Goal: Task Accomplishment & Management: Manage account settings

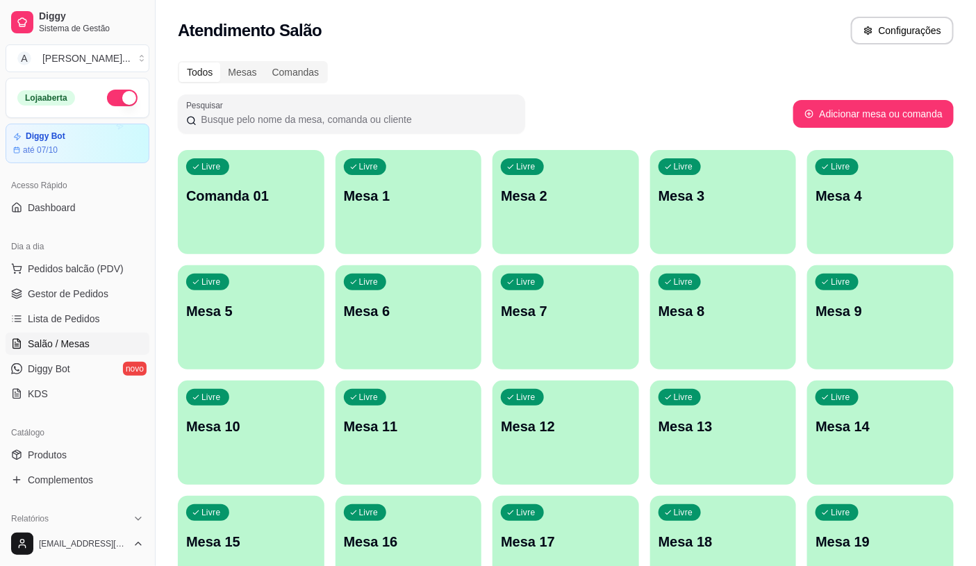
scroll to position [77, 0]
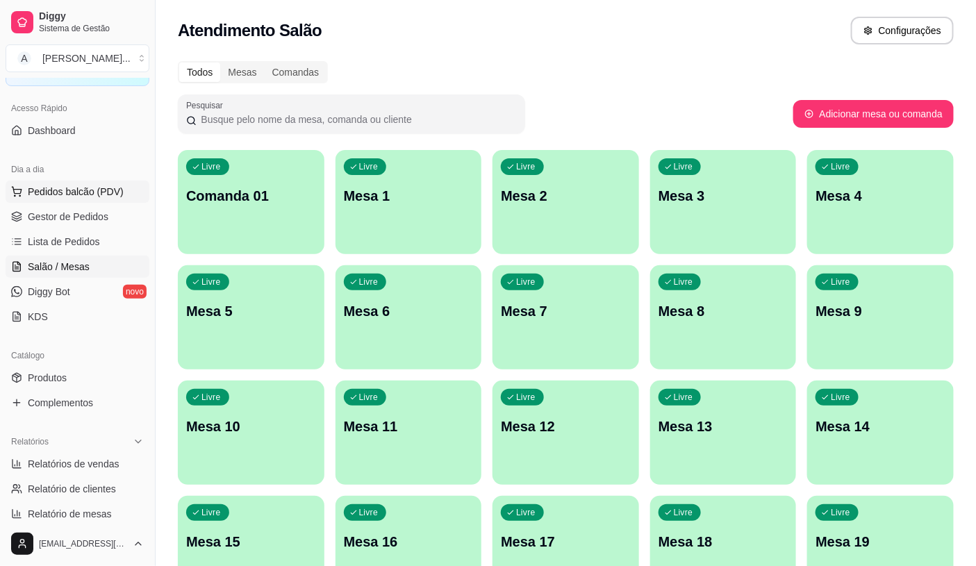
click at [63, 185] on span "Pedidos balcão (PDV)" at bounding box center [76, 192] width 96 height 14
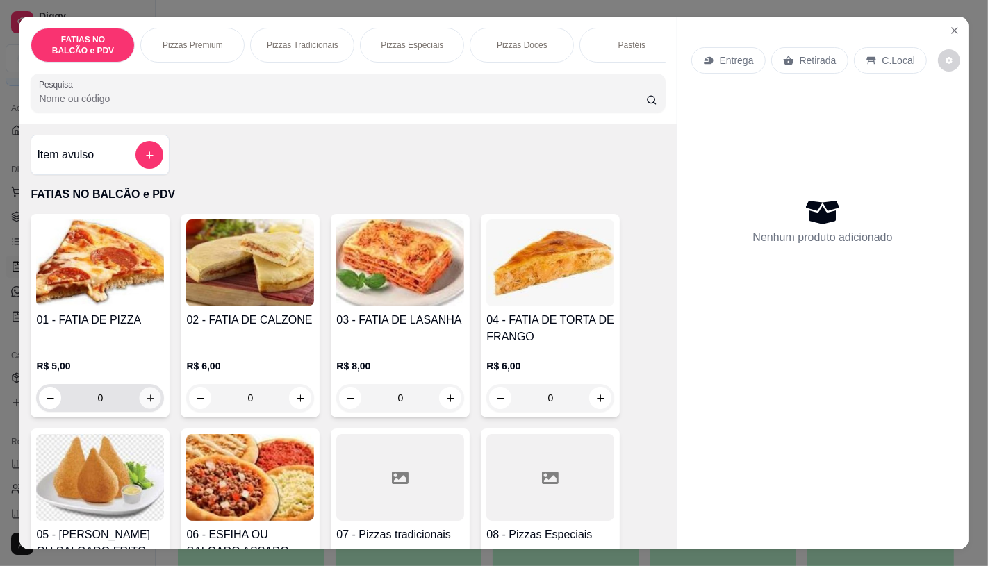
click at [150, 402] on button "increase-product-quantity" at bounding box center [151, 399] width 22 height 22
type input "2"
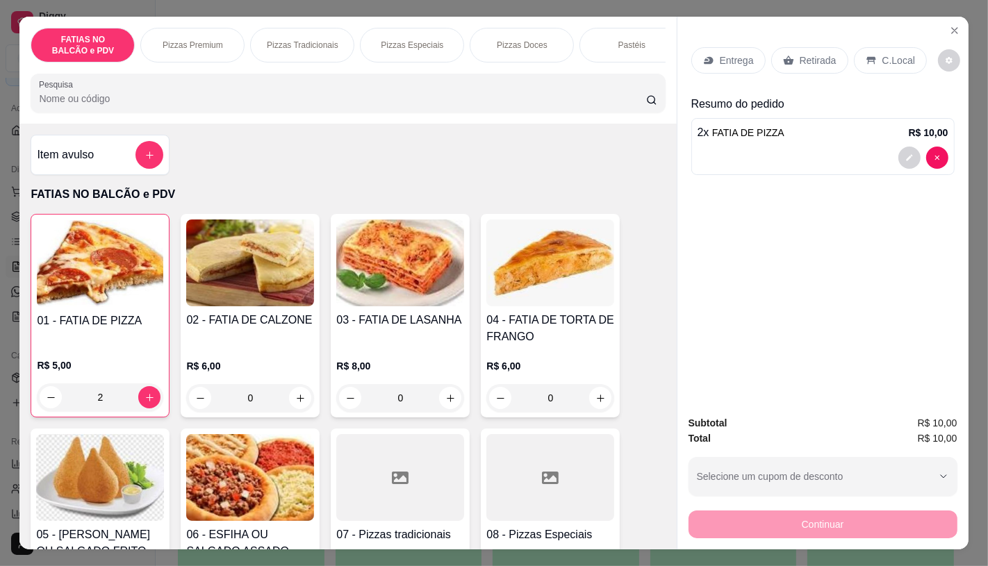
click at [806, 56] on p "Retirada" at bounding box center [818, 61] width 37 height 14
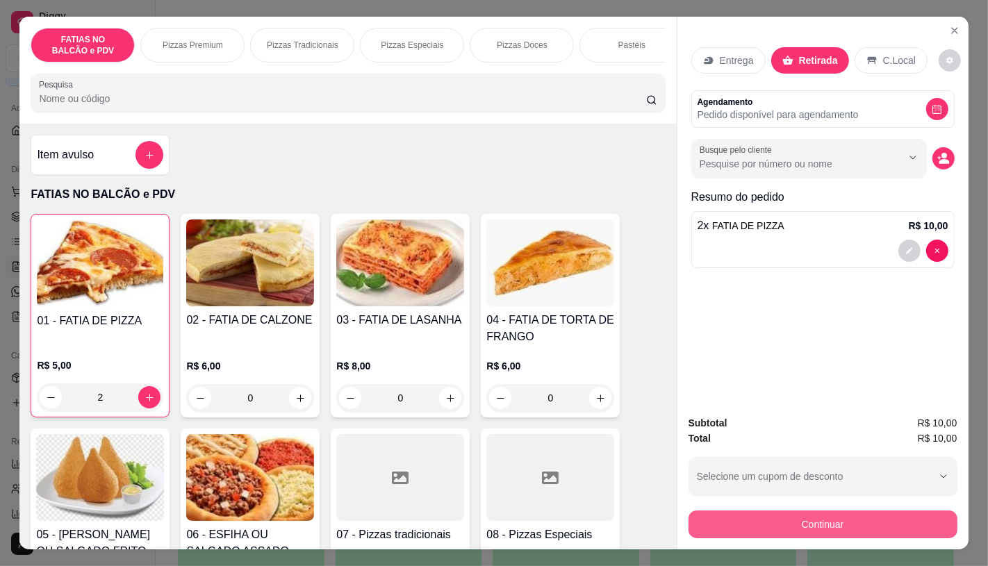
click at [888, 525] on button "Continuar" at bounding box center [823, 525] width 269 height 28
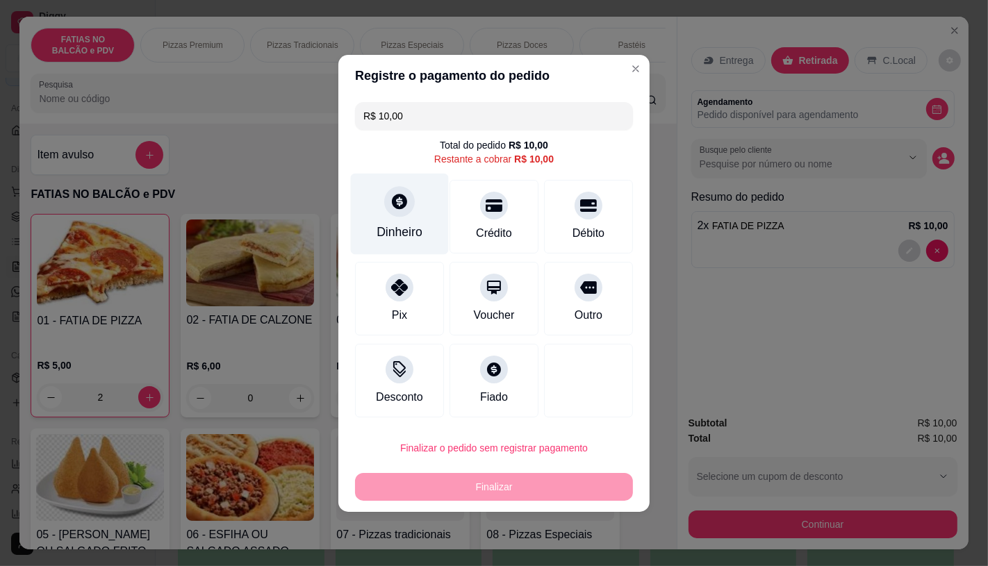
click at [416, 226] on div "Dinheiro" at bounding box center [400, 232] width 46 height 18
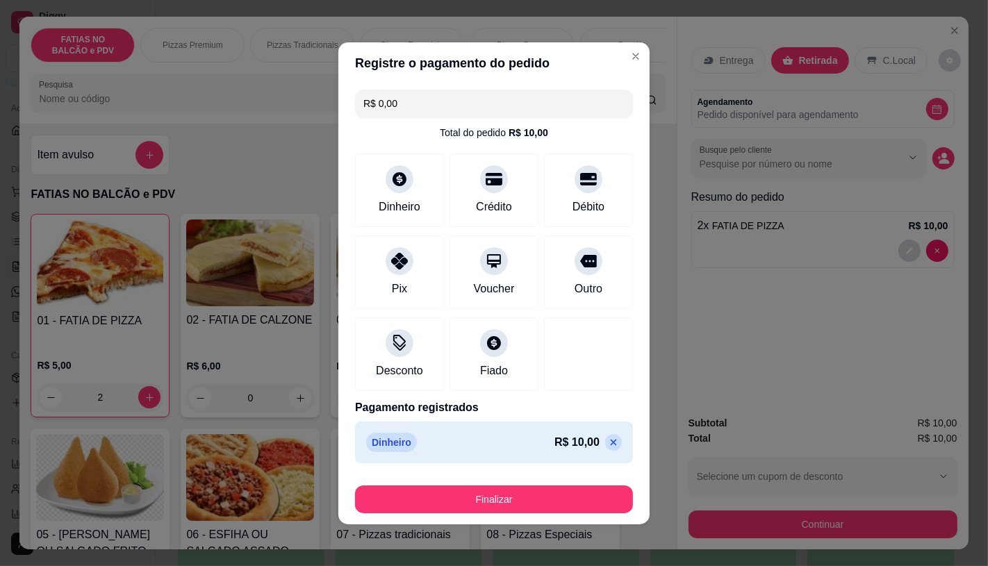
type input "R$ 0,00"
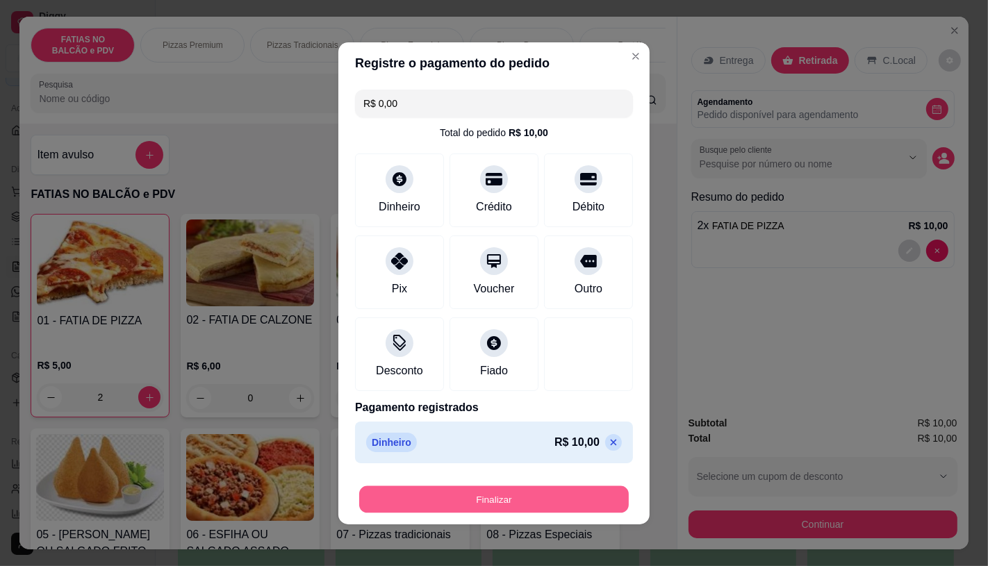
click at [563, 510] on button "Finalizar" at bounding box center [494, 499] width 270 height 27
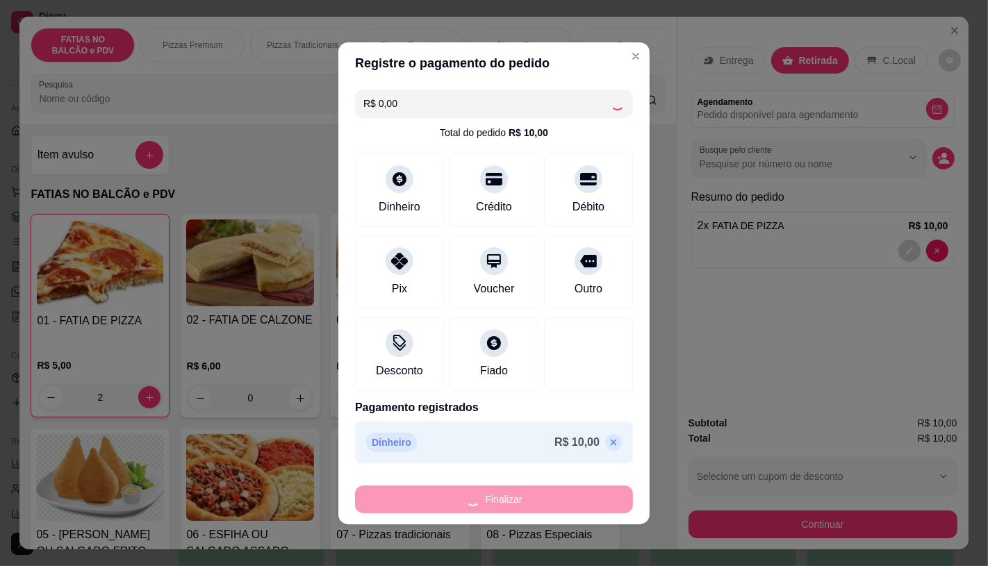
type input "0"
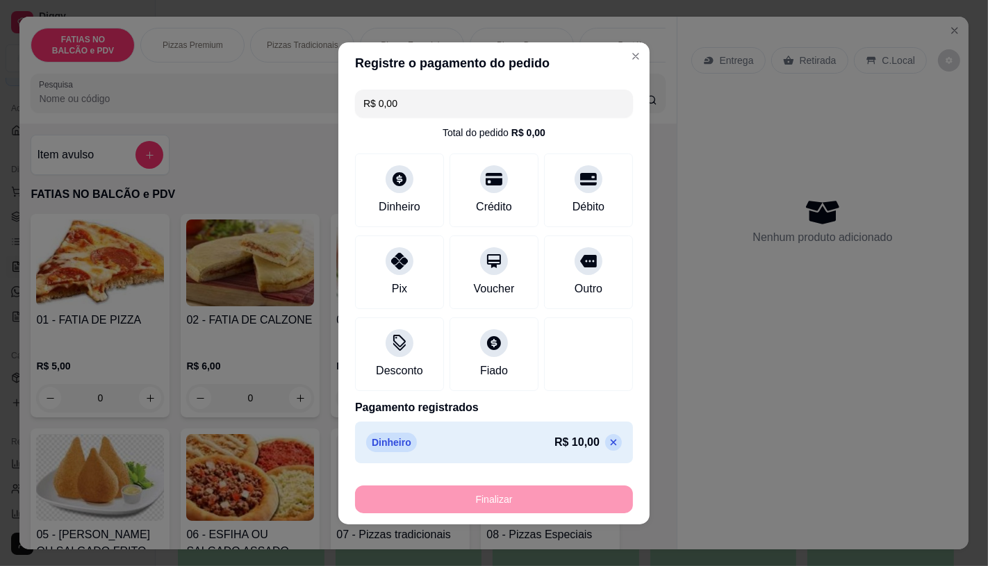
type input "-R$ 10,00"
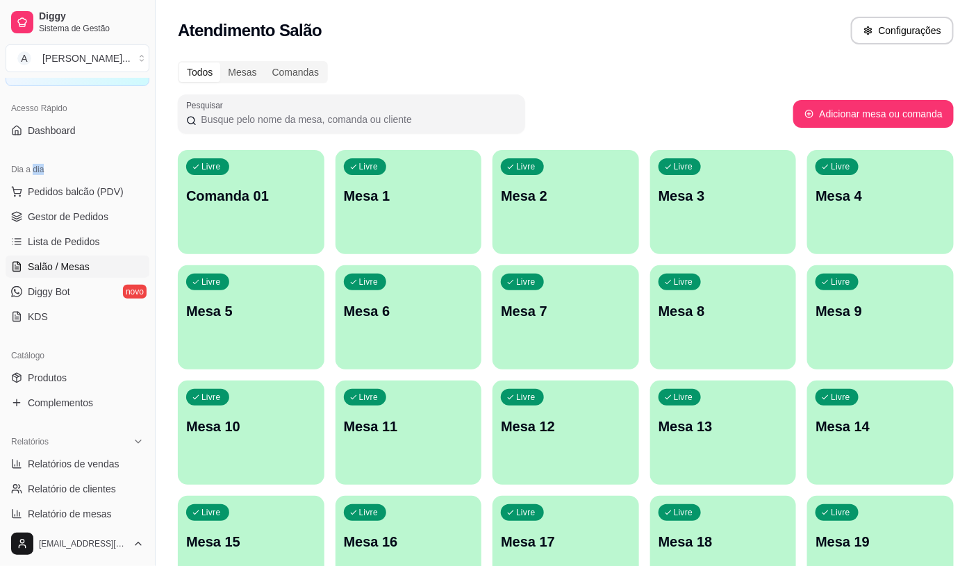
click at [32, 161] on div "Dia a dia" at bounding box center [78, 169] width 144 height 22
click at [18, 193] on button "Pedidos balcão (PDV)" at bounding box center [78, 192] width 144 height 22
click at [16, 188] on body "Diggy Sistema de Gestão A Aciole Lancho ... Loja aberta Diggy Bot até 07/10 Ace…" at bounding box center [488, 283] width 976 height 566
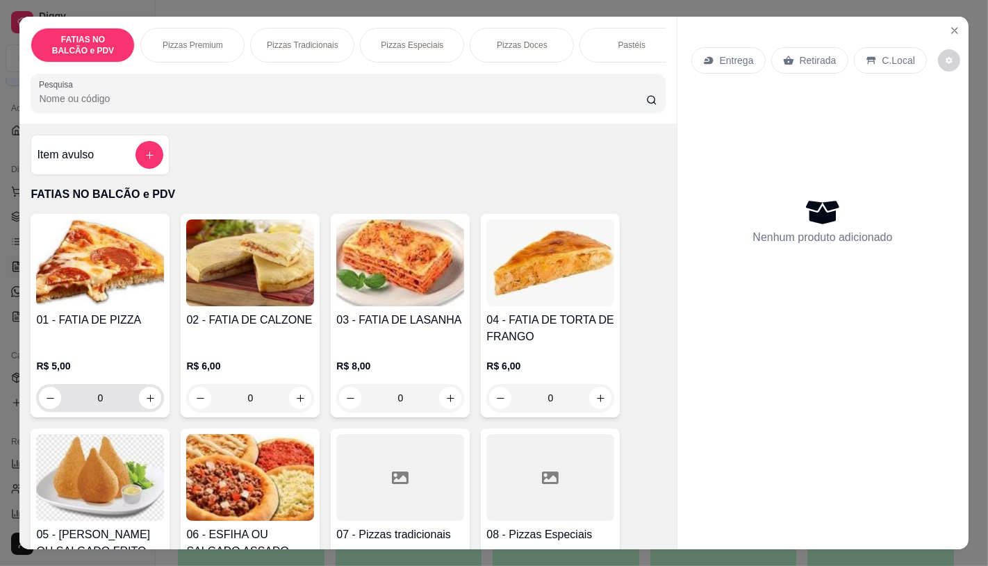
drag, startPoint x: 115, startPoint y: 403, endPoint x: 142, endPoint y: 386, distance: 32.4
click at [118, 400] on input "0" at bounding box center [100, 398] width 78 height 28
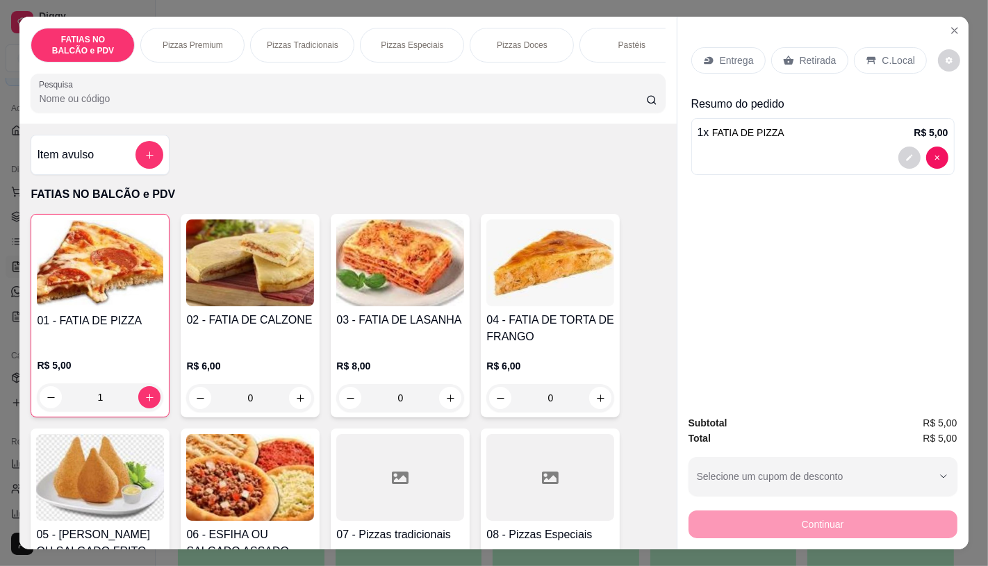
type input "1"
click at [810, 58] on p "Retirada" at bounding box center [818, 61] width 37 height 14
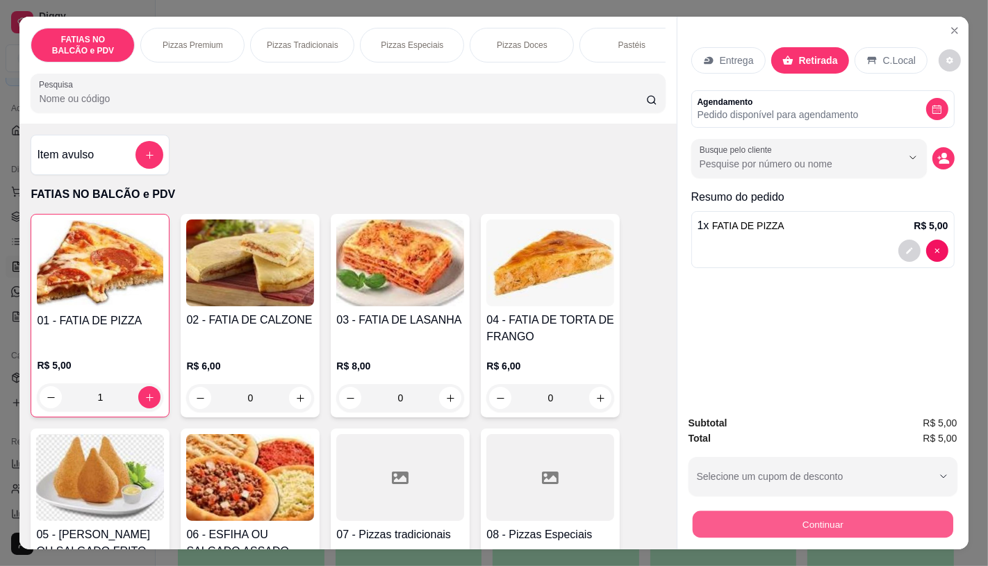
click at [835, 522] on button "Continuar" at bounding box center [822, 524] width 261 height 27
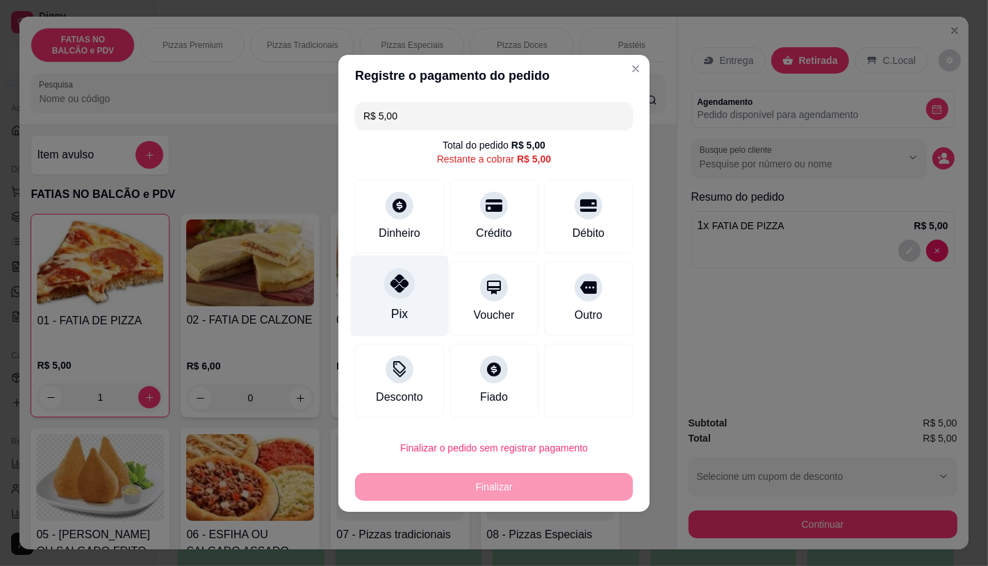
click at [411, 279] on div at bounding box center [399, 283] width 31 height 31
type input "R$ 0,00"
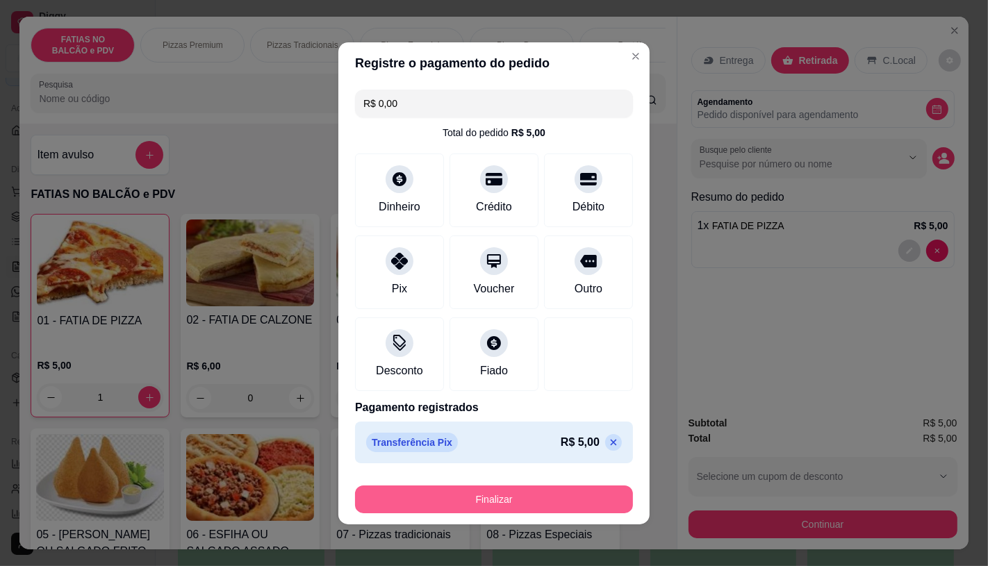
click at [523, 496] on button "Finalizar" at bounding box center [494, 500] width 278 height 28
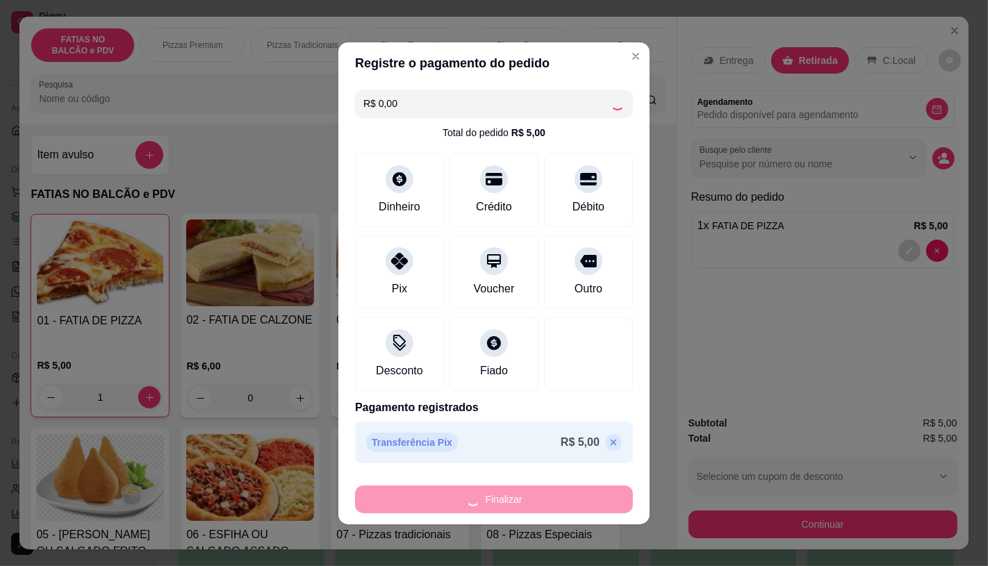
type input "0"
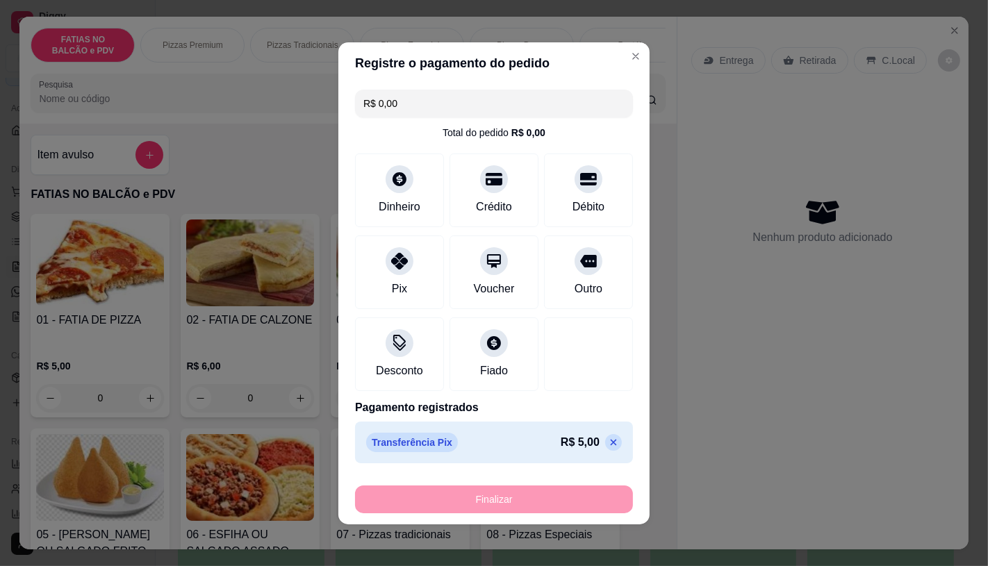
type input "-R$ 5,00"
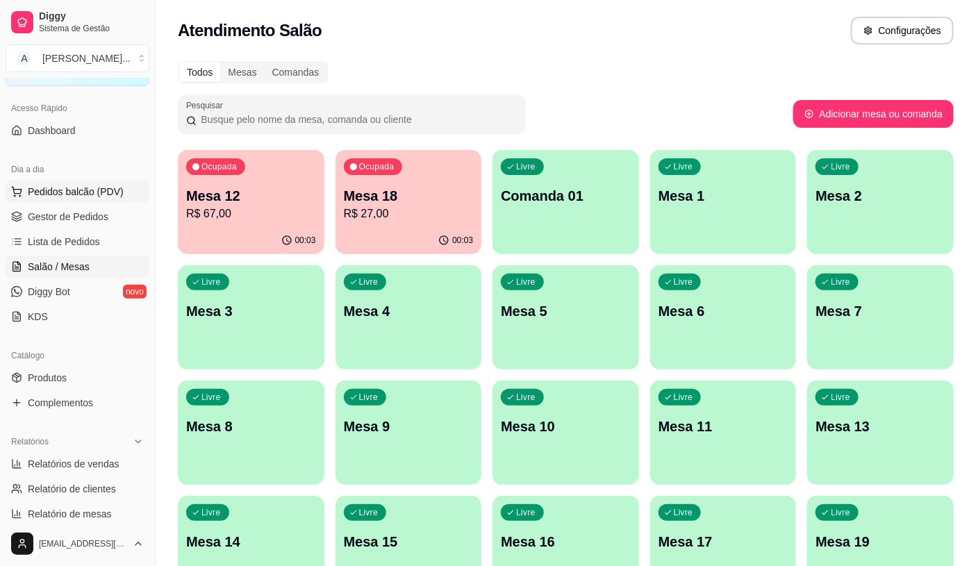
click at [85, 188] on span "Pedidos balcão (PDV)" at bounding box center [76, 192] width 96 height 14
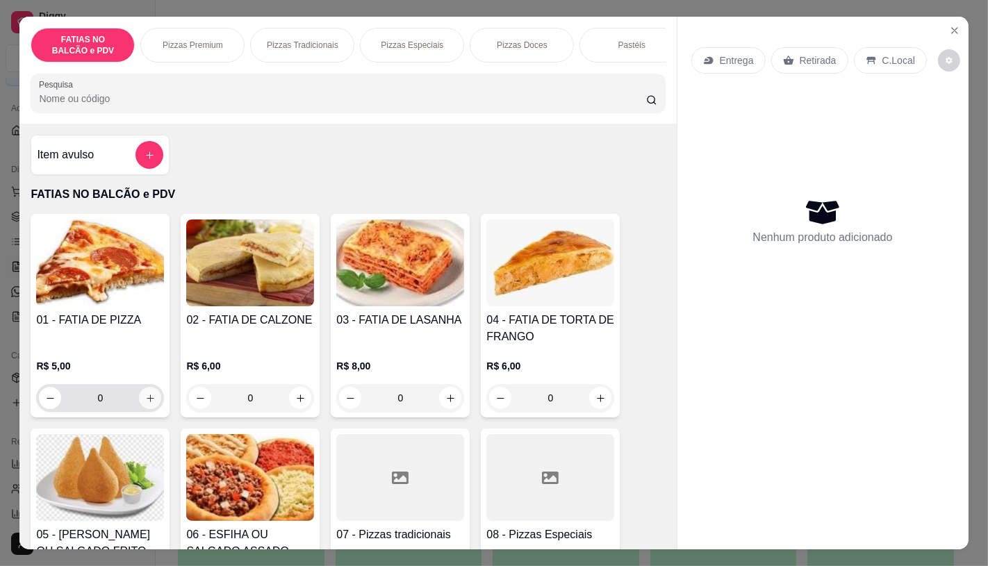
click at [145, 404] on icon "increase-product-quantity" at bounding box center [150, 398] width 10 height 10
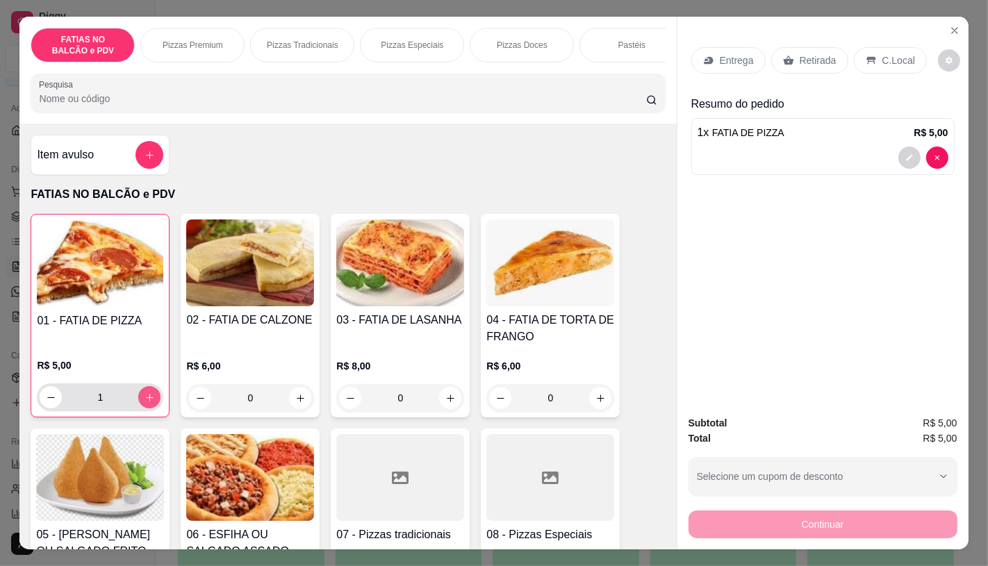
click at [145, 403] on icon "increase-product-quantity" at bounding box center [150, 398] width 10 height 10
type input "2"
click at [811, 60] on p "Retirada" at bounding box center [818, 61] width 37 height 14
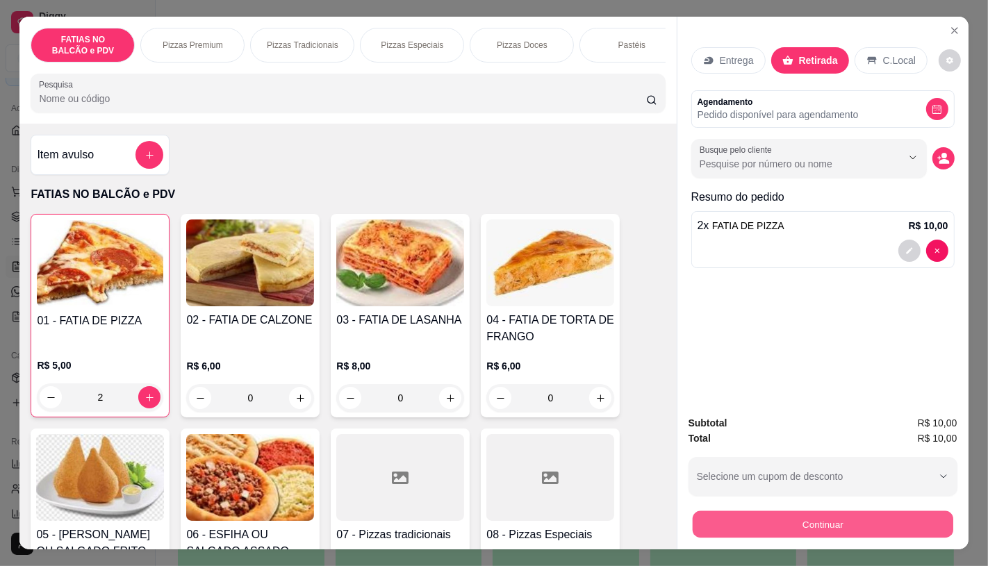
click at [825, 511] on button "Continuar" at bounding box center [822, 524] width 261 height 27
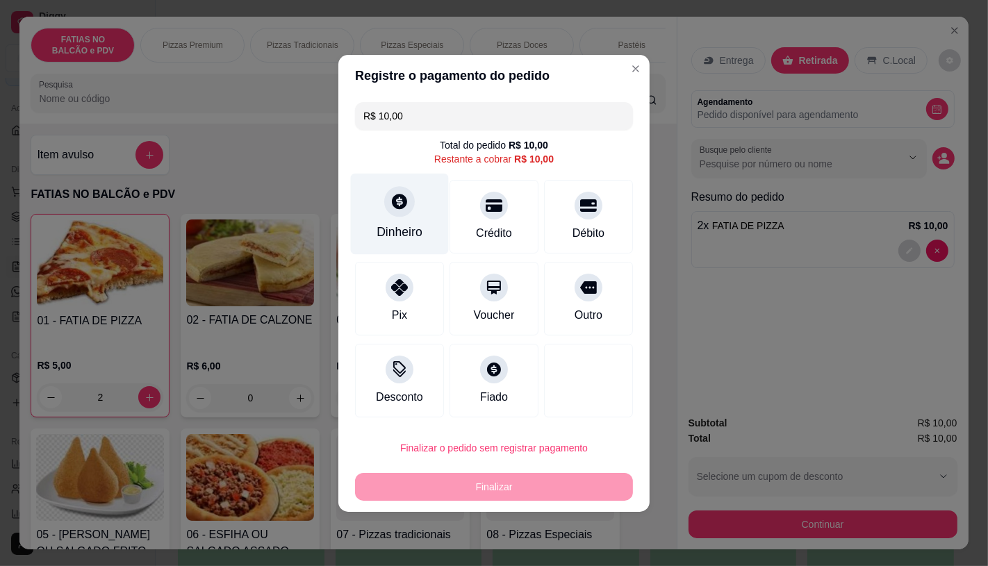
click at [399, 231] on div "Dinheiro" at bounding box center [400, 232] width 46 height 18
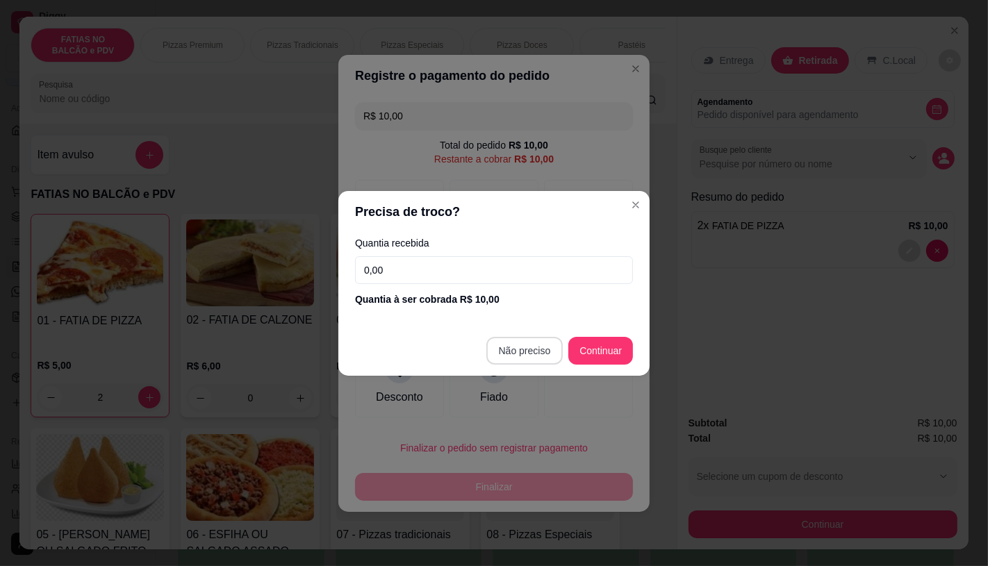
type input "R$ 0,00"
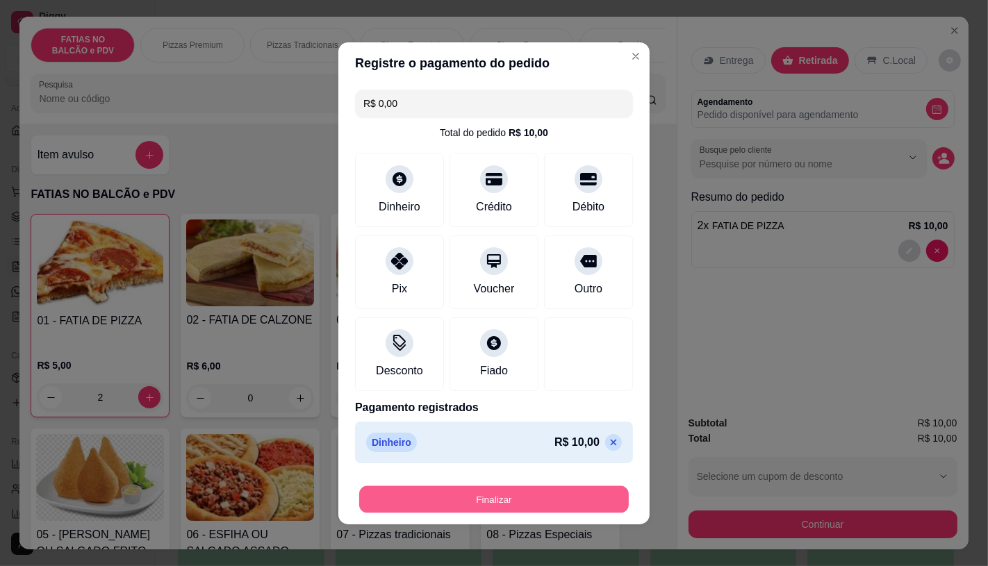
click at [544, 489] on button "Finalizar" at bounding box center [494, 499] width 270 height 27
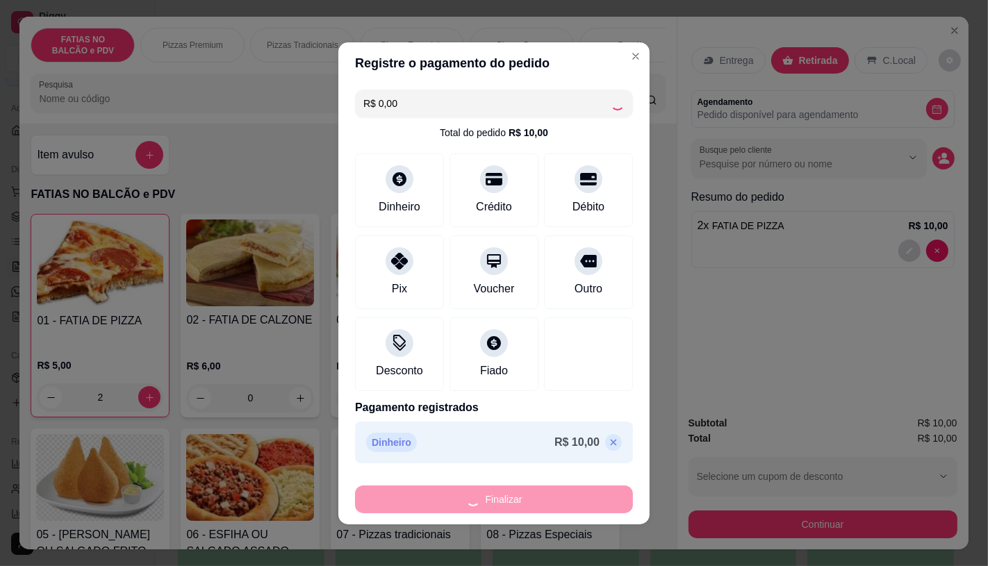
type input "0"
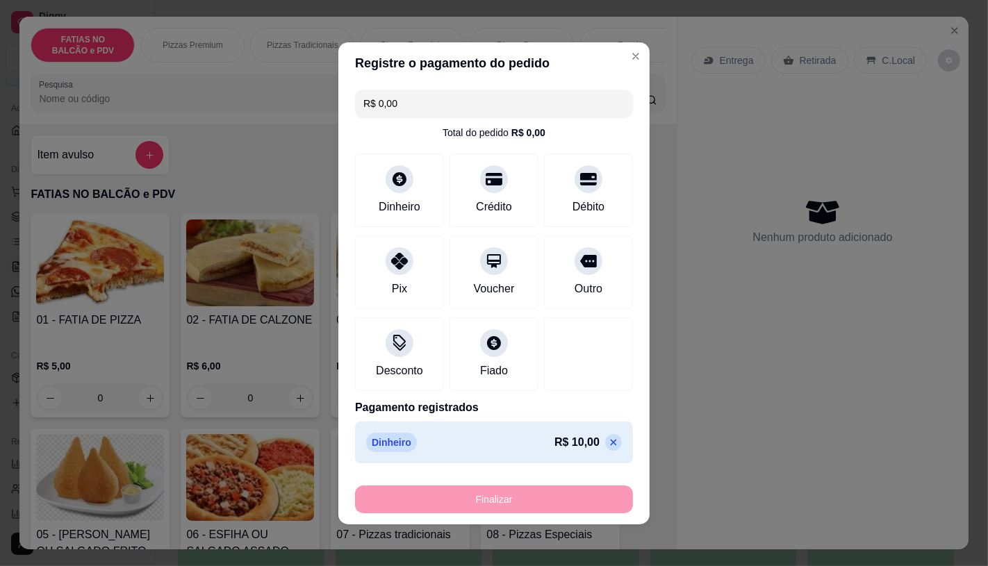
type input "-R$ 10,00"
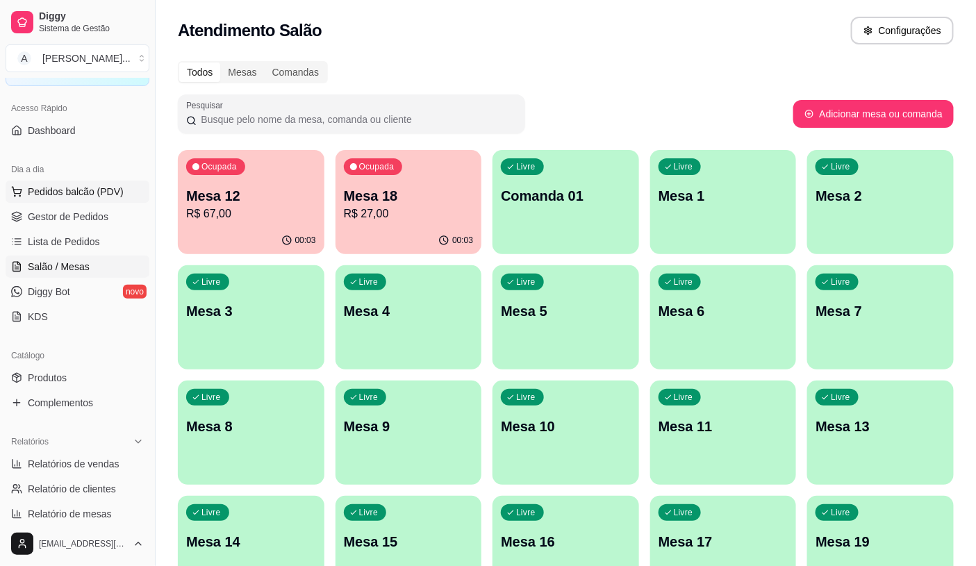
click at [98, 186] on span "Pedidos balcão (PDV)" at bounding box center [76, 192] width 96 height 14
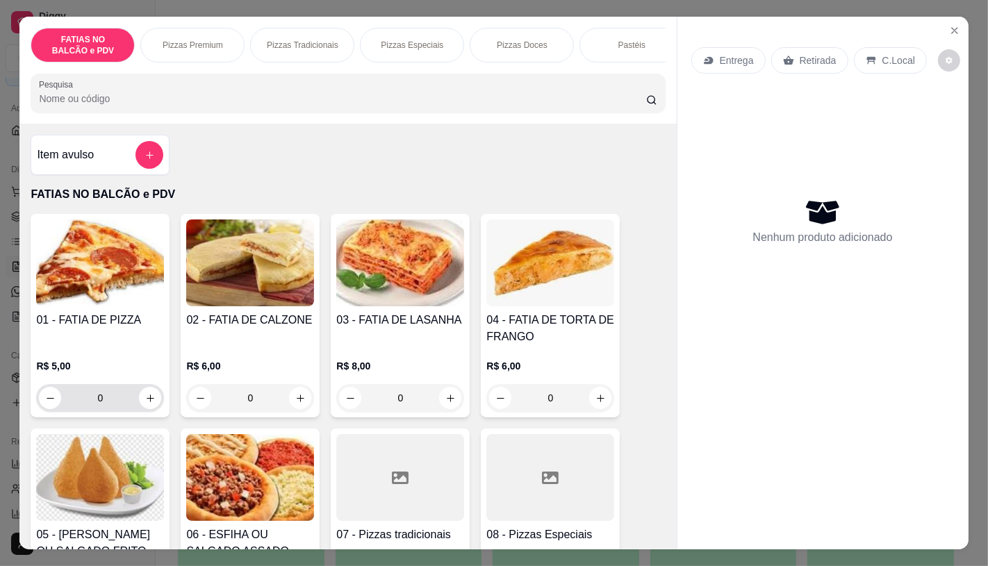
click at [118, 396] on input "0" at bounding box center [100, 398] width 78 height 28
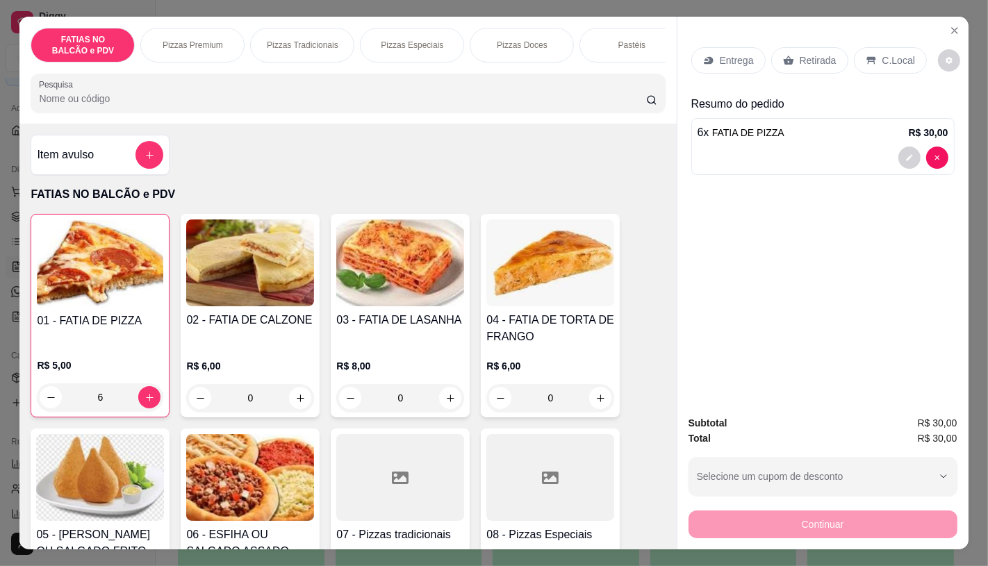
type input "6"
click at [801, 58] on p "Retirada" at bounding box center [818, 61] width 37 height 14
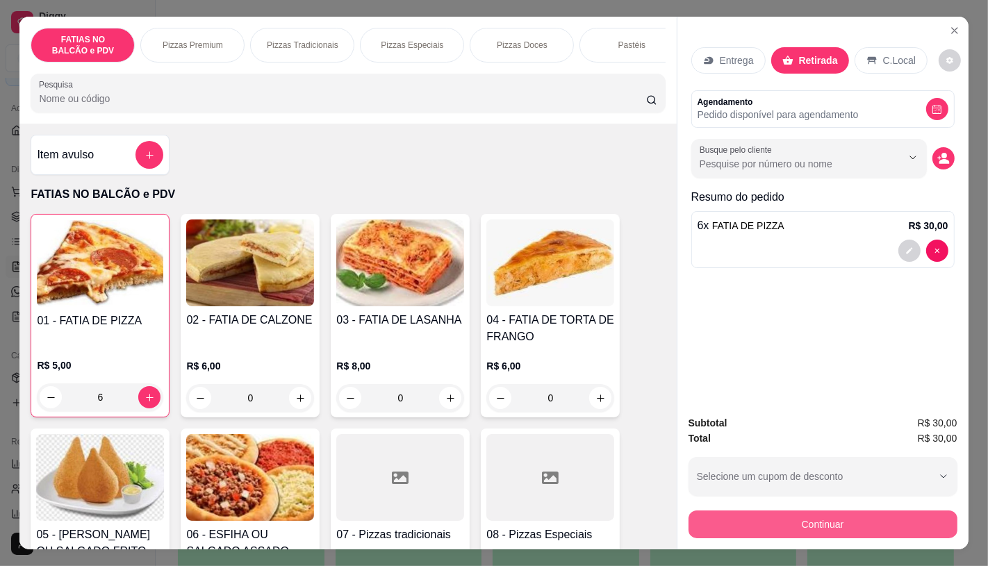
click at [700, 514] on button "Continuar" at bounding box center [823, 525] width 269 height 28
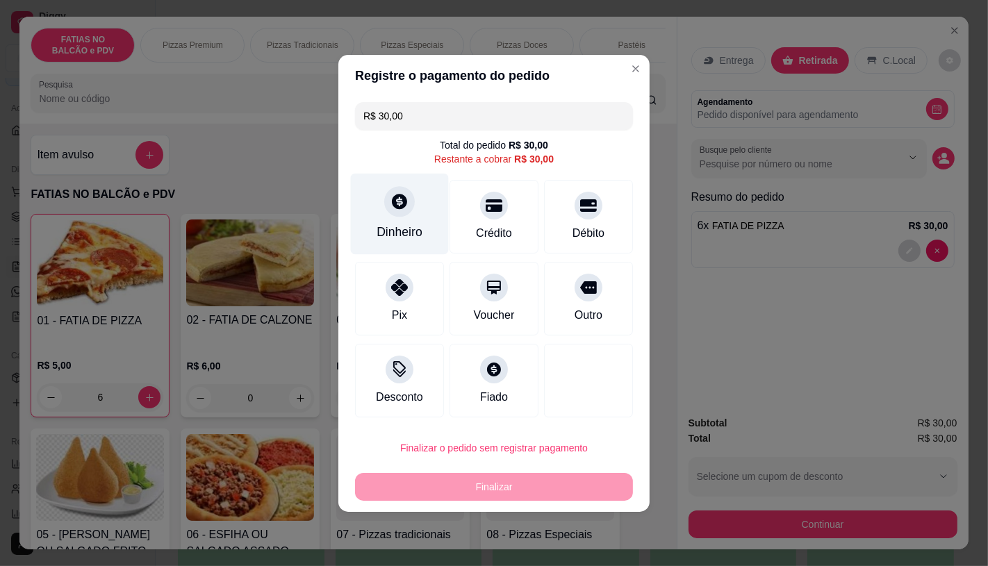
click at [384, 223] on div "Dinheiro" at bounding box center [400, 213] width 98 height 81
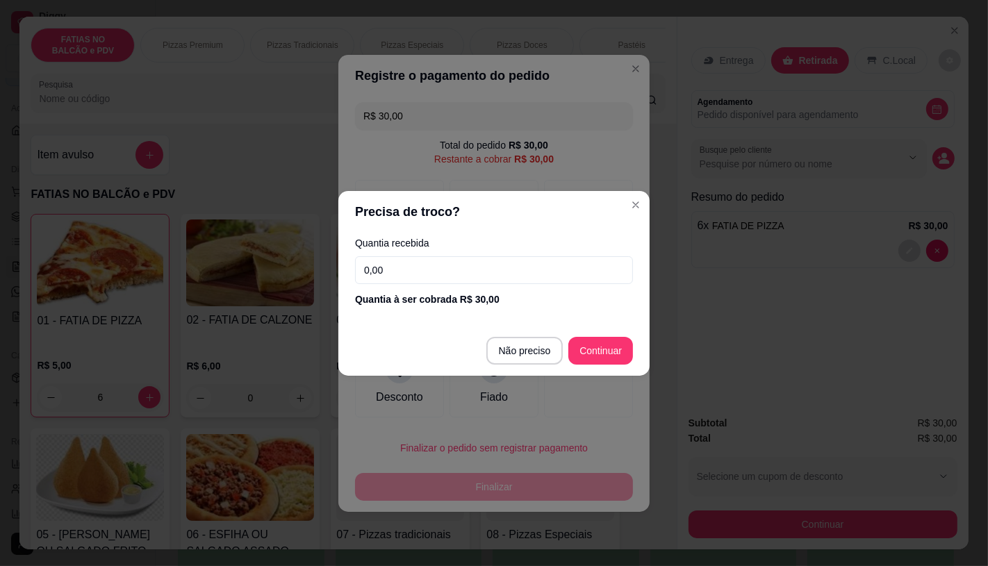
click at [452, 275] on input "0,00" at bounding box center [494, 270] width 278 height 28
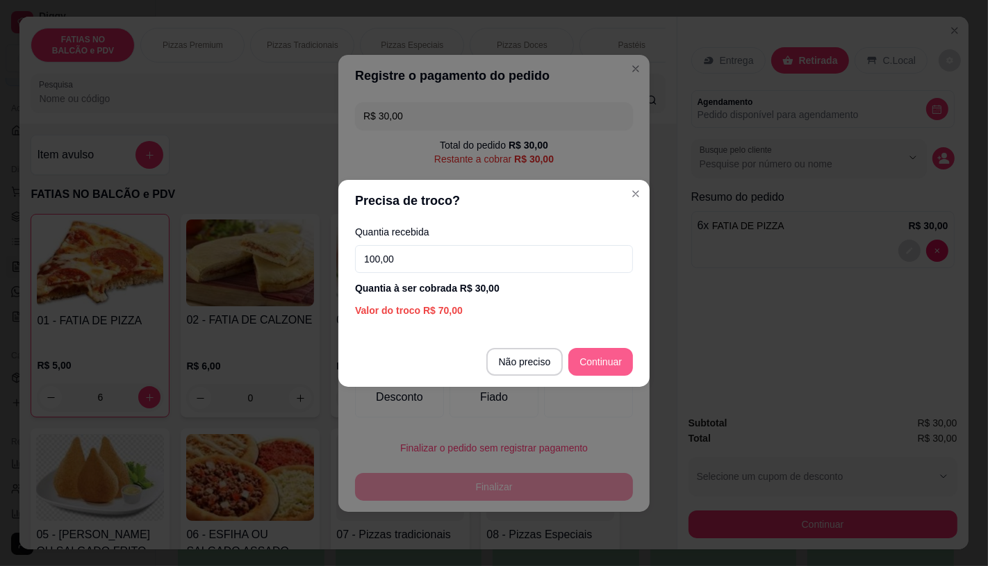
type input "100,00"
type input "R$ 0,00"
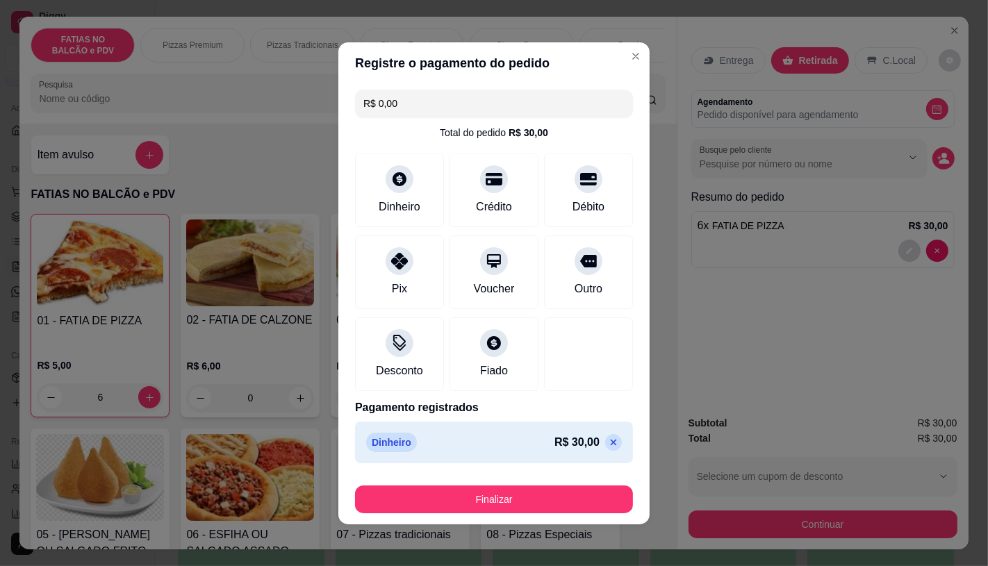
click at [551, 483] on div "Finalizar" at bounding box center [494, 496] width 278 height 33
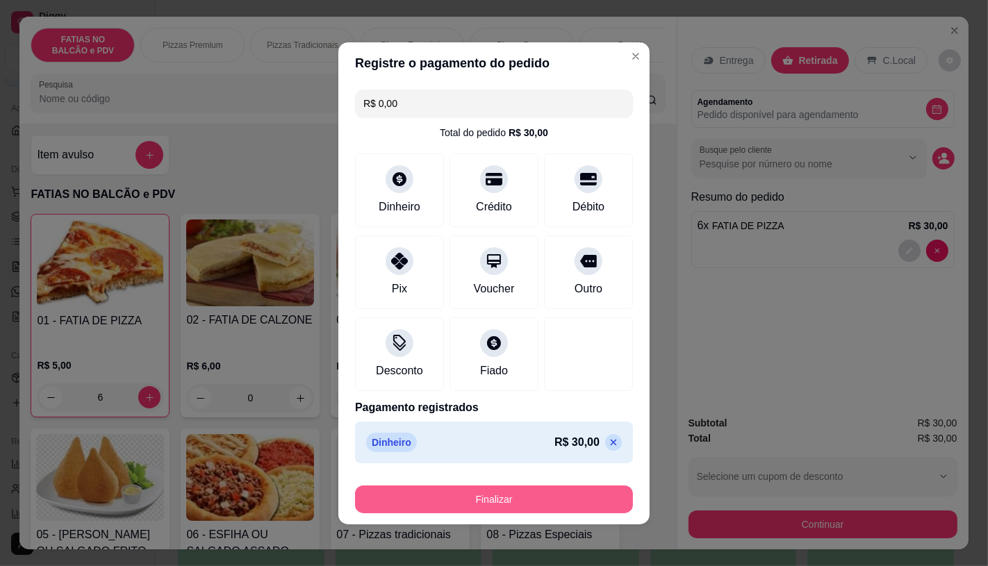
click at [551, 492] on button "Finalizar" at bounding box center [494, 500] width 278 height 28
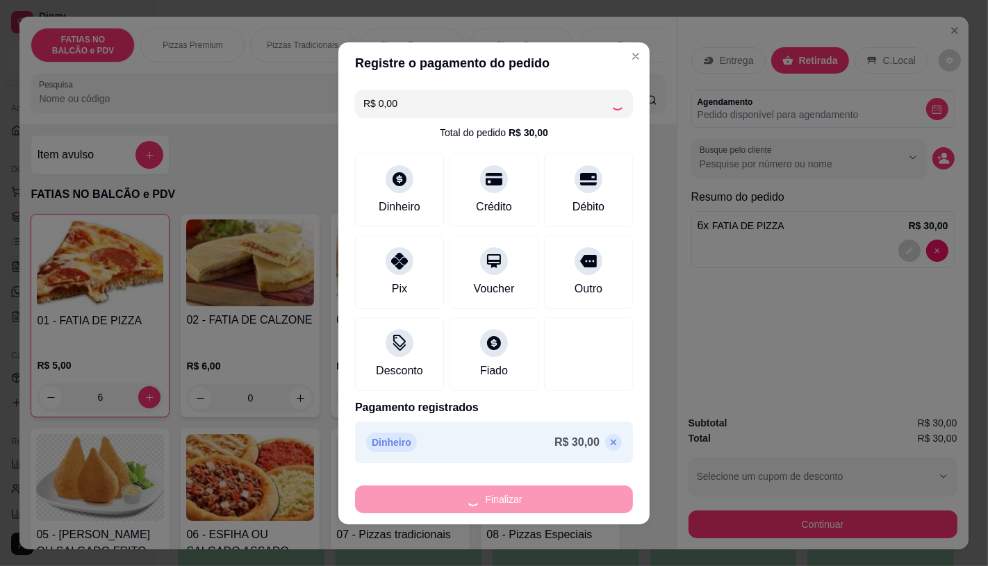
type input "0"
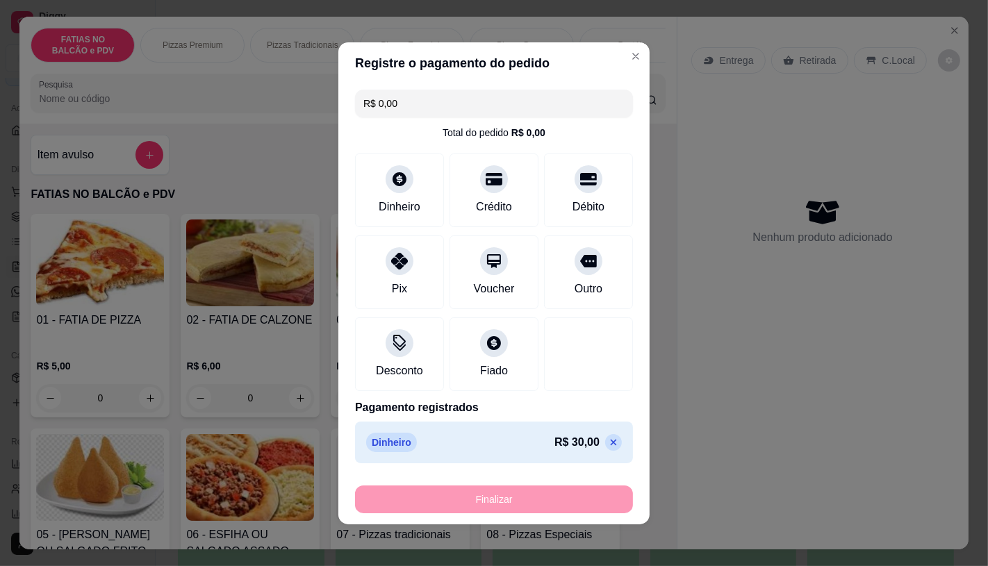
type input "-R$ 30,00"
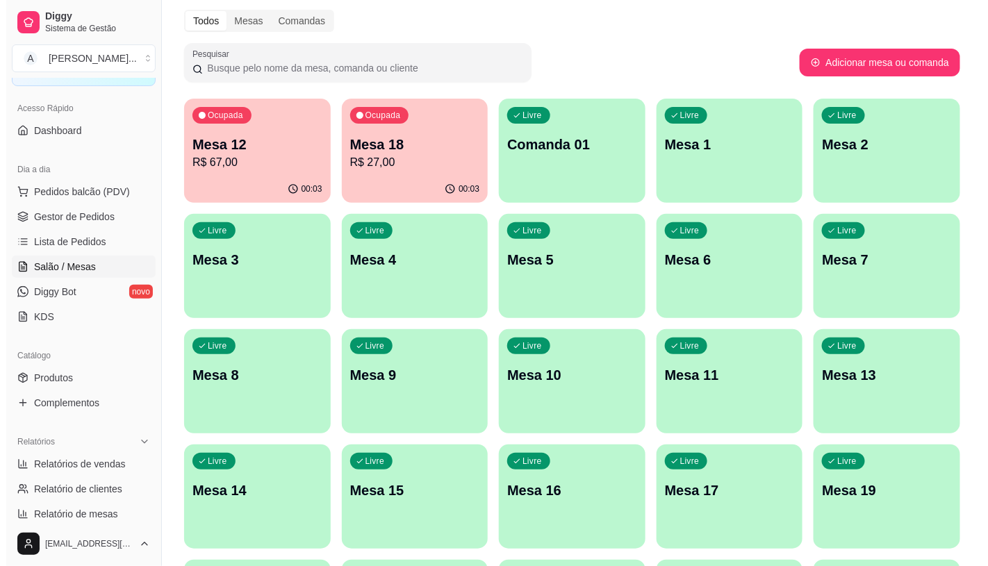
scroll to position [77, 0]
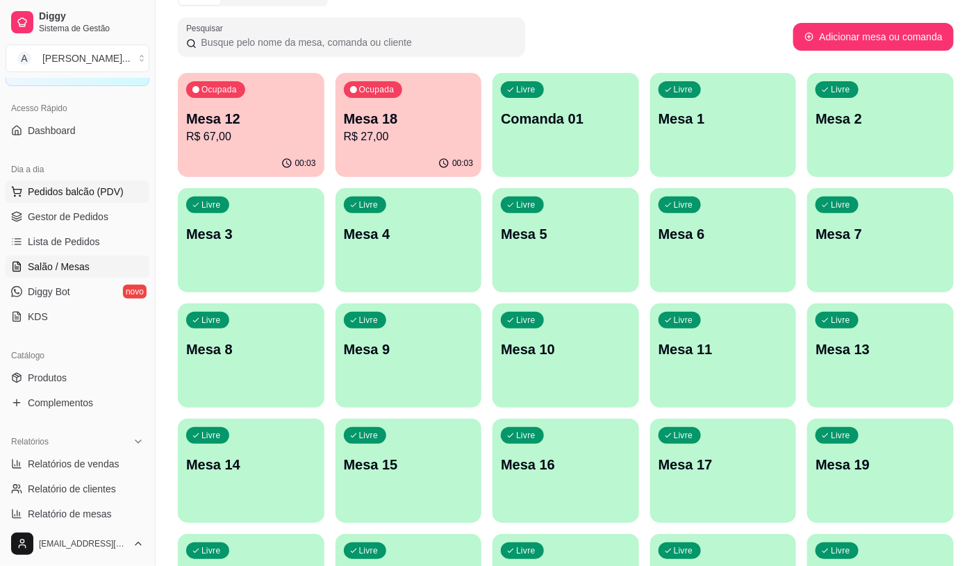
click at [74, 183] on button "Pedidos balcão (PDV)" at bounding box center [78, 192] width 144 height 22
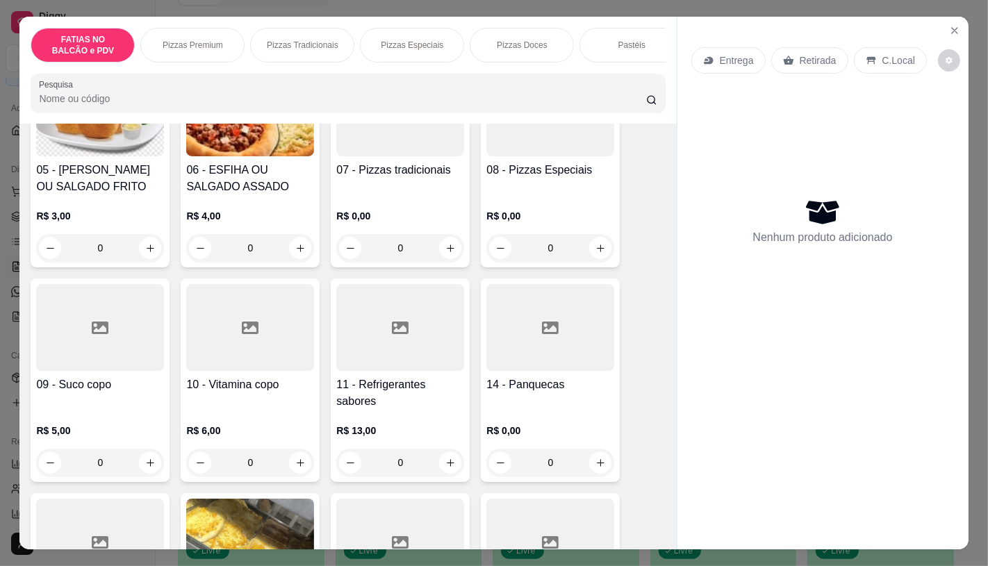
scroll to position [386, 0]
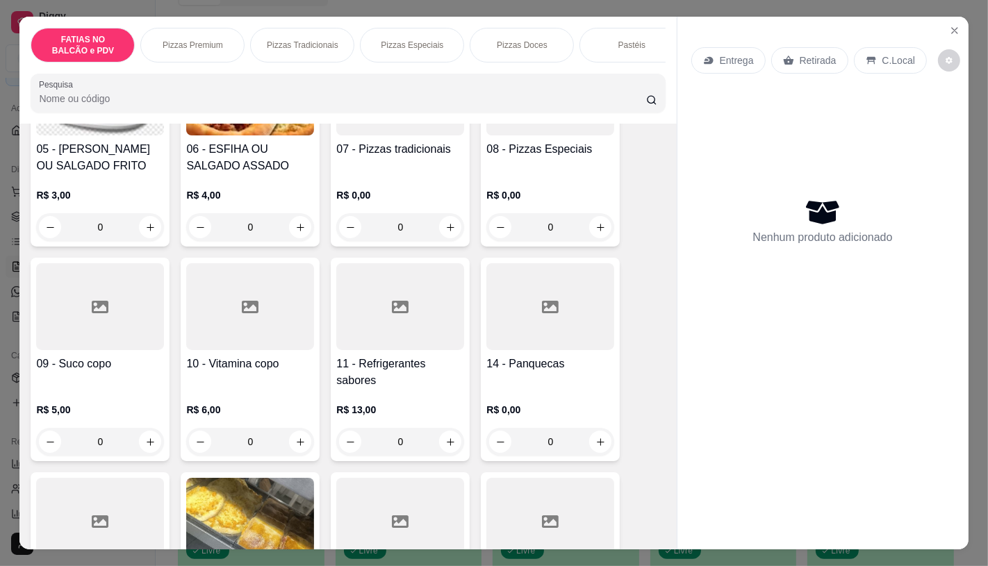
click at [414, 364] on h4 "11 - Refrigerantes sabores" at bounding box center [400, 372] width 128 height 33
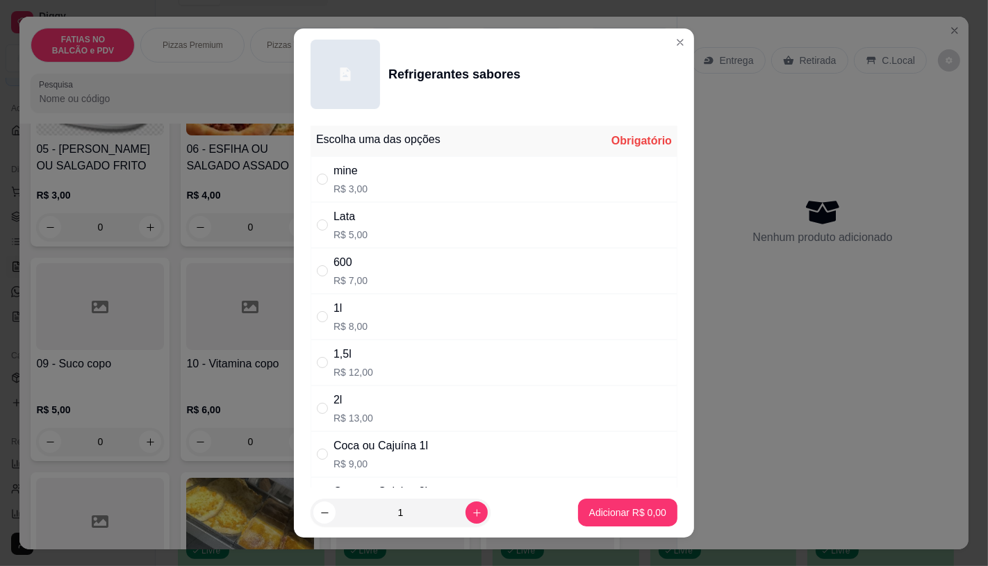
click at [377, 238] on div "Lata R$ 5,00" at bounding box center [494, 225] width 367 height 46
radio input "true"
click at [636, 520] on button "Adicionar R$ 5,00" at bounding box center [627, 513] width 99 height 28
type input "1"
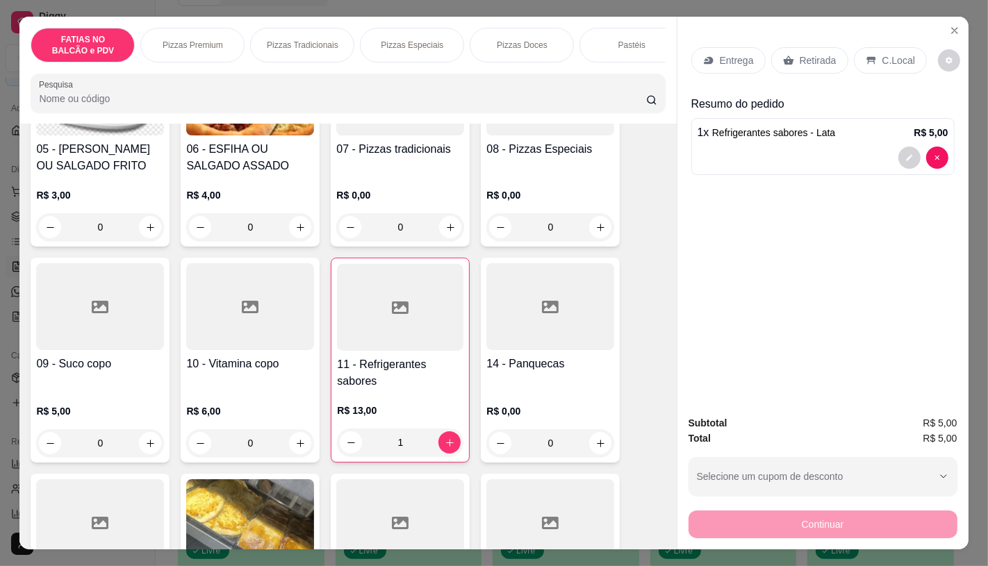
click at [800, 61] on p "Retirada" at bounding box center [818, 61] width 37 height 14
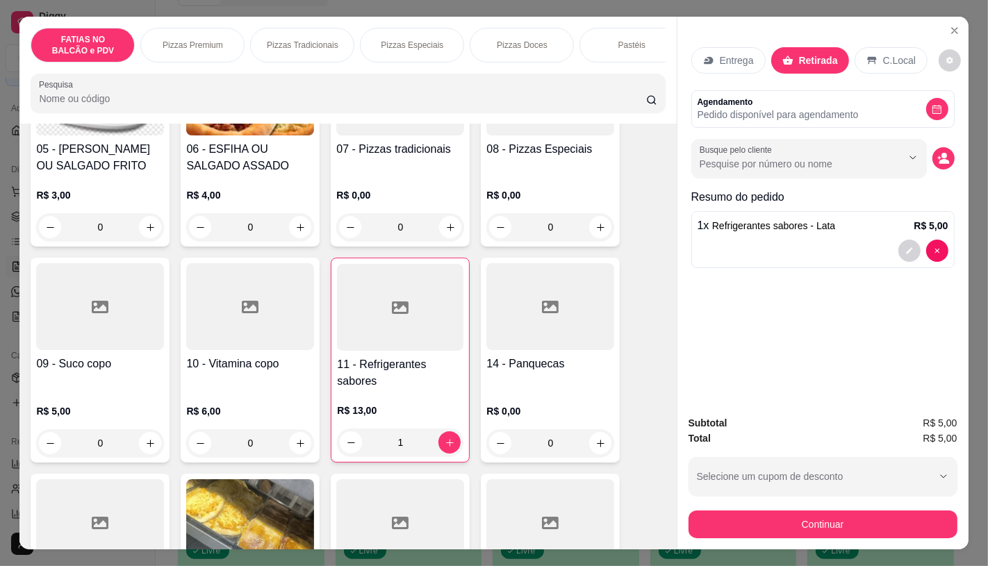
click at [776, 537] on div "Subtotal R$ 5,00 Total R$ 5,00 Selecione um cupom de desconto GANHEI5 Selecione…" at bounding box center [823, 476] width 291 height 145
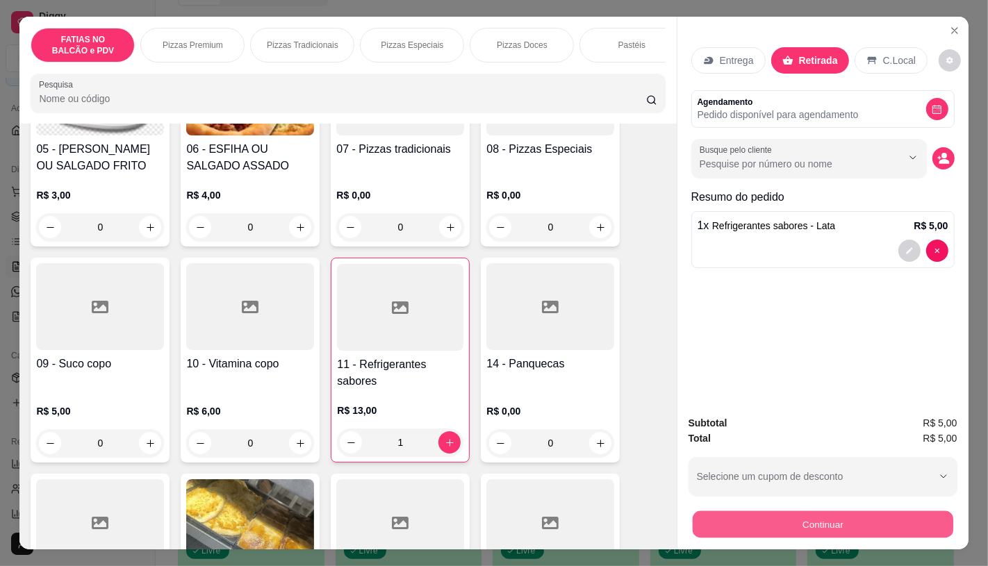
click at [776, 532] on div "Continuar" at bounding box center [823, 522] width 269 height 31
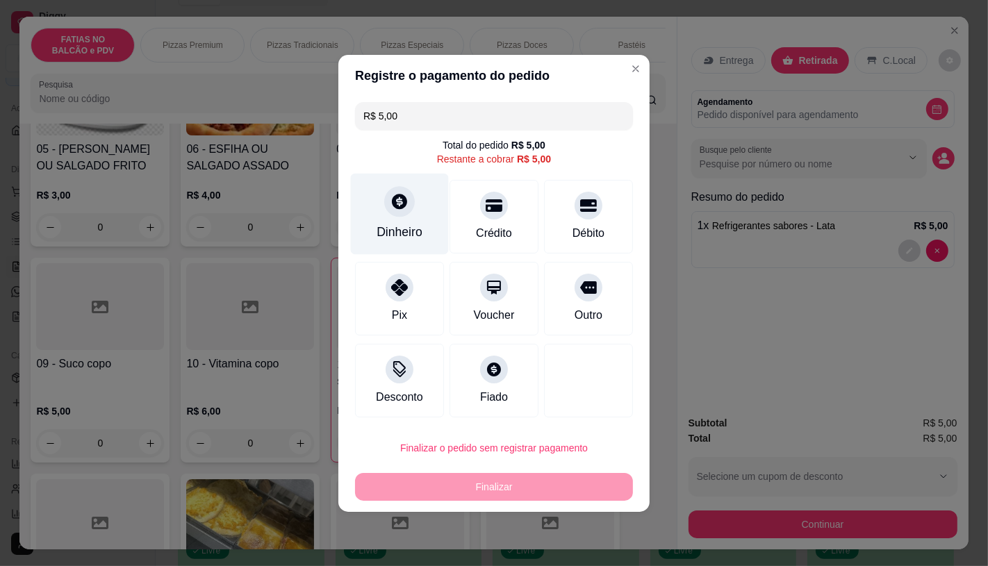
click at [432, 239] on div "Dinheiro" at bounding box center [400, 213] width 98 height 81
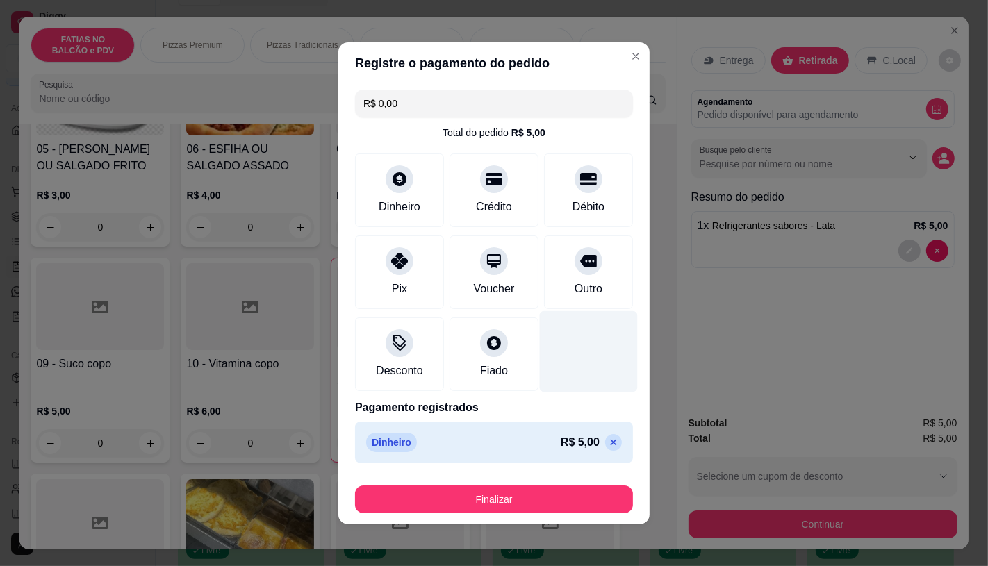
type input "R$ 0,00"
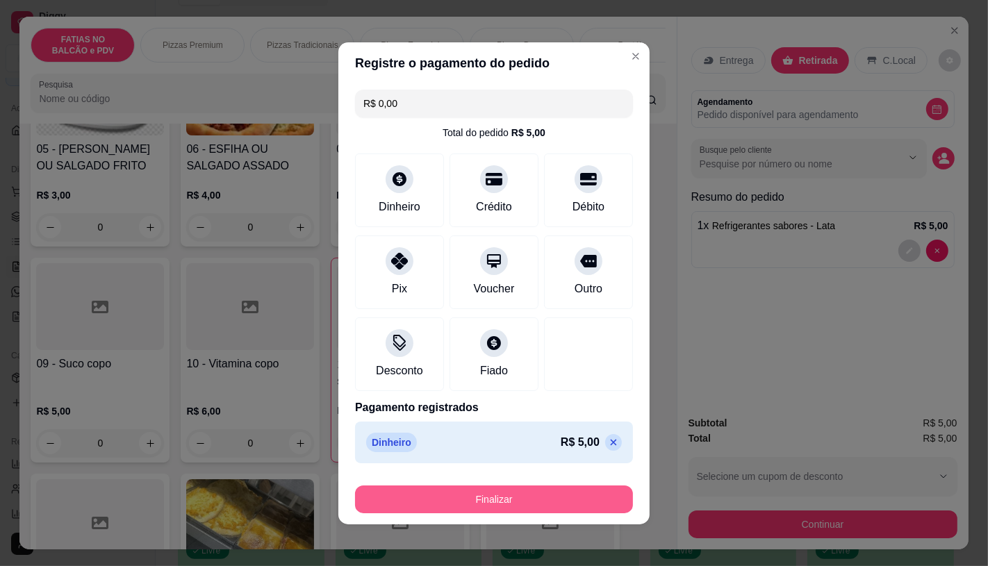
click at [497, 491] on button "Finalizar" at bounding box center [494, 500] width 278 height 28
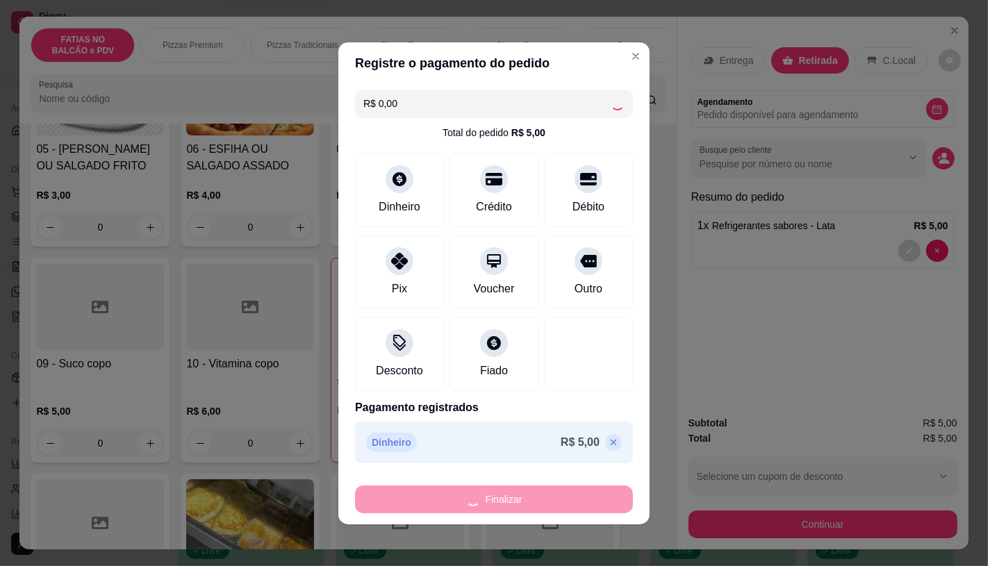
type input "0"
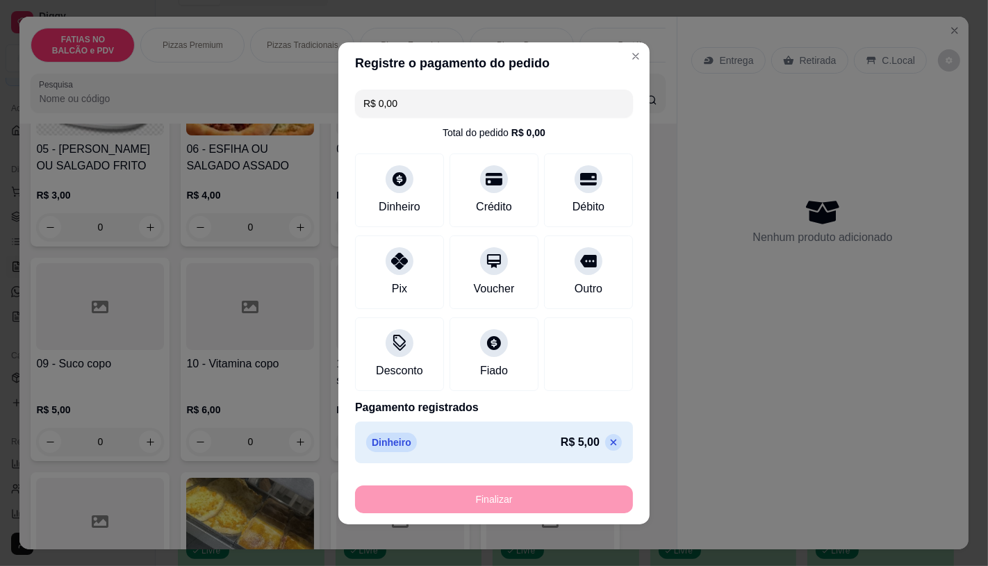
type input "-R$ 5,00"
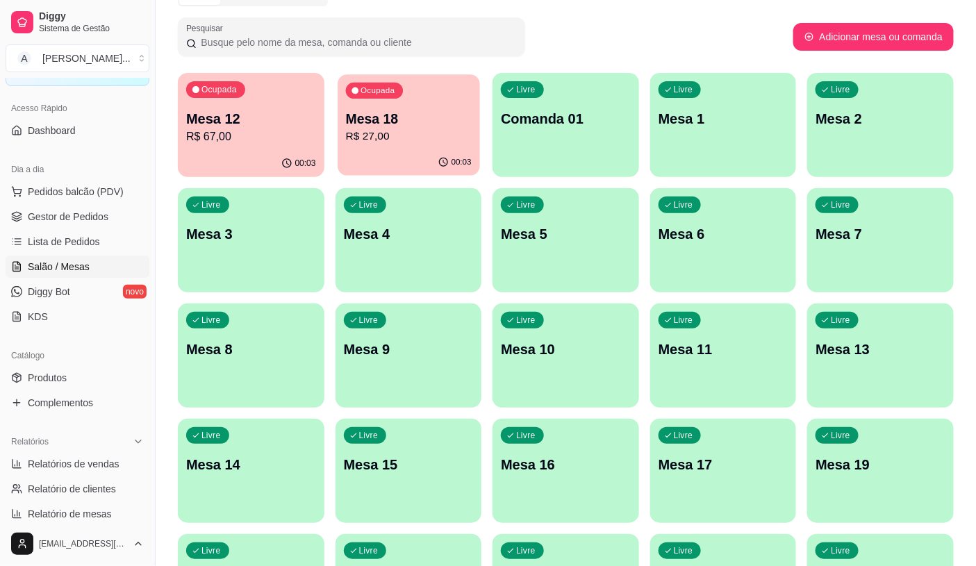
click at [386, 140] on p "R$ 27,00" at bounding box center [408, 137] width 126 height 16
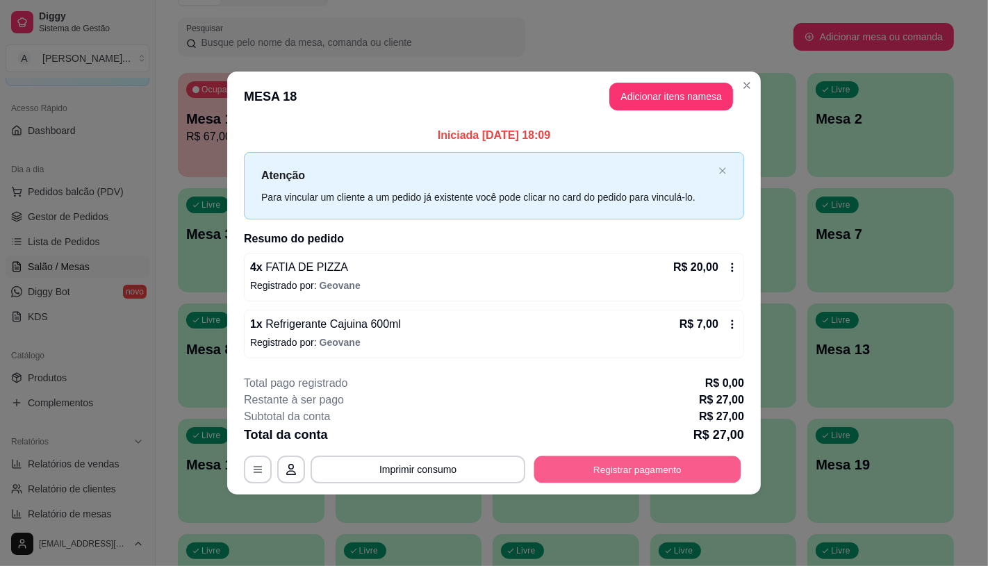
click at [671, 461] on button "Registrar pagamento" at bounding box center [637, 470] width 207 height 27
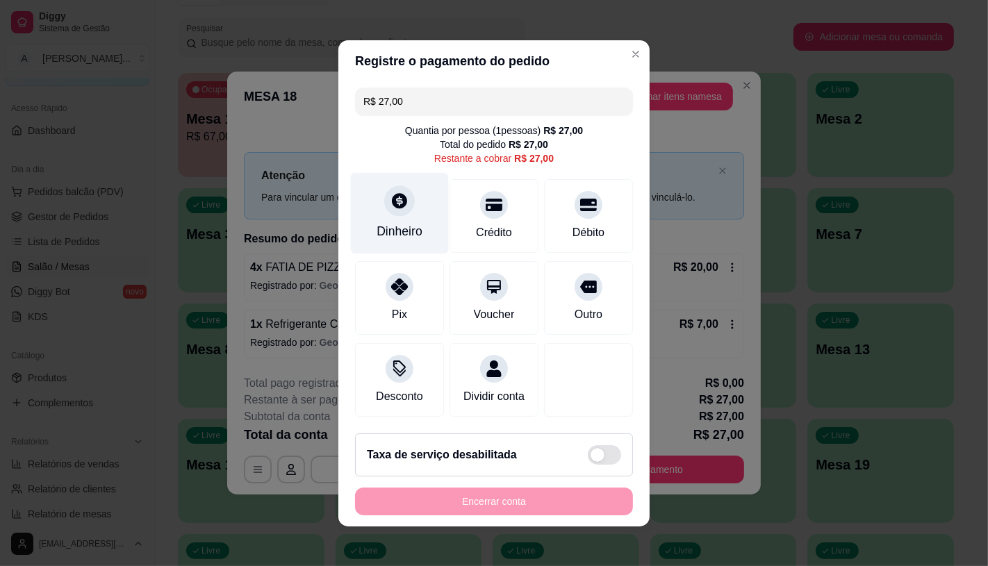
click at [412, 222] on div "Dinheiro" at bounding box center [400, 231] width 46 height 18
type input "R$ 0,00"
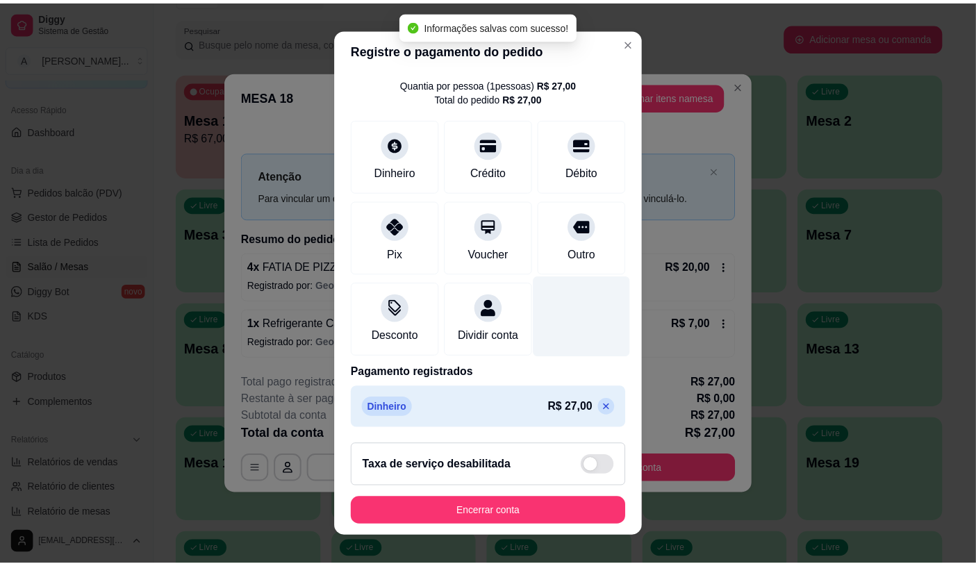
scroll to position [51, 0]
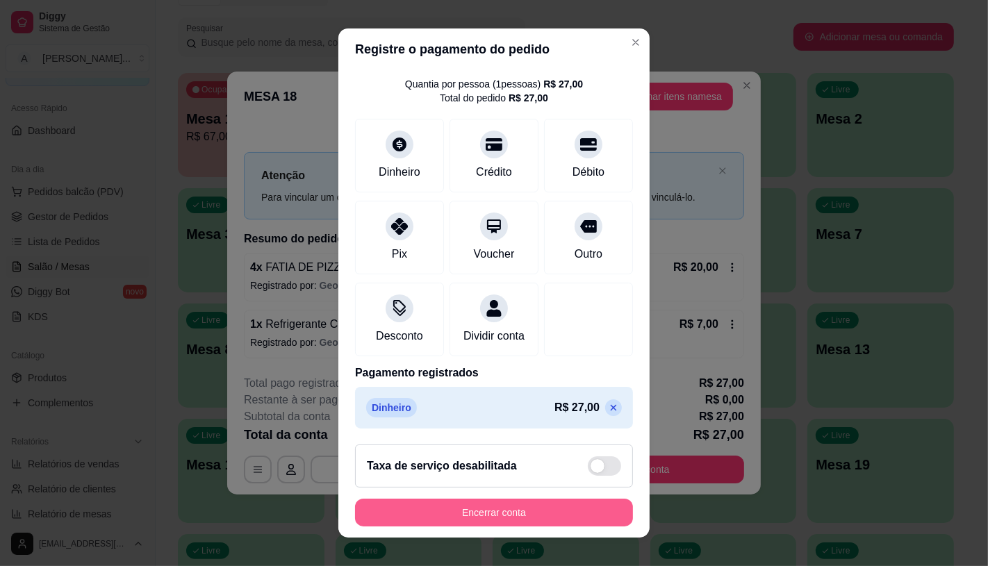
click at [566, 520] on button "Encerrar conta" at bounding box center [494, 513] width 278 height 28
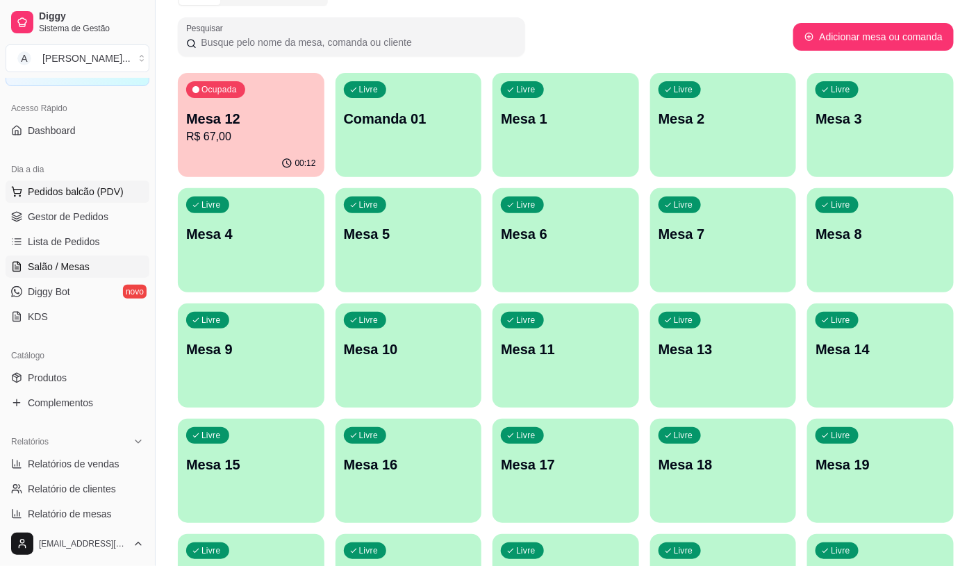
click at [116, 193] on span "Pedidos balcão (PDV)" at bounding box center [76, 192] width 96 height 14
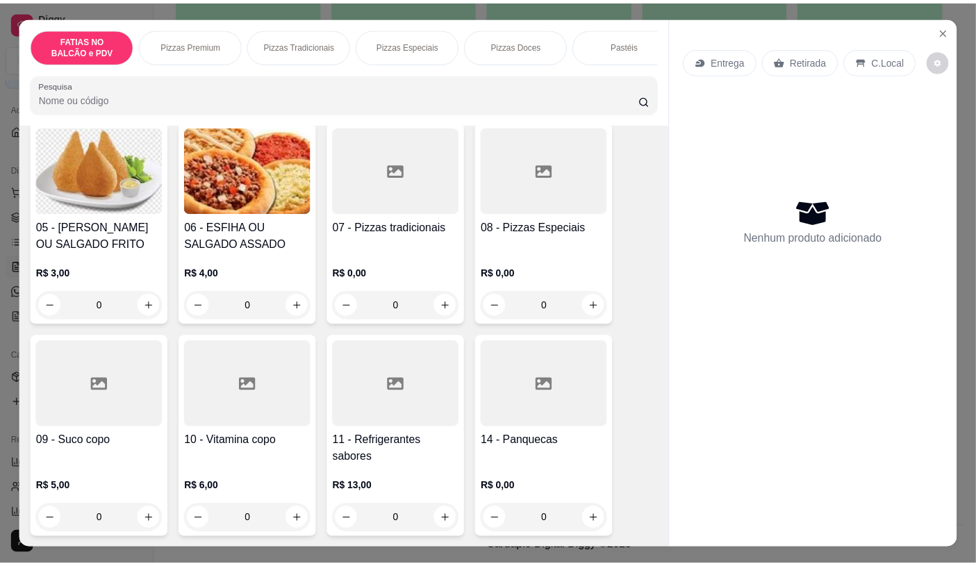
scroll to position [309, 0]
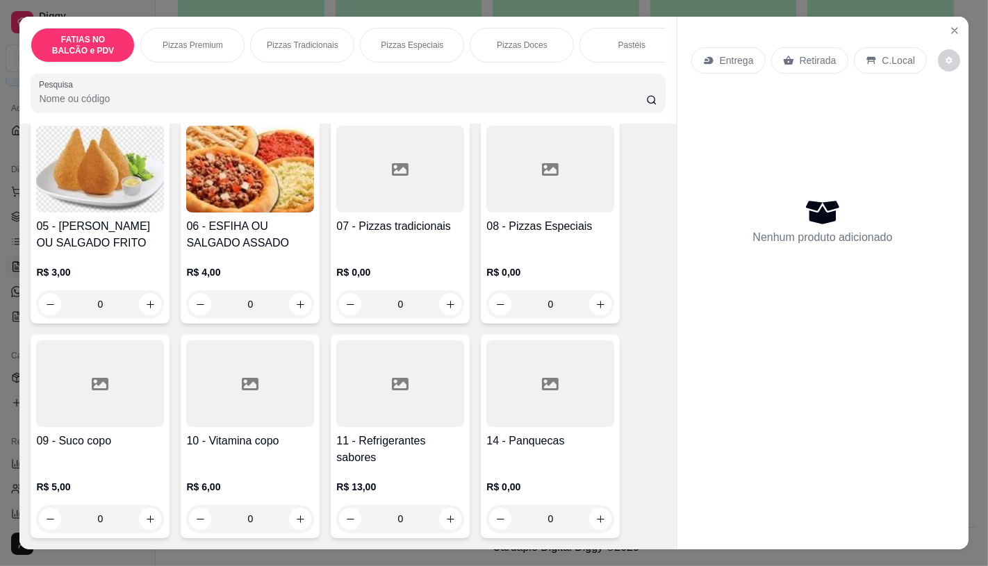
click at [428, 435] on div "11 - Refrigerantes sabores R$ 13,00 0" at bounding box center [400, 437] width 139 height 204
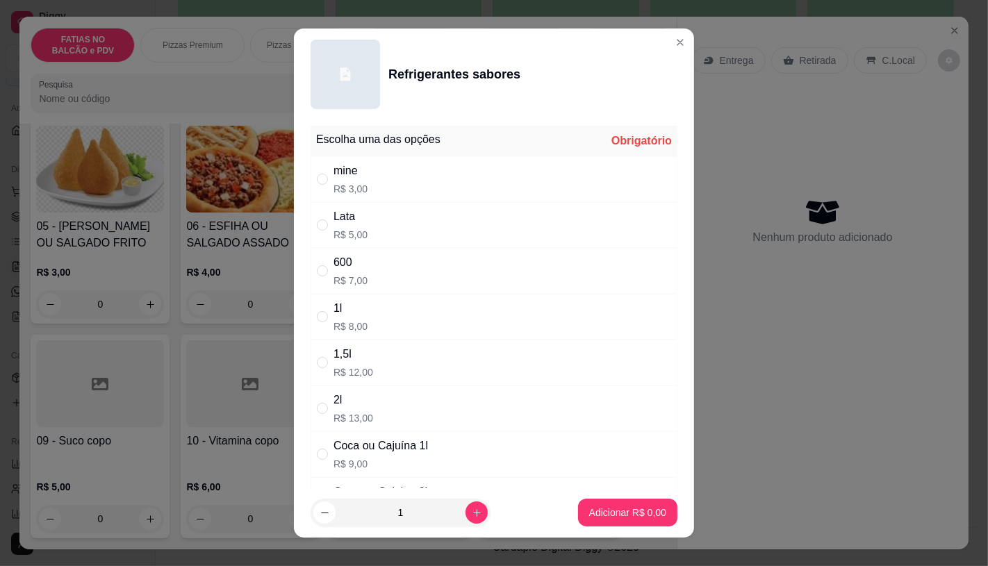
click at [357, 259] on div "600" at bounding box center [351, 262] width 34 height 17
radio input "true"
click at [606, 523] on button "Adicionar R$ 7,00" at bounding box center [627, 513] width 99 height 28
type input "1"
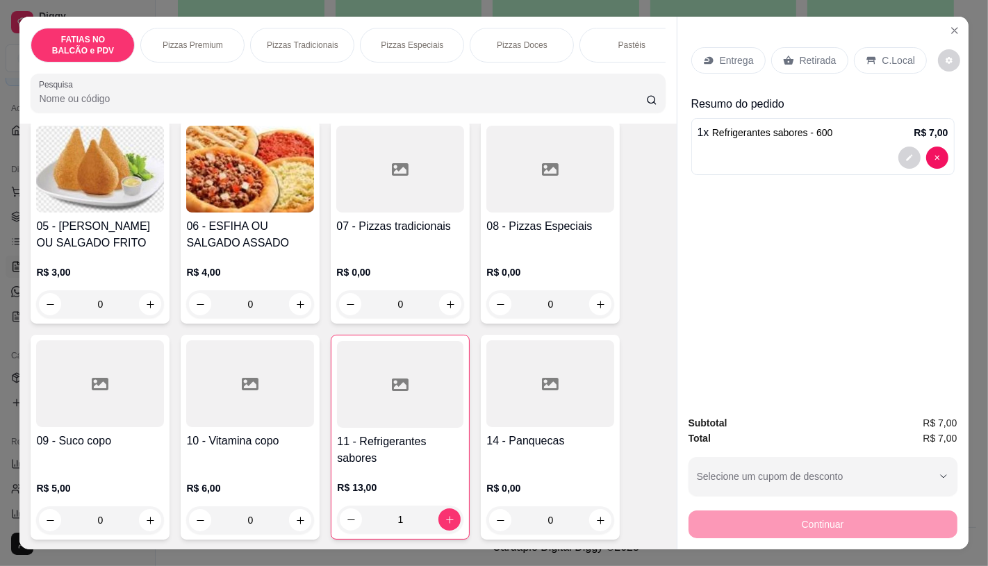
click at [800, 59] on p "Retirada" at bounding box center [818, 61] width 37 height 14
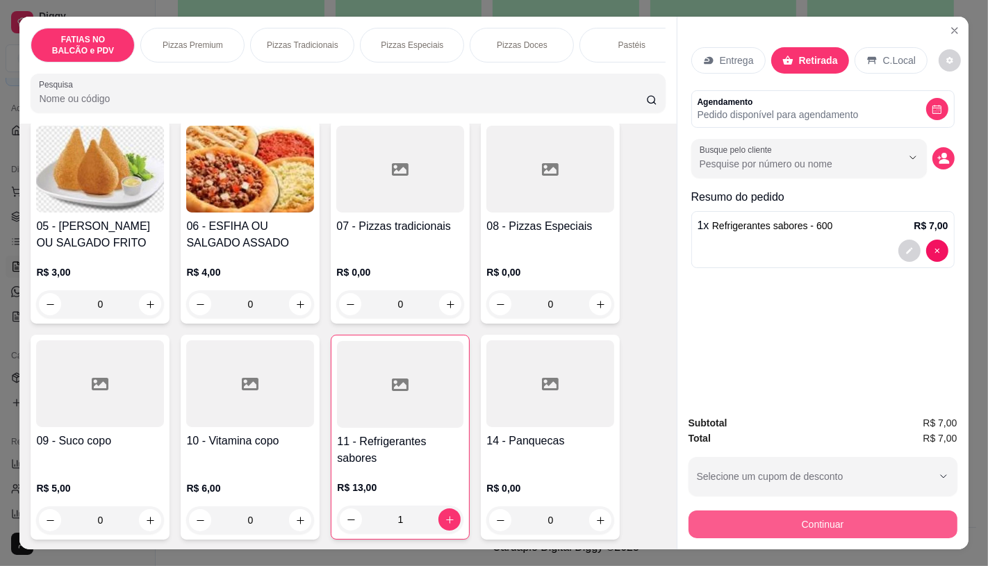
click at [795, 516] on button "Continuar" at bounding box center [823, 525] width 269 height 28
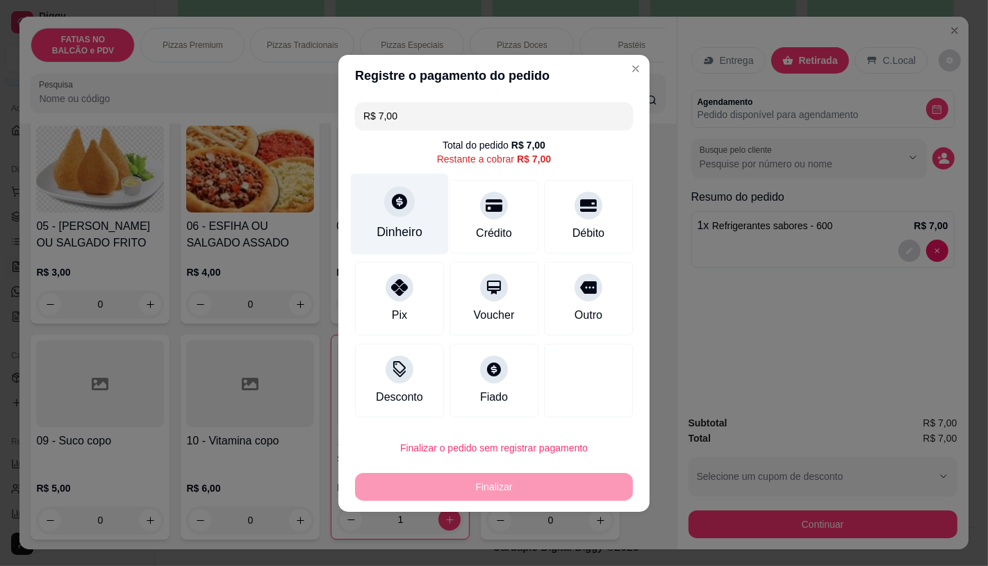
click at [386, 238] on div "Dinheiro" at bounding box center [400, 232] width 46 height 18
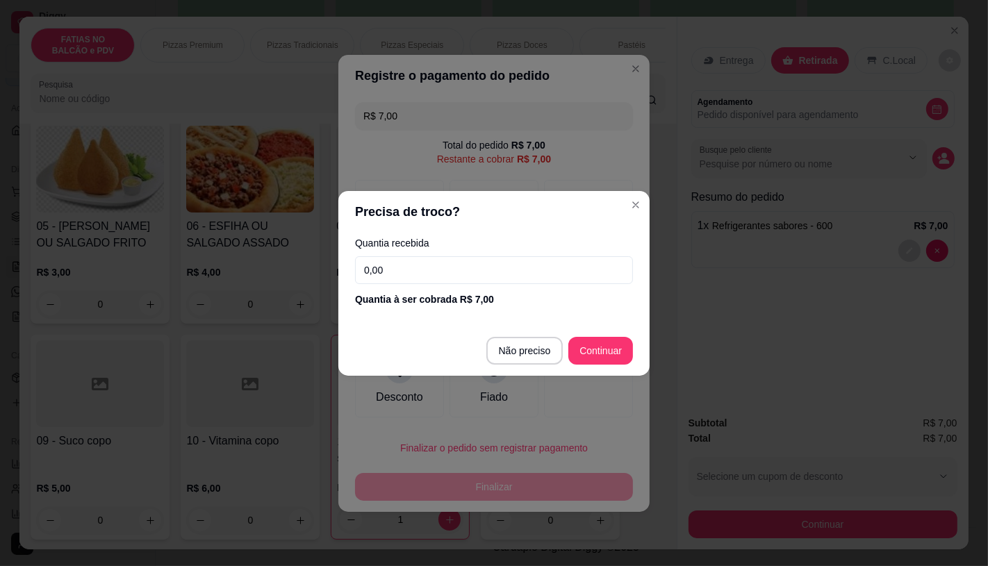
click at [461, 283] on input "0,00" at bounding box center [494, 270] width 278 height 28
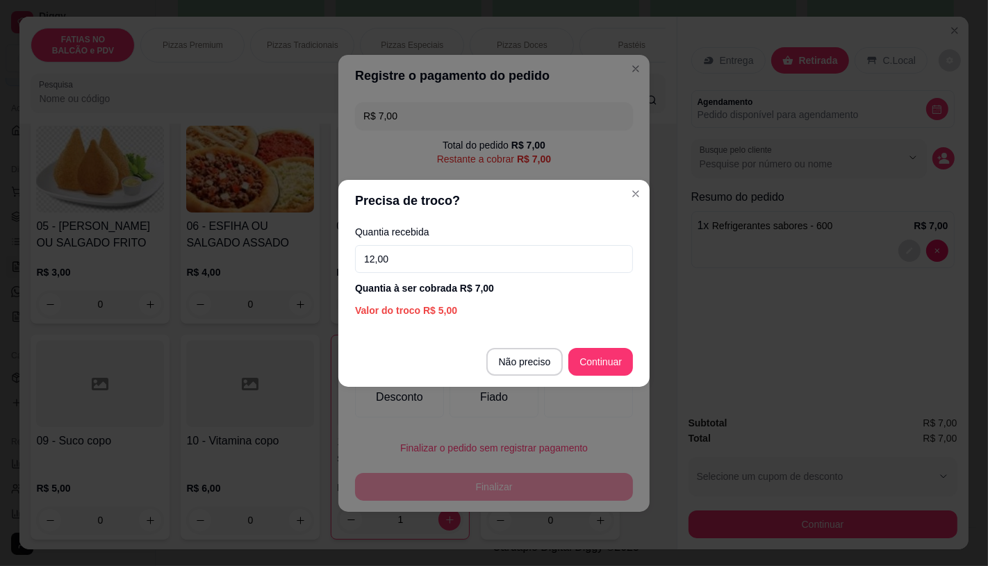
type input "12,00"
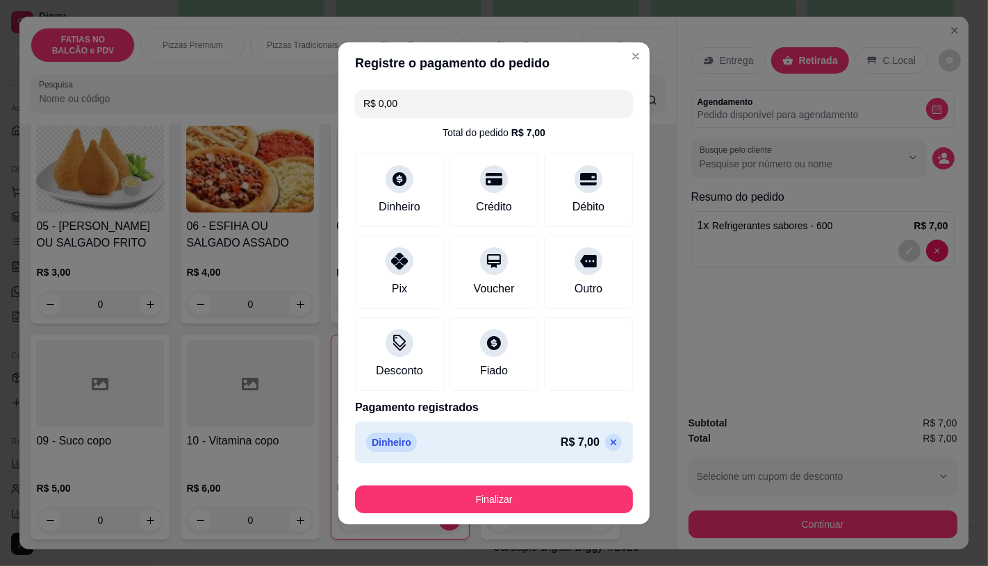
type input "R$ 0,00"
click at [502, 524] on footer "Finalizar" at bounding box center [493, 497] width 311 height 56
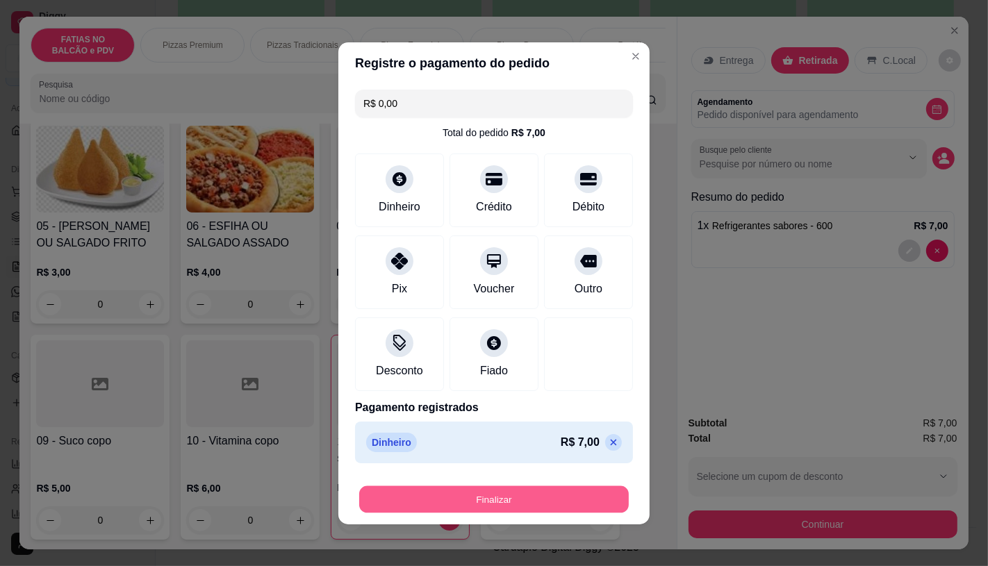
click at [502, 495] on button "Finalizar" at bounding box center [494, 499] width 270 height 27
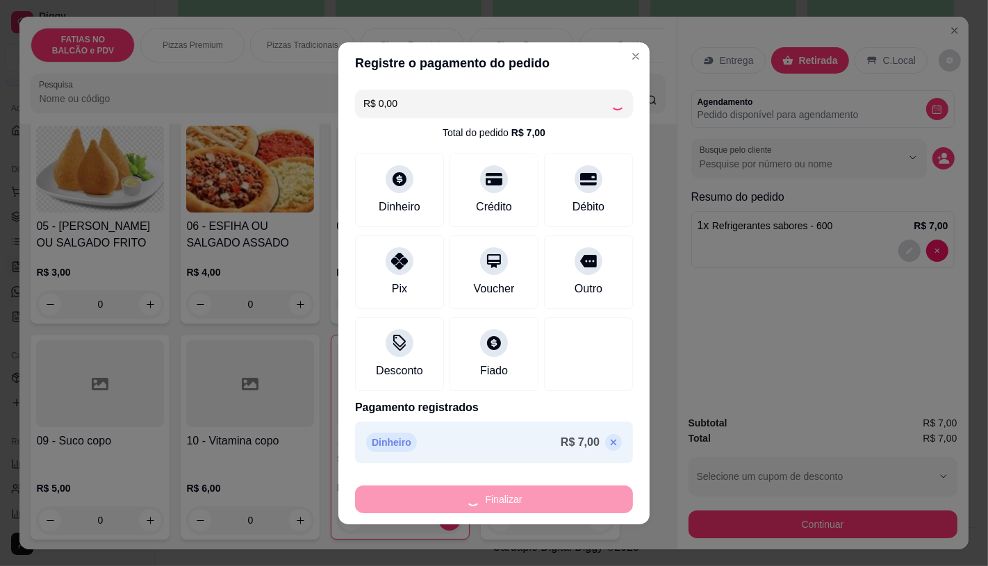
type input "0"
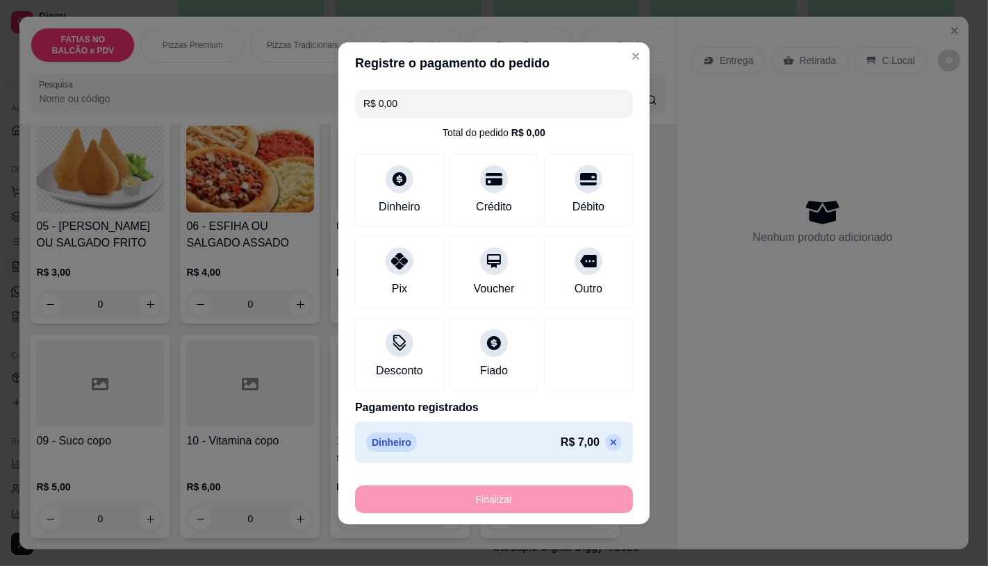
type input "-R$ 7,00"
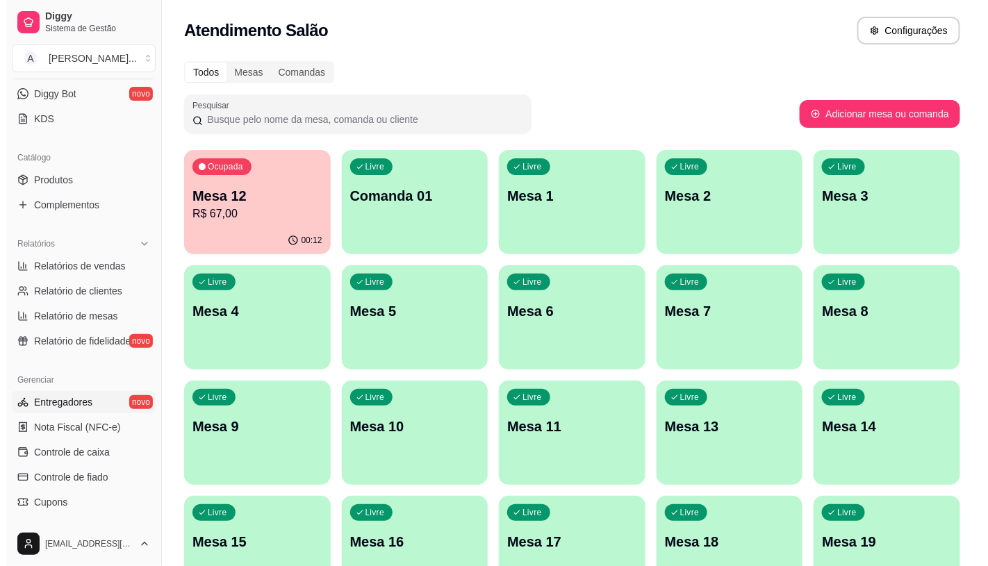
scroll to position [124, 0]
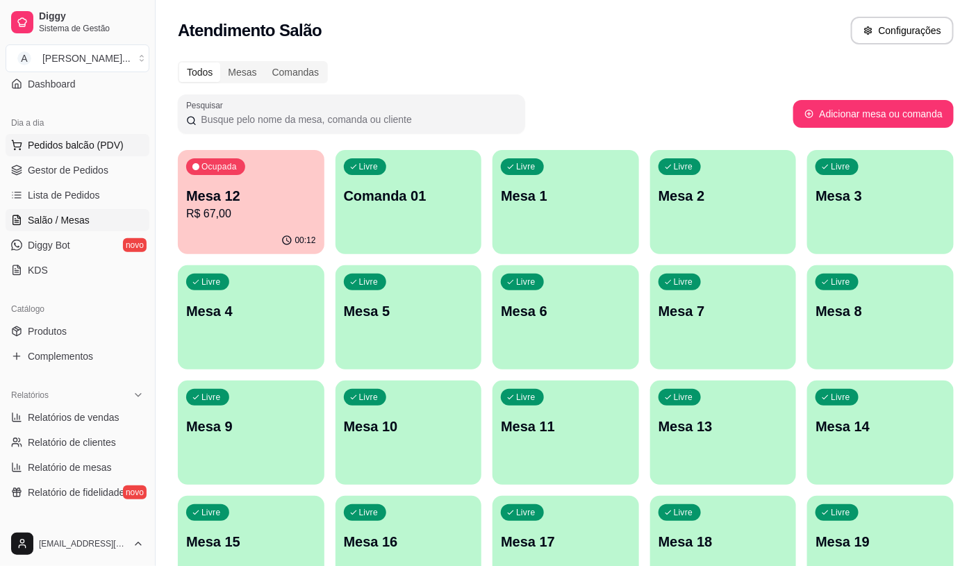
click at [126, 139] on button "Pedidos balcão (PDV)" at bounding box center [78, 145] width 144 height 22
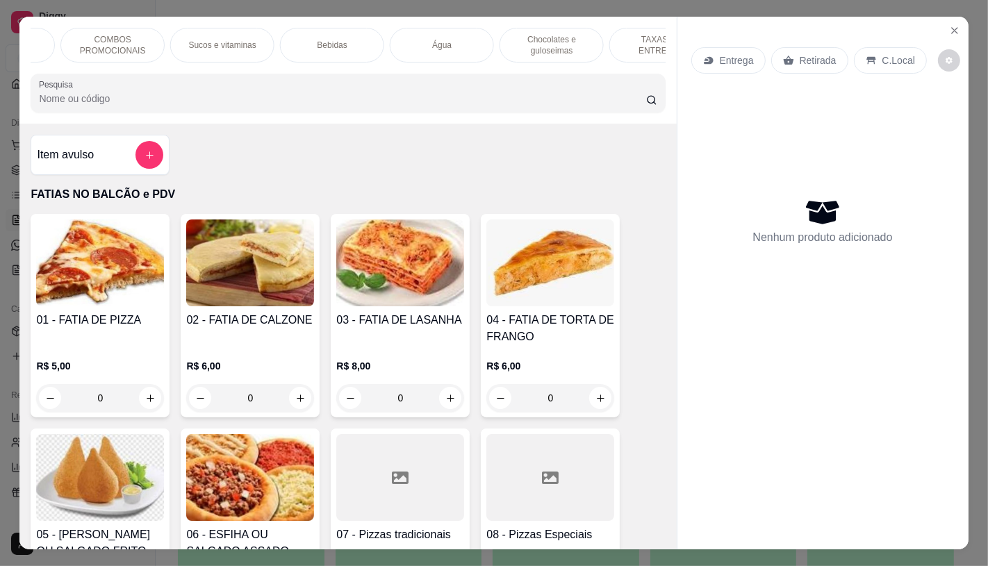
scroll to position [0, 1446]
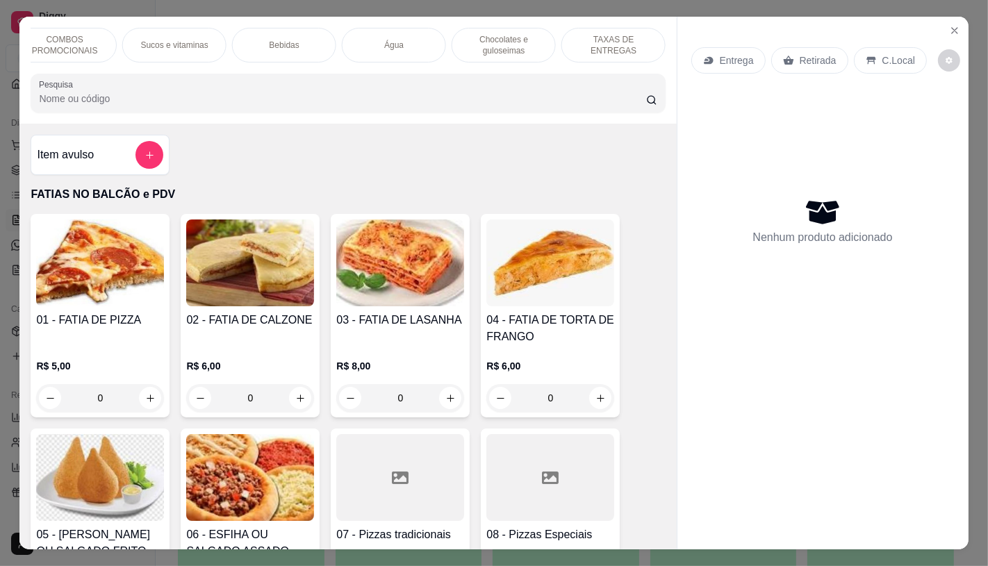
click at [637, 53] on div "TAXAS DE ENTREGAS" at bounding box center [614, 45] width 104 height 35
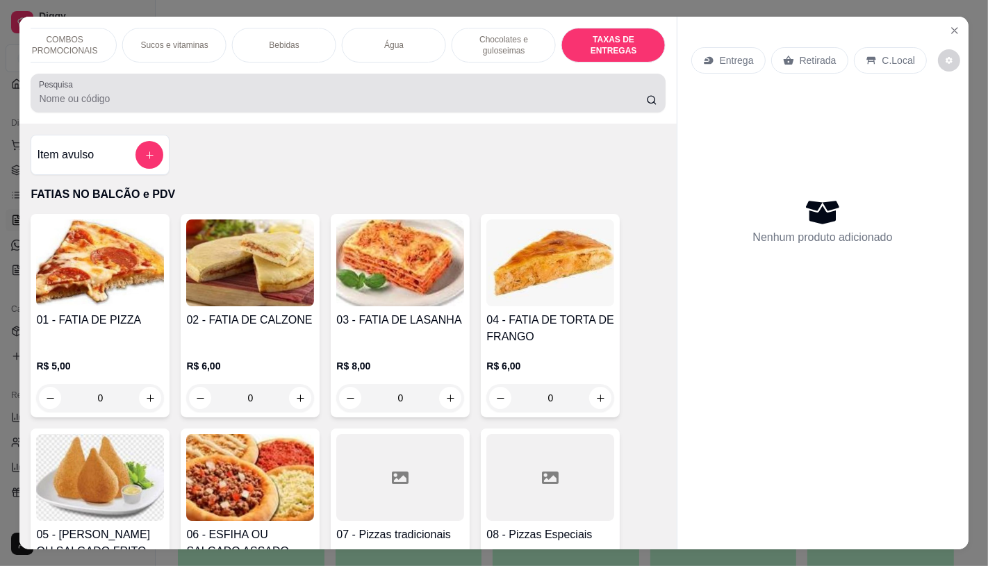
scroll to position [33, 0]
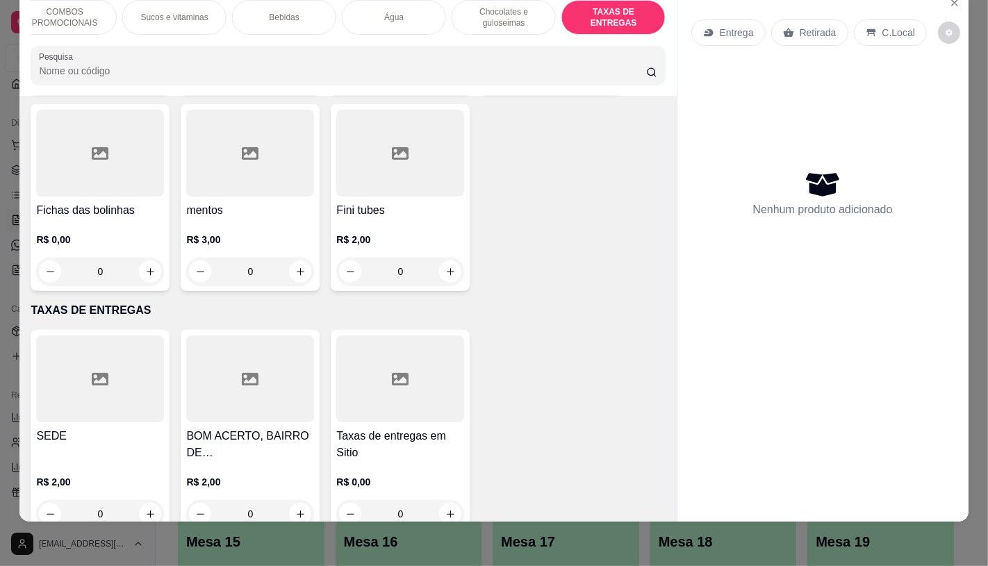
click at [387, 391] on div "Taxas de entregas em Sitio R$ 0,00 0" at bounding box center [400, 432] width 139 height 204
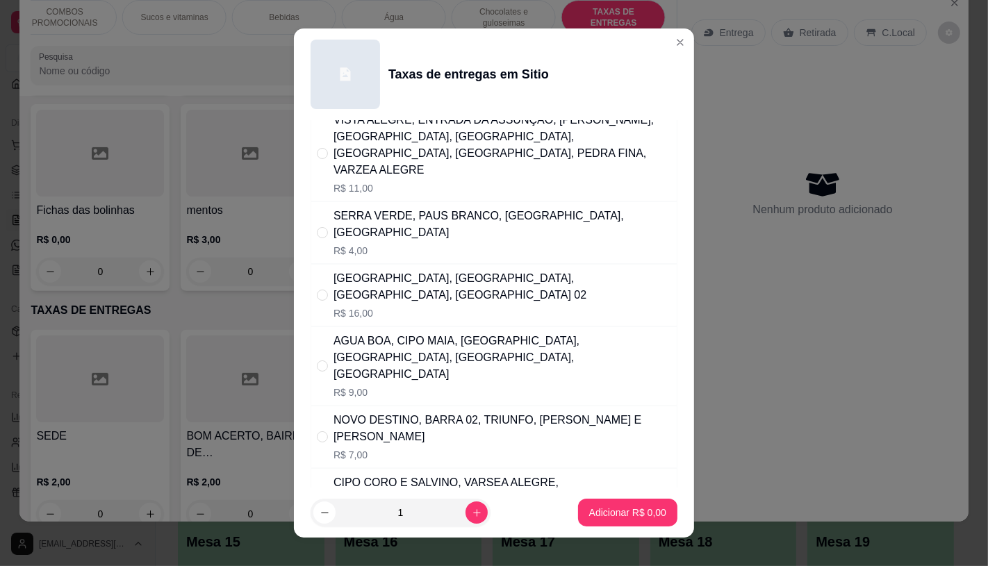
scroll to position [0, 0]
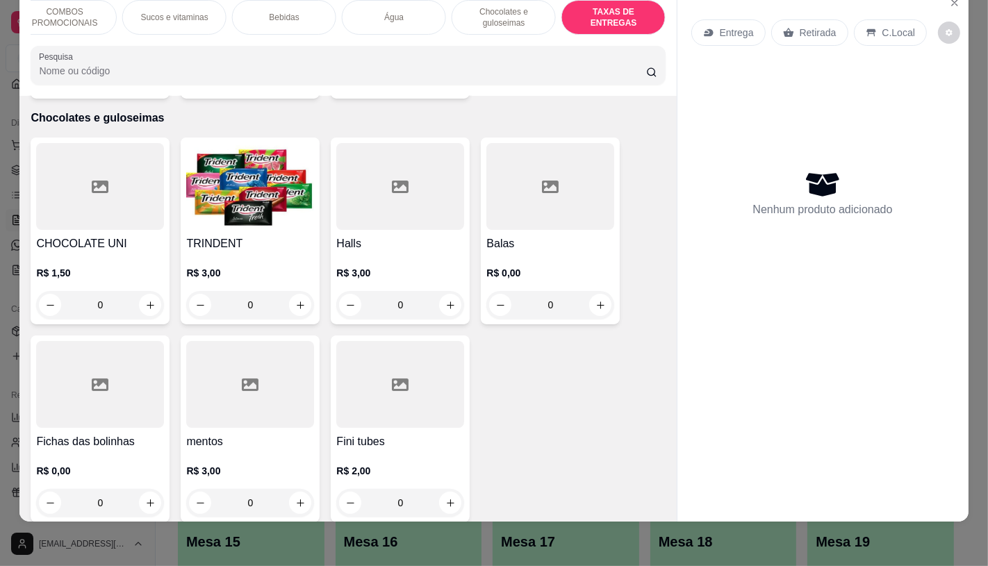
click at [74, 15] on p "COMBOS PROMOCIONAIS" at bounding box center [64, 17] width 81 height 22
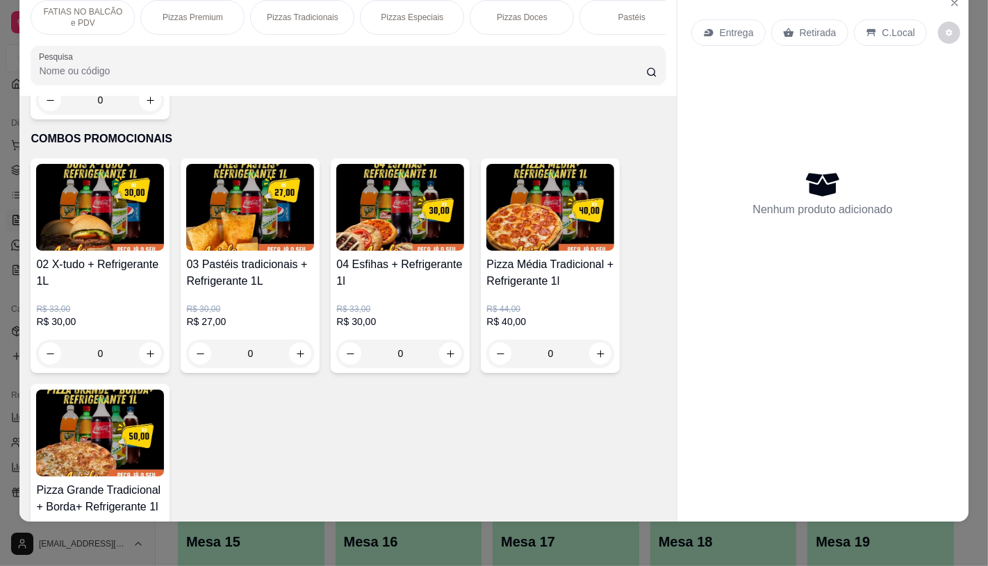
click at [49, 9] on p "FATIAS NO BALCÃO e PDV" at bounding box center [82, 17] width 81 height 22
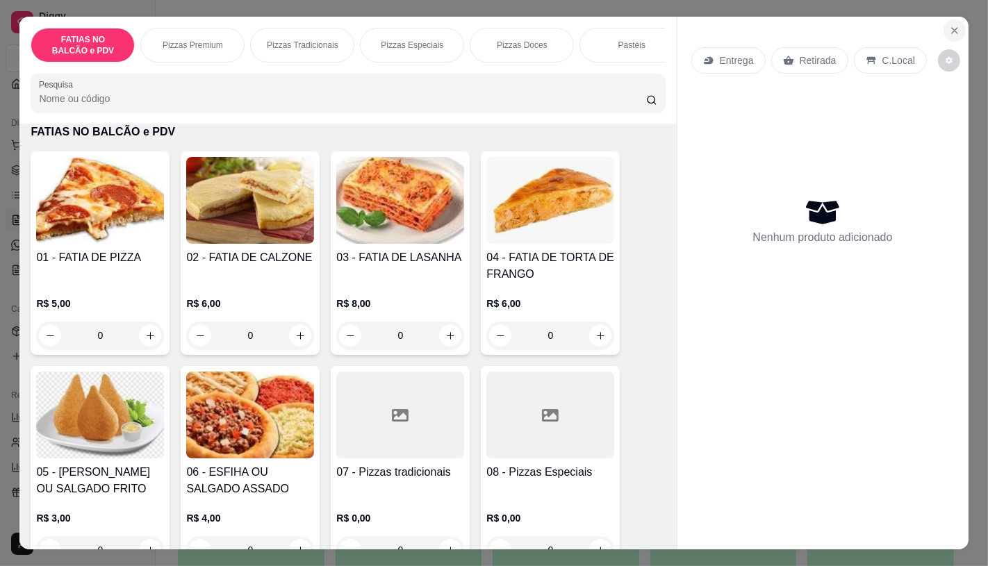
click at [952, 28] on icon "Close" at bounding box center [955, 31] width 6 height 6
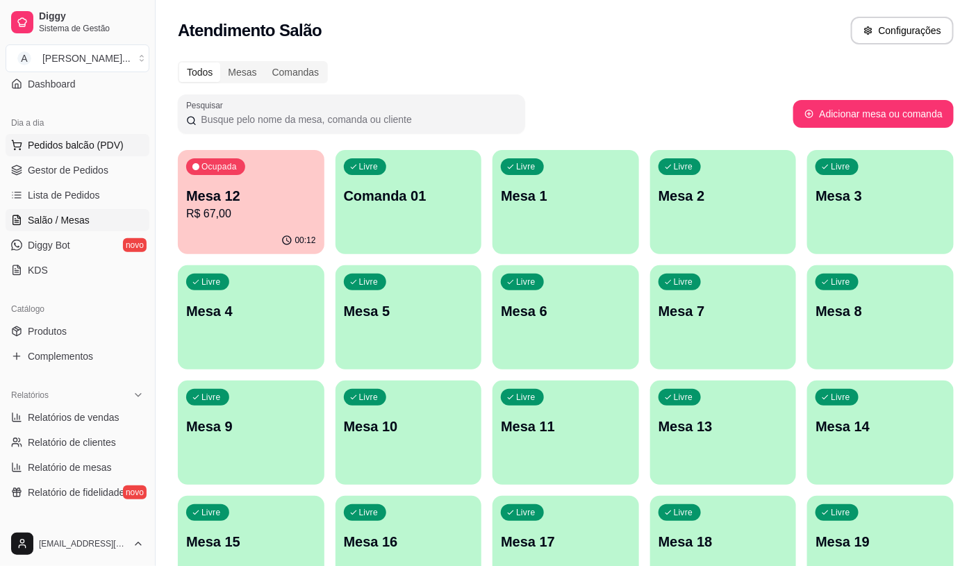
click at [85, 149] on span "Pedidos balcão (PDV)" at bounding box center [76, 145] width 96 height 14
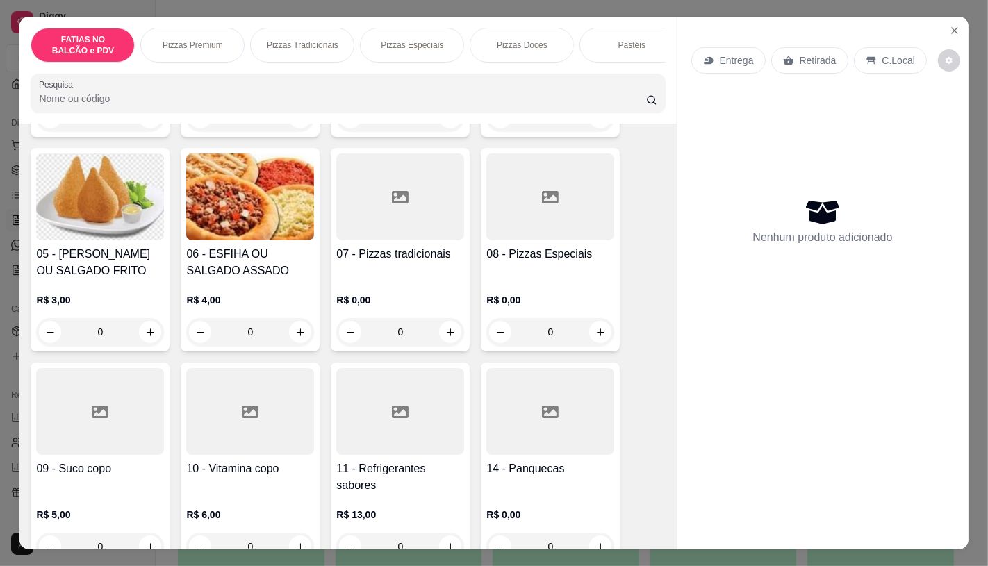
click at [139, 279] on h4 "05 - [PERSON_NAME] OU SALGADO FRITO" at bounding box center [100, 262] width 128 height 33
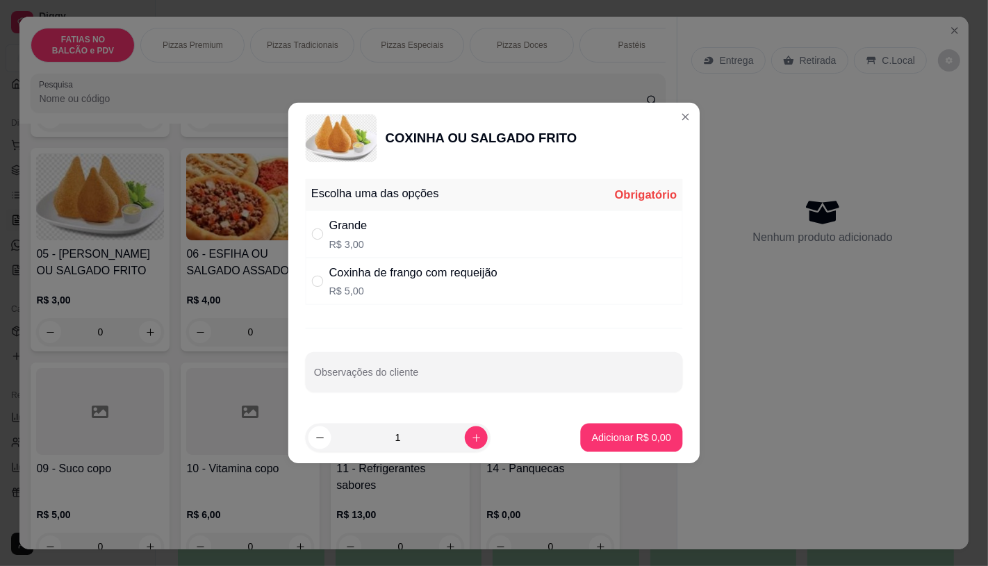
scroll to position [309, 0]
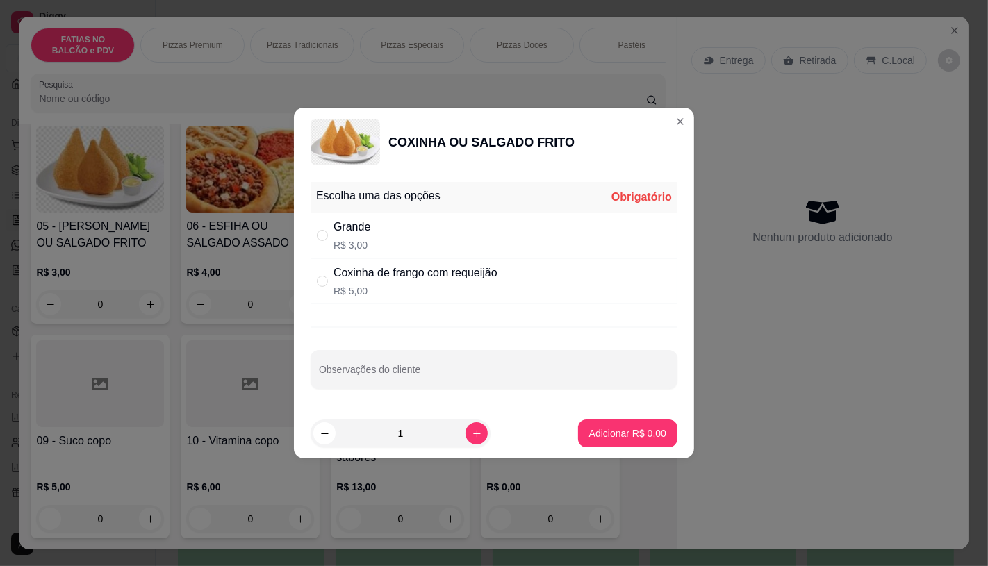
click at [411, 240] on div "Grande R$ 3,00" at bounding box center [494, 236] width 367 height 46
radio input "true"
click at [614, 434] on p "Adicionar R$ 3,00" at bounding box center [627, 434] width 77 height 14
type input "1"
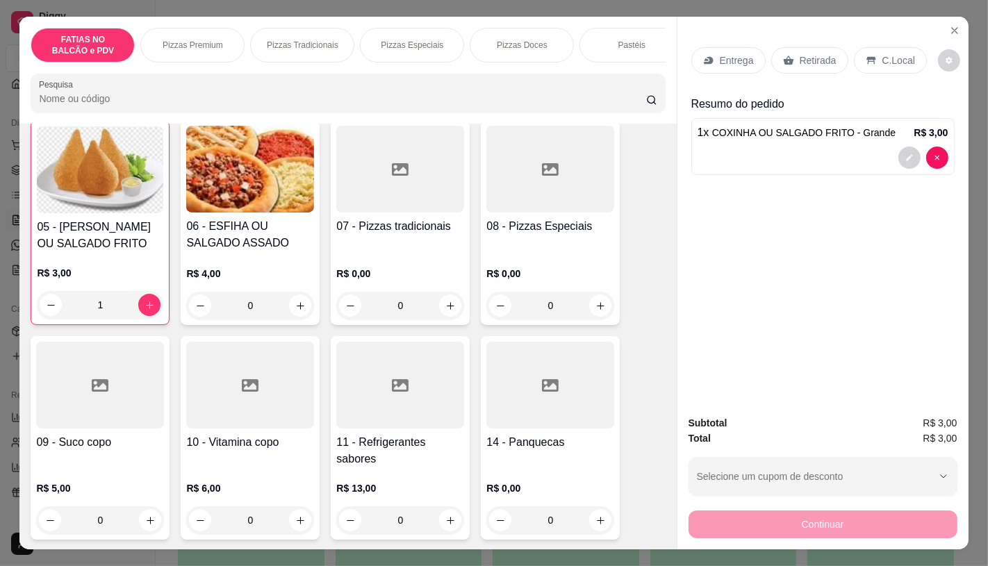
scroll to position [309, 0]
click at [817, 38] on div "Entrega Retirada C.Local" at bounding box center [822, 60] width 263 height 49
click at [819, 54] on p "Retirada" at bounding box center [818, 61] width 37 height 14
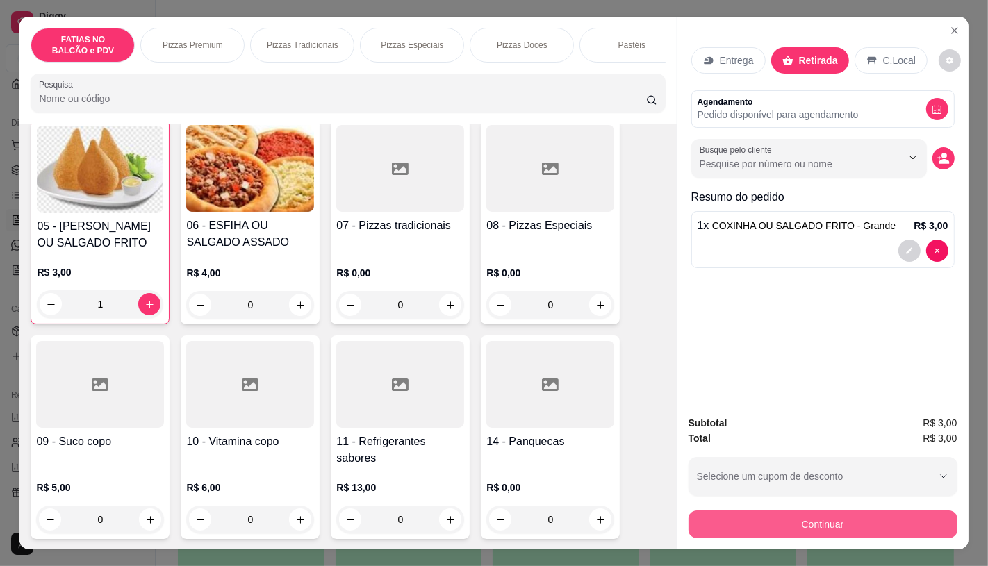
click at [808, 524] on button "Continuar" at bounding box center [823, 525] width 269 height 28
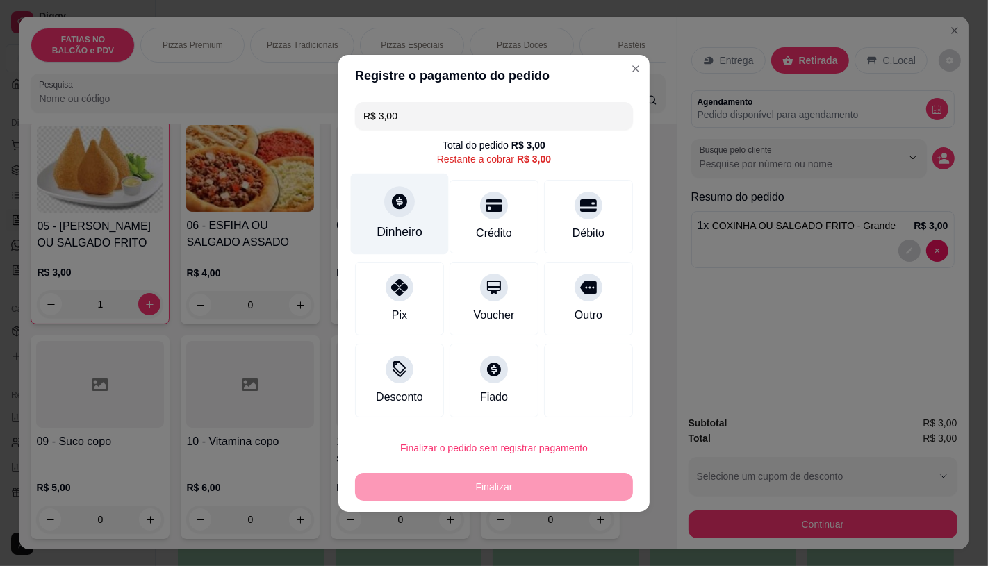
click at [418, 228] on div "Dinheiro" at bounding box center [400, 232] width 46 height 18
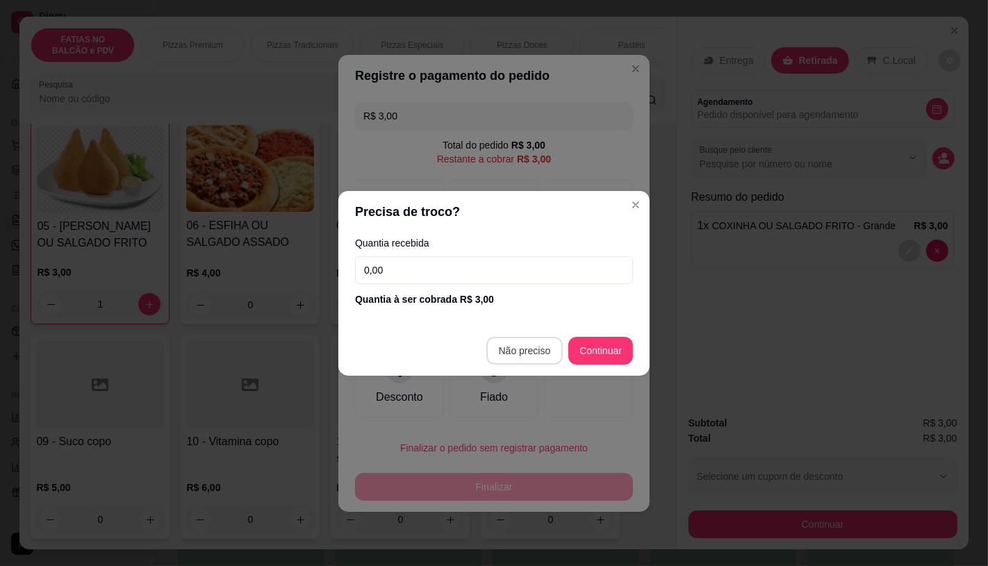
type input "R$ 0,00"
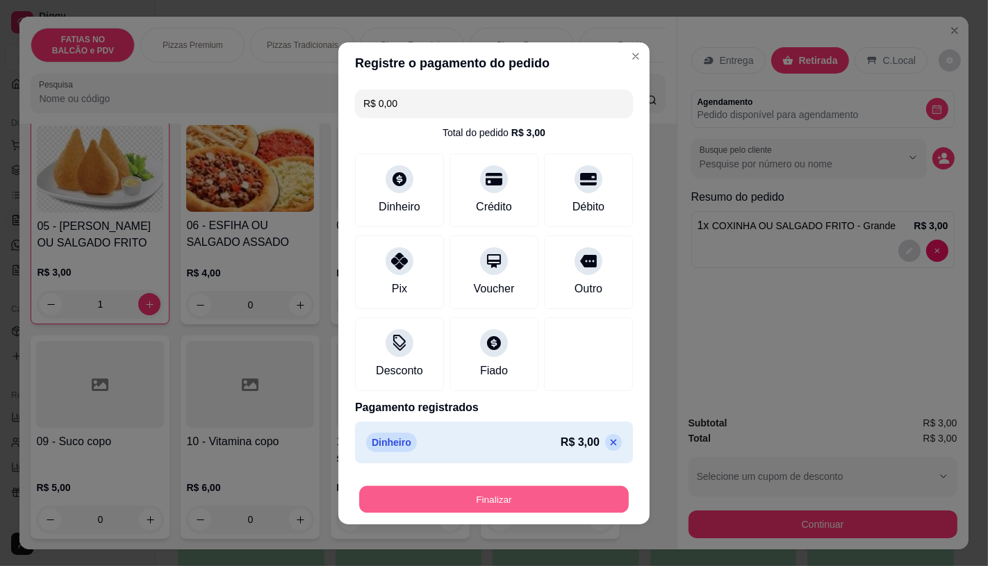
click at [535, 491] on button "Finalizar" at bounding box center [494, 499] width 270 height 27
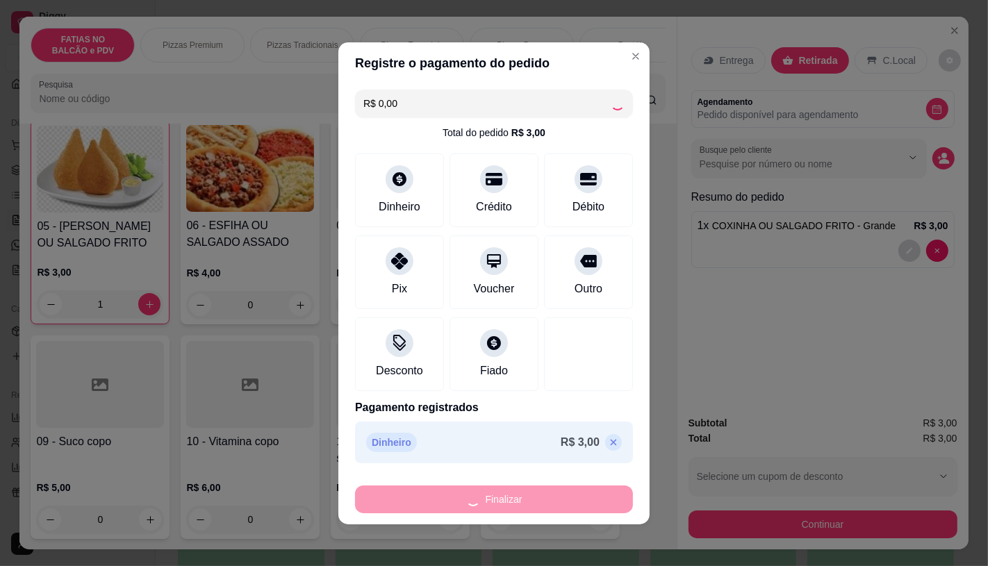
type input "0"
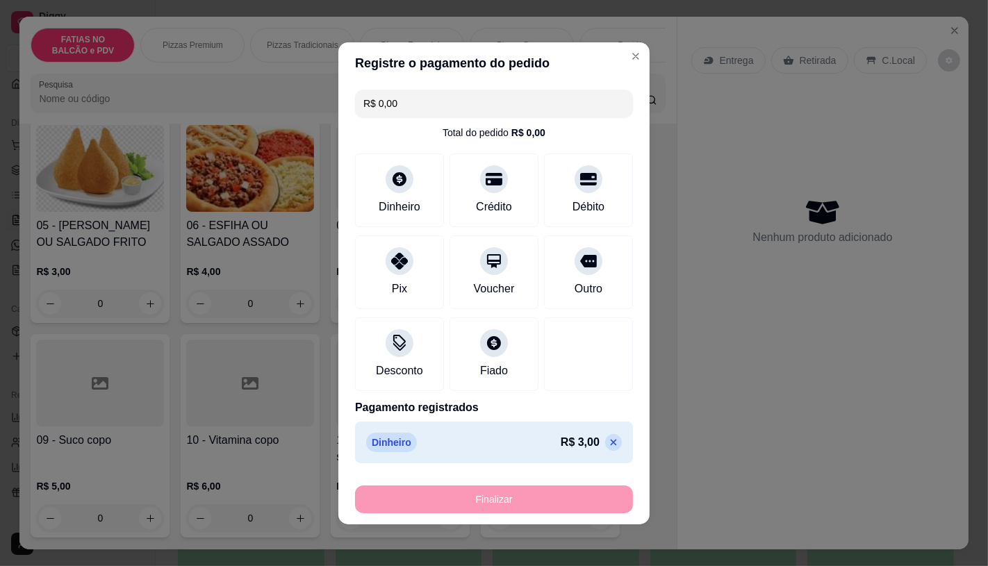
type input "-R$ 3,00"
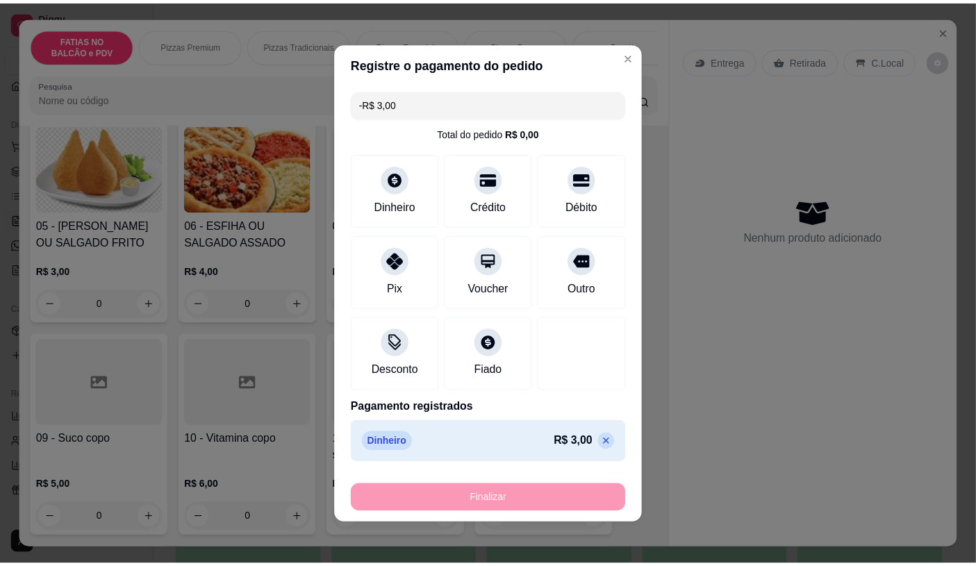
scroll to position [309, 0]
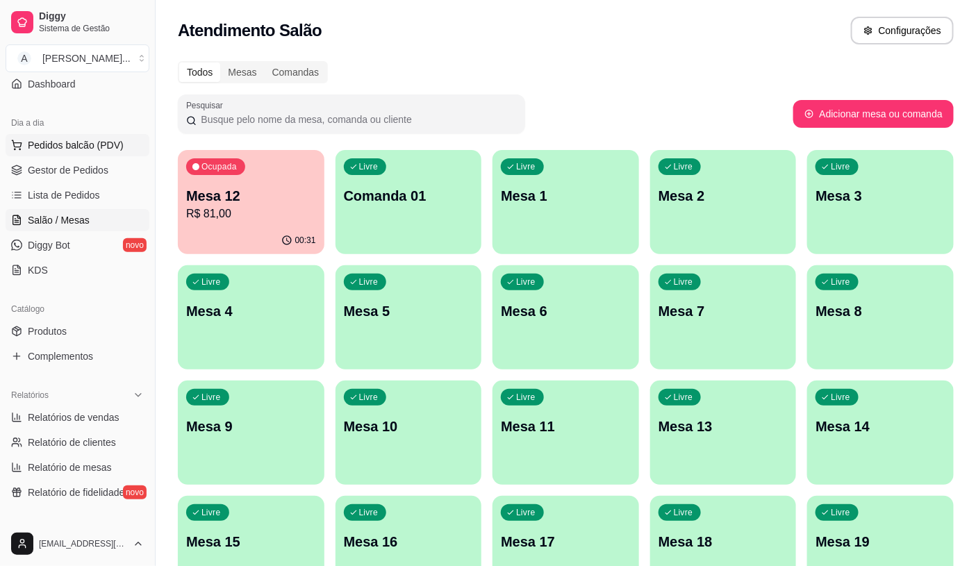
drag, startPoint x: 88, startPoint y: 127, endPoint x: 95, endPoint y: 149, distance: 22.6
click at [88, 128] on div "Dia a dia" at bounding box center [78, 123] width 144 height 22
click at [95, 149] on span "Pedidos balcão (PDV)" at bounding box center [76, 145] width 96 height 14
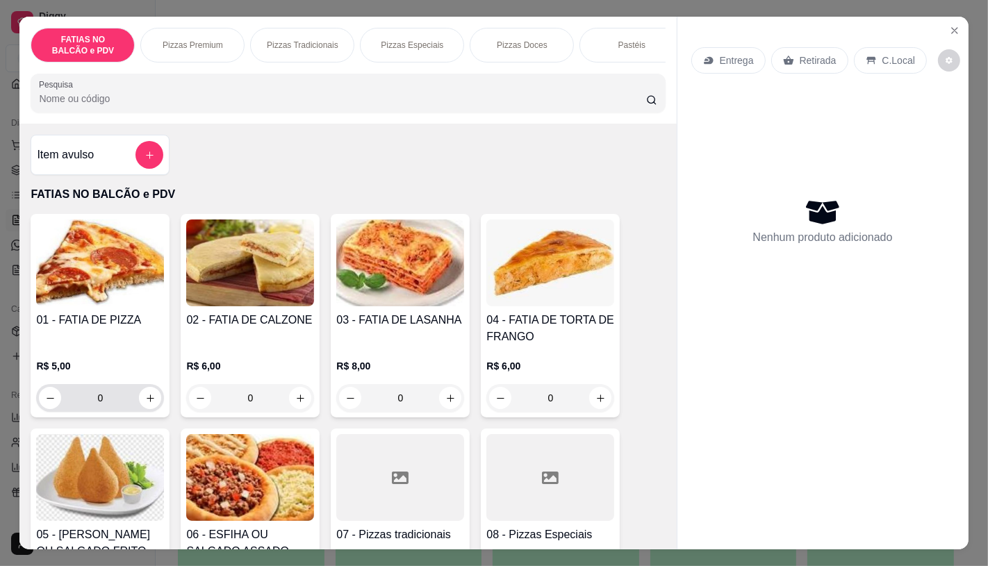
click at [98, 407] on input "0" at bounding box center [100, 398] width 78 height 28
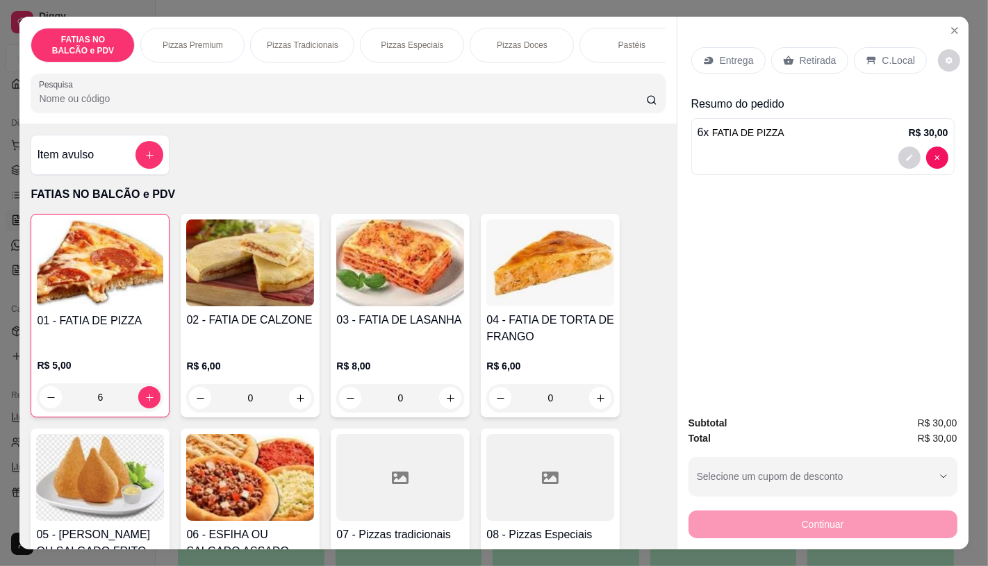
type input "6"
click at [795, 66] on div "Retirada" at bounding box center [809, 60] width 77 height 26
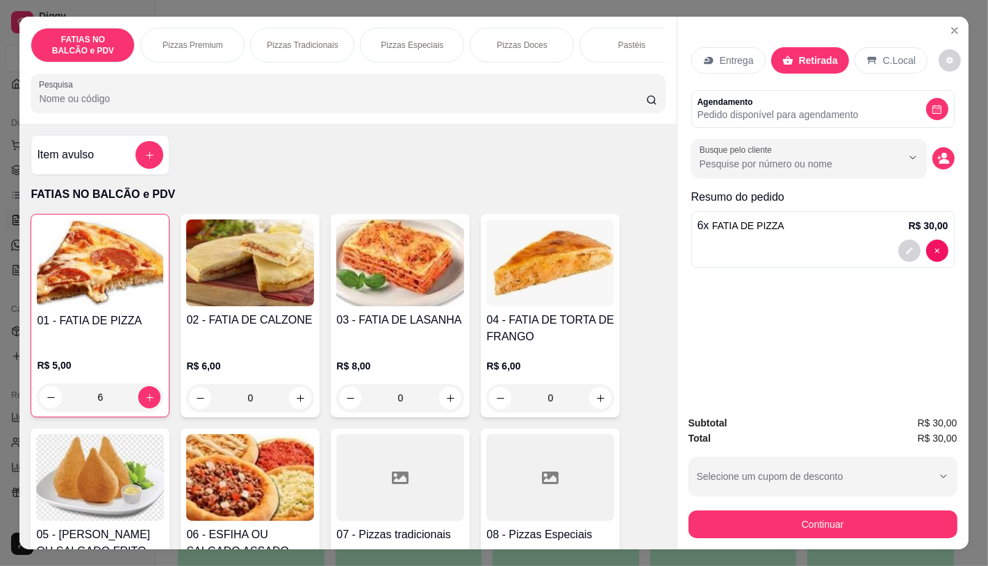
click at [732, 548] on div "FATIAS NO BALCÃO e PDV Pizzas Premium Pizzas Tradicionais Pizzas Especiais Pizz…" at bounding box center [494, 283] width 988 height 566
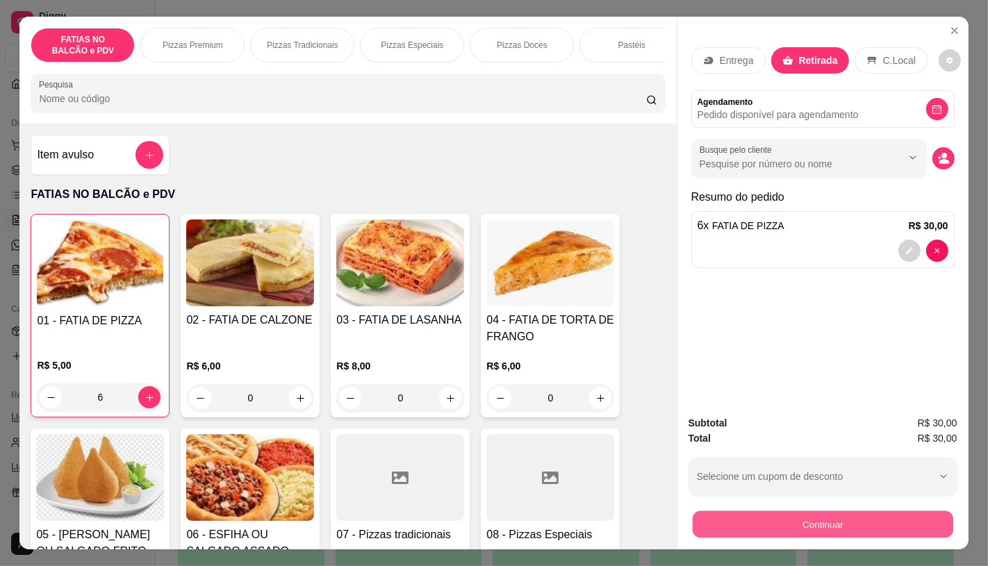
click at [732, 519] on button "Continuar" at bounding box center [822, 524] width 261 height 27
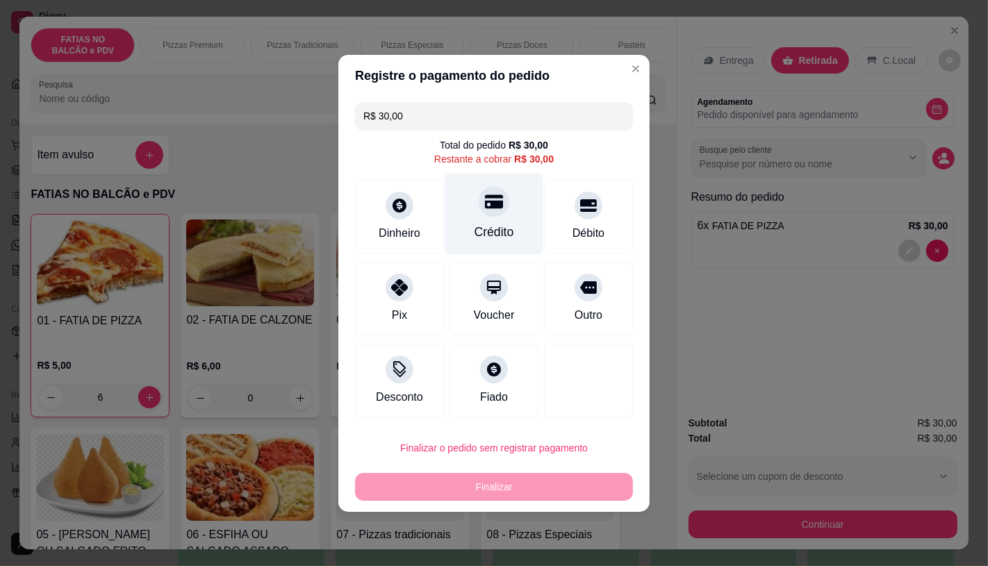
click at [485, 204] on icon at bounding box center [494, 202] width 18 height 18
type input "R$ 0,00"
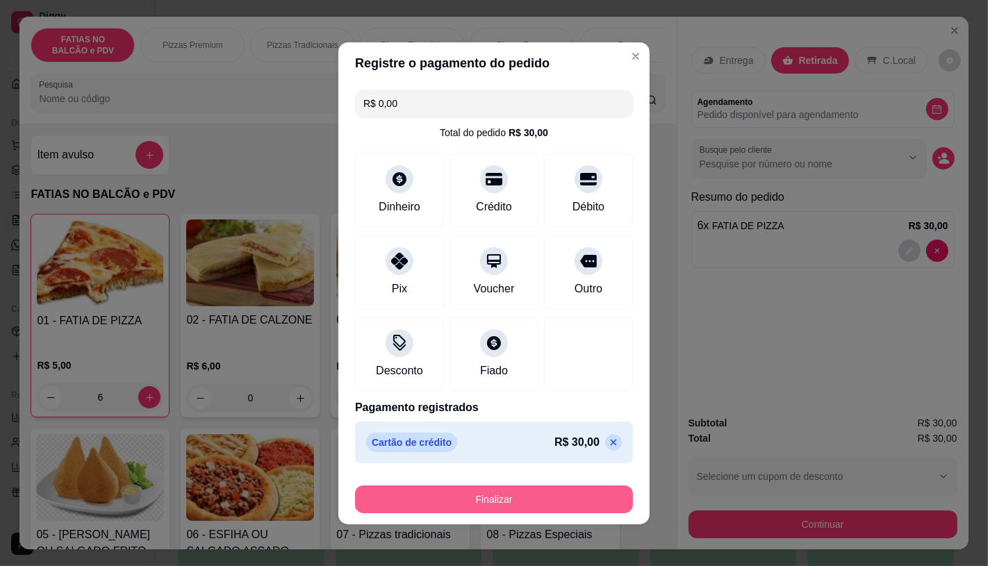
click at [531, 495] on button "Finalizar" at bounding box center [494, 500] width 278 height 28
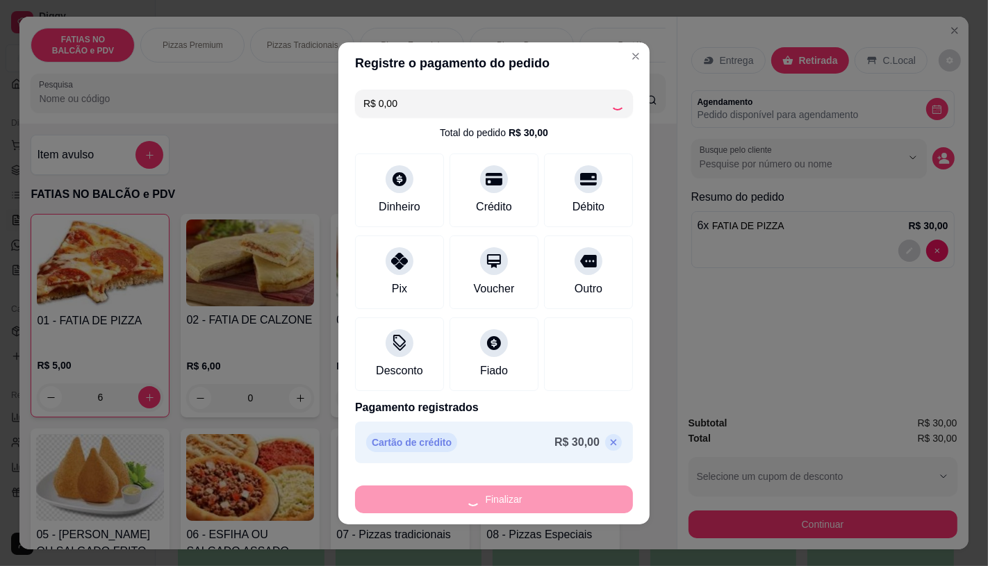
type input "0"
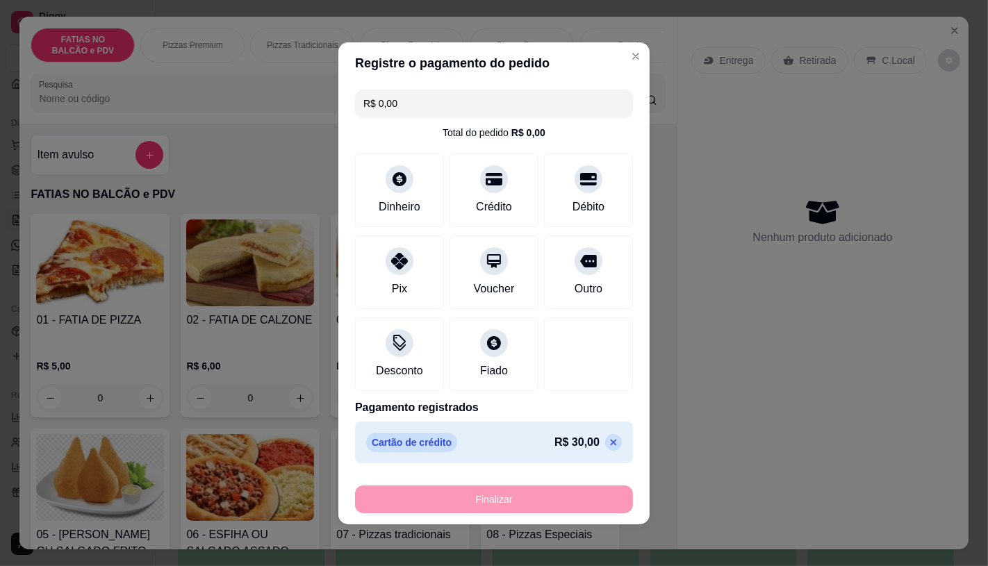
type input "-R$ 30,00"
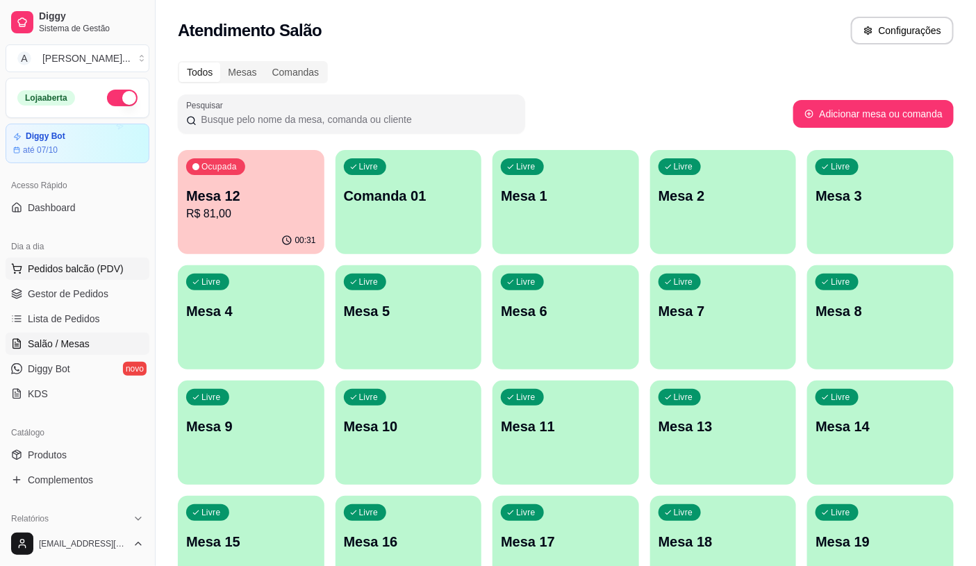
click at [95, 275] on span "Pedidos balcão (PDV)" at bounding box center [76, 269] width 96 height 14
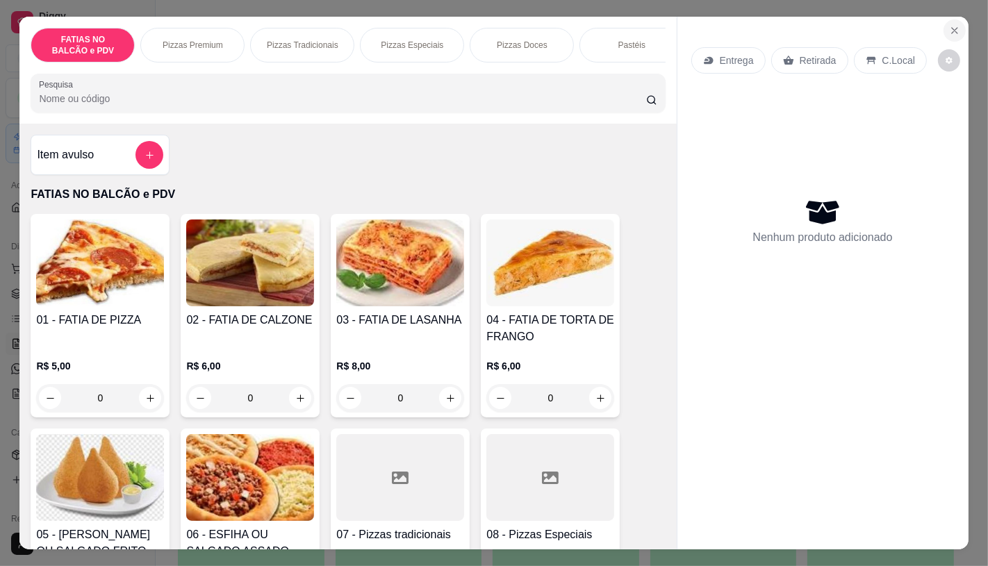
click at [958, 22] on button "Close" at bounding box center [955, 30] width 22 height 22
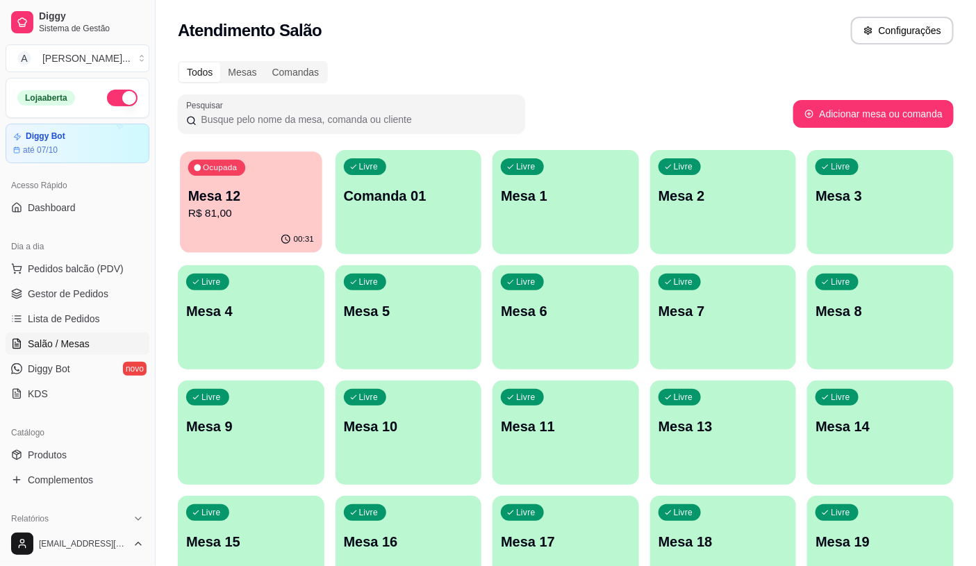
click at [234, 238] on div "00:31" at bounding box center [251, 240] width 142 height 26
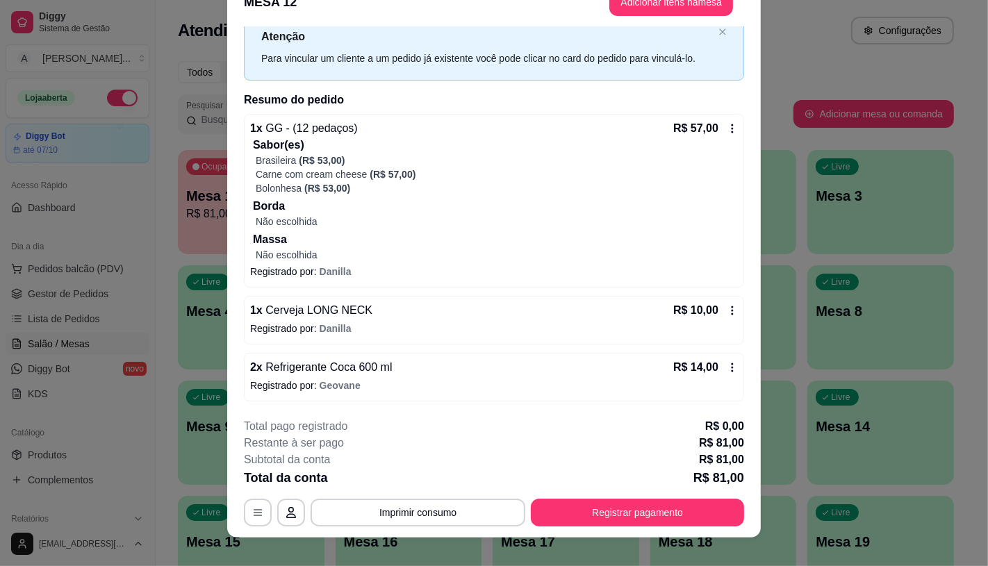
scroll to position [42, 0]
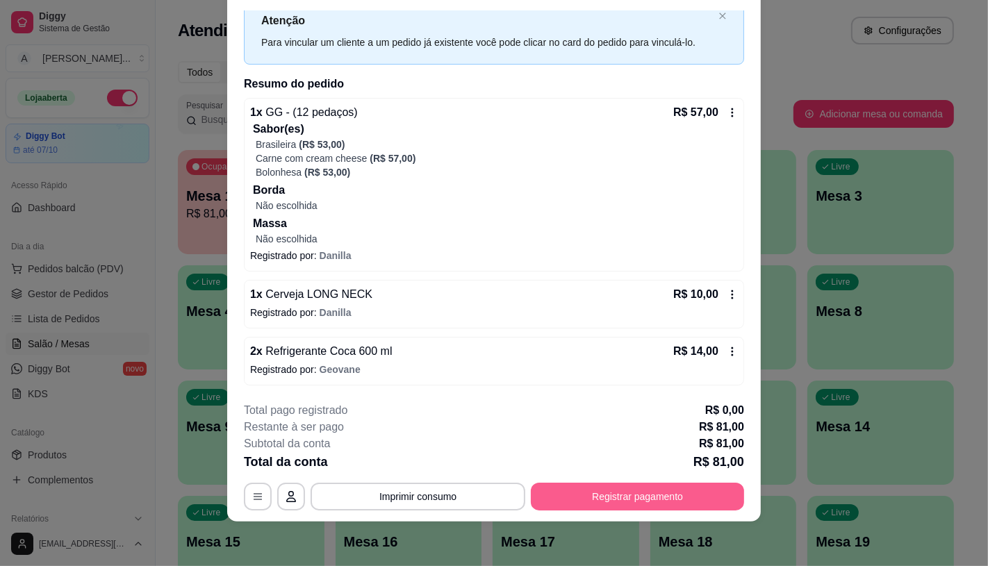
click at [609, 498] on button "Registrar pagamento" at bounding box center [637, 497] width 213 height 28
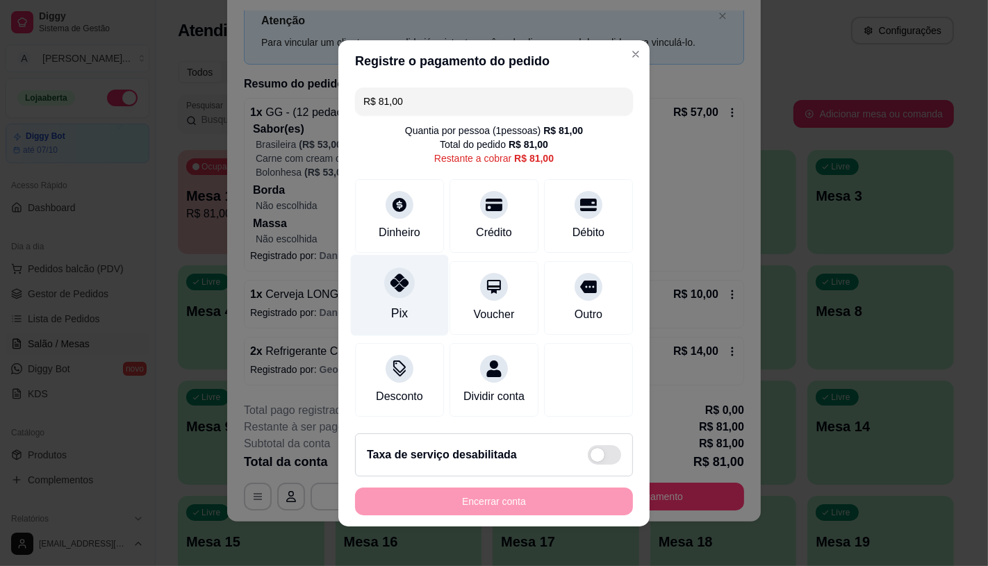
click at [380, 294] on div "Pix" at bounding box center [400, 294] width 98 height 81
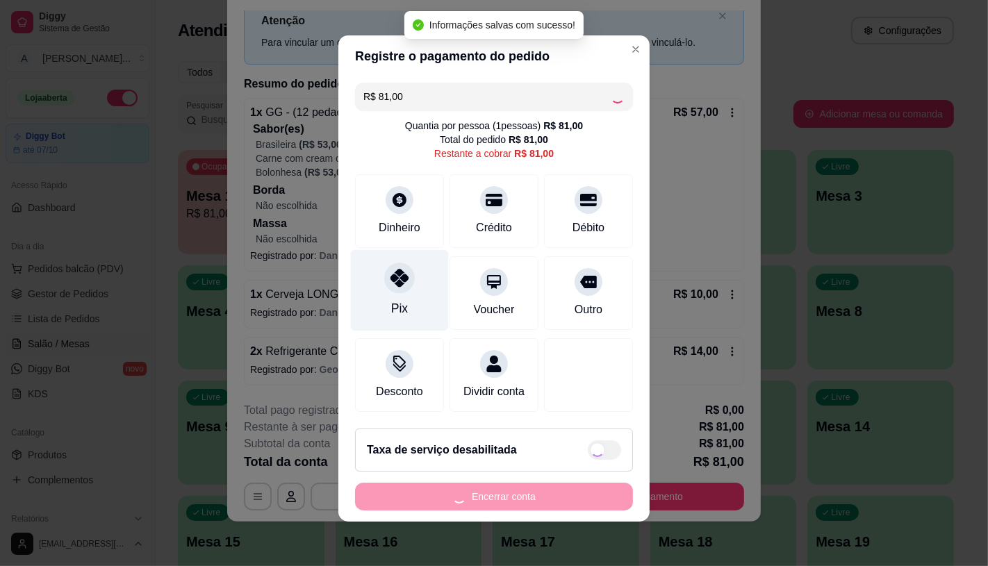
type input "R$ 0,00"
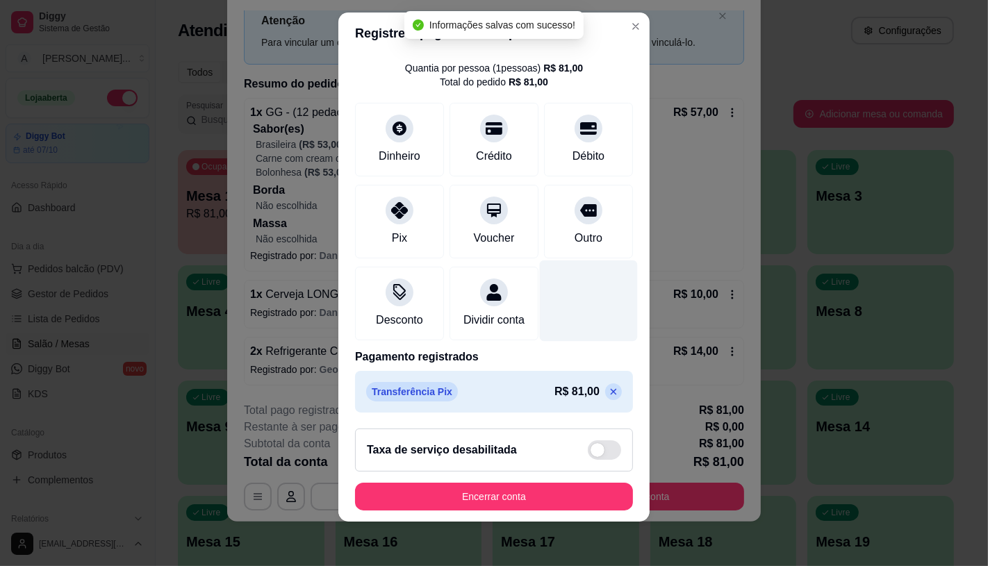
scroll to position [51, 0]
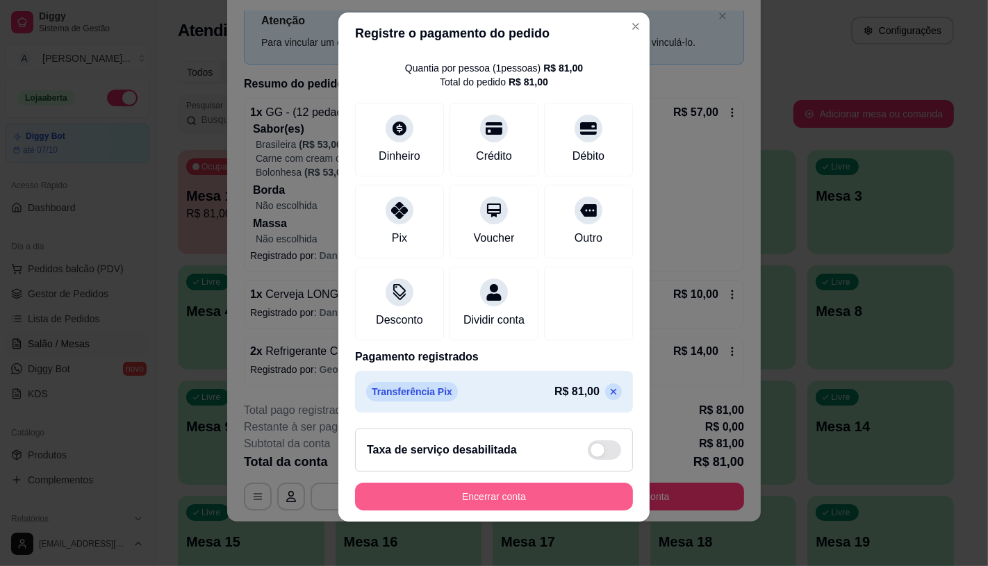
click at [544, 489] on button "Encerrar conta" at bounding box center [494, 497] width 278 height 28
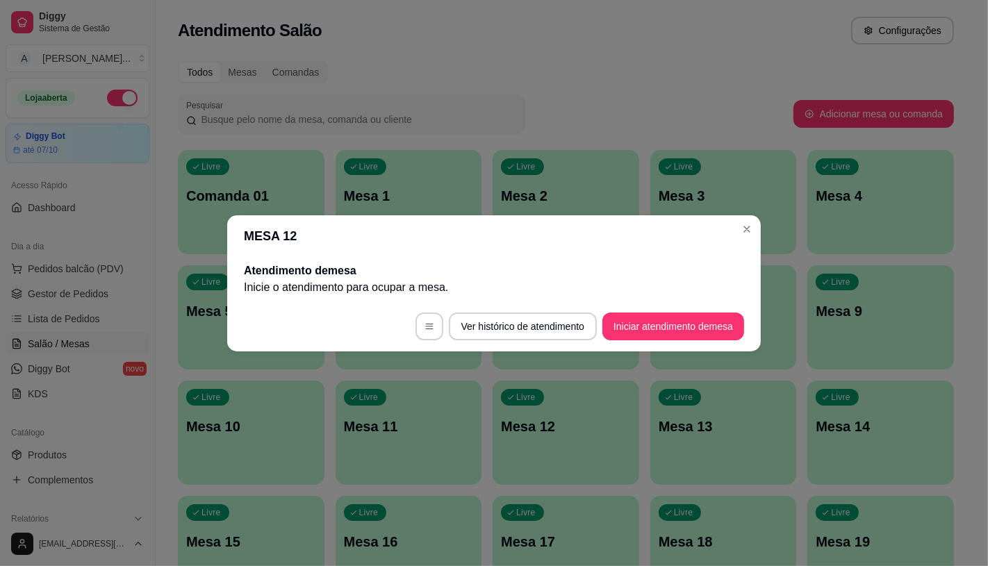
scroll to position [0, 0]
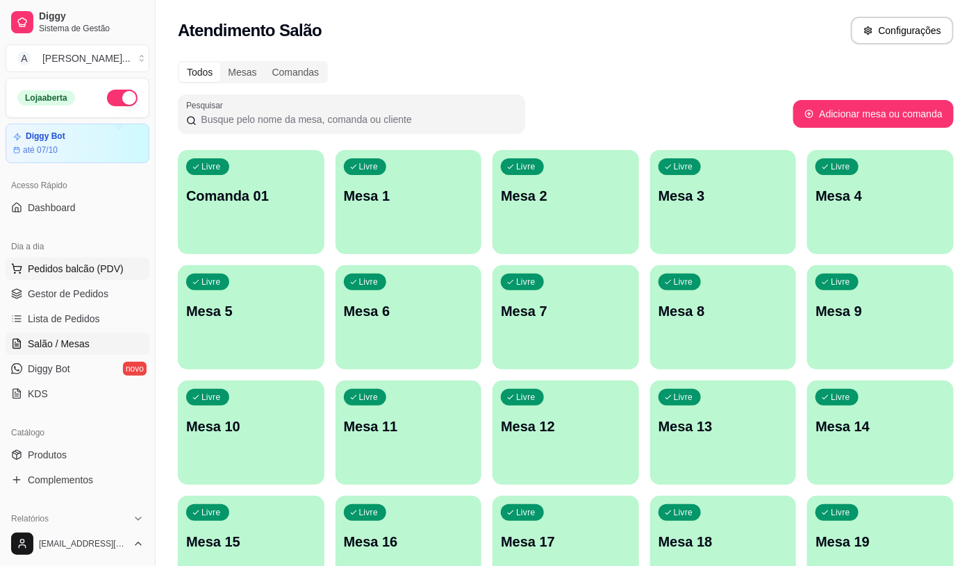
click at [63, 270] on span "Pedidos balcão (PDV)" at bounding box center [76, 269] width 96 height 14
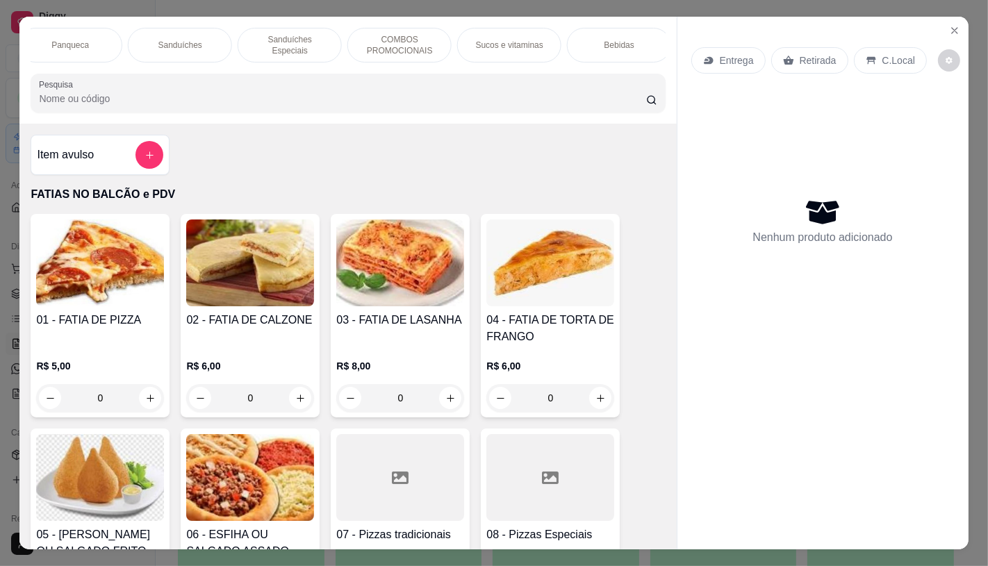
scroll to position [0, 1446]
click at [628, 44] on p "TAXAS DE ENTREGAS" at bounding box center [613, 45] width 81 height 22
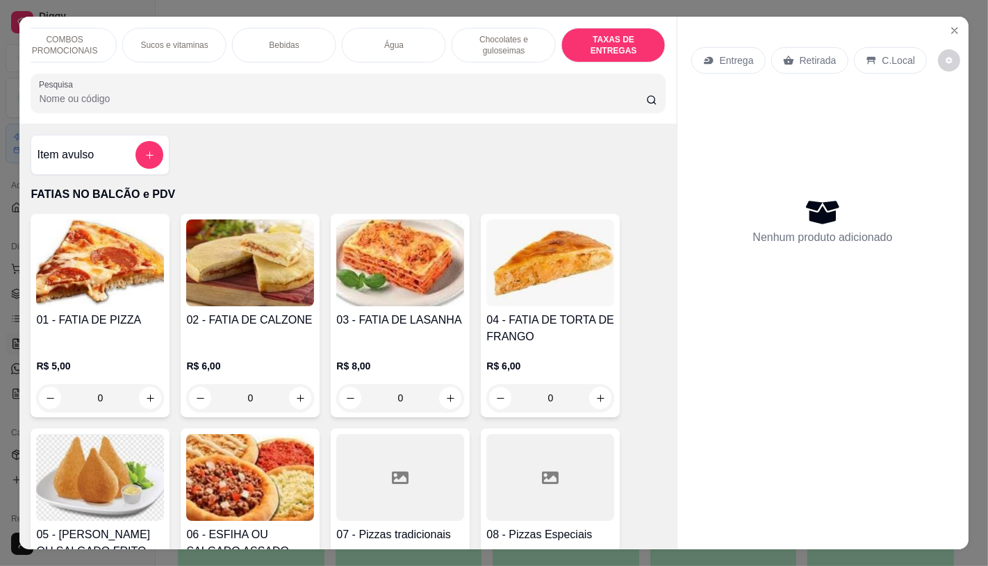
scroll to position [33, 0]
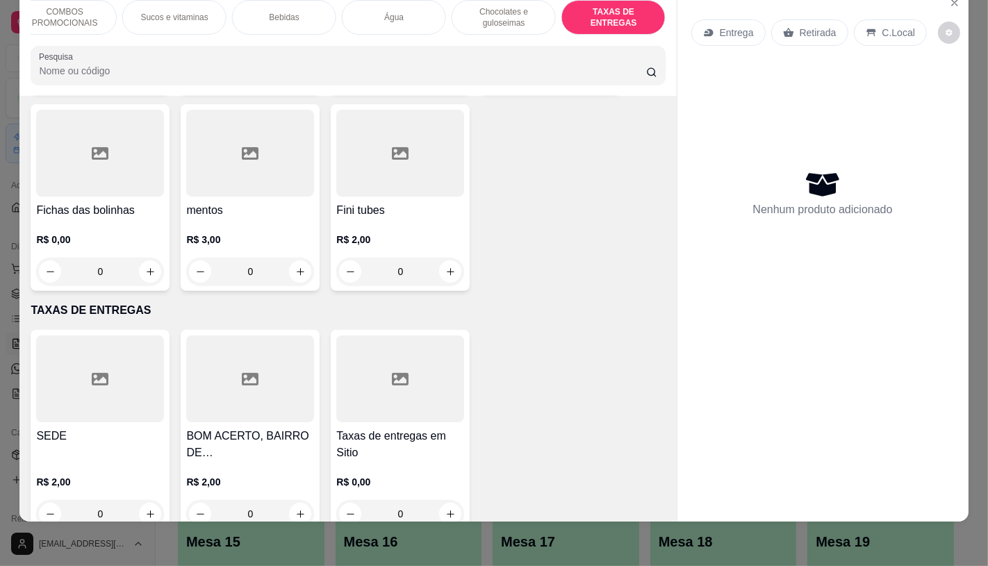
click at [331, 408] on div "Taxas de entregas em Sitio R$ 0,00 0" at bounding box center [400, 432] width 139 height 204
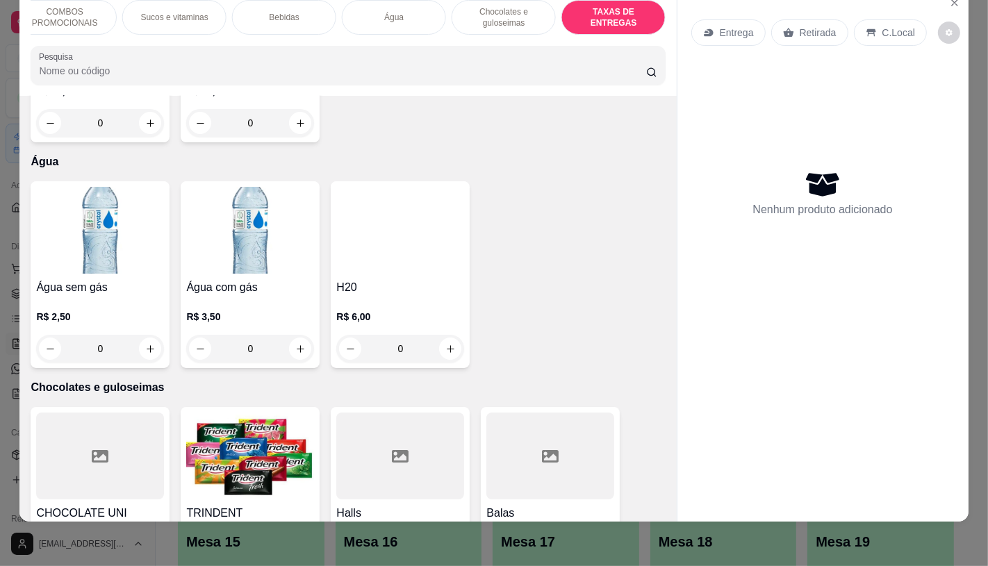
scroll to position [8599, 0]
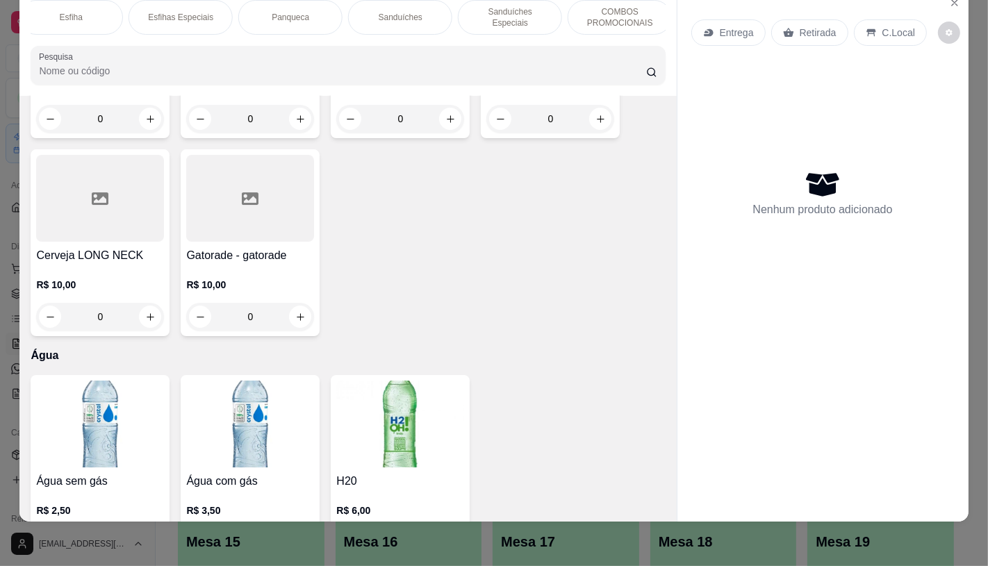
click at [88, 26] on div "FATIAS NO BALCÃO e PDV Pizzas Premium Pizzas Tradicionais Pizzas Especiais Pizz…" at bounding box center [348, 17] width 634 height 35
drag, startPoint x: 50, startPoint y: 18, endPoint x: 42, endPoint y: 18, distance: 7.6
click at [49, 18] on div "FATIAS NO BALCÃO e PDV" at bounding box center [83, 17] width 104 height 35
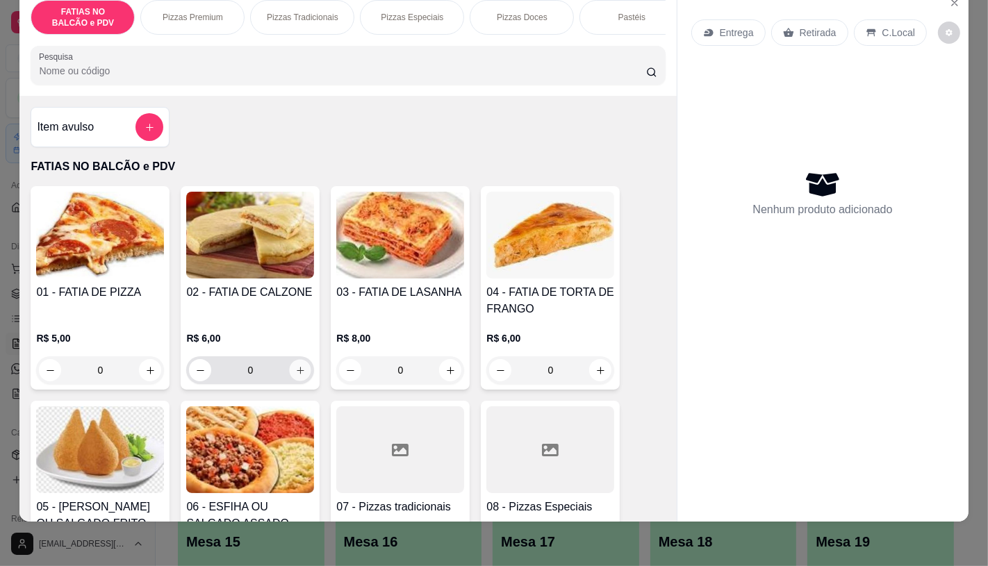
click at [300, 370] on button "increase-product-quantity" at bounding box center [301, 371] width 22 height 22
type input "1"
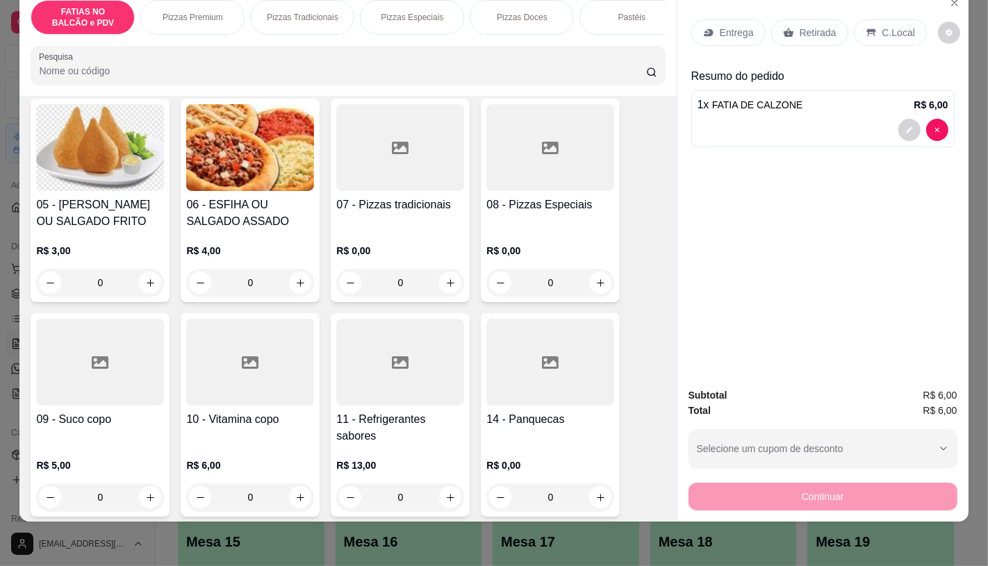
scroll to position [309, 0]
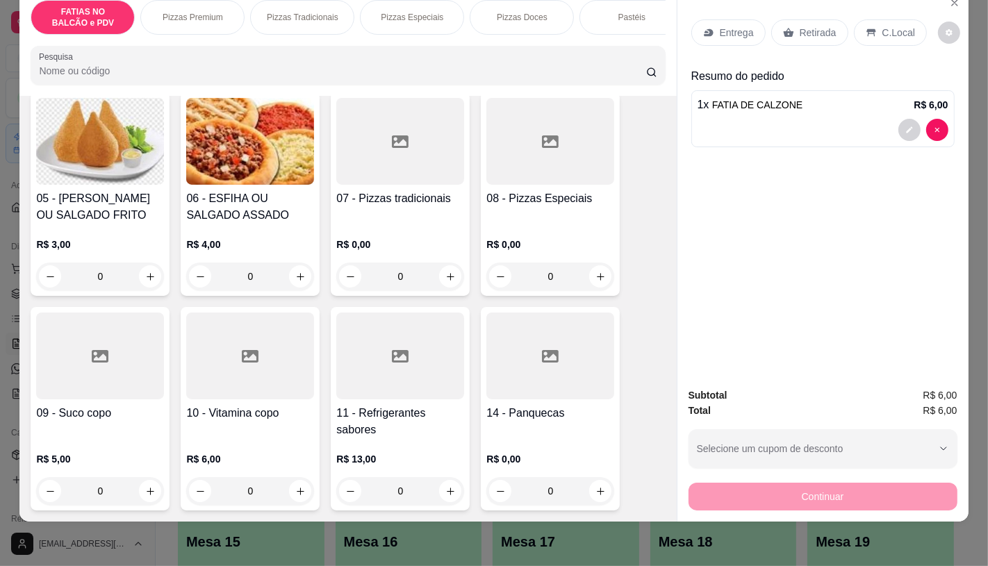
click at [402, 401] on div "11 - Refrigerantes sabores R$ 13,00 0" at bounding box center [400, 409] width 139 height 204
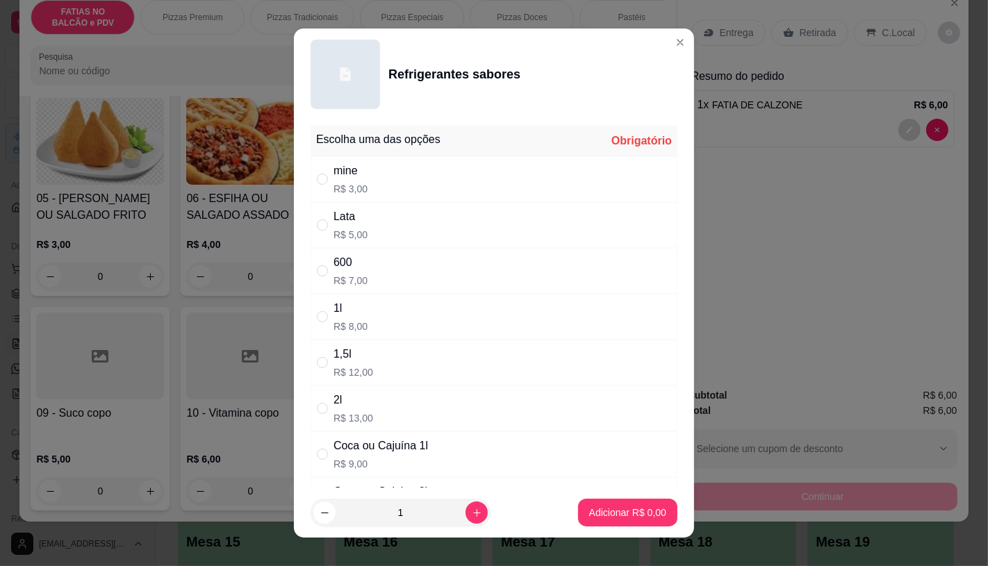
click at [384, 190] on div "mine R$ 3,00" at bounding box center [494, 179] width 367 height 46
radio input "true"
click at [589, 509] on p "Adicionar R$ 3,00" at bounding box center [627, 513] width 77 height 14
type input "1"
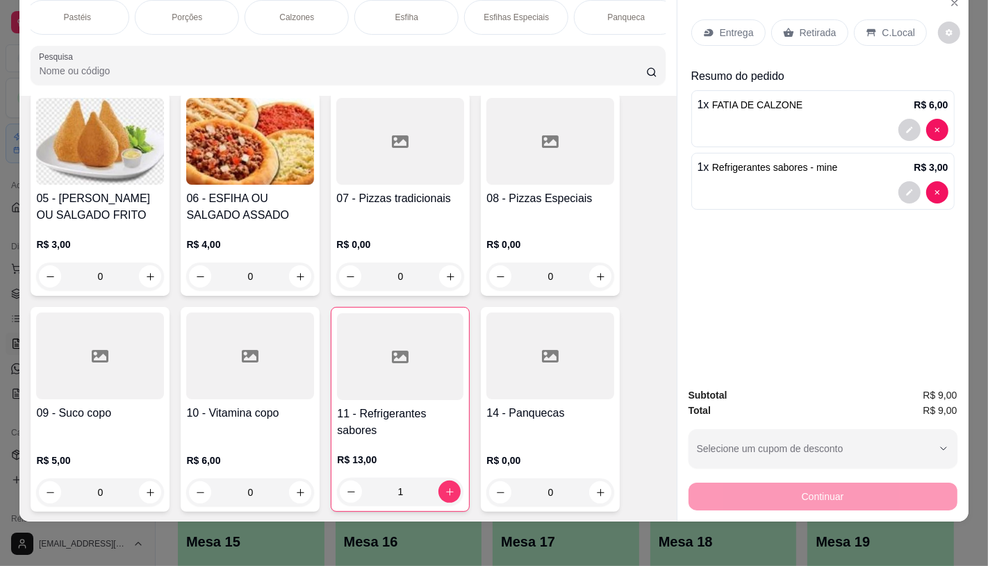
scroll to position [0, 1111]
click at [92, 5] on div "Panqueca" at bounding box center [70, 17] width 104 height 35
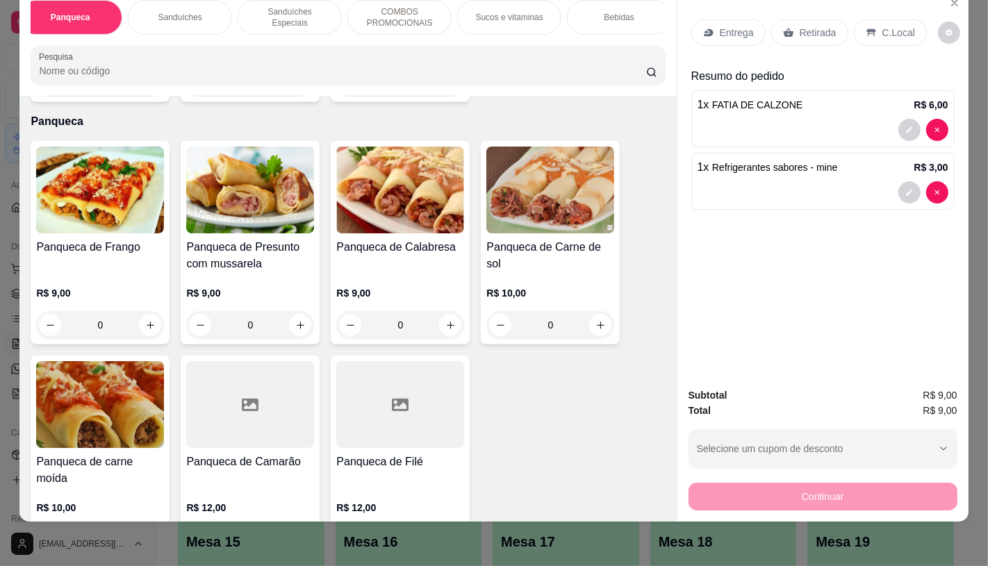
click at [134, 160] on img at bounding box center [100, 190] width 128 height 87
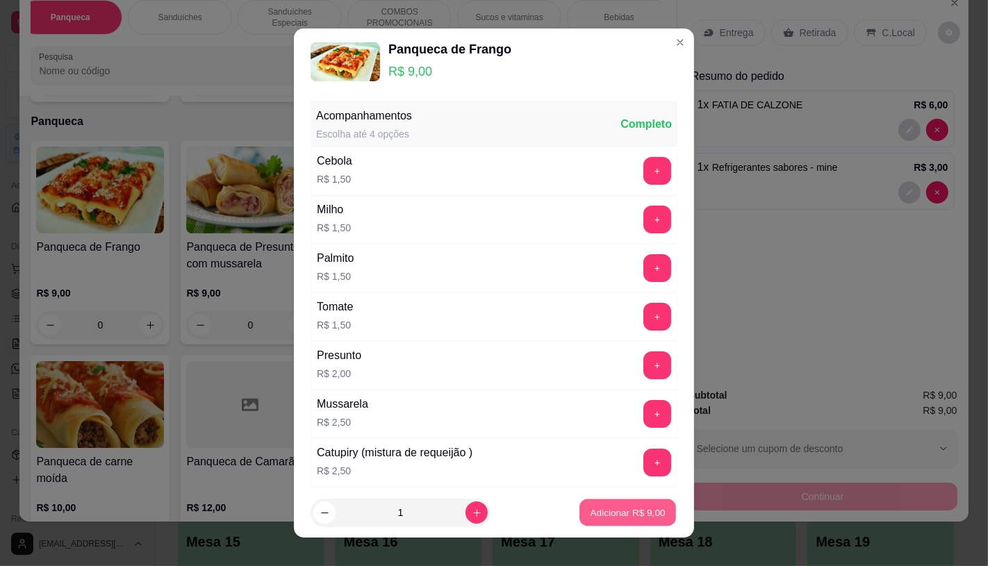
click at [603, 503] on button "Adicionar R$ 9,00" at bounding box center [628, 513] width 97 height 27
type input "1"
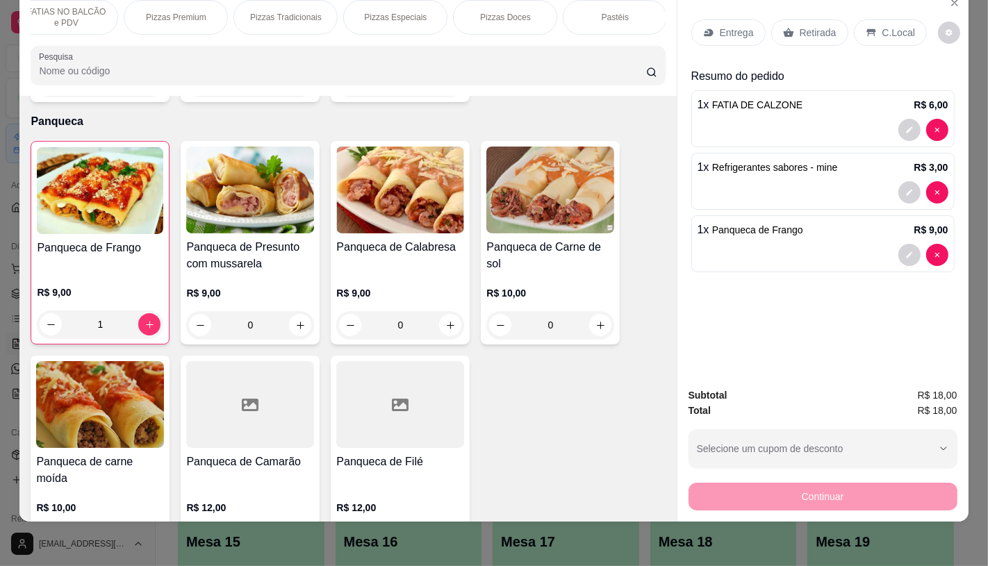
scroll to position [0, 0]
click at [801, 26] on p "Retirada" at bounding box center [818, 33] width 37 height 14
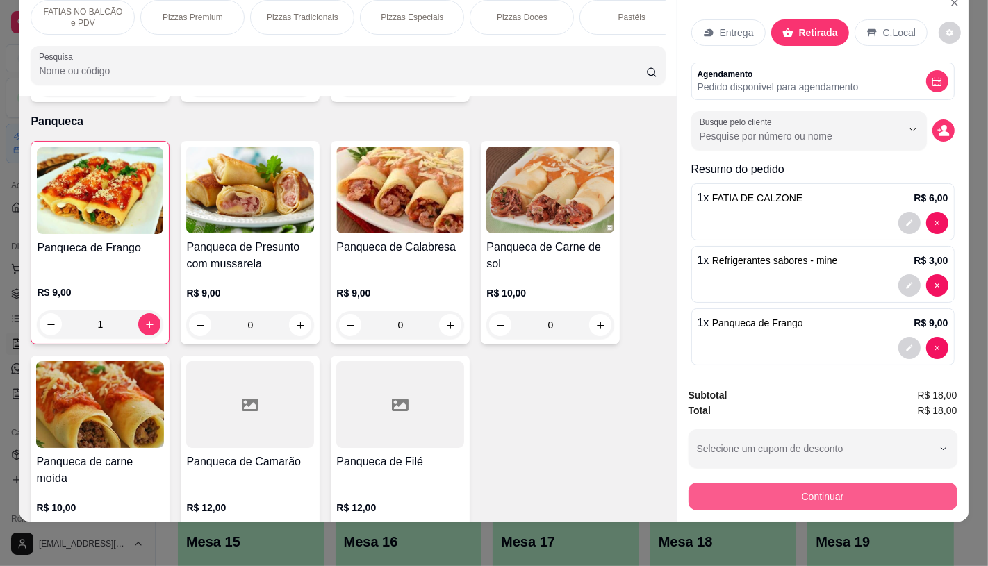
click at [744, 483] on button "Continuar" at bounding box center [823, 497] width 269 height 28
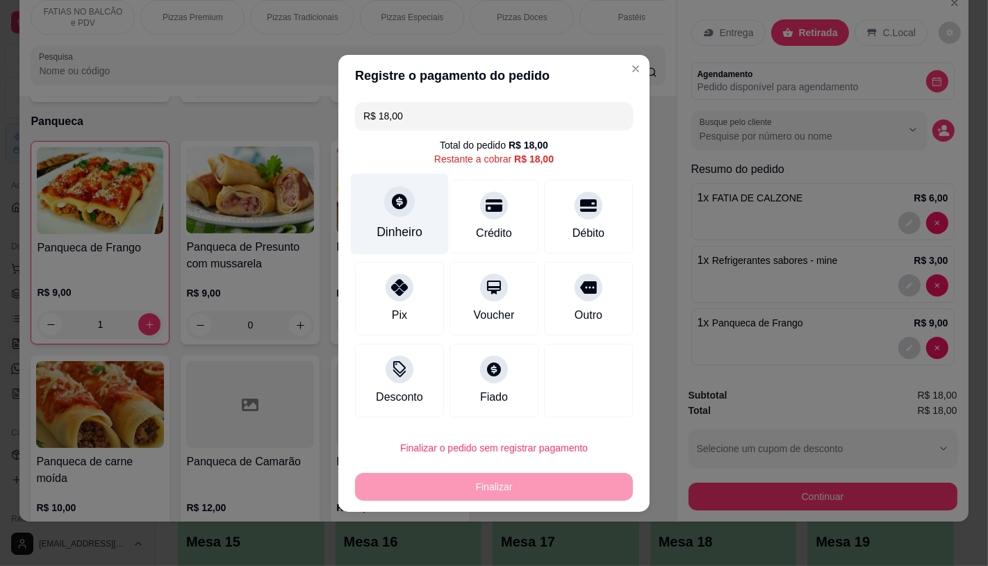
click at [412, 215] on div "Dinheiro" at bounding box center [400, 213] width 98 height 81
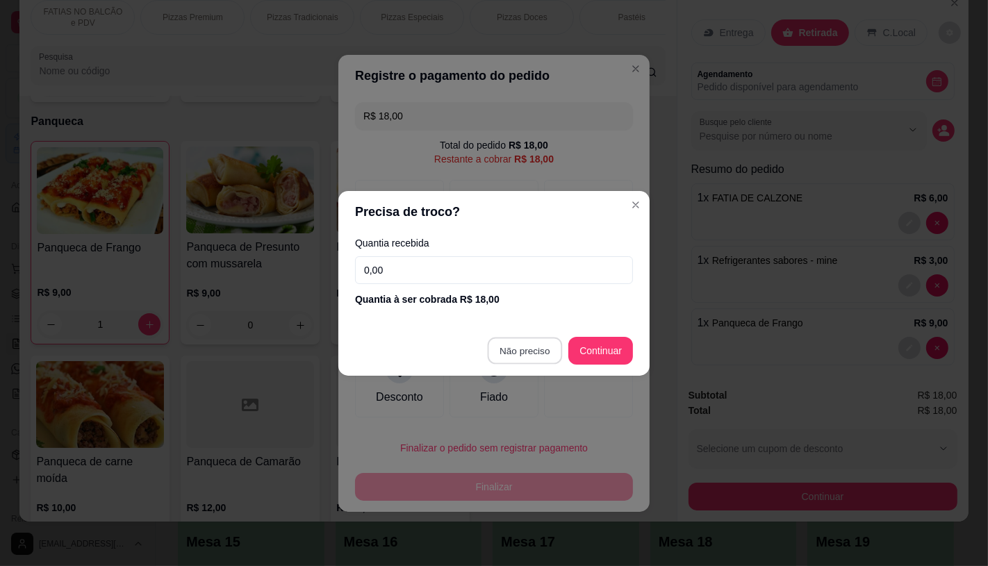
type input "R$ 0,00"
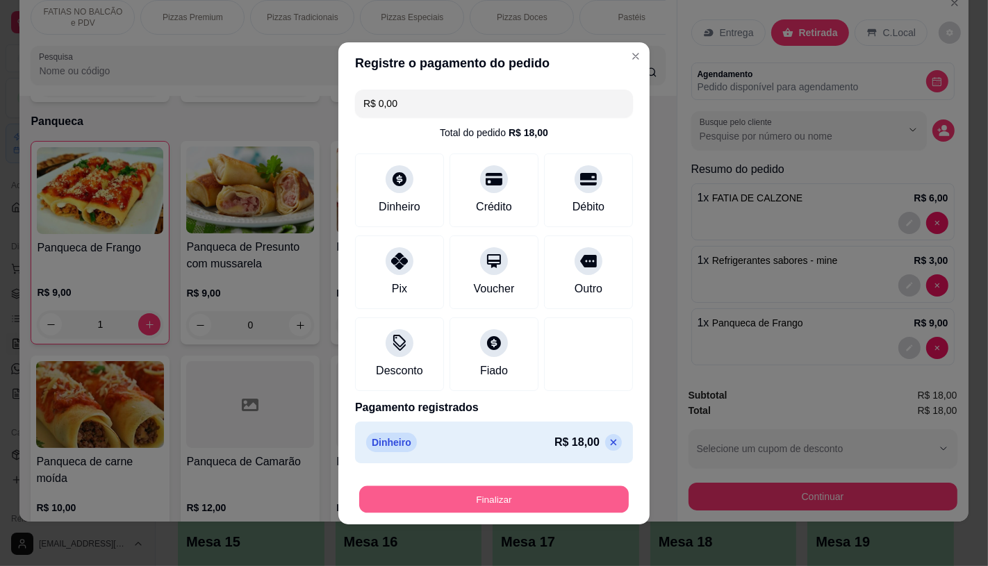
click at [527, 492] on button "Finalizar" at bounding box center [494, 499] width 270 height 27
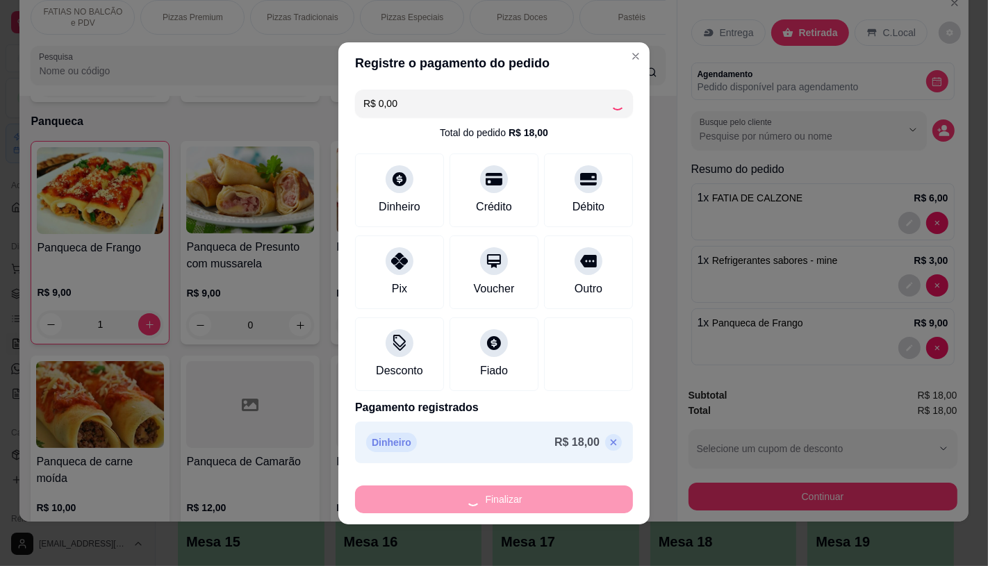
type input "0"
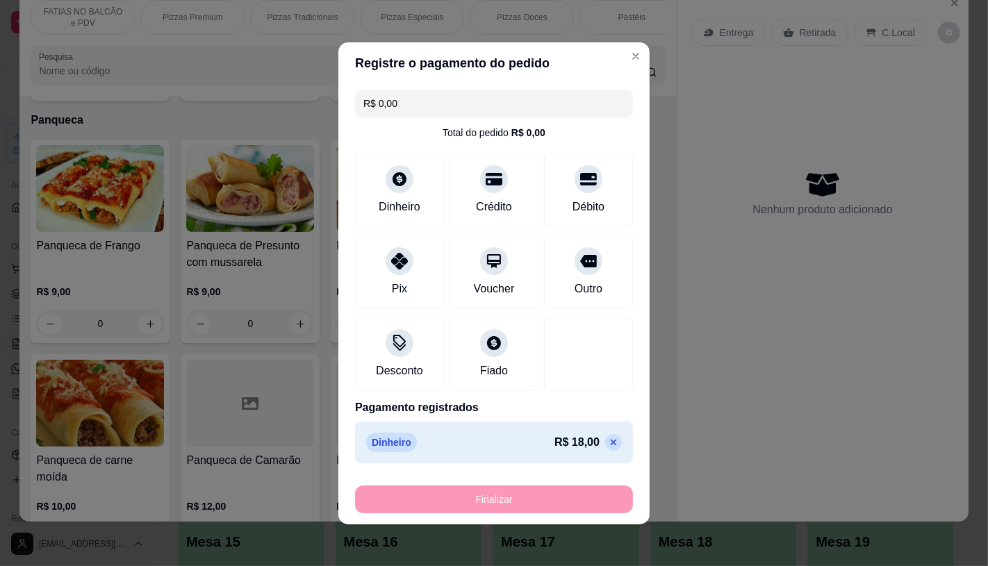
type input "-R$ 18,00"
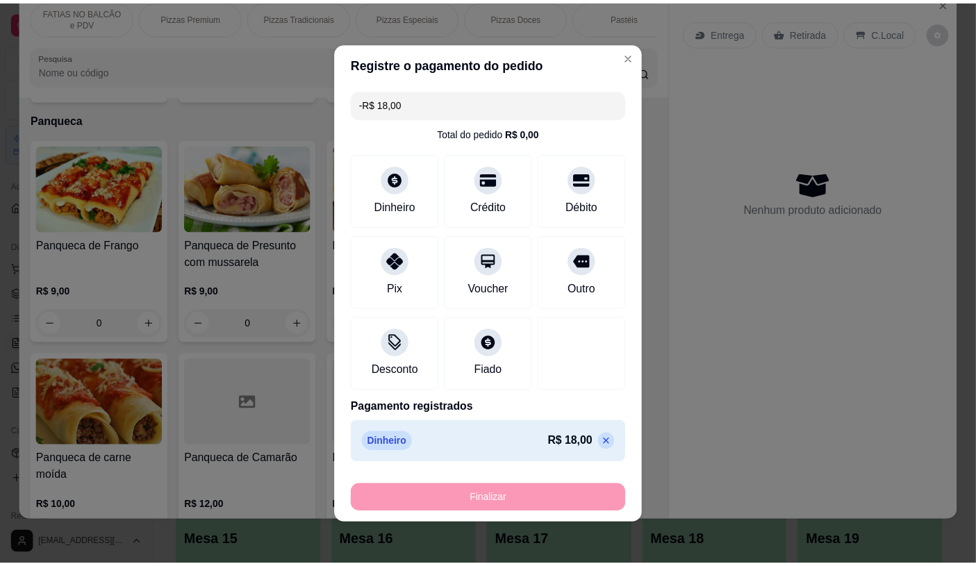
scroll to position [5176, 0]
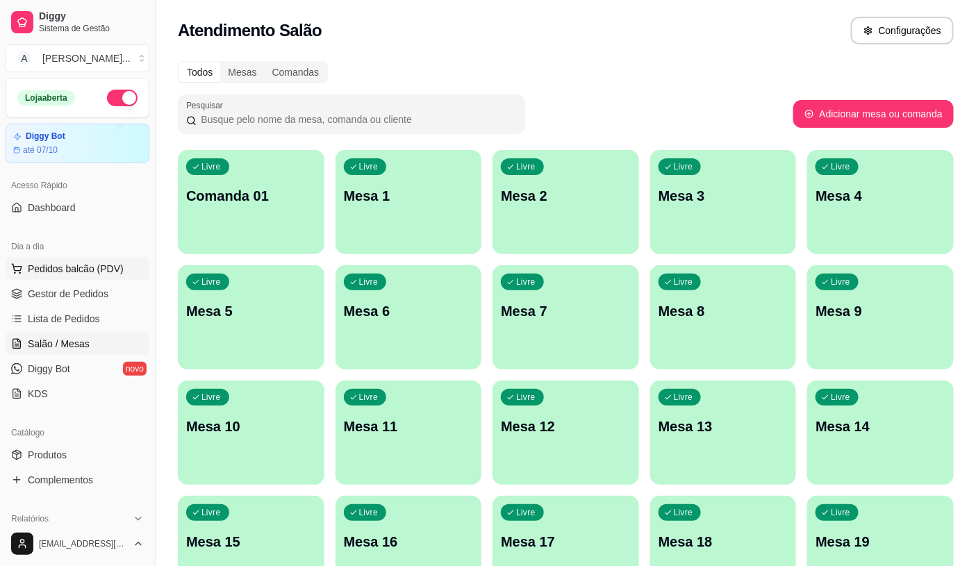
drag, startPoint x: 49, startPoint y: 256, endPoint x: 52, endPoint y: 270, distance: 14.2
click at [50, 259] on div "Dia a dia Pedidos balcão (PDV) Gestor de Pedidos Lista de Pedidos Salão / Mesas…" at bounding box center [77, 320] width 155 height 181
click at [52, 272] on span "Pedidos balcão (PDV)" at bounding box center [76, 269] width 96 height 14
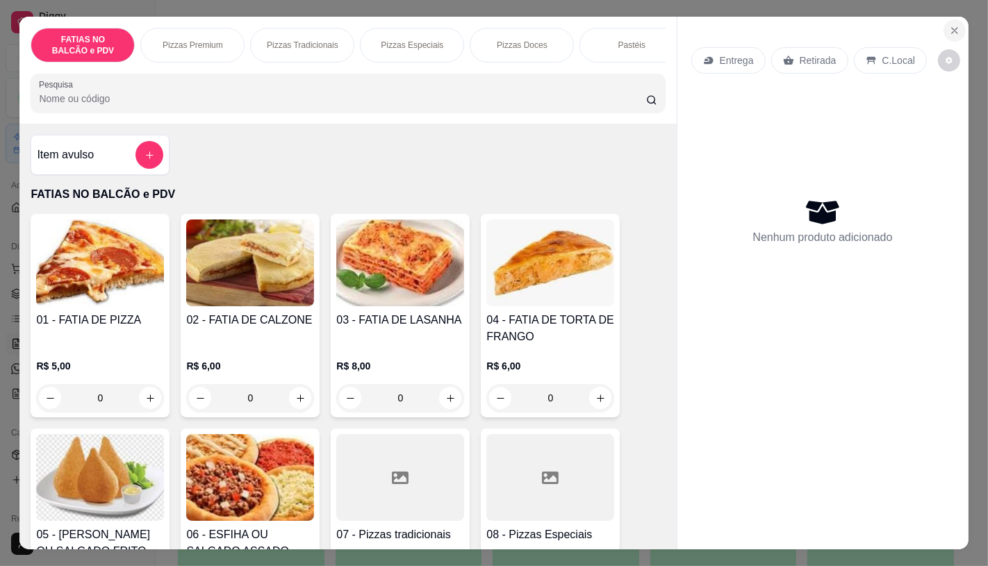
click at [949, 25] on icon "Close" at bounding box center [954, 30] width 11 height 11
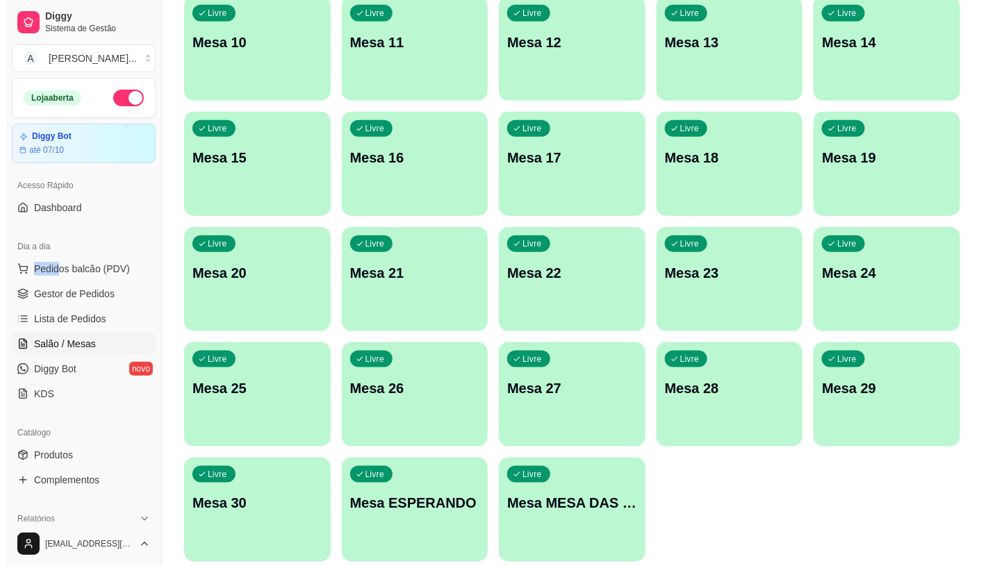
scroll to position [386, 0]
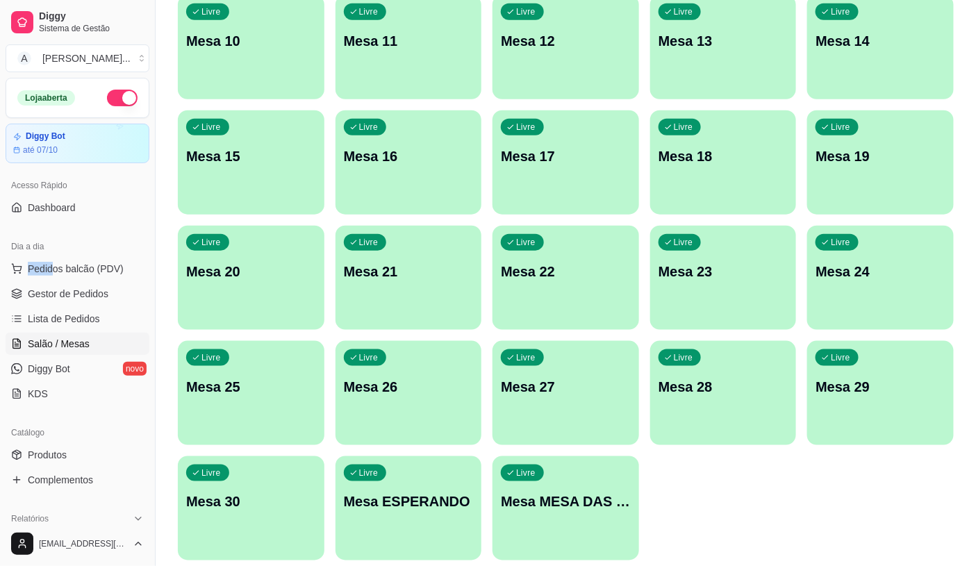
click at [556, 523] on div "Livre Mesa MESA DAS COMANDAS" at bounding box center [566, 501] width 147 height 88
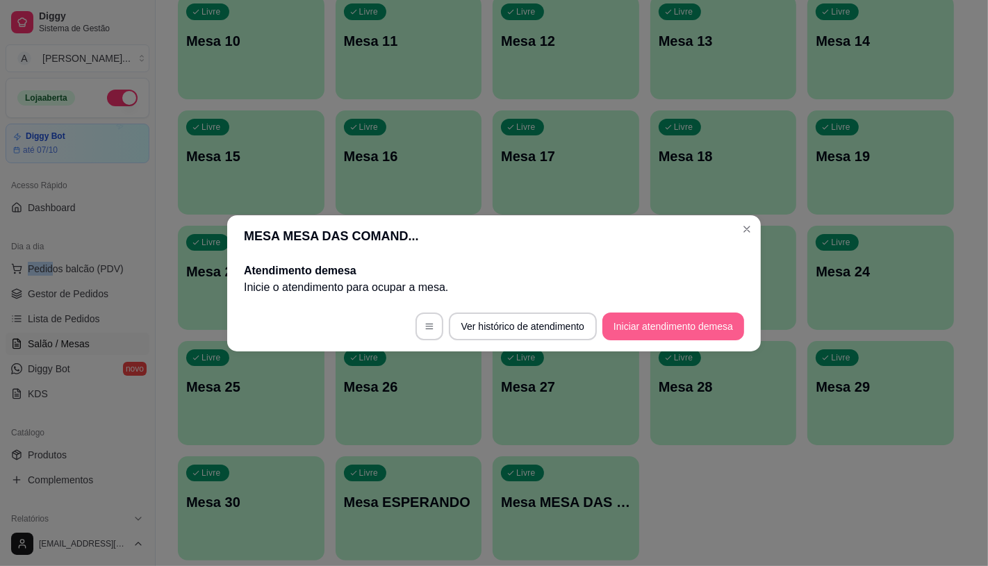
click at [661, 331] on button "Iniciar atendimento de mesa" at bounding box center [674, 327] width 142 height 28
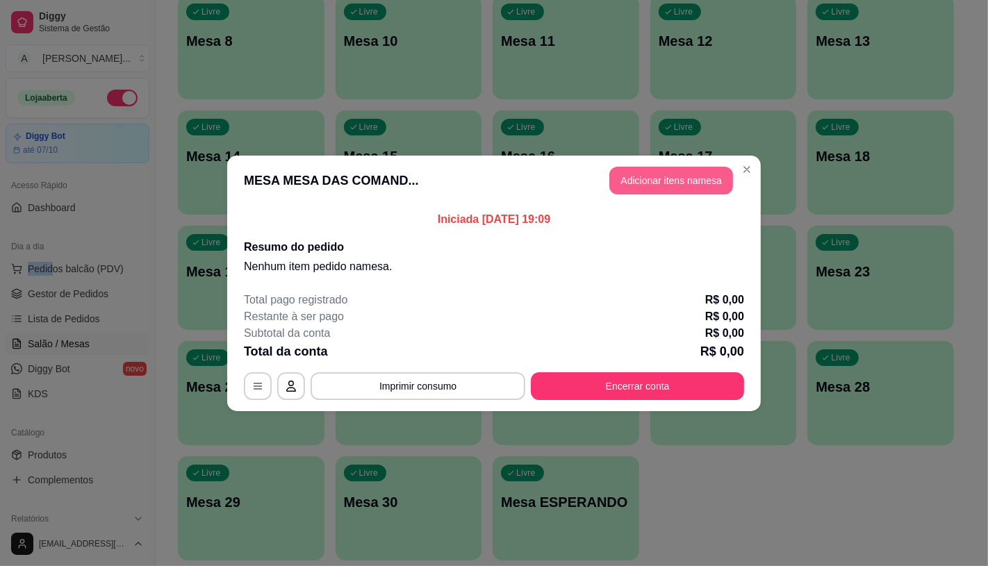
click at [676, 186] on button "Adicionar itens na mesa" at bounding box center [671, 181] width 124 height 28
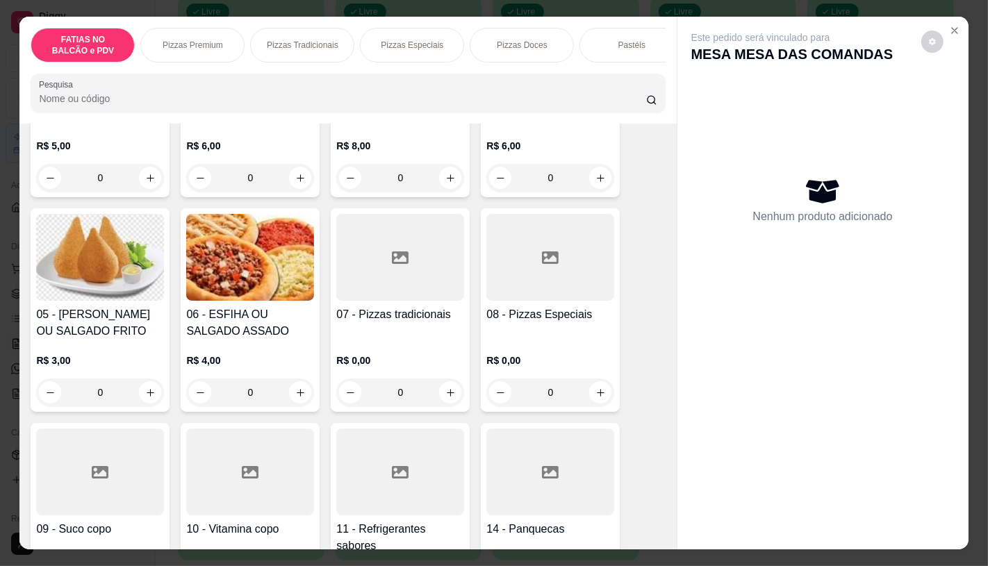
scroll to position [231, 0]
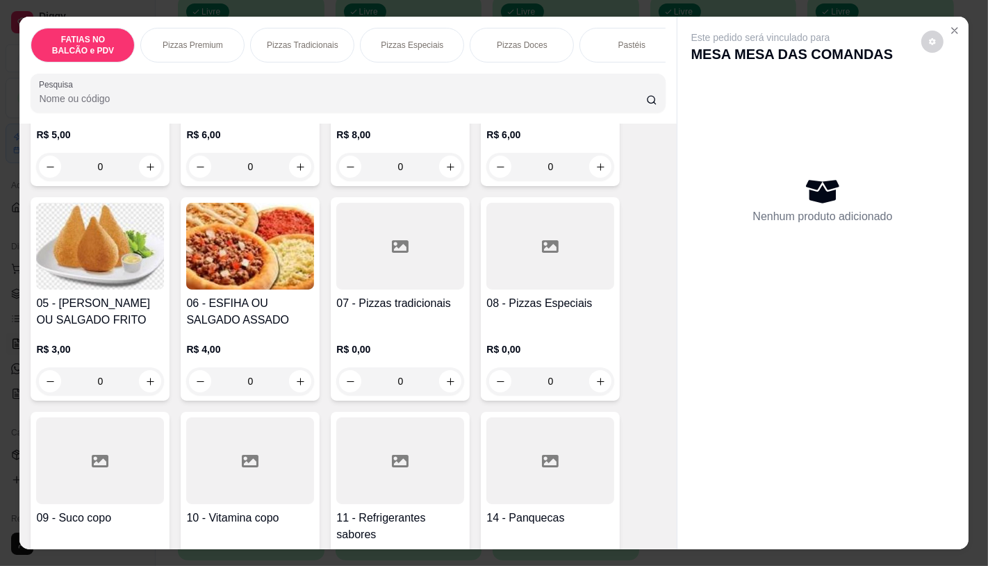
click at [571, 290] on div at bounding box center [550, 246] width 128 height 87
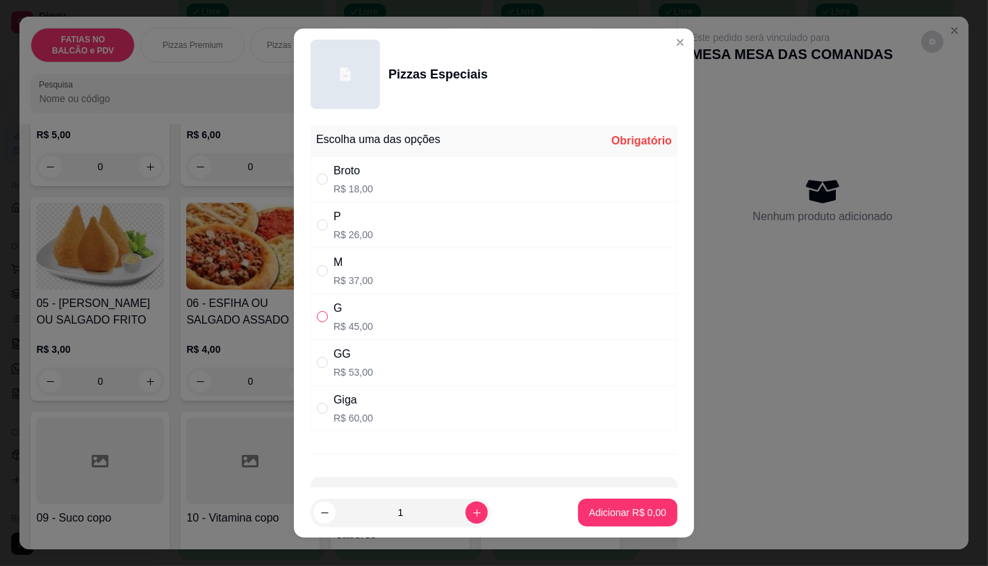
click at [317, 316] on input "" at bounding box center [322, 316] width 11 height 11
radio input "true"
click at [589, 507] on p "Adicionar R$ 45,00" at bounding box center [625, 513] width 83 height 14
type input "1"
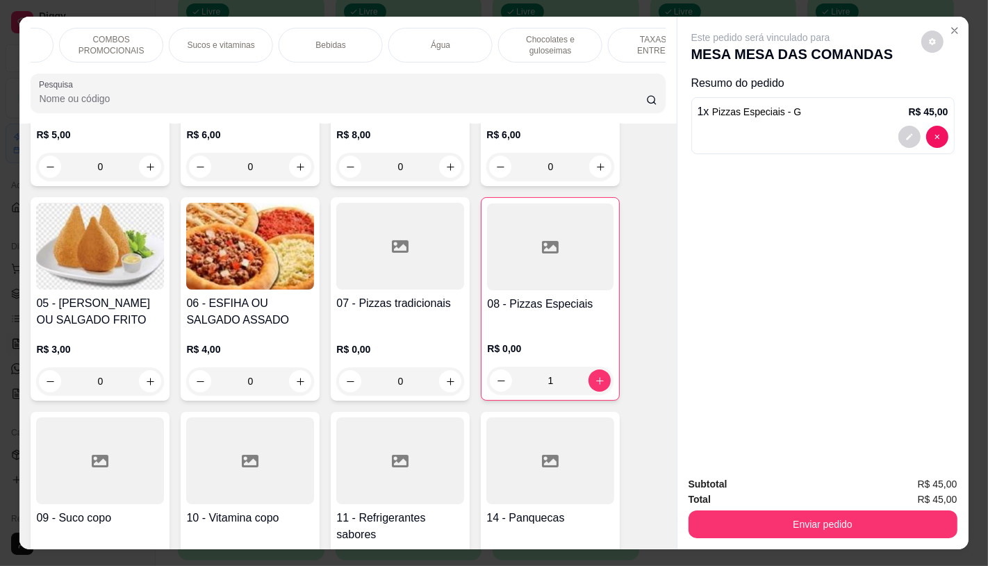
scroll to position [0, 1446]
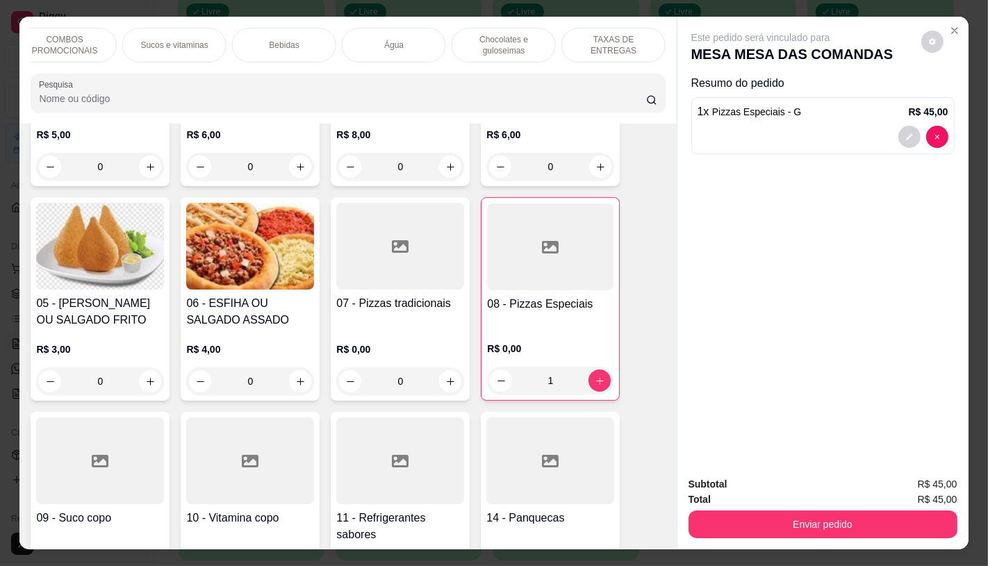
click at [642, 49] on div "TAXAS DE ENTREGAS" at bounding box center [614, 45] width 104 height 35
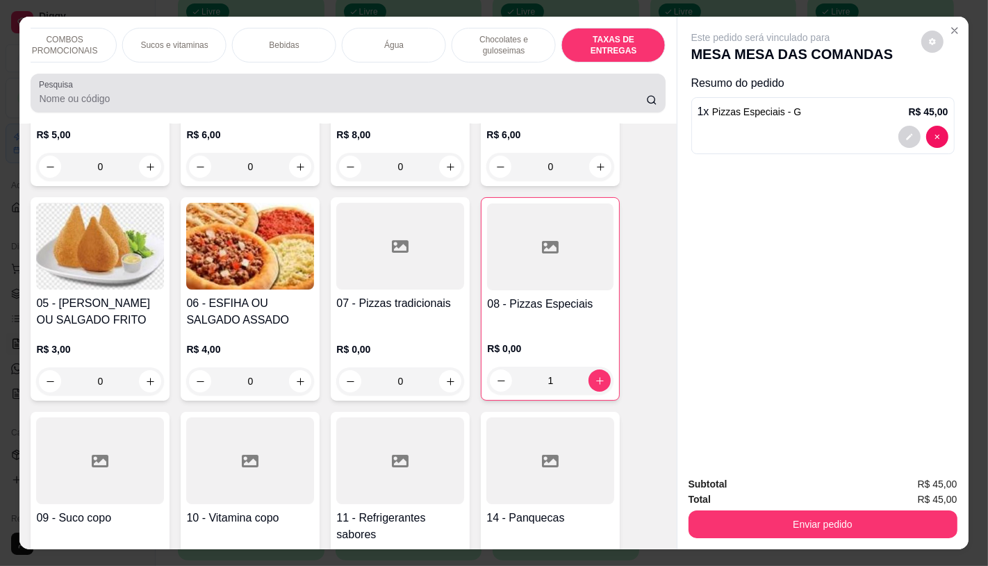
scroll to position [33, 0]
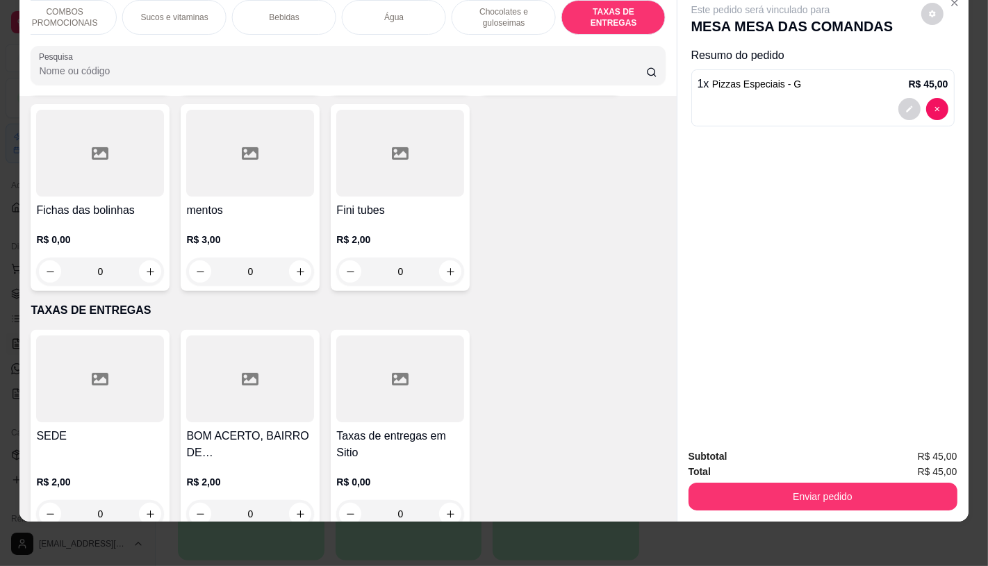
click at [350, 379] on div at bounding box center [400, 379] width 128 height 87
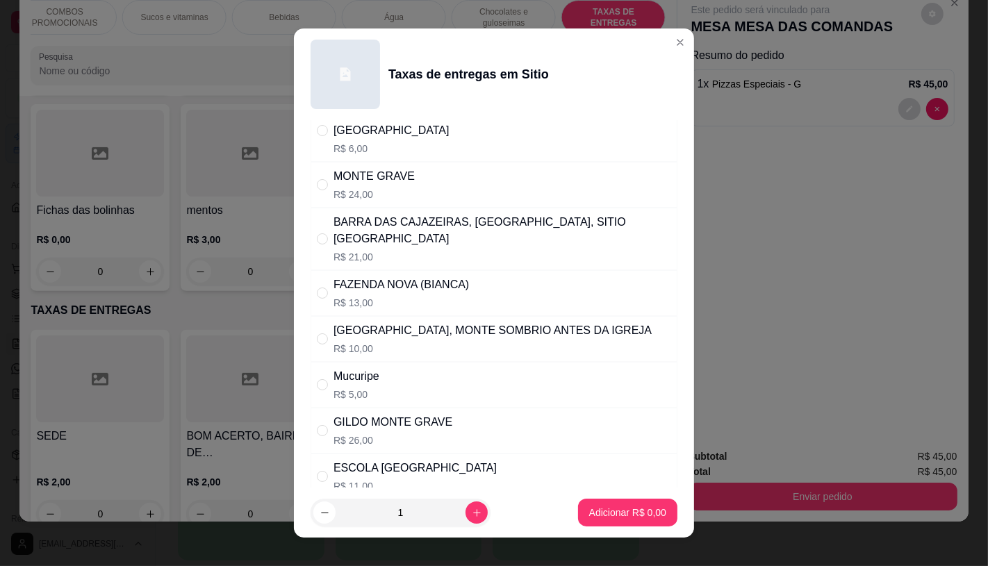
scroll to position [405, 0]
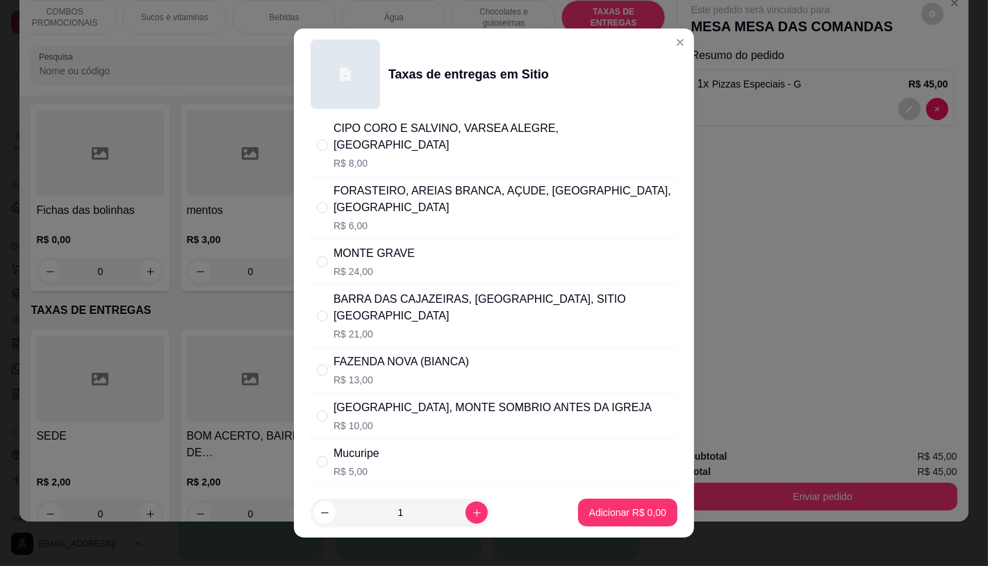
click at [387, 245] on div "MONTE GRAVE" at bounding box center [374, 253] width 81 height 17
radio input "true"
click at [593, 504] on button "Adicionar R$ 24,00" at bounding box center [625, 513] width 105 height 28
type input "1"
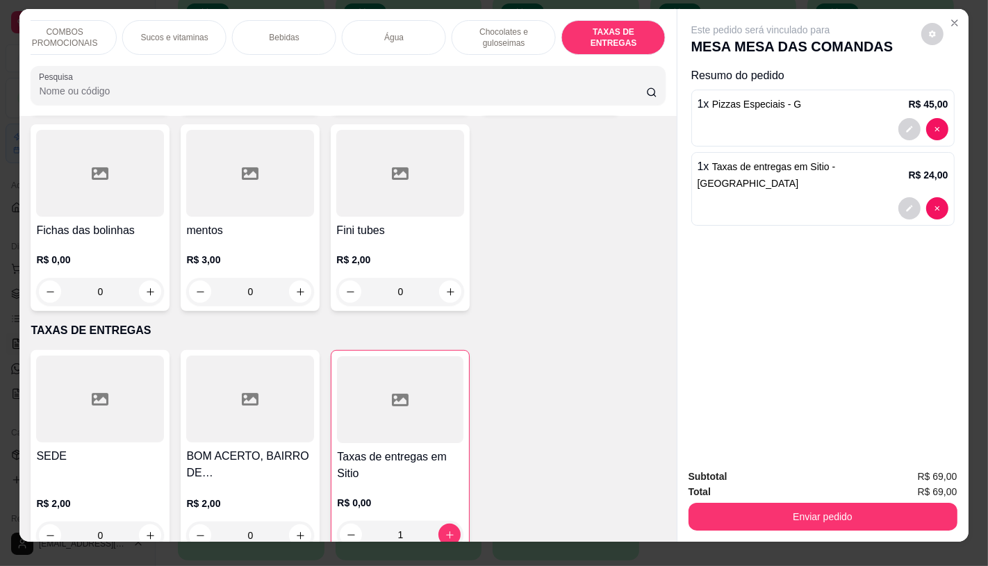
scroll to position [0, 0]
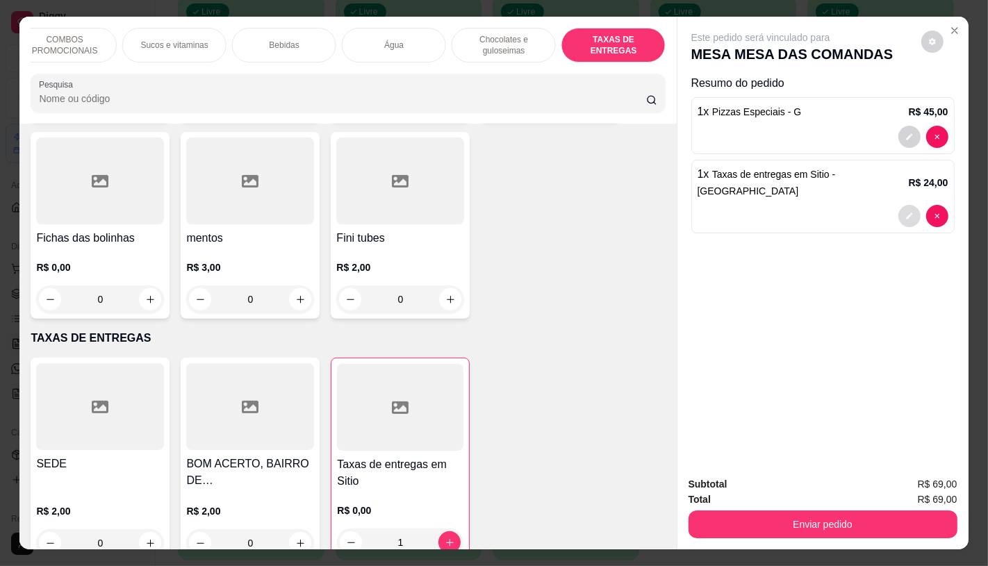
click at [907, 205] on button "decrease-product-quantity" at bounding box center [910, 216] width 22 height 22
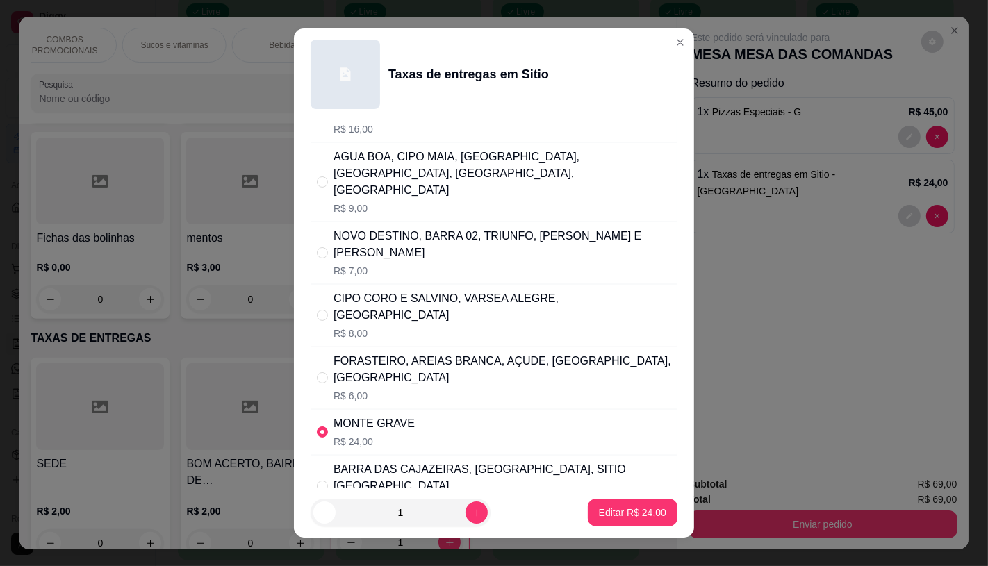
scroll to position [309, 0]
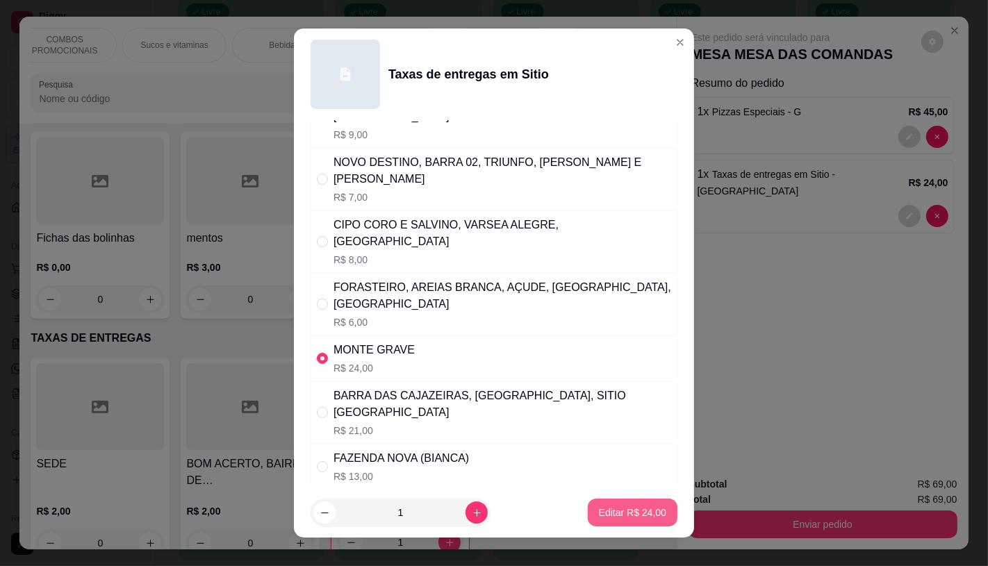
click at [624, 518] on p "Editar R$ 24,00" at bounding box center [632, 513] width 67 height 14
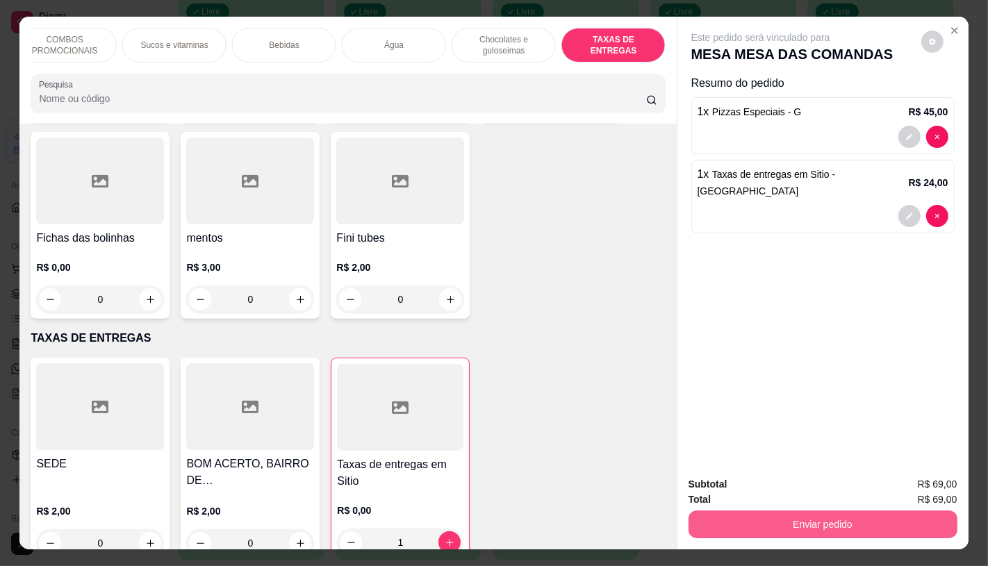
click at [803, 519] on button "Enviar pedido" at bounding box center [823, 525] width 269 height 28
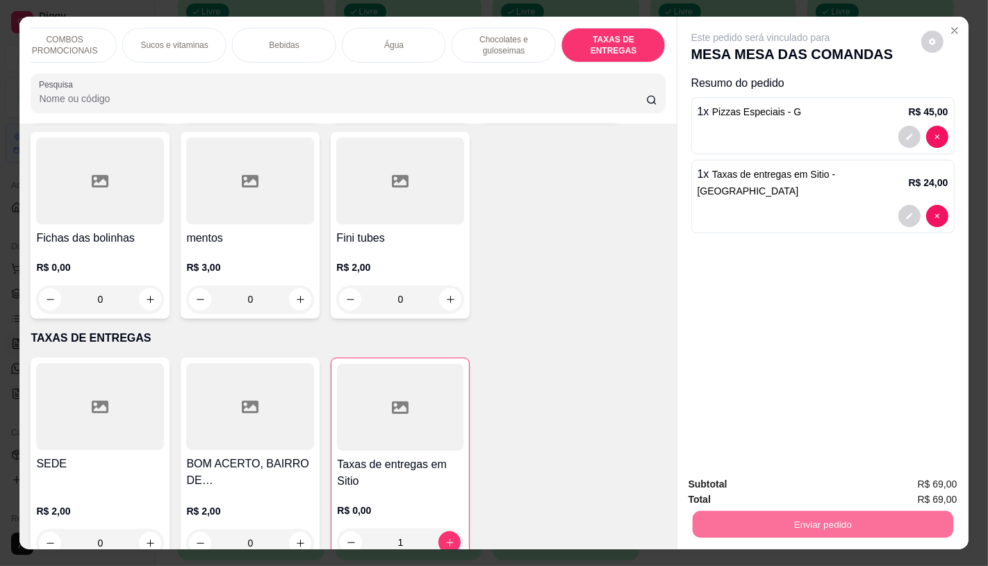
click at [793, 480] on button "Não registrar e enviar pedido" at bounding box center [776, 485] width 145 height 26
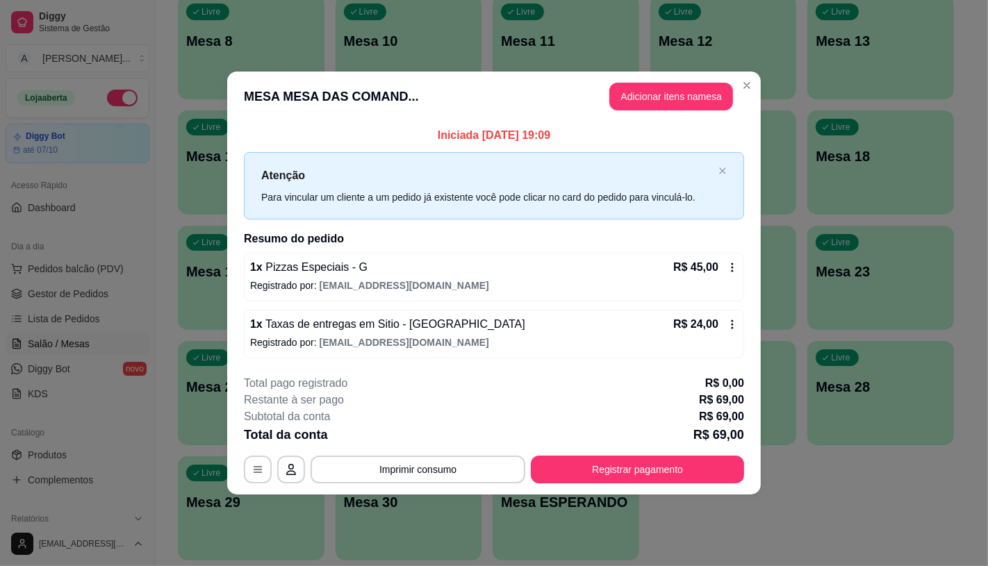
click at [667, 473] on button "Registrar pagamento" at bounding box center [637, 470] width 213 height 28
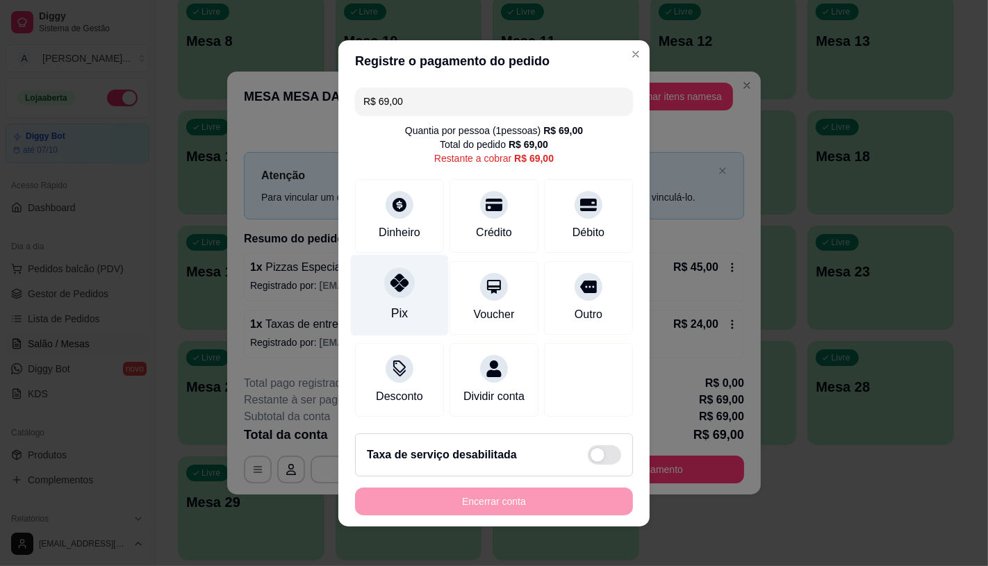
click at [384, 301] on div "Pix" at bounding box center [400, 294] width 98 height 81
type input "R$ 0,00"
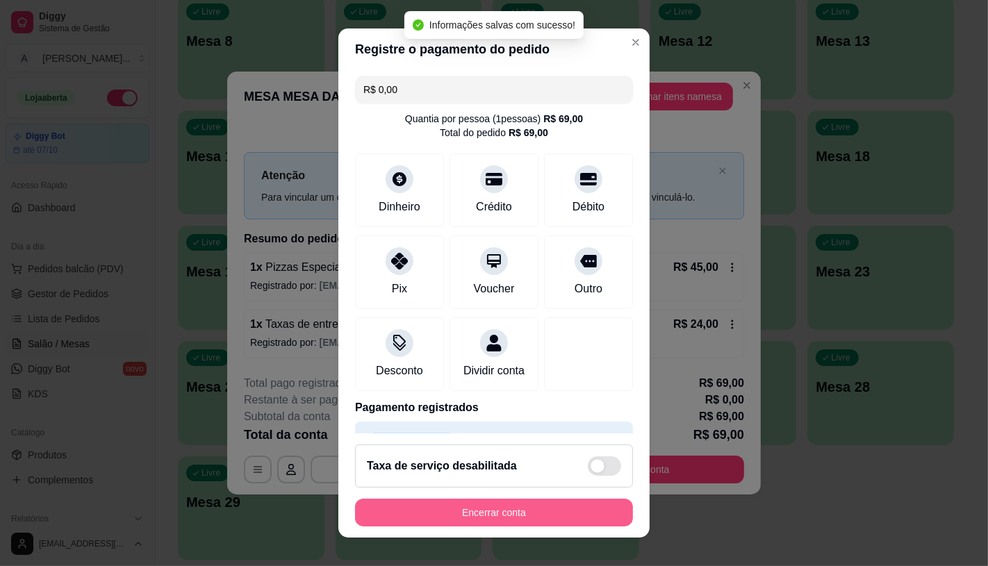
click at [494, 519] on button "Encerrar conta" at bounding box center [494, 513] width 278 height 28
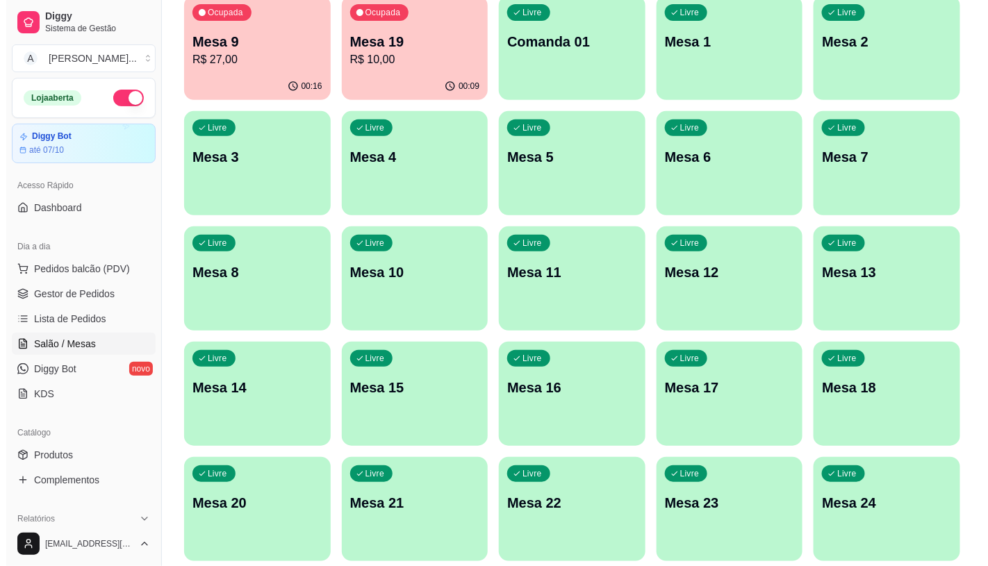
scroll to position [0, 0]
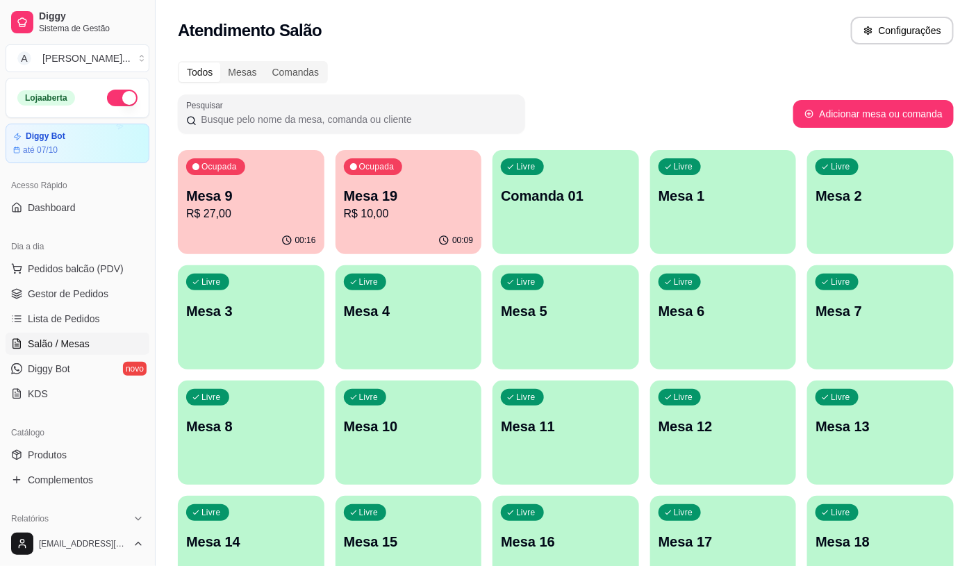
click at [400, 204] on p "Mesa 19" at bounding box center [409, 195] width 130 height 19
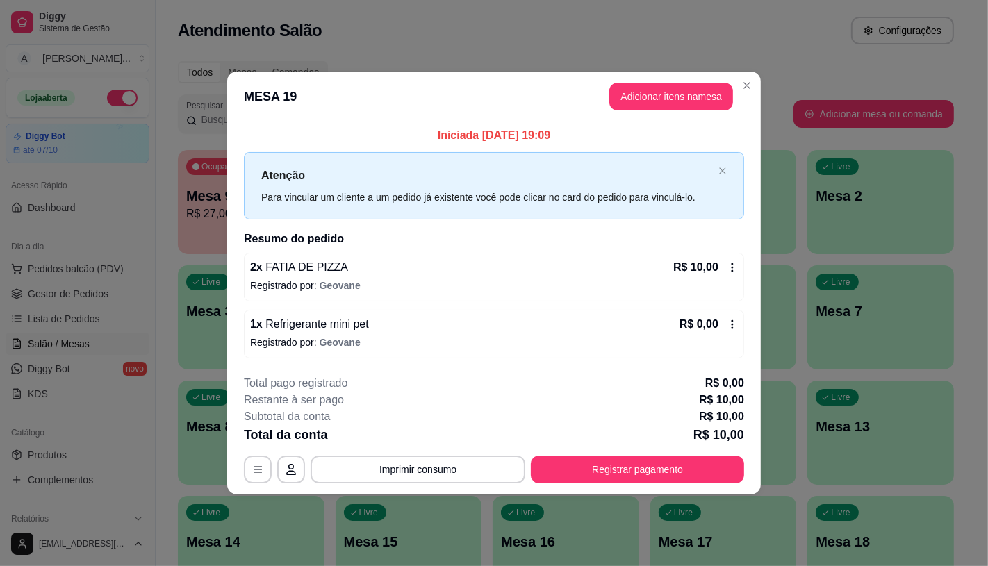
click at [735, 323] on icon at bounding box center [732, 324] width 11 height 11
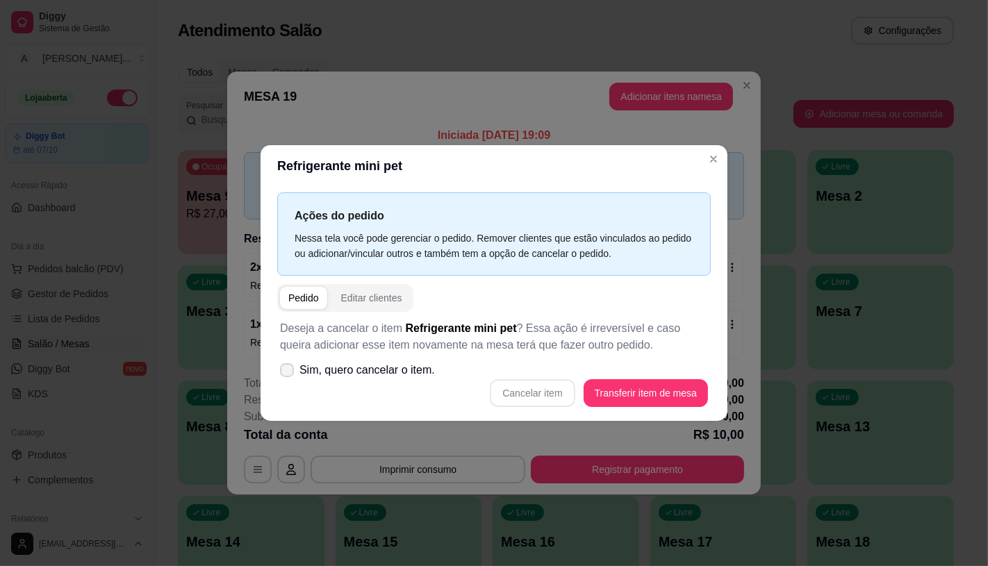
click at [362, 384] on label "Sim, quero cancelar o item." at bounding box center [358, 371] width 166 height 28
click at [288, 382] on input "Sim, quero cancelar o item." at bounding box center [283, 376] width 9 height 9
checkbox input "true"
click at [533, 388] on button "Cancelar item" at bounding box center [532, 393] width 85 height 28
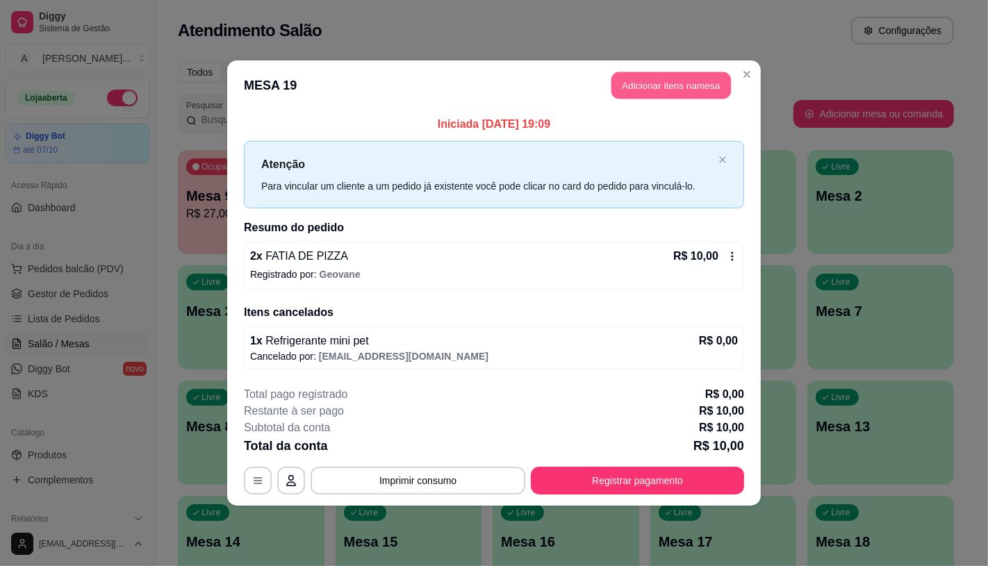
click at [657, 81] on button "Adicionar itens na mesa" at bounding box center [672, 85] width 120 height 27
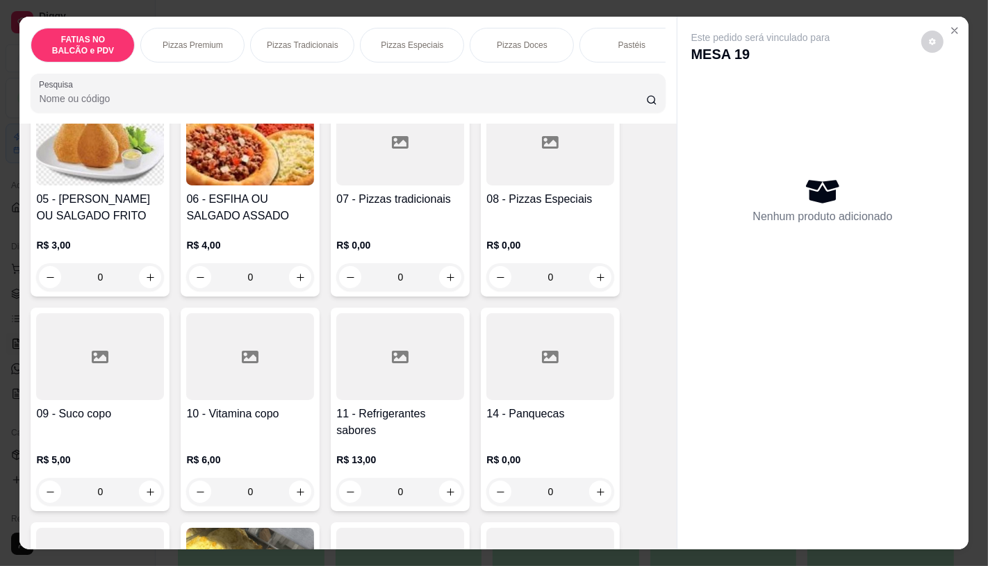
scroll to position [386, 0]
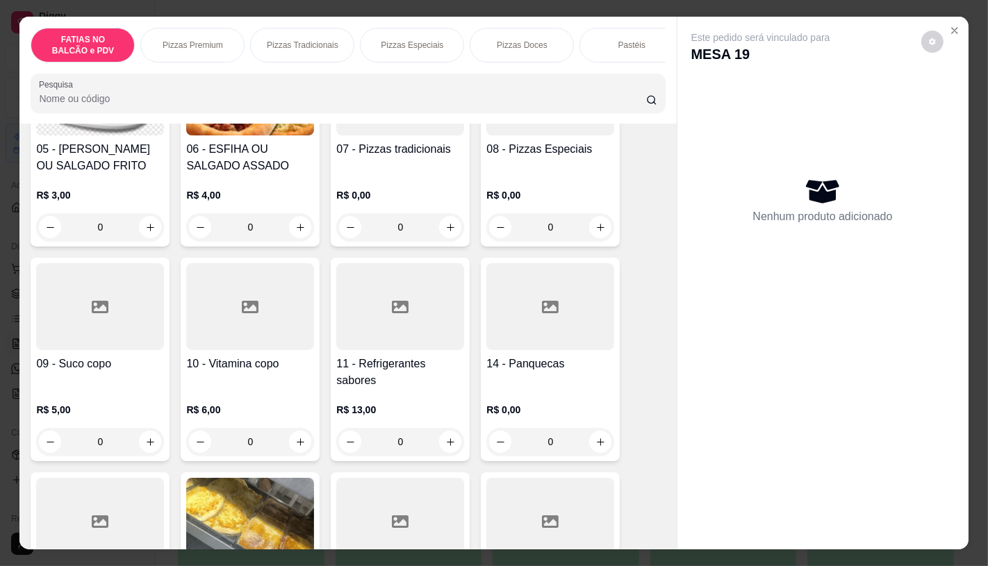
click at [356, 397] on div "R$ 13,00 0" at bounding box center [400, 422] width 128 height 67
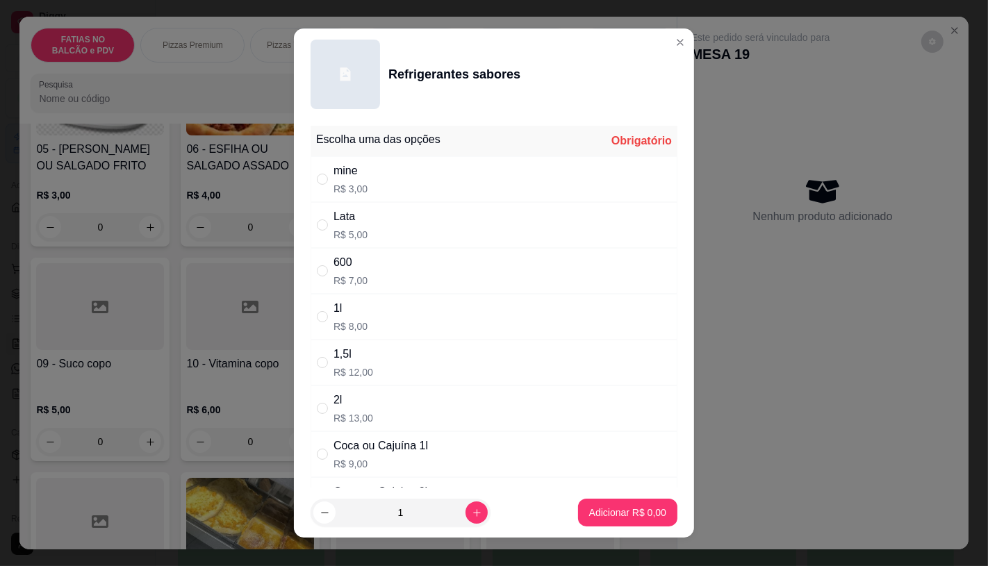
click at [368, 190] on div "mine R$ 3,00" at bounding box center [494, 179] width 367 height 46
radio input "true"
click at [607, 507] on p "Adicionar R$ 3,00" at bounding box center [627, 513] width 75 height 13
type input "1"
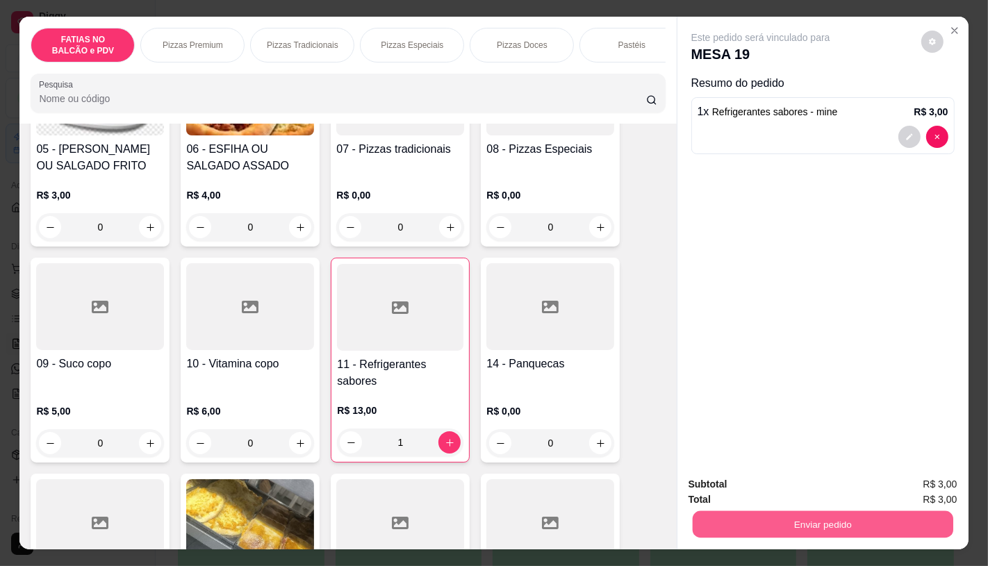
click at [783, 523] on button "Enviar pedido" at bounding box center [822, 524] width 261 height 27
click at [748, 484] on button "Não registrar e enviar pedido" at bounding box center [776, 485] width 145 height 26
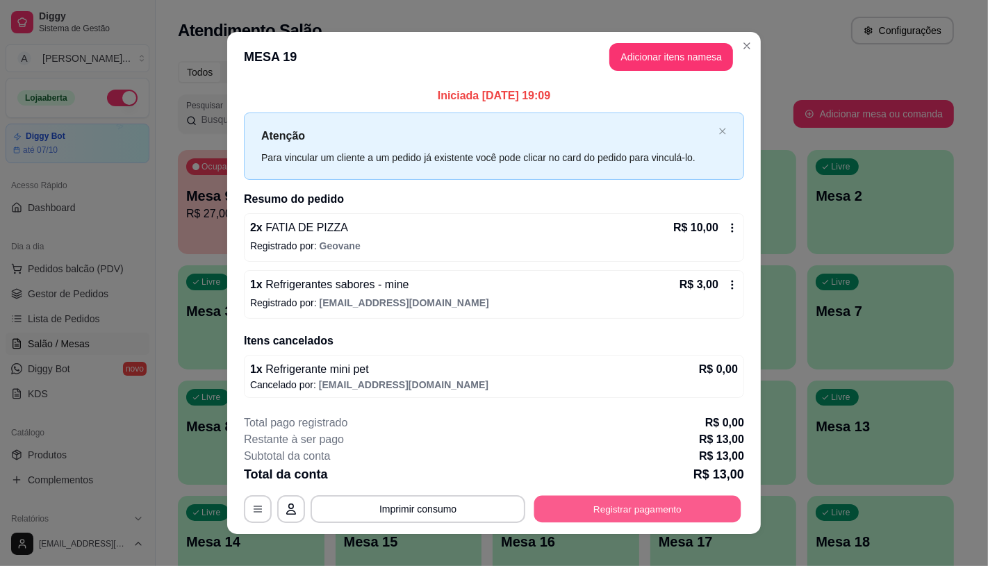
click at [657, 509] on button "Registrar pagamento" at bounding box center [637, 509] width 207 height 27
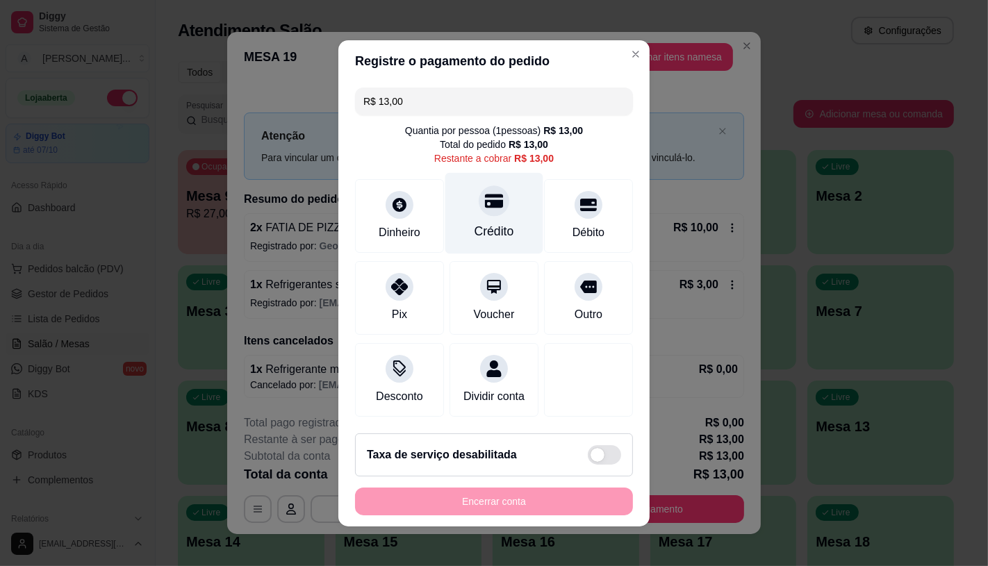
click at [475, 223] on div "Crédito" at bounding box center [495, 231] width 40 height 18
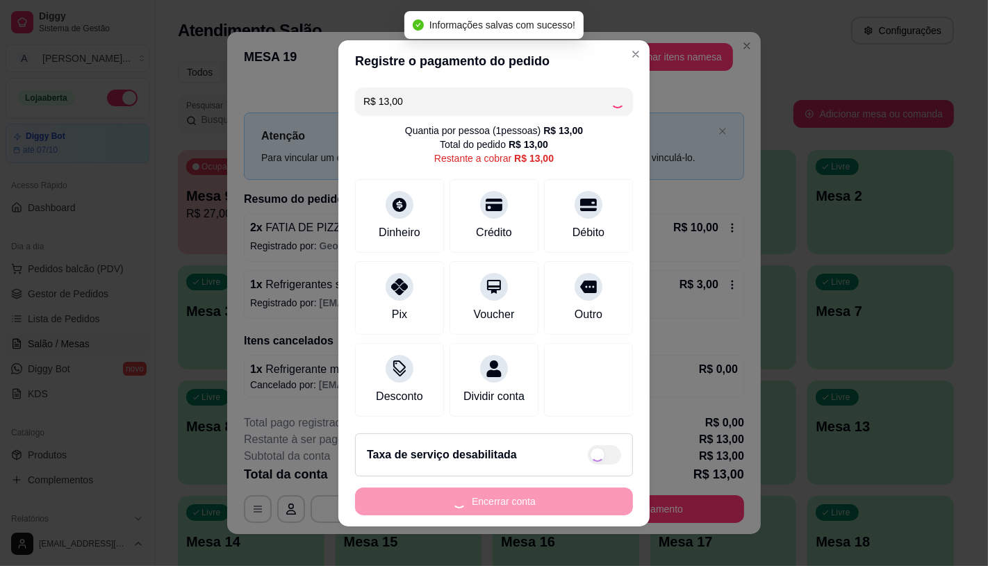
type input "R$ 0,00"
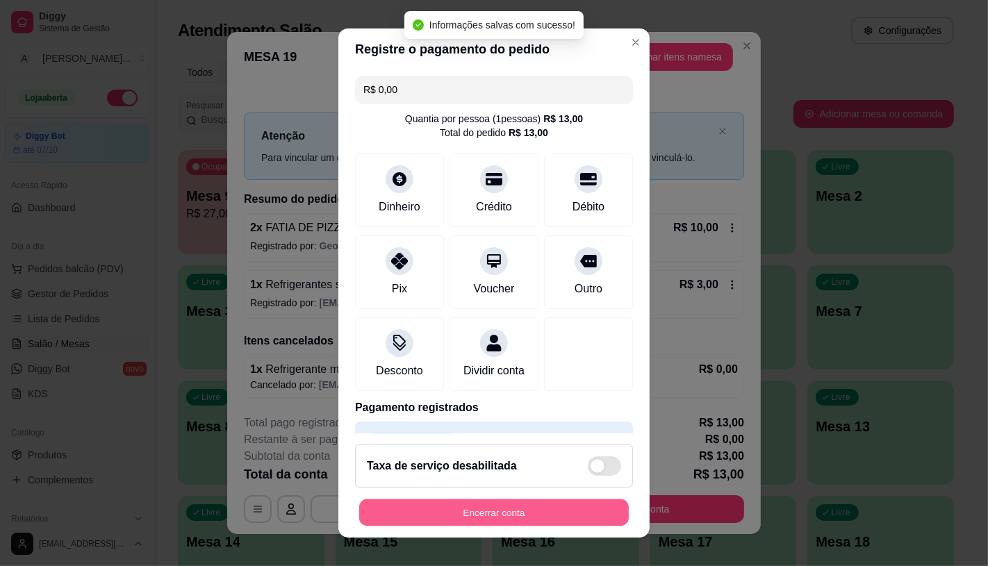
click at [501, 523] on button "Encerrar conta" at bounding box center [494, 513] width 270 height 27
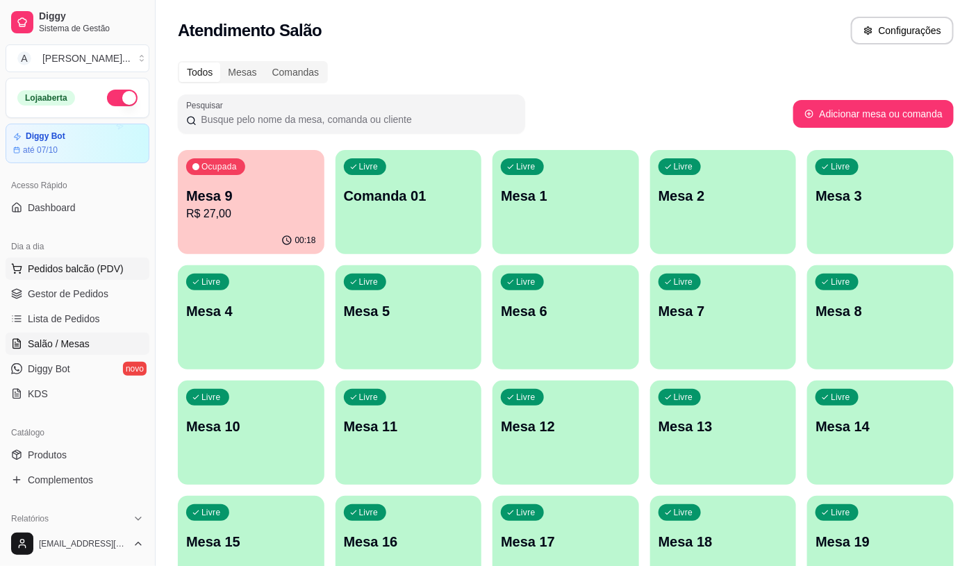
click at [60, 271] on span "Pedidos balcão (PDV)" at bounding box center [76, 269] width 96 height 14
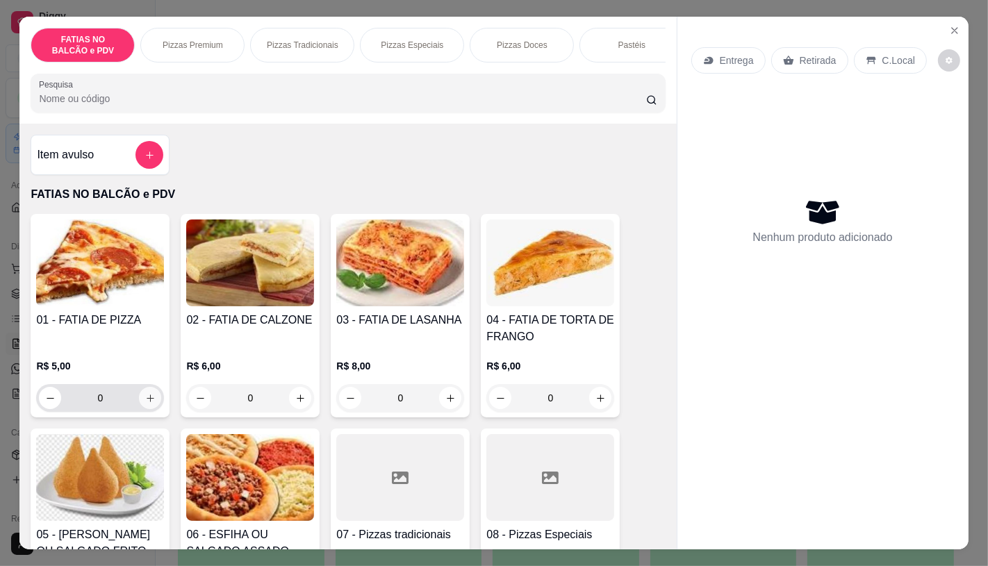
click at [145, 401] on icon "increase-product-quantity" at bounding box center [150, 398] width 10 height 10
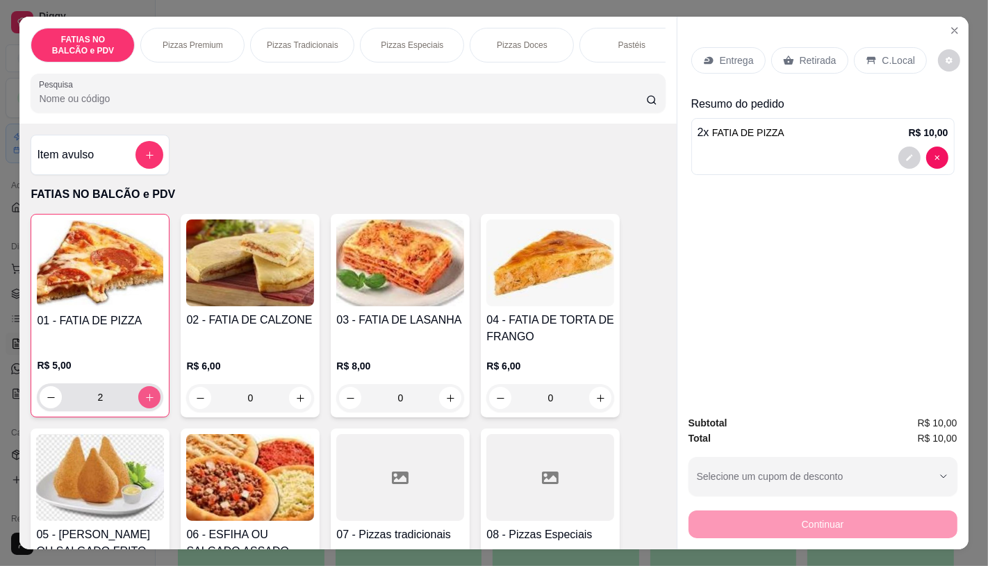
click at [143, 397] on button "increase-product-quantity" at bounding box center [149, 397] width 22 height 22
type input "3"
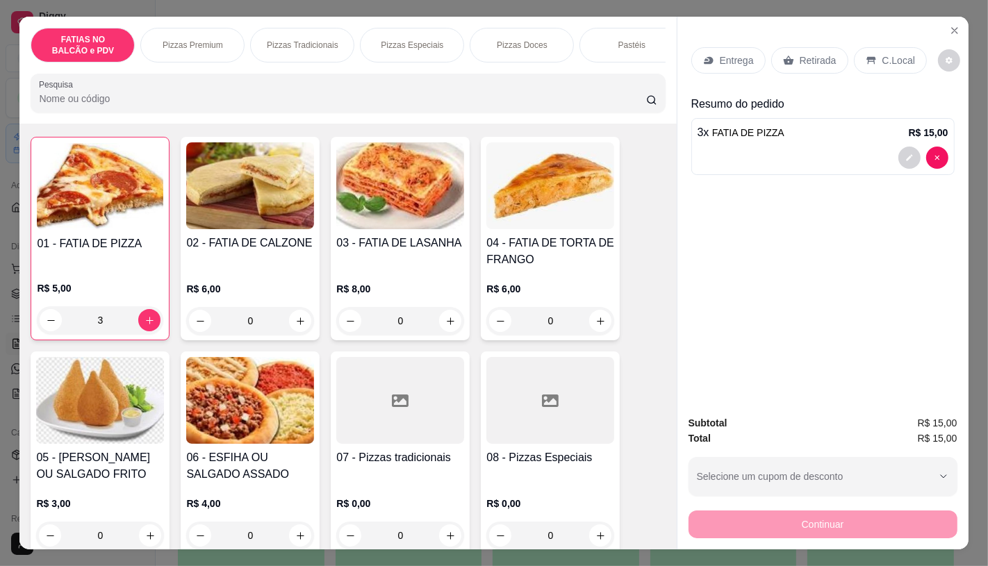
click at [89, 421] on img at bounding box center [100, 400] width 128 height 87
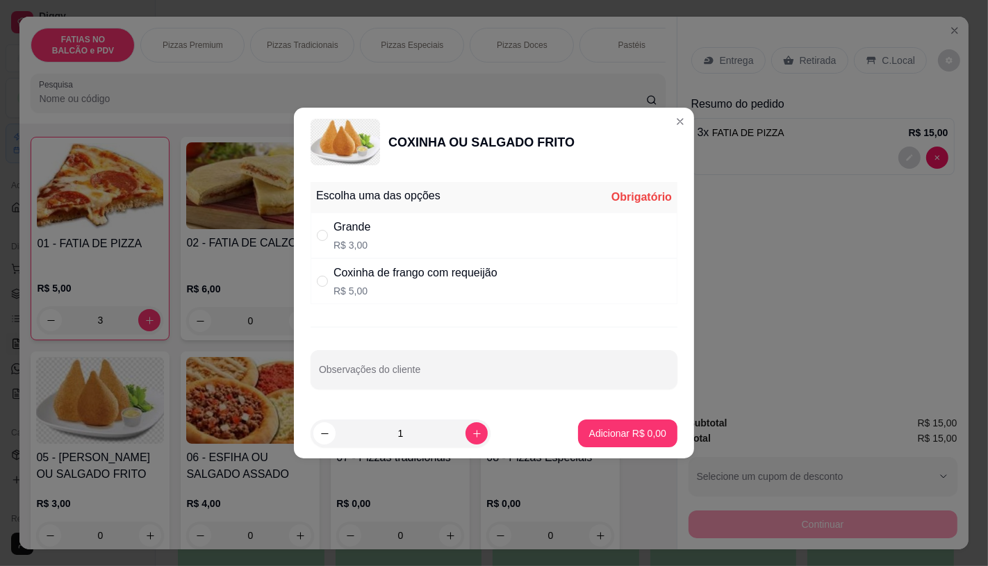
click at [363, 240] on p "R$ 3,00" at bounding box center [352, 245] width 37 height 14
radio input "true"
click at [470, 441] on button "increase-product-quantity" at bounding box center [477, 434] width 22 height 22
type input "2"
click at [605, 434] on p "Adicionar R$ 6,00" at bounding box center [627, 434] width 77 height 14
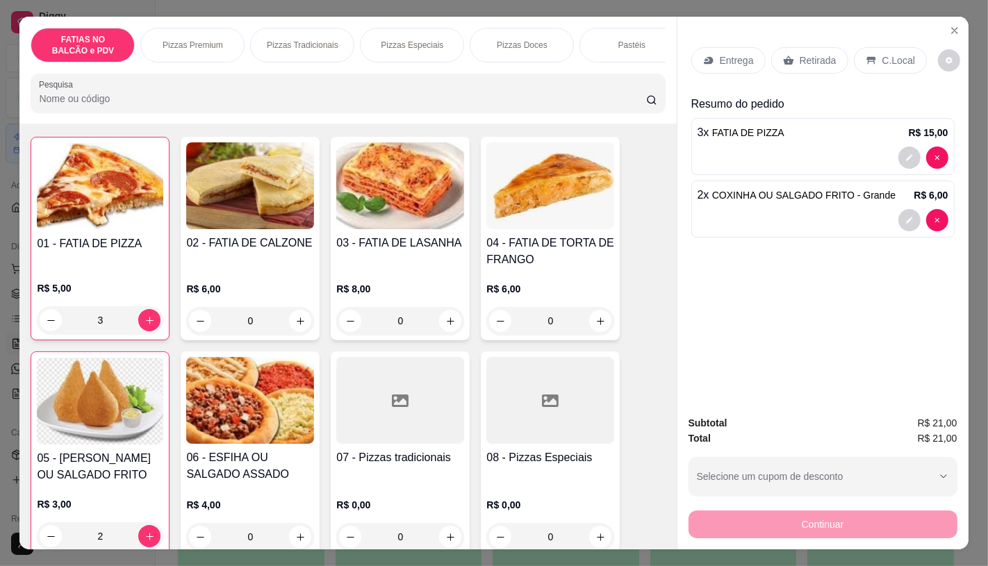
type input "2"
click at [720, 54] on p "Entrega" at bounding box center [737, 61] width 34 height 14
click at [783, 57] on icon at bounding box center [788, 60] width 11 height 11
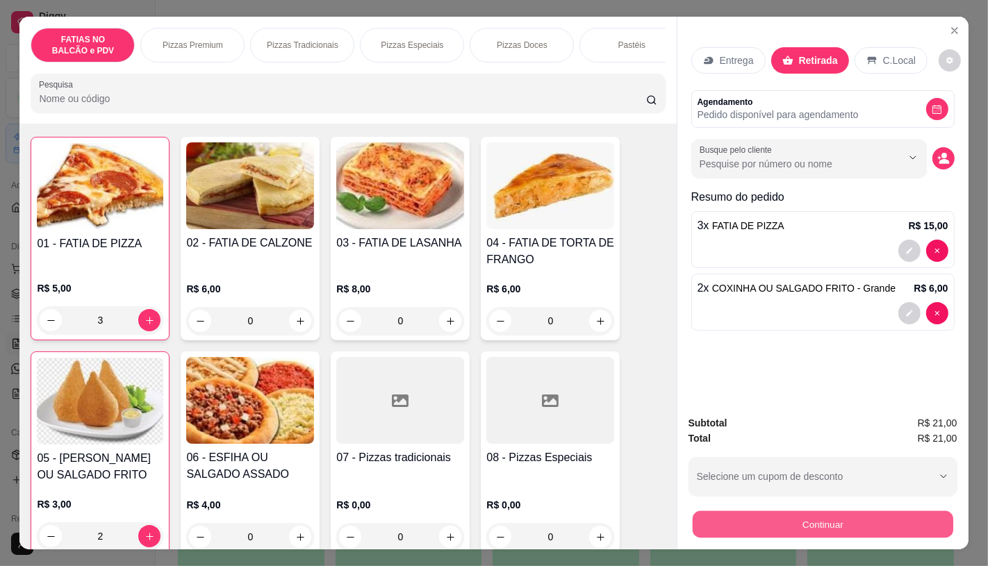
click at [807, 517] on button "Continuar" at bounding box center [822, 524] width 261 height 27
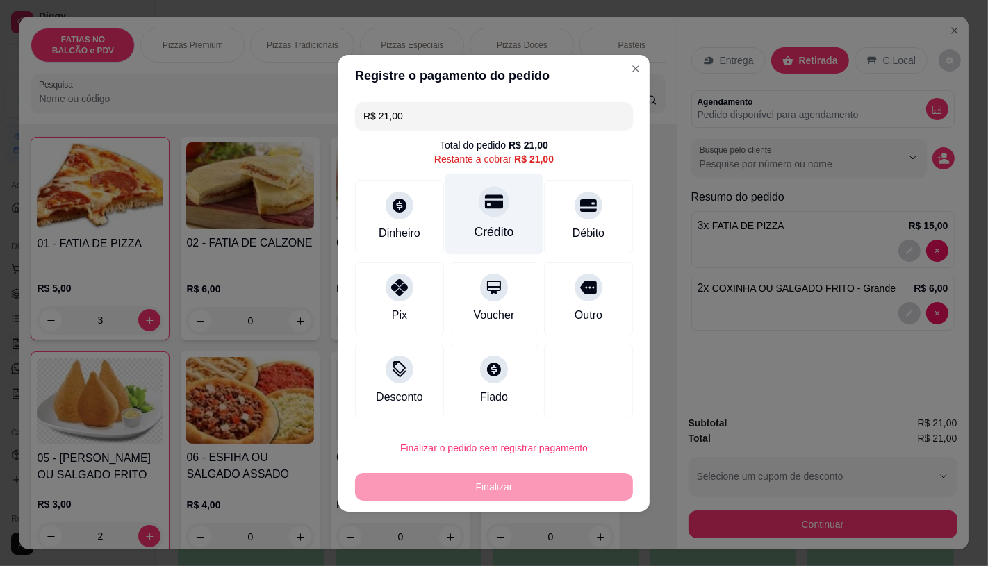
click at [448, 197] on div "Crédito" at bounding box center [494, 213] width 98 height 81
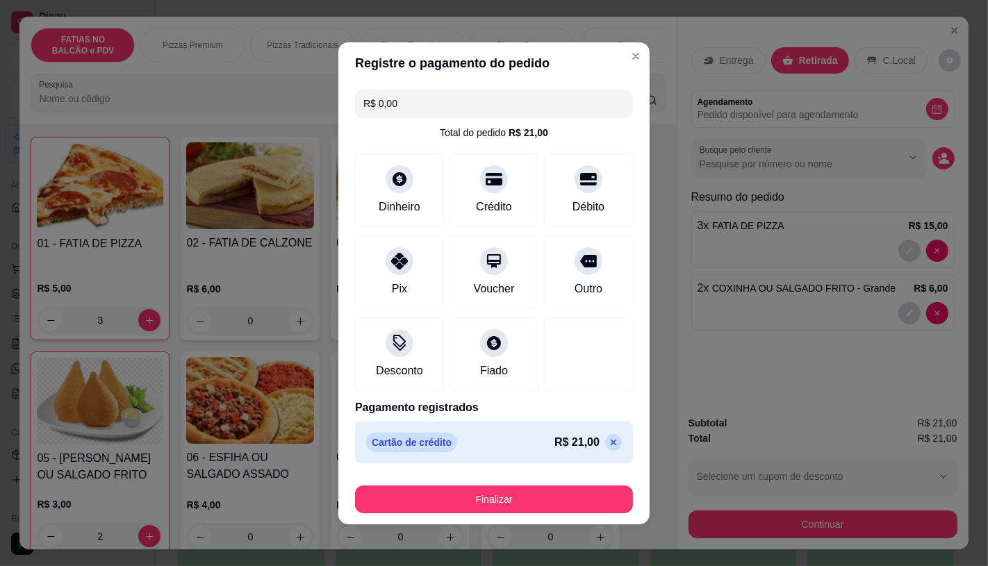
click at [608, 442] on icon at bounding box center [613, 442] width 11 height 11
type input "R$ 21,00"
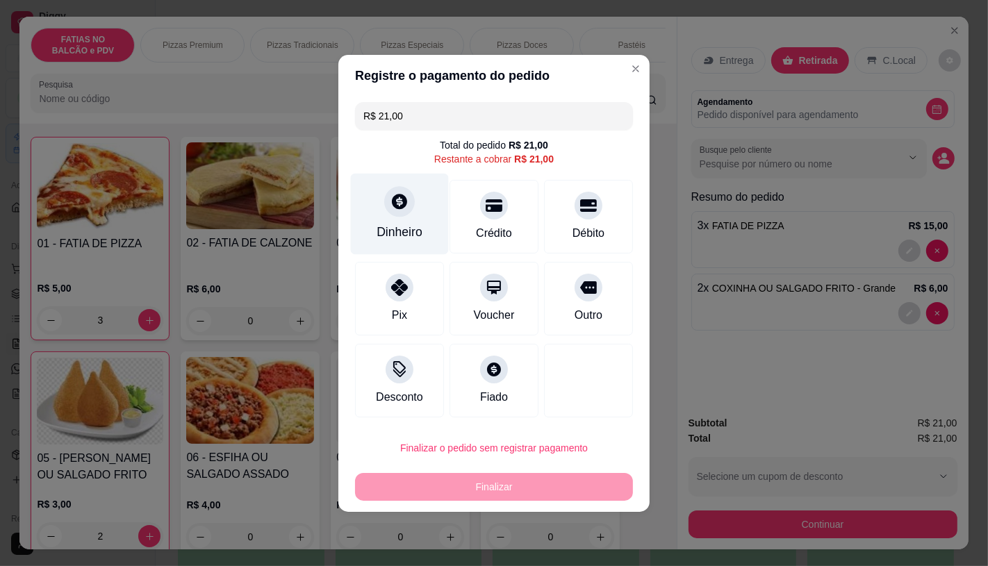
click at [390, 207] on div at bounding box center [399, 201] width 31 height 31
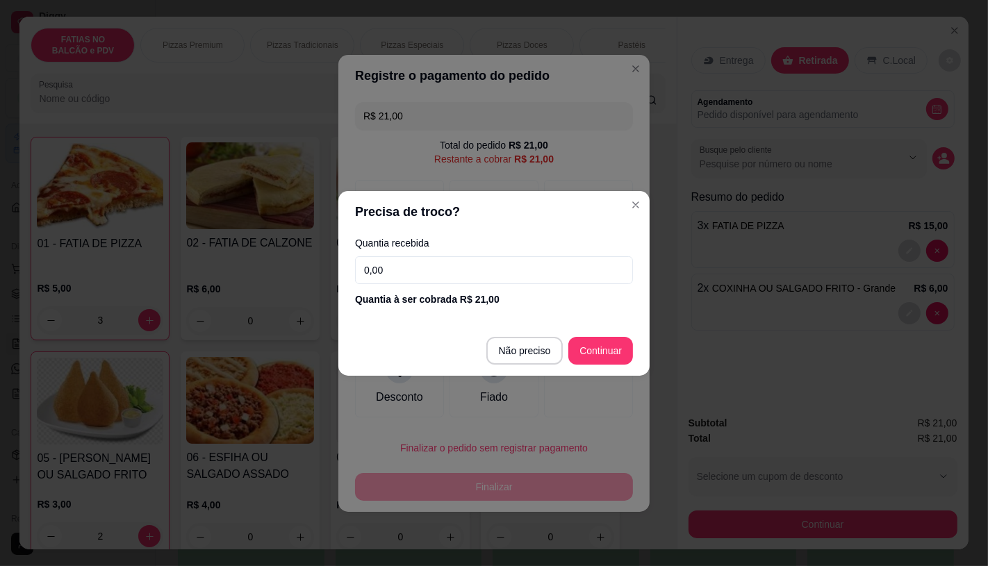
click at [452, 282] on input "0,00" at bounding box center [494, 270] width 278 height 28
type input "50,00"
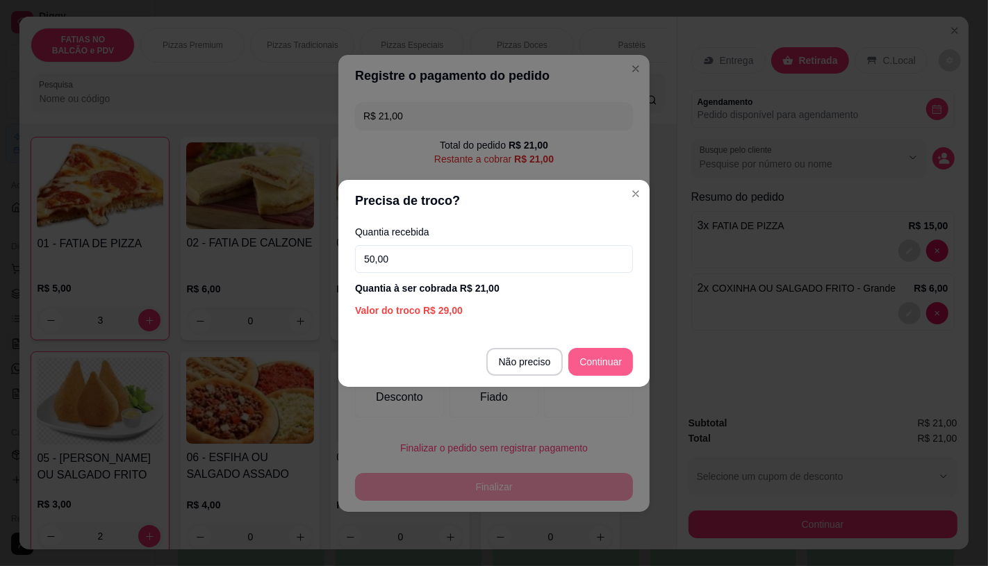
type input "R$ 0,00"
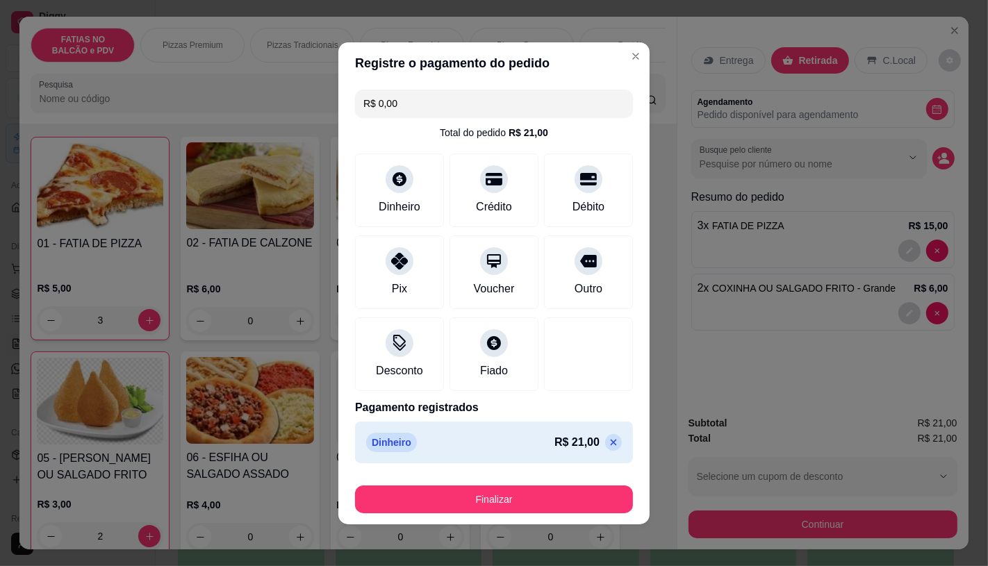
click at [502, 516] on footer "Finalizar" at bounding box center [493, 497] width 311 height 56
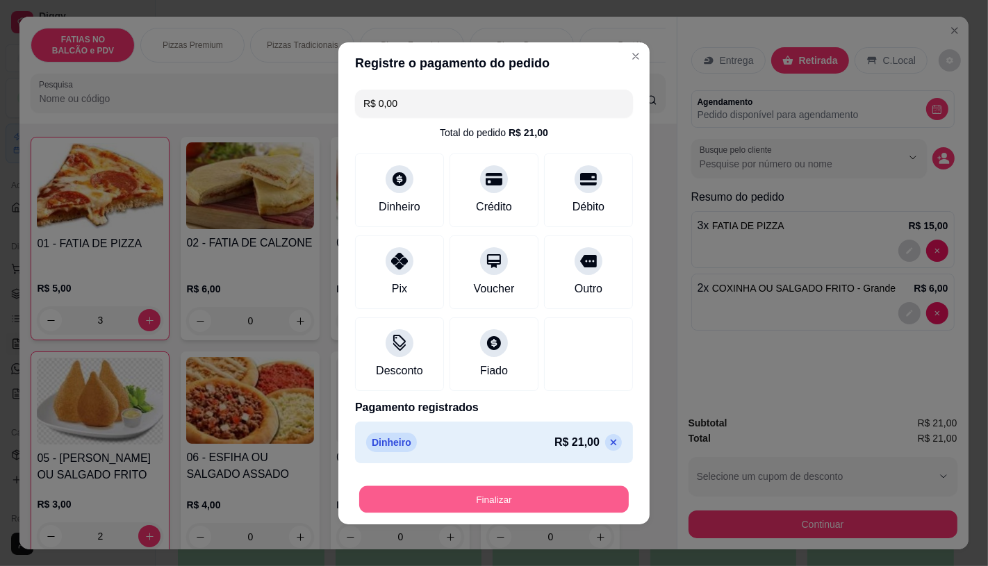
click at [502, 499] on button "Finalizar" at bounding box center [494, 499] width 270 height 27
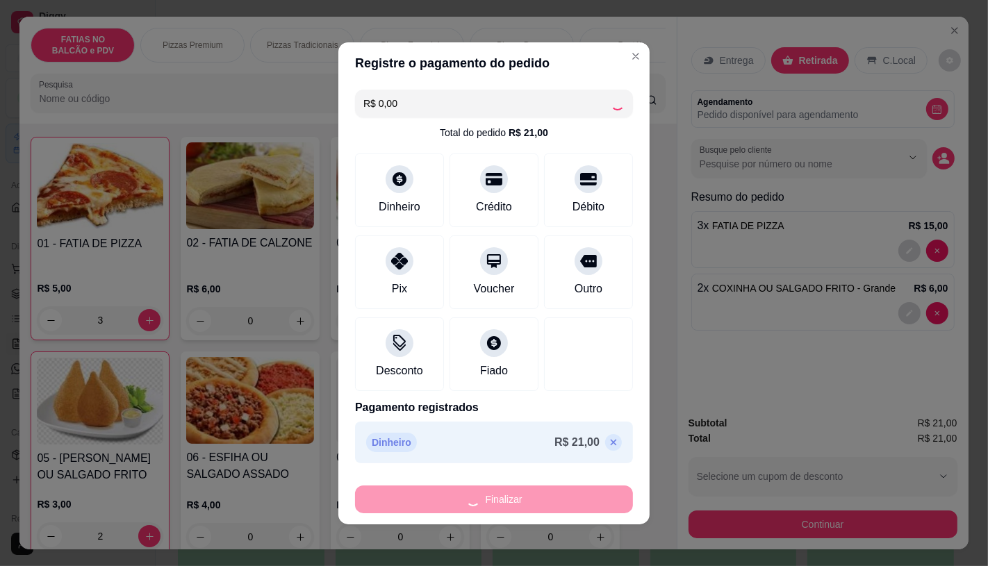
type input "0"
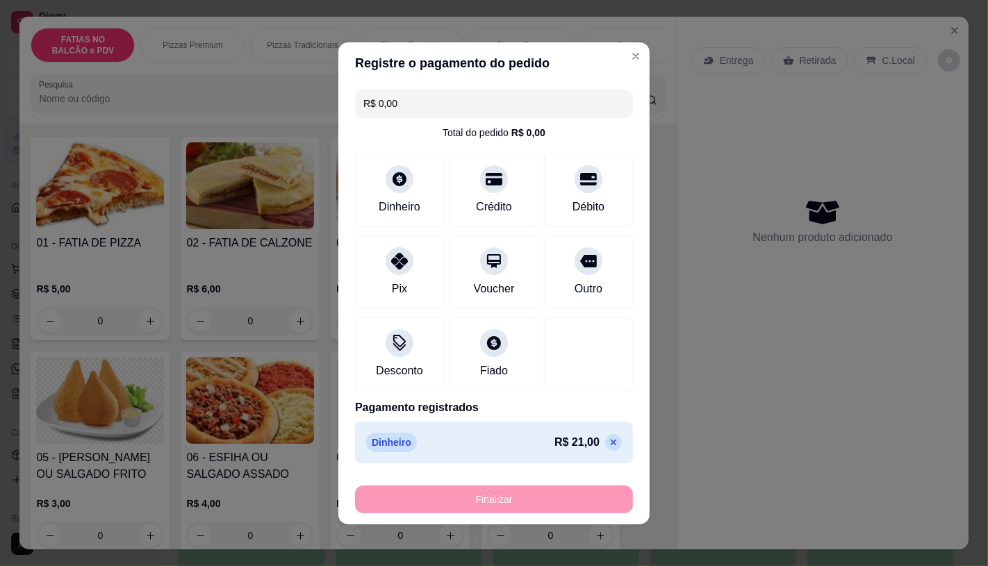
type input "-R$ 21,00"
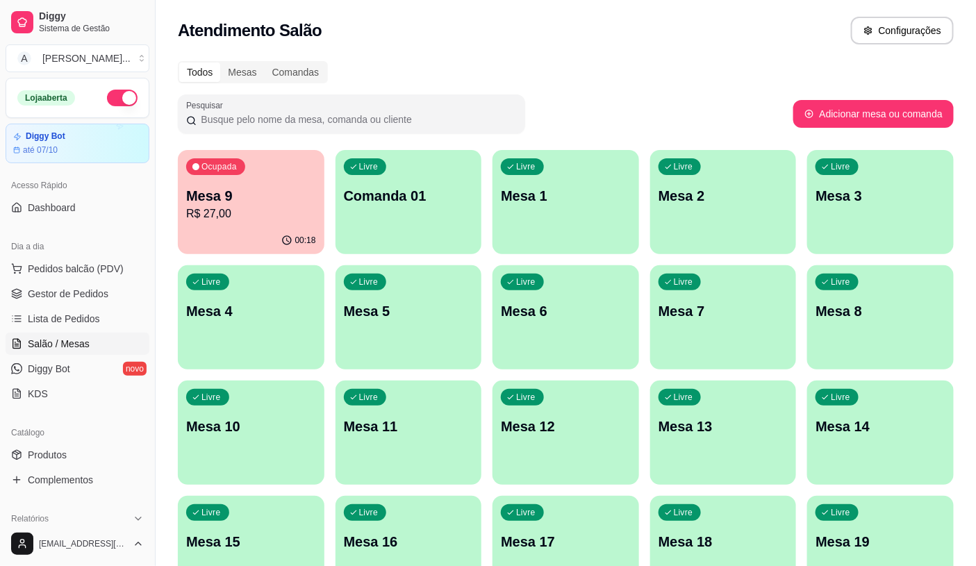
click at [106, 247] on div "Dia a dia" at bounding box center [78, 247] width 144 height 22
click at [113, 264] on span "Pedidos balcão (PDV)" at bounding box center [76, 269] width 96 height 14
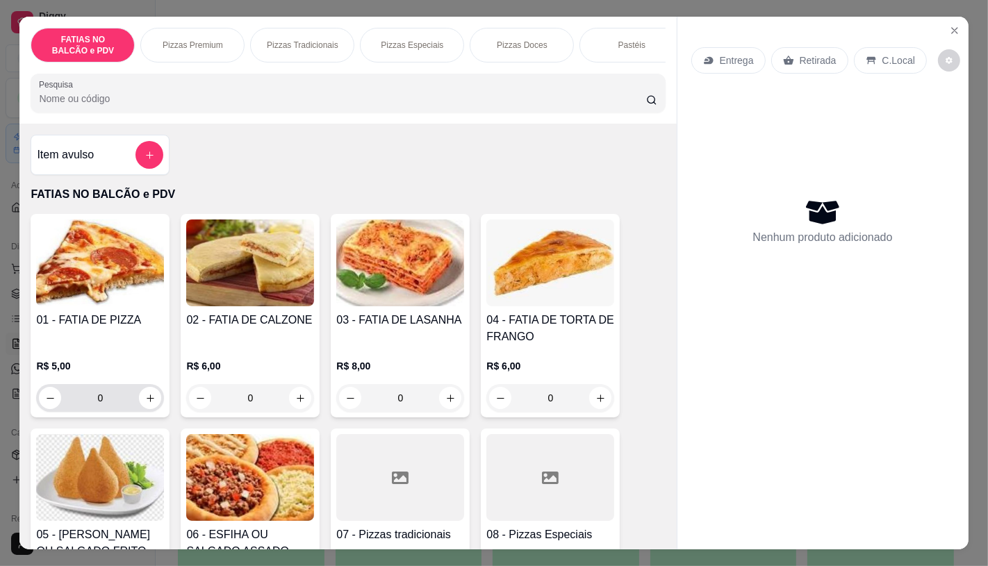
click at [118, 402] on input "0" at bounding box center [100, 398] width 78 height 28
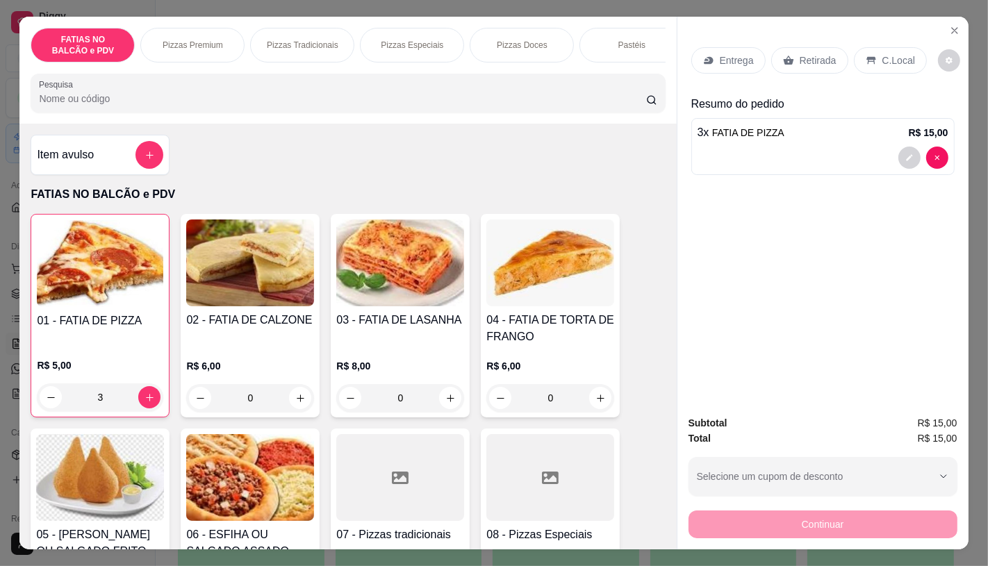
type input "3"
click at [798, 47] on div "Retirada" at bounding box center [809, 60] width 77 height 26
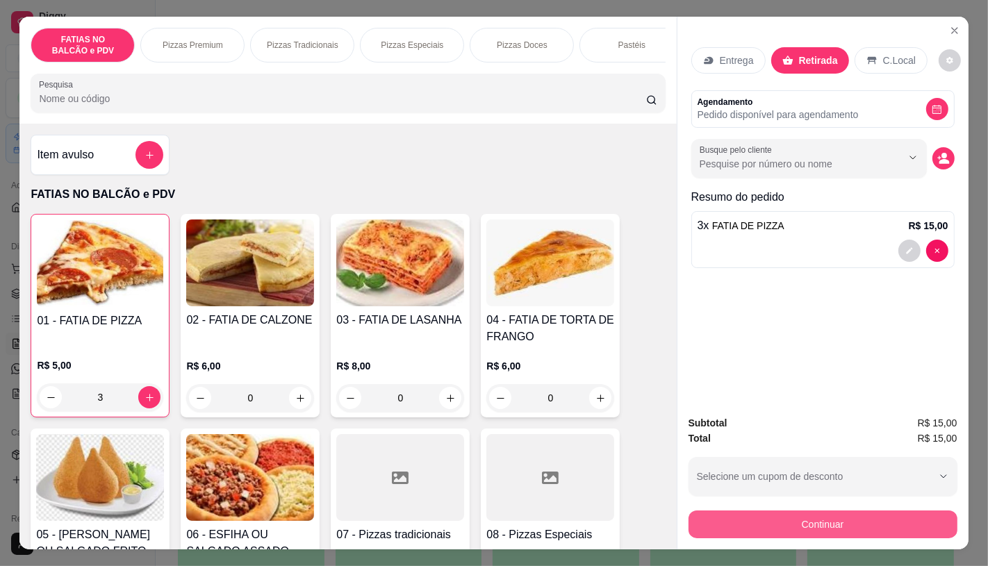
click at [767, 522] on button "Continuar" at bounding box center [823, 525] width 269 height 28
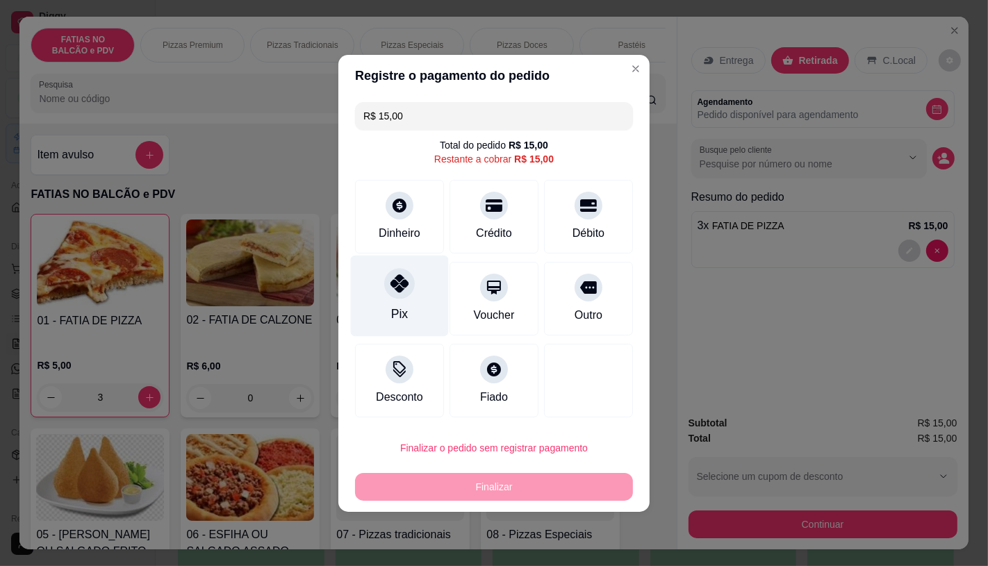
click at [394, 294] on div at bounding box center [399, 283] width 31 height 31
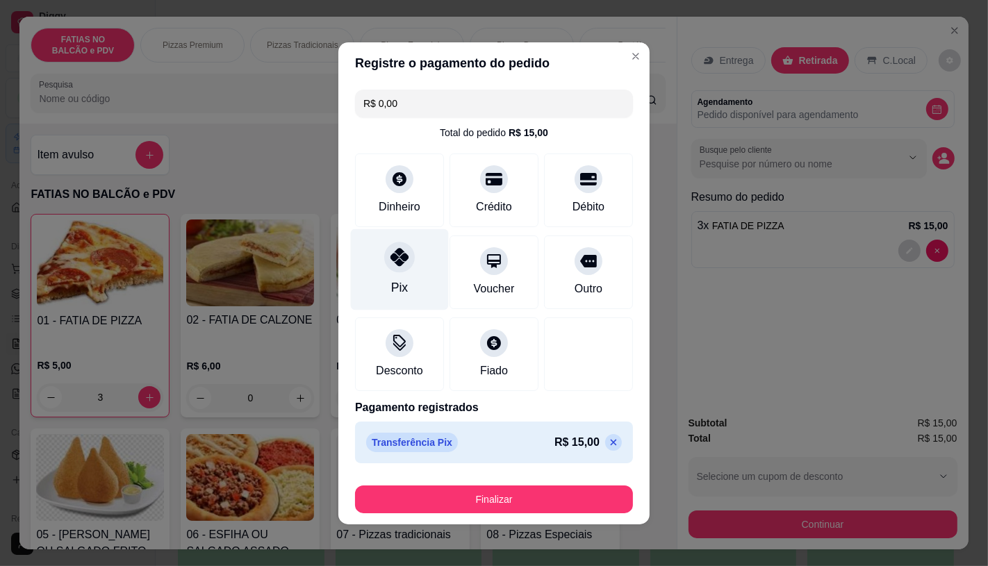
type input "R$ 0,00"
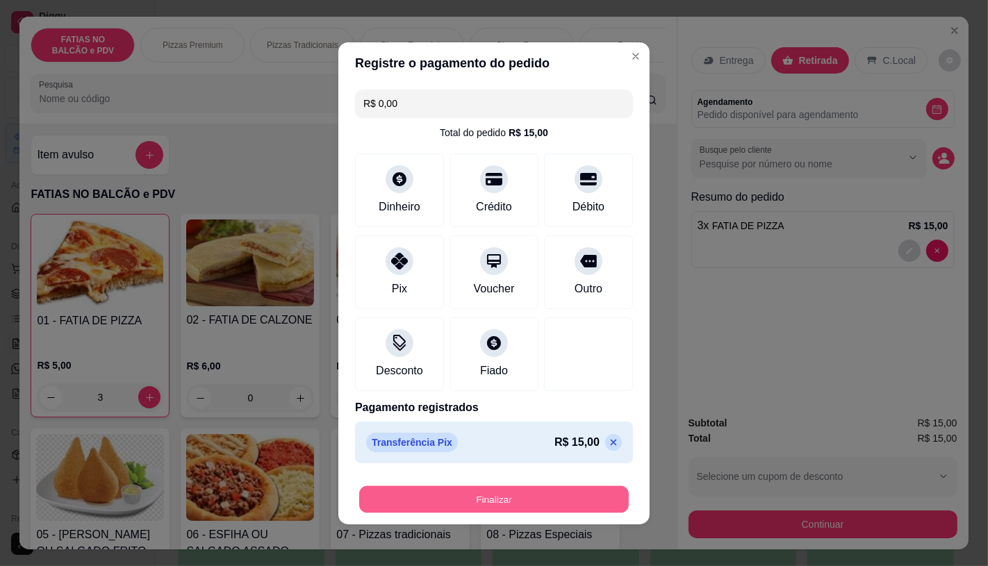
click at [467, 489] on button "Finalizar" at bounding box center [494, 499] width 270 height 27
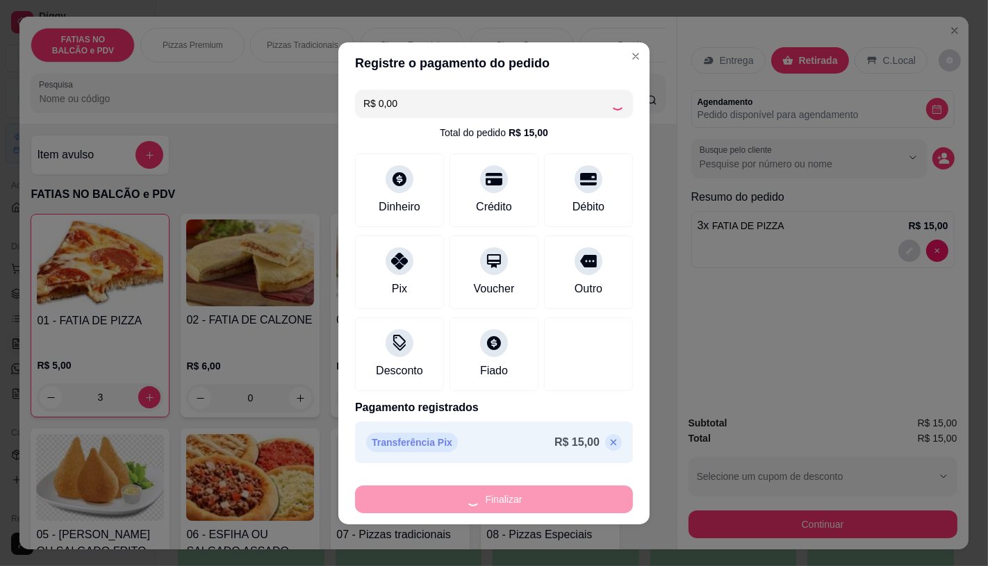
type input "0"
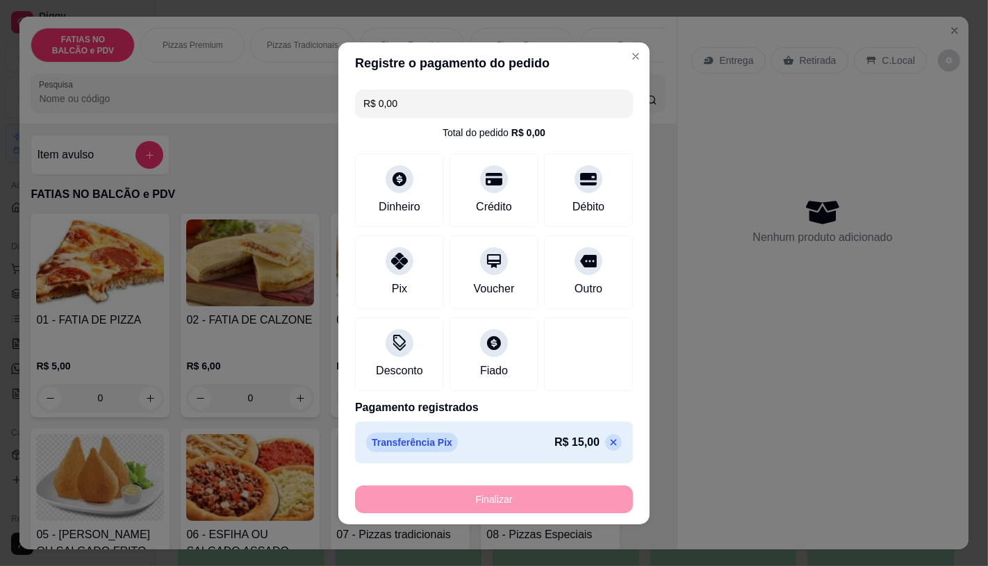
type input "-R$ 15,00"
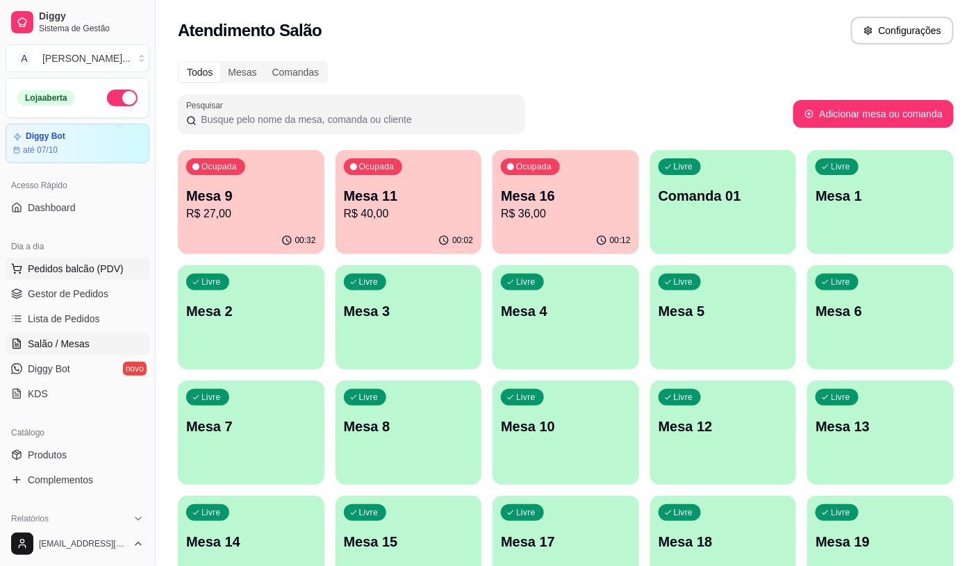
click at [56, 278] on button "Pedidos balcão (PDV)" at bounding box center [78, 269] width 144 height 22
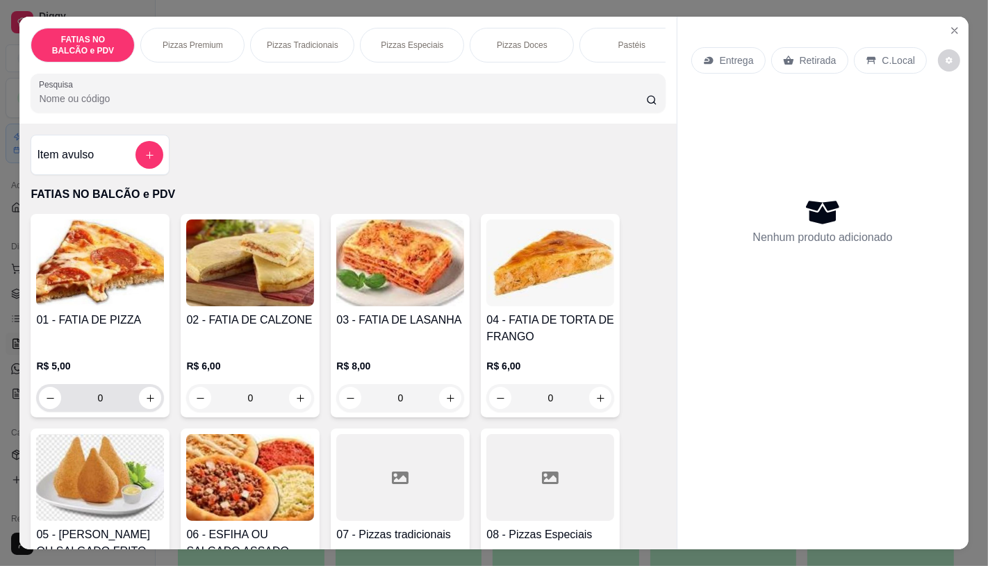
drag, startPoint x: 104, startPoint y: 386, endPoint x: 109, endPoint y: 397, distance: 11.5
click at [109, 397] on div "R$ 5,00 0" at bounding box center [100, 385] width 128 height 53
click at [117, 399] on input "0" at bounding box center [100, 398] width 78 height 28
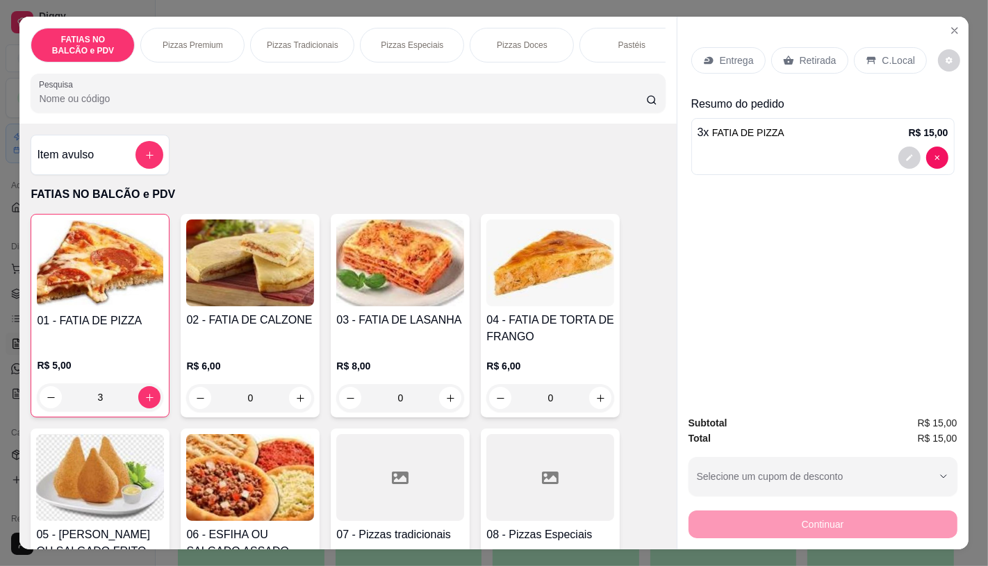
type input "3"
click at [791, 63] on div "Retirada" at bounding box center [809, 60] width 77 height 26
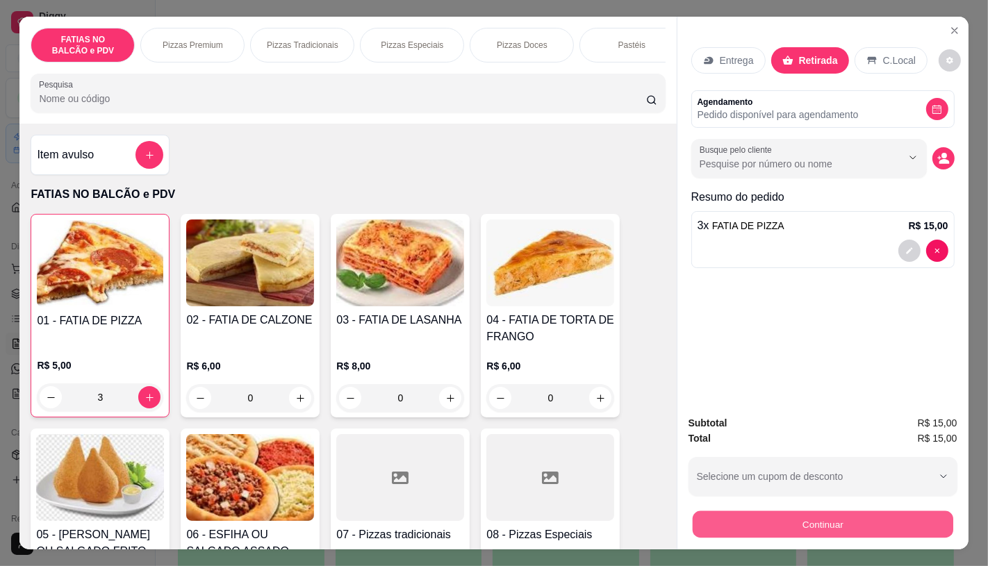
click at [737, 532] on button "Continuar" at bounding box center [822, 524] width 261 height 27
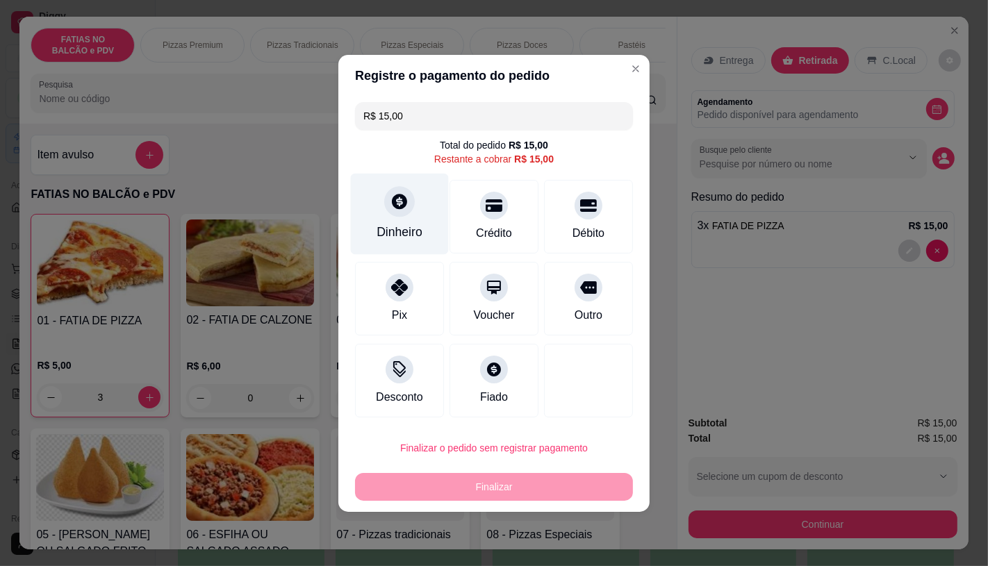
click at [391, 227] on div "Dinheiro" at bounding box center [400, 232] width 46 height 18
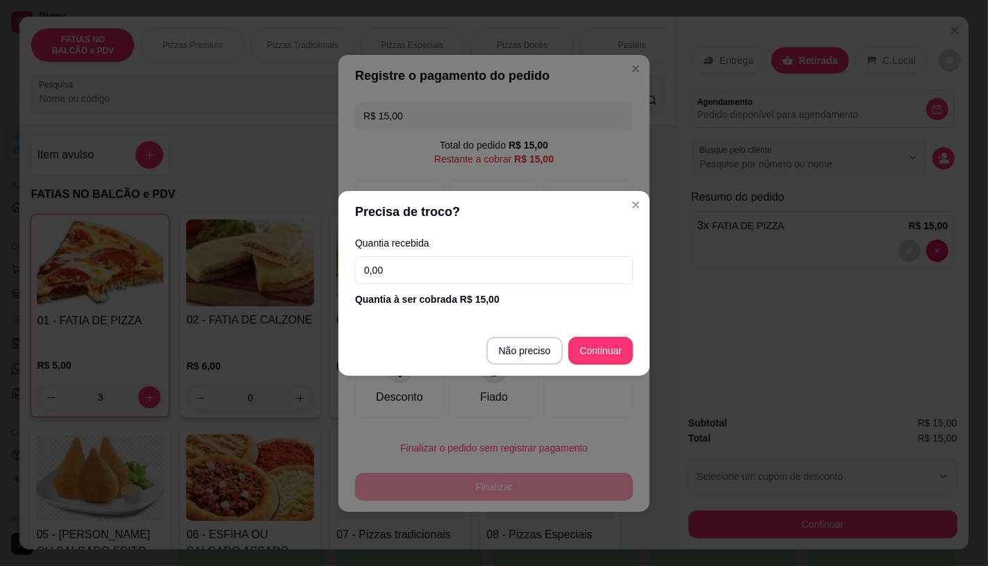
type input "R$ 0,00"
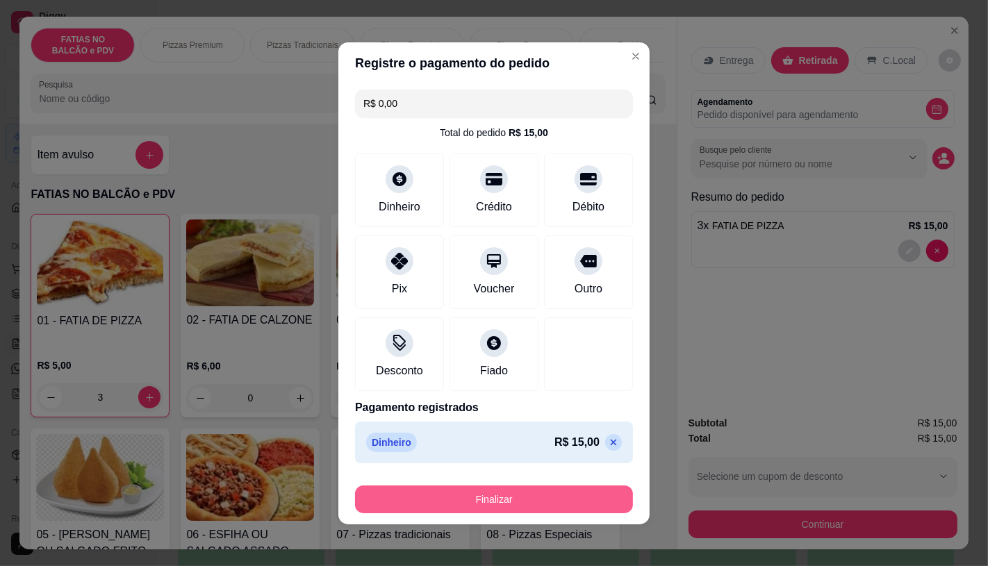
click at [542, 491] on button "Finalizar" at bounding box center [494, 500] width 278 height 28
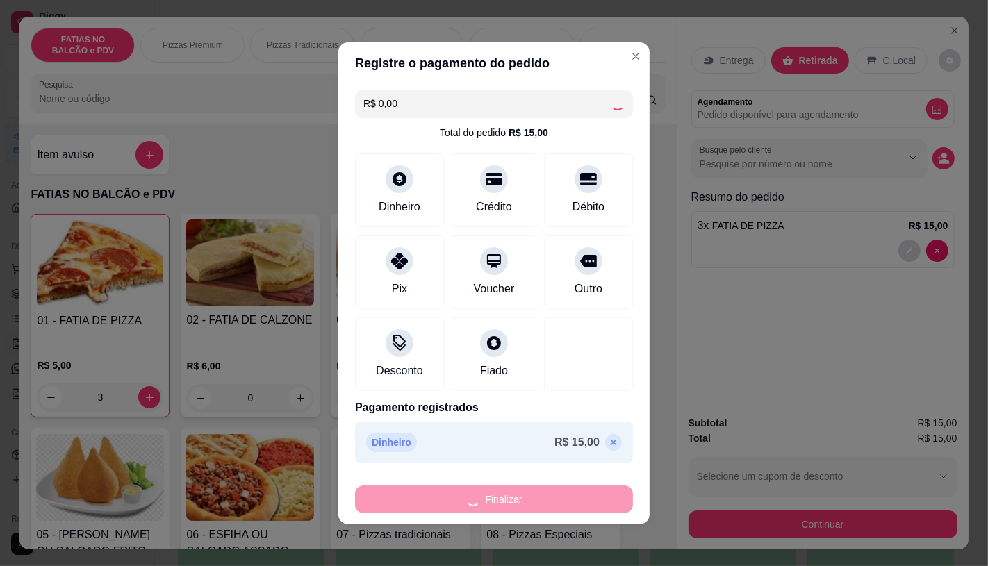
type input "0"
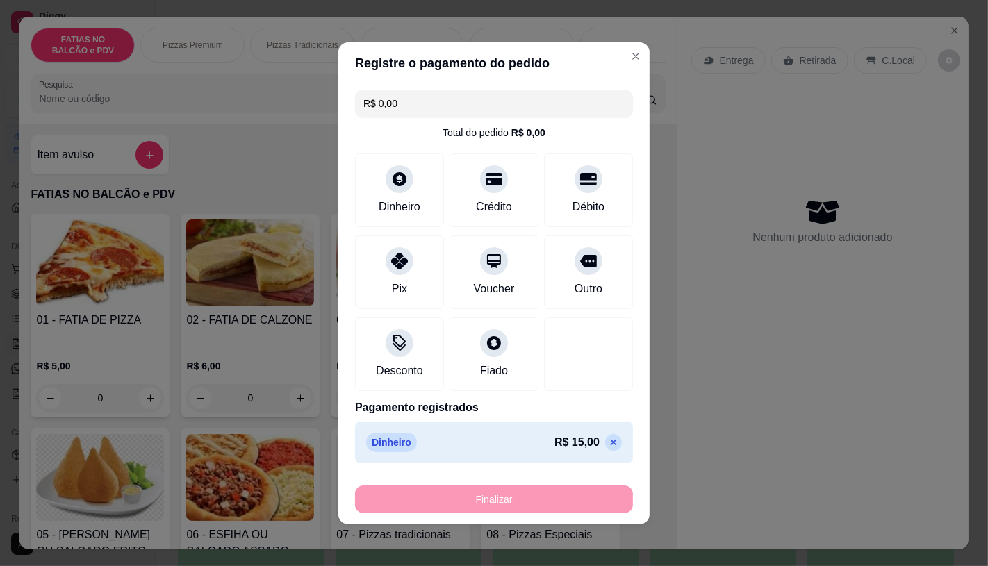
type input "-R$ 15,00"
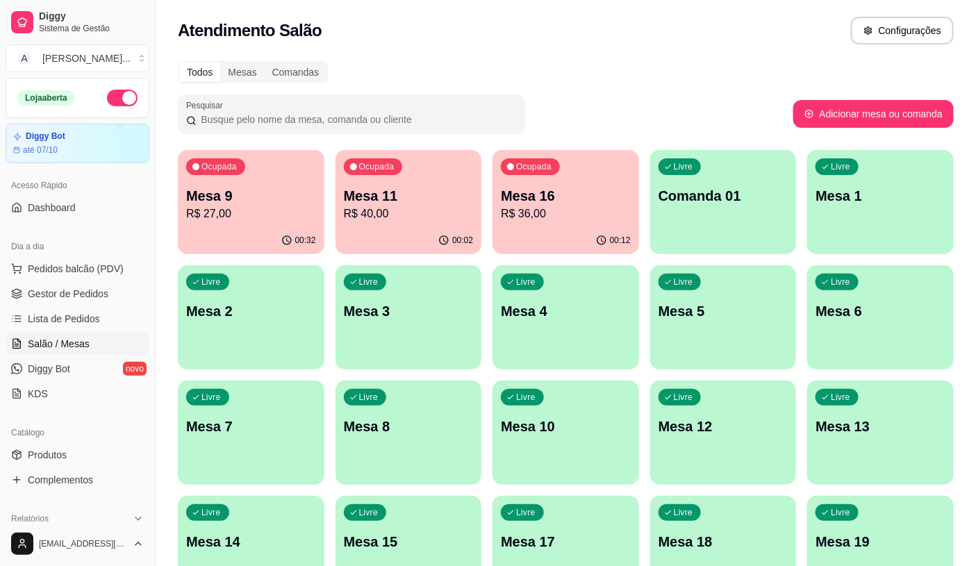
click at [393, 209] on p "R$ 40,00" at bounding box center [409, 214] width 130 height 17
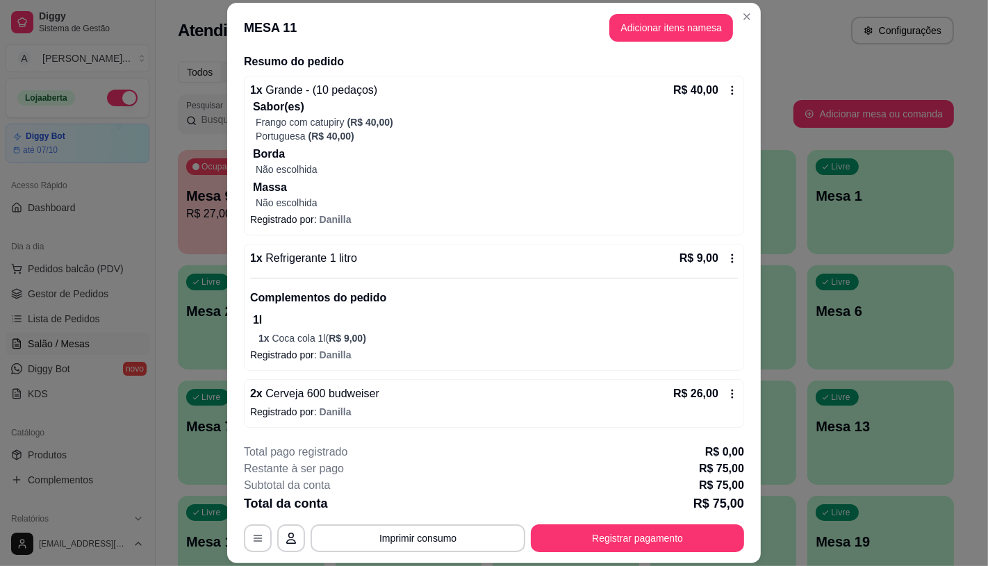
scroll to position [42, 0]
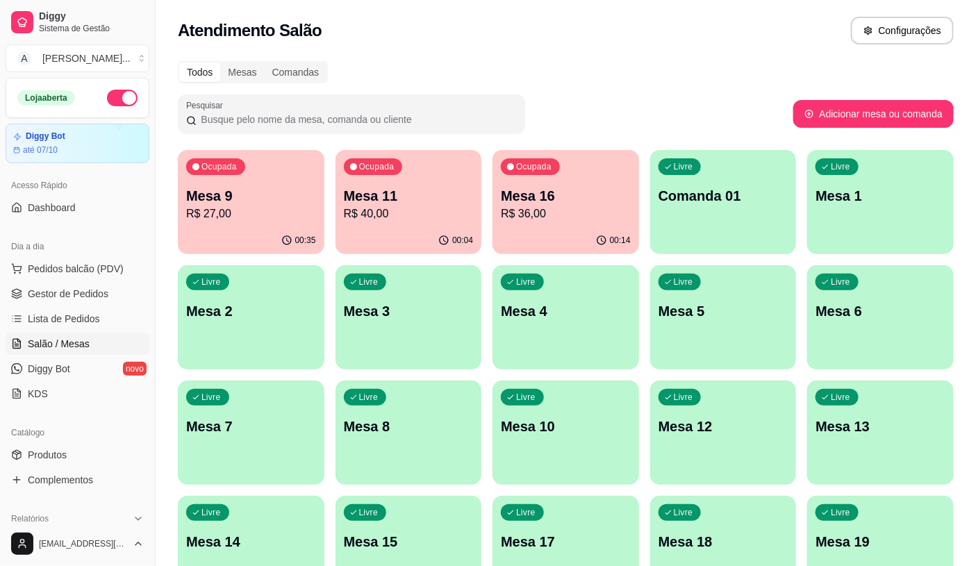
click at [244, 231] on div "00:35" at bounding box center [251, 240] width 147 height 27
click at [489, 203] on div "Ocupada Mesa 9 R$ 27,00 00:35 Ocupada Mesa 11 R$ 40,00 00:05 Ocupada Mesa 16 R$…" at bounding box center [566, 548] width 776 height 796
click at [545, 205] on div "Mesa 16 R$ 36,00" at bounding box center [566, 204] width 130 height 36
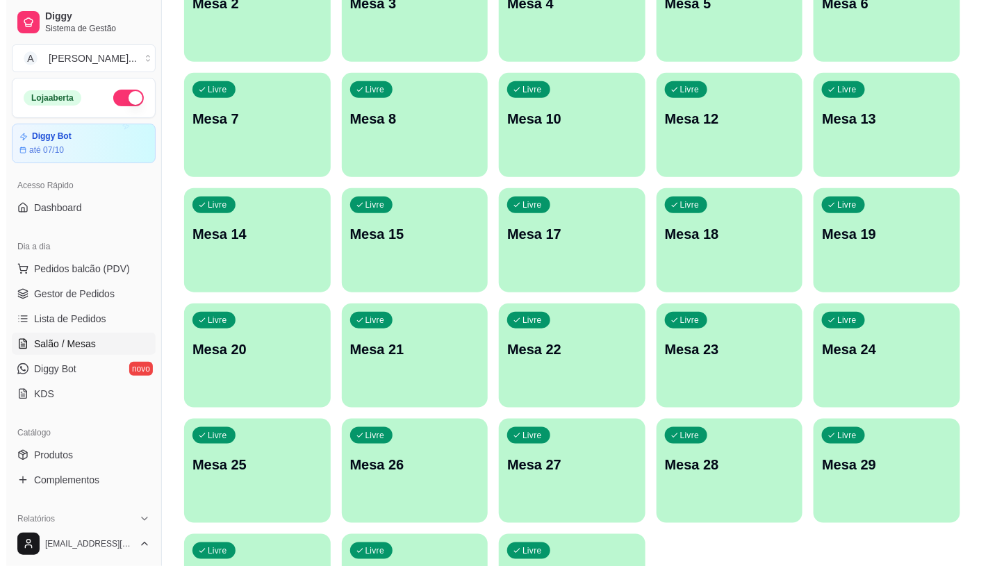
scroll to position [309, 0]
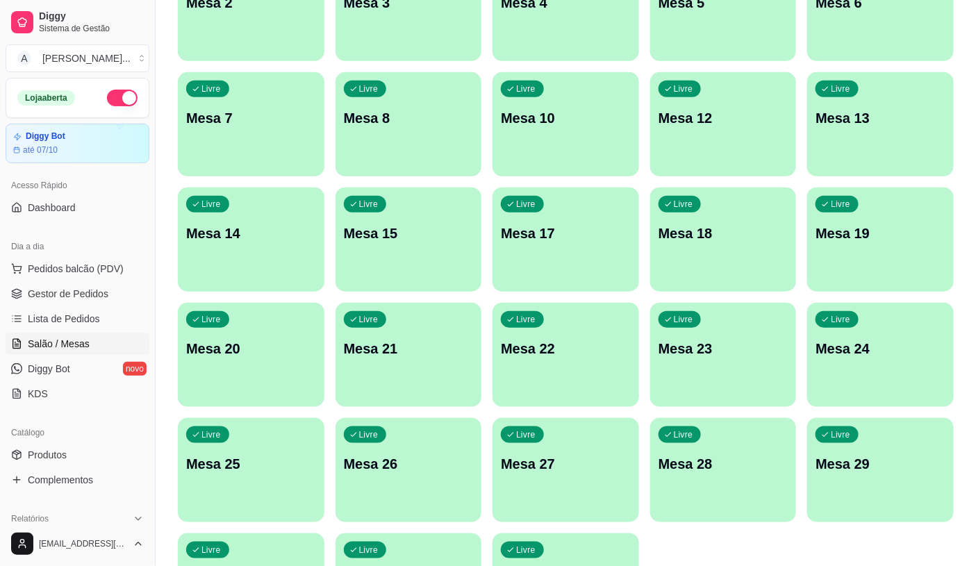
click at [730, 135] on div "Livre Mesa 12" at bounding box center [723, 116] width 147 height 88
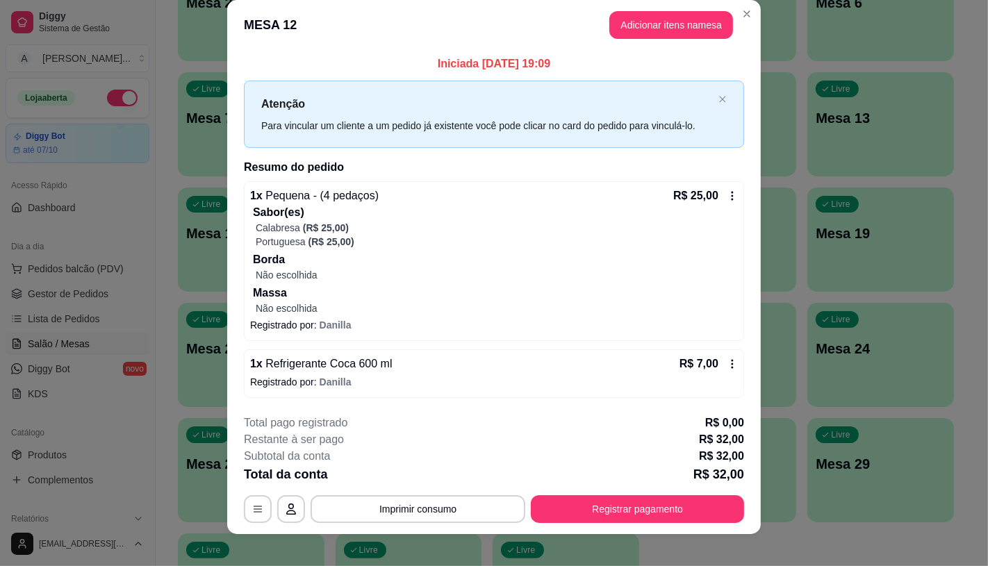
scroll to position [28, 0]
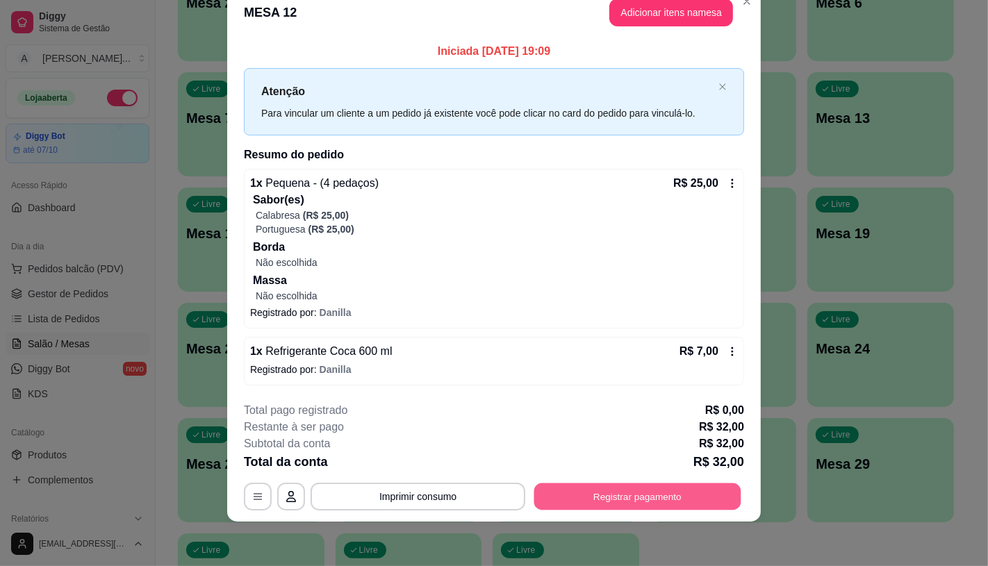
click at [612, 506] on button "Registrar pagamento" at bounding box center [637, 497] width 207 height 27
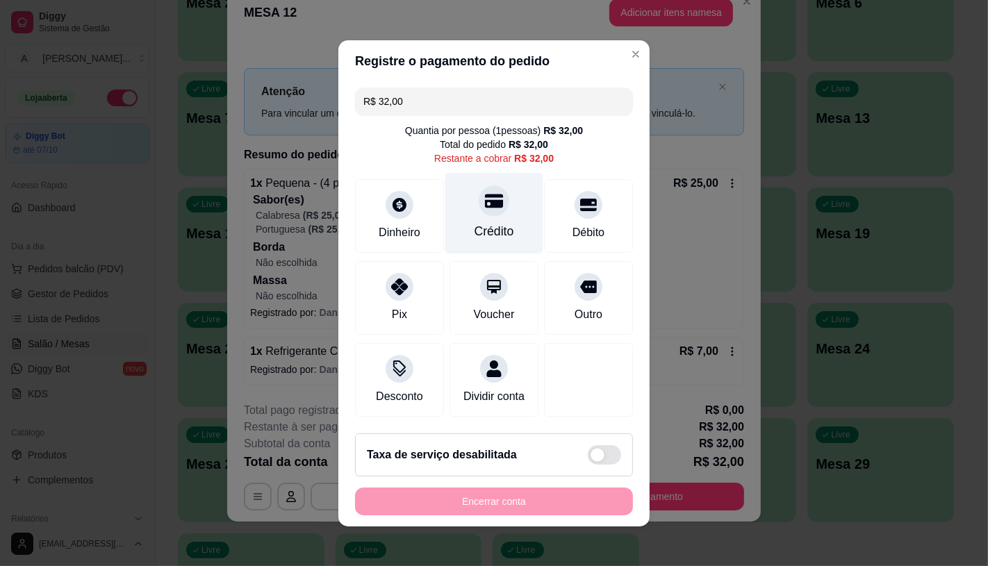
click at [493, 222] on div "Crédito" at bounding box center [495, 231] width 40 height 18
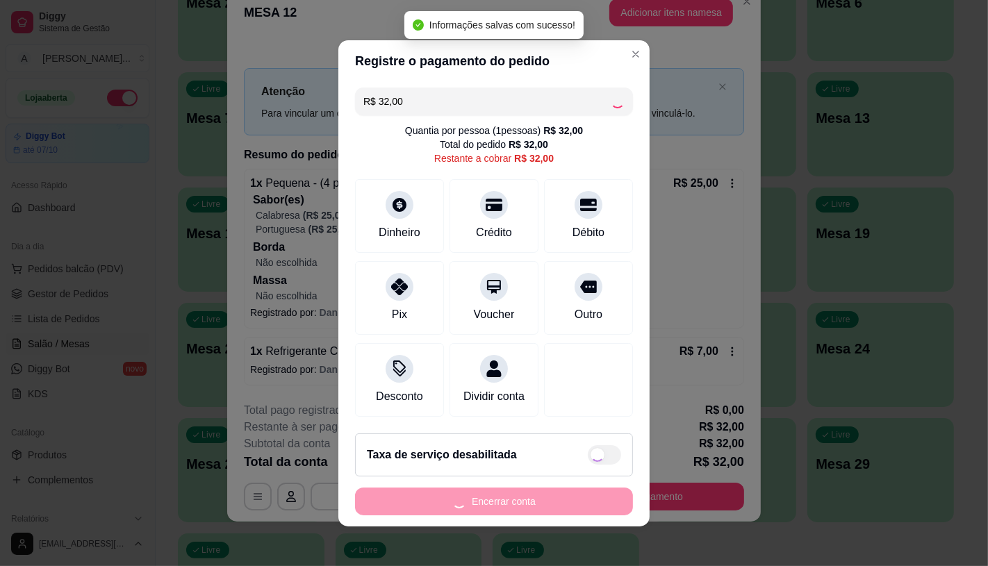
type input "R$ 0,00"
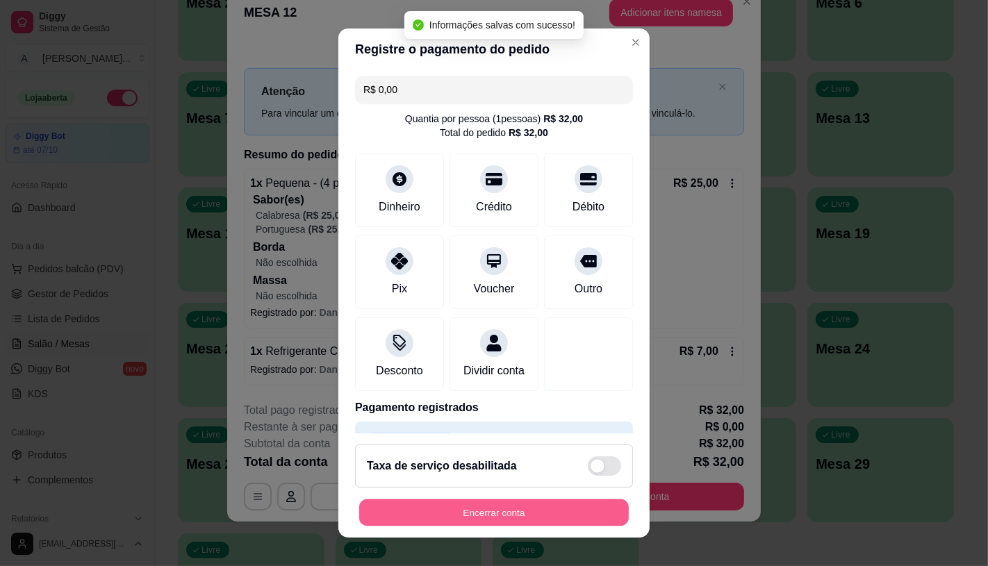
click at [496, 509] on button "Encerrar conta" at bounding box center [494, 513] width 270 height 27
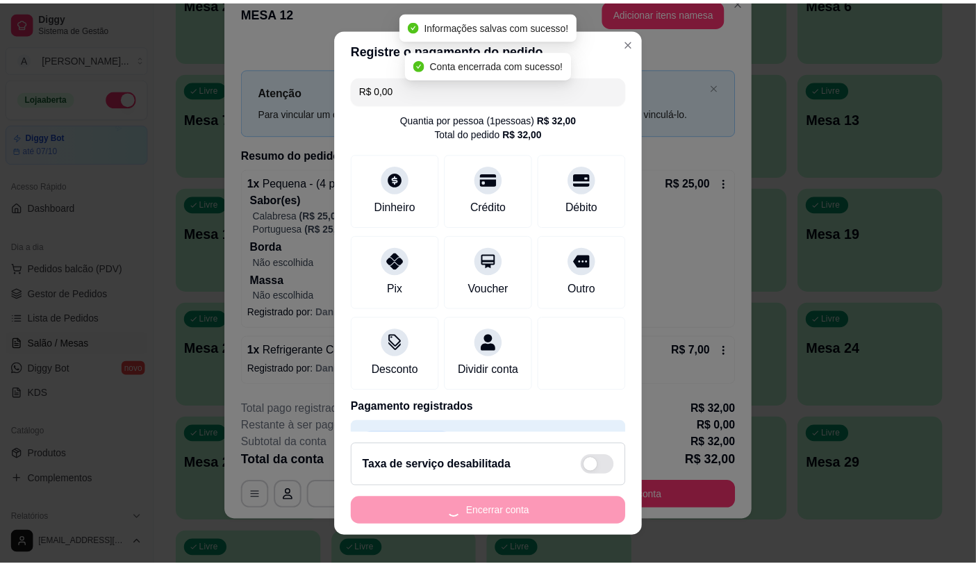
scroll to position [0, 0]
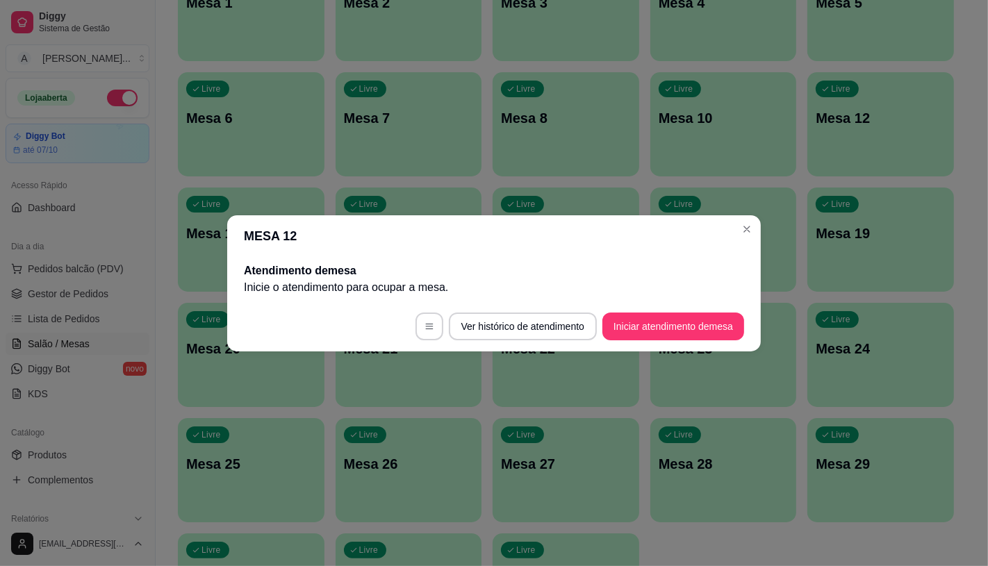
click at [560, 220] on header "MESA 12" at bounding box center [494, 236] width 534 height 42
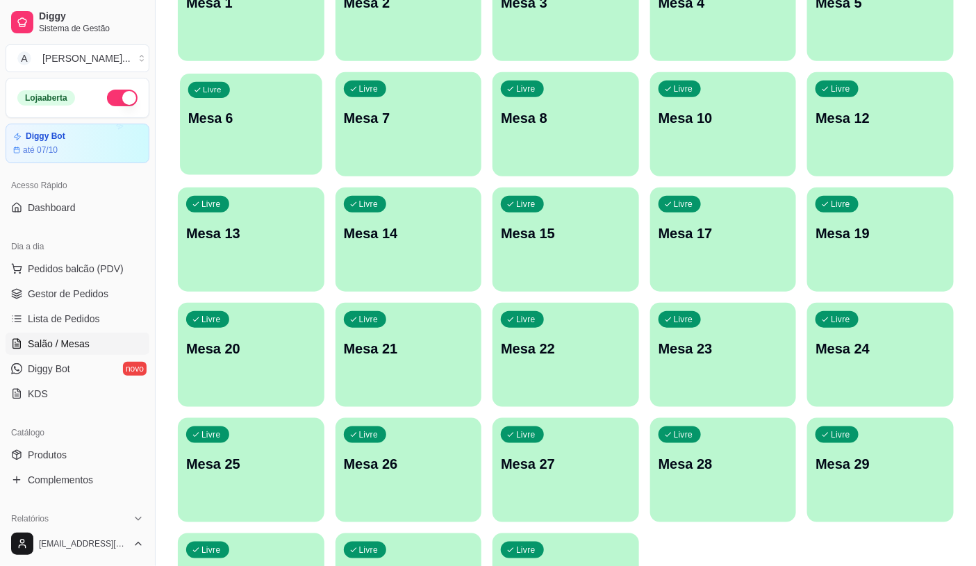
click at [267, 144] on div "Livre Mesa 6" at bounding box center [251, 116] width 142 height 85
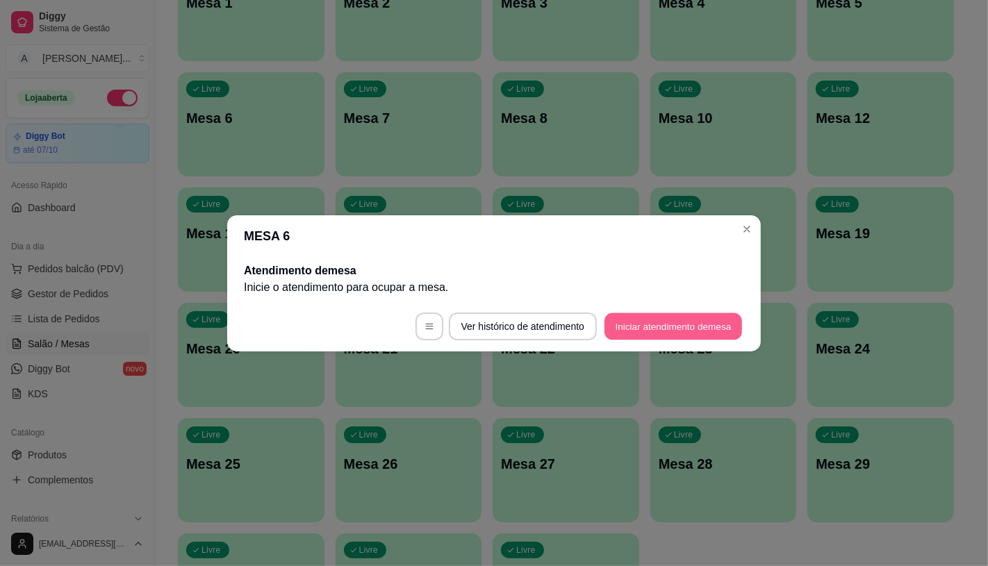
click at [643, 329] on button "Iniciar atendimento de mesa" at bounding box center [674, 326] width 138 height 27
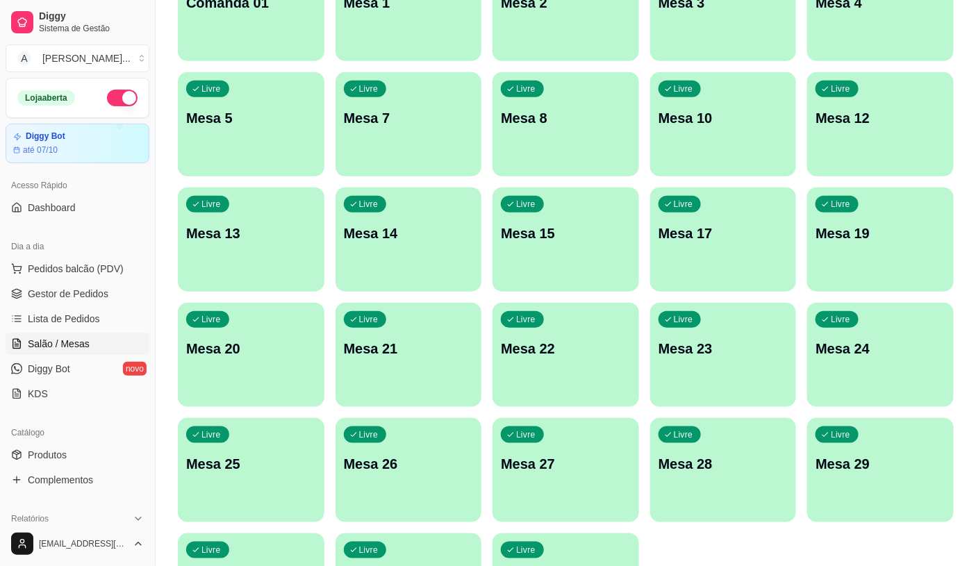
click at [885, 228] on p "Mesa 19" at bounding box center [881, 233] width 130 height 19
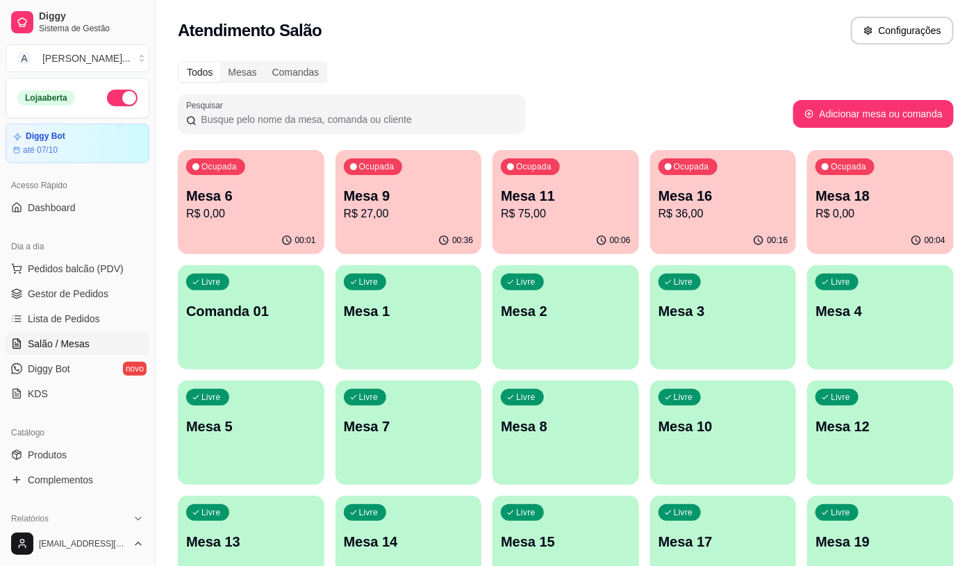
click at [714, 188] on p "Mesa 16" at bounding box center [724, 195] width 130 height 19
click at [665, 215] on p "R$ 36,00" at bounding box center [724, 214] width 126 height 16
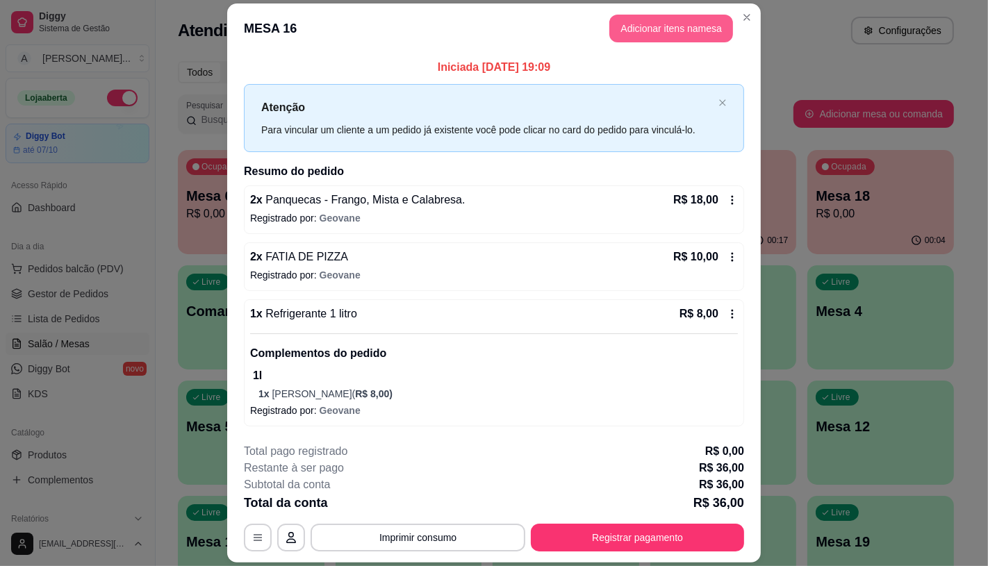
click at [693, 35] on button "Adicionar itens na mesa" at bounding box center [671, 29] width 124 height 28
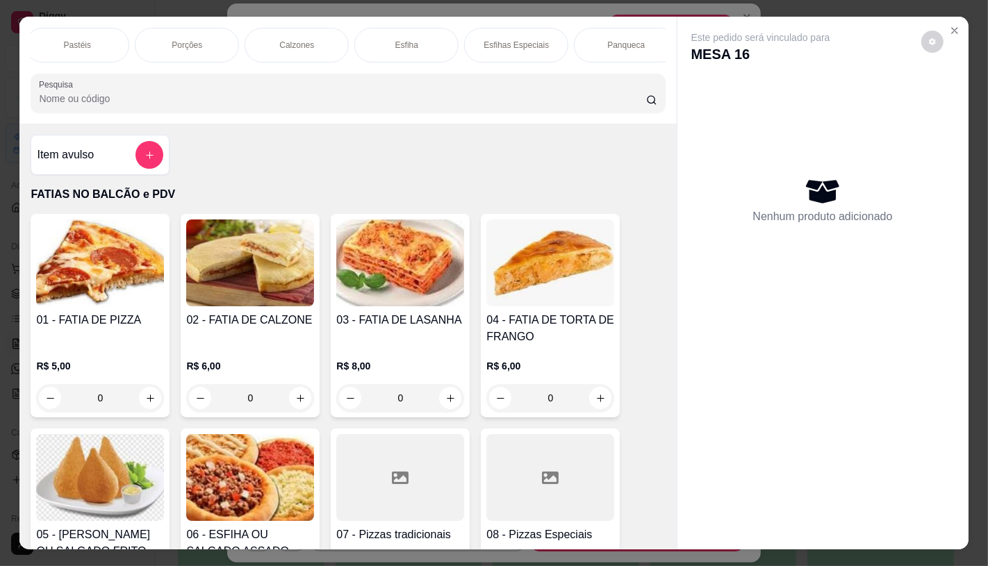
scroll to position [0, 1111]
click at [184, 33] on div "Sanduíches" at bounding box center [180, 45] width 104 height 35
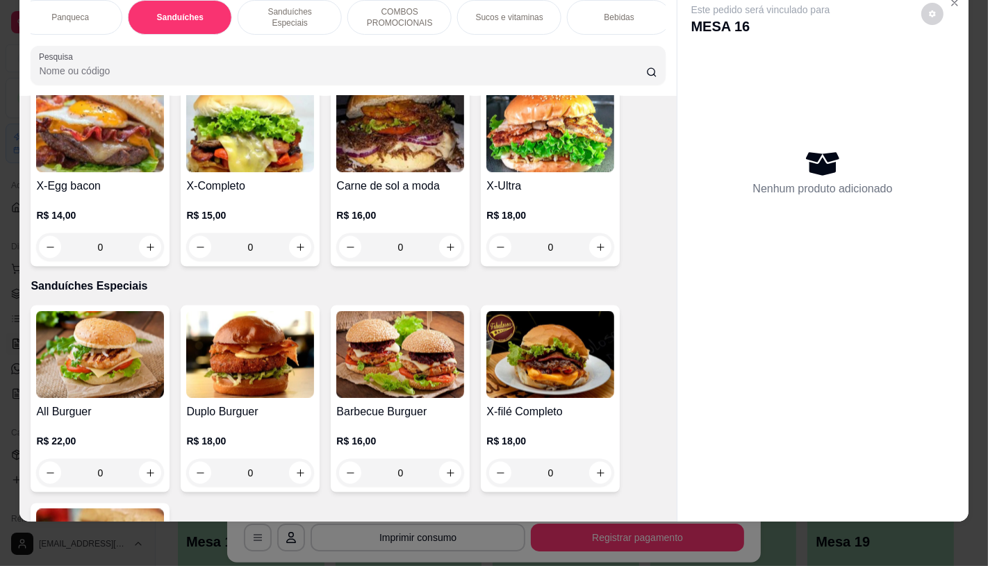
scroll to position [6312, 0]
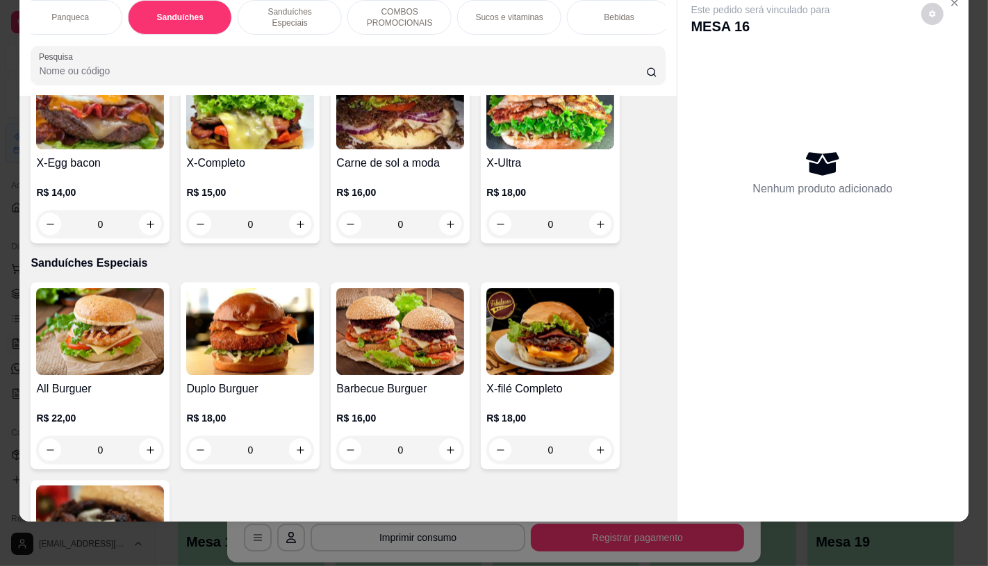
click at [75, 313] on img at bounding box center [100, 331] width 128 height 87
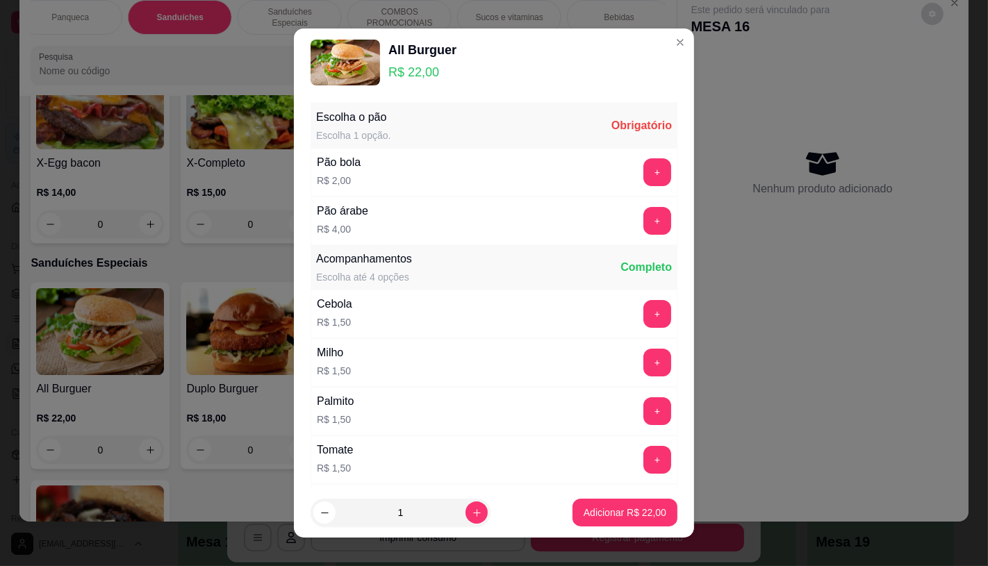
click at [644, 174] on button "+" at bounding box center [658, 172] width 28 height 28
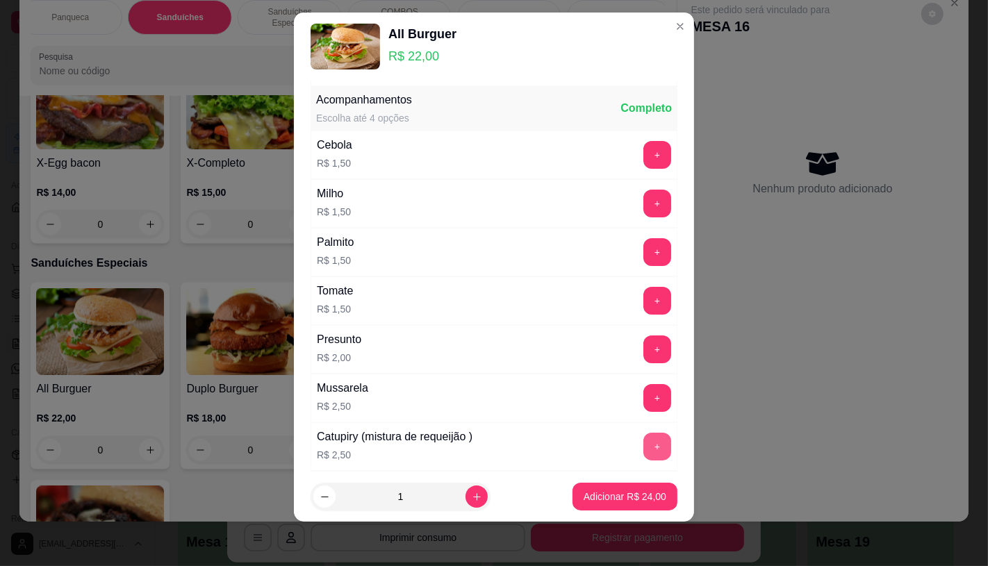
scroll to position [149, 0]
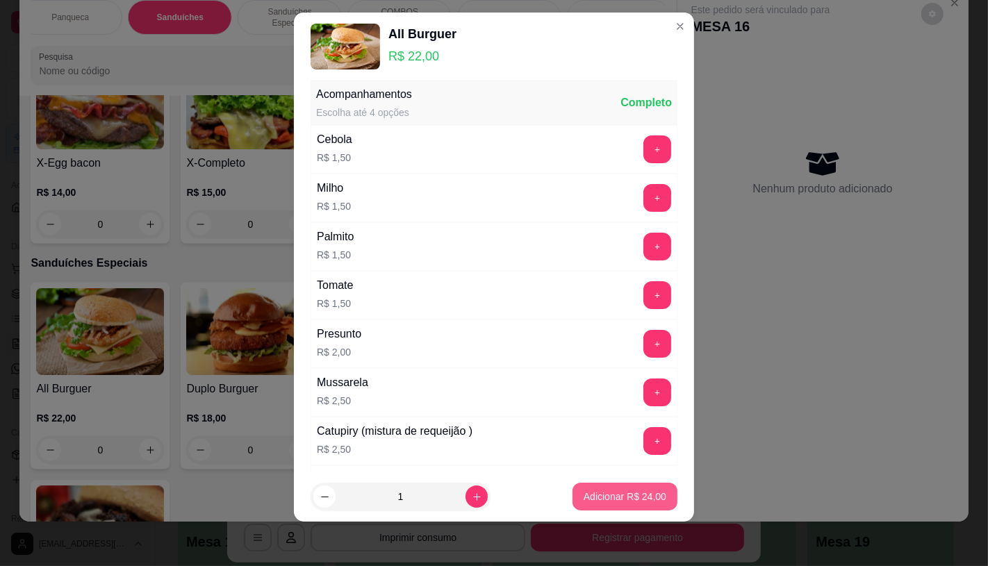
click at [608, 491] on p "Adicionar R$ 24,00" at bounding box center [625, 497] width 83 height 14
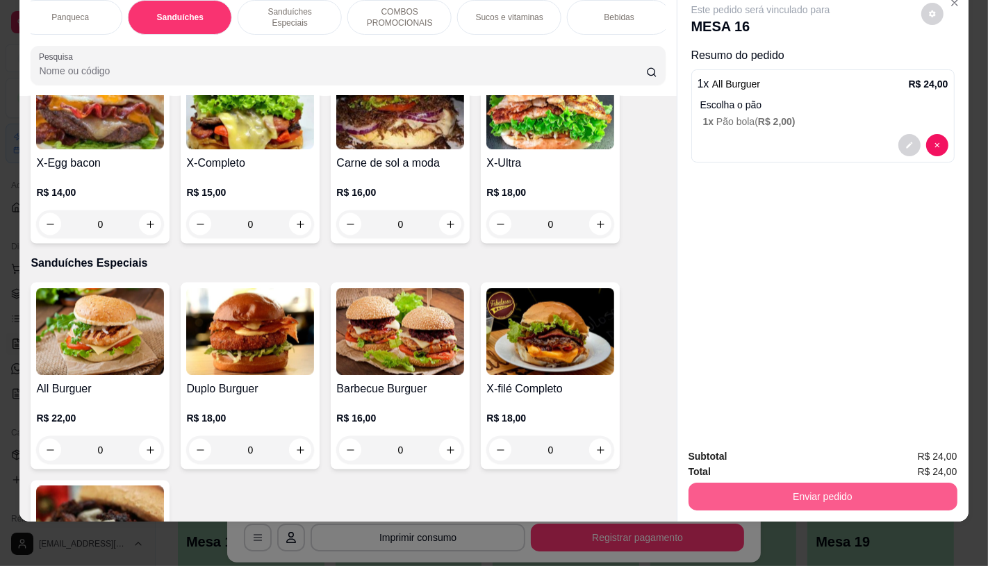
click at [815, 483] on button "Enviar pedido" at bounding box center [823, 497] width 269 height 28
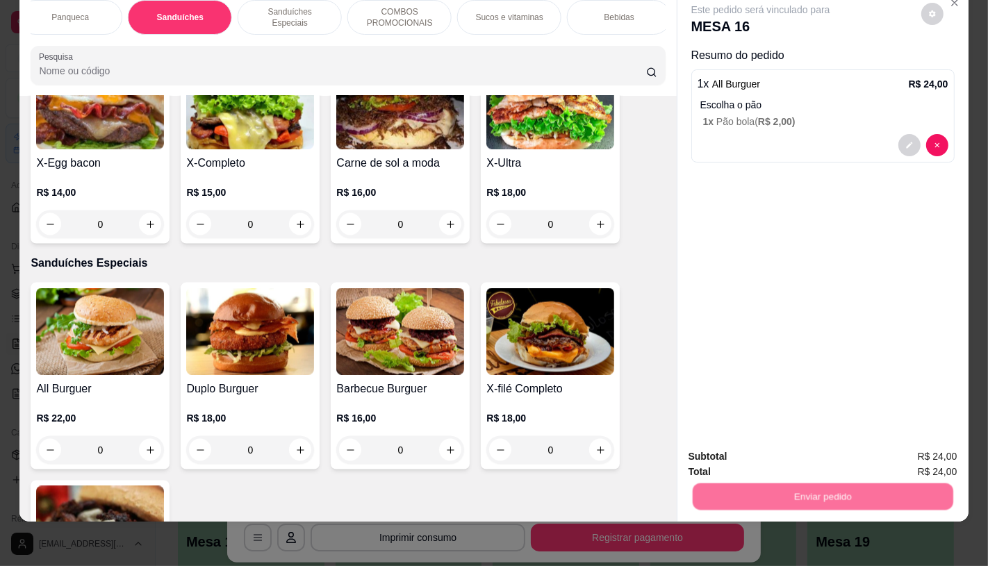
click at [767, 459] on button "Não registrar e enviar pedido" at bounding box center [776, 452] width 145 height 26
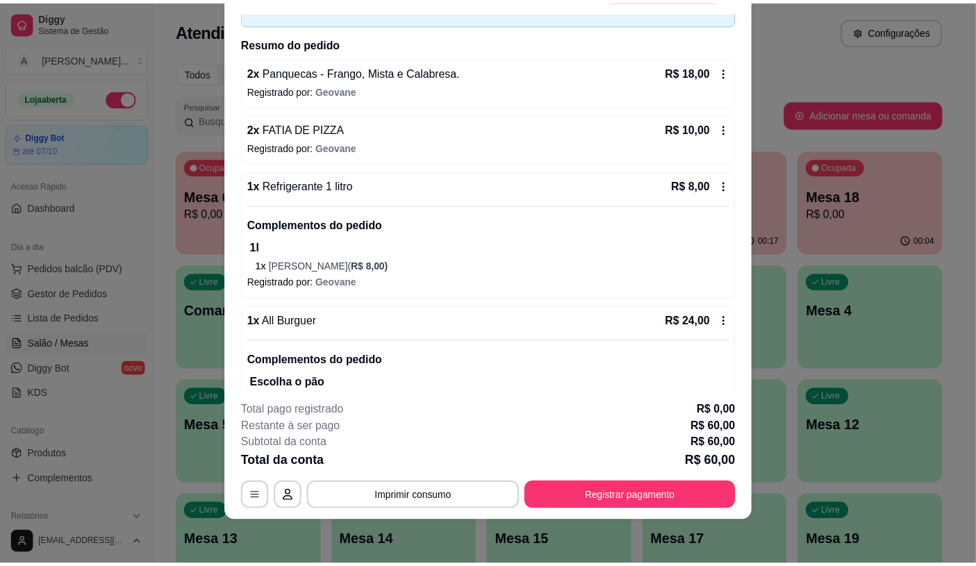
scroll to position [56, 0]
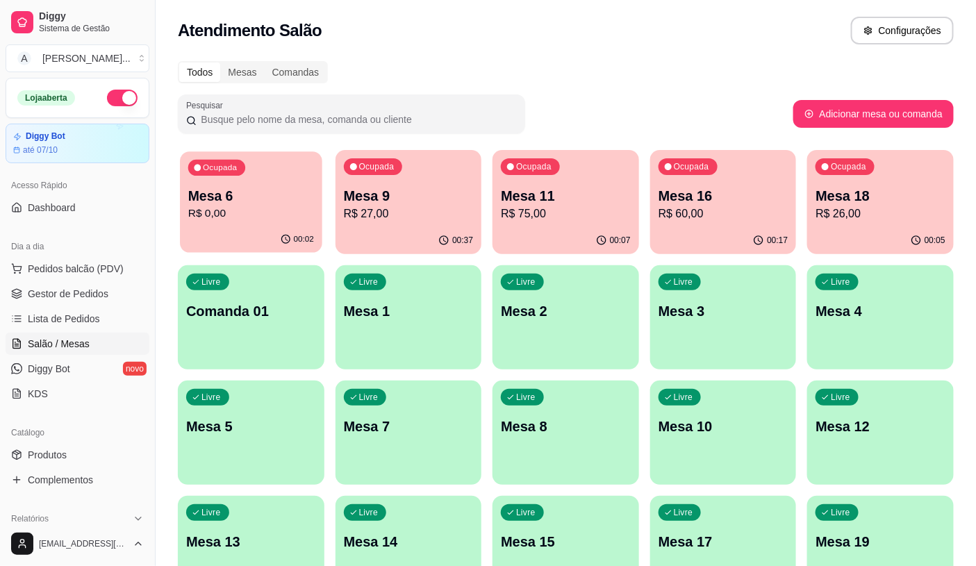
click at [217, 206] on p "R$ 0,00" at bounding box center [251, 214] width 126 height 16
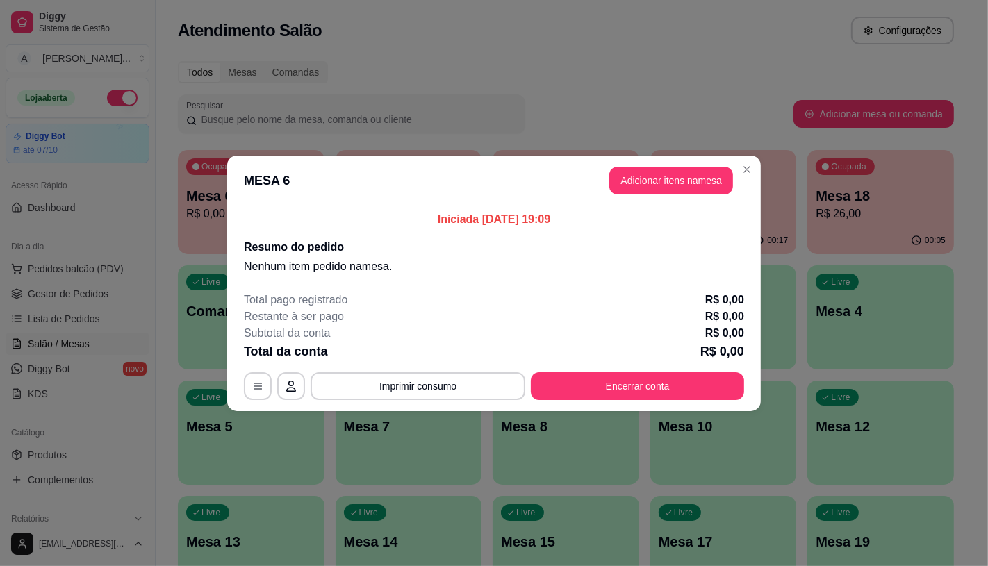
click at [648, 386] on button "Encerrar conta" at bounding box center [637, 386] width 213 height 28
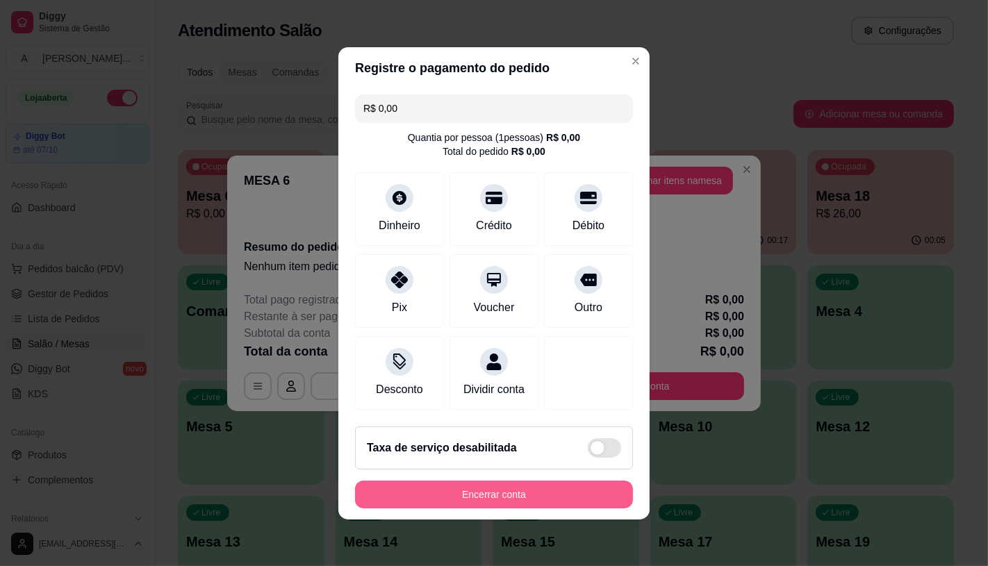
click at [519, 505] on button "Encerrar conta" at bounding box center [494, 495] width 278 height 28
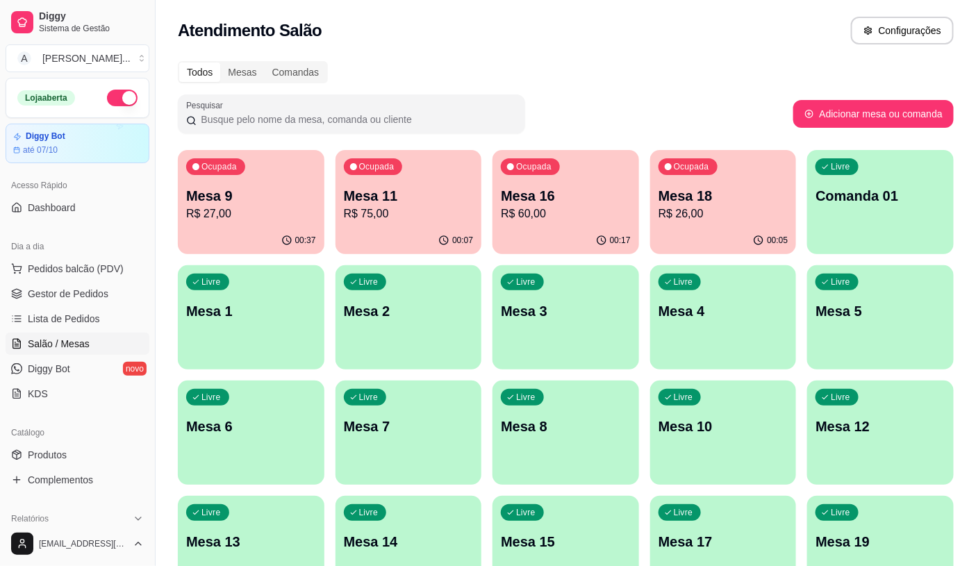
click at [238, 219] on p "R$ 27,00" at bounding box center [251, 214] width 130 height 17
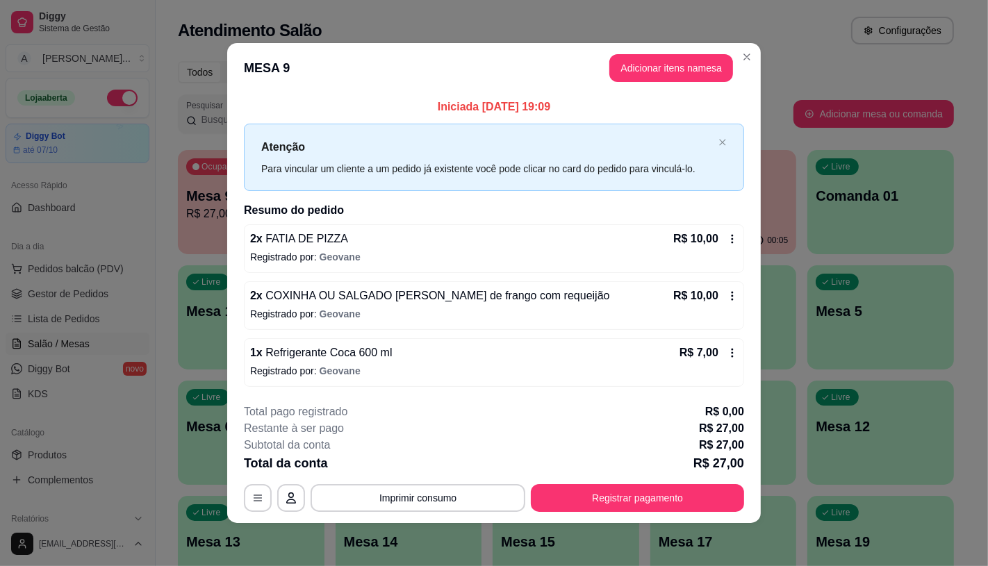
scroll to position [1, 0]
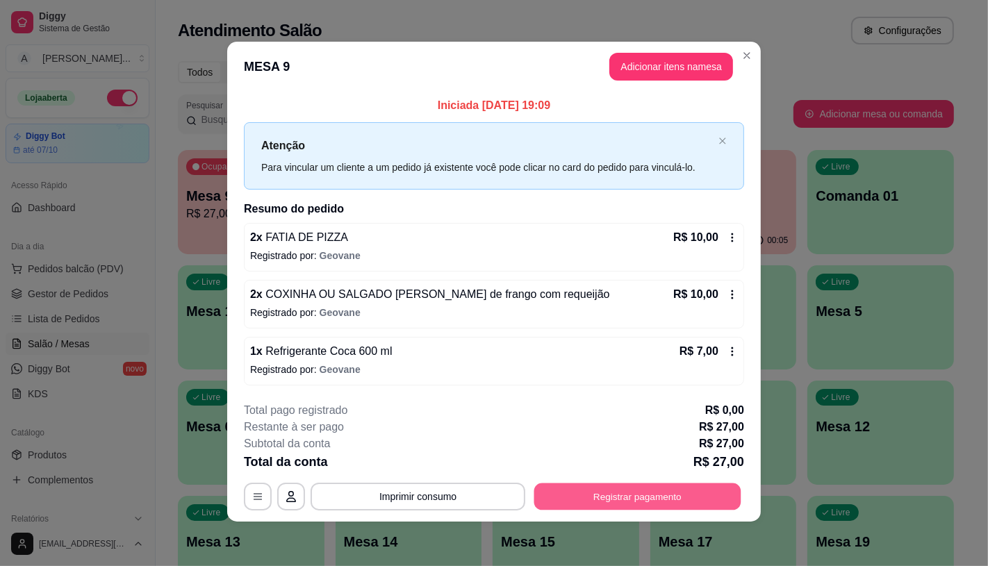
click at [561, 499] on button "Registrar pagamento" at bounding box center [637, 497] width 207 height 27
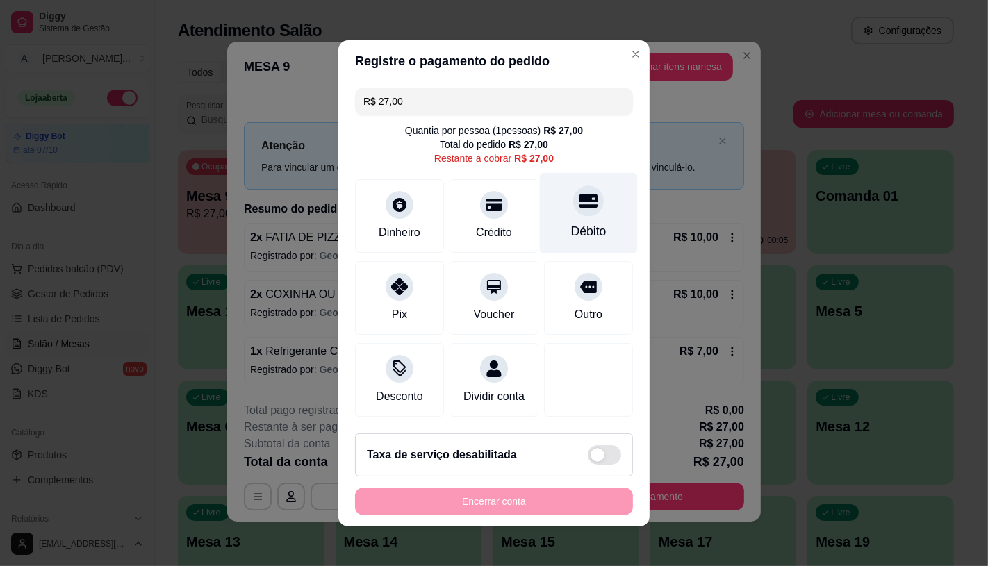
click at [582, 186] on div at bounding box center [588, 201] width 31 height 31
type input "R$ 0,00"
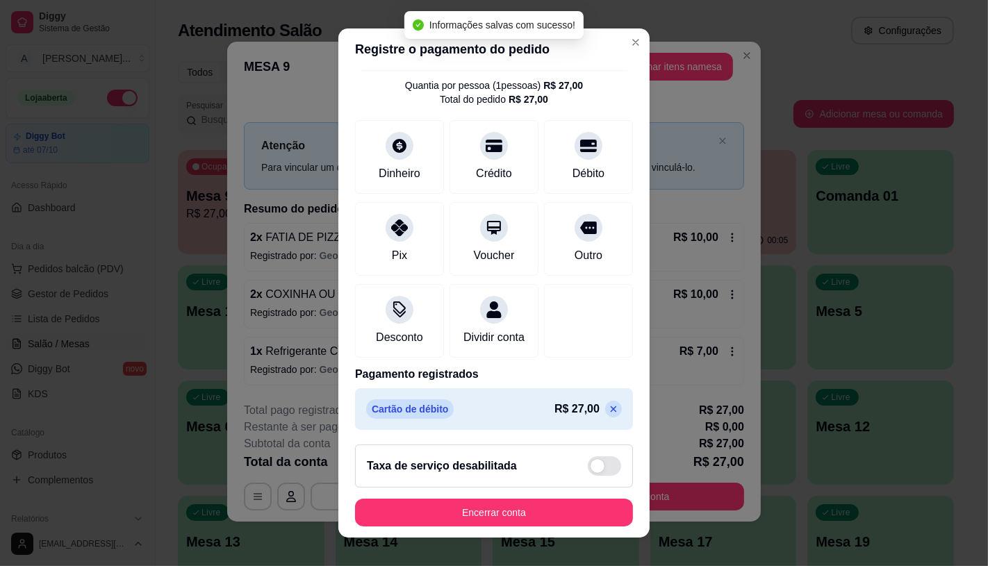
scroll to position [51, 0]
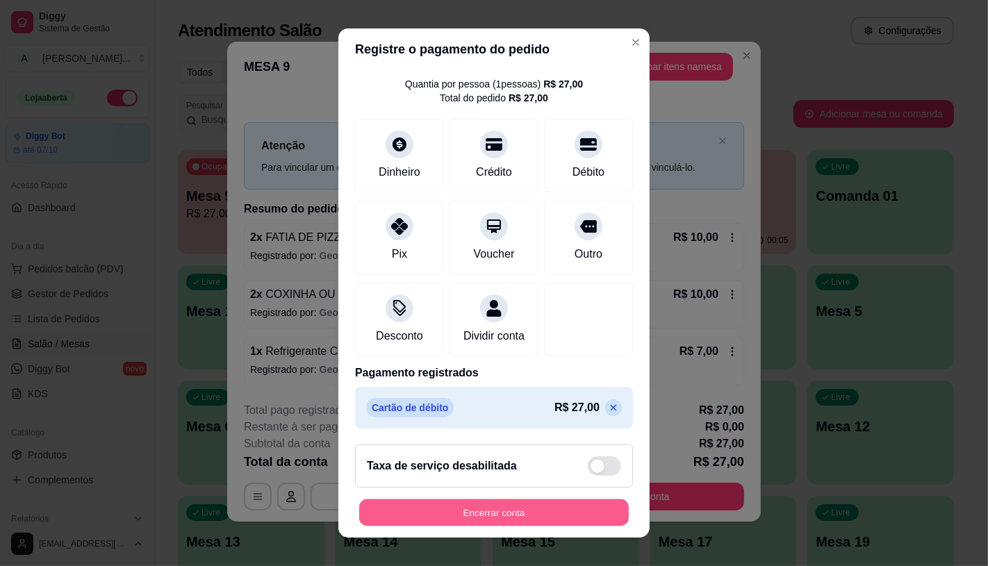
click at [460, 516] on button "Encerrar conta" at bounding box center [494, 513] width 270 height 27
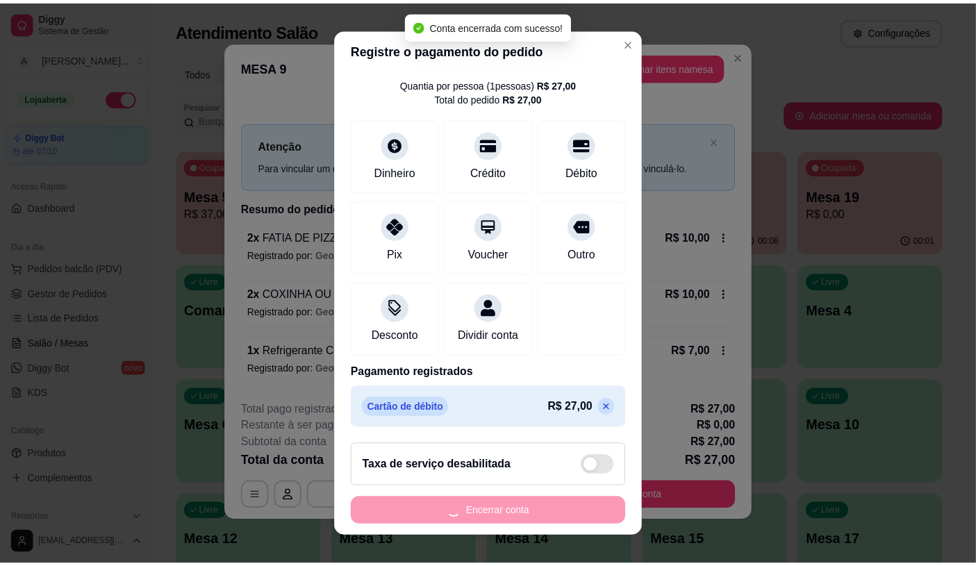
scroll to position [0, 0]
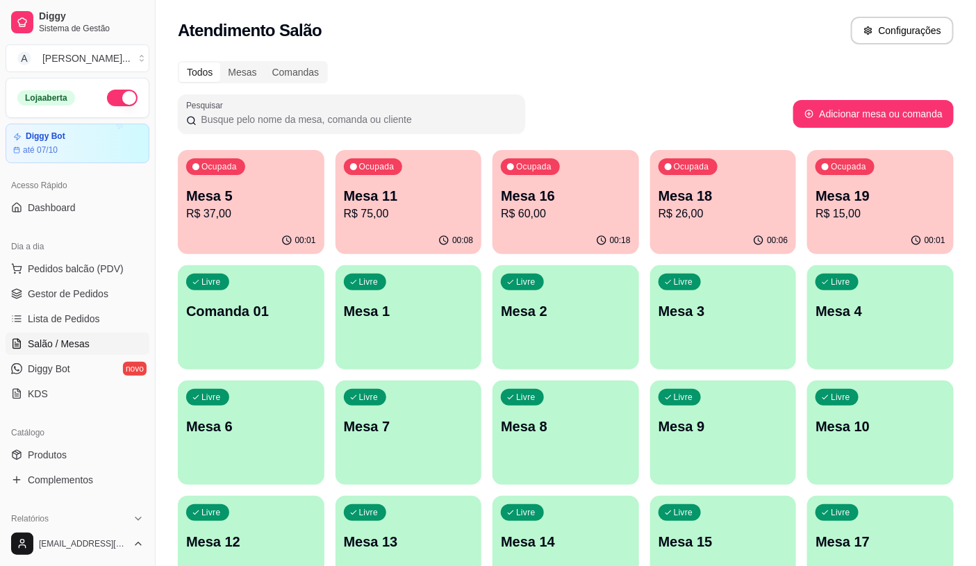
click at [849, 204] on div "Mesa 19 R$ 15,00" at bounding box center [881, 204] width 130 height 36
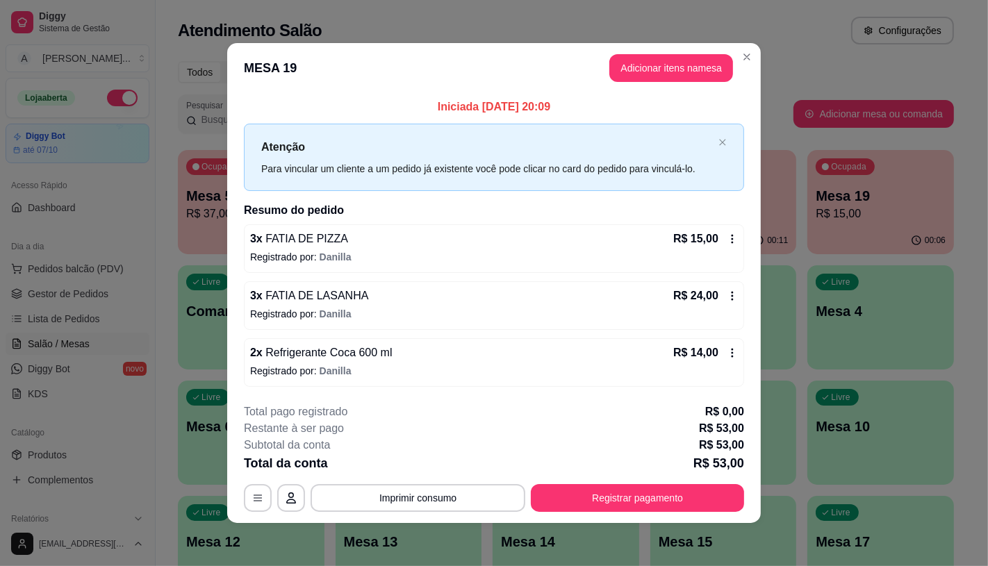
scroll to position [1, 0]
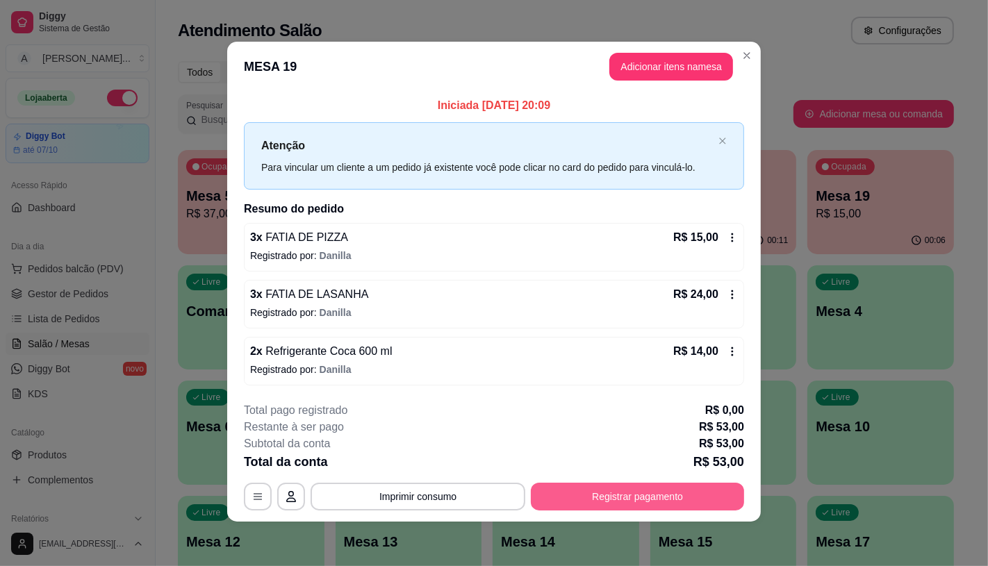
click at [613, 500] on button "Registrar pagamento" at bounding box center [637, 497] width 213 height 28
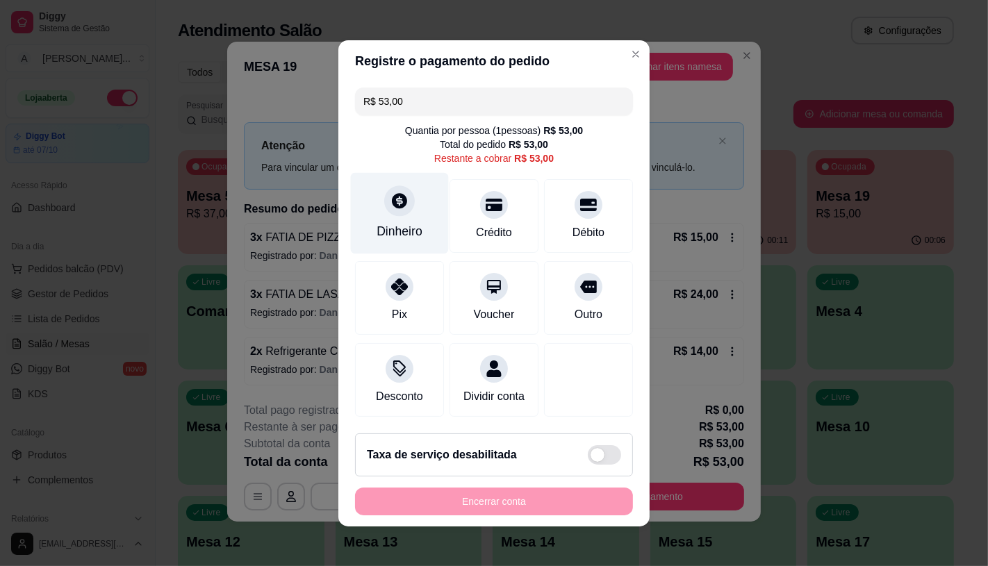
click at [397, 210] on div "Dinheiro" at bounding box center [400, 212] width 98 height 81
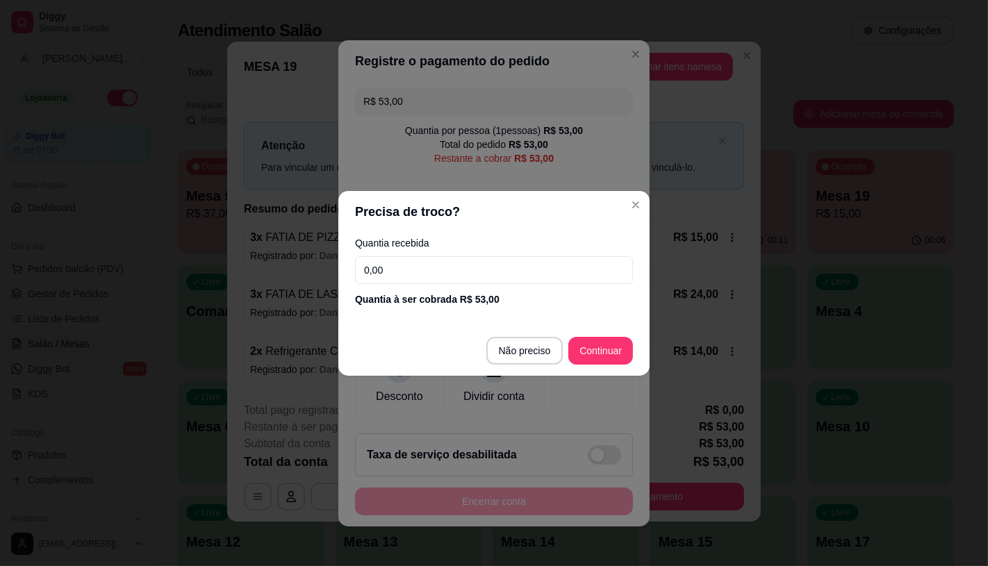
click at [450, 276] on input "0,00" at bounding box center [494, 270] width 278 height 28
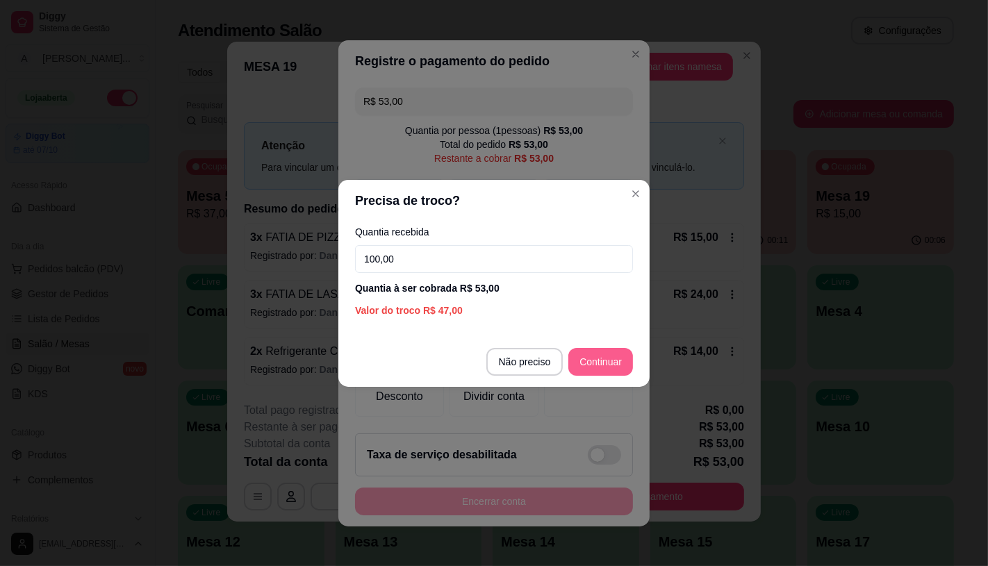
type input "100,00"
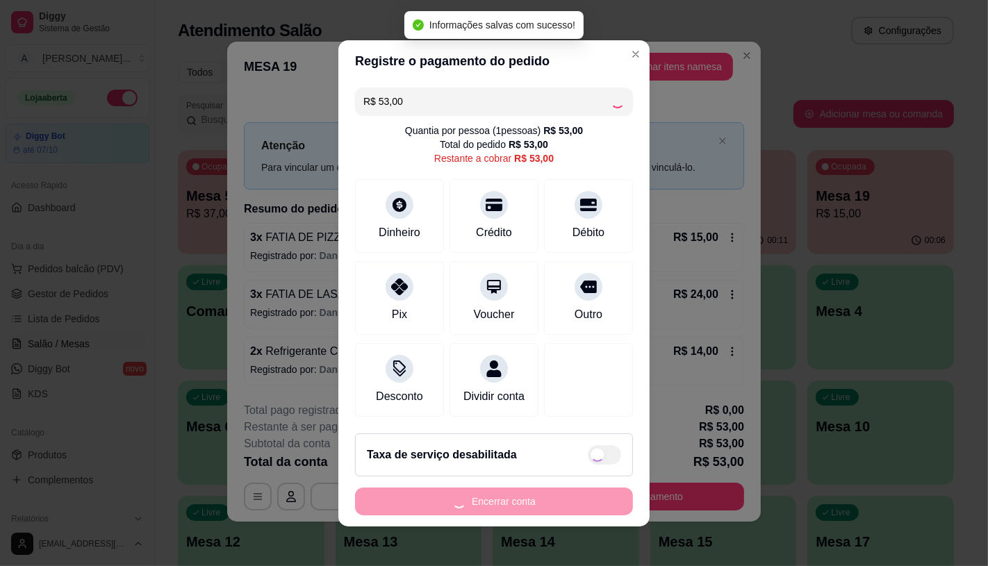
type input "R$ 0,00"
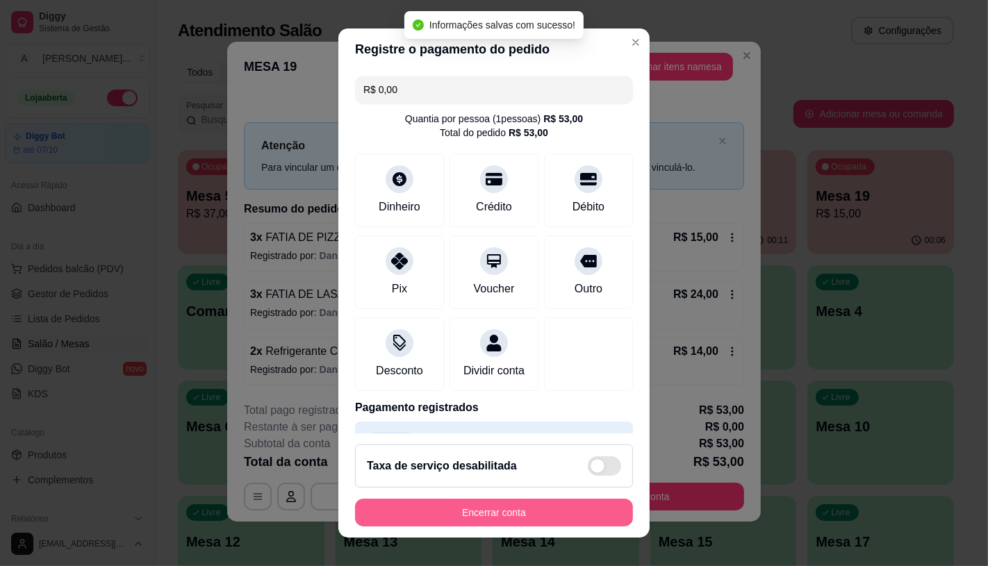
click at [516, 516] on button "Encerrar conta" at bounding box center [494, 513] width 278 height 28
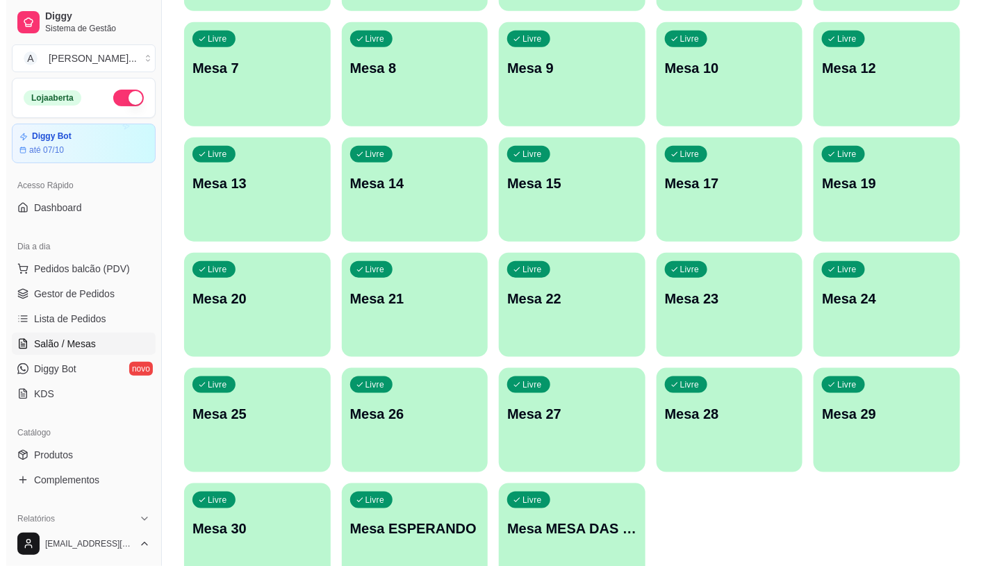
scroll to position [386, 0]
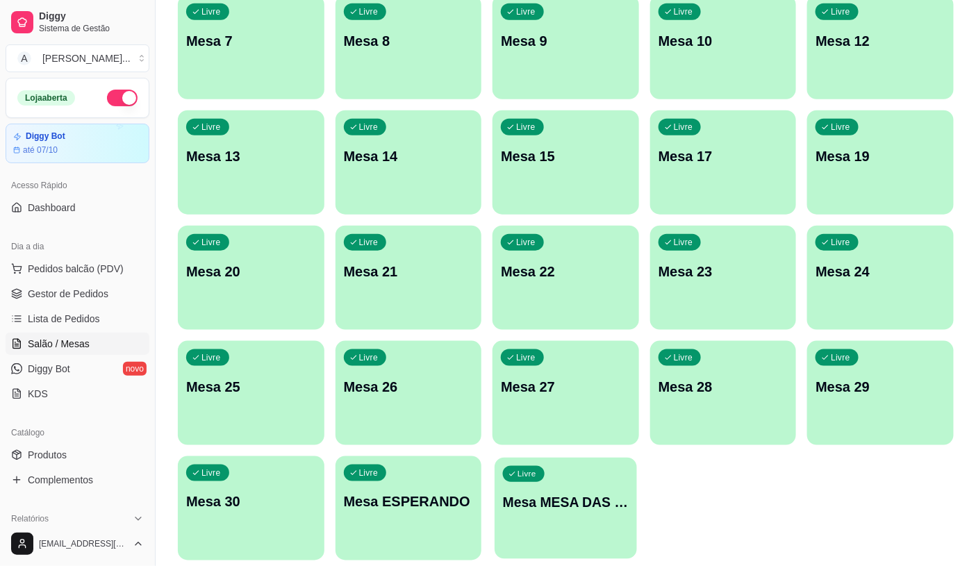
click at [585, 503] on p "Mesa MESA DAS COMANDAS" at bounding box center [566, 502] width 126 height 19
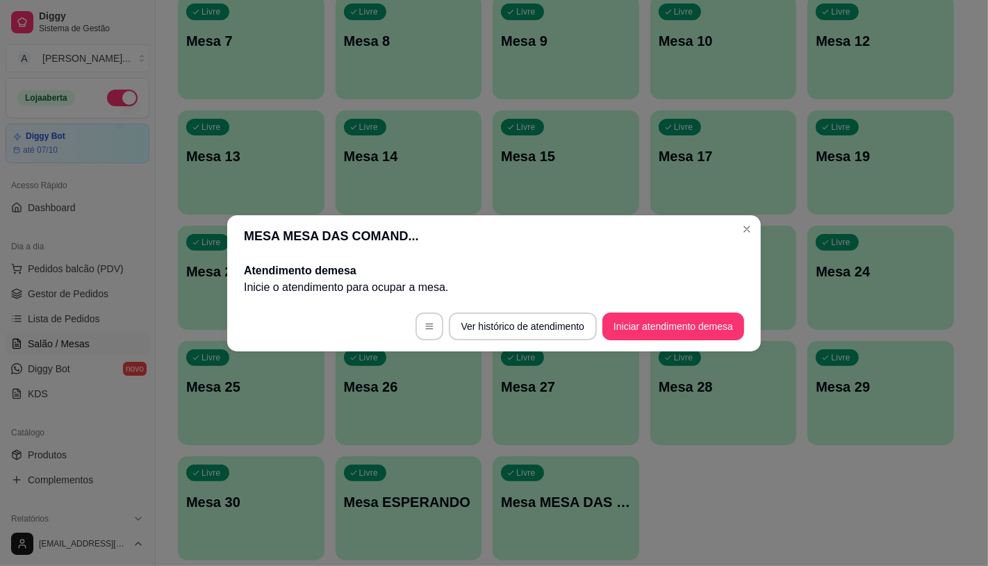
drag, startPoint x: 667, startPoint y: 306, endPoint x: 676, endPoint y: 330, distance: 25.1
click at [676, 329] on footer "Ver histórico de atendimento Iniciar atendimento de mesa" at bounding box center [494, 327] width 534 height 50
click at [676, 330] on button "Iniciar atendimento de mesa" at bounding box center [674, 327] width 142 height 28
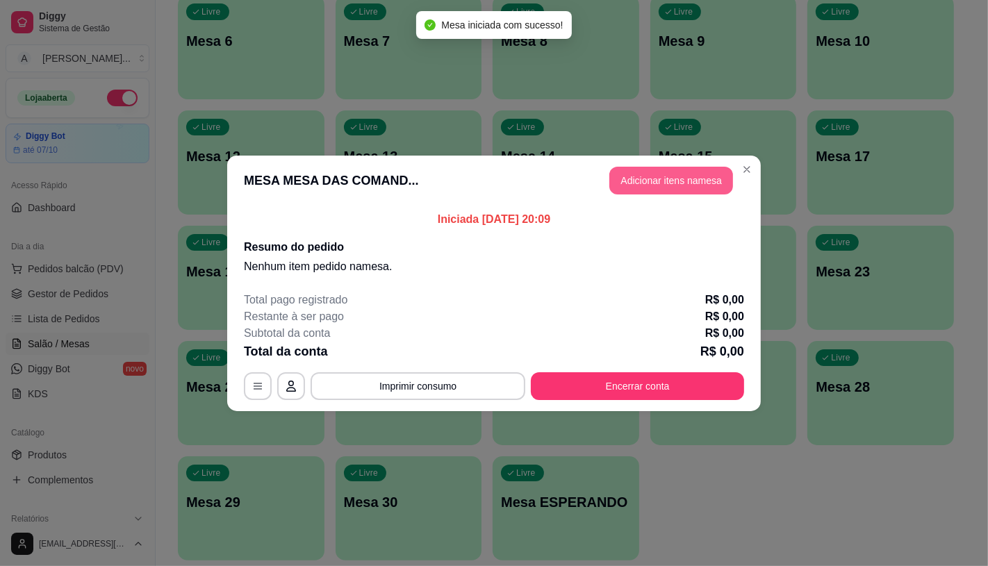
click at [712, 186] on button "Adicionar itens na mesa" at bounding box center [671, 181] width 124 height 28
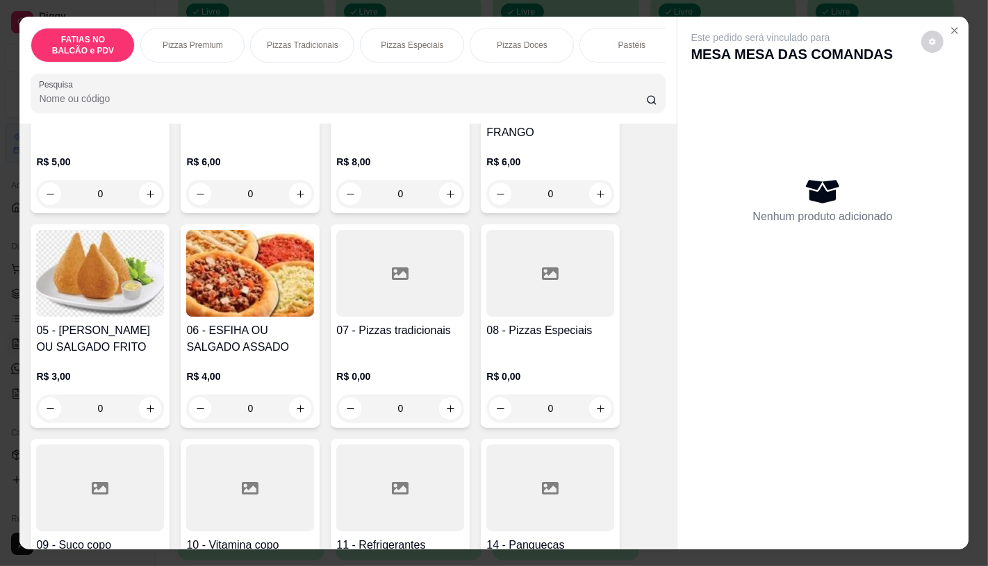
scroll to position [231, 0]
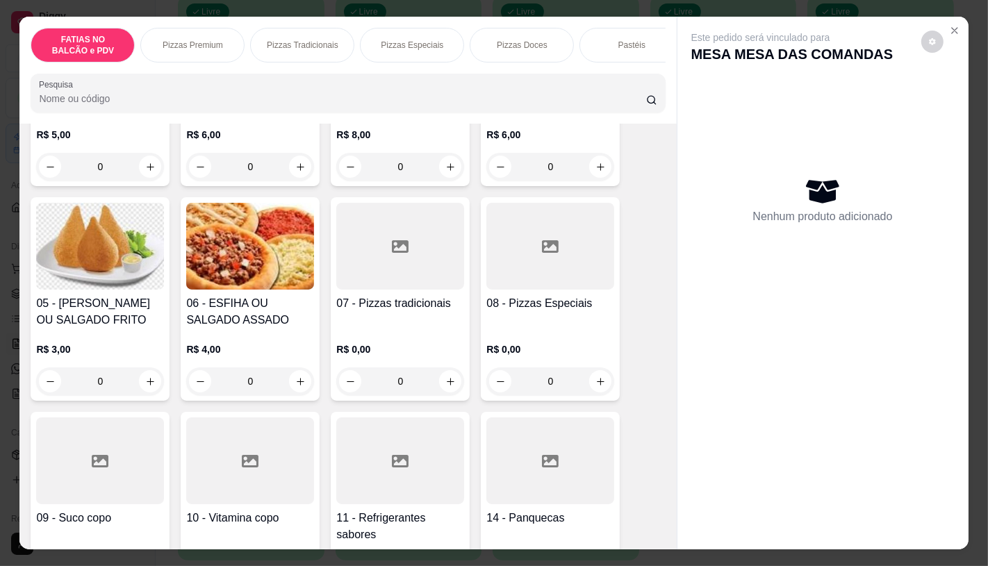
click at [512, 279] on div at bounding box center [550, 246] width 128 height 87
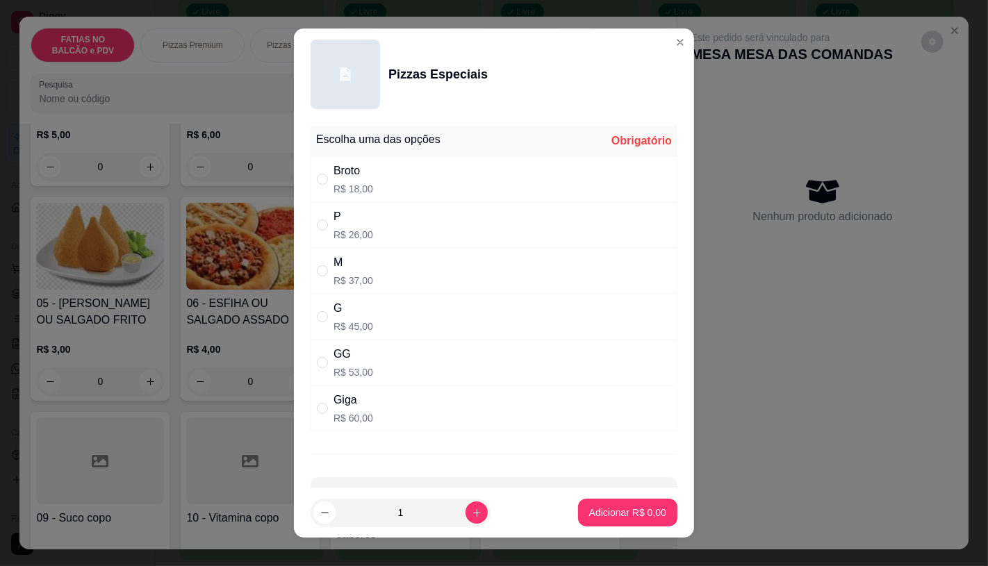
click at [351, 327] on p "R$ 45,00" at bounding box center [354, 327] width 40 height 14
radio input "true"
click at [609, 516] on p "Adicionar R$ 45,00" at bounding box center [625, 513] width 81 height 13
type input "1"
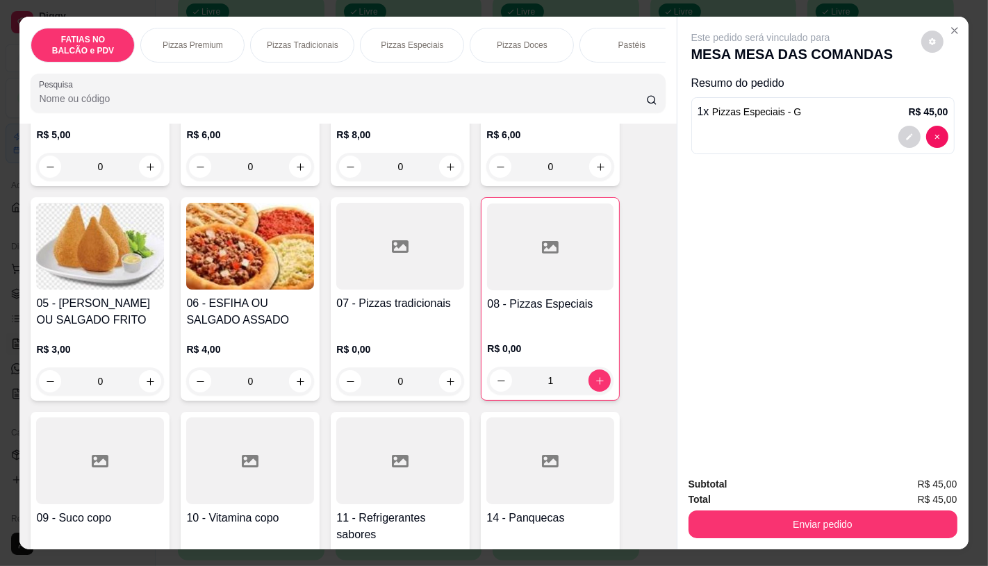
click at [652, 70] on div "FATIAS NO BALCÃO e PDV Pizzas Premium Pizzas Tradicionais Pizzas Especiais Pizz…" at bounding box center [347, 70] width 657 height 107
click at [612, 56] on div "Pastéis" at bounding box center [632, 45] width 104 height 35
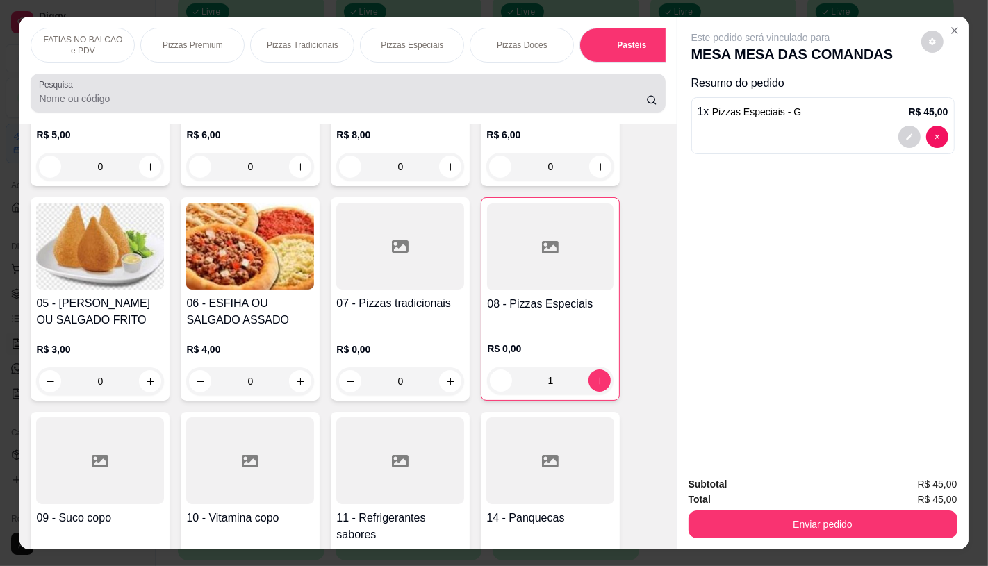
click at [628, 79] on div at bounding box center [348, 93] width 618 height 28
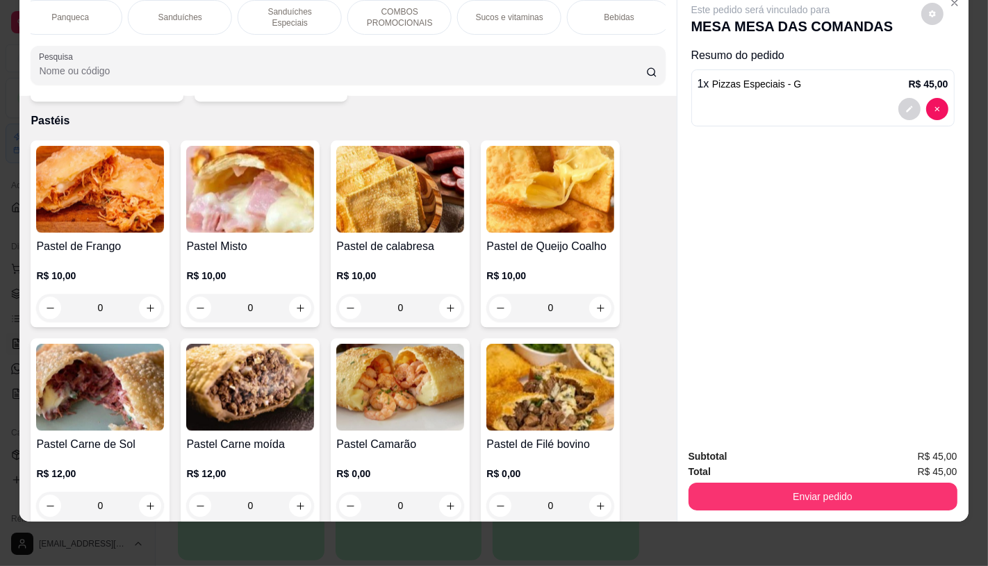
scroll to position [0, 1446]
click at [621, 6] on p "TAXAS DE ENTREGAS" at bounding box center [613, 17] width 81 height 22
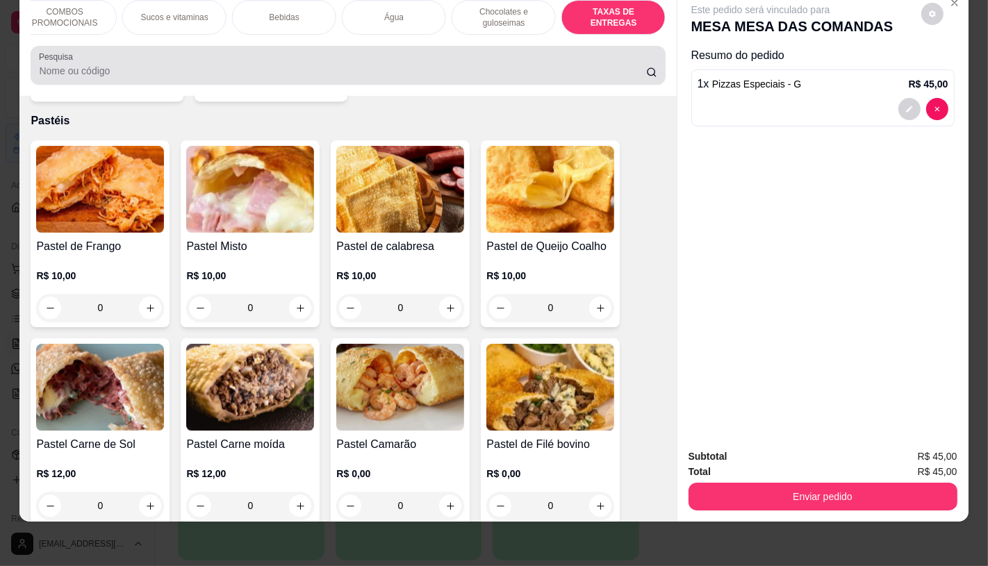
scroll to position [9294, 0]
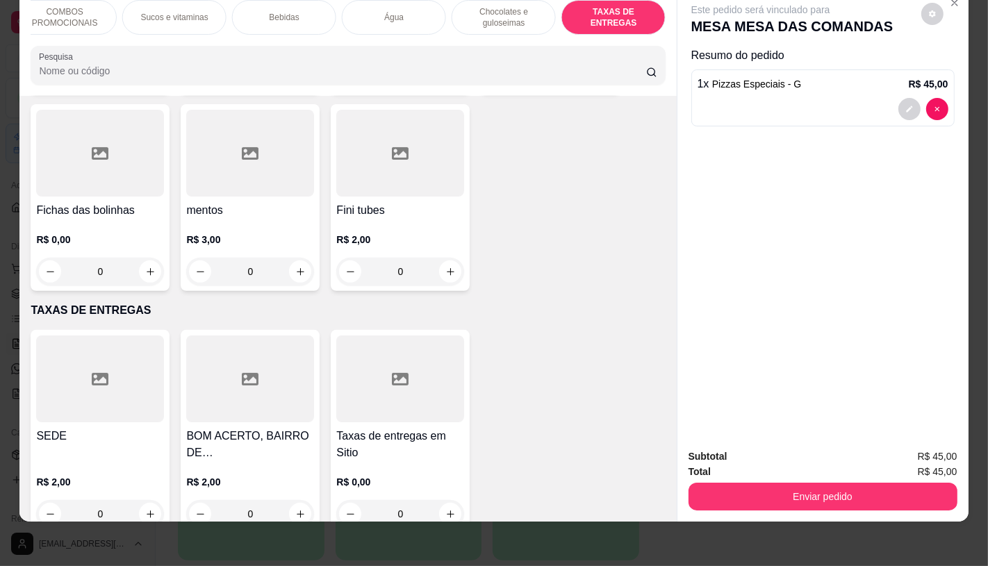
click at [395, 367] on div at bounding box center [400, 379] width 128 height 87
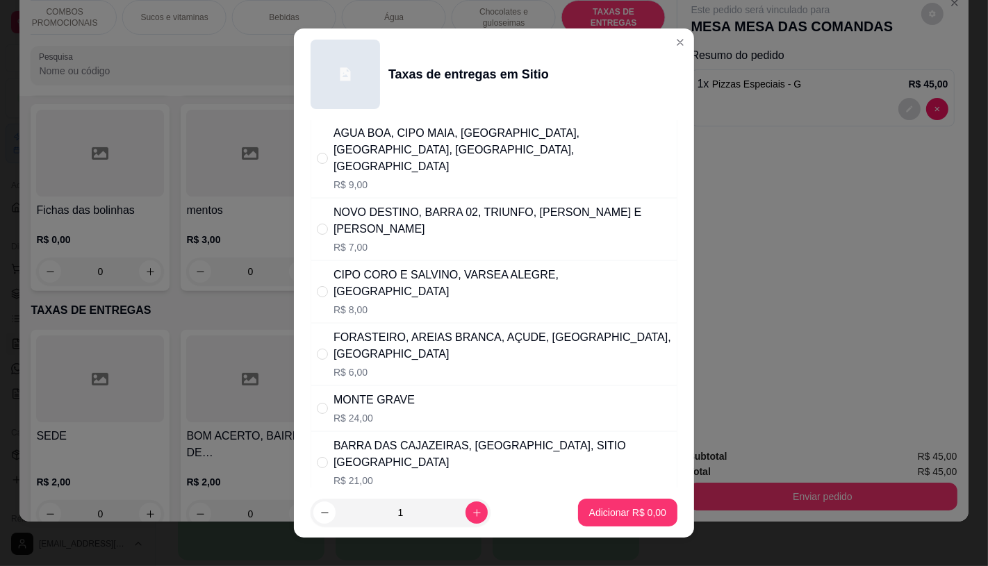
scroll to position [309, 0]
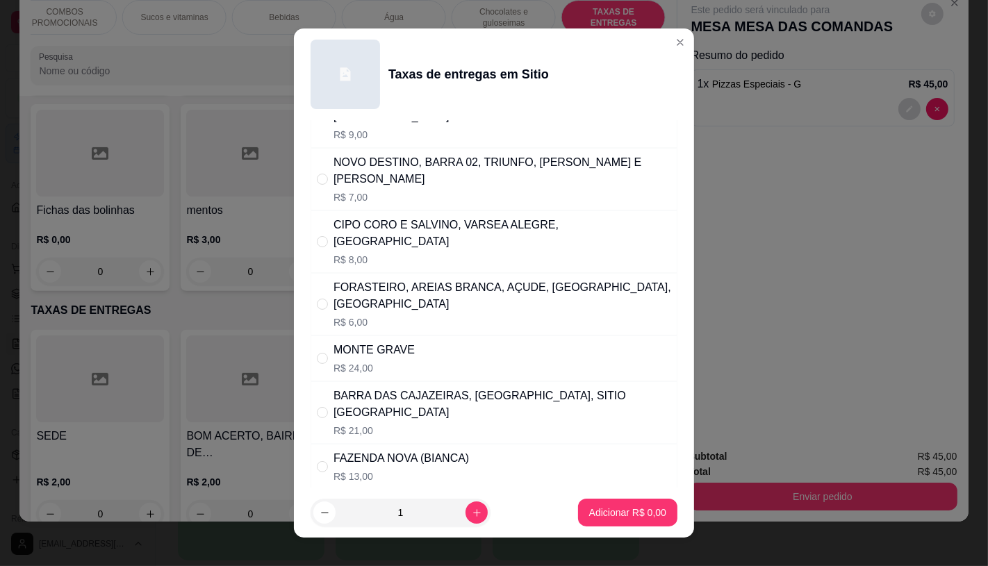
click at [470, 444] on div "FAZENDA NOVA (BIANCA) R$ 13,00" at bounding box center [494, 467] width 367 height 46
click at [436, 450] on div "FAZENDA NOVA (BIANCA)" at bounding box center [402, 458] width 136 height 17
radio input "false"
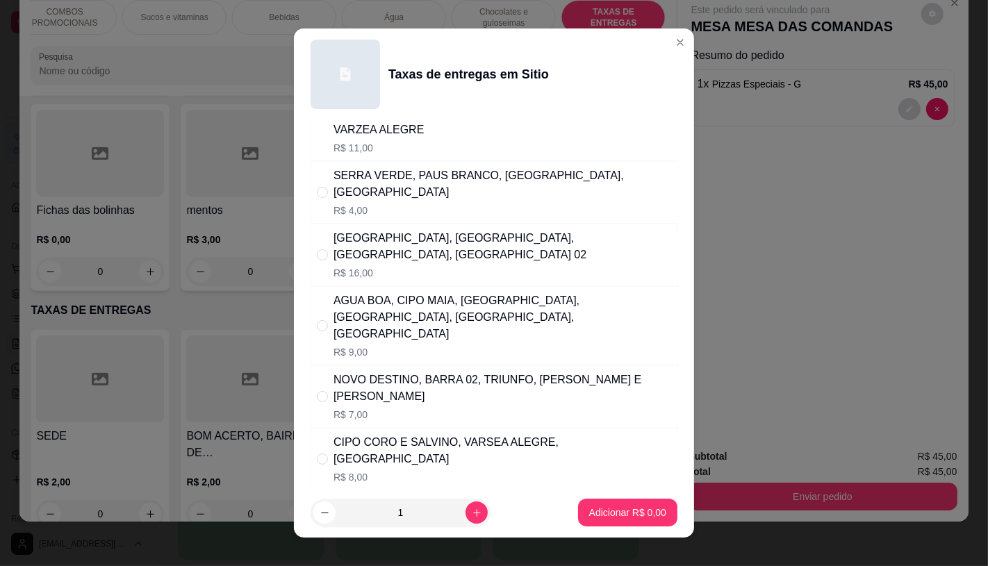
scroll to position [77, 0]
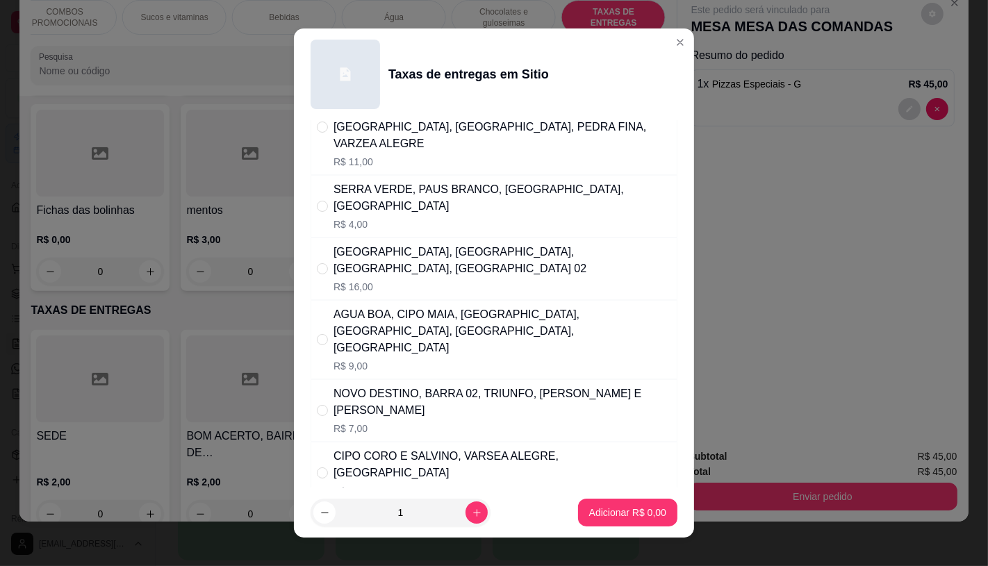
click at [413, 306] on div "AGUA BOA, CIPO MAIA, MORADA NOVA, MONTE BELO, BAIXA VERDE, VARZEA ALEGRE" at bounding box center [503, 331] width 338 height 50
radio input "true"
click at [599, 511] on p "Adicionar R$ 9,00" at bounding box center [627, 513] width 77 height 14
type input "1"
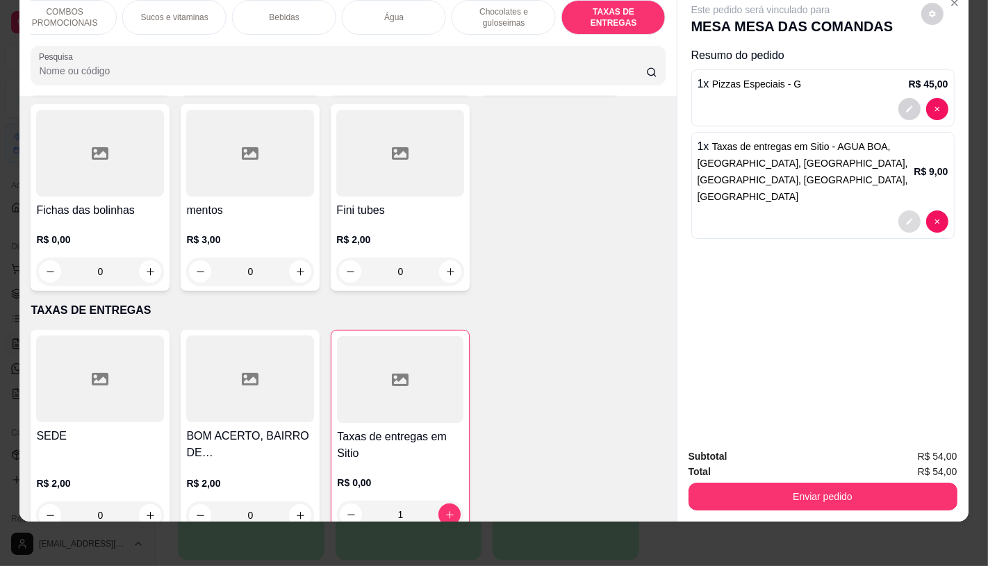
click at [899, 211] on button "decrease-product-quantity" at bounding box center [910, 222] width 22 height 22
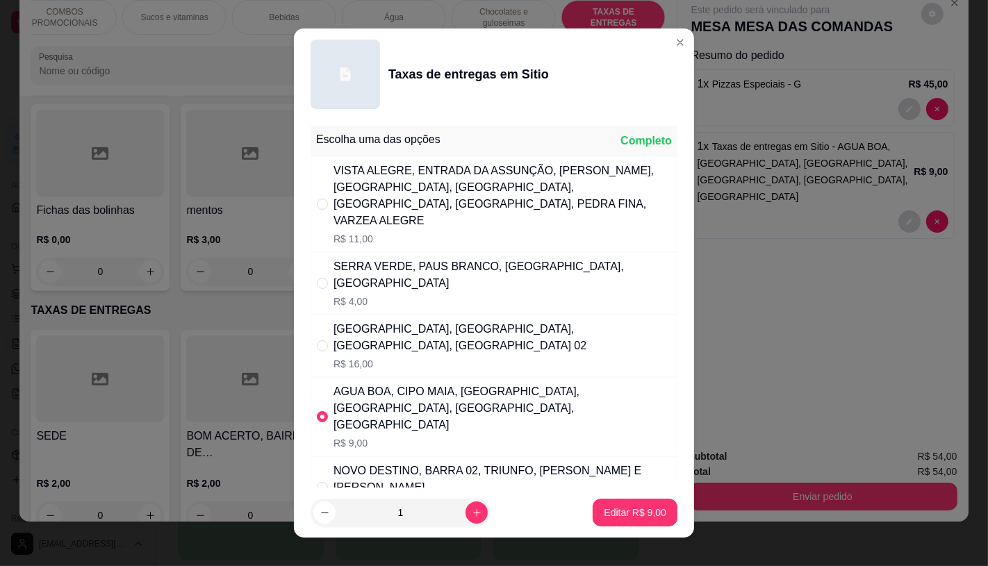
click at [390, 181] on div "VISTA ALEGRE, ENTRADA DA ASSUNÇÃO, VALENTIN, BELO MONTE, ALTO VISTOSO, CAMPO GR…" at bounding box center [503, 196] width 338 height 67
radio input "true"
radio input "false"
click at [600, 516] on p "Editar R$ 11,00" at bounding box center [632, 513] width 65 height 13
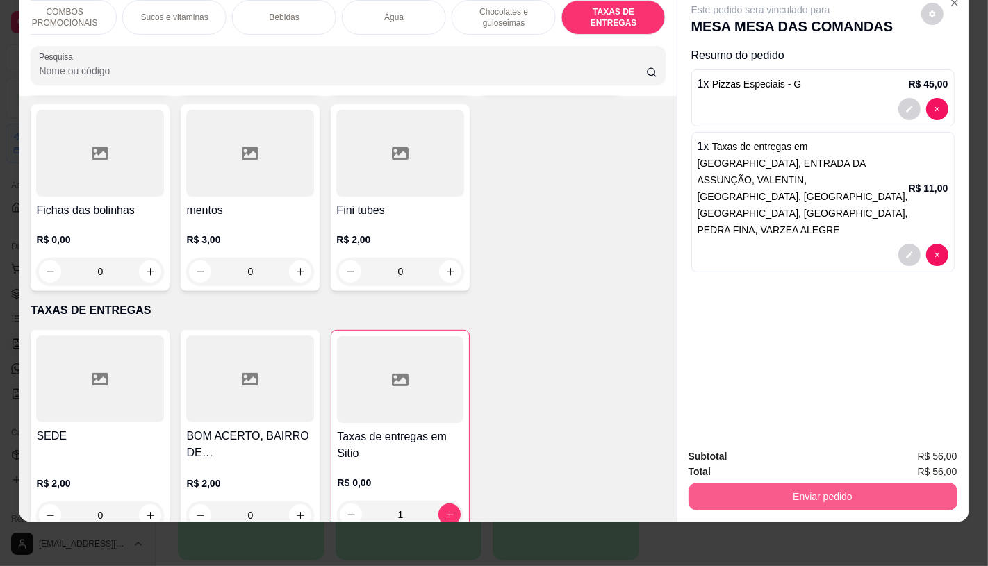
click at [853, 483] on button "Enviar pedido" at bounding box center [823, 497] width 269 height 28
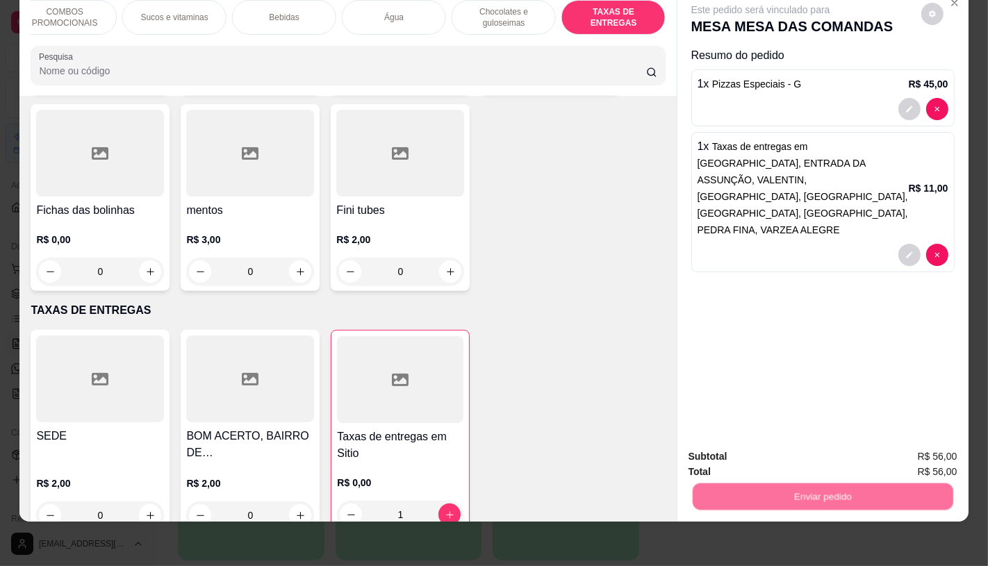
click at [797, 450] on button "Não registrar e enviar pedido" at bounding box center [776, 452] width 145 height 26
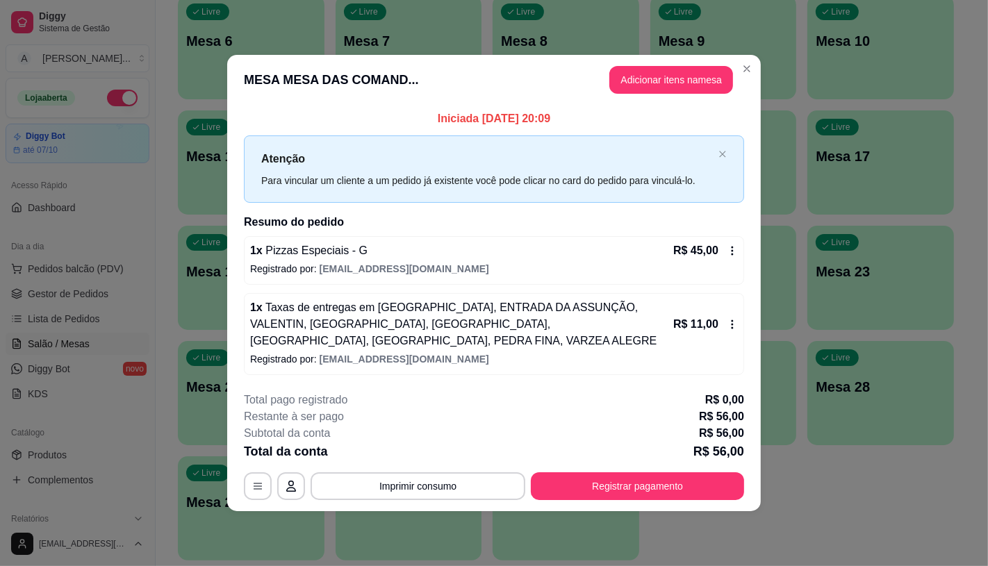
click at [644, 494] on button "Registrar pagamento" at bounding box center [637, 487] width 213 height 28
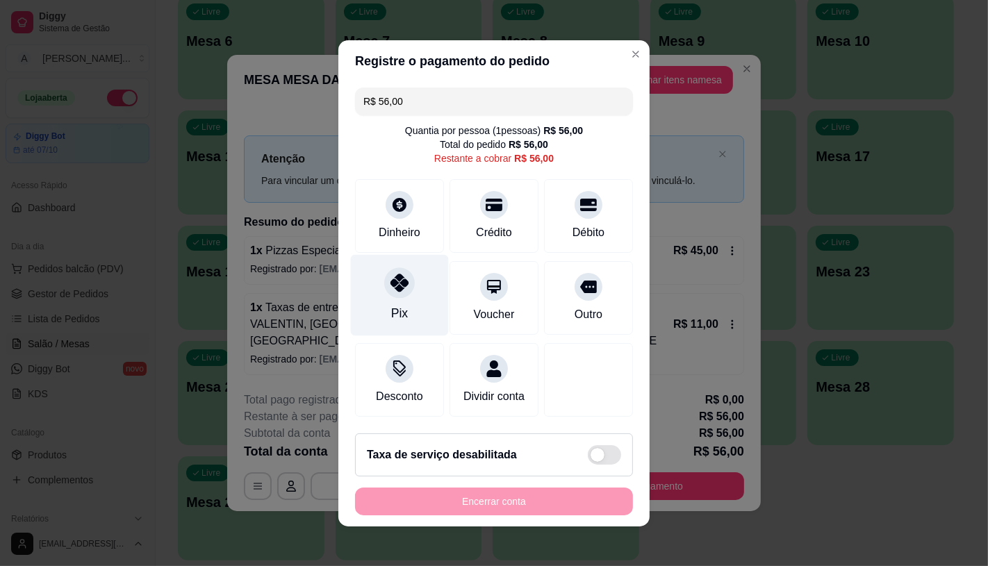
click at [378, 282] on div "Pix" at bounding box center [400, 294] width 98 height 81
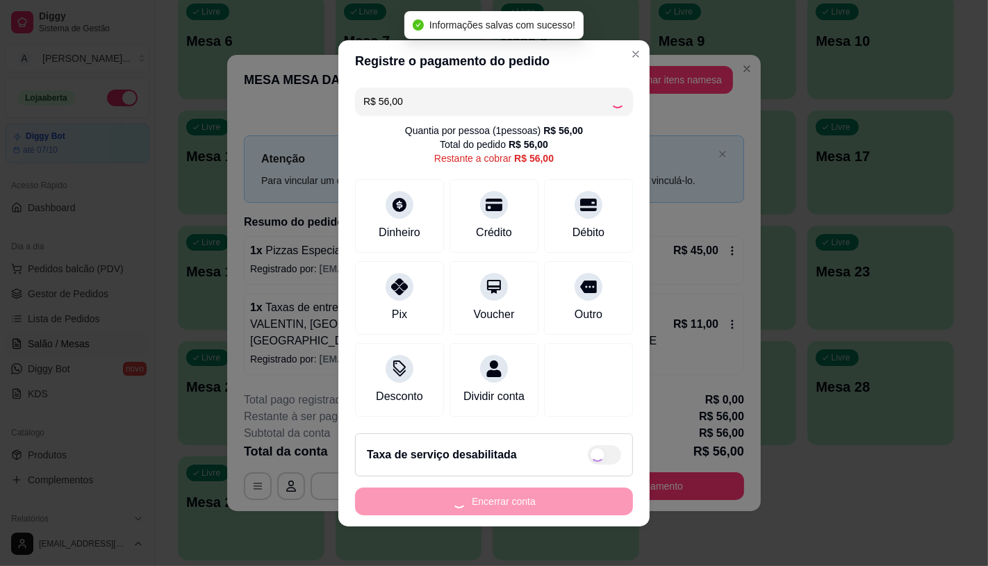
type input "R$ 0,00"
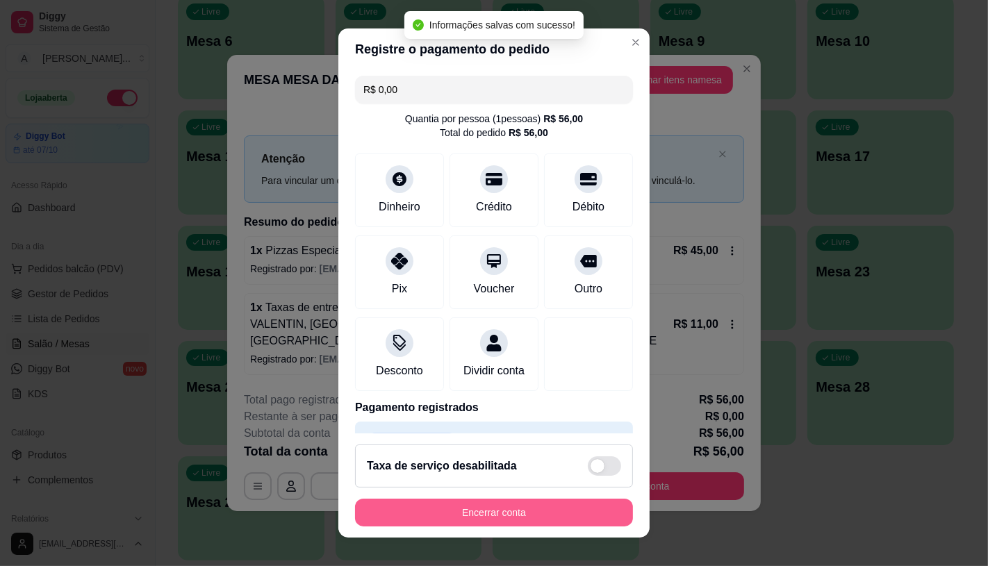
click at [486, 509] on button "Encerrar conta" at bounding box center [494, 513] width 278 height 28
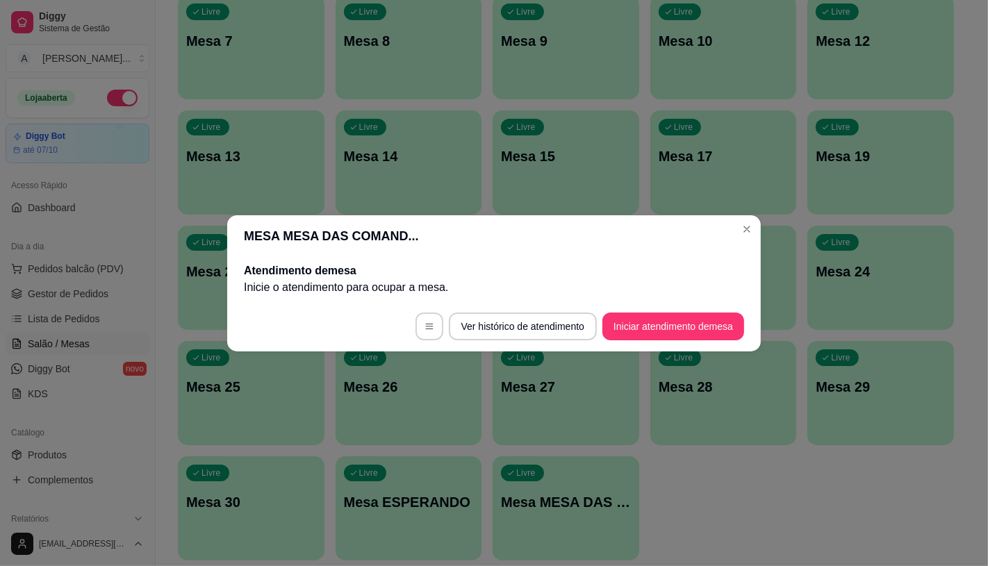
click at [657, 330] on button "Iniciar atendimento de mesa" at bounding box center [674, 327] width 142 height 28
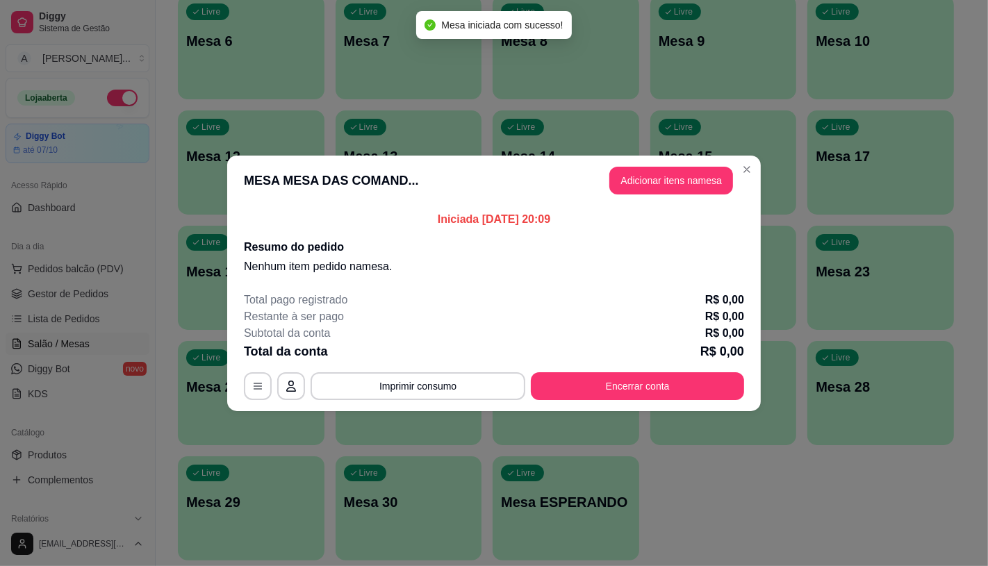
click at [658, 197] on header "MESA MESA DAS COMAND... Adicionar itens na mesa" at bounding box center [494, 181] width 534 height 50
click at [663, 172] on button "Adicionar itens na mesa" at bounding box center [672, 180] width 120 height 27
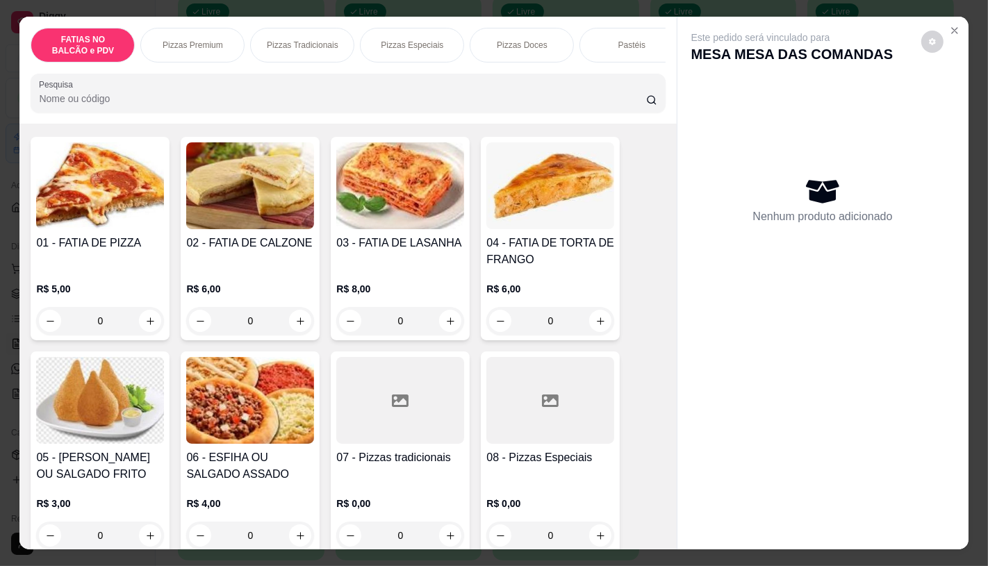
click at [568, 410] on div at bounding box center [550, 400] width 128 height 87
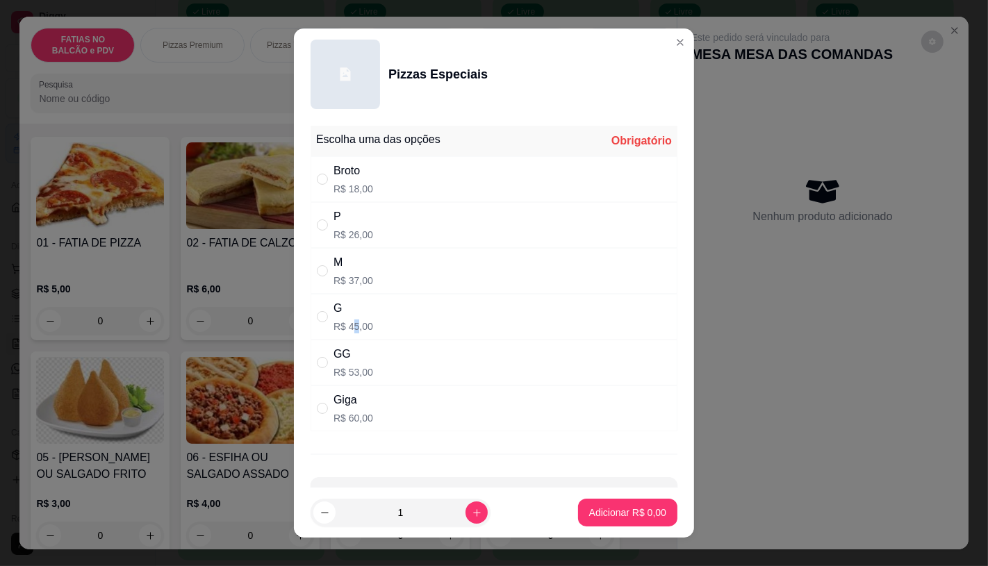
click at [352, 328] on p "R$ 45,00" at bounding box center [354, 327] width 40 height 14
radio input "true"
click at [584, 509] on p "Adicionar R$ 45,00" at bounding box center [625, 513] width 83 height 14
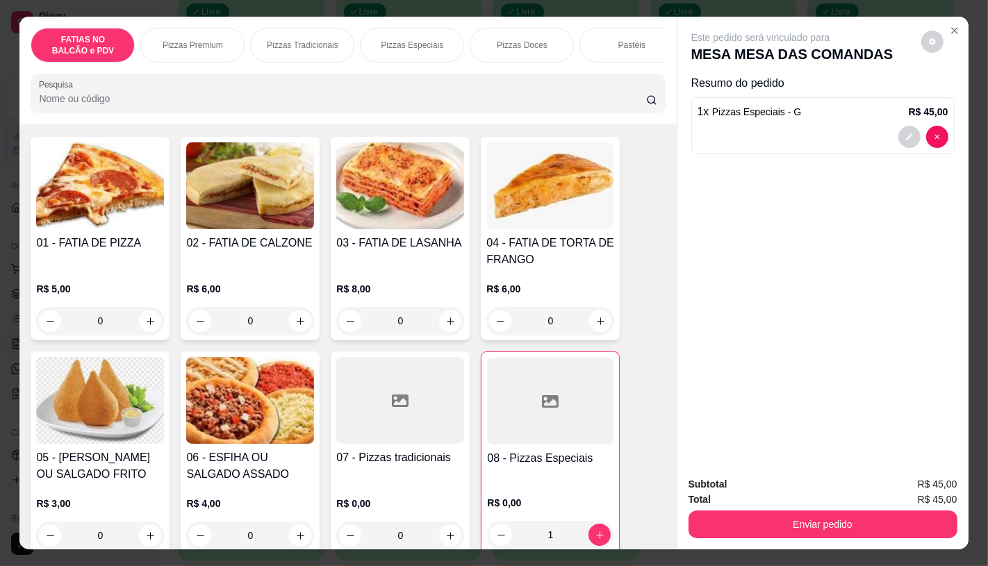
type input "1"
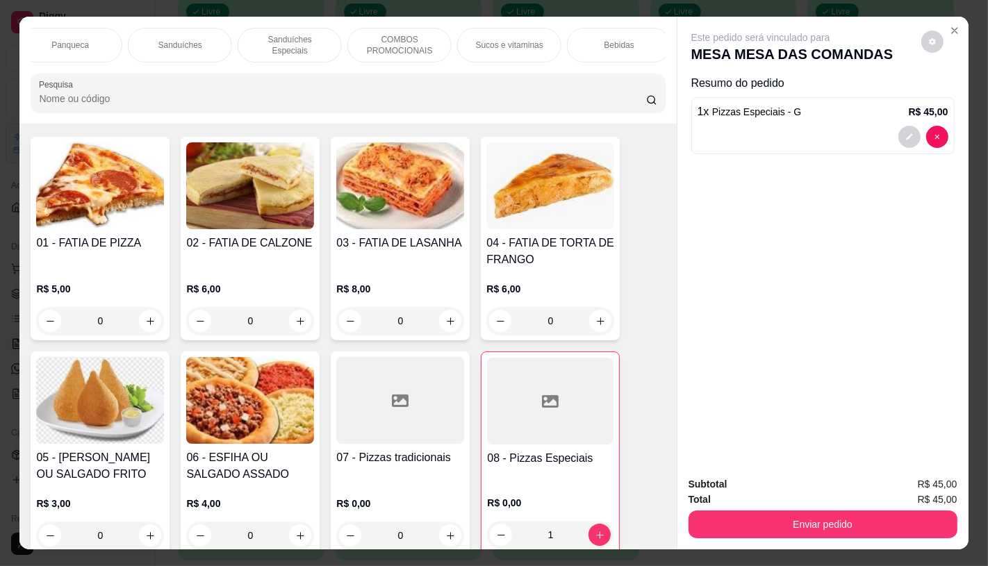
click at [190, 47] on div "Sanduíches" at bounding box center [180, 45] width 104 height 35
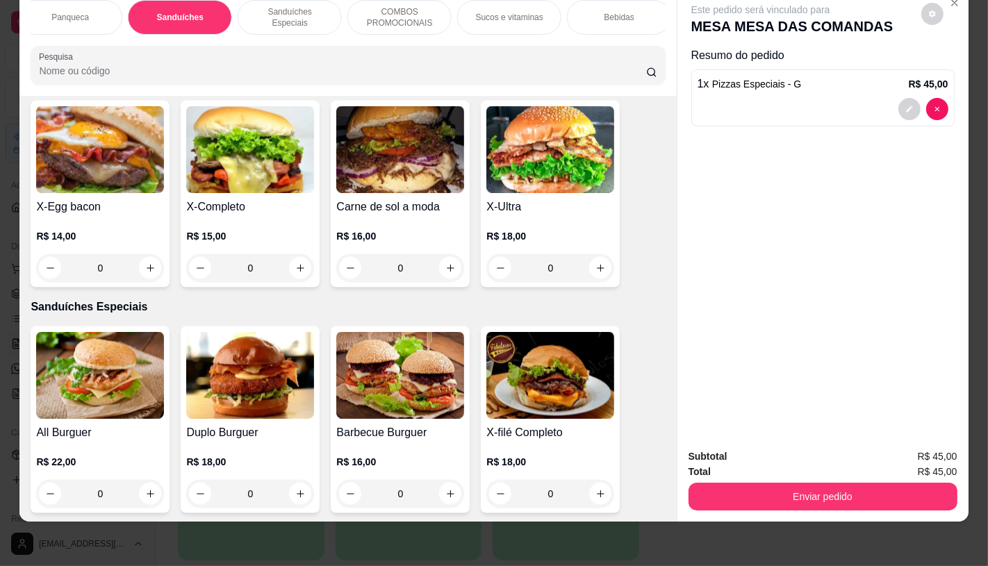
scroll to position [6158, 0]
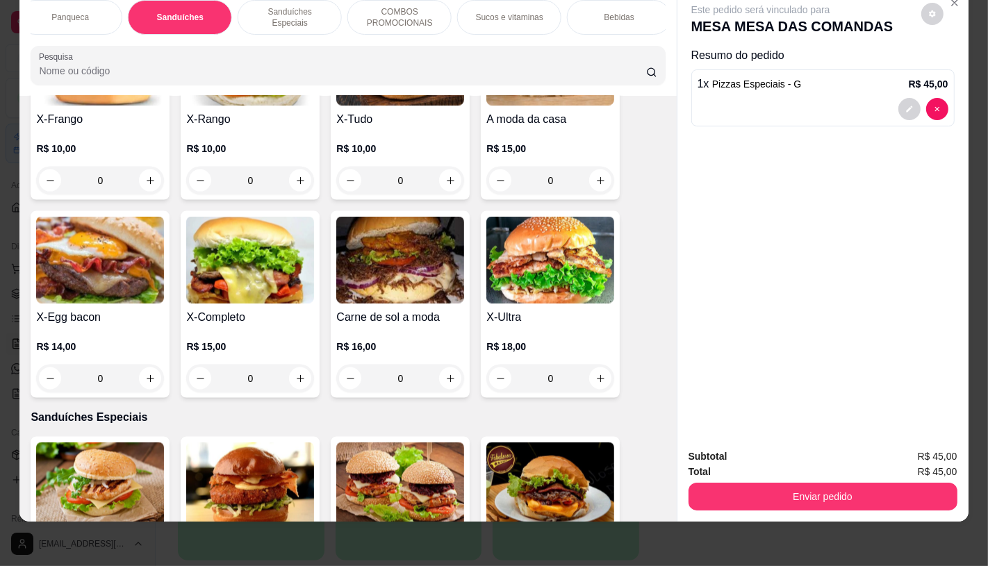
click at [543, 231] on img at bounding box center [550, 260] width 128 height 87
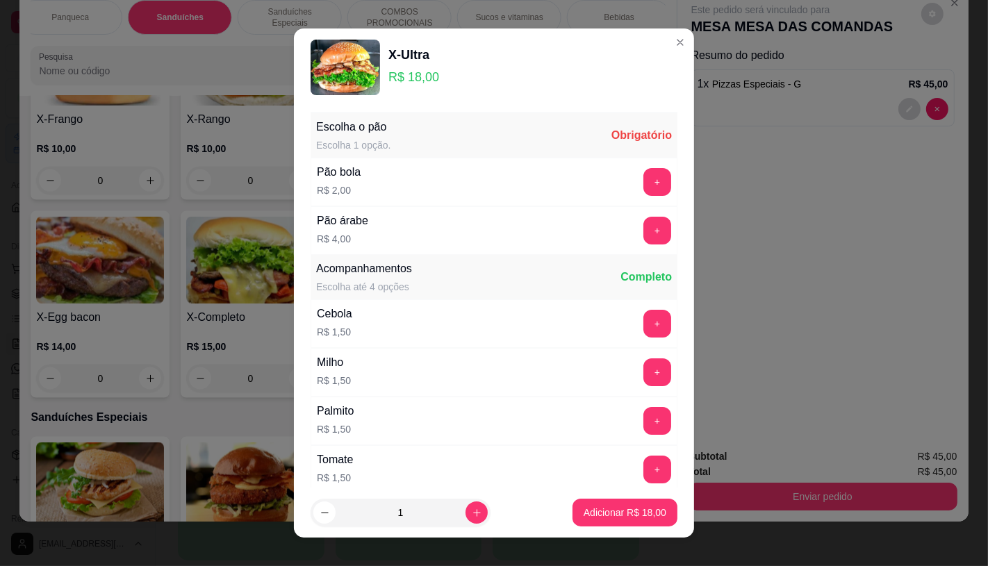
click at [644, 228] on button "+" at bounding box center [658, 231] width 28 height 28
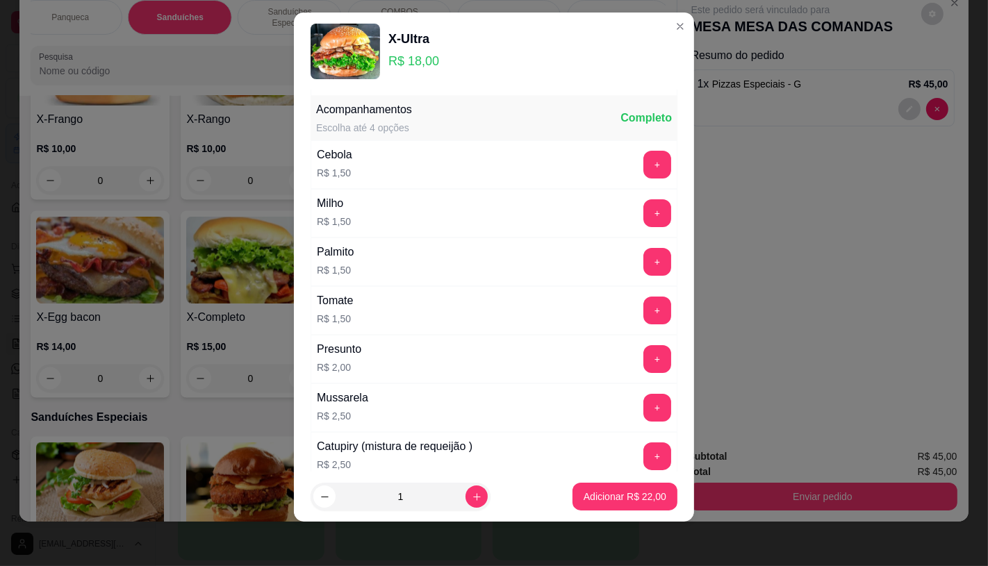
scroll to position [149, 0]
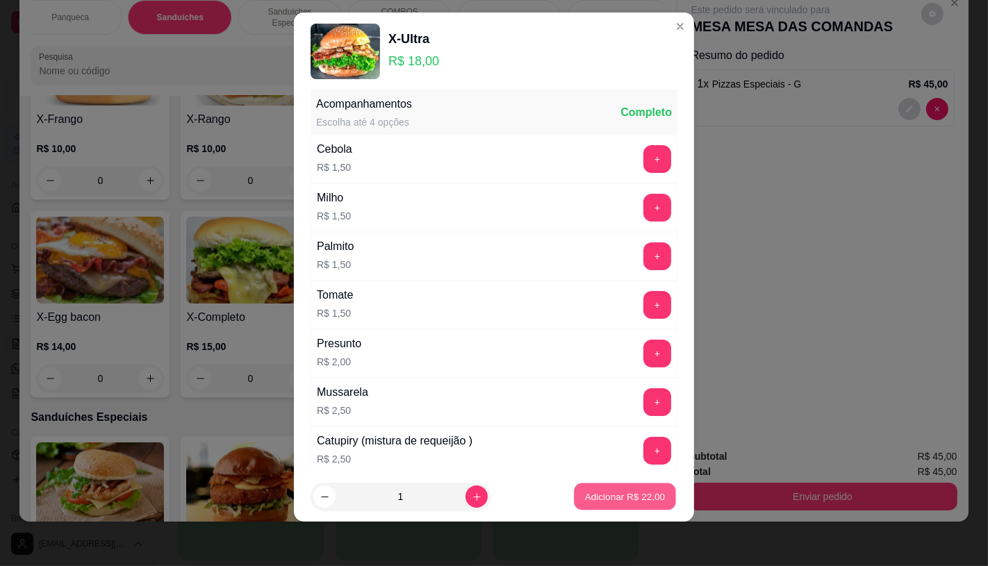
click at [627, 501] on p "Adicionar R$ 22,00" at bounding box center [625, 497] width 81 height 13
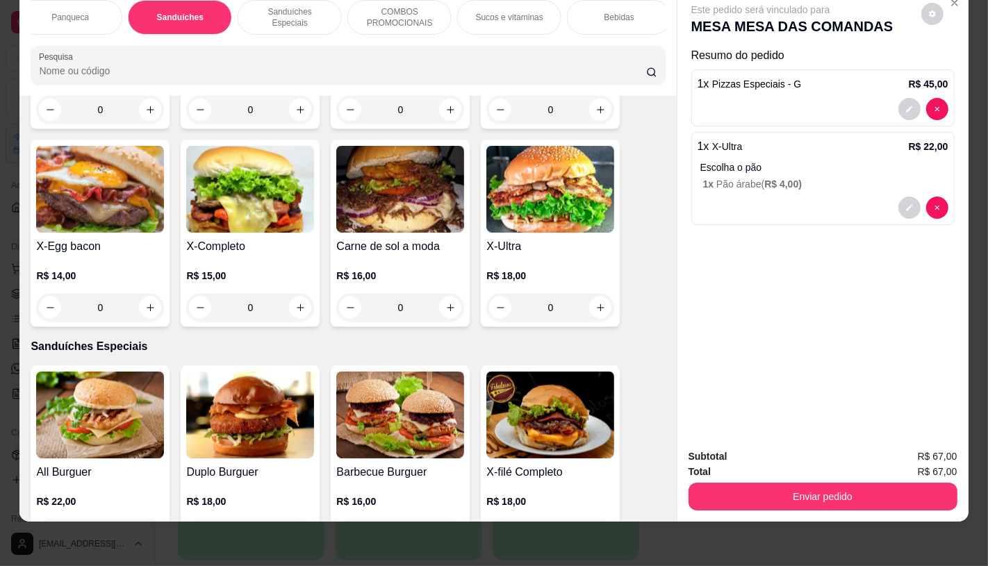
scroll to position [6235, 0]
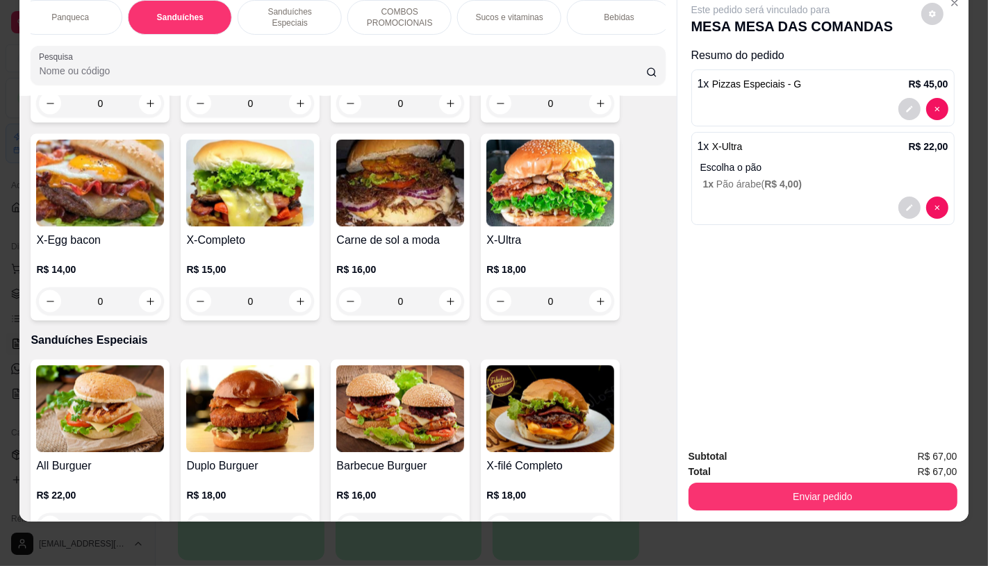
drag, startPoint x: 223, startPoint y: 22, endPoint x: 185, endPoint y: 31, distance: 39.1
click at [216, 23] on div "FATIAS NO BALCÃO e PDV Pizzas Premium Pizzas Tradicionais Pizzas Especiais Pizz…" at bounding box center [348, 17] width 634 height 35
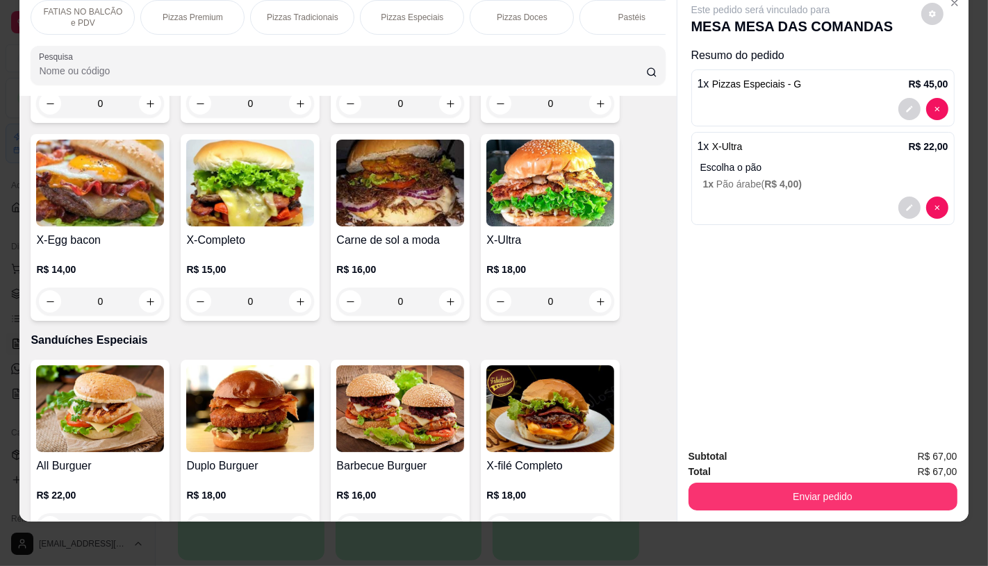
click at [82, 21] on div "FATIAS NO BALCÃO e PDV" at bounding box center [83, 17] width 104 height 35
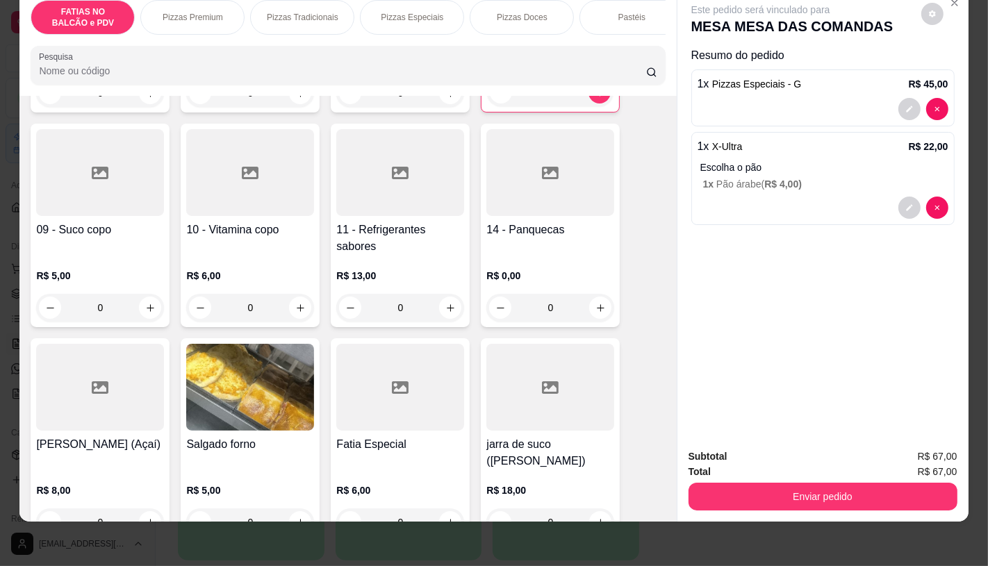
scroll to position [525, 0]
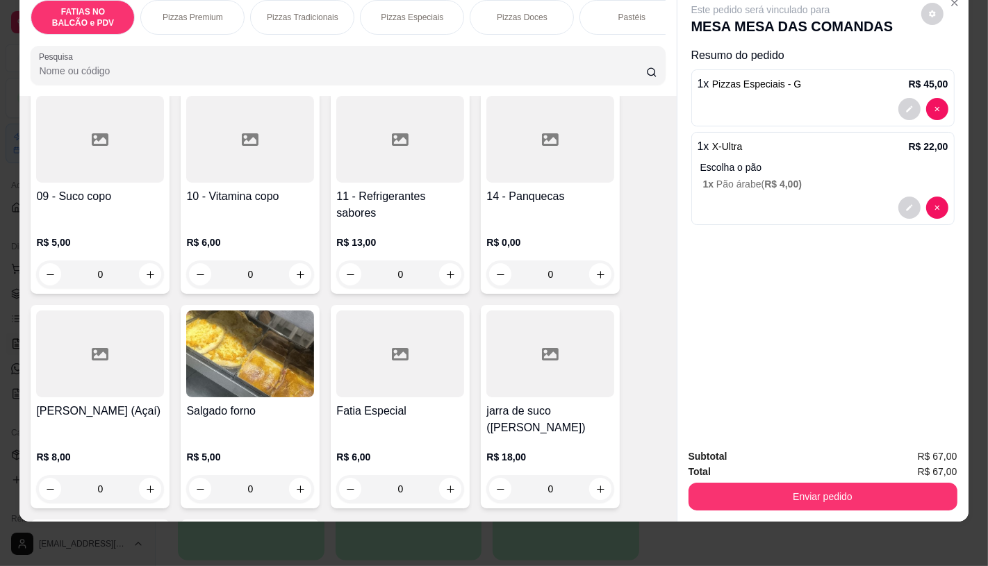
click at [391, 224] on div "R$ 13,00 0" at bounding box center [400, 255] width 128 height 67
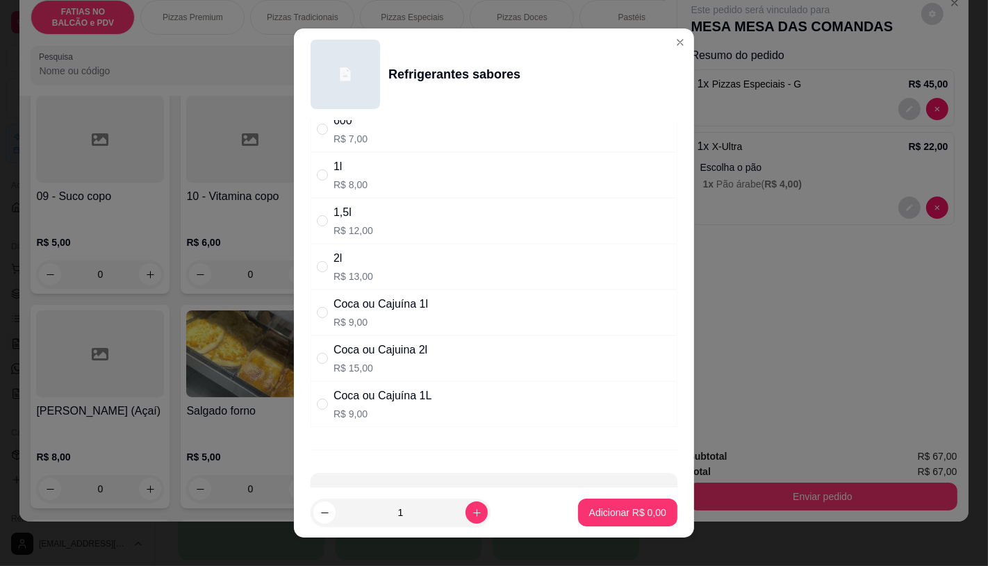
scroll to position [186, 0]
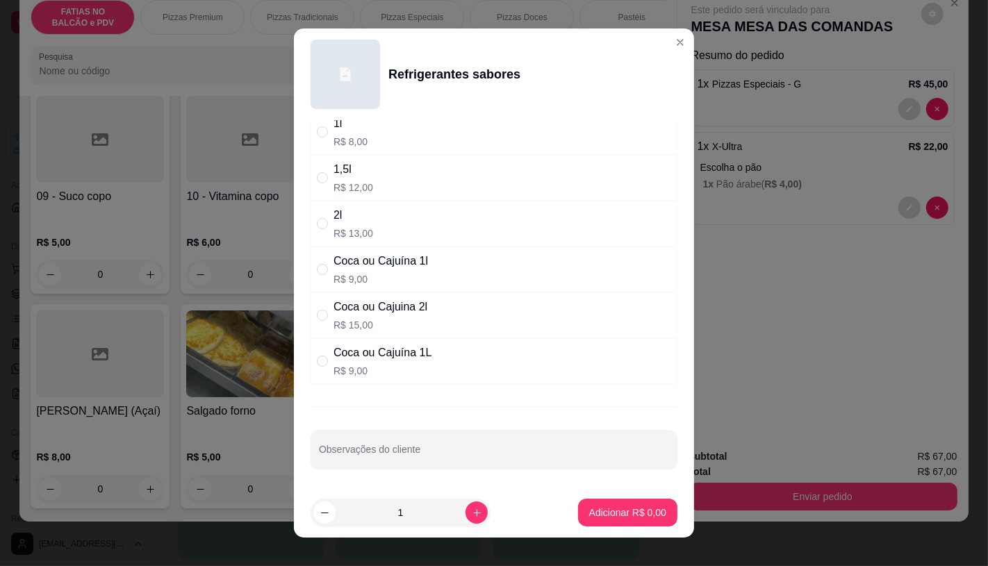
click at [386, 320] on p "R$ 15,00" at bounding box center [381, 325] width 94 height 14
radio input "true"
click at [582, 520] on button "Adicionar R$ 15,00" at bounding box center [625, 513] width 105 height 28
type input "1"
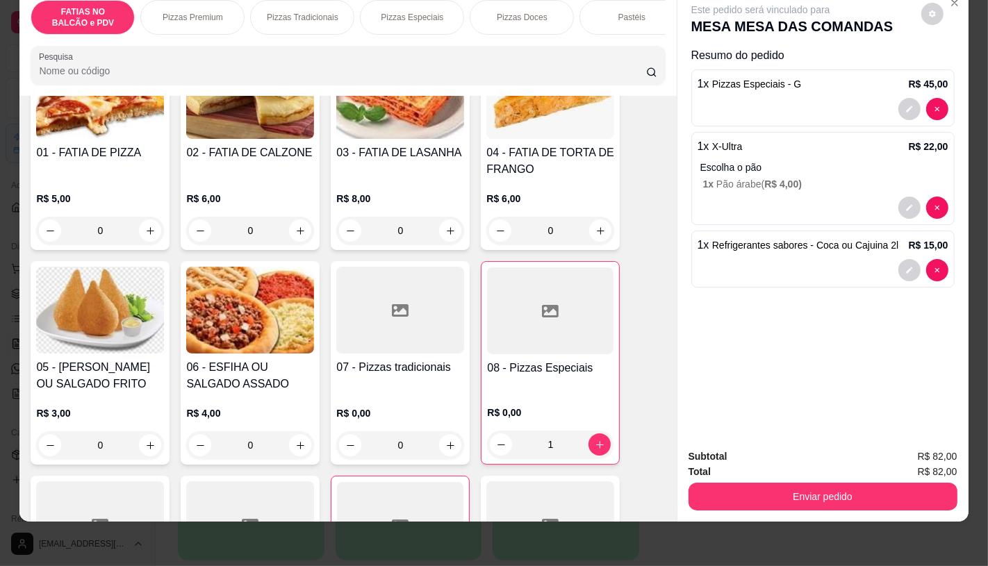
scroll to position [63, 0]
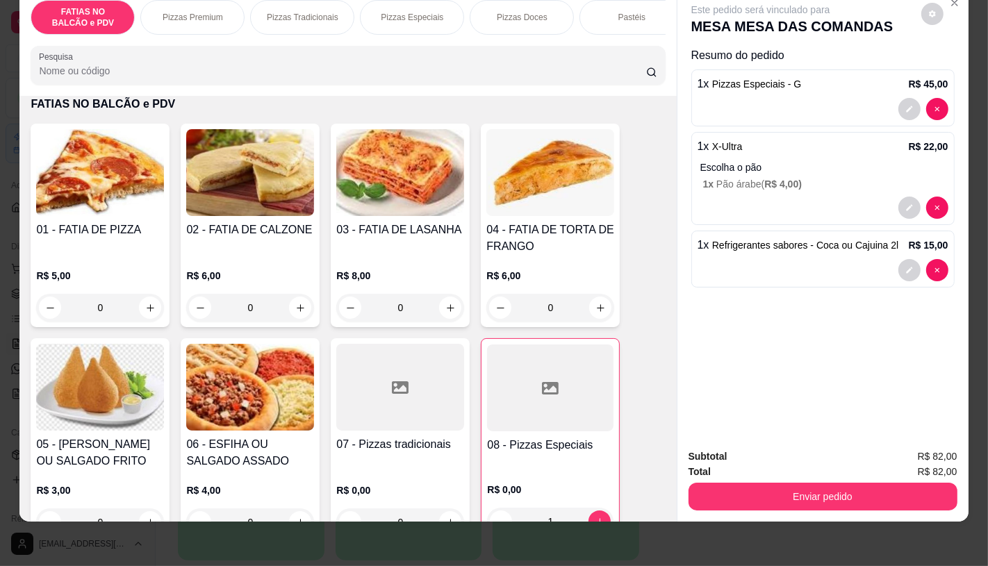
click at [85, 398] on img at bounding box center [100, 387] width 128 height 87
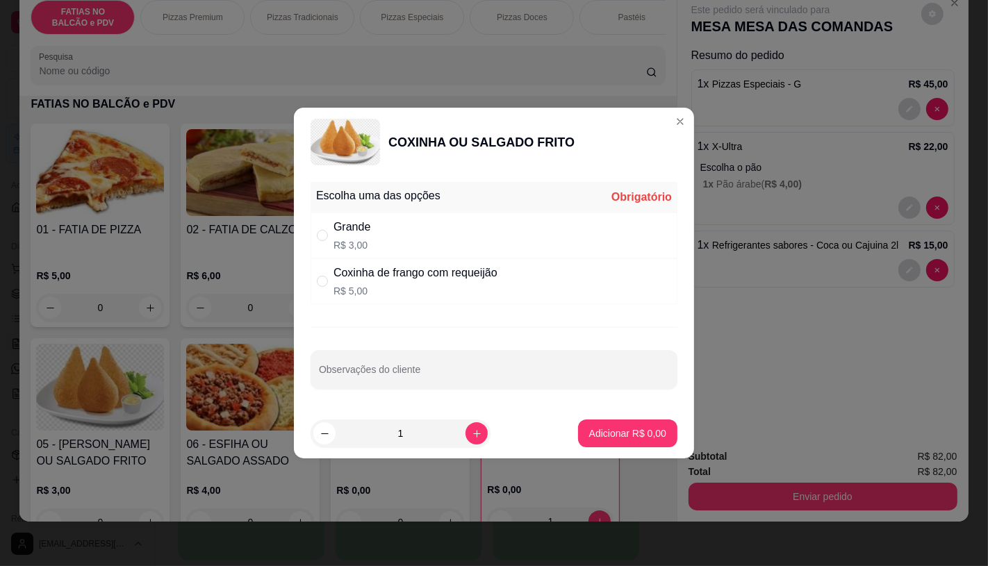
click at [393, 242] on div "Grande R$ 3,00" at bounding box center [494, 236] width 367 height 46
radio input "true"
click at [427, 441] on input "1" at bounding box center [401, 434] width 130 height 28
type input "4"
click at [616, 445] on button "Adicionar R$ 12,00" at bounding box center [625, 434] width 105 height 28
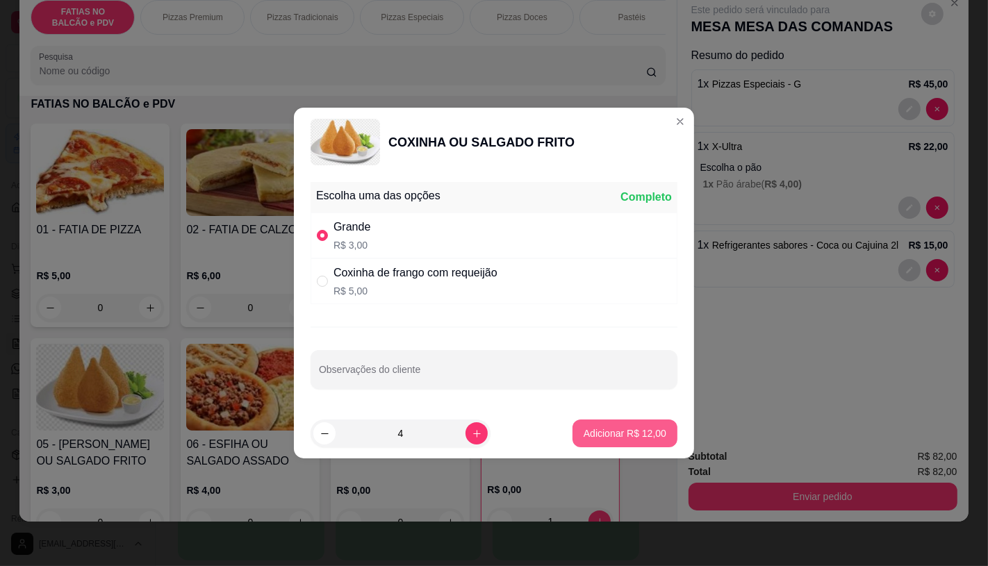
type input "4"
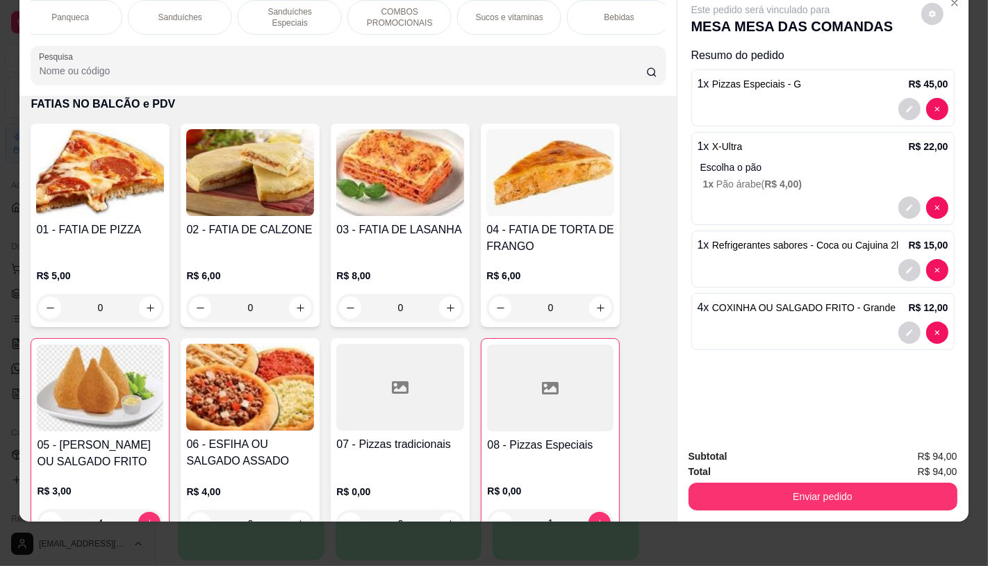
scroll to position [0, 1446]
click at [632, 10] on p "TAXAS DE ENTREGAS" at bounding box center [613, 17] width 81 height 22
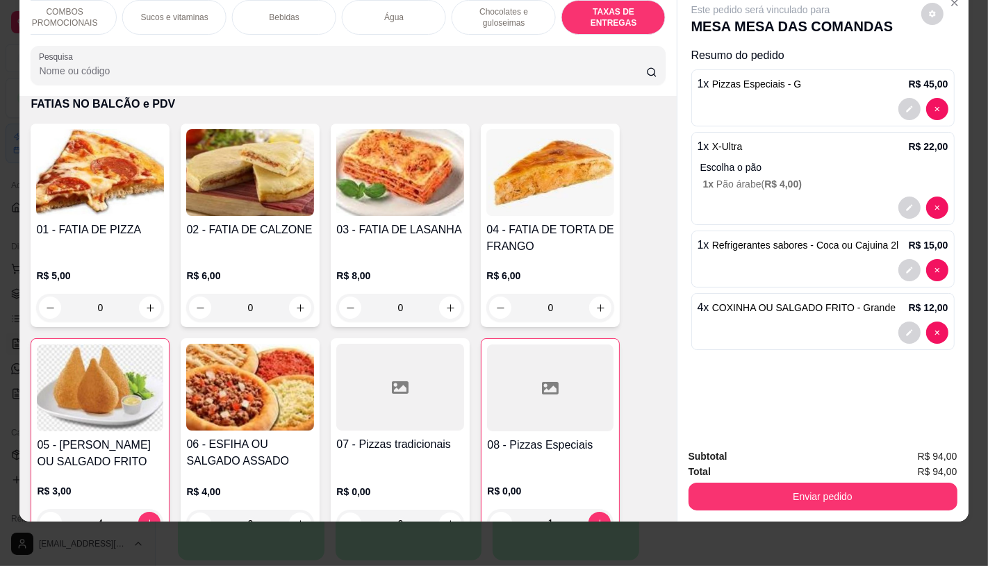
scroll to position [9297, 0]
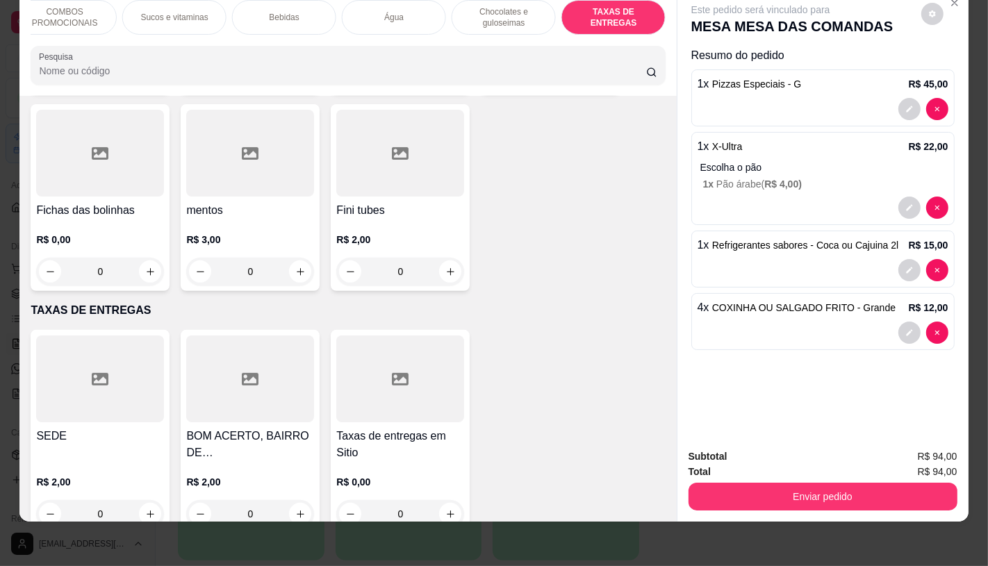
click at [441, 346] on div at bounding box center [400, 379] width 128 height 87
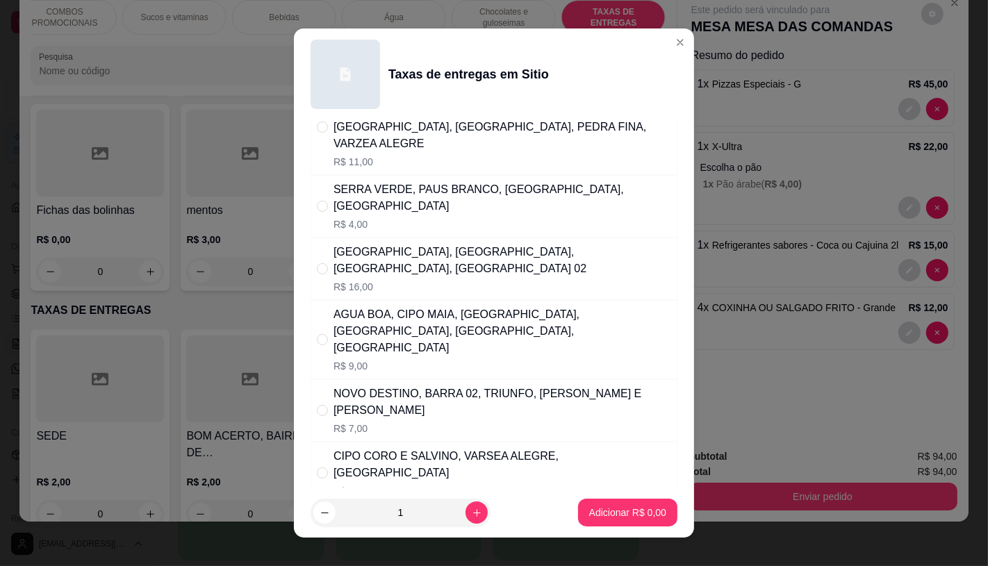
scroll to position [0, 0]
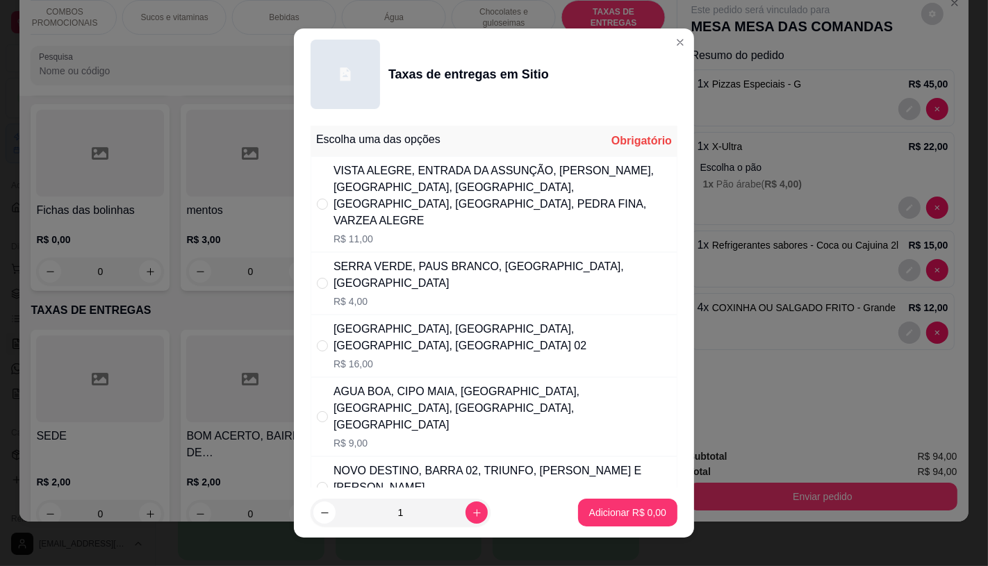
click at [439, 188] on div "VISTA ALEGRE, ENTRADA DA ASSUNÇÃO, VALENTIN, BELO MONTE, ALTO VISTOSO, CAMPO GR…" at bounding box center [503, 196] width 338 height 67
radio input "true"
click at [608, 518] on p "Adicionar R$ 11,00" at bounding box center [625, 513] width 81 height 13
type input "1"
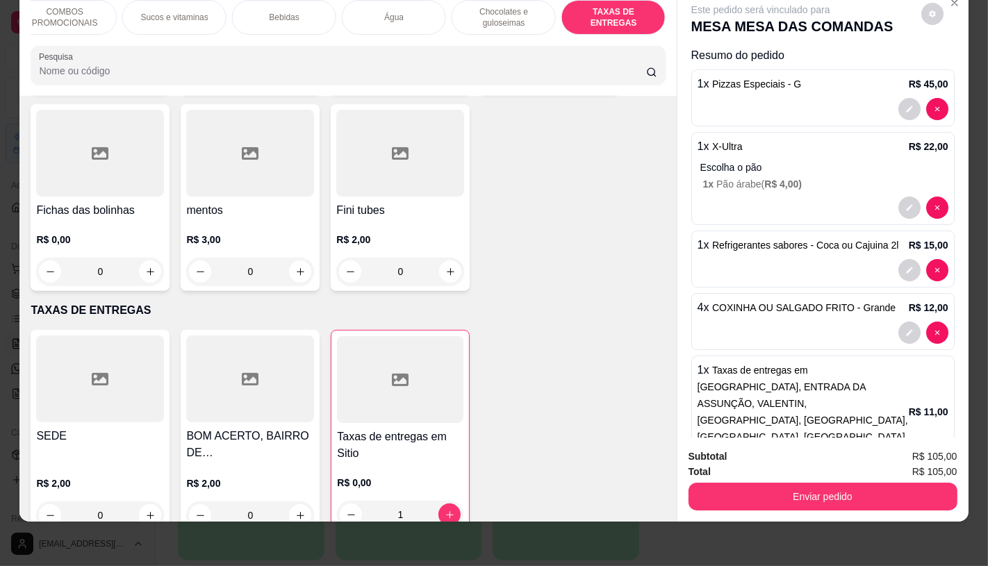
click at [752, 500] on div "Subtotal R$ 105,00 Total R$ 105,00 Enviar pedido" at bounding box center [823, 480] width 291 height 84
type input "0"
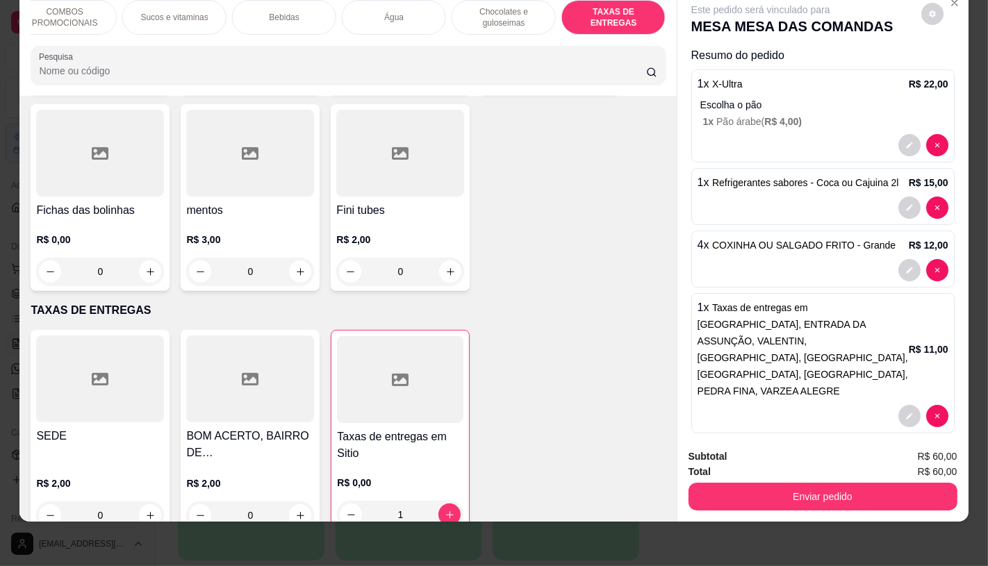
click at [919, 98] on p "Escolha o pão" at bounding box center [825, 105] width 248 height 14
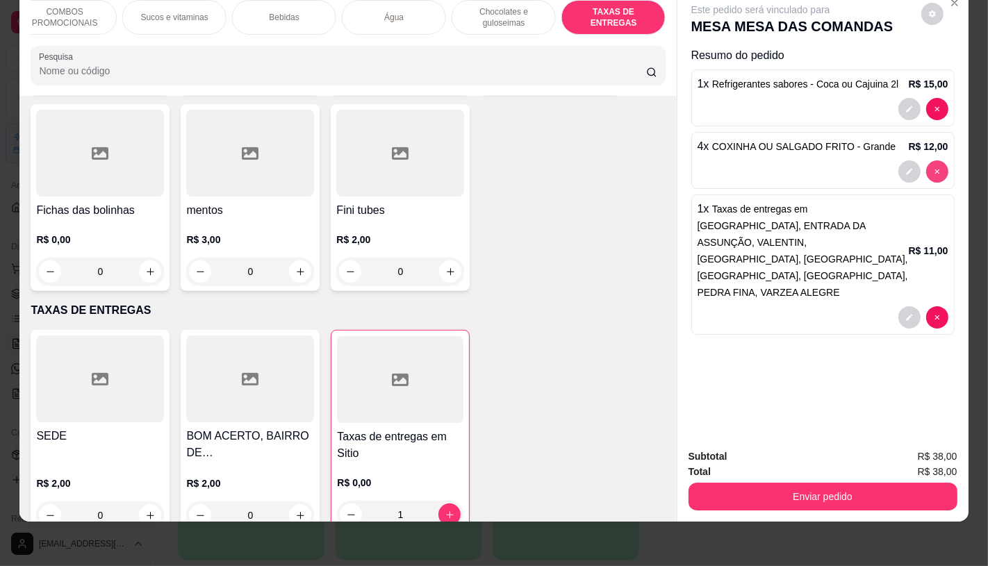
type input "0"
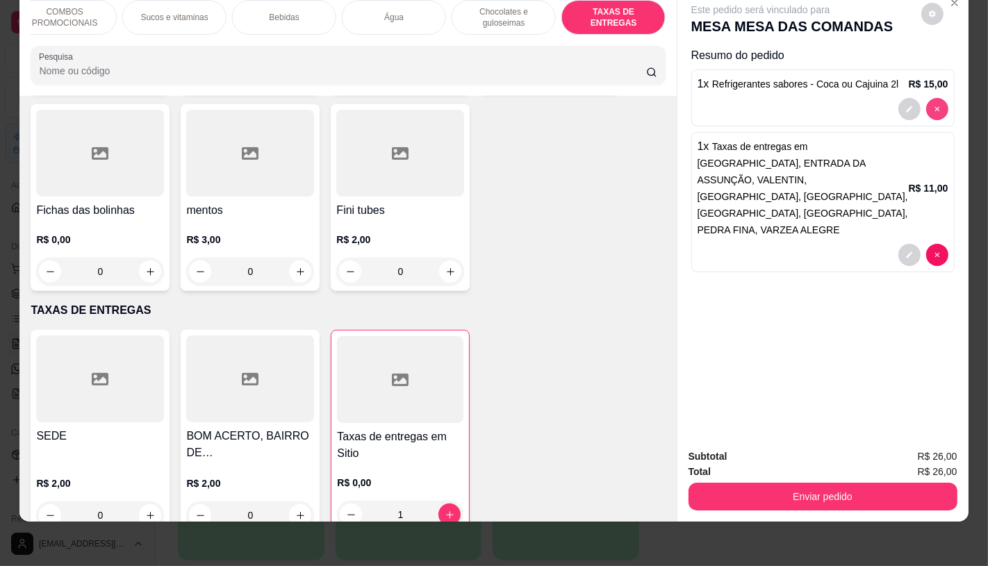
type input "0"
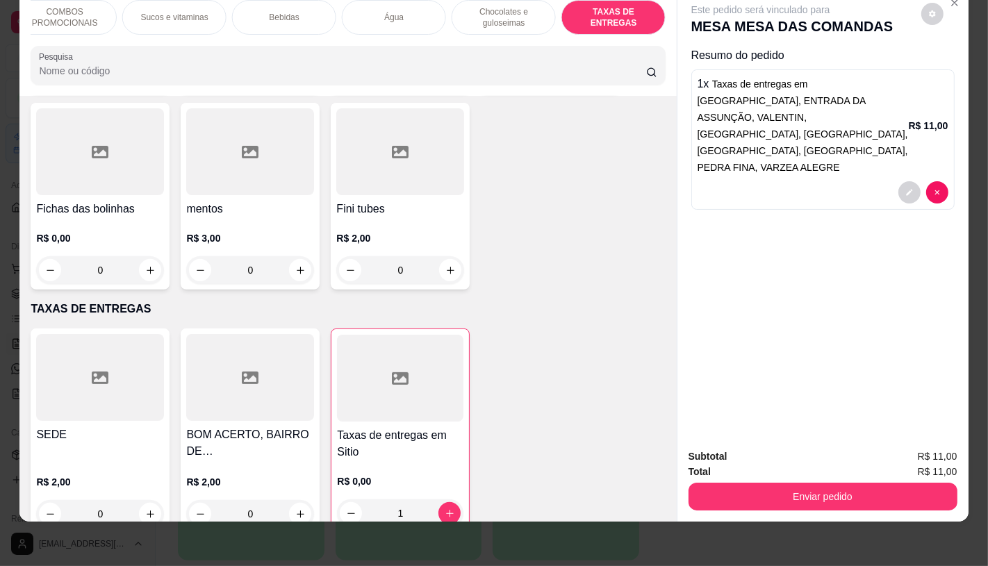
scroll to position [9294, 0]
type input "0"
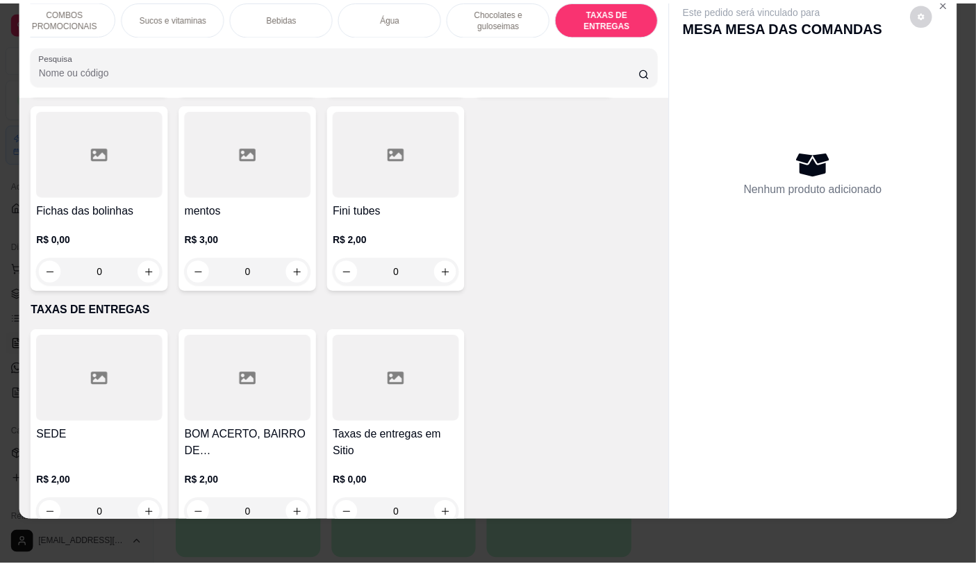
scroll to position [0, 0]
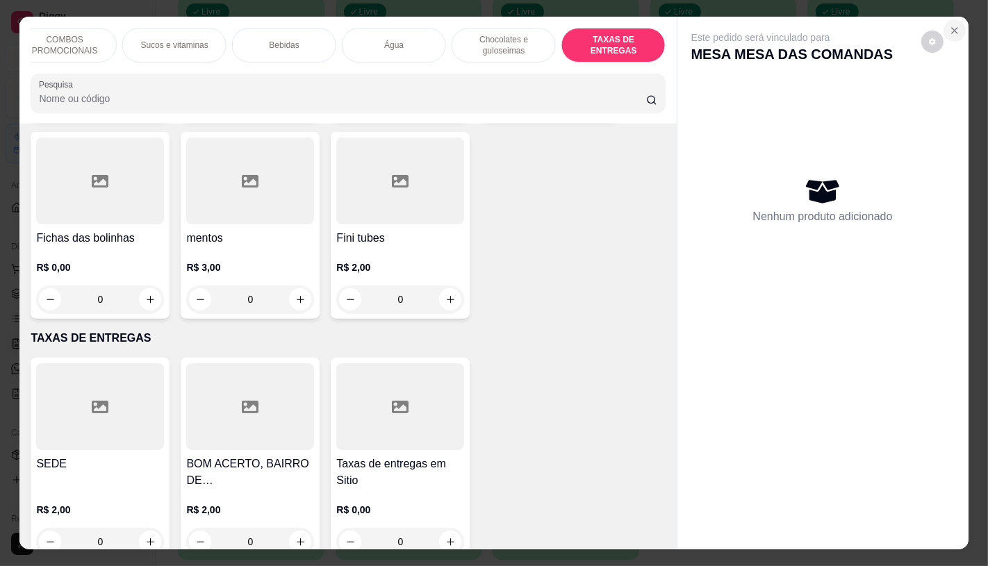
click at [949, 25] on icon "Close" at bounding box center [954, 30] width 11 height 11
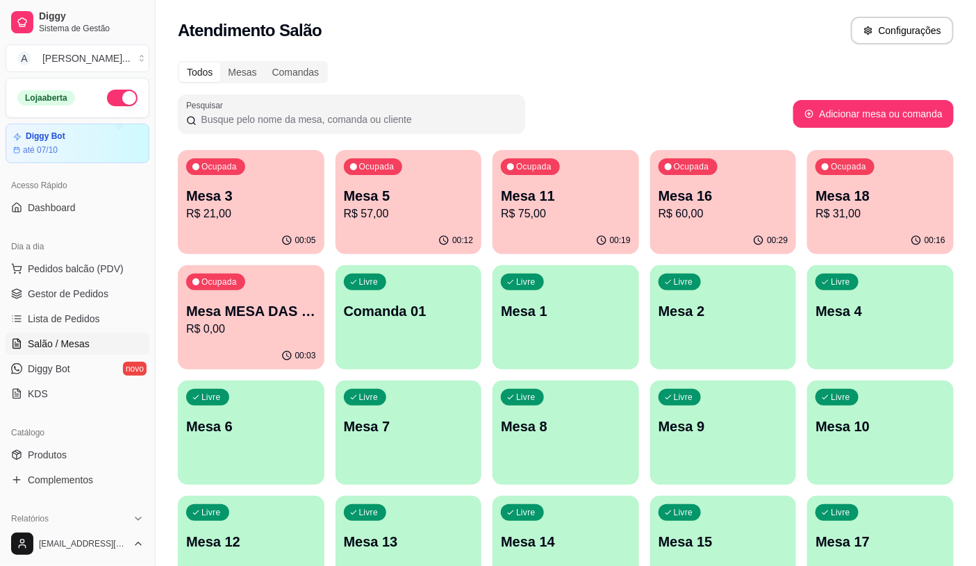
click at [853, 230] on div "00:16" at bounding box center [881, 240] width 147 height 27
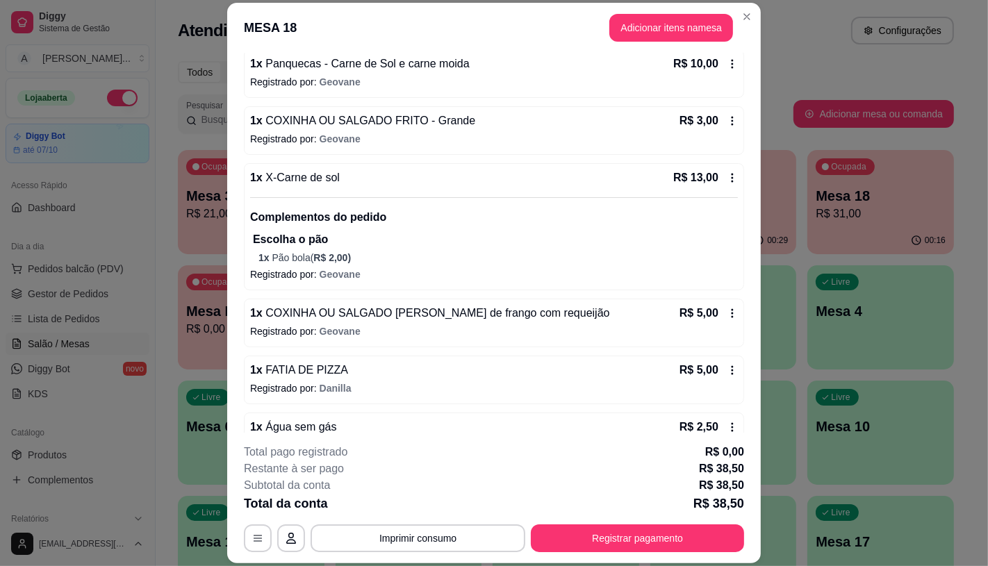
scroll to position [169, 0]
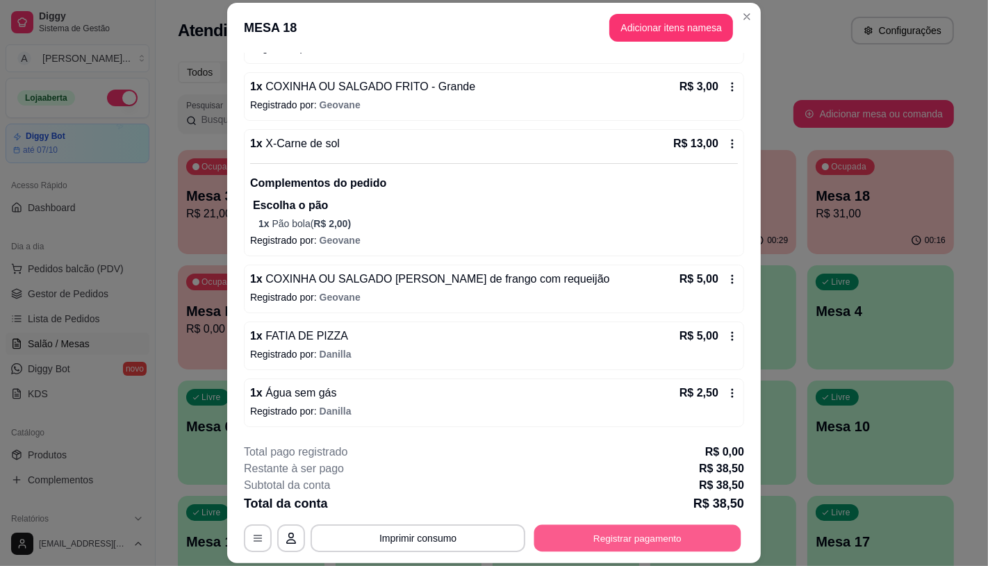
click at [605, 544] on button "Registrar pagamento" at bounding box center [637, 538] width 207 height 27
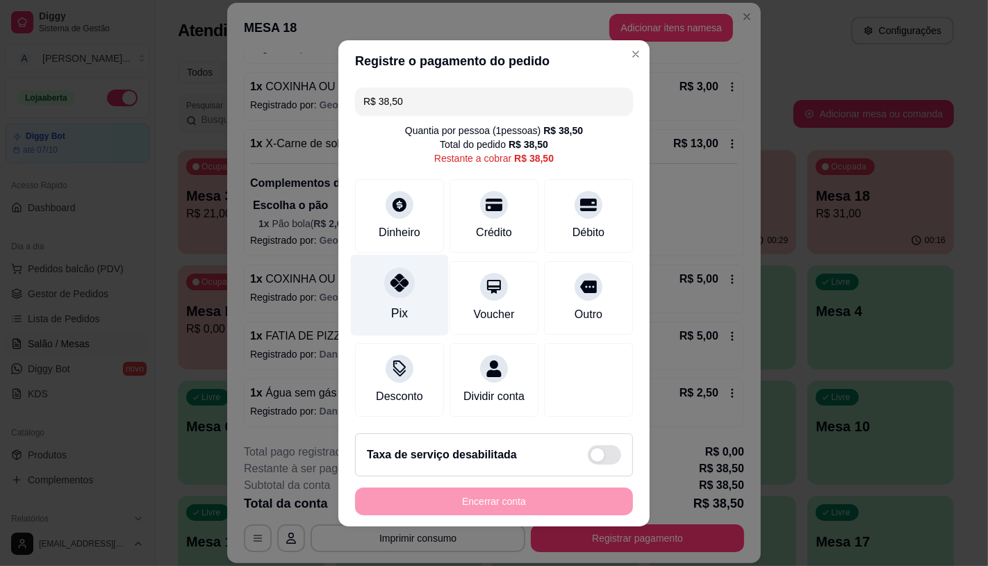
click at [398, 279] on icon at bounding box center [400, 283] width 18 height 18
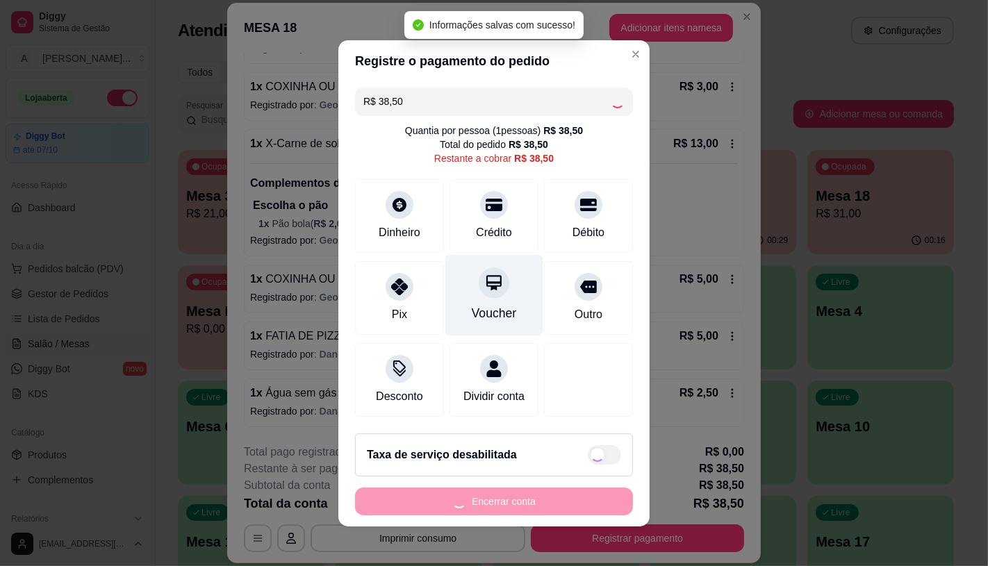
type input "R$ 0,00"
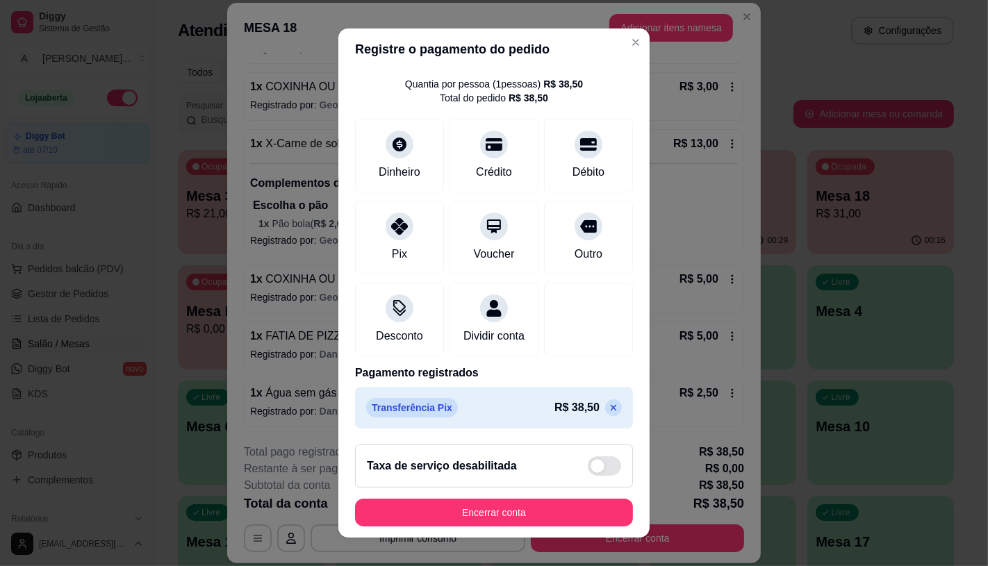
scroll to position [16, 0]
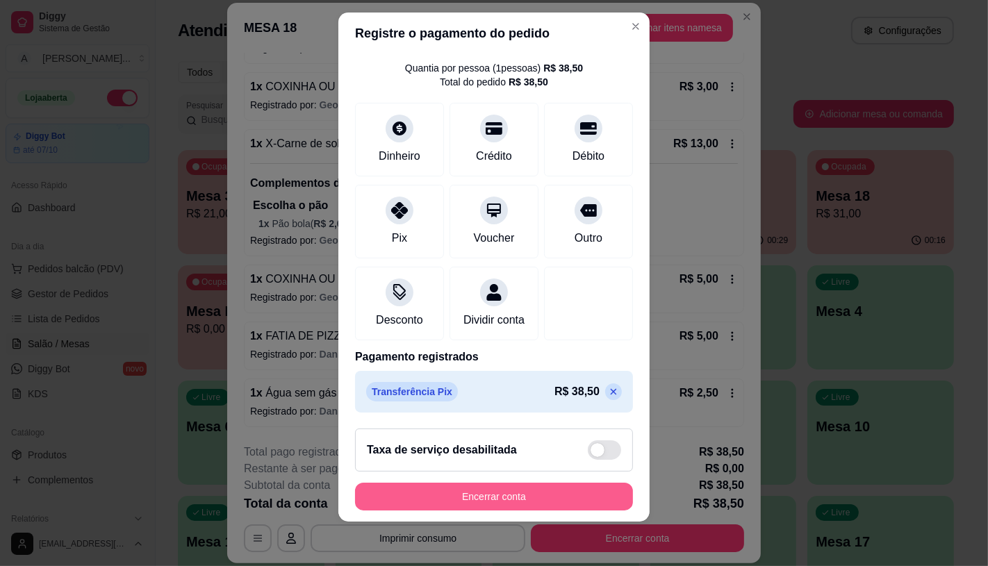
click at [493, 490] on button "Encerrar conta" at bounding box center [494, 497] width 278 height 28
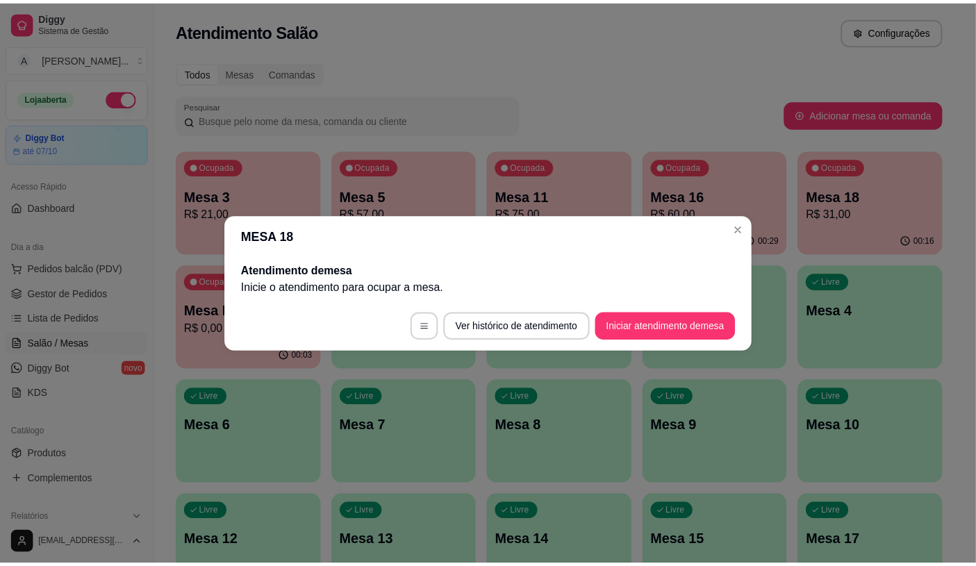
scroll to position [0, 0]
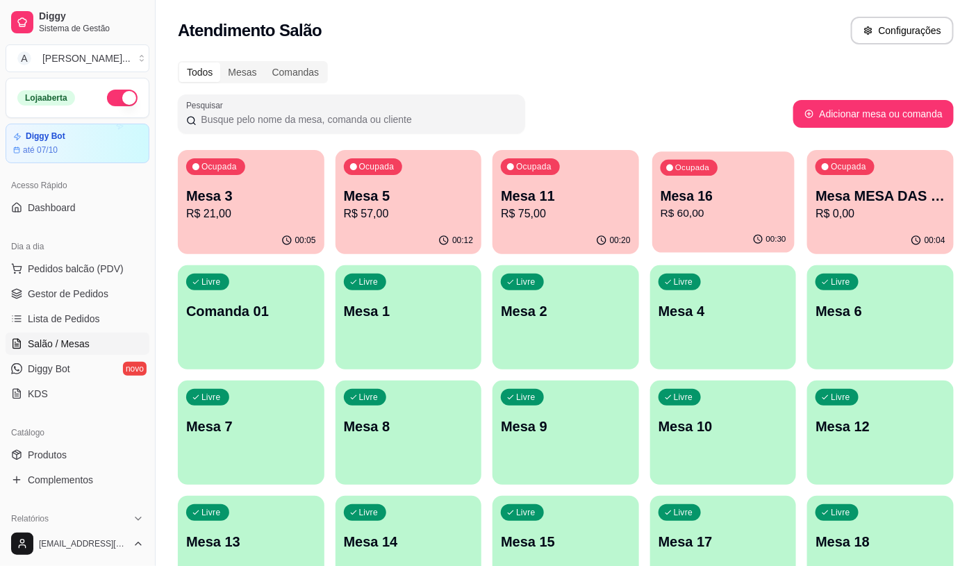
click at [678, 211] on p "R$ 60,00" at bounding box center [724, 214] width 126 height 16
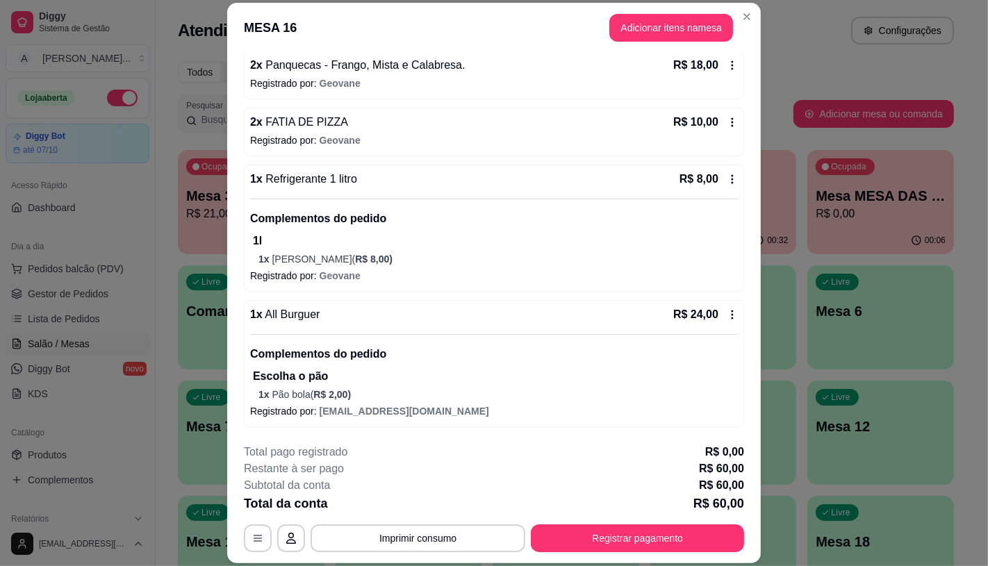
scroll to position [42, 0]
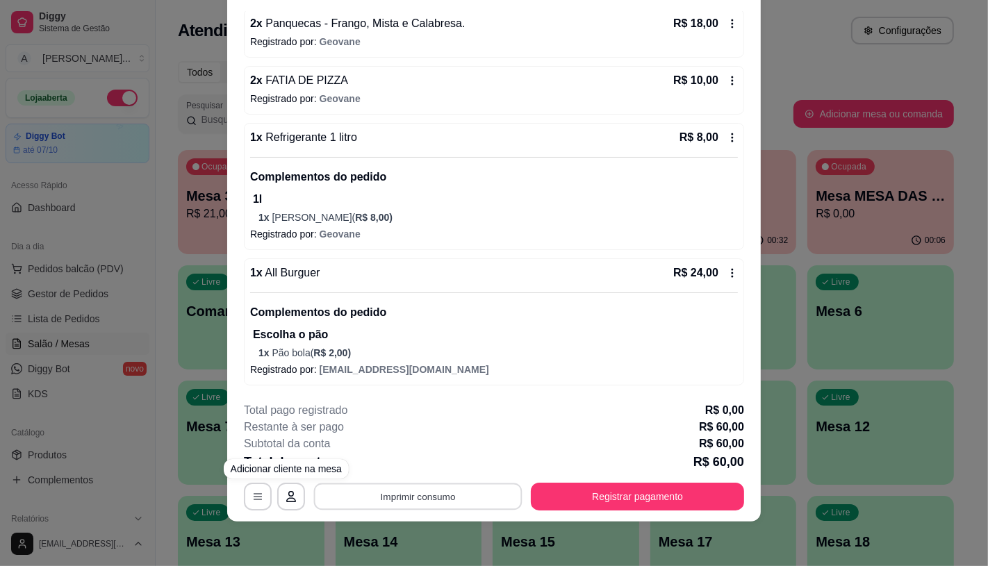
click at [352, 503] on button "Imprimir consumo" at bounding box center [418, 497] width 208 height 27
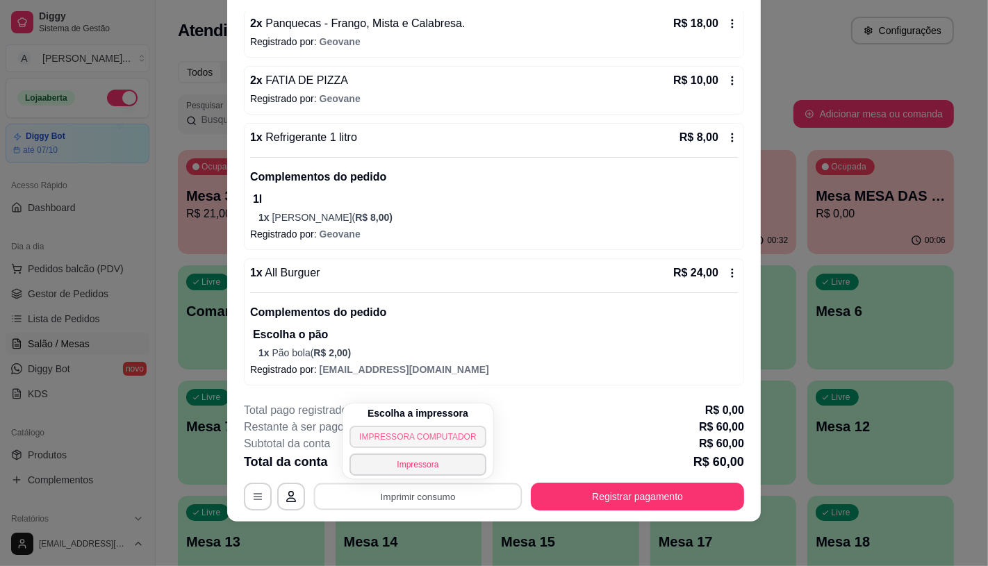
click at [360, 440] on button "IMPRESSORA COMPUTADOR" at bounding box center [418, 437] width 136 height 22
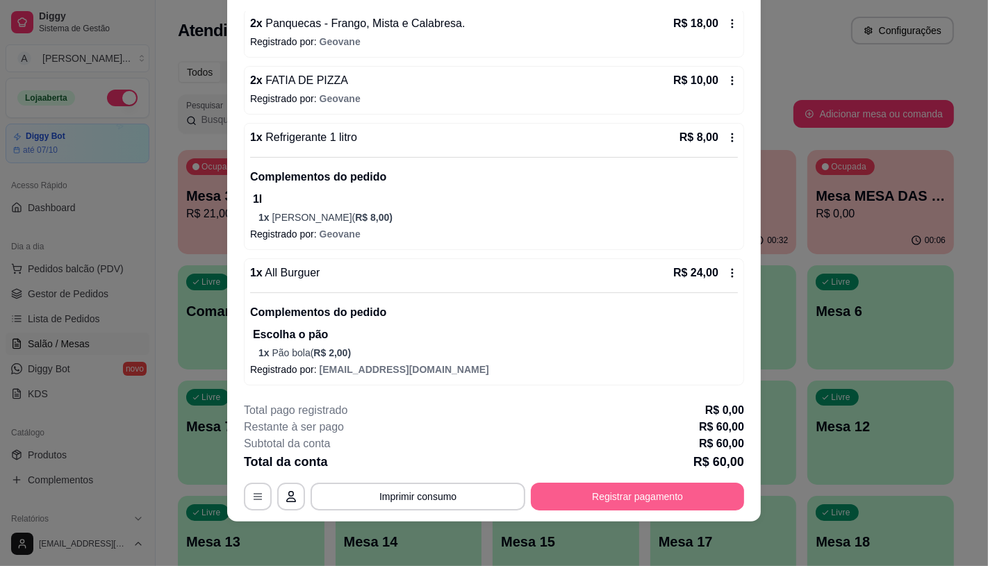
click at [568, 485] on button "Registrar pagamento" at bounding box center [637, 497] width 213 height 28
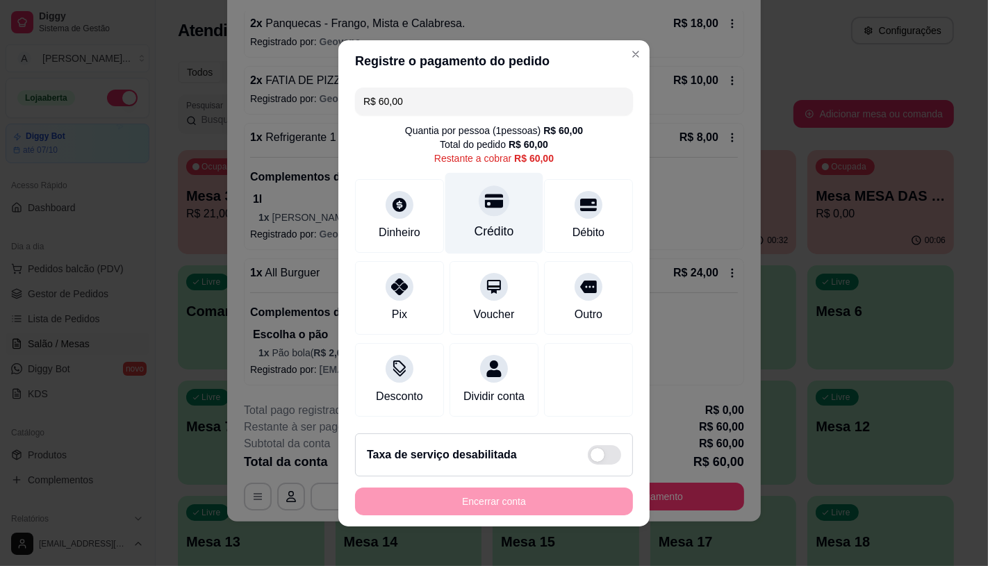
click at [503, 210] on div "Crédito" at bounding box center [494, 212] width 98 height 81
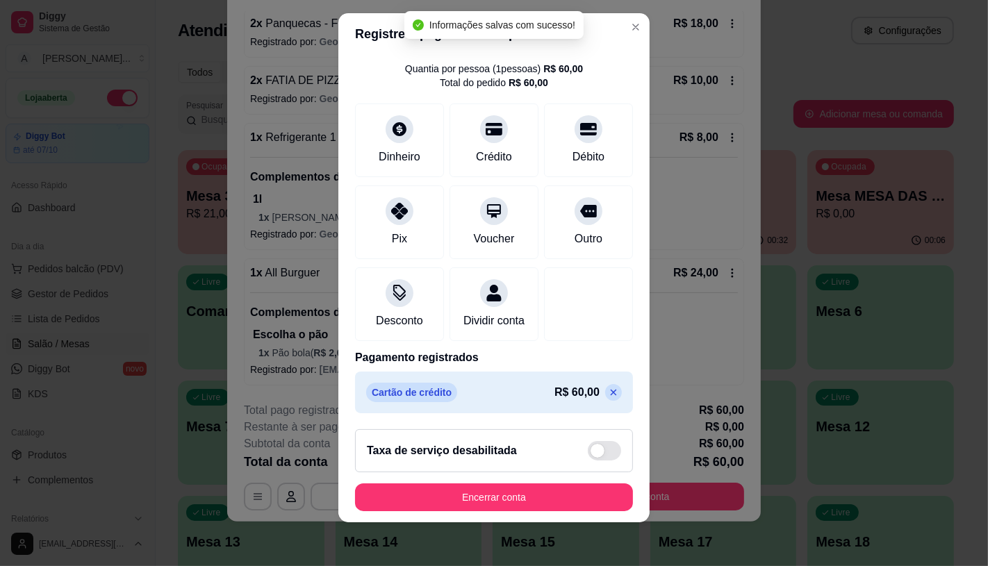
scroll to position [16, 0]
click at [611, 392] on icon at bounding box center [614, 391] width 6 height 6
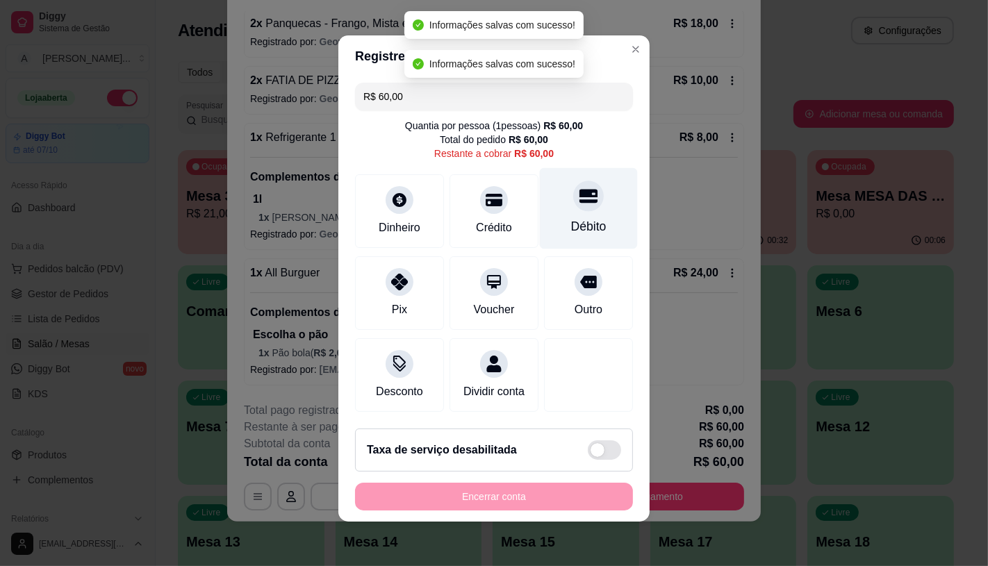
scroll to position [13, 0]
click at [580, 187] on icon at bounding box center [589, 196] width 18 height 18
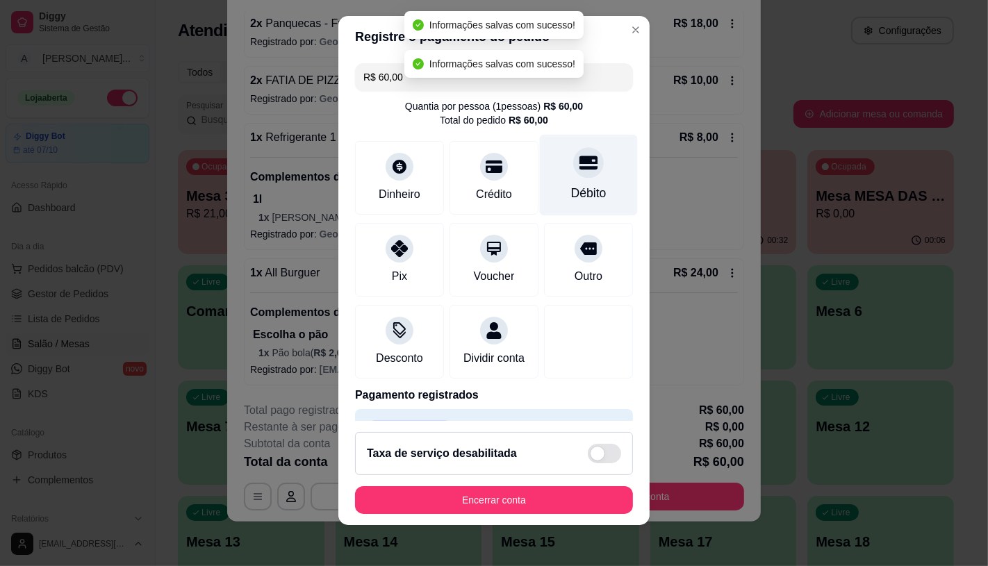
type input "R$ 0,00"
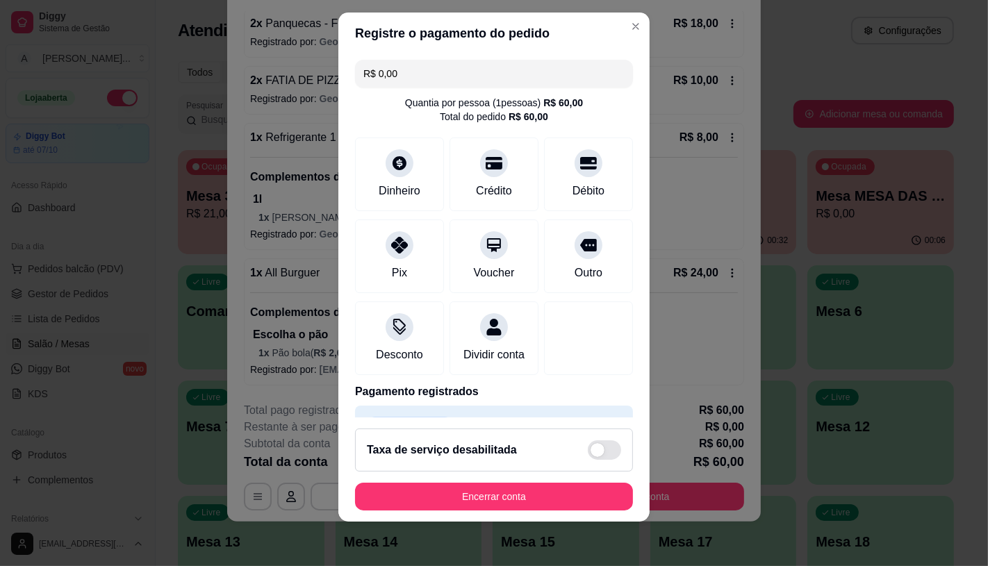
scroll to position [51, 0]
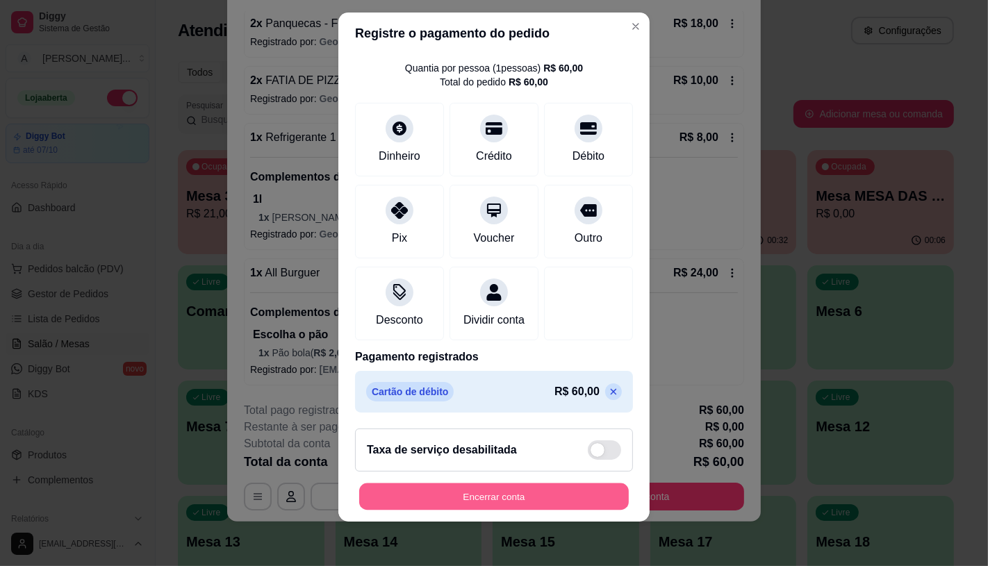
click at [441, 497] on button "Encerrar conta" at bounding box center [494, 497] width 270 height 27
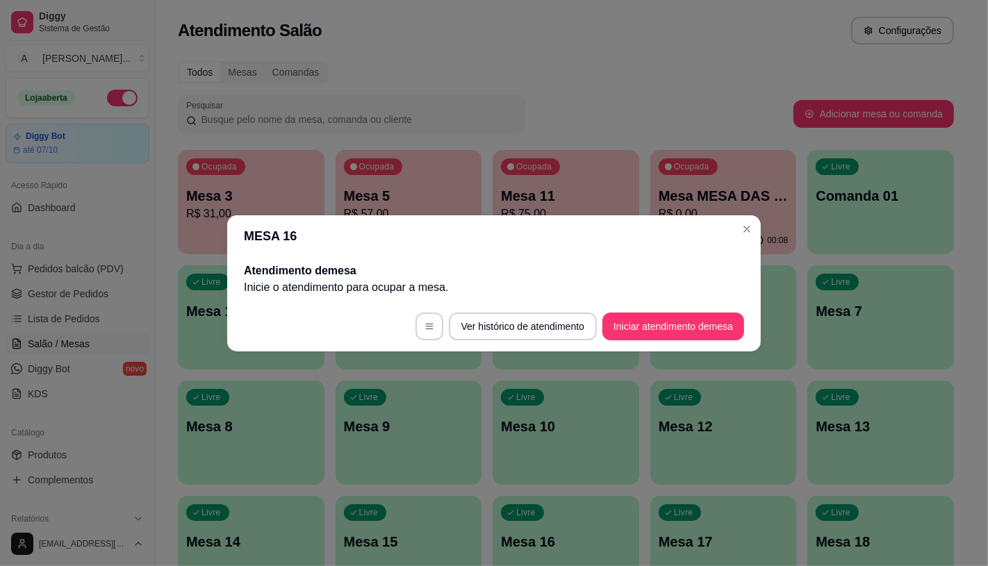
scroll to position [0, 0]
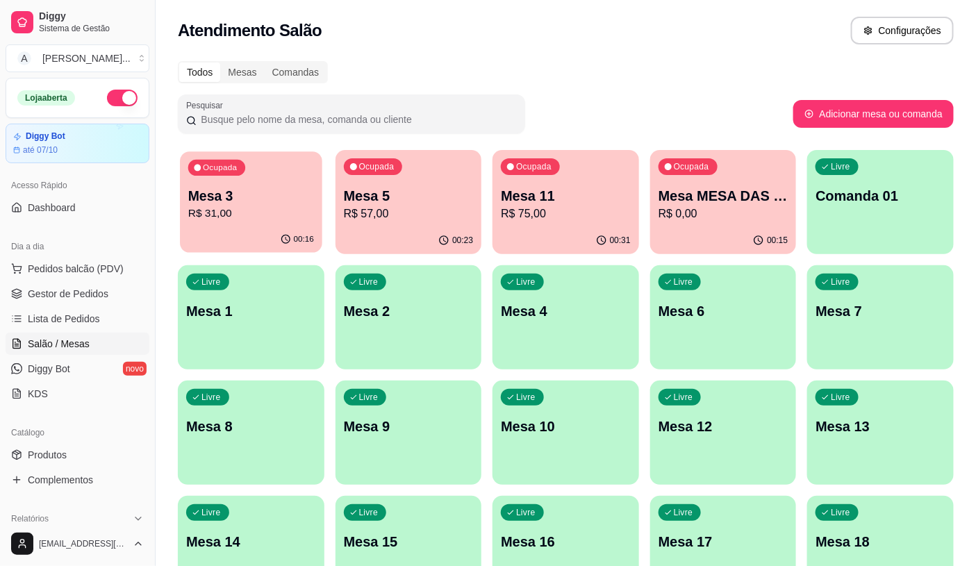
click at [265, 197] on p "Mesa 3" at bounding box center [251, 196] width 126 height 19
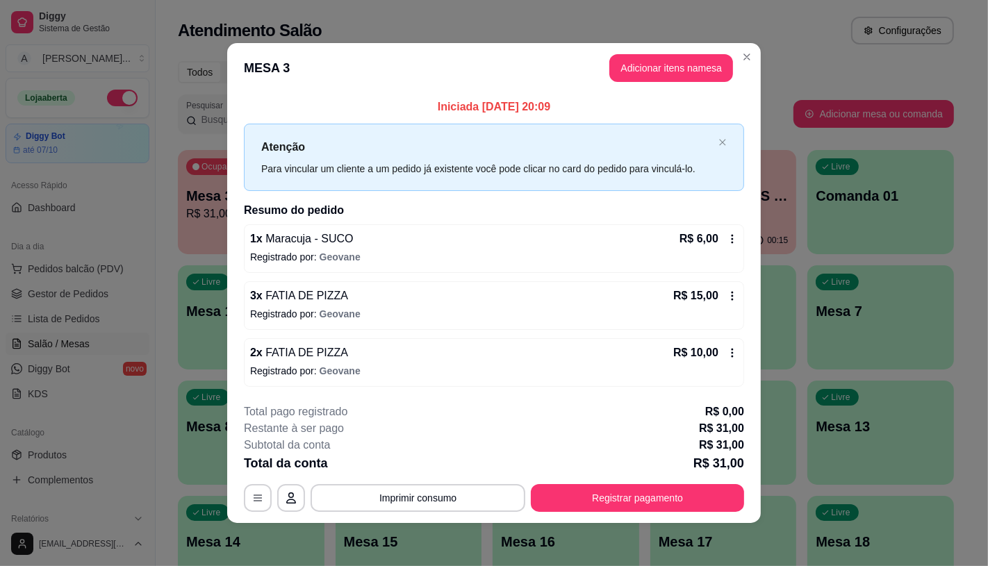
scroll to position [1, 0]
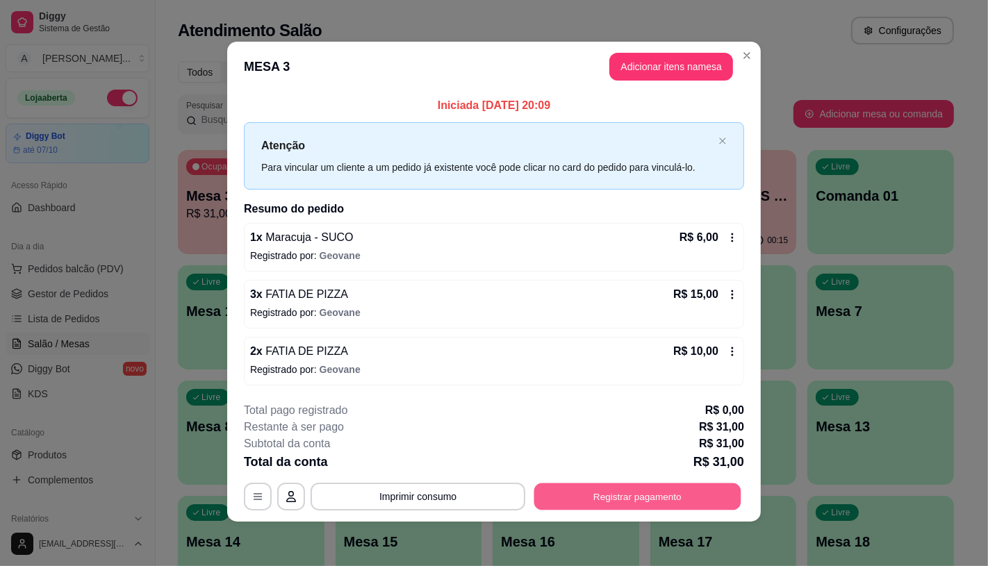
click at [536, 505] on button "Registrar pagamento" at bounding box center [637, 497] width 207 height 27
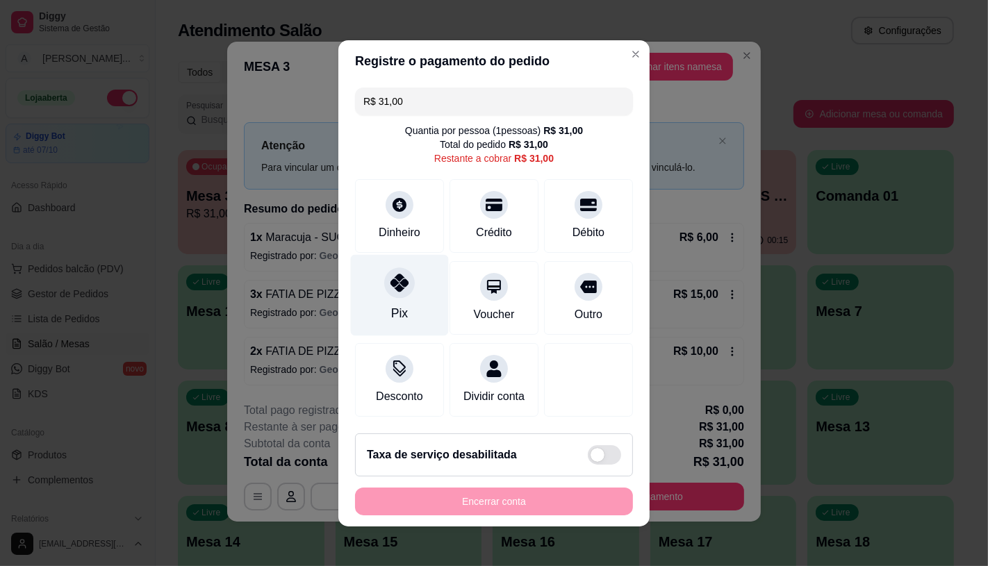
click at [370, 286] on div "Pix" at bounding box center [400, 294] width 98 height 81
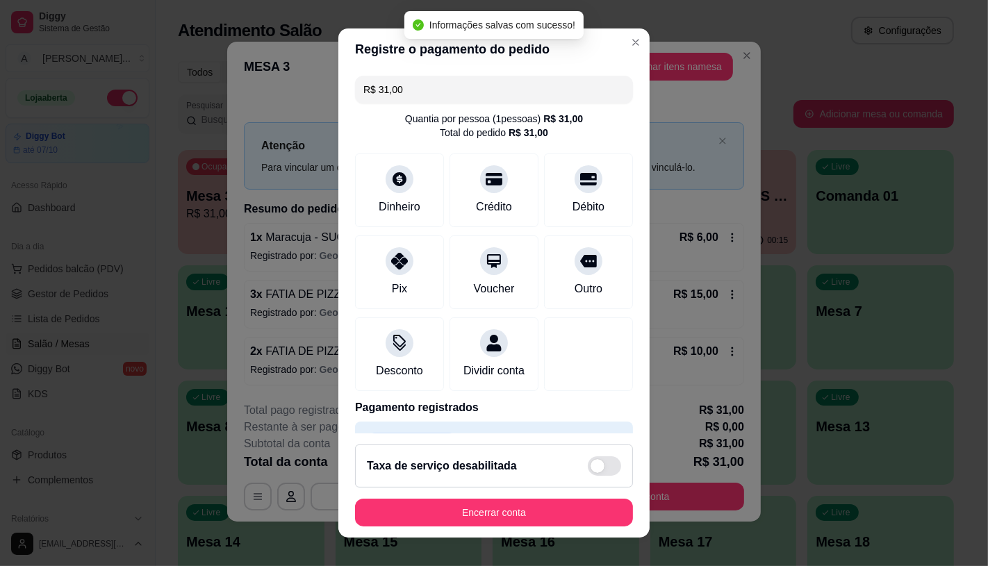
type input "R$ 0,00"
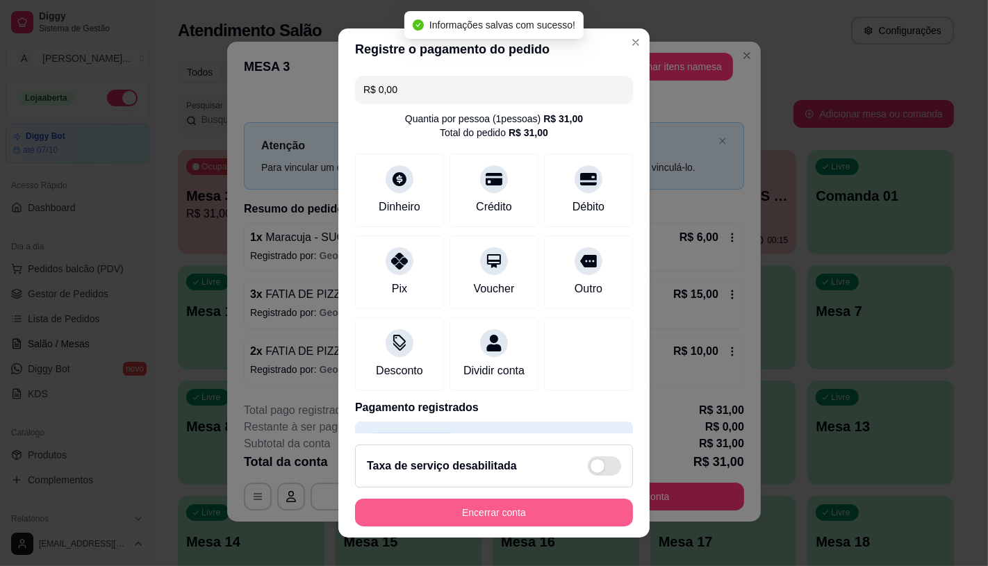
click at [563, 504] on button "Encerrar conta" at bounding box center [494, 513] width 278 height 28
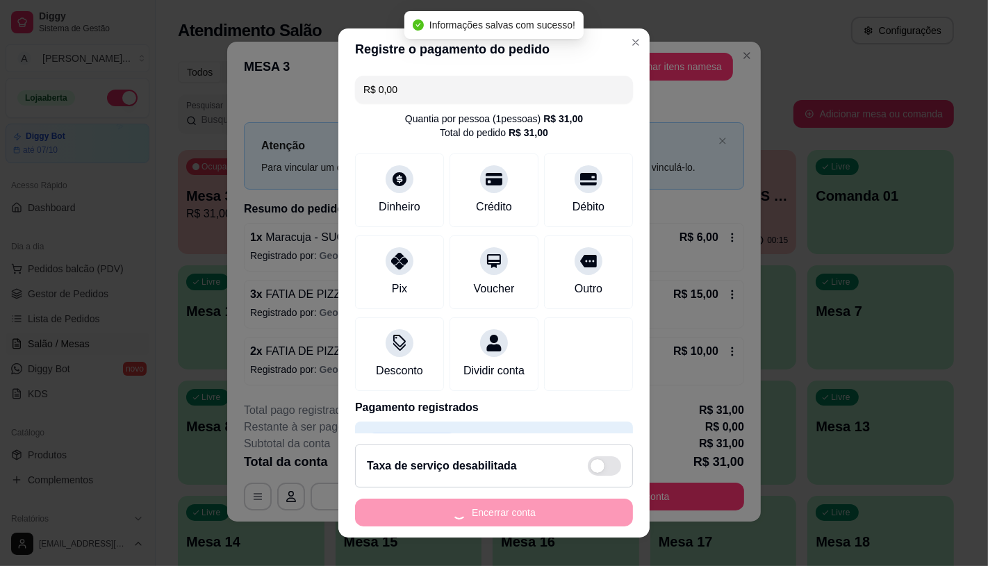
scroll to position [0, 0]
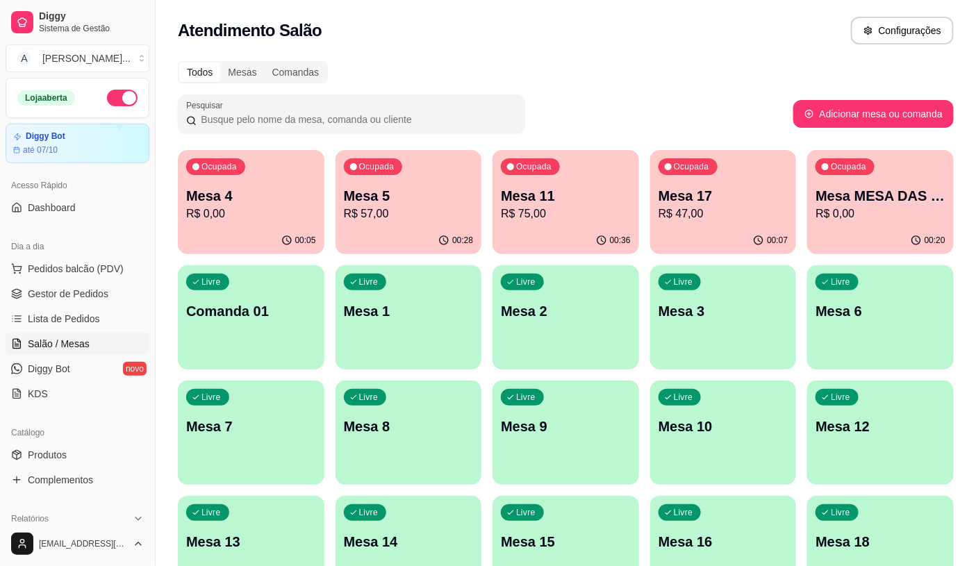
click at [249, 196] on p "Mesa 4" at bounding box center [251, 195] width 130 height 19
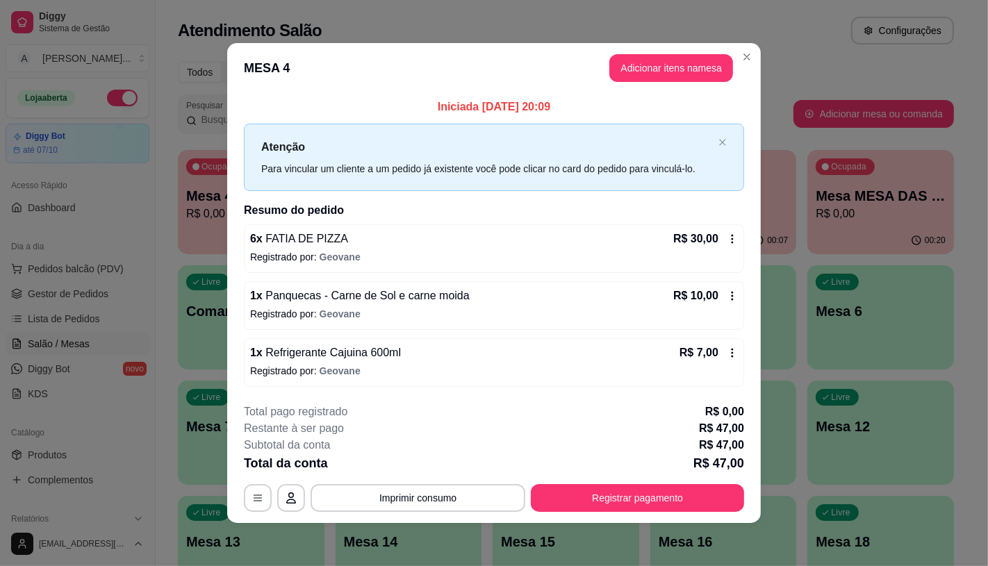
scroll to position [1, 0]
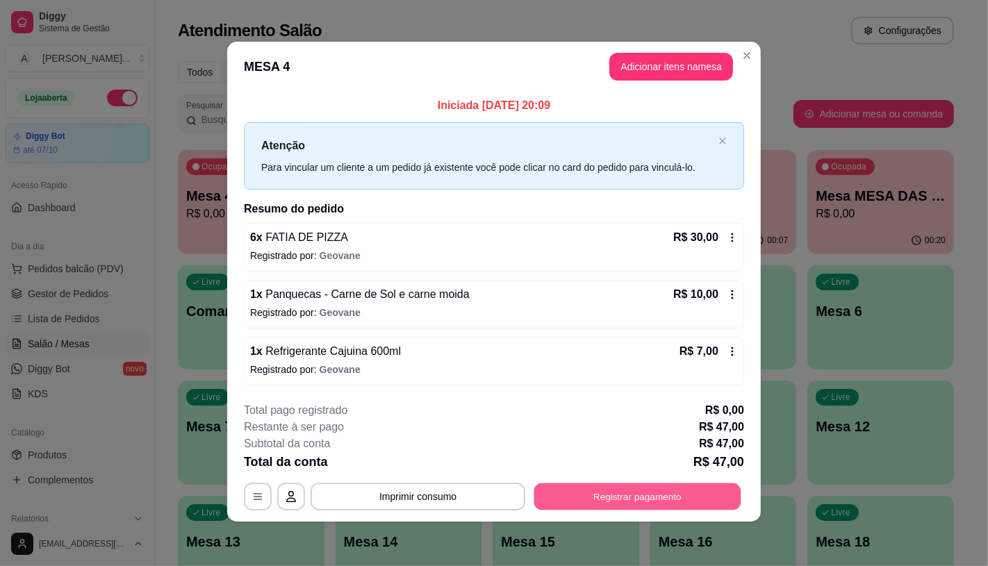
click at [549, 506] on button "Registrar pagamento" at bounding box center [637, 497] width 207 height 27
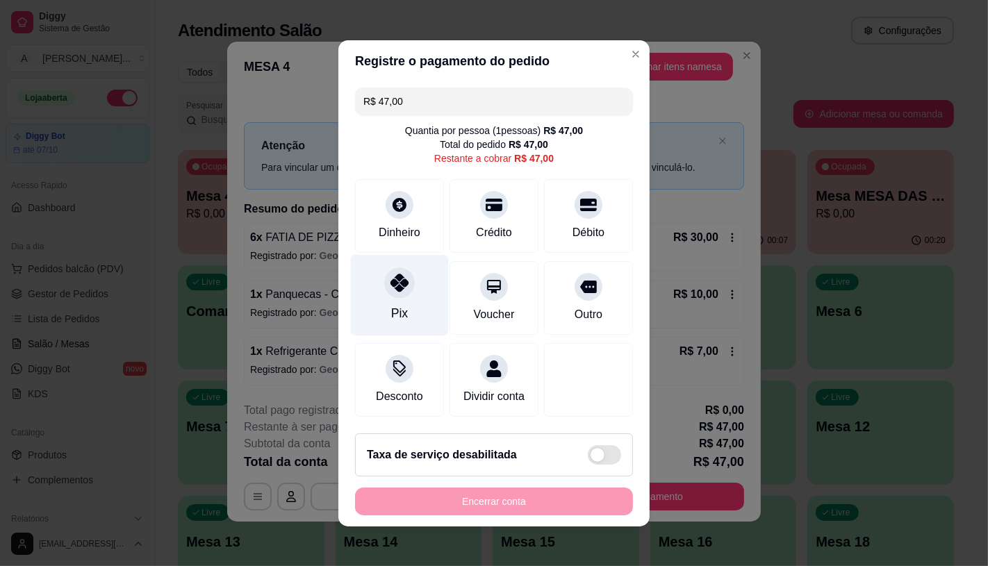
click at [403, 293] on div "Pix" at bounding box center [400, 294] width 98 height 81
type input "R$ 0,00"
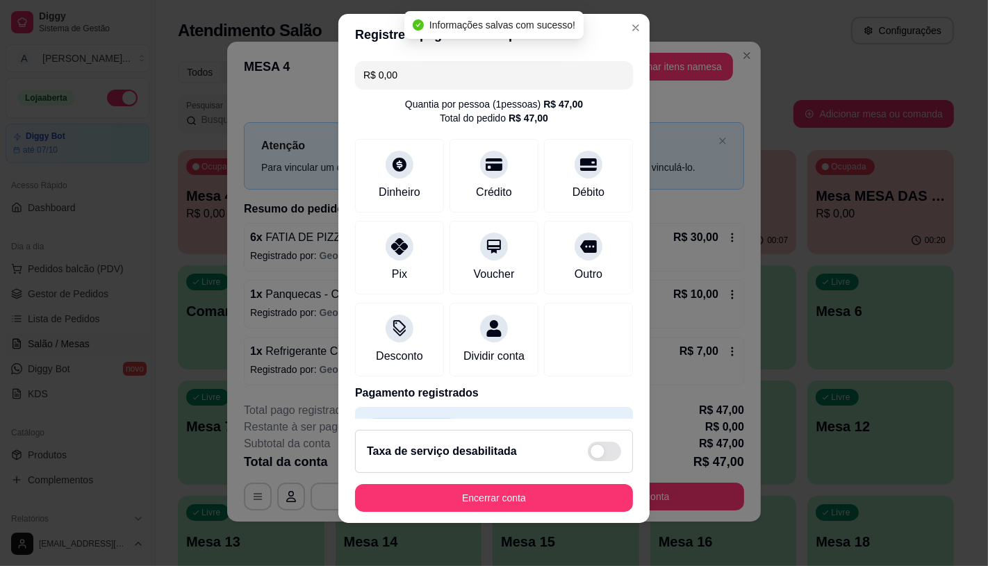
scroll to position [16, 0]
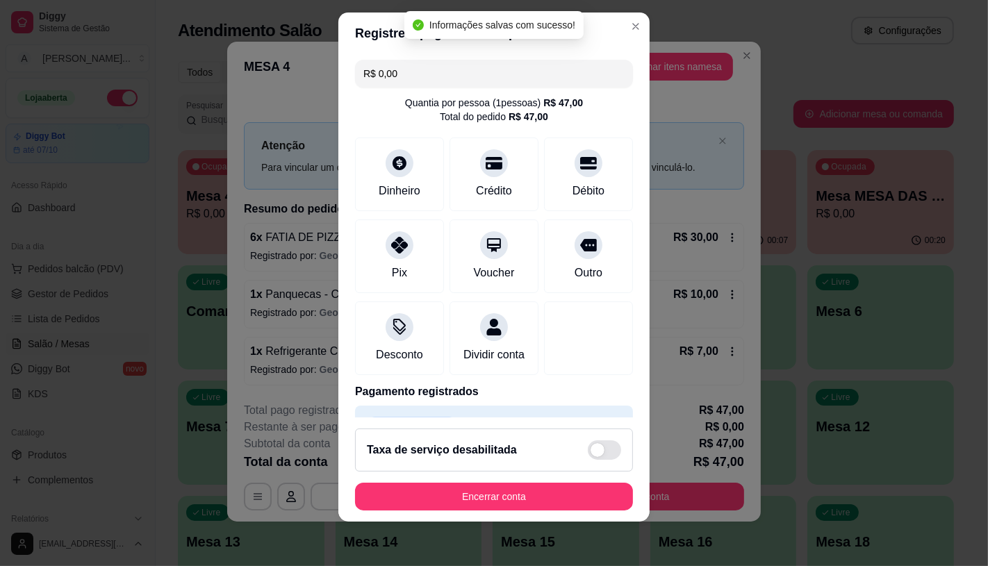
click at [471, 511] on footer "Taxa de serviço desabilitada Encerrar conta" at bounding box center [493, 470] width 311 height 104
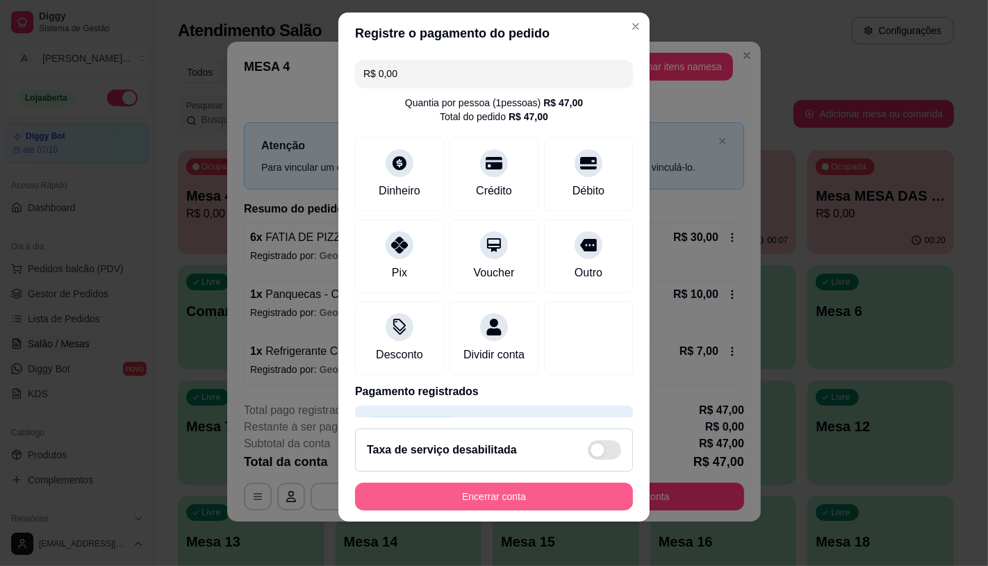
click at [482, 503] on button "Encerrar conta" at bounding box center [494, 497] width 278 height 28
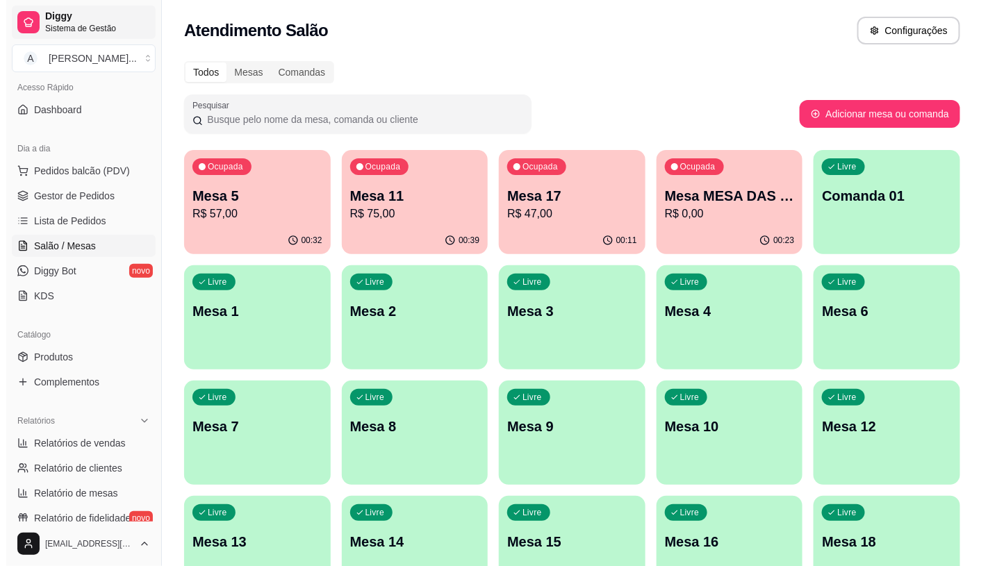
scroll to position [77, 0]
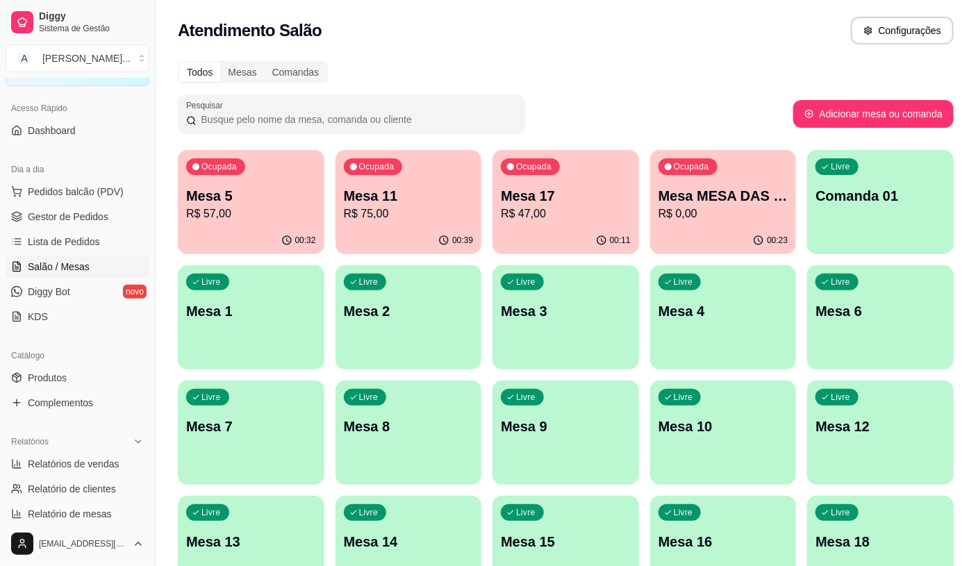
click at [220, 200] on p "Mesa 5" at bounding box center [251, 195] width 130 height 19
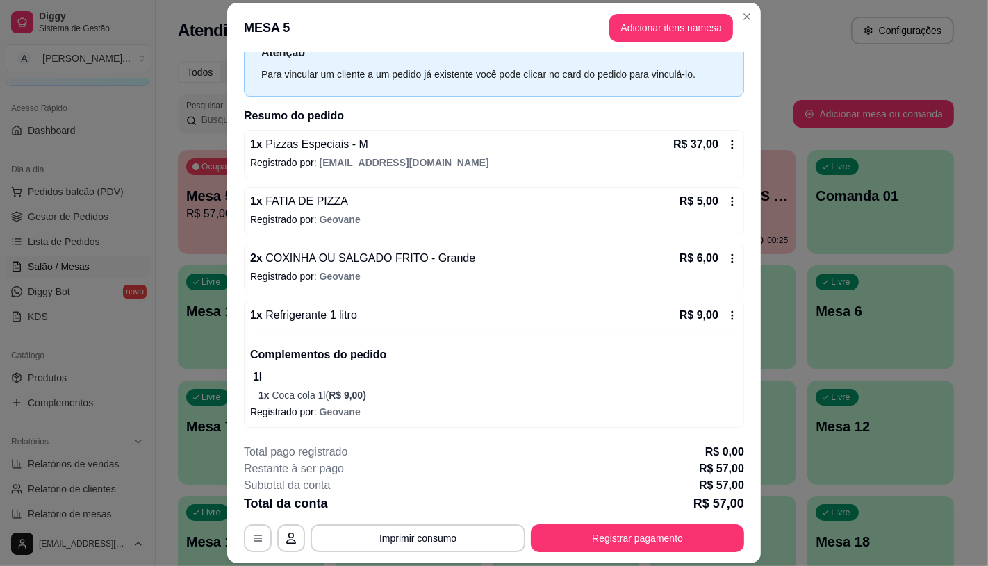
scroll to position [42, 0]
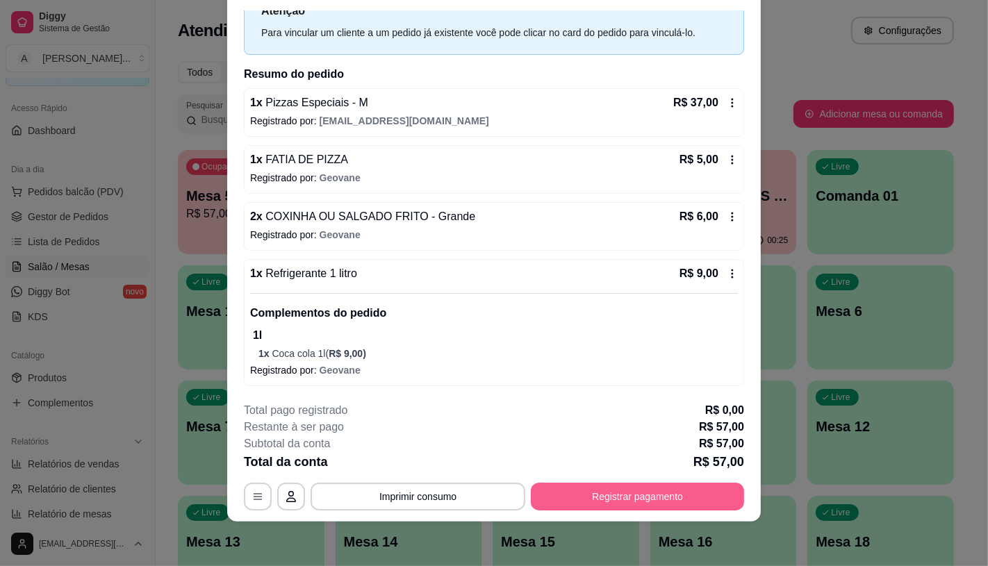
click at [568, 499] on button "Registrar pagamento" at bounding box center [637, 497] width 213 height 28
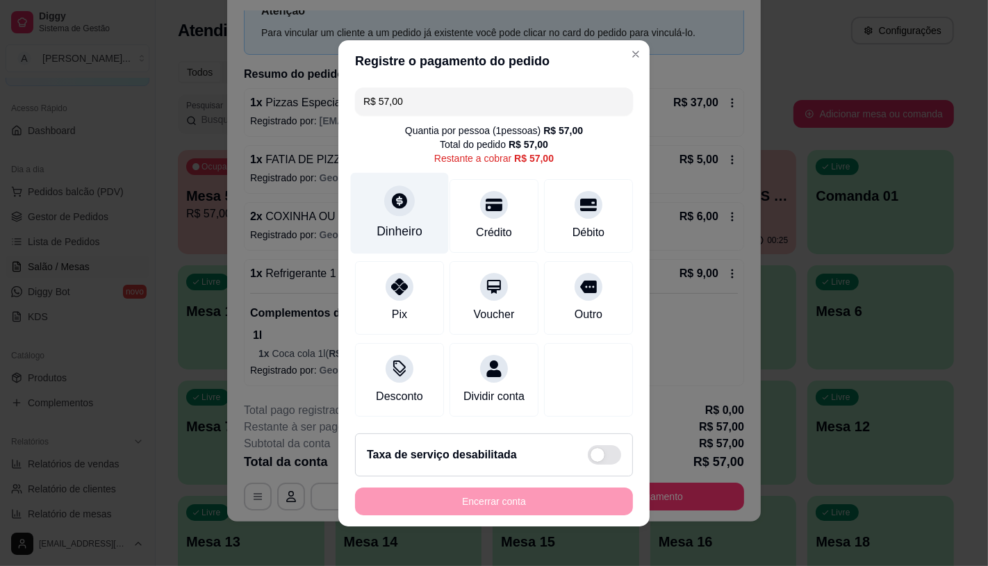
click at [377, 222] on div "Dinheiro" at bounding box center [400, 231] width 46 height 18
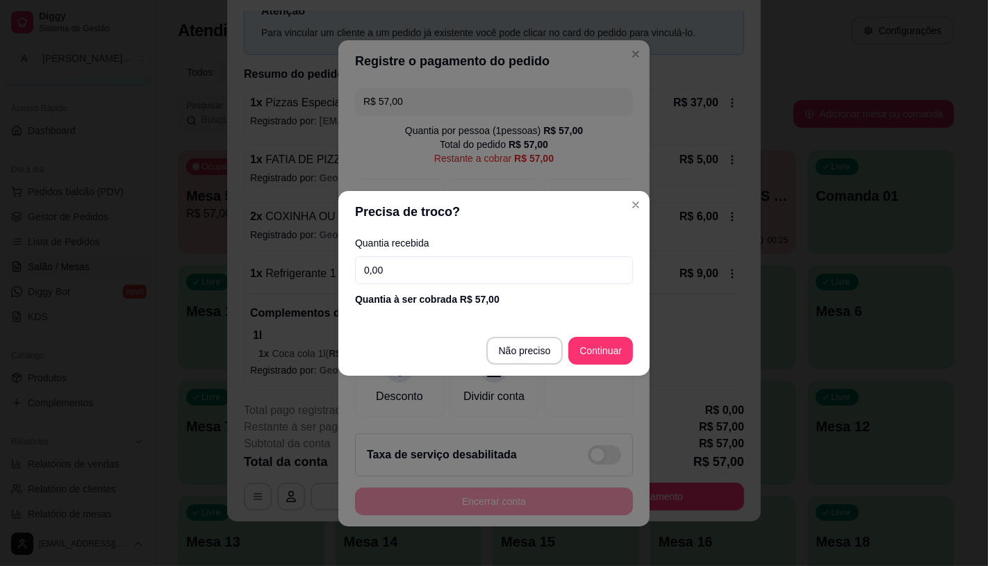
click at [482, 278] on input "0,00" at bounding box center [494, 270] width 278 height 28
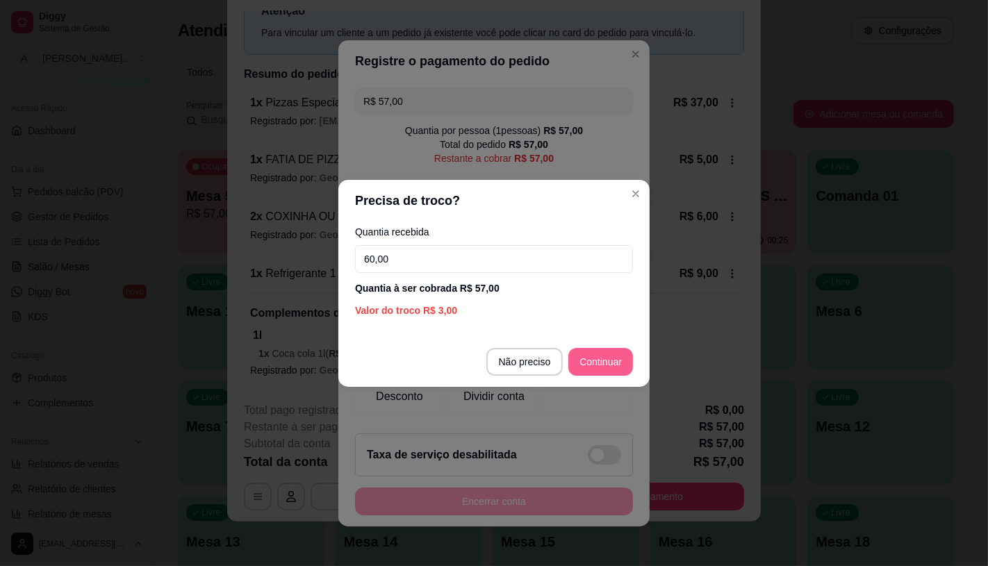
type input "60,00"
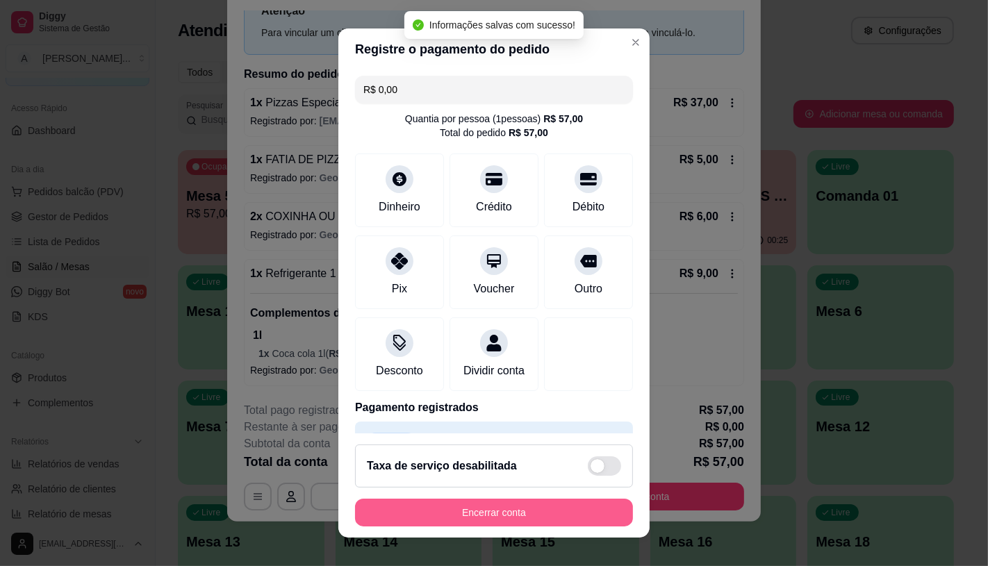
type input "R$ 0,00"
click at [473, 515] on button "Encerrar conta" at bounding box center [494, 513] width 278 height 28
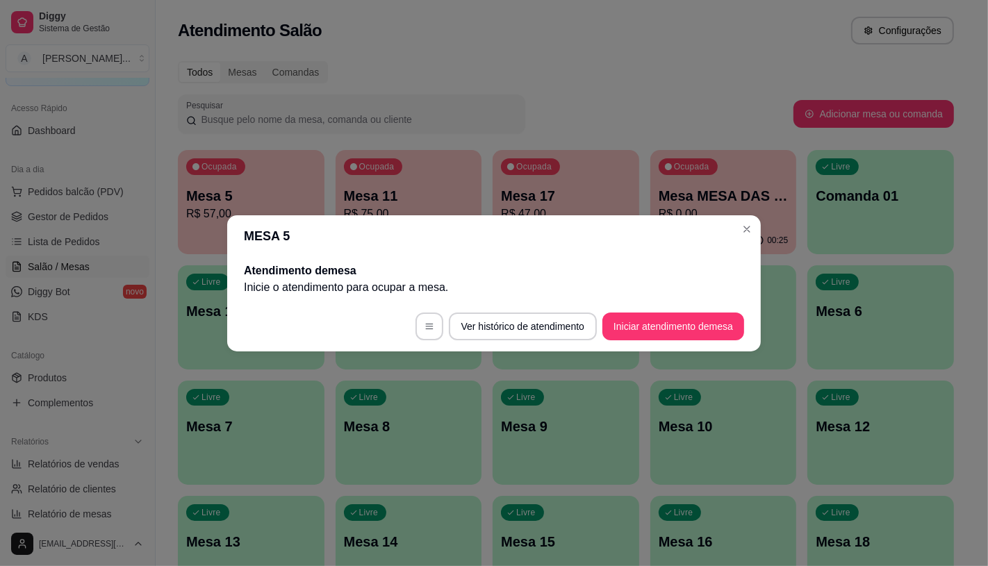
scroll to position [0, 0]
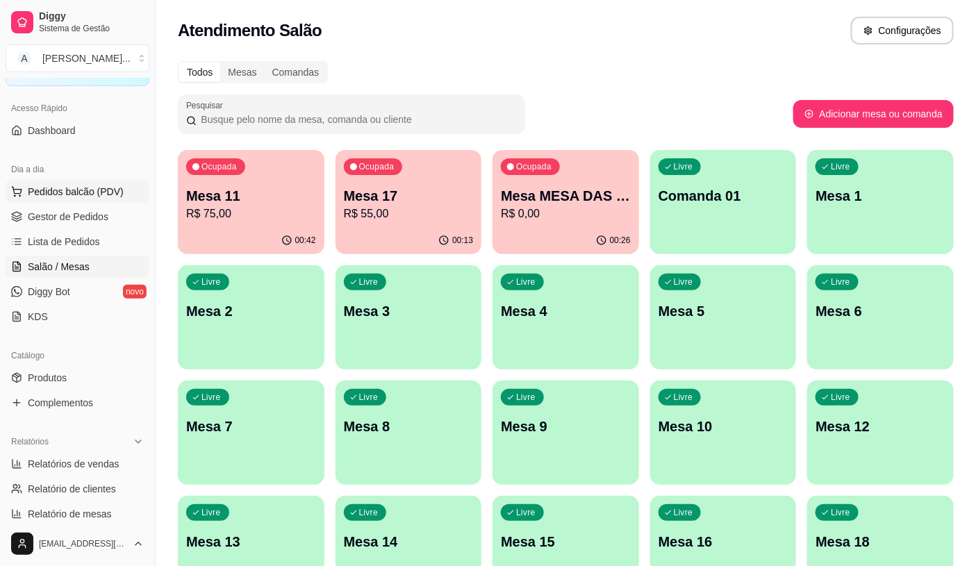
click at [40, 200] on button "Pedidos balcão (PDV)" at bounding box center [78, 192] width 144 height 22
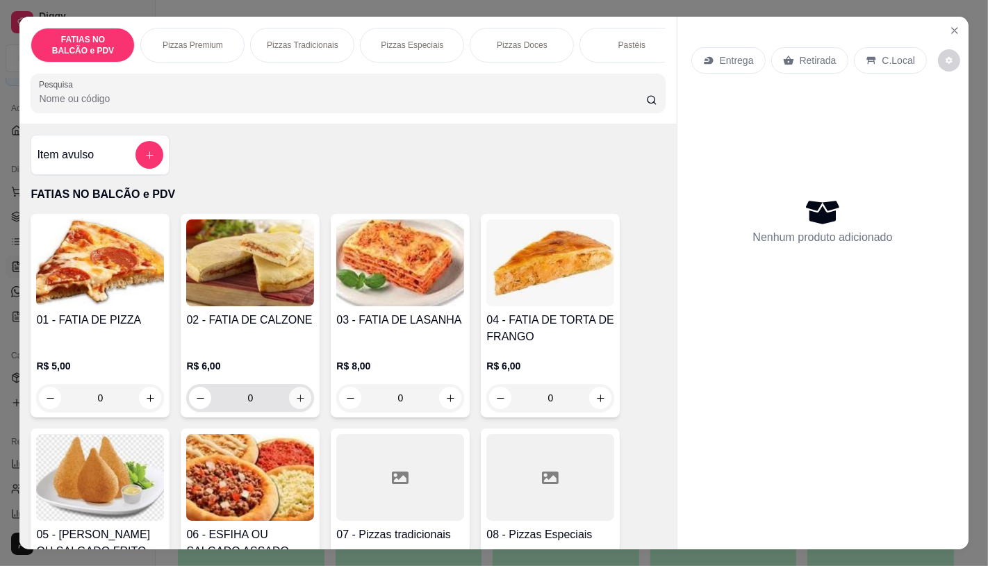
click at [289, 407] on button "increase-product-quantity" at bounding box center [300, 398] width 22 height 22
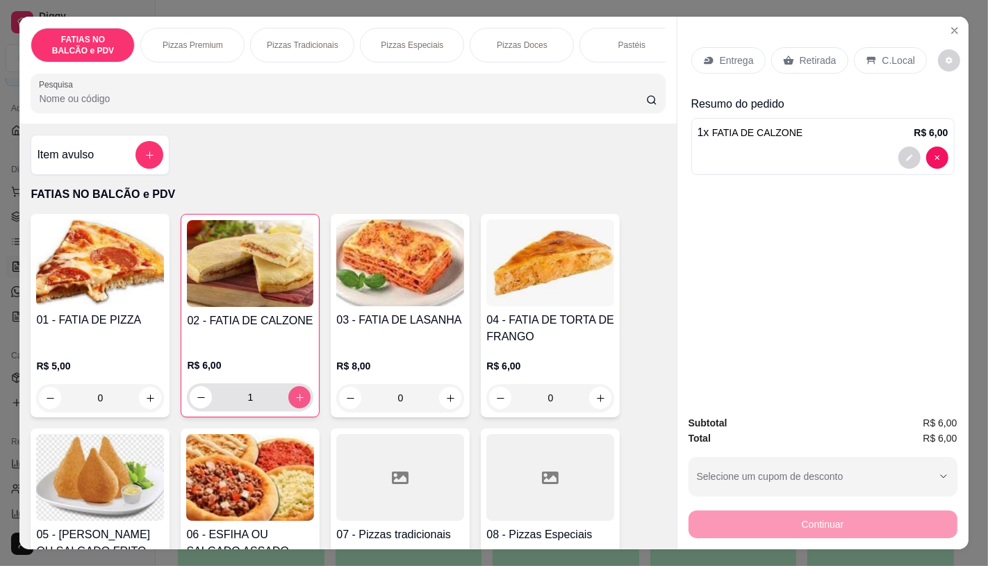
click at [295, 403] on icon "increase-product-quantity" at bounding box center [300, 398] width 10 height 10
type input "2"
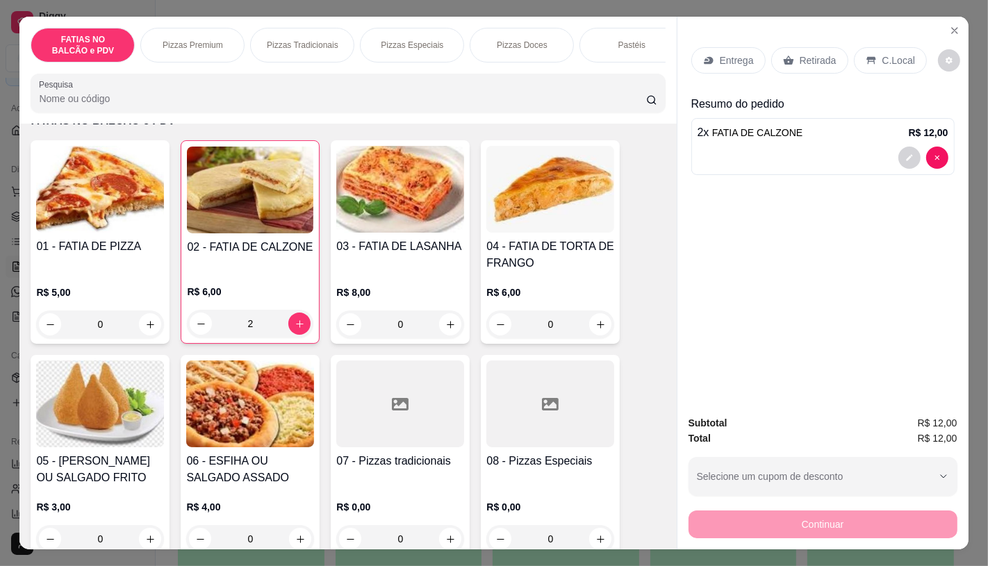
scroll to position [231, 0]
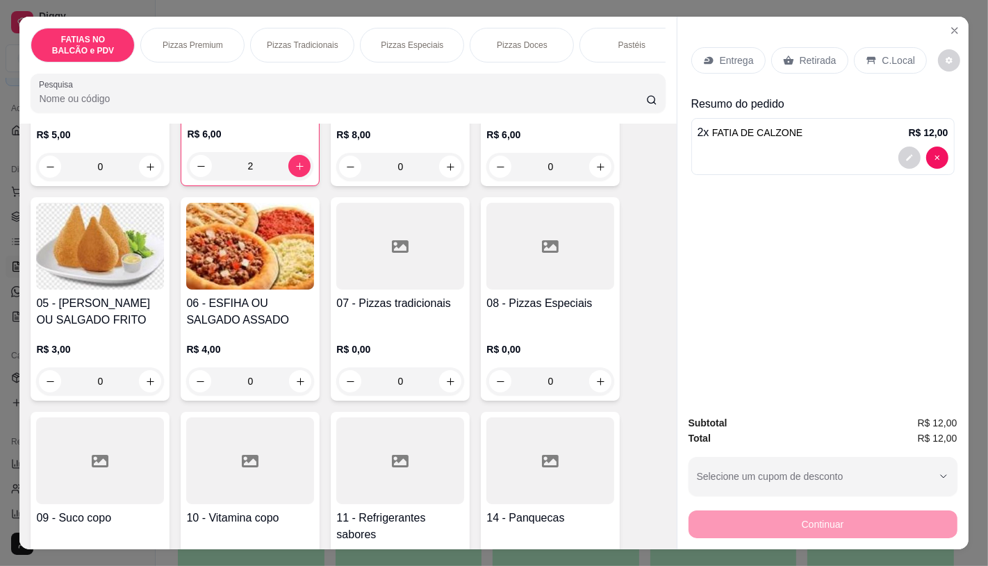
click at [385, 452] on div at bounding box center [400, 461] width 128 height 87
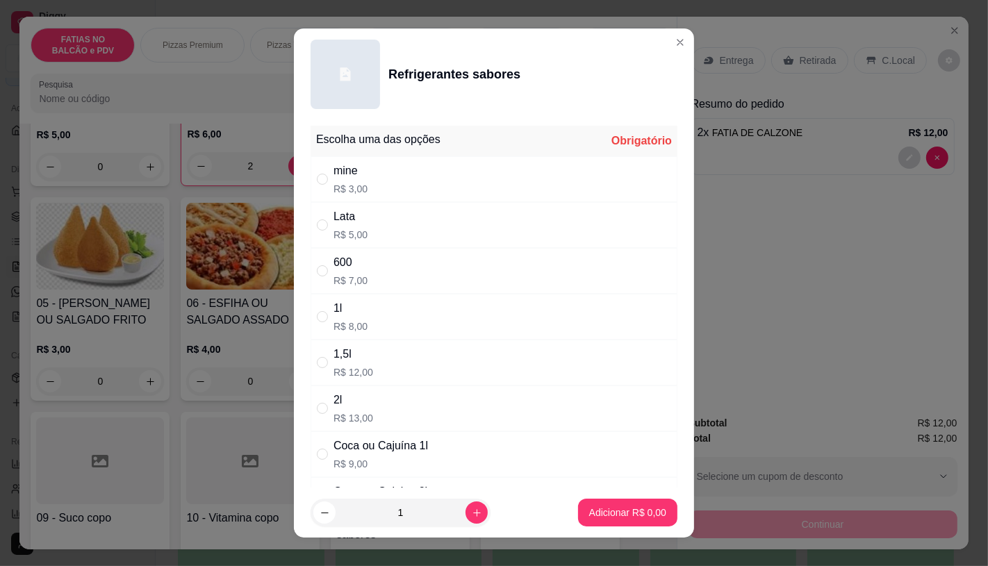
click at [339, 183] on p "R$ 3,00" at bounding box center [351, 189] width 34 height 14
radio input "true"
click at [589, 516] on p "Adicionar R$ 3,00" at bounding box center [627, 513] width 77 height 14
type input "1"
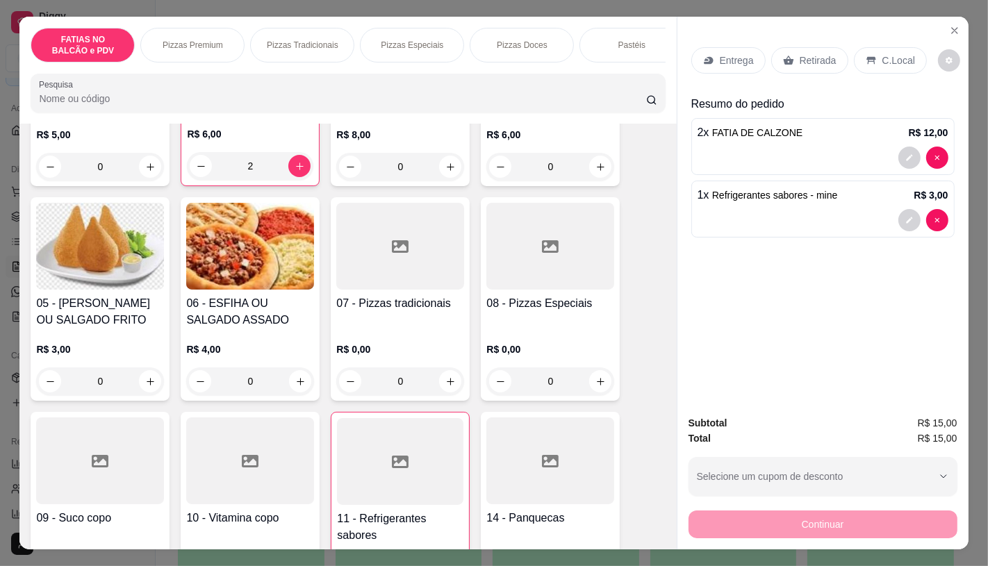
click at [787, 47] on div "Retirada" at bounding box center [809, 60] width 77 height 26
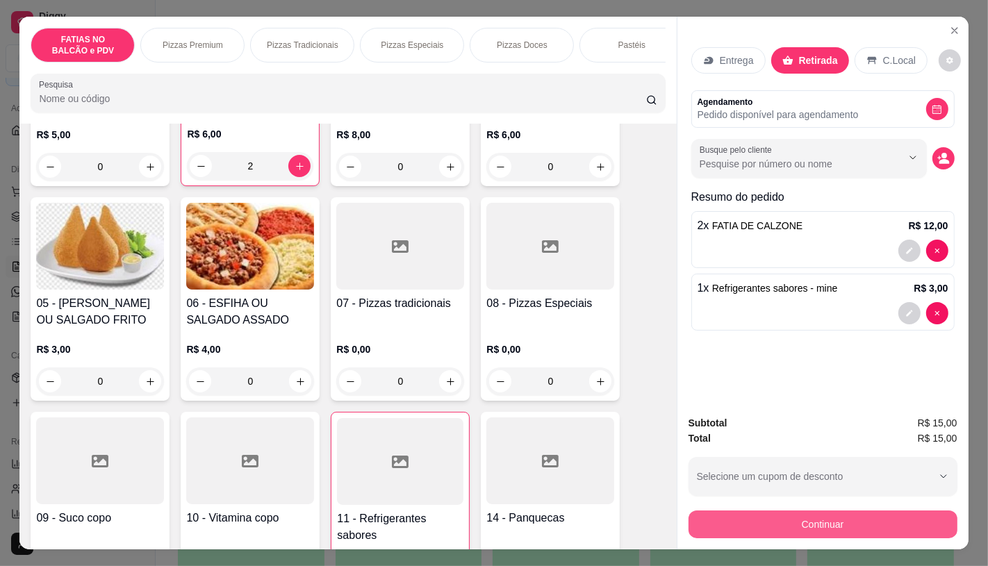
click at [760, 518] on button "Continuar" at bounding box center [823, 525] width 269 height 28
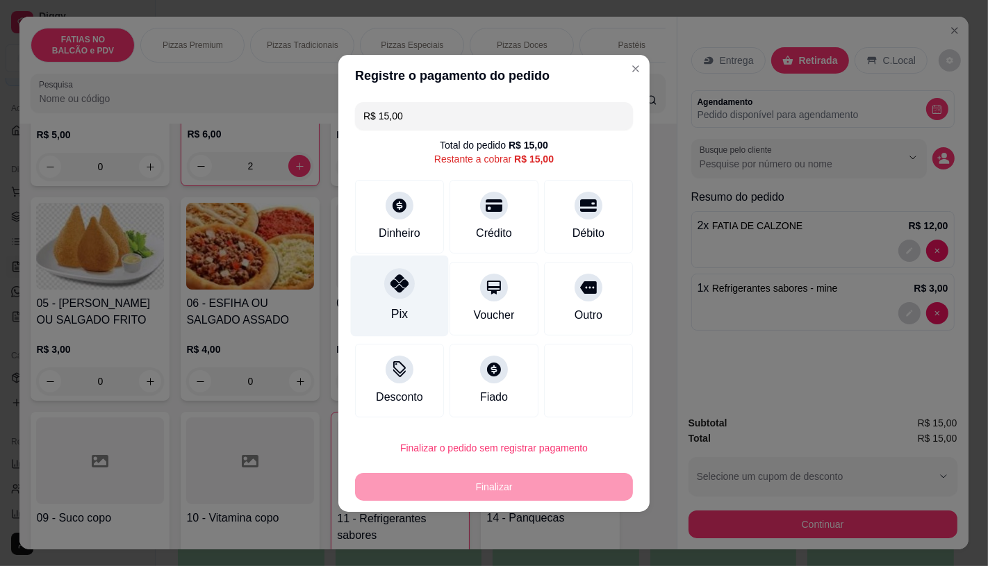
click at [396, 293] on icon at bounding box center [400, 284] width 18 height 18
type input "R$ 0,00"
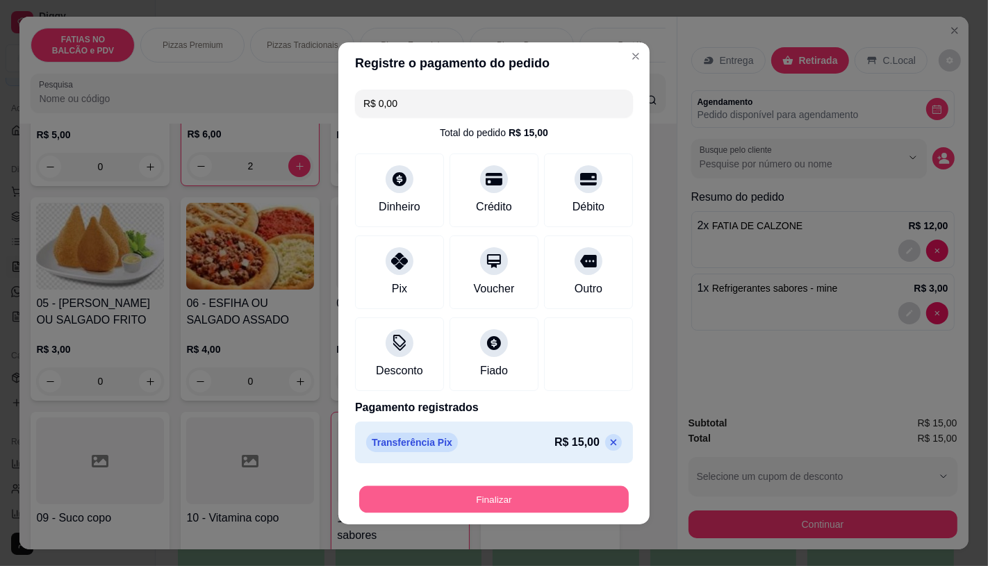
click at [498, 504] on button "Finalizar" at bounding box center [494, 499] width 270 height 27
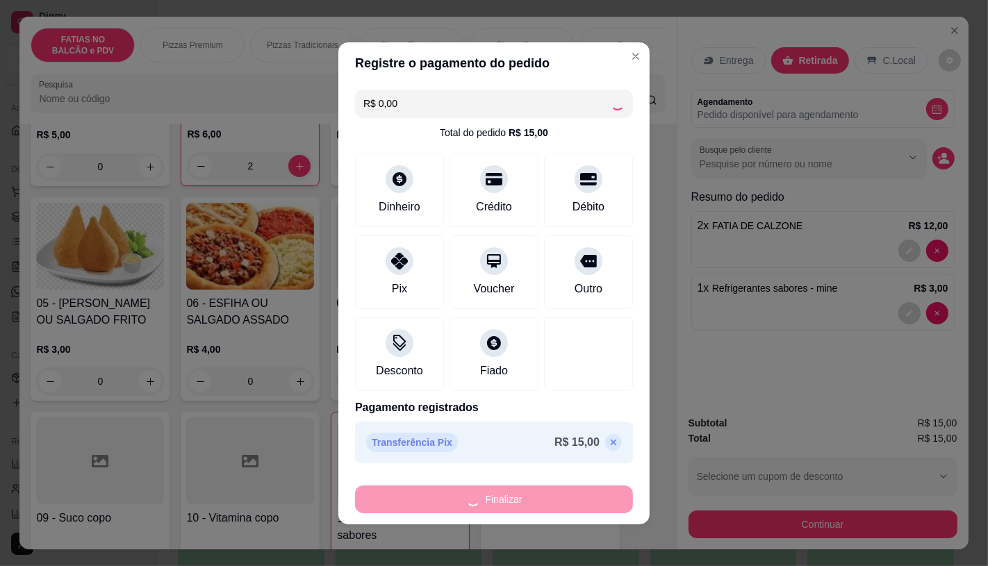
type input "0"
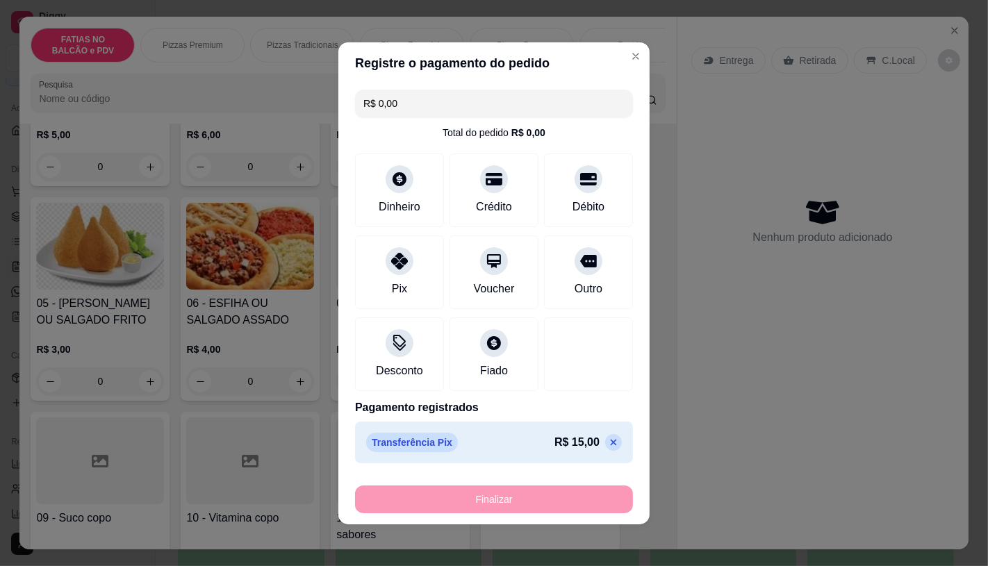
type input "-R$ 15,00"
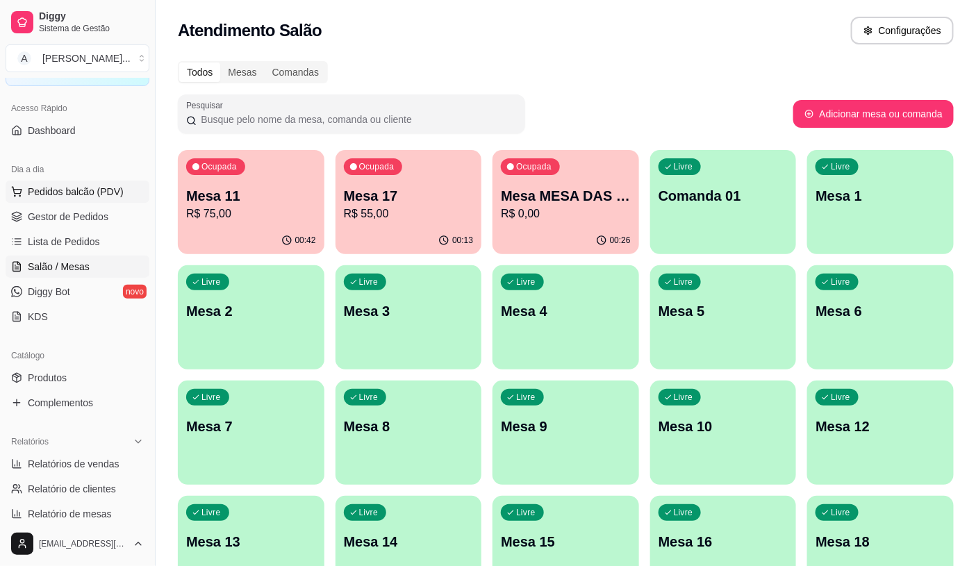
click at [122, 185] on button "Pedidos balcão (PDV)" at bounding box center [78, 192] width 144 height 22
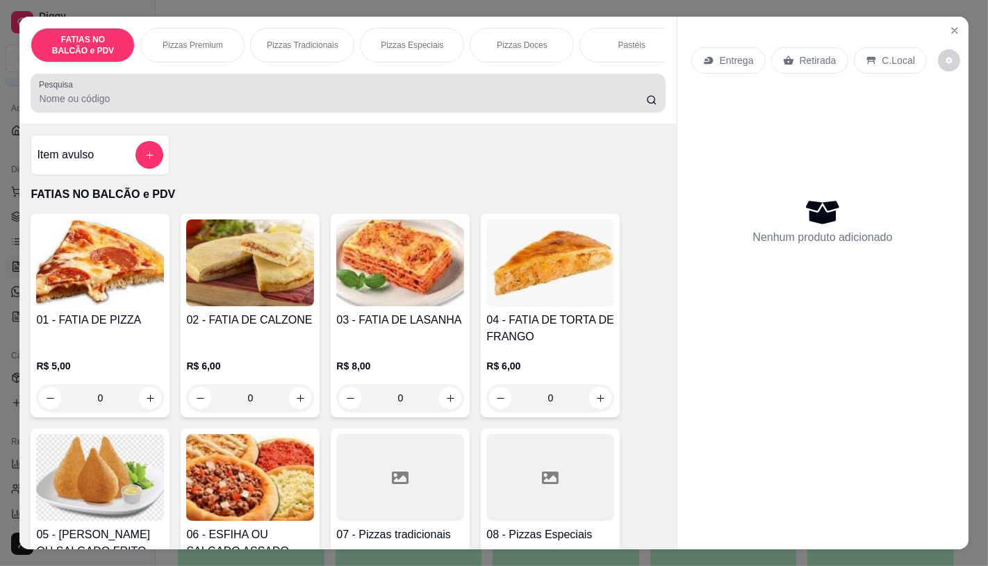
click at [213, 95] on div at bounding box center [348, 93] width 618 height 28
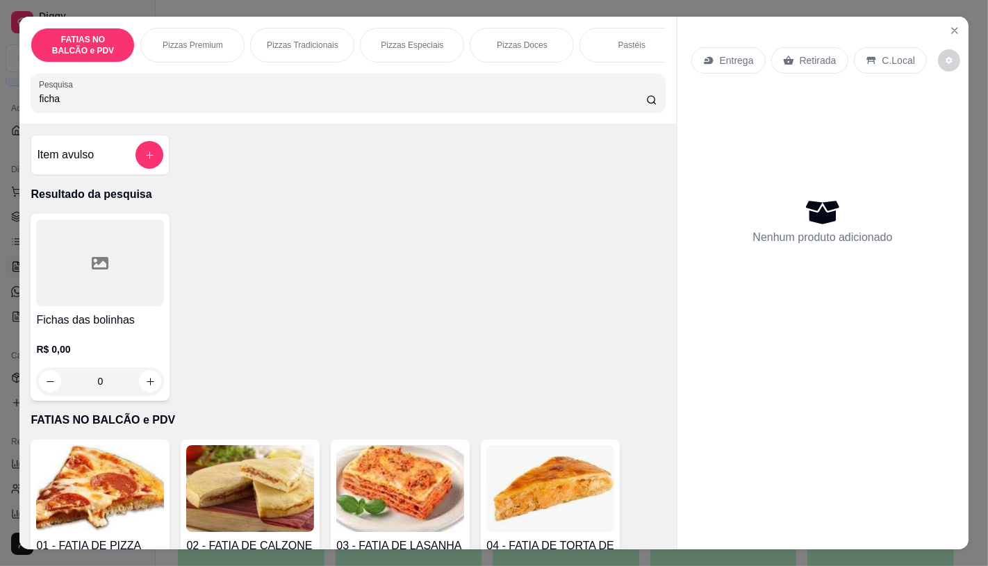
type input "ficha"
click at [84, 249] on div at bounding box center [100, 263] width 128 height 87
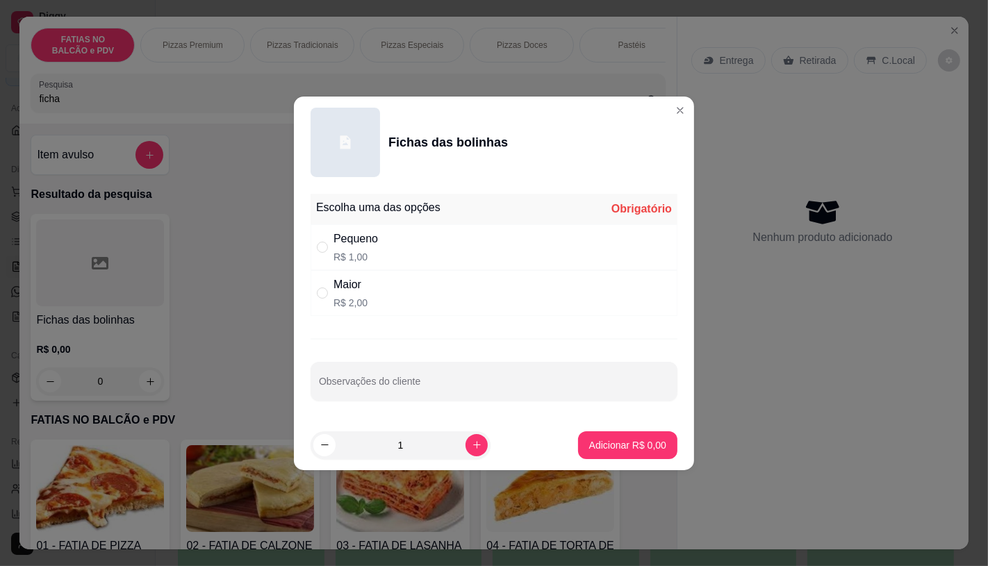
drag, startPoint x: 353, startPoint y: 282, endPoint x: 462, endPoint y: 338, distance: 122.8
click at [354, 282] on div "Maior" at bounding box center [351, 285] width 34 height 17
radio input "true"
click at [472, 442] on icon "increase-product-quantity" at bounding box center [477, 445] width 10 height 10
type input "2"
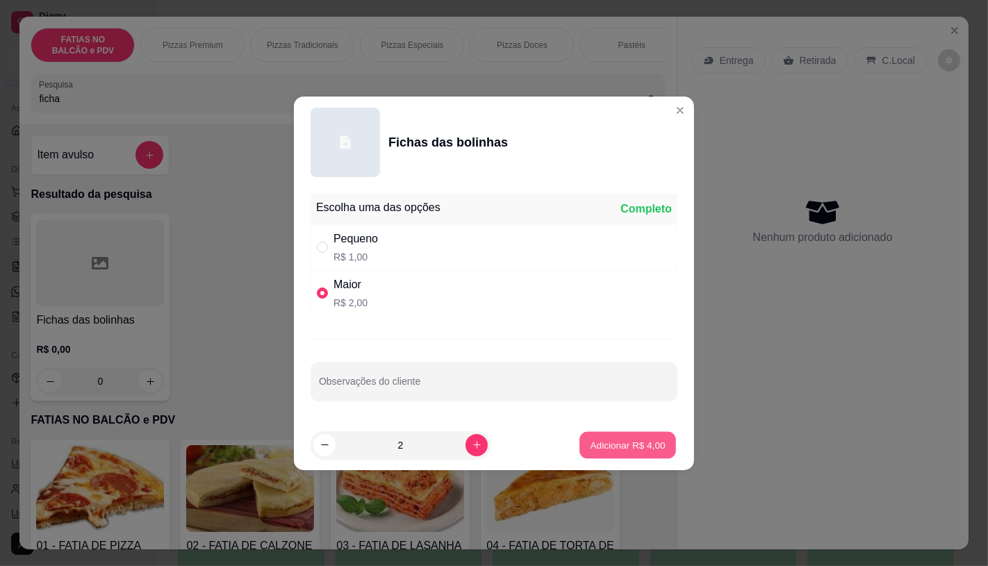
click at [590, 449] on p "Adicionar R$ 4,00" at bounding box center [627, 445] width 75 height 13
type input "2"
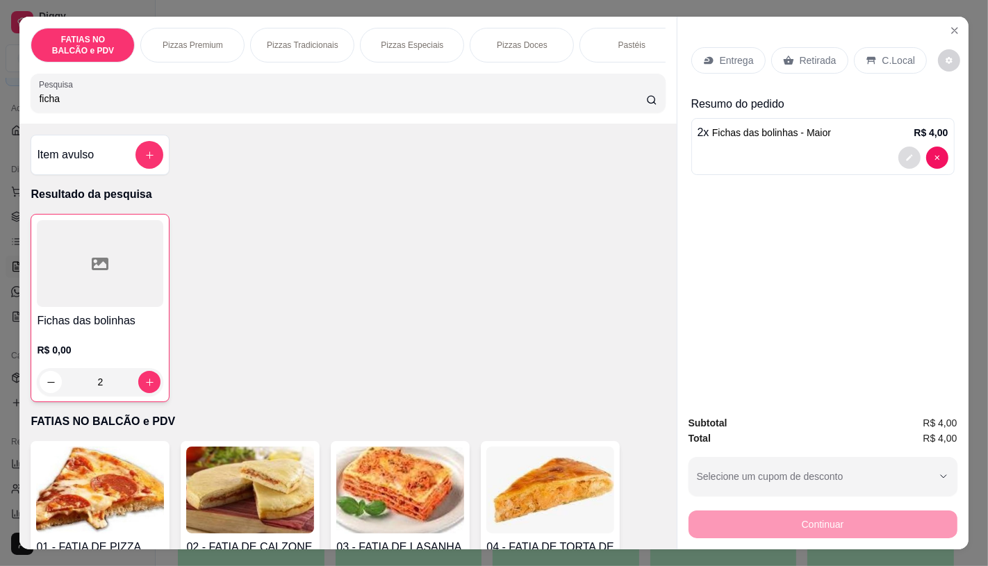
click at [906, 154] on icon "decrease-product-quantity" at bounding box center [910, 158] width 8 height 8
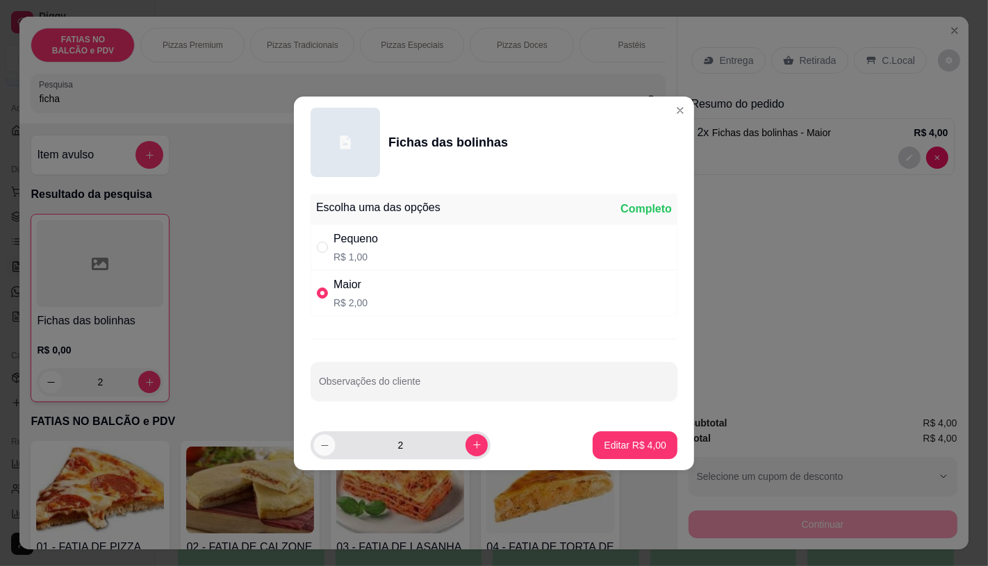
click at [320, 447] on icon "decrease-product-quantity" at bounding box center [325, 445] width 10 height 10
type input "1"
click at [615, 441] on p "Editar R$ 2,00" at bounding box center [635, 446] width 63 height 14
type input "1"
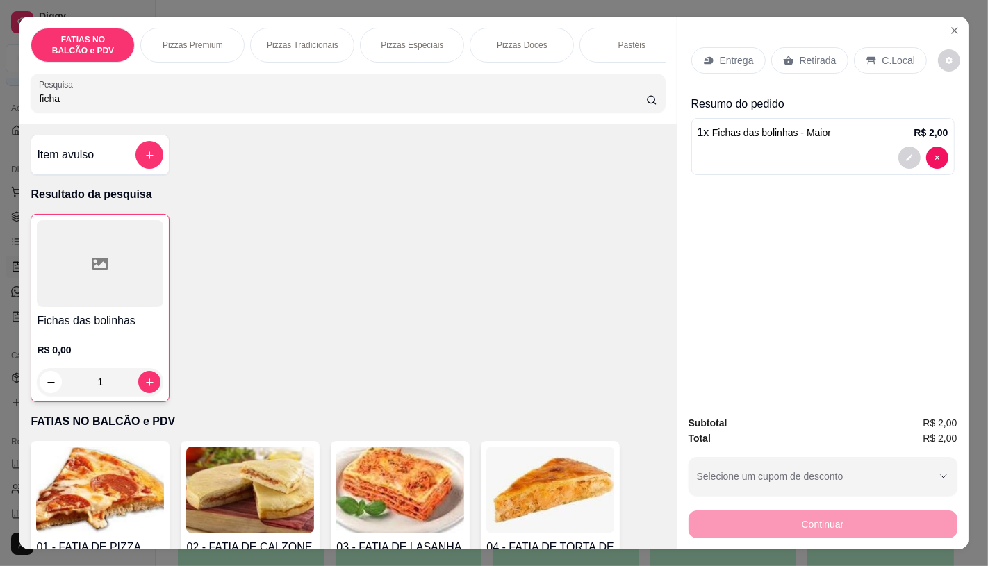
click at [824, 40] on div "Entrega Retirada C.Local" at bounding box center [822, 60] width 263 height 49
click at [824, 54] on p "Retirada" at bounding box center [818, 61] width 37 height 14
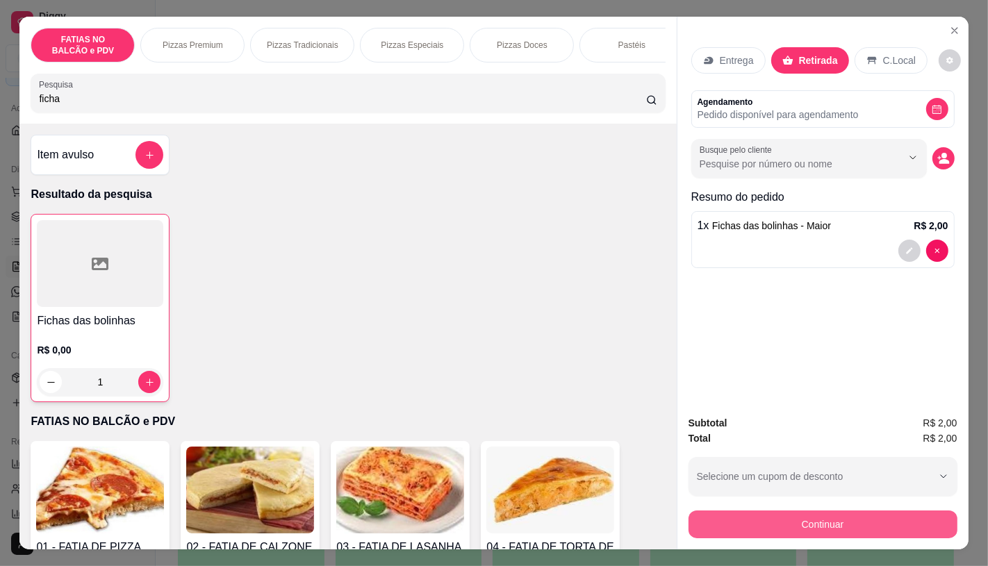
click at [737, 519] on button "Continuar" at bounding box center [823, 525] width 269 height 28
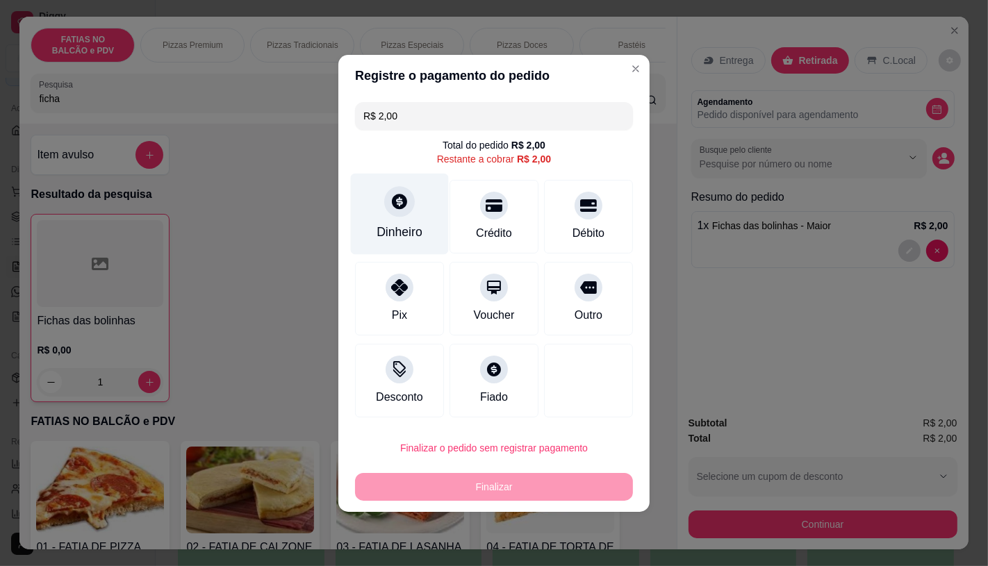
click at [418, 231] on div "Dinheiro" at bounding box center [400, 232] width 46 height 18
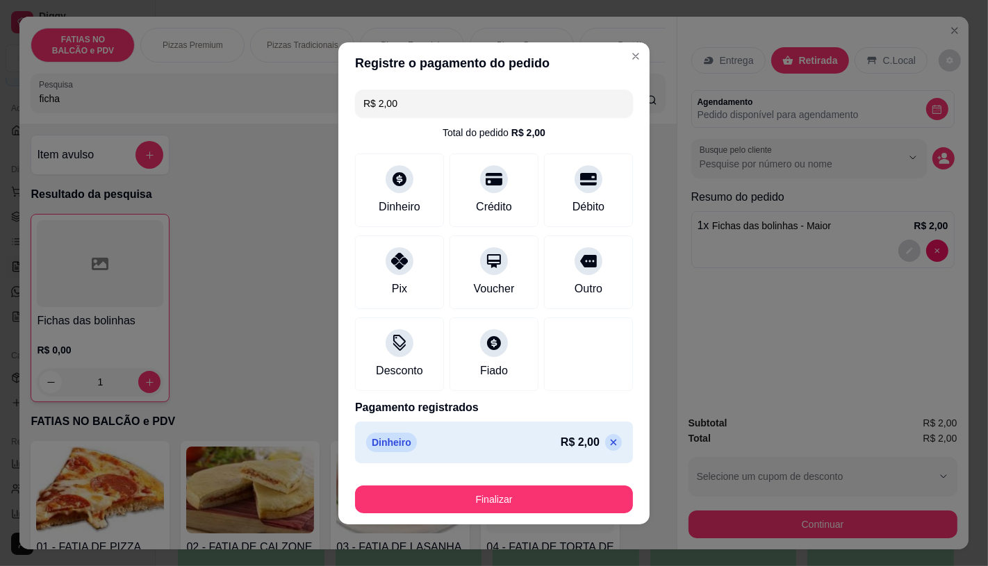
type input "R$ 0,00"
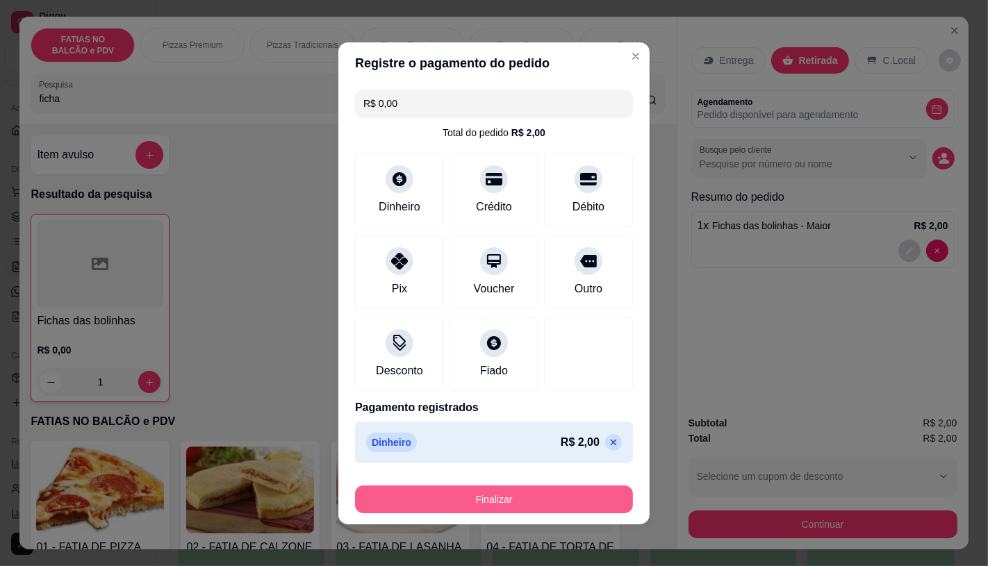
click at [512, 509] on button "Finalizar" at bounding box center [494, 500] width 278 height 28
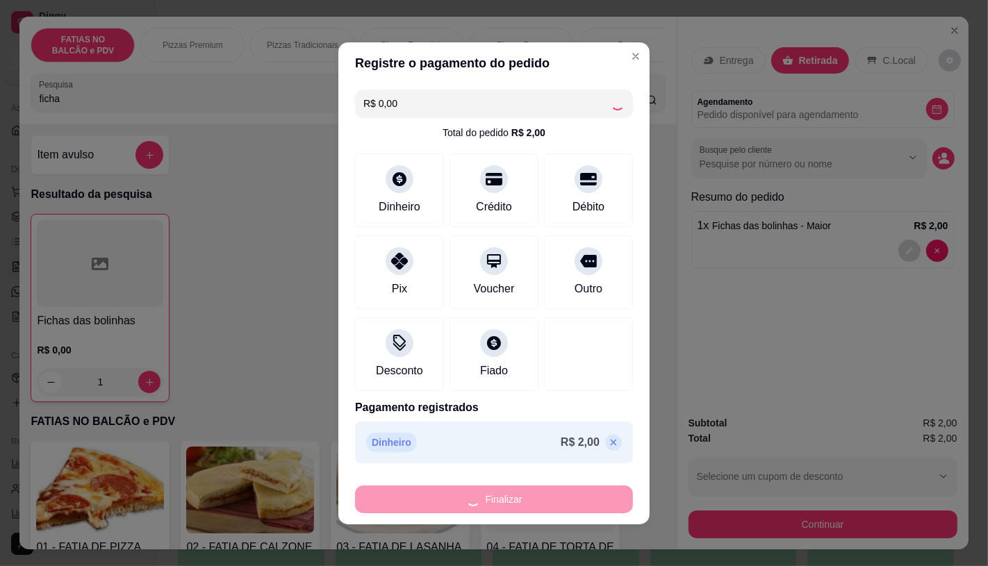
type input "0"
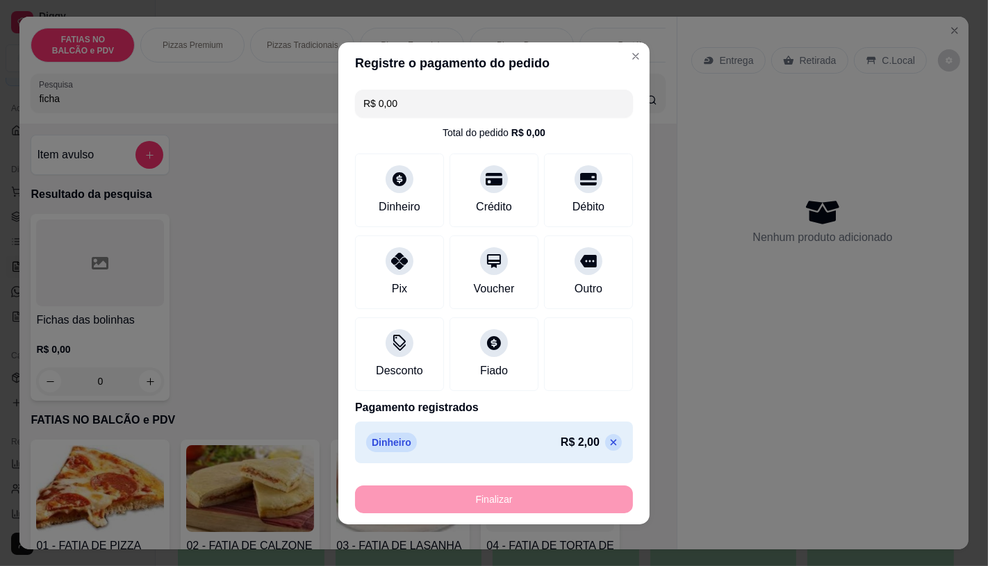
type input "-R$ 2,00"
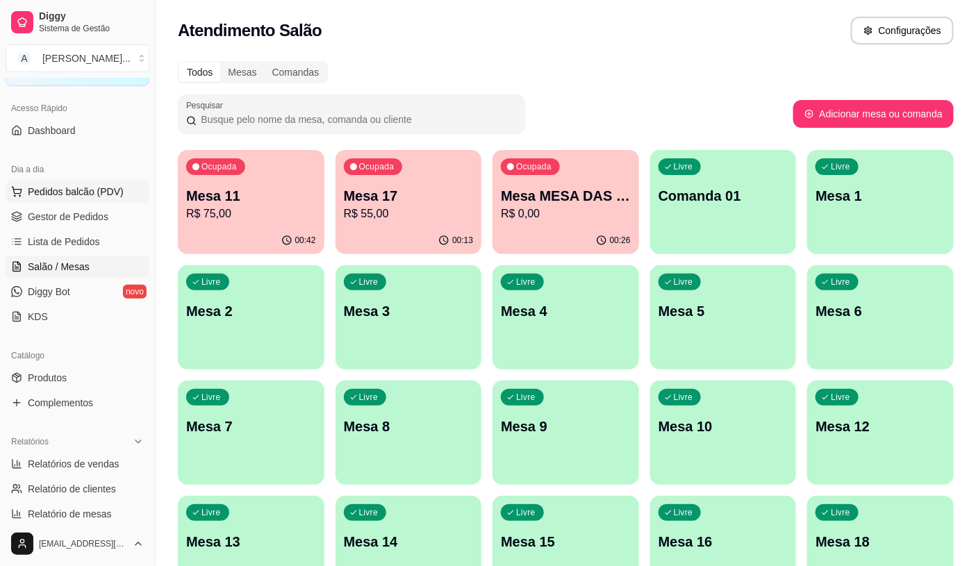
click at [103, 198] on span "Pedidos balcão (PDV)" at bounding box center [76, 192] width 96 height 14
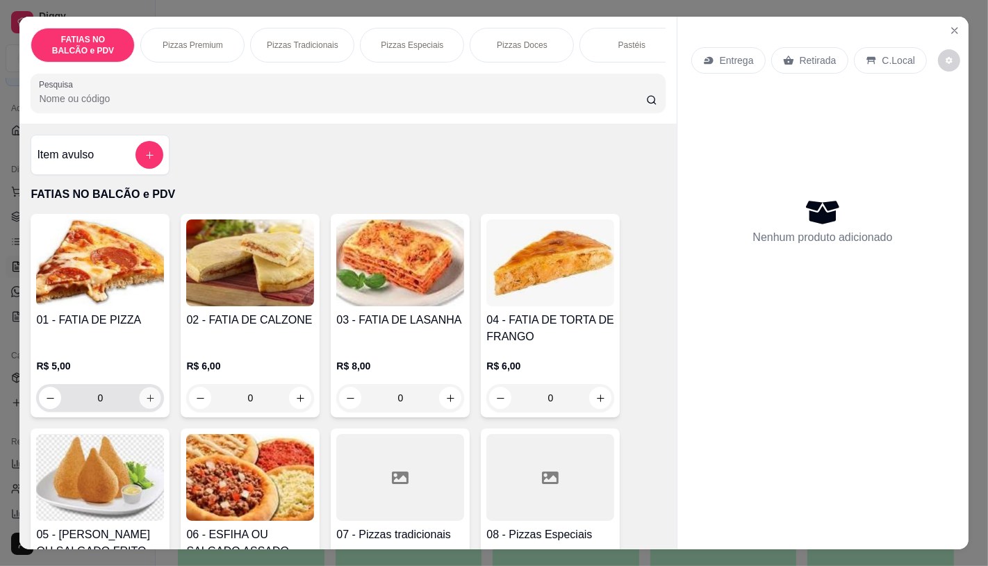
click at [149, 402] on icon "increase-product-quantity" at bounding box center [150, 398] width 10 height 10
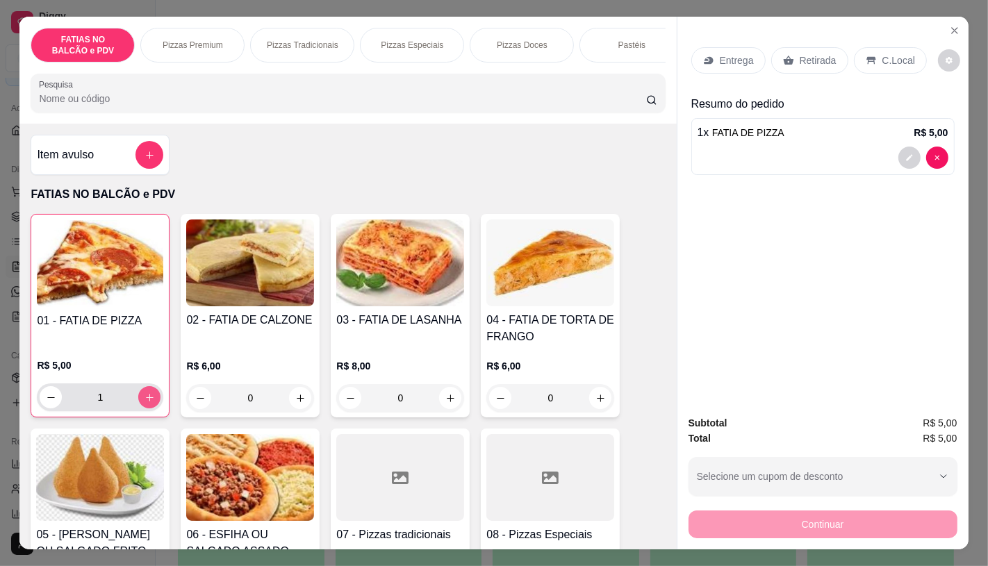
click at [149, 402] on button "increase-product-quantity" at bounding box center [149, 397] width 22 height 22
type input "2"
click at [818, 60] on p "Retirada" at bounding box center [818, 61] width 37 height 14
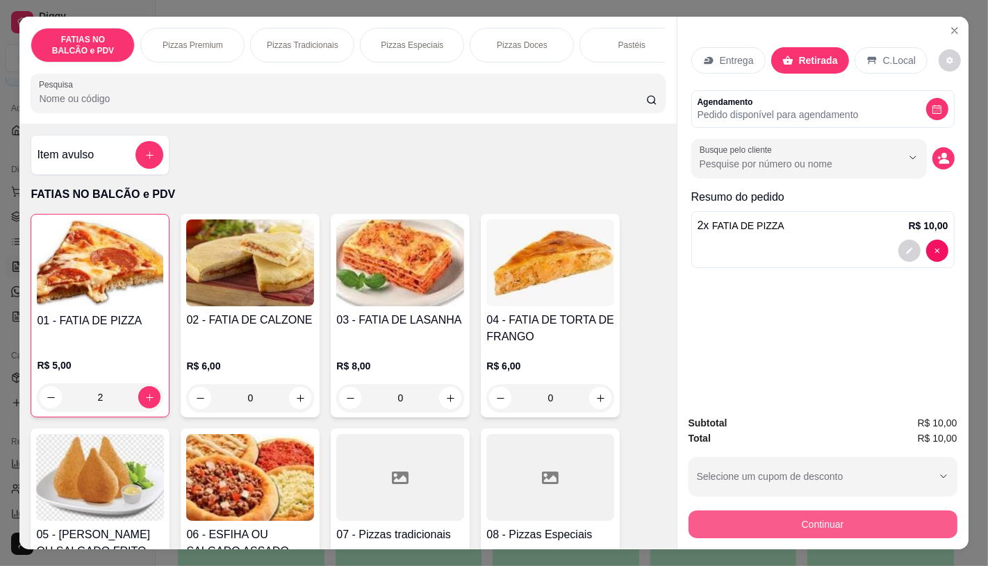
click at [796, 523] on button "Continuar" at bounding box center [823, 525] width 269 height 28
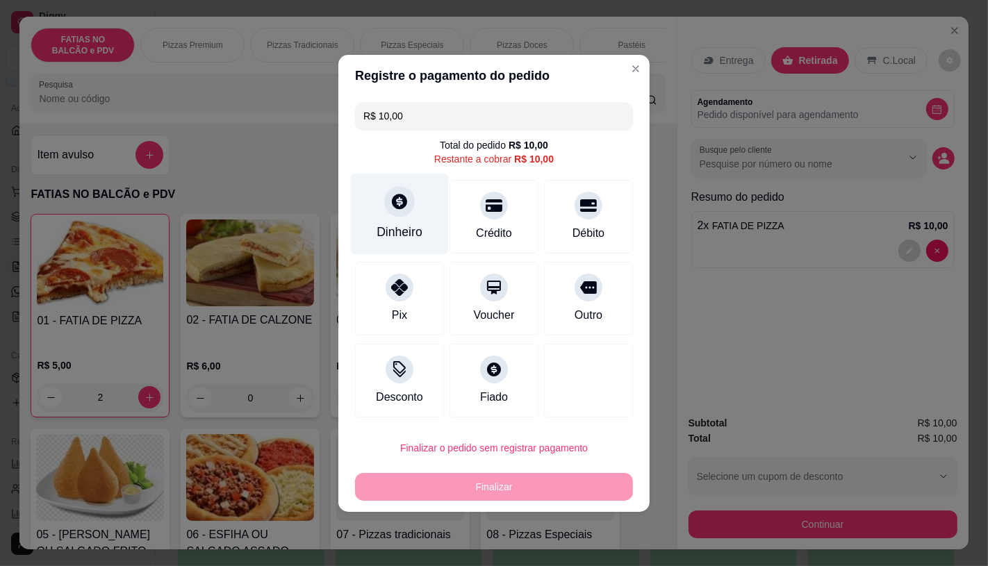
click at [391, 202] on icon at bounding box center [400, 202] width 18 height 18
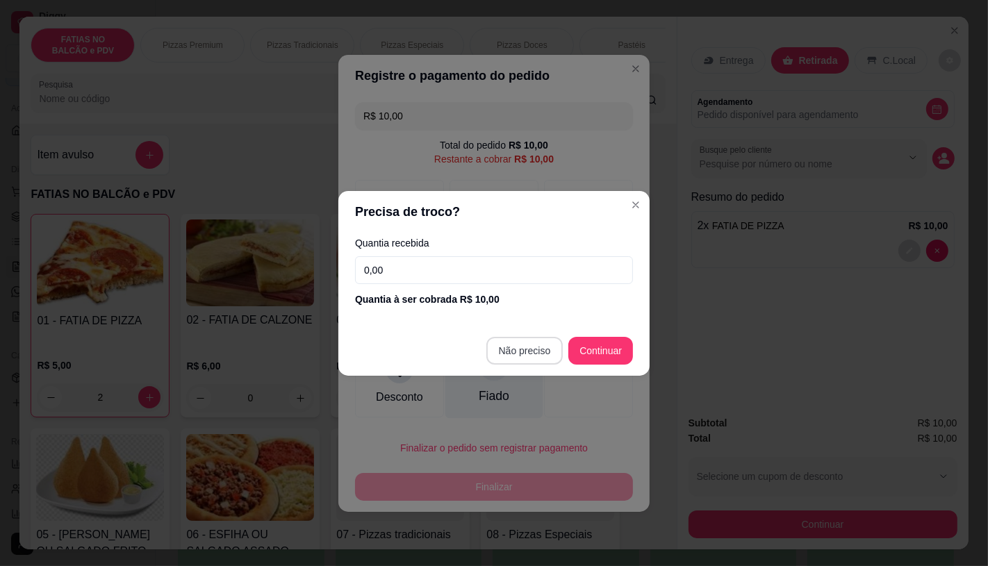
type input "R$ 0,00"
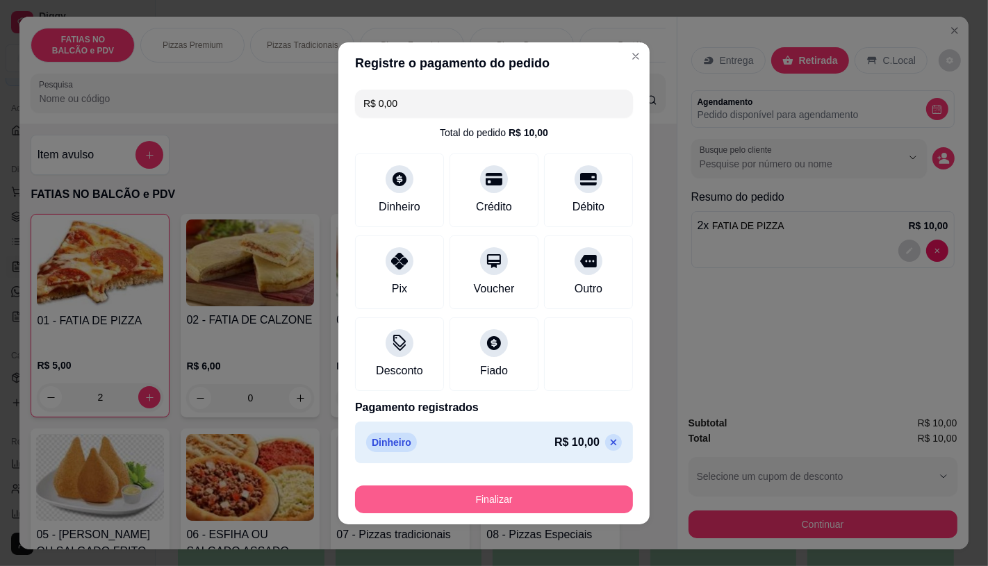
click at [505, 499] on button "Finalizar" at bounding box center [494, 500] width 278 height 28
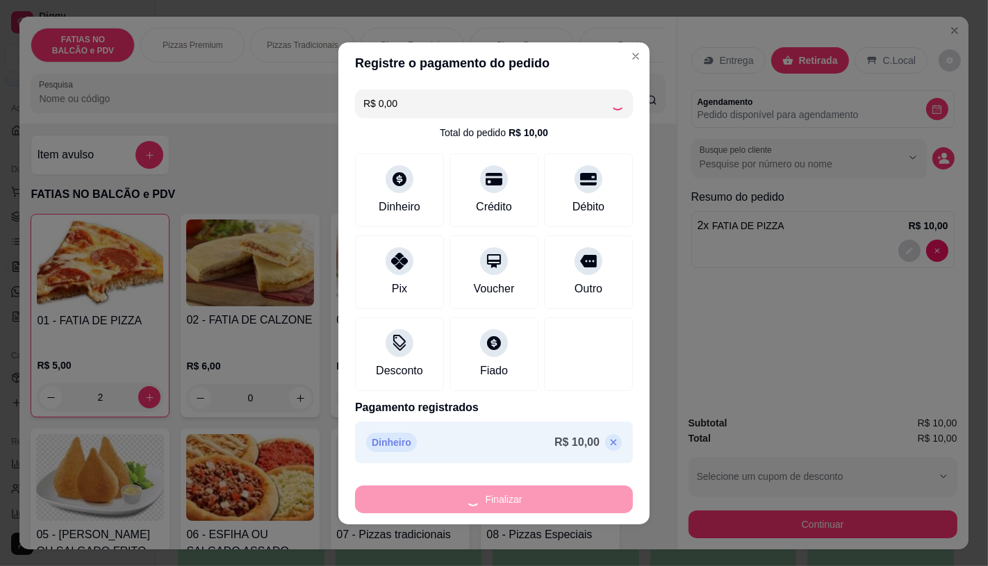
type input "0"
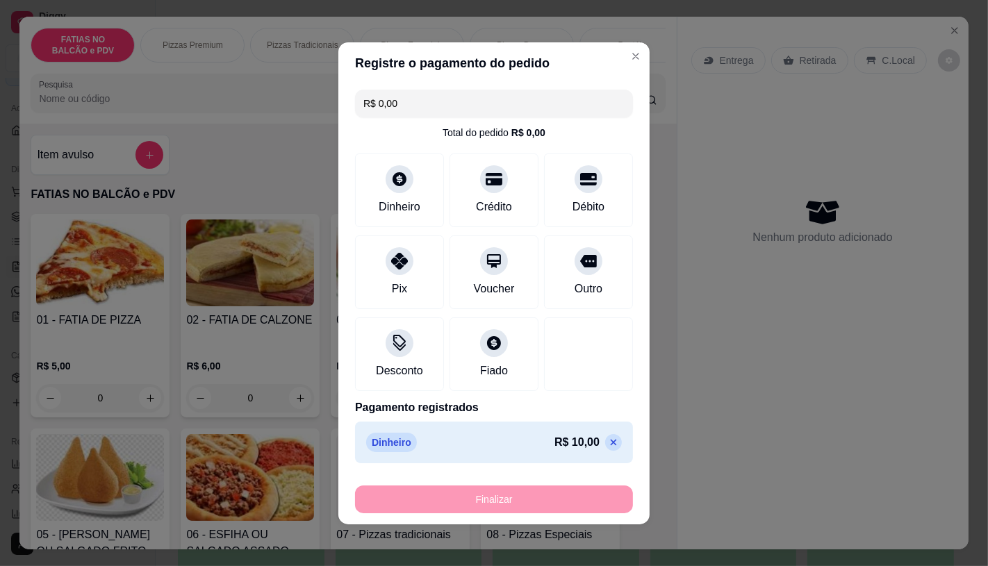
type input "-R$ 10,00"
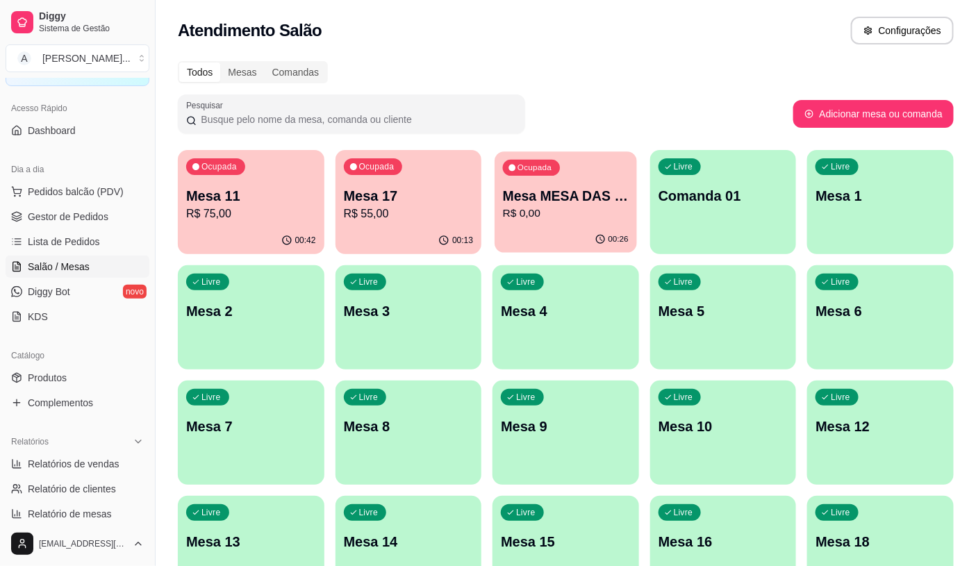
click at [585, 218] on p "R$ 0,00" at bounding box center [566, 214] width 126 height 16
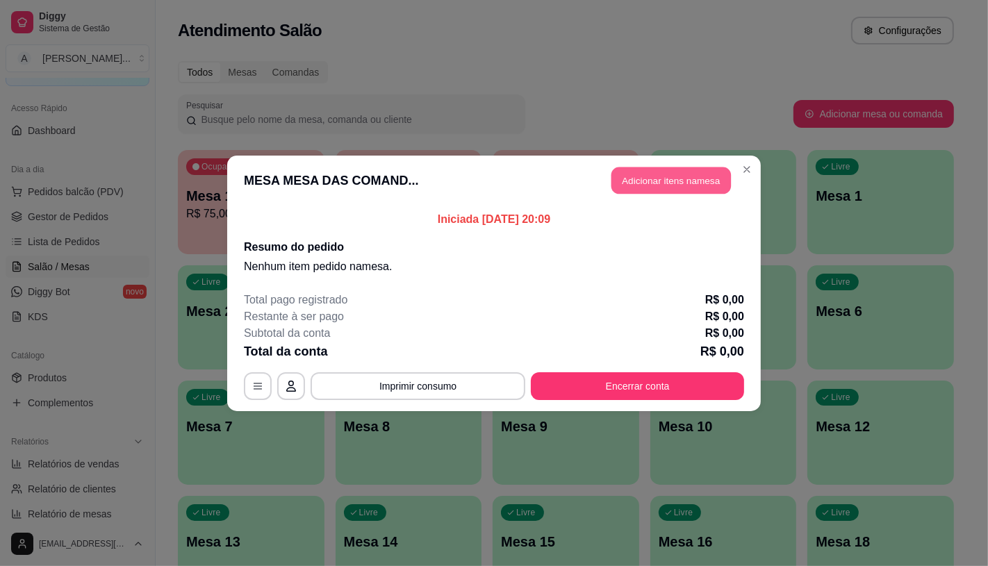
click at [661, 190] on button "Adicionar itens na mesa" at bounding box center [672, 180] width 120 height 27
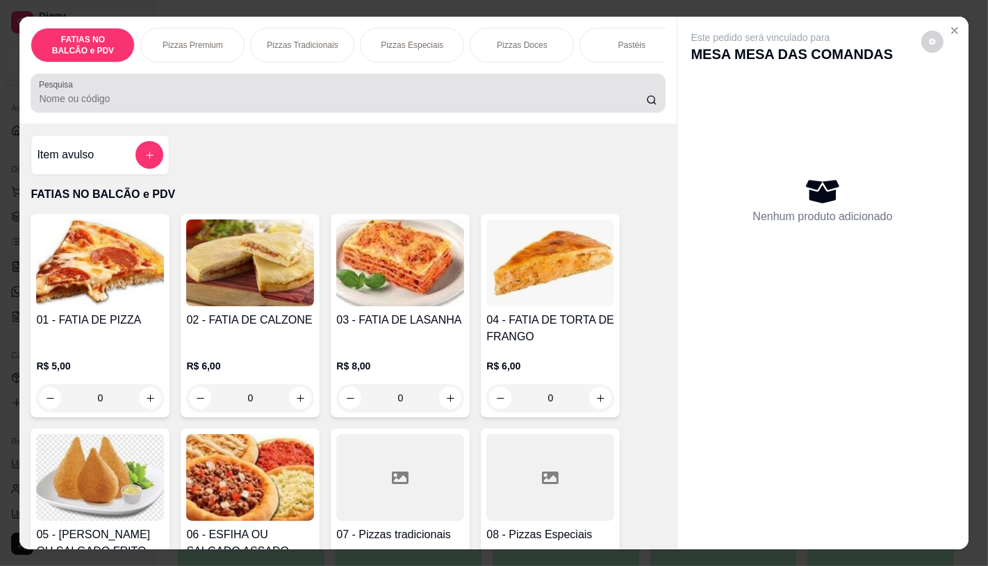
click at [552, 74] on div "FATIAS NO BALCÃO e PDV Pizzas Premium Pizzas Tradicionais Pizzas Especiais Pizz…" at bounding box center [347, 70] width 657 height 107
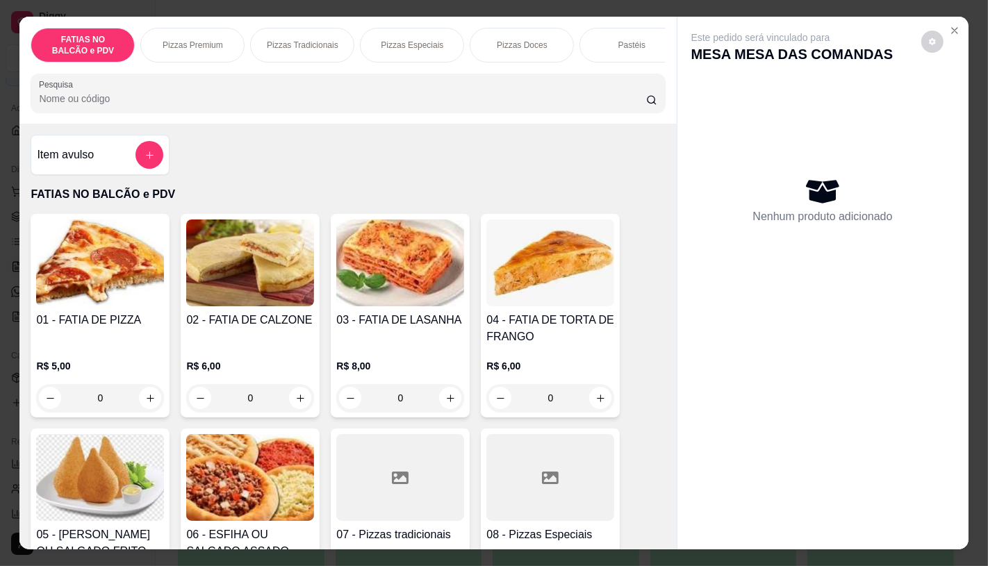
scroll to position [0, 555]
click at [612, 44] on p "Panqueca" at bounding box center [626, 45] width 38 height 11
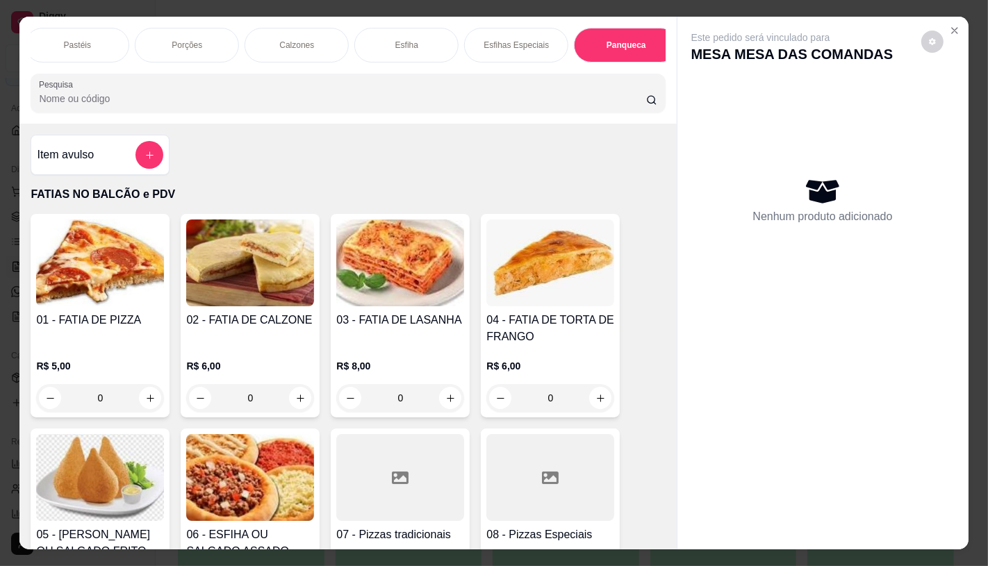
scroll to position [33, 0]
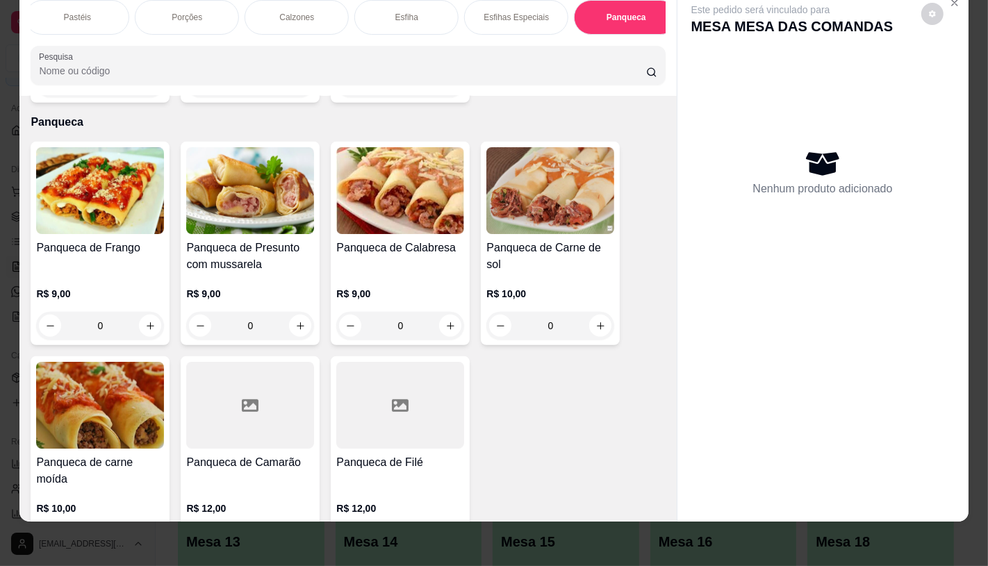
click at [238, 208] on img at bounding box center [250, 190] width 128 height 87
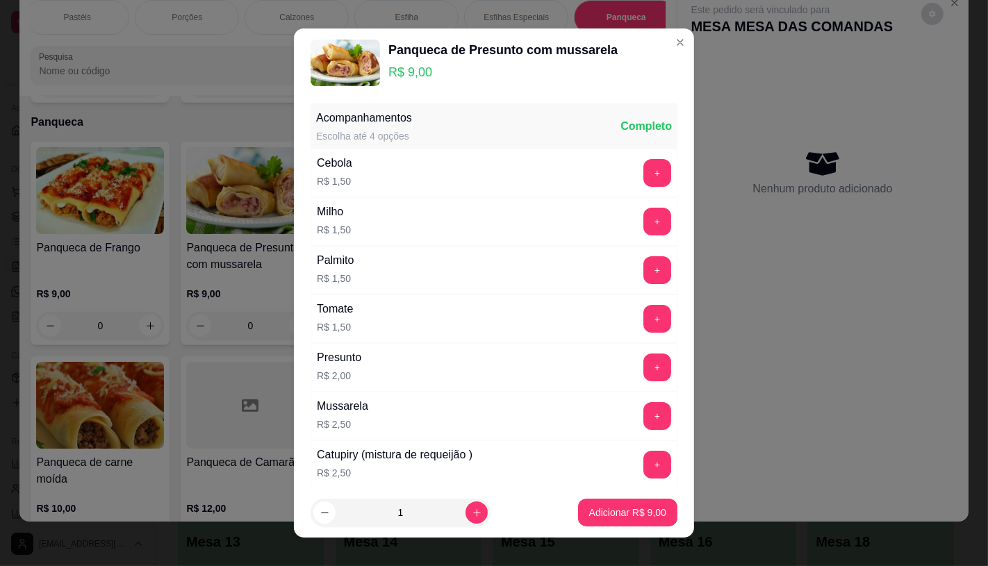
click at [593, 507] on p "Adicionar R$ 9,00" at bounding box center [627, 513] width 77 height 14
type input "1"
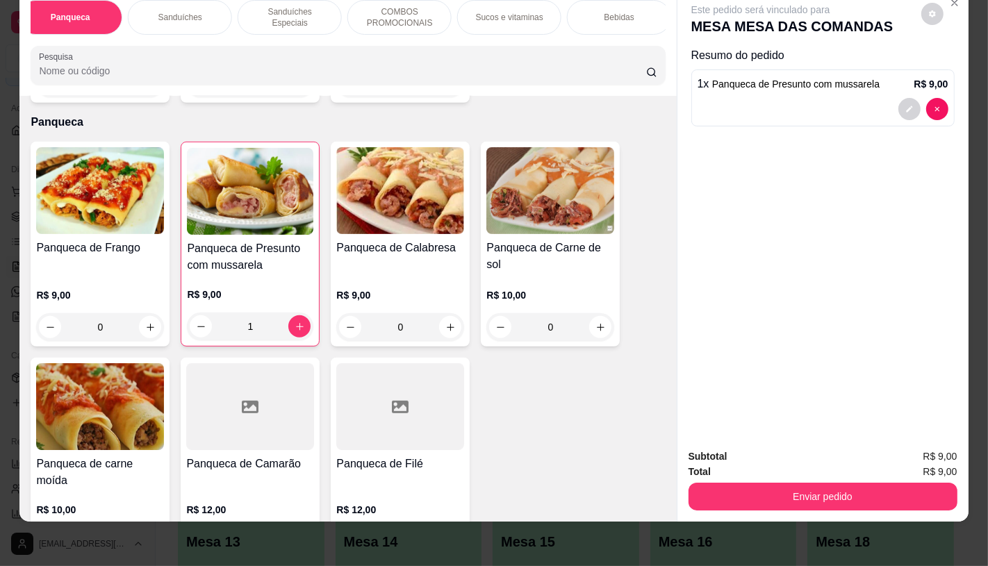
scroll to position [0, 1446]
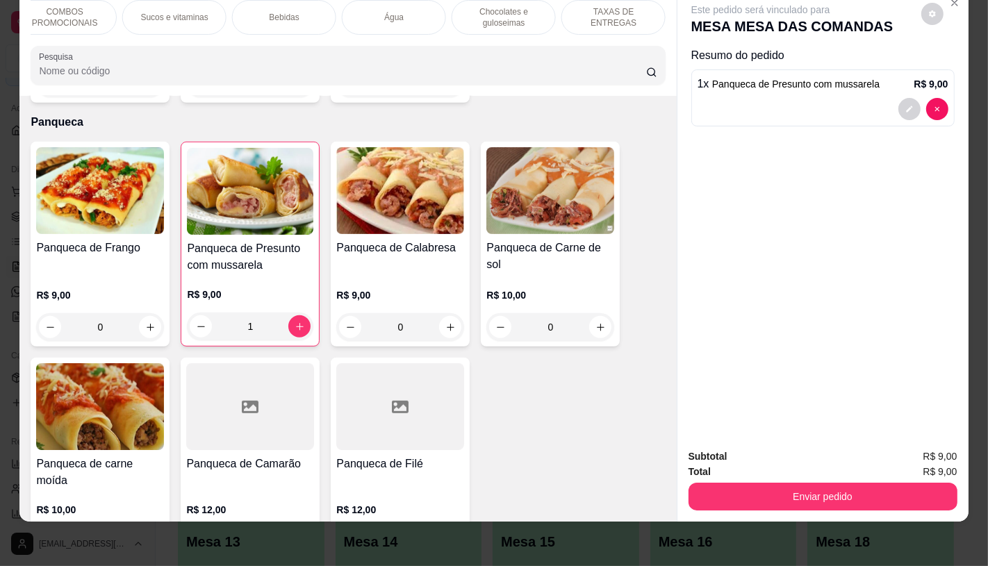
click at [638, 18] on div "TAXAS DE ENTREGAS" at bounding box center [614, 17] width 104 height 35
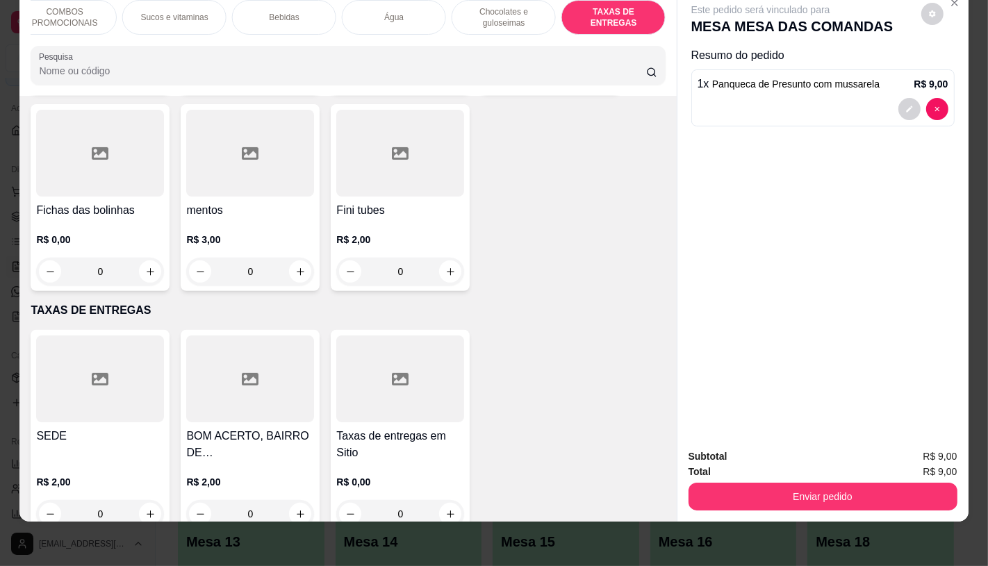
click at [98, 428] on h4 "SEDE" at bounding box center [100, 436] width 128 height 17
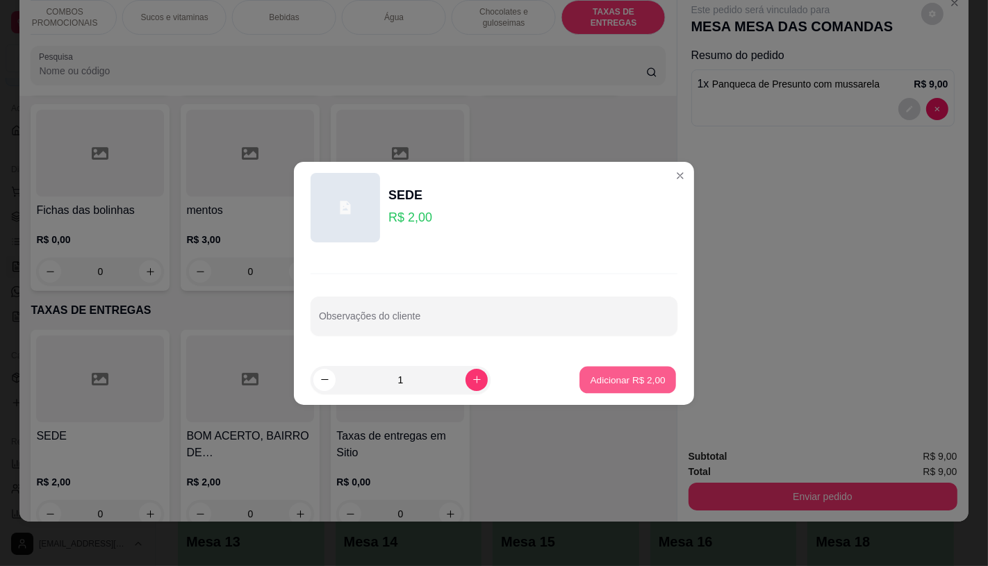
click at [609, 379] on p "Adicionar R$ 2,00" at bounding box center [627, 379] width 75 height 13
type input "1"
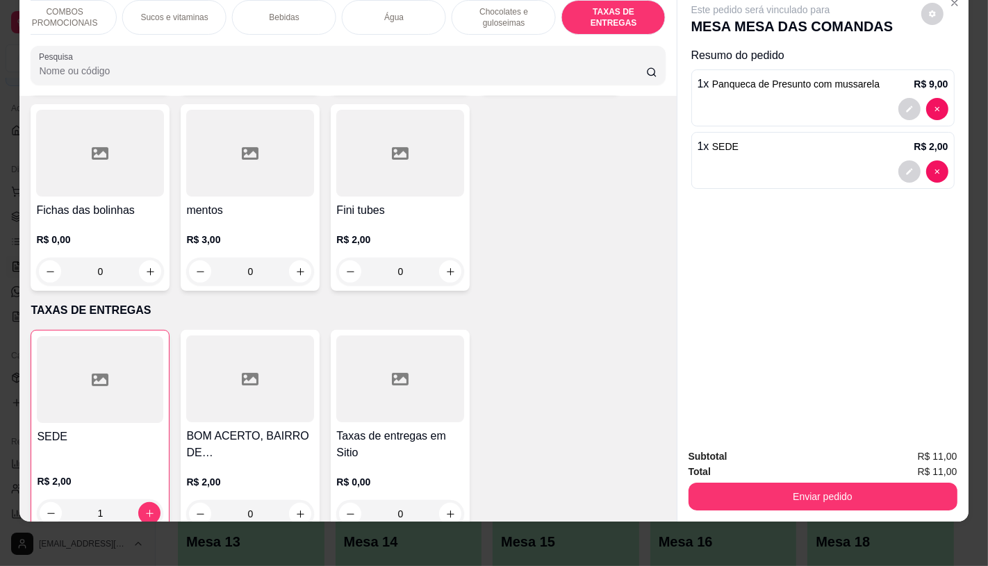
click at [188, 12] on p "Sucos e vitaminas" at bounding box center [174, 17] width 67 height 11
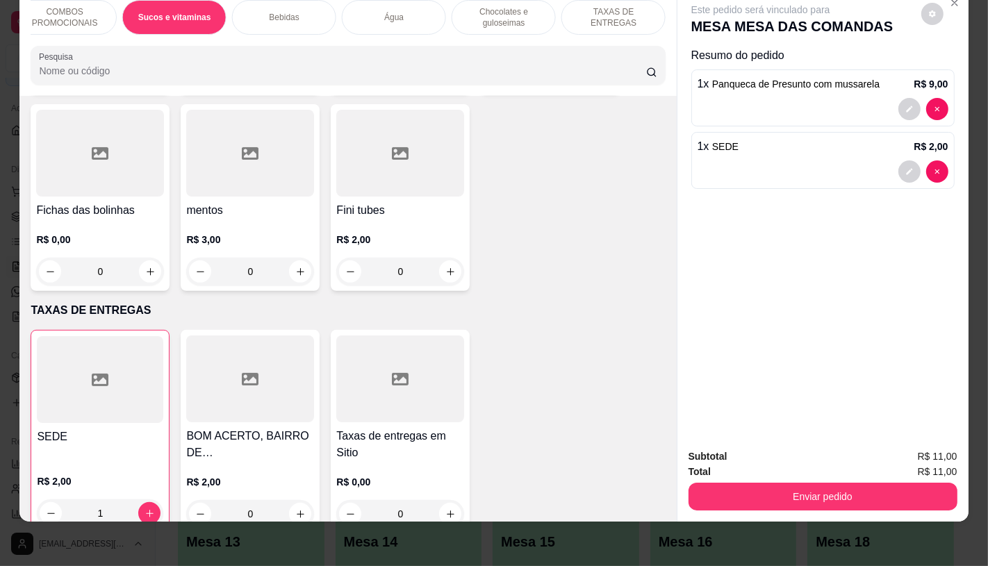
scroll to position [7342, 0]
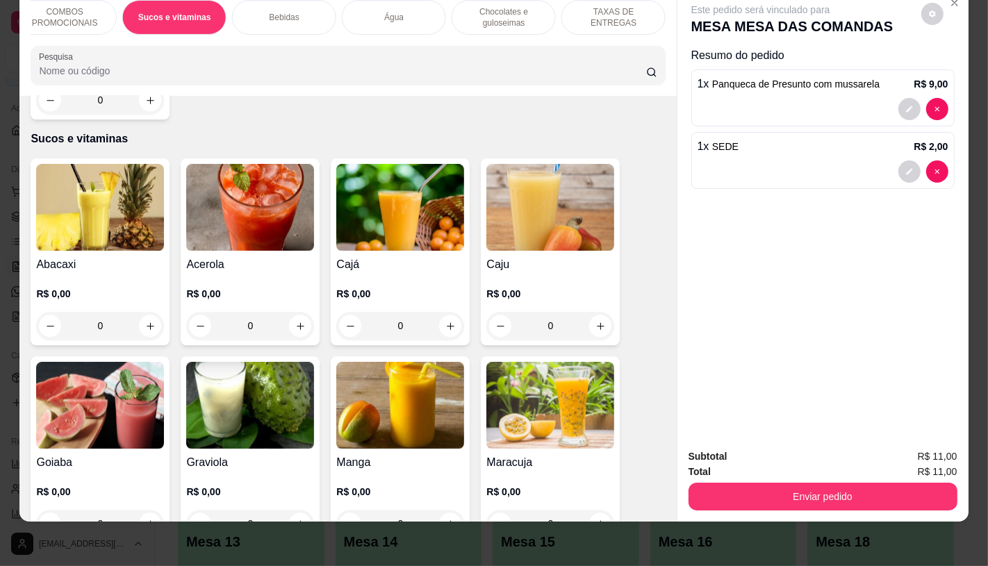
click at [406, 388] on img at bounding box center [400, 405] width 128 height 87
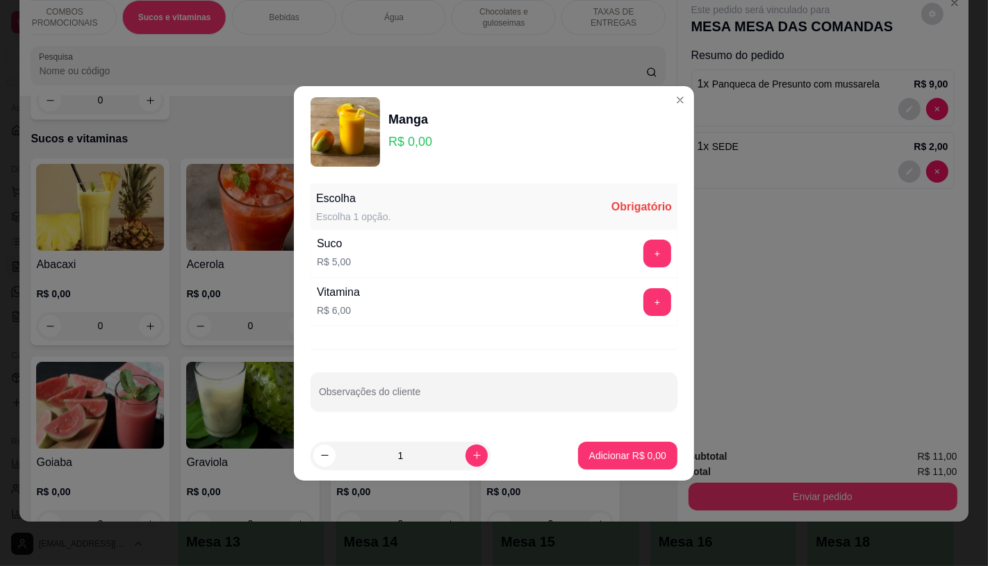
click at [388, 296] on div "Vitamina R$ 6,00 +" at bounding box center [494, 302] width 367 height 49
click at [655, 295] on button "+" at bounding box center [658, 302] width 28 height 28
click at [616, 459] on p "Adicionar R$ 6,00" at bounding box center [627, 456] width 77 height 14
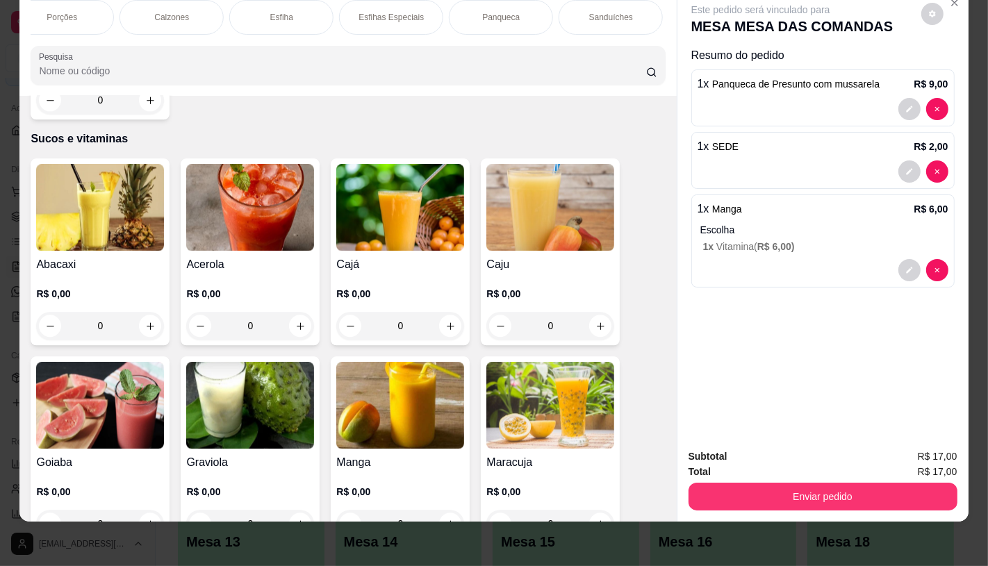
scroll to position [0, 0]
click at [53, 7] on p "FATIAS NO BALCÃO e PDV" at bounding box center [82, 17] width 81 height 22
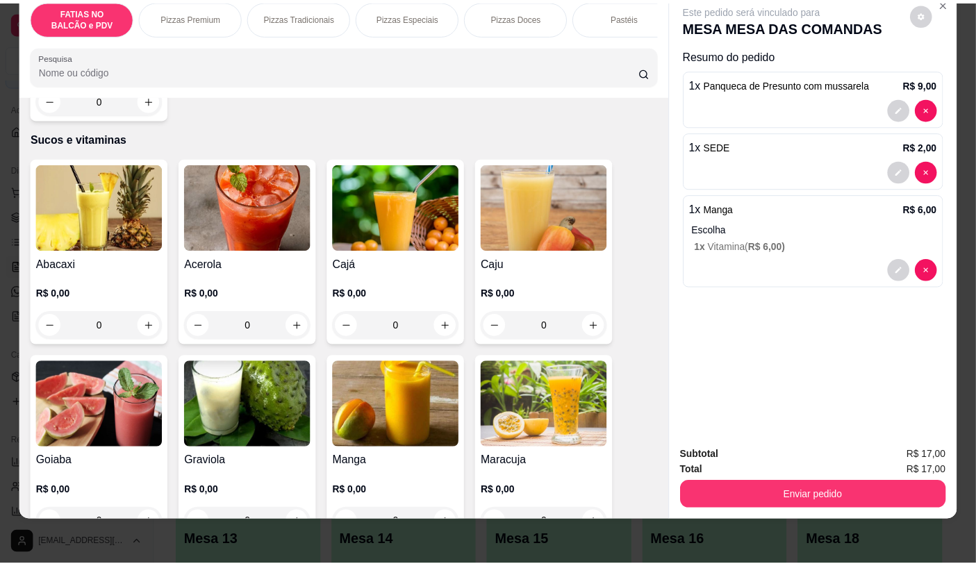
scroll to position [63, 0]
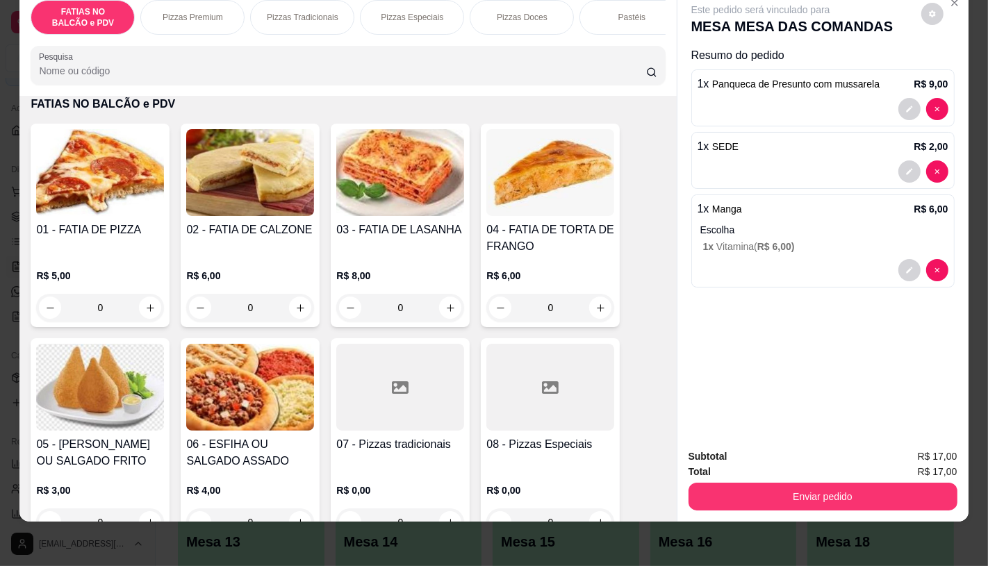
drag, startPoint x: 144, startPoint y: 293, endPoint x: 149, endPoint y: 303, distance: 10.9
click at [149, 303] on div "R$ 5,00 0" at bounding box center [100, 295] width 128 height 53
click at [149, 303] on icon "increase-product-quantity" at bounding box center [150, 308] width 10 height 10
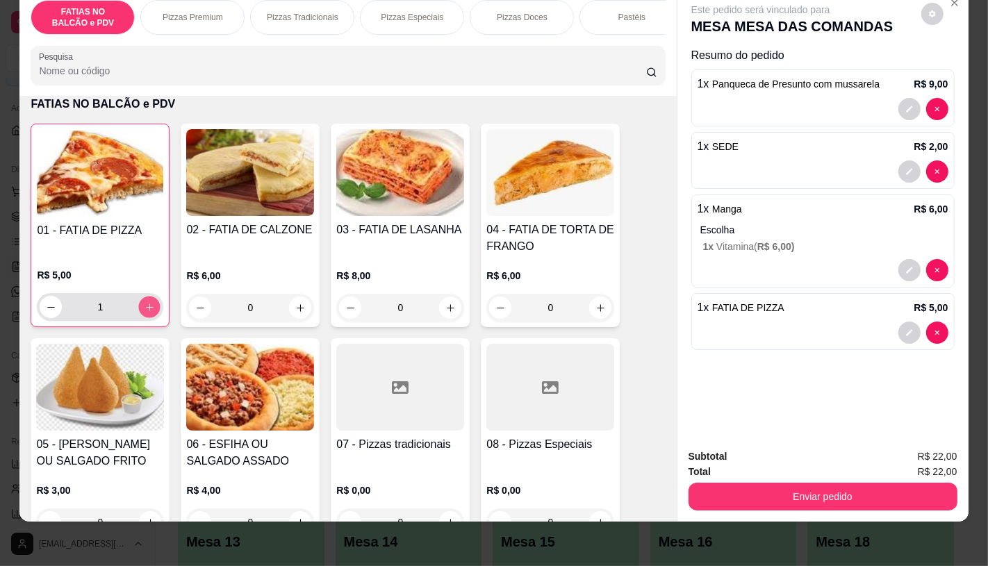
click at [149, 303] on button "increase-product-quantity" at bounding box center [150, 308] width 22 height 22
type input "2"
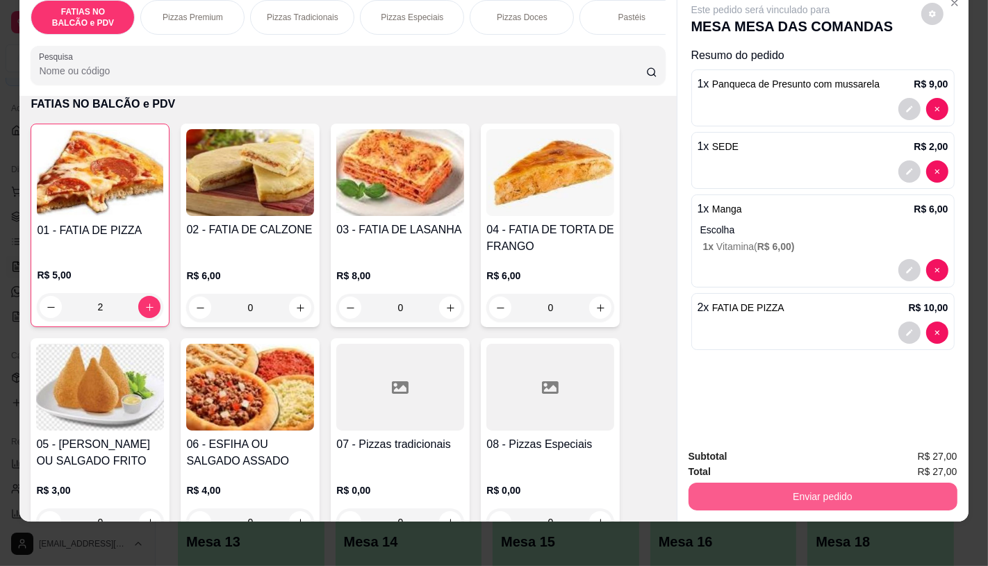
click at [794, 487] on button "Enviar pedido" at bounding box center [823, 497] width 269 height 28
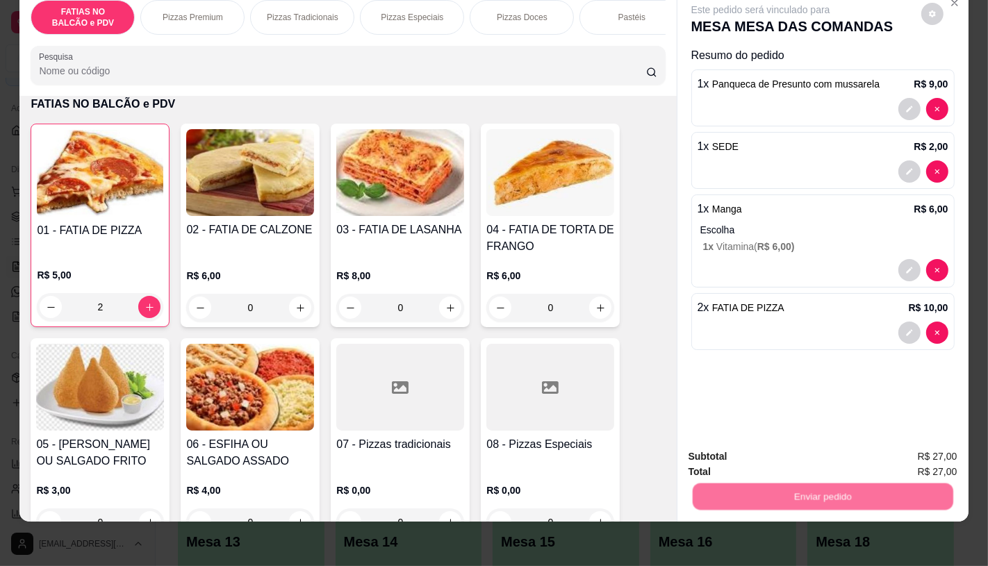
click at [747, 440] on button "Não registrar e enviar pedido" at bounding box center [776, 452] width 145 height 26
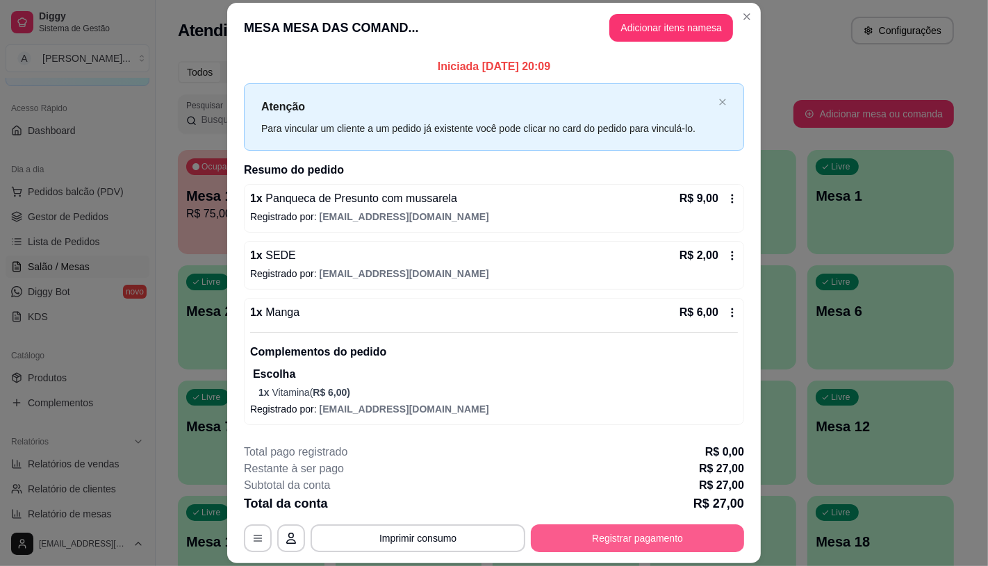
click at [676, 559] on footer "**********" at bounding box center [494, 498] width 534 height 131
click at [672, 552] on footer "**********" at bounding box center [494, 498] width 534 height 131
click at [668, 539] on button "Registrar pagamento" at bounding box center [637, 538] width 207 height 27
click at [387, 205] on div at bounding box center [399, 201] width 31 height 31
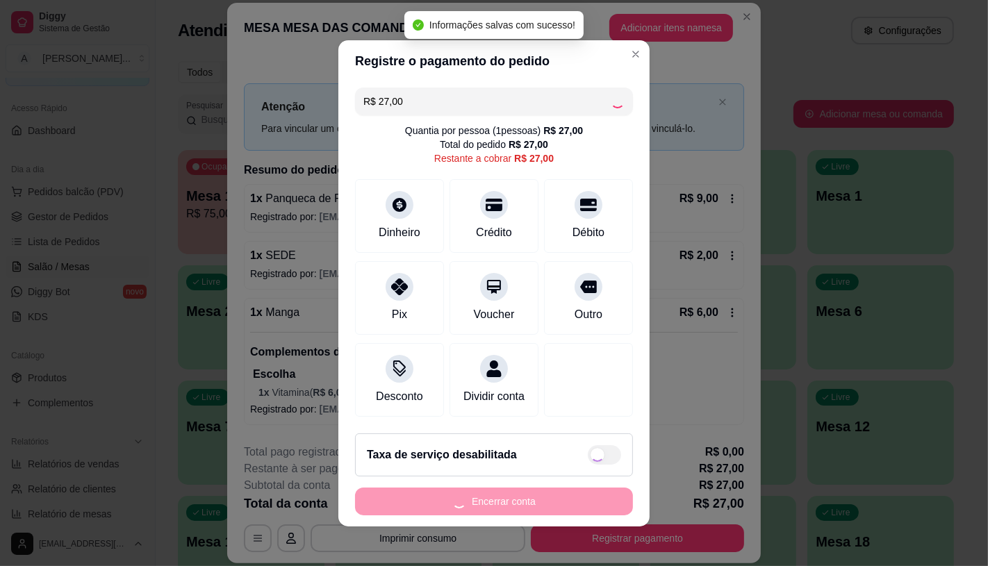
type input "R$ 0,00"
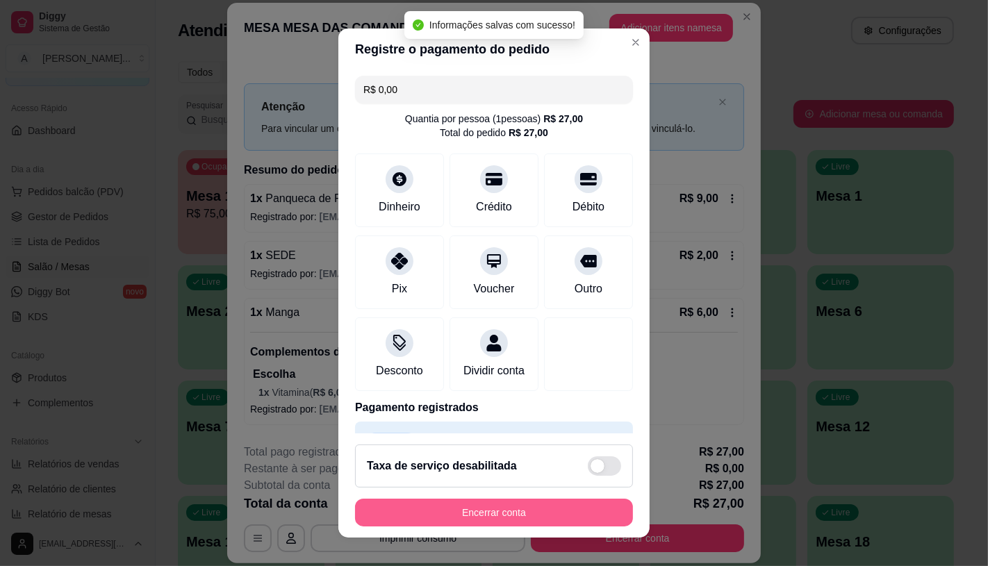
click at [495, 516] on button "Encerrar conta" at bounding box center [494, 513] width 278 height 28
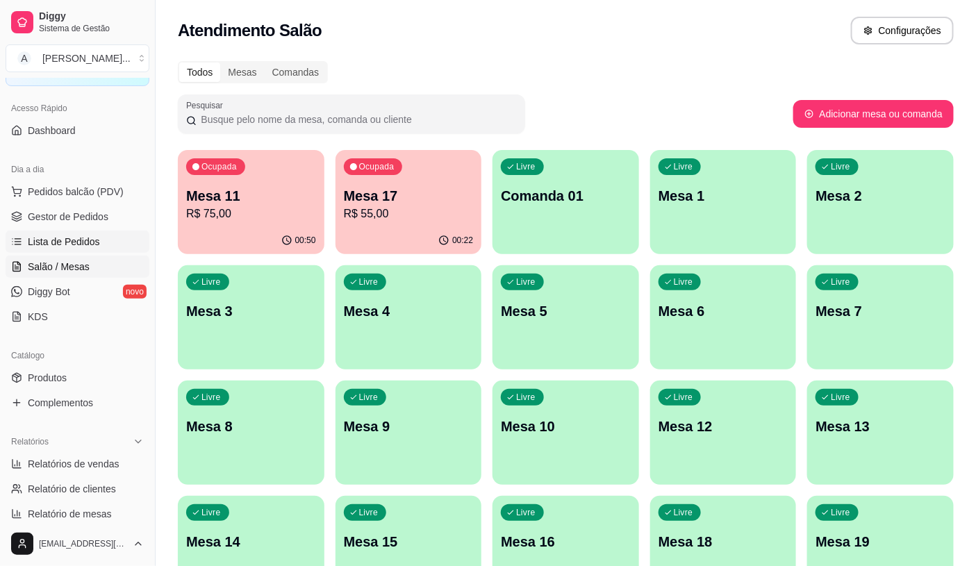
click at [94, 238] on span "Lista de Pedidos" at bounding box center [64, 242] width 72 height 14
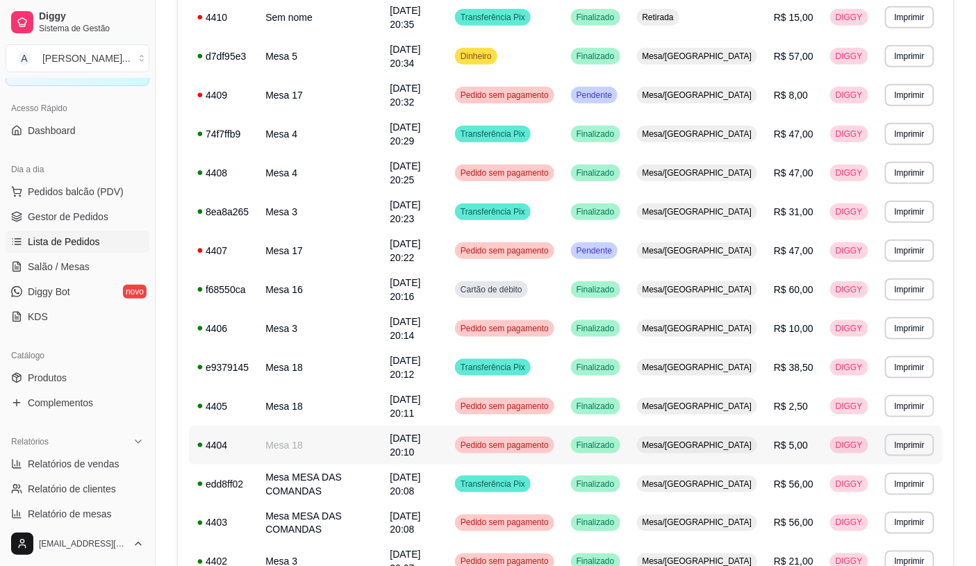
scroll to position [386, 0]
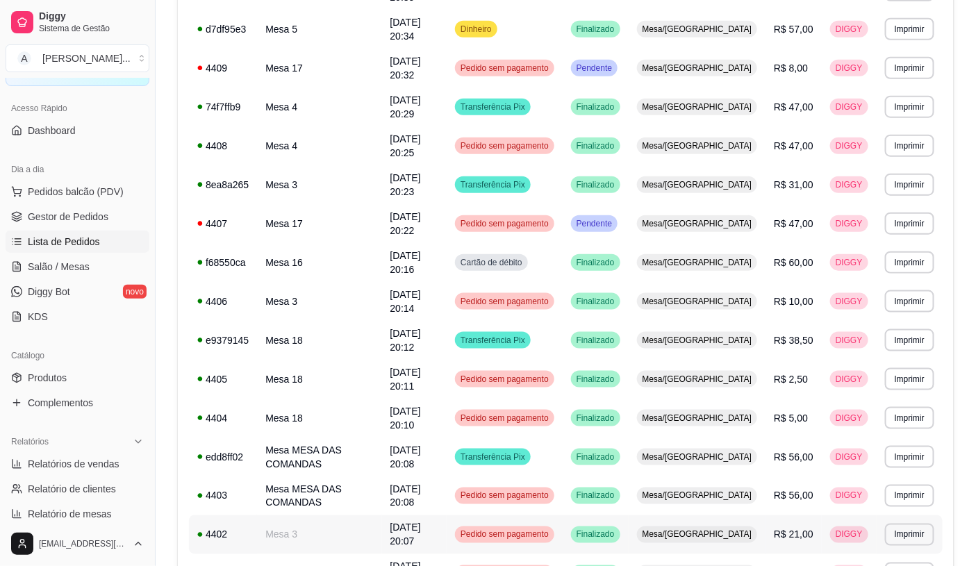
click at [498, 516] on td "Pedido sem pagamento" at bounding box center [505, 535] width 116 height 39
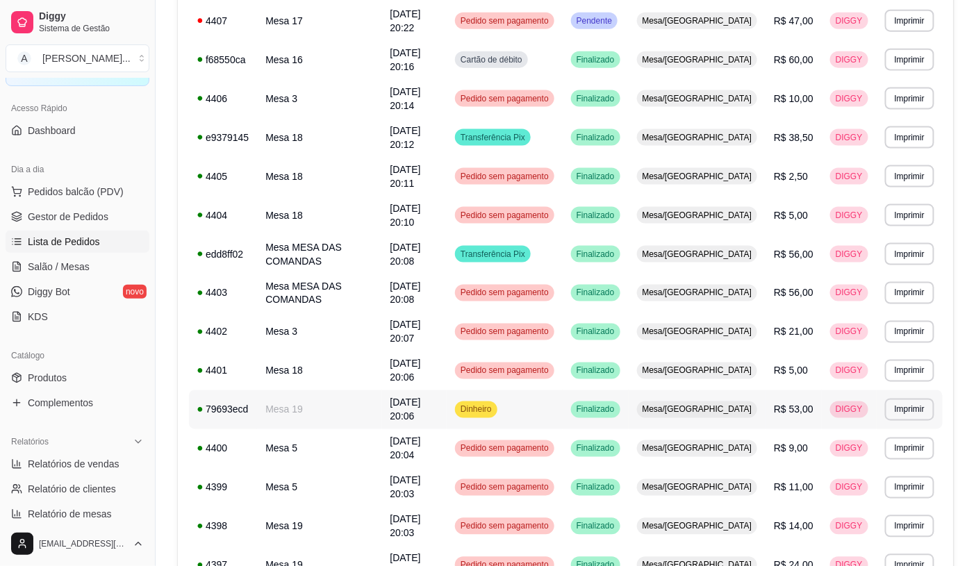
scroll to position [617, 0]
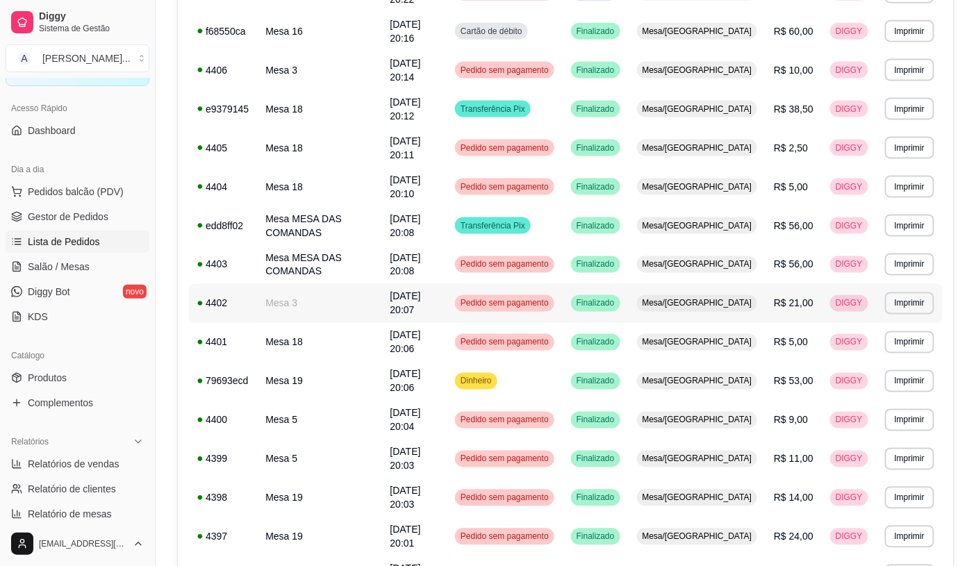
click at [714, 298] on span "Mesa/Comanda" at bounding box center [697, 303] width 115 height 11
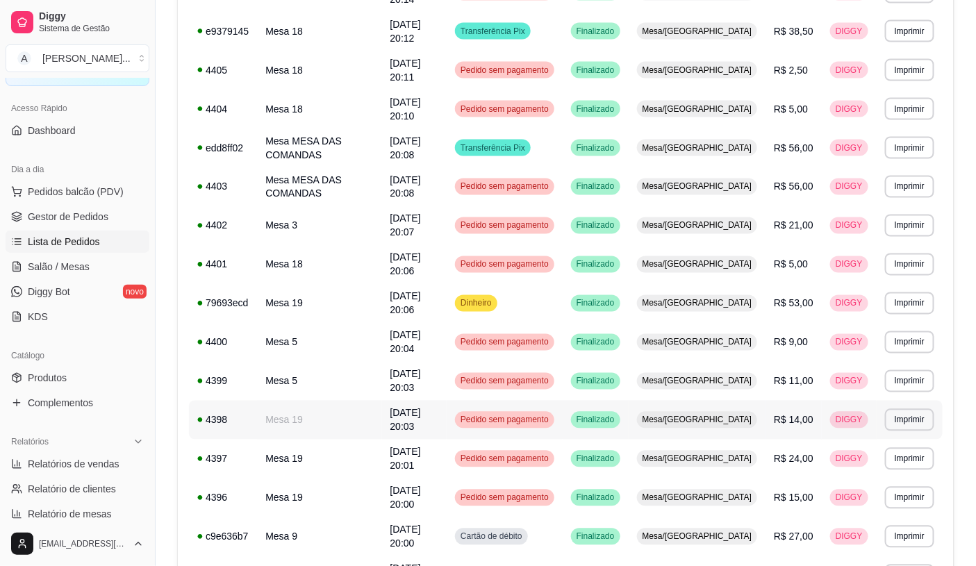
scroll to position [735, 0]
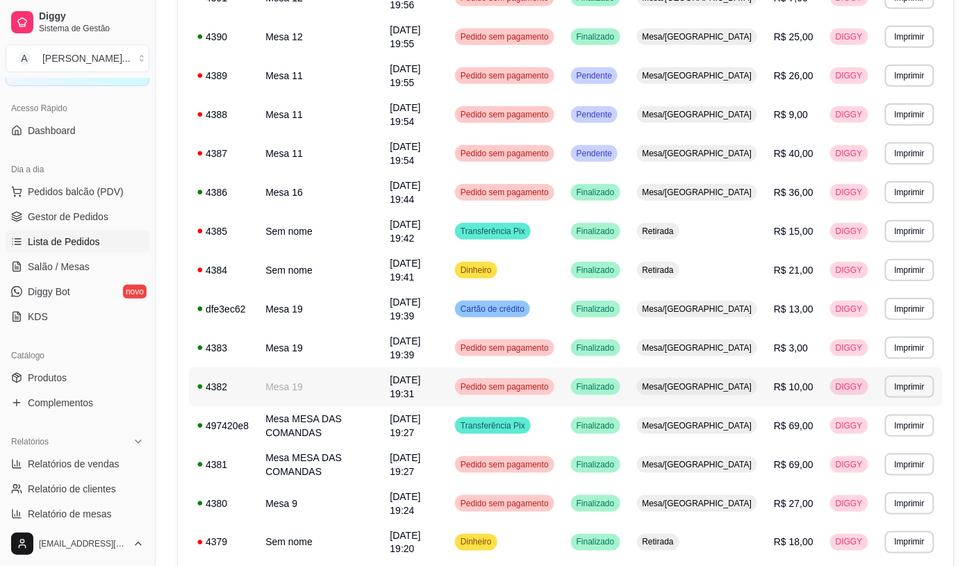
scroll to position [695, 0]
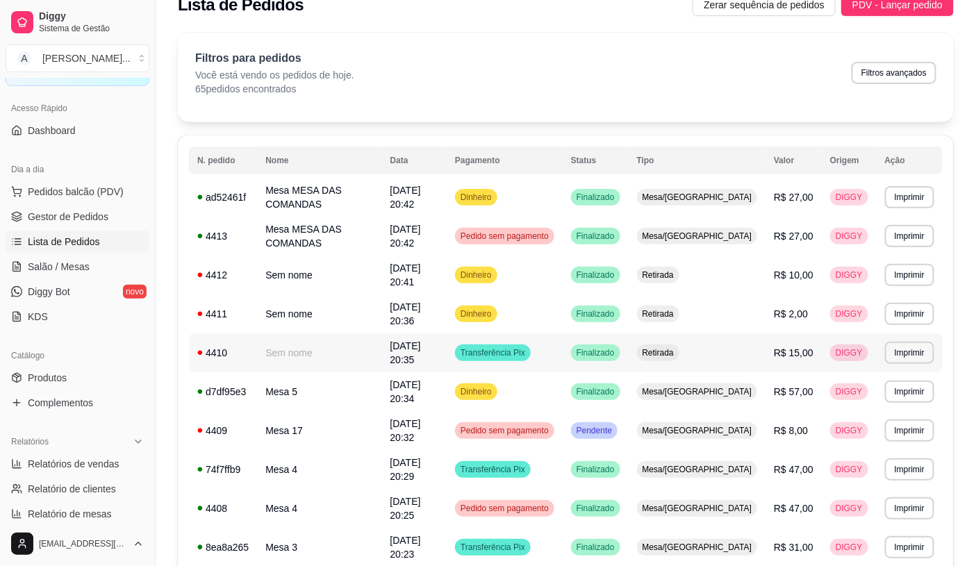
scroll to position [0, 0]
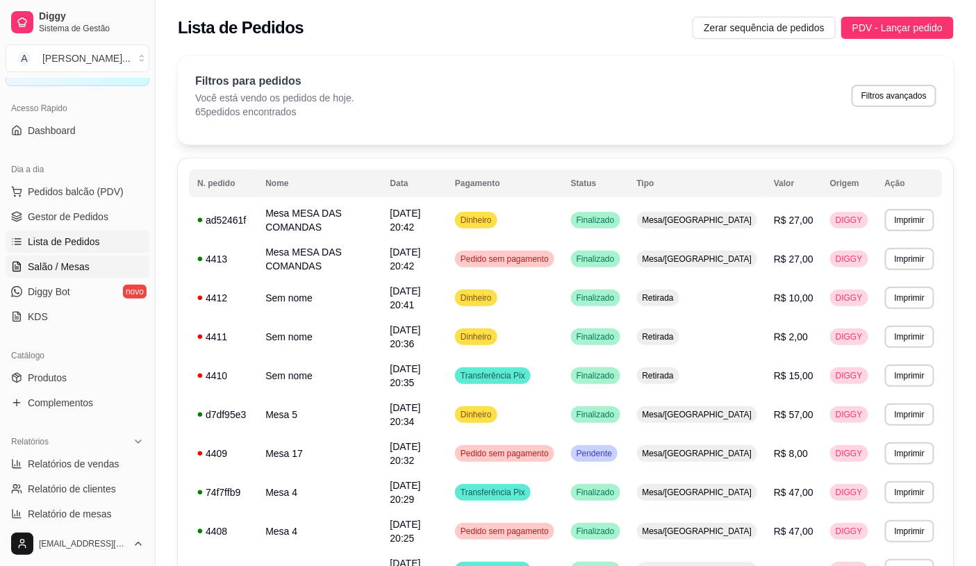
click at [80, 259] on link "Salão / Mesas" at bounding box center [78, 267] width 144 height 22
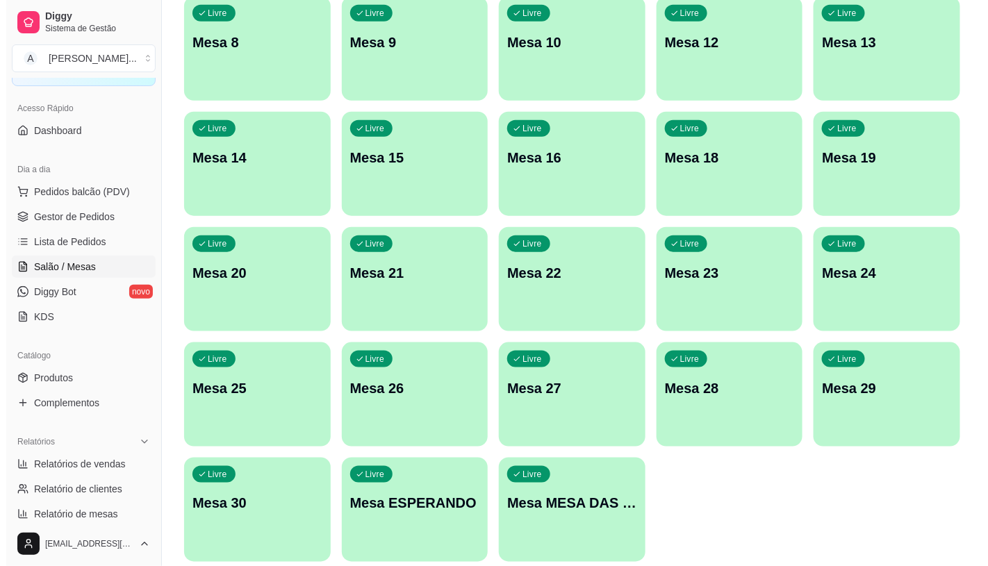
scroll to position [436, 0]
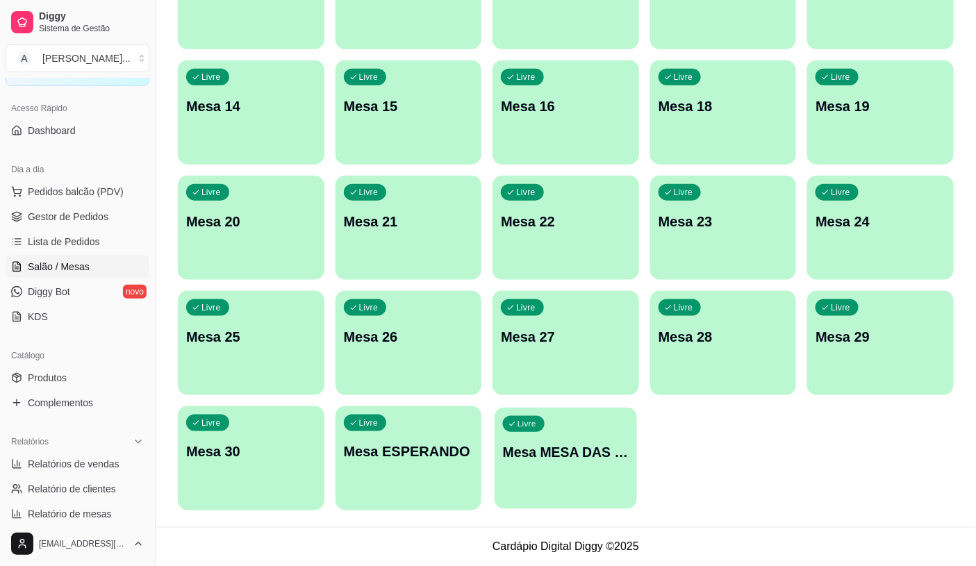
click at [561, 485] on div "Livre Mesa MESA DAS COMANDAS" at bounding box center [566, 450] width 142 height 85
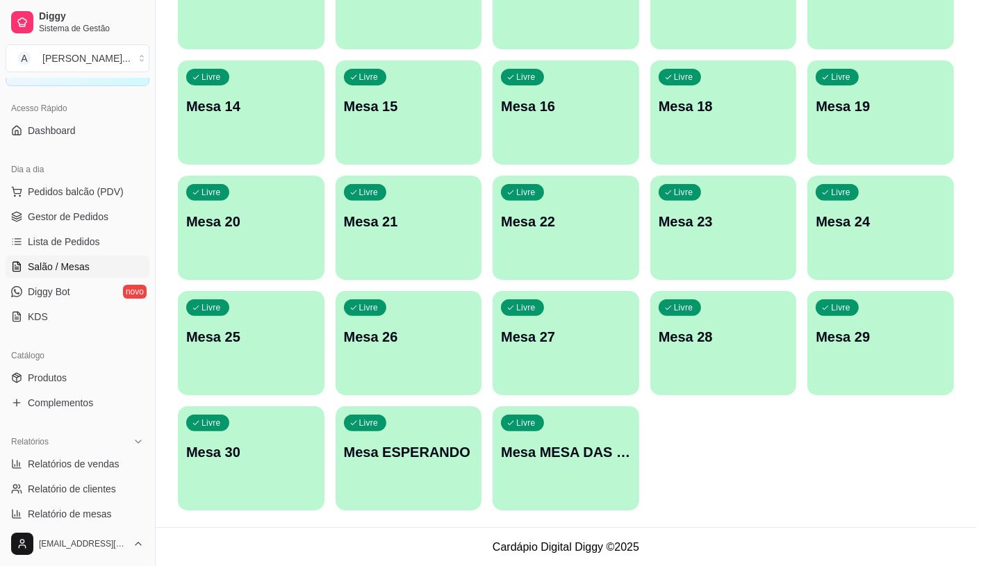
click at [650, 331] on button "Iniciar atendimento de mesa" at bounding box center [674, 327] width 142 height 28
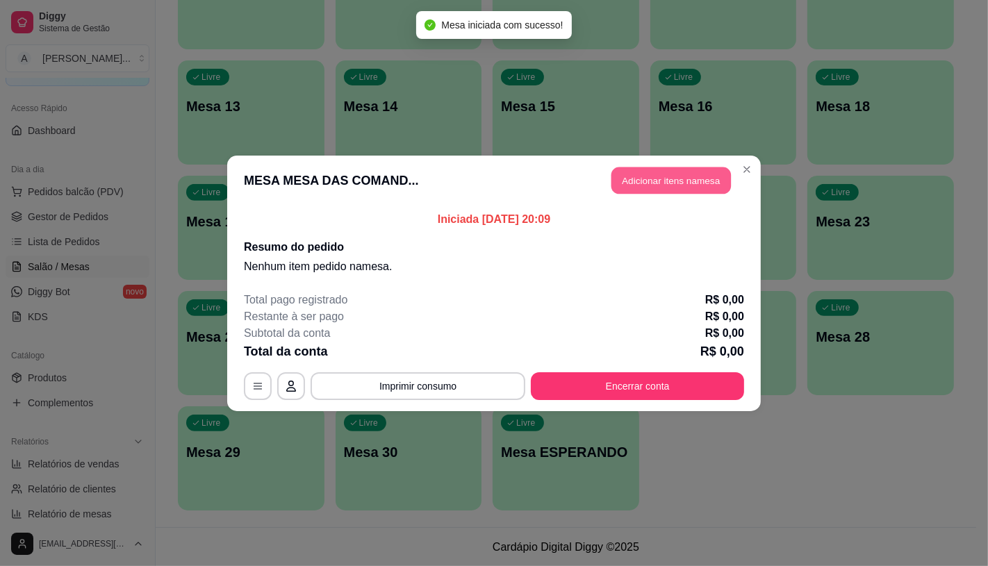
click at [677, 172] on button "Adicionar itens na mesa" at bounding box center [672, 180] width 120 height 27
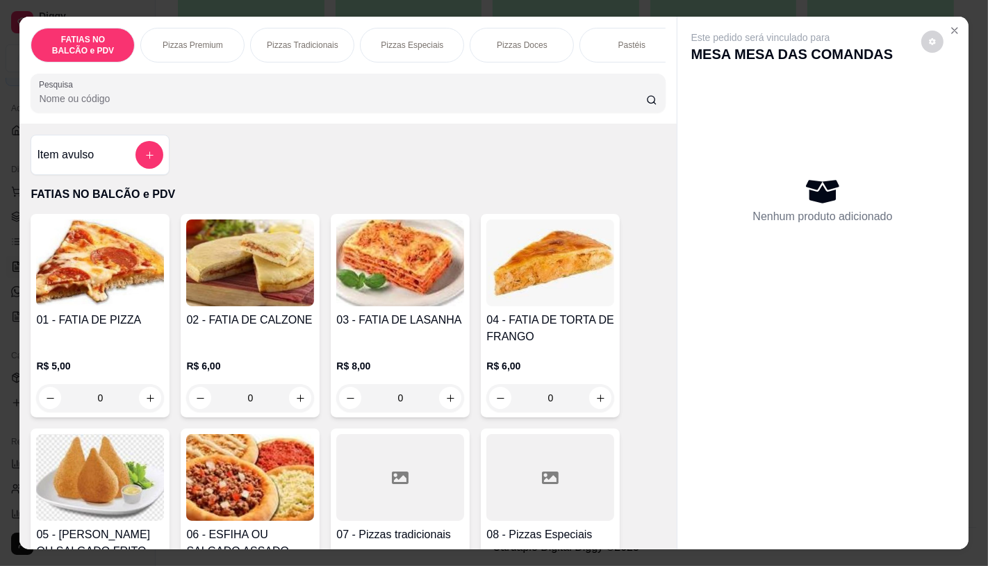
scroll to position [0, 24]
click at [145, 404] on icon "increase-product-quantity" at bounding box center [150, 398] width 10 height 10
type input "2"
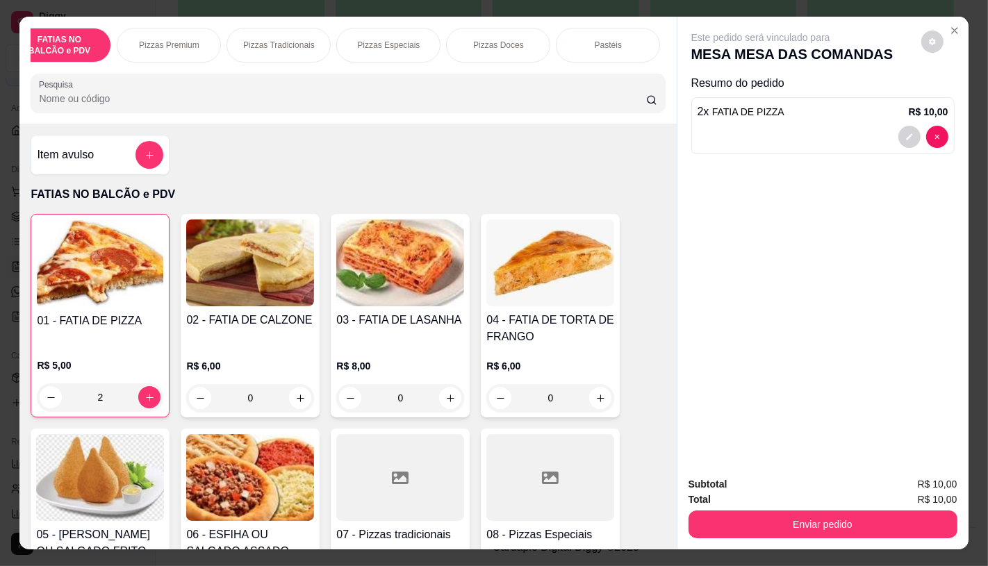
scroll to position [0, 579]
click at [571, 39] on div "Panqueca" at bounding box center [602, 45] width 104 height 35
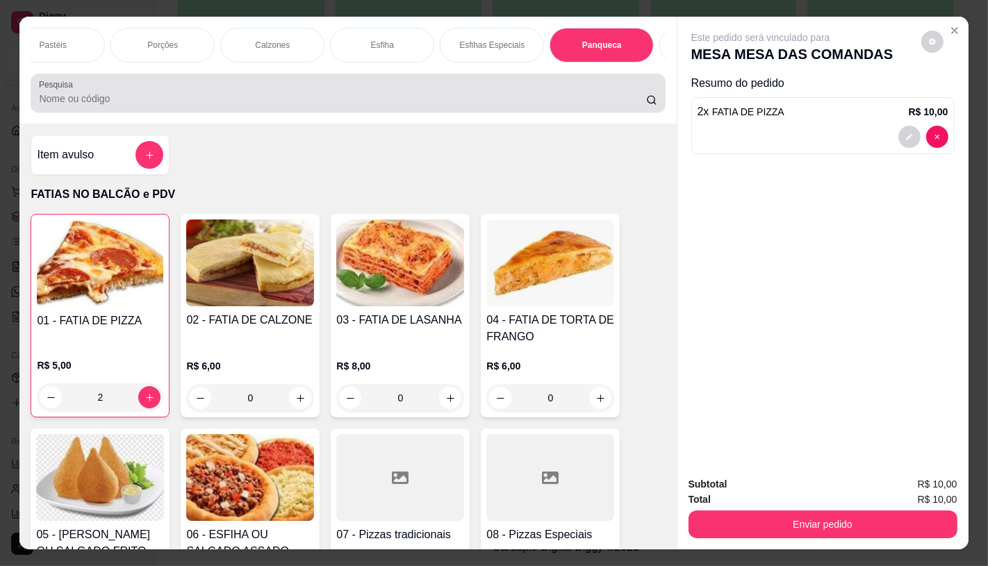
scroll to position [33, 0]
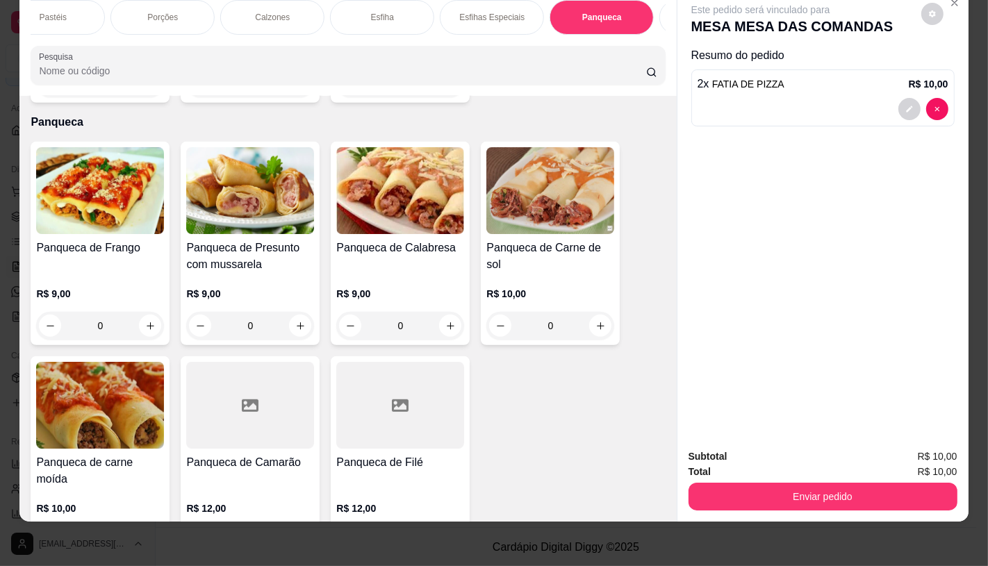
click at [105, 241] on div "Panqueca de Frango" at bounding box center [100, 256] width 128 height 33
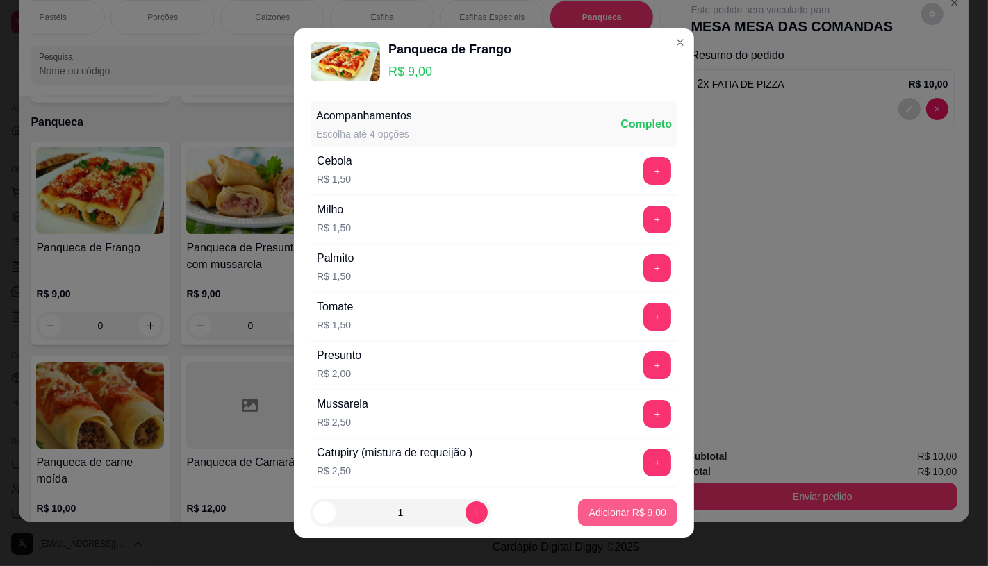
click at [614, 518] on p "Adicionar R$ 9,00" at bounding box center [627, 513] width 77 height 14
type input "1"
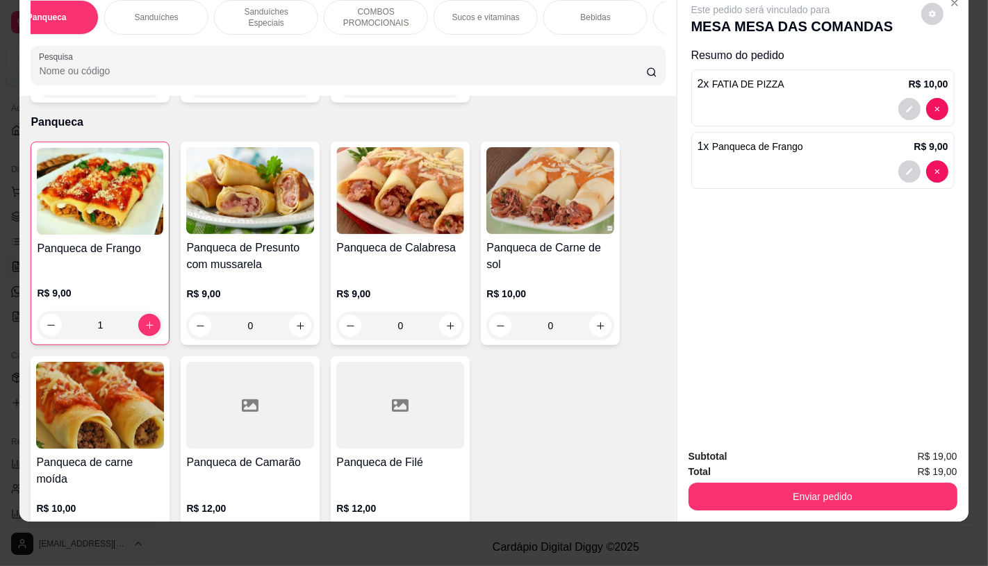
scroll to position [0, 1446]
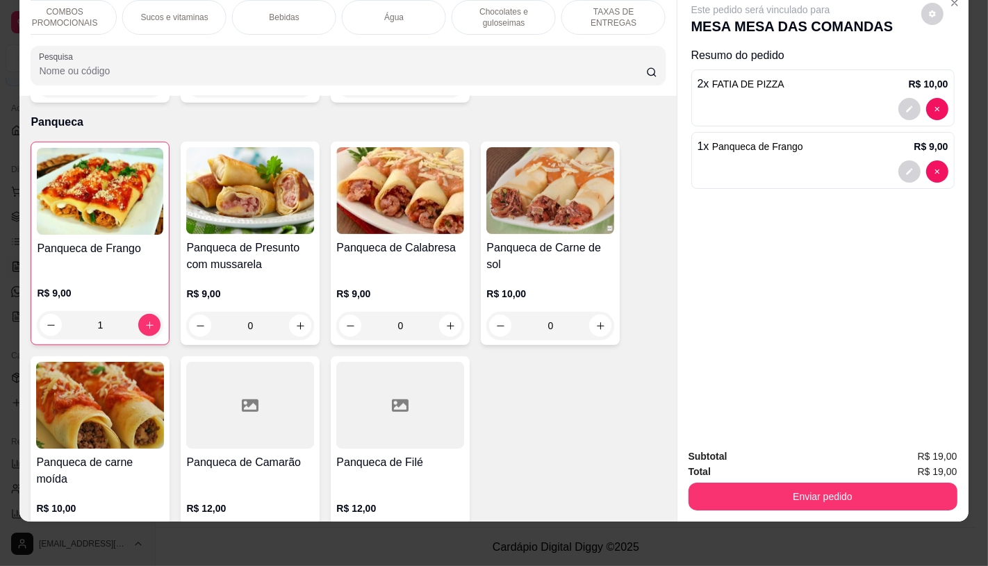
click at [640, 17] on div "TAXAS DE ENTREGAS" at bounding box center [614, 17] width 104 height 35
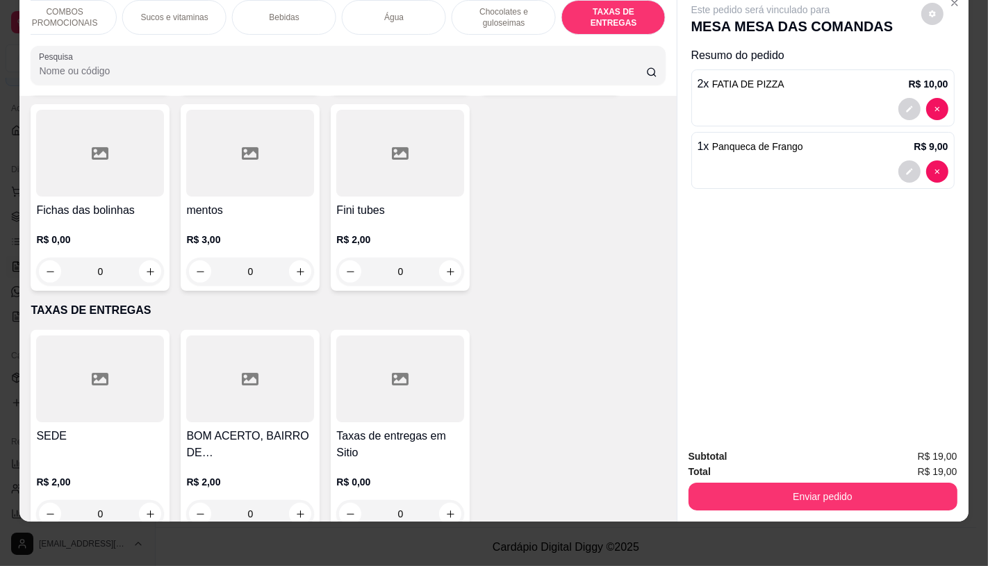
click at [126, 428] on h4 "SEDE" at bounding box center [100, 436] width 128 height 17
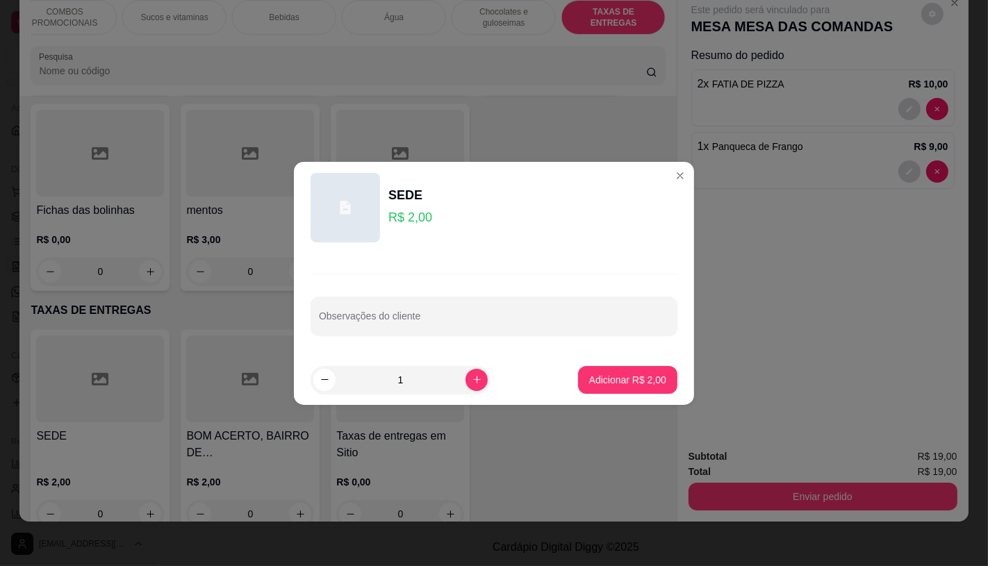
click at [621, 360] on footer "1 Adicionar R$ 2,00" at bounding box center [494, 380] width 400 height 50
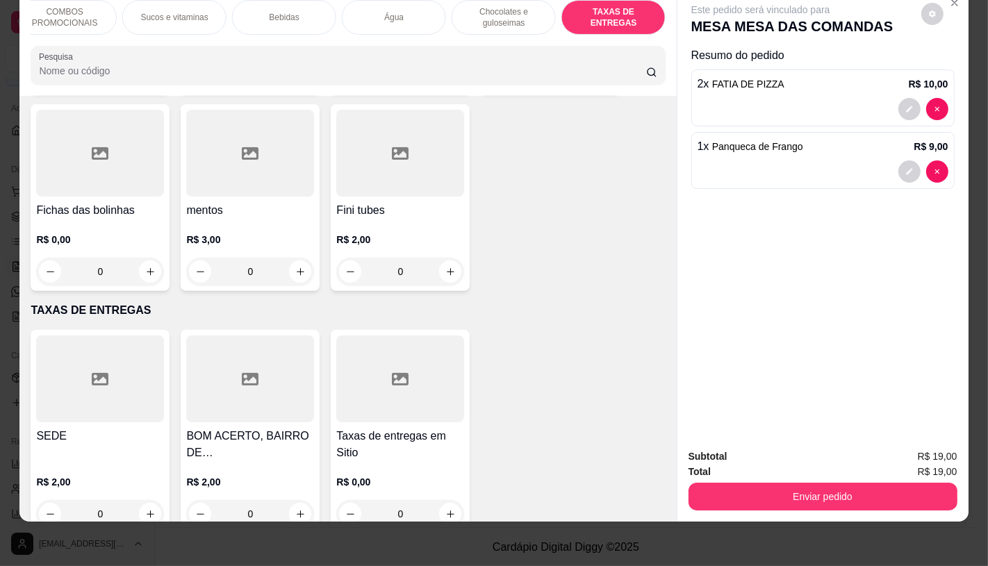
click at [628, 376] on div "SEDE R$ 2,00 0 BOM ACERTO, [GEOGRAPHIC_DATA], OUTRO LADO DO RIO R$ 2,00 0 Taxas…" at bounding box center [348, 432] width 634 height 204
click at [83, 386] on div at bounding box center [100, 379] width 128 height 87
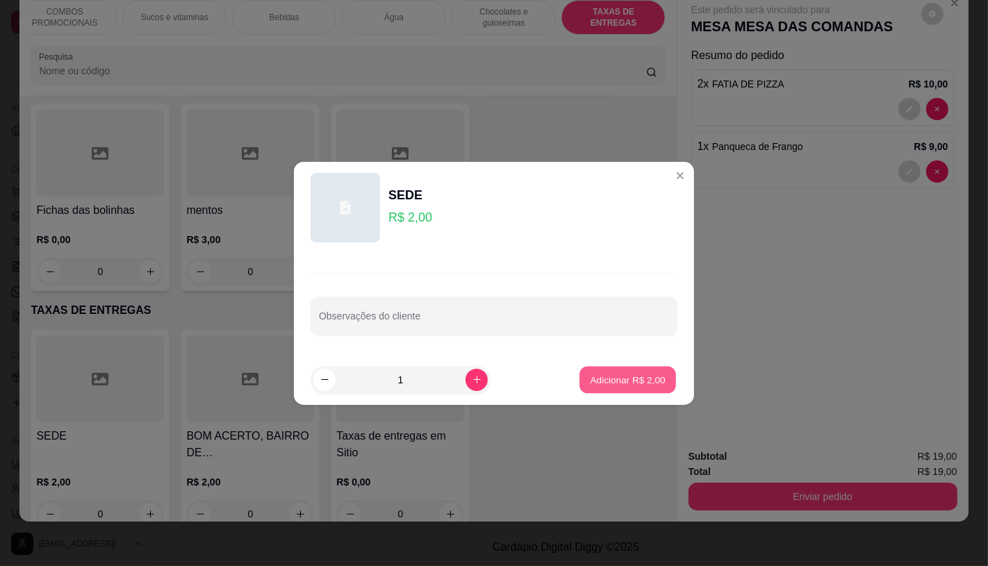
click at [627, 384] on p "Adicionar R$ 2,00" at bounding box center [627, 379] width 75 height 13
type input "1"
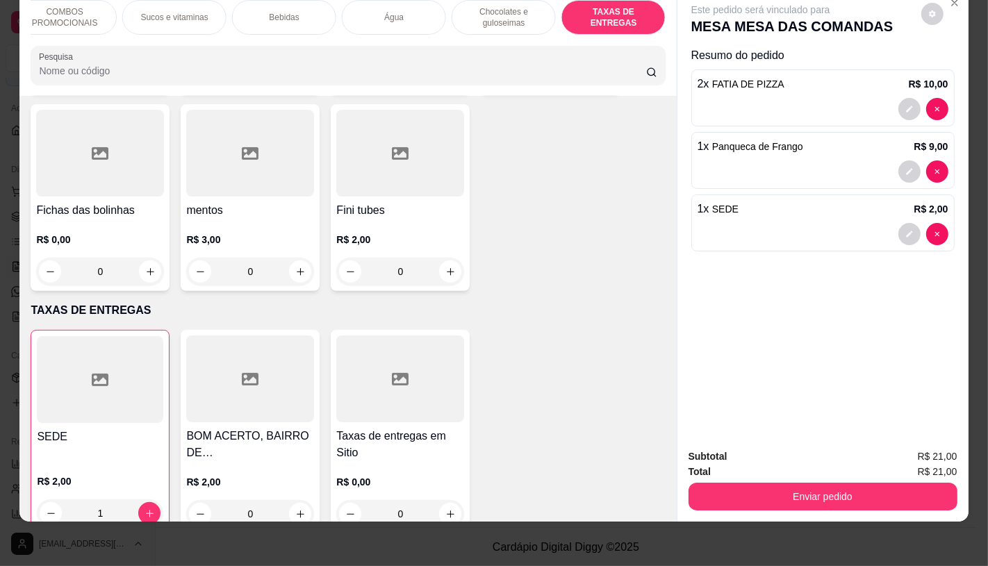
click at [809, 485] on button "Enviar pedido" at bounding box center [823, 497] width 269 height 28
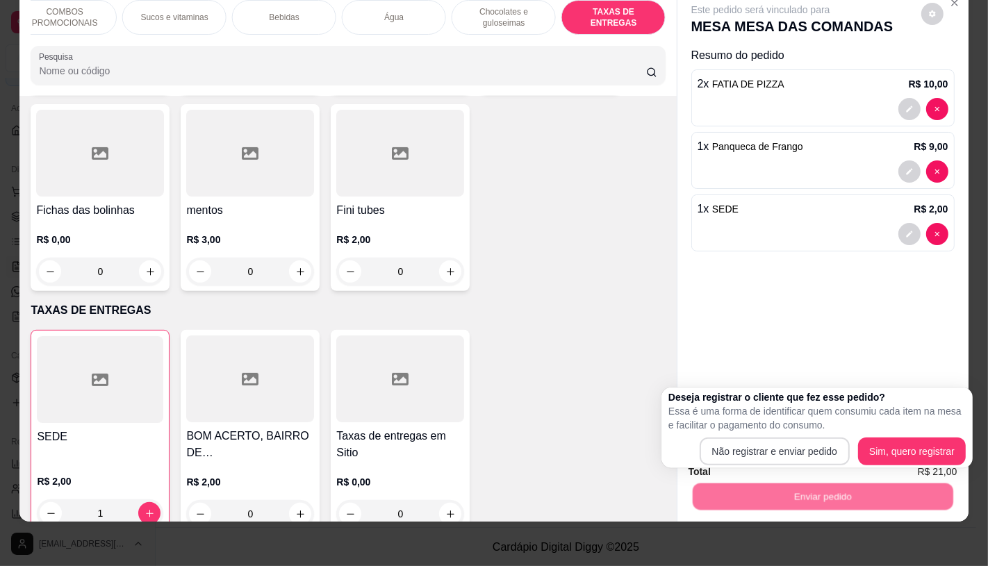
click at [718, 435] on div "Deseja registrar o cliente que fez esse pedido? Essa é uma forma de identificar…" at bounding box center [817, 428] width 297 height 75
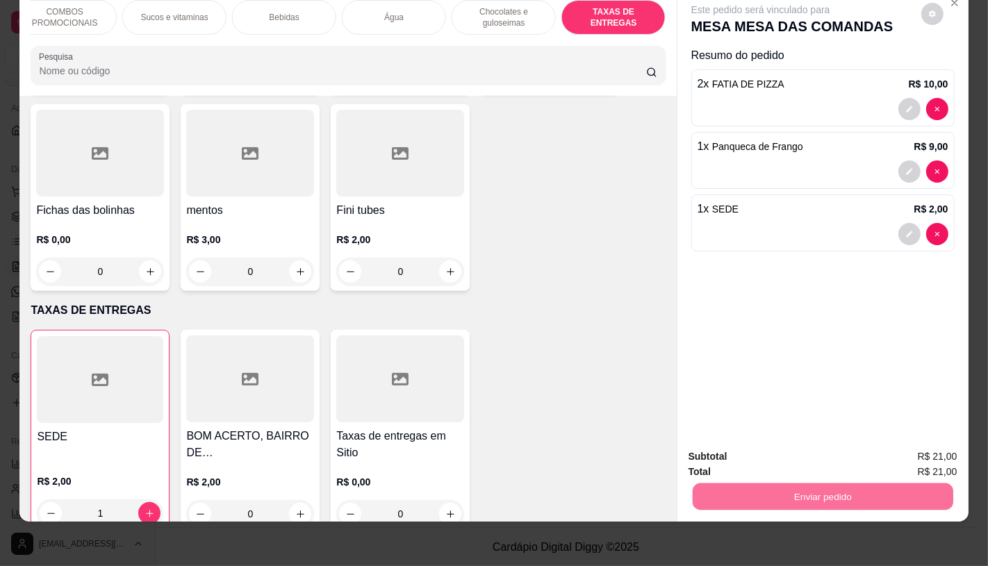
click at [739, 461] on button "Não registrar e enviar pedido" at bounding box center [776, 452] width 145 height 26
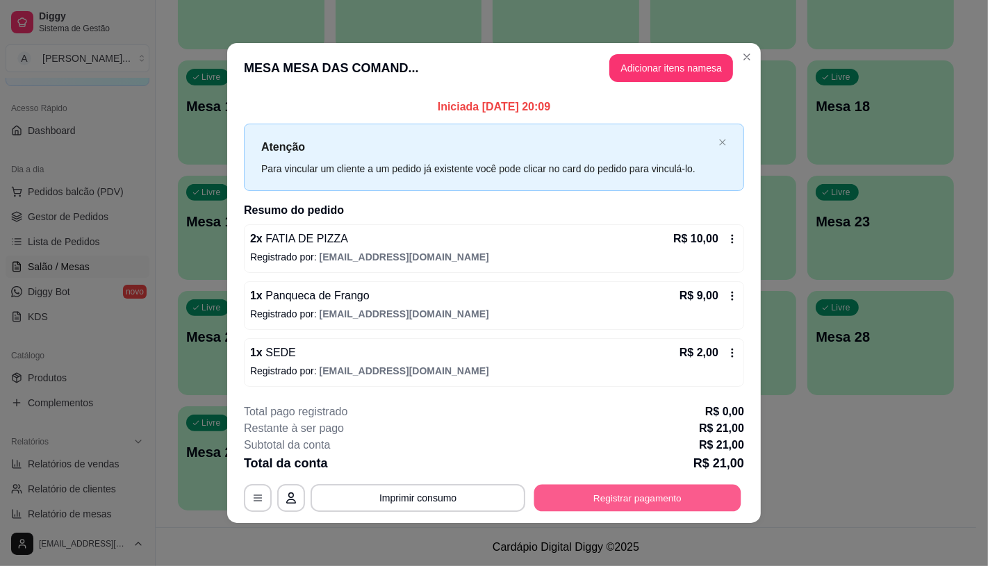
click at [667, 496] on button "Registrar pagamento" at bounding box center [637, 498] width 207 height 27
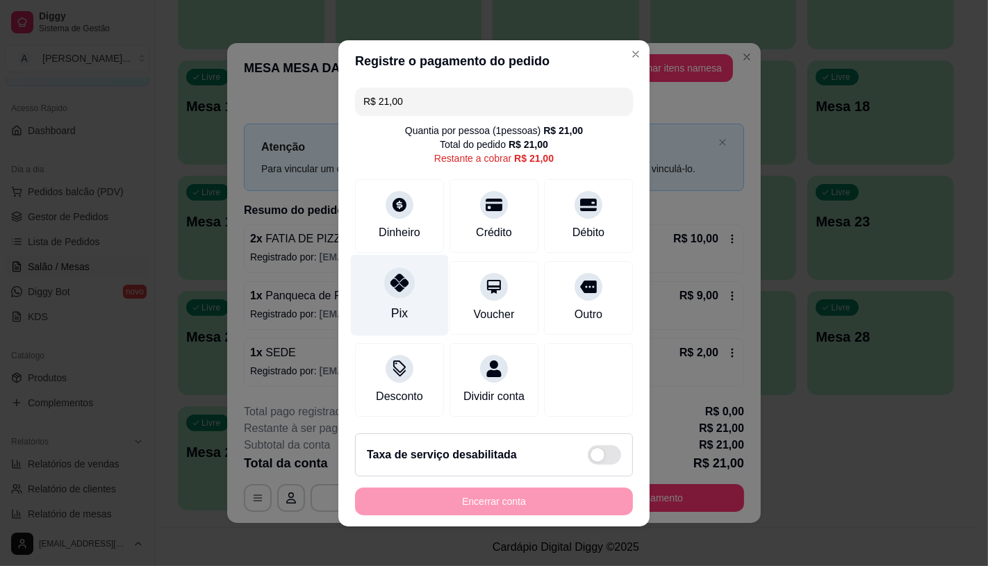
click at [391, 320] on div "Pix" at bounding box center [400, 294] width 98 height 81
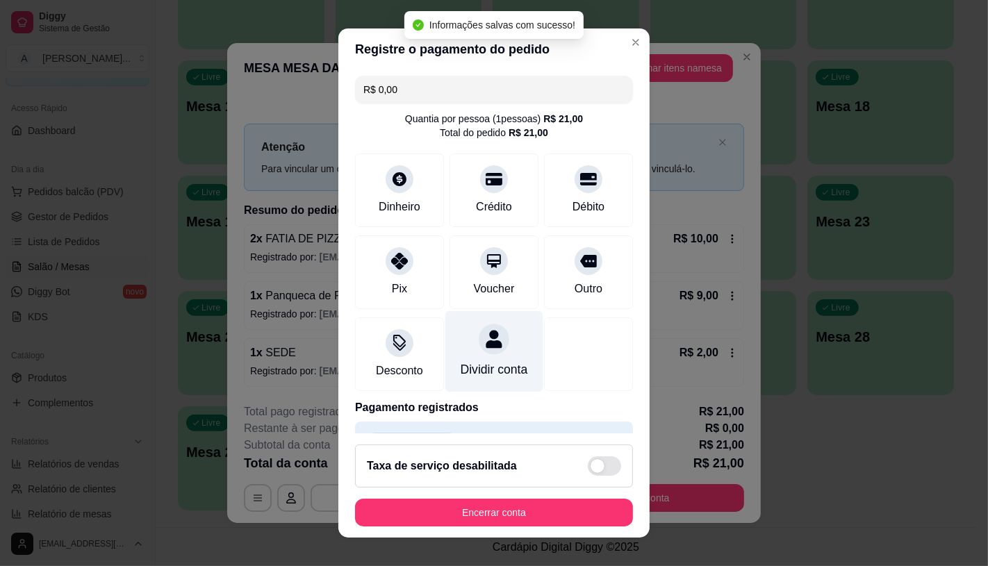
type input "R$ 0,00"
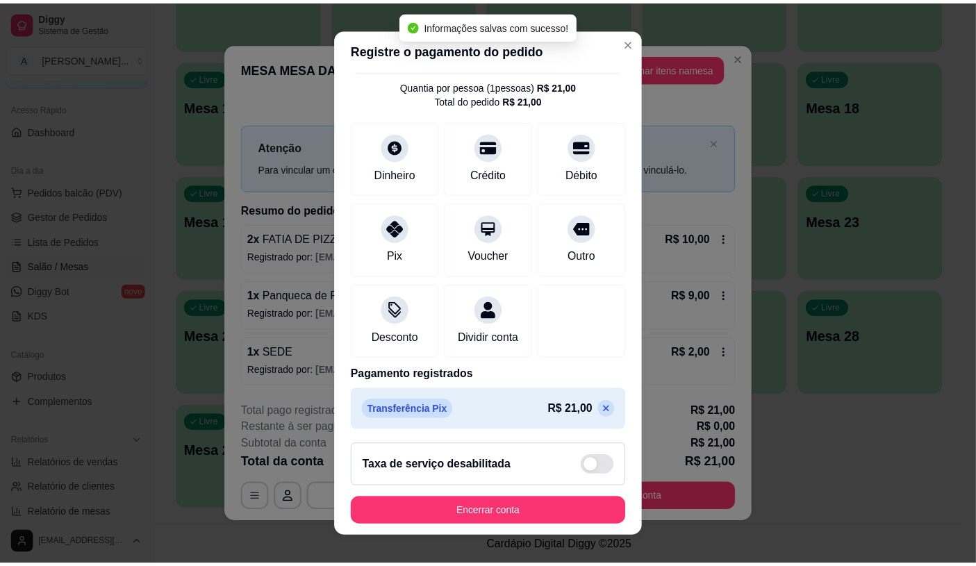
scroll to position [51, 0]
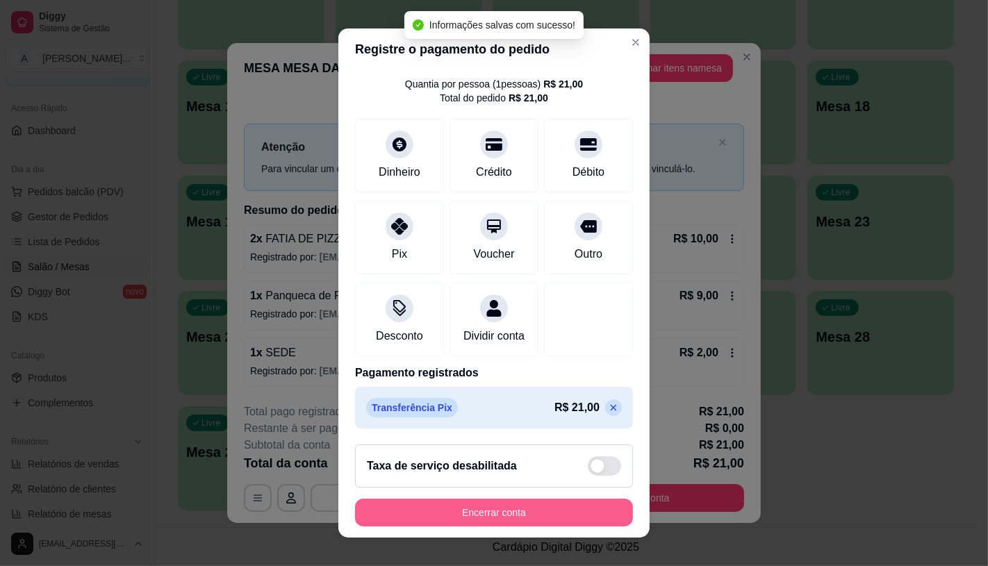
click at [477, 503] on button "Encerrar conta" at bounding box center [494, 513] width 278 height 28
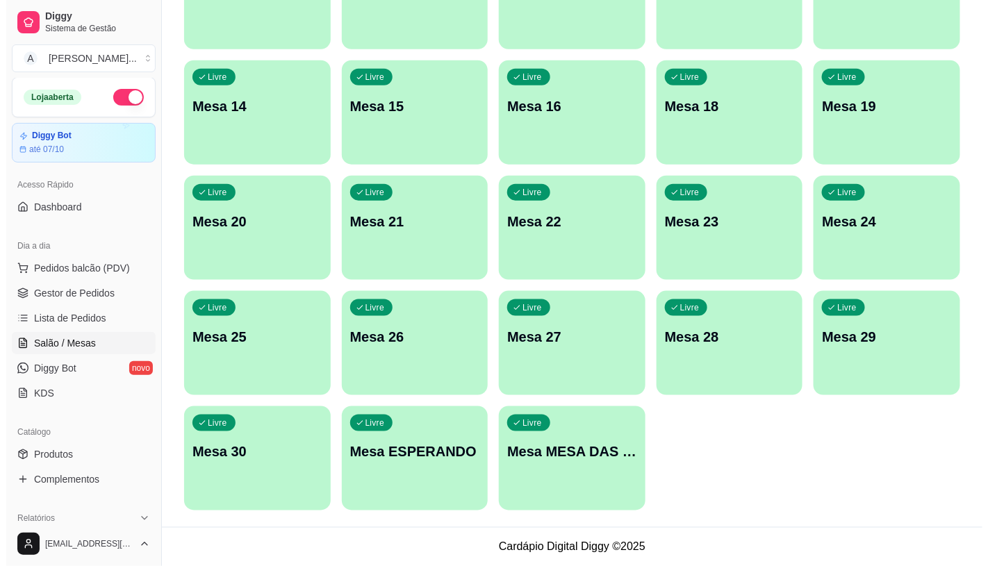
scroll to position [0, 0]
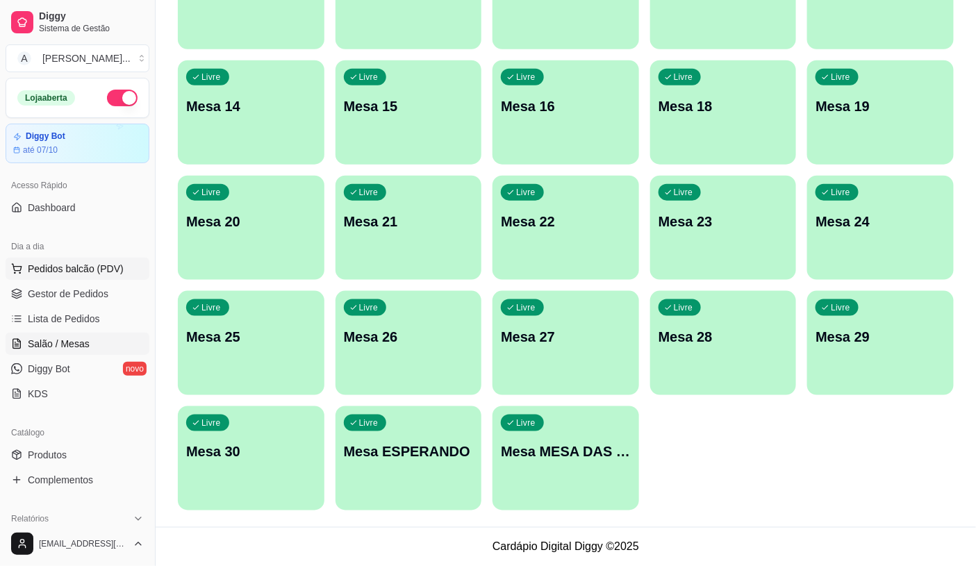
click at [97, 275] on span "Pedidos balcão (PDV)" at bounding box center [76, 269] width 96 height 14
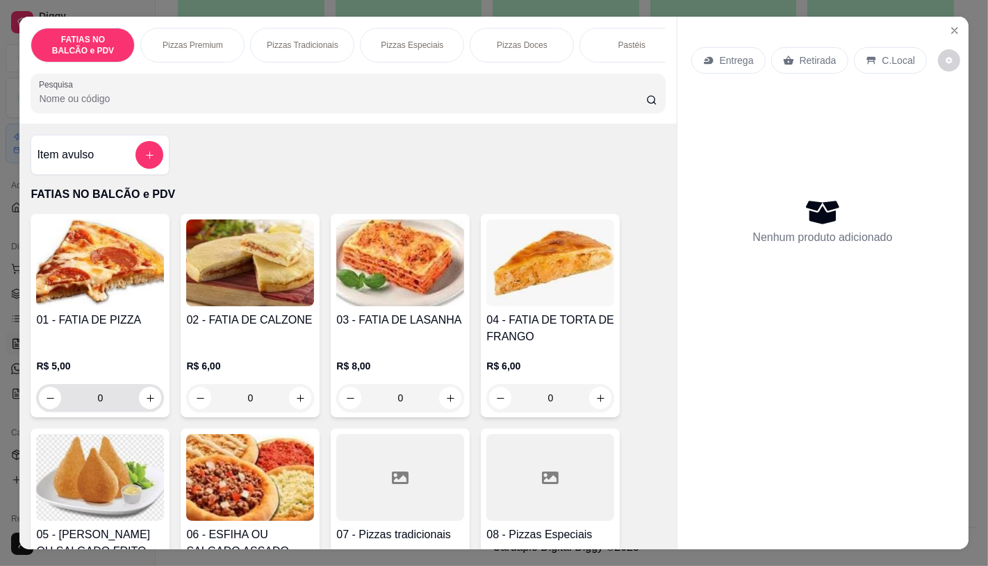
click at [139, 402] on button "increase-product-quantity" at bounding box center [150, 398] width 22 height 22
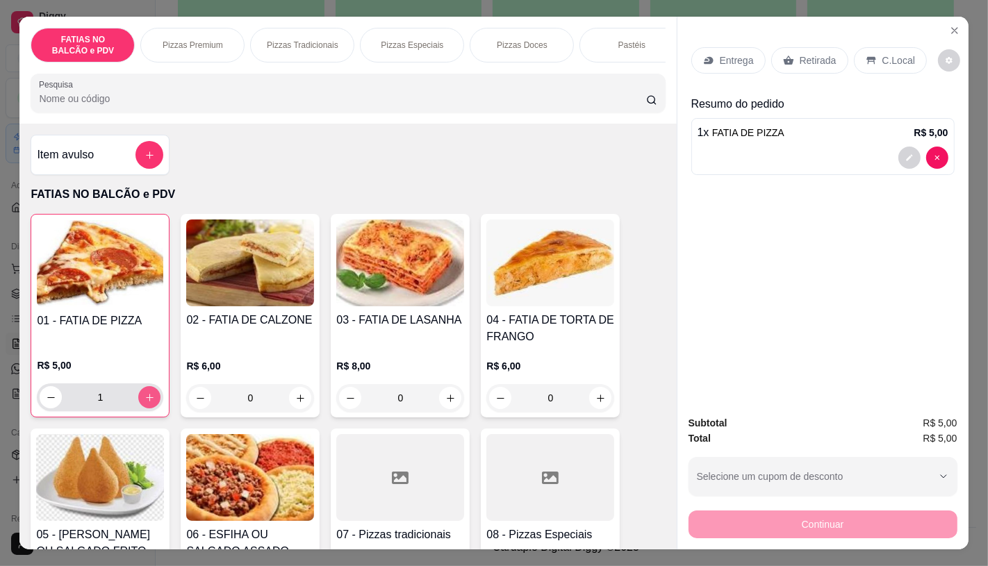
click at [145, 402] on icon "increase-product-quantity" at bounding box center [150, 398] width 10 height 10
type input "2"
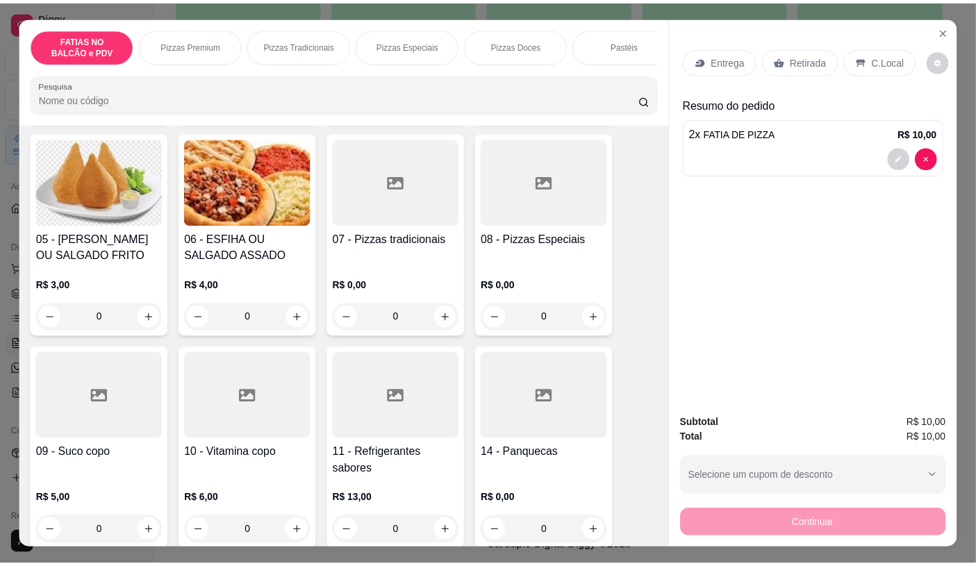
scroll to position [309, 0]
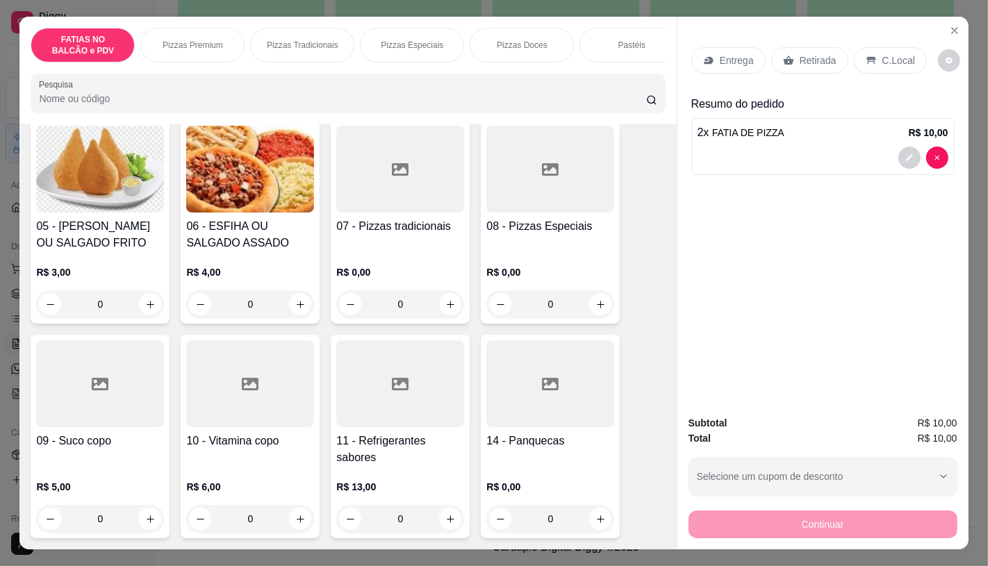
click at [87, 420] on div at bounding box center [100, 384] width 128 height 87
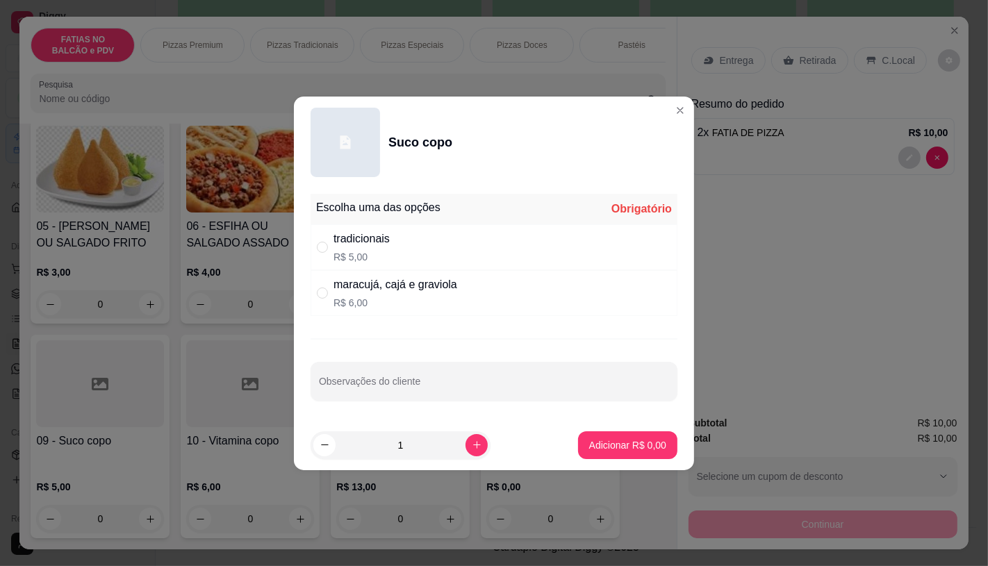
click at [379, 247] on div "tradicionais R$ 5,00" at bounding box center [362, 247] width 56 height 33
radio input "true"
click at [642, 432] on button "Adicionar R$ 5,00" at bounding box center [628, 445] width 97 height 27
type input "1"
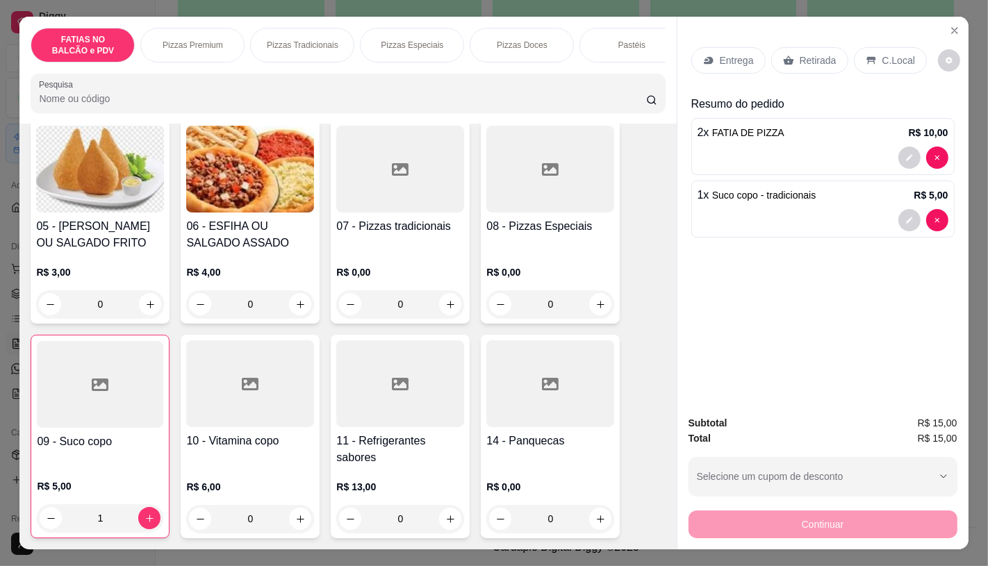
click at [813, 65] on div "Retirada" at bounding box center [809, 60] width 77 height 26
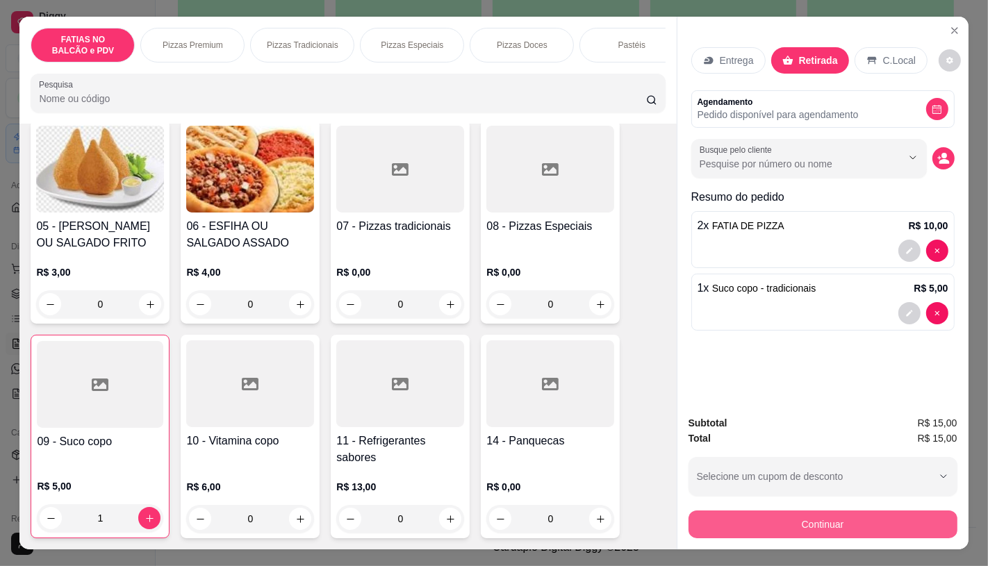
click at [803, 519] on button "Continuar" at bounding box center [823, 525] width 269 height 28
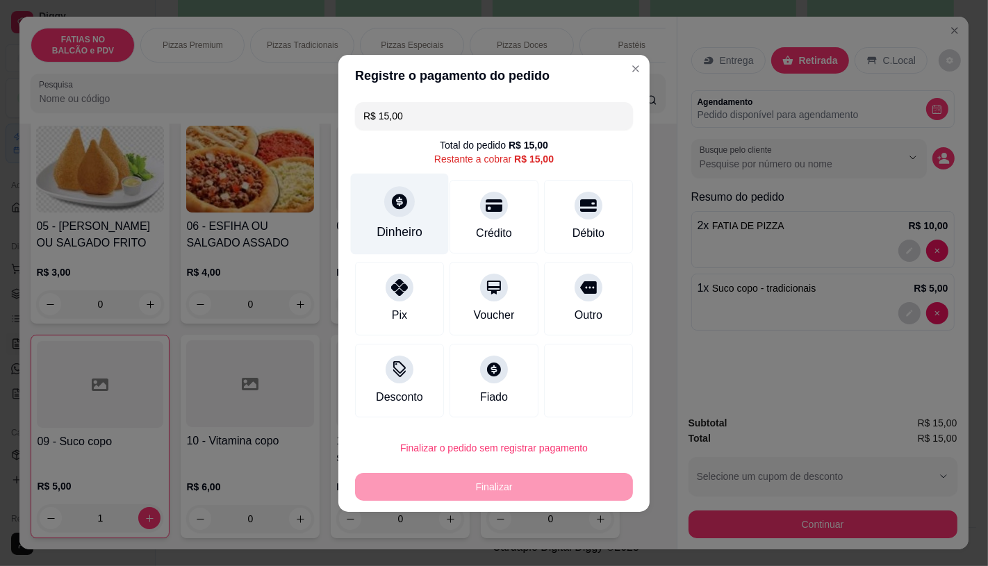
click at [411, 224] on div "Dinheiro" at bounding box center [400, 232] width 46 height 18
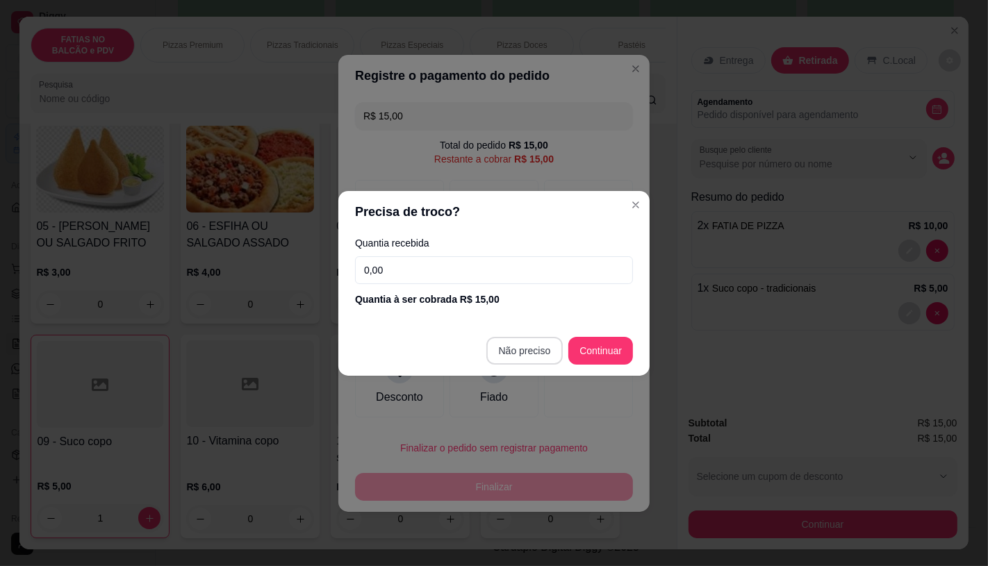
type input "R$ 0,00"
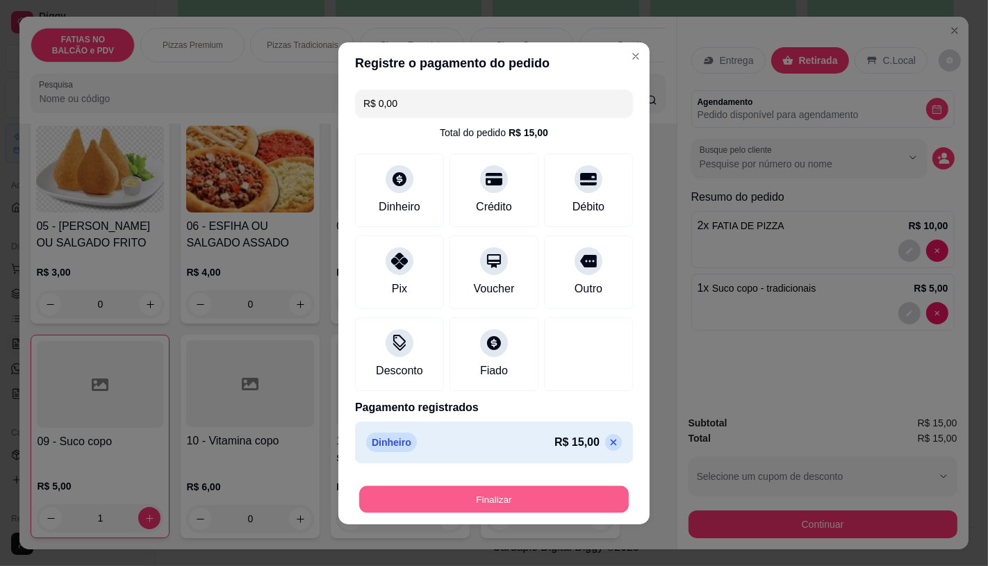
click at [540, 496] on button "Finalizar" at bounding box center [494, 499] width 270 height 27
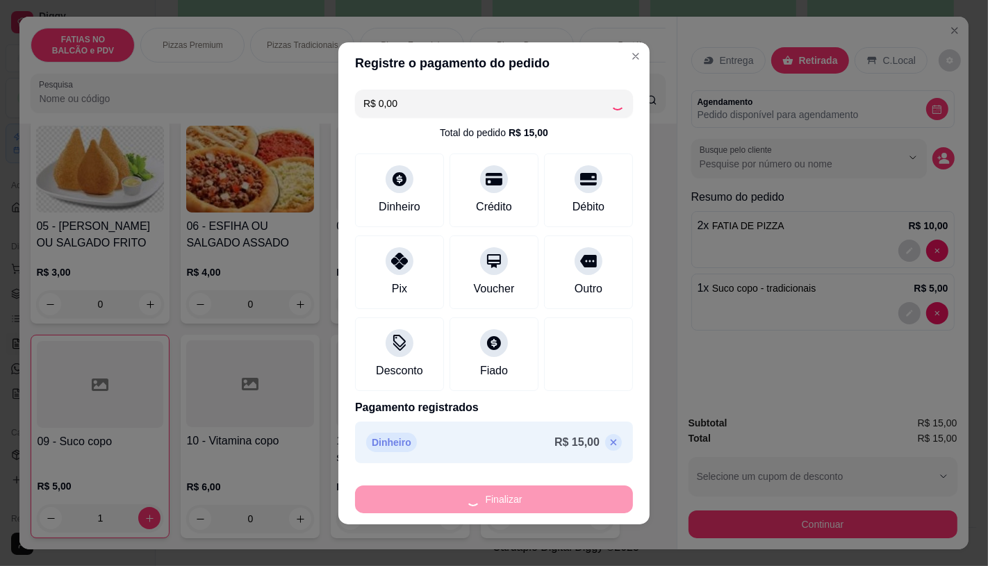
type input "0"
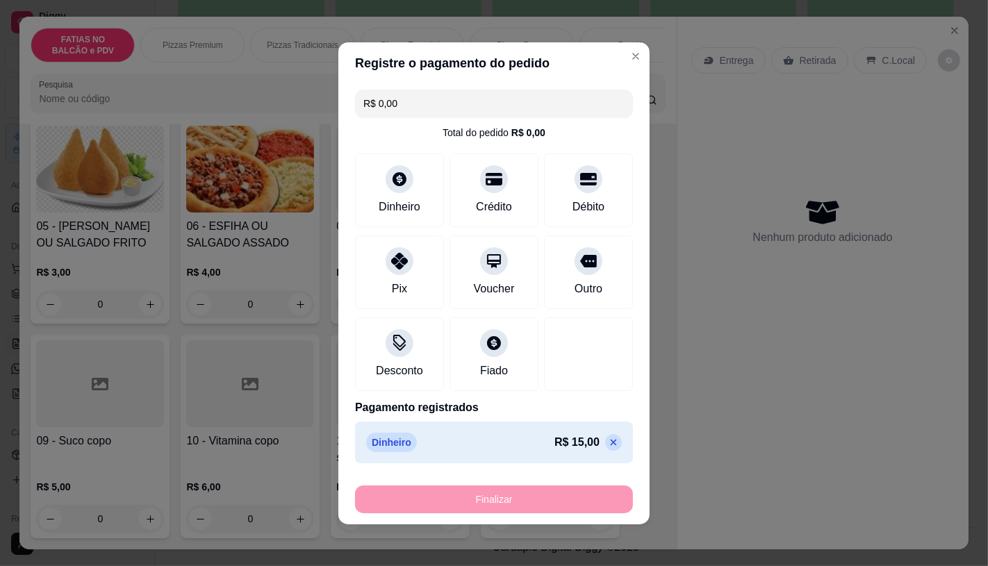
type input "-R$ 15,00"
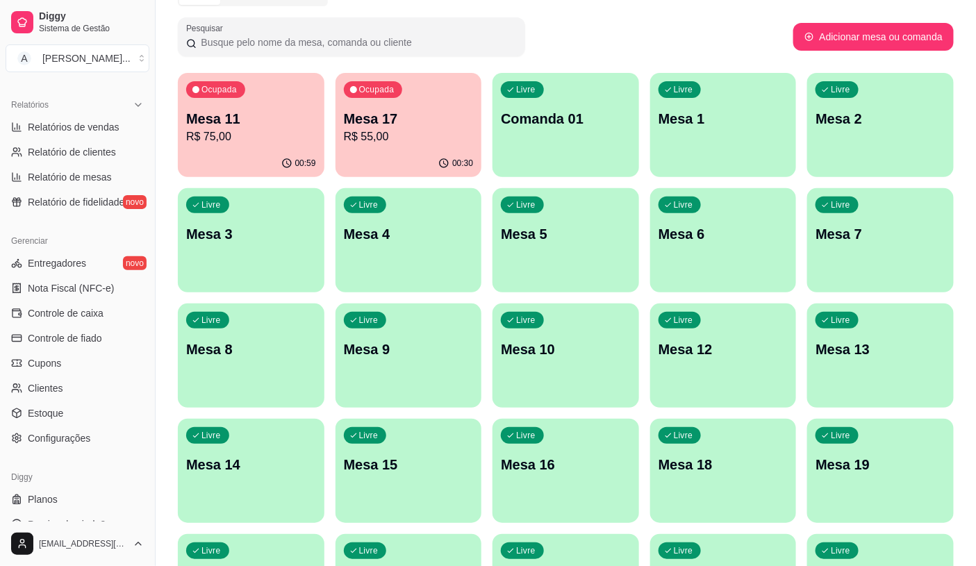
scroll to position [433, 0]
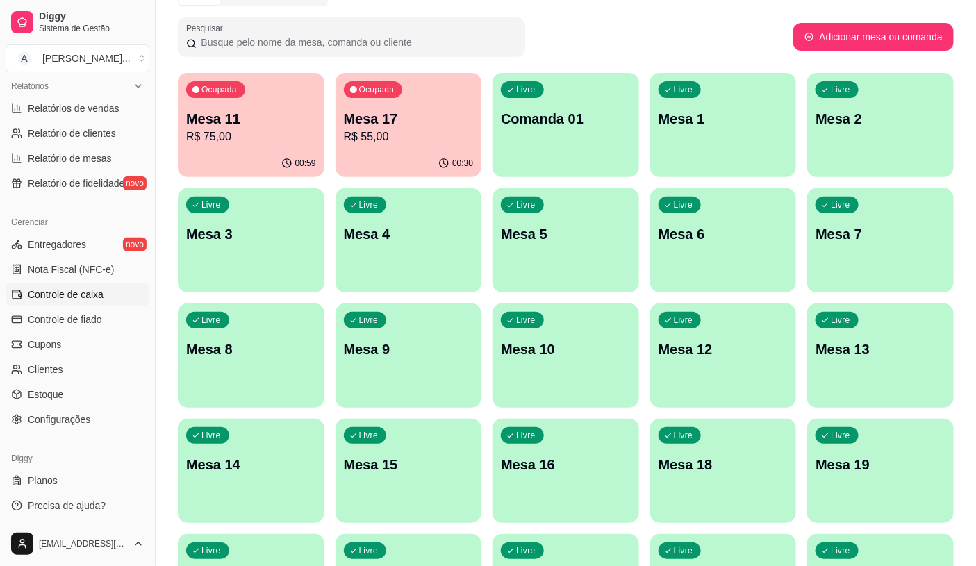
click at [112, 299] on link "Controle de caixa" at bounding box center [78, 295] width 144 height 22
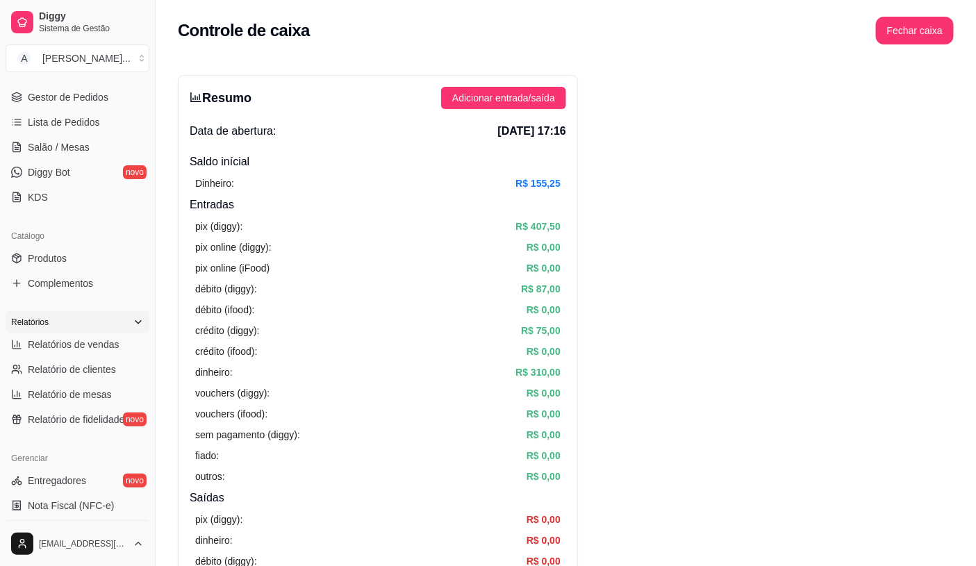
scroll to position [124, 0]
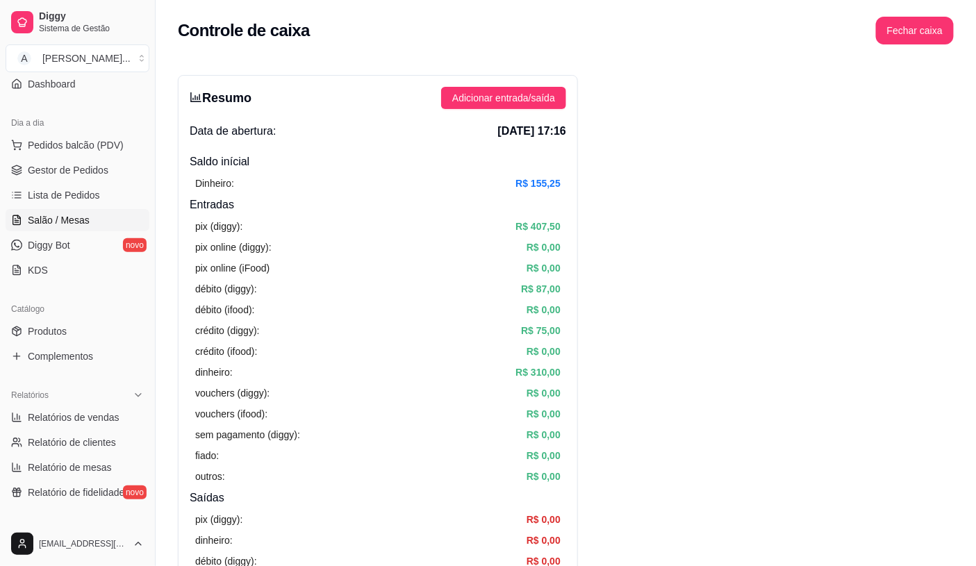
click at [91, 225] on link "Salão / Mesas" at bounding box center [78, 220] width 144 height 22
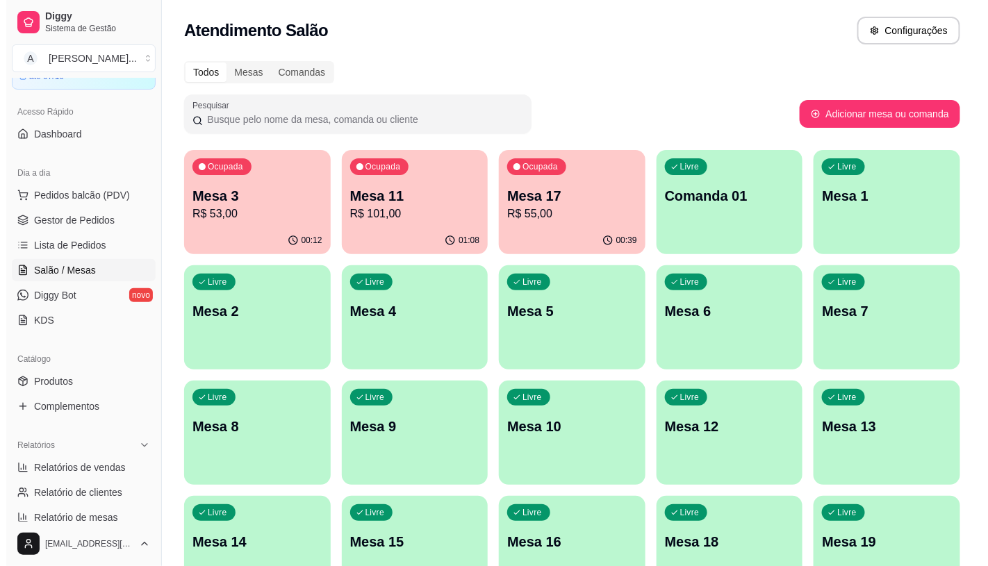
scroll to position [47, 0]
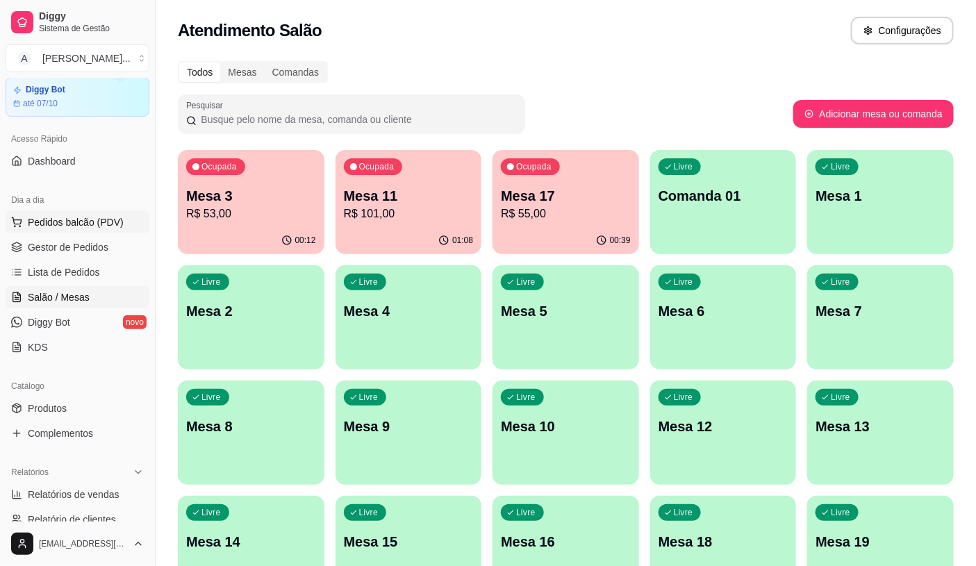
click at [30, 218] on span "Pedidos balcão (PDV)" at bounding box center [76, 222] width 96 height 14
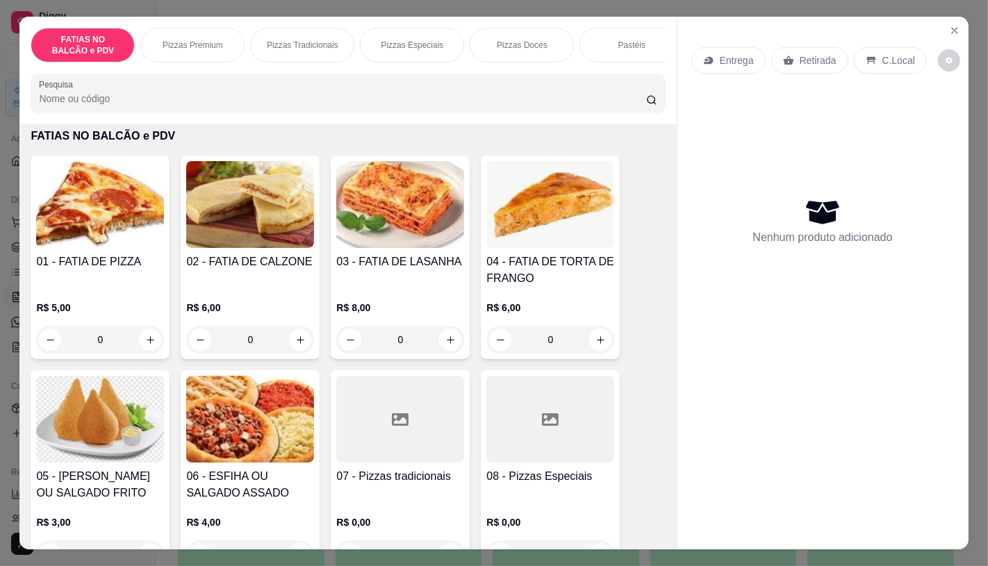
scroll to position [77, 0]
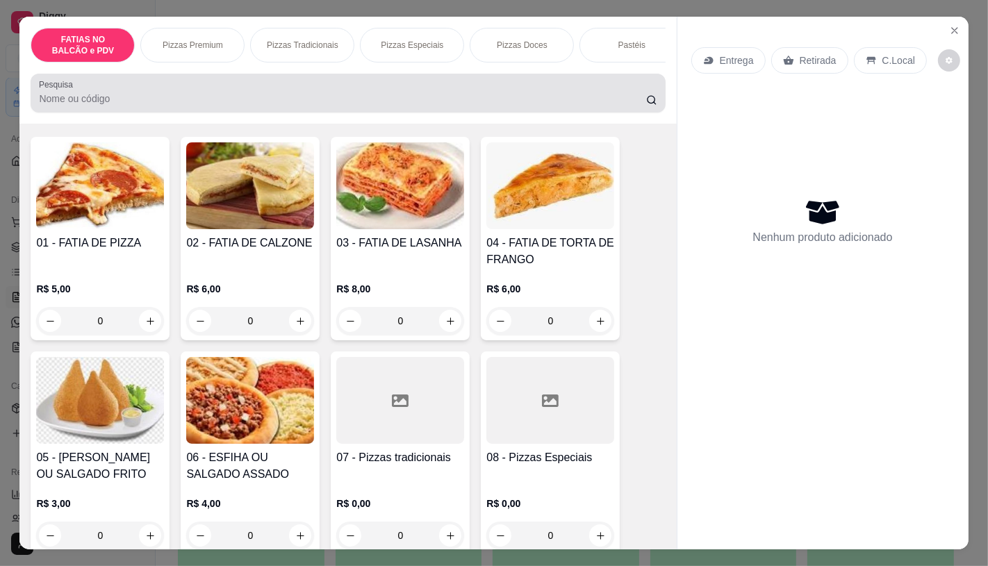
click at [182, 92] on div at bounding box center [348, 93] width 618 height 28
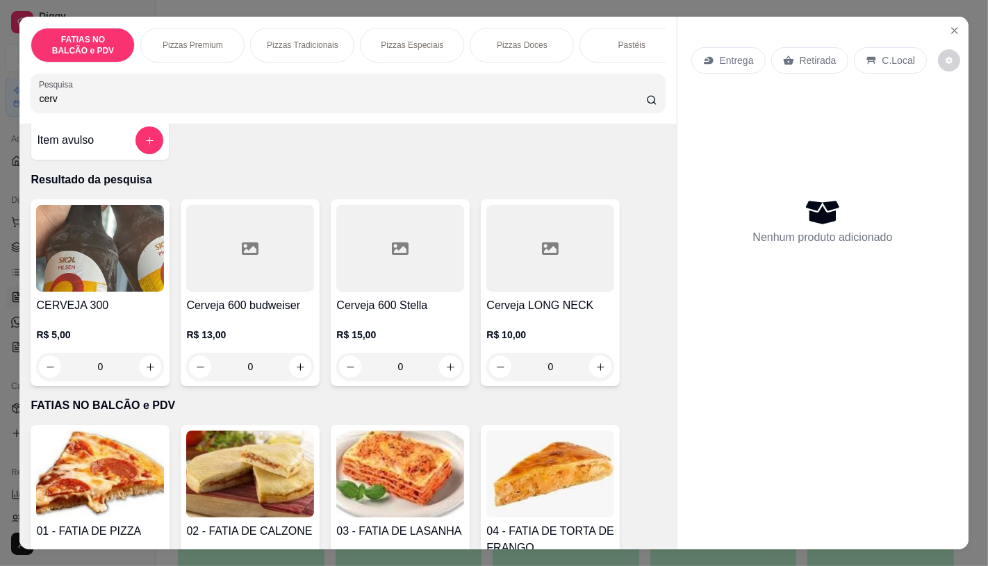
scroll to position [0, 0]
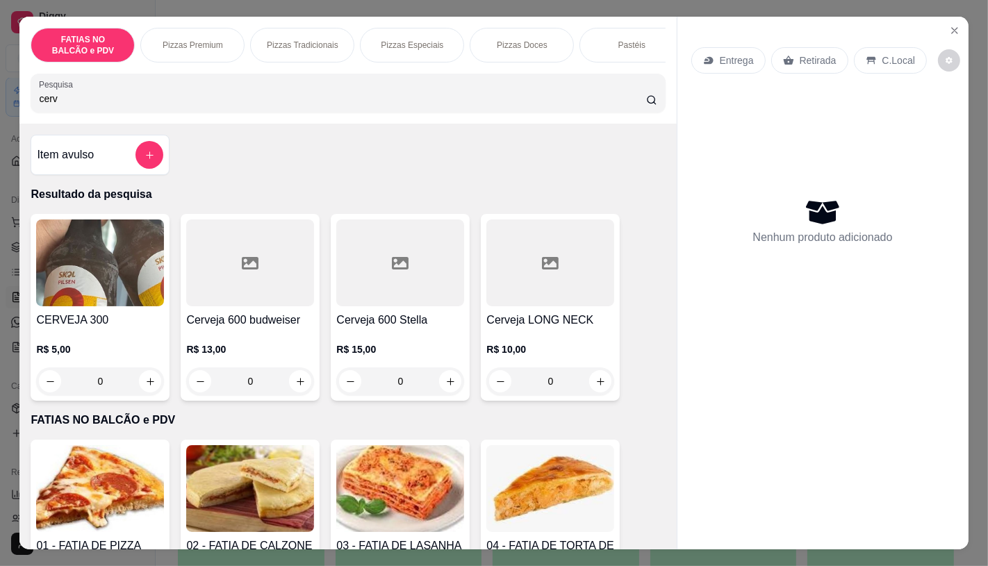
type input "cerv"
click at [139, 262] on img at bounding box center [100, 263] width 128 height 87
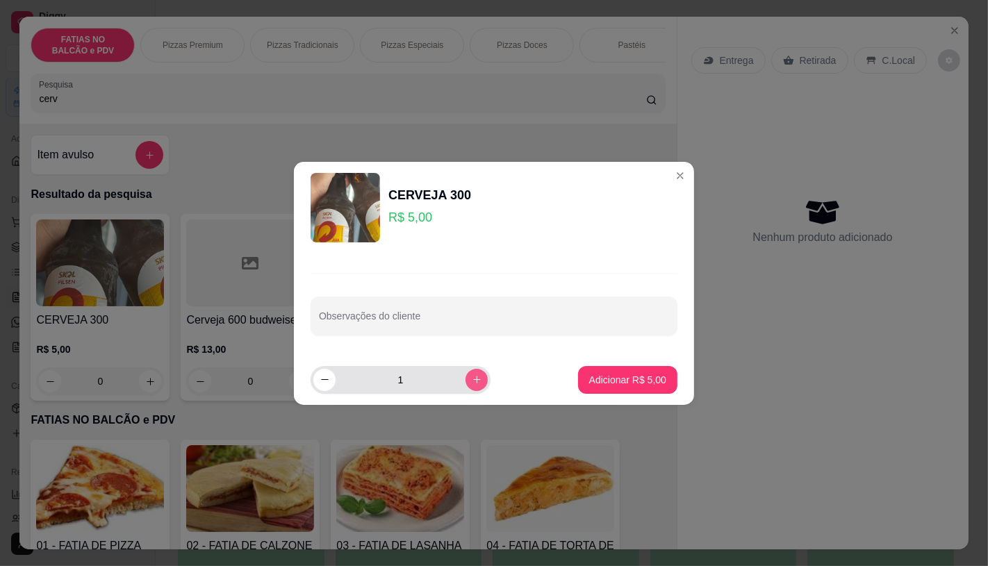
click at [466, 376] on button "increase-product-quantity" at bounding box center [477, 380] width 22 height 22
type input "2"
click at [600, 378] on p "Adicionar R$ 10,00" at bounding box center [625, 380] width 83 height 14
type input "2"
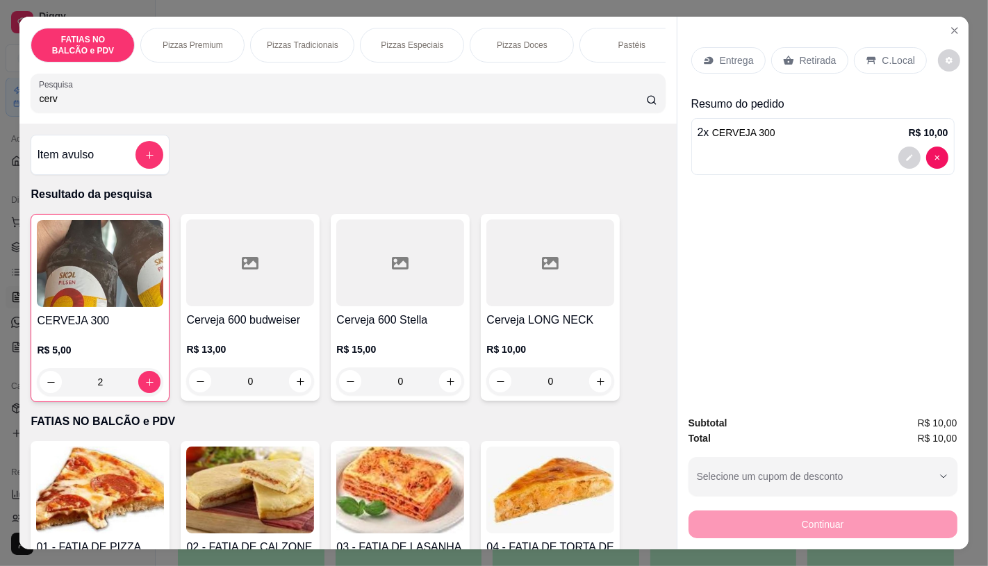
scroll to position [0, 555]
click at [613, 45] on div "Panqueca" at bounding box center [626, 45] width 104 height 35
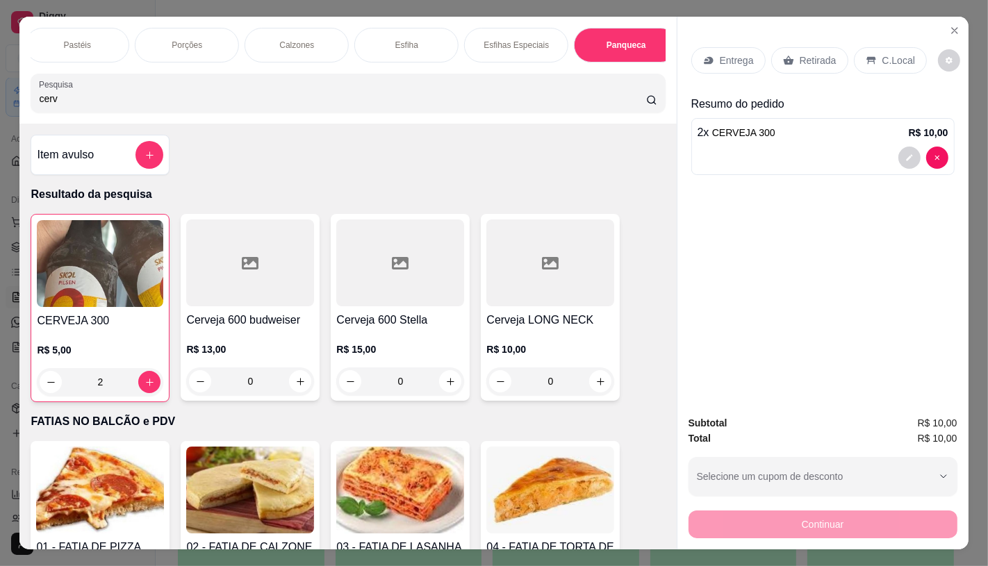
scroll to position [33, 0]
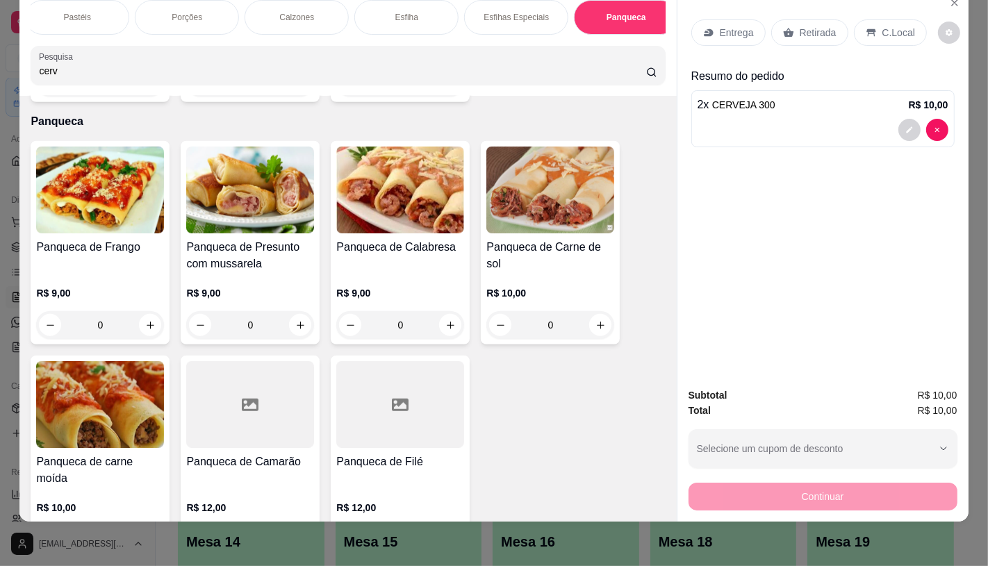
click at [150, 204] on img at bounding box center [100, 190] width 128 height 87
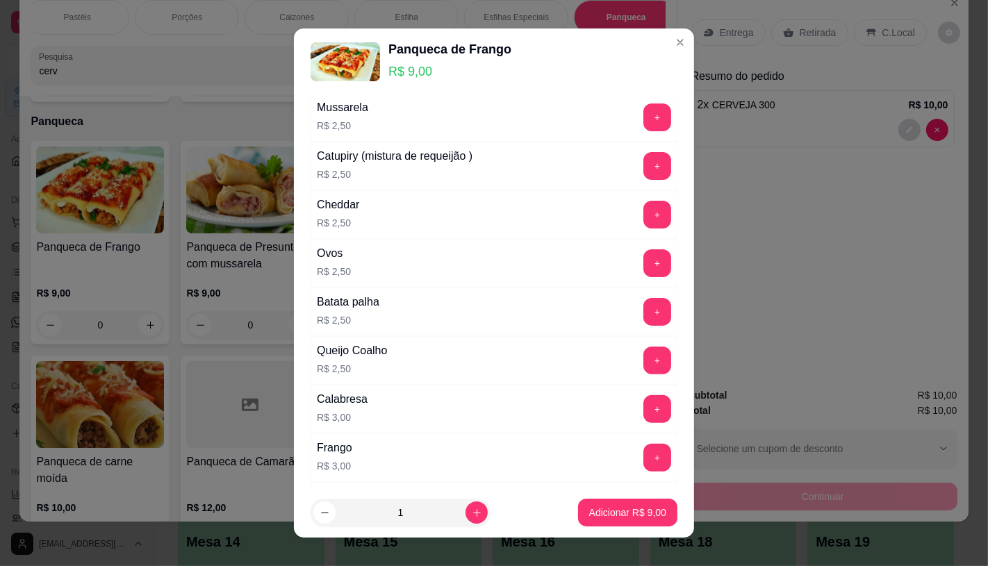
scroll to position [309, 0]
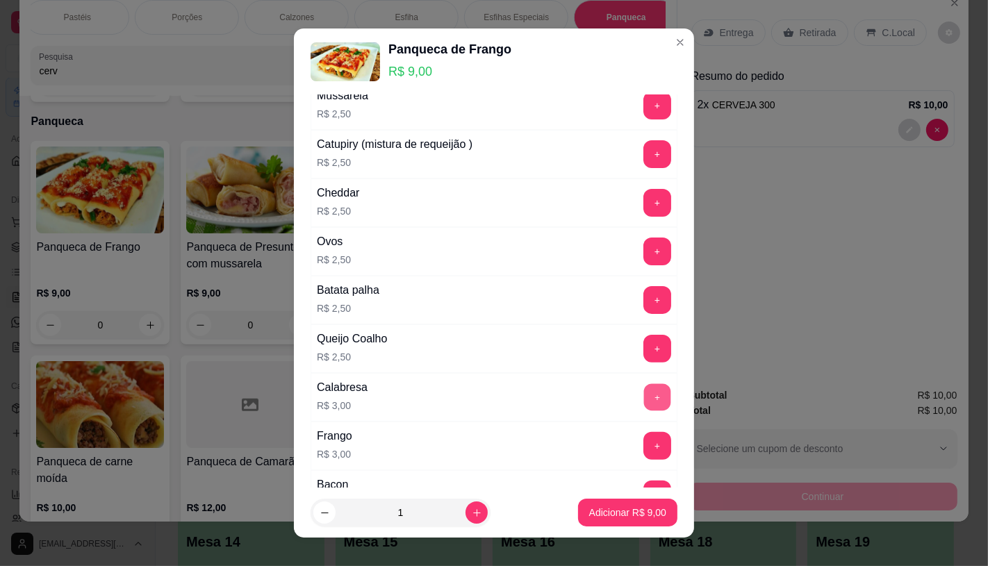
click at [644, 397] on button "+" at bounding box center [657, 397] width 27 height 27
click at [591, 507] on p "Adicionar R$ 12,00" at bounding box center [625, 513] width 81 height 13
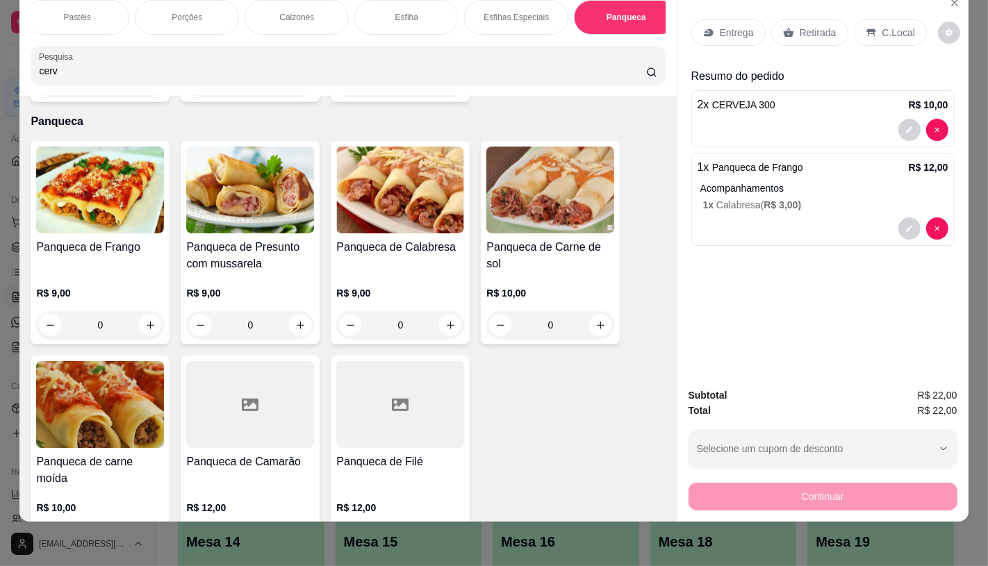
drag, startPoint x: 818, startPoint y: 17, endPoint x: 813, endPoint y: 92, distance: 75.2
click at [817, 26] on p "Retirada" at bounding box center [818, 33] width 37 height 14
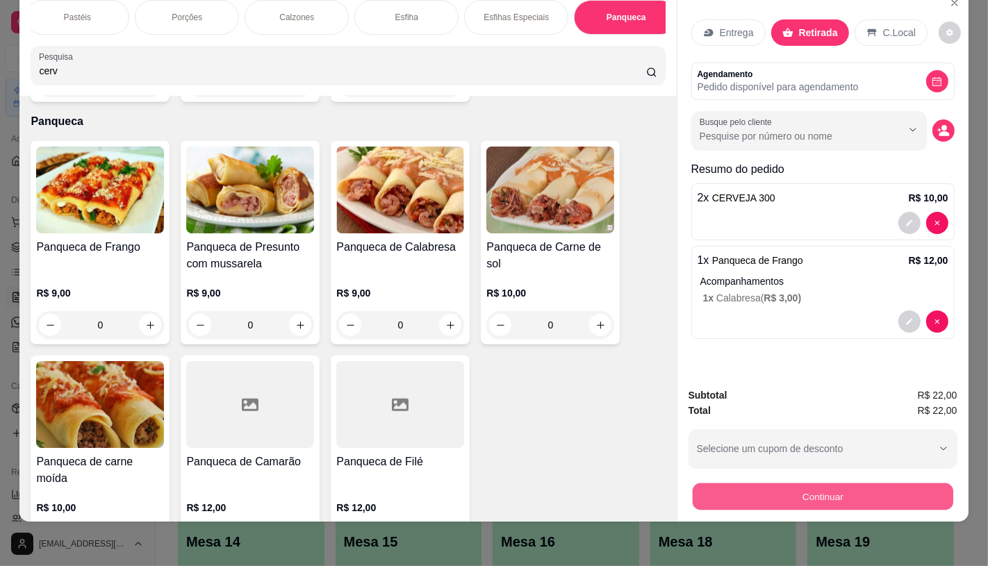
click at [760, 483] on button "Continuar" at bounding box center [822, 496] width 261 height 27
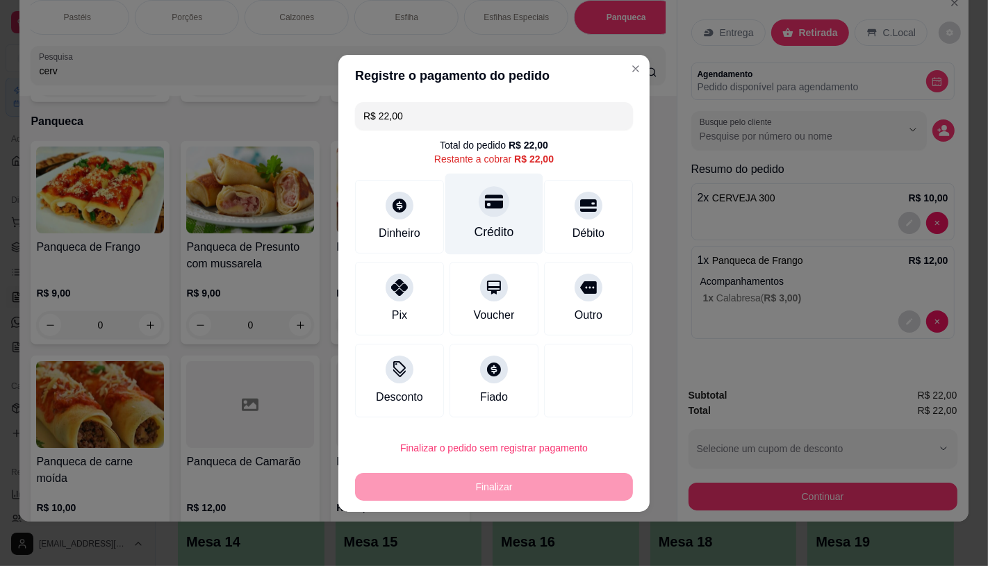
click at [478, 214] on div "Crédito" at bounding box center [494, 213] width 98 height 81
type input "R$ 0,00"
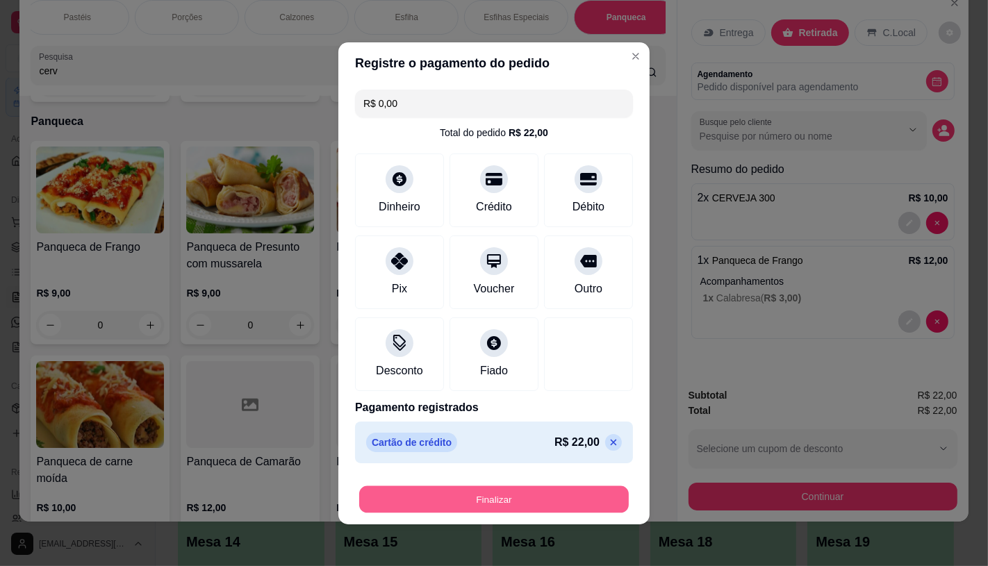
click at [432, 487] on button "Finalizar" at bounding box center [494, 499] width 270 height 27
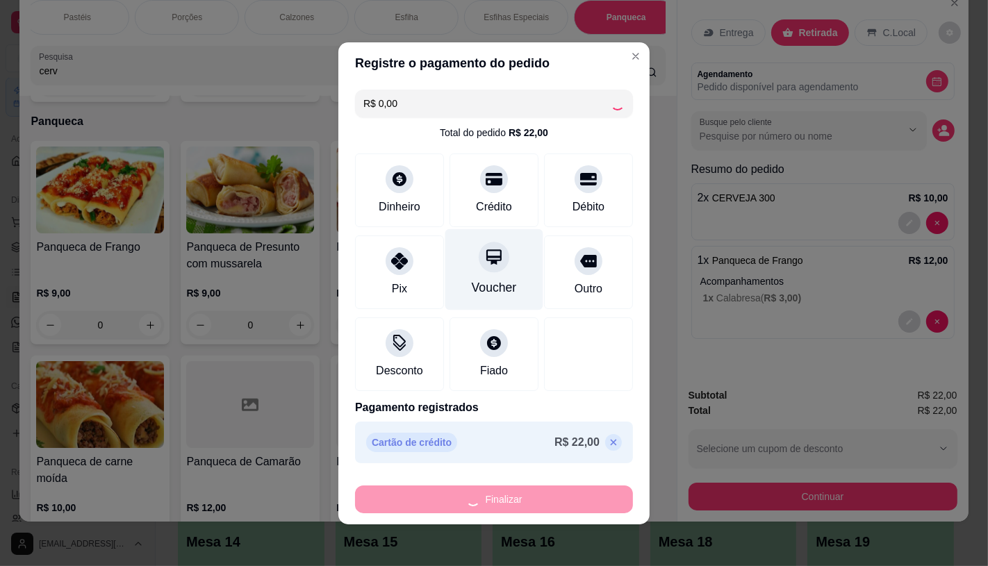
type input "0"
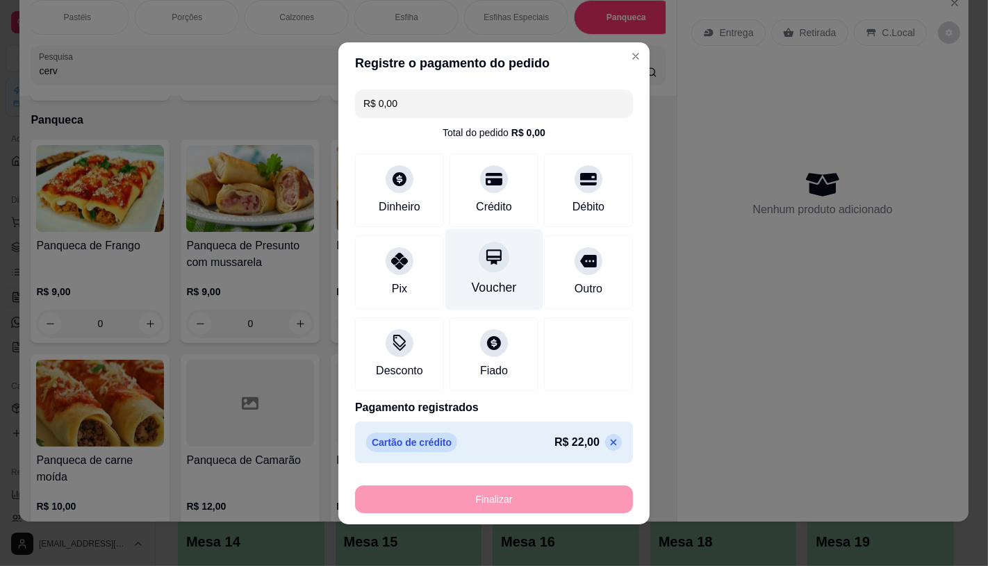
type input "-R$ 22,00"
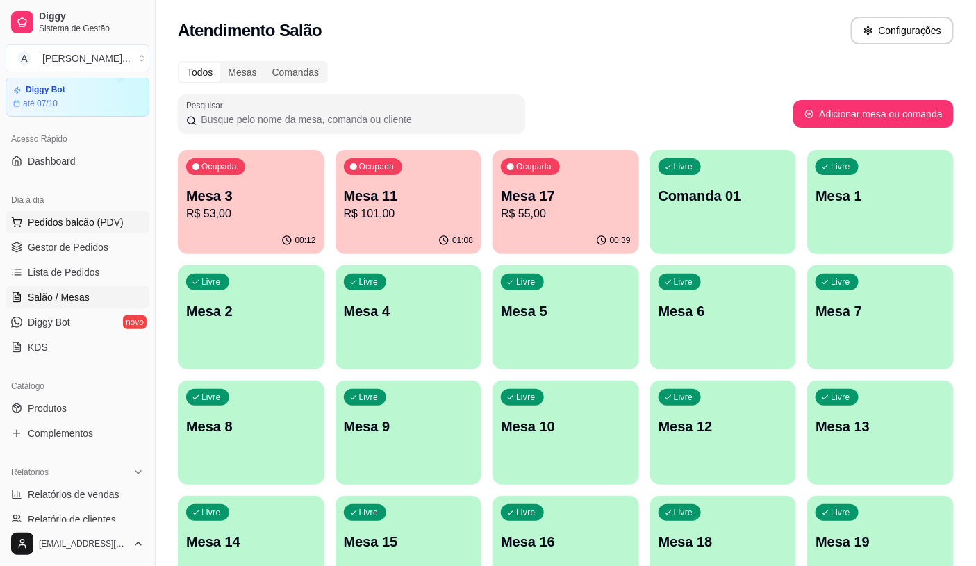
click at [86, 224] on span "Pedidos balcão (PDV)" at bounding box center [76, 222] width 96 height 14
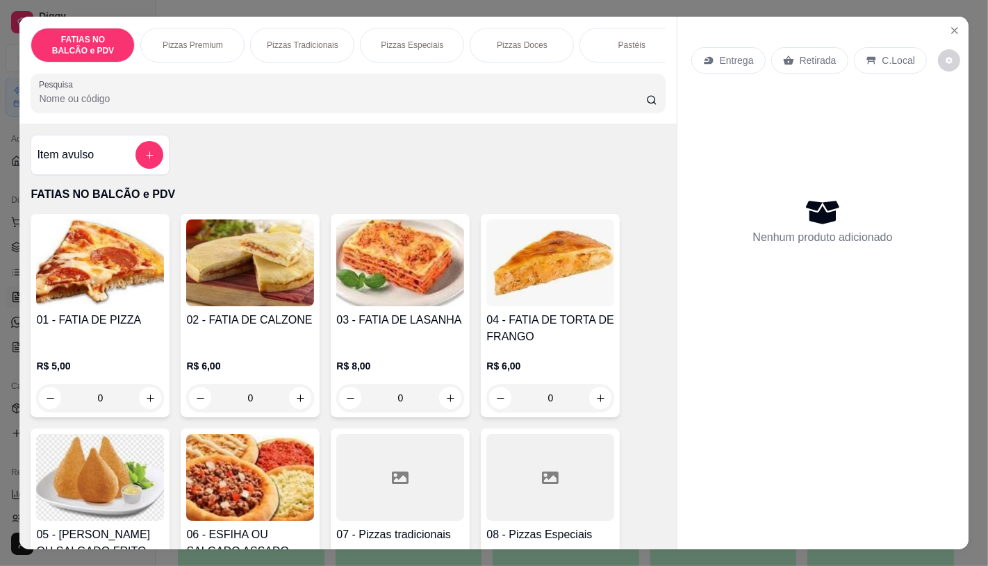
click at [118, 406] on input "0" at bounding box center [100, 398] width 78 height 28
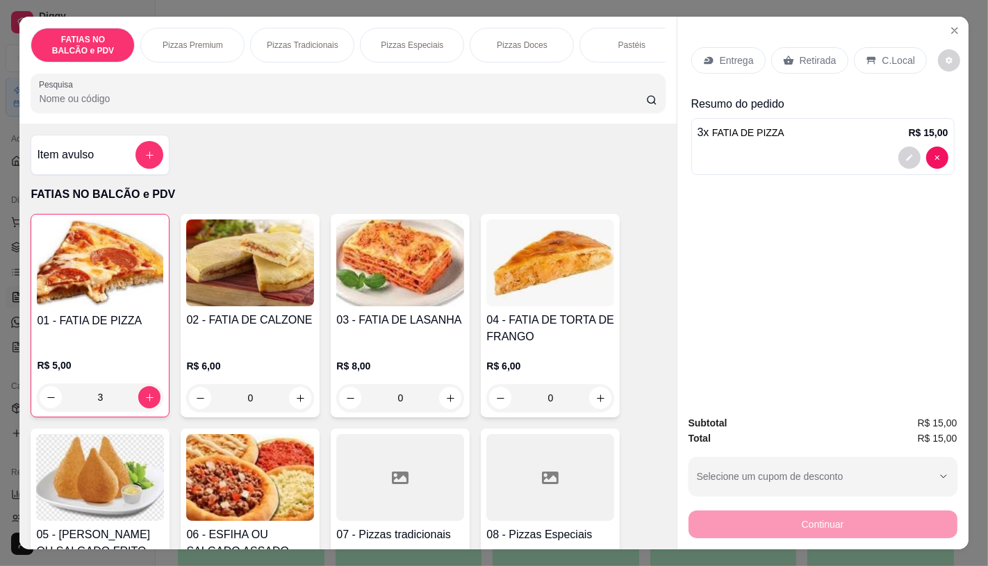
type input "3"
click at [797, 47] on div "Retirada" at bounding box center [809, 60] width 77 height 26
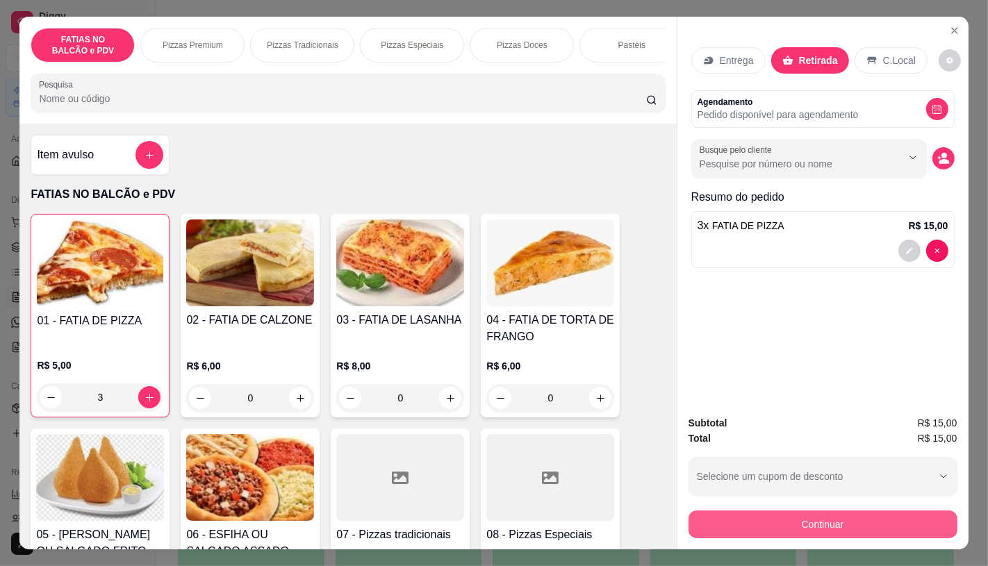
click at [762, 518] on button "Continuar" at bounding box center [823, 525] width 269 height 28
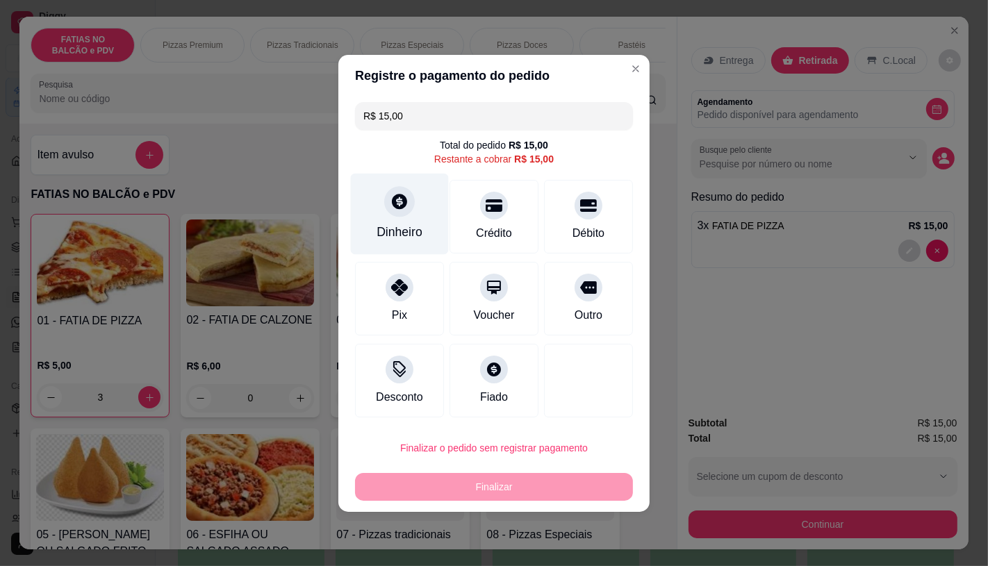
click at [396, 215] on div at bounding box center [399, 201] width 31 height 31
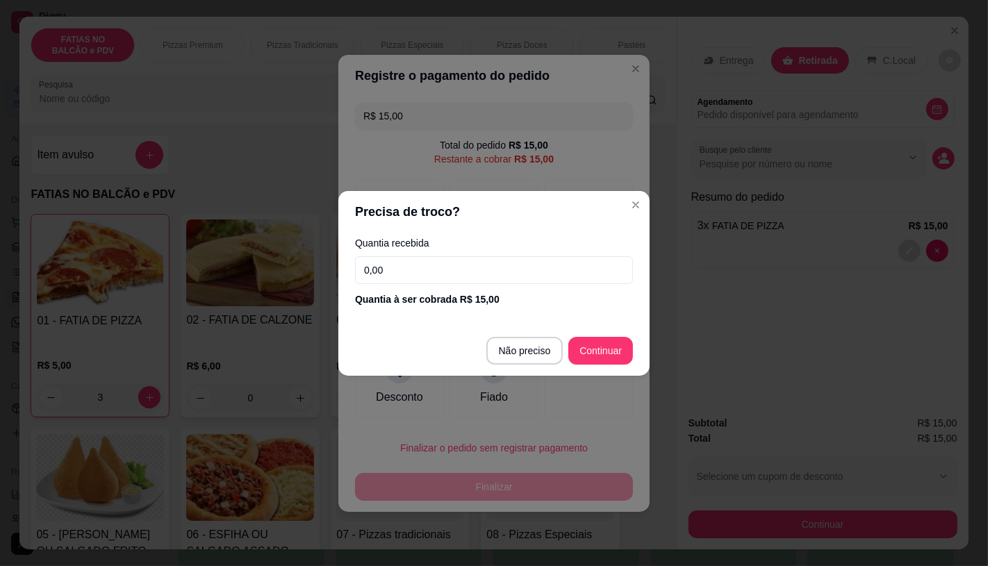
click at [407, 270] on input "0,00" at bounding box center [494, 270] width 278 height 28
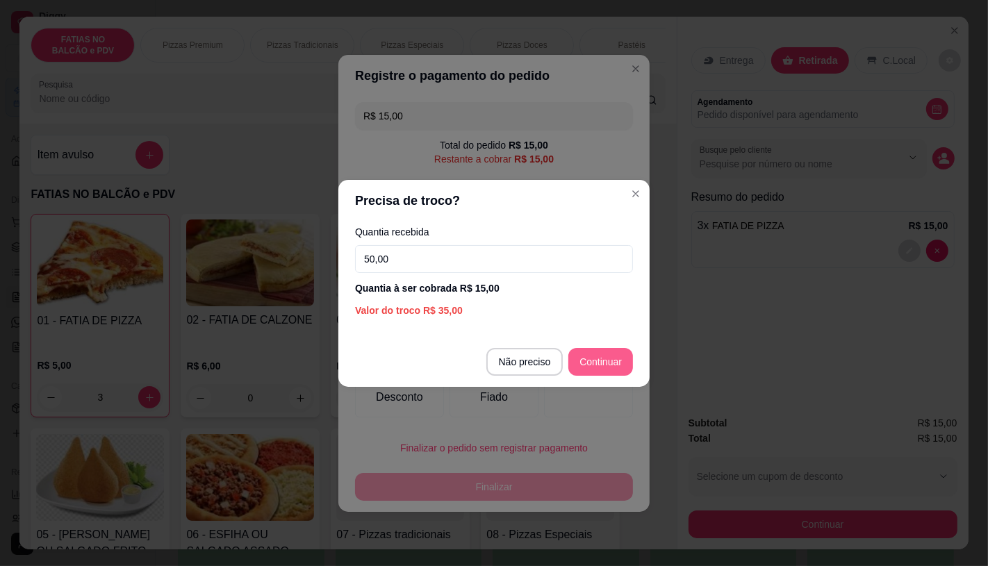
type input "50,00"
type input "R$ 0,00"
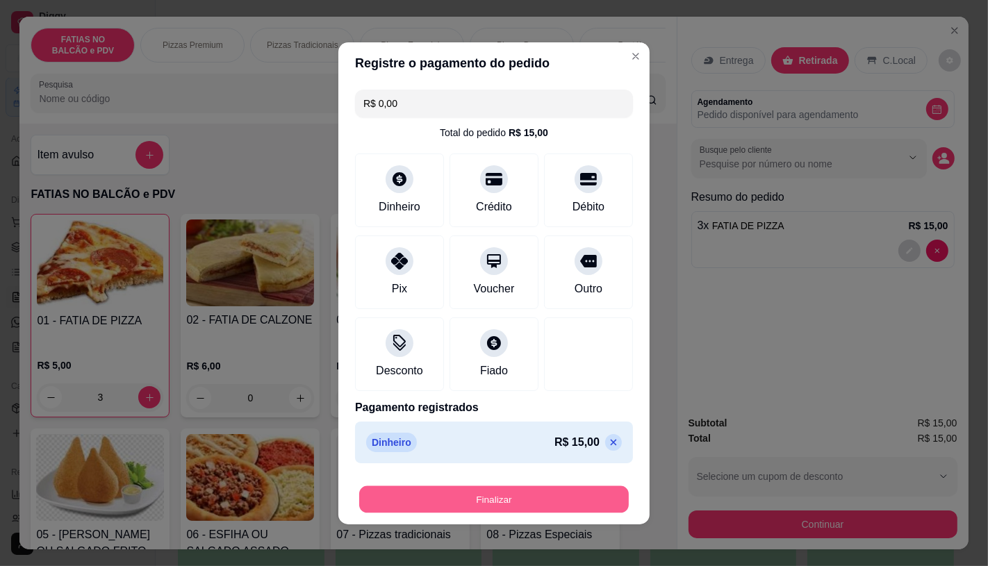
click at [504, 501] on button "Finalizar" at bounding box center [494, 499] width 270 height 27
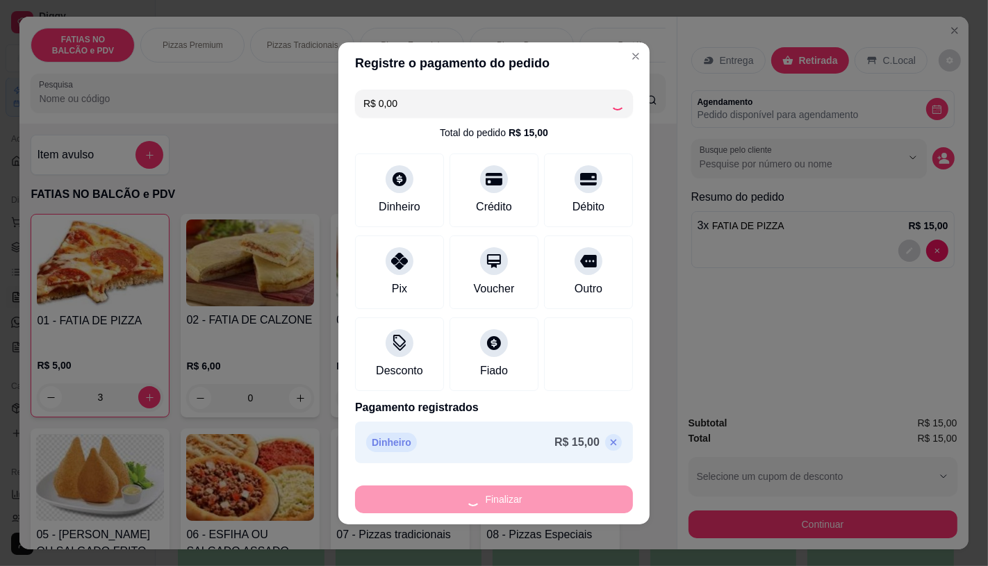
type input "0"
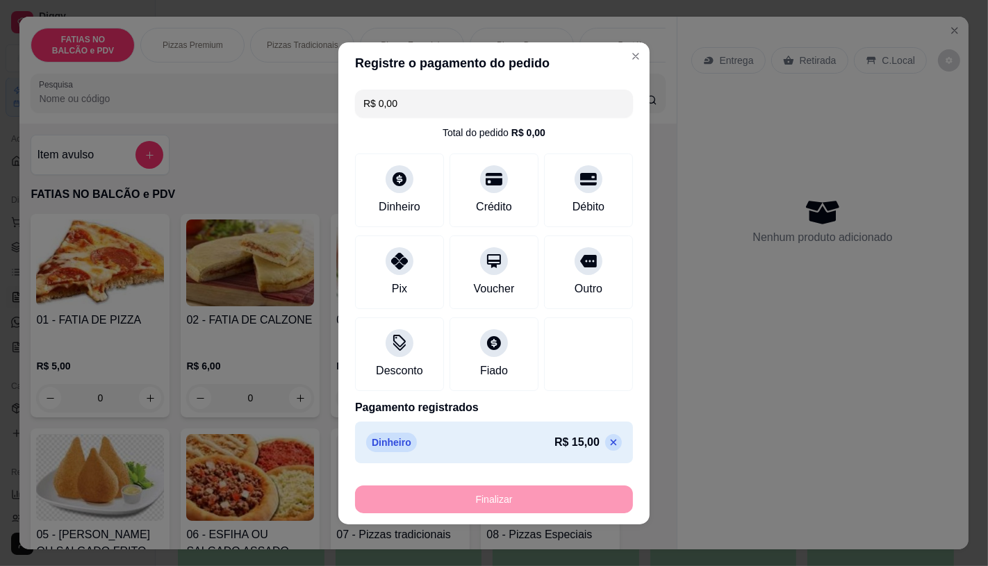
type input "-R$ 15,00"
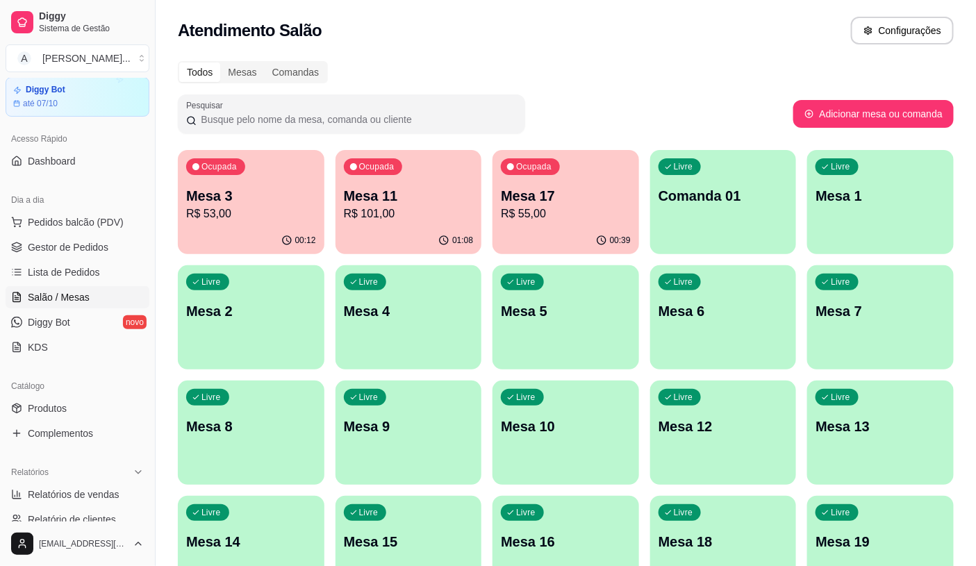
click at [445, 231] on div "01:08" at bounding box center [409, 240] width 147 height 27
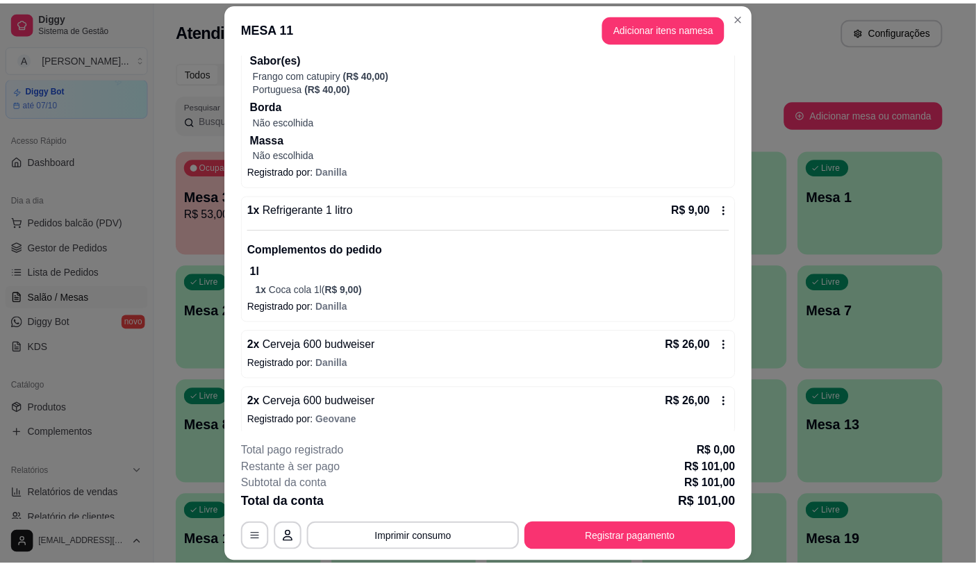
scroll to position [165, 0]
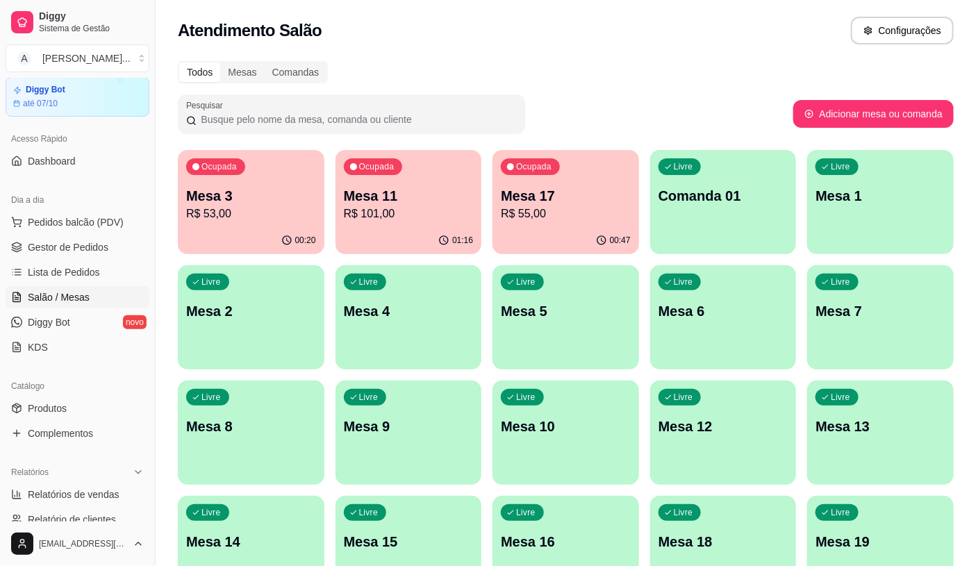
click at [591, 199] on p "Mesa 17" at bounding box center [566, 195] width 130 height 19
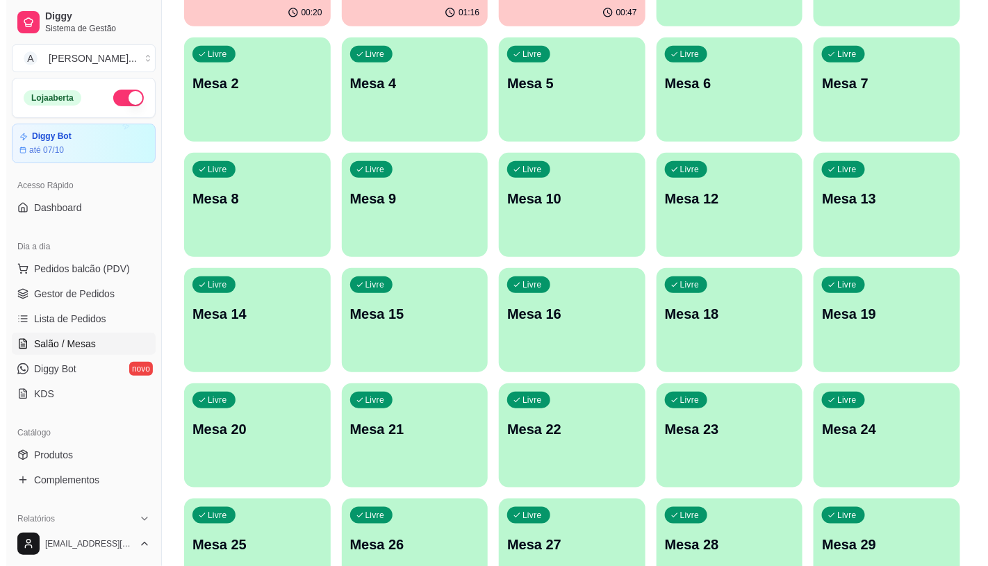
scroll to position [231, 0]
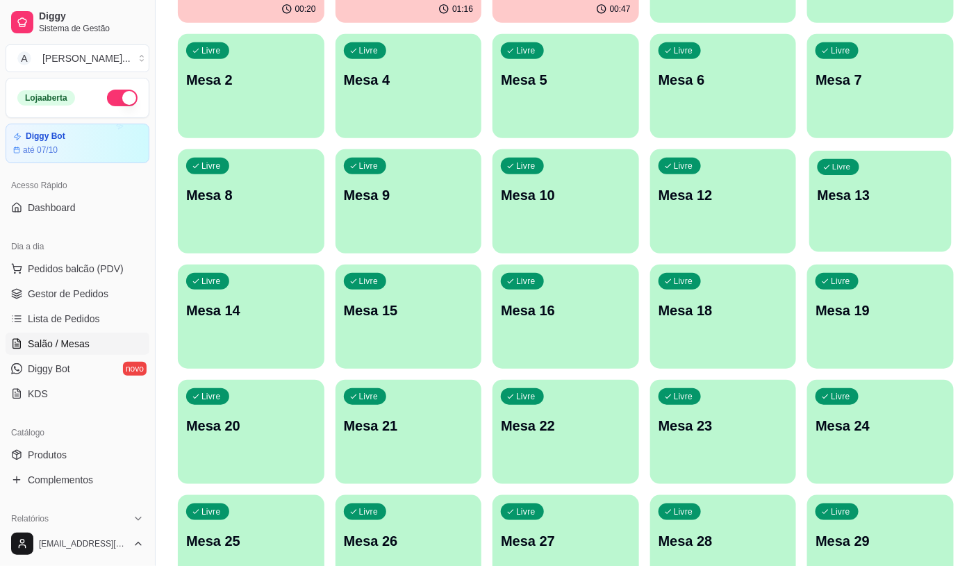
click at [828, 211] on div "Livre Mesa 13" at bounding box center [881, 193] width 142 height 85
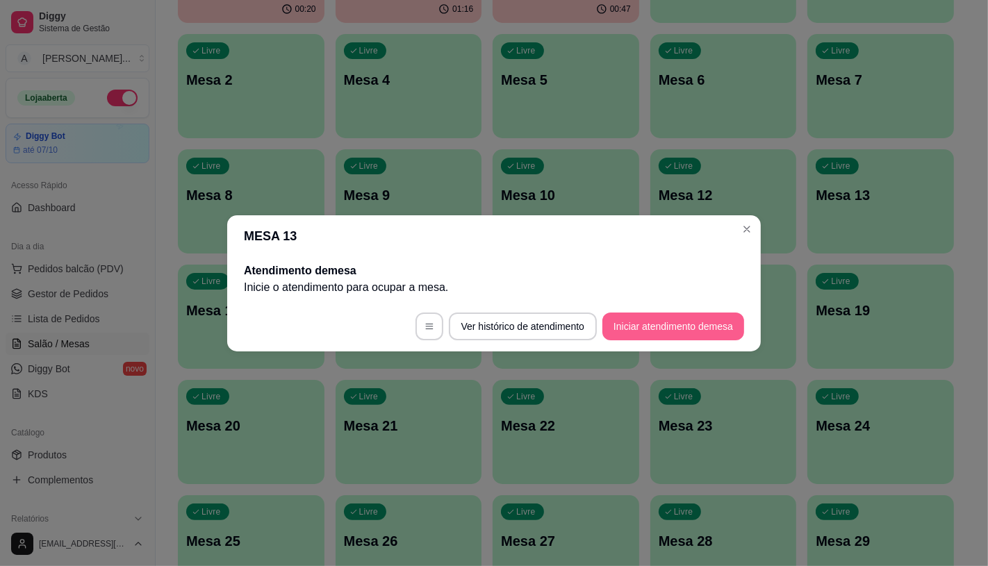
click at [626, 322] on button "Iniciar atendimento de mesa" at bounding box center [674, 327] width 142 height 28
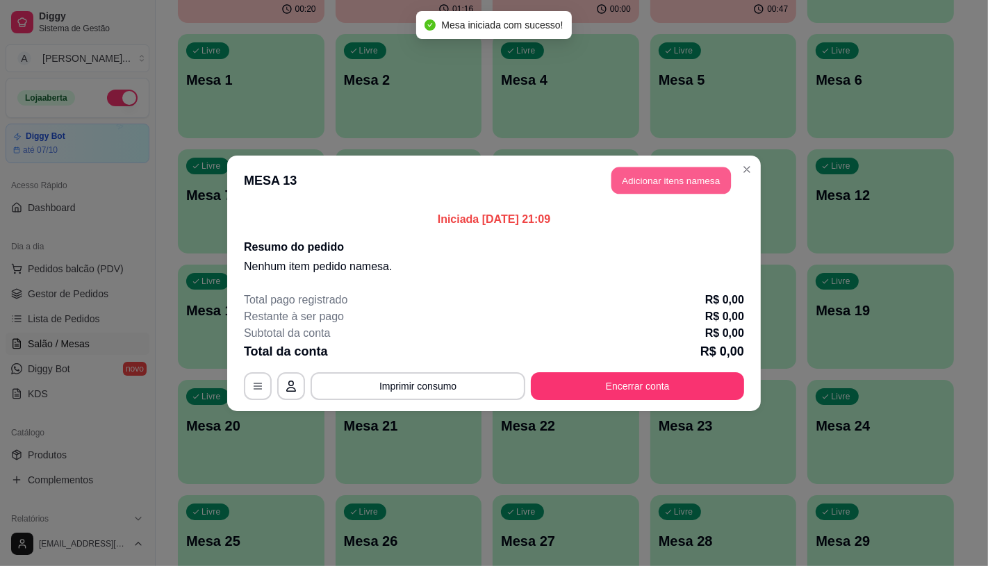
click at [650, 182] on button "Adicionar itens na mesa" at bounding box center [672, 180] width 120 height 27
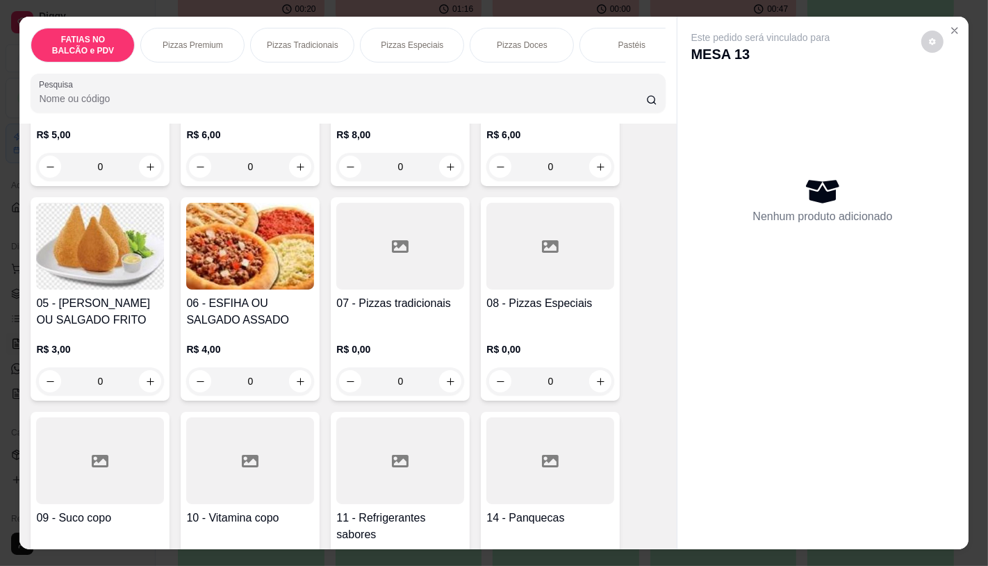
click at [537, 283] on div at bounding box center [550, 246] width 128 height 87
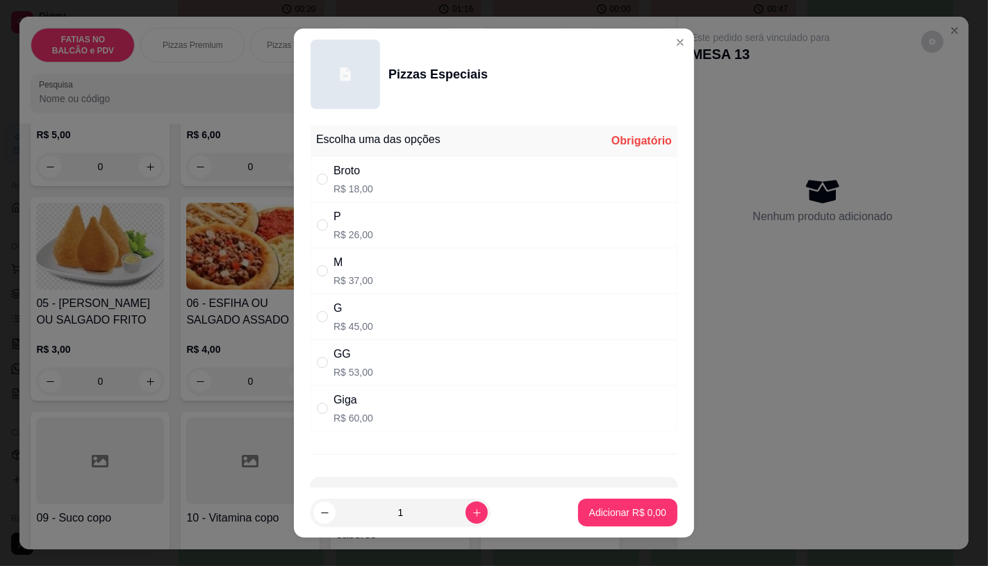
click at [344, 321] on p "R$ 45,00" at bounding box center [354, 327] width 40 height 14
radio input "true"
click at [594, 516] on p "Adicionar R$ 45,00" at bounding box center [625, 513] width 83 height 14
type input "1"
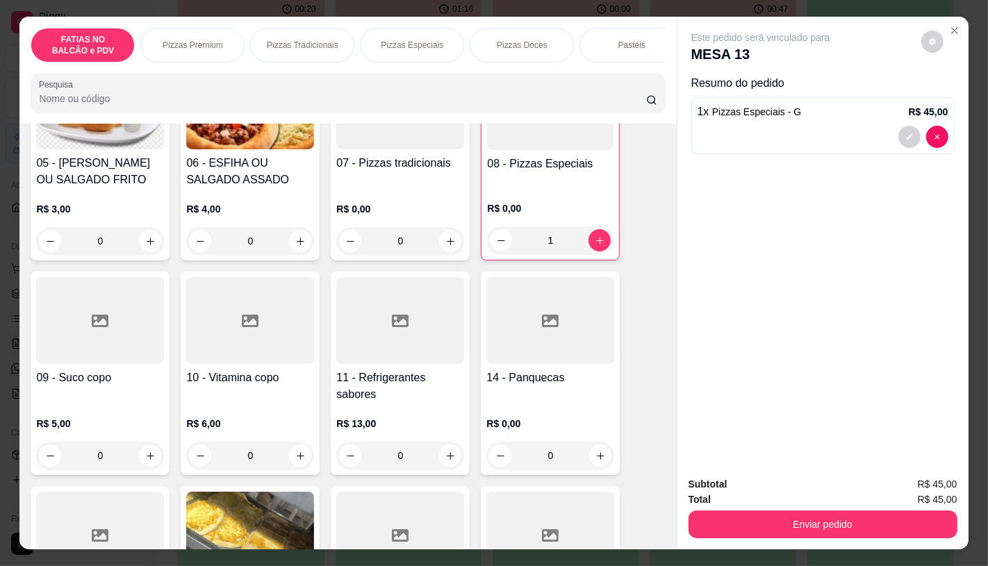
scroll to position [386, 0]
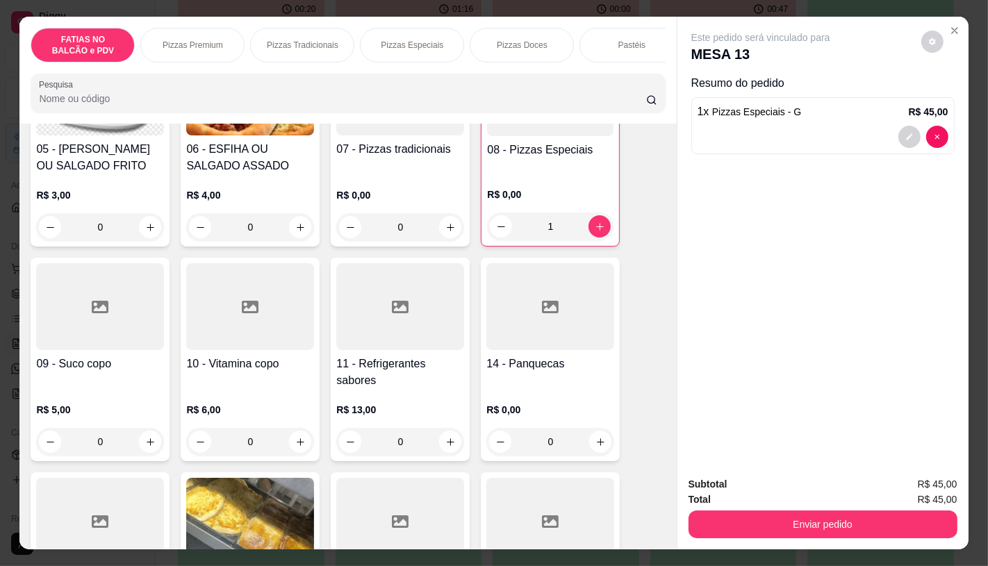
click at [384, 368] on h4 "11 - Refrigerantes sabores" at bounding box center [400, 372] width 128 height 33
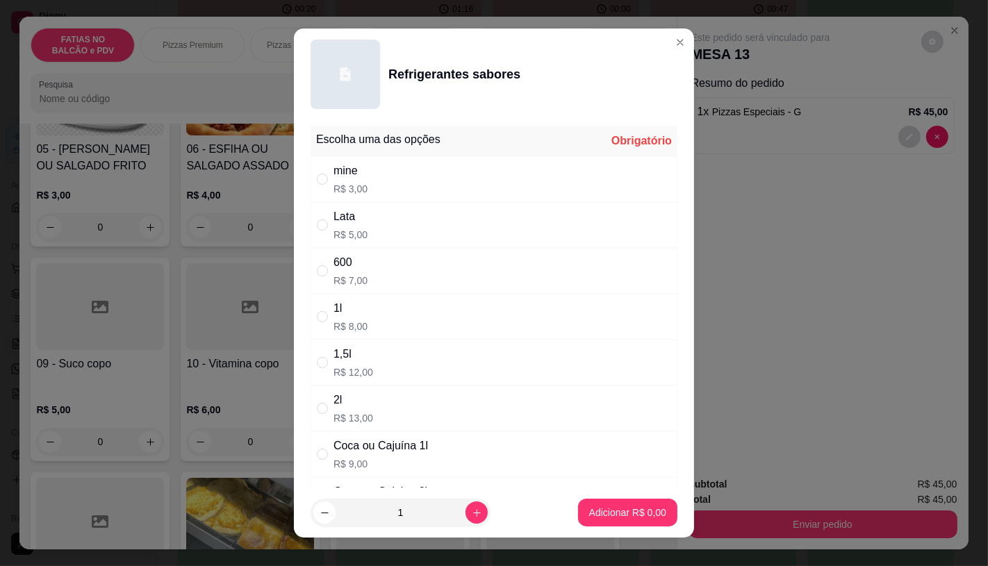
click at [338, 214] on div "Lata" at bounding box center [351, 216] width 34 height 17
radio input "true"
click at [619, 518] on p "Adicionar R$ 5,00" at bounding box center [627, 513] width 77 height 14
type input "1"
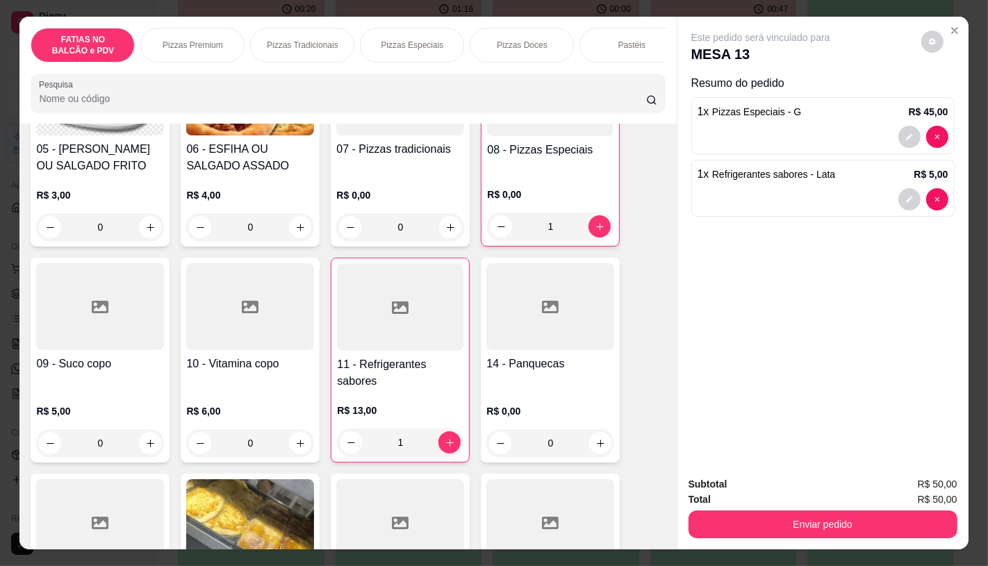
click at [191, 101] on input "Pesquisa" at bounding box center [342, 99] width 607 height 14
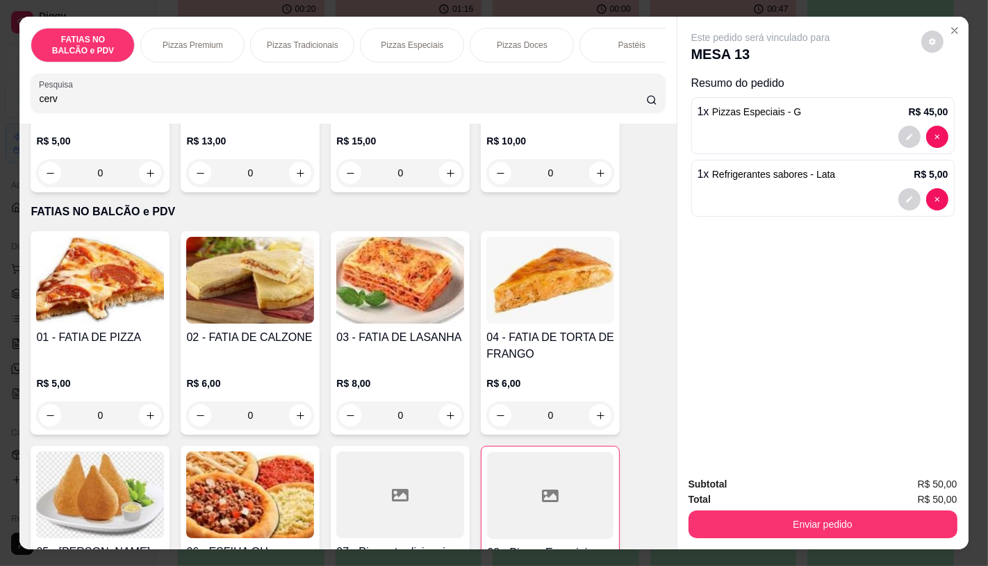
scroll to position [0, 0]
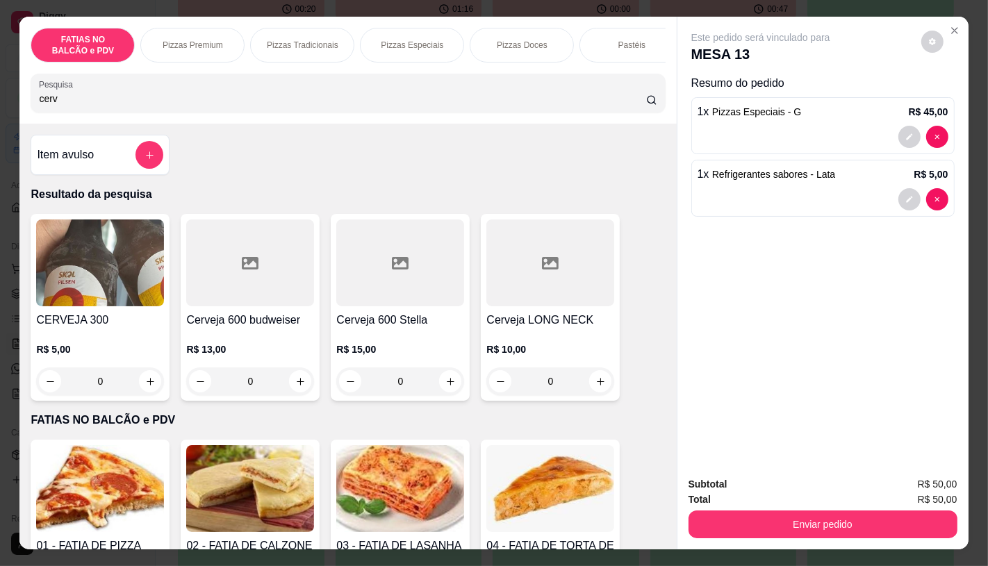
type input "cerv"
click at [128, 320] on h4 "CERVEJA 300" at bounding box center [100, 320] width 128 height 17
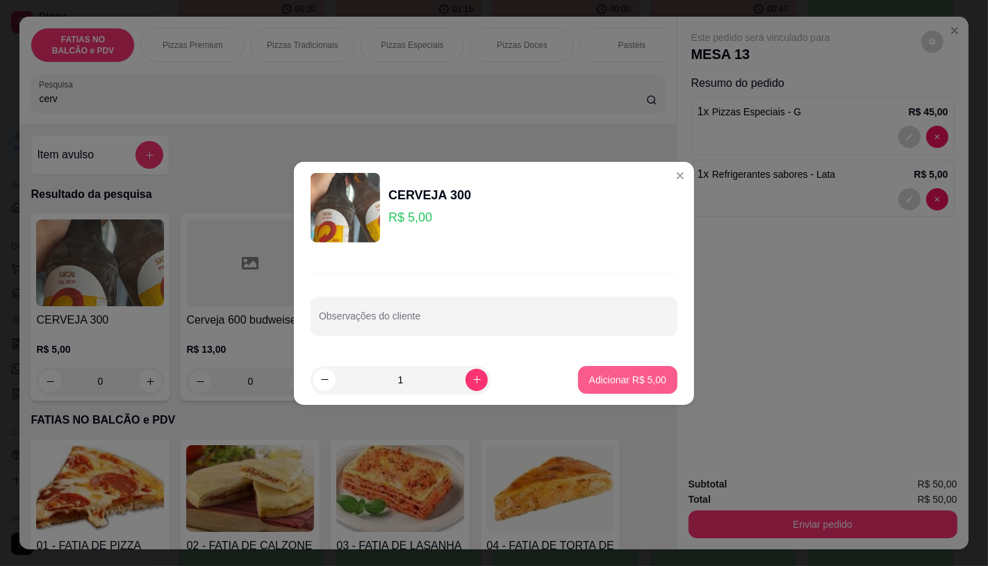
click at [622, 379] on p "Adicionar R$ 5,00" at bounding box center [627, 380] width 77 height 14
type input "1"
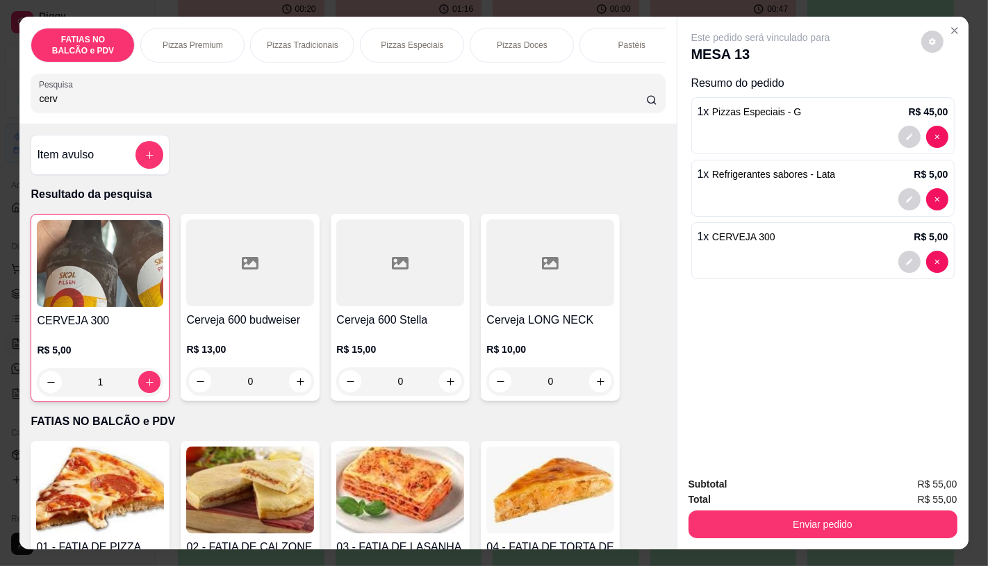
drag, startPoint x: 67, startPoint y: 113, endPoint x: 0, endPoint y: 98, distance: 69.0
click at [2, 103] on div "FATIAS NO BALCÃO e PDV Pizzas Premium Pizzas Tradicionais Pizzas Especiais Pizz…" at bounding box center [494, 283] width 988 height 566
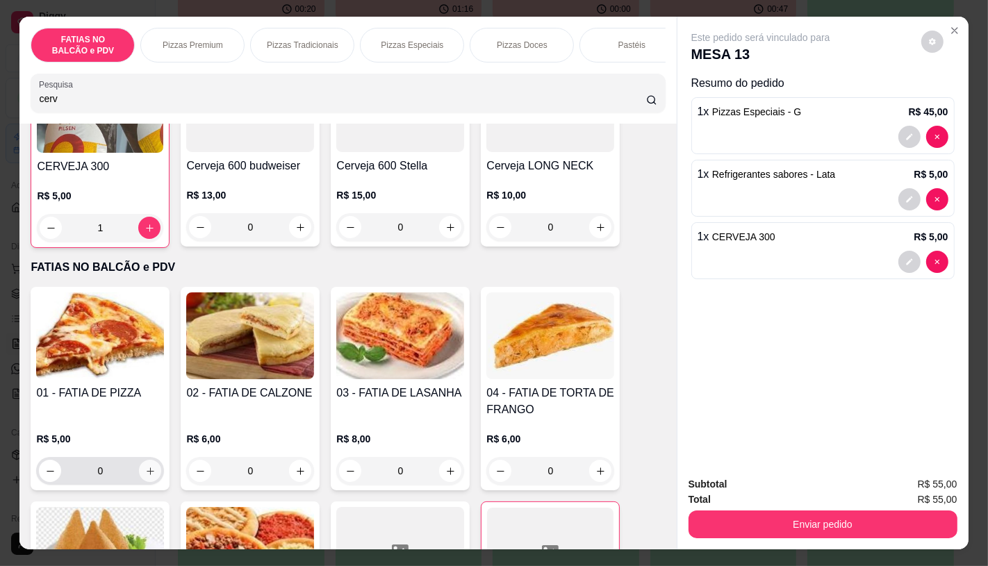
click at [149, 481] on button "increase-product-quantity" at bounding box center [150, 471] width 22 height 22
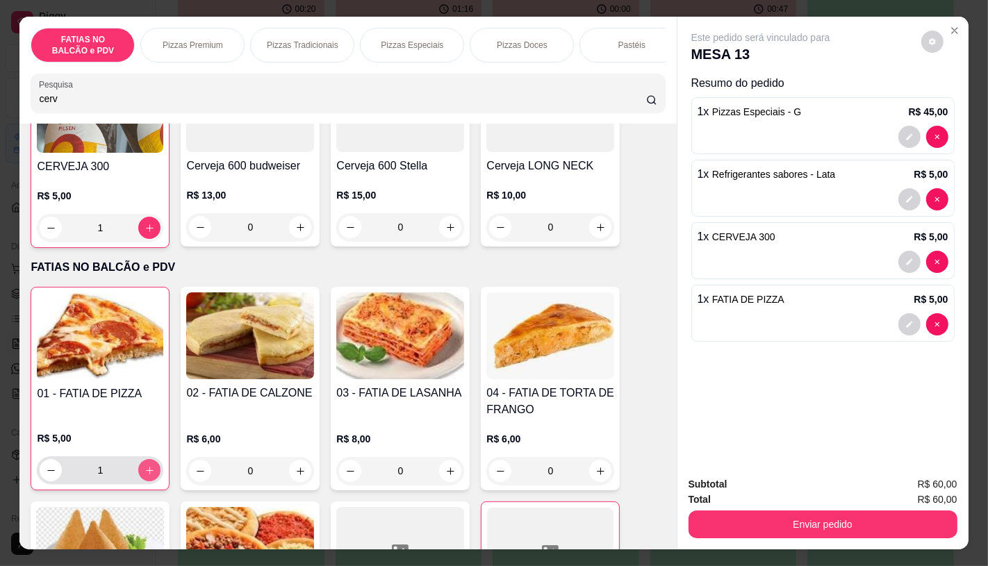
type input "1"
click at [589, 475] on button "increase-product-quantity" at bounding box center [600, 471] width 22 height 22
type input "1"
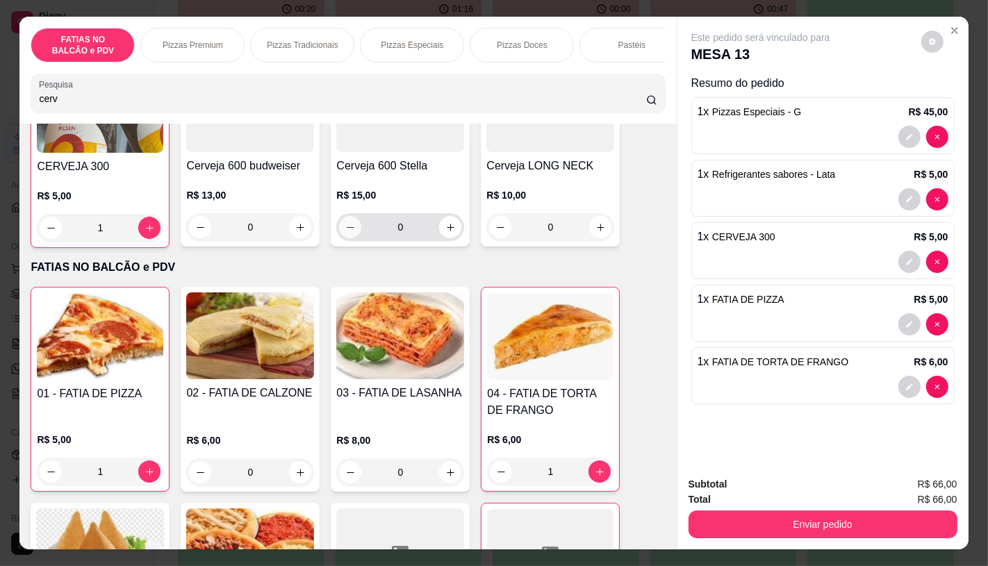
scroll to position [0, 0]
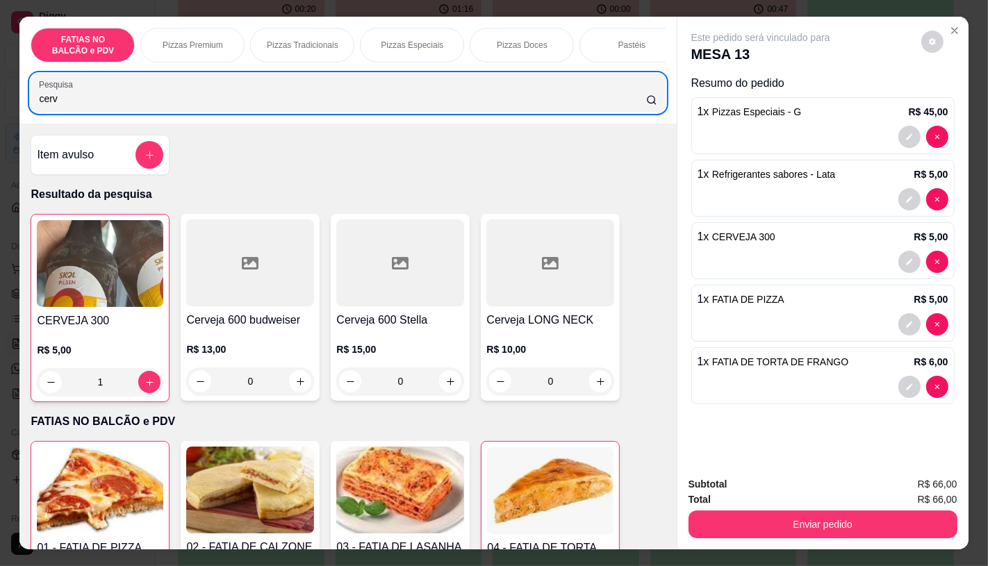
drag, startPoint x: 28, startPoint y: 108, endPoint x: 2, endPoint y: 110, distance: 25.8
click at [3, 109] on div "FATIAS NO BALCÃO e PDV Pizzas Premium Pizzas Tradicionais Pizzas Especiais Pizz…" at bounding box center [494, 283] width 988 height 566
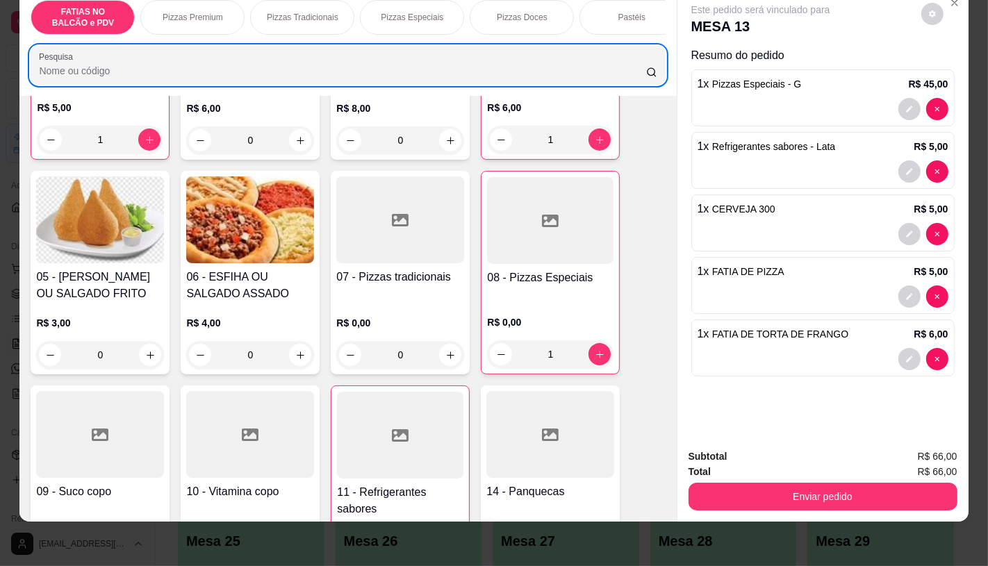
scroll to position [309, 0]
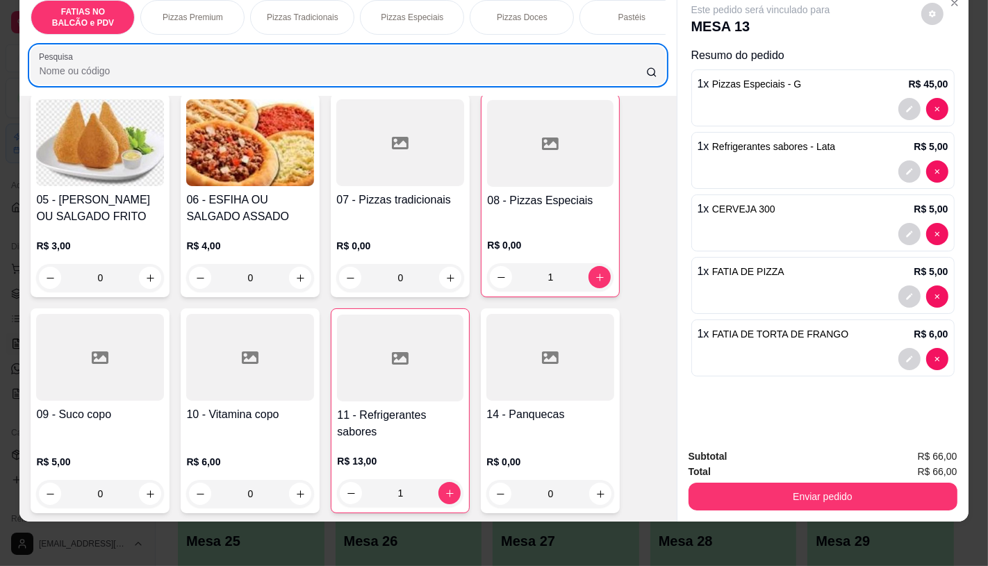
click at [373, 380] on div at bounding box center [400, 358] width 126 height 87
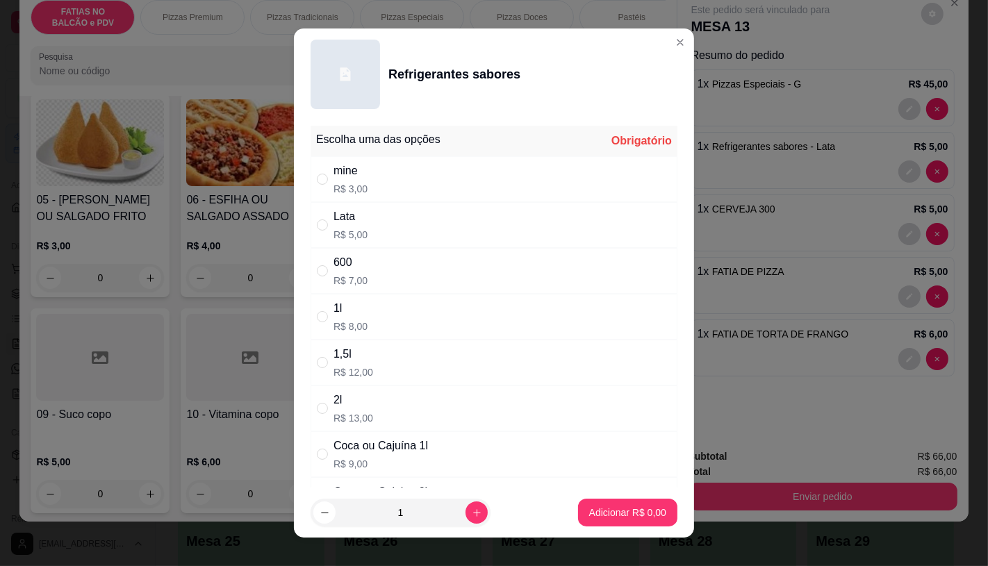
click at [352, 442] on div "Coca ou Cajuína 1l" at bounding box center [381, 446] width 95 height 17
radio input "true"
click at [637, 513] on p "Adicionar R$ 9,00" at bounding box center [627, 513] width 77 height 14
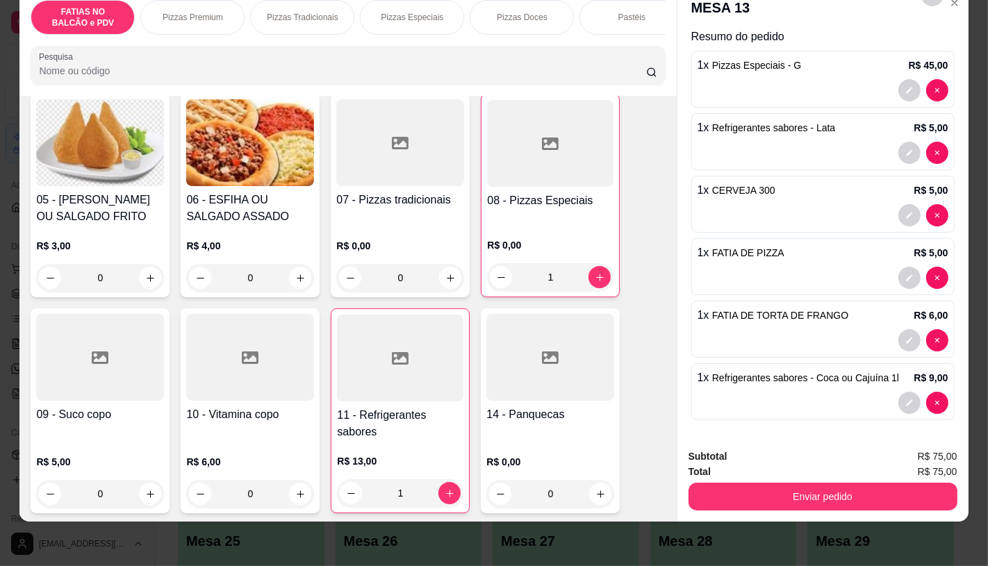
scroll to position [22, 0]
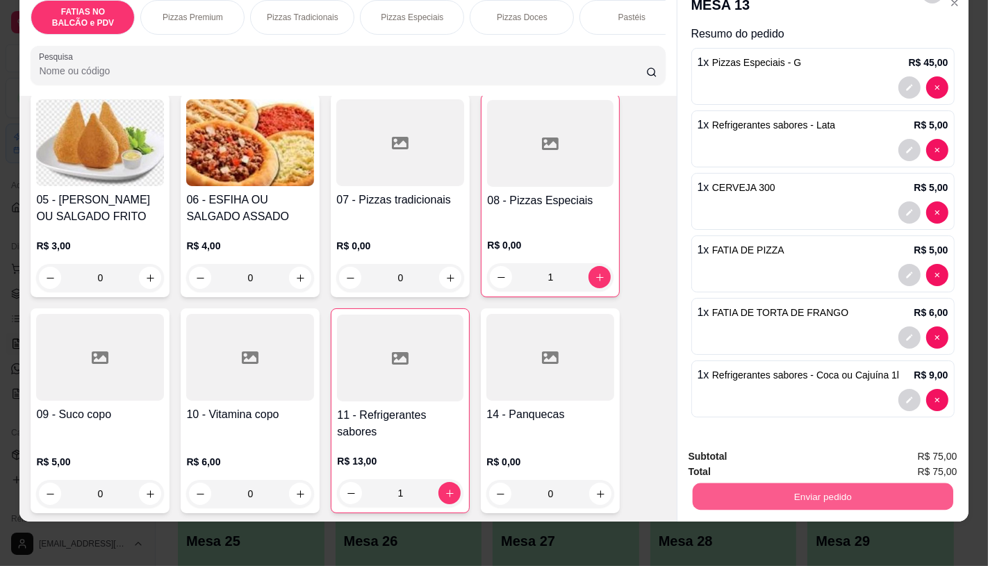
click at [851, 493] on button "Enviar pedido" at bounding box center [822, 496] width 261 height 27
click at [746, 455] on button "Não registrar e enviar pedido" at bounding box center [776, 452] width 140 height 26
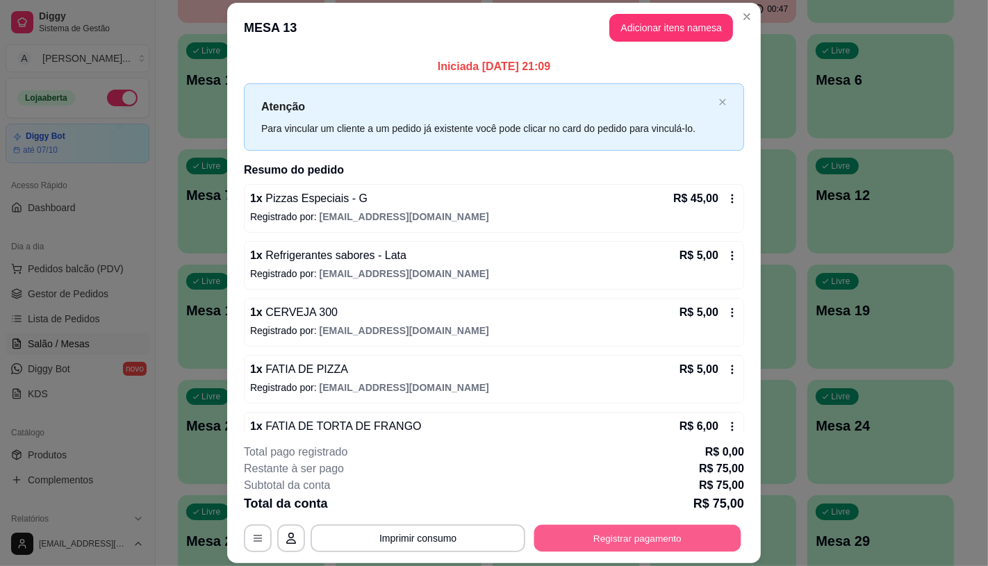
click at [579, 537] on button "Registrar pagamento" at bounding box center [637, 538] width 207 height 27
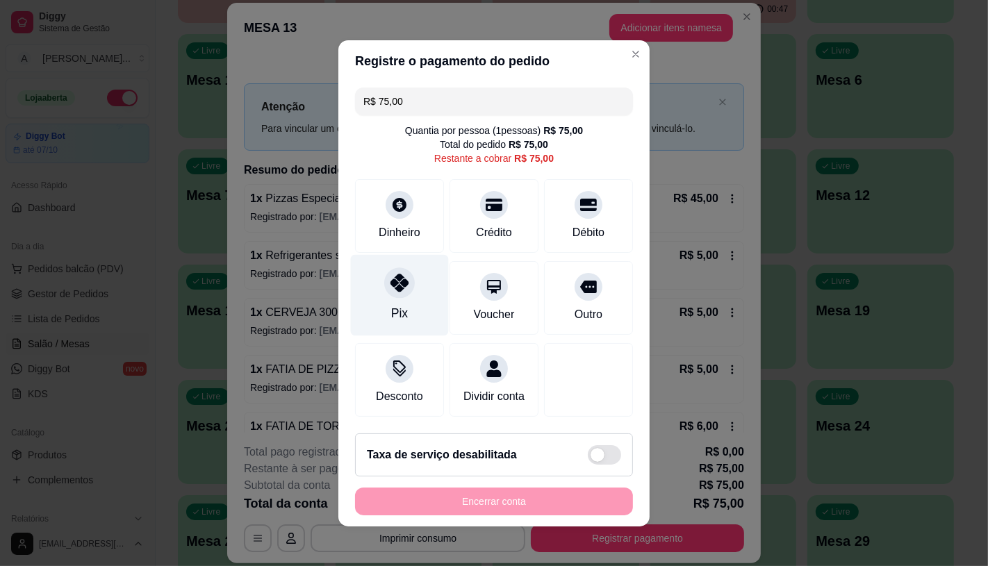
click at [389, 288] on div at bounding box center [399, 283] width 31 height 31
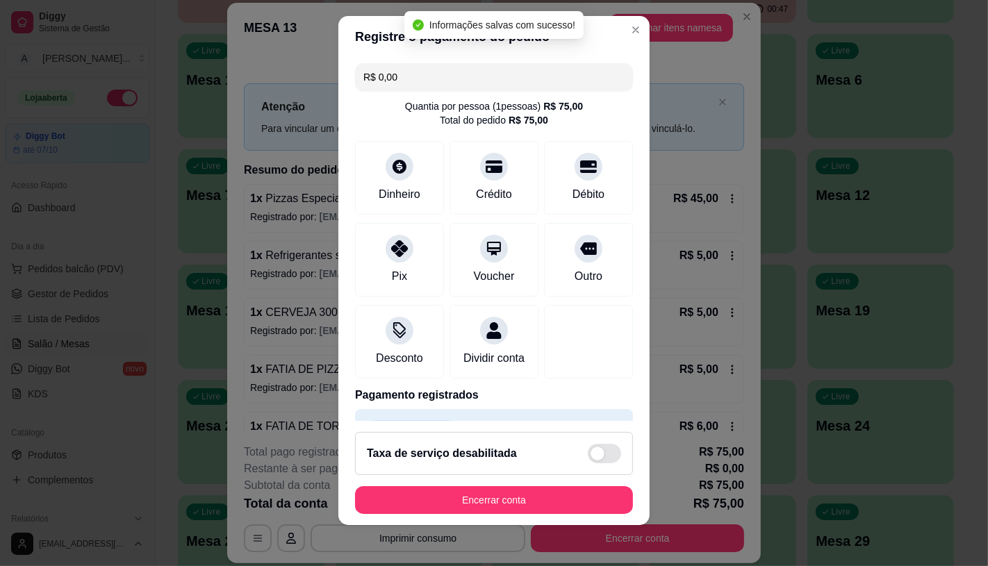
type input "R$ 0,00"
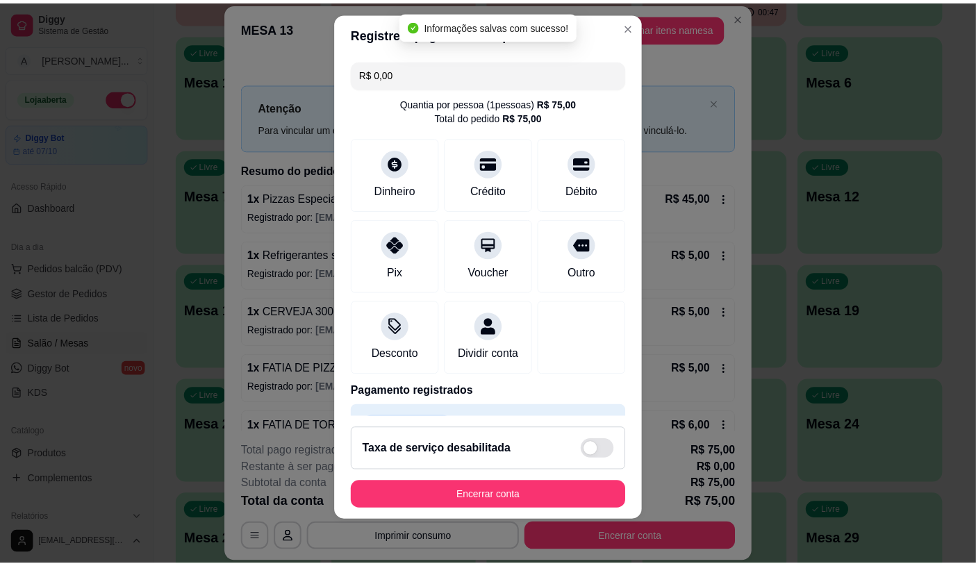
scroll to position [51, 0]
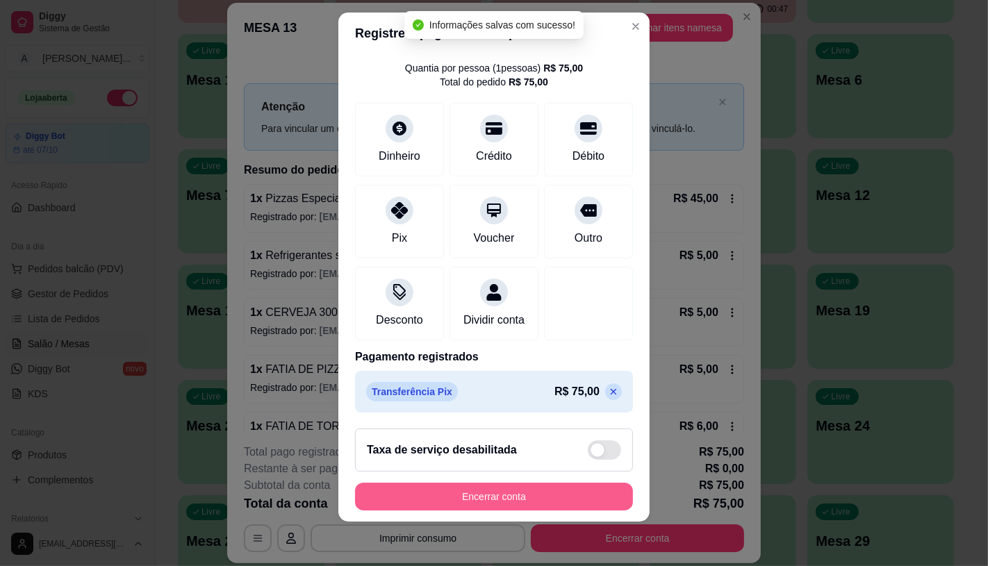
click at [438, 490] on button "Encerrar conta" at bounding box center [494, 497] width 278 height 28
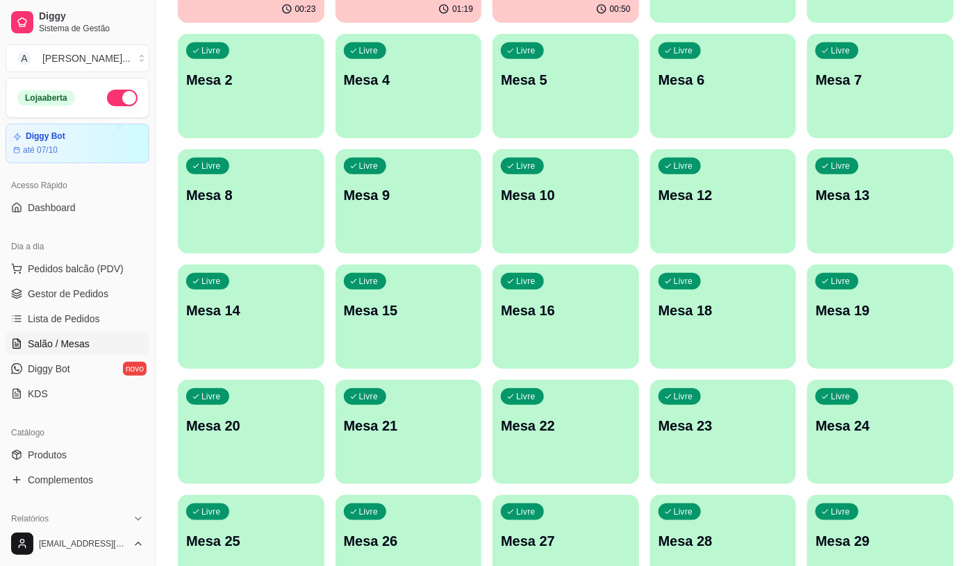
scroll to position [0, 0]
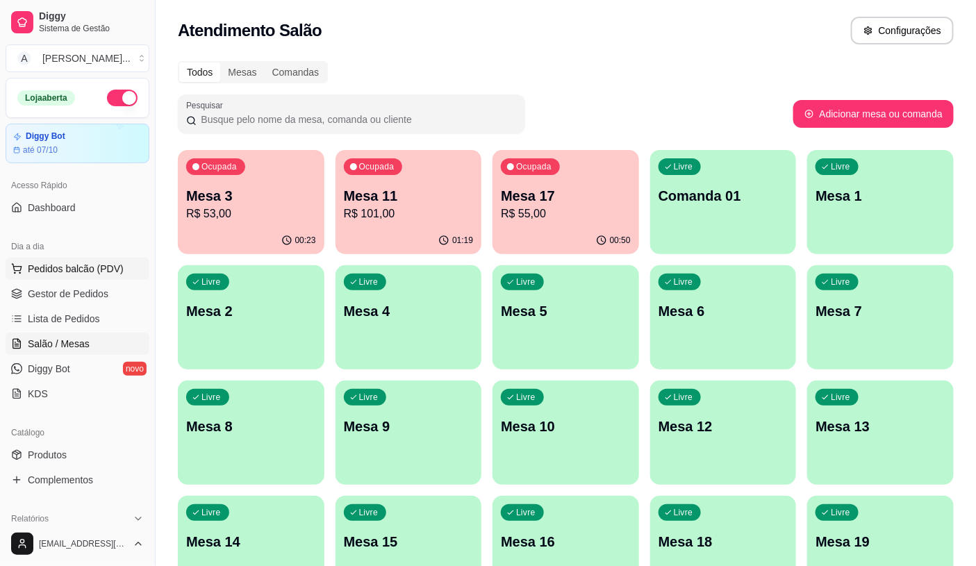
click at [88, 272] on span "Pedidos balcão (PDV)" at bounding box center [76, 269] width 96 height 14
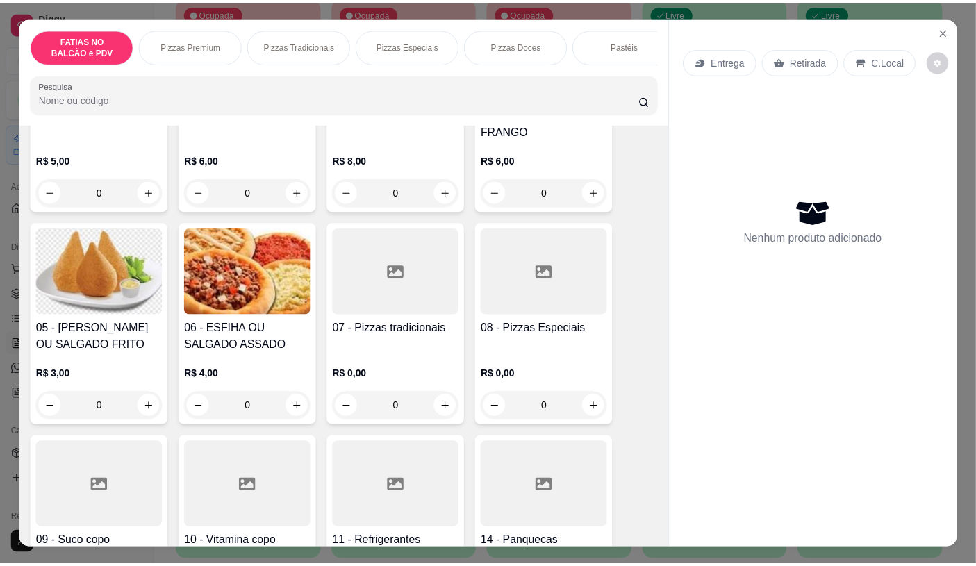
scroll to position [231, 0]
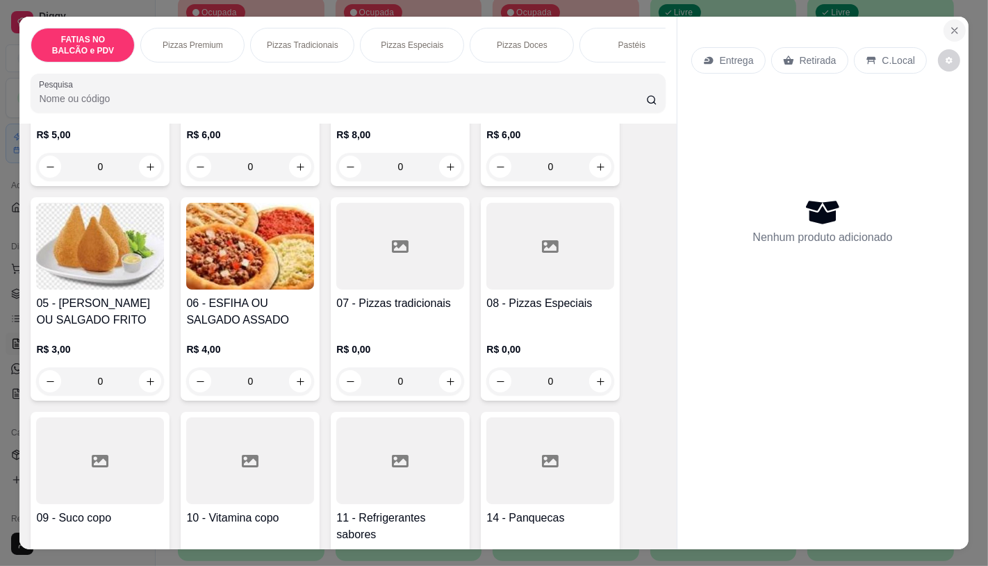
click at [953, 25] on icon "Close" at bounding box center [954, 30] width 11 height 11
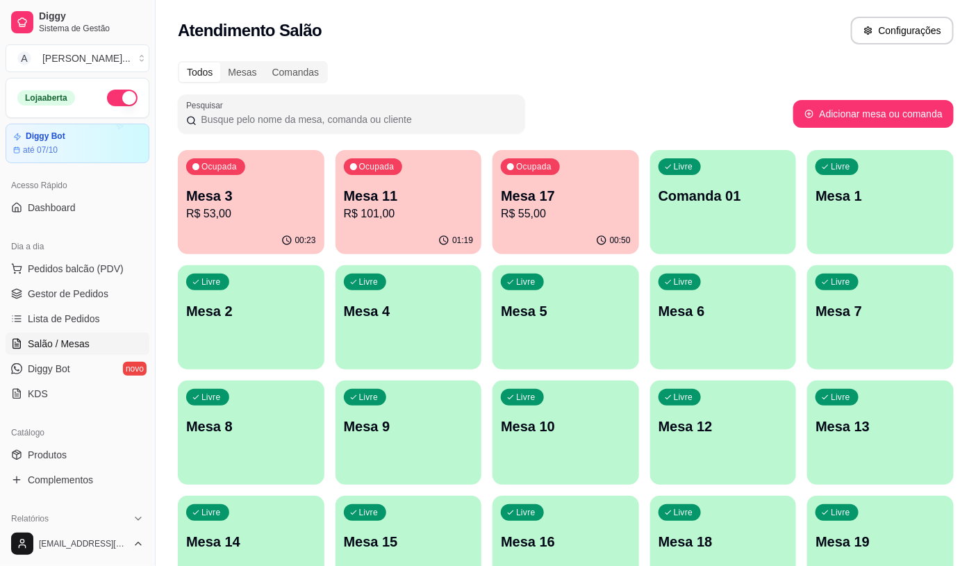
click at [522, 189] on p "Mesa 17" at bounding box center [566, 195] width 130 height 19
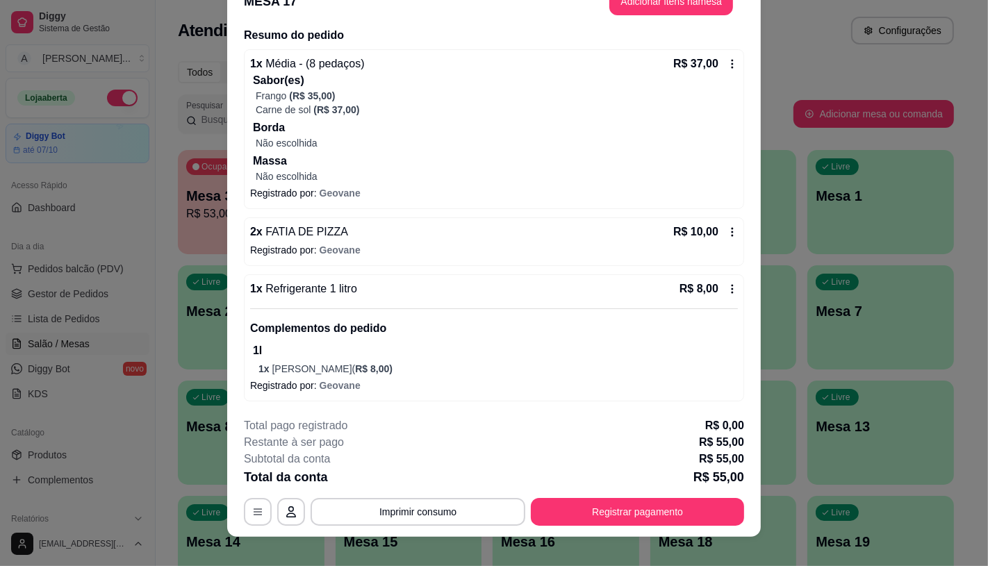
scroll to position [42, 0]
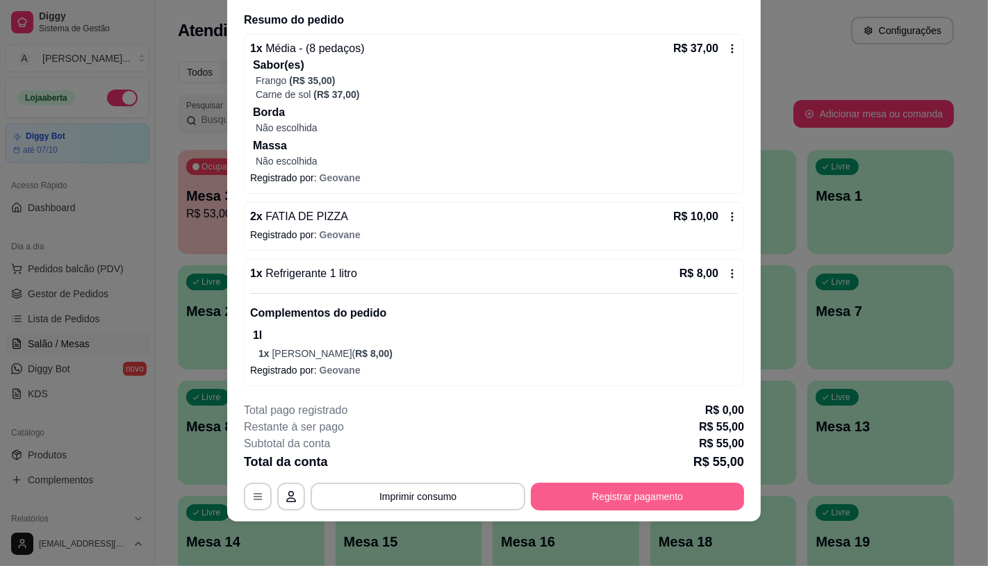
click at [560, 497] on button "Registrar pagamento" at bounding box center [637, 497] width 213 height 28
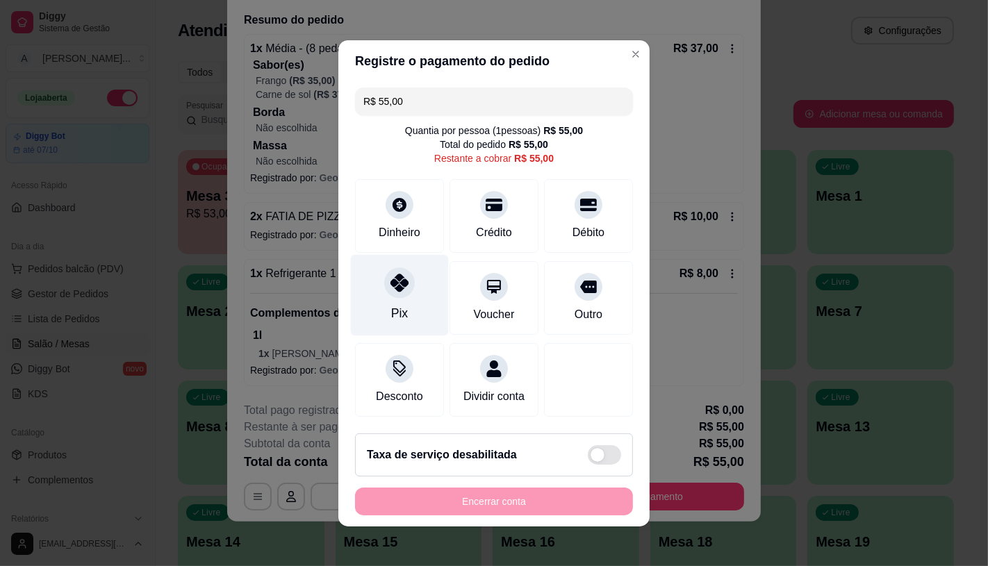
drag, startPoint x: 364, startPoint y: 258, endPoint x: 372, endPoint y: 275, distance: 18.6
click at [370, 271] on div "Pix" at bounding box center [400, 294] width 98 height 81
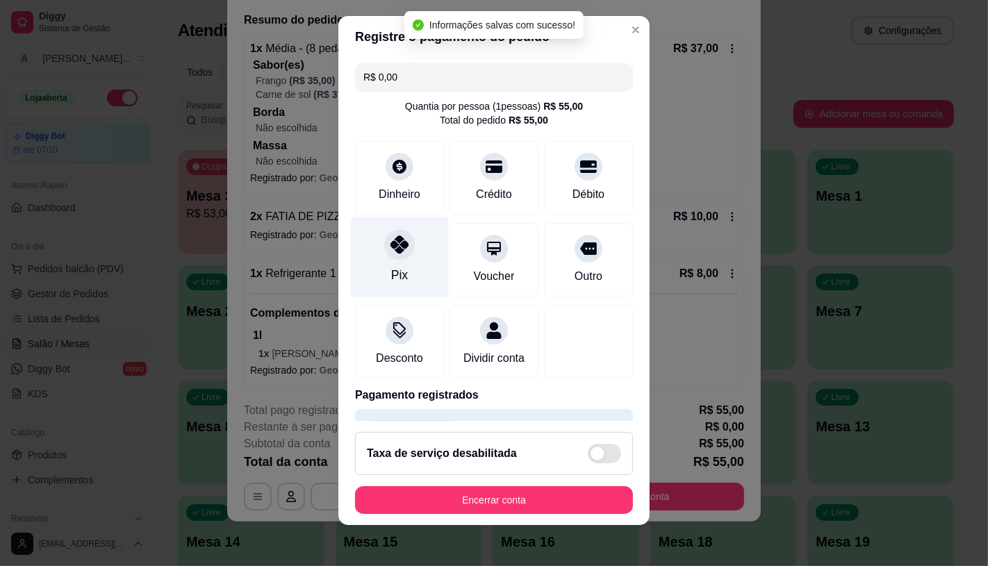
type input "R$ 0,00"
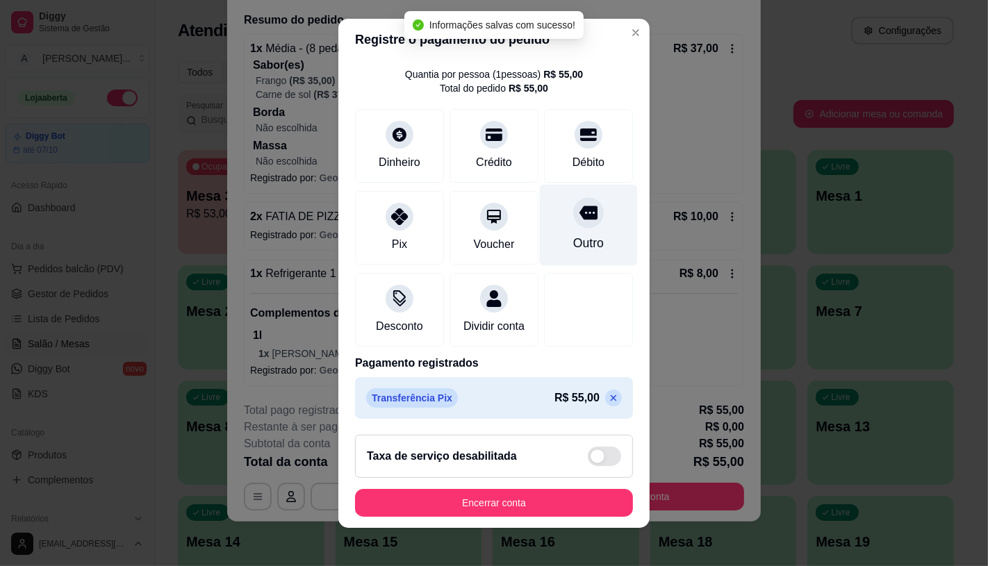
scroll to position [16, 0]
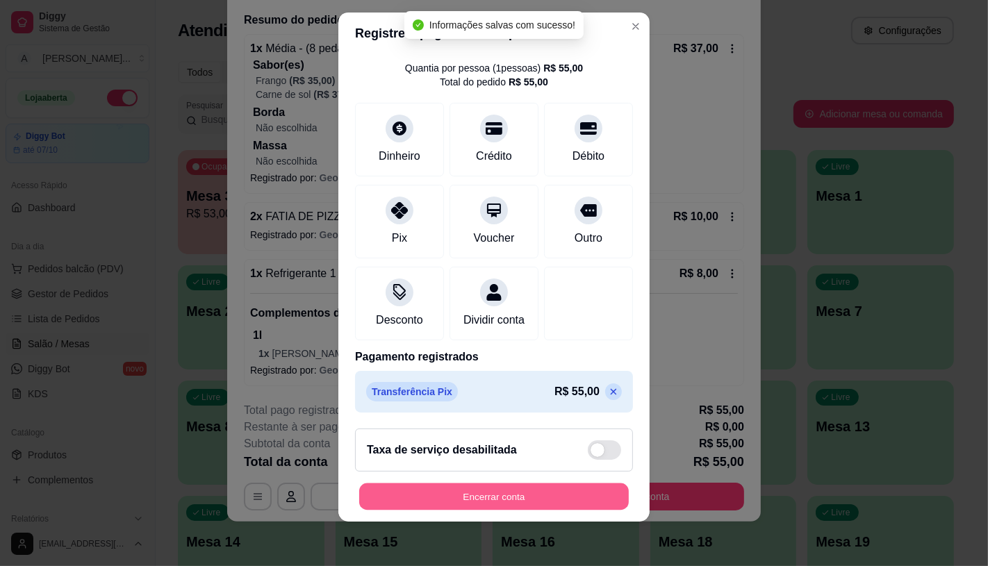
click at [476, 496] on button "Encerrar conta" at bounding box center [494, 497] width 270 height 27
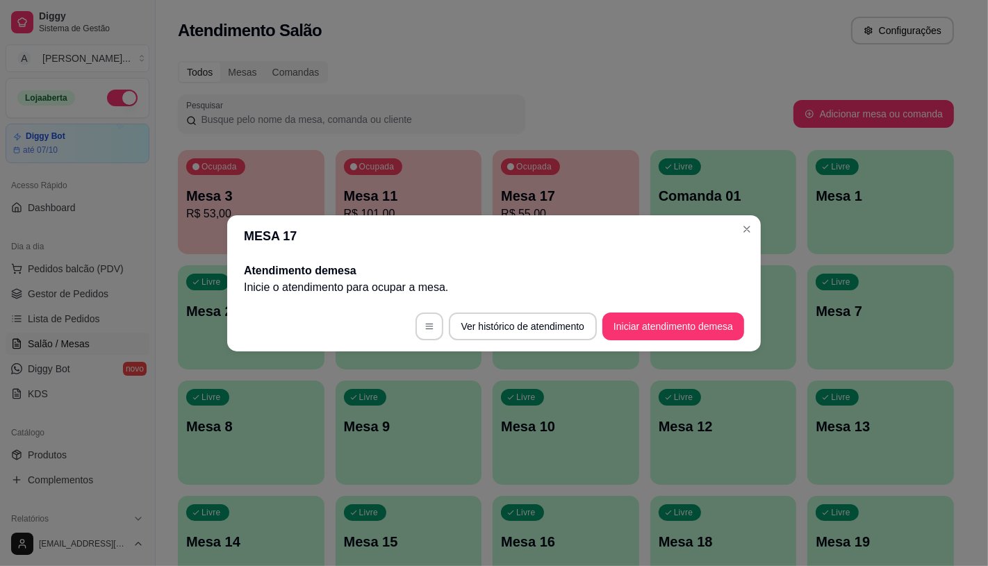
scroll to position [0, 0]
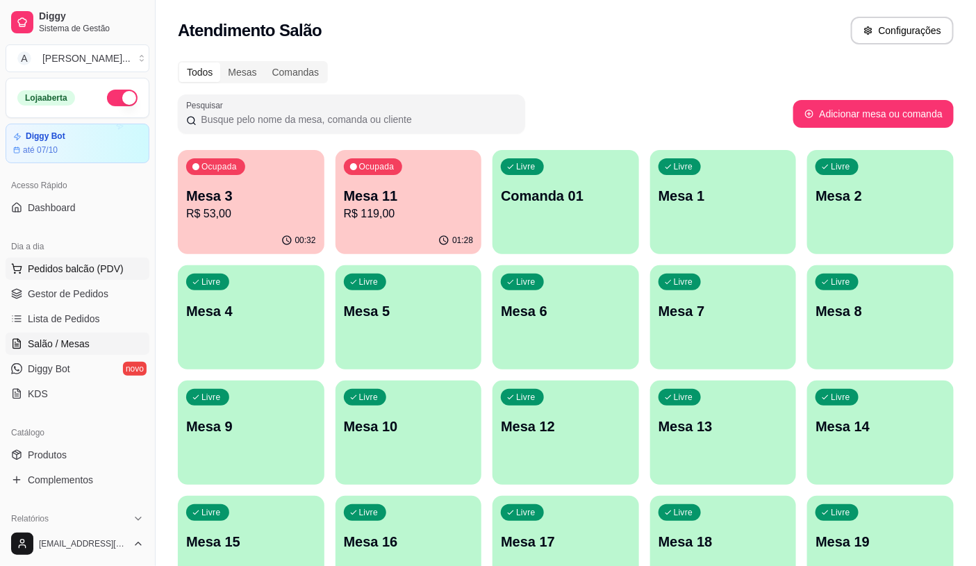
click at [82, 275] on span "Pedidos balcão (PDV)" at bounding box center [76, 269] width 96 height 14
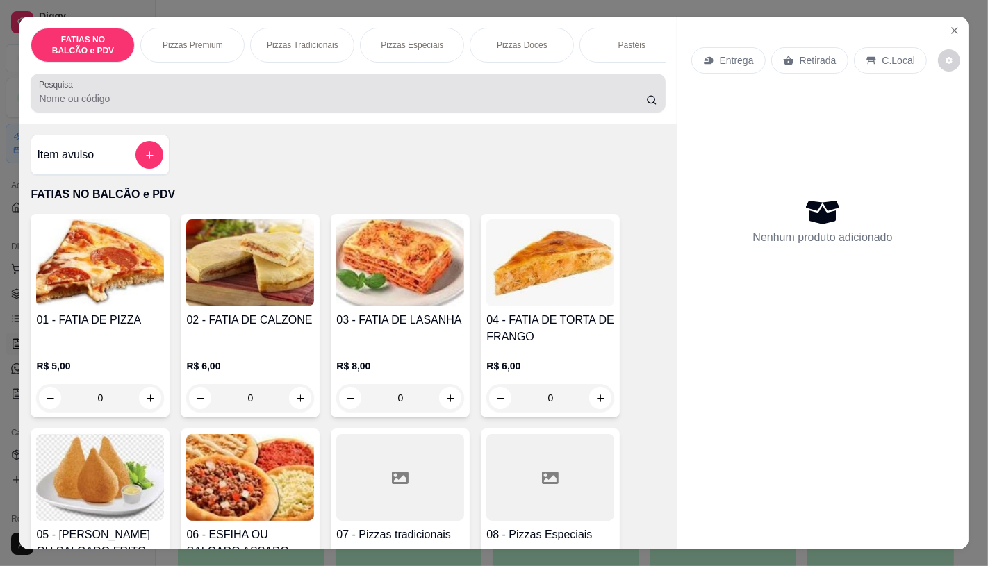
click at [108, 113] on div "Pesquisa" at bounding box center [348, 93] width 634 height 39
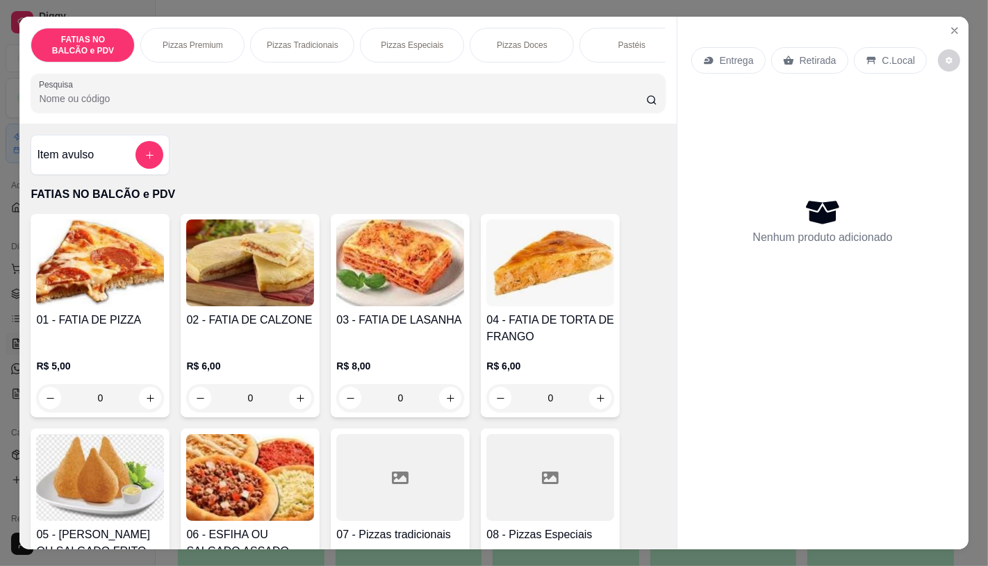
click at [131, 402] on input "0" at bounding box center [100, 398] width 78 height 28
click at [145, 402] on icon "increase-product-quantity" at bounding box center [150, 398] width 10 height 10
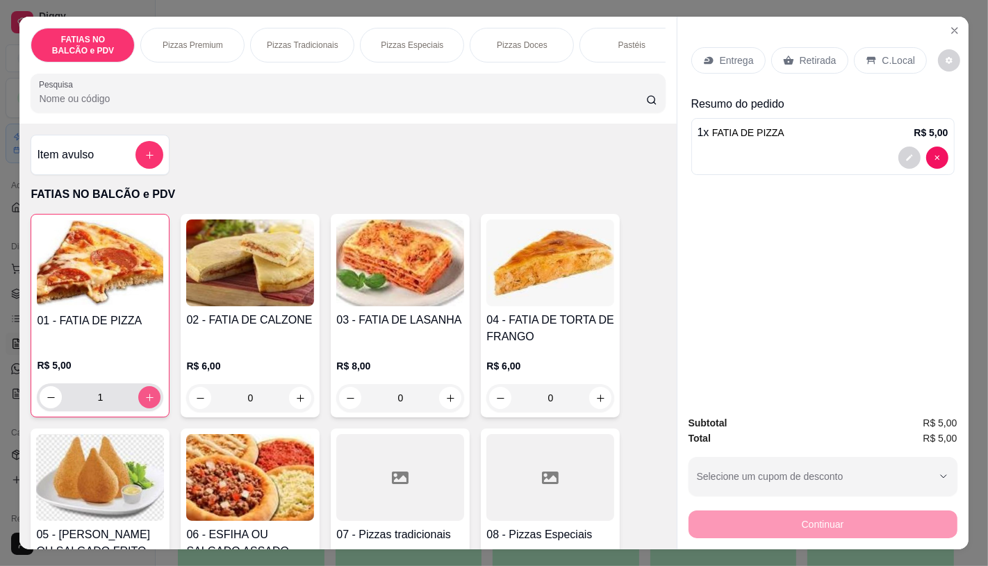
click at [146, 402] on icon "increase-product-quantity" at bounding box center [150, 398] width 8 height 8
click at [146, 401] on icon "increase-product-quantity" at bounding box center [149, 397] width 7 height 7
type input "3"
click at [813, 47] on div "Retirada" at bounding box center [809, 60] width 77 height 26
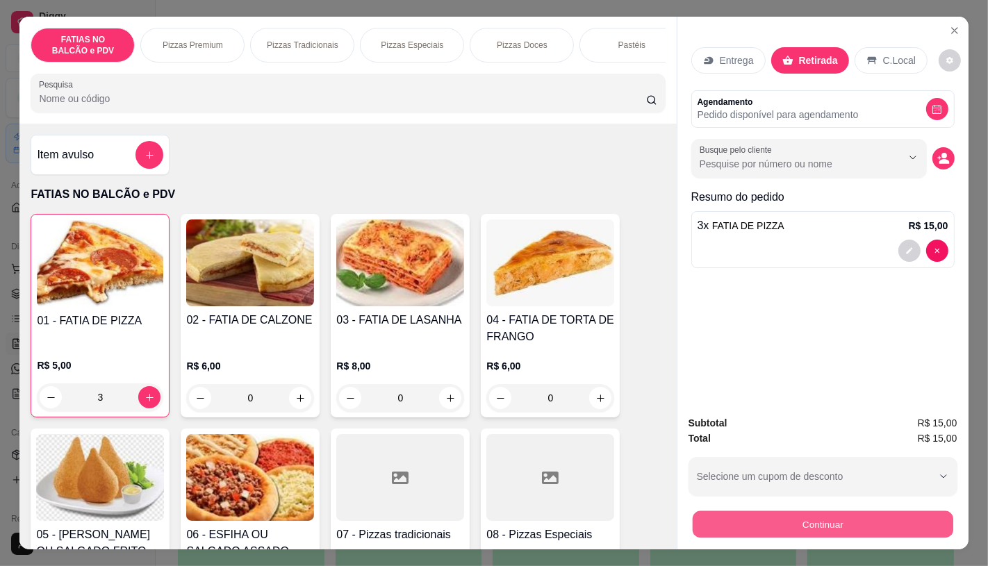
click at [880, 518] on button "Continuar" at bounding box center [822, 524] width 261 height 27
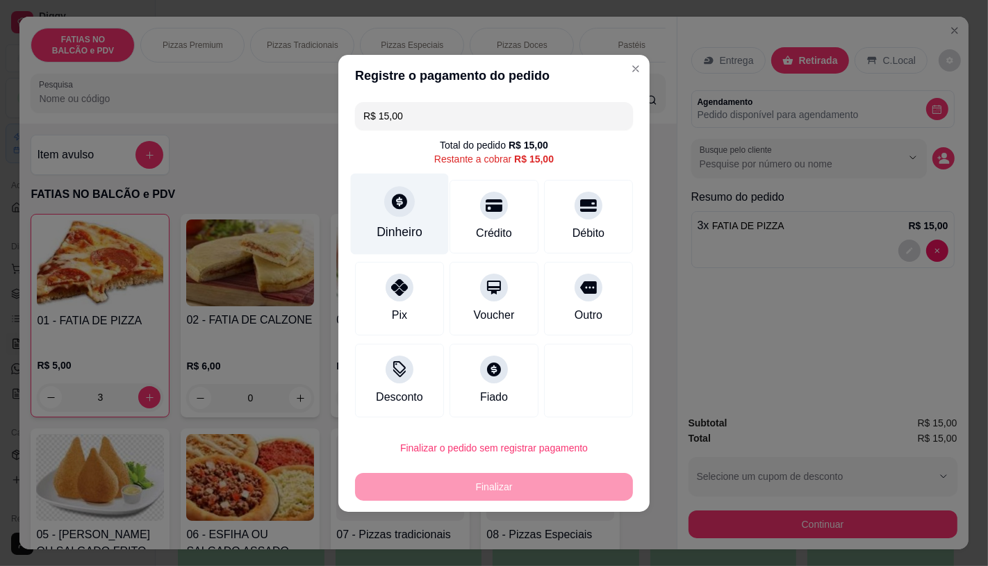
click at [407, 210] on div at bounding box center [399, 201] width 31 height 31
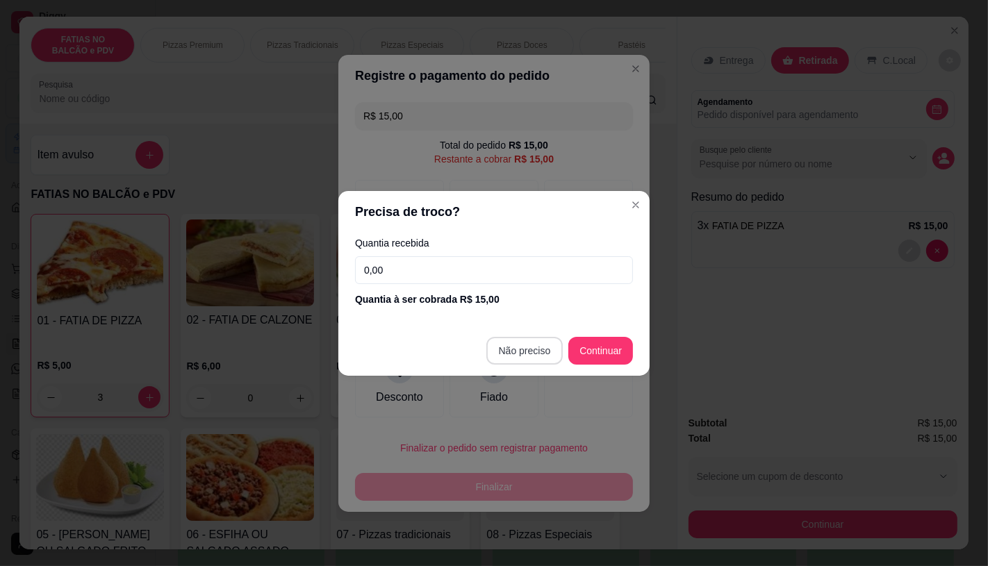
type input "R$ 0,00"
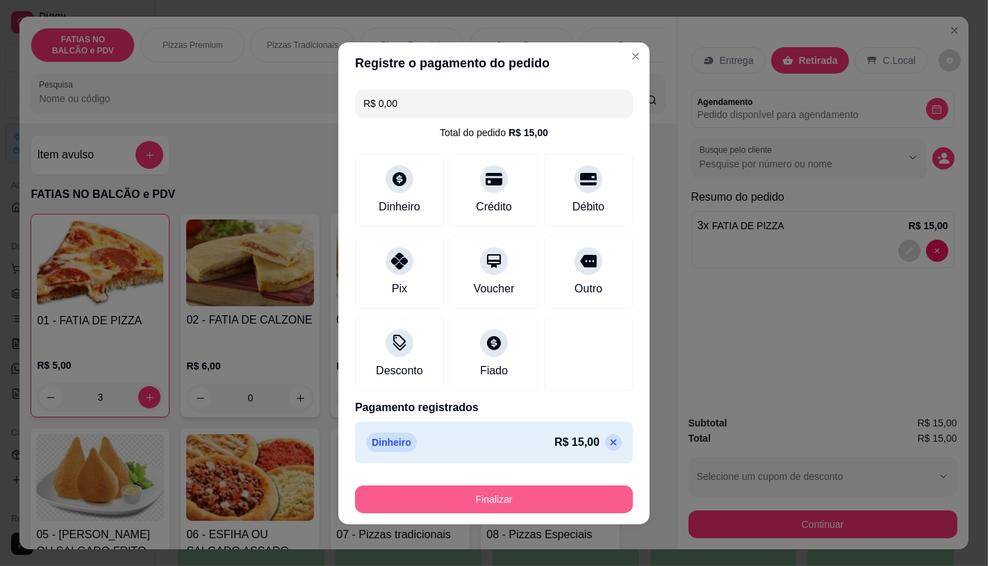
click at [509, 497] on button "Finalizar" at bounding box center [494, 500] width 278 height 28
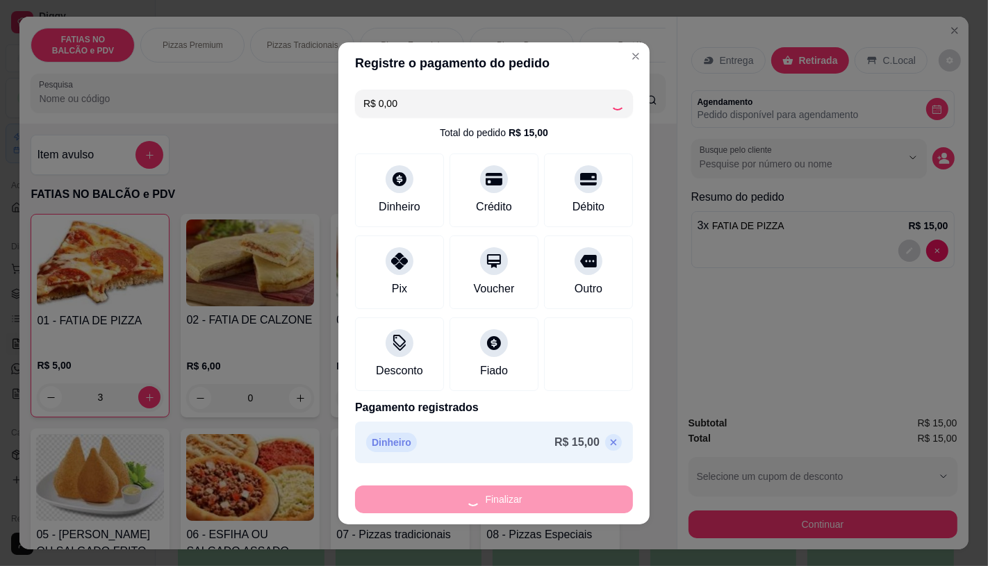
type input "0"
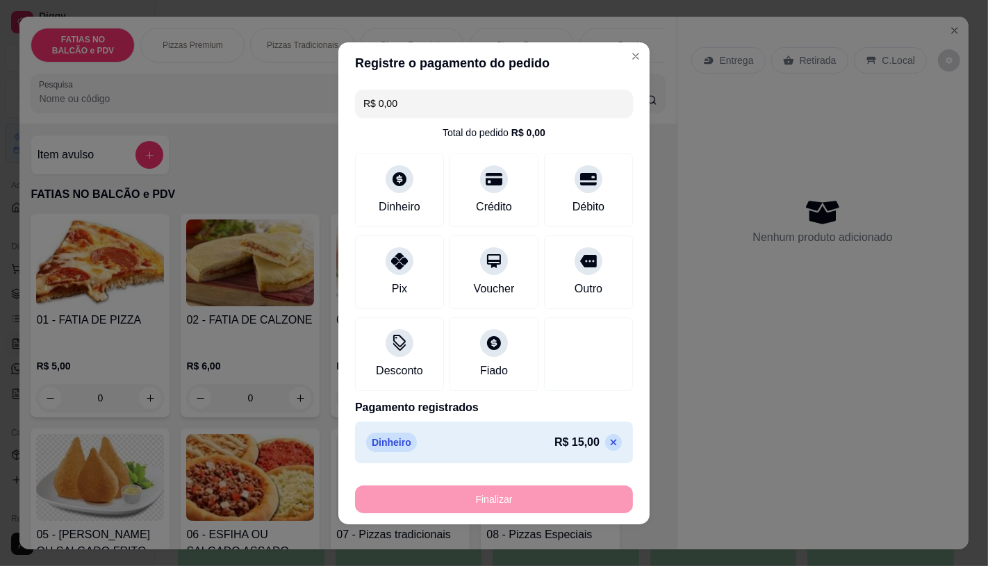
type input "-R$ 15,00"
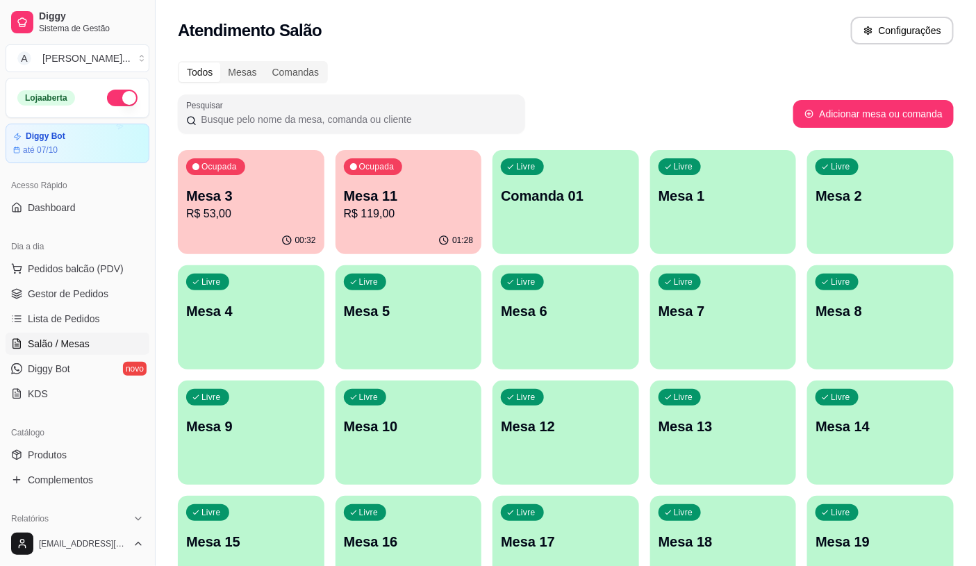
click at [513, 331] on div "Livre Mesa 6" at bounding box center [566, 309] width 147 height 88
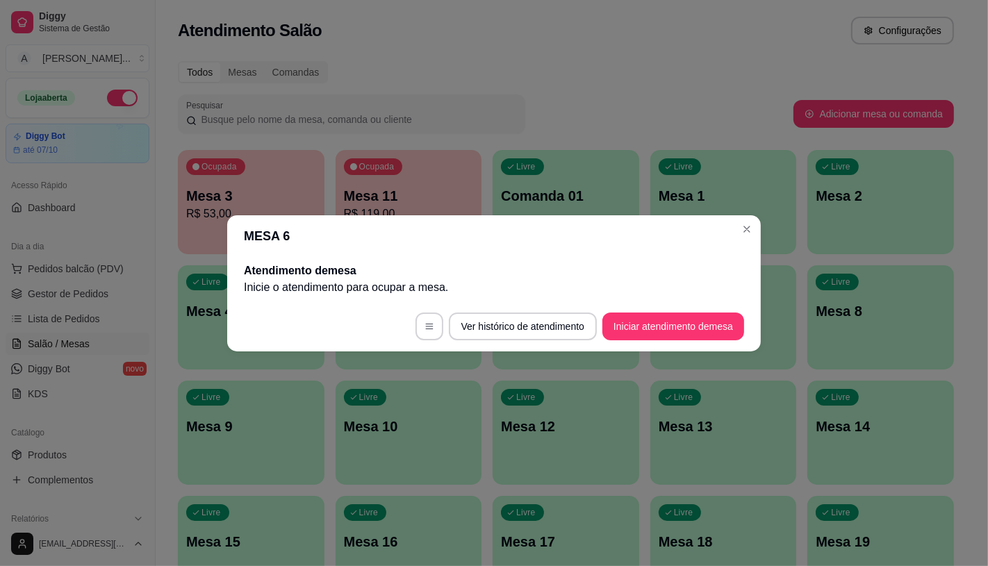
click at [674, 345] on footer "Ver histórico de atendimento Iniciar atendimento de mesa" at bounding box center [494, 327] width 534 height 50
click at [674, 325] on button "Iniciar atendimento de mesa" at bounding box center [674, 327] width 142 height 28
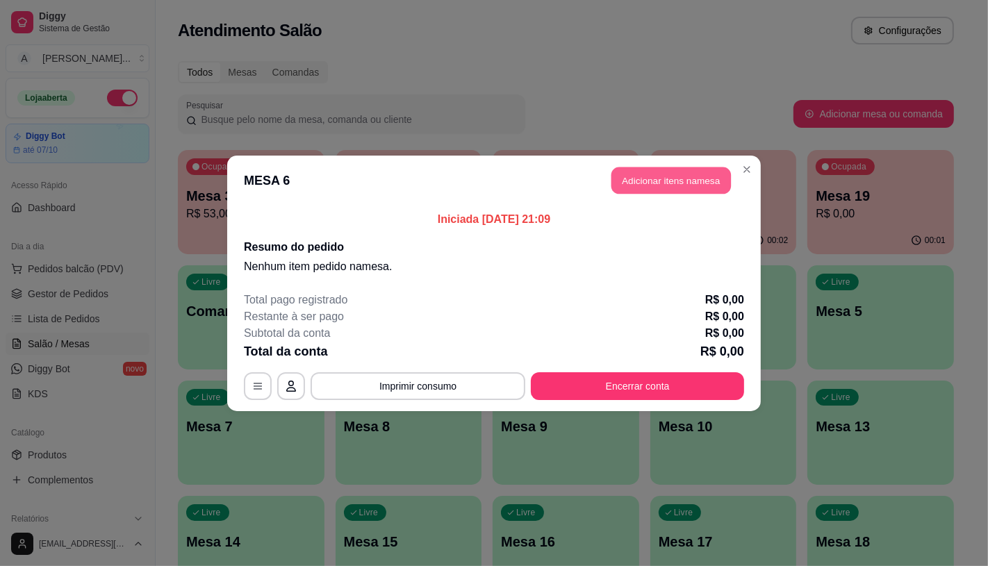
click at [652, 168] on button "Adicionar itens na mesa" at bounding box center [672, 180] width 120 height 27
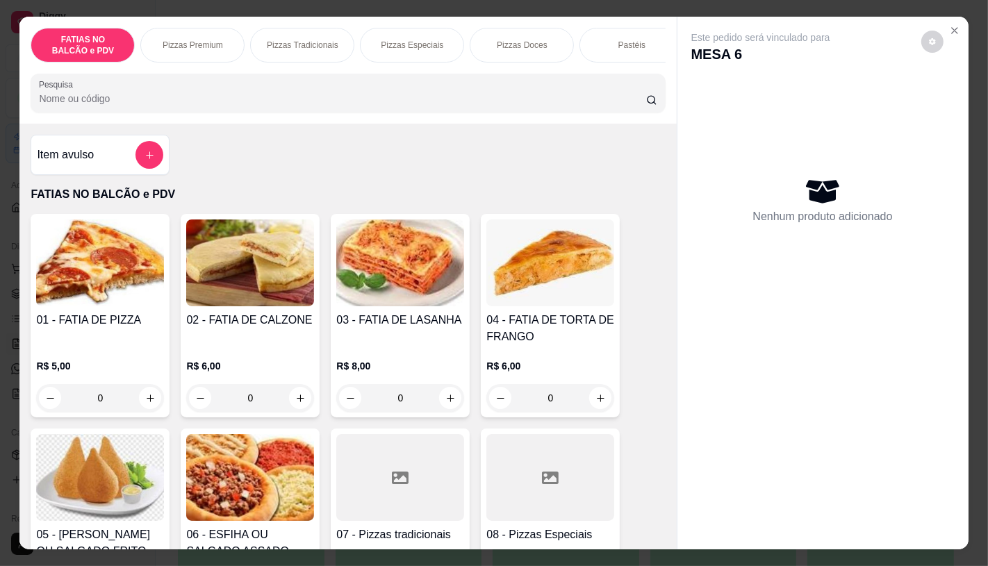
click at [147, 399] on icon "increase-product-quantity" at bounding box center [150, 398] width 10 height 10
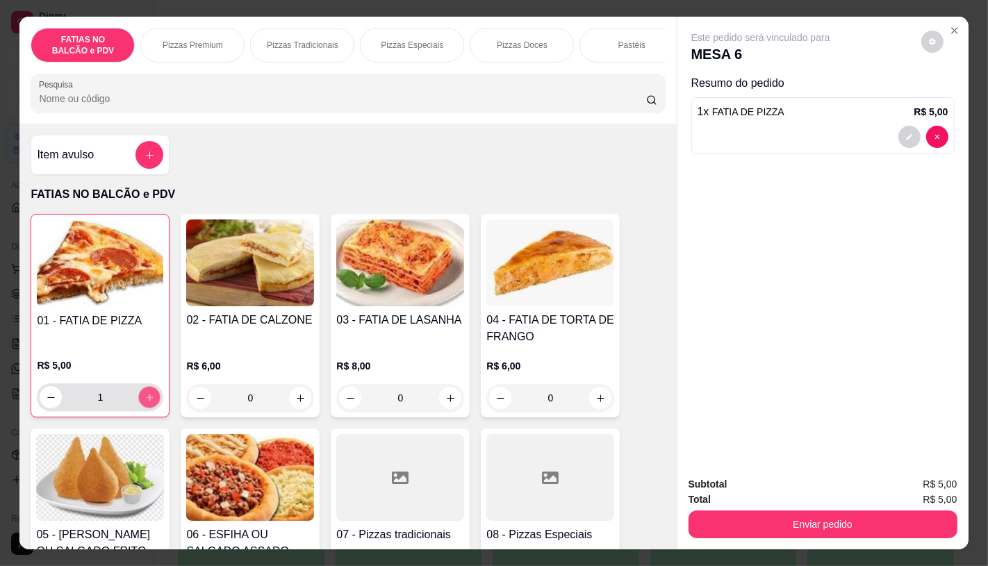
click at [147, 399] on icon "increase-product-quantity" at bounding box center [150, 398] width 10 height 10
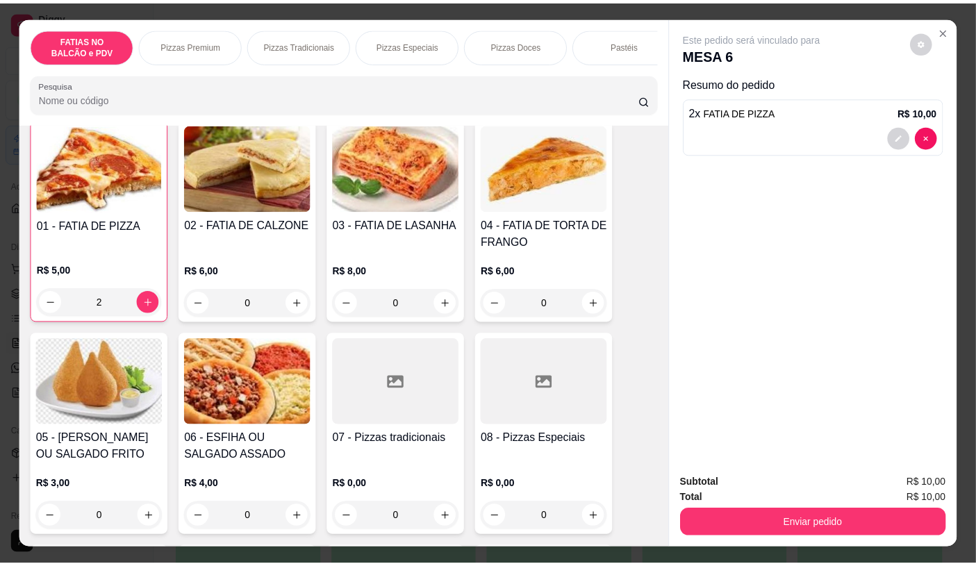
scroll to position [77, 0]
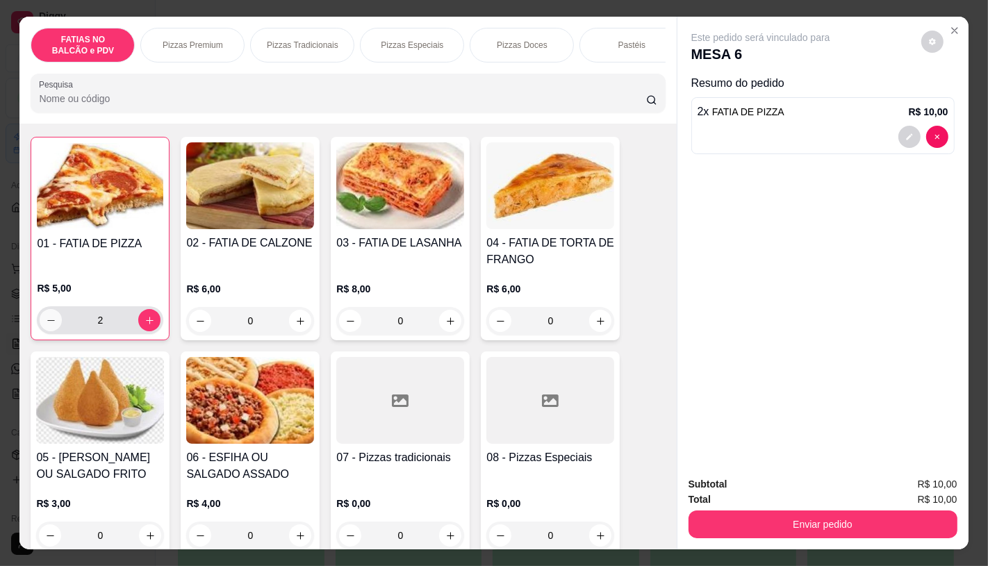
click at [46, 325] on icon "decrease-product-quantity" at bounding box center [51, 321] width 10 height 10
type input "1"
click at [129, 457] on h4 "05 - [PERSON_NAME] OU SALGADO FRITO" at bounding box center [100, 466] width 128 height 33
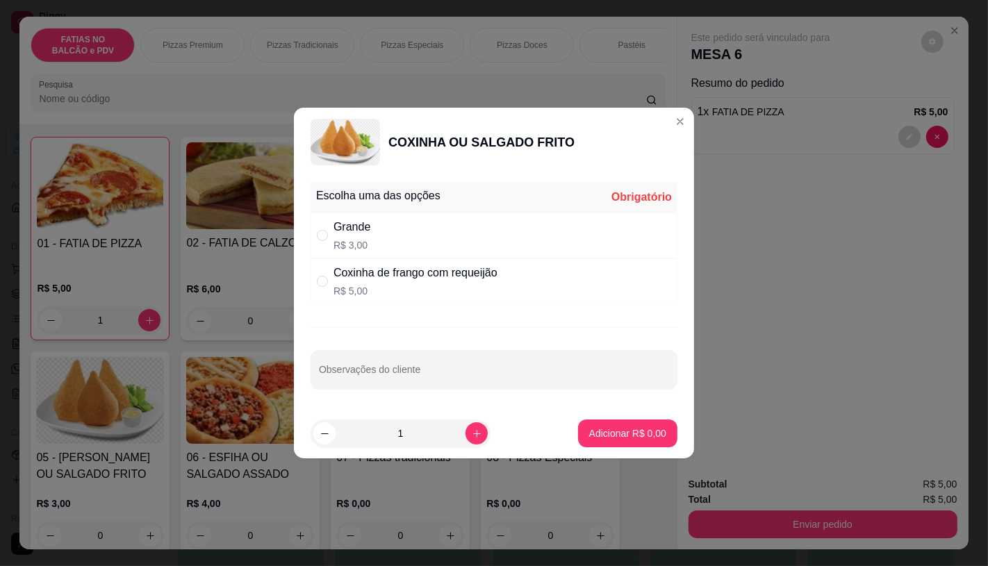
click at [387, 211] on div "Escolha uma das opções Obrigatório" at bounding box center [494, 197] width 367 height 31
click at [387, 228] on div "Grande R$ 3,00" at bounding box center [494, 236] width 367 height 46
radio input "true"
click at [472, 438] on icon "increase-product-quantity" at bounding box center [477, 434] width 10 height 10
type input "2"
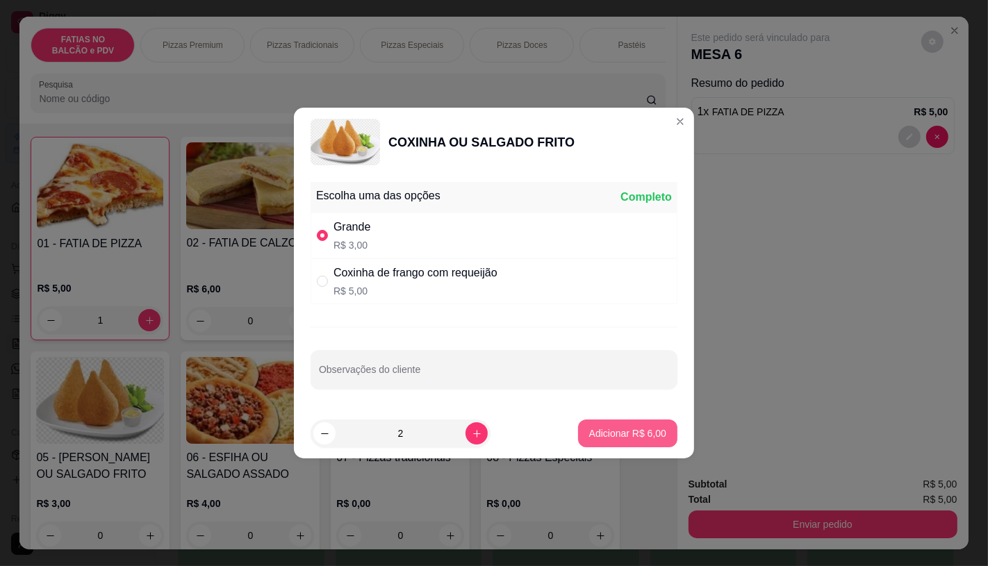
click at [610, 441] on button "Adicionar R$ 6,00" at bounding box center [627, 434] width 99 height 28
type input "2"
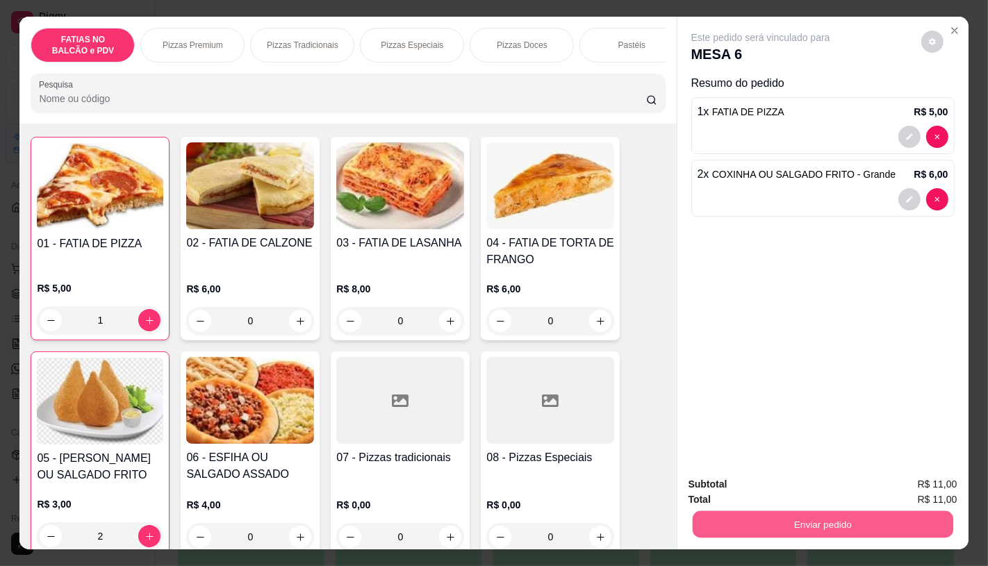
click at [707, 518] on button "Enviar pedido" at bounding box center [822, 524] width 261 height 27
click at [707, 496] on button "Não registrar e enviar pedido" at bounding box center [776, 485] width 145 height 26
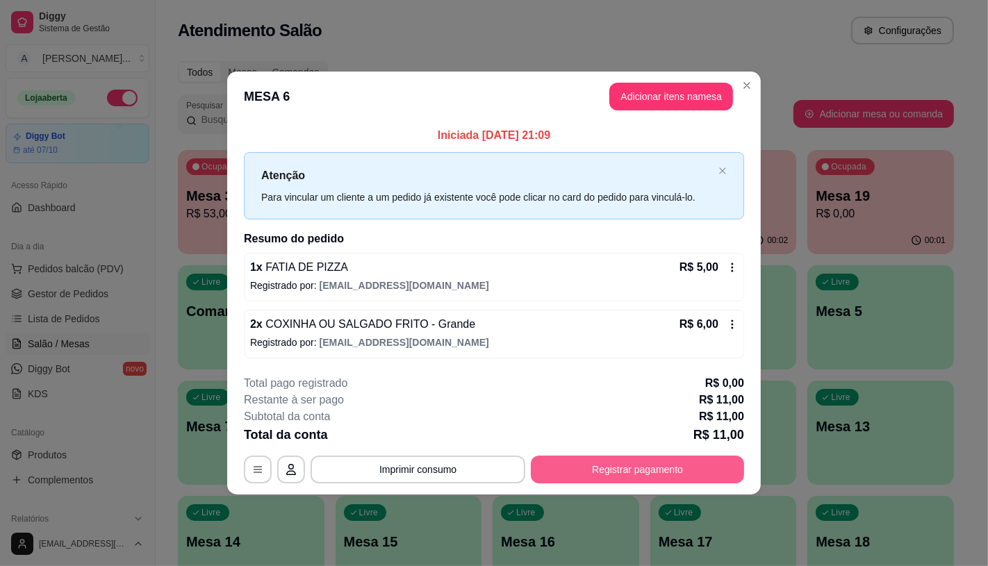
click at [668, 470] on button "Registrar pagamento" at bounding box center [637, 470] width 213 height 28
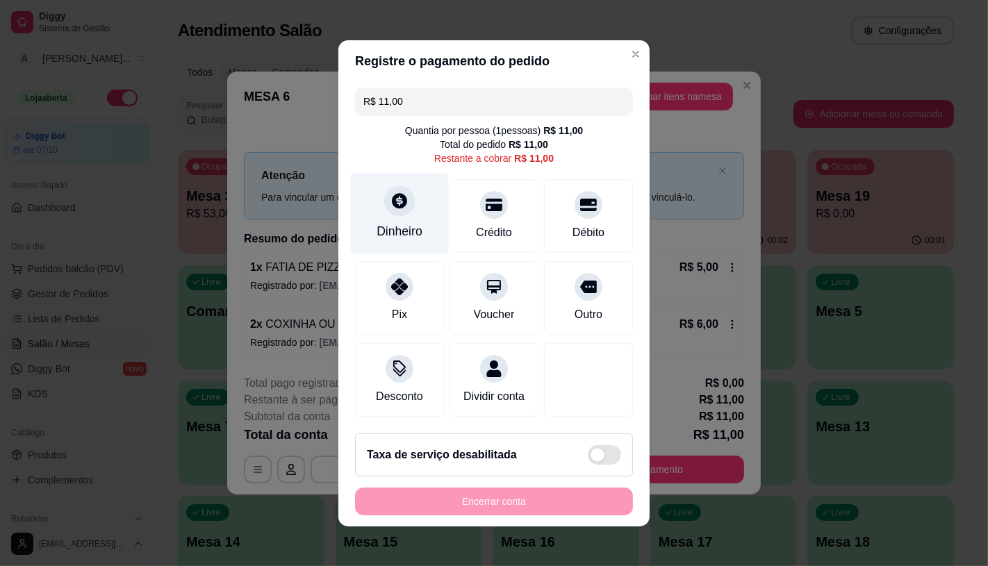
click at [400, 222] on div "Dinheiro" at bounding box center [400, 231] width 46 height 18
type input "R$ 0,00"
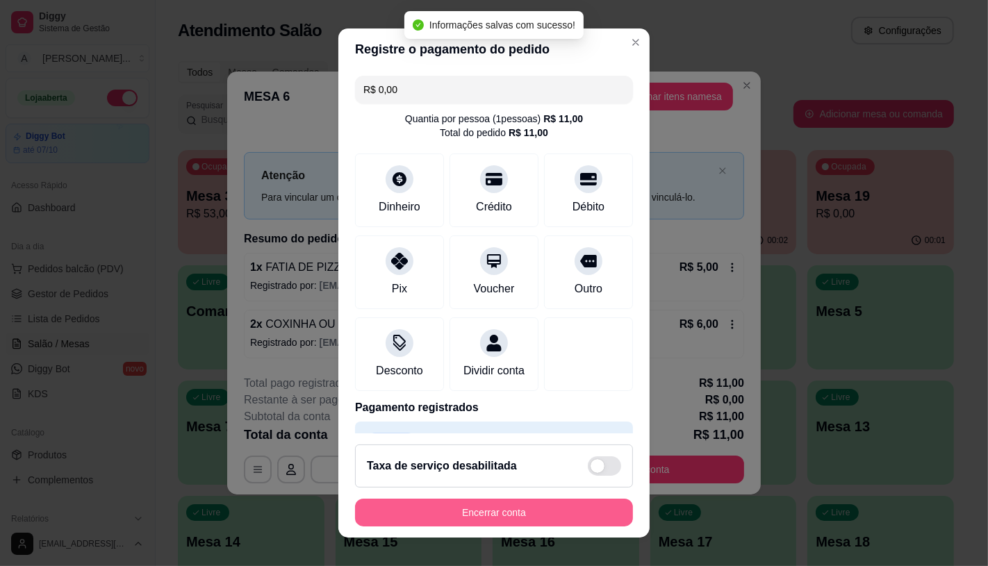
click at [496, 512] on button "Encerrar conta" at bounding box center [494, 513] width 278 height 28
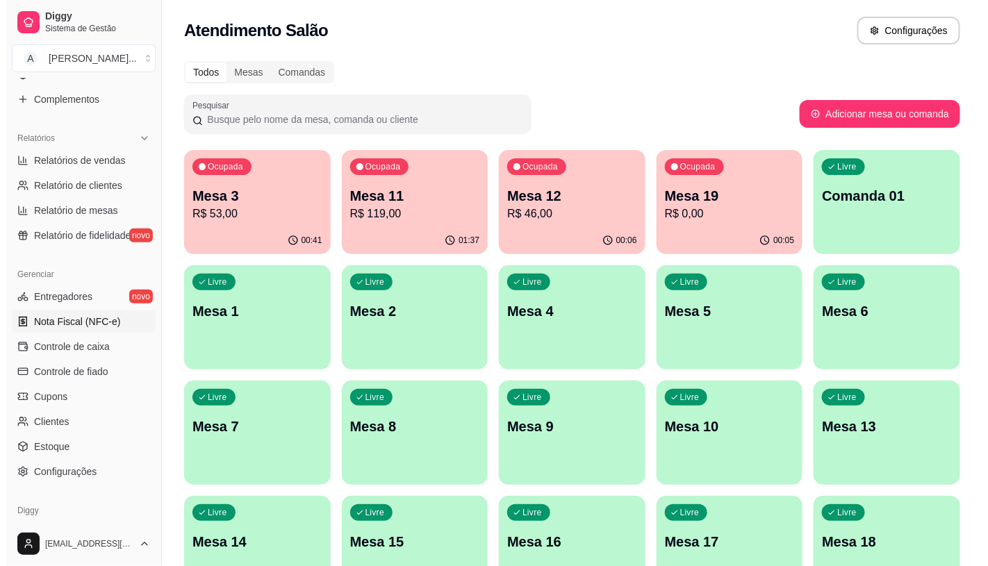
scroll to position [386, 0]
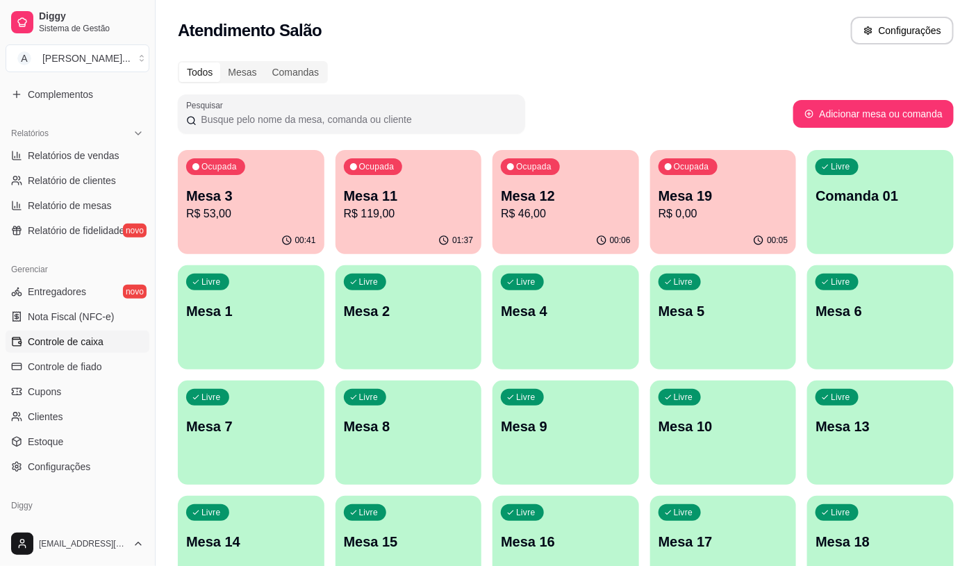
click at [75, 334] on link "Controle de caixa" at bounding box center [78, 342] width 144 height 22
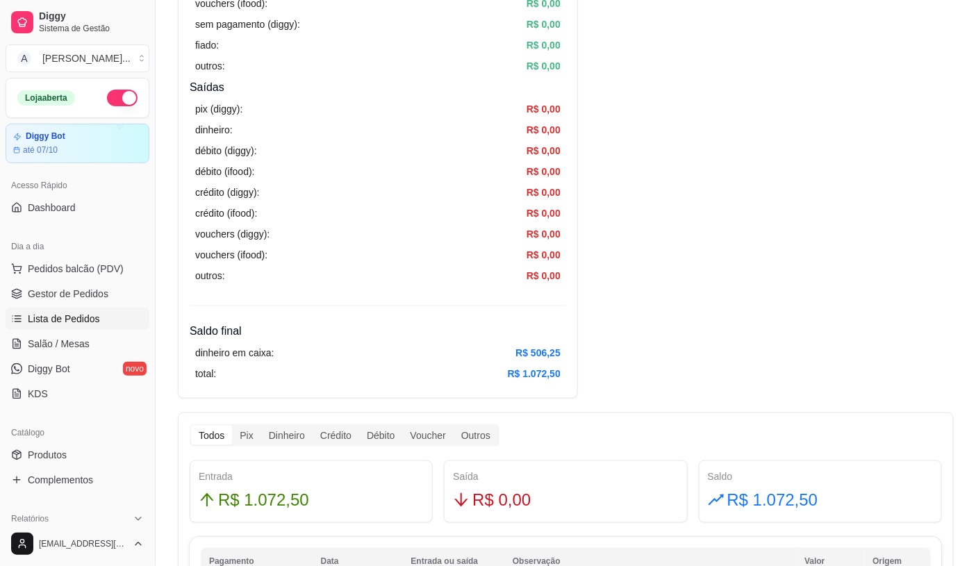
scroll to position [386, 0]
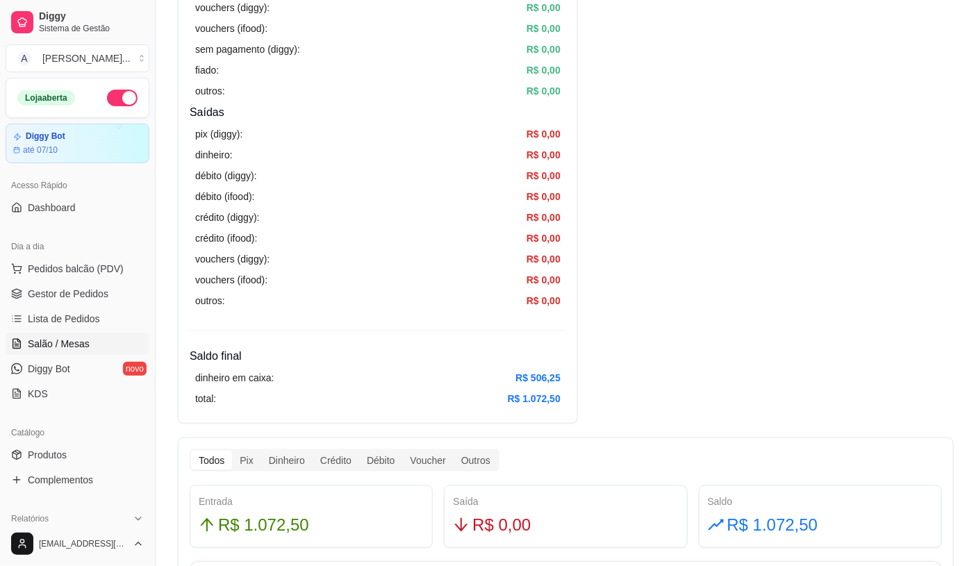
click at [70, 337] on span "Salão / Mesas" at bounding box center [59, 344] width 62 height 14
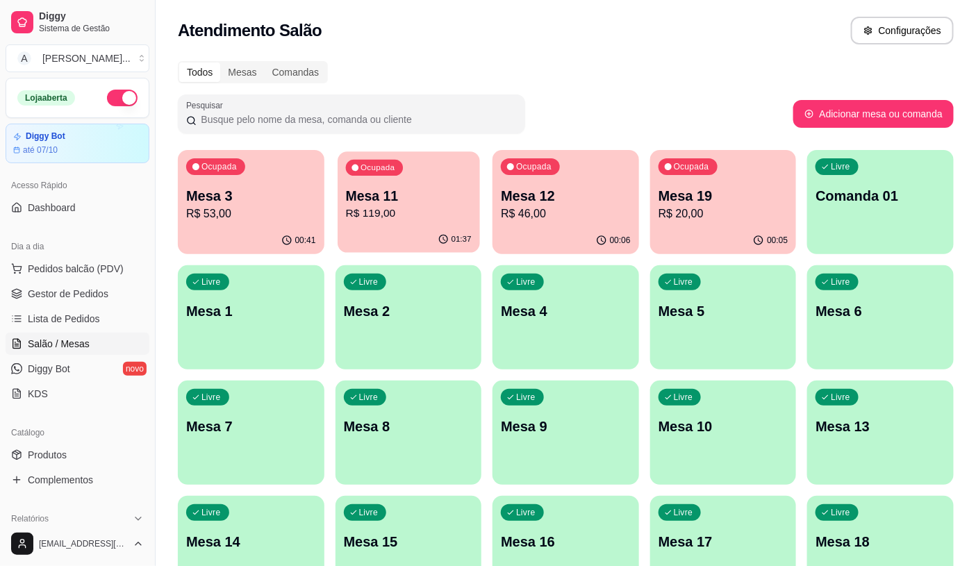
click at [368, 202] on p "Mesa 11" at bounding box center [408, 196] width 126 height 19
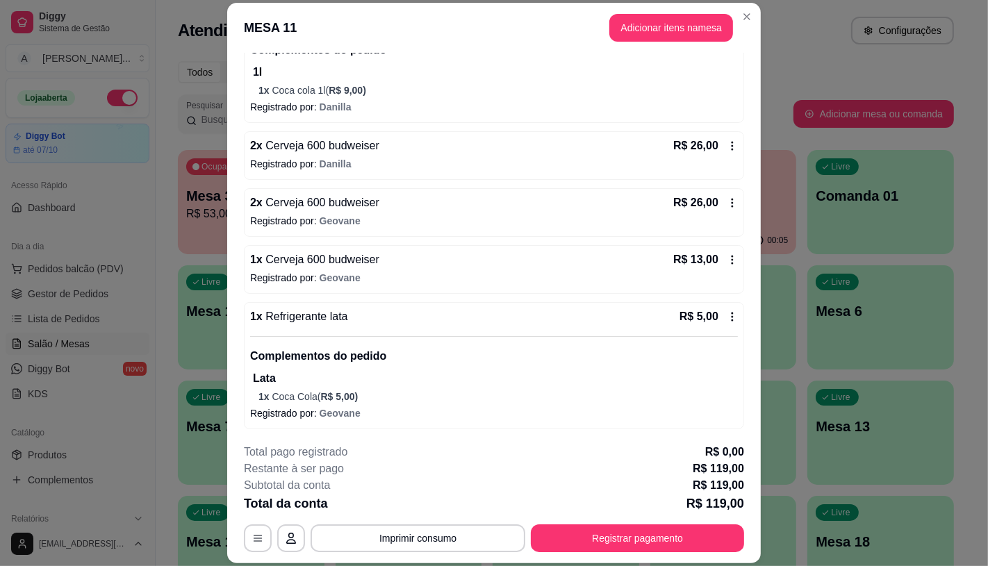
scroll to position [359, 0]
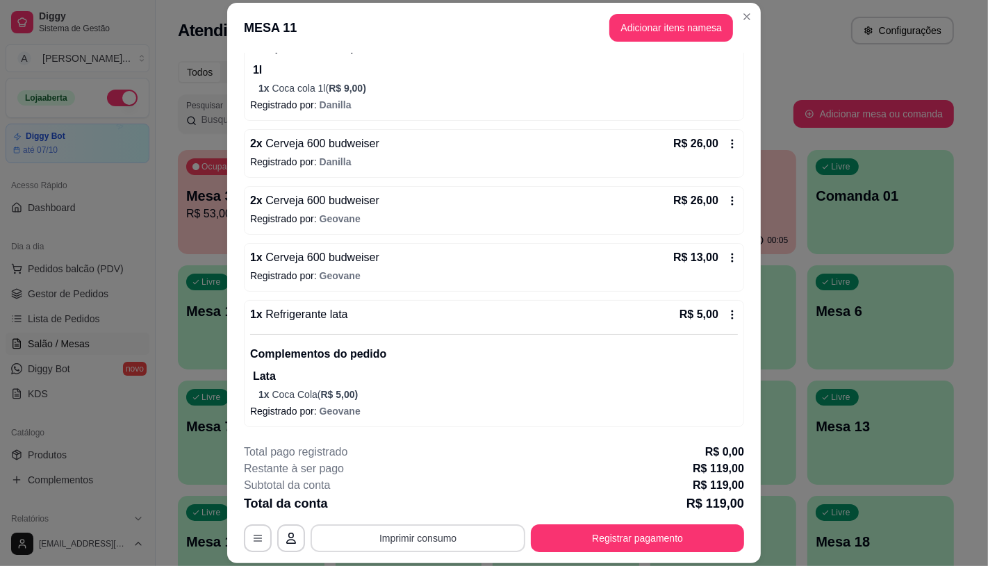
click at [436, 551] on button "Imprimir consumo" at bounding box center [418, 539] width 215 height 28
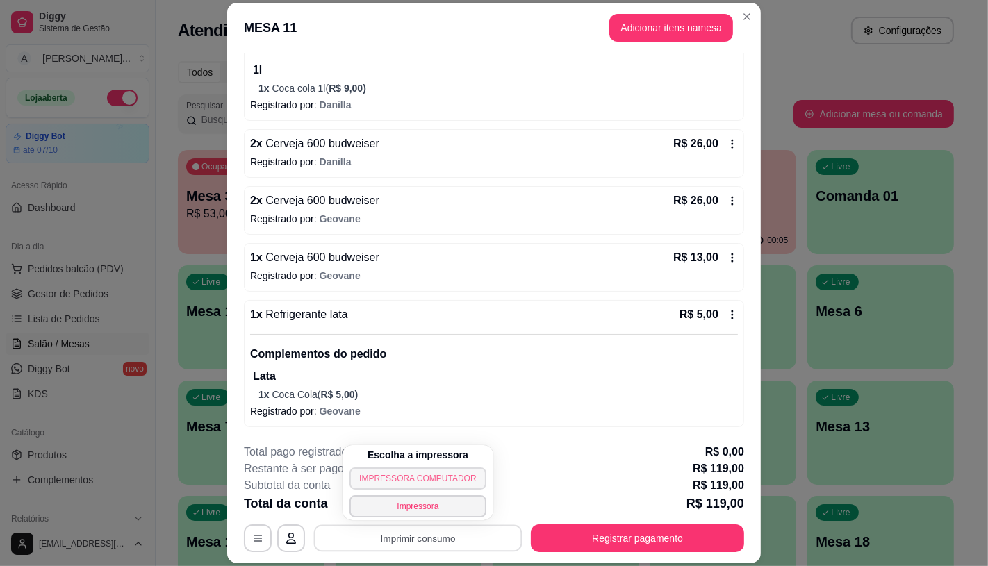
click at [384, 481] on button "IMPRESSORA COMPUTADOR" at bounding box center [418, 479] width 136 height 22
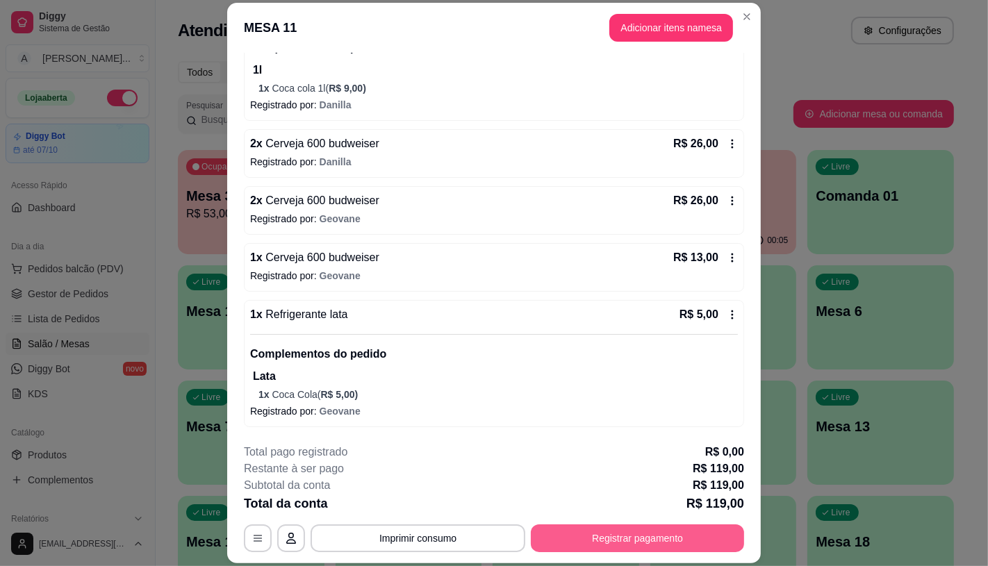
click at [607, 539] on button "Registrar pagamento" at bounding box center [637, 539] width 213 height 28
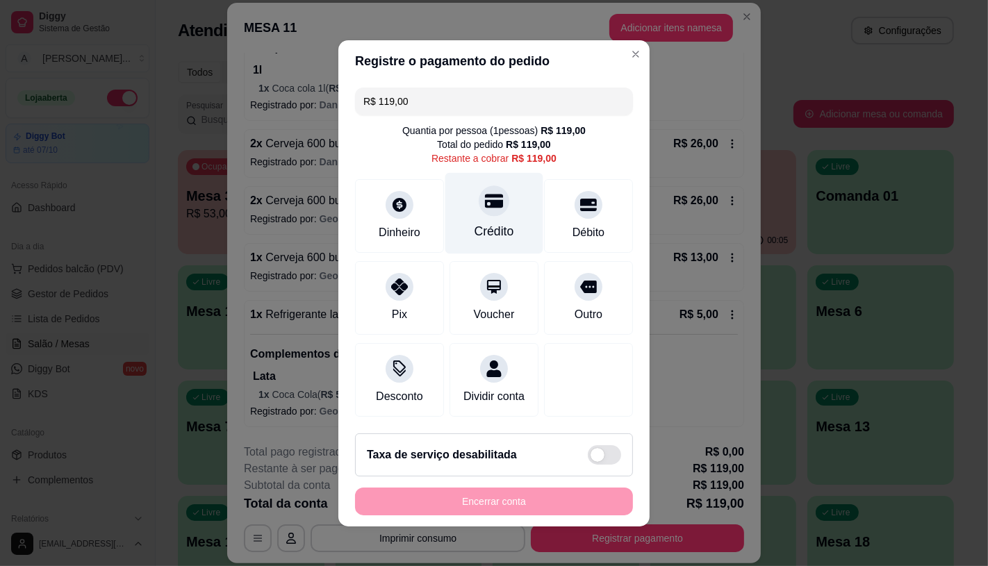
click at [499, 206] on div "Crédito" at bounding box center [494, 212] width 98 height 81
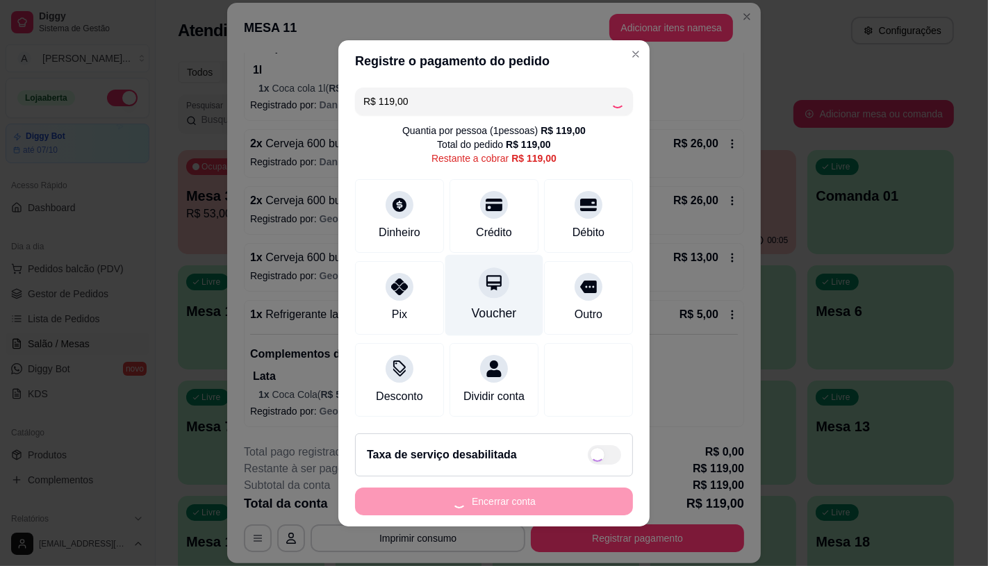
type input "R$ 0,00"
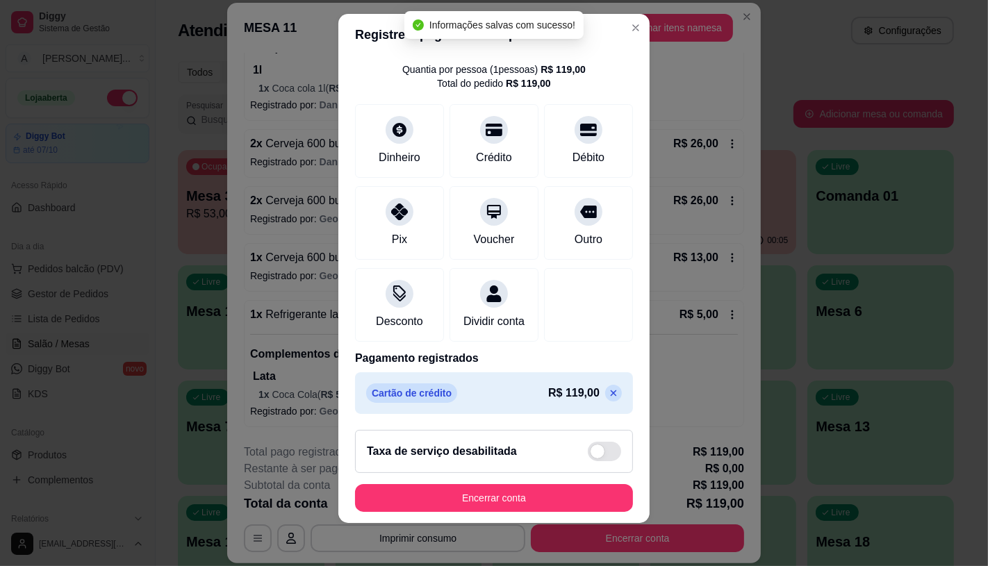
scroll to position [16, 0]
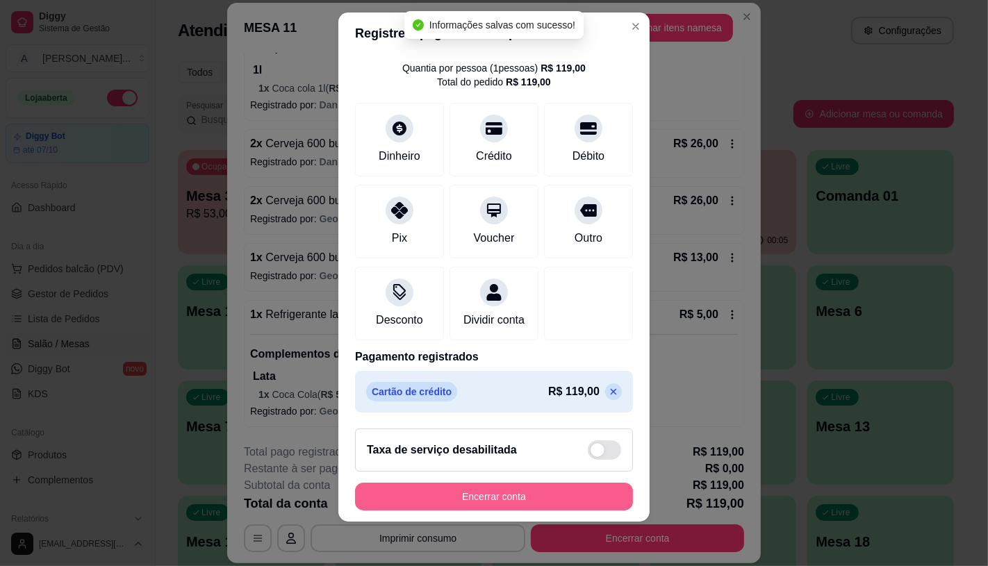
click at [450, 491] on button "Encerrar conta" at bounding box center [494, 497] width 278 height 28
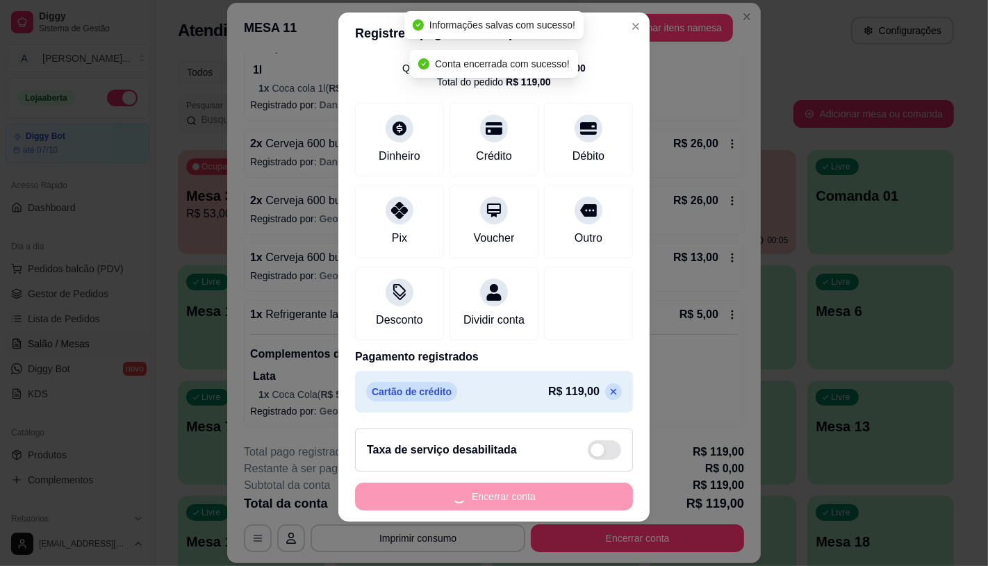
scroll to position [0, 0]
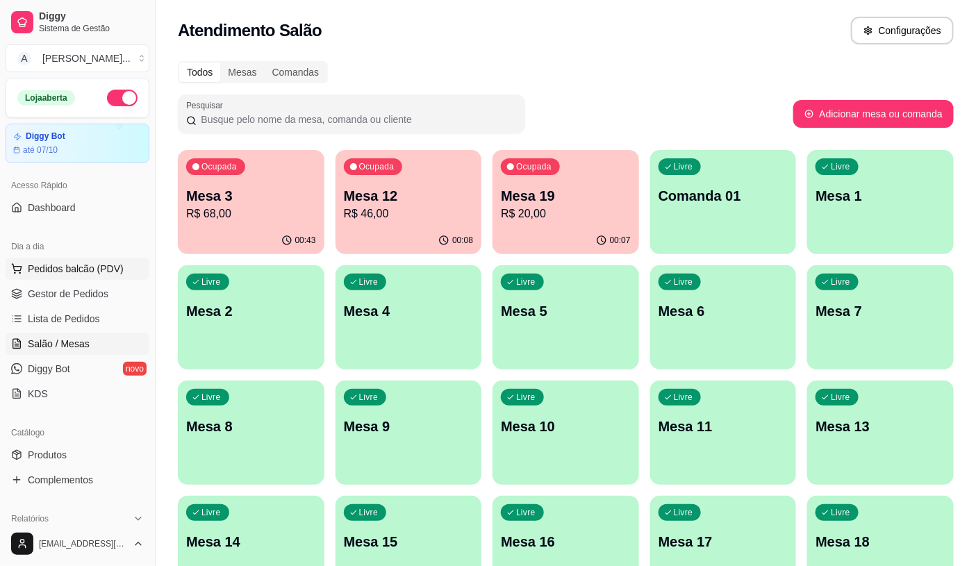
click at [79, 277] on button "Pedidos balcão (PDV)" at bounding box center [78, 269] width 144 height 22
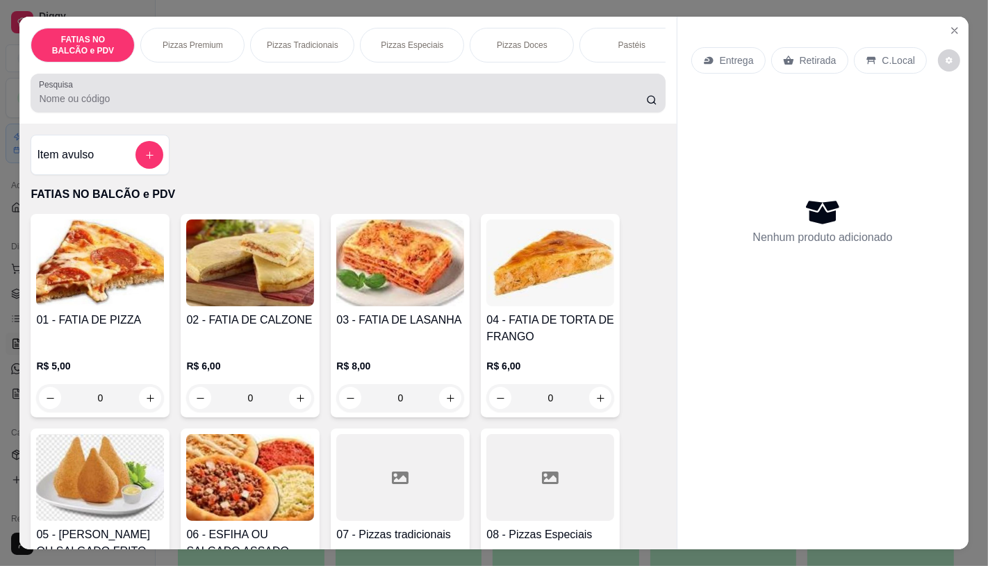
click at [164, 106] on input "Pesquisa" at bounding box center [342, 99] width 607 height 14
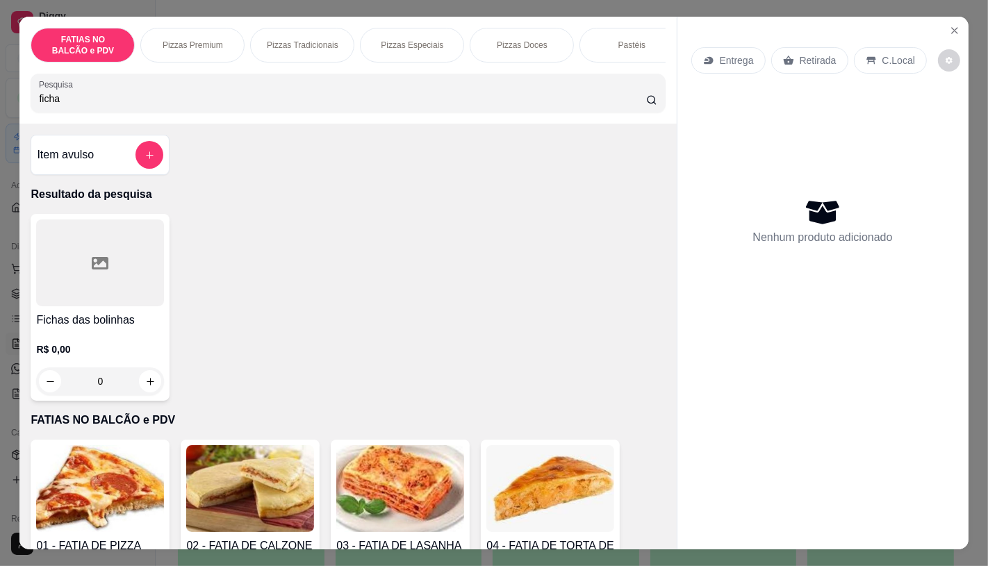
type input "ficha"
click at [83, 248] on div at bounding box center [100, 263] width 128 height 87
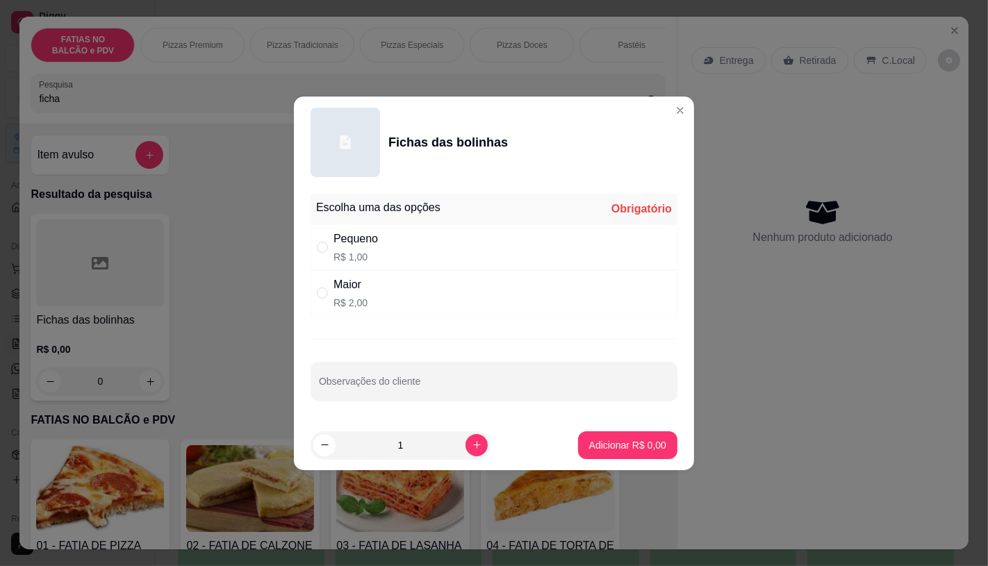
click at [355, 300] on p "R$ 2,00" at bounding box center [351, 303] width 34 height 14
radio input "true"
click at [623, 439] on p "Adicionar R$ 2,00" at bounding box center [627, 446] width 77 height 14
type input "1"
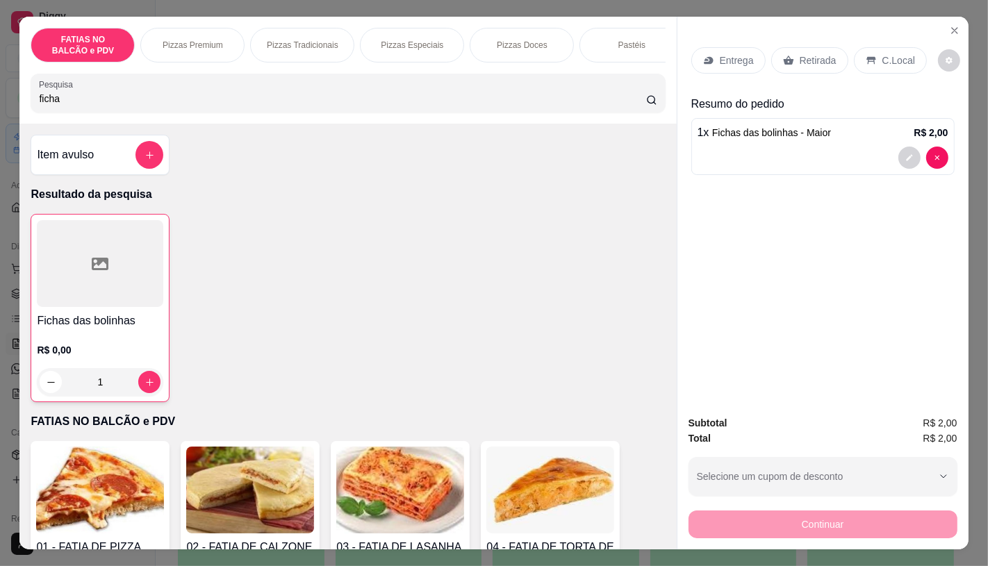
click at [832, 25] on div "Entrega Retirada C.Local Resumo do pedido 1 x Fichas das bolinhas - Maior R$ 2,…" at bounding box center [823, 210] width 291 height 387
click at [820, 54] on p "Retirada" at bounding box center [818, 61] width 37 height 14
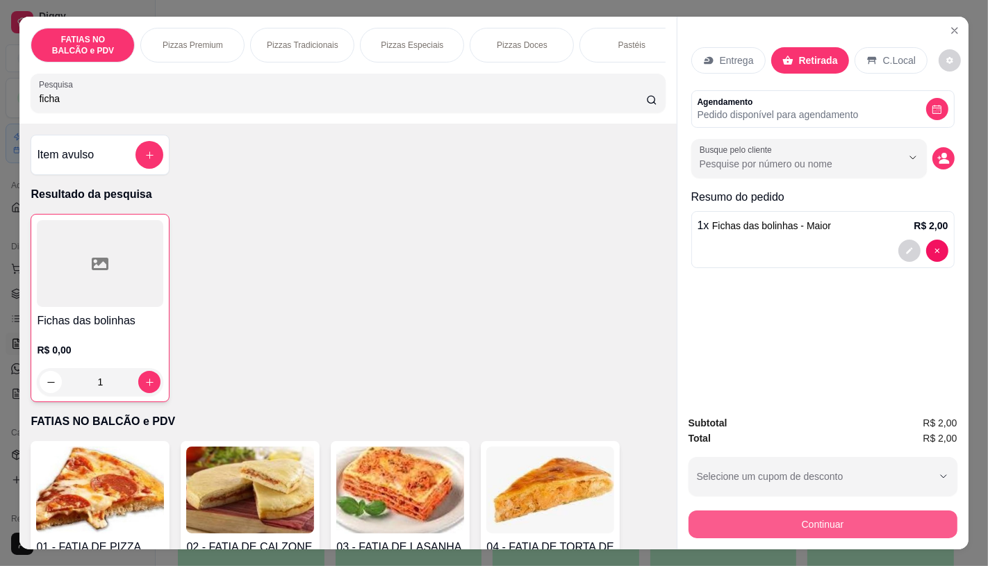
click at [751, 525] on button "Continuar" at bounding box center [823, 525] width 269 height 28
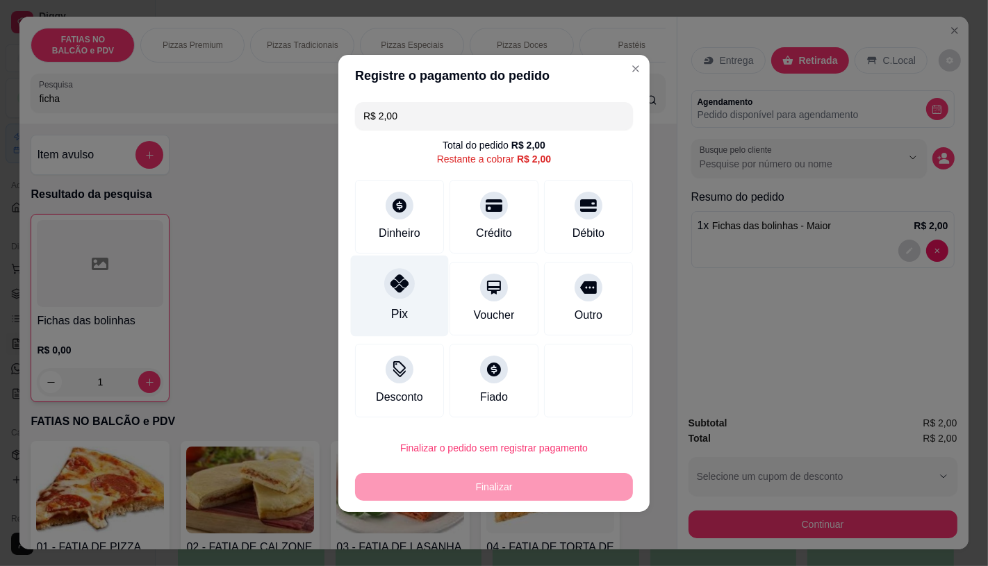
click at [415, 316] on div "Pix" at bounding box center [400, 295] width 98 height 81
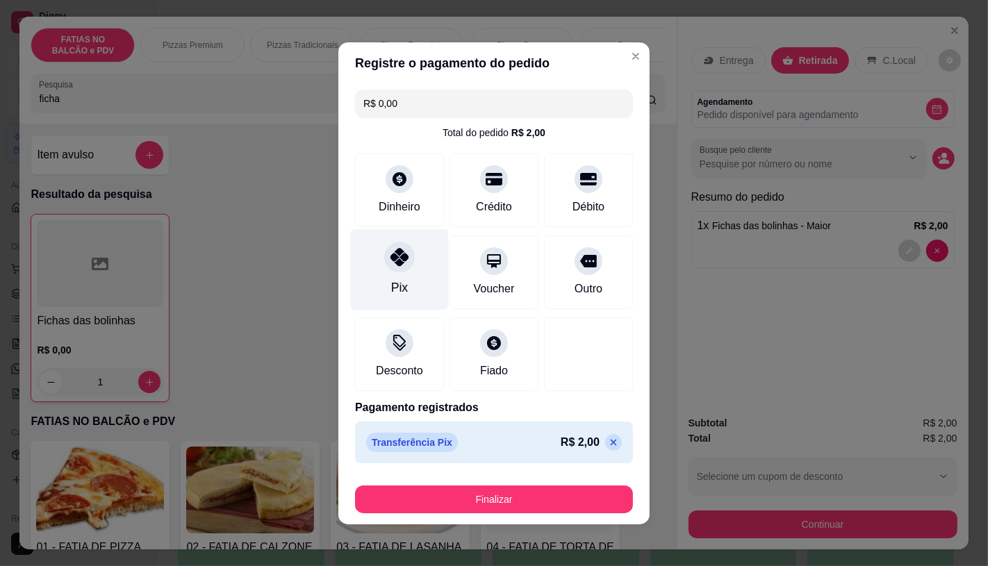
type input "R$ 0,00"
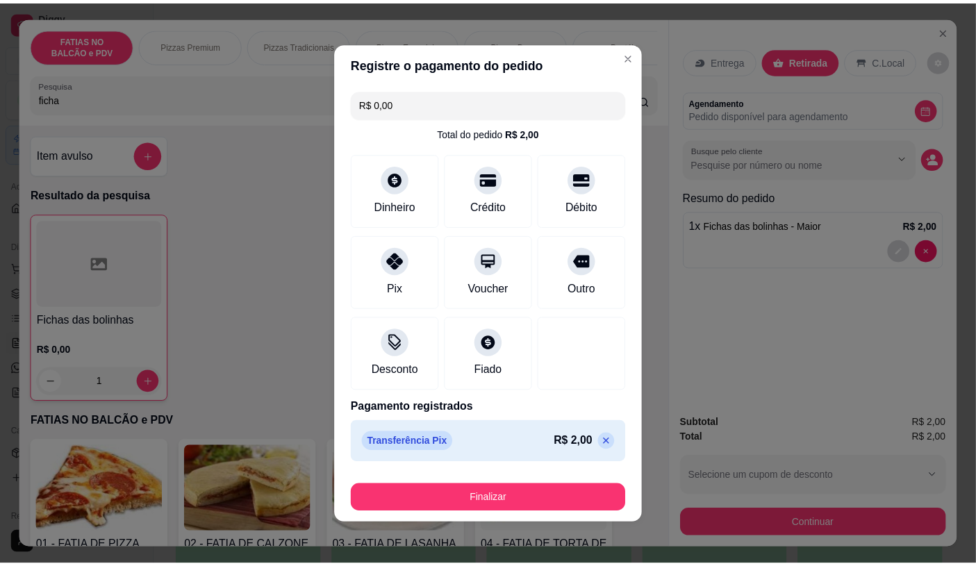
scroll to position [2, 0]
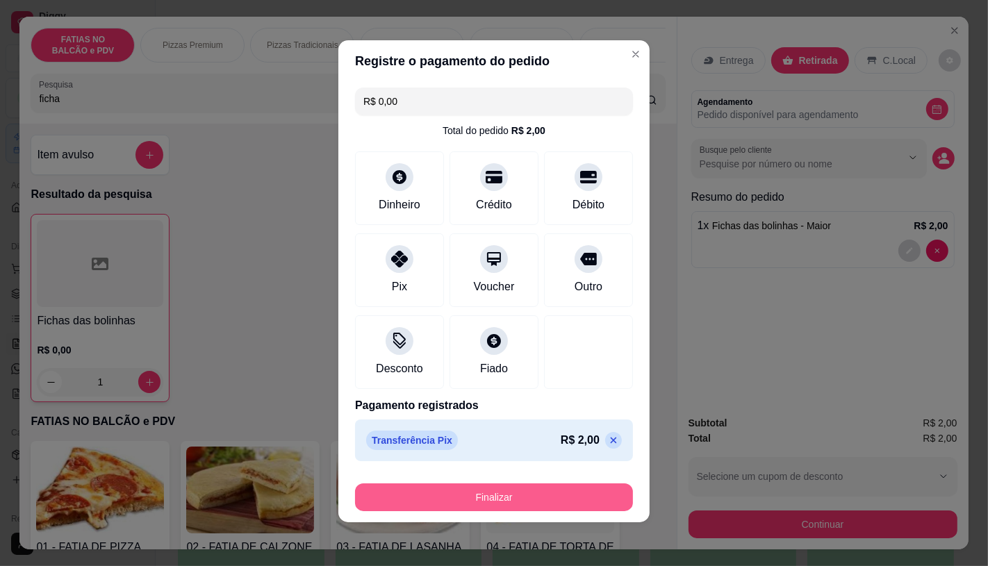
click at [446, 493] on button "Finalizar" at bounding box center [494, 498] width 278 height 28
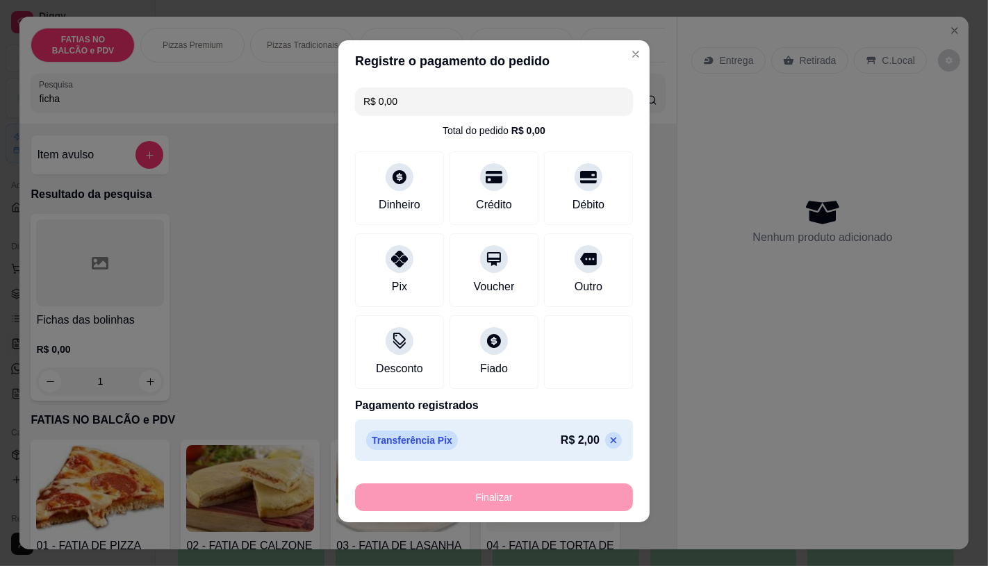
type input "0"
type input "-R$ 2,00"
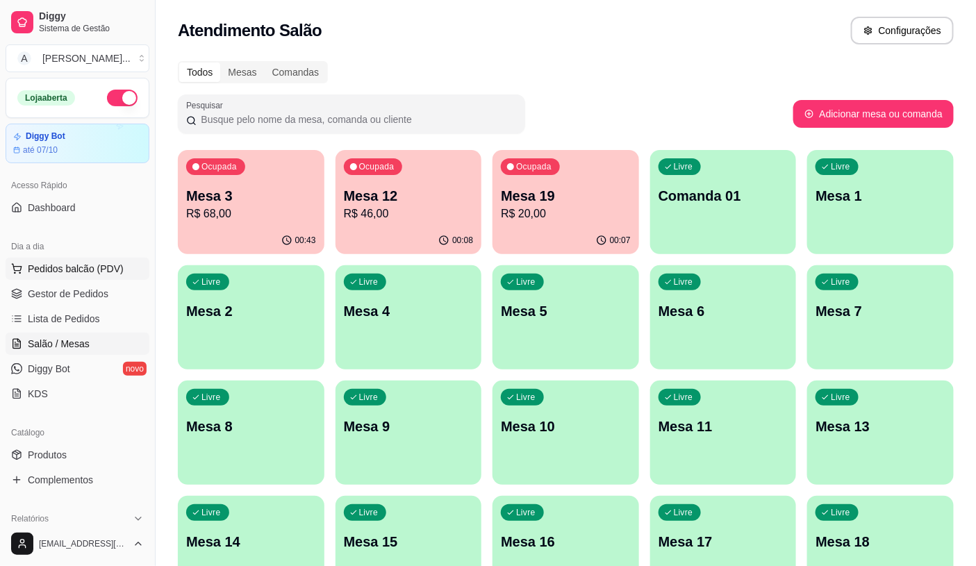
click at [96, 265] on span "Pedidos balcão (PDV)" at bounding box center [76, 269] width 96 height 14
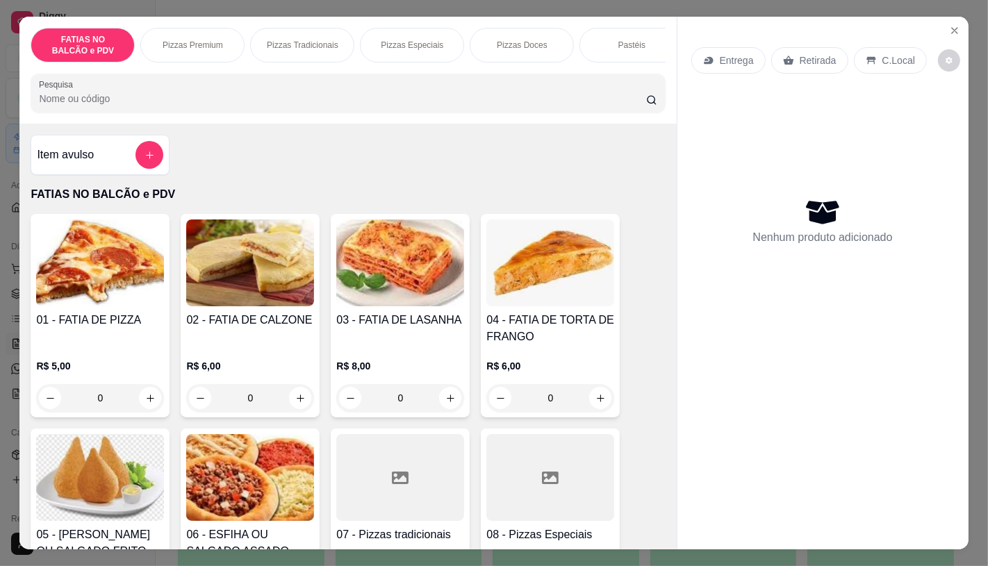
click at [94, 101] on input "Pesquisa" at bounding box center [342, 99] width 607 height 14
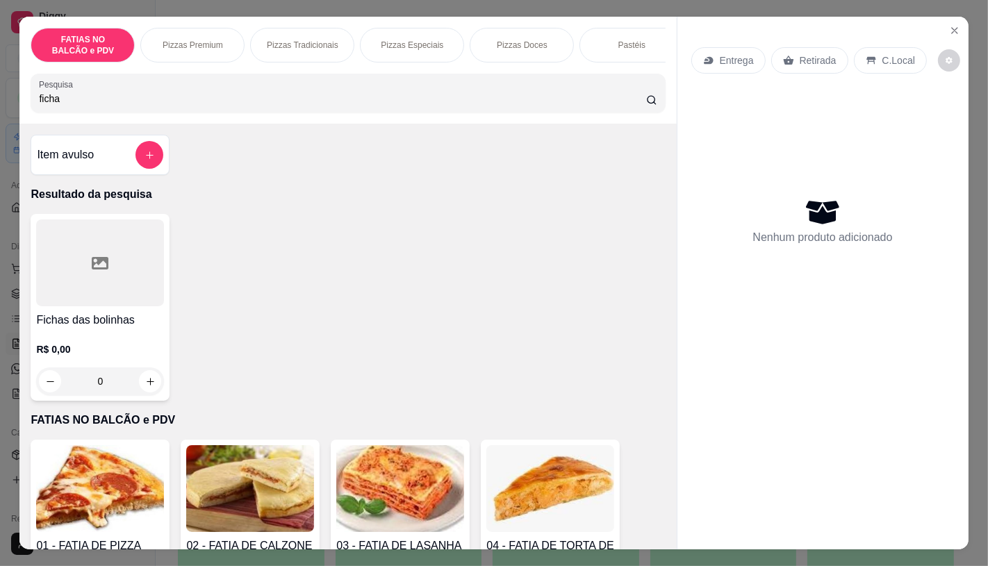
type input "ficha"
click at [75, 318] on h4 "Fichas das bolinhas" at bounding box center [100, 320] width 128 height 17
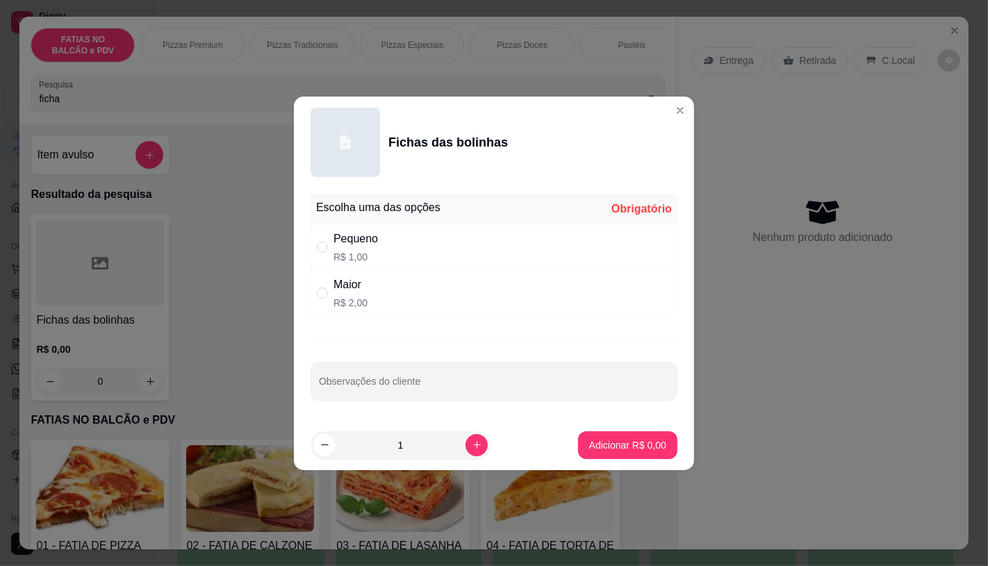
click at [394, 259] on div "Pequeno R$ 1,00" at bounding box center [494, 247] width 367 height 46
radio input "true"
click at [591, 439] on p "Adicionar R$ 1,00" at bounding box center [627, 445] width 75 height 13
type input "1"
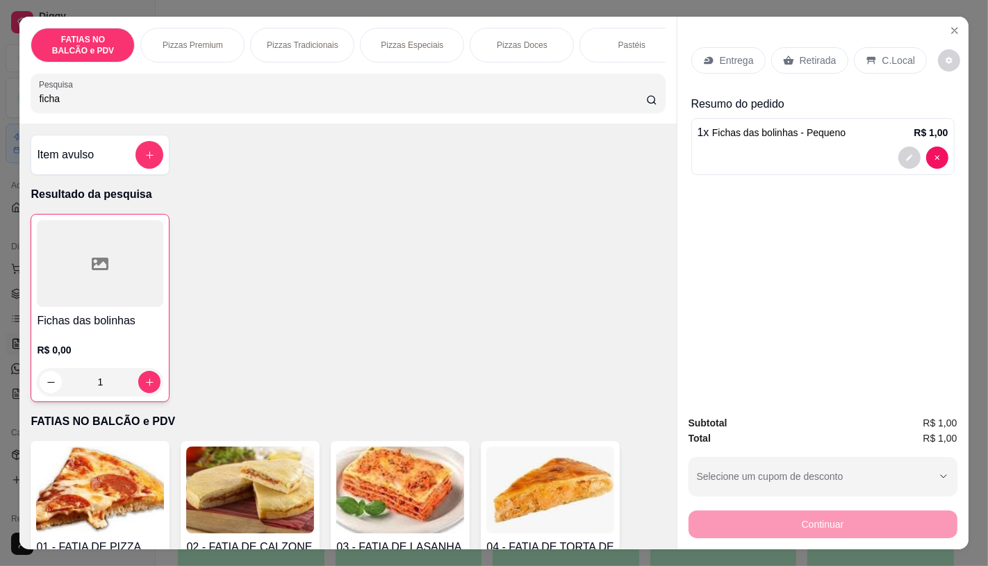
click at [111, 324] on h4 "Fichas das bolinhas" at bounding box center [100, 321] width 126 height 17
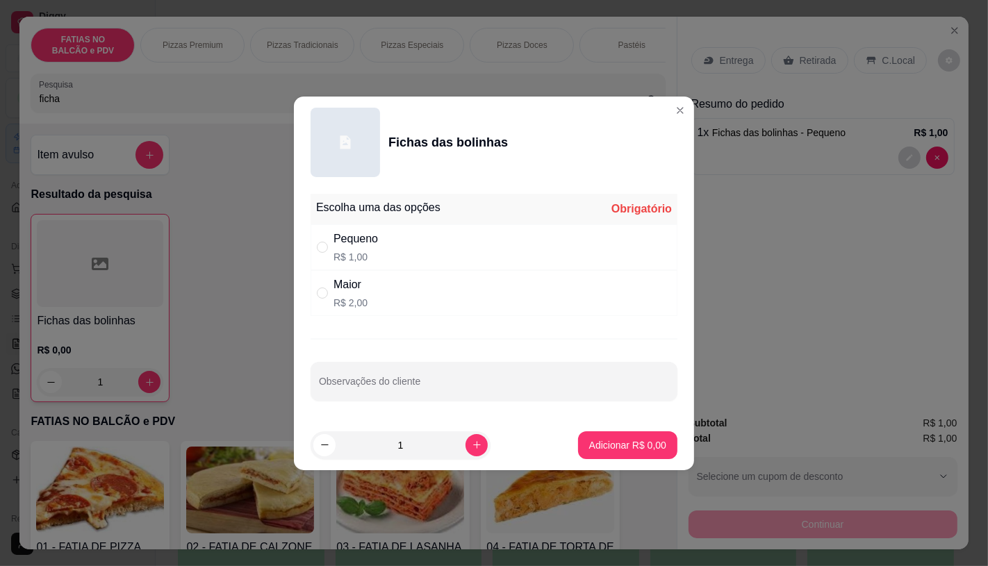
click at [400, 302] on div "Maior R$ 2,00" at bounding box center [494, 293] width 367 height 46
radio input "true"
click at [466, 449] on button "increase-product-quantity" at bounding box center [477, 445] width 22 height 22
type input "2"
click at [603, 443] on p "Adicionar R$ 4,00" at bounding box center [627, 446] width 77 height 14
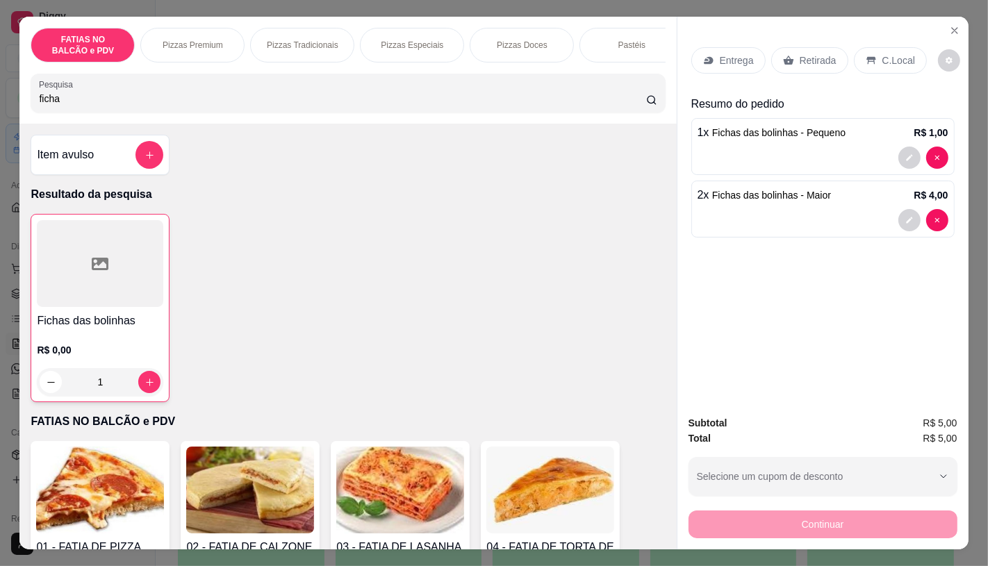
click at [819, 61] on p "Retirada" at bounding box center [818, 61] width 37 height 14
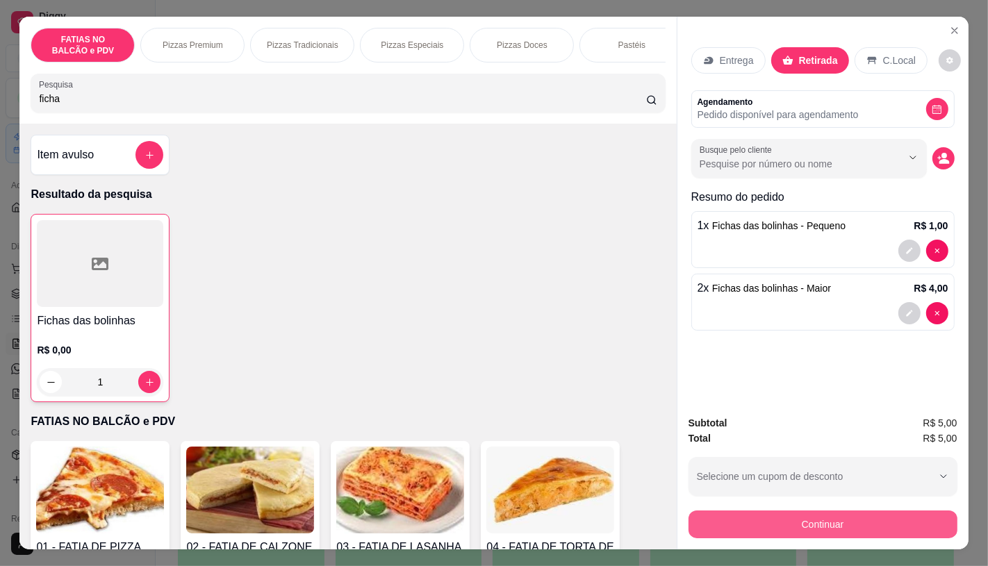
click at [787, 524] on button "Continuar" at bounding box center [823, 525] width 269 height 28
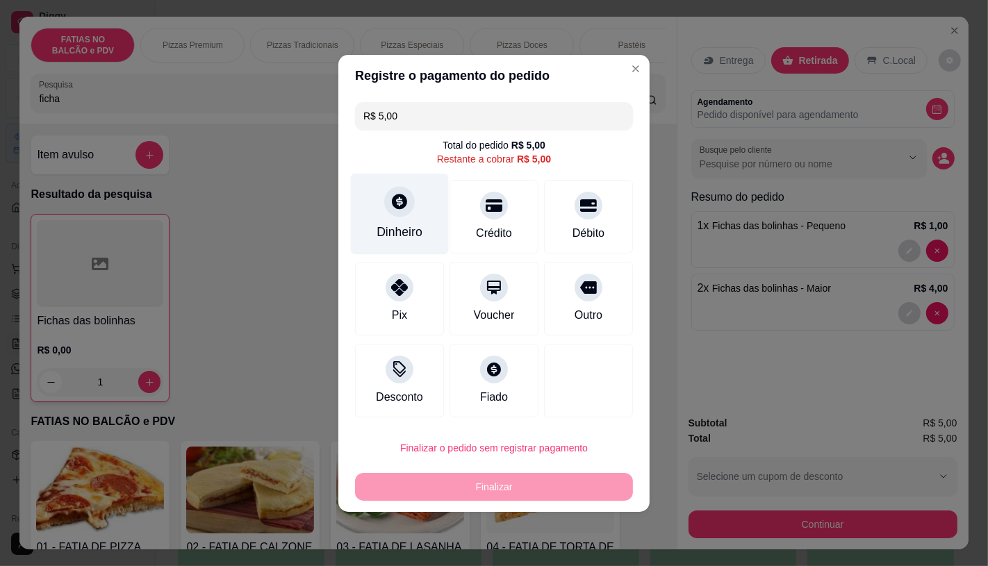
click at [388, 232] on div "Dinheiro" at bounding box center [400, 232] width 46 height 18
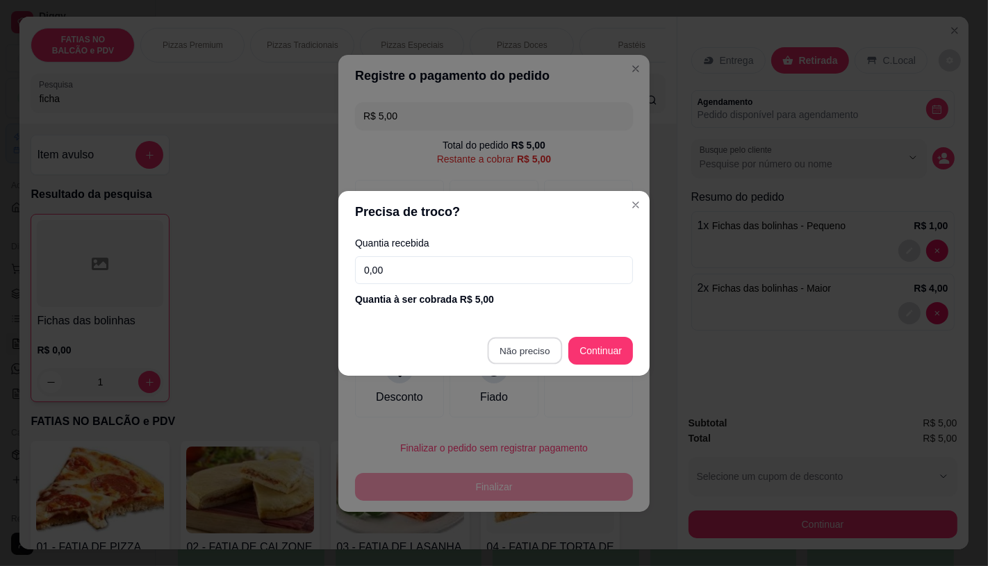
type input "R$ 0,00"
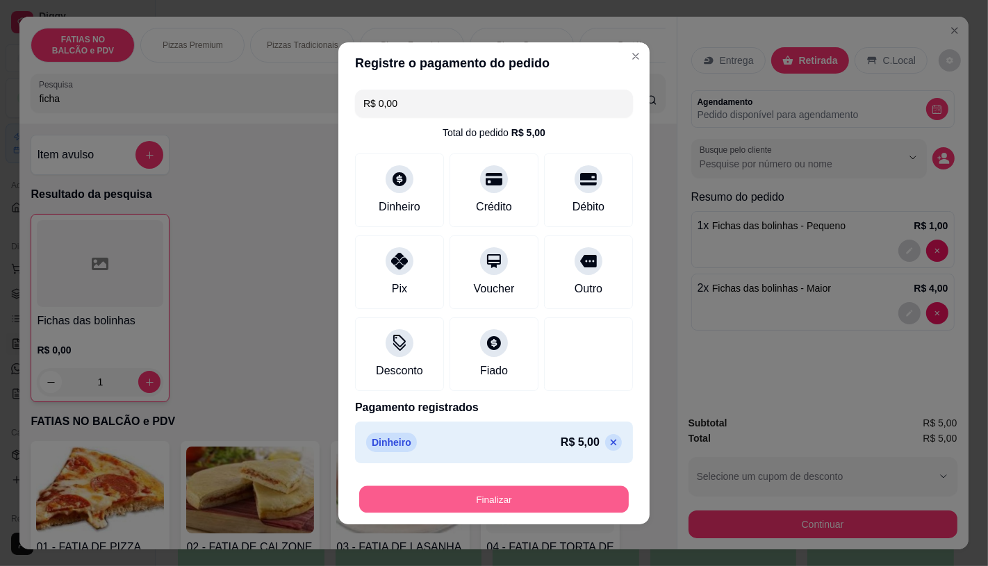
click at [547, 501] on button "Finalizar" at bounding box center [494, 499] width 270 height 27
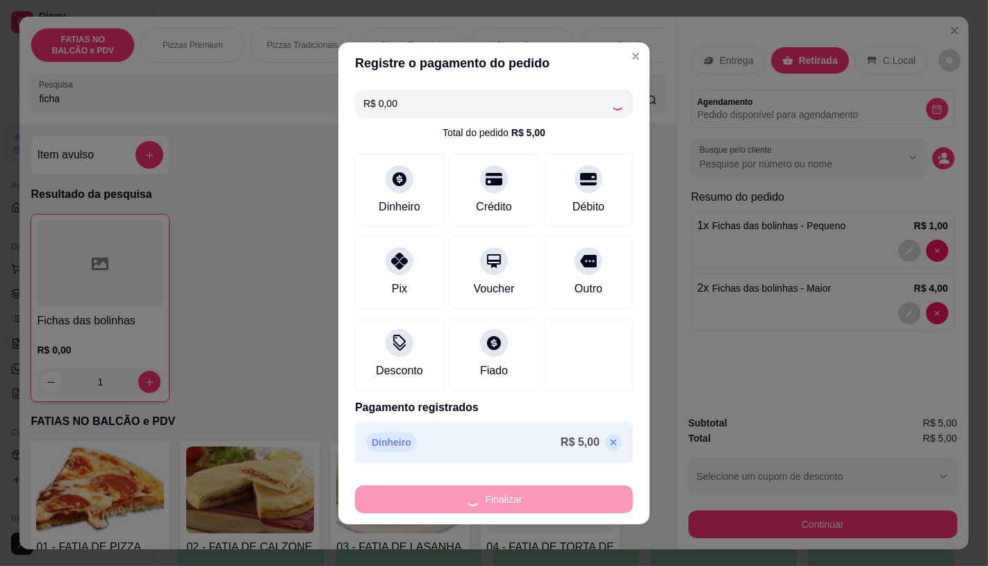
type input "0"
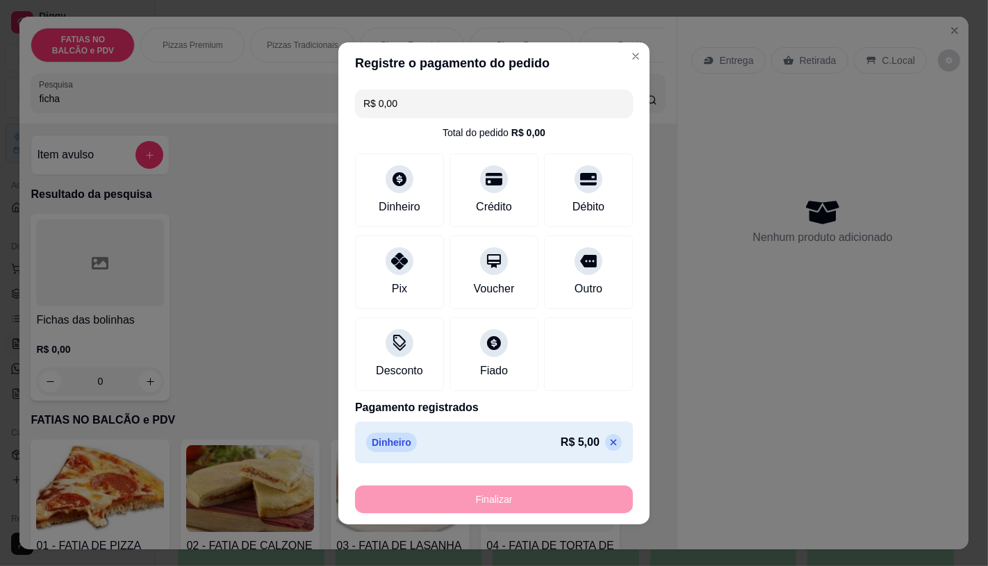
type input "-R$ 5,00"
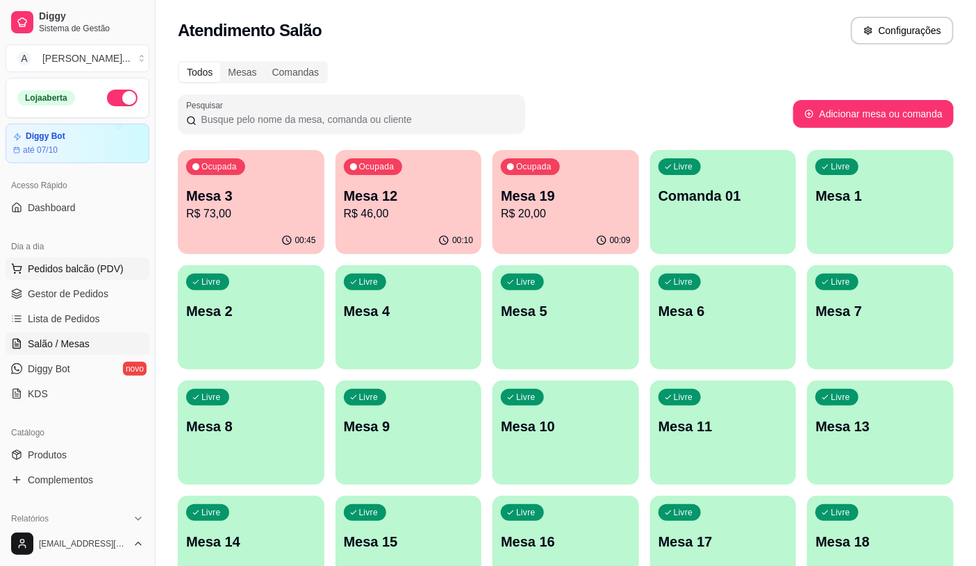
click at [56, 269] on span "Pedidos balcão (PDV)" at bounding box center [76, 269] width 96 height 14
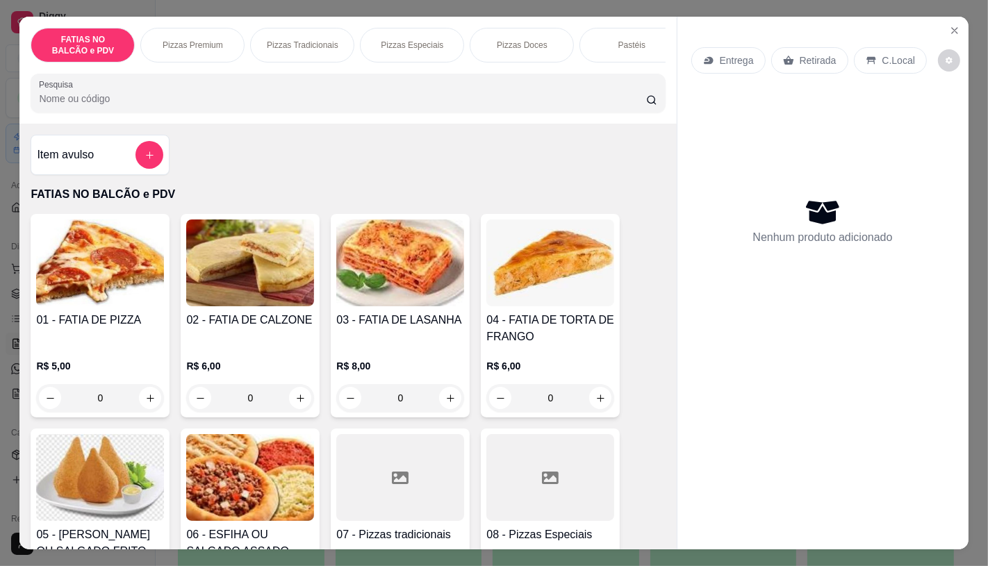
click at [111, 402] on input "0" at bounding box center [100, 398] width 78 height 28
click at [949, 25] on icon "Close" at bounding box center [954, 30] width 11 height 11
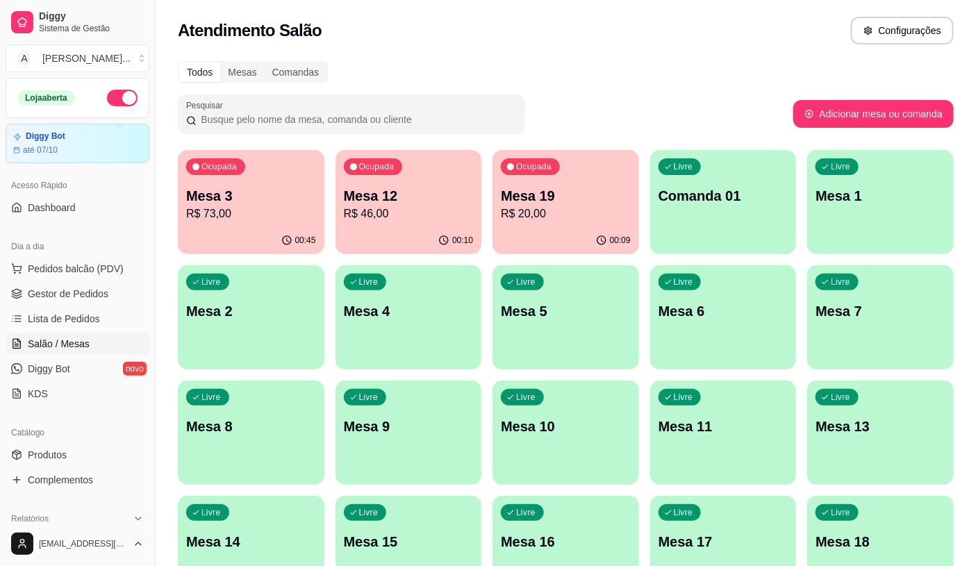
click at [575, 192] on p "Mesa 19" at bounding box center [566, 195] width 130 height 19
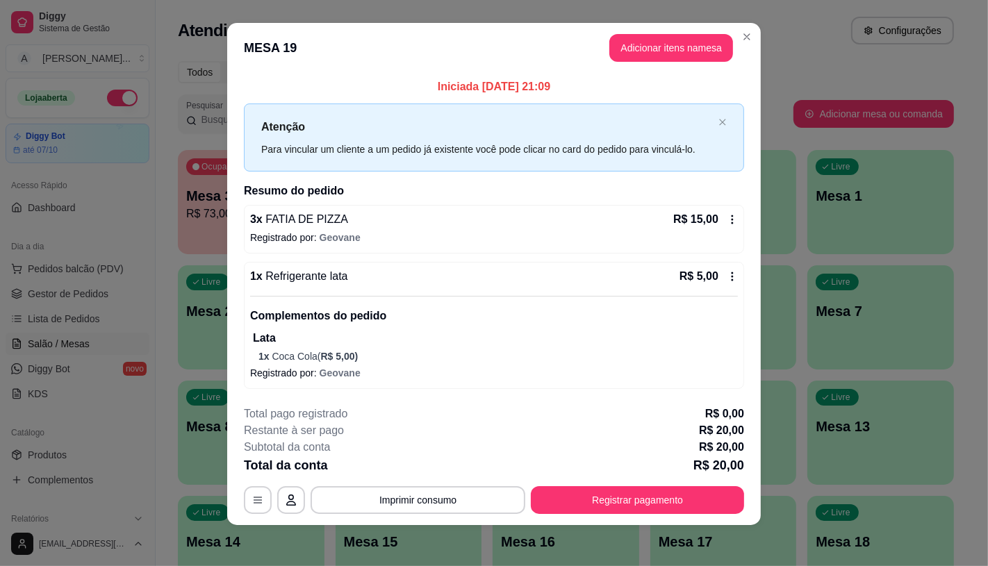
scroll to position [12, 0]
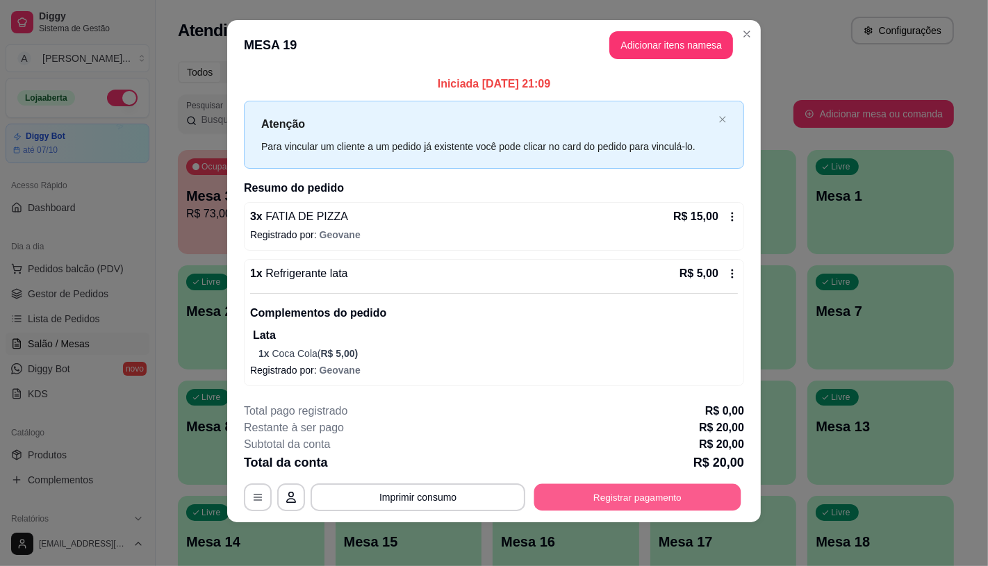
click at [578, 497] on button "Registrar pagamento" at bounding box center [637, 497] width 207 height 27
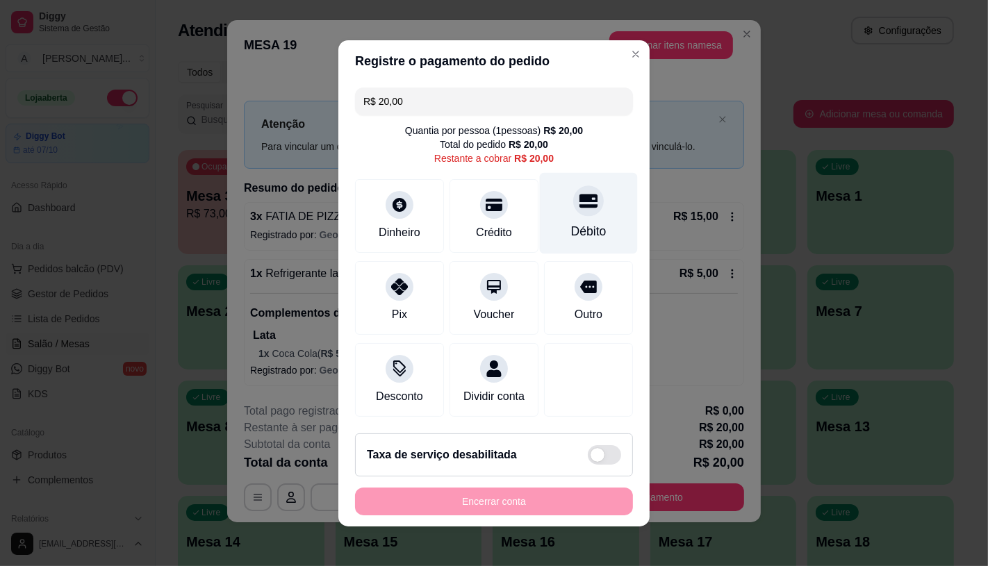
click at [594, 209] on div "Débito" at bounding box center [589, 212] width 98 height 81
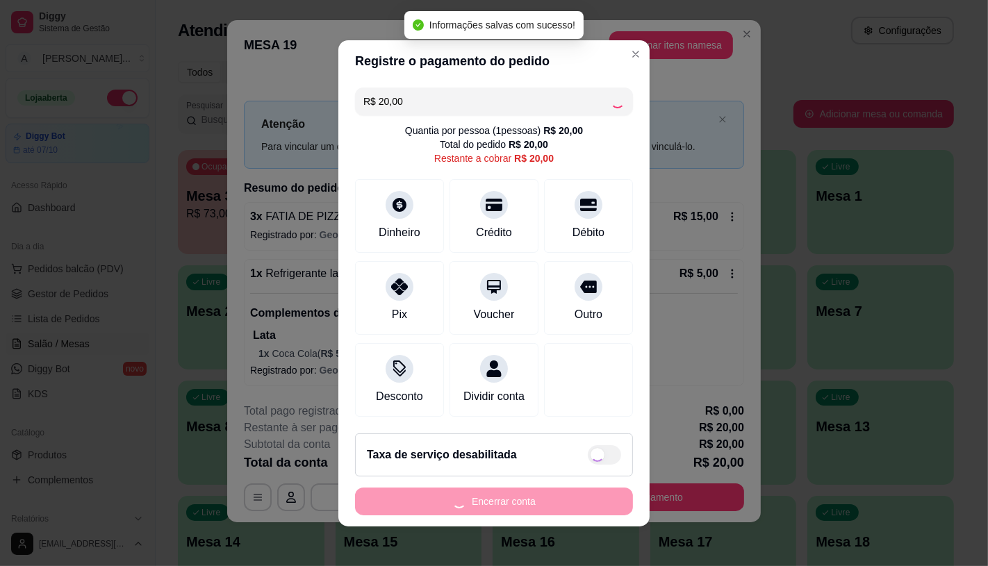
type input "R$ 0,00"
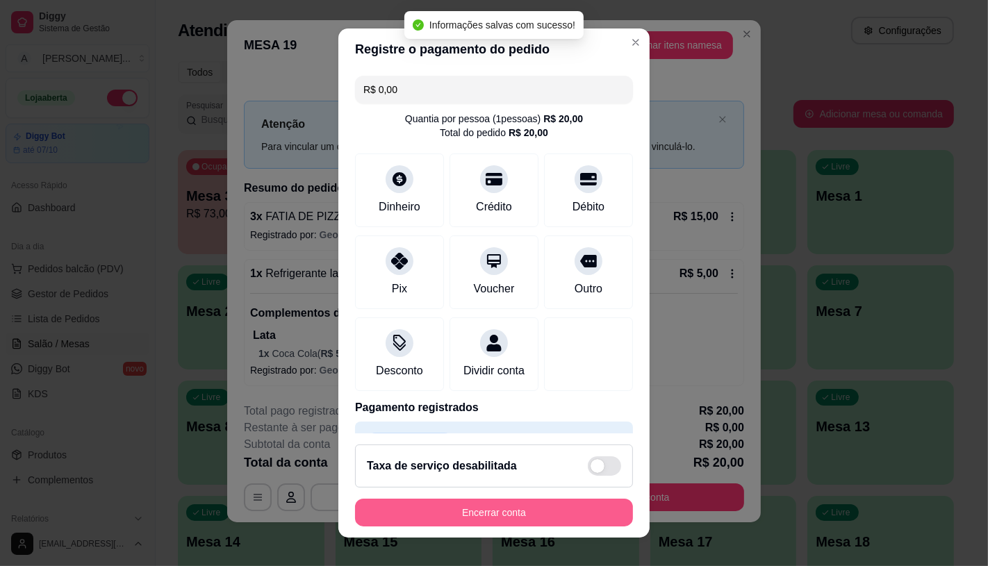
click at [457, 512] on button "Encerrar conta" at bounding box center [494, 513] width 278 height 28
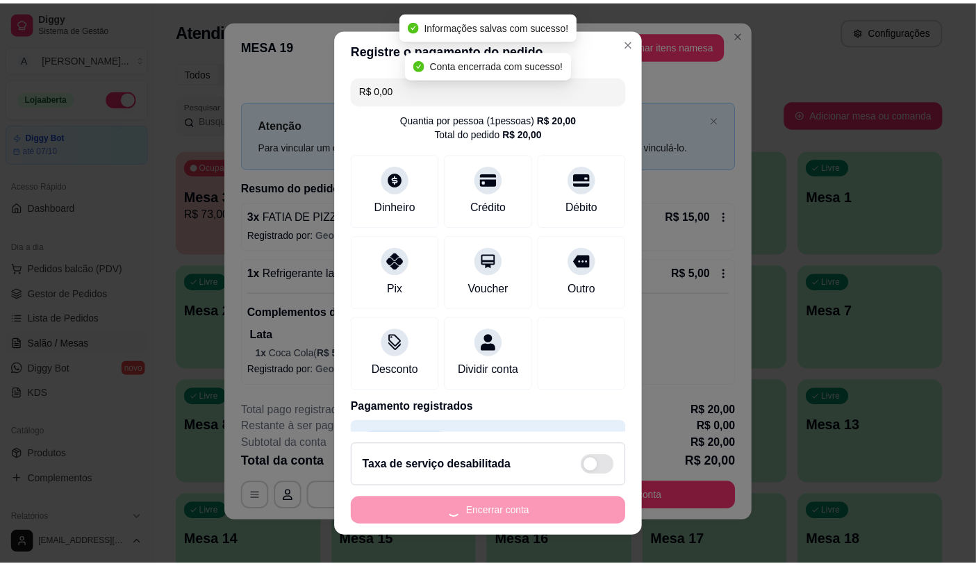
scroll to position [0, 0]
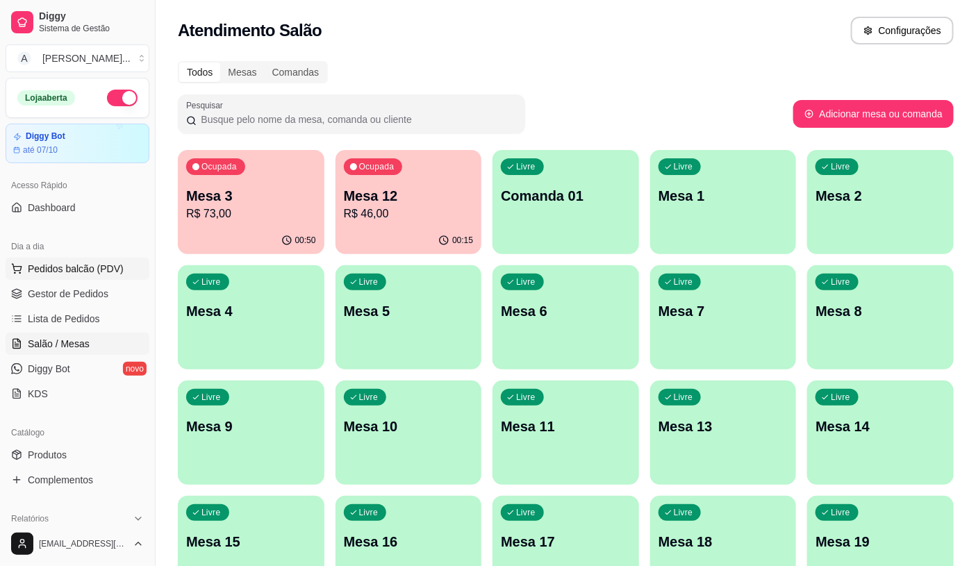
click at [91, 275] on span "Pedidos balcão (PDV)" at bounding box center [76, 269] width 96 height 14
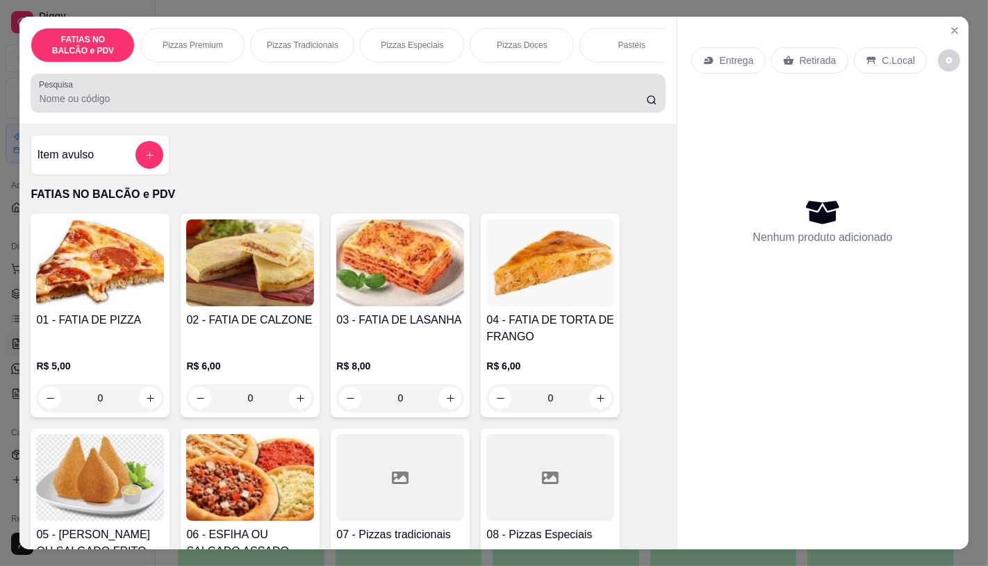
click at [165, 107] on div at bounding box center [348, 93] width 618 height 28
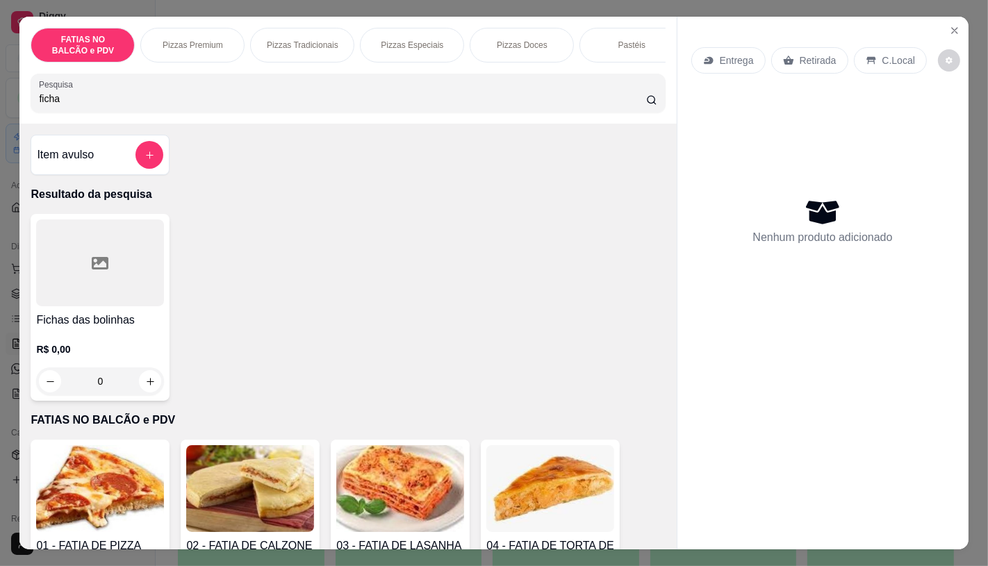
type input "ficha"
drag, startPoint x: 88, startPoint y: 205, endPoint x: 93, endPoint y: 231, distance: 26.2
click at [93, 218] on div "Item avulso Resultado da pesquisa Fichas das bolinhas R$ 0,00 0 FATIAS NO BALCÃ…" at bounding box center [347, 336] width 657 height 425
click at [145, 302] on div at bounding box center [100, 263] width 128 height 87
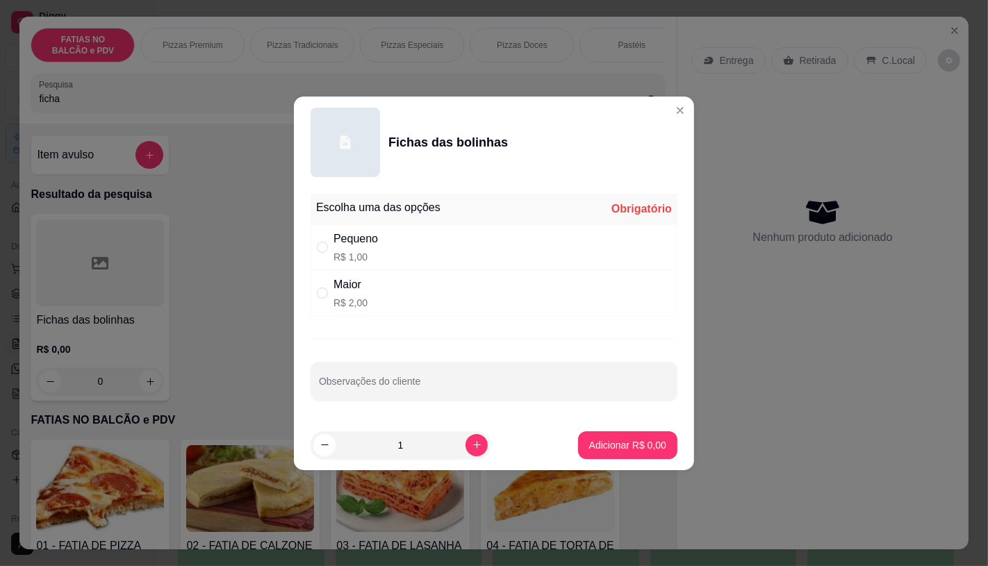
click at [350, 296] on p "R$ 2,00" at bounding box center [351, 303] width 34 height 14
radio input "true"
click at [379, 255] on div "Pequeno R$ 1,00" at bounding box center [494, 247] width 367 height 46
radio input "true"
radio input "false"
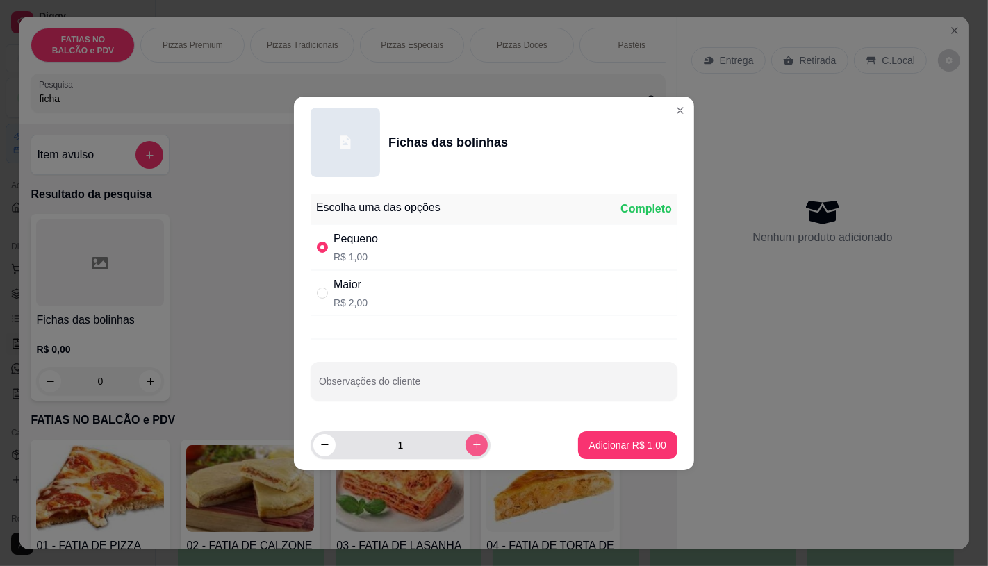
click at [472, 448] on icon "increase-product-quantity" at bounding box center [477, 445] width 10 height 10
type input "3"
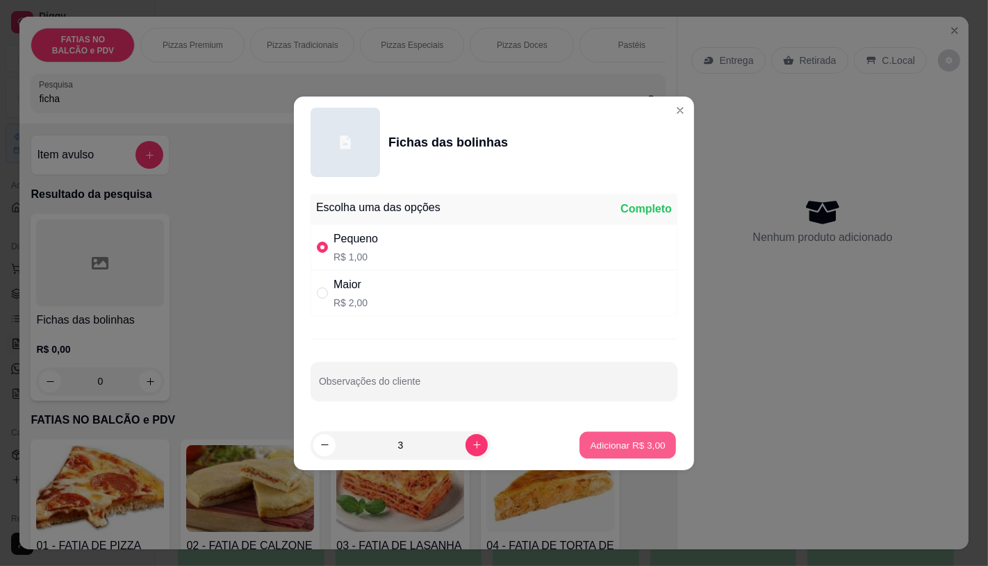
click at [627, 443] on p "Adicionar R$ 3,00" at bounding box center [627, 445] width 75 height 13
type input "3"
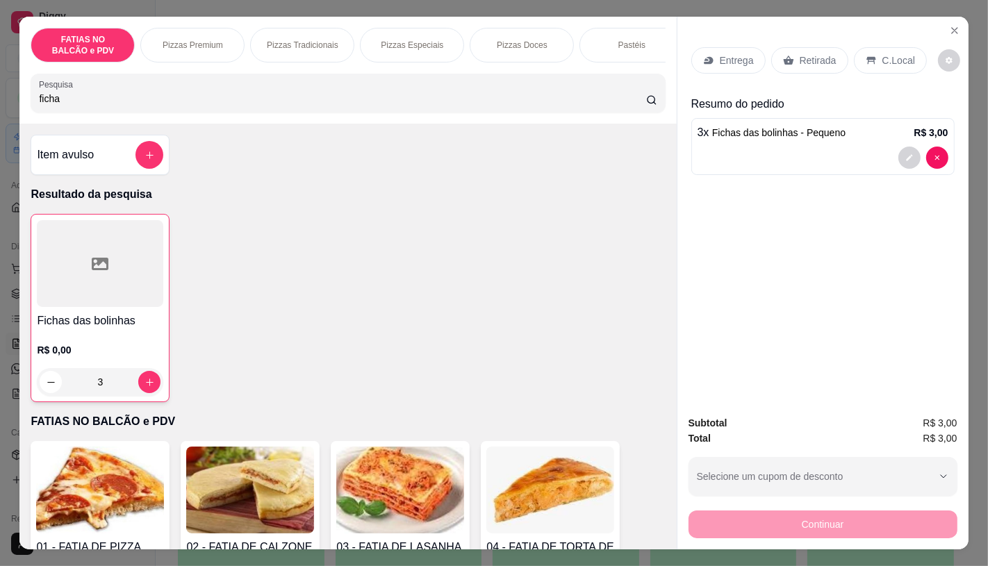
click at [802, 54] on p "Retirada" at bounding box center [818, 61] width 37 height 14
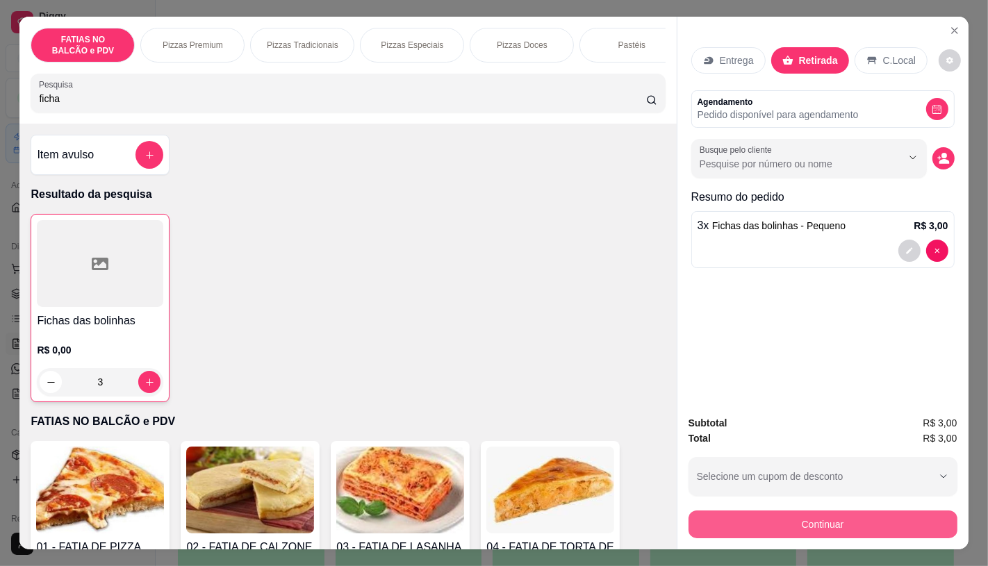
click at [803, 514] on button "Continuar" at bounding box center [823, 525] width 269 height 28
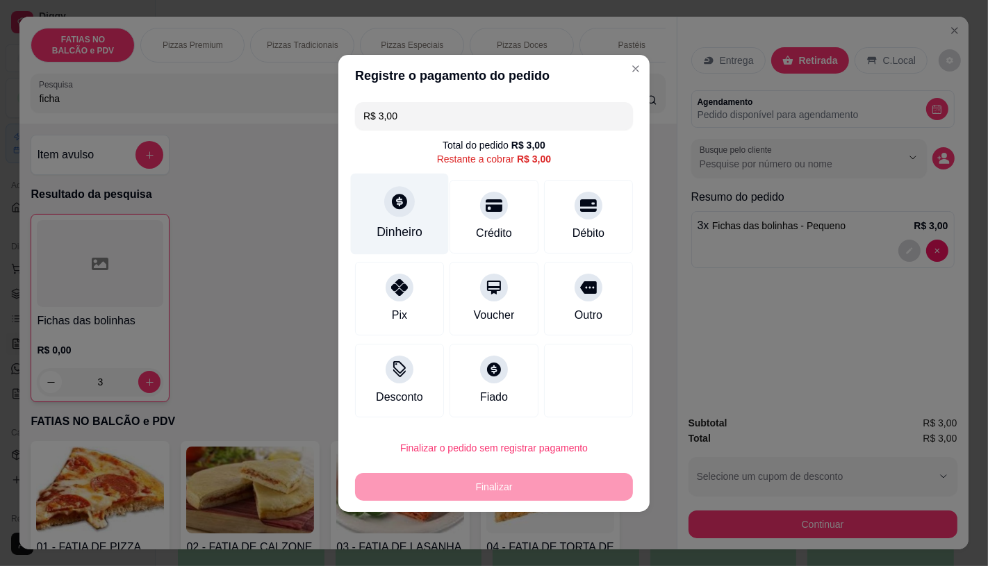
click at [387, 231] on div "Dinheiro" at bounding box center [400, 232] width 46 height 18
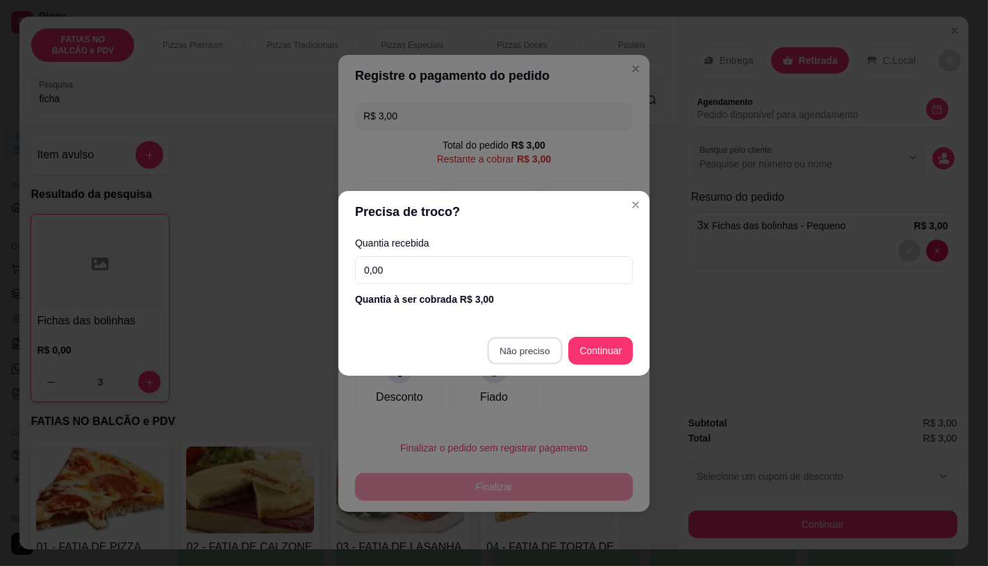
type input "R$ 0,00"
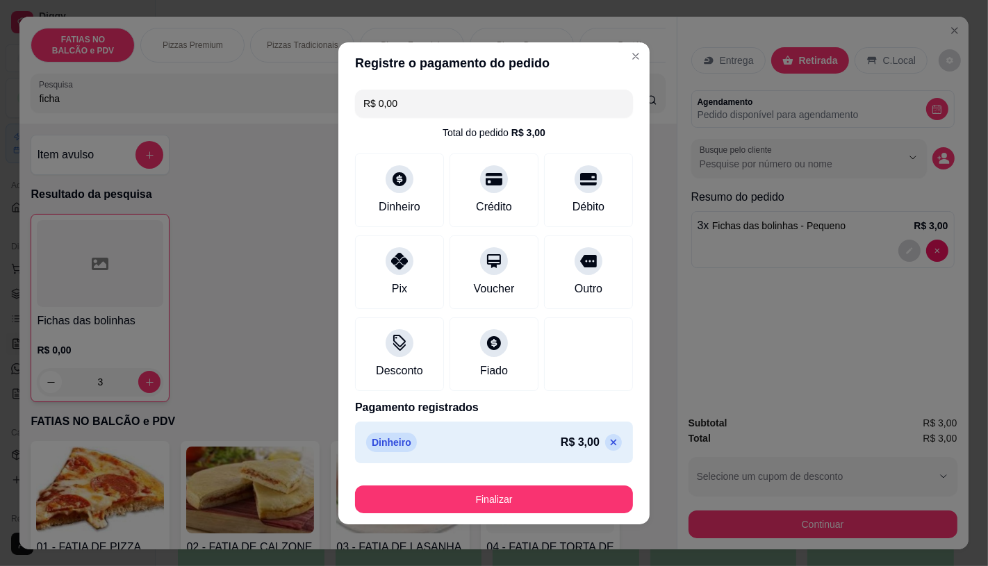
click at [522, 495] on button "Finalizar" at bounding box center [494, 500] width 278 height 28
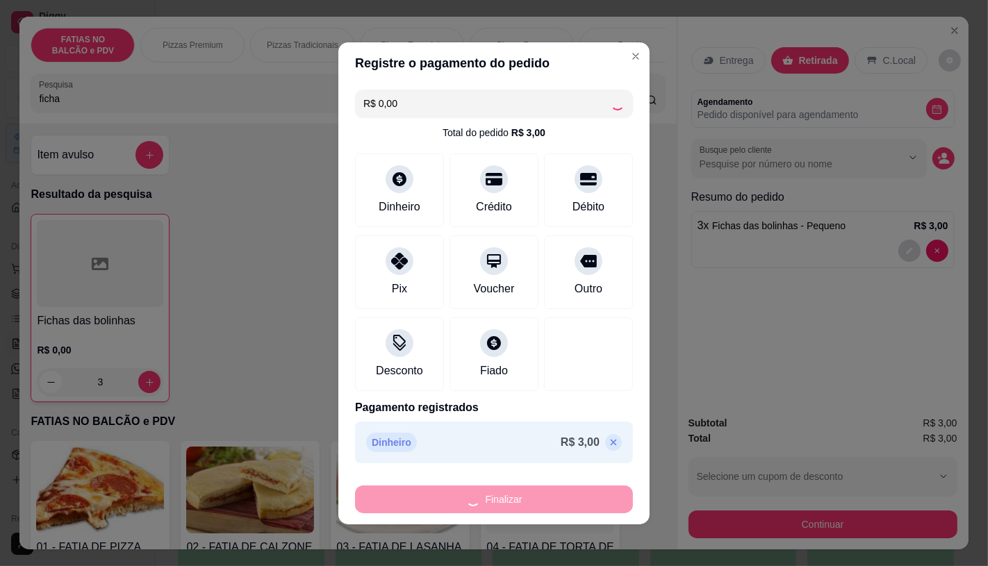
type input "0"
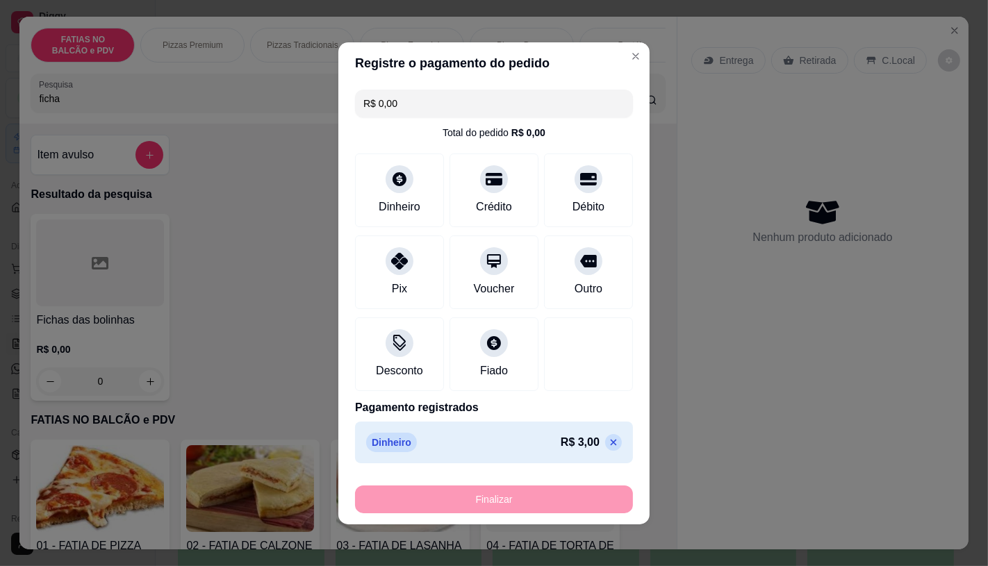
type input "-R$ 3,00"
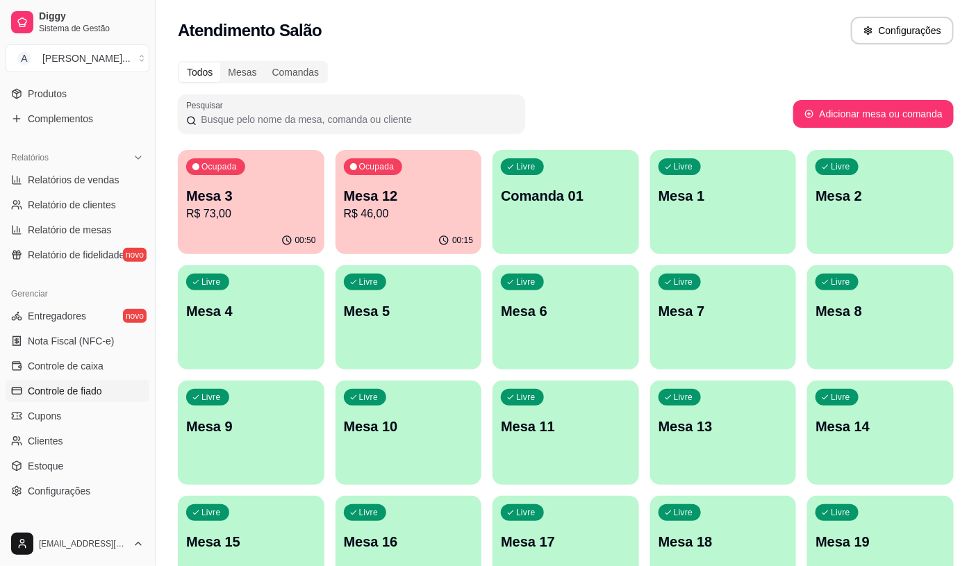
scroll to position [386, 0]
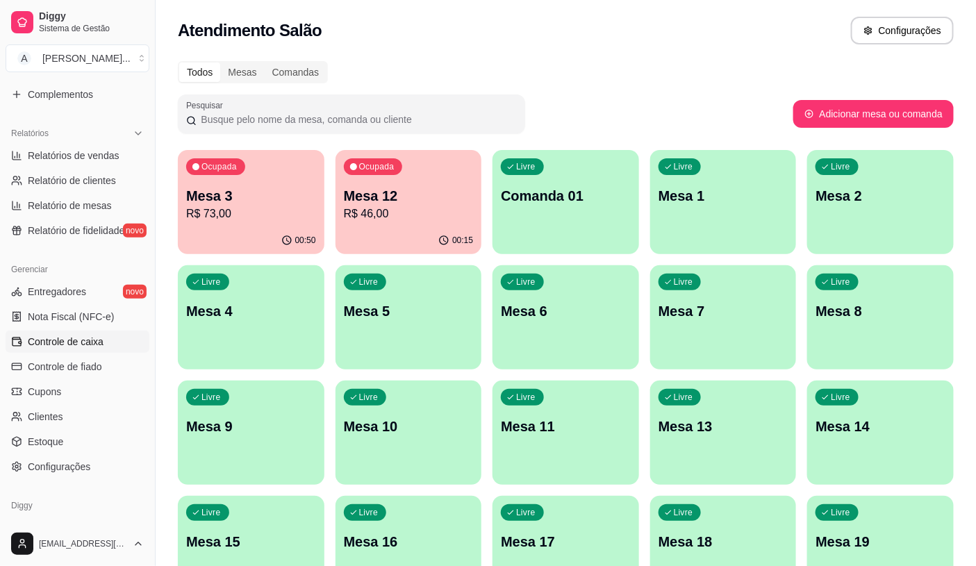
click at [79, 350] on link "Controle de caixa" at bounding box center [78, 342] width 144 height 22
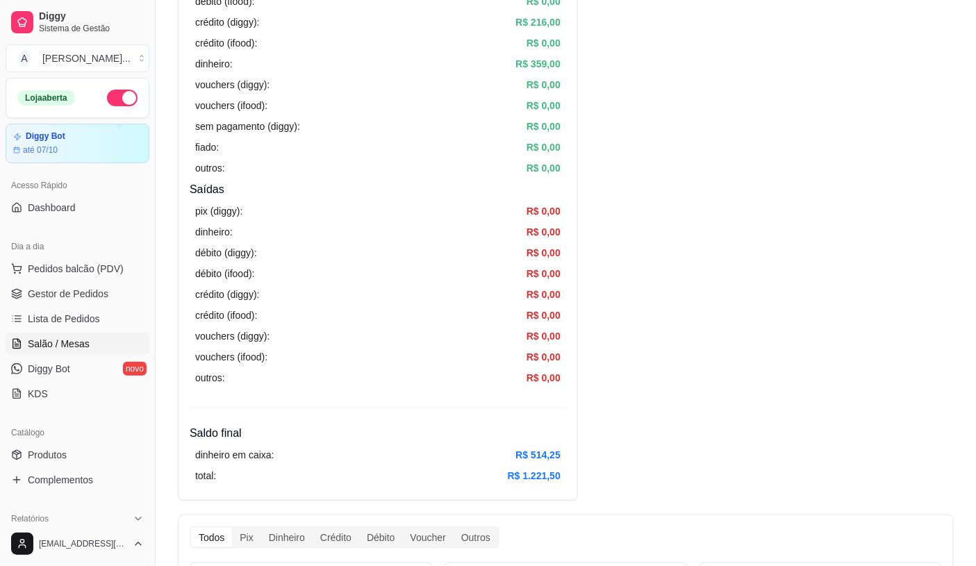
click at [79, 346] on span "Salão / Mesas" at bounding box center [59, 344] width 62 height 14
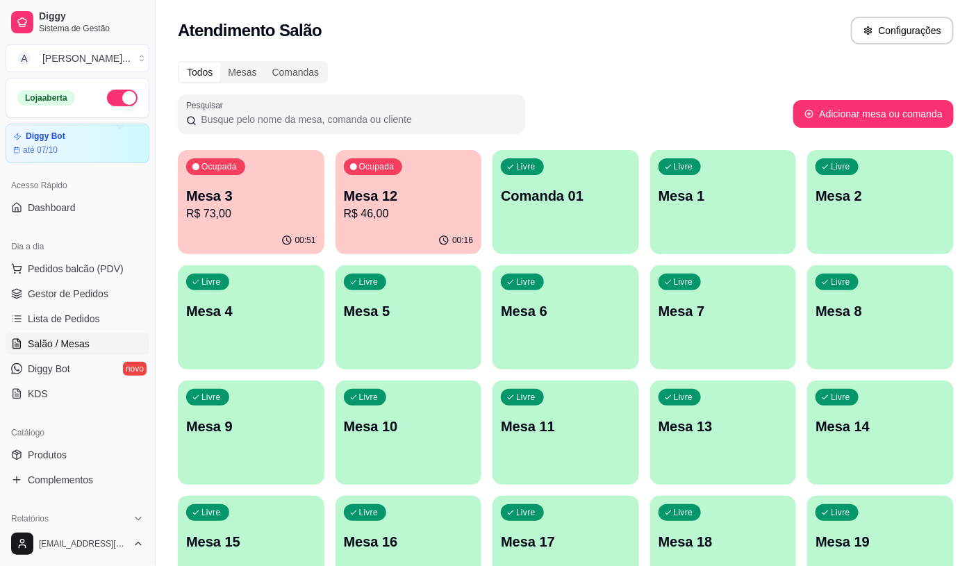
click at [411, 197] on p "Mesa 12" at bounding box center [409, 195] width 130 height 19
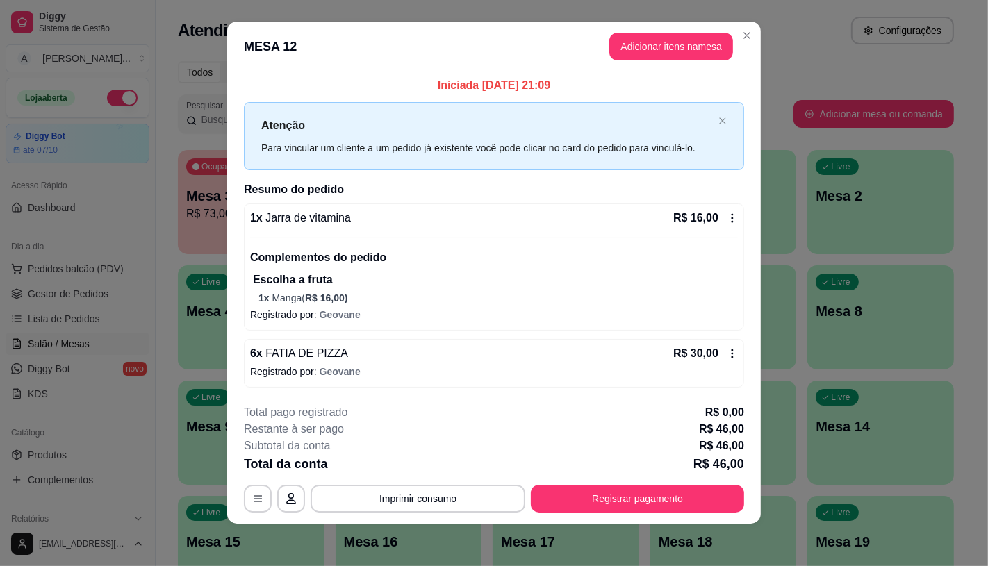
scroll to position [12, 0]
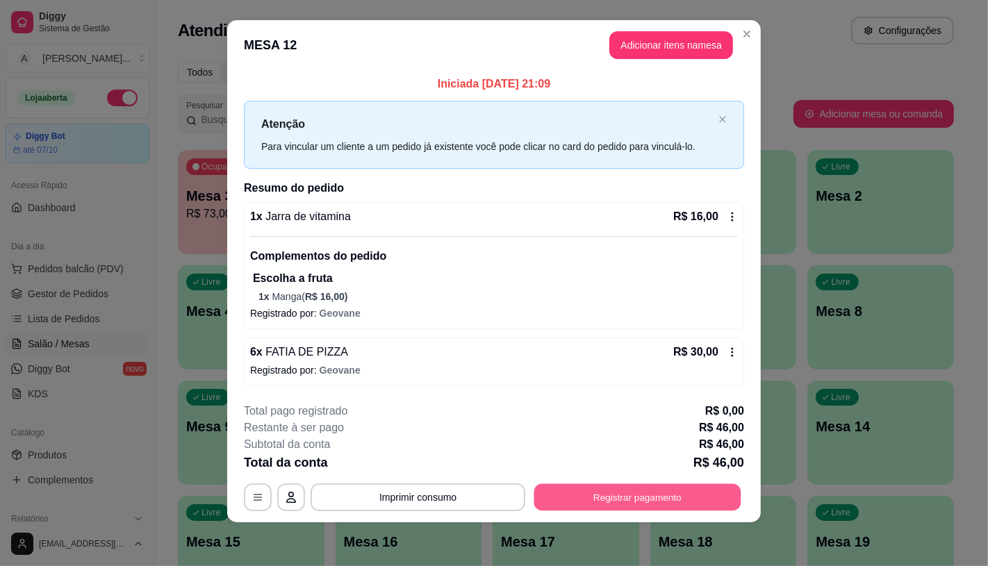
click at [645, 501] on button "Registrar pagamento" at bounding box center [637, 497] width 207 height 27
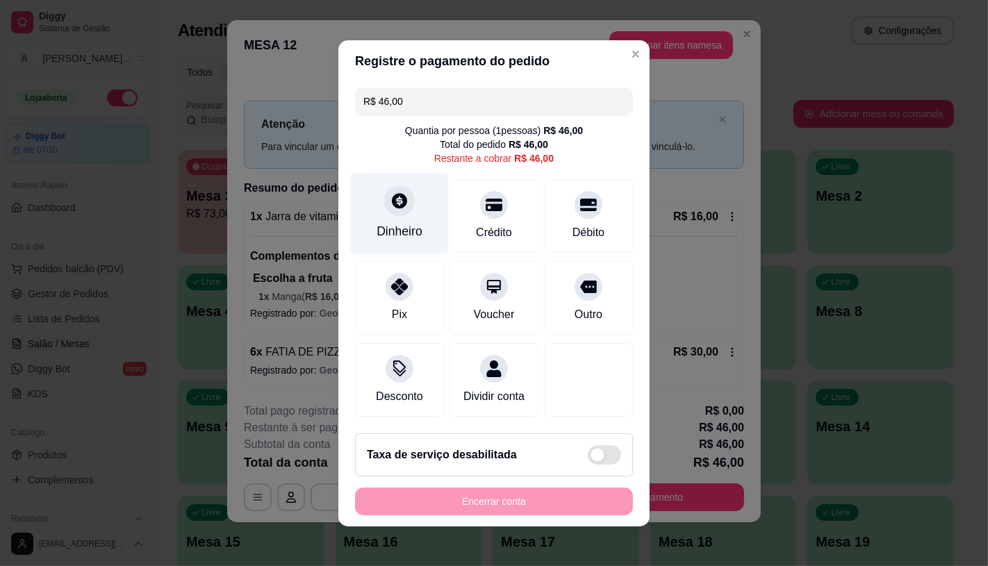
click at [392, 197] on icon at bounding box center [399, 200] width 15 height 15
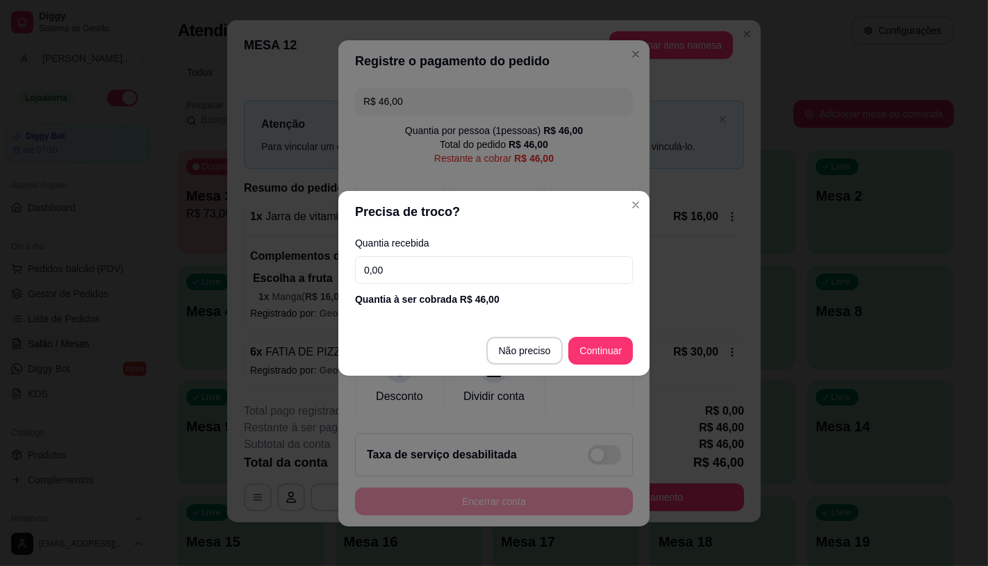
click at [391, 268] on input "0,00" at bounding box center [494, 270] width 278 height 28
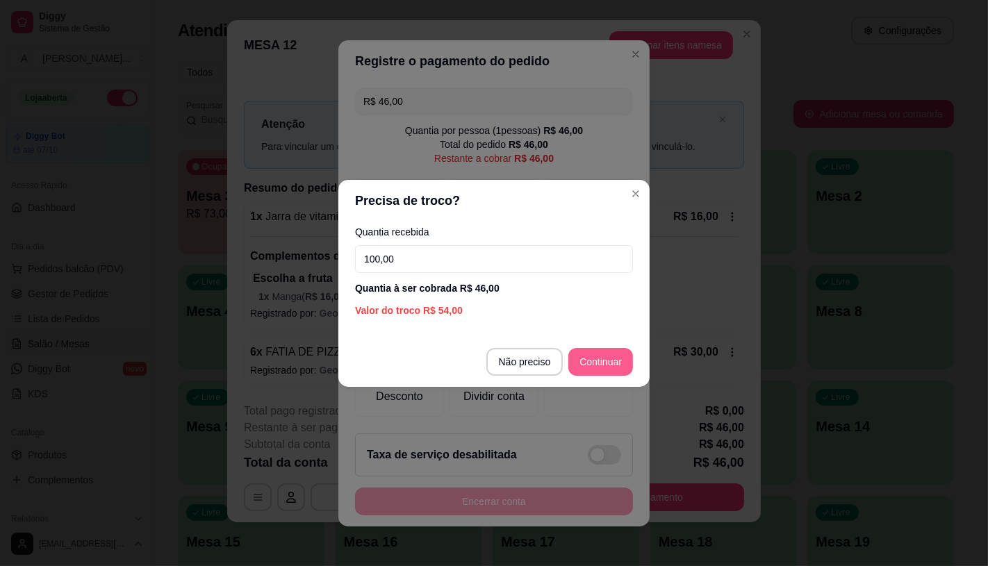
type input "100,00"
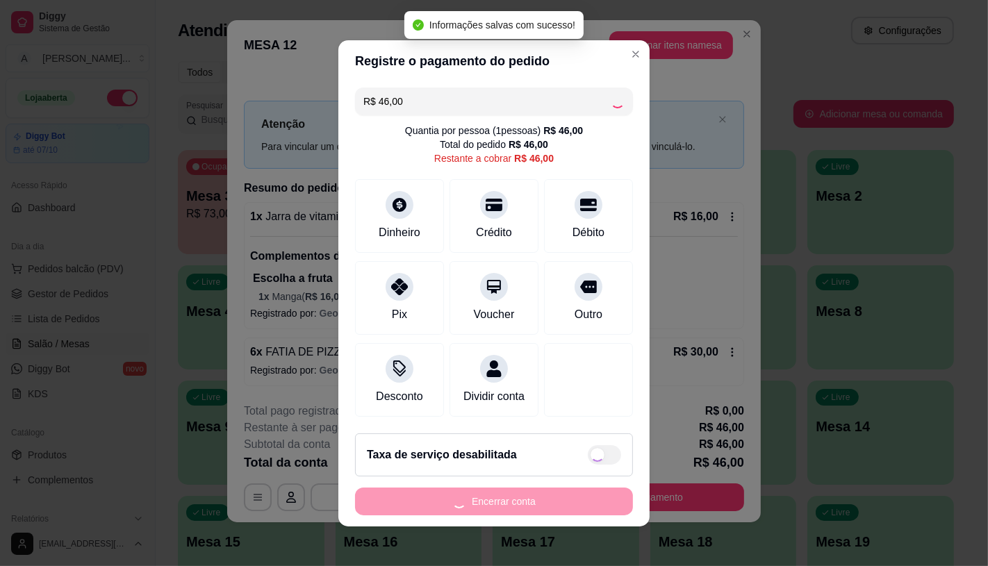
type input "R$ 0,00"
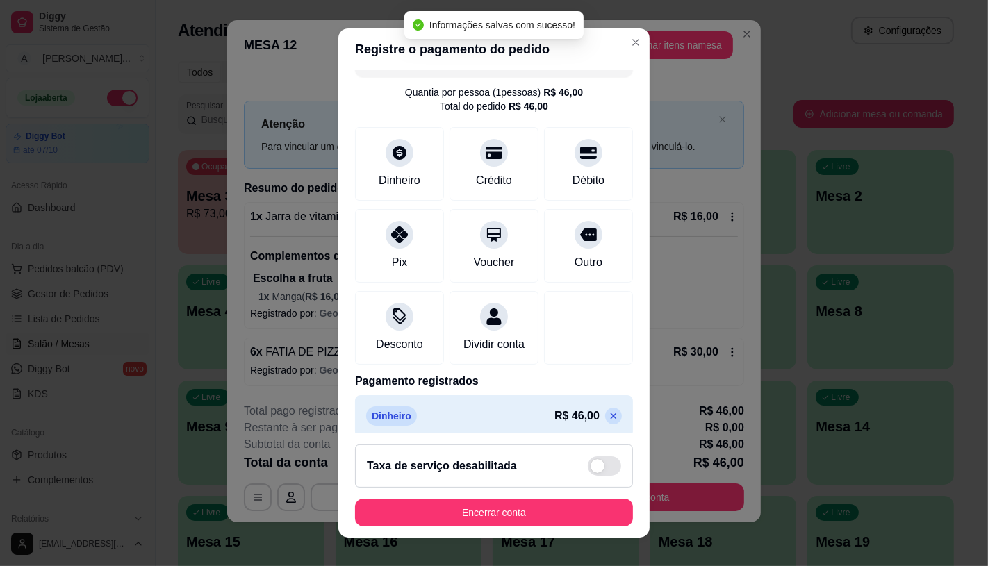
scroll to position [51, 0]
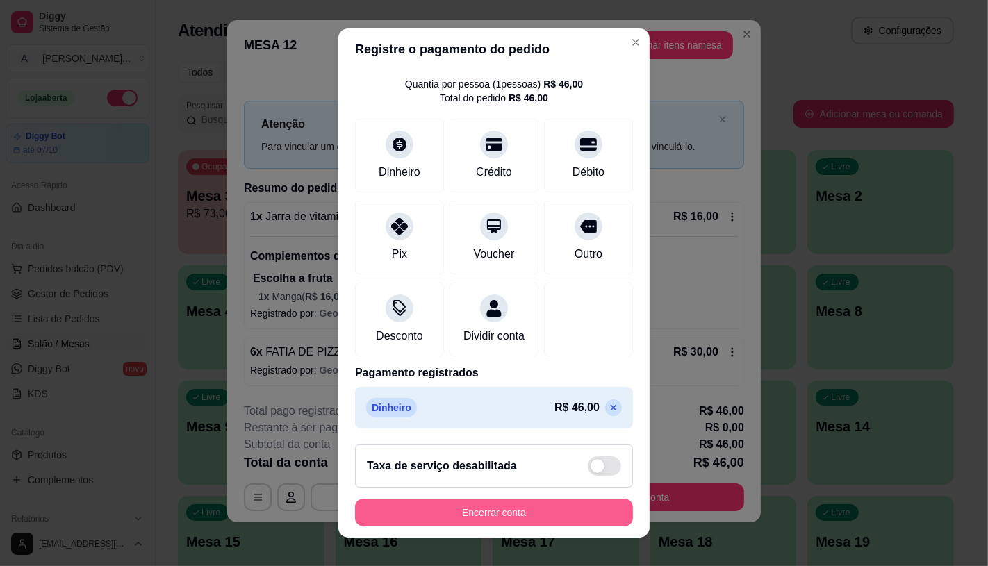
click at [463, 516] on button "Encerrar conta" at bounding box center [494, 513] width 278 height 28
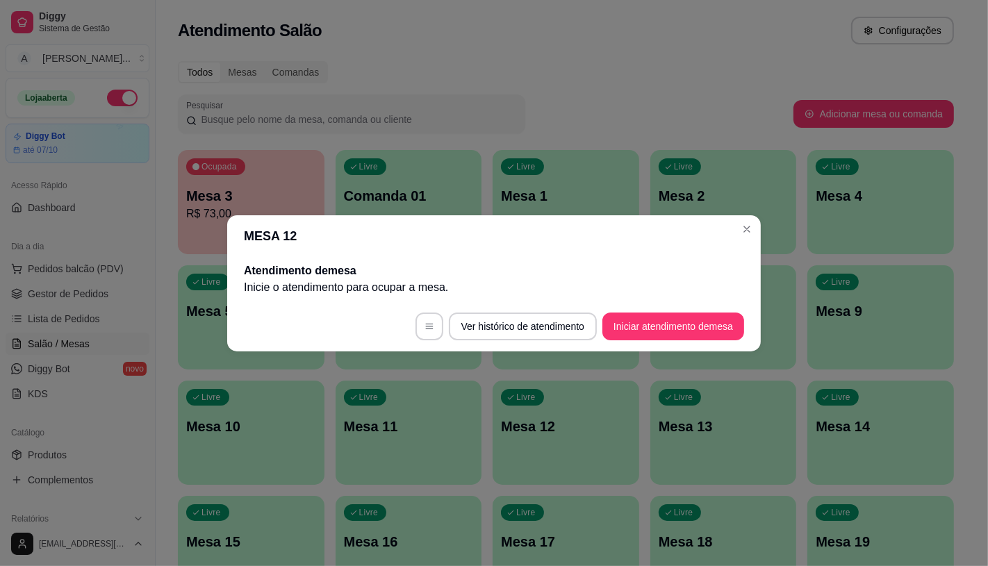
scroll to position [0, 0]
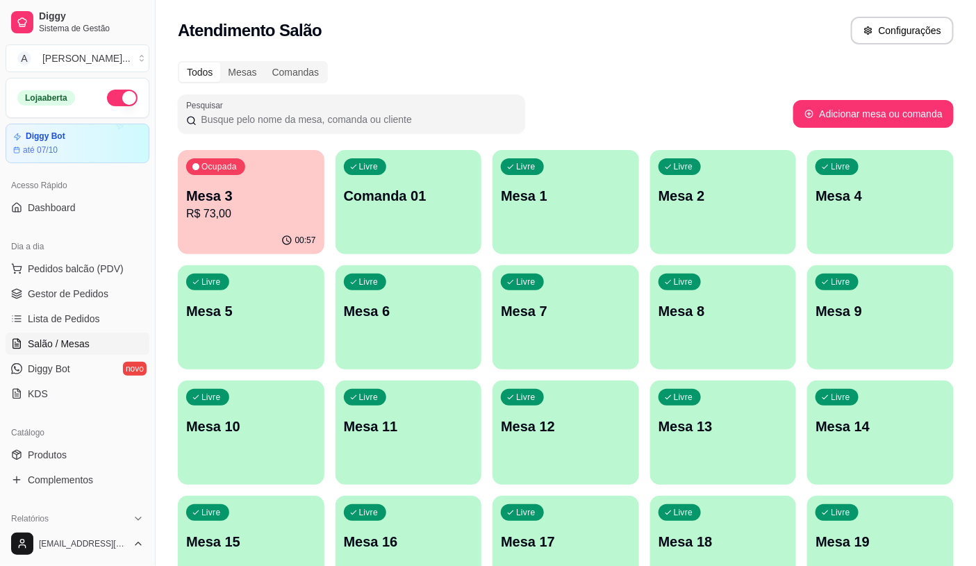
click at [177, 209] on div "Todos Mesas Comandas Pesquisar Adicionar mesa ou comanda Ocupada Mesa 3 R$ 73,0…" at bounding box center [566, 508] width 821 height 910
click at [218, 218] on p "R$ 73,00" at bounding box center [251, 214] width 130 height 17
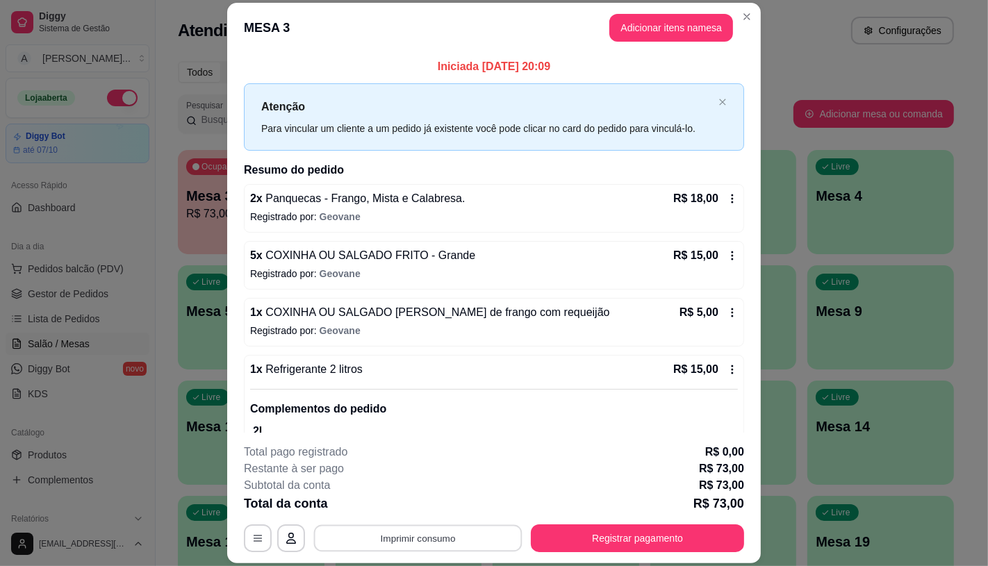
click at [425, 541] on button "Imprimir consumo" at bounding box center [418, 538] width 208 height 27
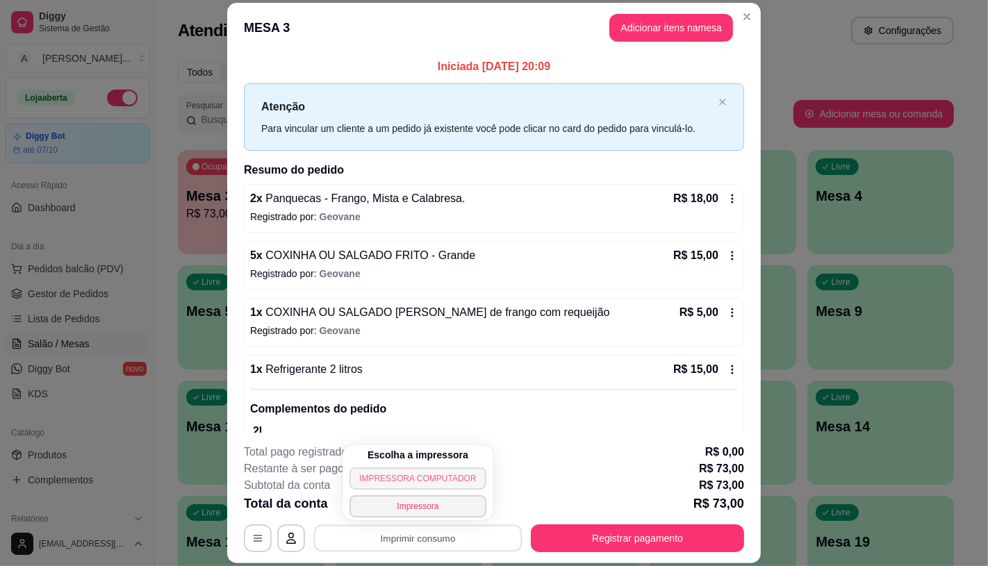
click at [385, 473] on button "IMPRESSORA COMPUTADOR" at bounding box center [418, 479] width 136 height 22
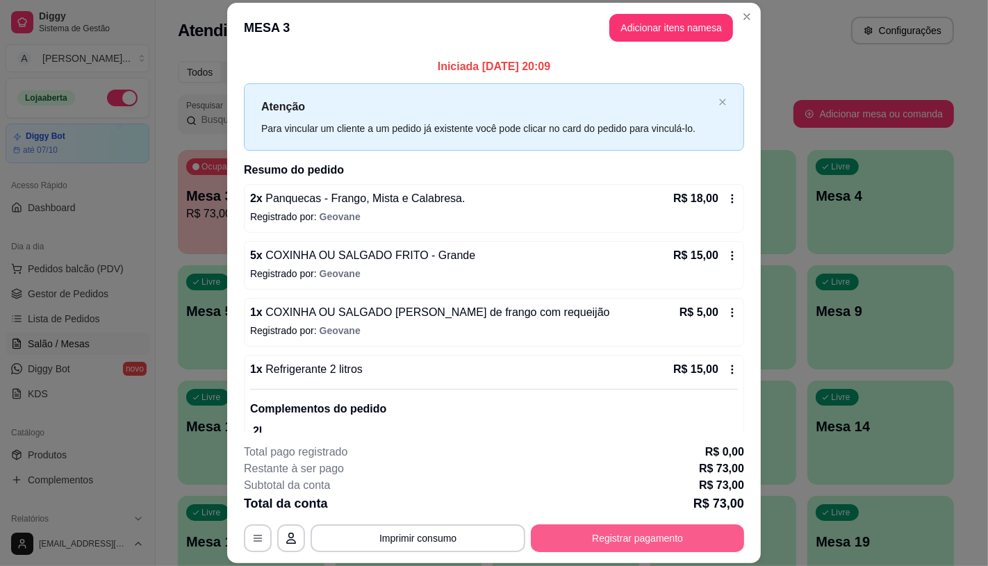
click at [609, 535] on button "Registrar pagamento" at bounding box center [637, 539] width 213 height 28
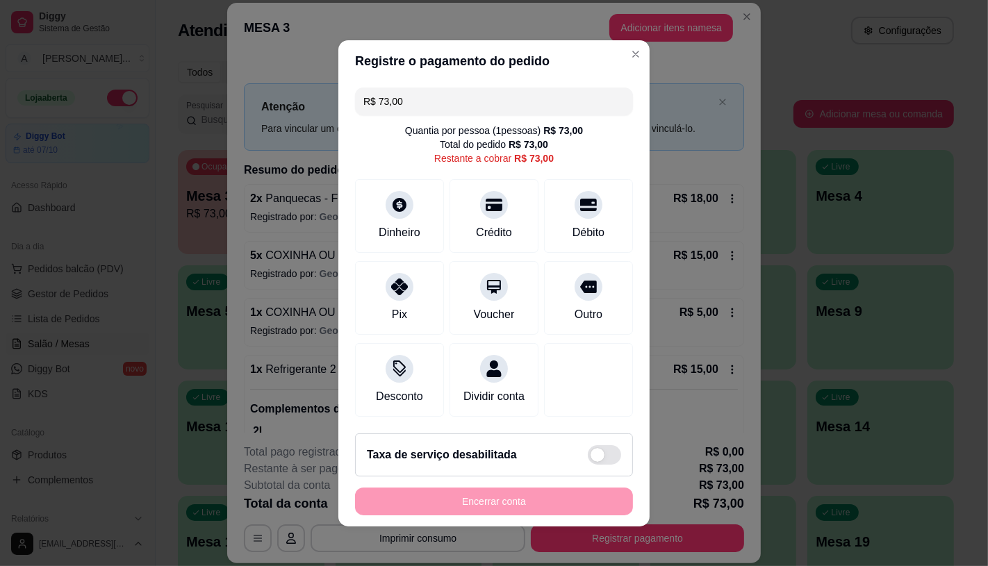
drag, startPoint x: 439, startPoint y: 90, endPoint x: 338, endPoint y: 96, distance: 101.6
click at [339, 96] on div "R$ 73,00 Quantia por pessoa ( 1 pessoas) R$ 73,00 Total do pedido R$ 73,00 Rest…" at bounding box center [493, 252] width 311 height 341
click at [415, 316] on div "Pix" at bounding box center [400, 294] width 98 height 81
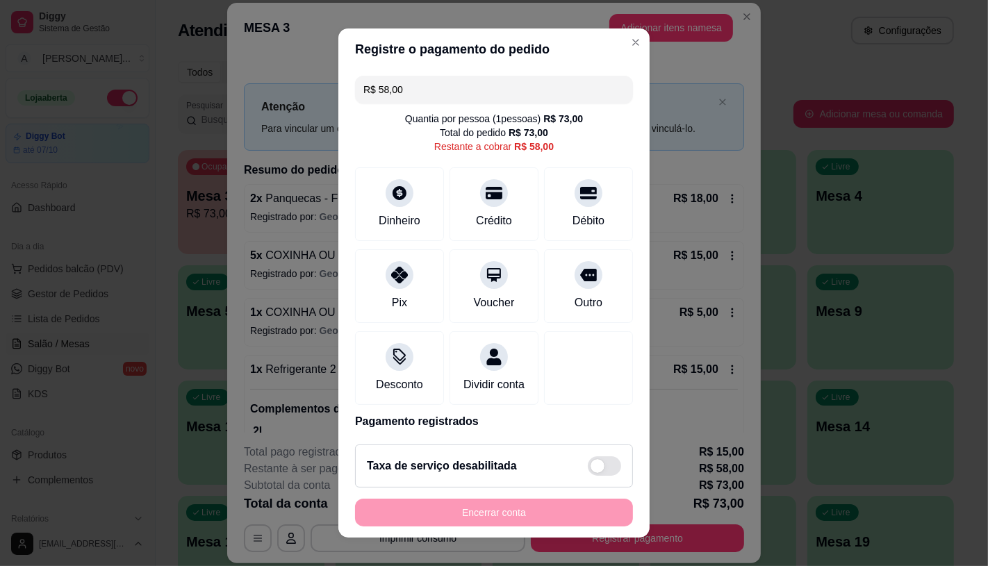
drag, startPoint x: 422, startPoint y: 87, endPoint x: 327, endPoint y: 100, distance: 95.4
click at [327, 100] on div "Registre o pagamento do pedido R$ 58,00 Quantia por pessoa ( 1 pessoas) R$ 73,0…" at bounding box center [494, 283] width 988 height 566
click at [485, 183] on icon at bounding box center [494, 189] width 18 height 18
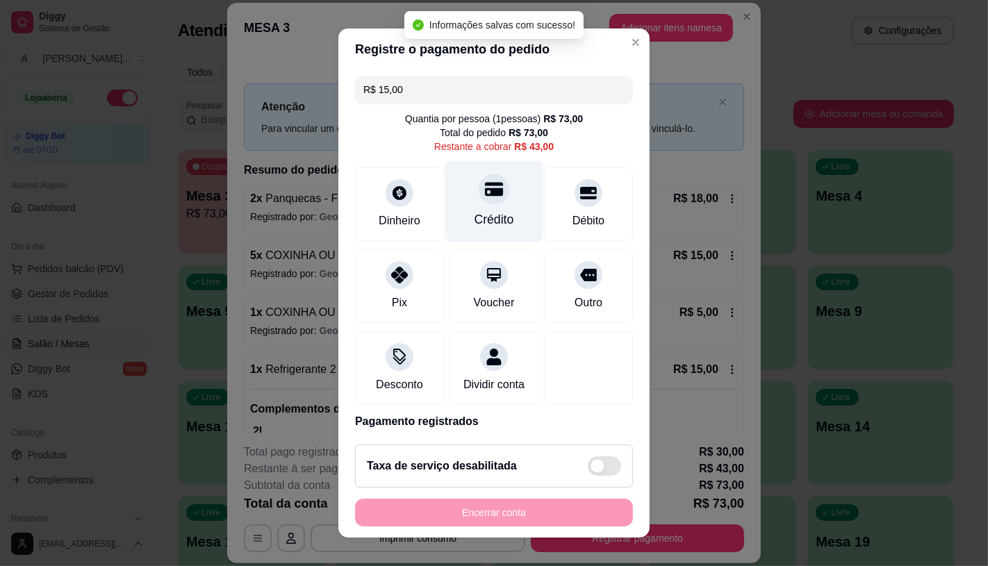
type input "R$ 43,00"
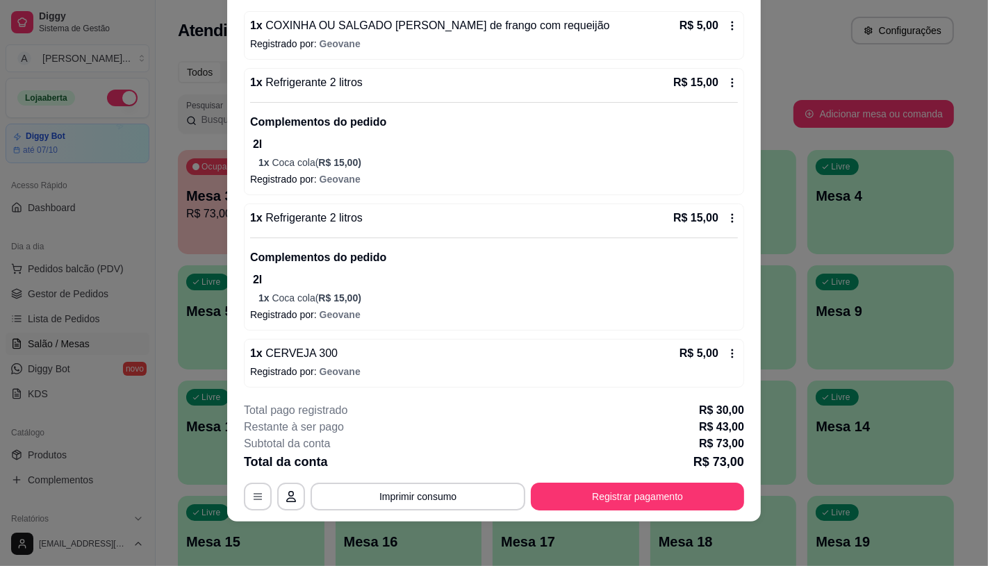
scroll to position [247, 0]
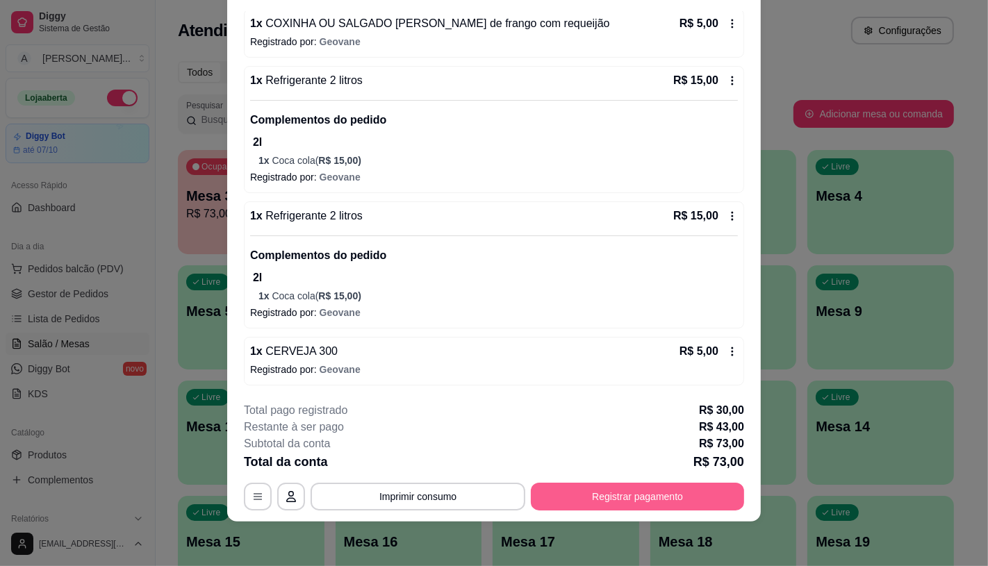
click at [603, 498] on button "Registrar pagamento" at bounding box center [637, 497] width 213 height 28
type input "R$ 51,00"
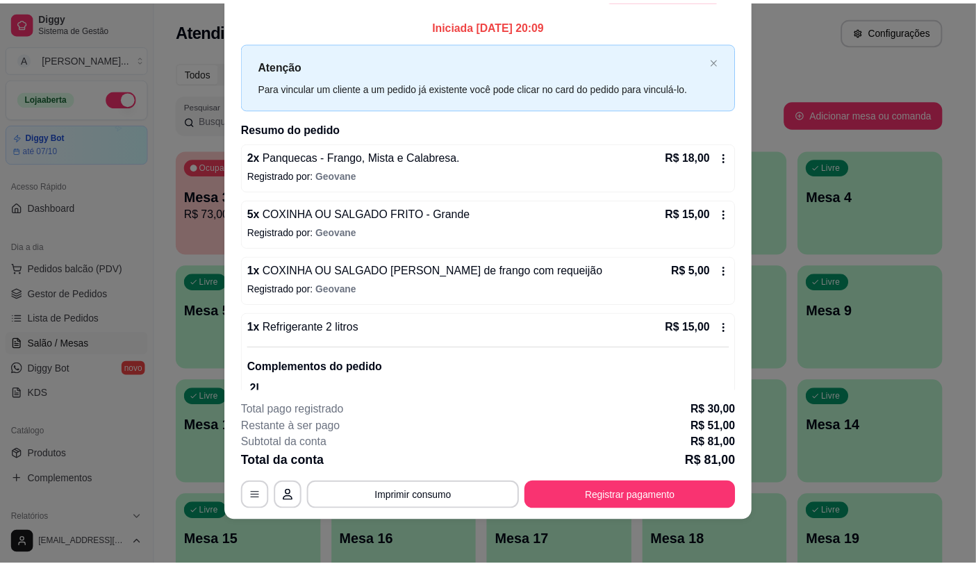
scroll to position [0, 0]
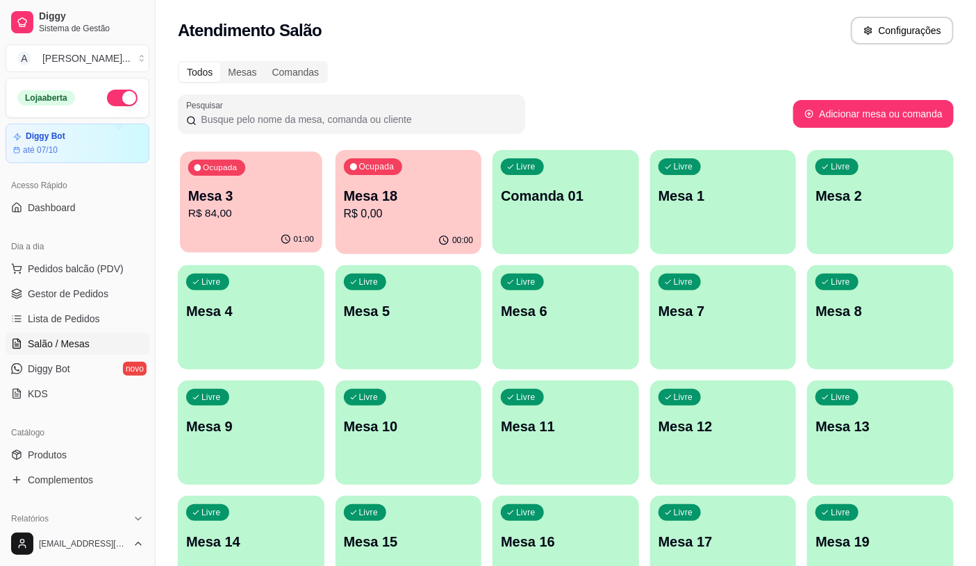
click at [275, 225] on div "Ocupada Mesa 3 R$ 84,00" at bounding box center [251, 189] width 142 height 75
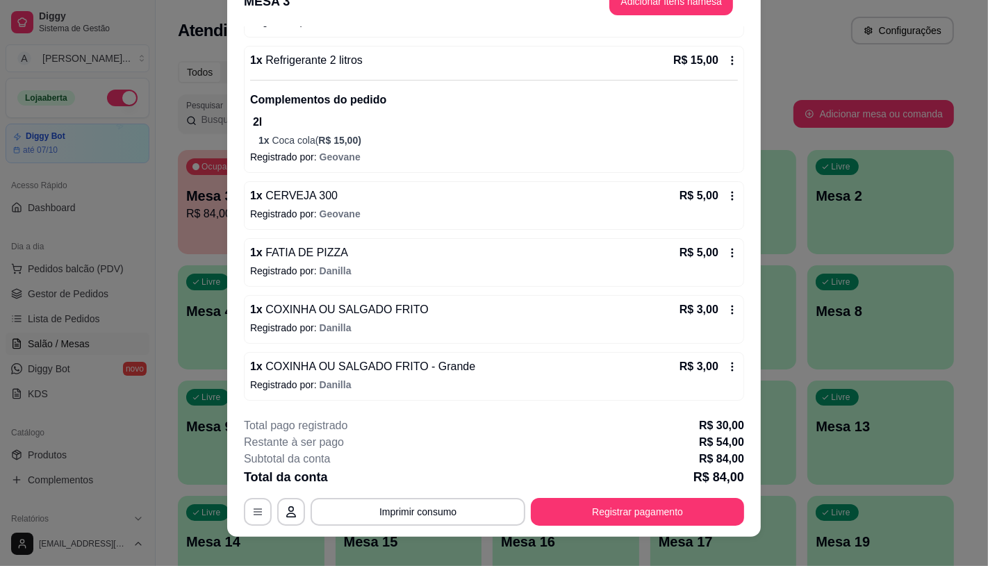
scroll to position [42, 0]
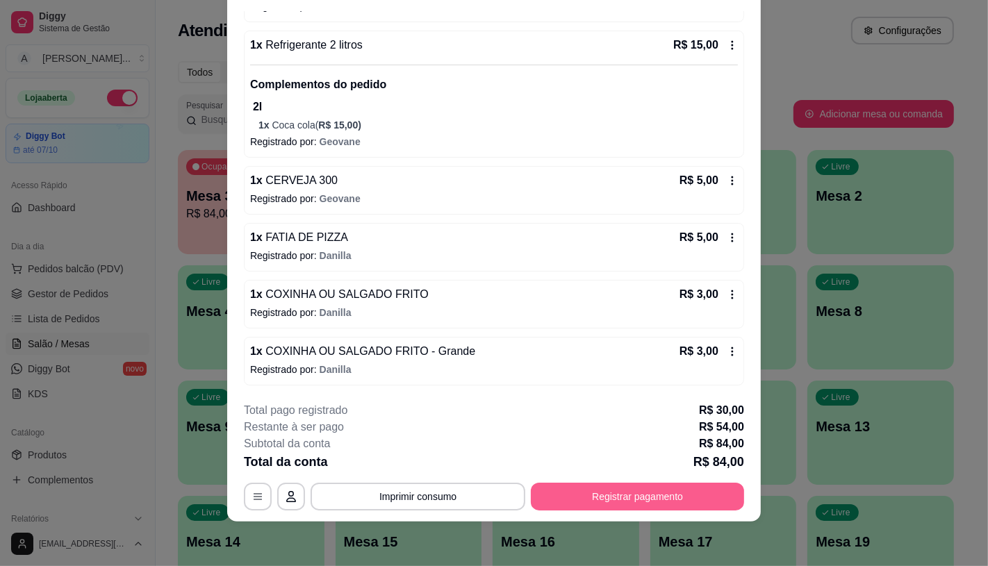
click at [598, 494] on button "Registrar pagamento" at bounding box center [637, 497] width 213 height 28
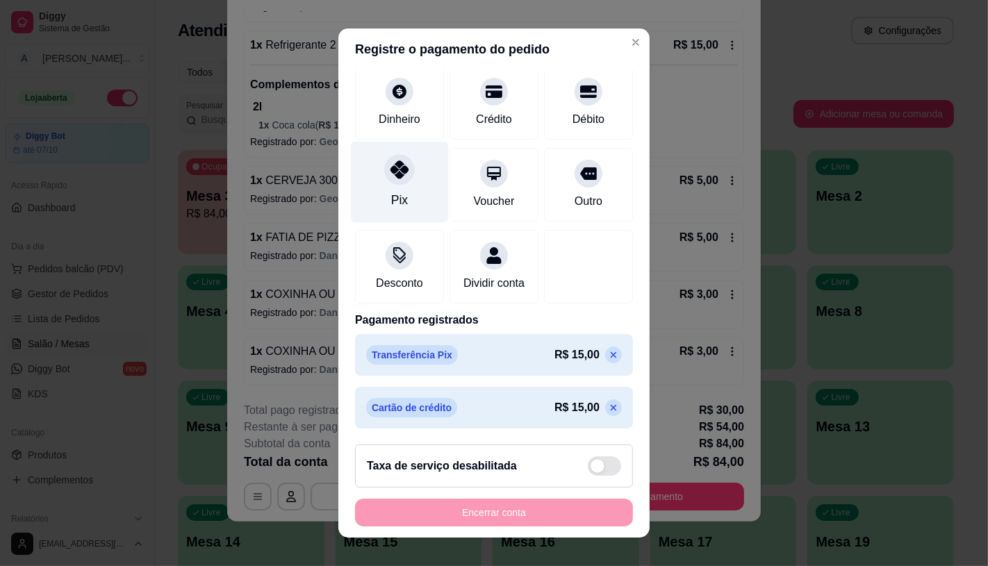
scroll to position [16, 0]
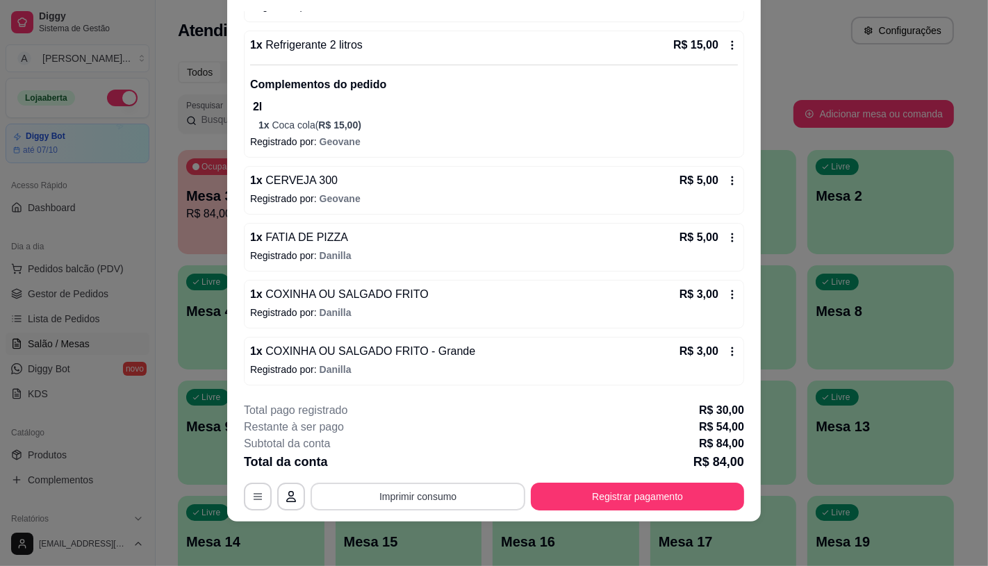
click at [389, 496] on button "Imprimir consumo" at bounding box center [418, 497] width 215 height 28
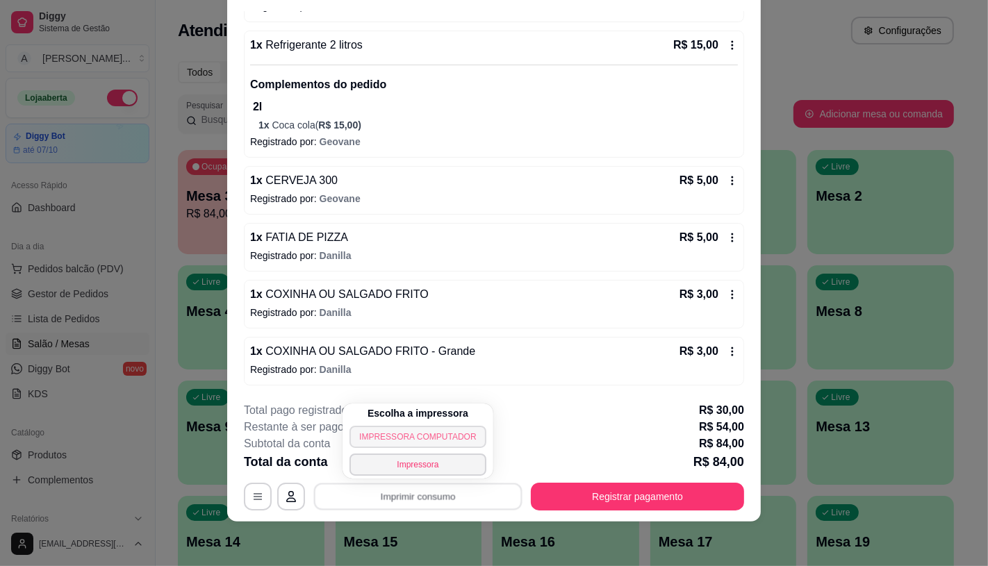
click at [379, 434] on button "IMPRESSORA COMPUTADOR" at bounding box center [418, 437] width 136 height 22
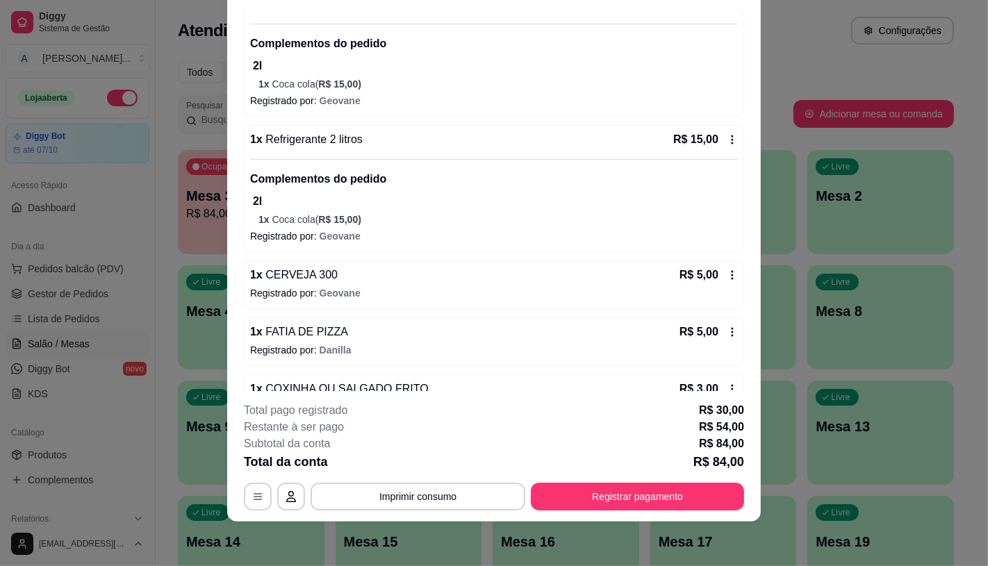
scroll to position [265, 0]
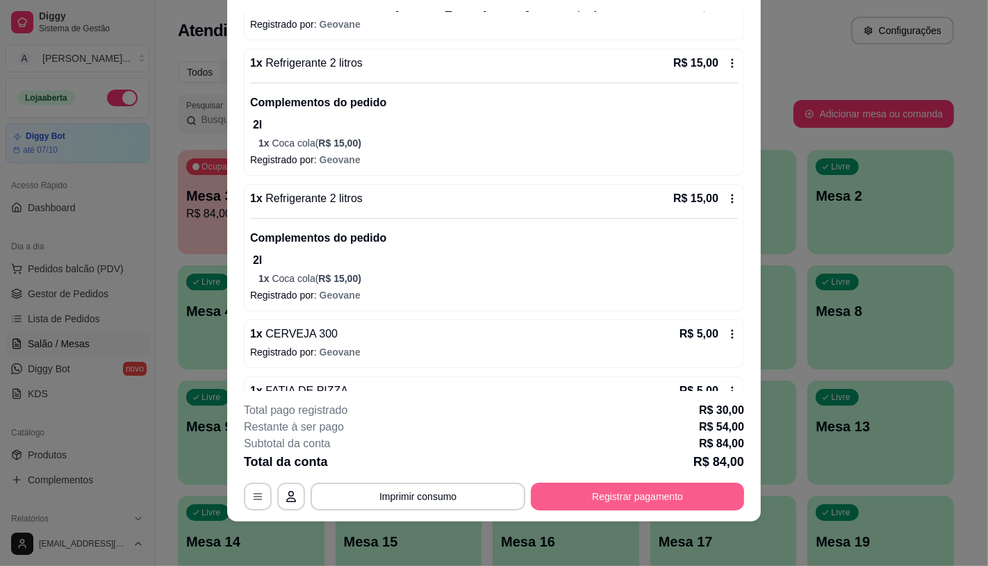
click at [596, 509] on button "Registrar pagamento" at bounding box center [637, 497] width 213 height 28
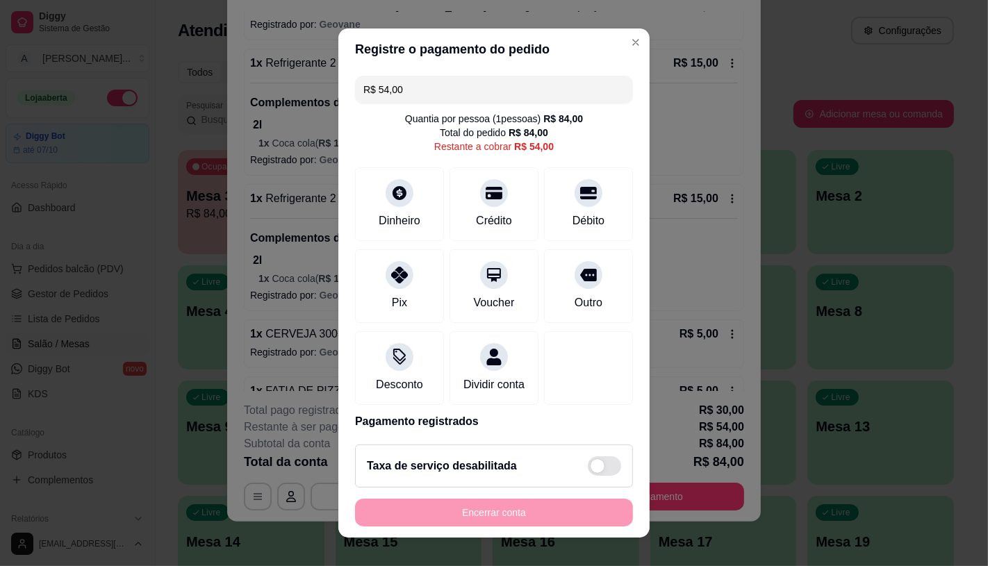
drag, startPoint x: 416, startPoint y: 85, endPoint x: 322, endPoint y: 92, distance: 93.3
click at [322, 92] on div "Registre o pagamento do pedido R$ 54,00 Quantia por pessoa ( 1 pessoas) R$ 84,0…" at bounding box center [494, 283] width 988 height 566
click at [581, 208] on div "Débito" at bounding box center [589, 201] width 98 height 81
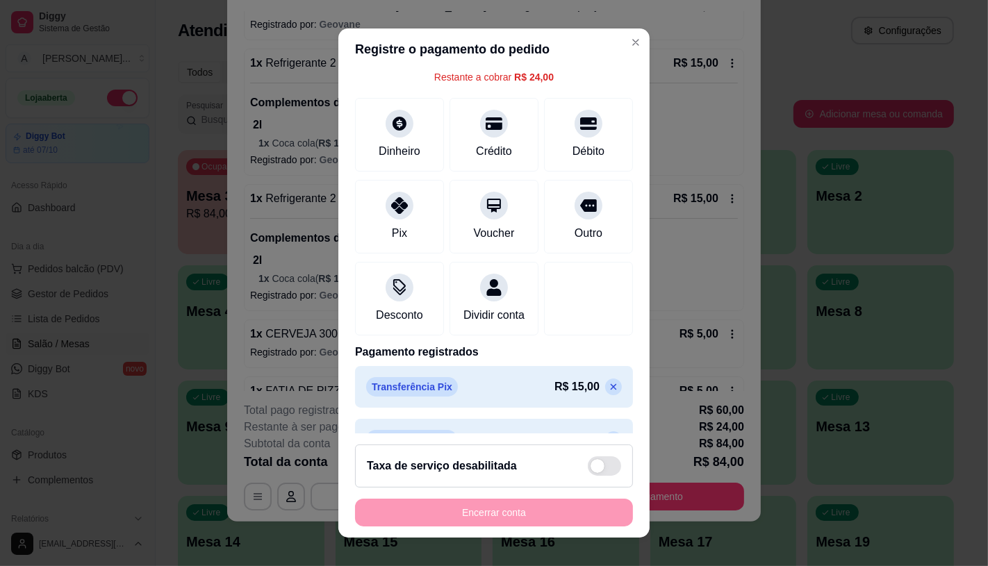
scroll to position [0, 0]
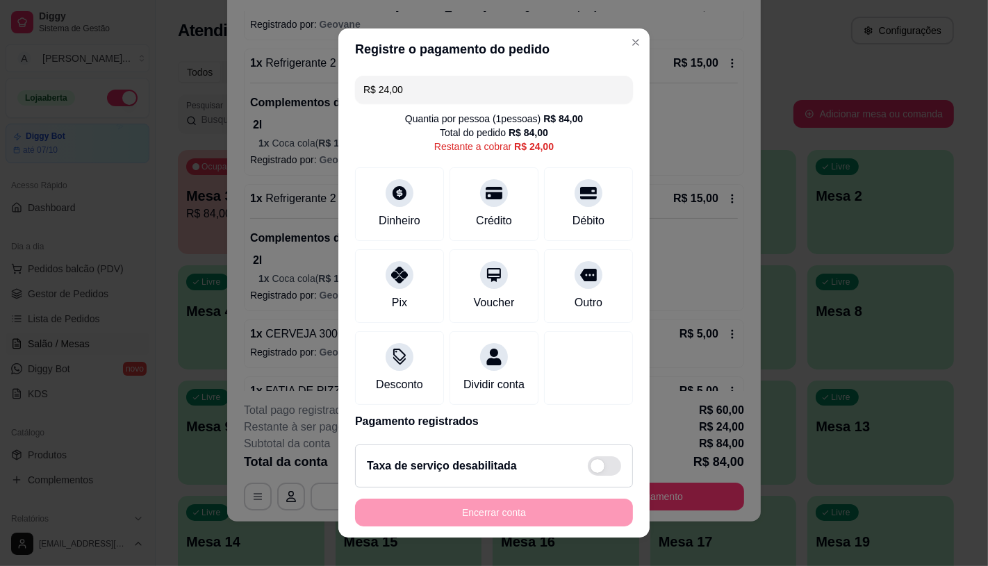
drag, startPoint x: 418, startPoint y: 91, endPoint x: 288, endPoint y: 99, distance: 130.2
click at [288, 99] on div "Registre o pagamento do pedido R$ 24,00 Quantia por pessoa ( 1 pessoas) R$ 84,0…" at bounding box center [494, 283] width 988 height 566
type input "R$ 12,00"
click at [403, 286] on div "Pix" at bounding box center [400, 283] width 98 height 81
click at [393, 218] on div "Dinheiro" at bounding box center [400, 220] width 46 height 18
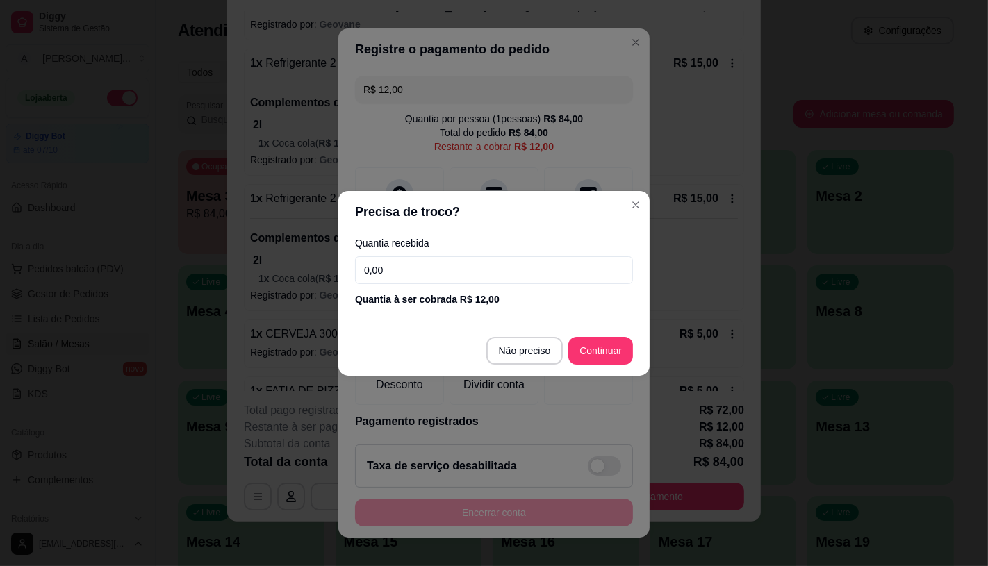
click at [404, 270] on input "0,00" at bounding box center [494, 270] width 278 height 28
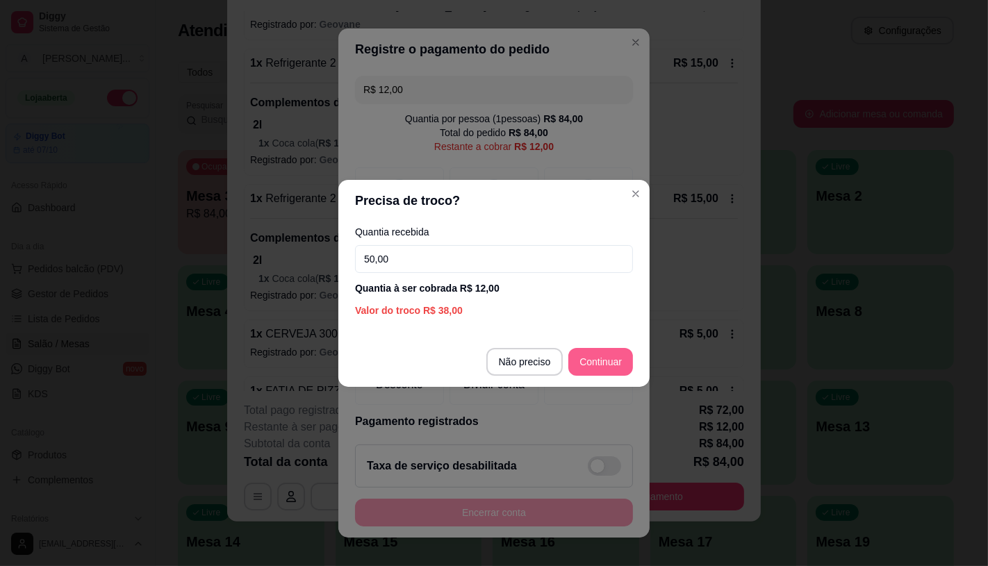
type input "50,00"
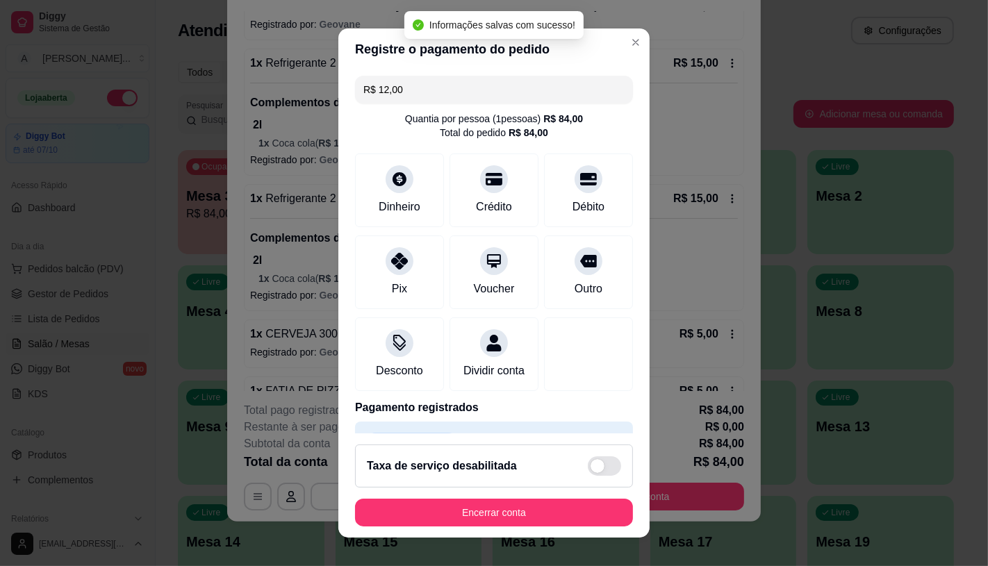
type input "R$ 0,00"
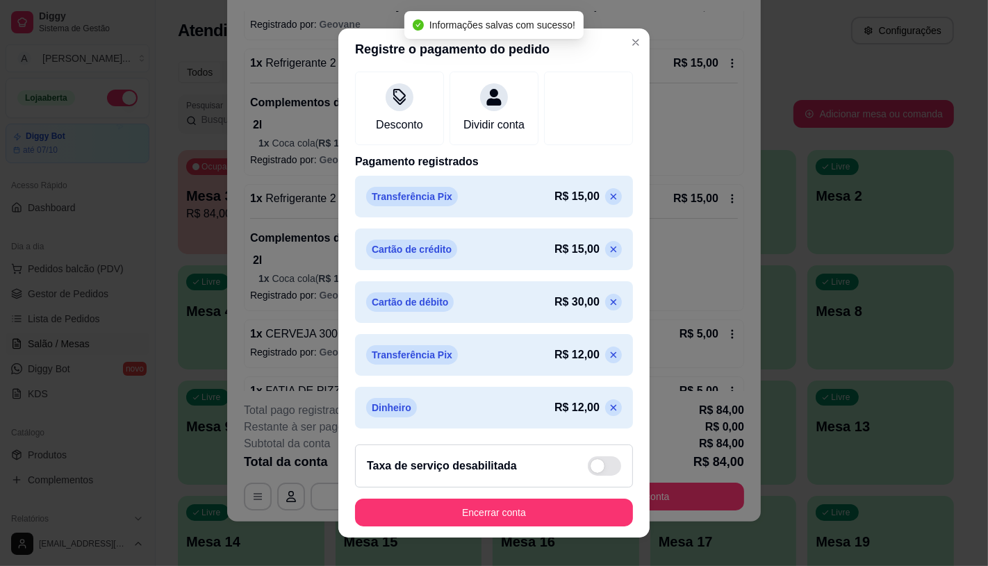
scroll to position [263, 0]
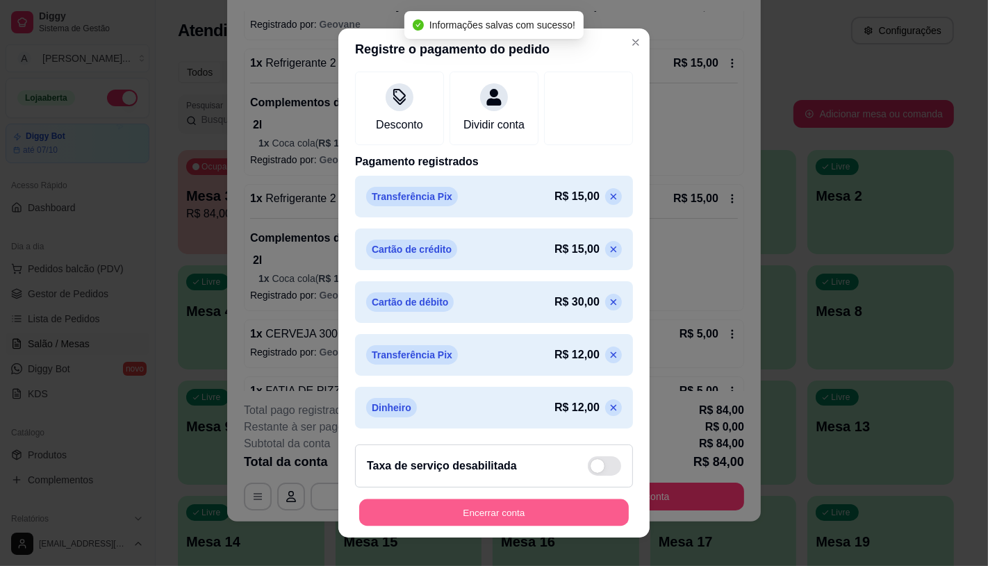
click at [441, 502] on button "Encerrar conta" at bounding box center [494, 513] width 270 height 27
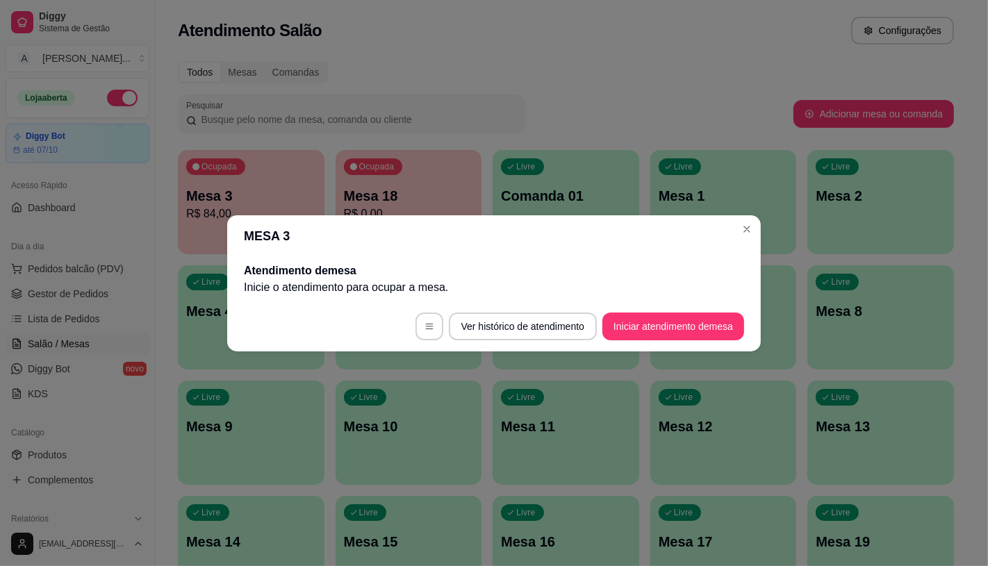
scroll to position [0, 0]
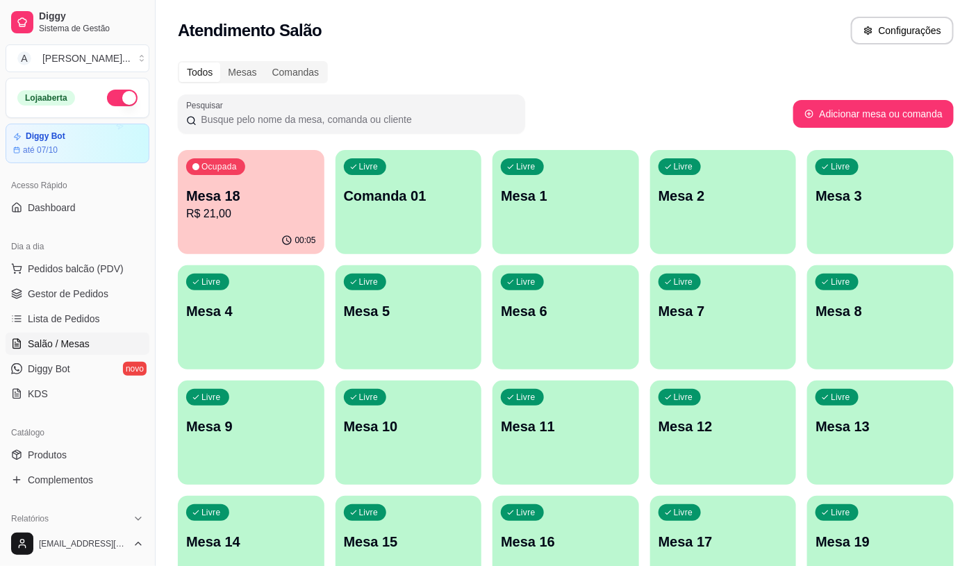
click at [70, 345] on span "Salão / Mesas" at bounding box center [59, 344] width 62 height 14
click at [88, 316] on span "Lista de Pedidos" at bounding box center [64, 319] width 72 height 14
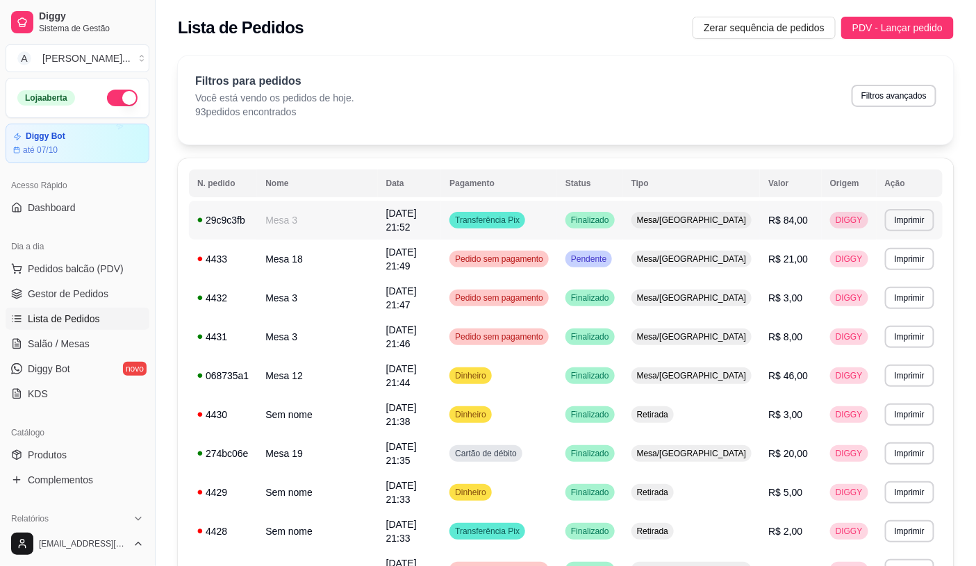
click at [341, 224] on td "Mesa 3" at bounding box center [317, 220] width 120 height 39
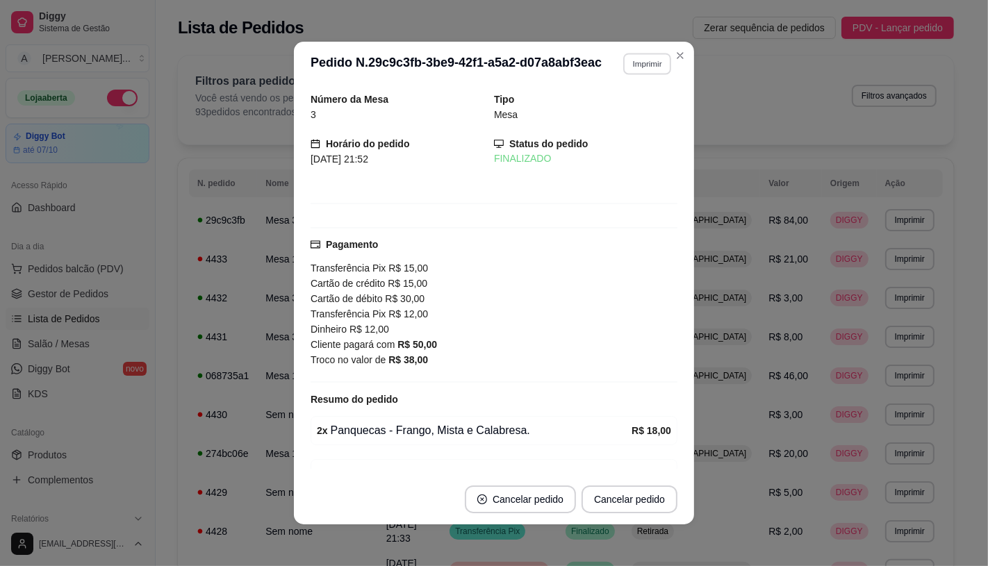
click at [631, 60] on button "Imprimir" at bounding box center [647, 64] width 48 height 22
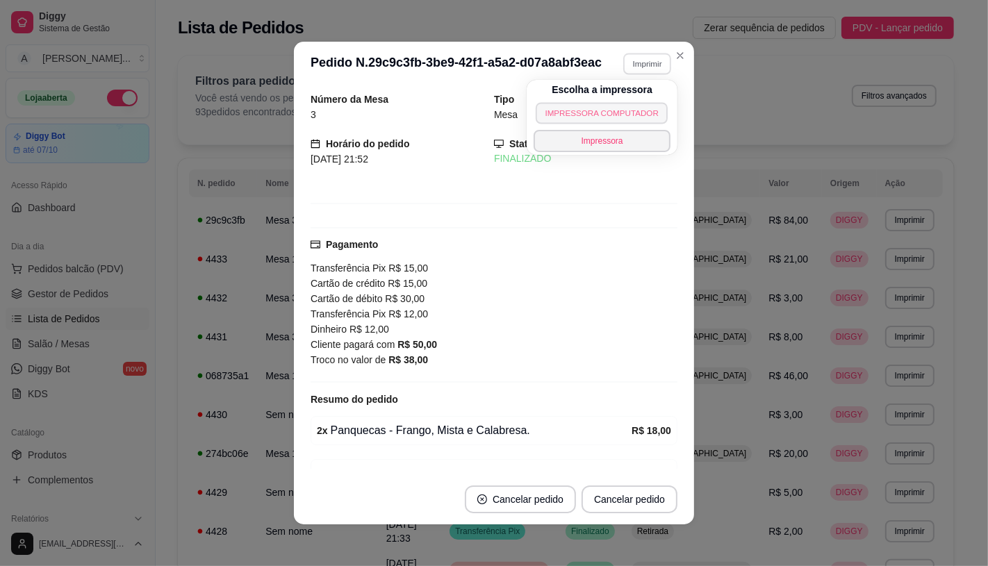
click at [589, 119] on button "IMPRESSORA COMPUTADOR" at bounding box center [602, 113] width 133 height 22
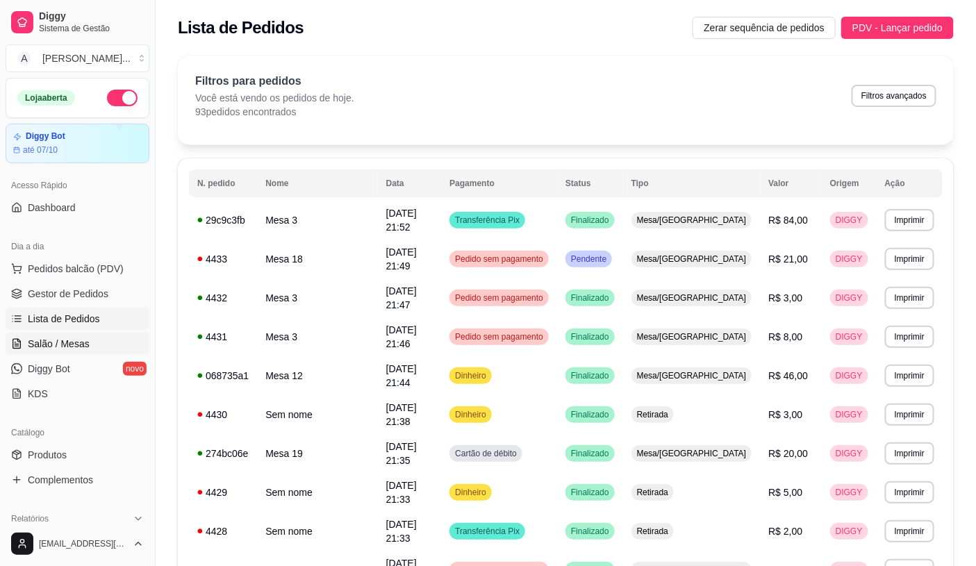
click at [51, 345] on span "Salão / Mesas" at bounding box center [59, 344] width 62 height 14
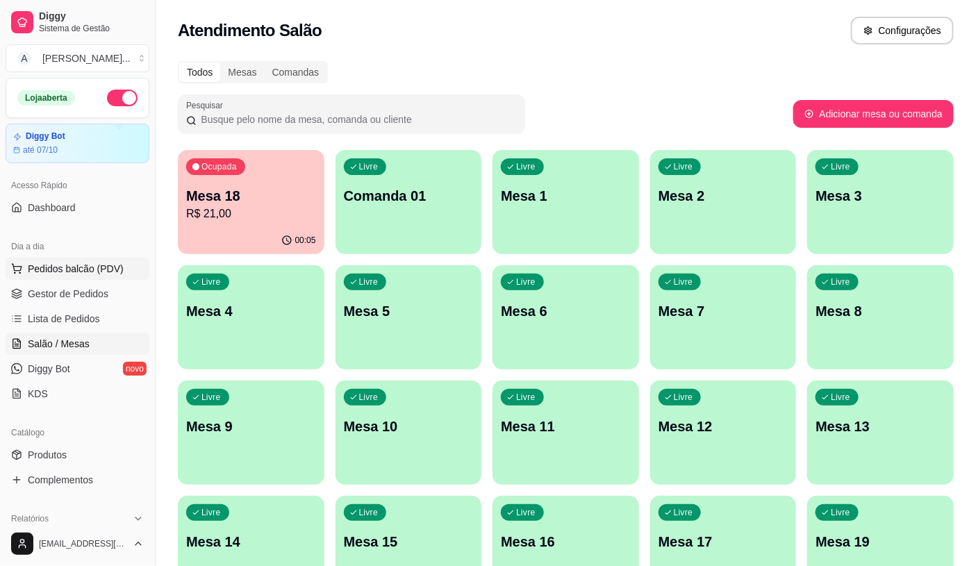
click at [106, 262] on span "Pedidos balcão (PDV)" at bounding box center [76, 269] width 96 height 14
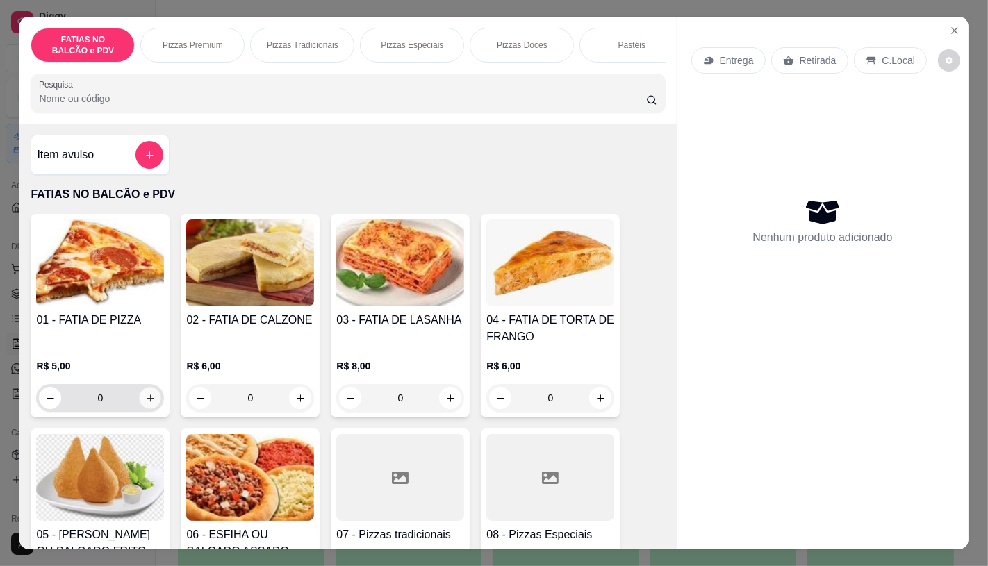
click at [147, 402] on icon "increase-product-quantity" at bounding box center [150, 398] width 7 height 7
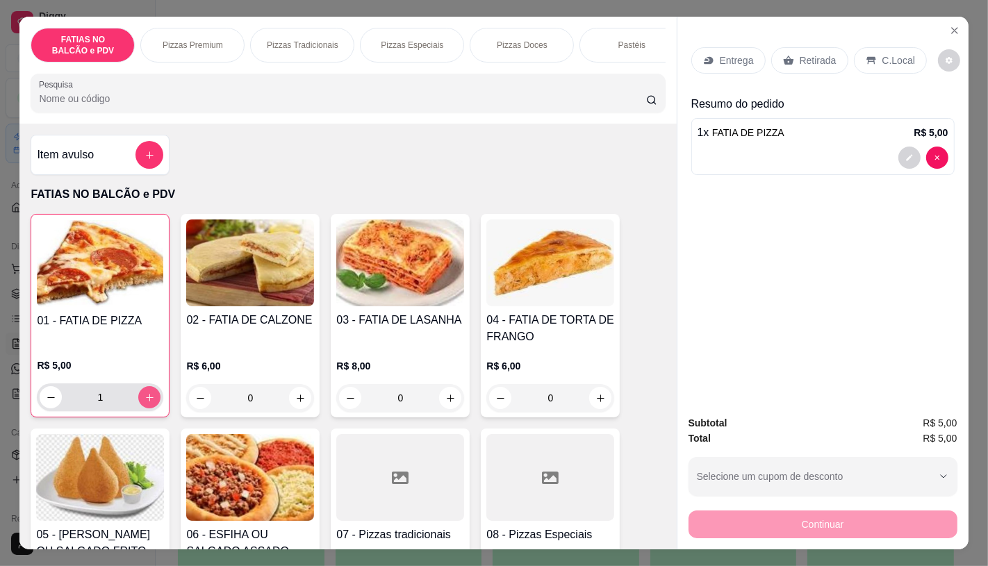
click at [146, 402] on icon "increase-product-quantity" at bounding box center [150, 398] width 8 height 8
click at [146, 401] on icon "increase-product-quantity" at bounding box center [149, 397] width 7 height 7
type input "4"
click at [801, 57] on p "Retirada" at bounding box center [818, 61] width 37 height 14
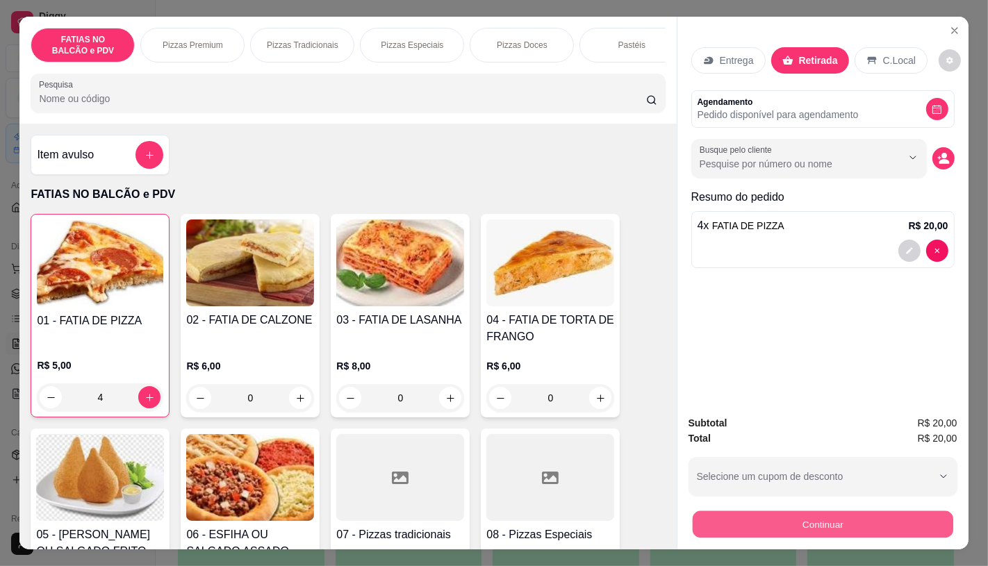
click at [748, 518] on button "Continuar" at bounding box center [822, 524] width 261 height 27
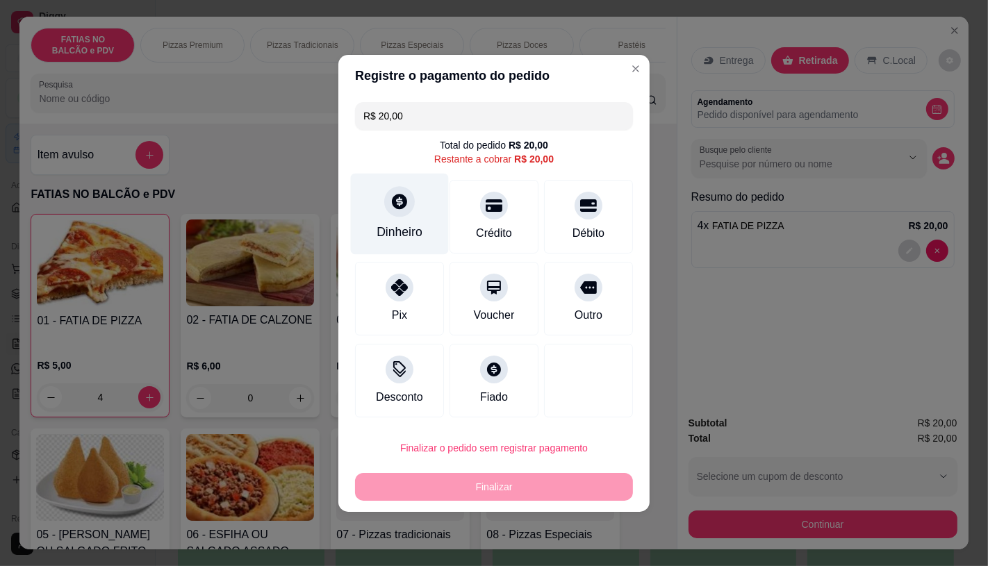
click at [386, 244] on div "Dinheiro" at bounding box center [400, 213] width 98 height 81
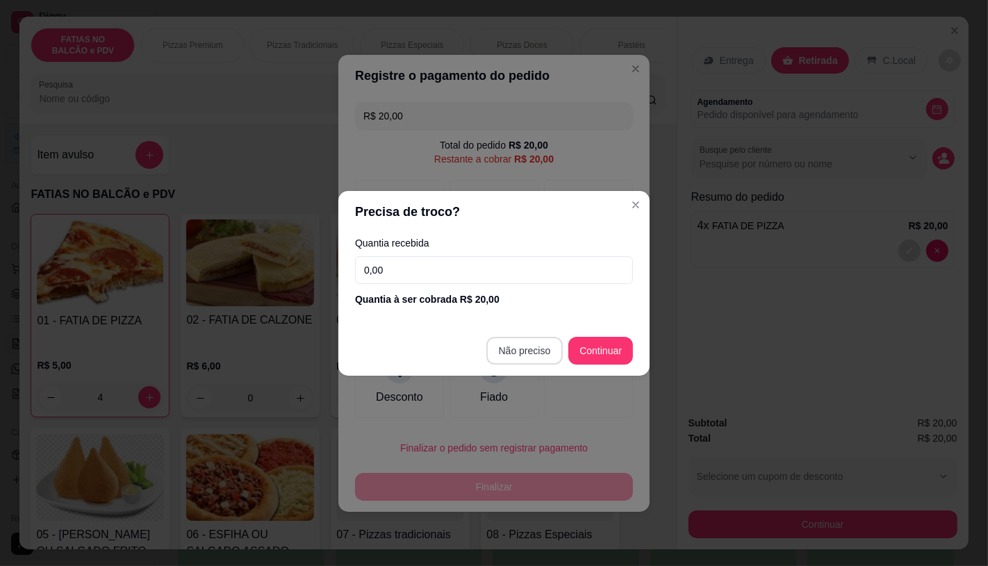
type input "R$ 0,00"
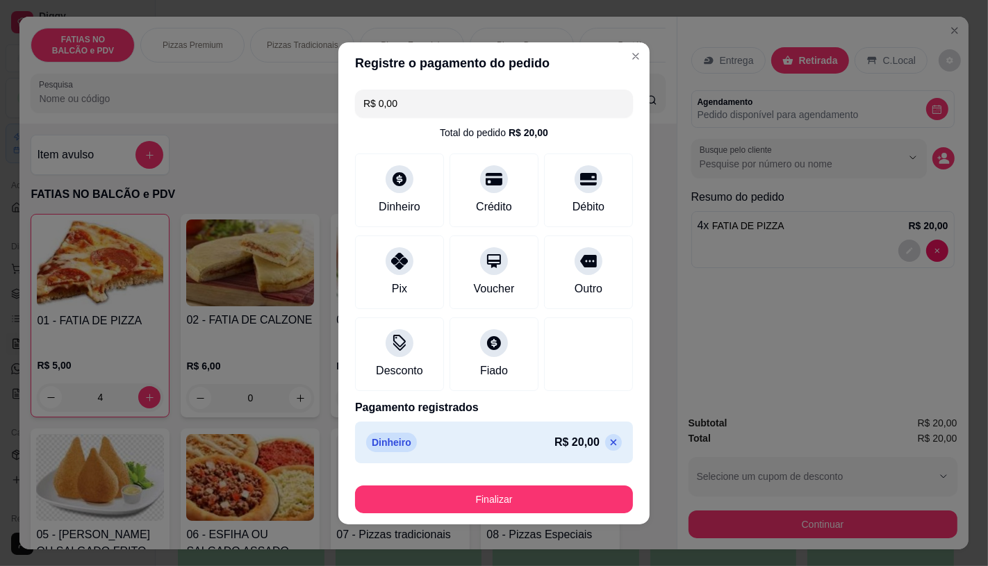
click at [488, 499] on button "Finalizar" at bounding box center [494, 500] width 278 height 28
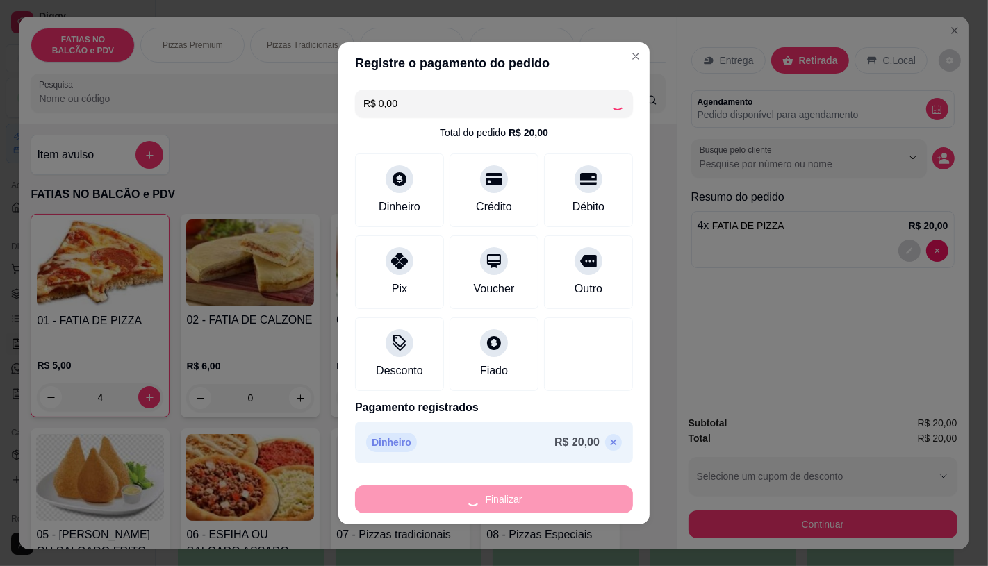
type input "0"
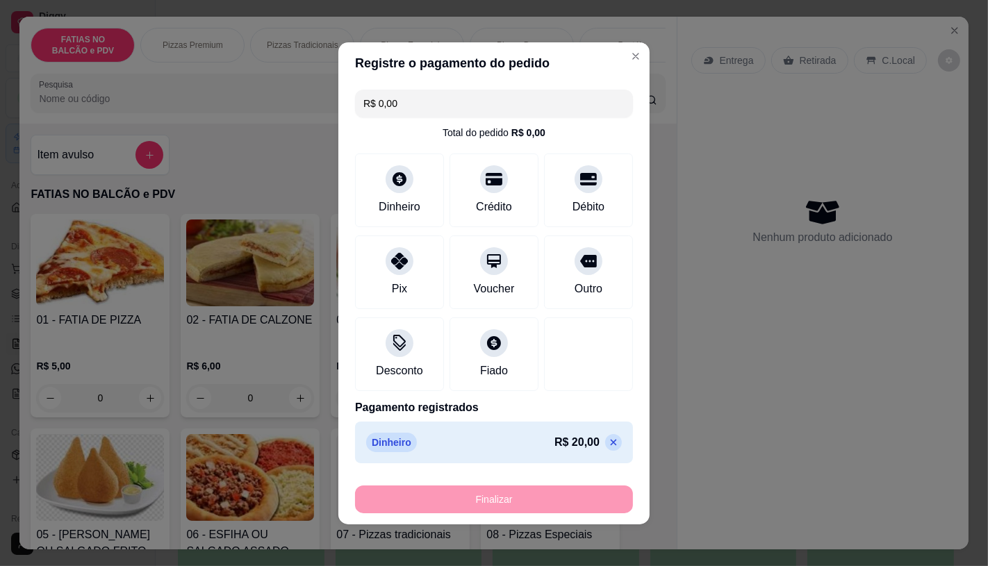
type input "-R$ 20,00"
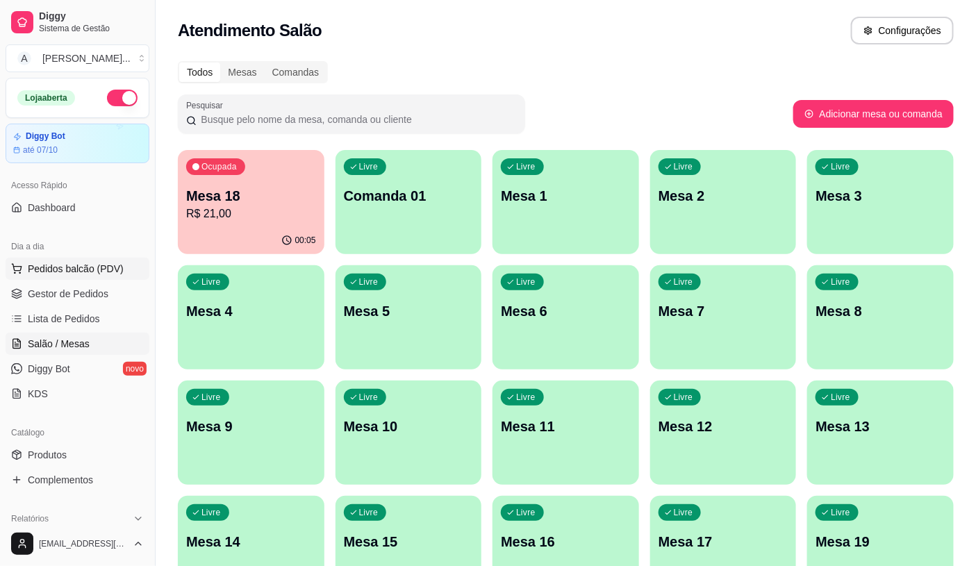
click at [120, 272] on button "Pedidos balcão (PDV)" at bounding box center [78, 269] width 144 height 22
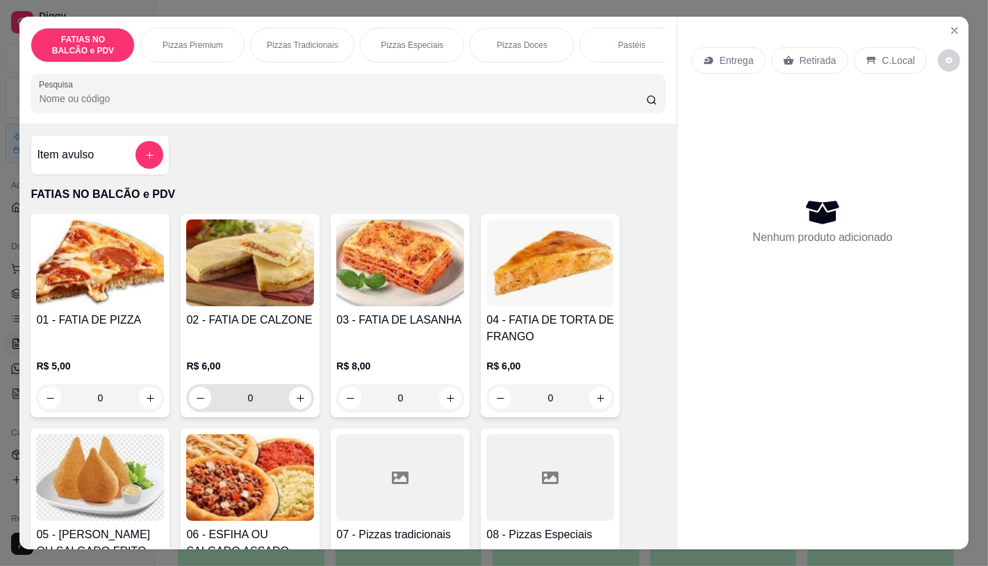
click at [286, 412] on div "0" at bounding box center [250, 398] width 122 height 28
click at [295, 404] on icon "increase-product-quantity" at bounding box center [300, 398] width 10 height 10
type input "1"
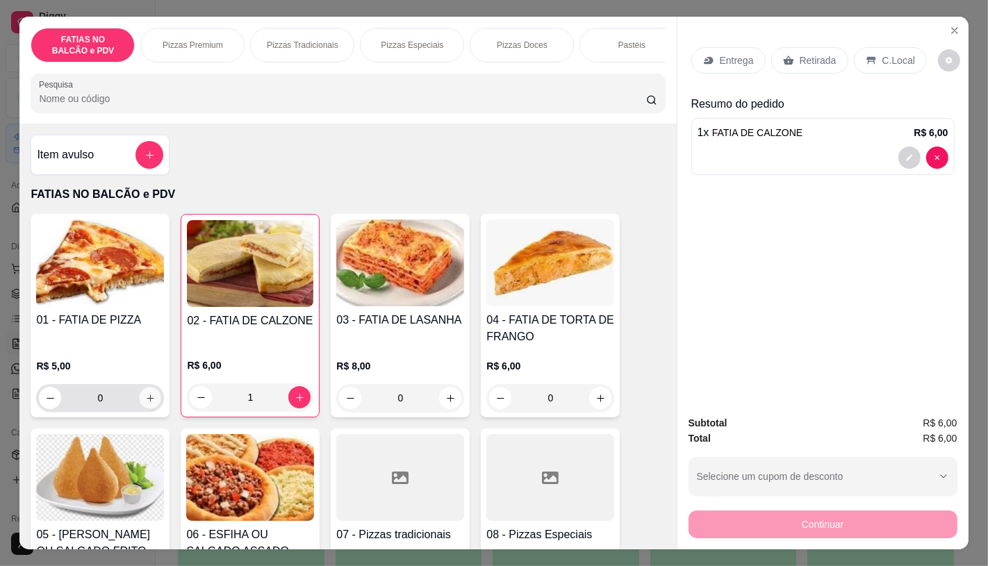
click at [140, 403] on button "increase-product-quantity" at bounding box center [151, 399] width 22 height 22
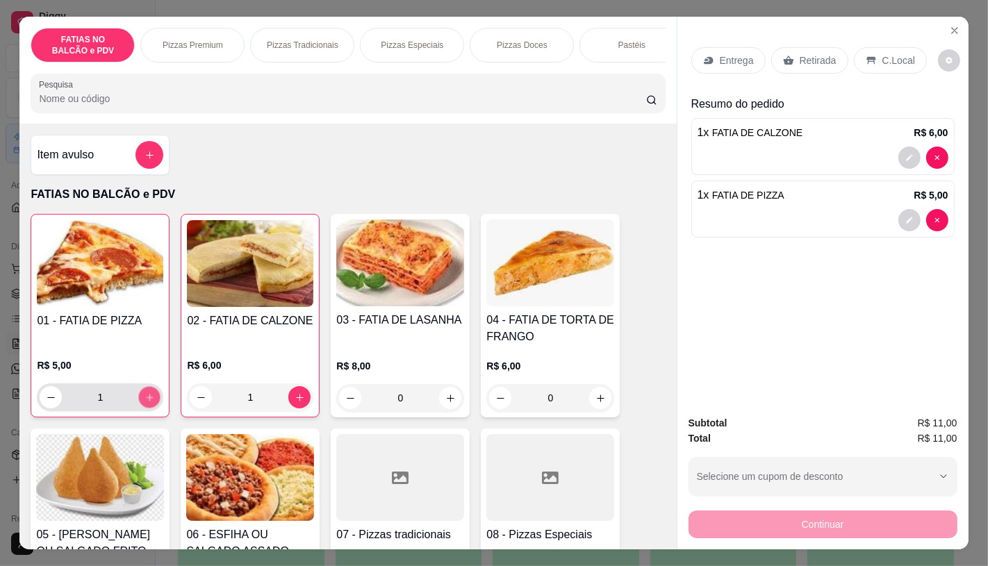
click at [146, 401] on icon "increase-product-quantity" at bounding box center [149, 397] width 7 height 7
type input "2"
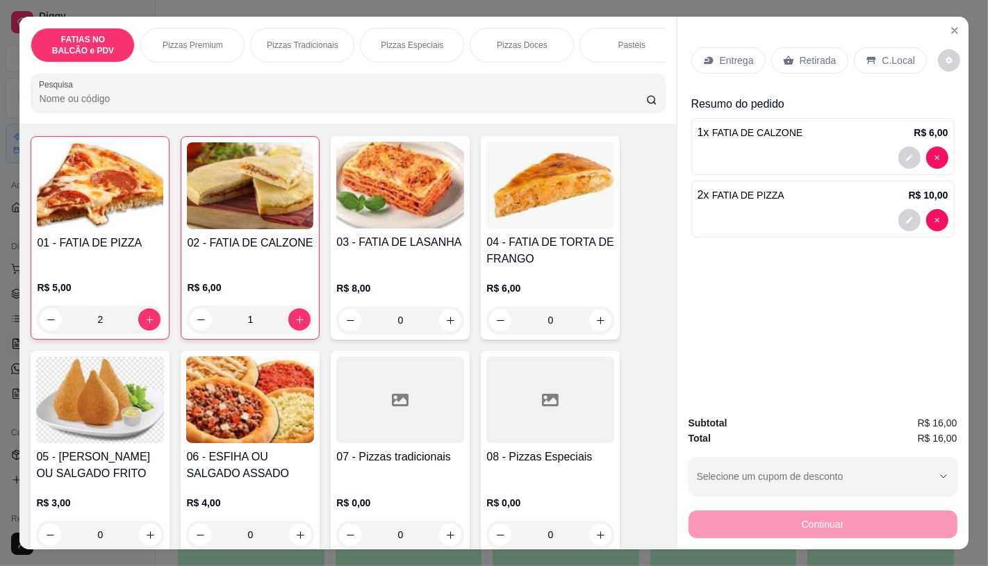
scroll to position [154, 0]
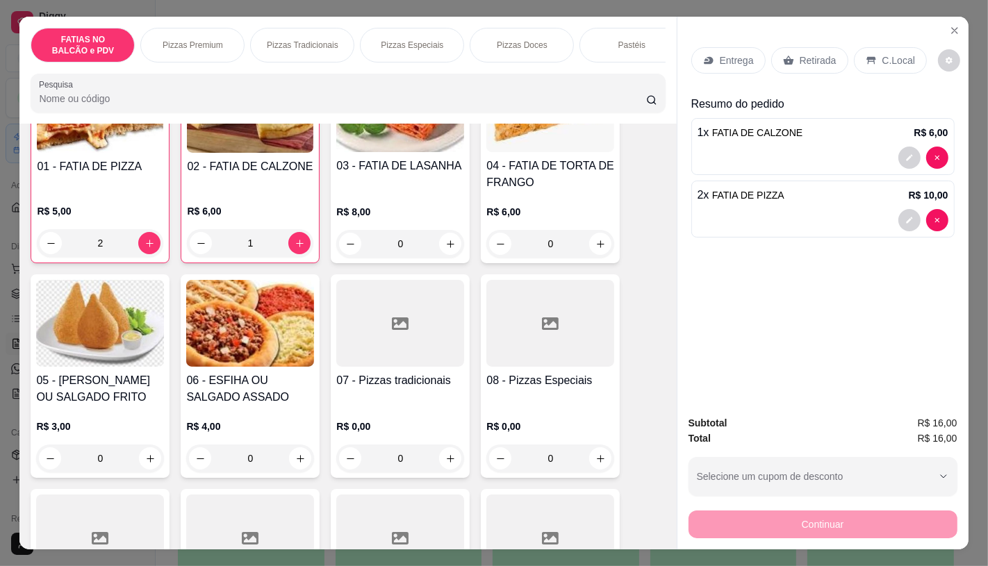
click at [383, 510] on div at bounding box center [400, 538] width 128 height 87
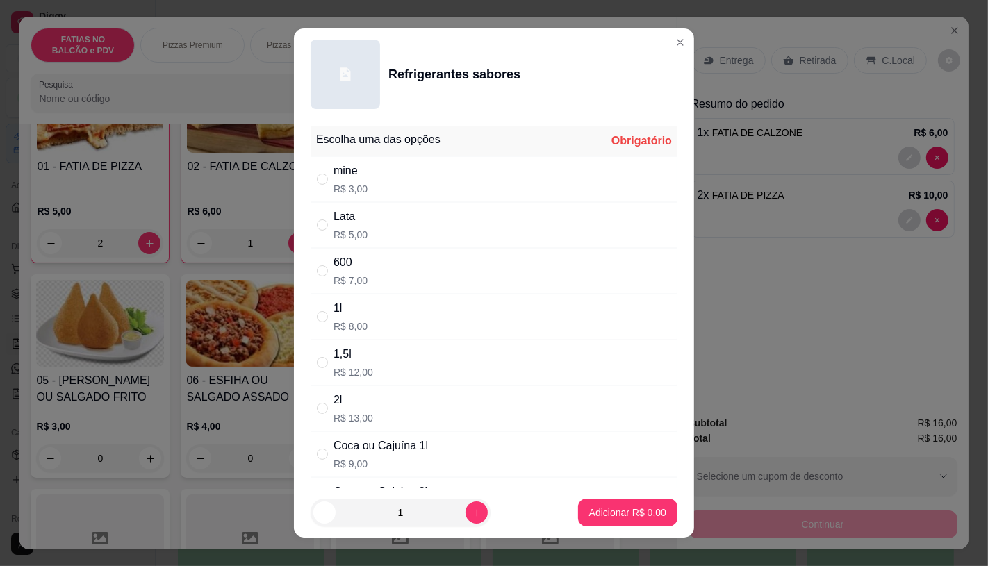
click at [351, 226] on div "Lata R$ 5,00" at bounding box center [351, 224] width 34 height 33
radio input "true"
click at [589, 508] on p "Adicionar R$ 5,00" at bounding box center [627, 513] width 77 height 14
type input "1"
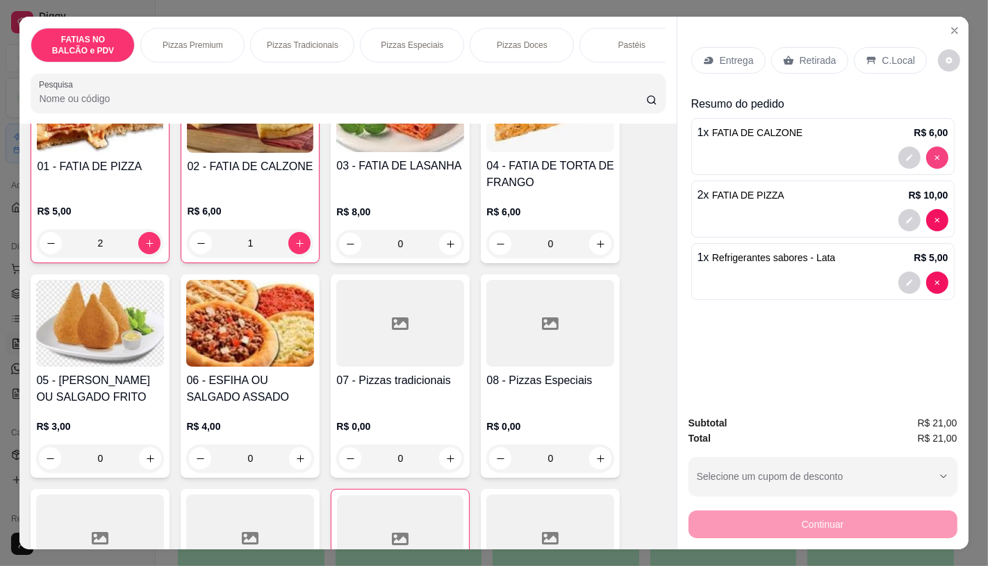
type input "0"
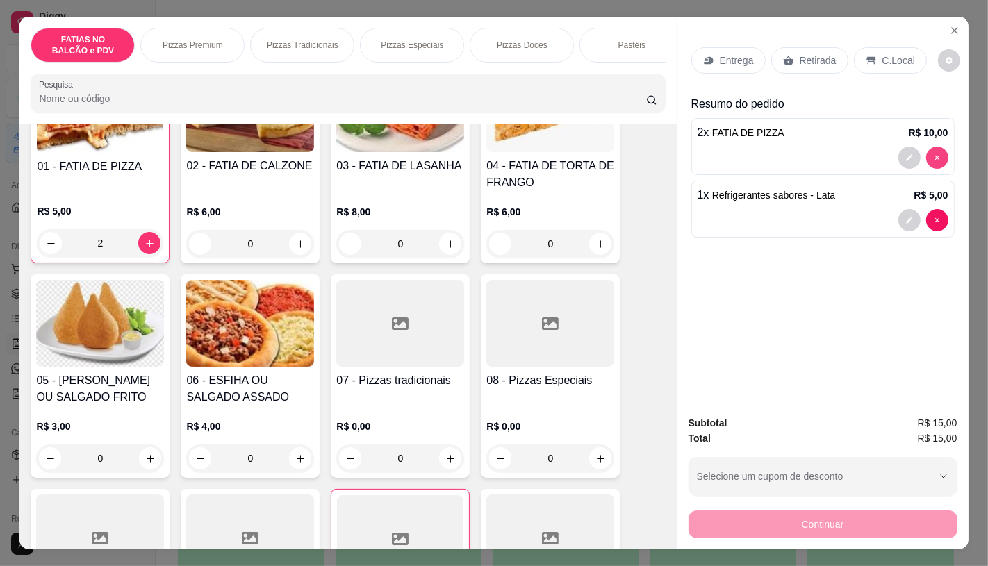
type input "0"
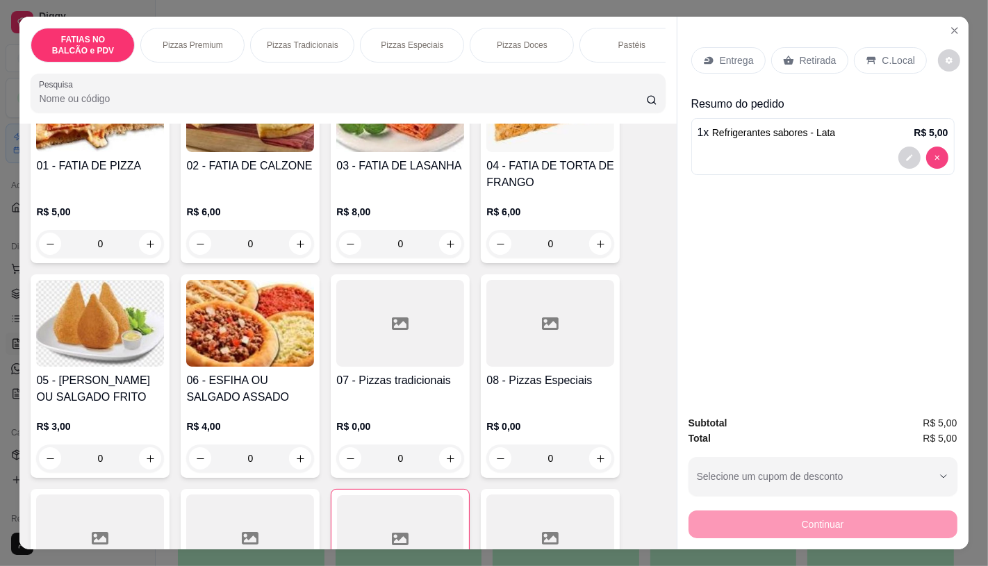
scroll to position [154, 0]
type input "0"
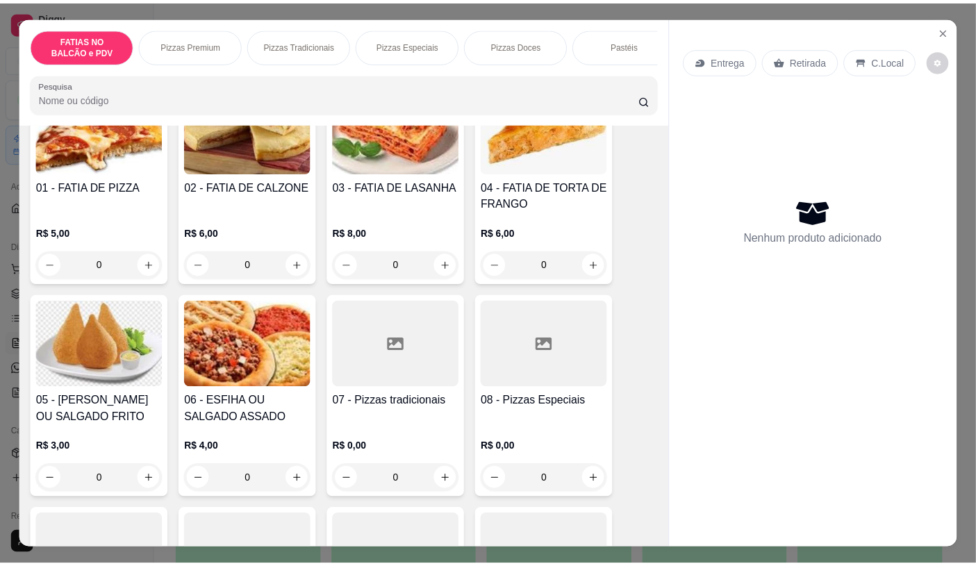
scroll to position [154, 0]
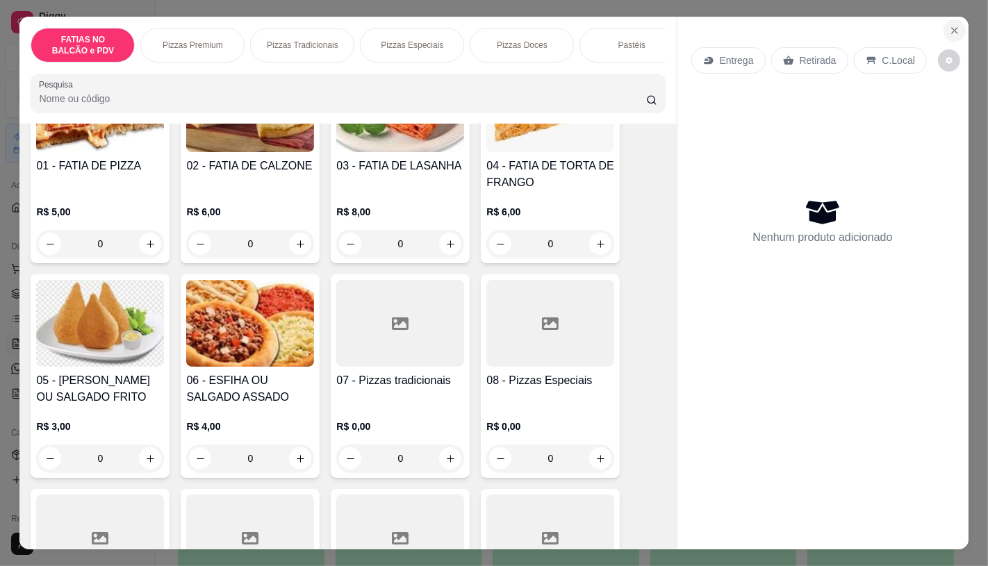
click at [953, 25] on icon "Close" at bounding box center [954, 30] width 11 height 11
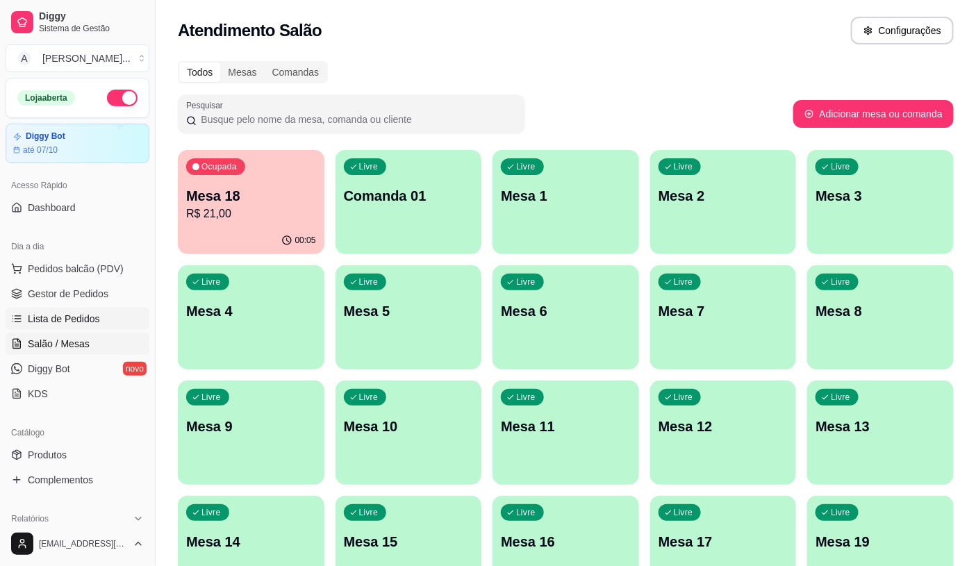
click at [23, 311] on link "Lista de Pedidos" at bounding box center [78, 319] width 144 height 22
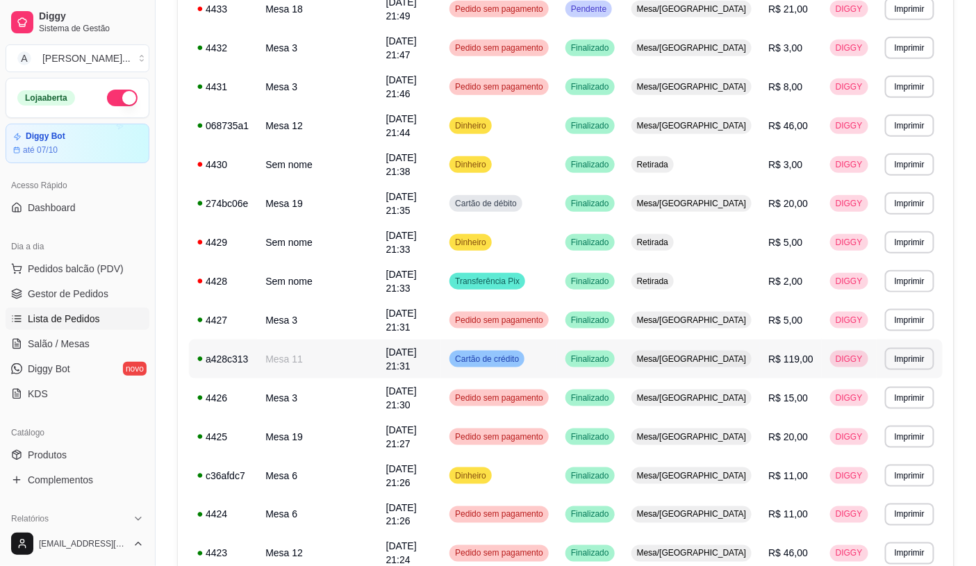
scroll to position [386, 0]
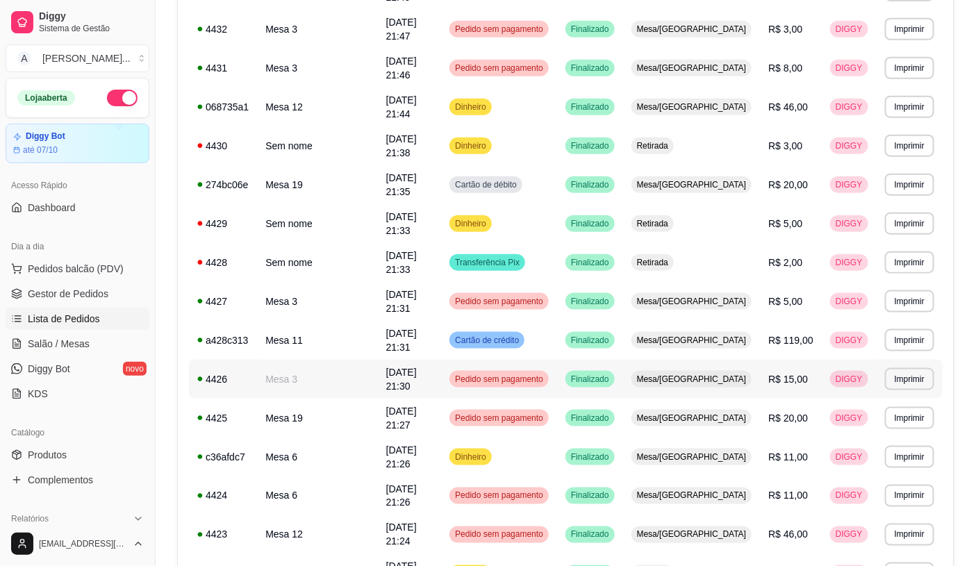
click at [557, 360] on td "Pedido sem pagamento" at bounding box center [499, 379] width 116 height 39
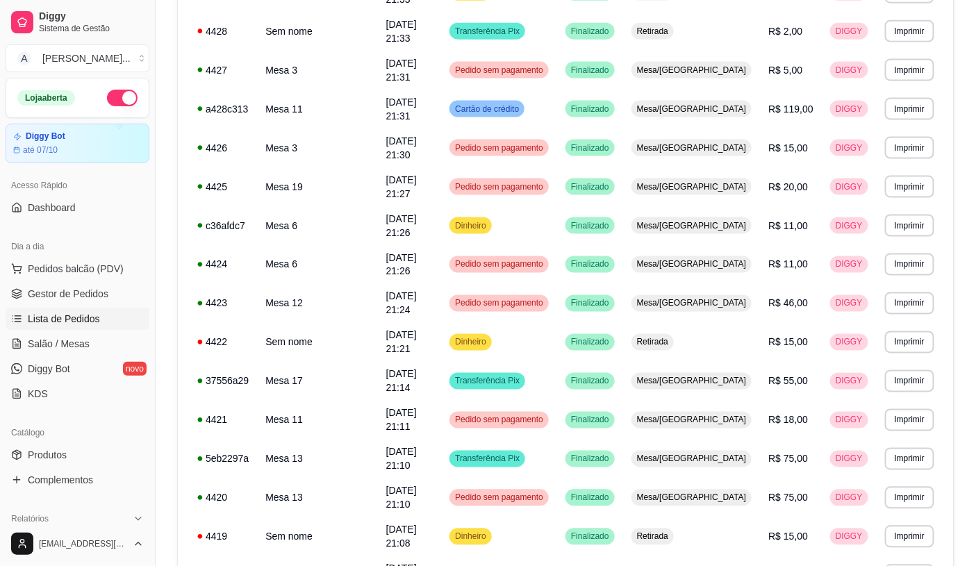
scroll to position [580, 0]
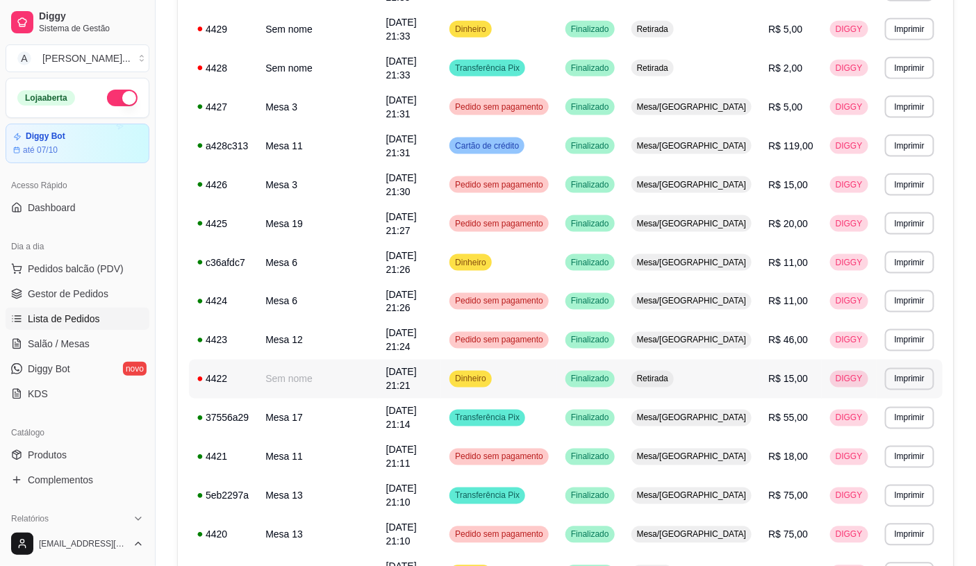
click at [772, 360] on td "R$ 15,00" at bounding box center [791, 379] width 62 height 39
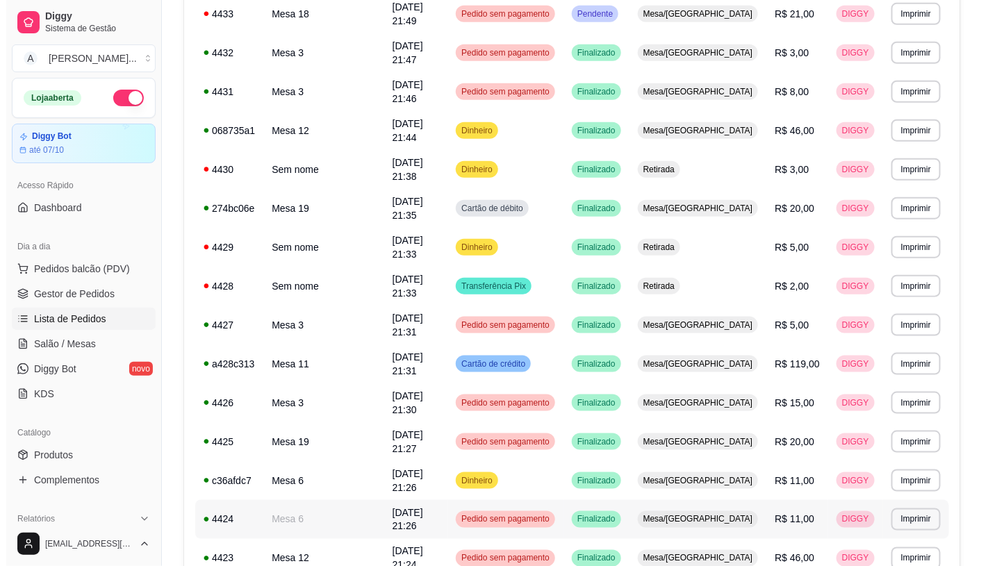
scroll to position [349, 0]
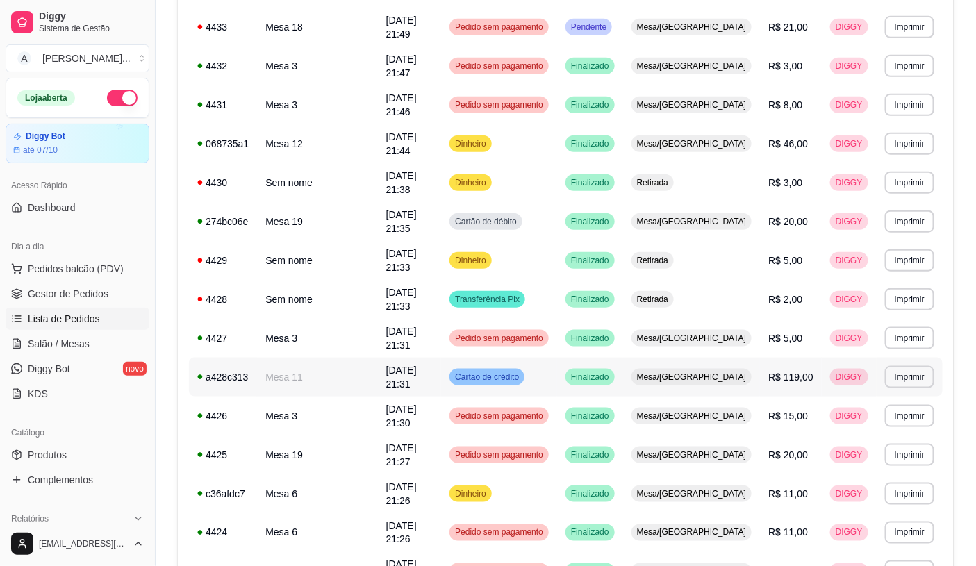
click at [769, 358] on td "R$ 119,00" at bounding box center [791, 377] width 62 height 39
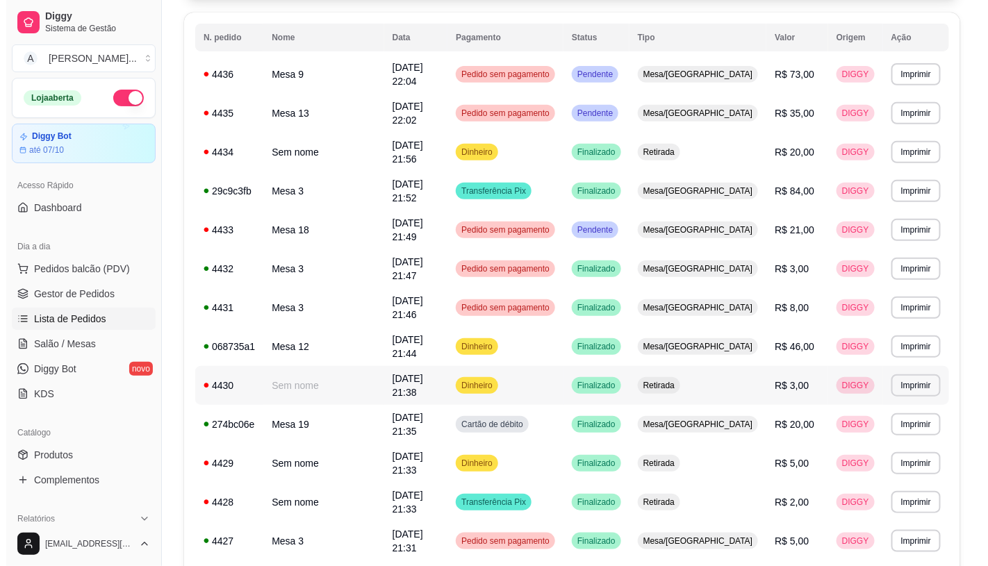
scroll to position [117, 0]
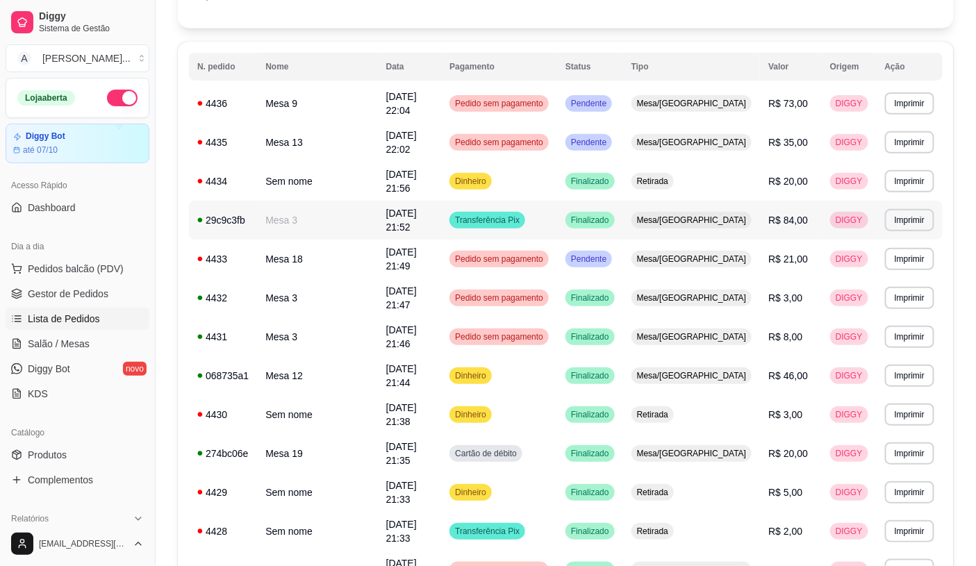
click at [785, 215] on span "R$ 84,00" at bounding box center [789, 220] width 40 height 11
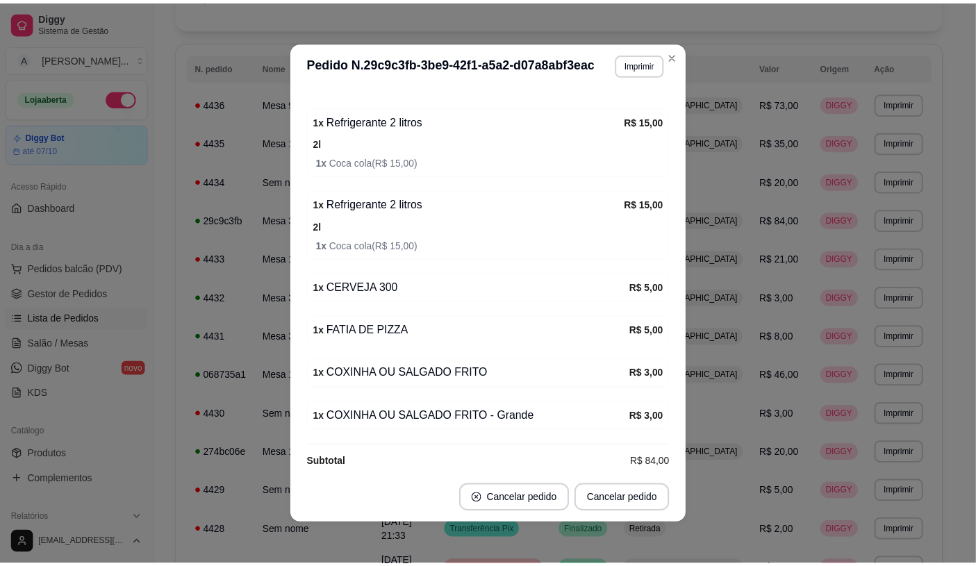
scroll to position [475, 0]
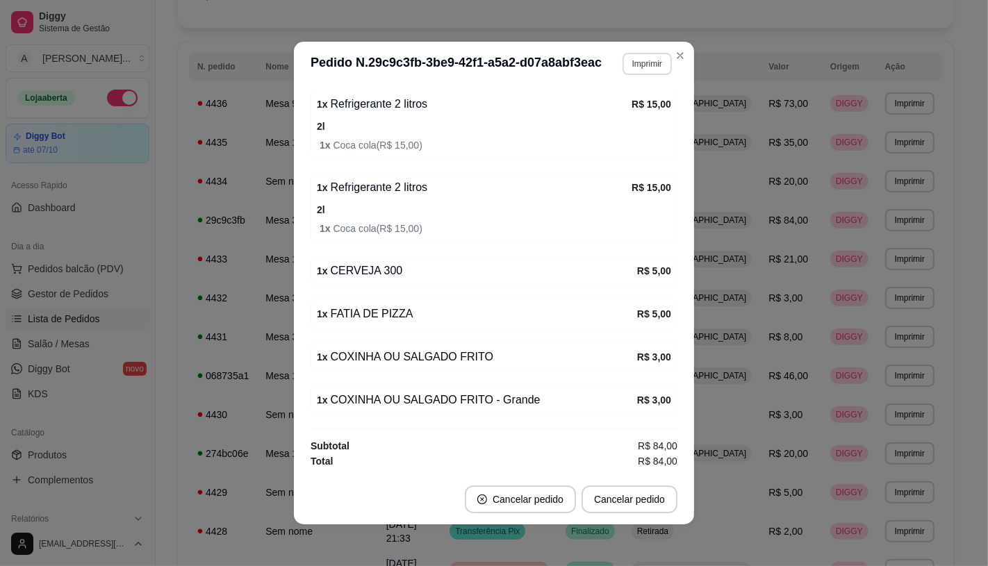
click at [641, 59] on button "Imprimir" at bounding box center [647, 64] width 49 height 22
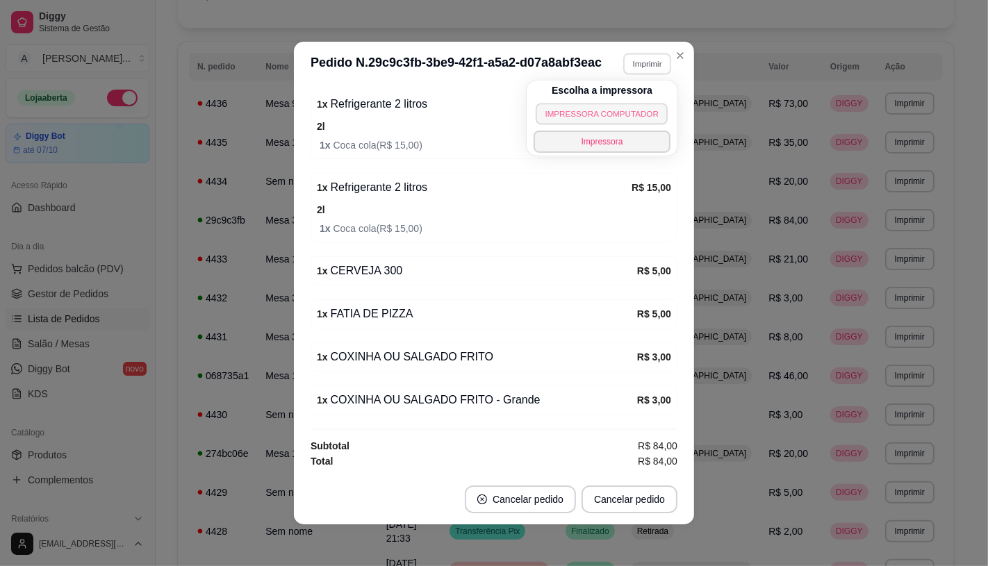
click at [593, 117] on button "IMPRESSORA COMPUTADOR" at bounding box center [602, 114] width 133 height 22
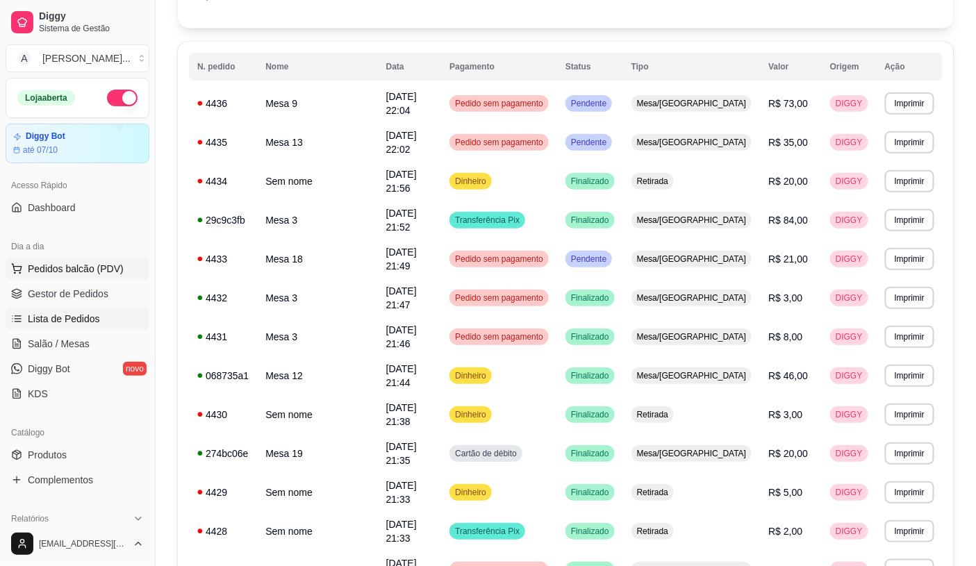
click at [73, 278] on button "Pedidos balcão (PDV)" at bounding box center [78, 269] width 144 height 22
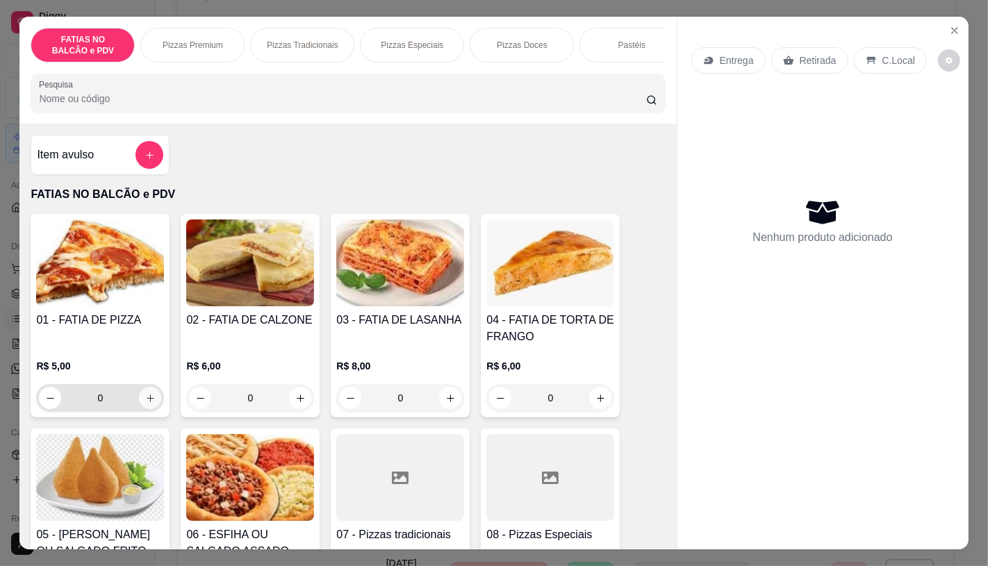
click at [145, 404] on icon "increase-product-quantity" at bounding box center [150, 398] width 10 height 10
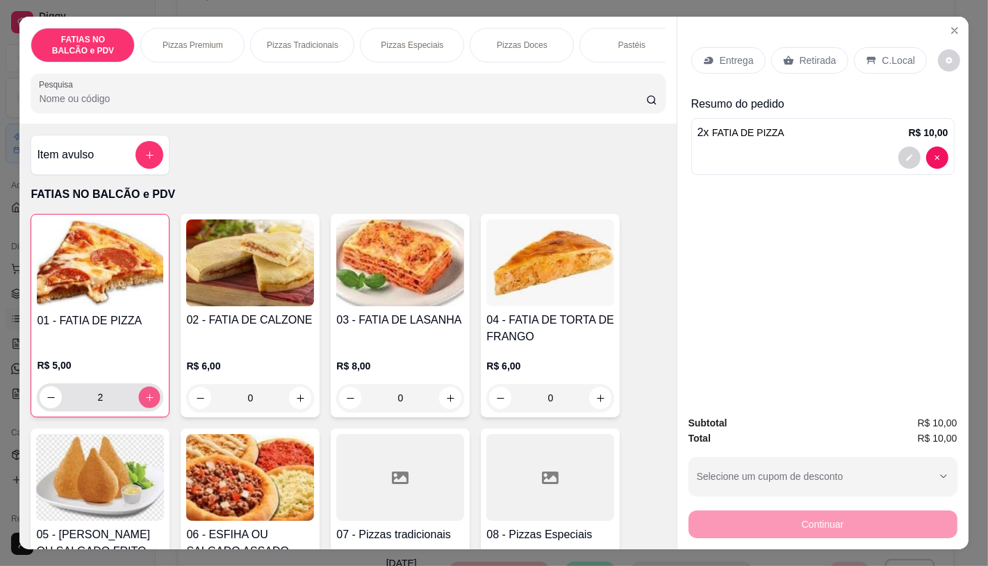
click at [145, 403] on icon "increase-product-quantity" at bounding box center [150, 398] width 10 height 10
click at [107, 498] on img at bounding box center [100, 477] width 128 height 87
click at [46, 403] on icon "decrease-product-quantity" at bounding box center [51, 398] width 10 height 10
type input "2"
click at [90, 499] on img at bounding box center [100, 477] width 128 height 87
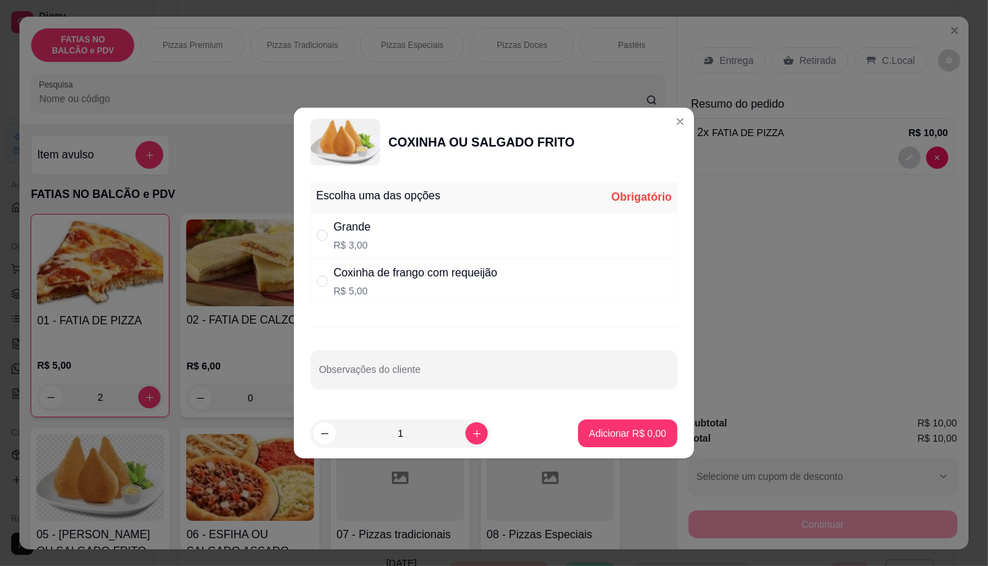
click at [400, 281] on div "Coxinha de frango com requeijão" at bounding box center [416, 273] width 164 height 17
radio input "true"
click at [630, 441] on button "Adicionar R$ 5,00" at bounding box center [627, 434] width 99 height 28
type input "1"
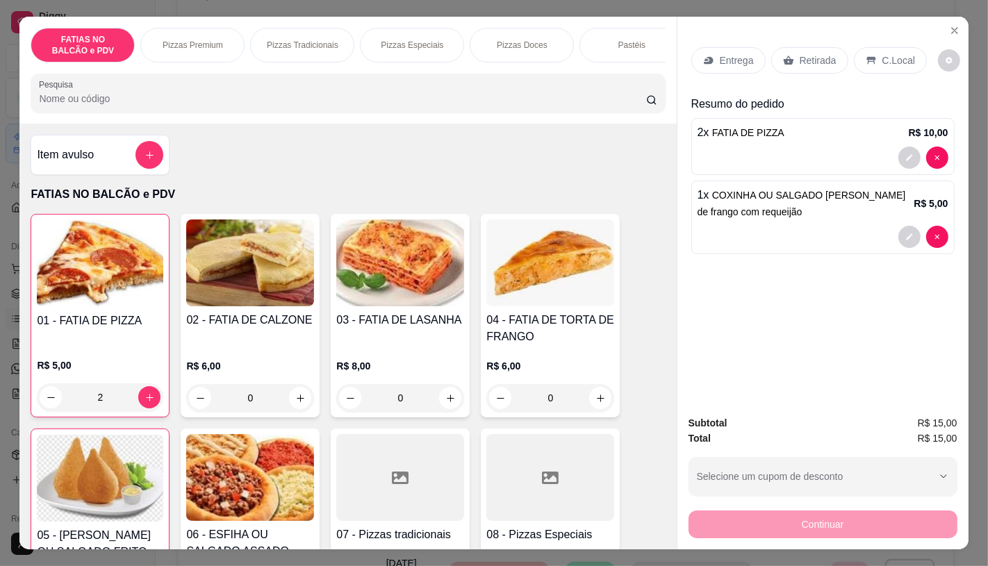
click at [810, 54] on p "Retirada" at bounding box center [818, 61] width 37 height 14
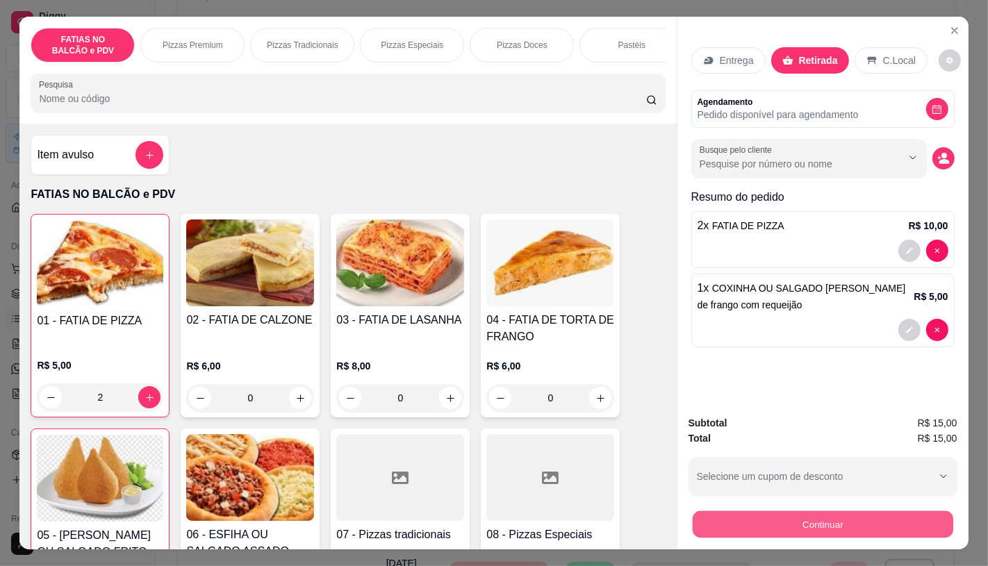
click at [749, 532] on div "Continuar" at bounding box center [823, 522] width 269 height 31
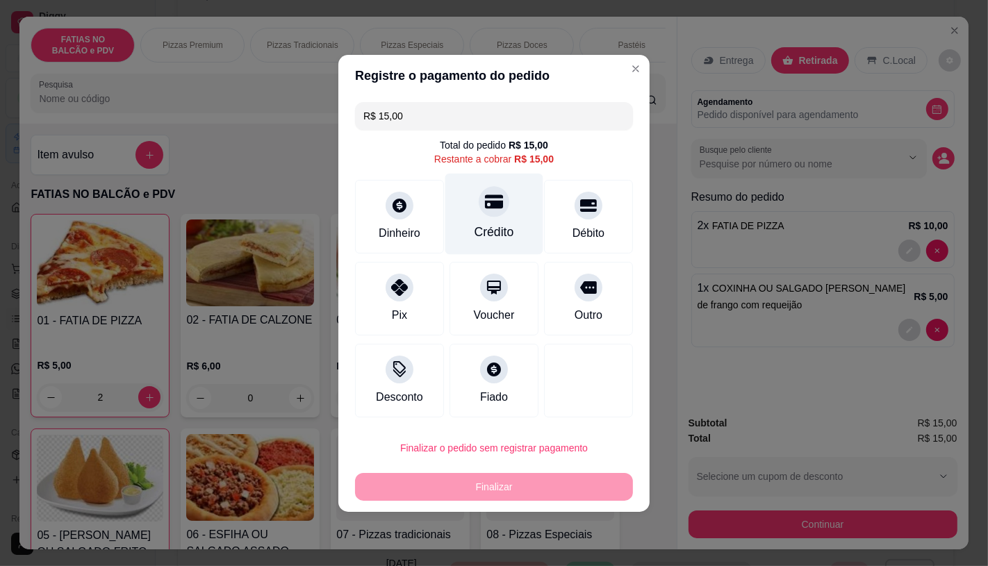
click at [485, 232] on div "Crédito" at bounding box center [495, 232] width 40 height 18
type input "R$ 0,00"
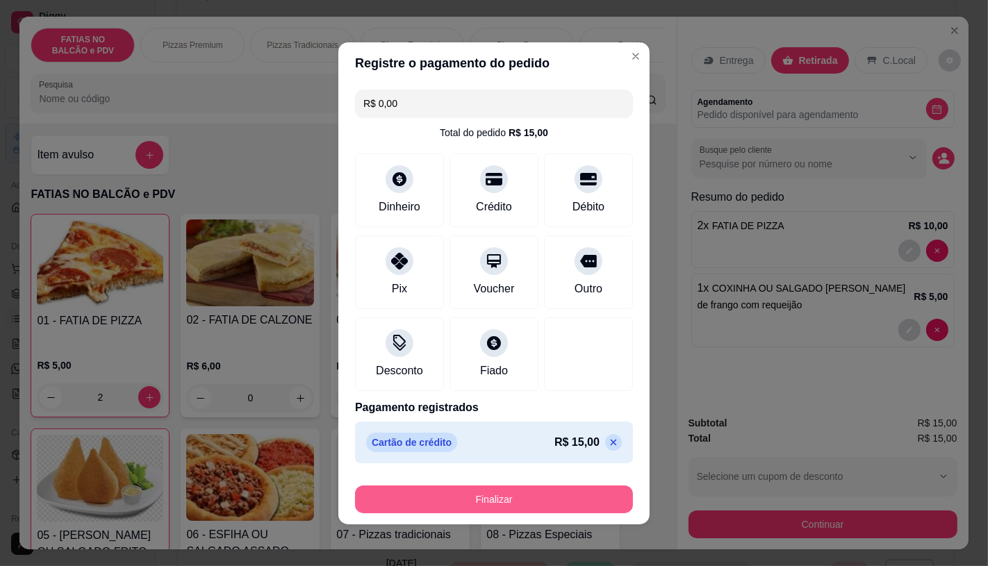
click at [511, 501] on button "Finalizar" at bounding box center [494, 500] width 278 height 28
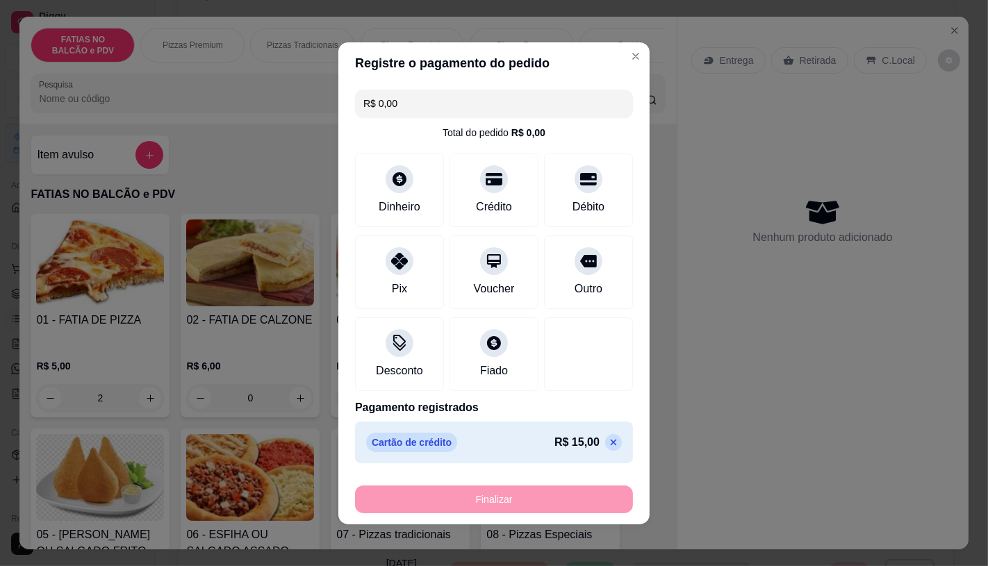
type input "0"
type input "-R$ 15,00"
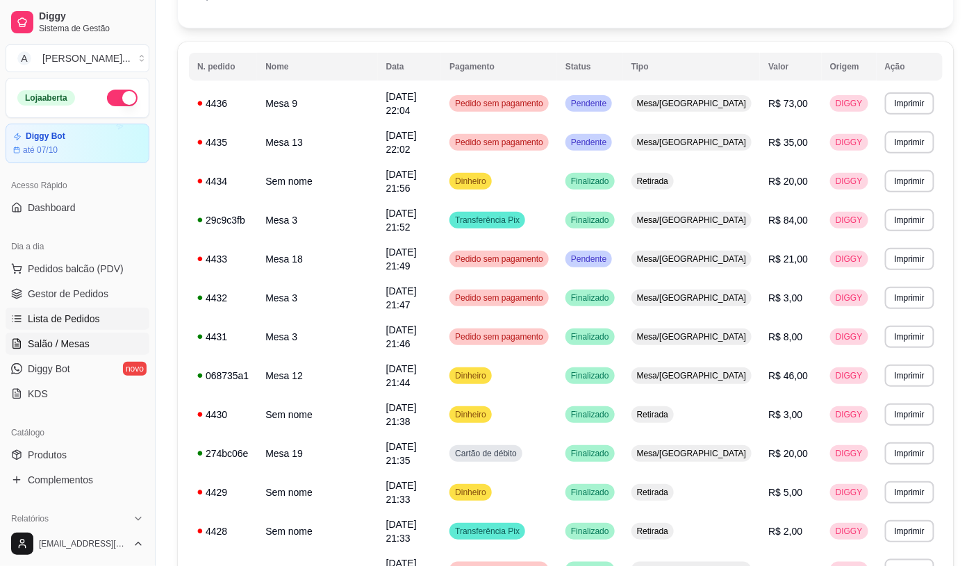
click at [53, 352] on link "Salão / Mesas" at bounding box center [78, 344] width 144 height 22
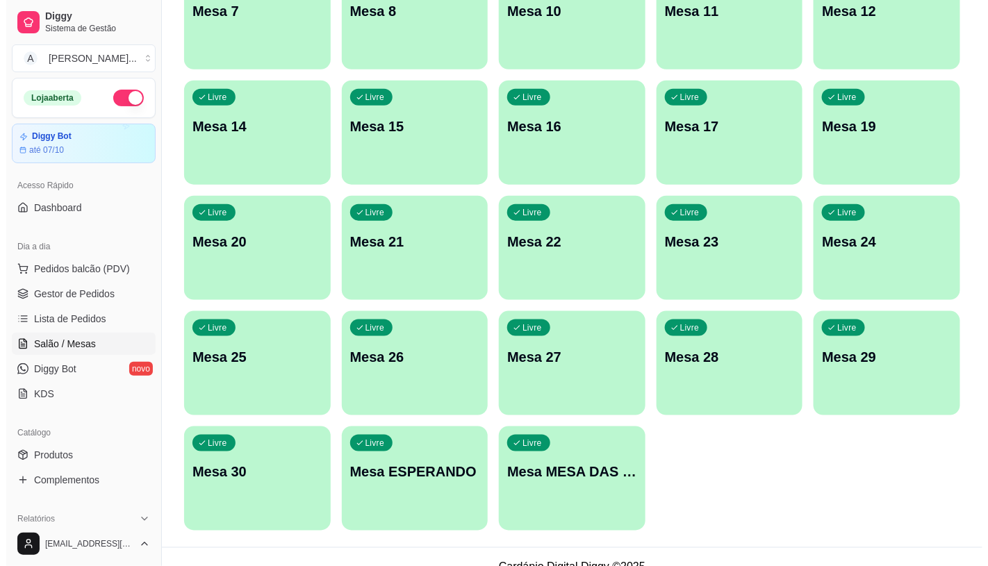
scroll to position [436, 0]
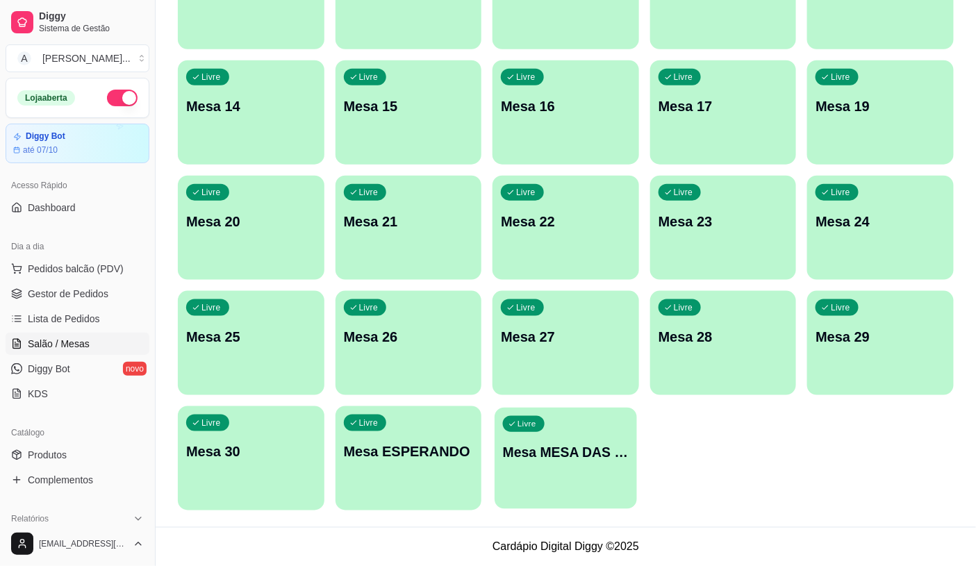
click at [538, 447] on p "Mesa MESA DAS COMANDAS" at bounding box center [566, 452] width 126 height 19
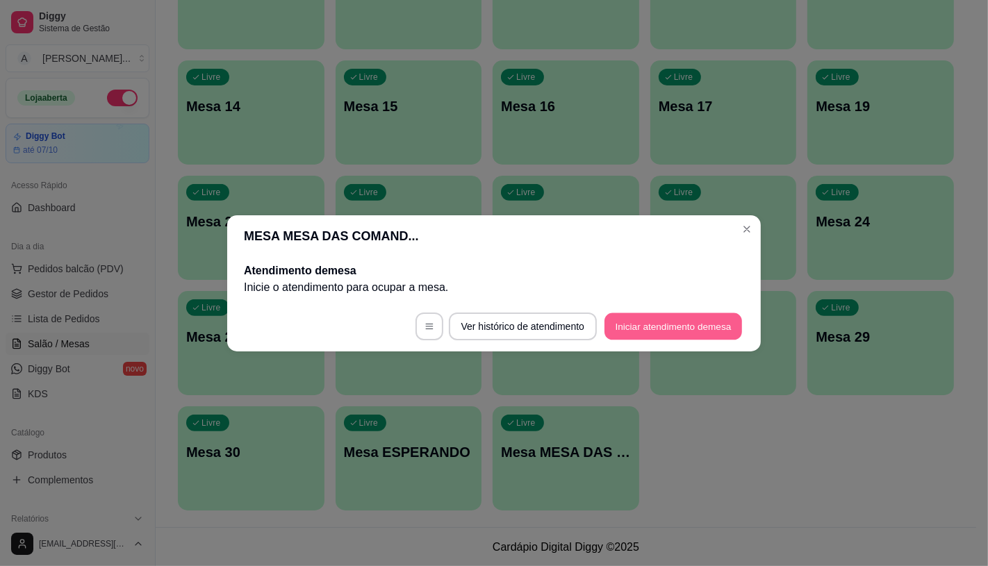
click at [652, 318] on button "Iniciar atendimento de mesa" at bounding box center [674, 326] width 138 height 27
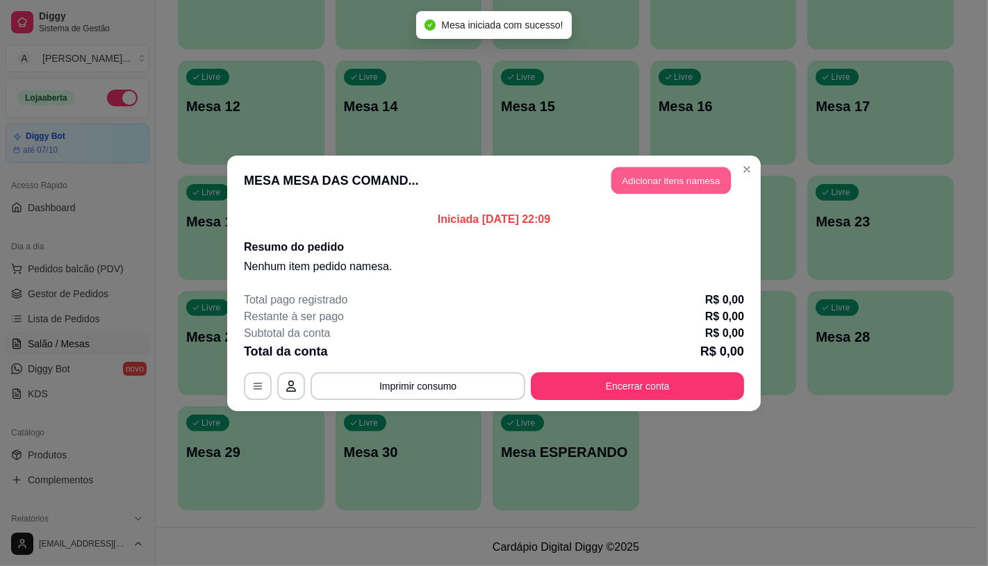
click at [676, 169] on button "Adicionar itens na mesa" at bounding box center [672, 180] width 120 height 27
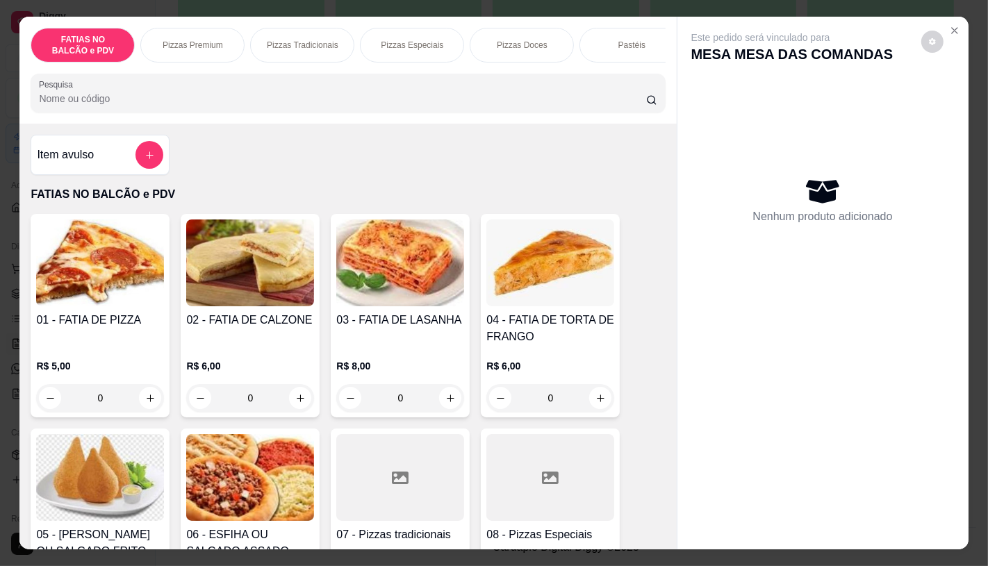
scroll to position [0, 555]
click at [470, 69] on div "FATIAS NO BALCÃO e PDV Pizzas Premium Pizzas Tradicionais Pizzas Especiais Pizz…" at bounding box center [347, 70] width 657 height 107
click at [625, 40] on p "Panqueca" at bounding box center [626, 45] width 38 height 11
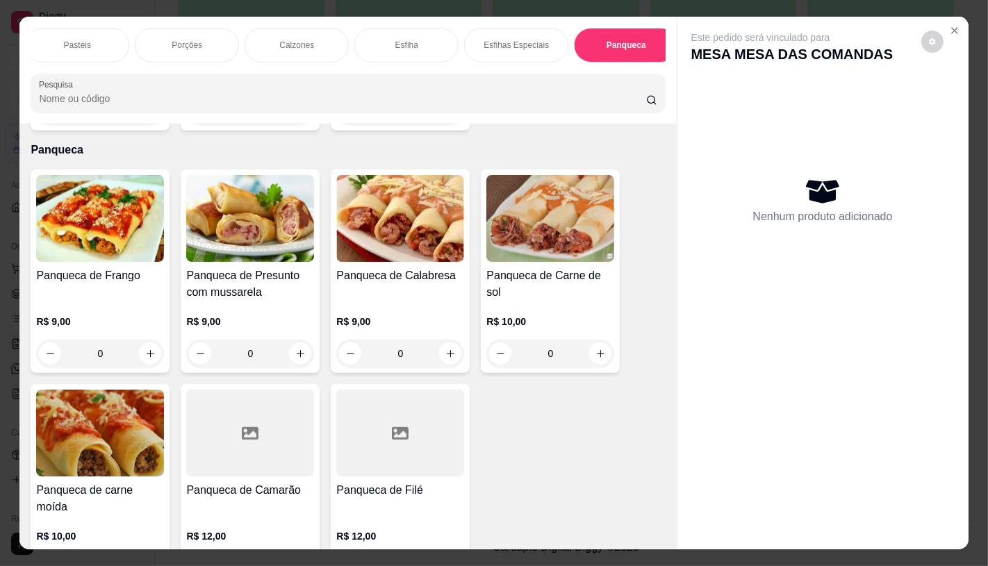
scroll to position [33, 0]
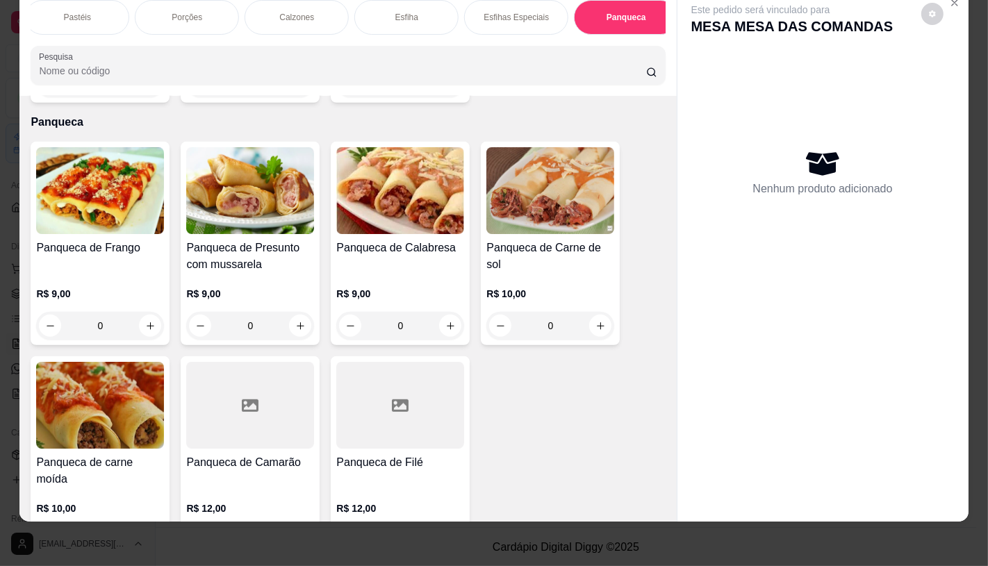
click at [405, 240] on h4 "Panqueca de Calabresa" at bounding box center [400, 248] width 128 height 17
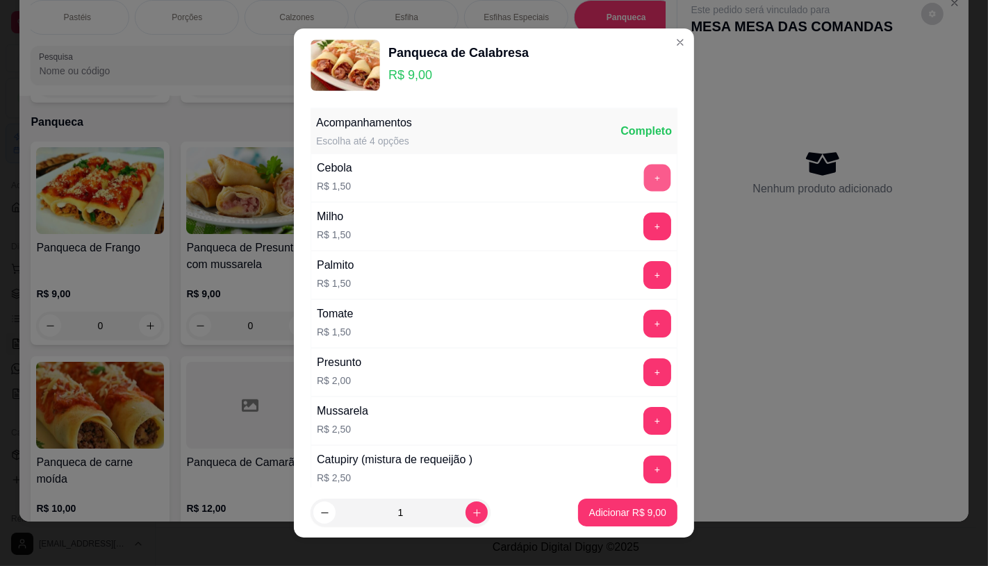
click at [644, 177] on button "+" at bounding box center [657, 177] width 27 height 27
click at [623, 513] on p "Adicionar R$ 10,50" at bounding box center [625, 513] width 81 height 13
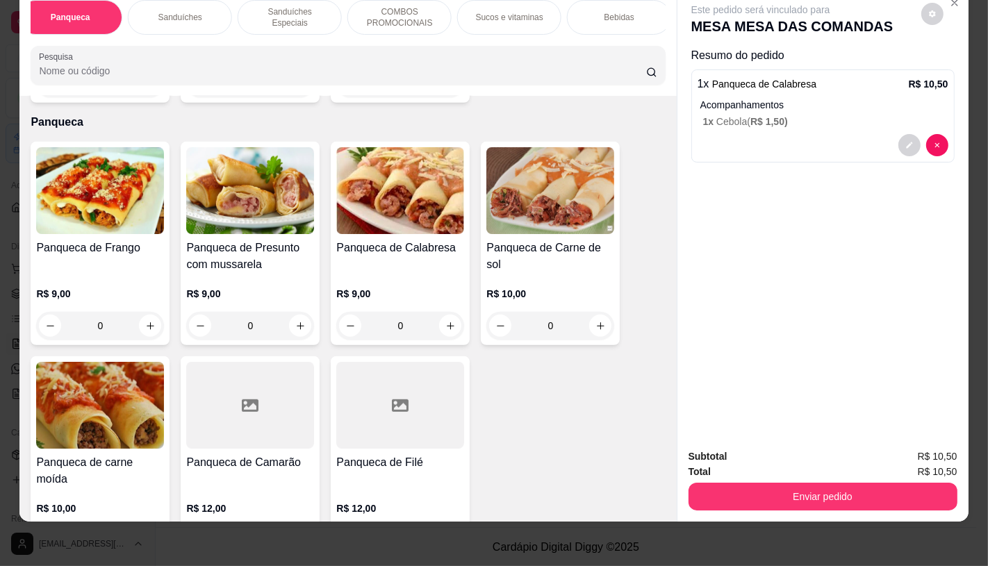
scroll to position [0, 1446]
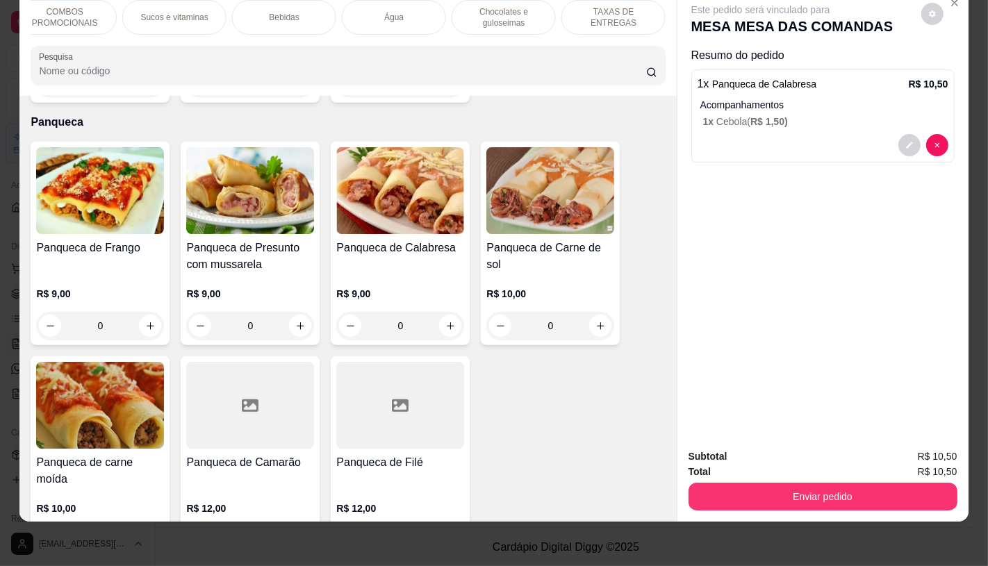
click at [635, 14] on div "TAXAS DE ENTREGAS" at bounding box center [614, 17] width 104 height 35
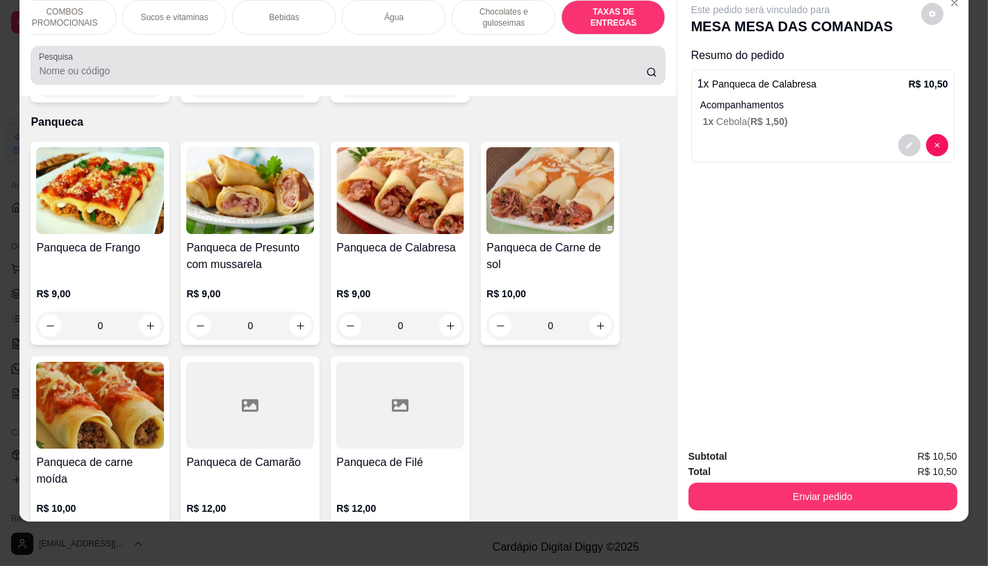
scroll to position [9294, 0]
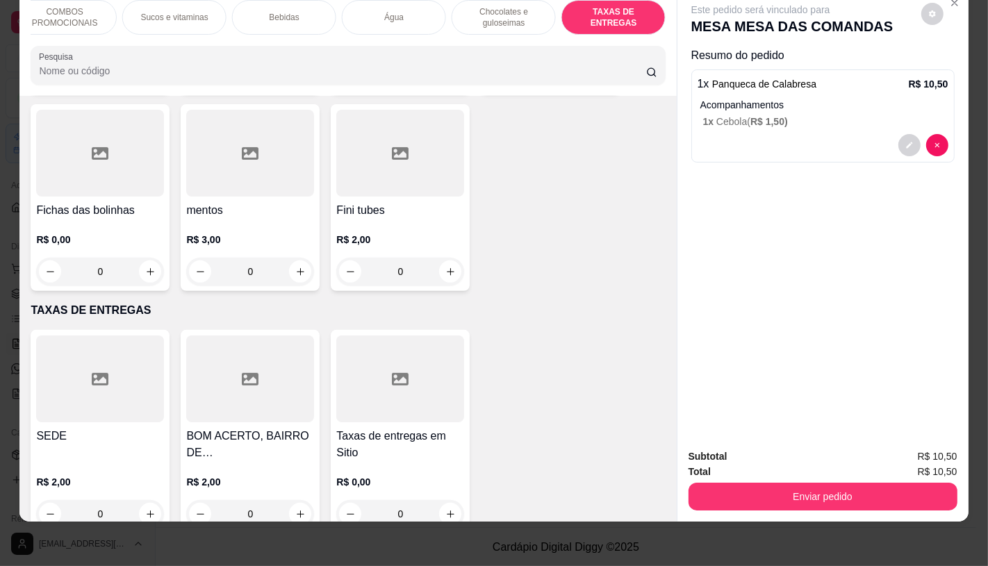
click at [89, 367] on div at bounding box center [100, 379] width 128 height 87
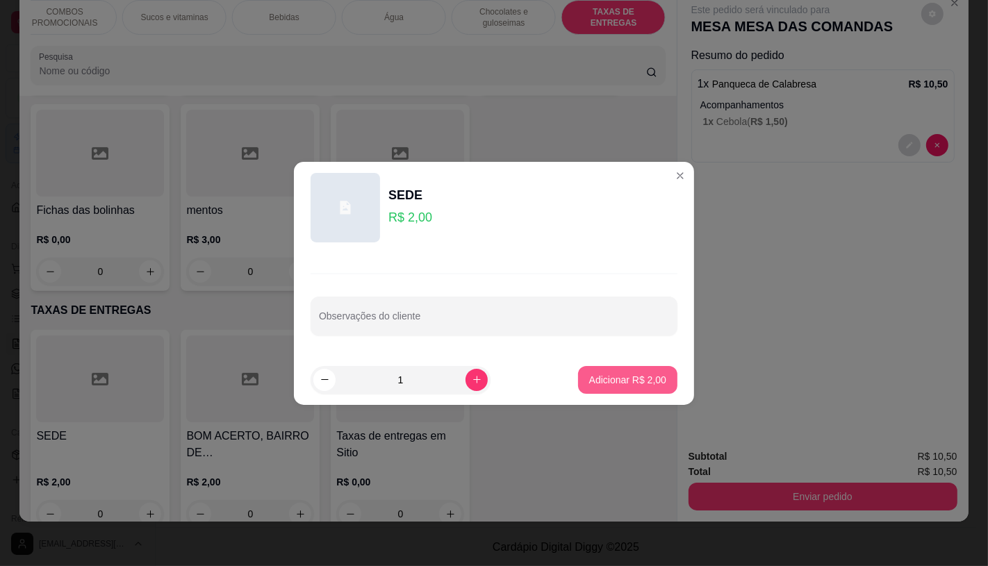
click at [631, 379] on p "Adicionar R$ 2,00" at bounding box center [627, 380] width 77 height 14
type input "1"
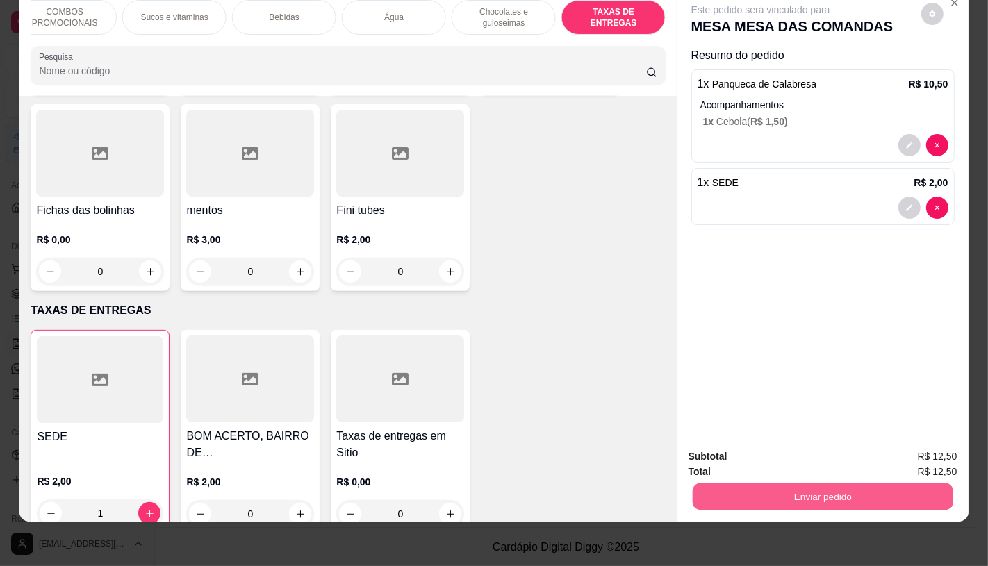
click at [758, 483] on button "Enviar pedido" at bounding box center [822, 496] width 261 height 27
click at [752, 453] on button "Não registrar e enviar pedido" at bounding box center [776, 452] width 145 height 26
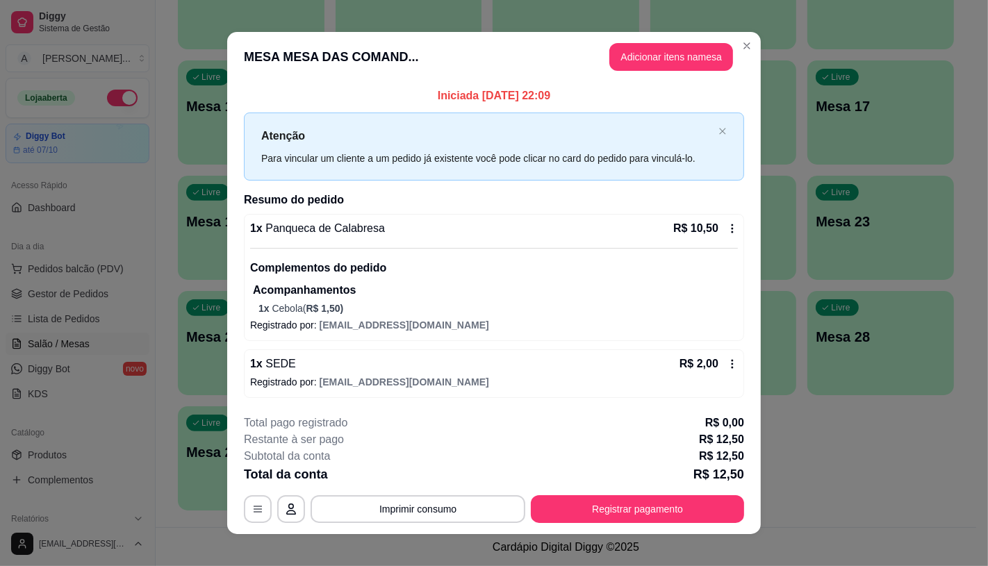
click at [661, 525] on footer "**********" at bounding box center [494, 469] width 534 height 131
click at [647, 513] on button "Registrar pagamento" at bounding box center [637, 510] width 213 height 28
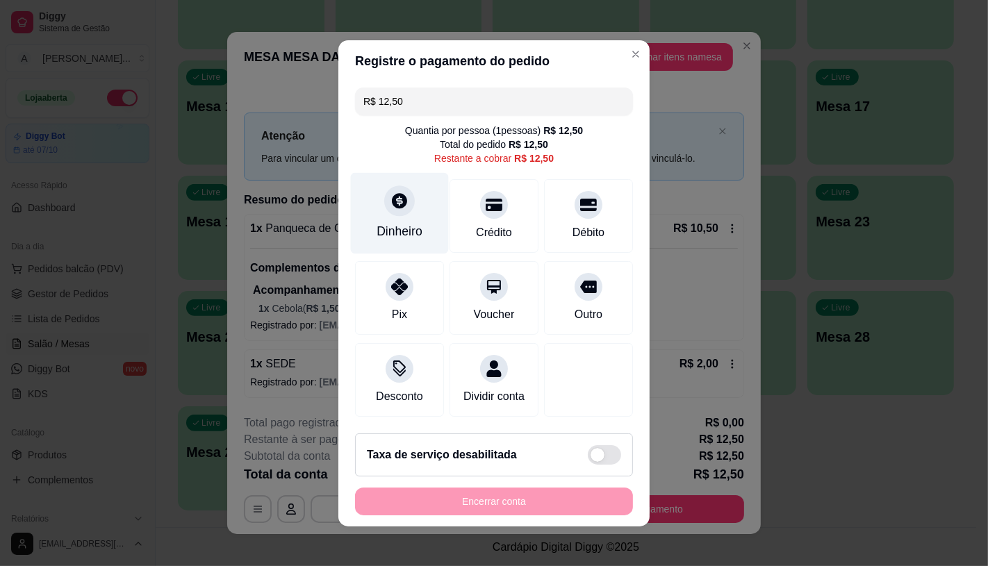
click at [389, 207] on div "Dinheiro" at bounding box center [400, 212] width 98 height 81
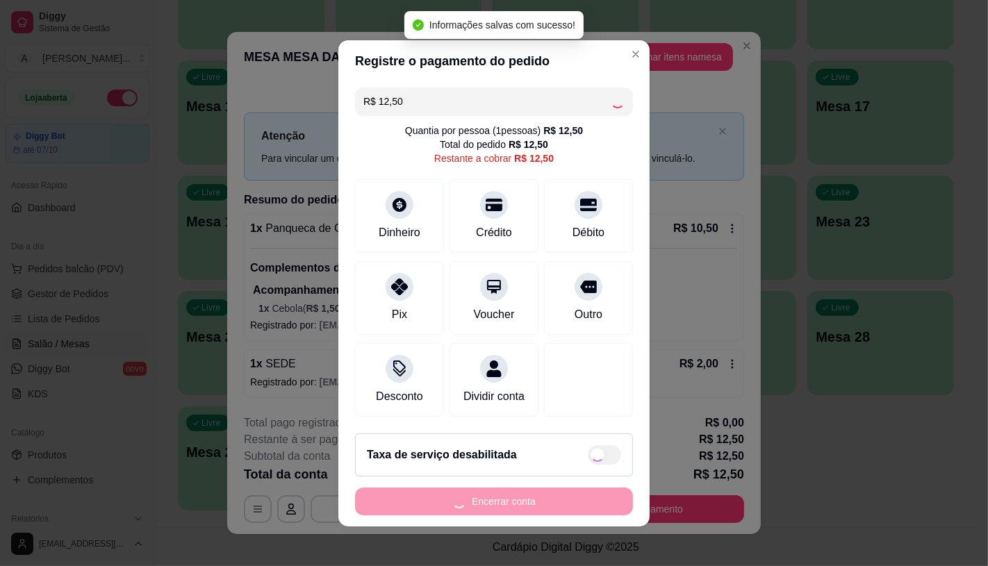
type input "R$ 0,00"
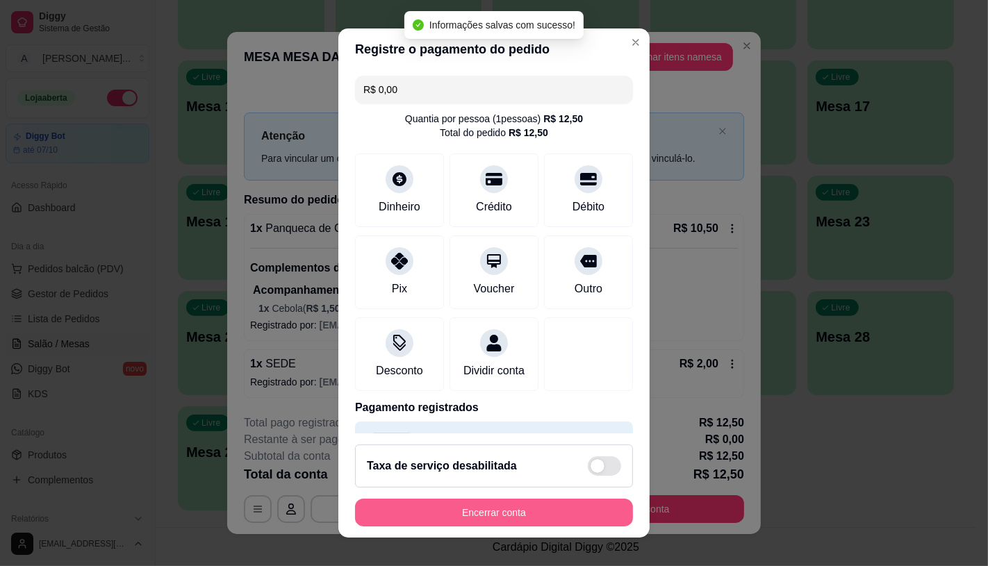
click at [557, 511] on button "Encerrar conta" at bounding box center [494, 513] width 278 height 28
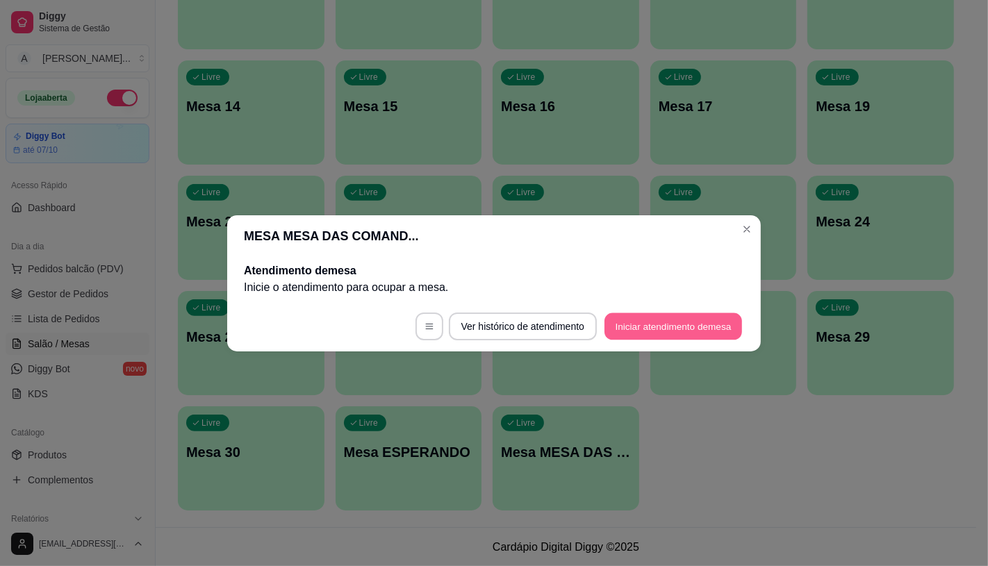
click at [634, 334] on button "Iniciar atendimento de mesa" at bounding box center [674, 326] width 138 height 27
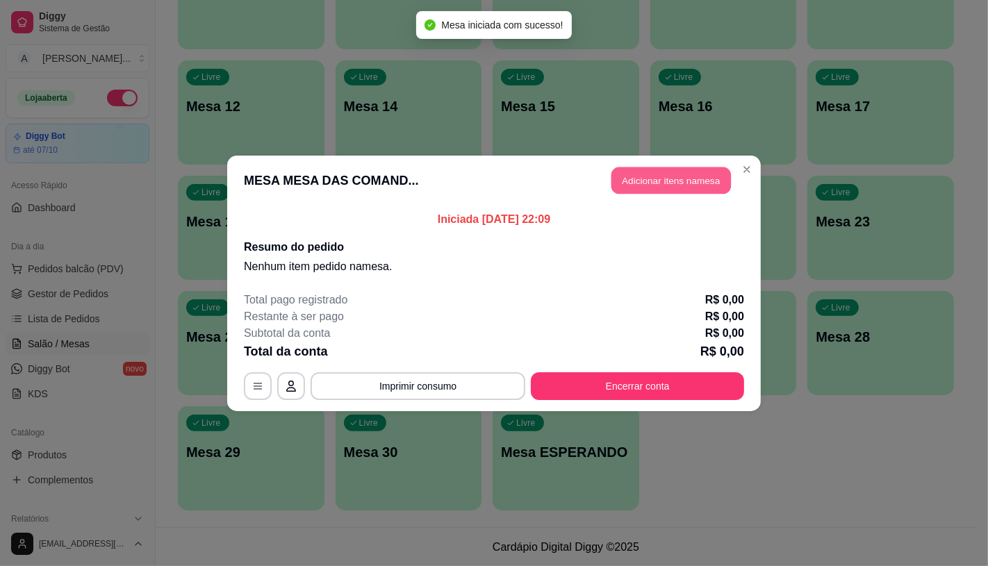
click at [667, 179] on button "Adicionar itens na mesa" at bounding box center [672, 180] width 120 height 27
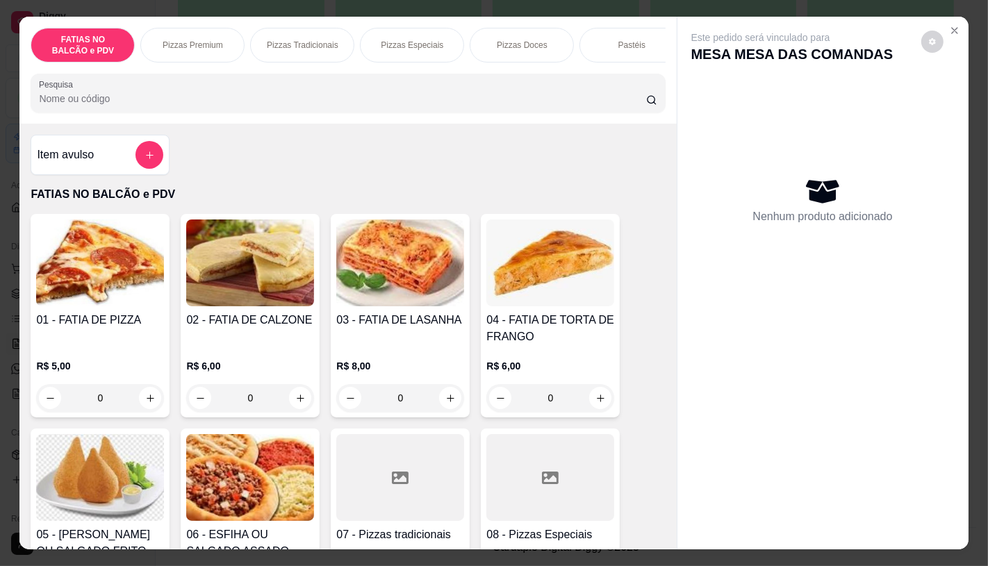
click at [557, 448] on div at bounding box center [550, 477] width 128 height 87
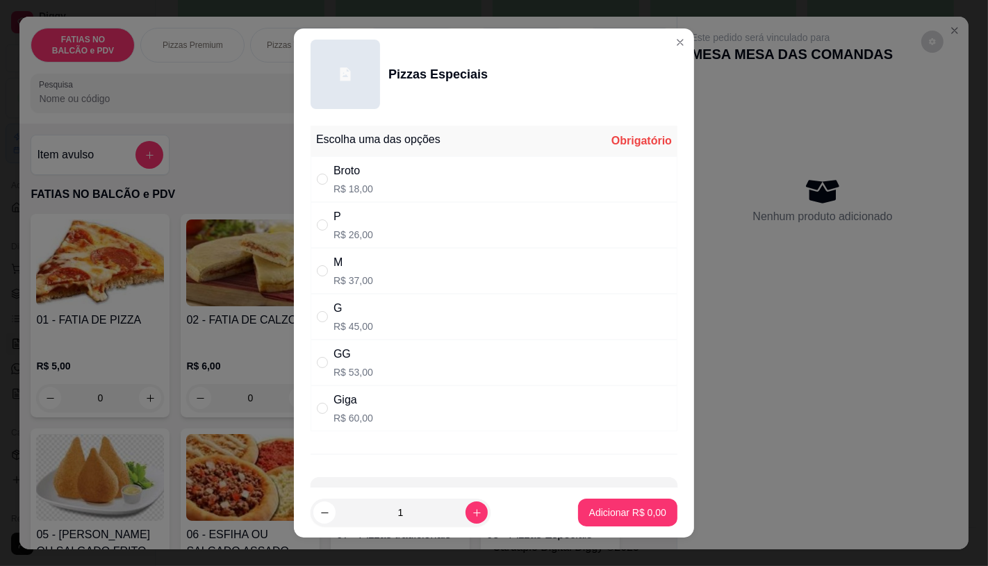
click at [357, 412] on p "R$ 60,00" at bounding box center [354, 418] width 40 height 14
radio input "true"
click at [615, 519] on p "Adicionar R$ 60,00" at bounding box center [625, 513] width 81 height 13
type input "1"
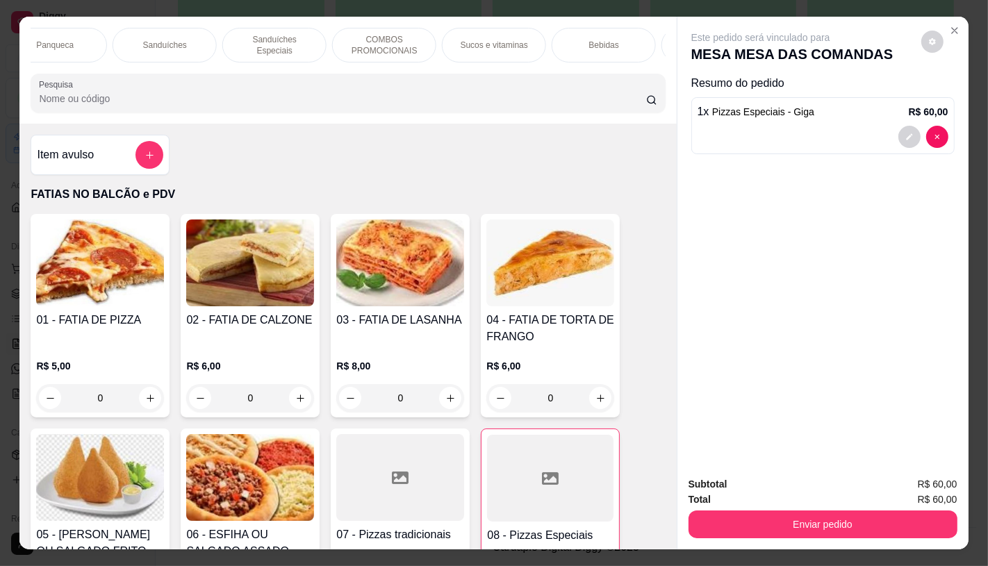
scroll to position [0, 1446]
click at [634, 44] on p "TAXAS DE ENTREGAS" at bounding box center [613, 45] width 81 height 22
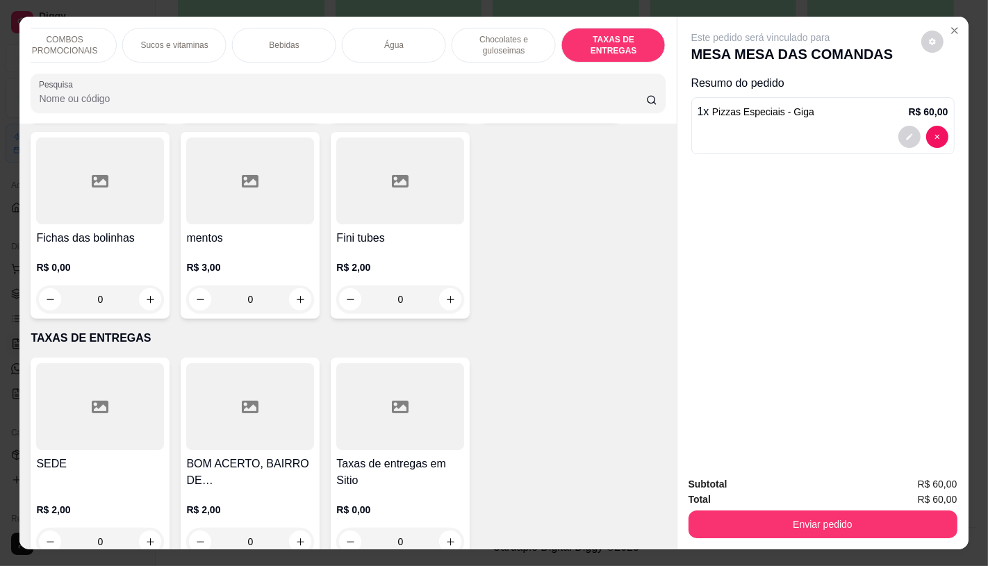
scroll to position [33, 0]
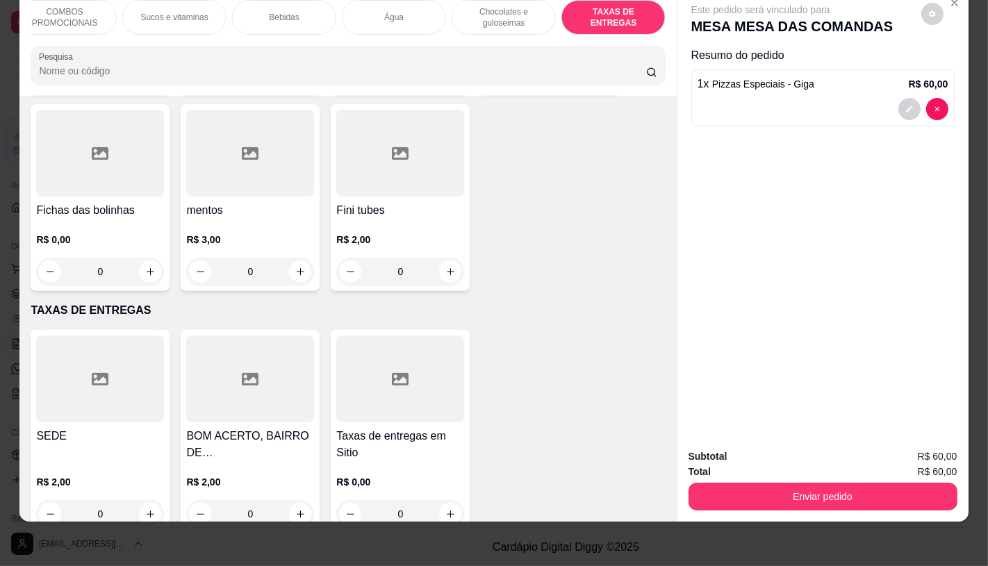
click at [74, 428] on h4 "SEDE" at bounding box center [100, 436] width 128 height 17
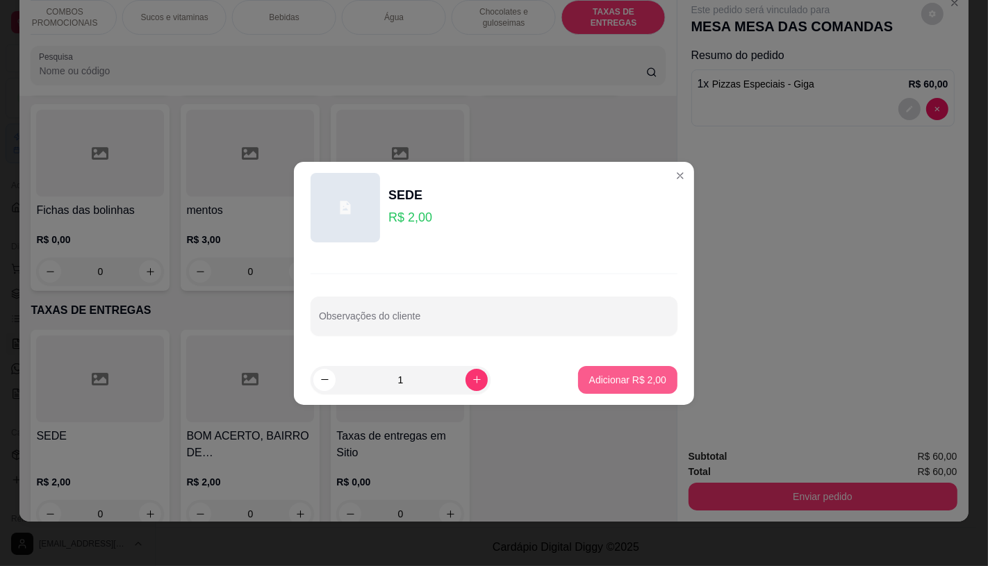
click at [613, 376] on p "Adicionar R$ 2,00" at bounding box center [627, 380] width 77 height 14
type input "1"
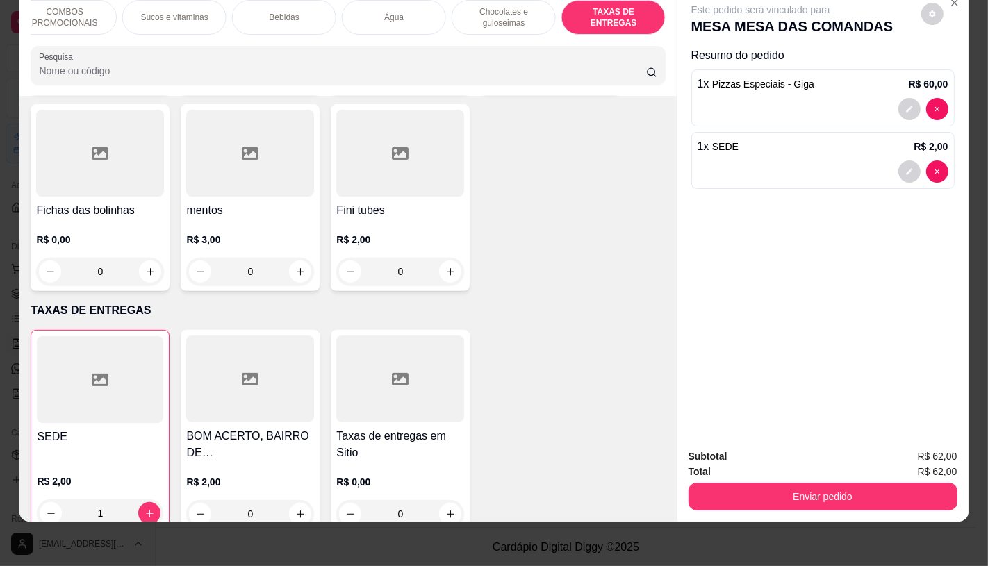
click at [731, 484] on button "Enviar pedido" at bounding box center [823, 497] width 269 height 28
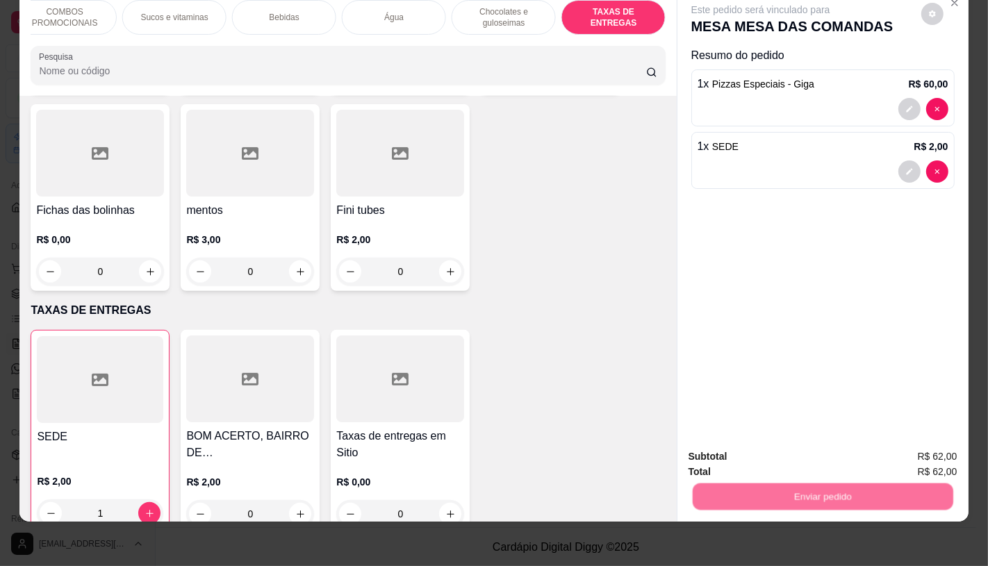
click at [742, 464] on button "Não registrar e enviar pedido" at bounding box center [776, 452] width 145 height 26
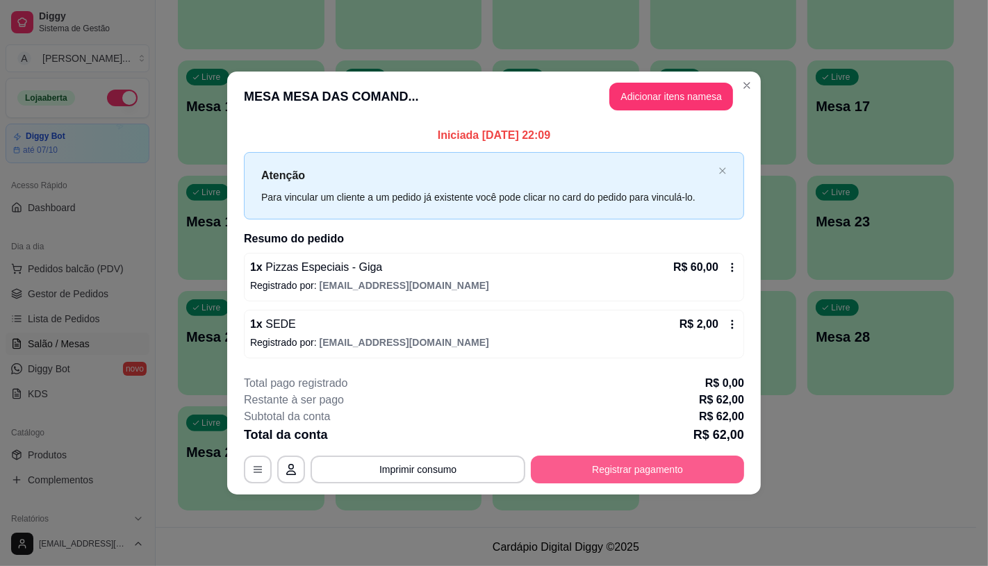
click at [684, 470] on button "Registrar pagamento" at bounding box center [637, 470] width 213 height 28
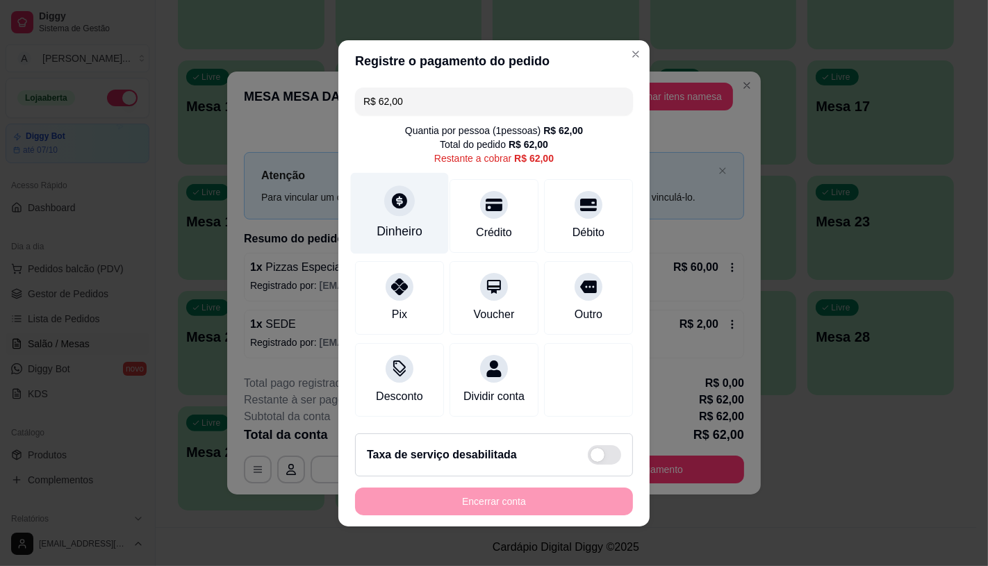
click at [393, 206] on div at bounding box center [399, 201] width 31 height 31
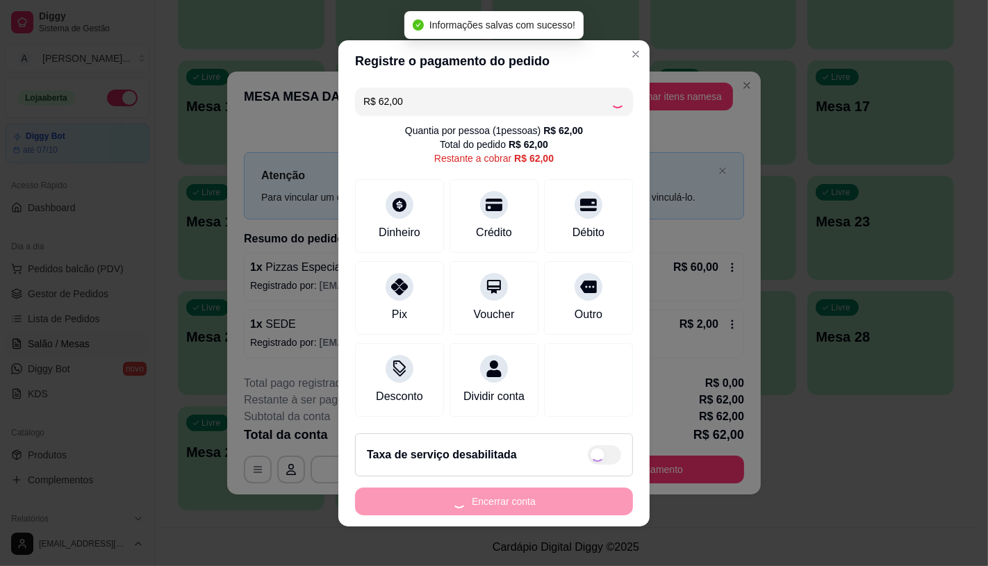
type input "R$ 0,00"
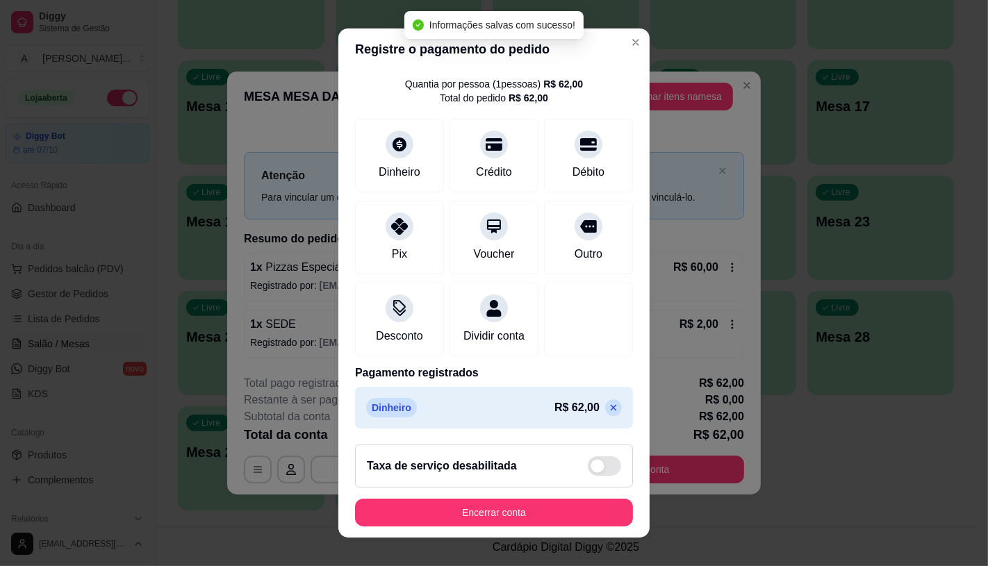
scroll to position [51, 0]
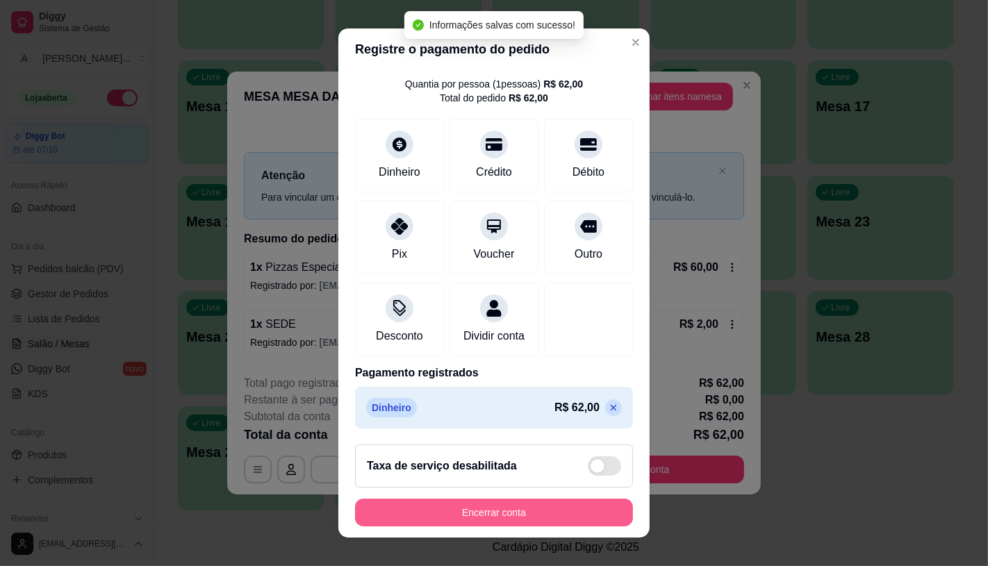
click at [456, 507] on button "Encerrar conta" at bounding box center [494, 513] width 278 height 28
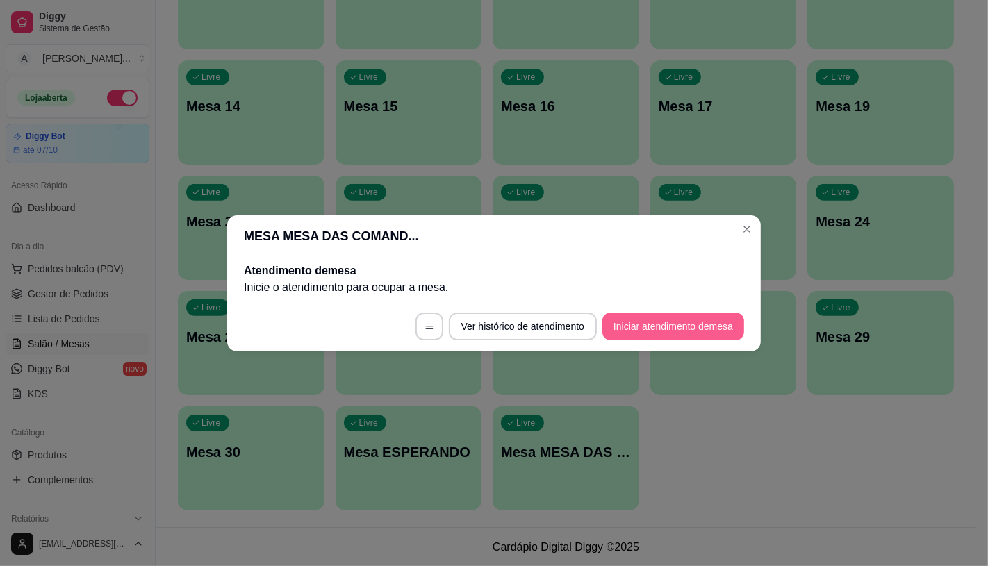
click at [689, 338] on button "Iniciar atendimento de mesa" at bounding box center [674, 327] width 142 height 28
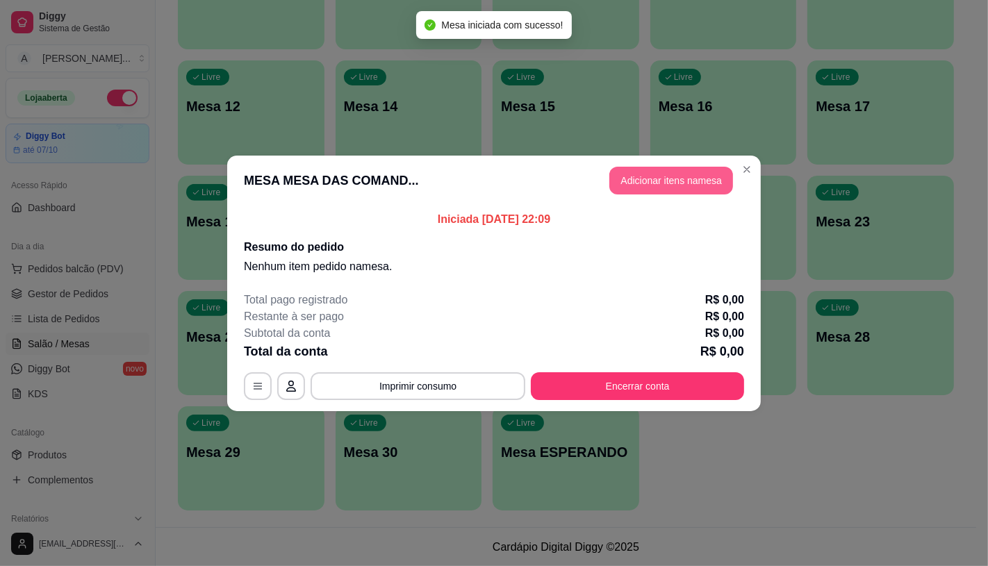
click at [688, 176] on button "Adicionar itens na mesa" at bounding box center [671, 181] width 124 height 28
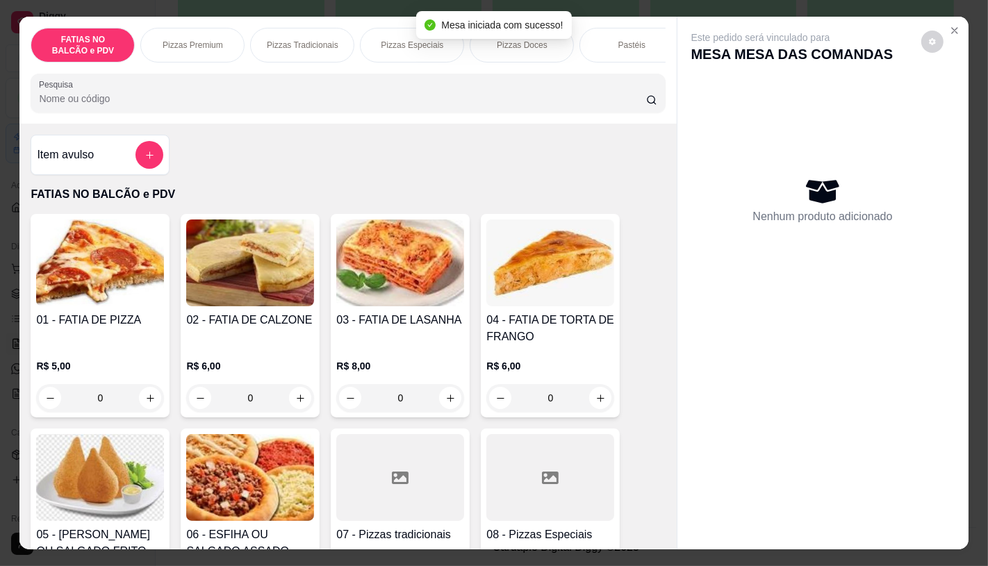
drag, startPoint x: 536, startPoint y: 74, endPoint x: 541, endPoint y: 58, distance: 16.0
click at [537, 74] on div "FATIAS NO BALCÃO e PDV Pizzas Premium Pizzas Tradicionais Pizzas Especiais Pizz…" at bounding box center [347, 70] width 657 height 107
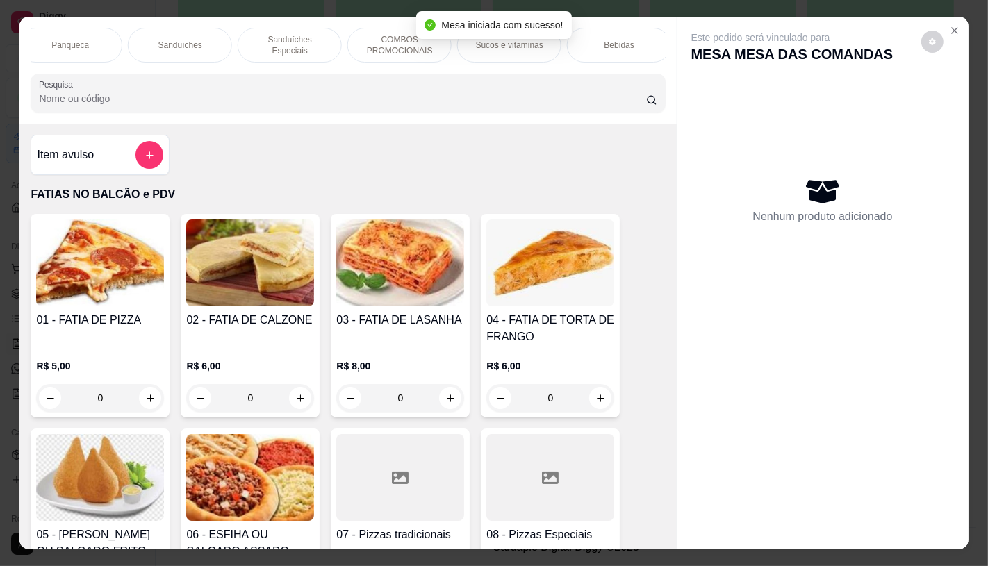
click at [172, 49] on div "Sanduíches" at bounding box center [180, 45] width 104 height 35
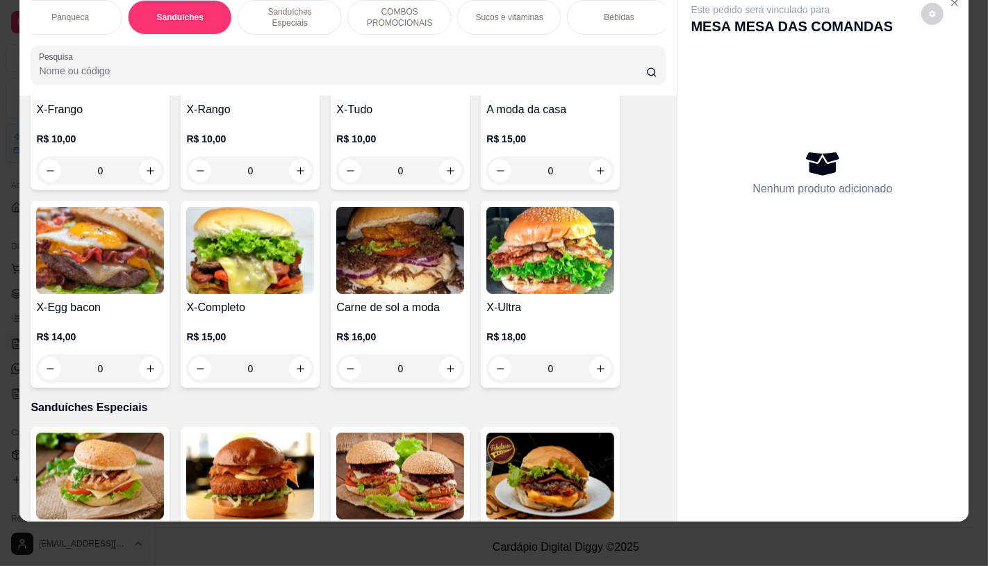
scroll to position [6235, 0]
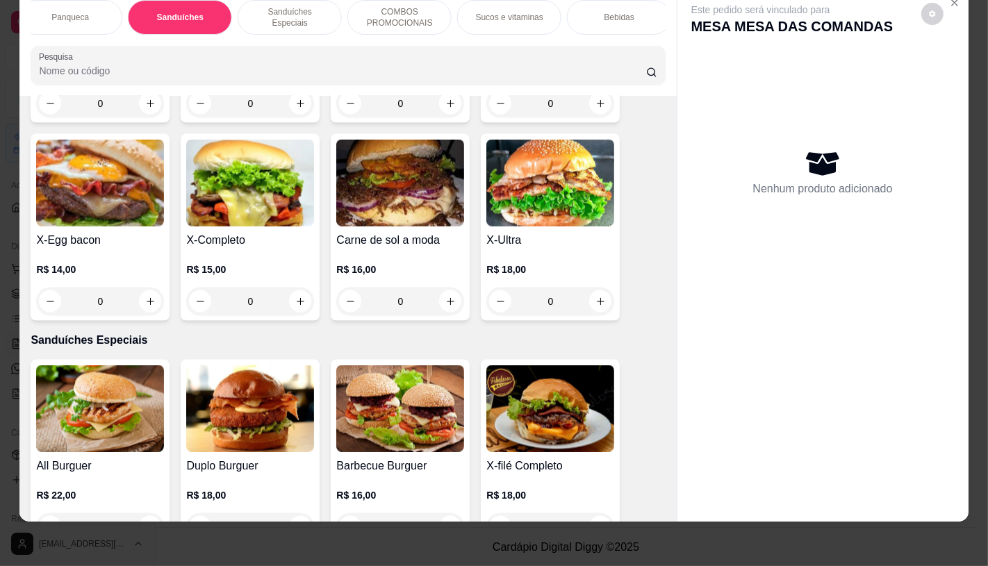
click at [550, 167] on img at bounding box center [550, 183] width 128 height 87
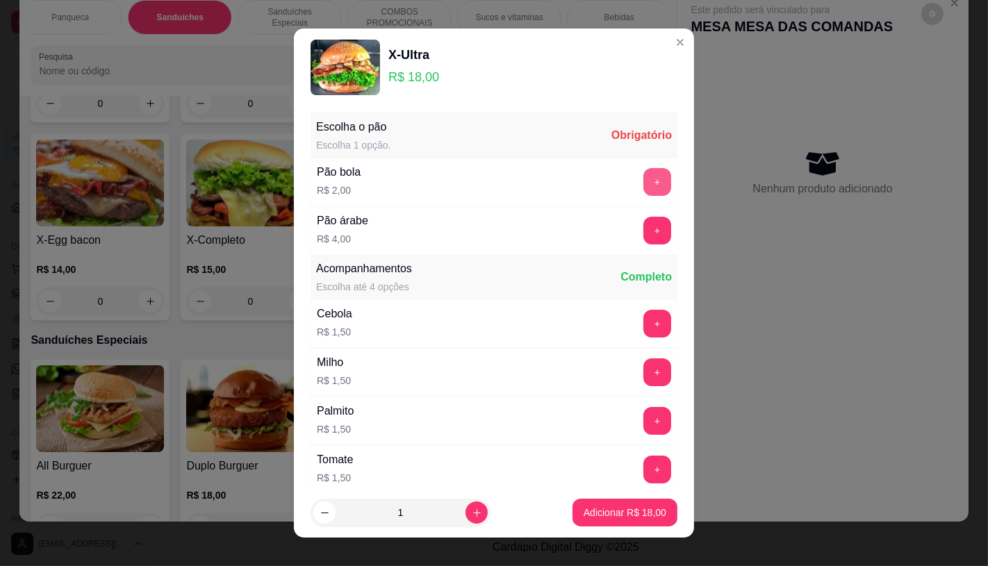
click at [644, 186] on button "+" at bounding box center [658, 182] width 28 height 28
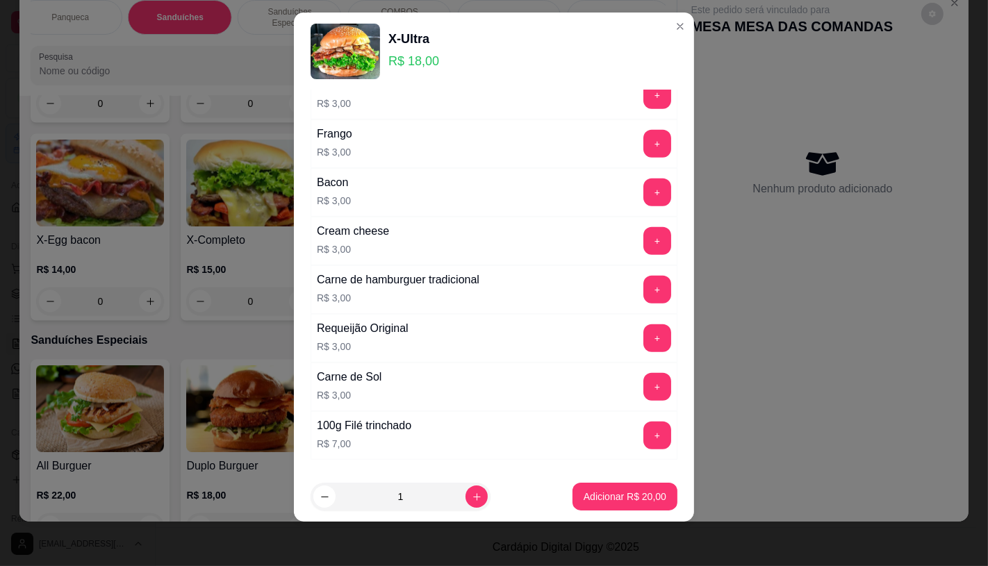
scroll to position [767, 0]
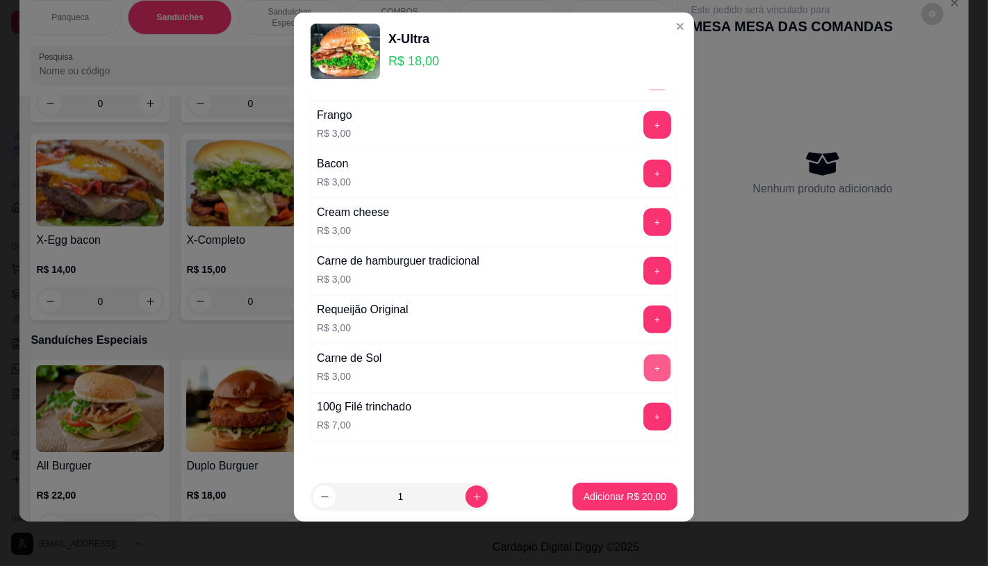
click at [644, 366] on button "+" at bounding box center [657, 368] width 27 height 27
click at [588, 492] on p "Adicionar R$ 23,00" at bounding box center [625, 497] width 83 height 14
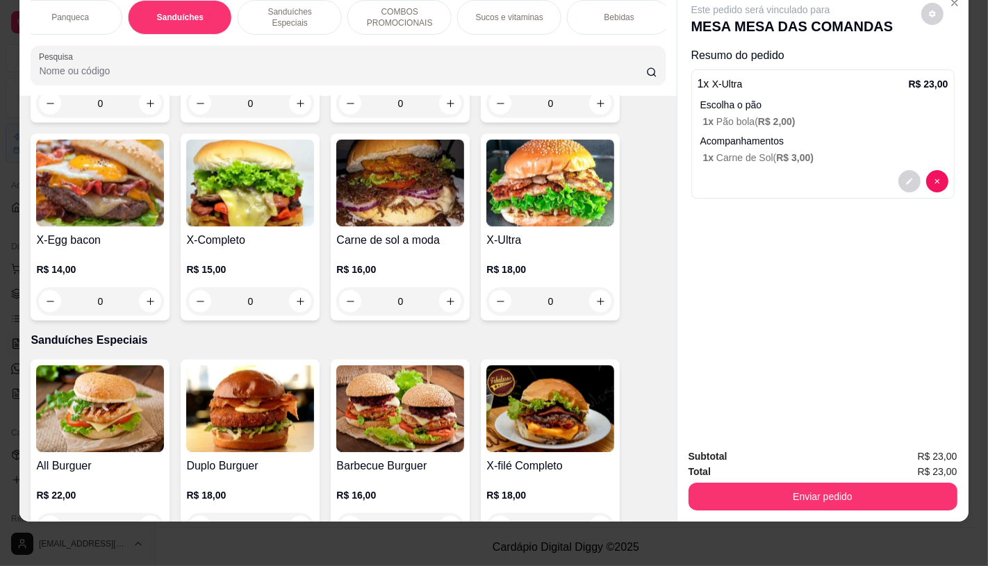
click at [495, 12] on p "Sucos e vitaminas" at bounding box center [509, 17] width 67 height 11
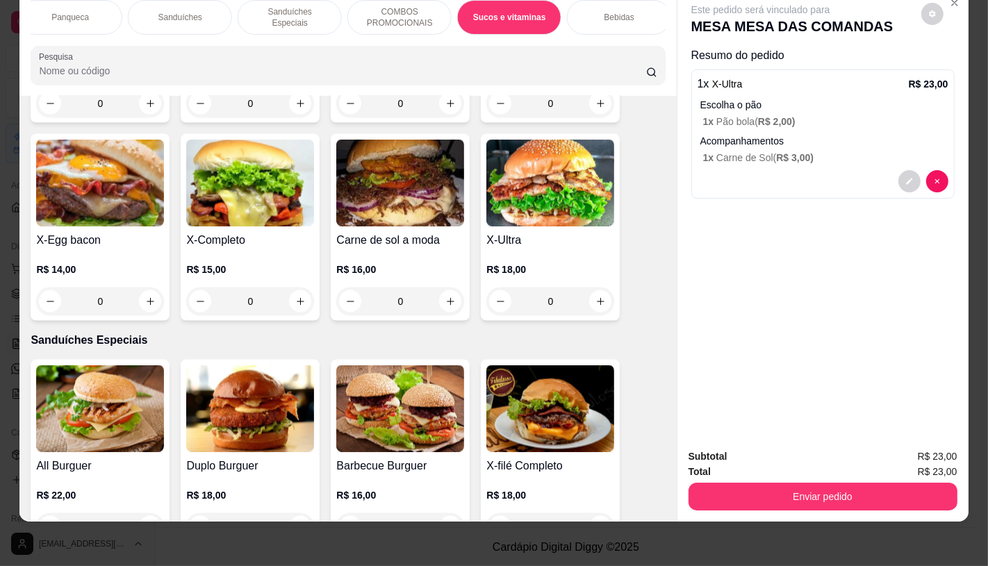
scroll to position [7340, 0]
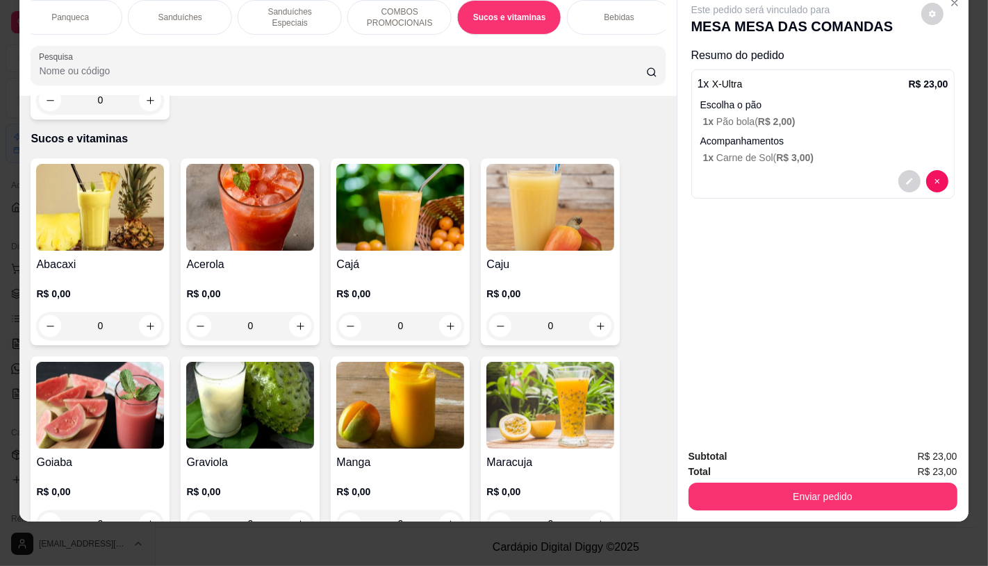
click at [502, 368] on img at bounding box center [550, 405] width 128 height 87
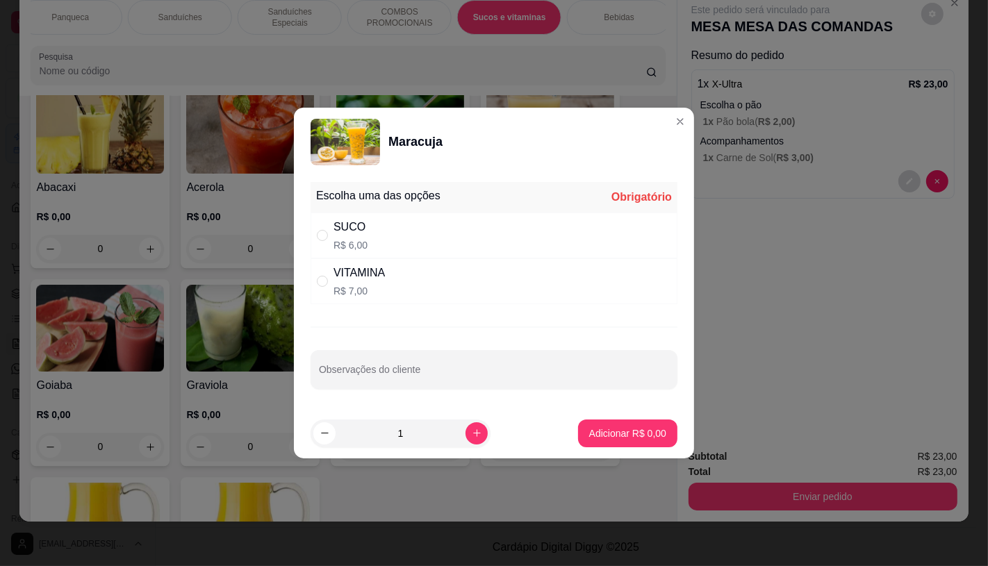
click at [370, 273] on div "VITAMINA" at bounding box center [359, 273] width 51 height 17
radio input "true"
click at [371, 245] on div "SUCO R$ 6,00" at bounding box center [494, 236] width 367 height 46
radio input "true"
radio input "false"
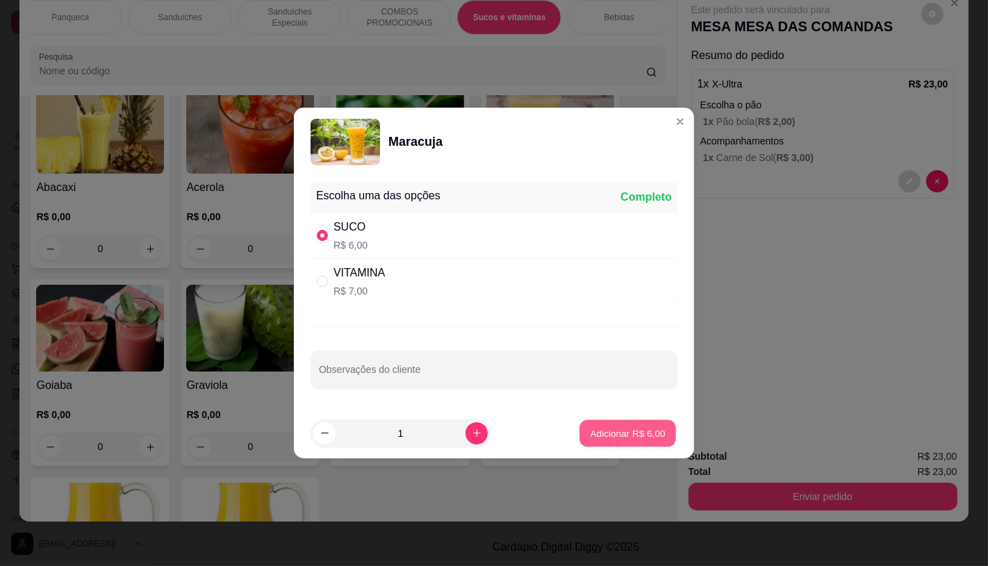
click at [590, 432] on p "Adicionar R$ 6,00" at bounding box center [627, 433] width 75 height 13
type input "1"
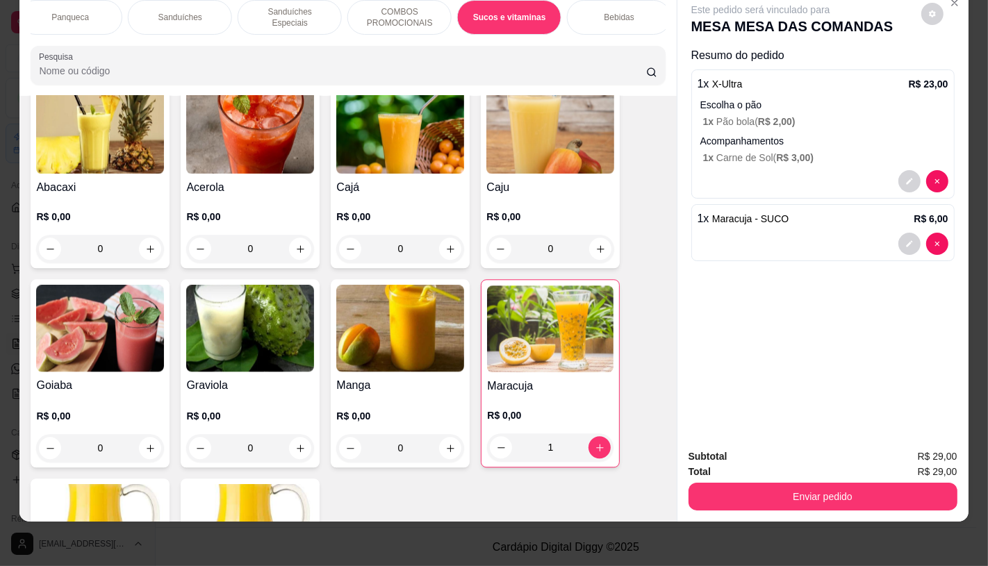
click at [586, 7] on div "Bebidas" at bounding box center [619, 17] width 104 height 35
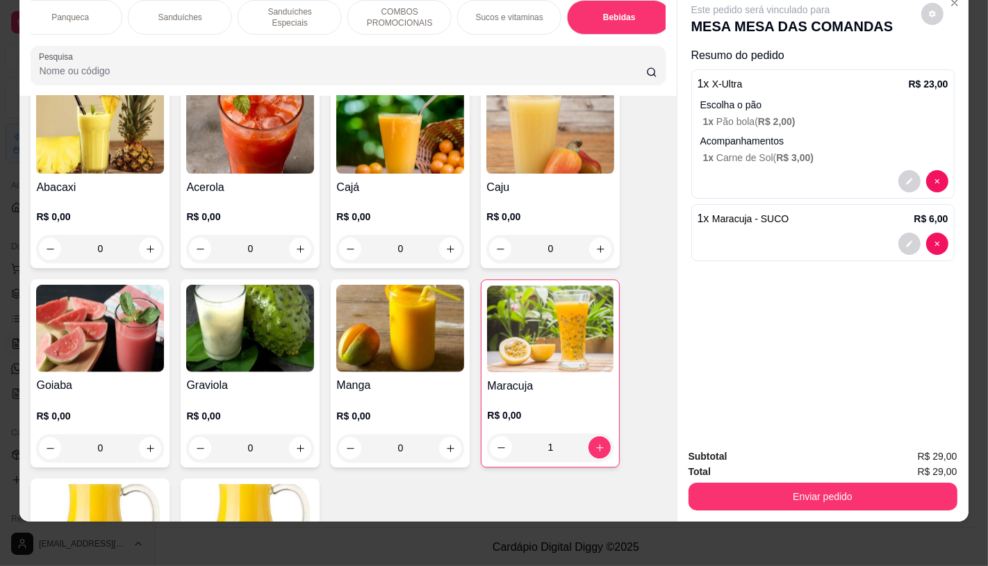
scroll to position [7964, 0]
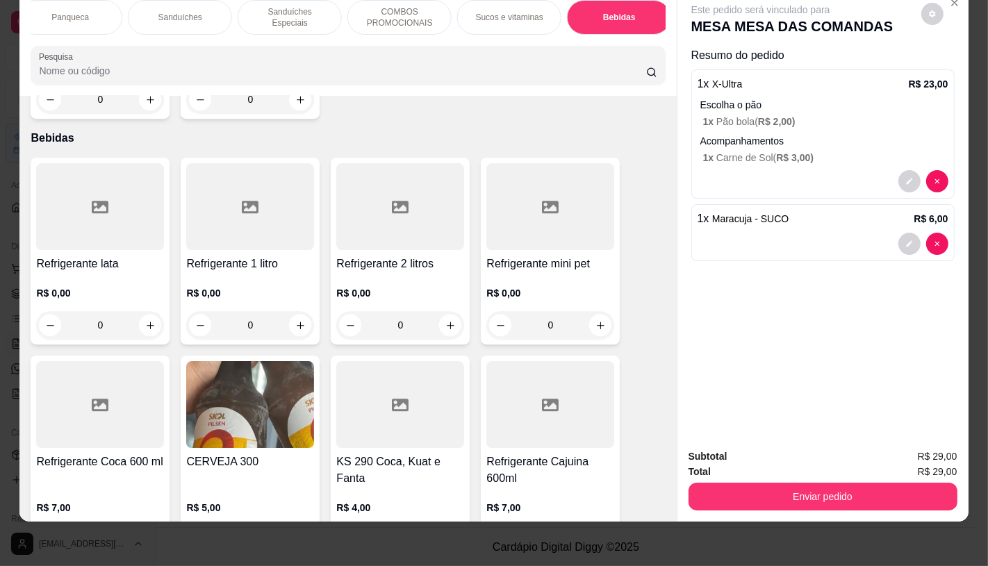
click at [434, 256] on h4 "Refrigerante 2 litros" at bounding box center [400, 264] width 128 height 17
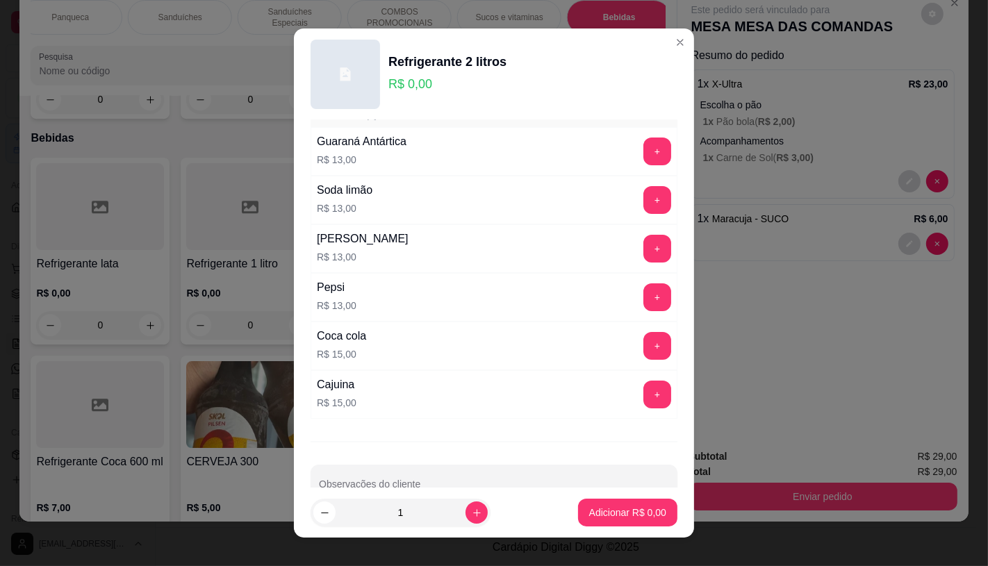
scroll to position [79, 0]
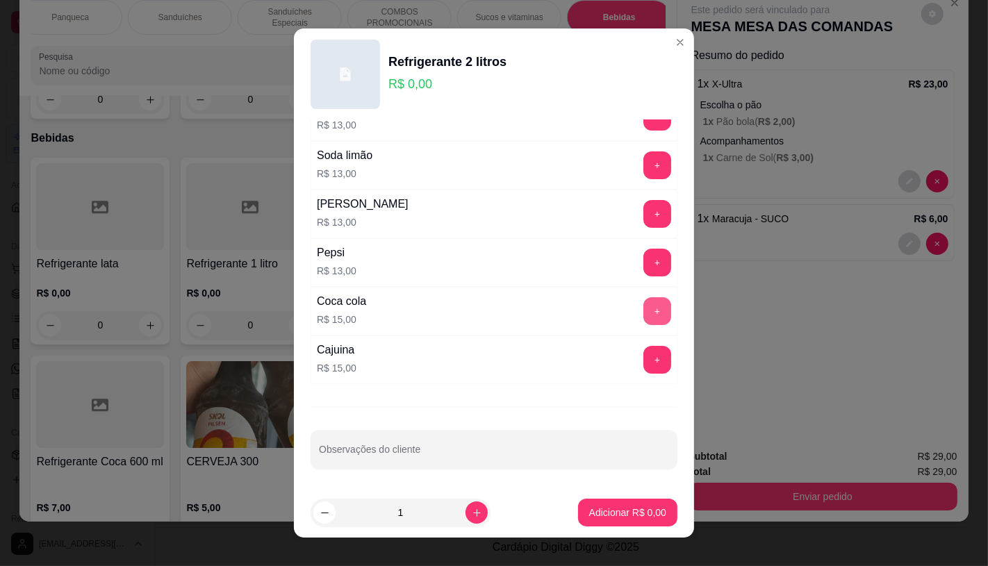
click at [644, 310] on button "+" at bounding box center [658, 311] width 28 height 28
click at [472, 516] on icon "increase-product-quantity" at bounding box center [477, 513] width 10 height 10
type input "2"
click at [610, 511] on p "Adicionar R$ 30,00" at bounding box center [625, 513] width 83 height 14
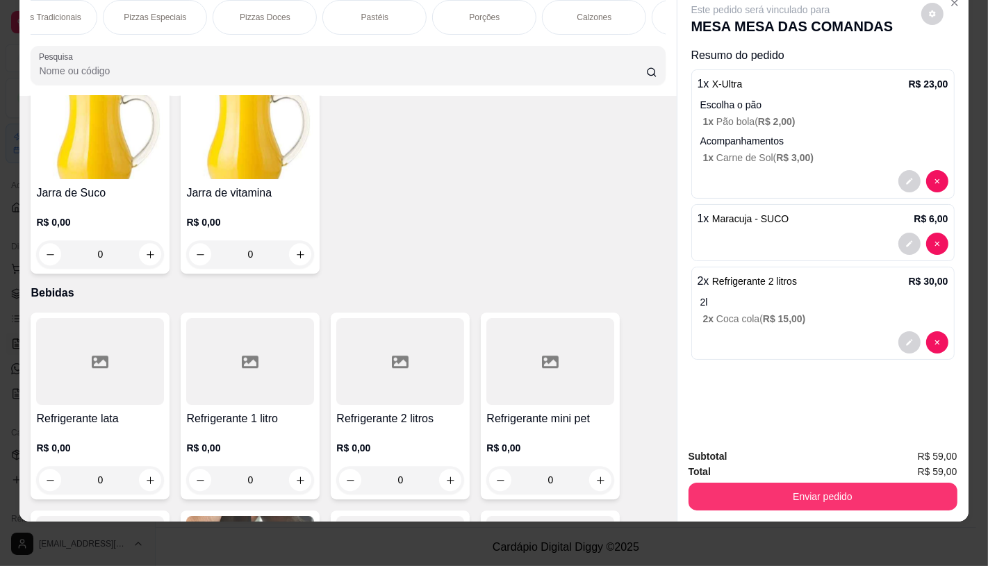
scroll to position [0, 0]
click at [42, 10] on p "FATIAS NO BALCÃO e PDV" at bounding box center [82, 17] width 81 height 22
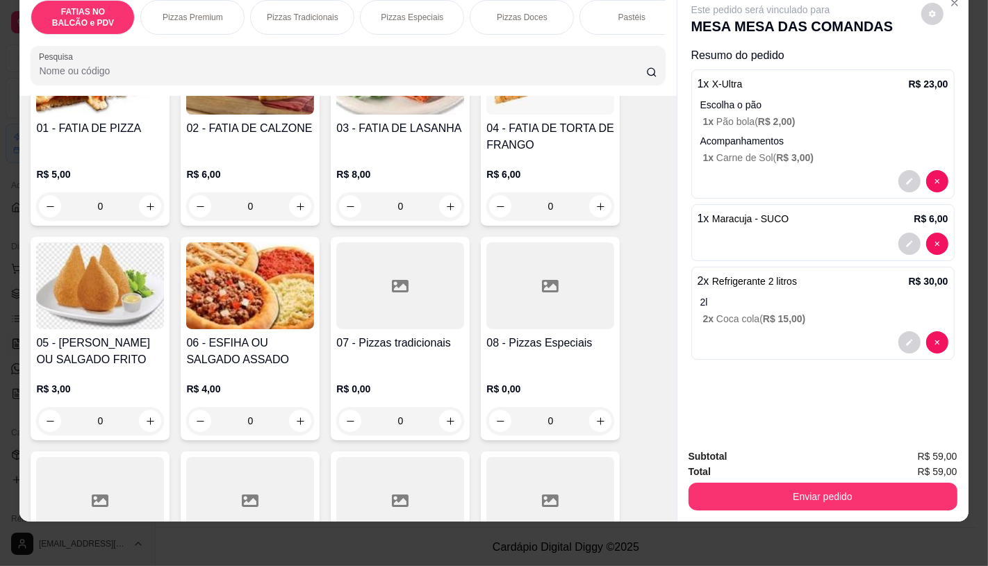
scroll to position [217, 0]
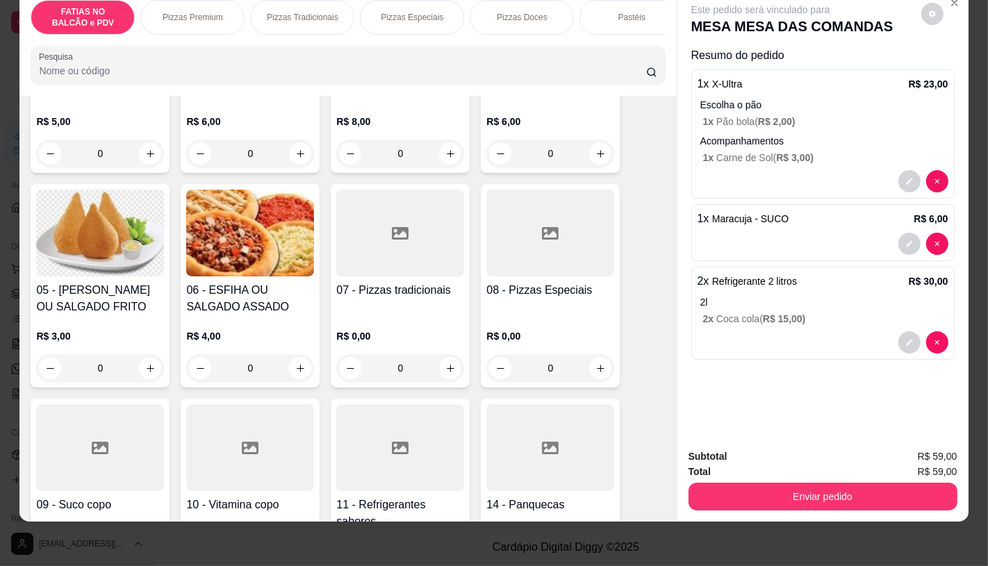
click at [491, 351] on div "R$ 0,00 0" at bounding box center [550, 355] width 128 height 53
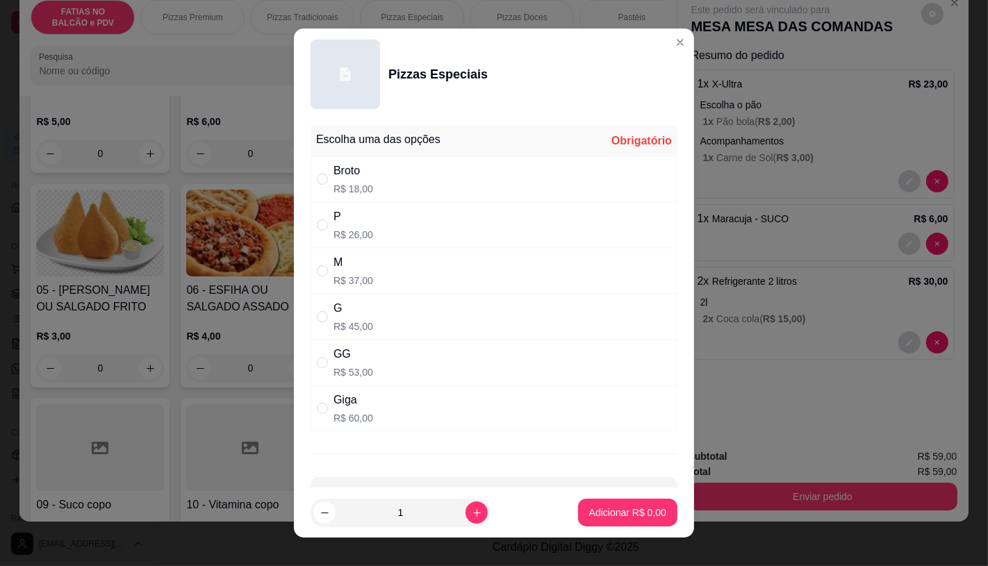
click at [418, 275] on div "M R$ 37,00" at bounding box center [494, 271] width 367 height 46
radio input "true"
click at [605, 522] on button "Adicionar R$ 37,00" at bounding box center [625, 513] width 102 height 27
type input "1"
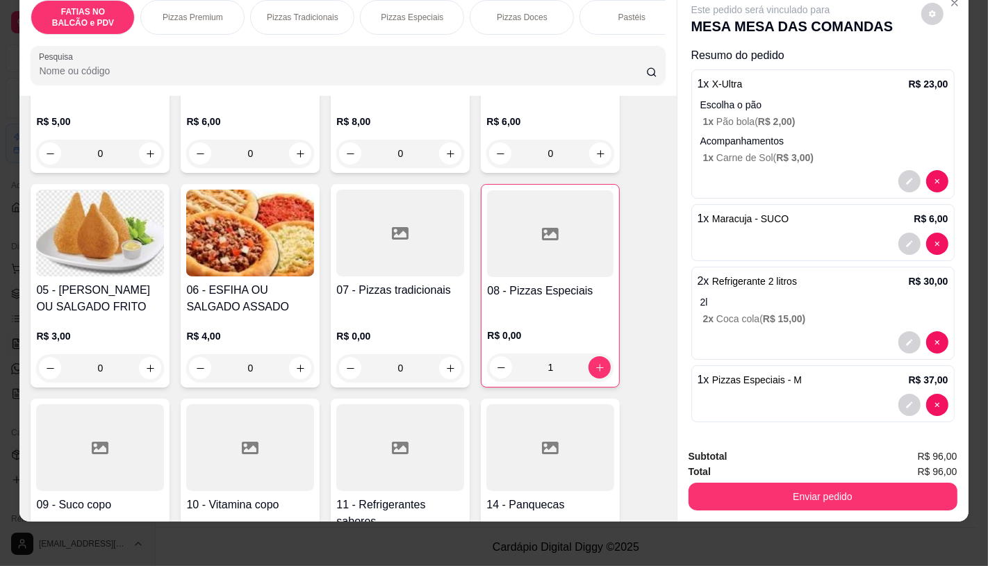
scroll to position [0, 555]
click at [420, 10] on div "Esfiha" at bounding box center [406, 17] width 104 height 35
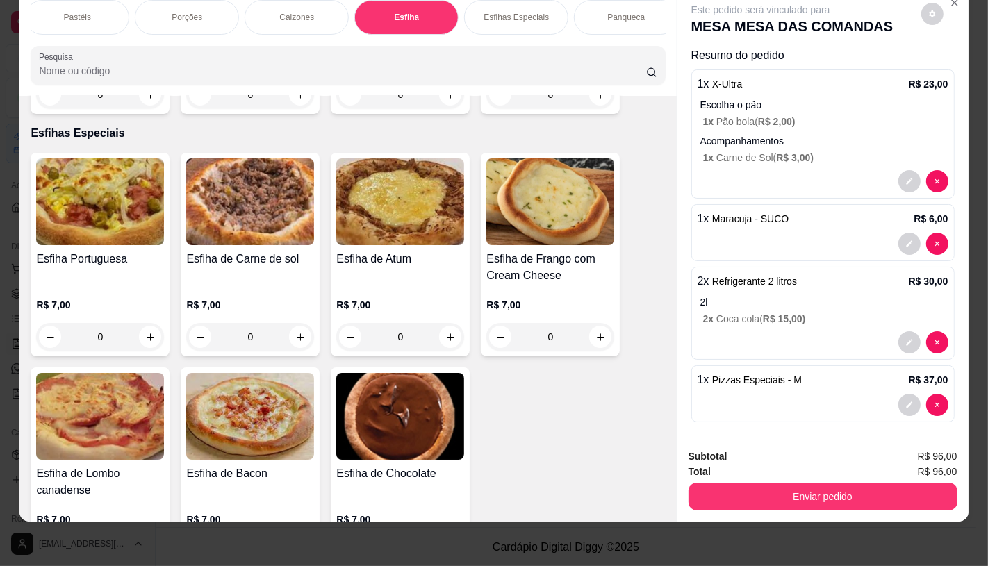
scroll to position [4726, 0]
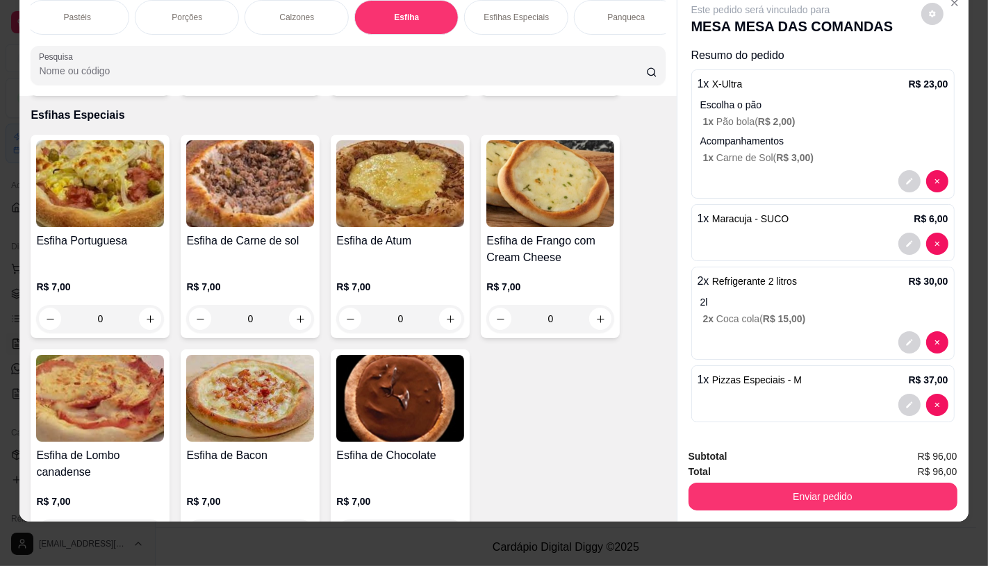
click at [386, 366] on img at bounding box center [400, 398] width 128 height 87
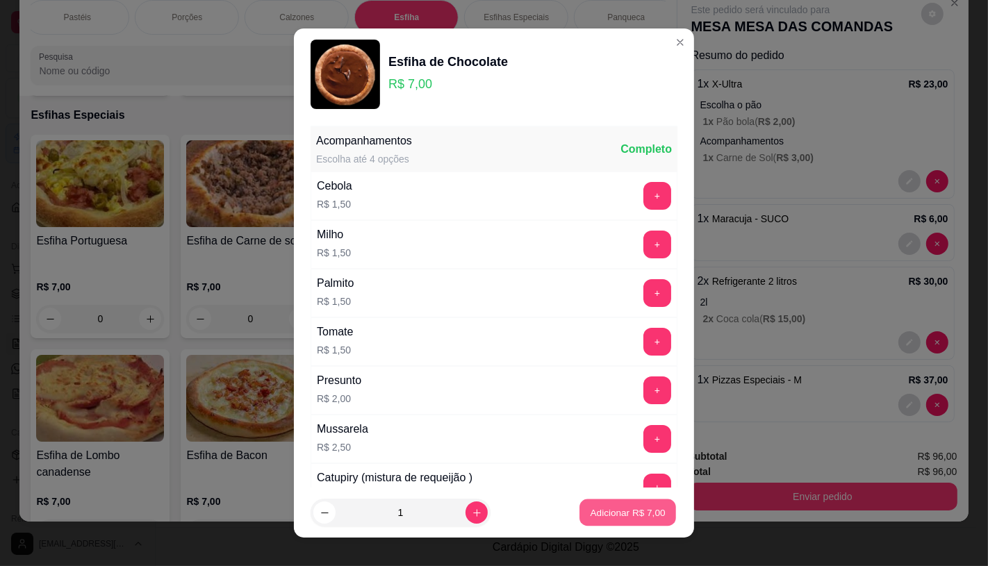
click at [590, 516] on p "Adicionar R$ 7,00" at bounding box center [627, 513] width 75 height 13
type input "1"
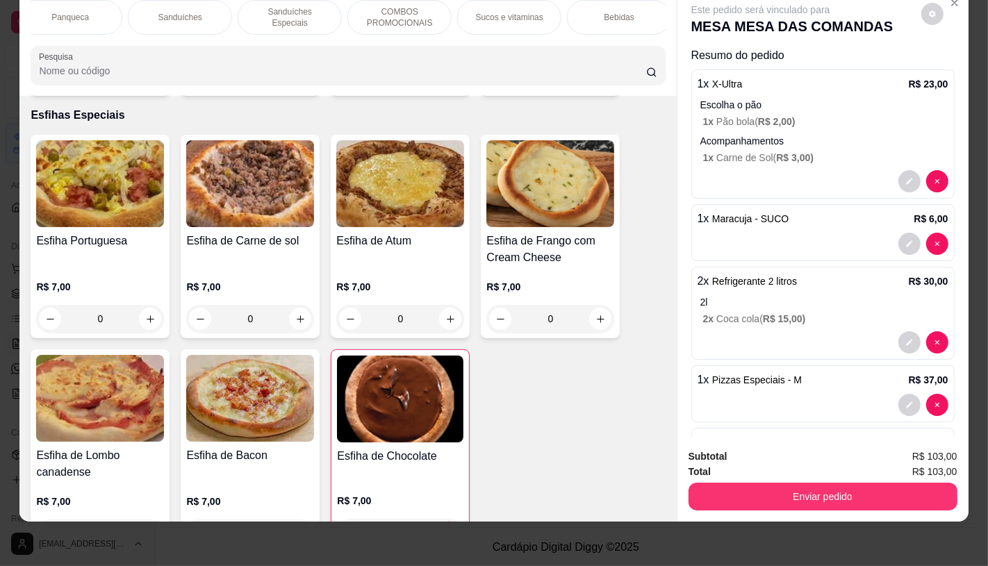
scroll to position [0, 1446]
click at [638, 19] on div "TAXAS DE ENTREGAS" at bounding box center [614, 17] width 104 height 35
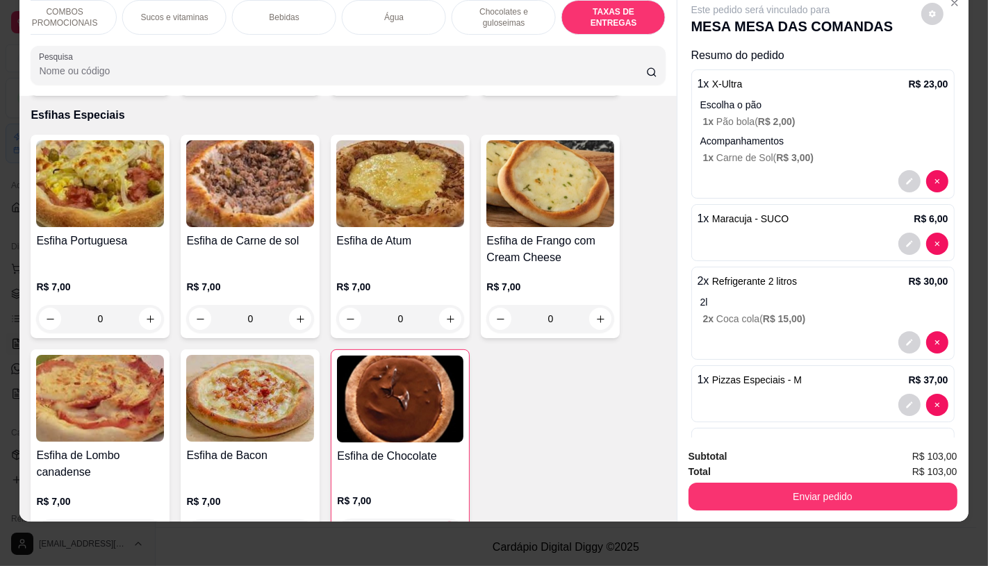
scroll to position [9295, 0]
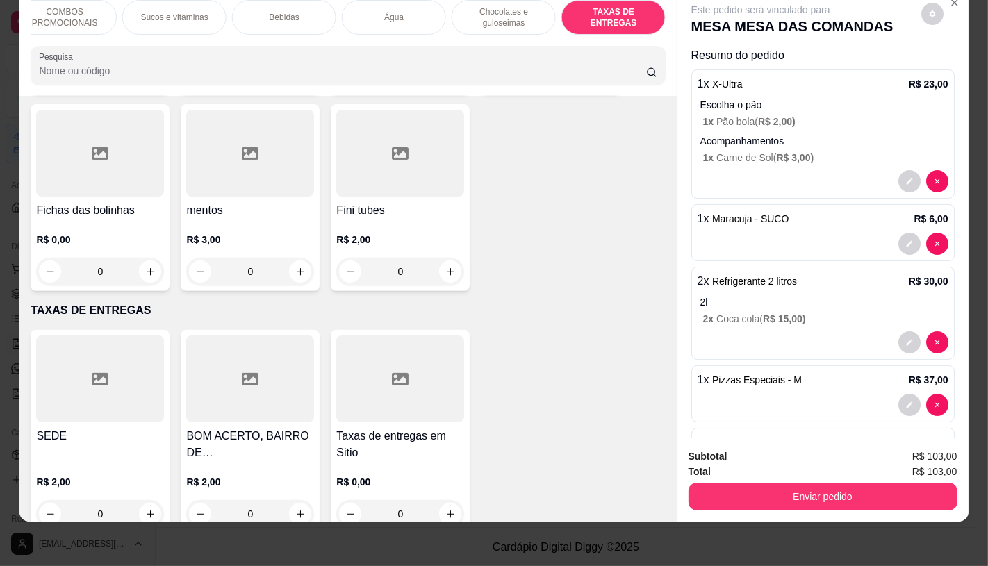
click at [372, 366] on div at bounding box center [400, 379] width 128 height 87
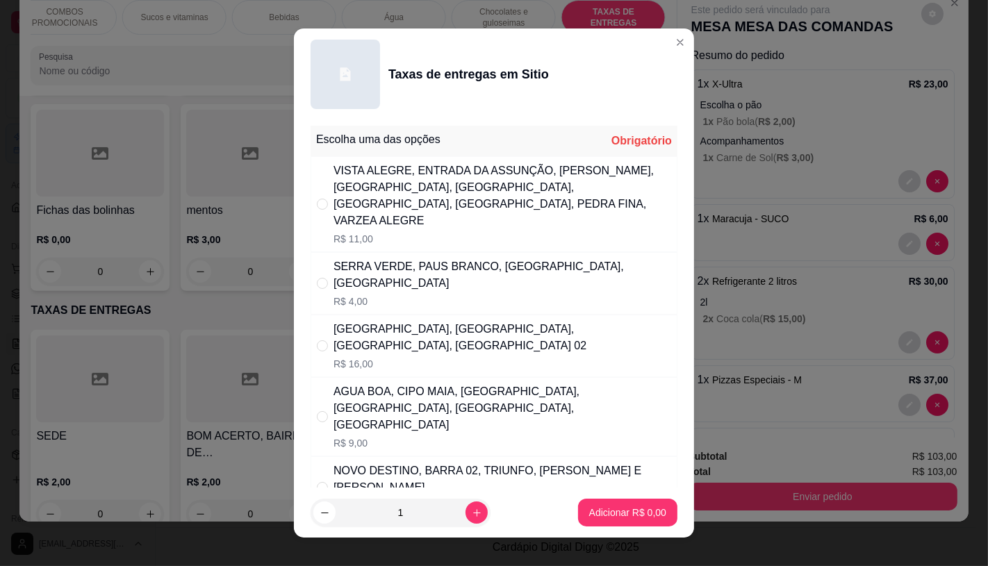
click at [414, 259] on div "SERRA VERDE, PAUS BRANCO, [GEOGRAPHIC_DATA], [GEOGRAPHIC_DATA]" at bounding box center [503, 275] width 338 height 33
radio input "true"
click at [589, 506] on p "Adicionar R$ 4,00" at bounding box center [627, 513] width 77 height 14
type input "1"
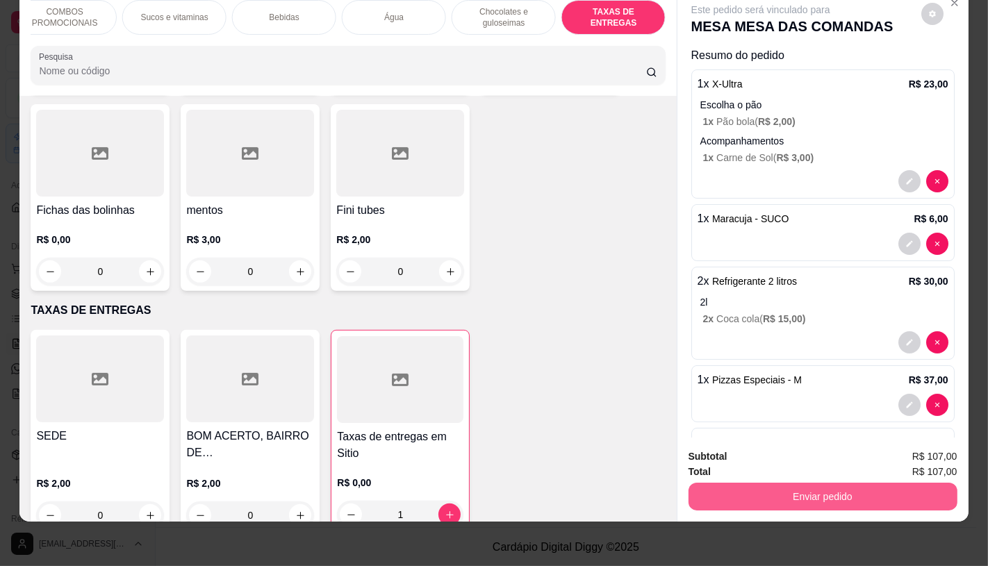
click at [760, 483] on button "Enviar pedido" at bounding box center [823, 497] width 269 height 28
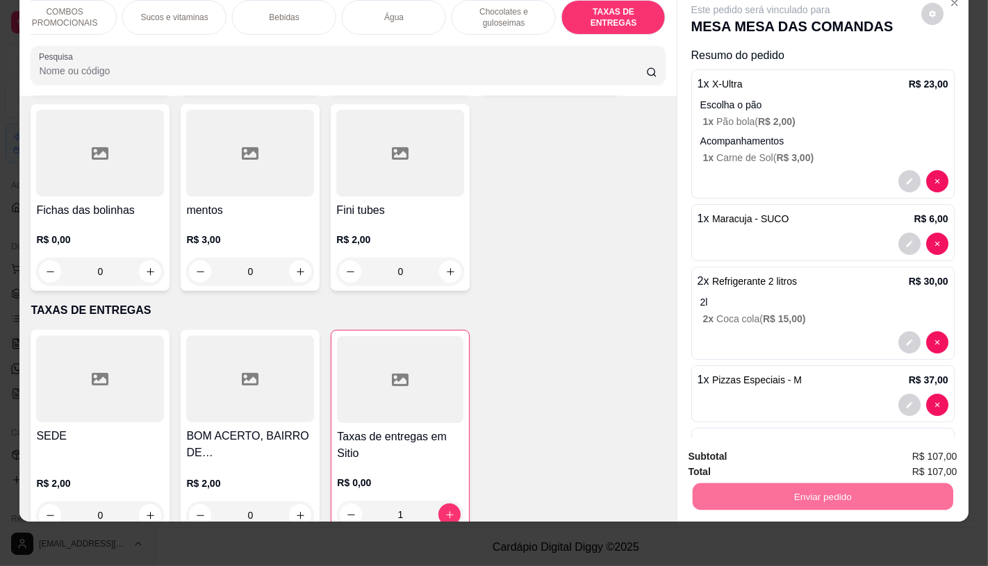
click at [726, 452] on button "Não registrar e enviar pedido" at bounding box center [776, 452] width 145 height 26
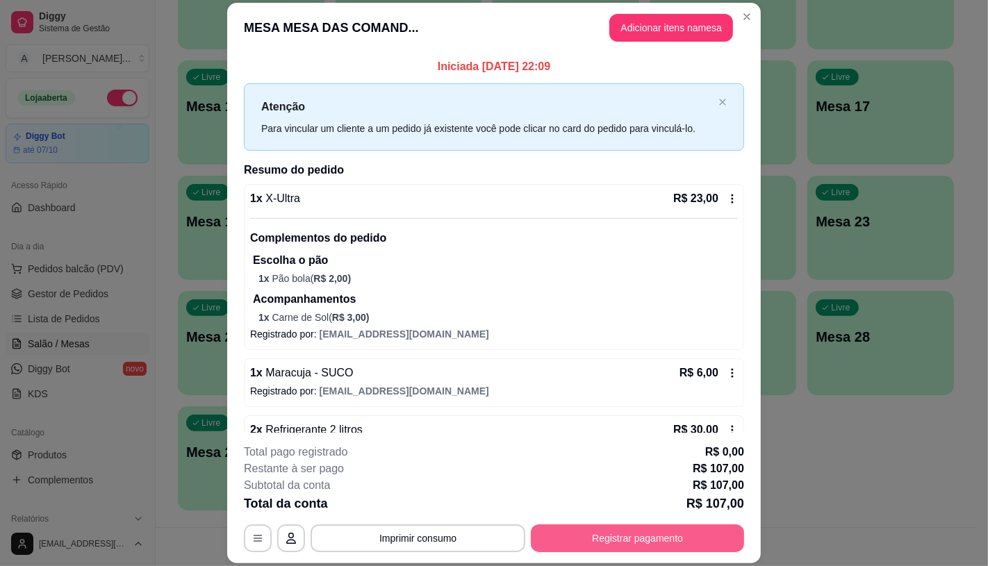
click at [637, 532] on button "Registrar pagamento" at bounding box center [637, 539] width 213 height 28
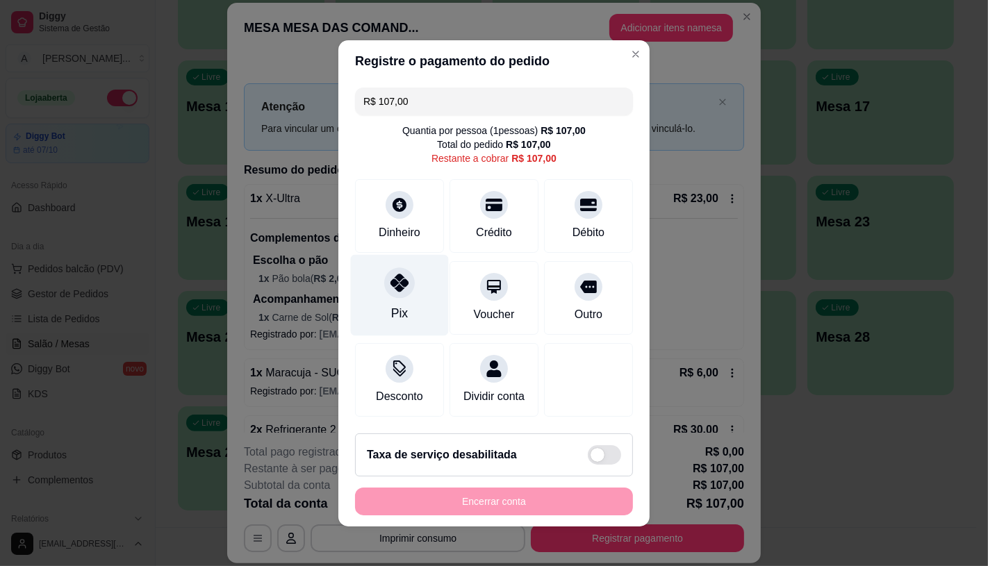
click at [359, 277] on div "Pix" at bounding box center [400, 294] width 98 height 81
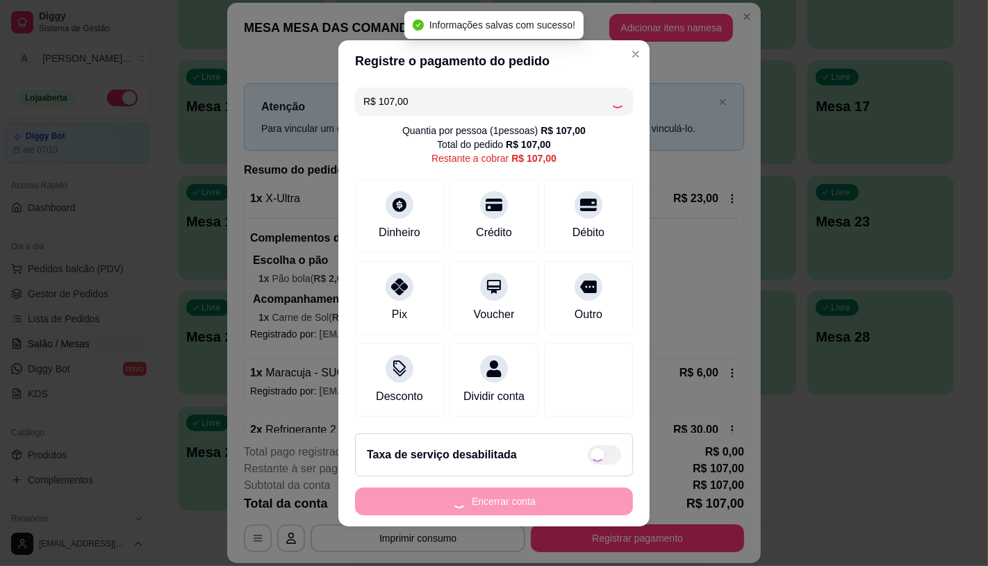
type input "R$ 0,00"
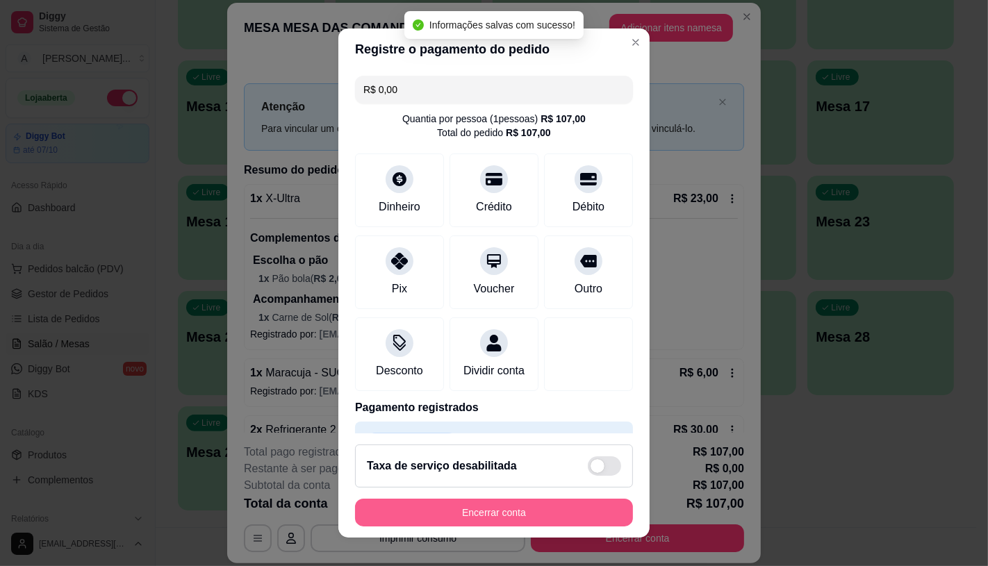
click at [534, 515] on button "Encerrar conta" at bounding box center [494, 513] width 278 height 28
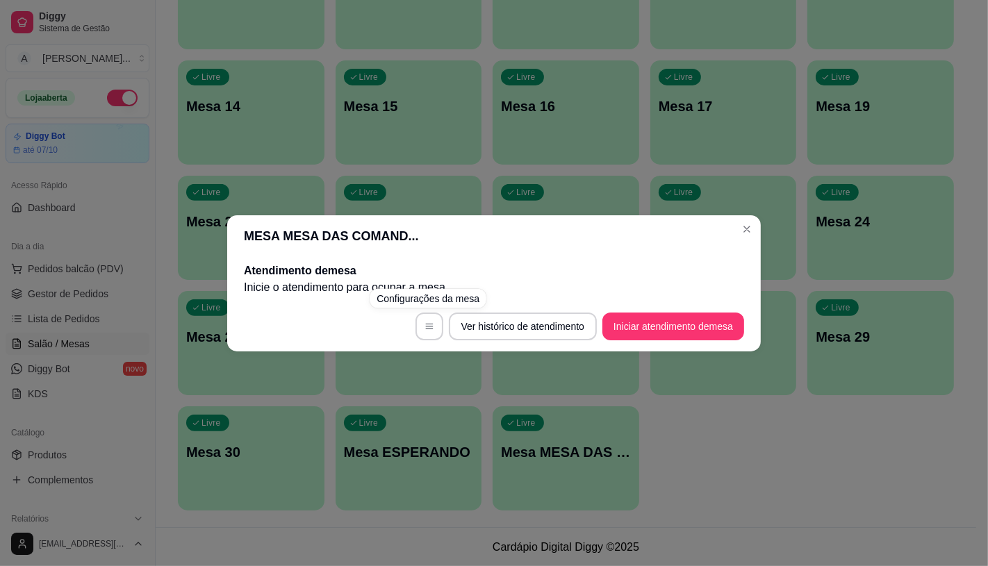
click at [694, 309] on footer "Ver histórico de atendimento Iniciar atendimento de mesa" at bounding box center [494, 327] width 534 height 50
click at [694, 318] on button "Iniciar atendimento de mesa" at bounding box center [674, 326] width 138 height 27
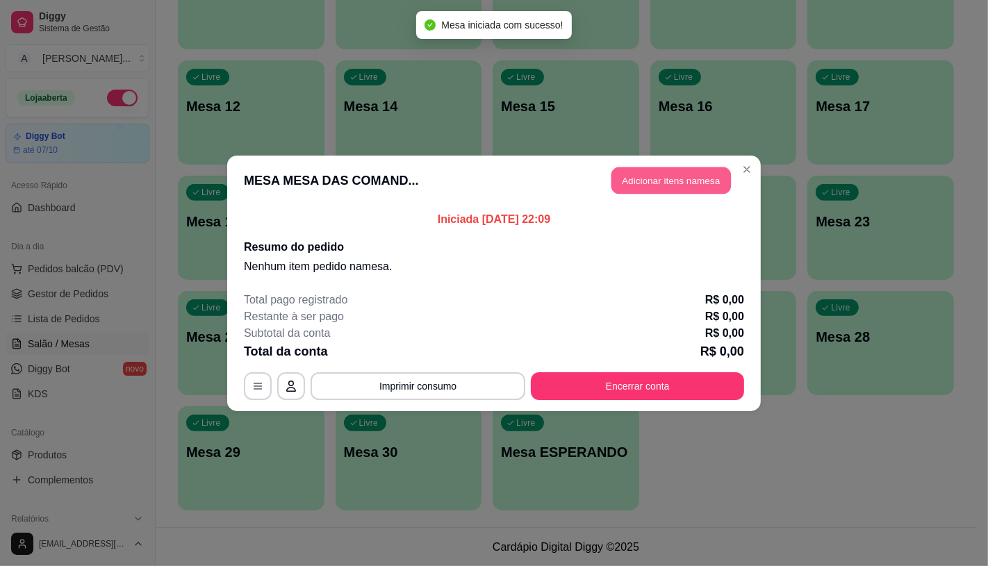
click at [650, 185] on button "Adicionar itens na mesa" at bounding box center [672, 180] width 120 height 27
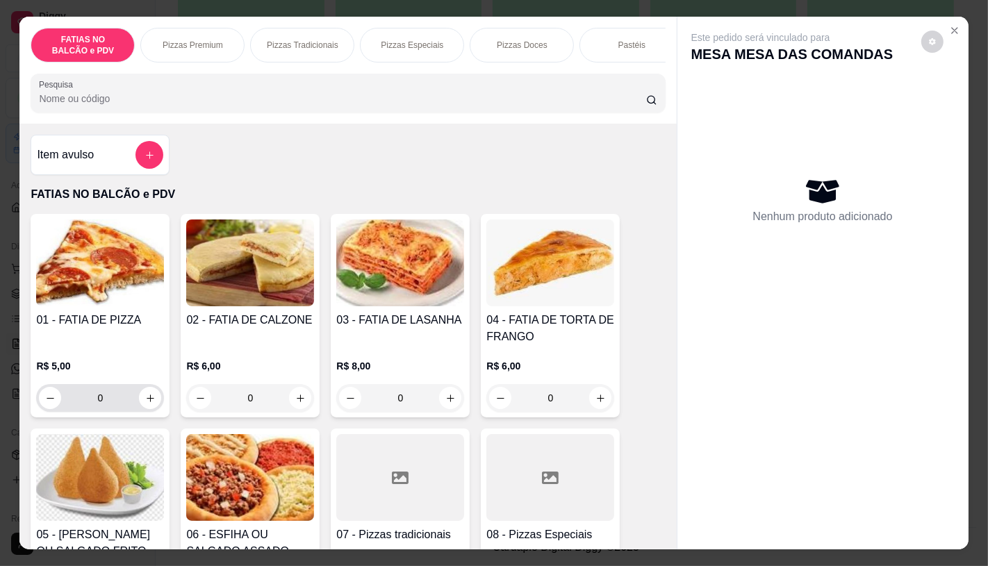
click at [109, 394] on input "0" at bounding box center [100, 398] width 78 height 28
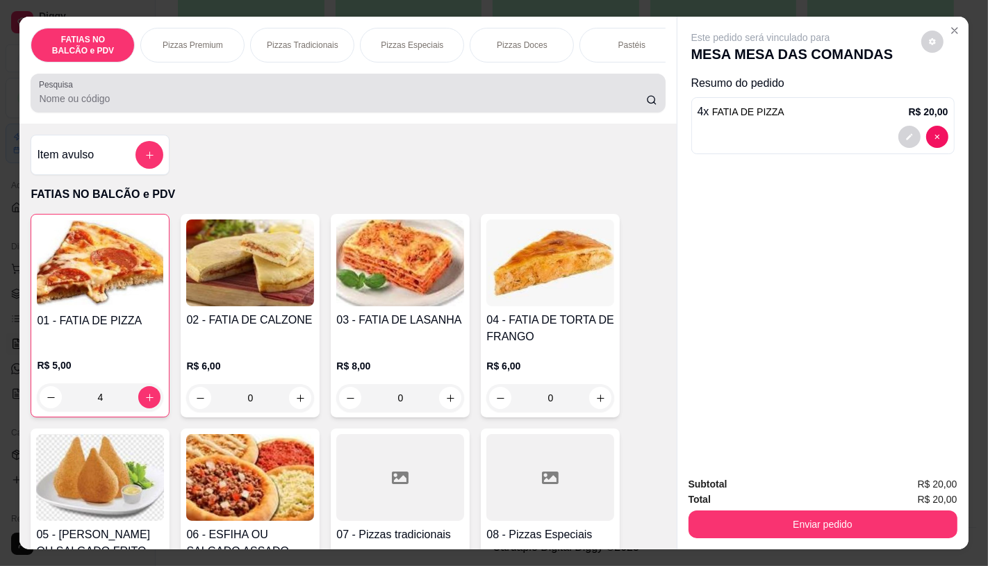
type input "4"
click at [625, 69] on div "FATIAS NO BALCÃO e PDV Pizzas Premium Pizzas Tradicionais Pizzas Especiais Pizz…" at bounding box center [347, 70] width 657 height 107
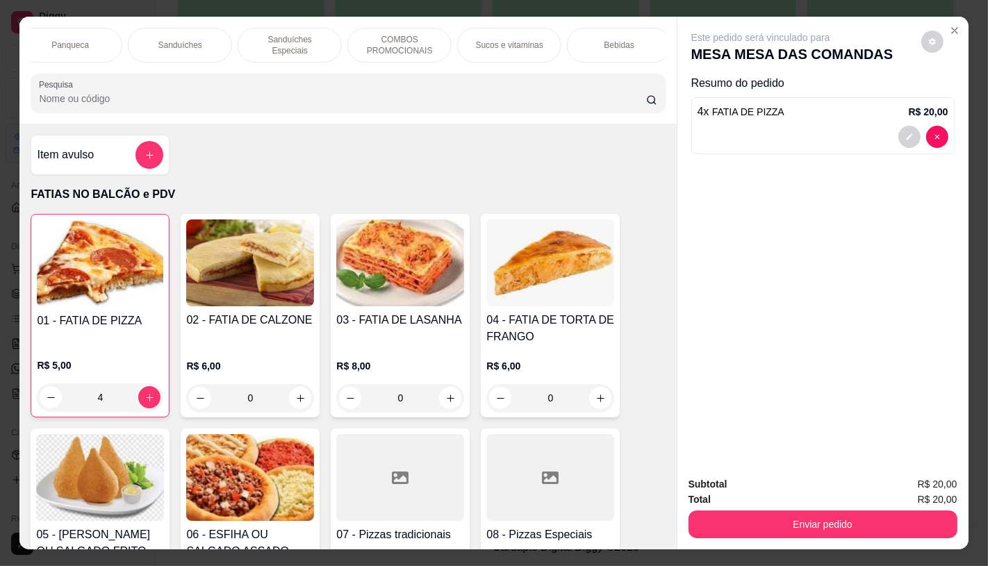
scroll to position [0, 1446]
click at [634, 45] on div "TAXAS DE ENTREGAS" at bounding box center [614, 45] width 104 height 35
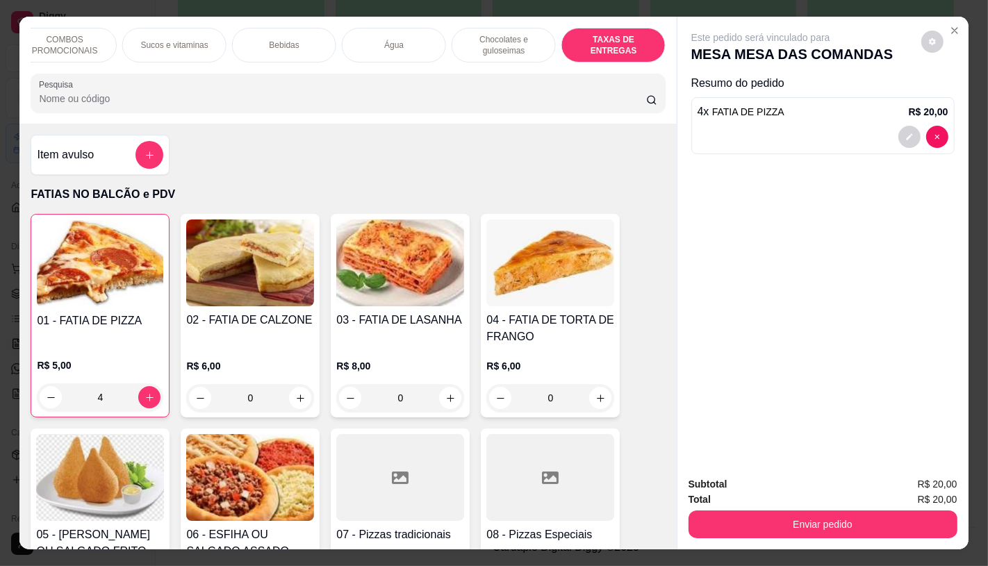
scroll to position [33, 0]
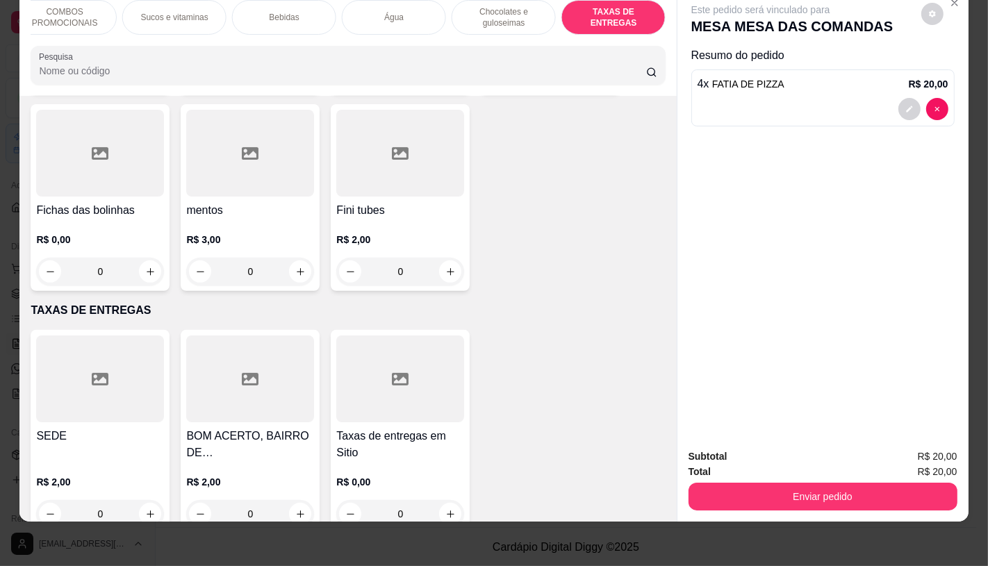
click at [114, 336] on div at bounding box center [100, 379] width 128 height 87
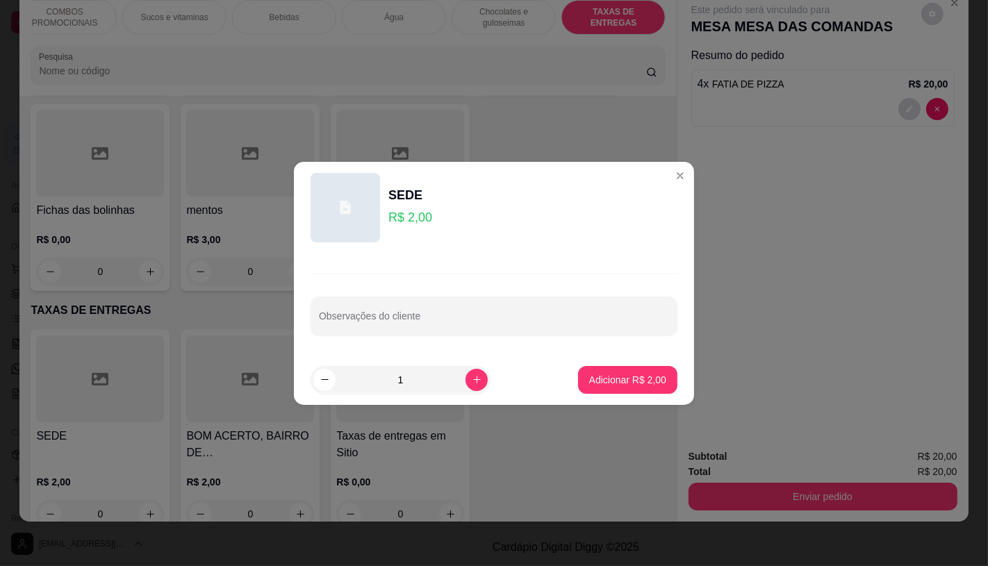
drag, startPoint x: 596, startPoint y: 395, endPoint x: 612, endPoint y: 394, distance: 16.0
click at [598, 395] on footer "1 Adicionar R$ 2,00" at bounding box center [494, 380] width 400 height 50
click at [616, 382] on p "Adicionar R$ 2,00" at bounding box center [627, 380] width 77 height 14
type input "1"
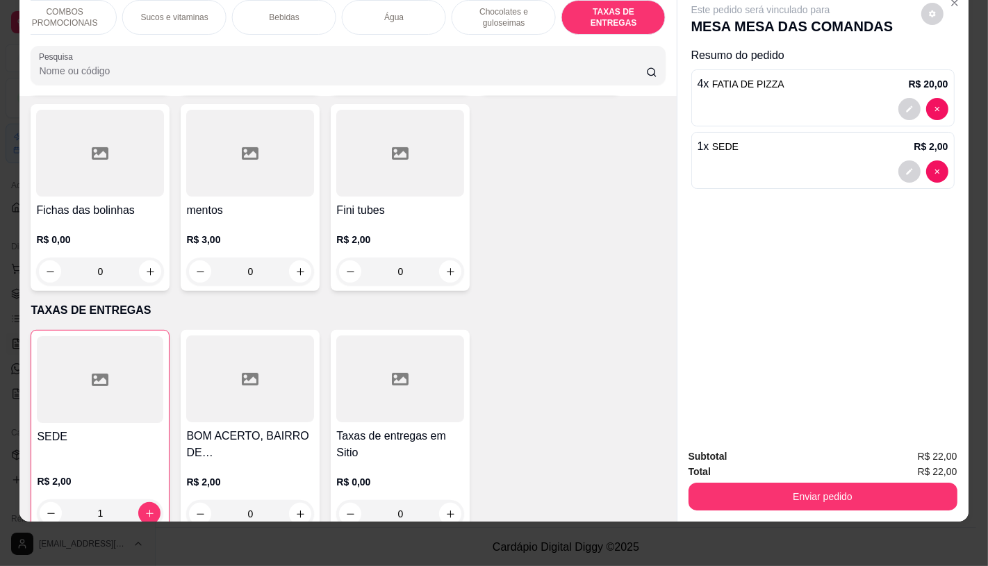
click at [788, 492] on button "Enviar pedido" at bounding box center [823, 497] width 269 height 28
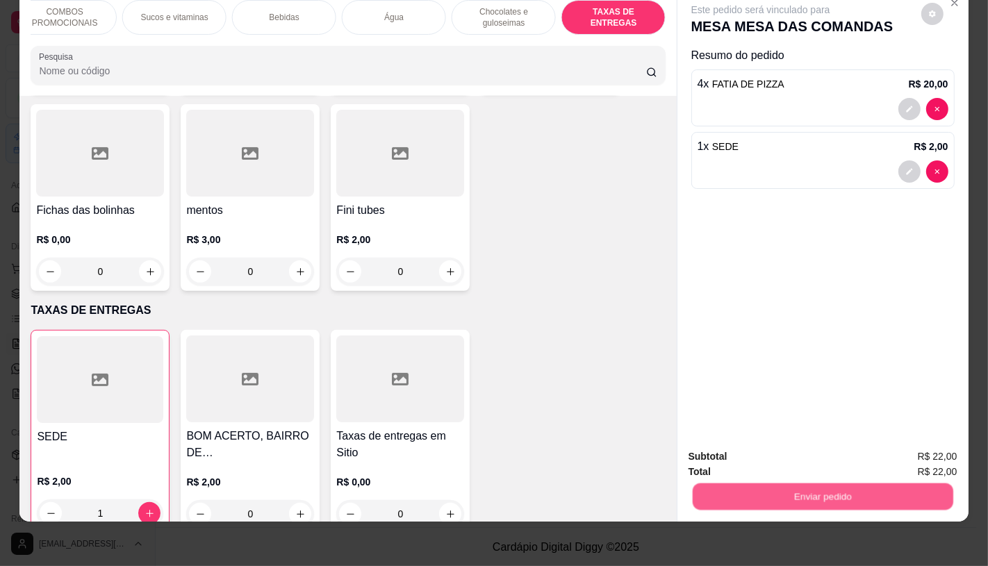
click at [749, 441] on button "Não registrar e enviar pedido" at bounding box center [776, 452] width 145 height 26
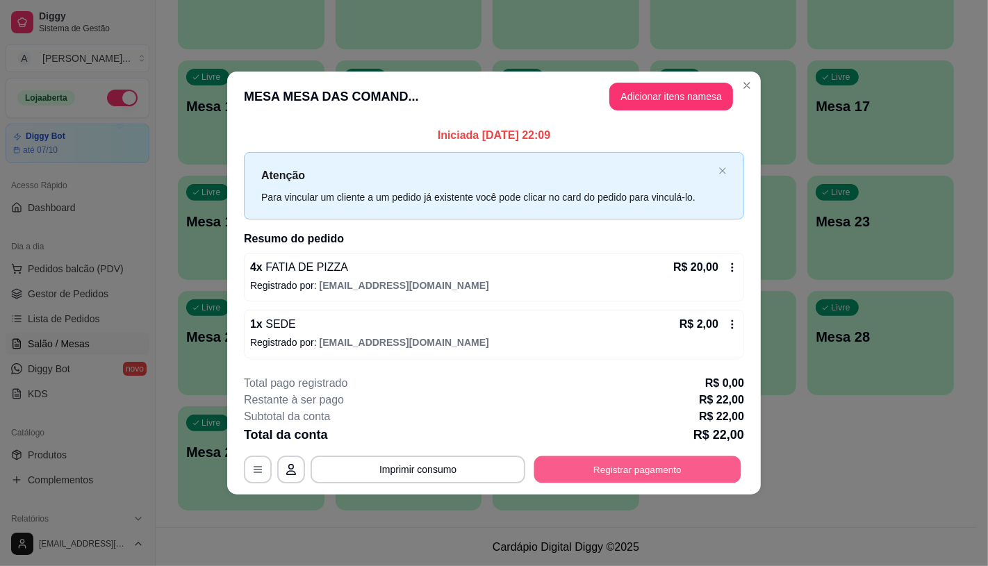
click at [652, 461] on button "Registrar pagamento" at bounding box center [637, 470] width 207 height 27
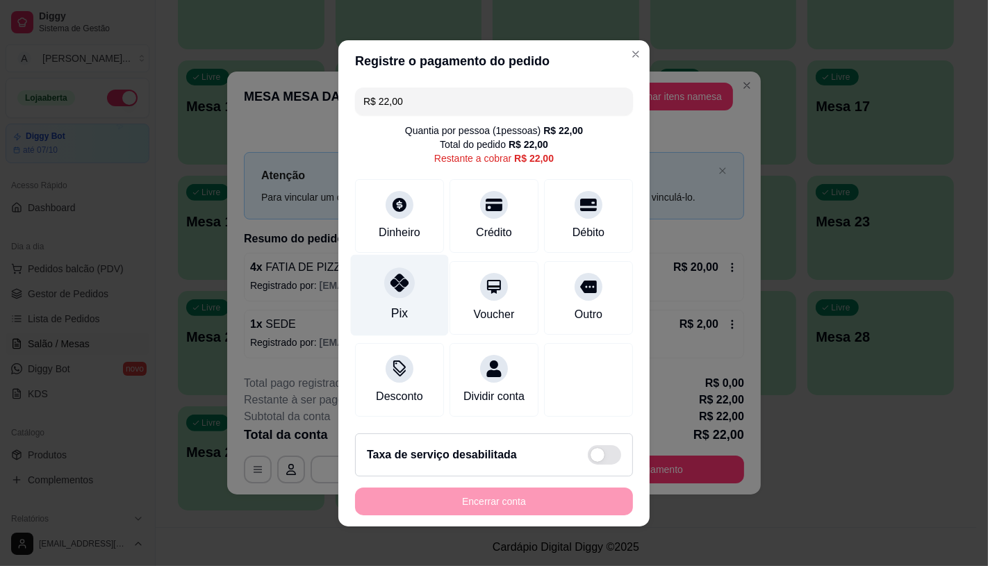
click at [381, 295] on div "Pix" at bounding box center [400, 294] width 98 height 81
type input "R$ 0,00"
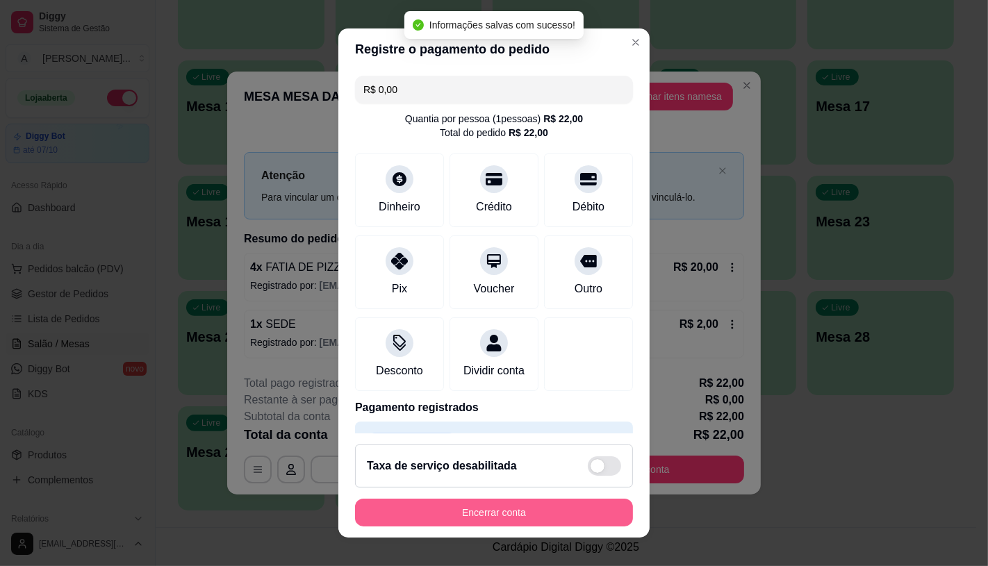
click at [473, 519] on button "Encerrar conta" at bounding box center [494, 513] width 278 height 28
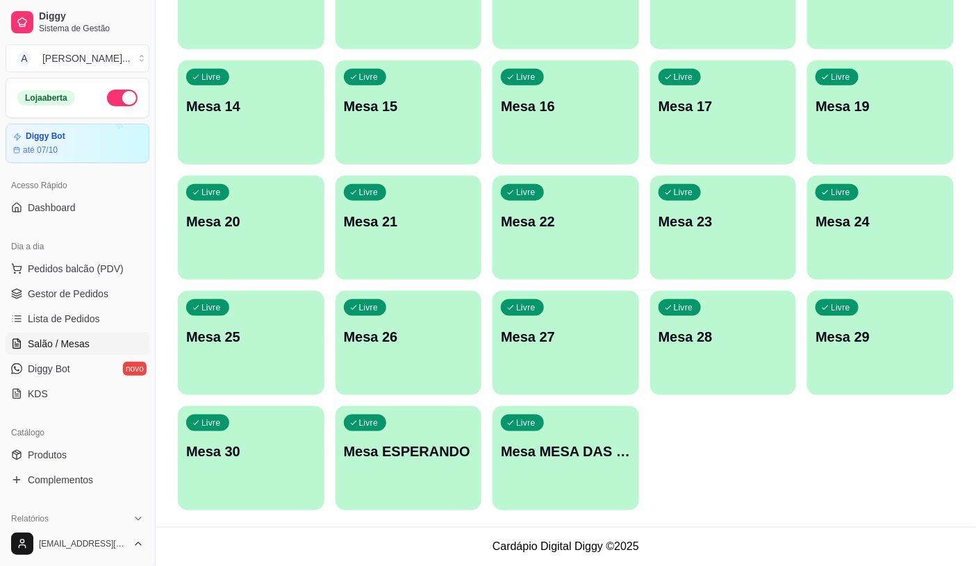
click at [525, 470] on div "Livre Mesa MESA DAS COMANDAS" at bounding box center [566, 451] width 147 height 88
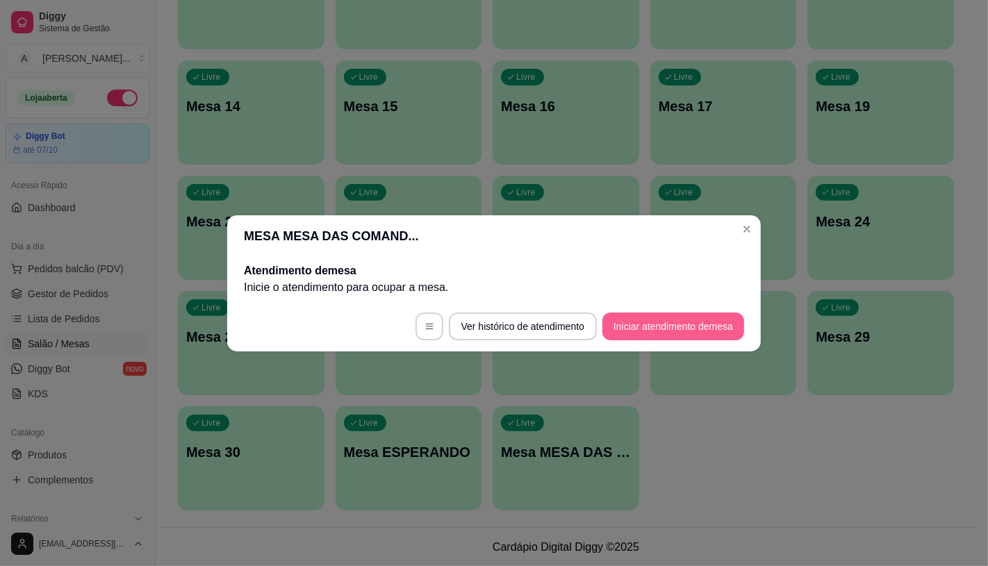
click at [628, 322] on button "Iniciar atendimento de mesa" at bounding box center [674, 327] width 142 height 28
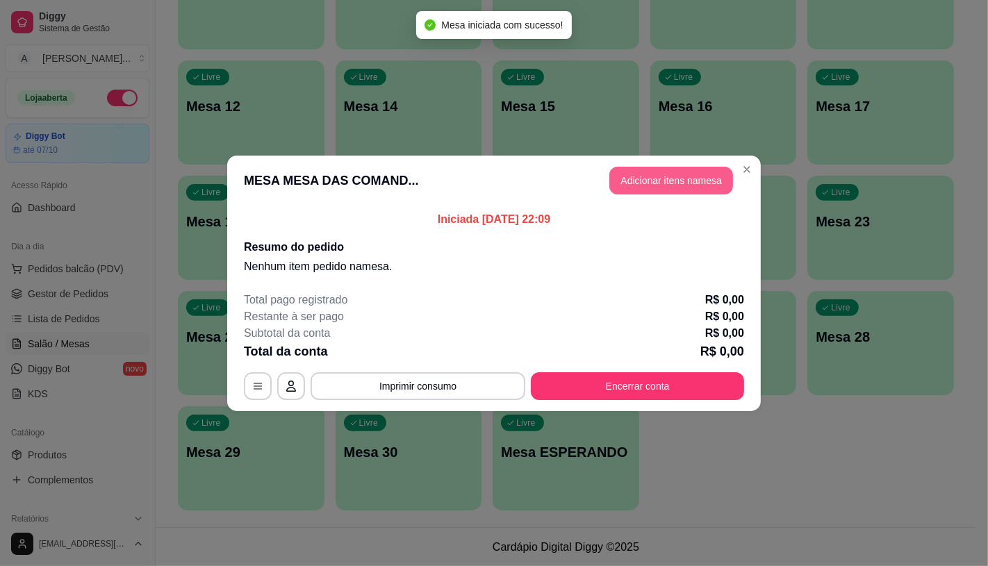
click at [667, 168] on button "Adicionar itens na mesa" at bounding box center [671, 181] width 124 height 28
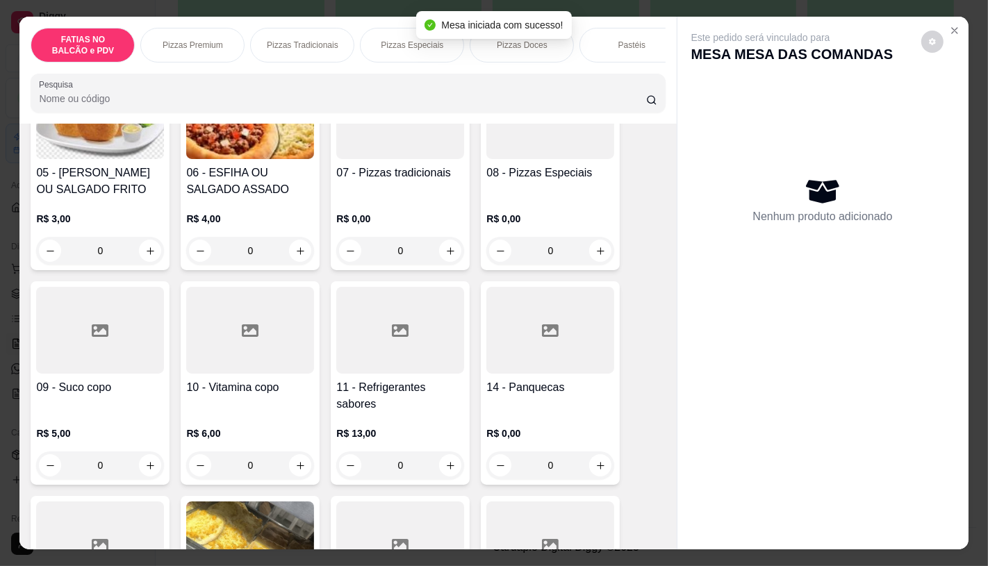
scroll to position [0, 555]
click at [552, 56] on div "FATIAS NO BALCÃO e PDV Pizzas Premium Pizzas Tradicionais Pizzas Especiais Pizz…" at bounding box center [348, 45] width 634 height 35
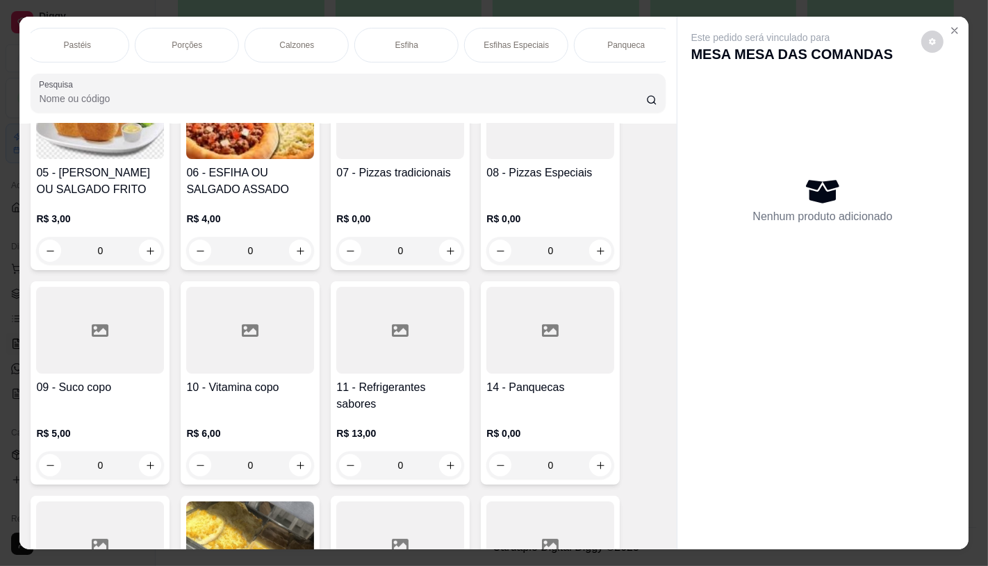
scroll to position [0, 1111]
click at [184, 42] on p "Sanduíches" at bounding box center [180, 45] width 44 height 11
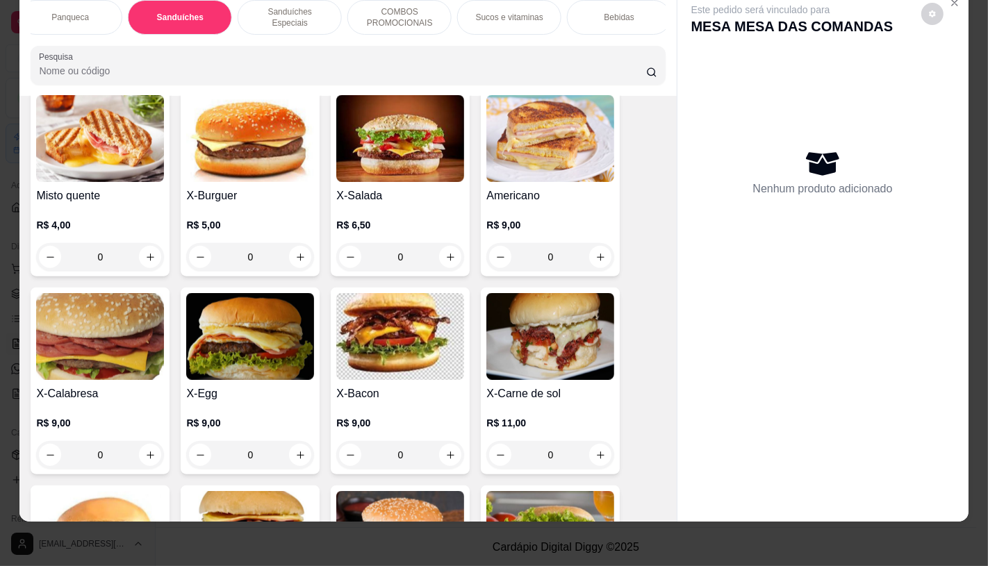
scroll to position [5695, 0]
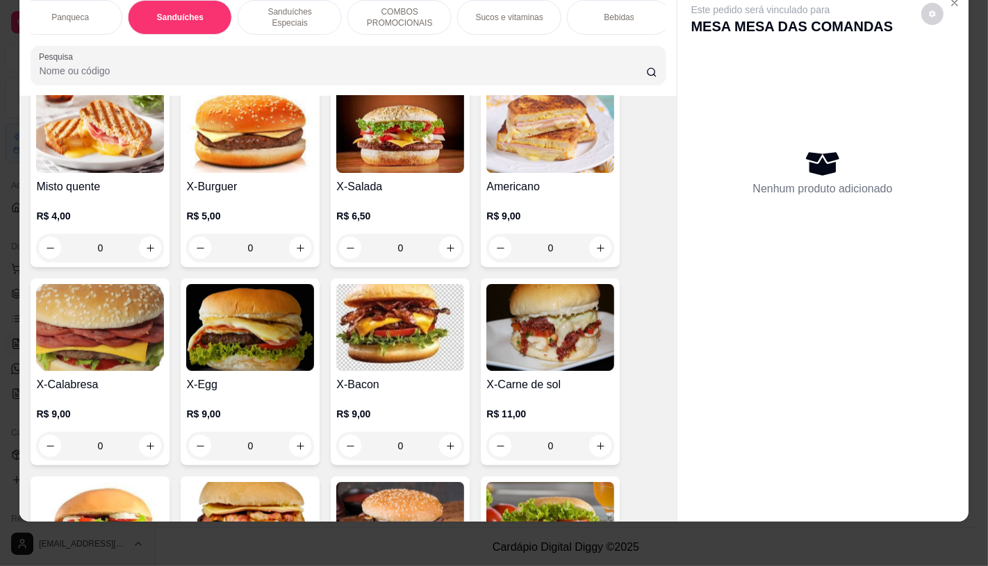
click at [335, 339] on div "X-Bacon R$ 9,00 0" at bounding box center [400, 372] width 139 height 187
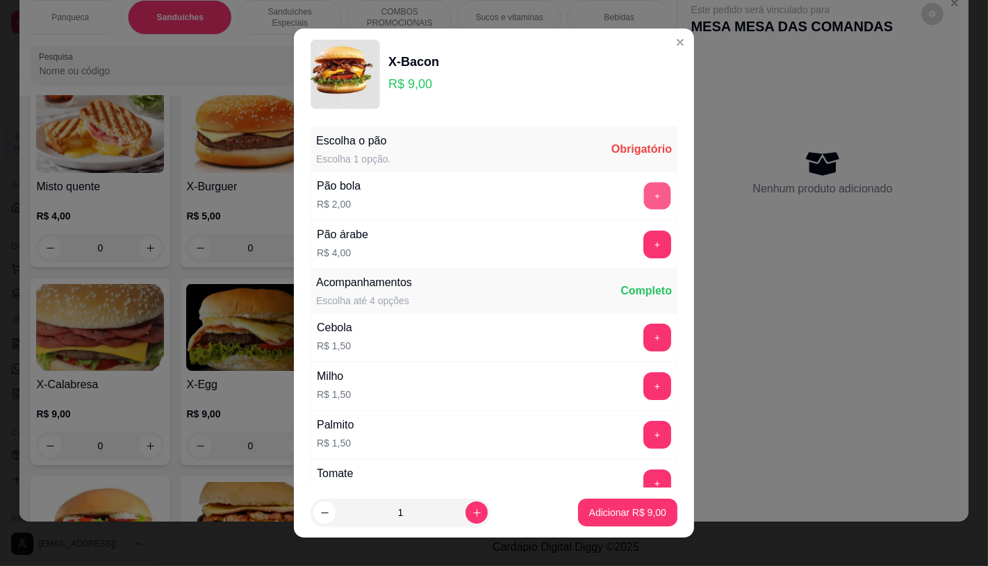
click at [644, 193] on button "+" at bounding box center [657, 195] width 27 height 27
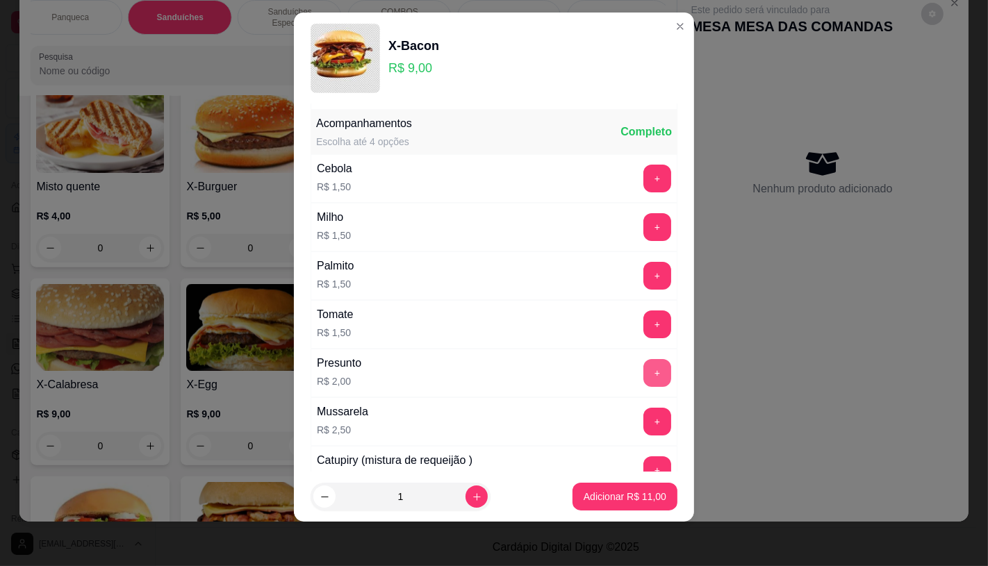
scroll to position [149, 0]
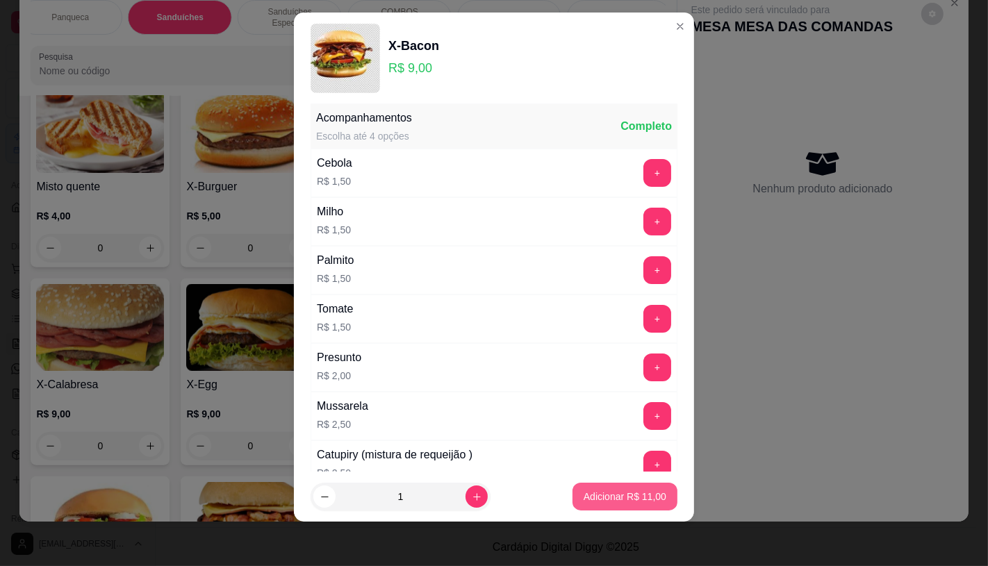
click at [607, 490] on p "Adicionar R$ 11,00" at bounding box center [625, 497] width 83 height 14
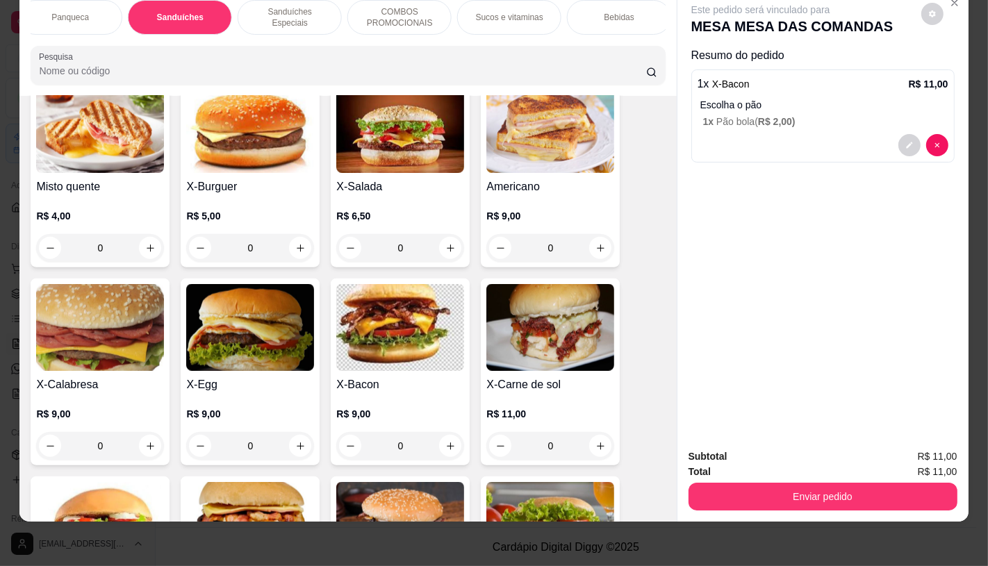
click at [78, 295] on img at bounding box center [100, 327] width 128 height 87
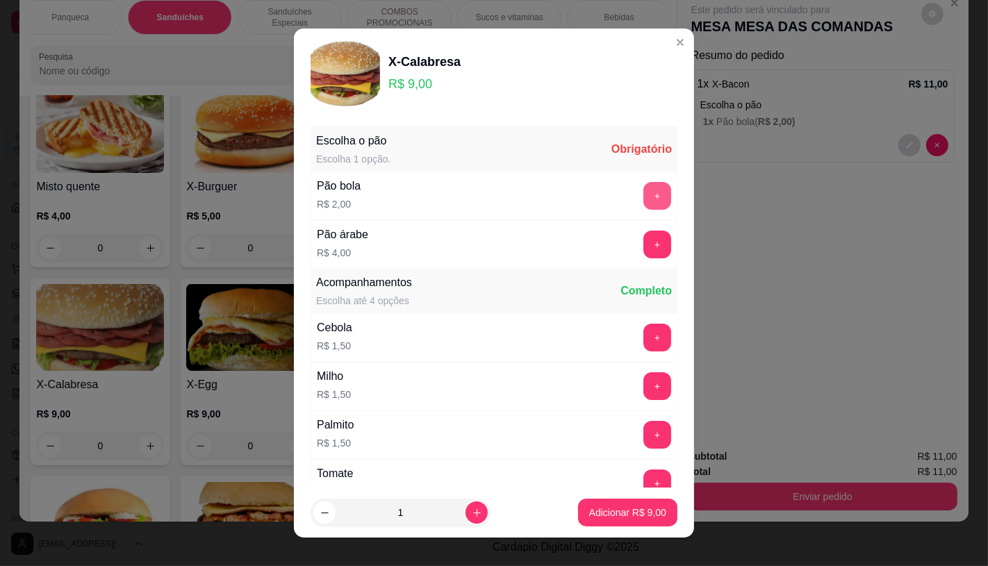
click at [644, 196] on button "+" at bounding box center [658, 196] width 28 height 28
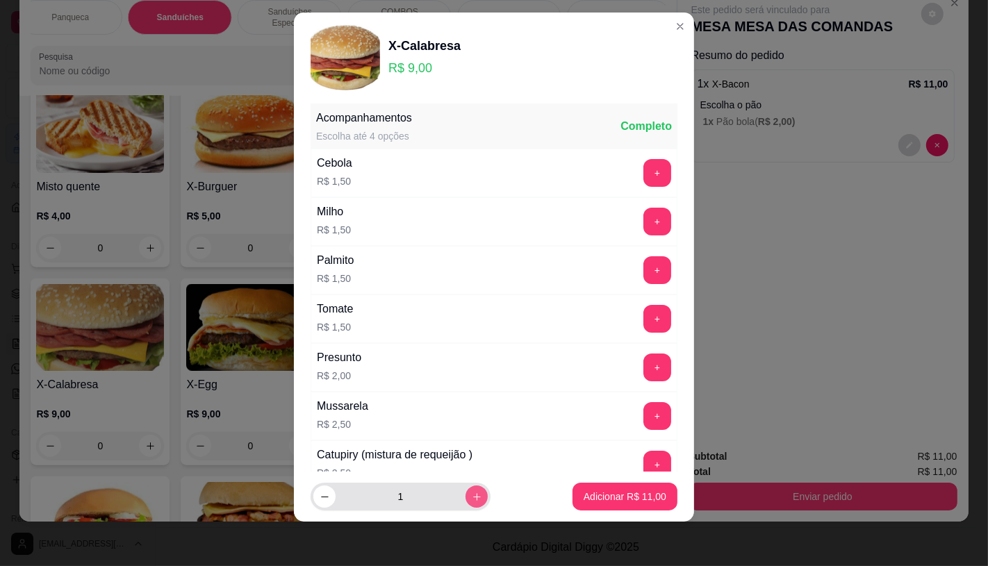
click at [472, 499] on icon "increase-product-quantity" at bounding box center [477, 497] width 10 height 10
type input "2"
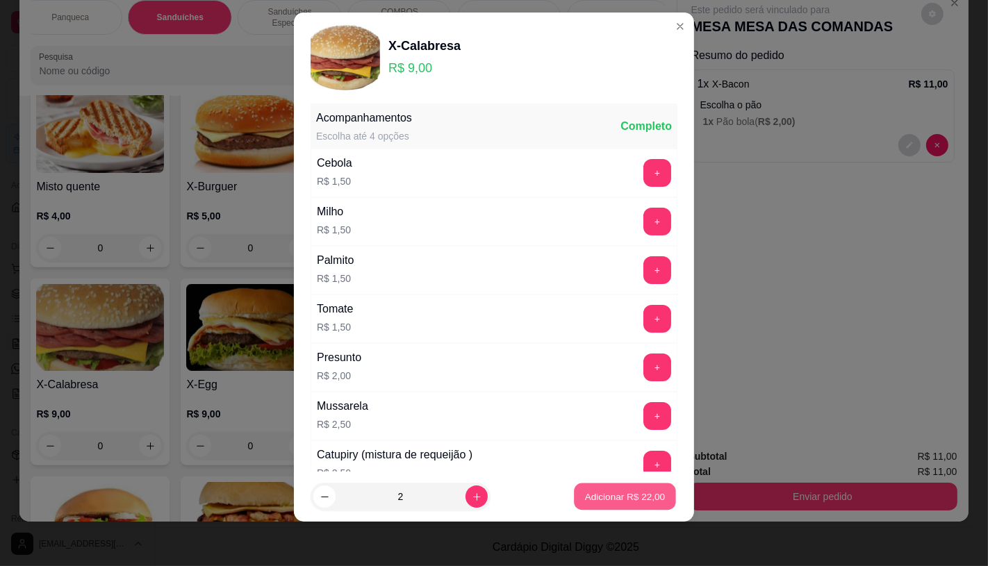
click at [628, 499] on p "Adicionar R$ 22,00" at bounding box center [625, 497] width 81 height 13
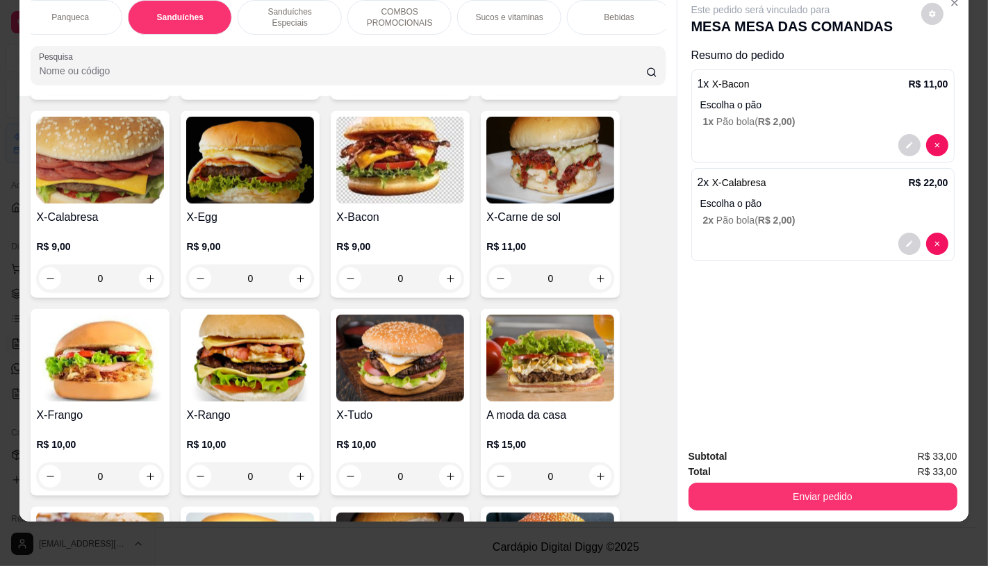
scroll to position [6003, 0]
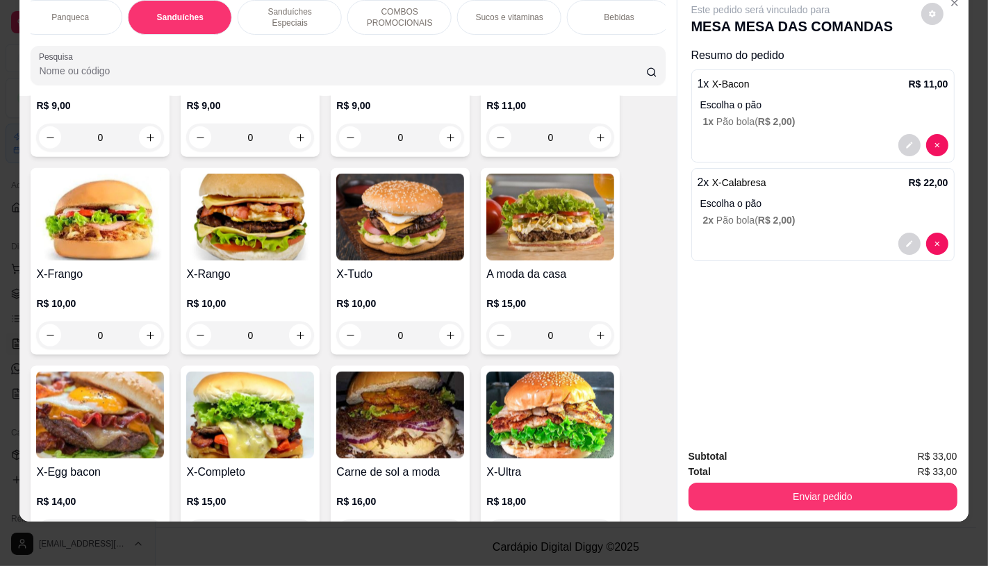
click at [314, 349] on div "Misto quente R$ 4,00 0 X-Burguer R$ 5,00 0 X-Salada R$ 6,50 0 Americano R$ 9,00…" at bounding box center [348, 162] width 634 height 781
click at [300, 372] on img at bounding box center [250, 415] width 128 height 87
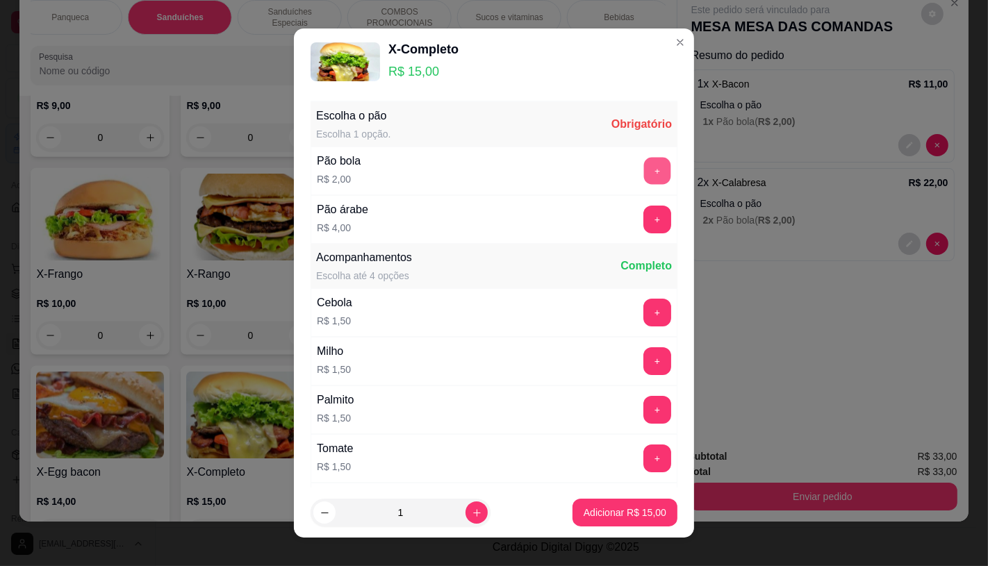
click at [644, 171] on button "+" at bounding box center [657, 170] width 27 height 27
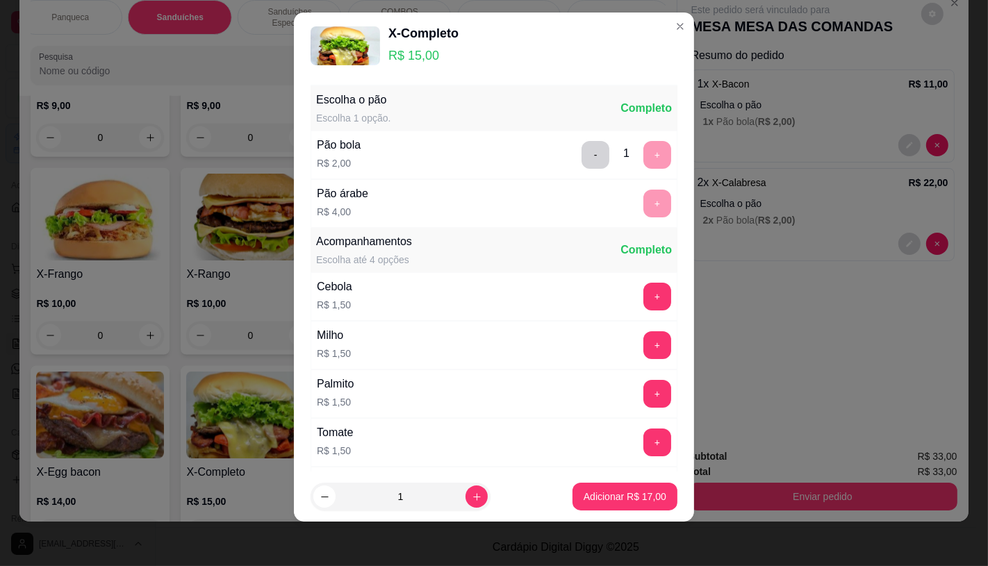
scroll to position [149, 0]
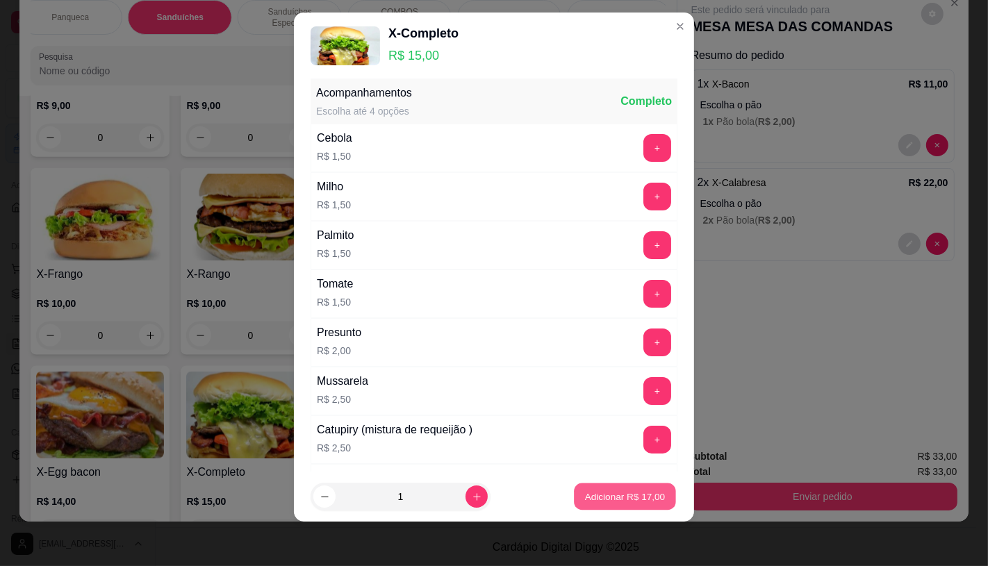
click at [585, 491] on p "Adicionar R$ 17,00" at bounding box center [625, 497] width 81 height 13
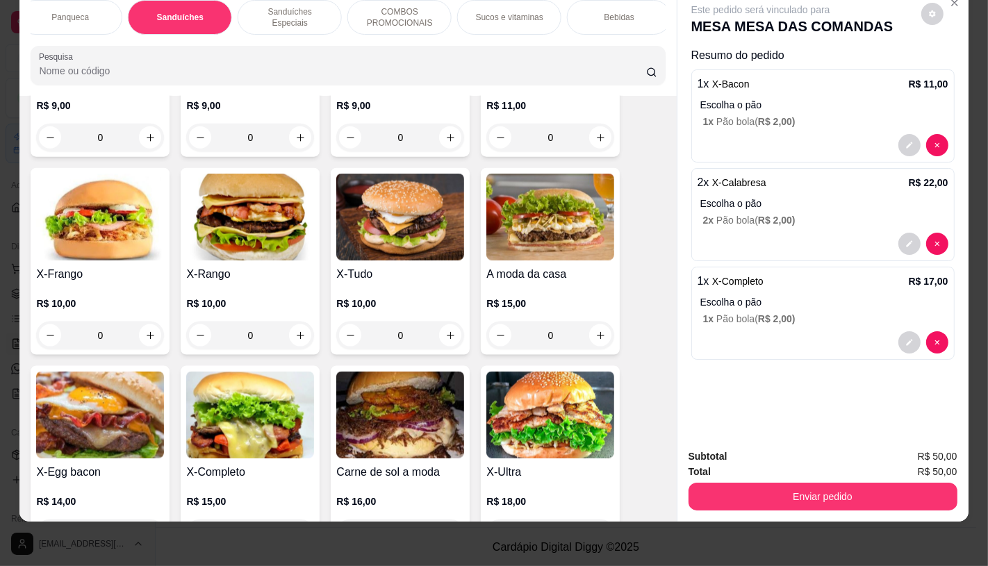
click at [626, 12] on p "Bebidas" at bounding box center [620, 17] width 30 height 11
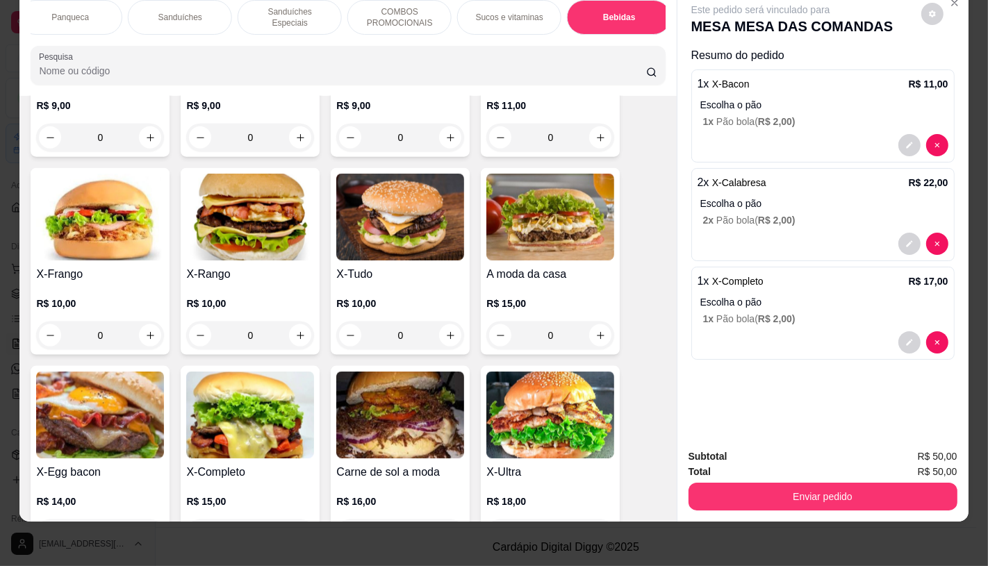
scroll to position [7962, 0]
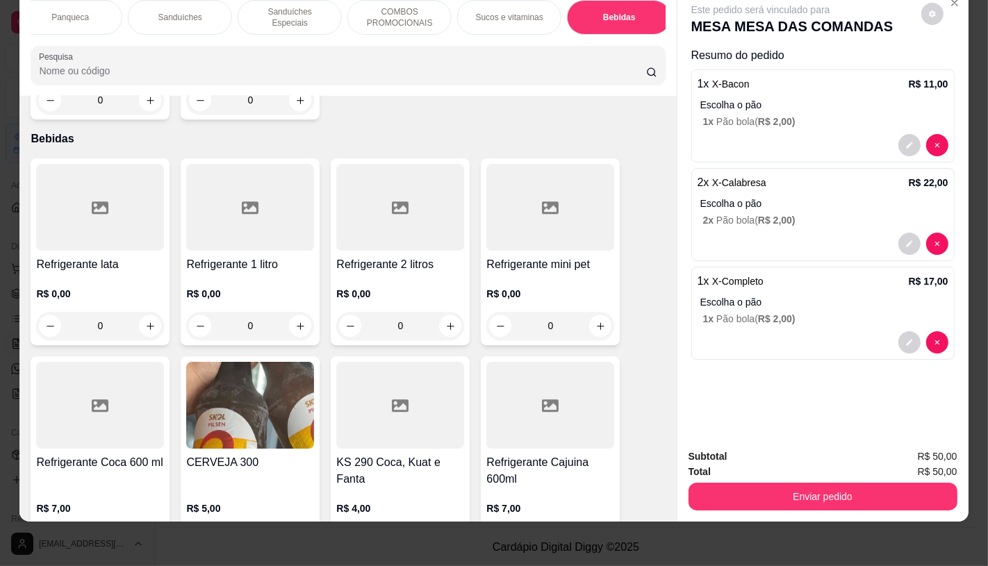
click at [191, 209] on div at bounding box center [250, 207] width 128 height 87
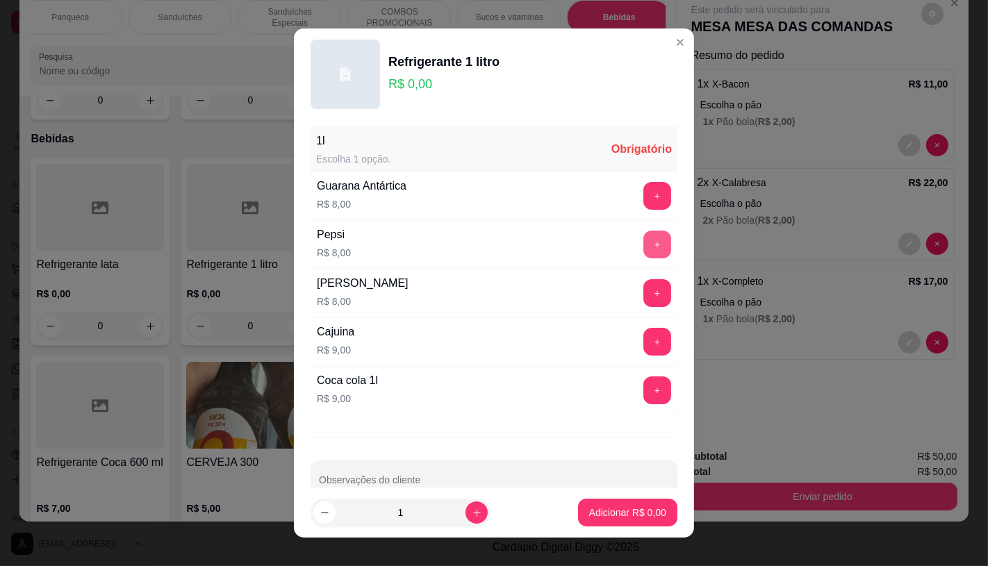
click at [644, 242] on button "+" at bounding box center [658, 245] width 28 height 28
click at [609, 516] on p "Adicionar R$ 8,00" at bounding box center [627, 513] width 75 height 13
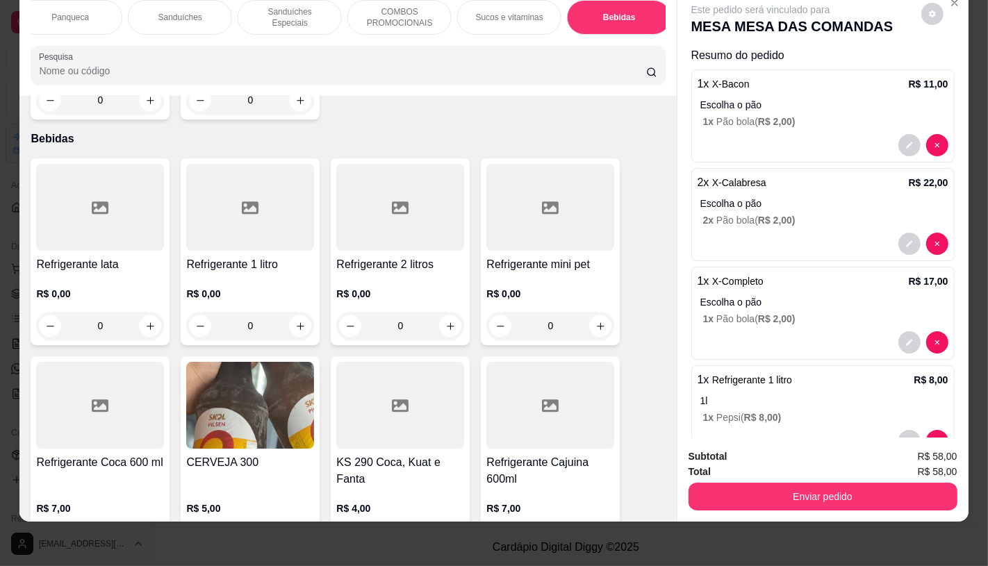
click at [634, 37] on div "FATIAS NO BALCÃO e PDV Pizzas Premium Pizzas Tradicionais Pizzas Especiais Pizz…" at bounding box center [347, 42] width 657 height 107
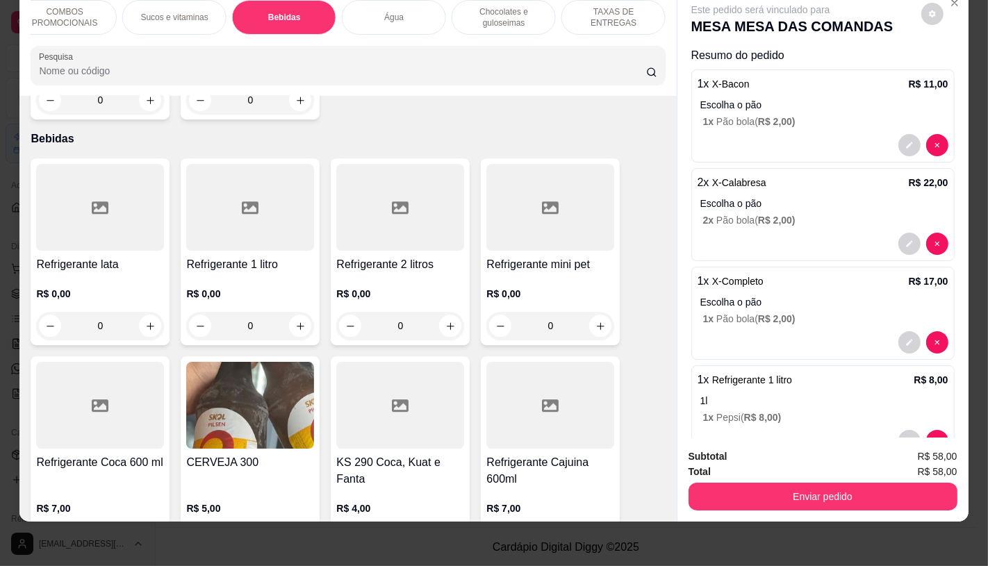
click at [634, 13] on div "TAXAS DE ENTREGAS" at bounding box center [614, 17] width 104 height 35
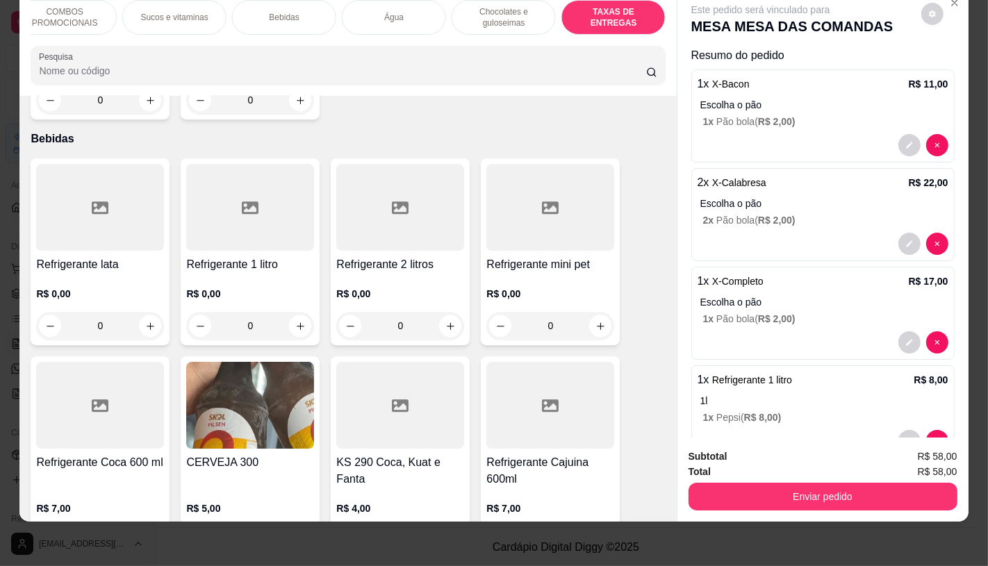
scroll to position [9294, 0]
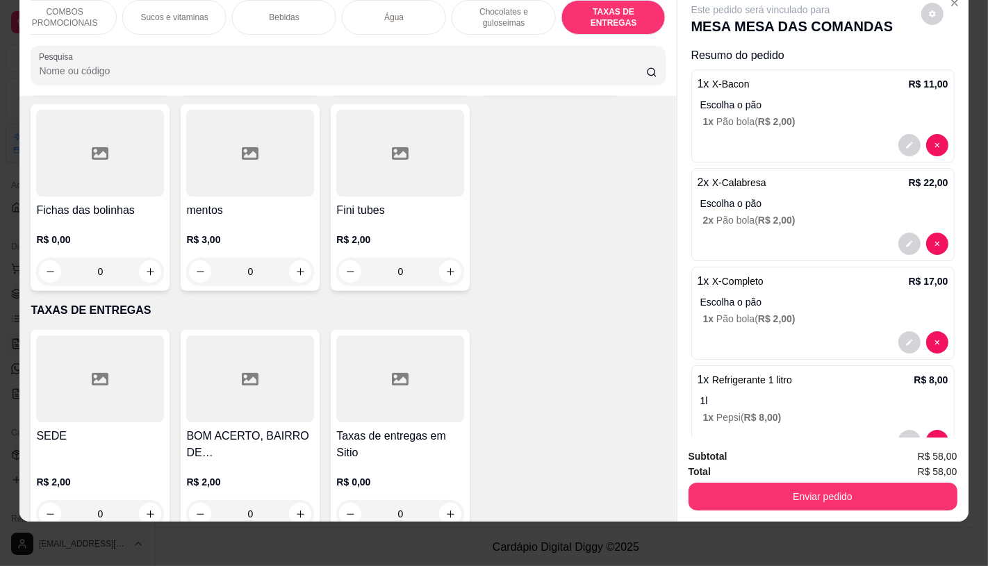
click at [374, 370] on div at bounding box center [400, 379] width 128 height 87
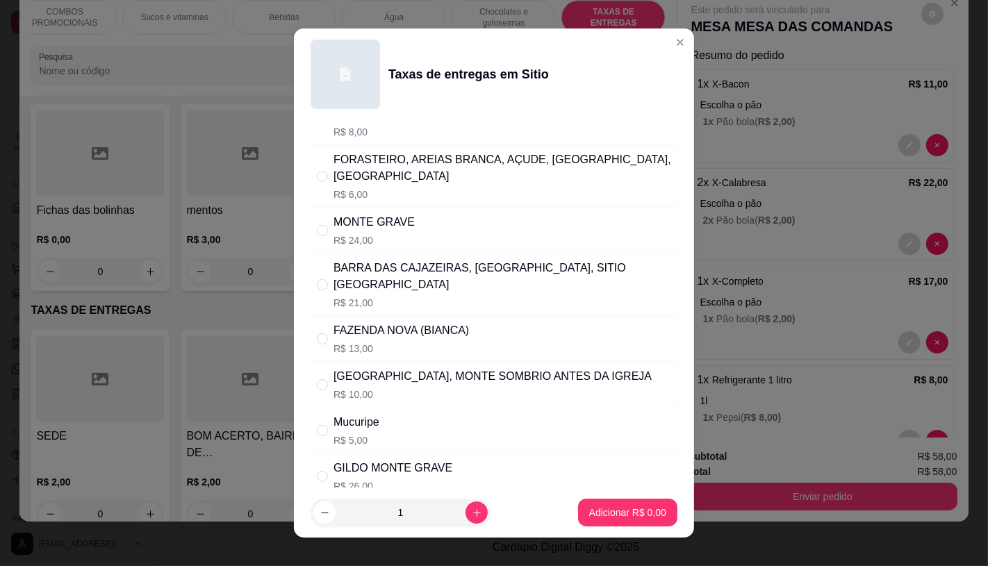
scroll to position [463, 0]
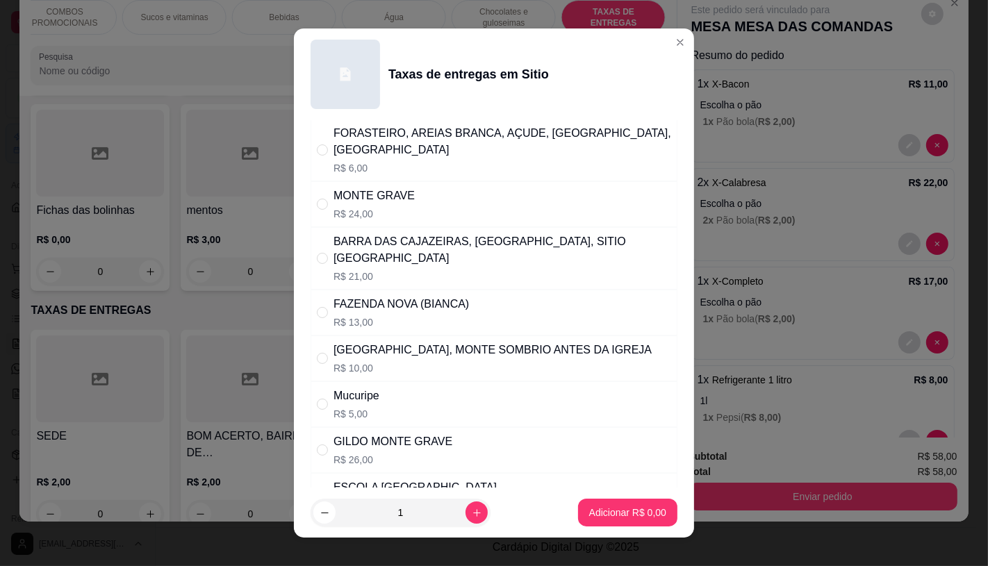
click at [468, 270] on p "R$ 21,00" at bounding box center [503, 277] width 338 height 14
radio input "true"
click at [585, 507] on p "Adicionar R$ 21,00" at bounding box center [625, 513] width 81 height 13
type input "1"
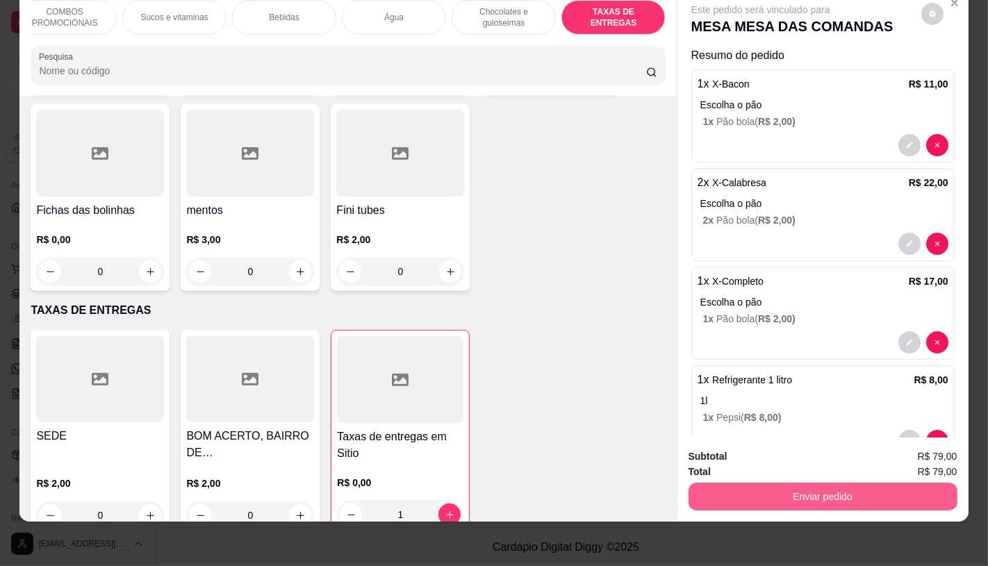
click at [817, 489] on button "Enviar pedido" at bounding box center [823, 497] width 269 height 28
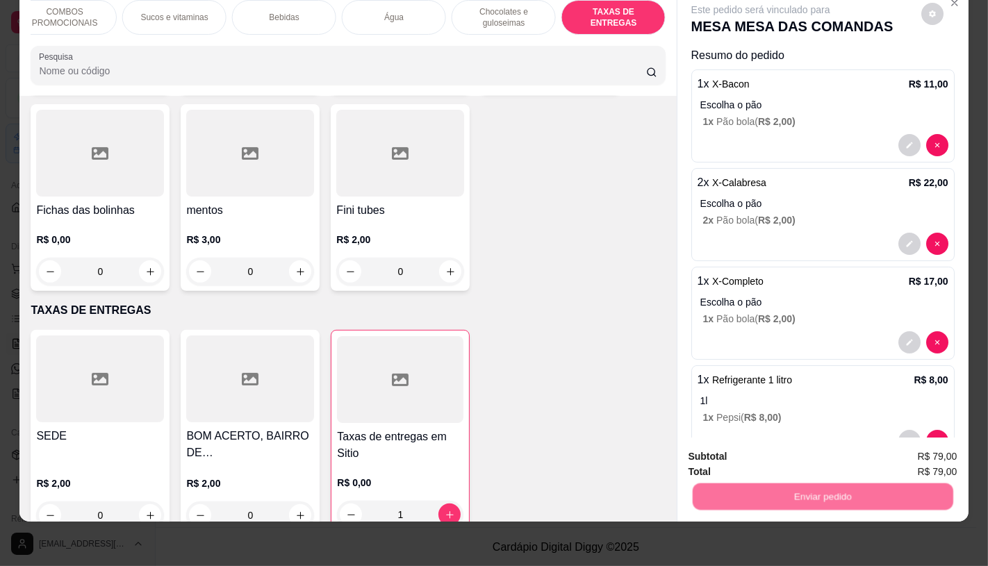
click at [774, 457] on button "Não registrar e enviar pedido" at bounding box center [776, 452] width 140 height 26
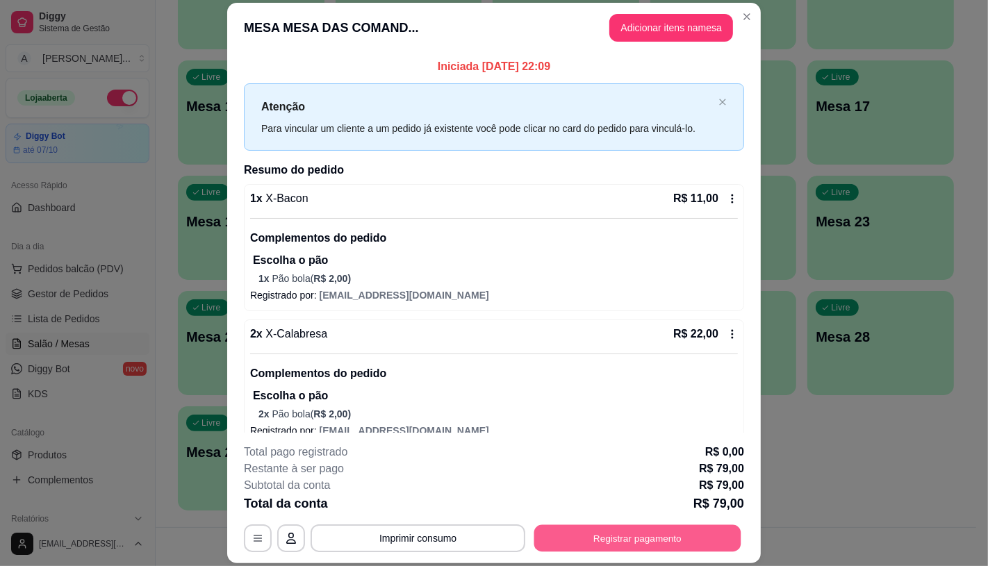
click at [644, 539] on button "Registrar pagamento" at bounding box center [637, 538] width 207 height 27
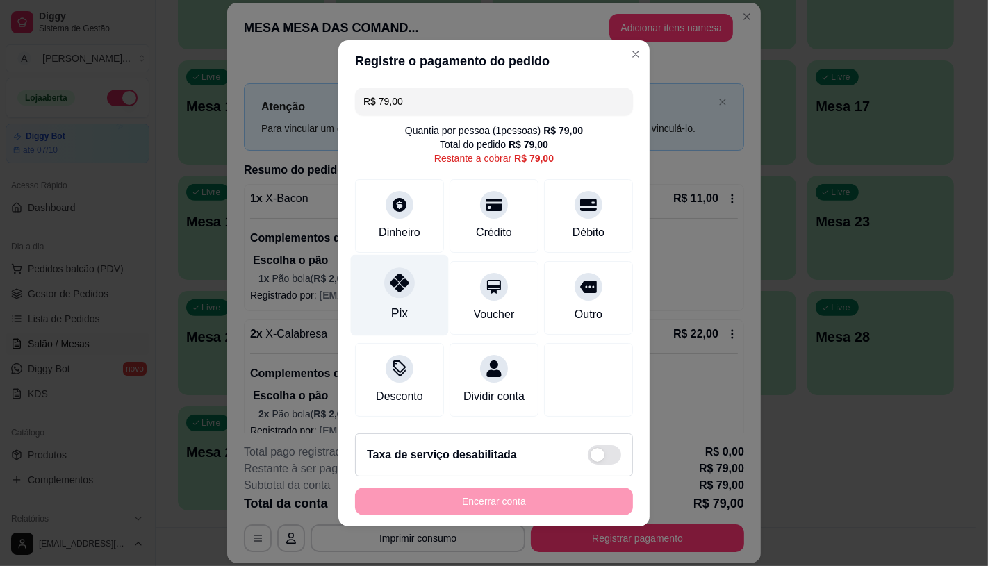
click at [407, 311] on div "Pix" at bounding box center [400, 294] width 98 height 81
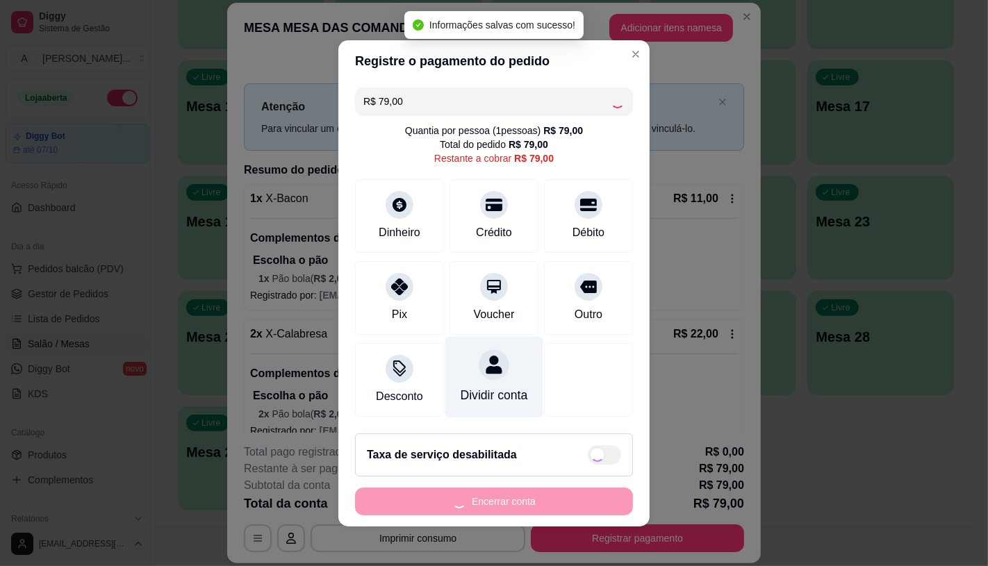
type input "R$ 0,00"
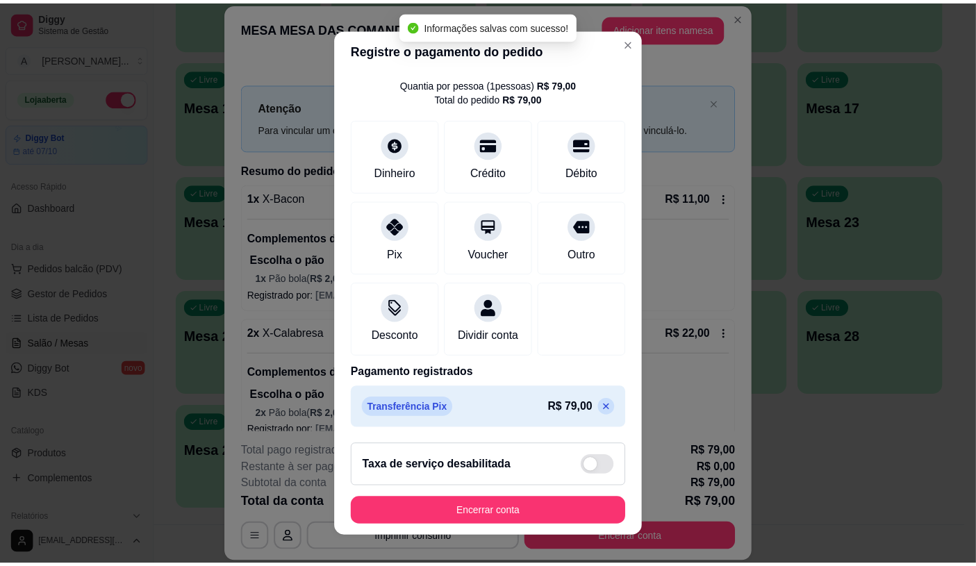
scroll to position [51, 0]
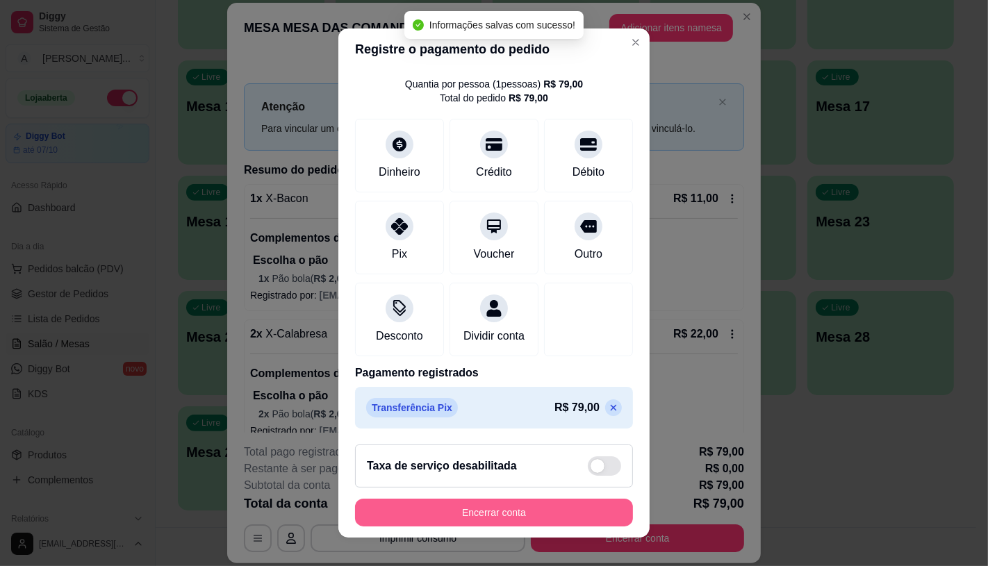
click at [498, 518] on button "Encerrar conta" at bounding box center [494, 513] width 278 height 28
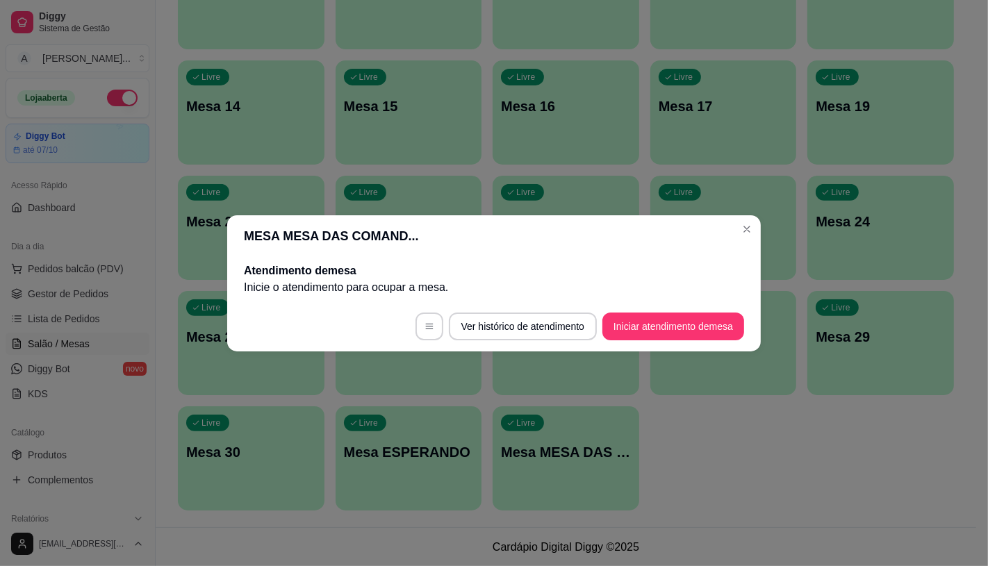
click at [434, 475] on div "MESA MESA DAS COMAND... Atendimento de mesa Inicie o atendimento para ocupar a …" at bounding box center [494, 283] width 988 height 566
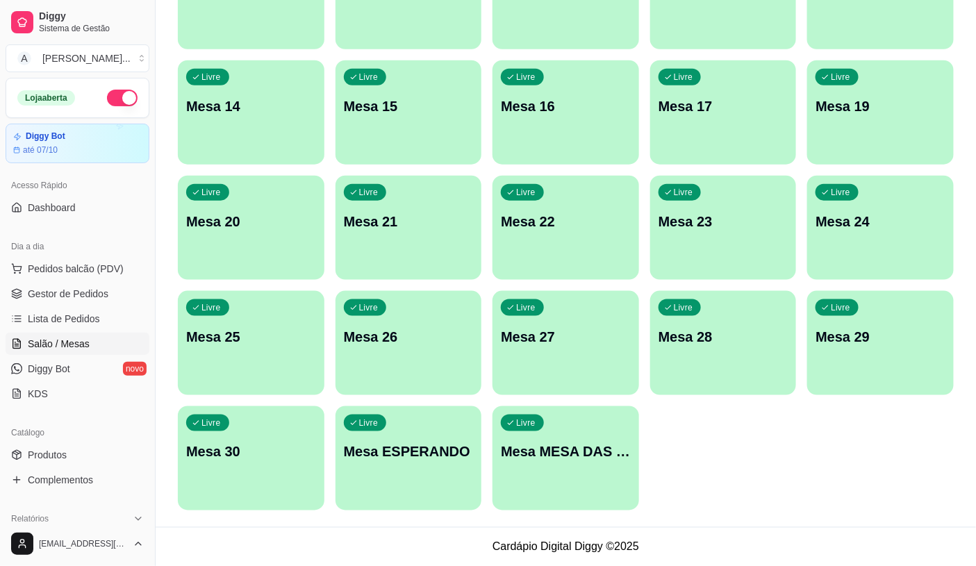
scroll to position [0, 0]
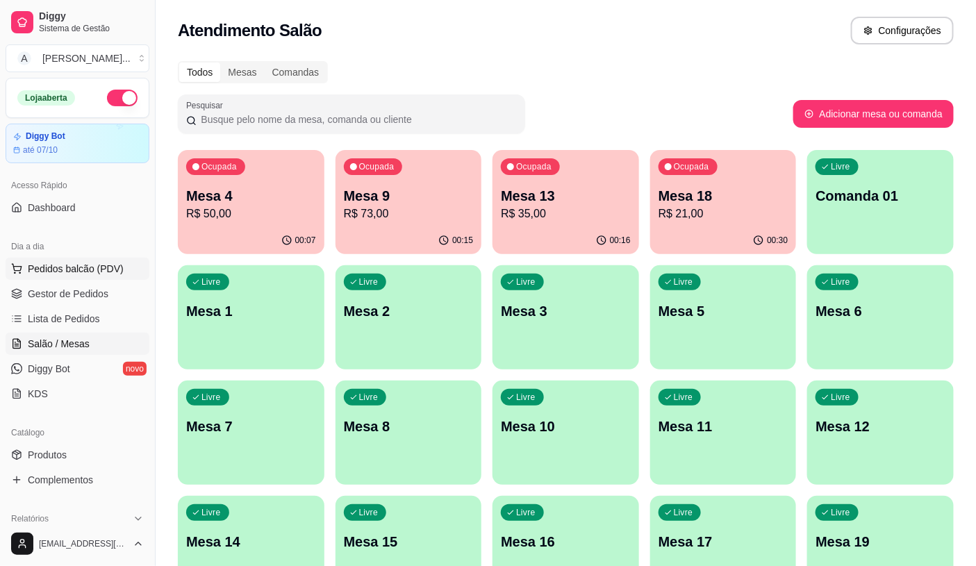
click at [39, 275] on span "Pedidos balcão (PDV)" at bounding box center [76, 269] width 96 height 14
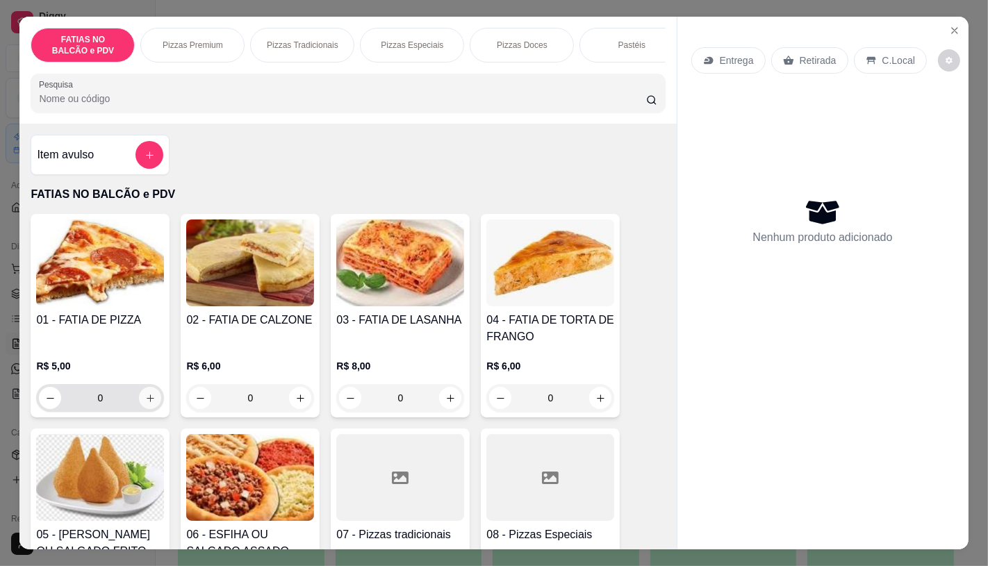
click at [144, 409] on button "increase-product-quantity" at bounding box center [150, 398] width 22 height 22
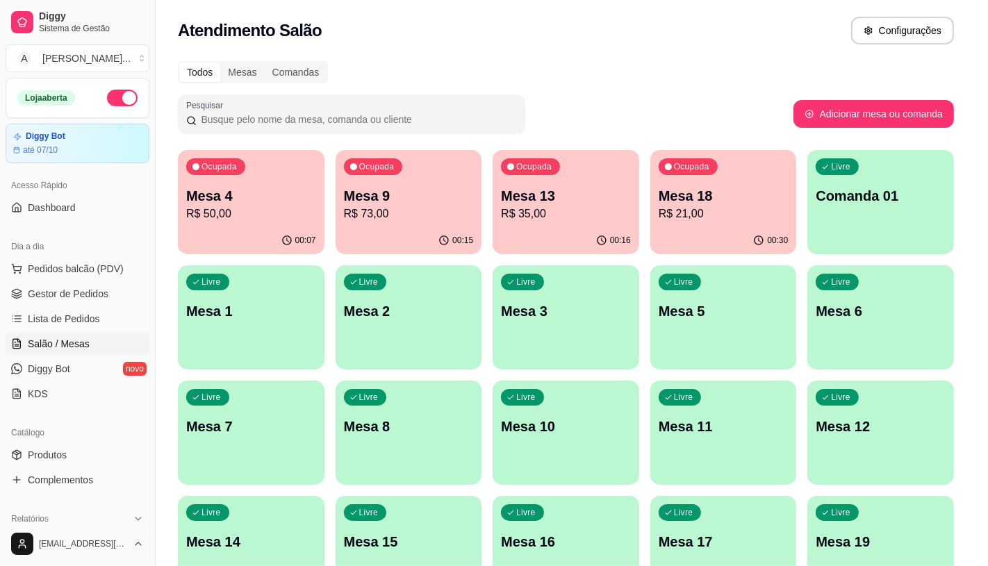
click at [144, 409] on button "increase-product-quantity" at bounding box center [149, 397] width 22 height 22
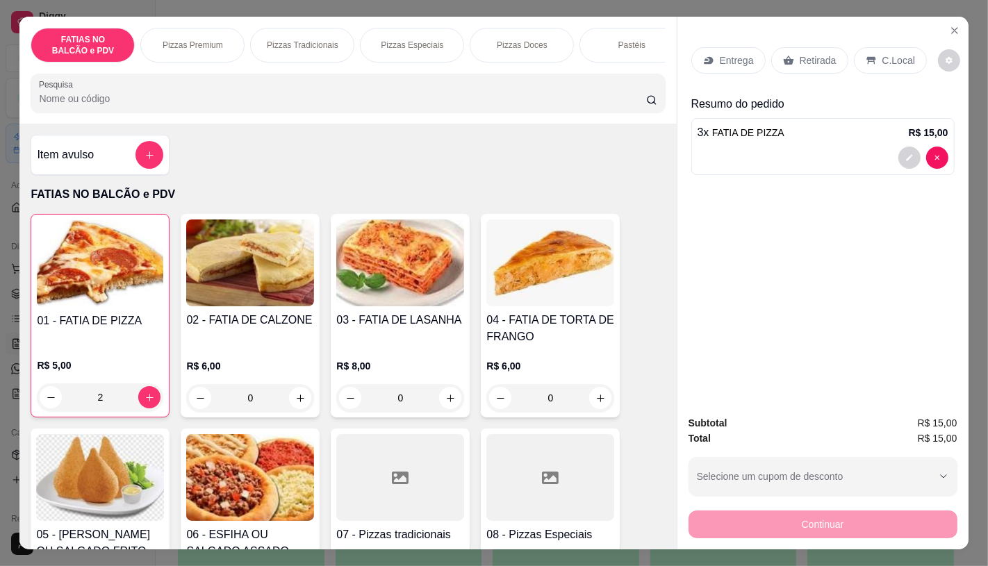
type input "3"
click at [818, 58] on p "Retirada" at bounding box center [818, 61] width 37 height 14
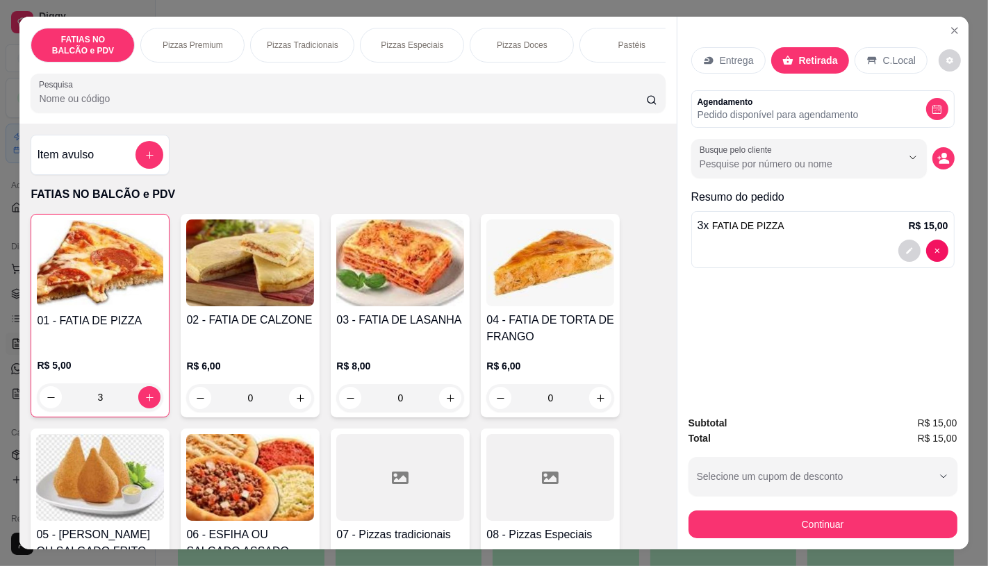
click at [760, 516] on button "Continuar" at bounding box center [823, 525] width 269 height 28
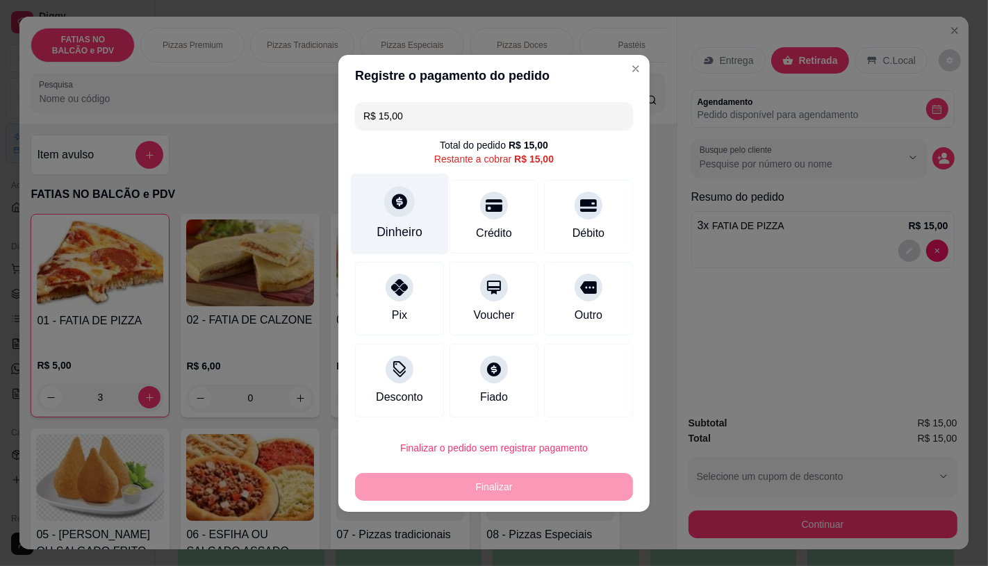
click at [394, 198] on icon at bounding box center [400, 202] width 18 height 18
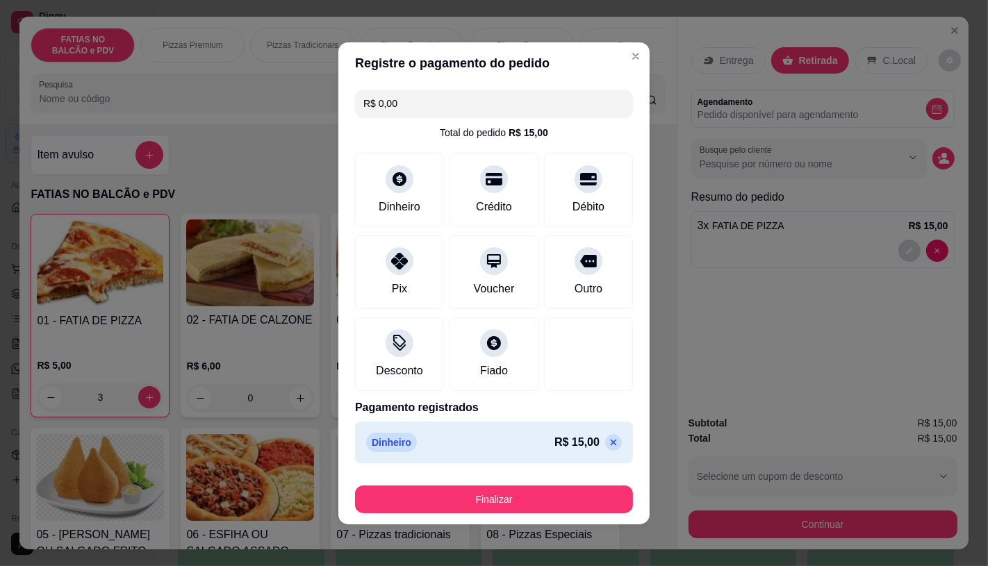
type input "R$ 0,00"
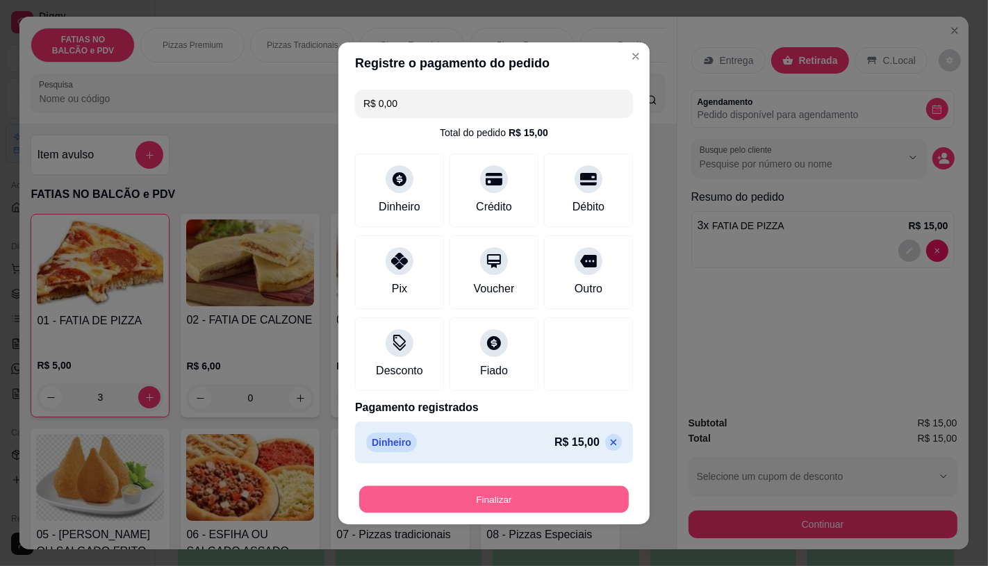
click at [483, 499] on button "Finalizar" at bounding box center [494, 499] width 270 height 27
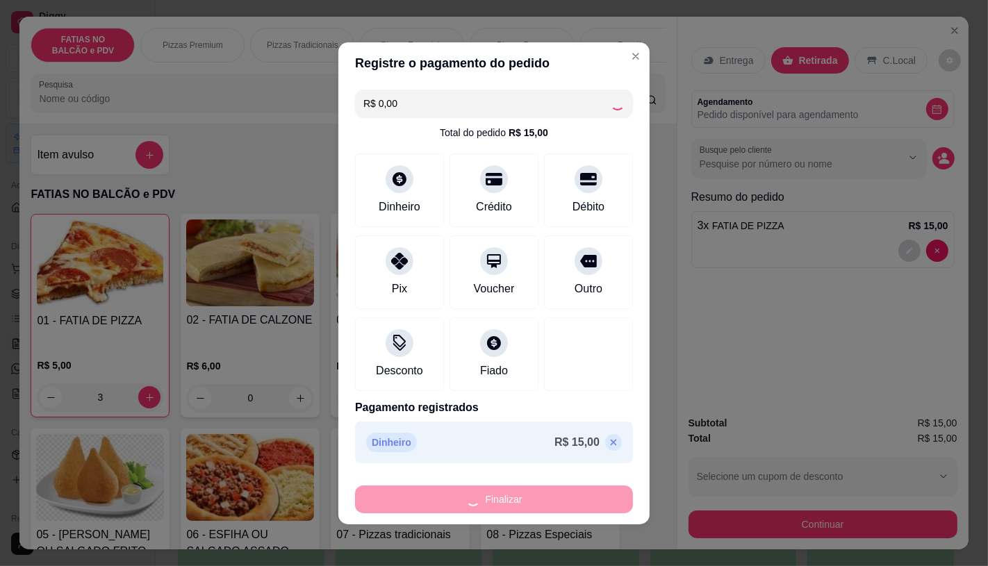
scroll to position [2, 0]
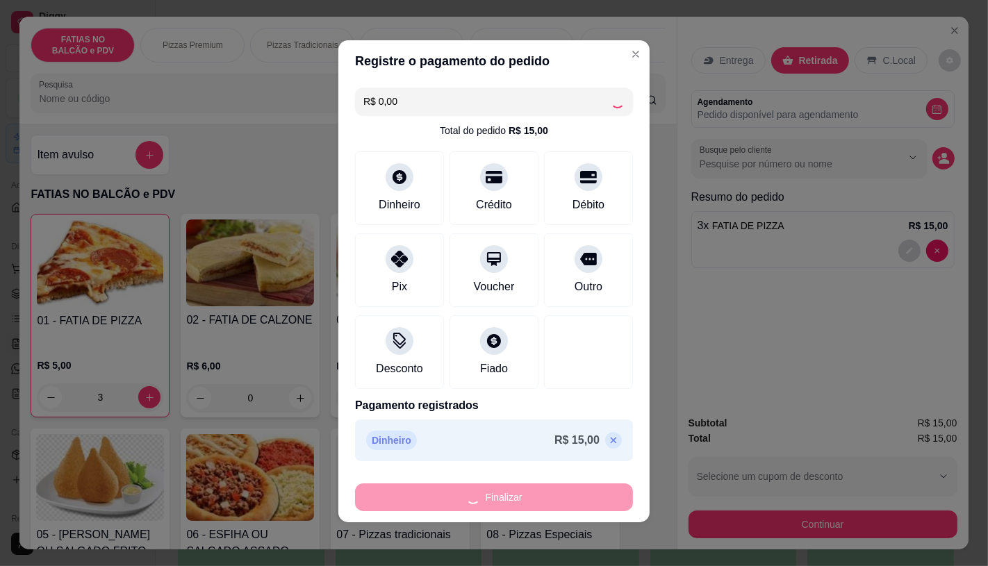
type input "0"
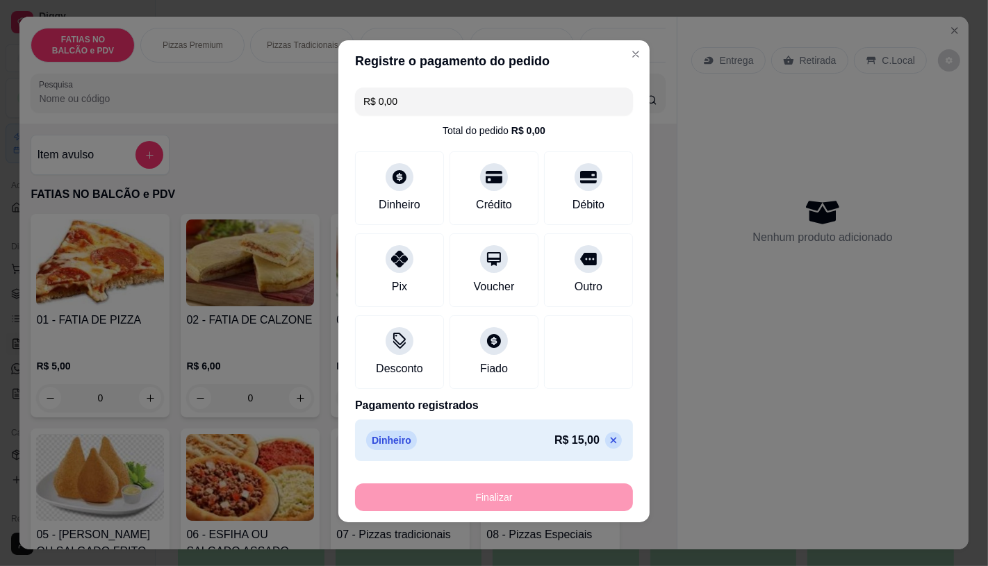
type input "-R$ 15,00"
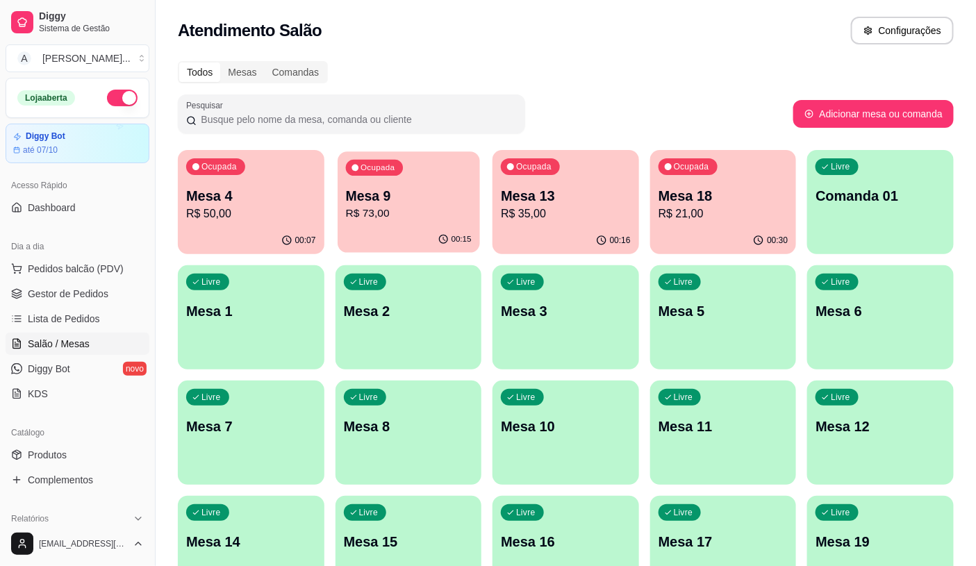
click at [417, 232] on div "00:15" at bounding box center [409, 240] width 142 height 26
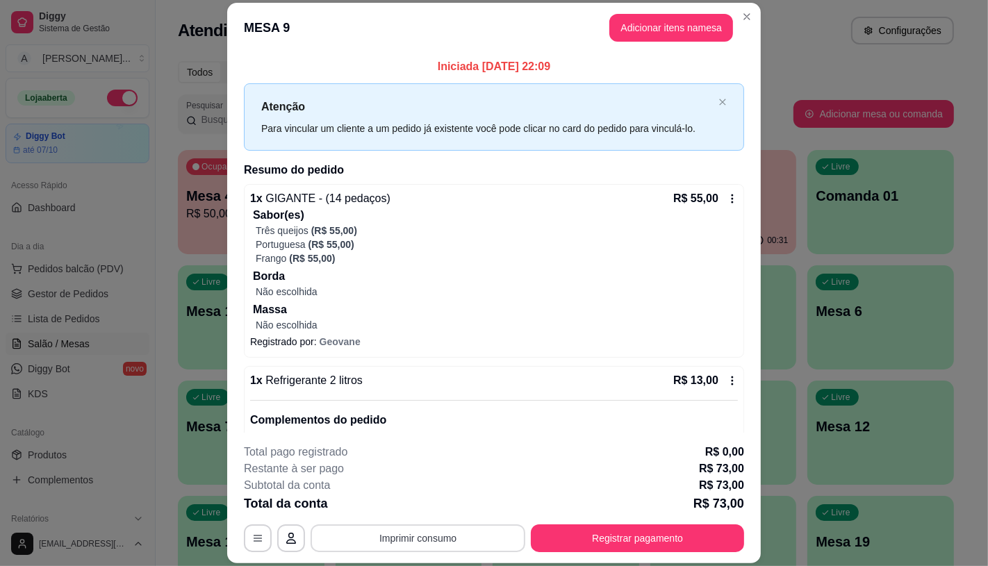
click at [401, 547] on button "Imprimir consumo" at bounding box center [418, 539] width 215 height 28
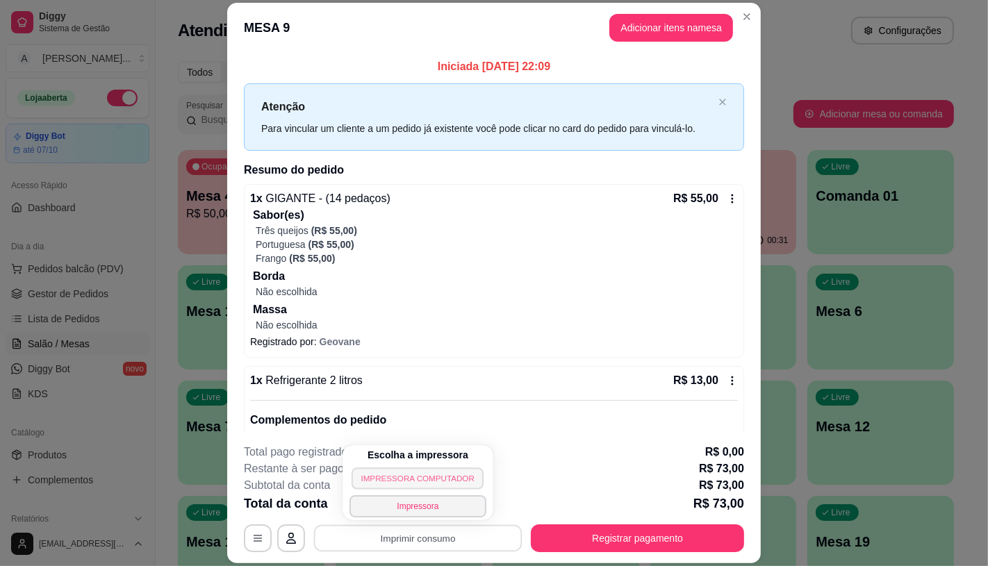
click at [404, 469] on button "IMPRESSORA COMPUTADOR" at bounding box center [418, 479] width 133 height 22
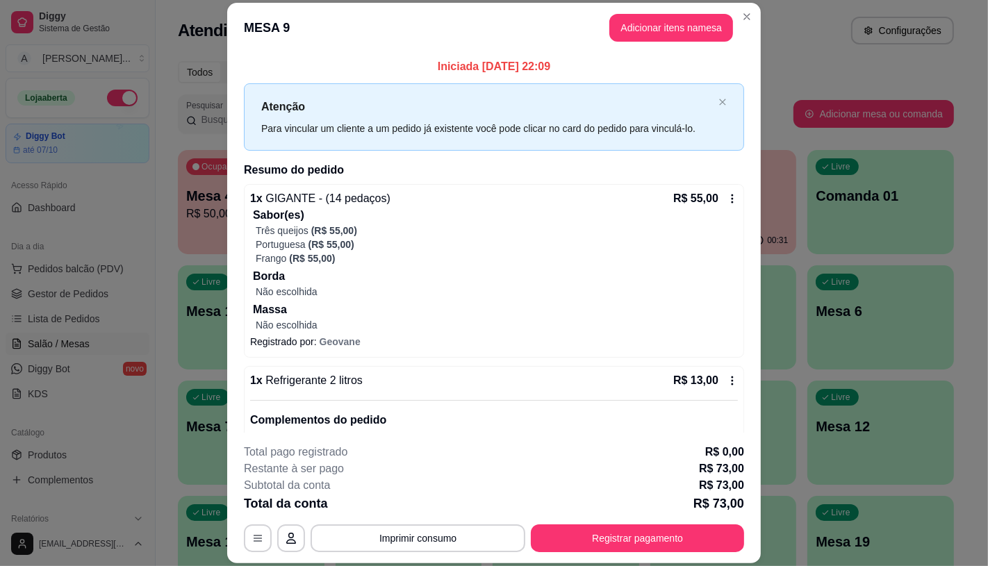
click at [606, 553] on footer "**********" at bounding box center [494, 498] width 534 height 131
click at [608, 533] on button "Registrar pagamento" at bounding box center [637, 539] width 213 height 28
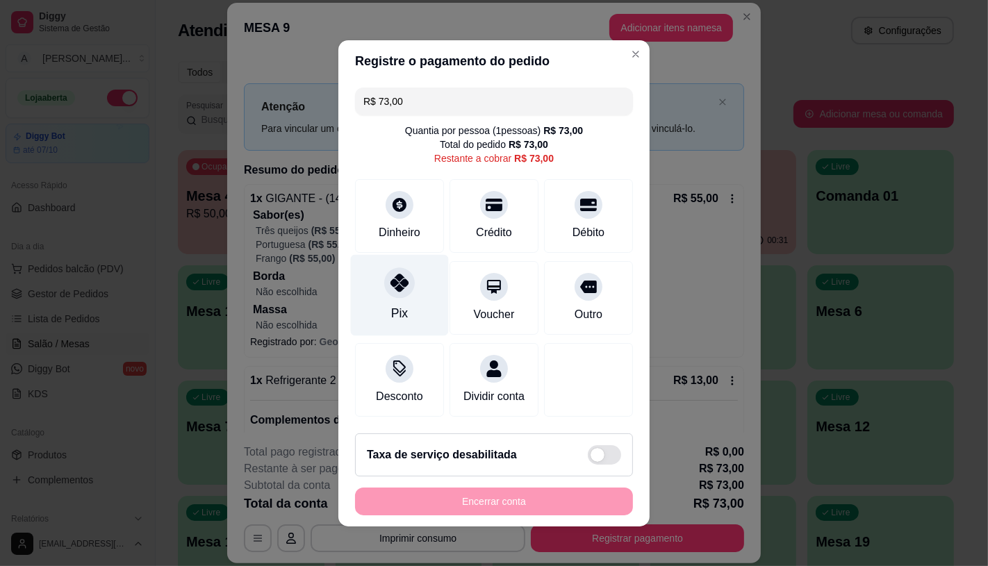
click at [375, 281] on div "Pix" at bounding box center [400, 294] width 98 height 81
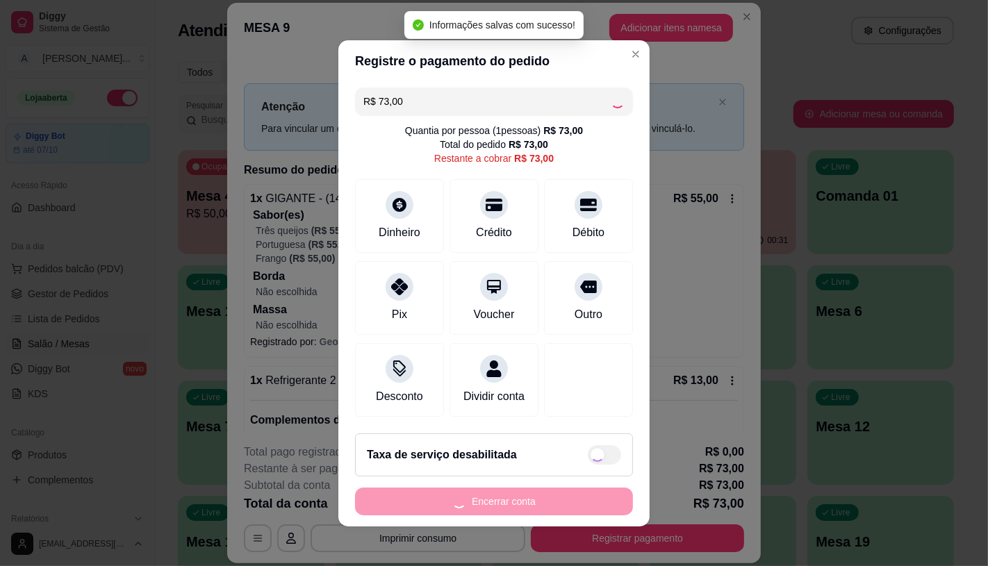
type input "R$ 0,00"
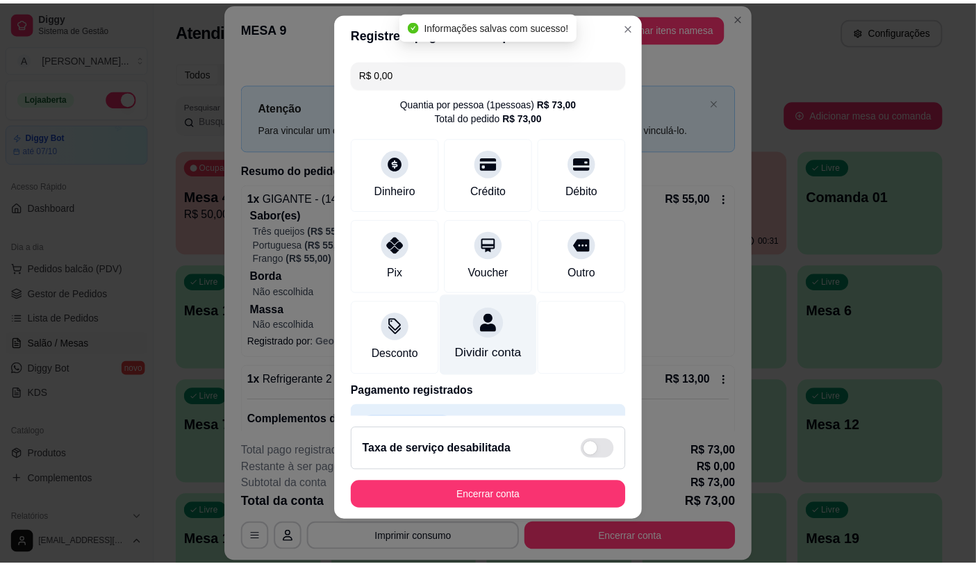
scroll to position [51, 0]
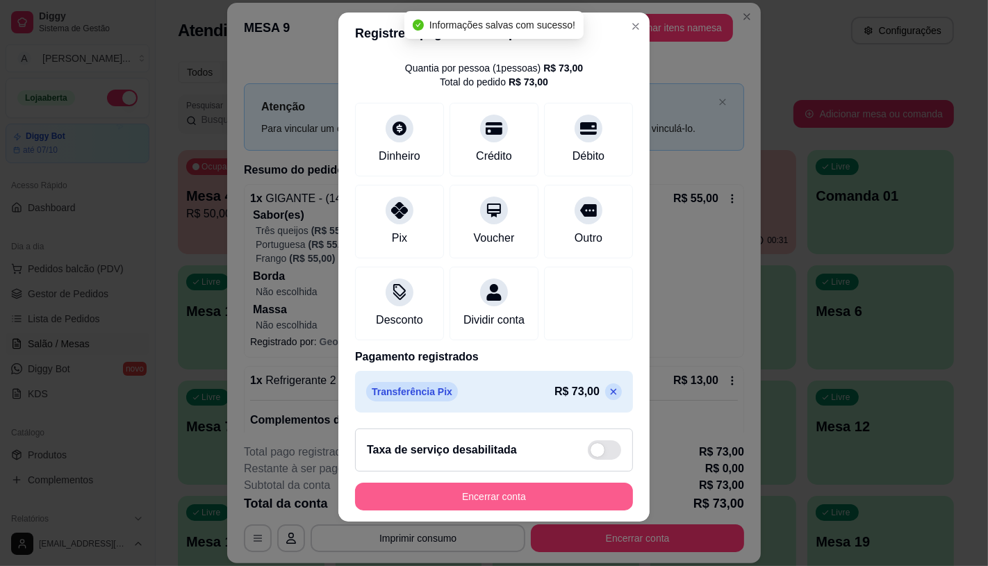
click at [464, 494] on button "Encerrar conta" at bounding box center [494, 497] width 278 height 28
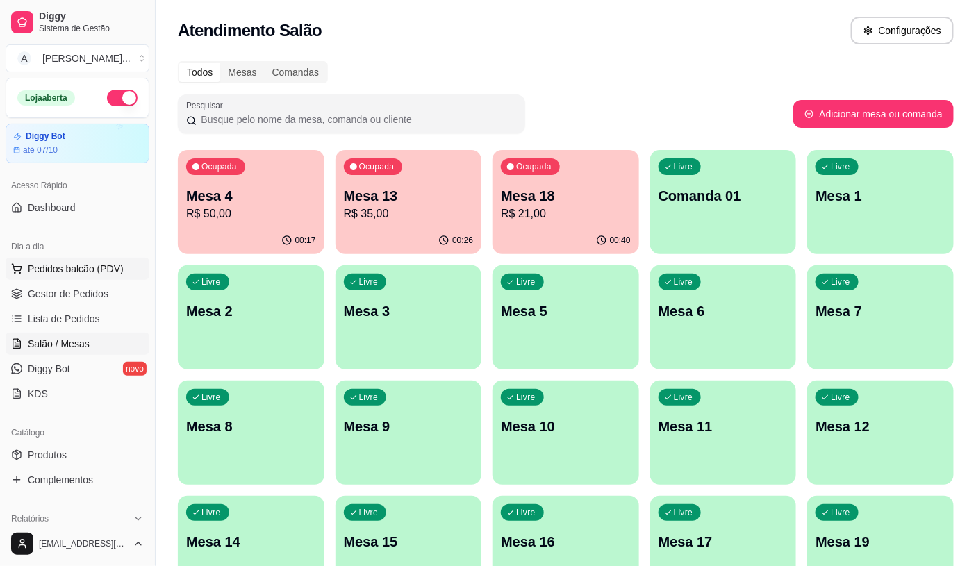
click at [100, 263] on span "Pedidos balcão (PDV)" at bounding box center [76, 269] width 96 height 14
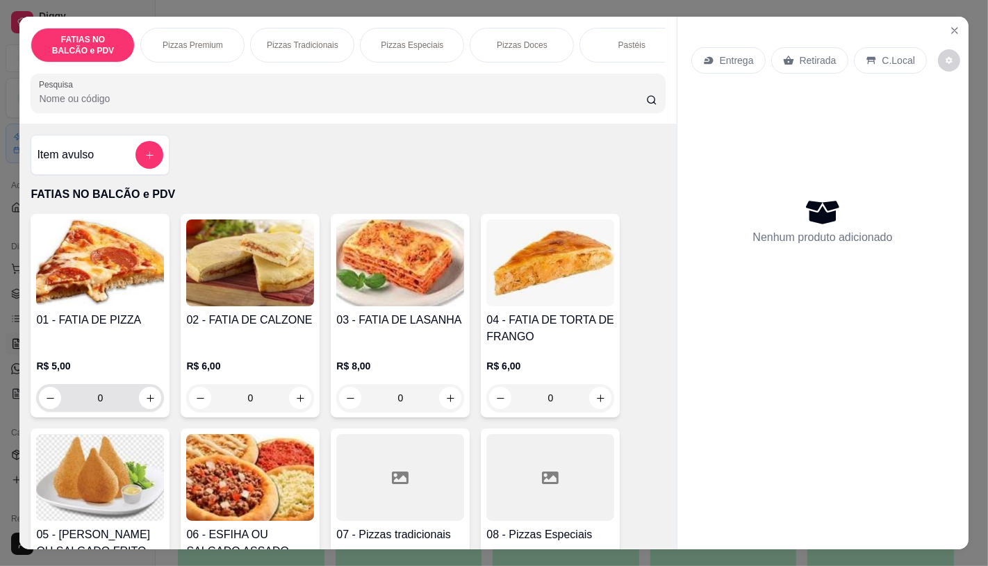
click at [122, 407] on input "0" at bounding box center [100, 398] width 78 height 28
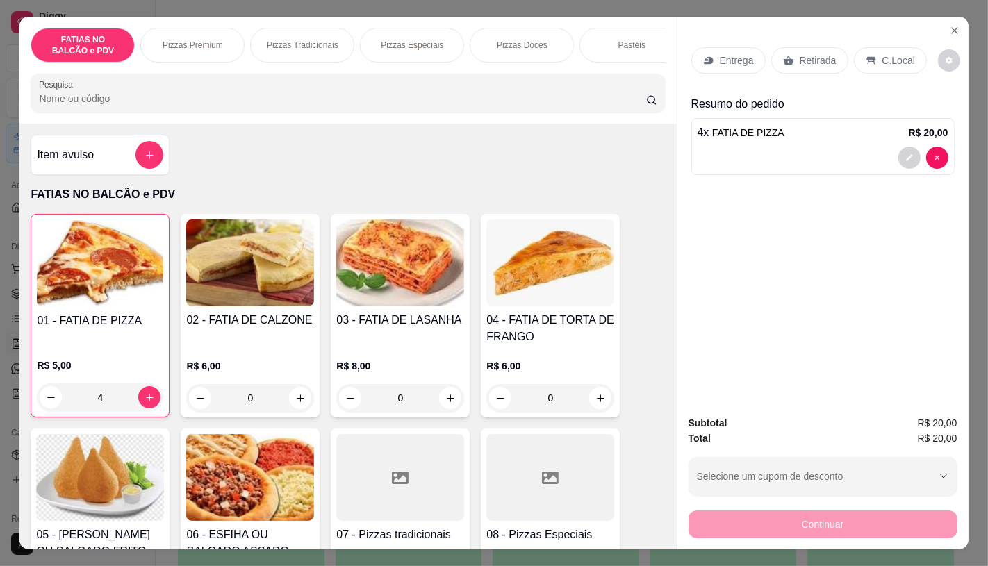
type input "4"
click at [832, 51] on div "Retirada" at bounding box center [809, 60] width 77 height 26
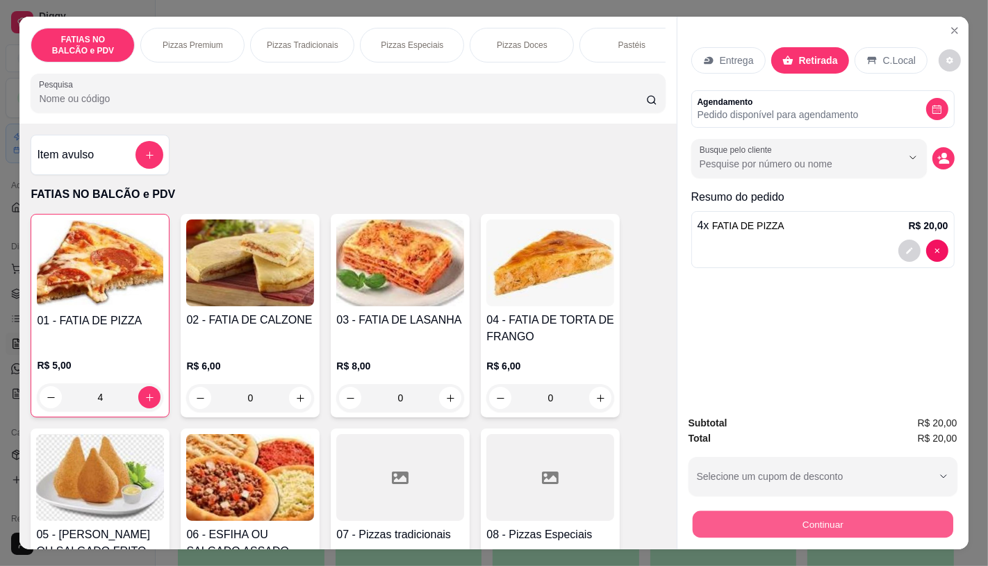
click at [820, 518] on button "Continuar" at bounding box center [822, 524] width 261 height 27
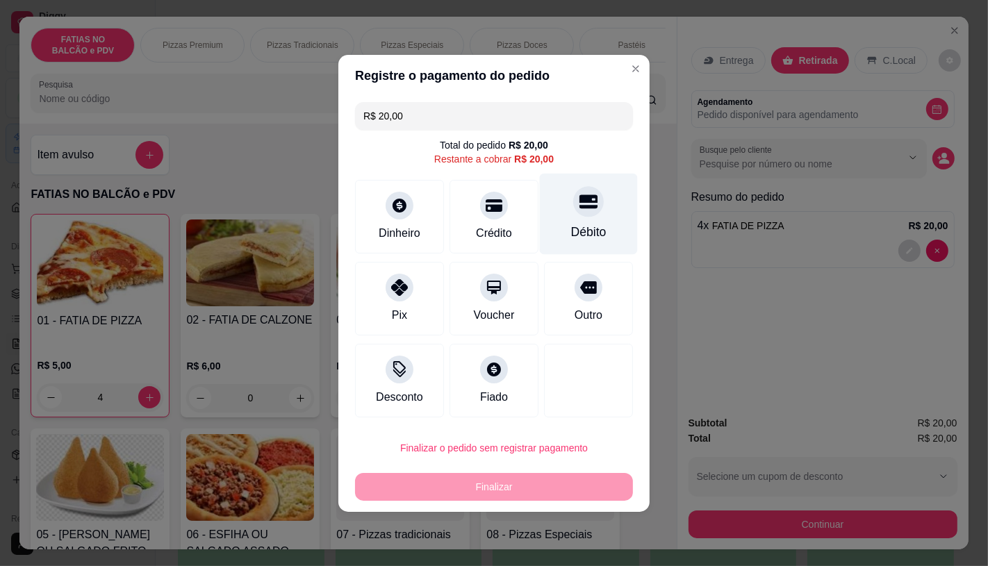
click at [577, 227] on div "Débito" at bounding box center [588, 232] width 35 height 18
type input "R$ 0,00"
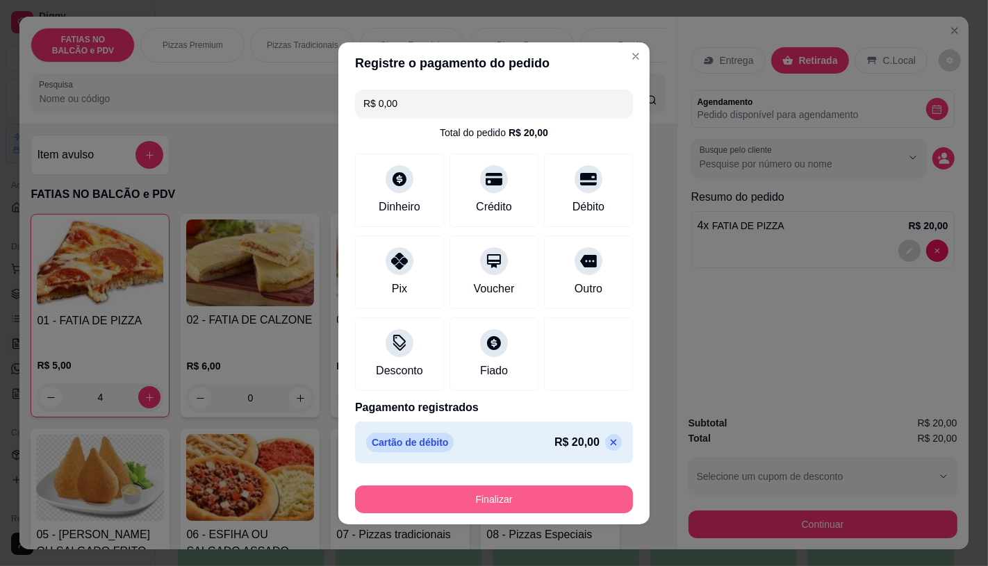
click at [517, 490] on button "Finalizar" at bounding box center [494, 500] width 278 height 28
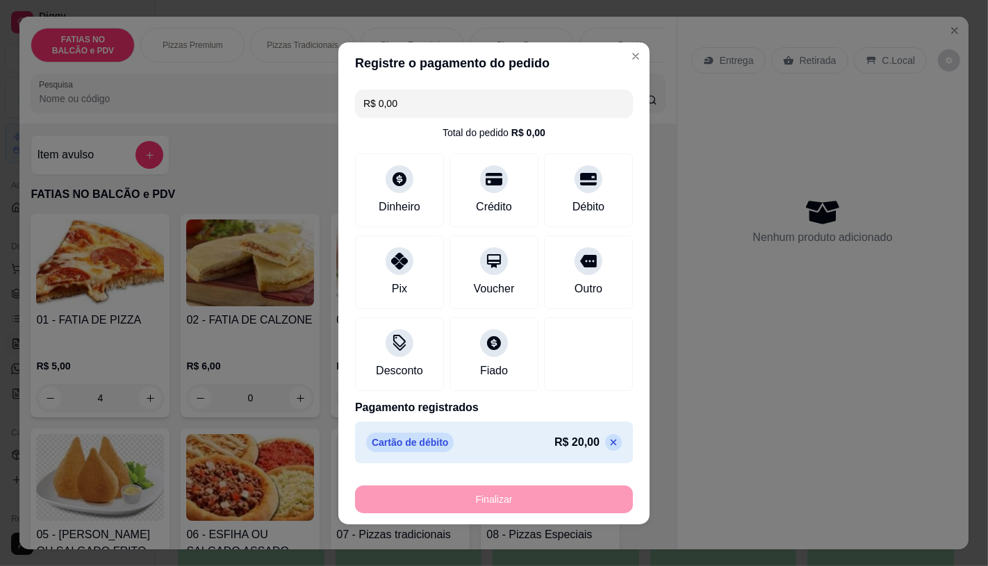
type input "0"
type input "-R$ 20,00"
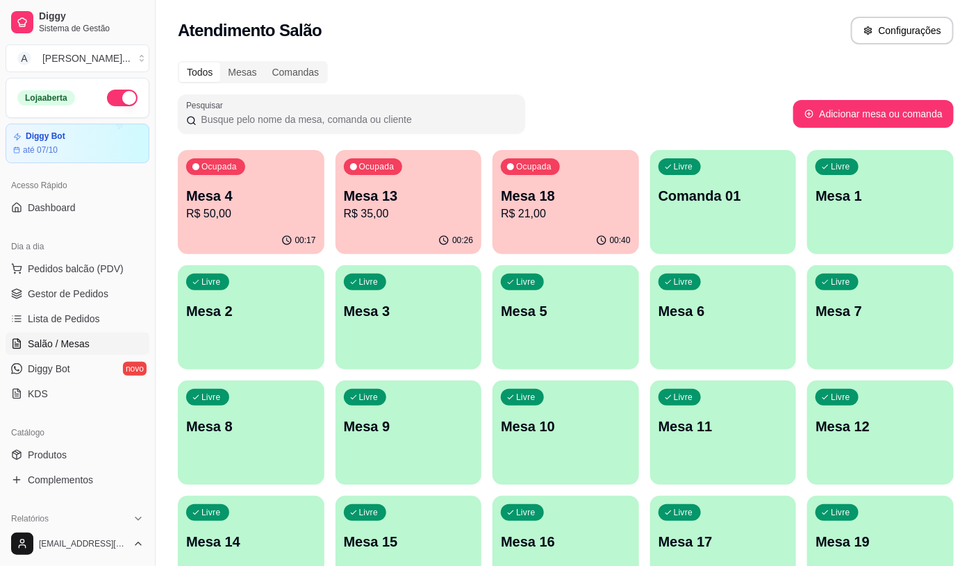
click at [690, 90] on div "Todos Mesas Comandas Pesquisar Adicionar mesa ou comanda Ocupada Mesa 4 R$ 50,0…" at bounding box center [566, 508] width 821 height 910
click at [70, 275] on span "Pedidos balcão (PDV)" at bounding box center [76, 269] width 96 height 14
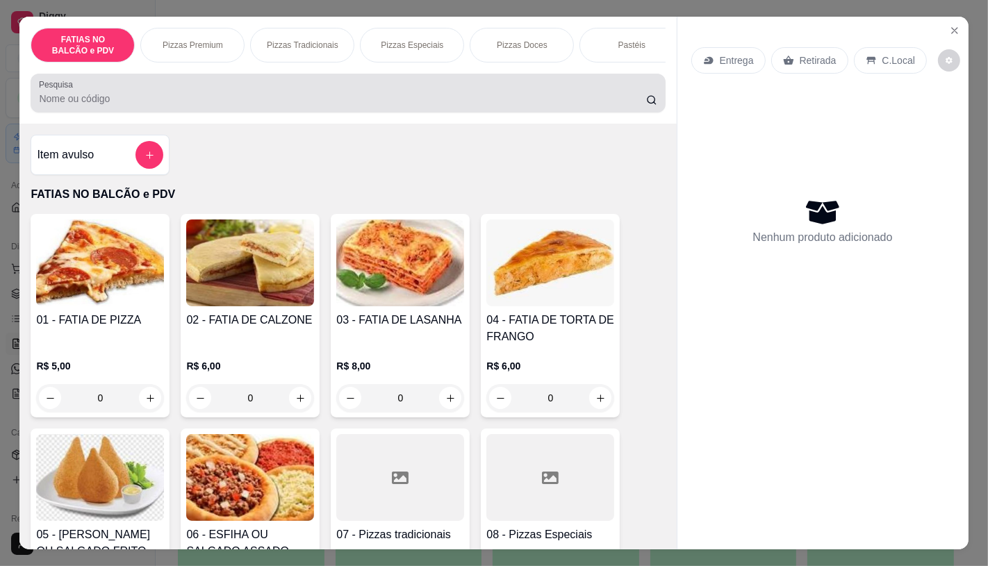
click at [71, 107] on div at bounding box center [348, 93] width 618 height 28
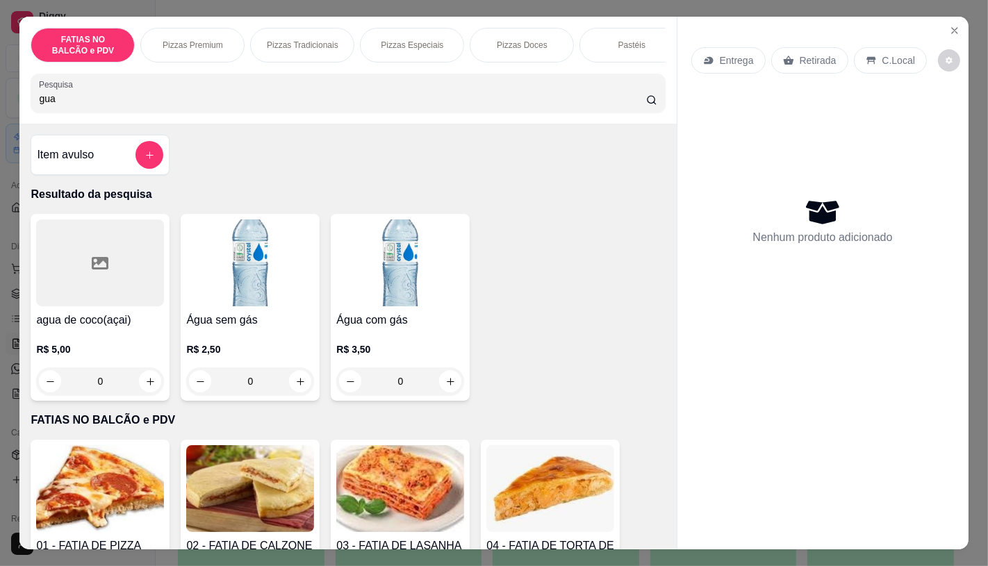
type input "gua"
click at [208, 295] on img at bounding box center [250, 263] width 128 height 87
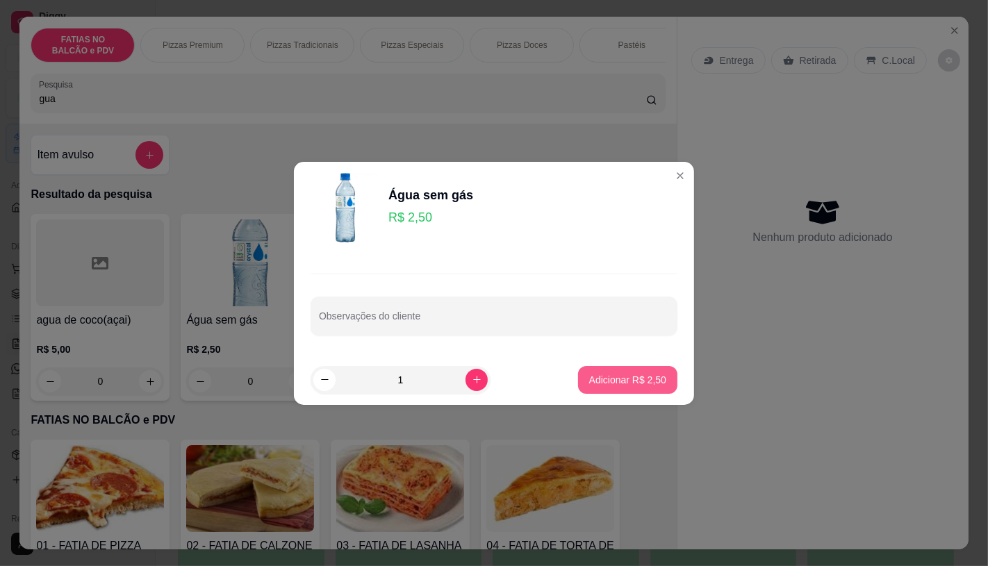
click at [634, 391] on button "Adicionar R$ 2,50" at bounding box center [627, 380] width 99 height 28
type input "1"
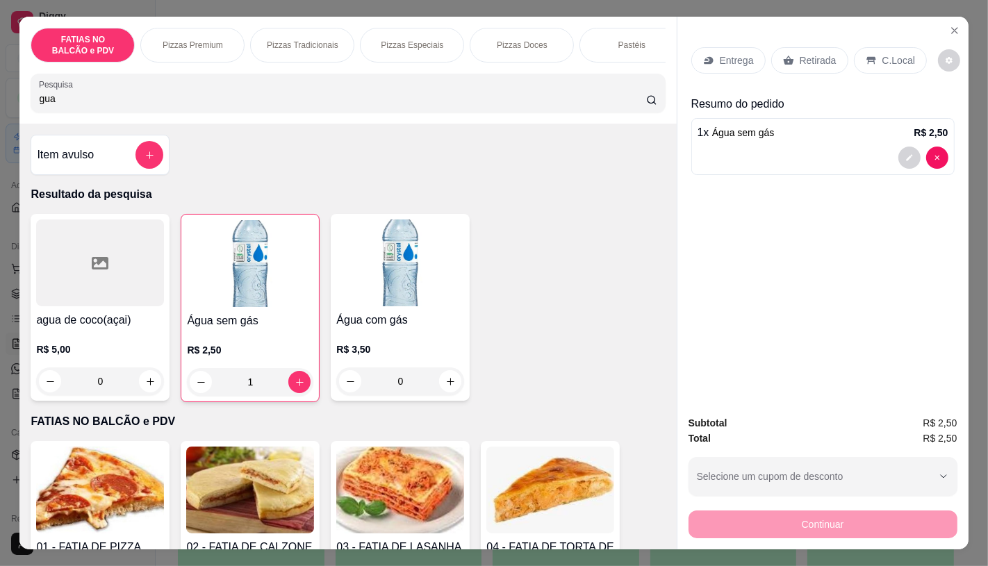
click at [800, 54] on p "Retirada" at bounding box center [818, 61] width 37 height 14
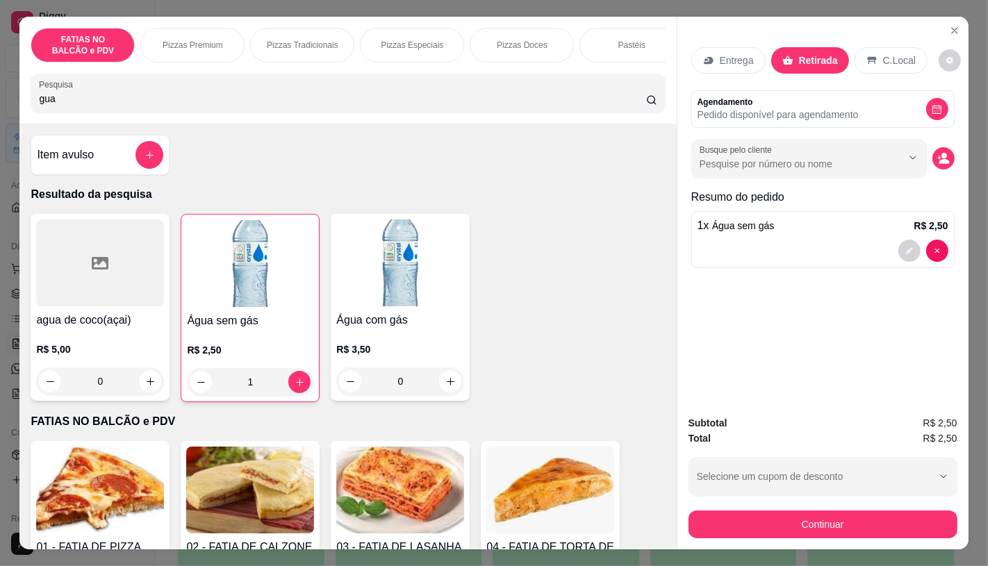
click at [744, 498] on div "Subtotal R$ 2,50 Total R$ 2,50 Selecione um cupom de desconto GANHEI5 Selecione…" at bounding box center [823, 477] width 269 height 123
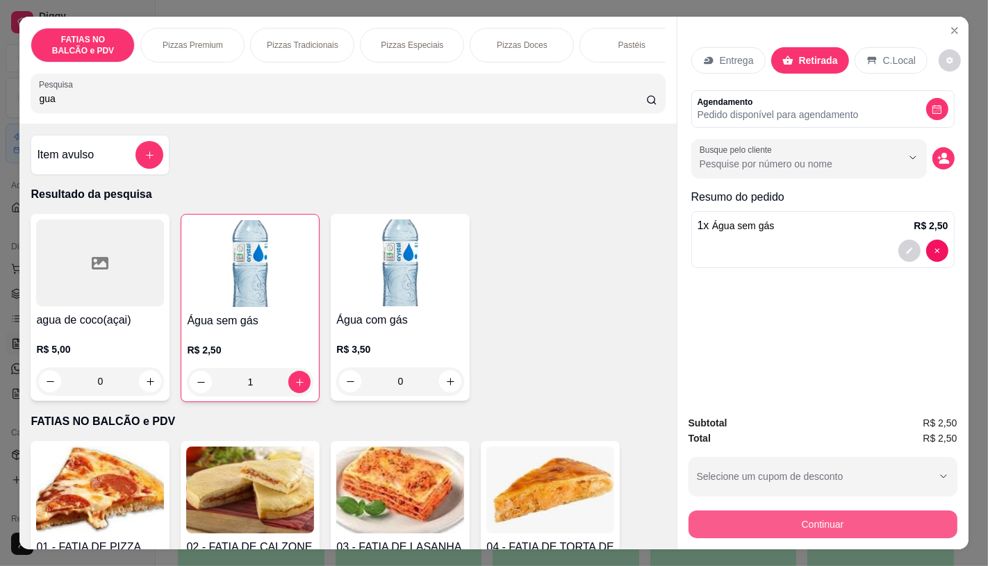
click at [746, 514] on button "Continuar" at bounding box center [823, 525] width 269 height 28
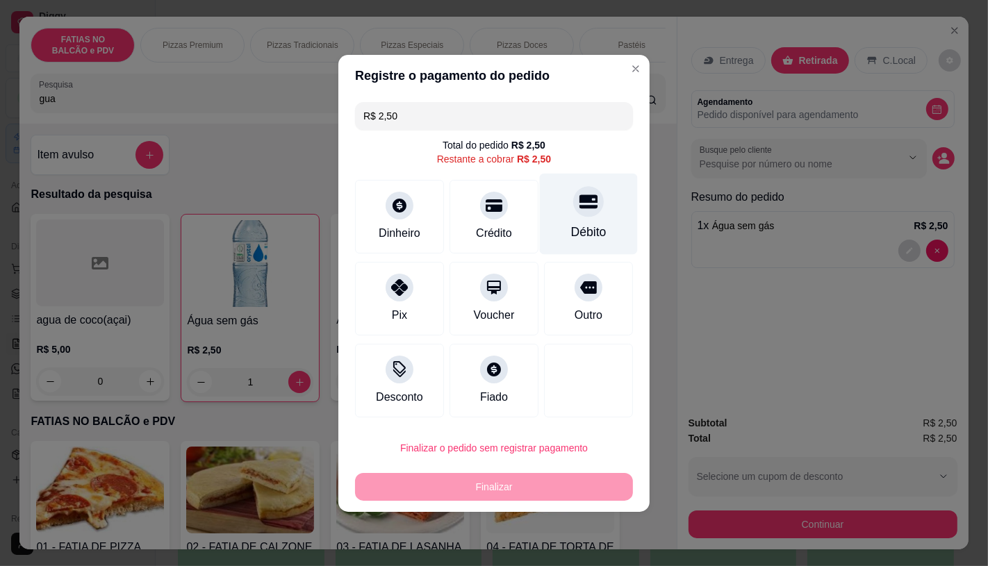
click at [564, 217] on div "Débito" at bounding box center [589, 213] width 98 height 81
type input "R$ 0,00"
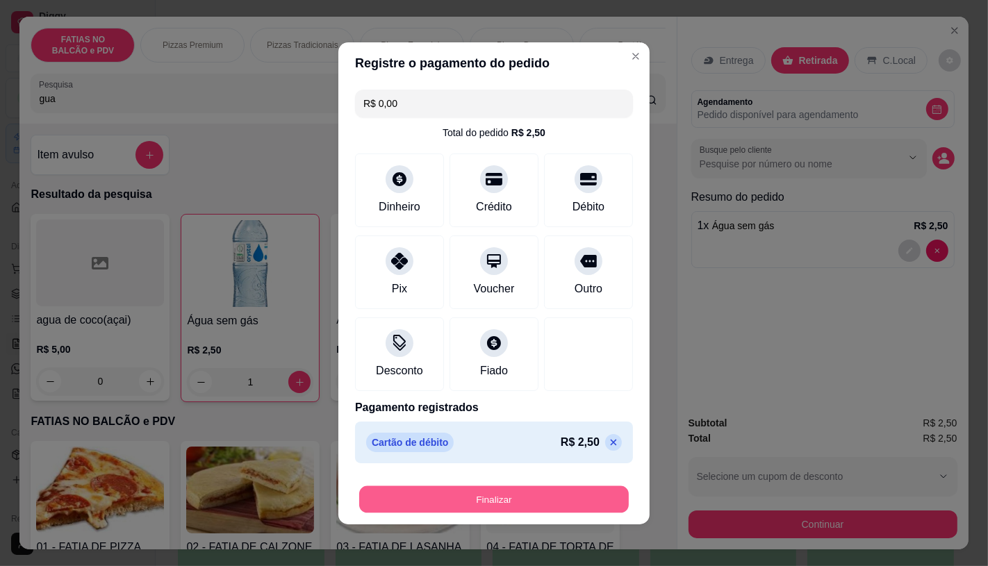
click at [539, 503] on button "Finalizar" at bounding box center [494, 499] width 270 height 27
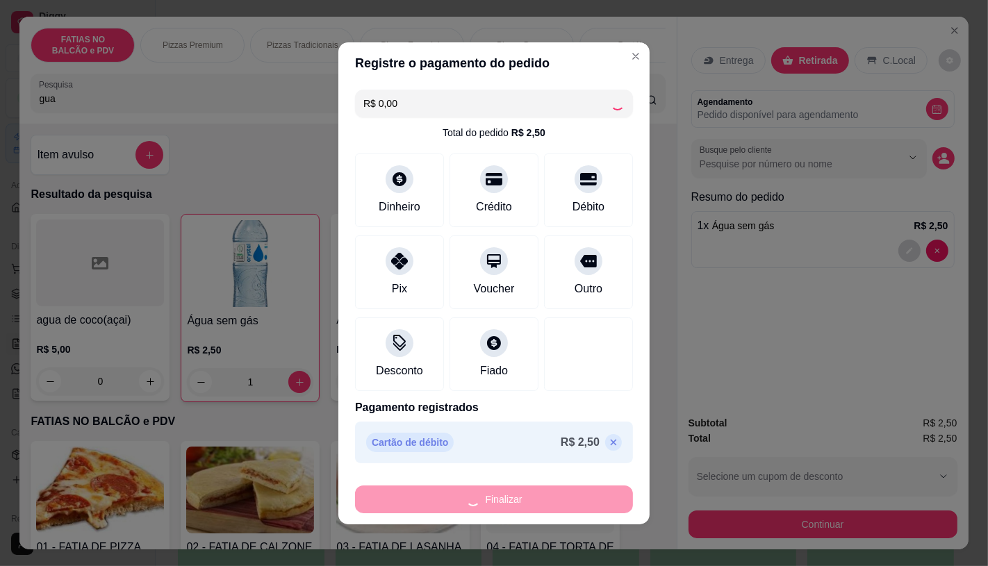
type input "0"
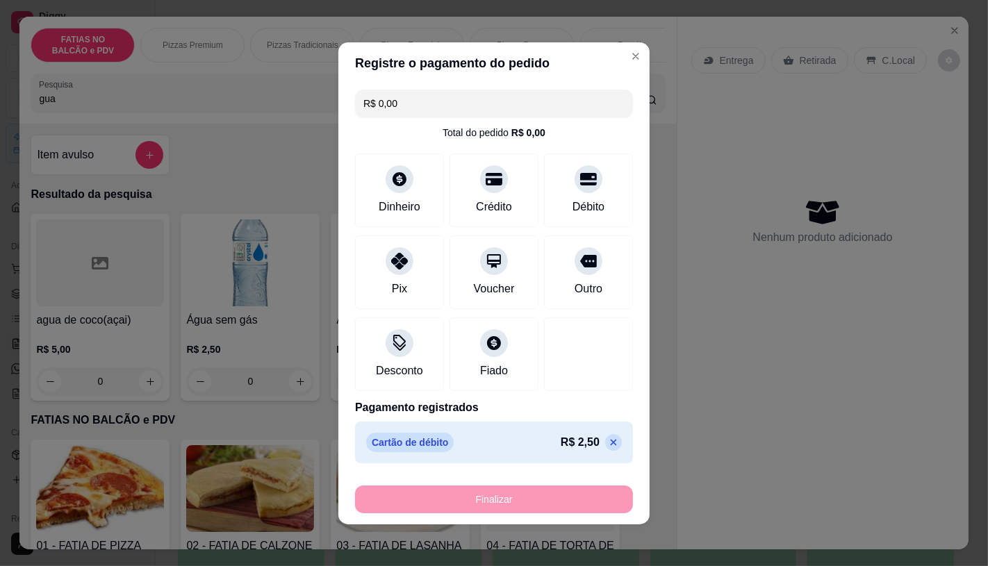
type input "-R$ 2,50"
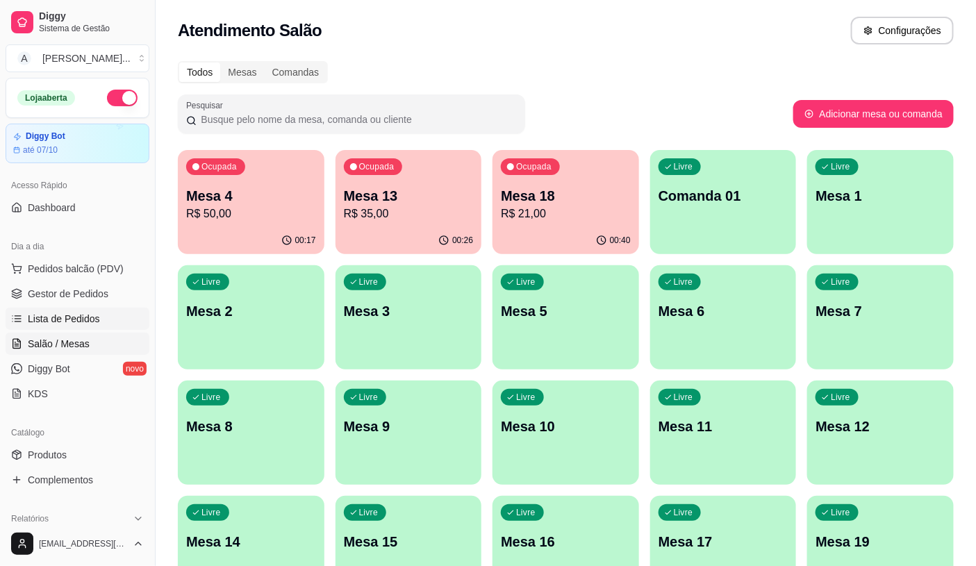
click at [79, 327] on link "Lista de Pedidos" at bounding box center [78, 319] width 144 height 22
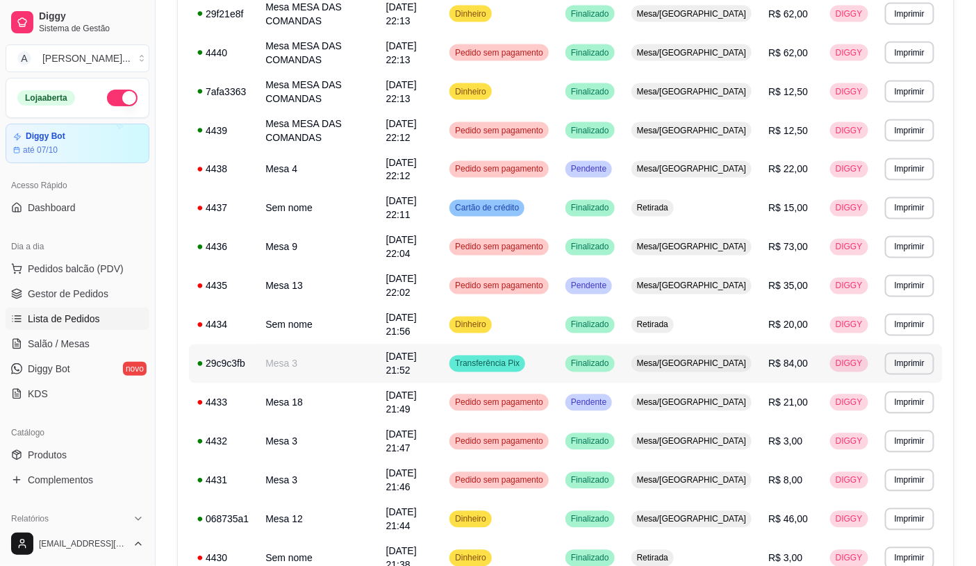
scroll to position [735, 0]
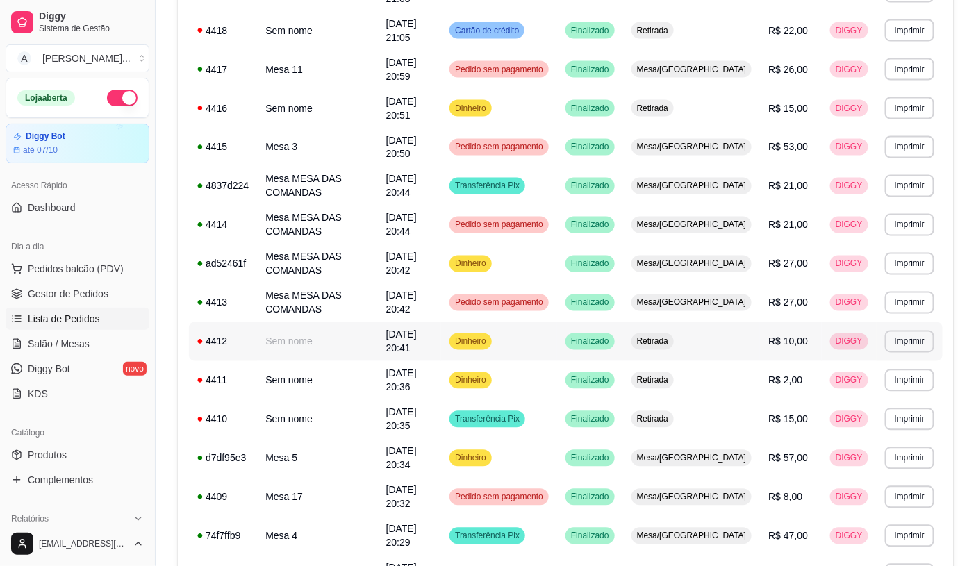
click at [775, 322] on td "R$ 10,00" at bounding box center [791, 341] width 62 height 39
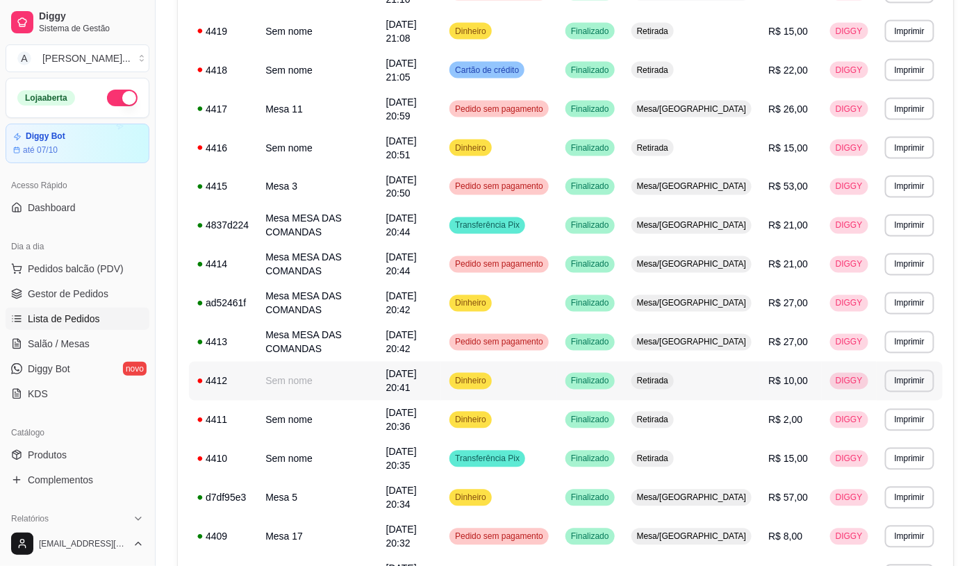
scroll to position [657, 0]
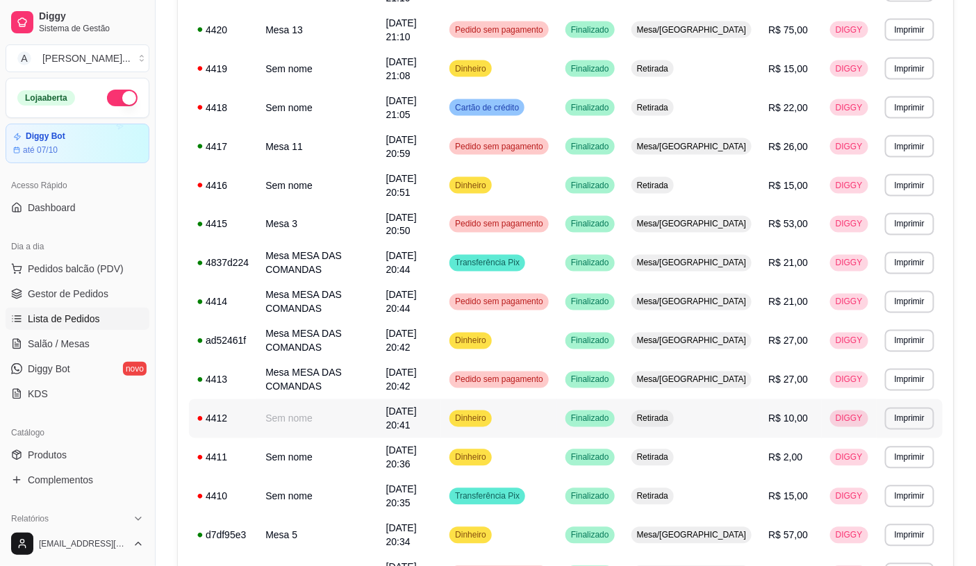
click at [772, 400] on td "R$ 10,00" at bounding box center [791, 419] width 62 height 39
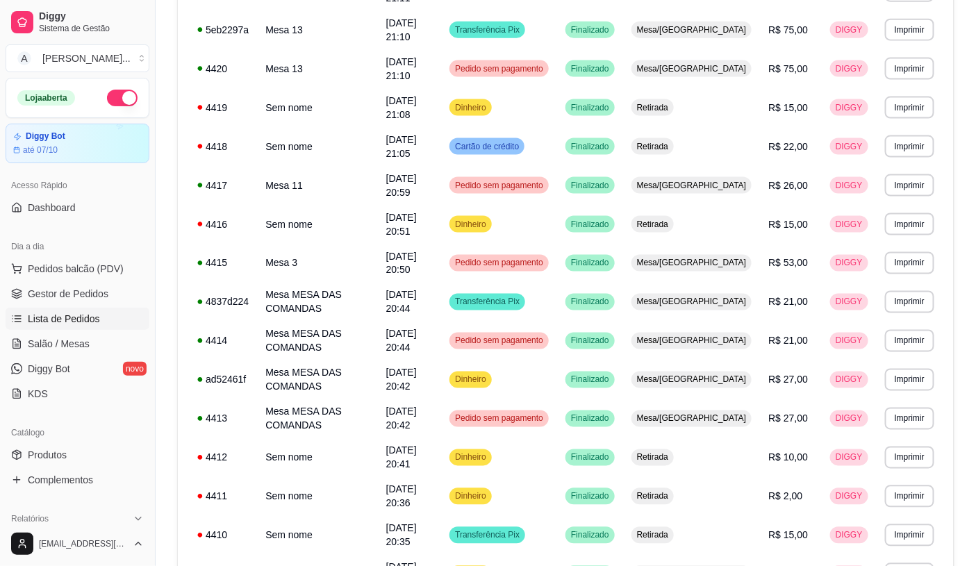
scroll to position [580, 0]
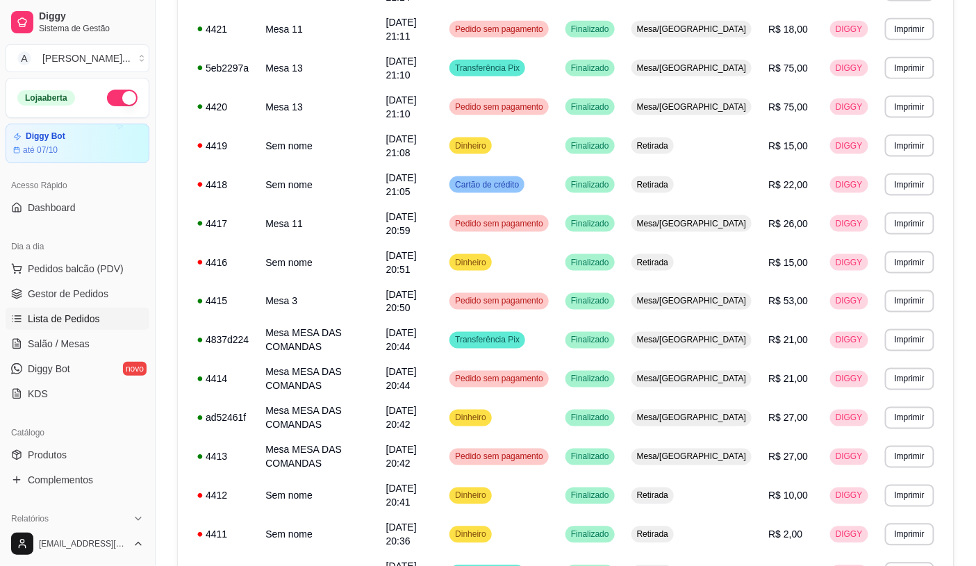
click at [108, 329] on link "Lista de Pedidos" at bounding box center [78, 319] width 144 height 22
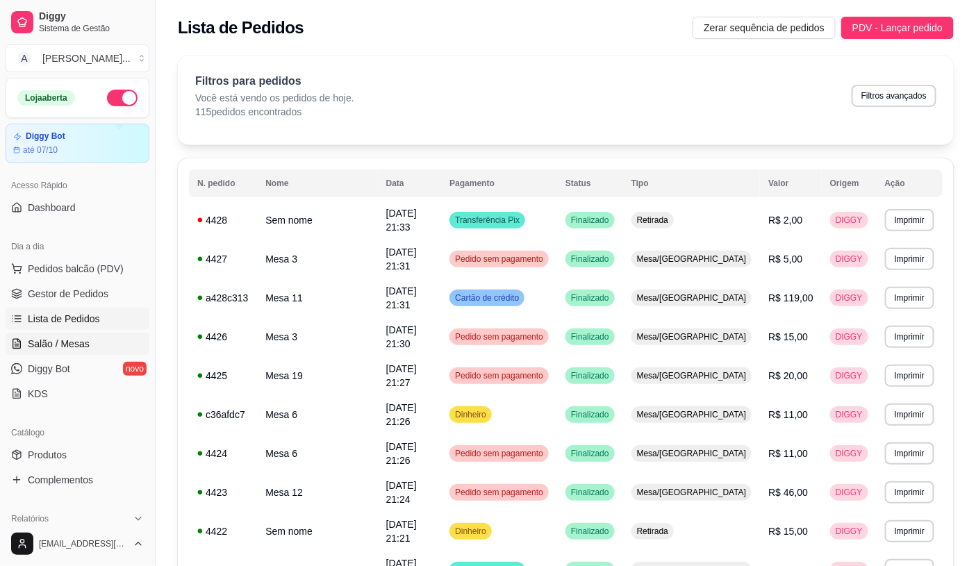
click at [108, 345] on link "Salão / Mesas" at bounding box center [78, 344] width 144 height 22
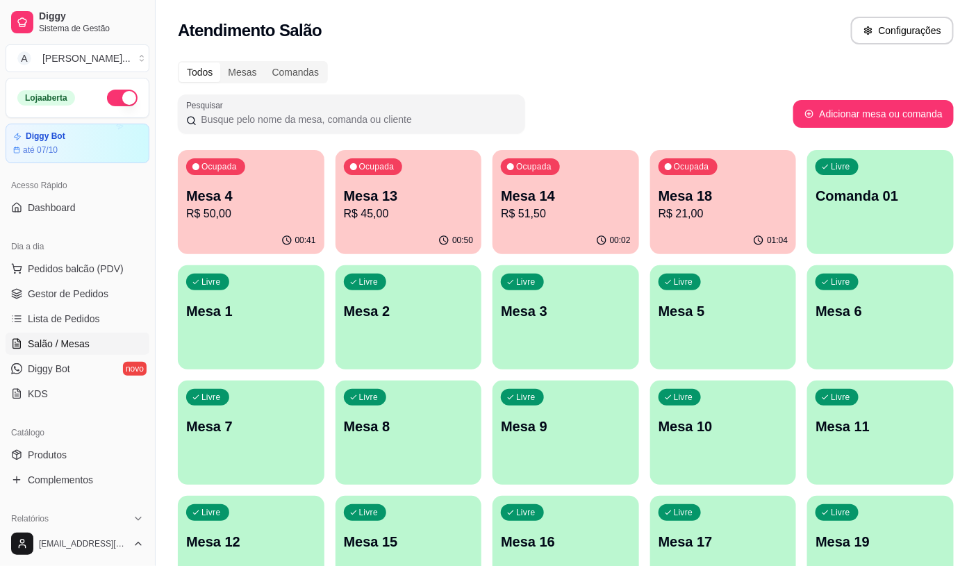
click at [559, 234] on div "00:02" at bounding box center [566, 240] width 147 height 27
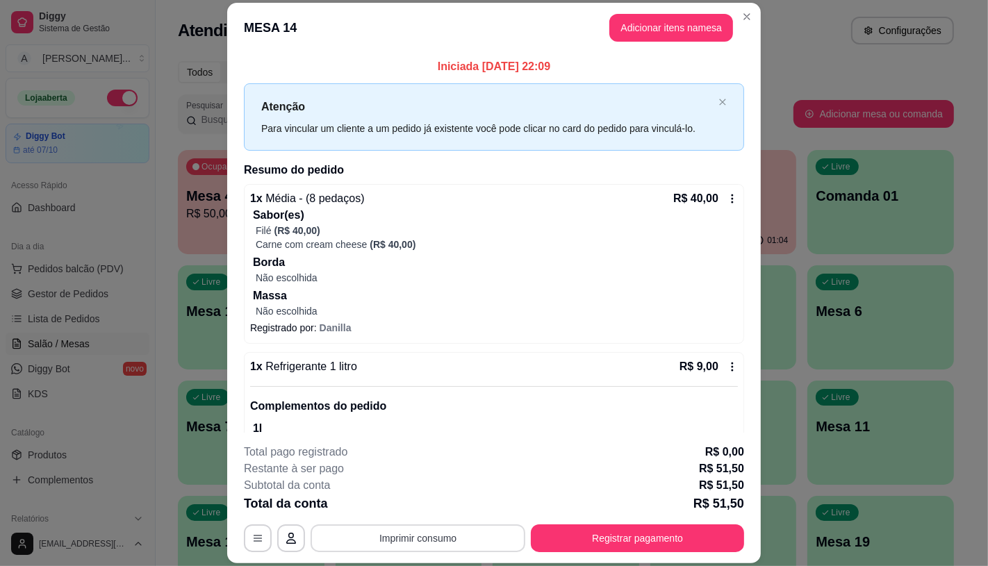
click at [417, 535] on button "Imprimir consumo" at bounding box center [418, 539] width 215 height 28
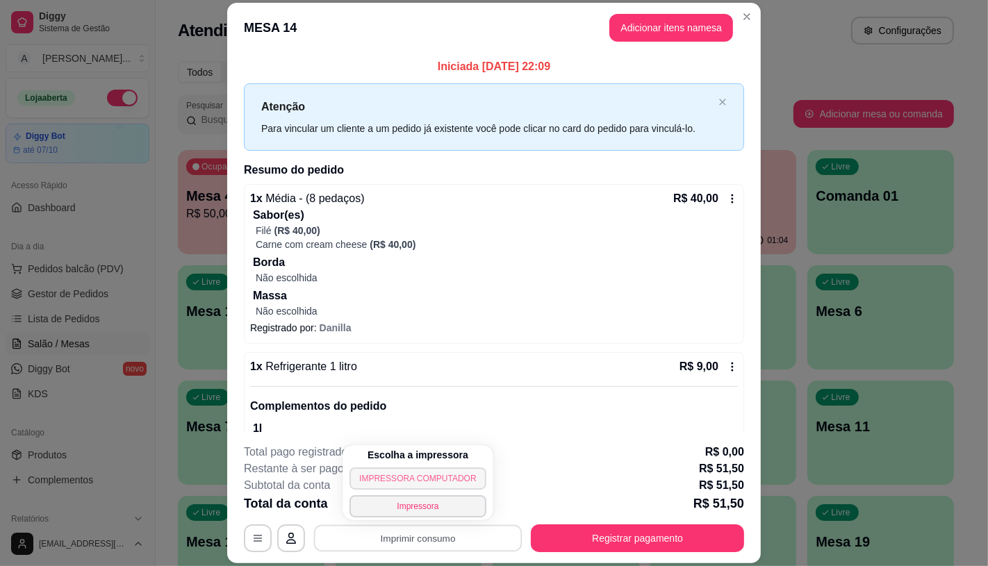
click at [399, 478] on button "IMPRESSORA COMPUTADOR" at bounding box center [418, 479] width 136 height 22
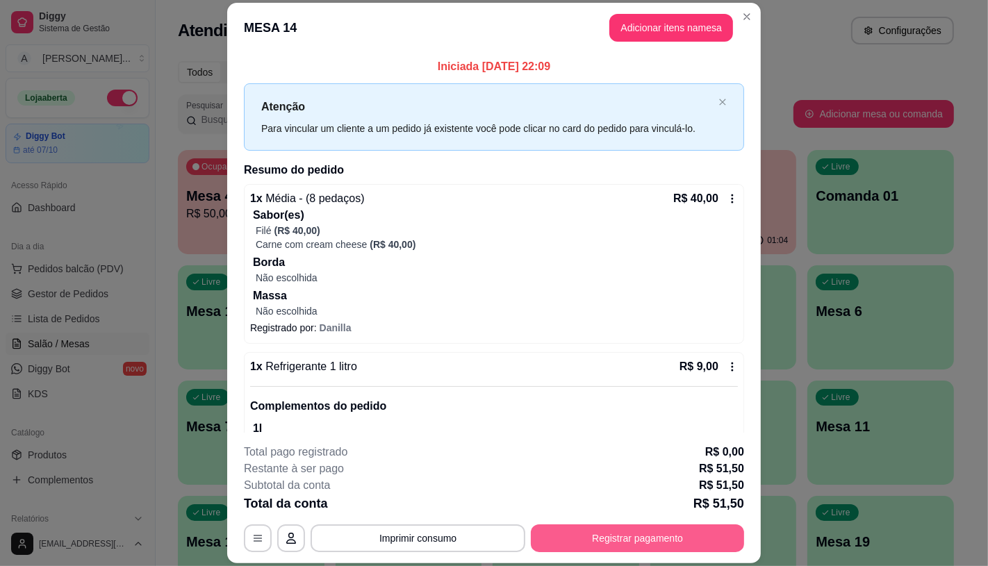
click at [555, 538] on button "Registrar pagamento" at bounding box center [637, 539] width 213 height 28
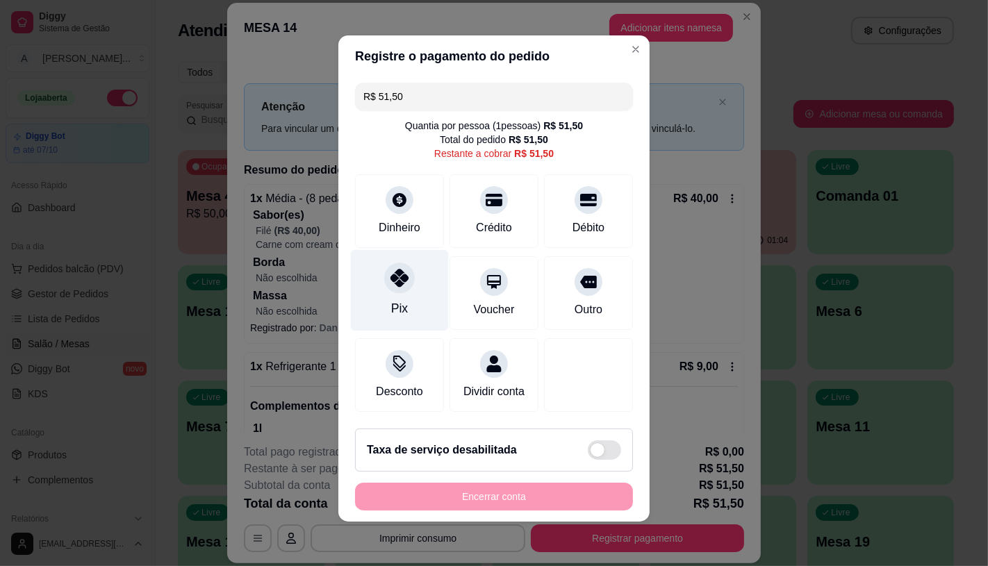
scroll to position [13, 0]
click at [404, 265] on div at bounding box center [399, 278] width 31 height 31
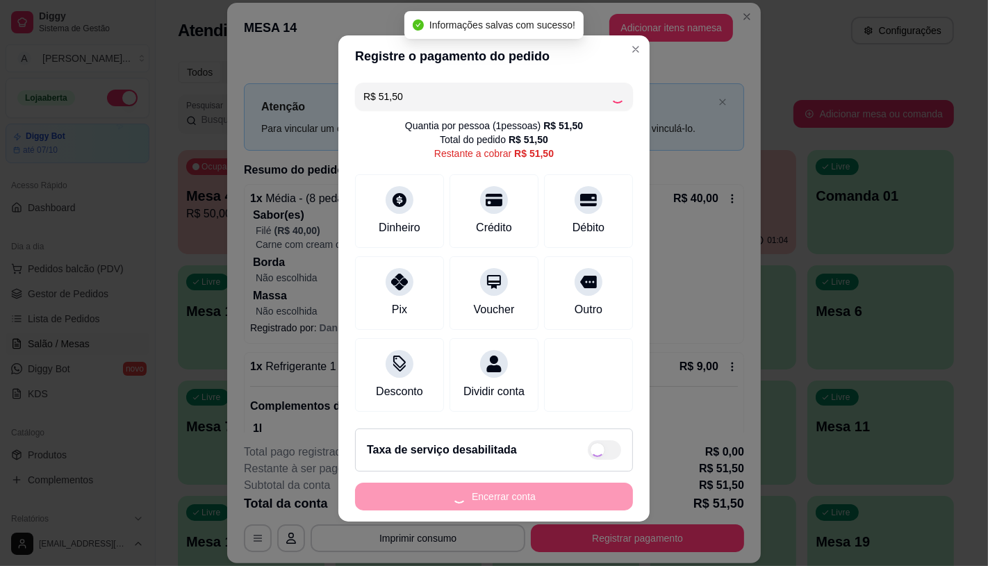
type input "R$ 0,00"
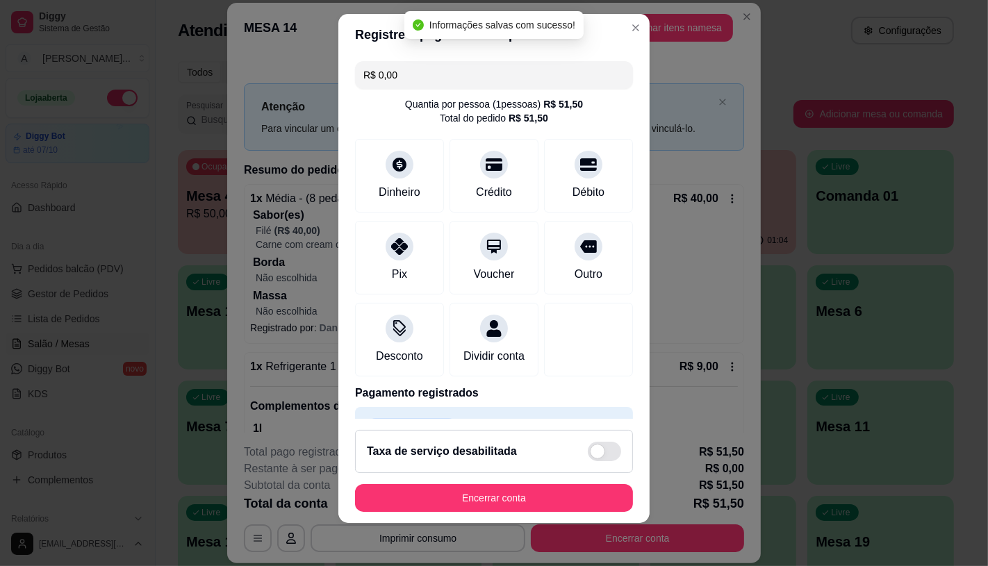
scroll to position [16, 0]
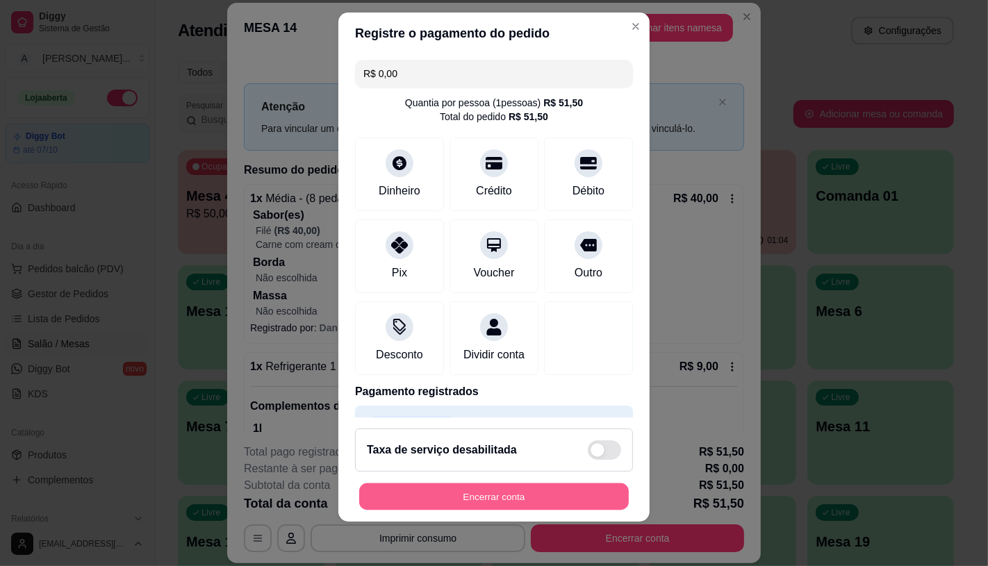
click at [427, 492] on button "Encerrar conta" at bounding box center [494, 497] width 270 height 27
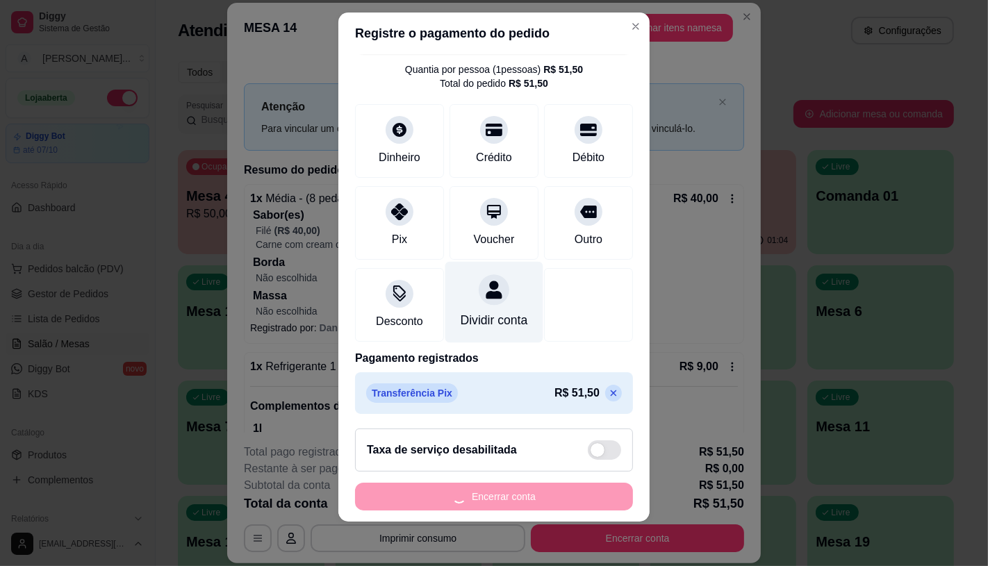
scroll to position [51, 0]
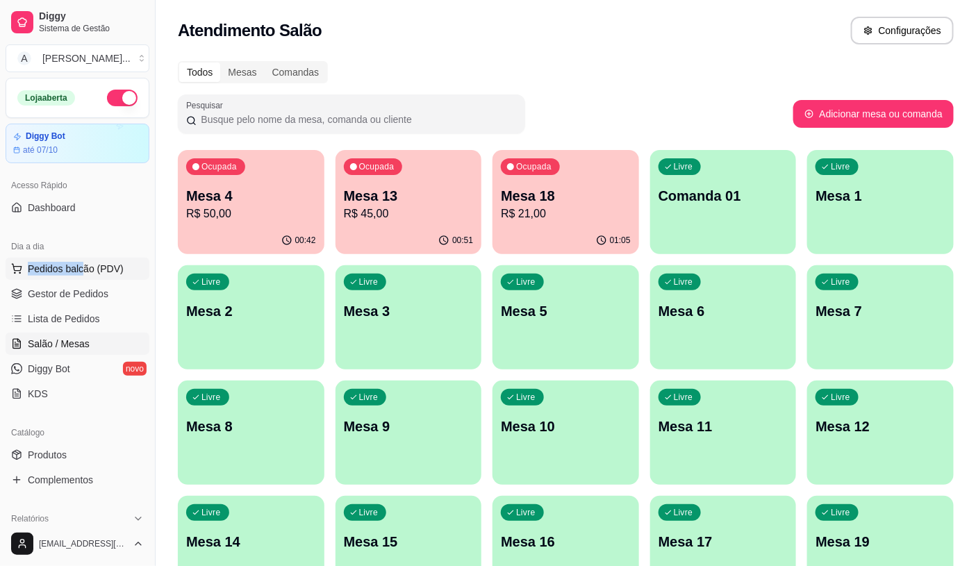
click at [83, 259] on div "Dia a dia Pedidos balcão (PDV) Gestor de Pedidos Lista de Pedidos Salão / Mesas…" at bounding box center [77, 320] width 155 height 181
click at [83, 259] on button "Pedidos balcão (PDV)" at bounding box center [78, 269] width 144 height 22
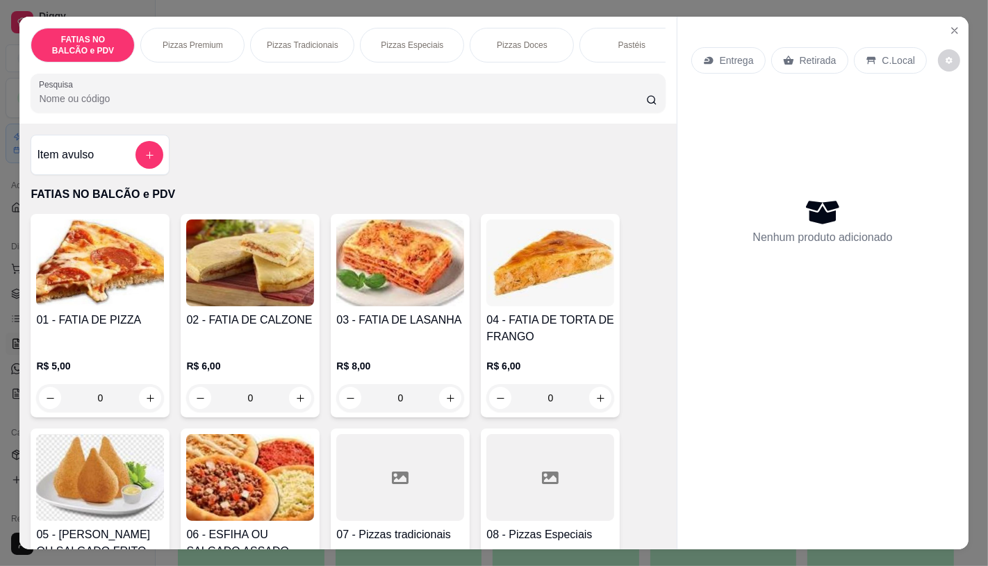
click at [473, 75] on div "FATIAS NO BALCÃO e PDV Pizzas Premium Pizzas Tradicionais Pizzas Especiais Pizz…" at bounding box center [347, 70] width 657 height 107
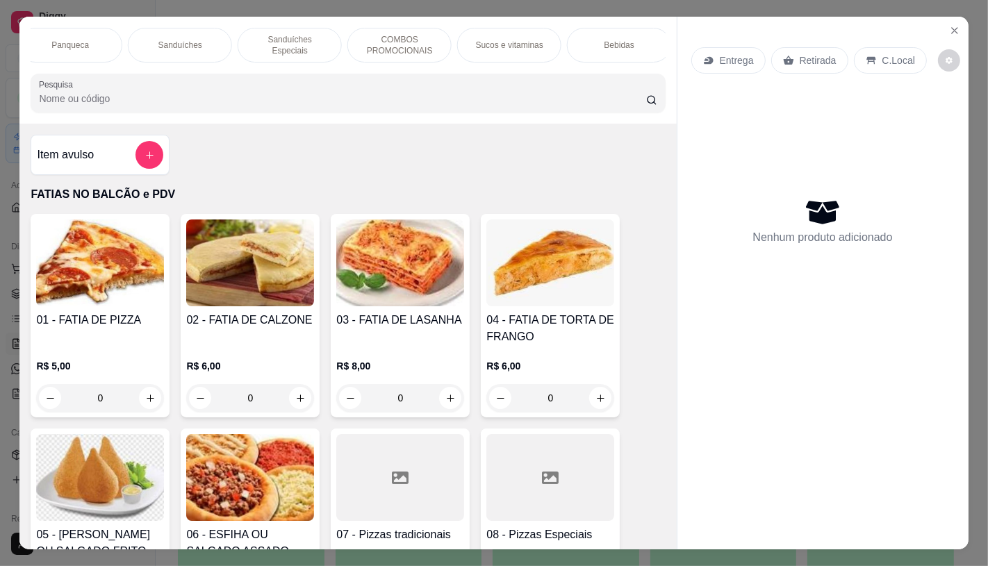
scroll to position [0, 1446]
click at [524, 38] on p "Chocolates e guloseimas" at bounding box center [504, 45] width 81 height 22
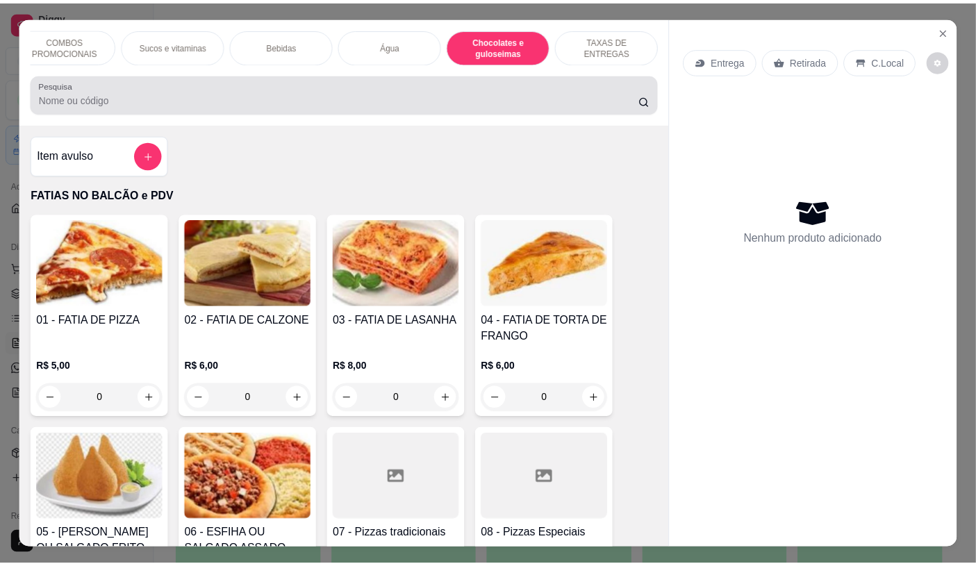
scroll to position [33, 0]
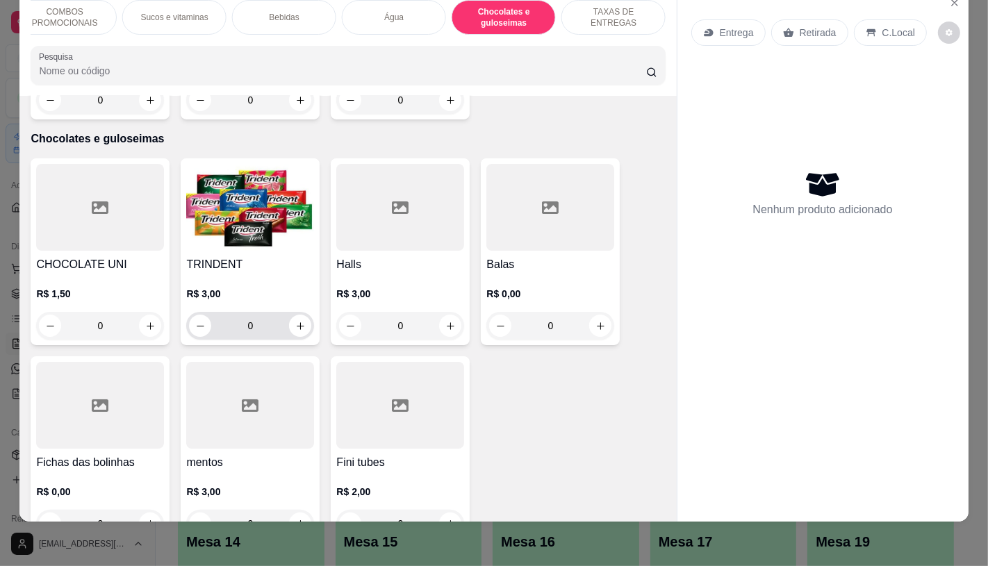
click at [274, 203] on img at bounding box center [250, 207] width 128 height 87
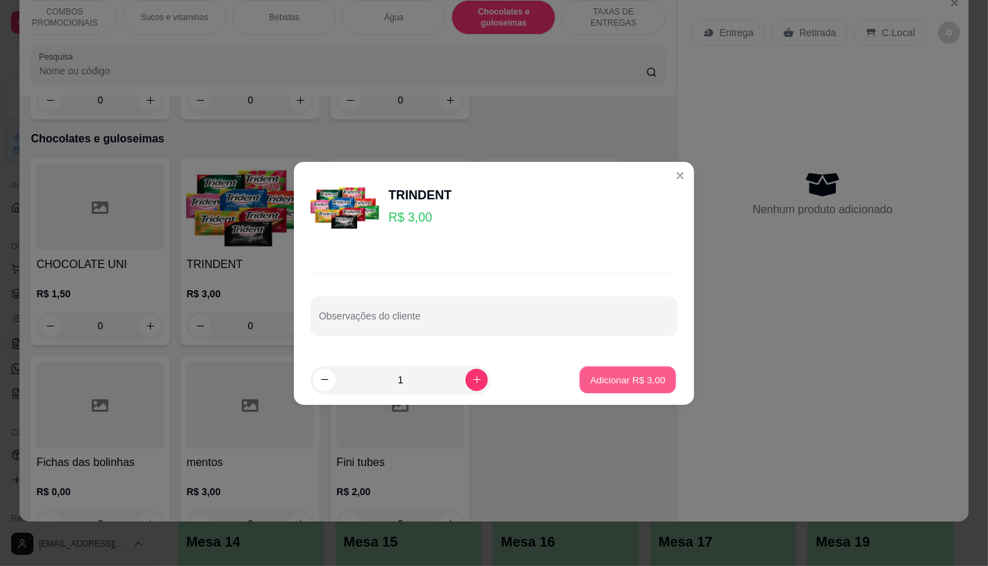
click at [614, 384] on p "Adicionar R$ 3,00" at bounding box center [627, 379] width 75 height 13
type input "1"
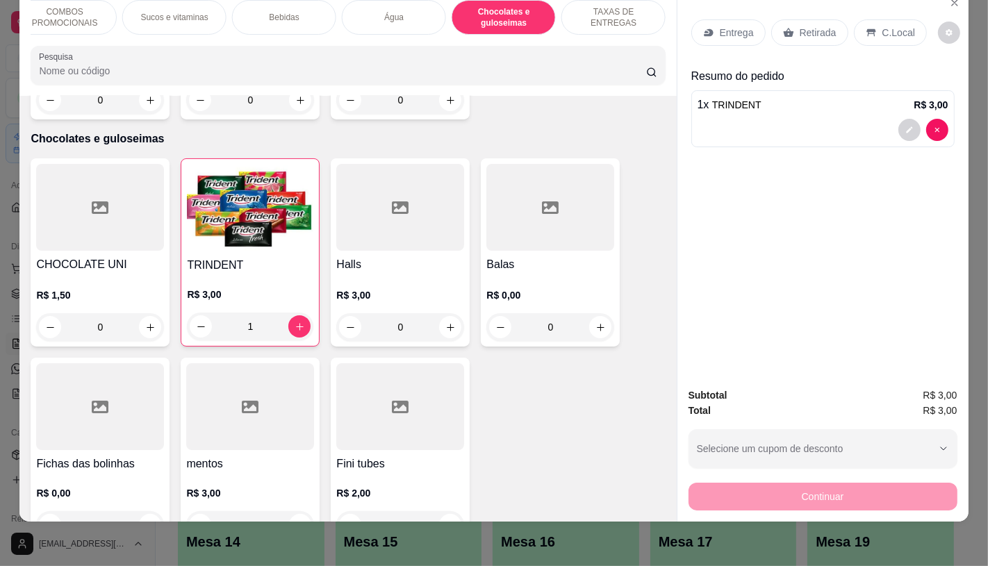
click at [821, 26] on p "Retirada" at bounding box center [818, 33] width 37 height 14
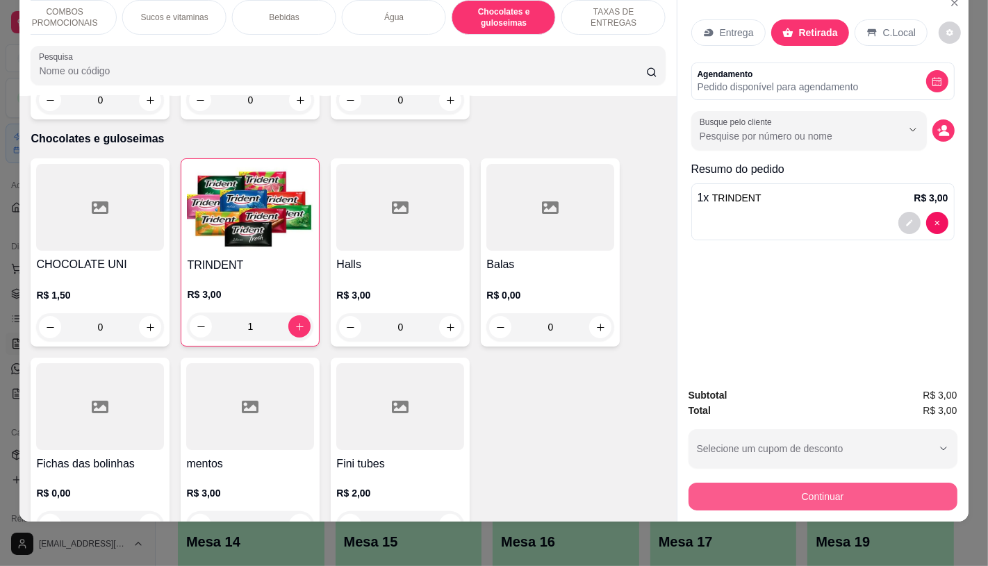
click at [777, 496] on button "Continuar" at bounding box center [823, 497] width 269 height 28
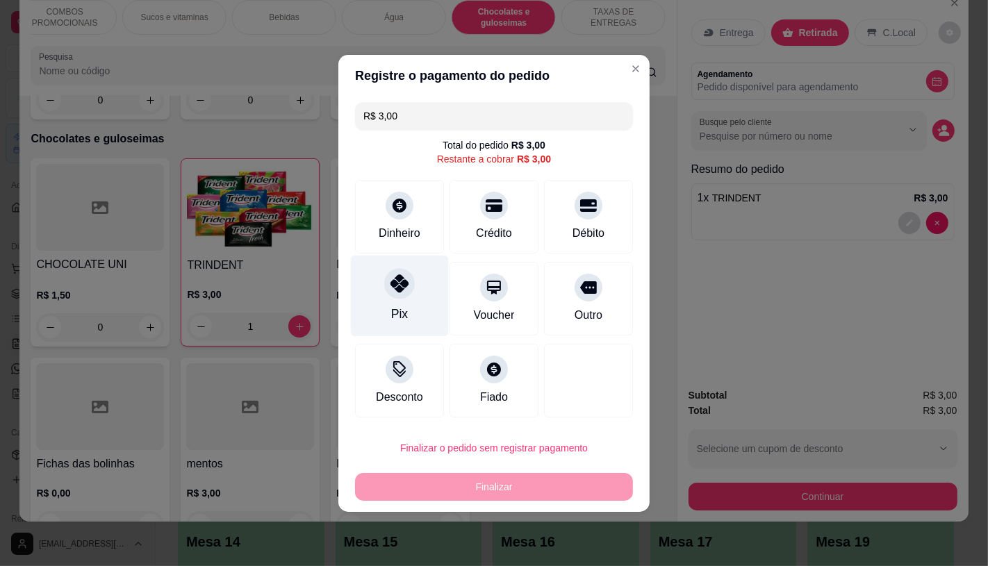
click at [416, 304] on div "Pix" at bounding box center [400, 295] width 98 height 81
type input "R$ 0,00"
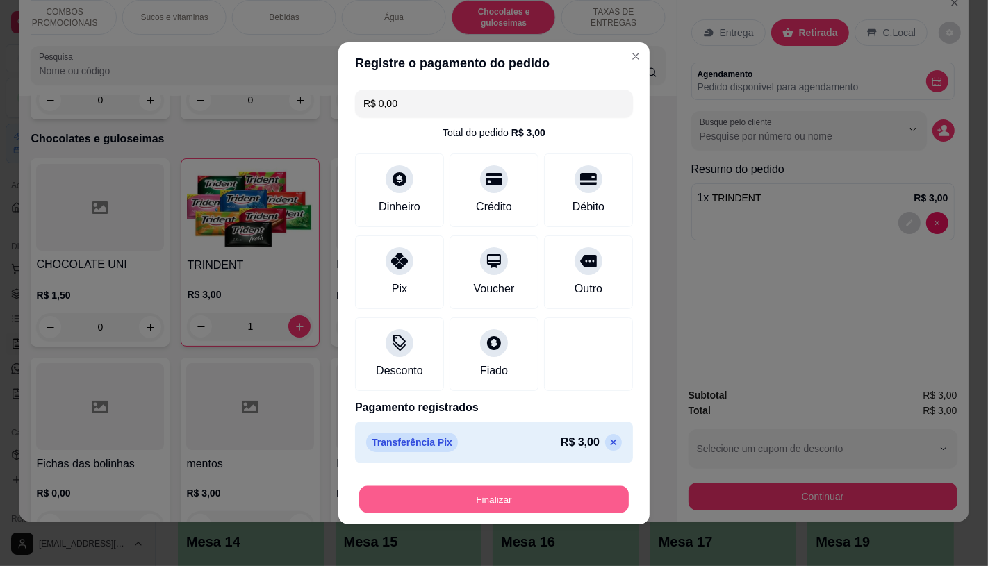
click at [495, 500] on button "Finalizar" at bounding box center [494, 499] width 270 height 27
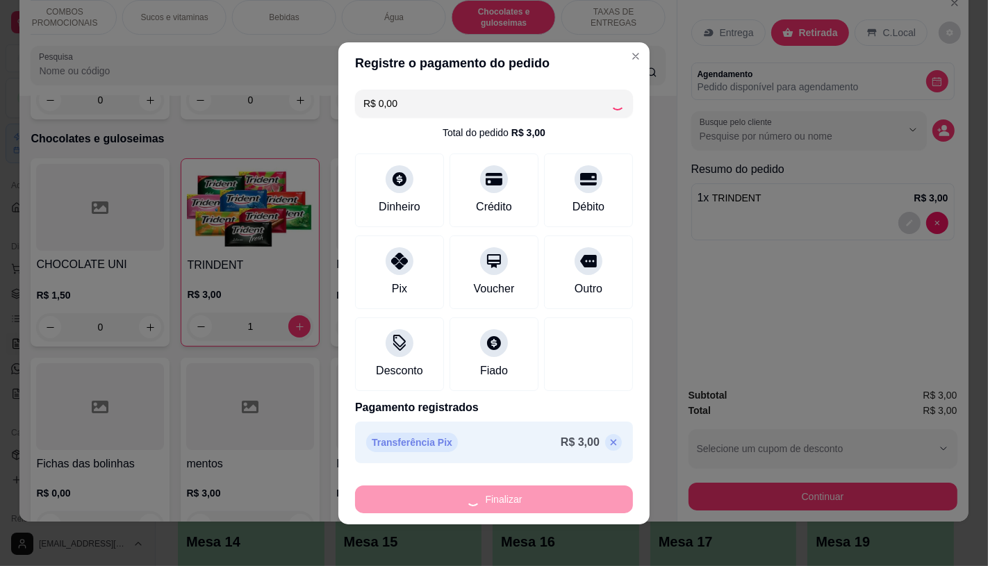
type input "0"
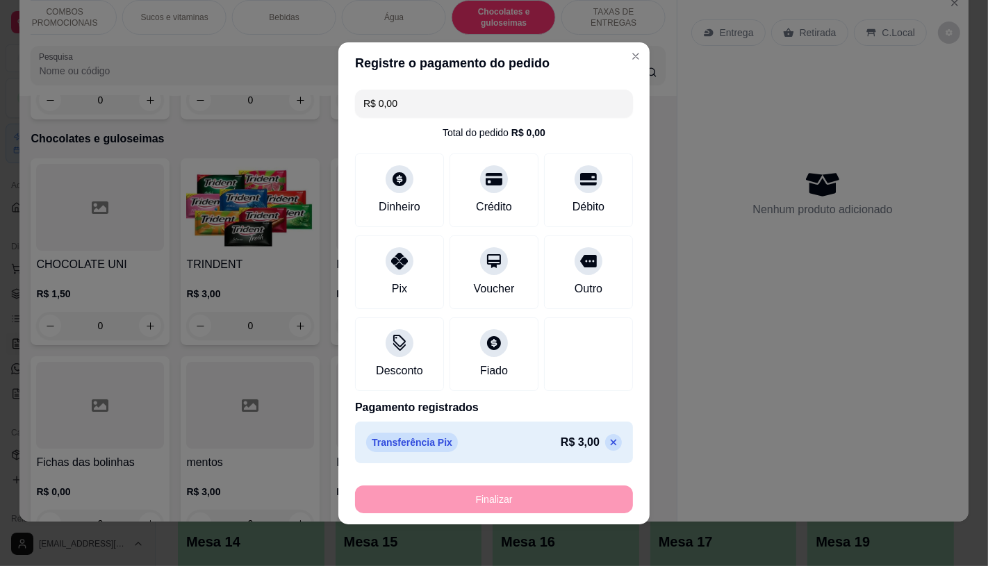
type input "-R$ 3,00"
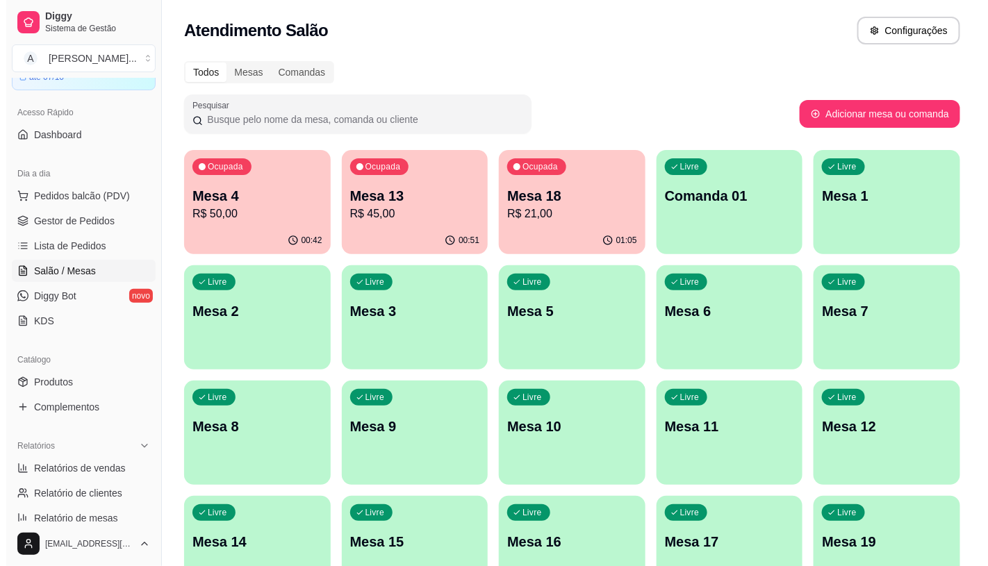
scroll to position [77, 0]
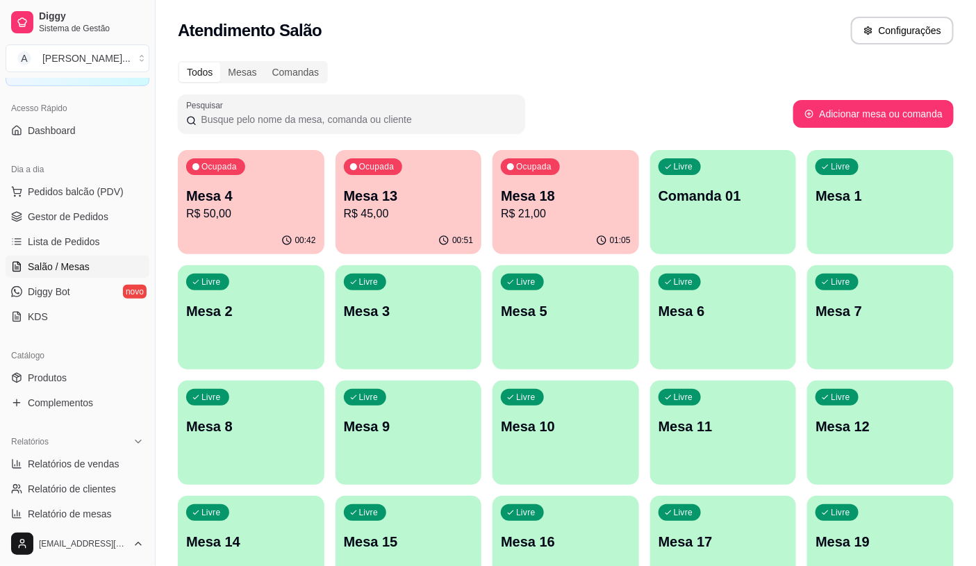
click at [69, 253] on ul "Pedidos balcão (PDV) Gestor de Pedidos Lista de Pedidos Salão / Mesas Diggy Bot…" at bounding box center [78, 254] width 144 height 147
click at [102, 235] on link "Lista de Pedidos" at bounding box center [78, 242] width 144 height 22
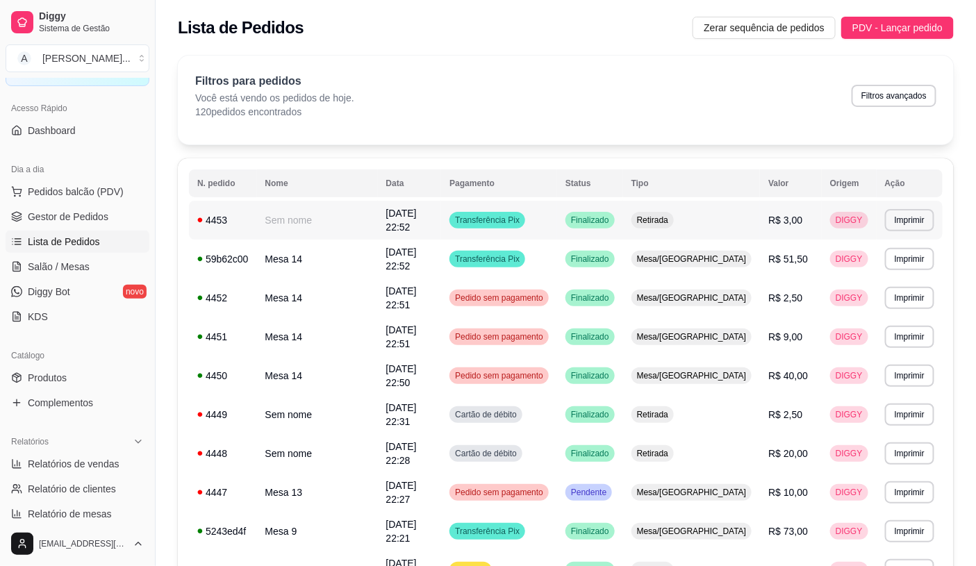
click at [345, 215] on td "Sem nome" at bounding box center [317, 220] width 121 height 39
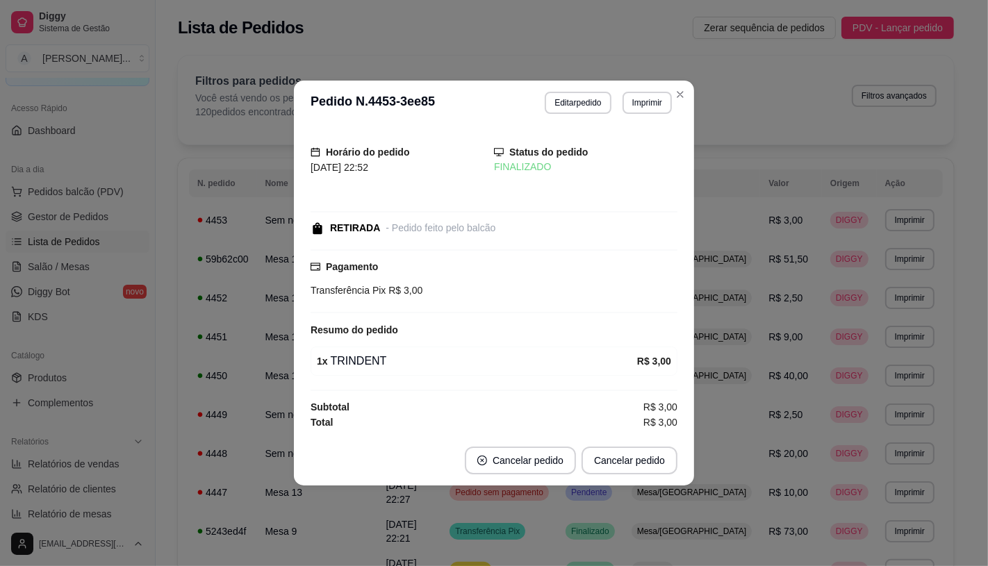
click at [573, 119] on header "**********" at bounding box center [494, 103] width 400 height 44
click at [573, 113] on button "Editar pedido" at bounding box center [578, 103] width 66 height 22
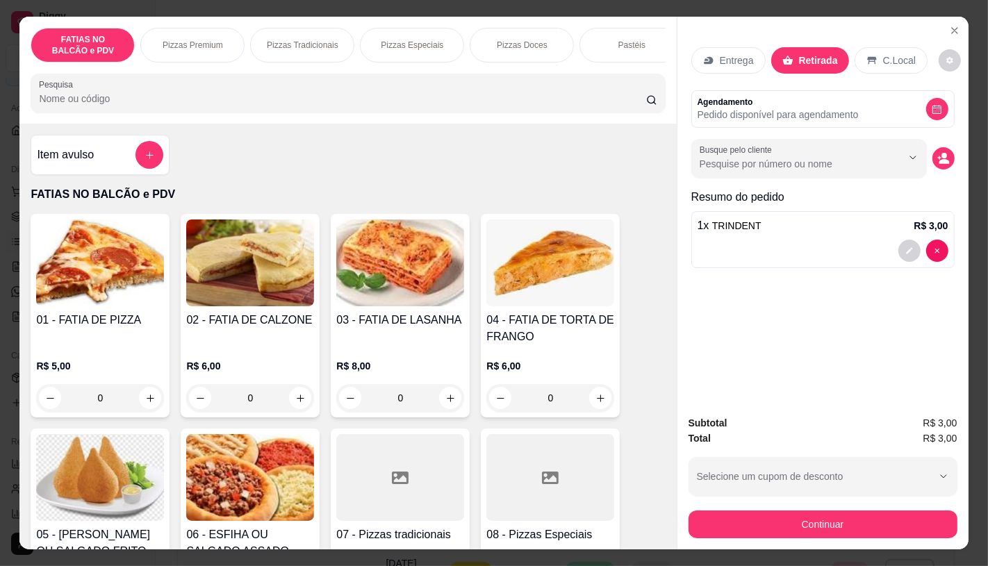
click at [728, 515] on button "Continuar" at bounding box center [823, 525] width 269 height 28
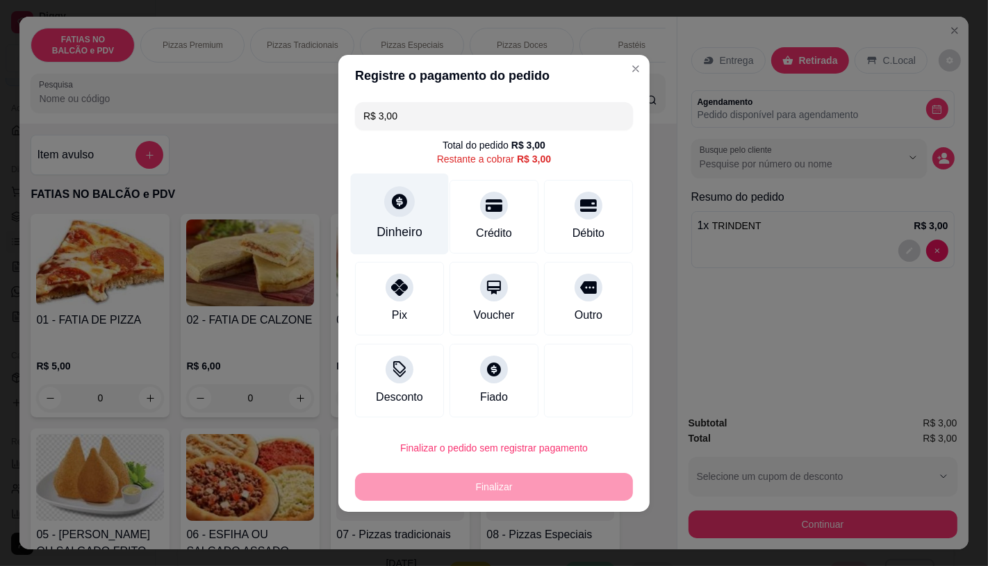
click at [367, 209] on div "Dinheiro" at bounding box center [400, 213] width 98 height 81
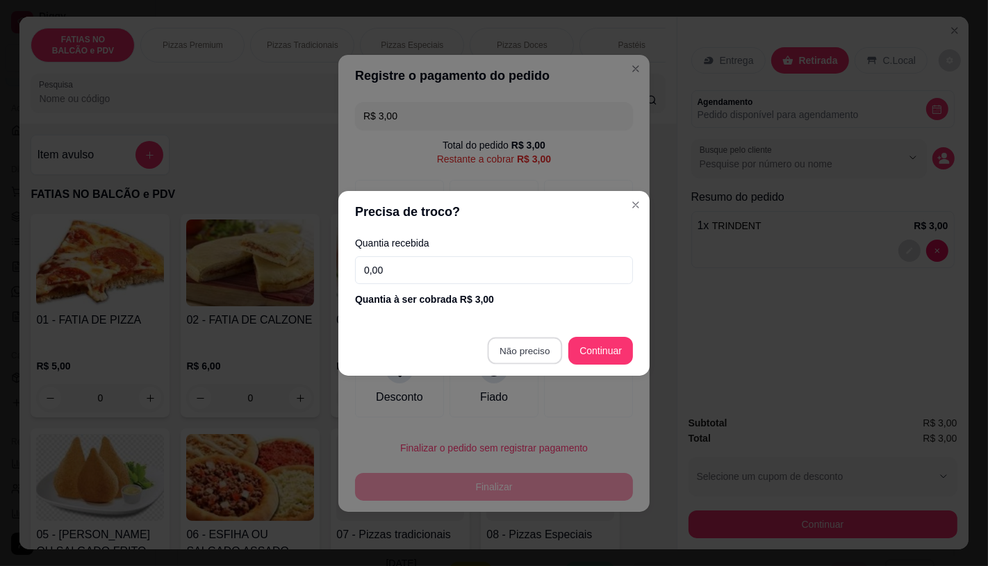
type input "R$ 0,00"
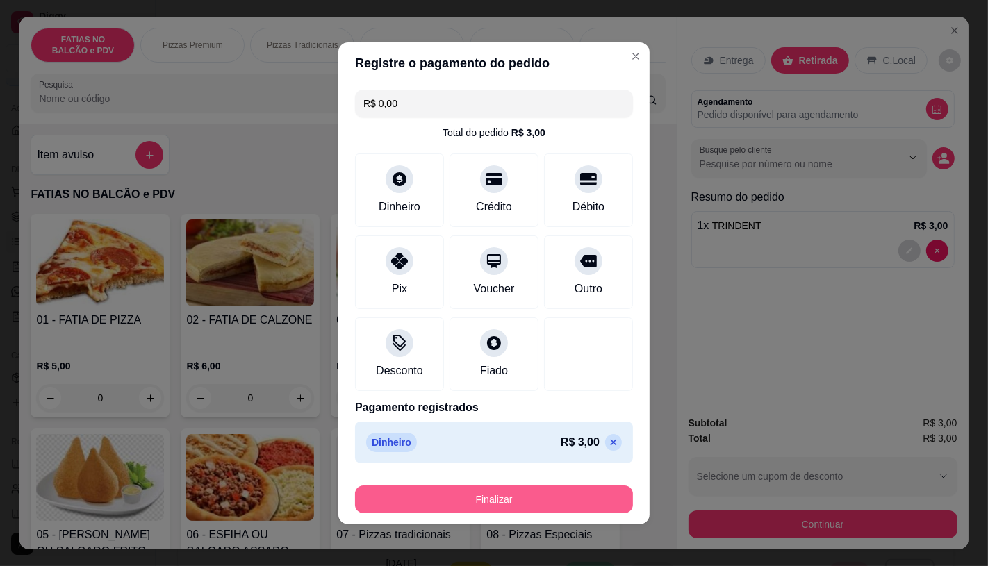
click at [498, 511] on button "Finalizar" at bounding box center [494, 500] width 278 height 28
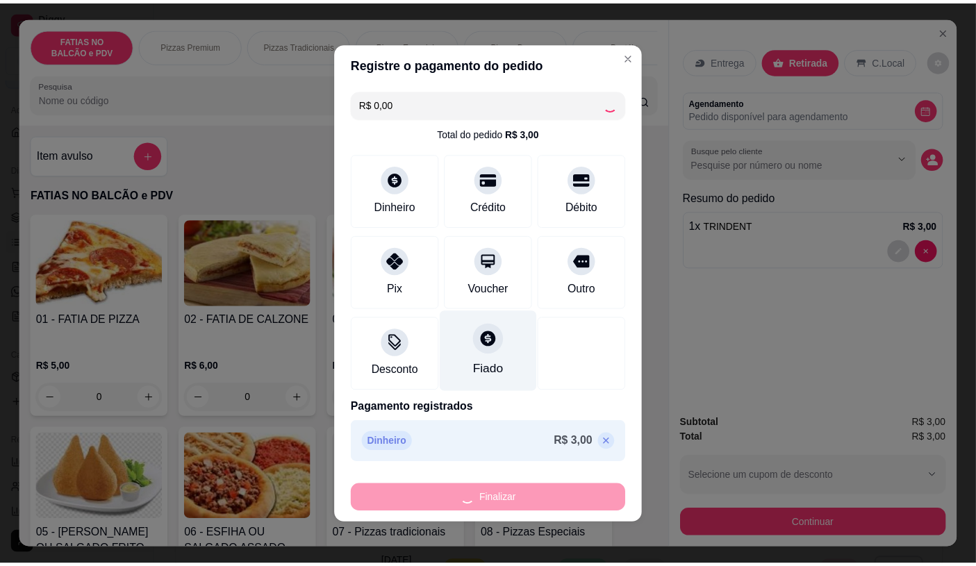
scroll to position [2, 0]
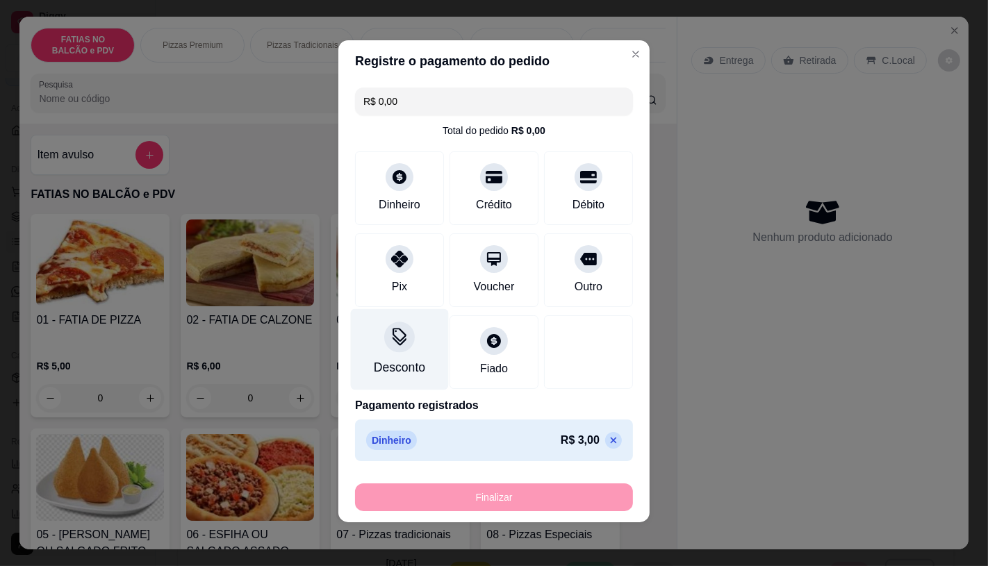
type input "0"
type input "-R$ 3,00"
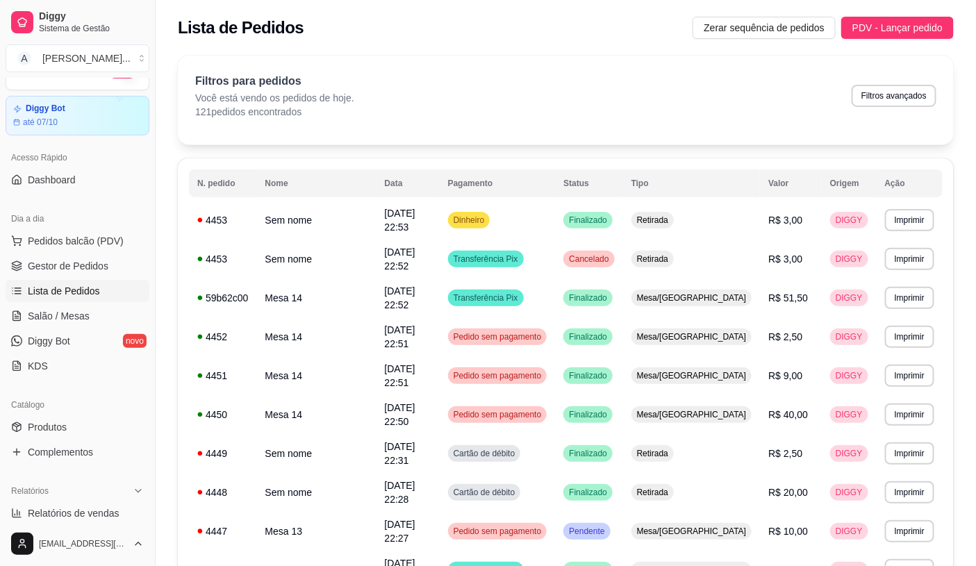
scroll to position [0, 0]
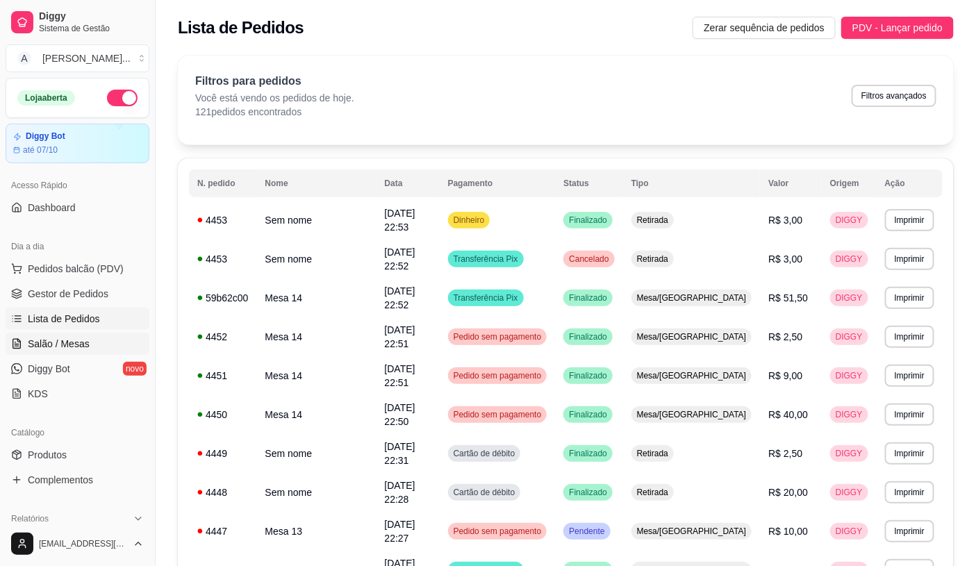
click at [69, 350] on span "Salão / Mesas" at bounding box center [59, 344] width 62 height 14
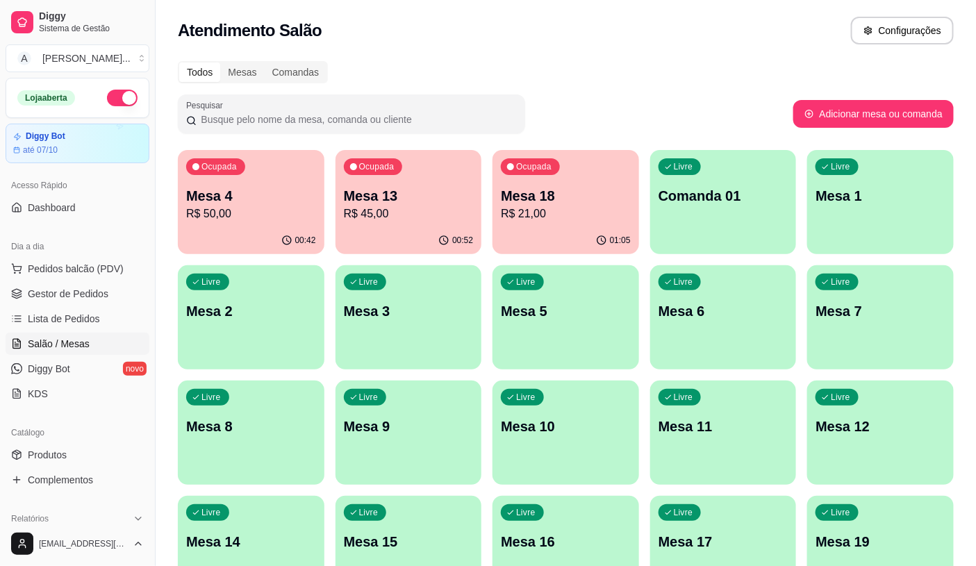
click at [241, 198] on p "Mesa 4" at bounding box center [251, 195] width 130 height 19
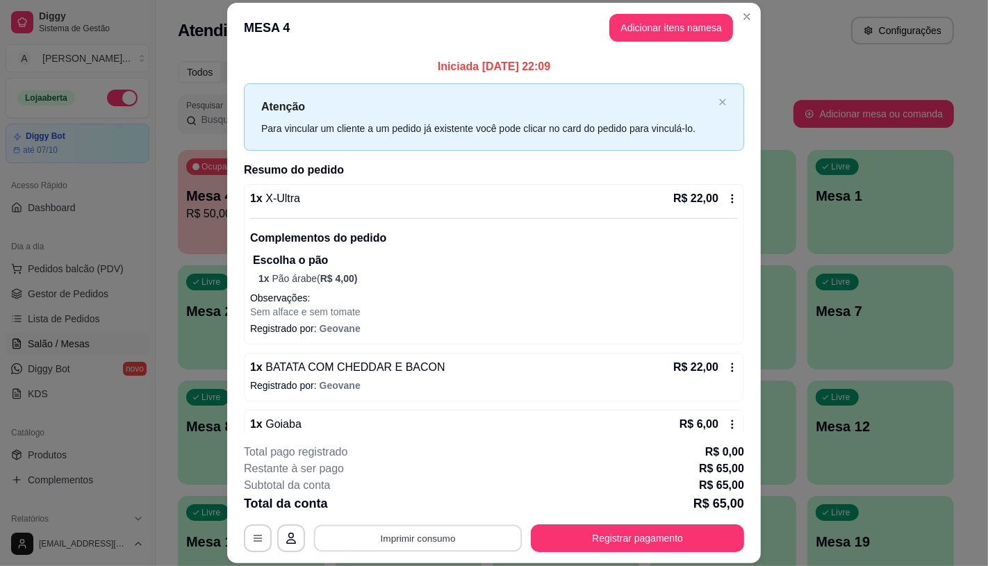
click at [428, 532] on button "Imprimir consumo" at bounding box center [418, 538] width 208 height 27
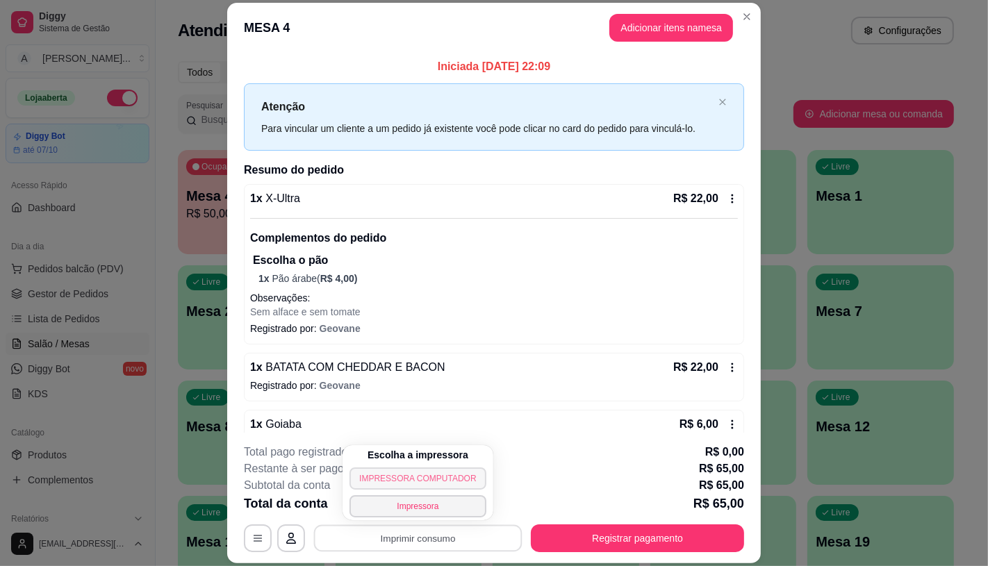
click at [436, 480] on button "IMPRESSORA COMPUTADOR" at bounding box center [418, 479] width 136 height 22
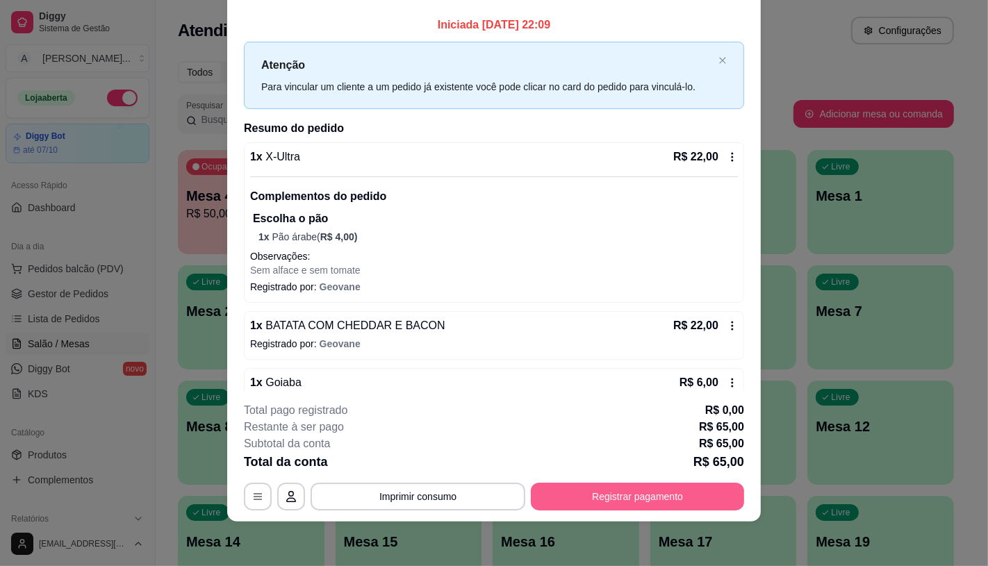
click at [560, 496] on button "Registrar pagamento" at bounding box center [637, 497] width 213 height 28
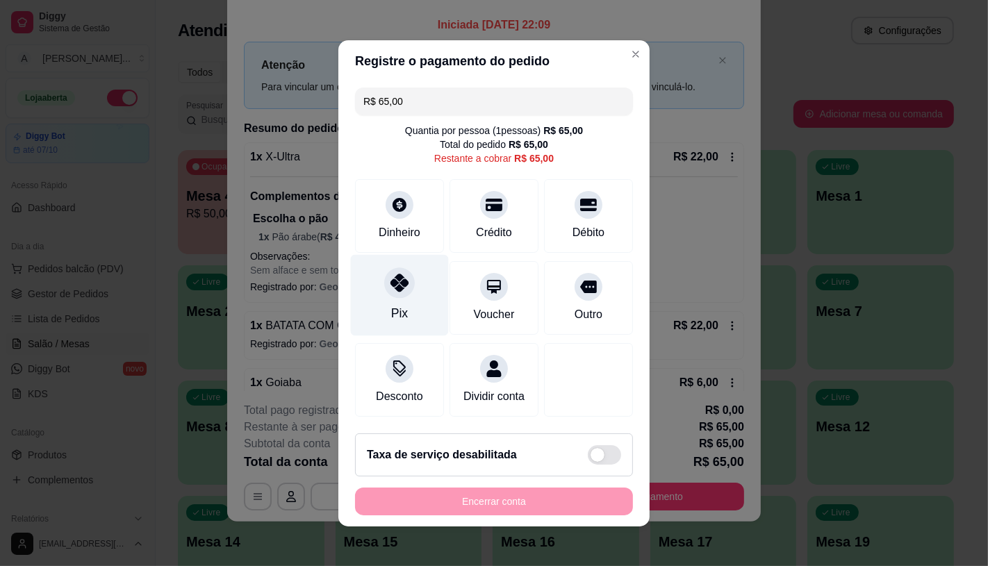
drag, startPoint x: 357, startPoint y: 272, endPoint x: 393, endPoint y: 288, distance: 39.5
click at [359, 275] on div "Pix" at bounding box center [400, 294] width 98 height 81
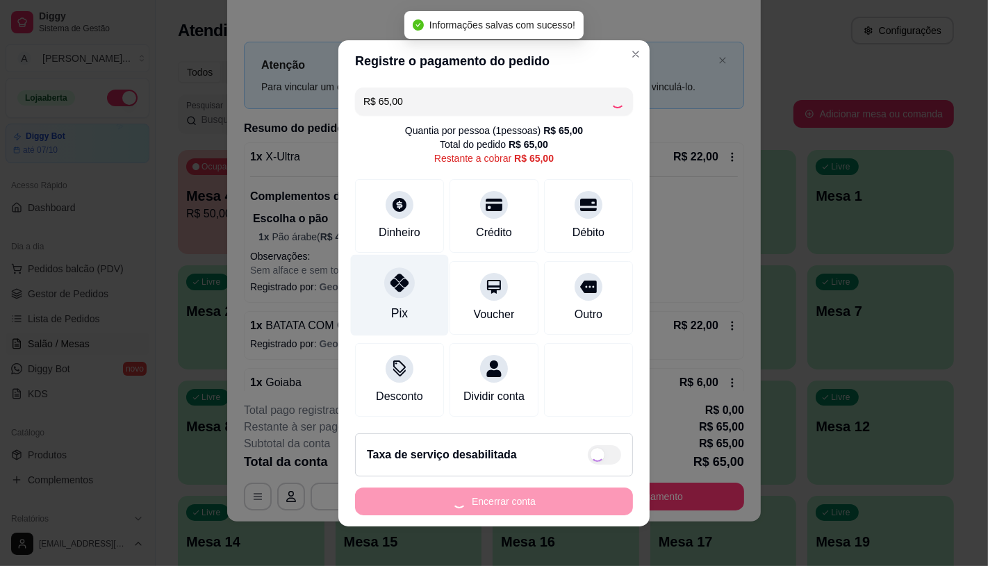
type input "R$ 0,00"
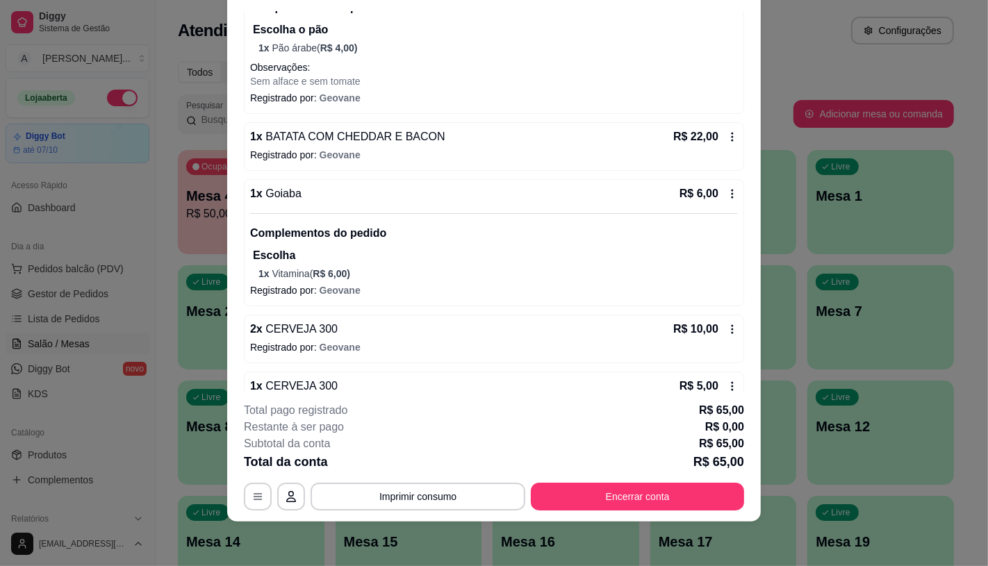
scroll to position [224, 0]
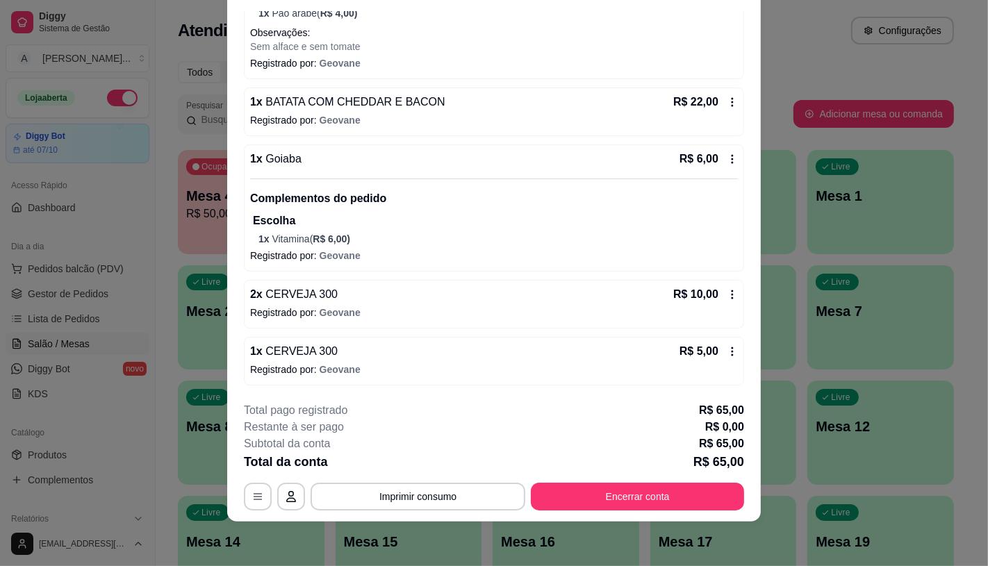
click at [645, 511] on footer "**********" at bounding box center [494, 456] width 534 height 131
click at [612, 489] on button "Encerrar conta" at bounding box center [637, 497] width 213 height 28
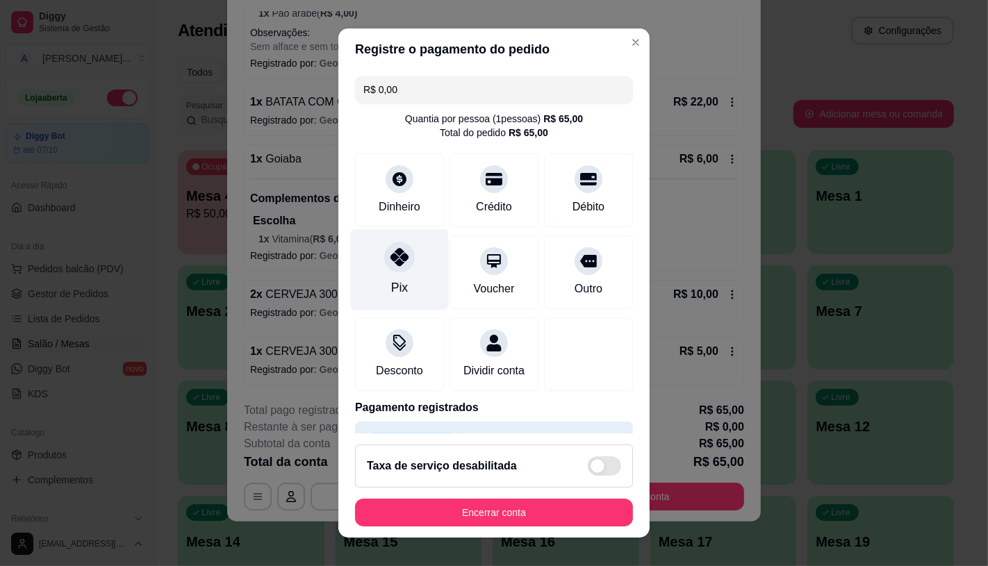
drag, startPoint x: 368, startPoint y: 274, endPoint x: 377, endPoint y: 263, distance: 14.3
click at [377, 263] on div "Pix" at bounding box center [400, 269] width 98 height 81
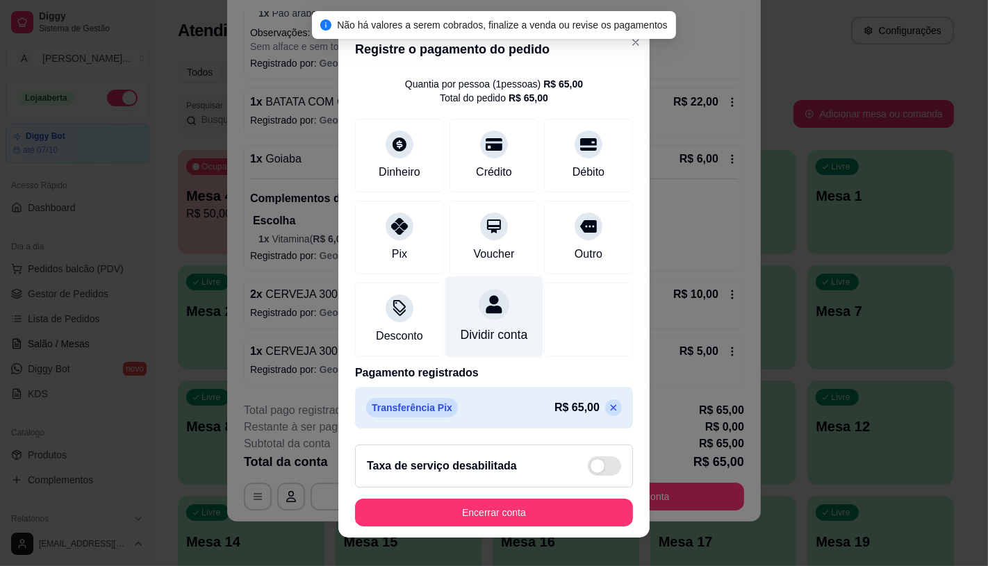
scroll to position [51, 0]
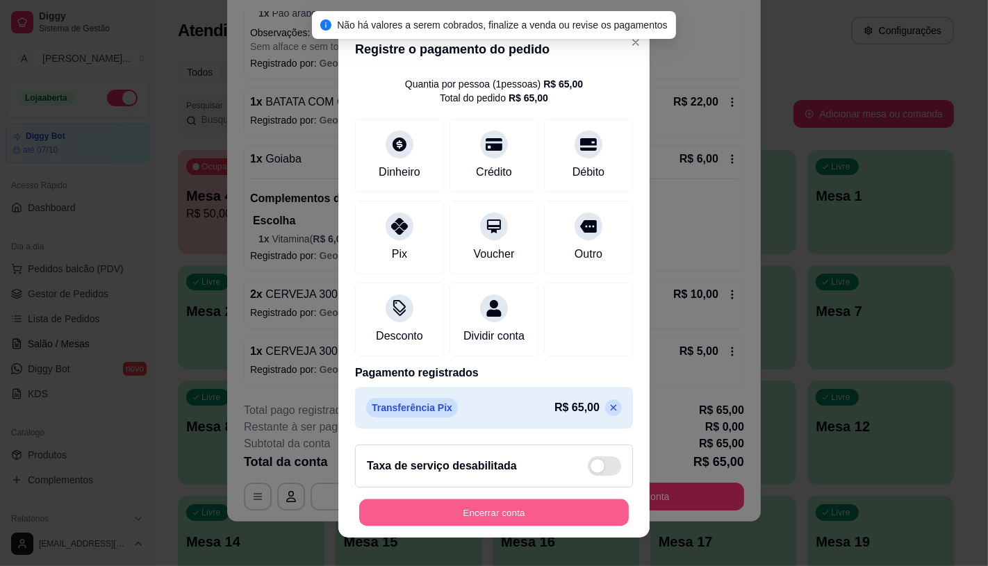
click at [535, 509] on button "Encerrar conta" at bounding box center [494, 513] width 270 height 27
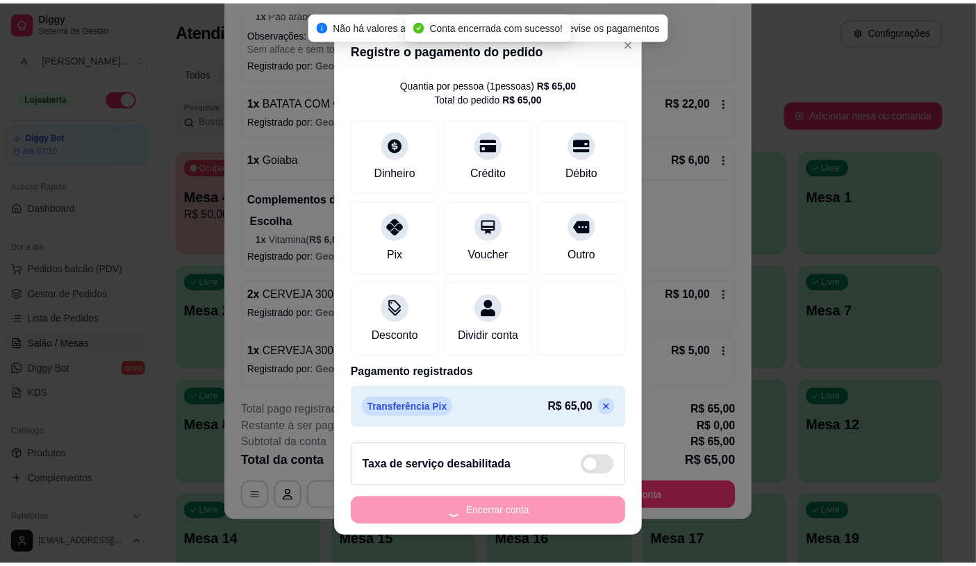
scroll to position [0, 0]
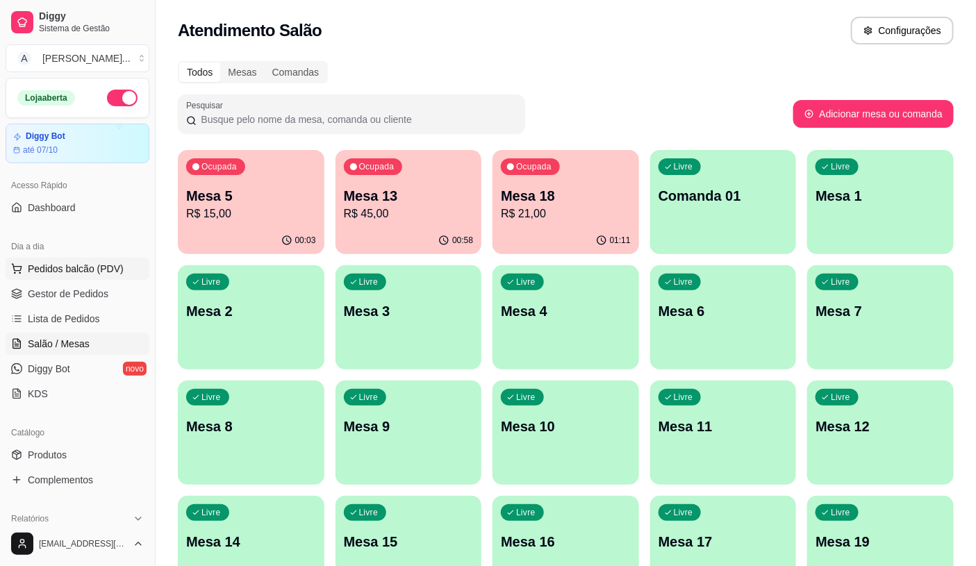
click at [117, 265] on span "Pedidos balcão (PDV)" at bounding box center [76, 269] width 96 height 14
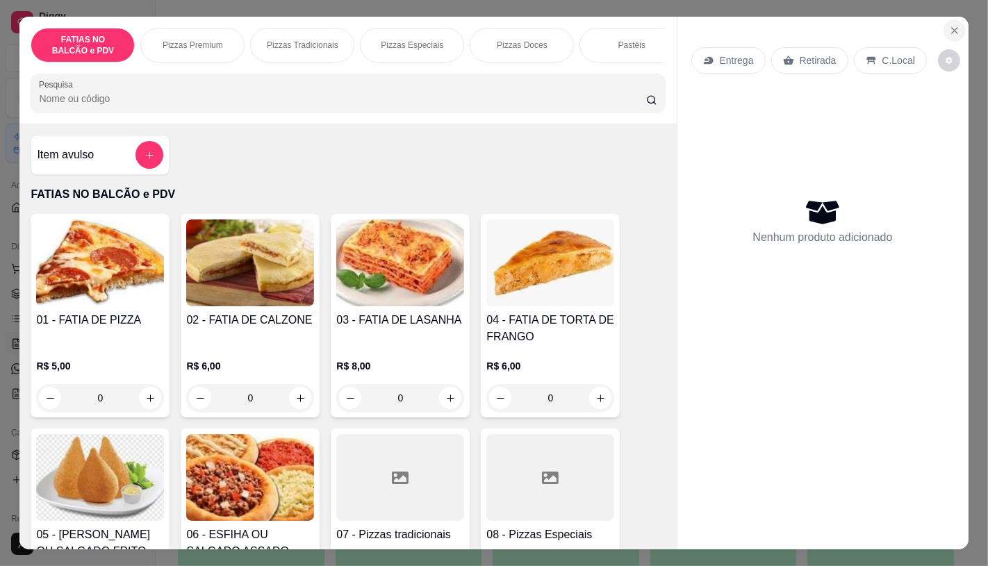
click at [953, 25] on icon "Close" at bounding box center [954, 30] width 11 height 11
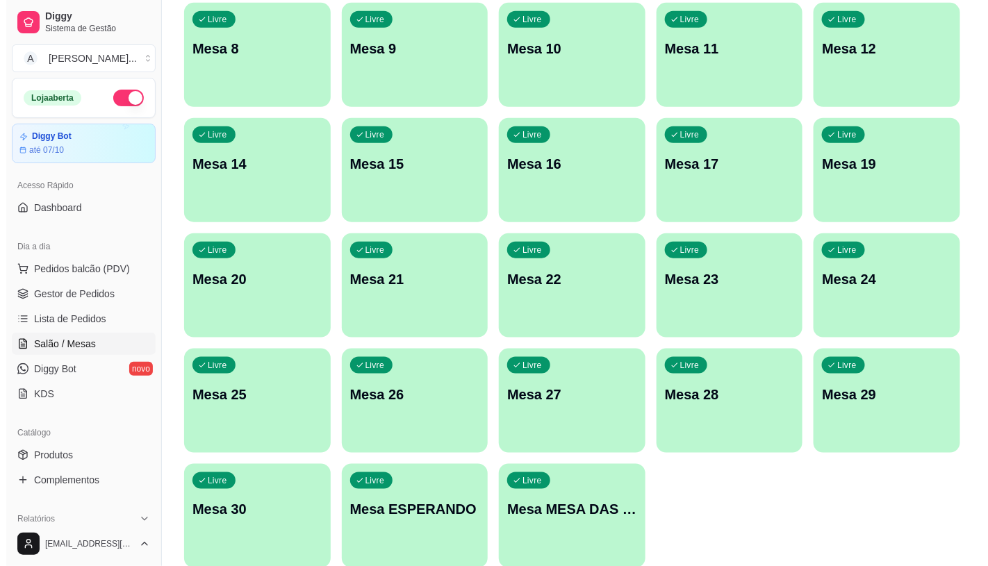
scroll to position [386, 0]
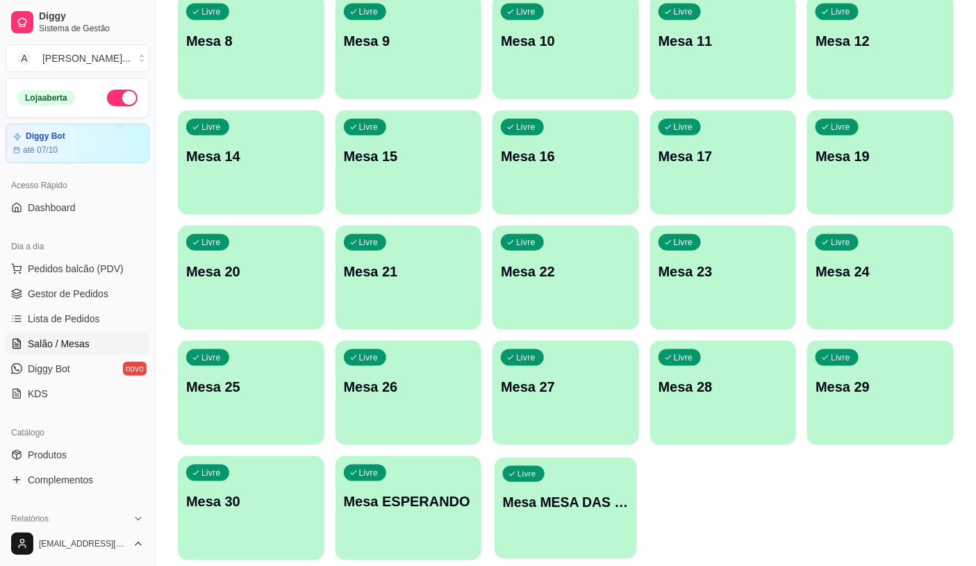
click at [564, 484] on div "Livre Mesa MESA DAS COMANDAS" at bounding box center [566, 500] width 142 height 85
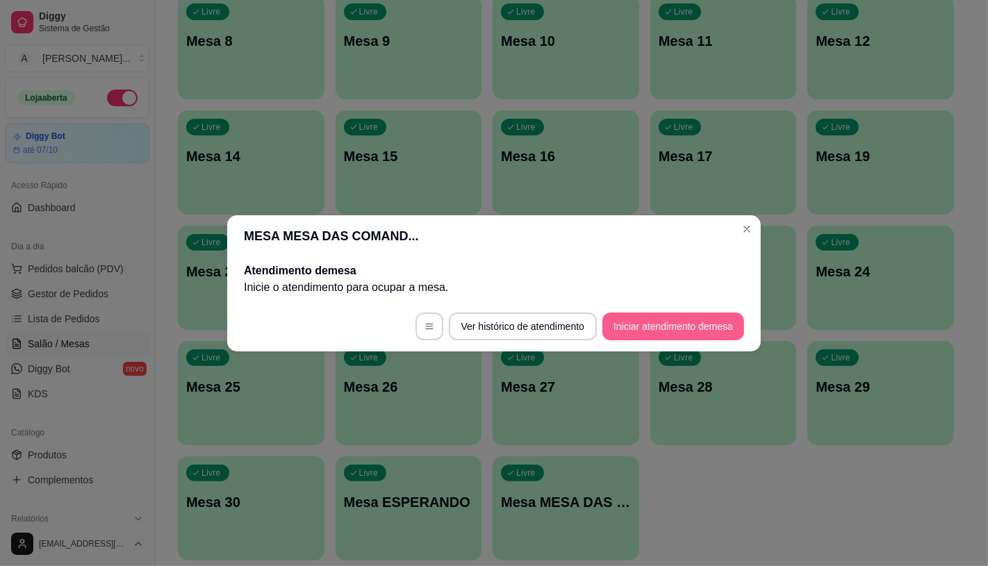
click at [698, 322] on button "Iniciar atendimento de mesa" at bounding box center [674, 327] width 142 height 28
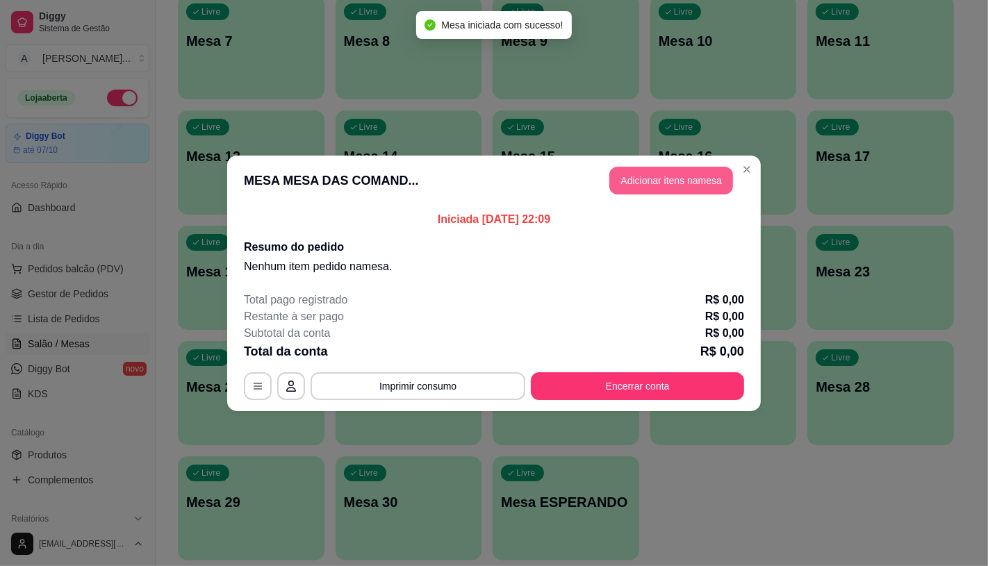
click at [692, 184] on button "Adicionar itens na mesa" at bounding box center [671, 181] width 124 height 28
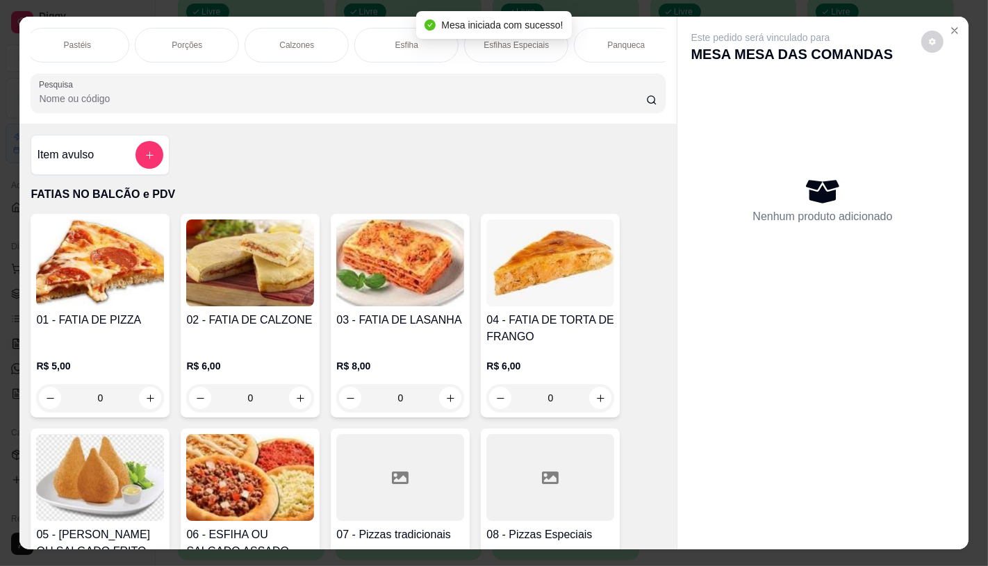
scroll to position [0, 1111]
click at [193, 43] on p "Sanduíches" at bounding box center [180, 45] width 44 height 11
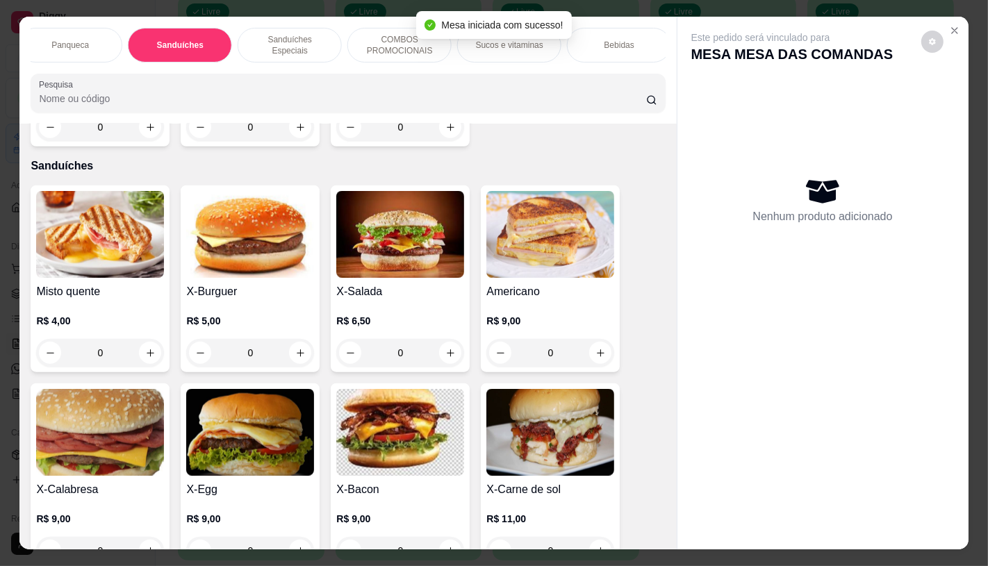
scroll to position [33, 0]
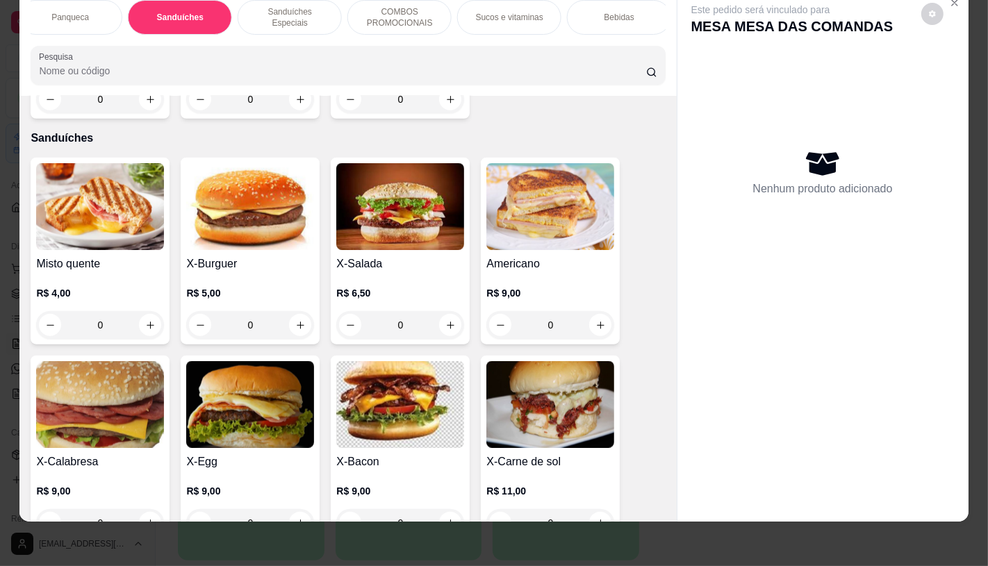
click at [161, 212] on div "Misto quente R$ 4,00 0" at bounding box center [100, 251] width 139 height 187
click at [216, 189] on img at bounding box center [250, 206] width 128 height 87
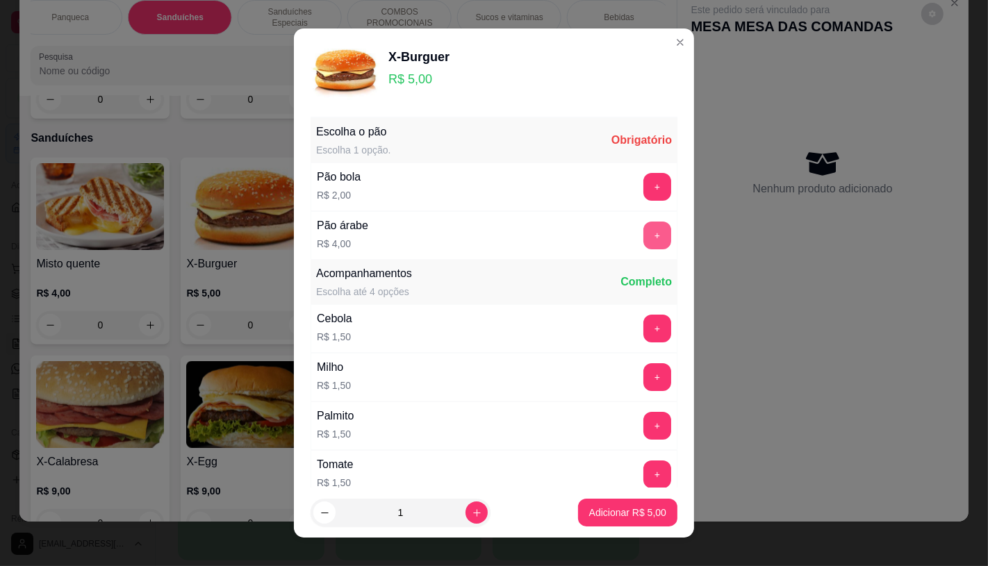
click at [644, 239] on button "+" at bounding box center [658, 236] width 28 height 28
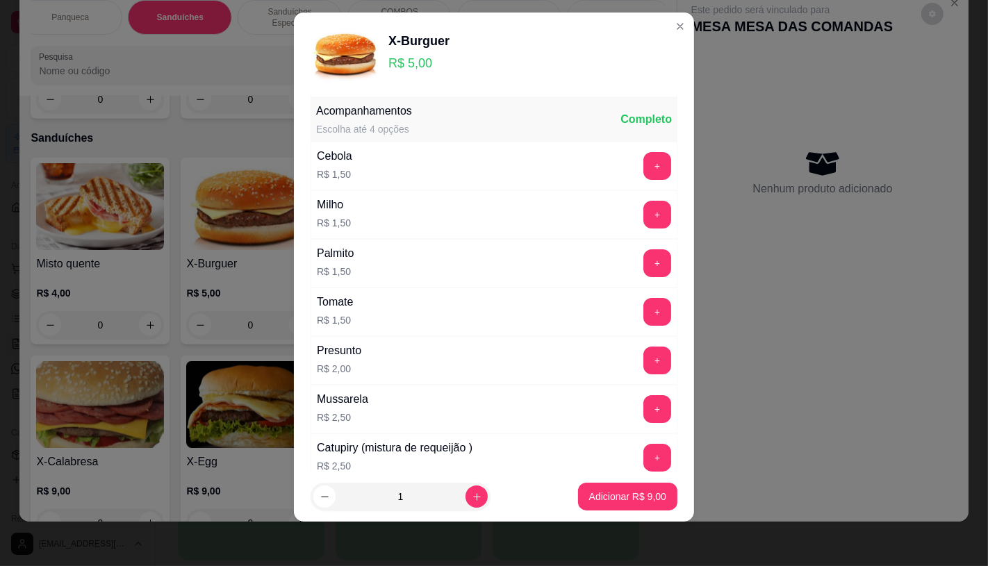
scroll to position [149, 0]
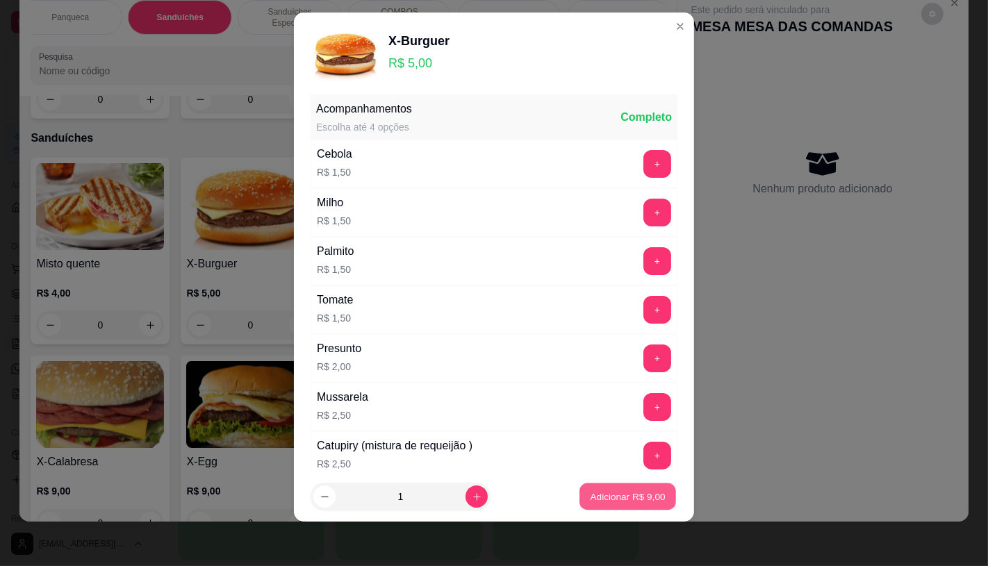
click at [619, 498] on p "Adicionar R$ 9,00" at bounding box center [627, 497] width 75 height 13
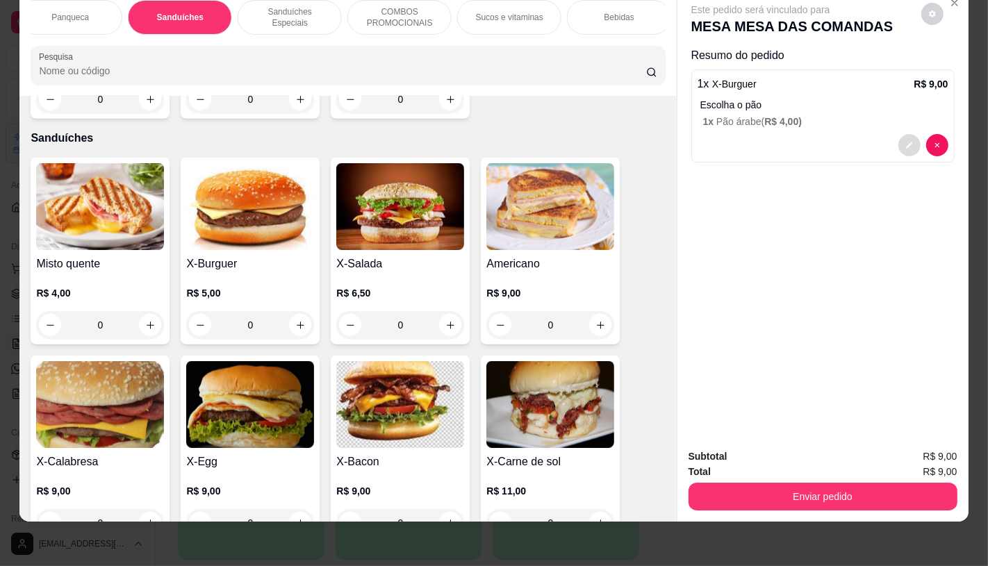
click at [906, 141] on icon "decrease-product-quantity" at bounding box center [910, 145] width 8 height 8
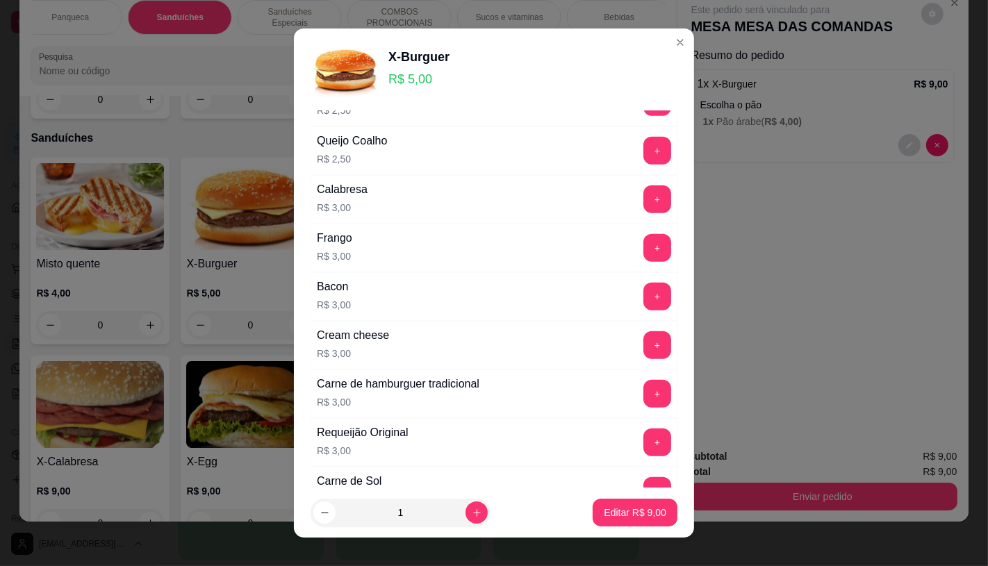
scroll to position [695, 0]
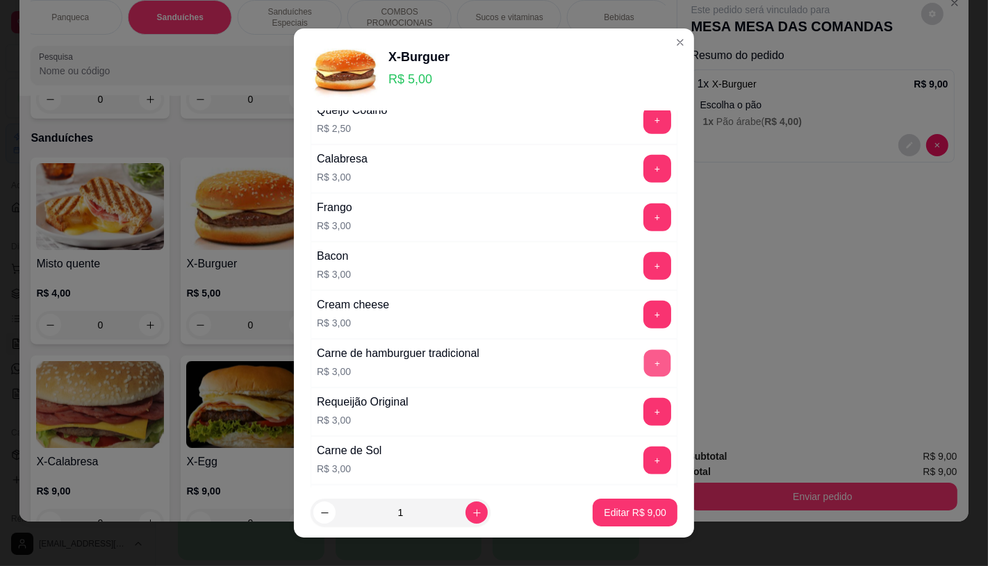
click at [644, 358] on button "+" at bounding box center [657, 363] width 27 height 27
click at [603, 523] on button "Editar R$ 12,00" at bounding box center [633, 513] width 90 height 28
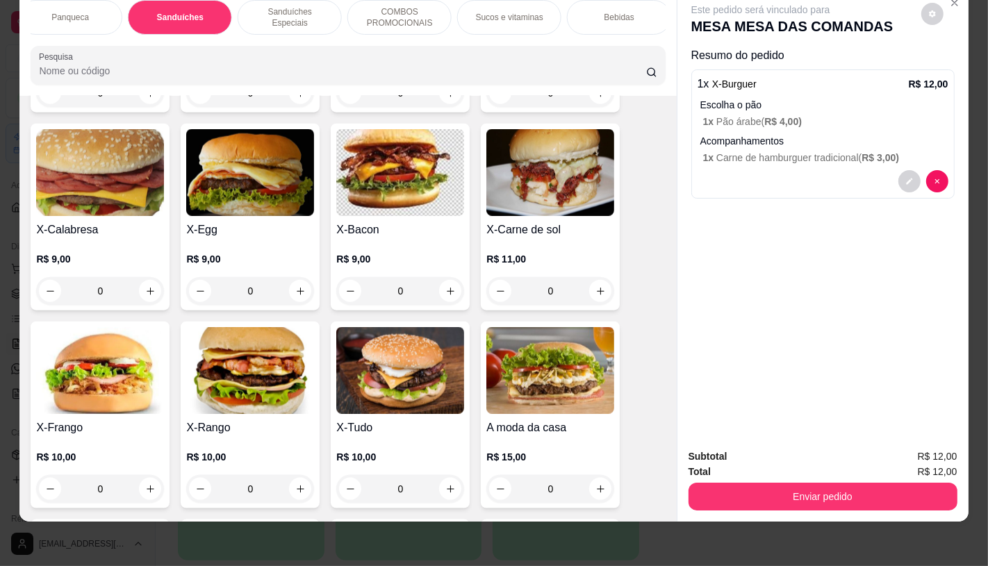
scroll to position [5926, 0]
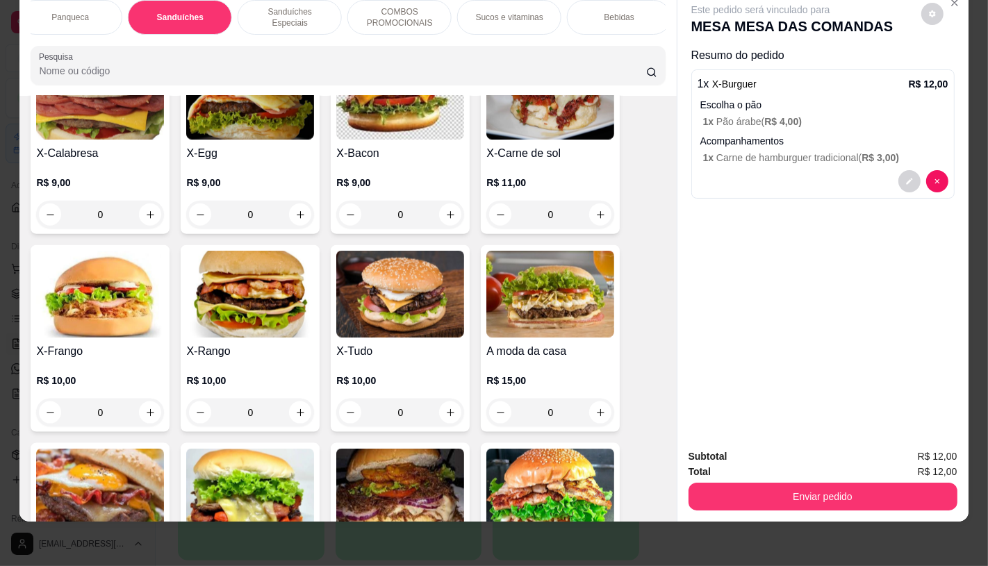
click at [365, 271] on img at bounding box center [400, 294] width 128 height 87
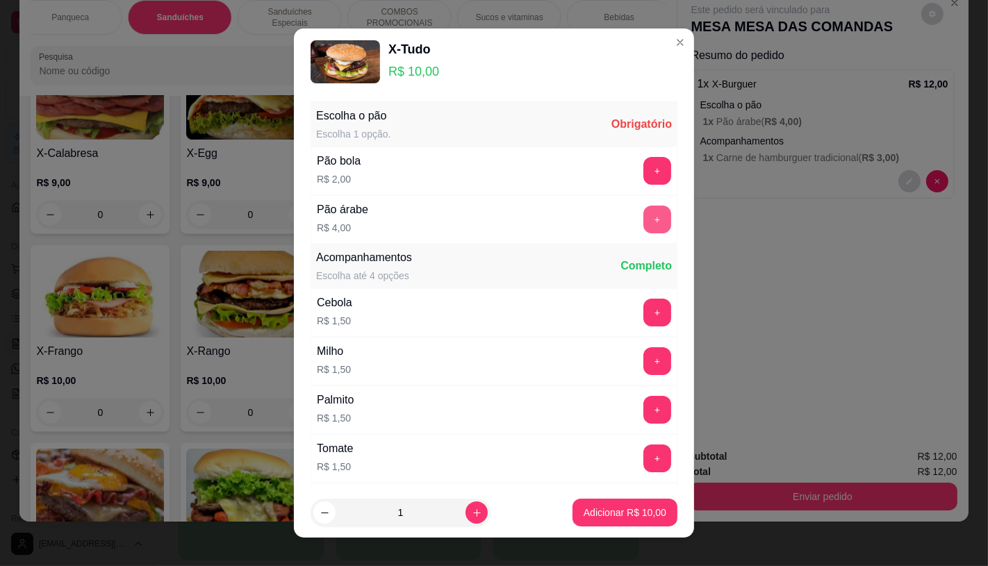
click at [644, 214] on button "+" at bounding box center [658, 220] width 28 height 28
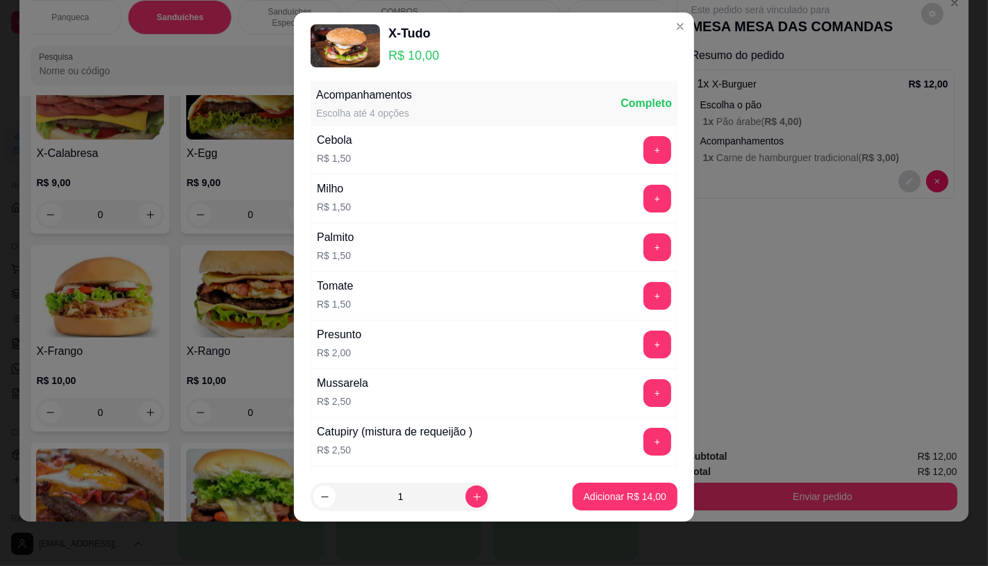
scroll to position [149, 0]
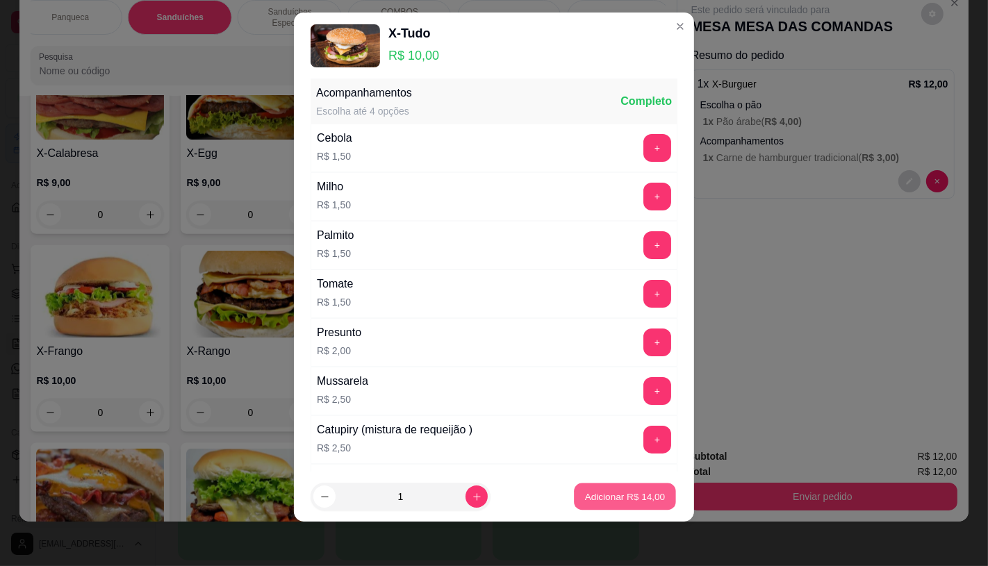
click at [585, 498] on p "Adicionar R$ 14,00" at bounding box center [625, 497] width 81 height 13
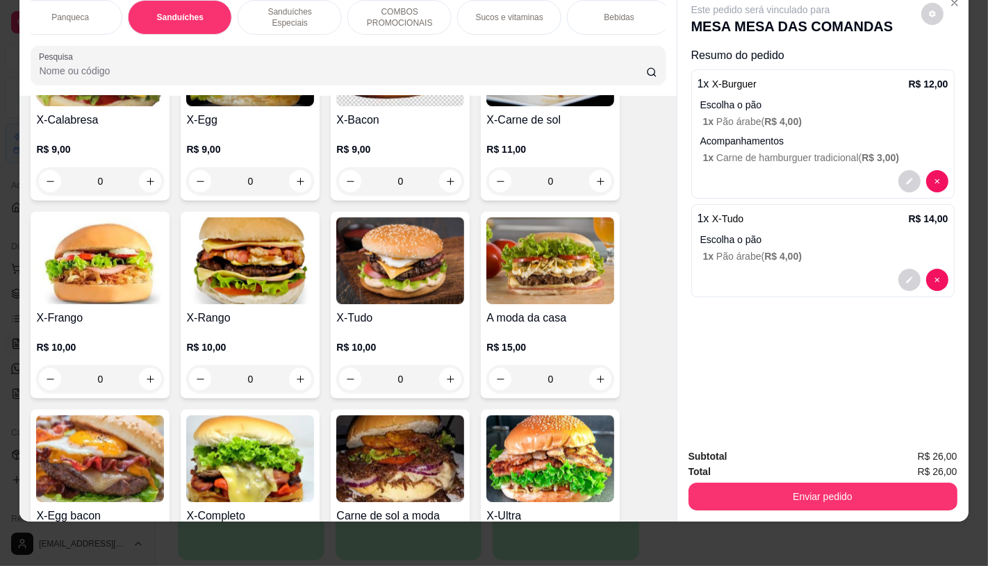
scroll to position [5926, 0]
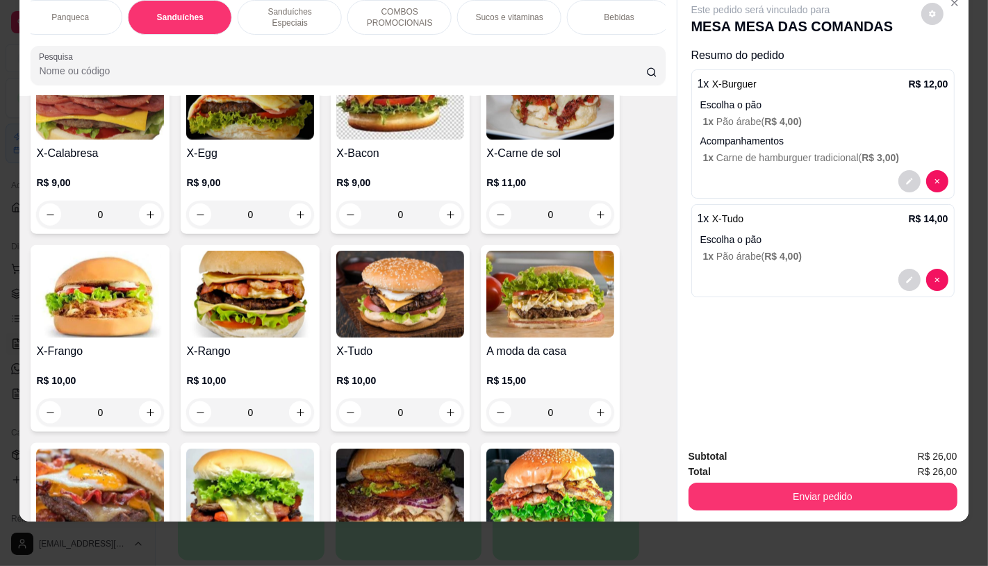
click at [372, 145] on h4 "X-Bacon" at bounding box center [400, 153] width 128 height 17
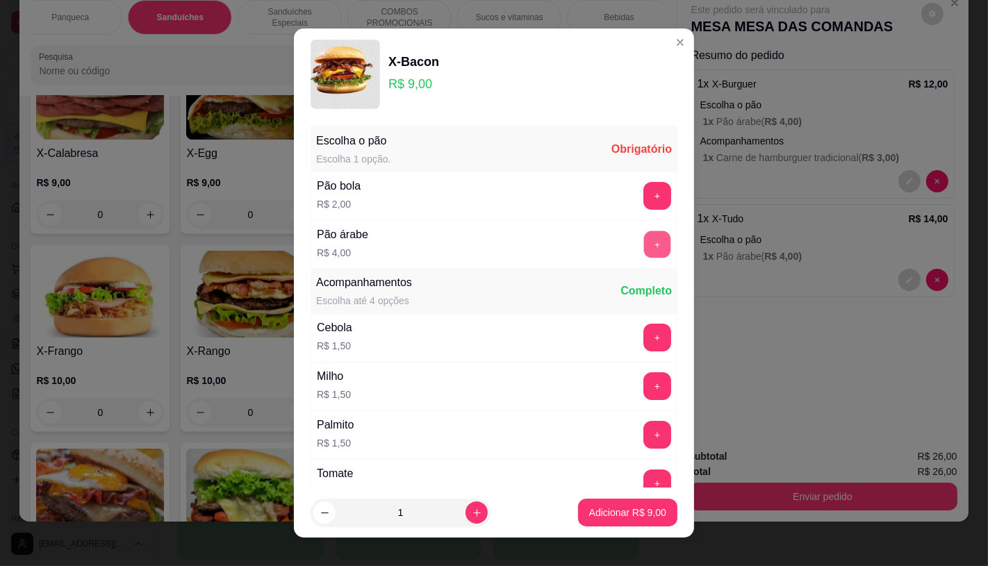
click at [644, 239] on button "+" at bounding box center [657, 244] width 27 height 27
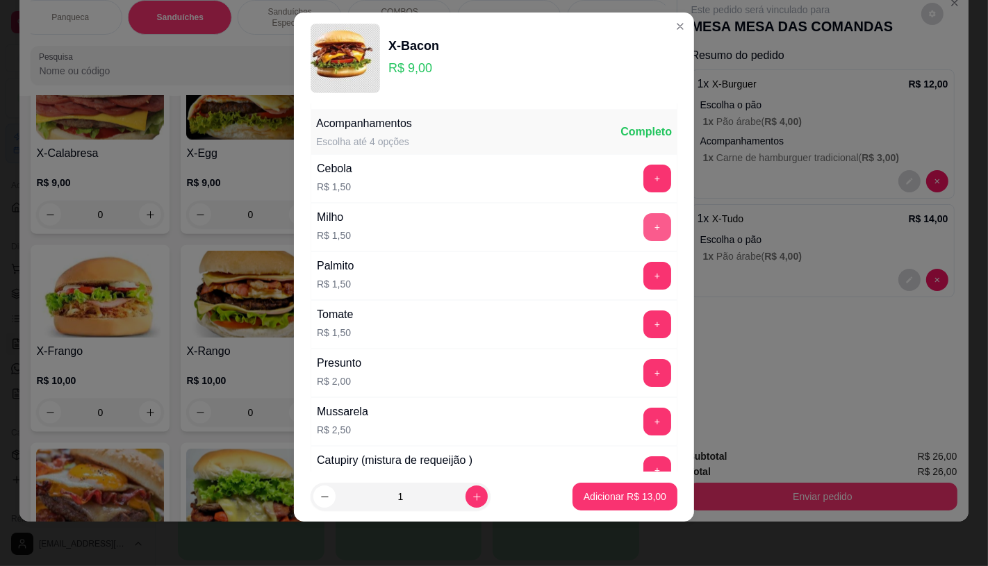
scroll to position [149, 0]
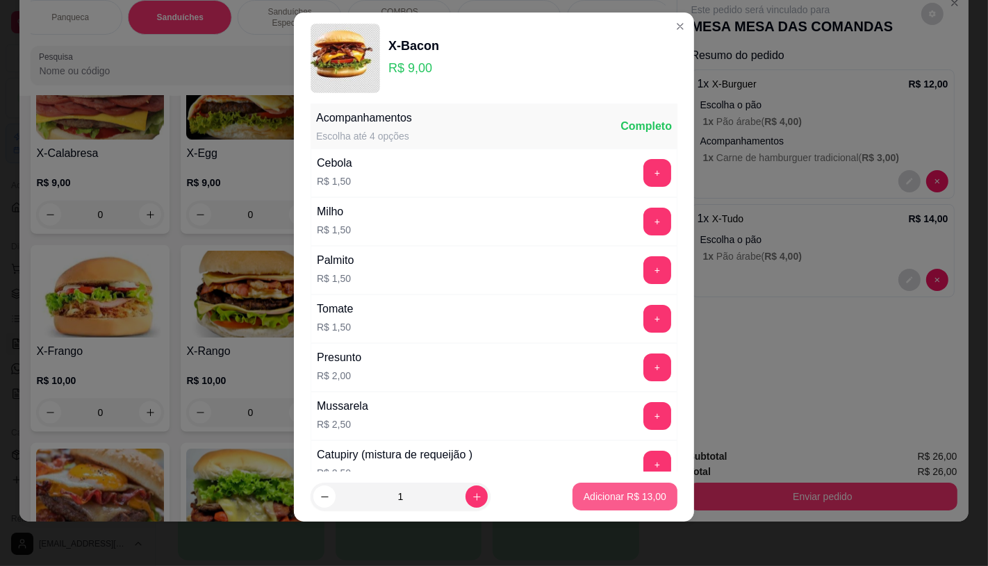
click at [607, 499] on p "Adicionar R$ 13,00" at bounding box center [625, 497] width 83 height 14
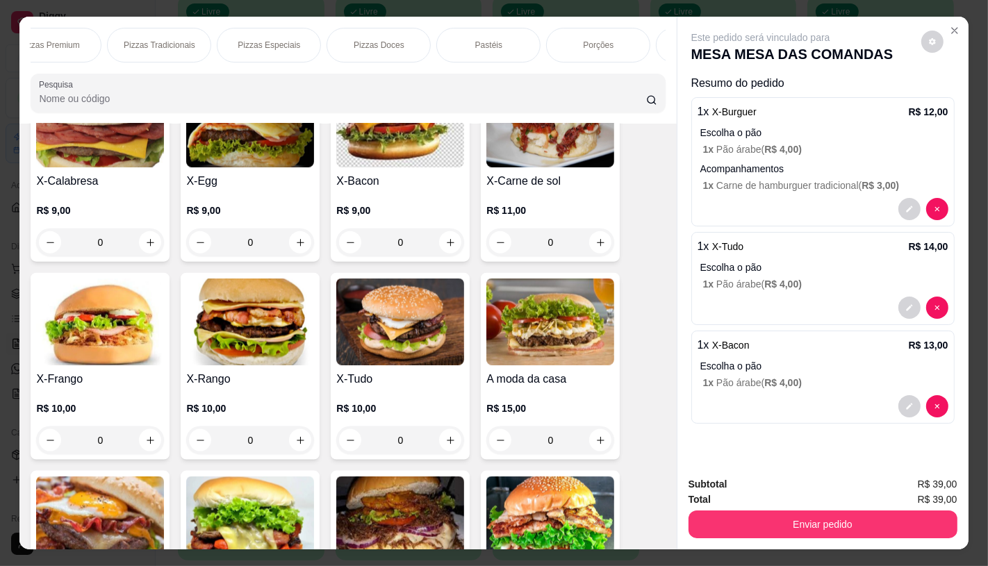
scroll to position [0, 0]
click at [51, 34] on p "FATIAS NO BALCÃO e PDV" at bounding box center [82, 45] width 81 height 22
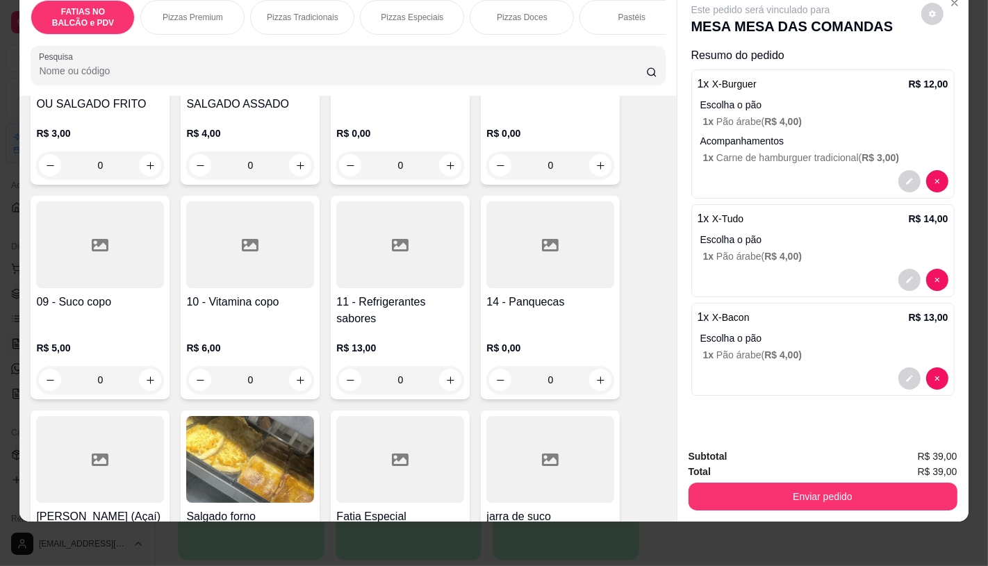
scroll to position [448, 0]
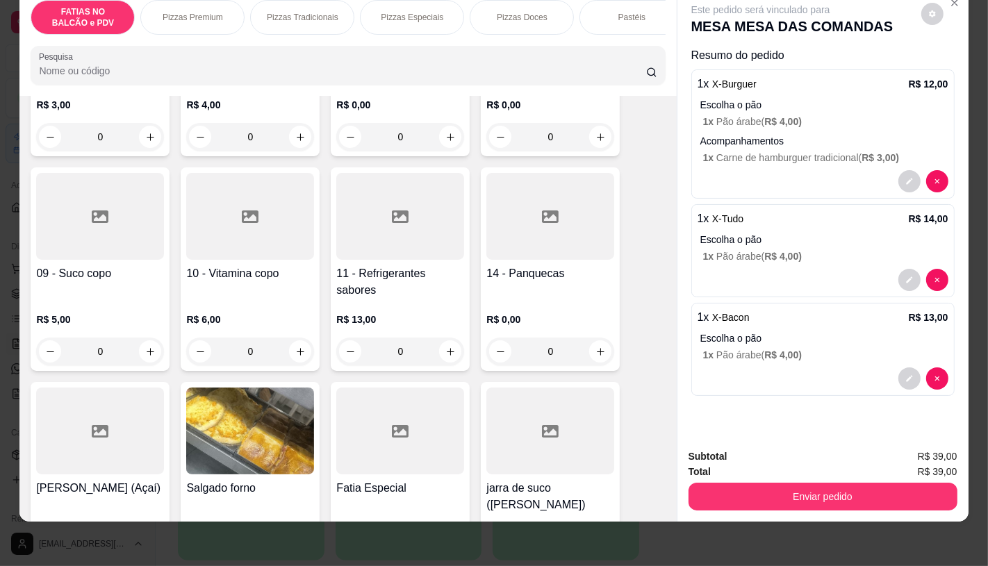
click at [401, 320] on p "R$ 13,00" at bounding box center [400, 320] width 128 height 14
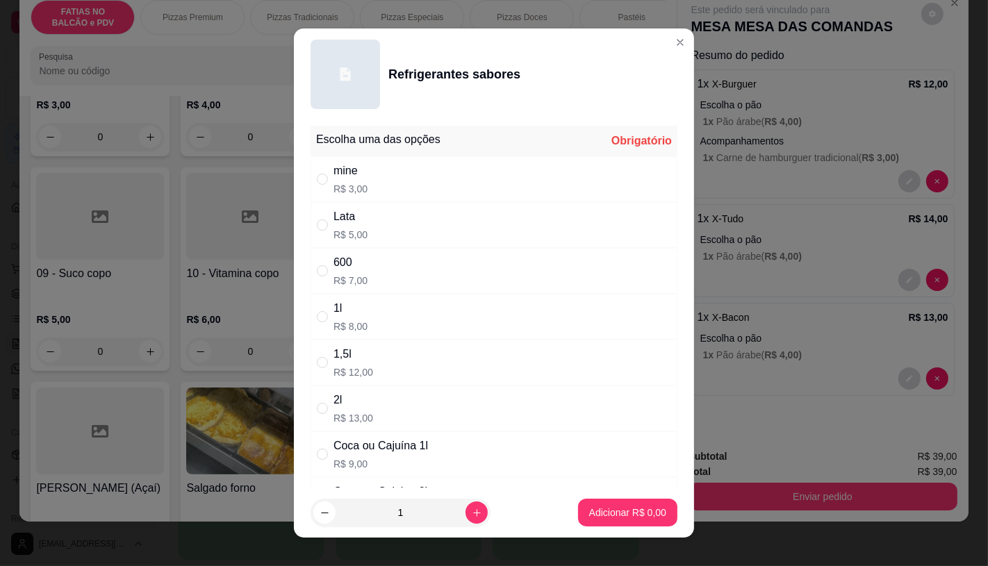
click at [411, 453] on div "Coca ou Cajuína 1l" at bounding box center [381, 446] width 95 height 17
radio input "true"
click at [590, 512] on p "Adicionar R$ 9,00" at bounding box center [627, 513] width 75 height 13
type input "1"
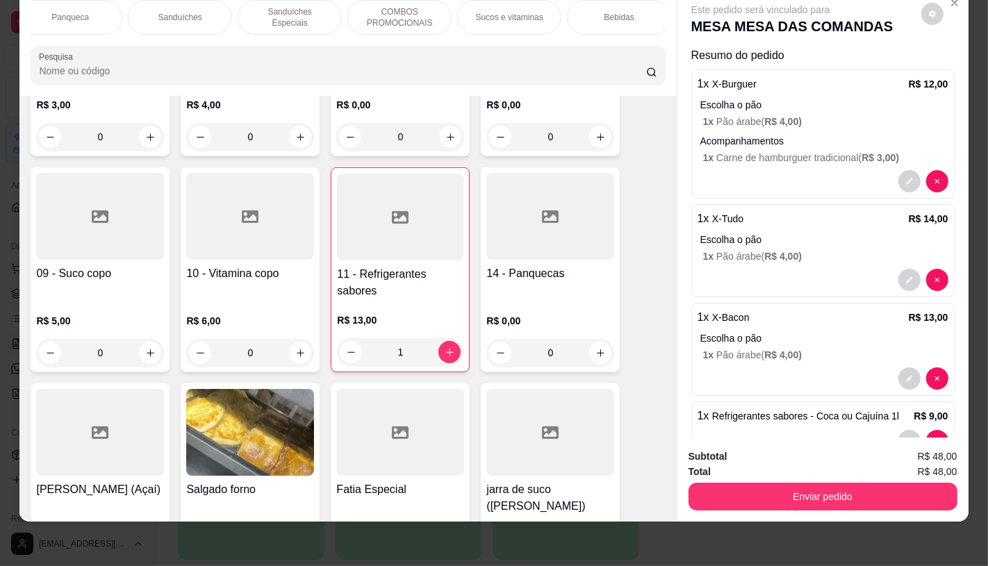
scroll to position [0, 1446]
click at [644, 19] on div "TAXAS DE ENTREGAS" at bounding box center [614, 17] width 104 height 35
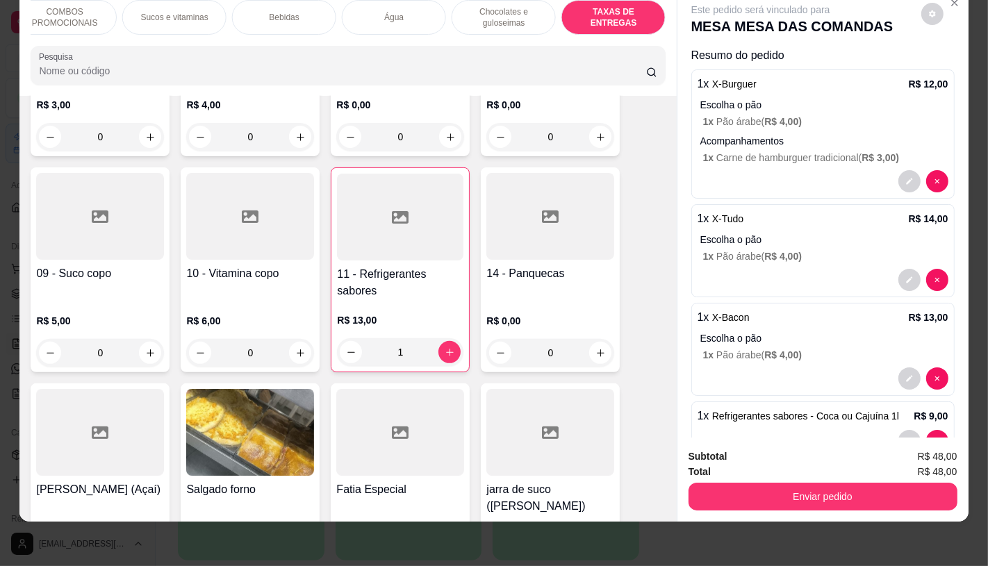
scroll to position [9295, 0]
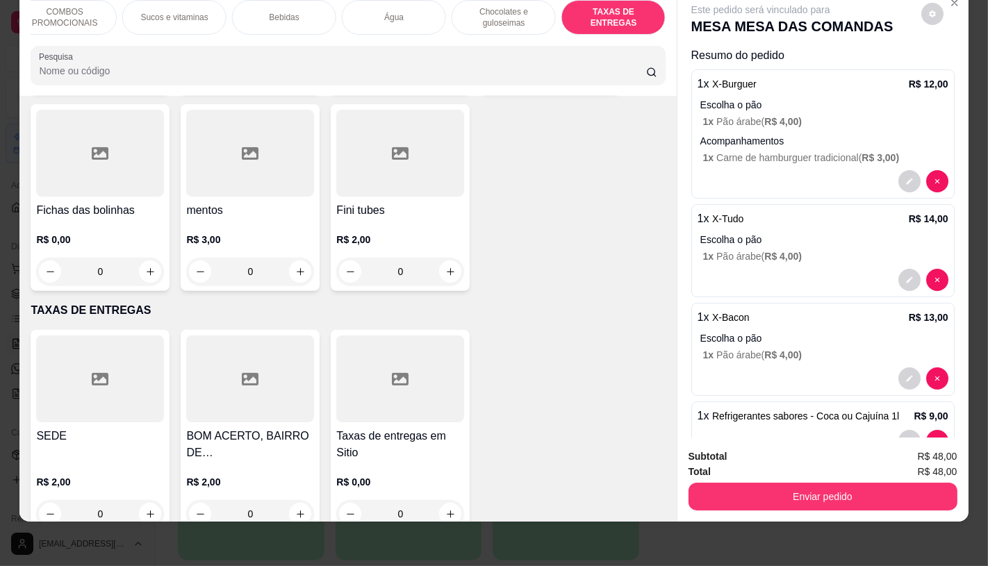
click at [170, 359] on div "SEDE R$ 2,00 0 BOM ACERTO, [GEOGRAPHIC_DATA], OUTRO LADO DO RIO R$ 2,00 0 Taxas…" at bounding box center [348, 432] width 634 height 204
click at [82, 336] on div at bounding box center [100, 379] width 128 height 87
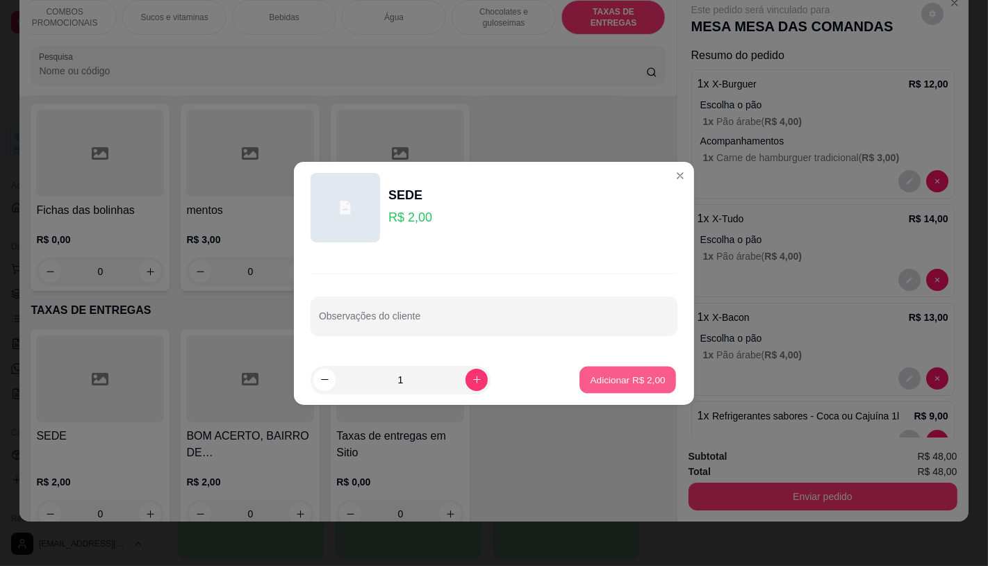
click at [630, 374] on p "Adicionar R$ 2,00" at bounding box center [627, 379] width 75 height 13
type input "1"
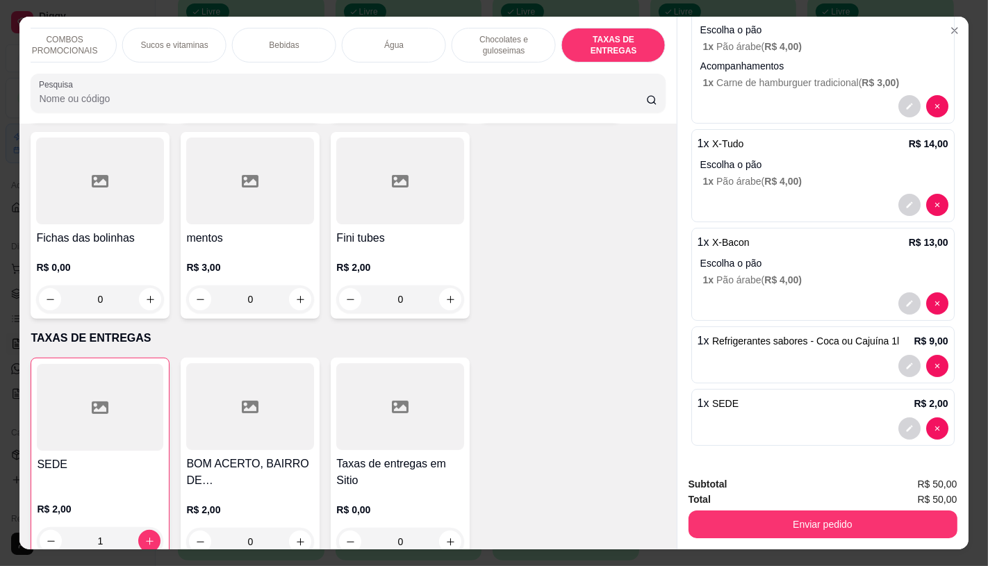
scroll to position [33, 0]
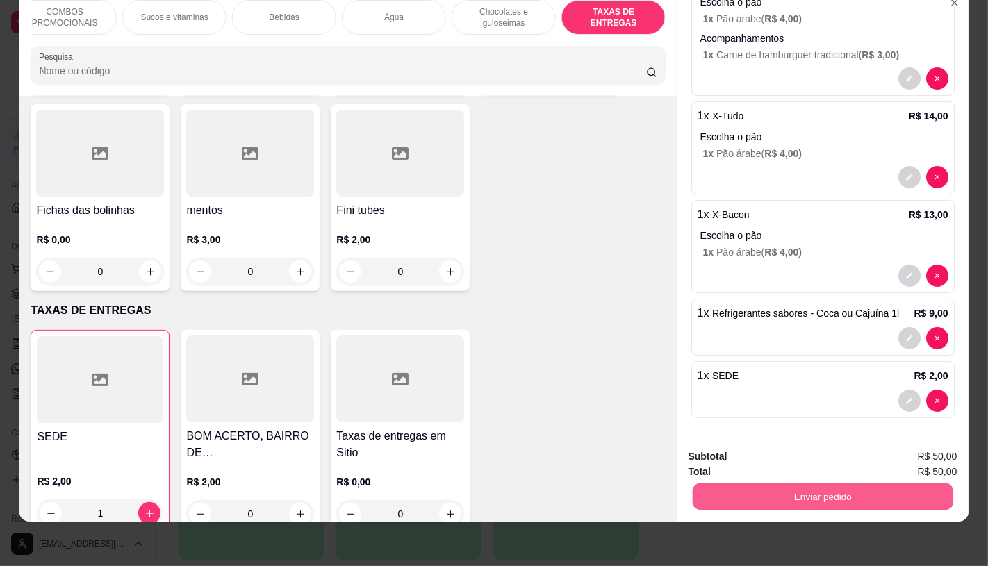
click at [836, 486] on button "Enviar pedido" at bounding box center [822, 496] width 261 height 27
click at [755, 442] on button "Não registrar e enviar pedido" at bounding box center [776, 452] width 140 height 26
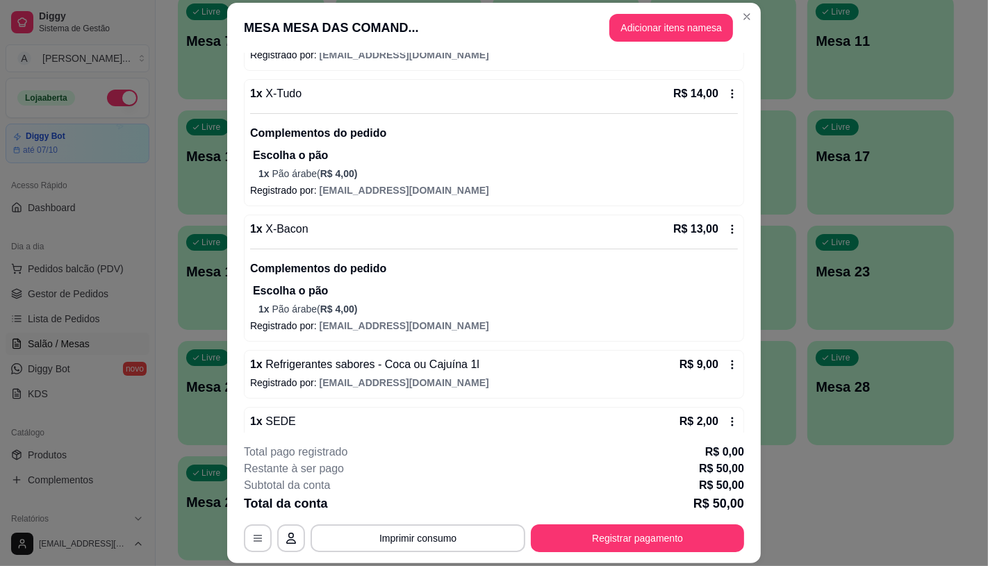
scroll to position [308, 0]
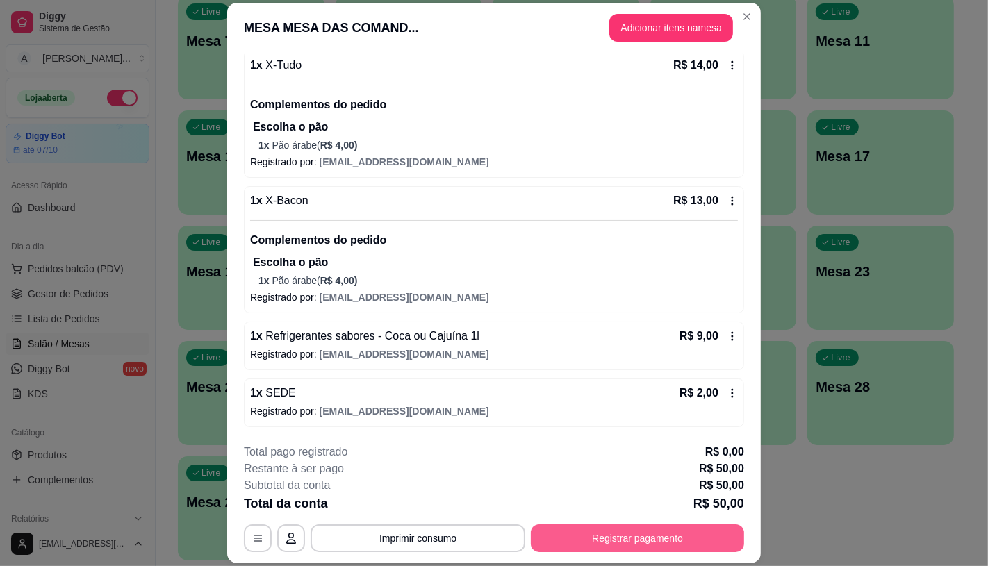
click at [589, 543] on button "Registrar pagamento" at bounding box center [637, 539] width 213 height 28
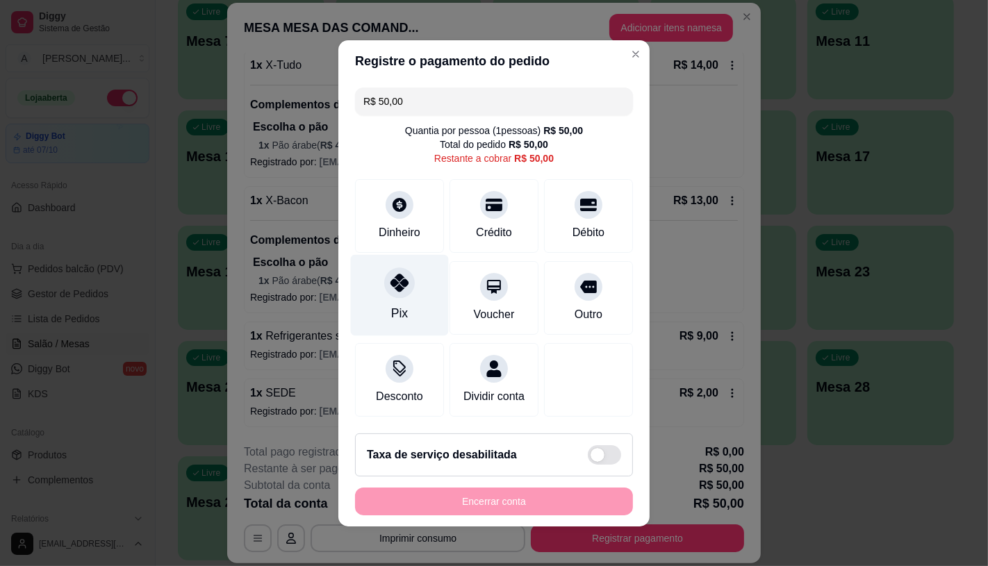
click at [393, 295] on div "Pix" at bounding box center [400, 294] width 98 height 81
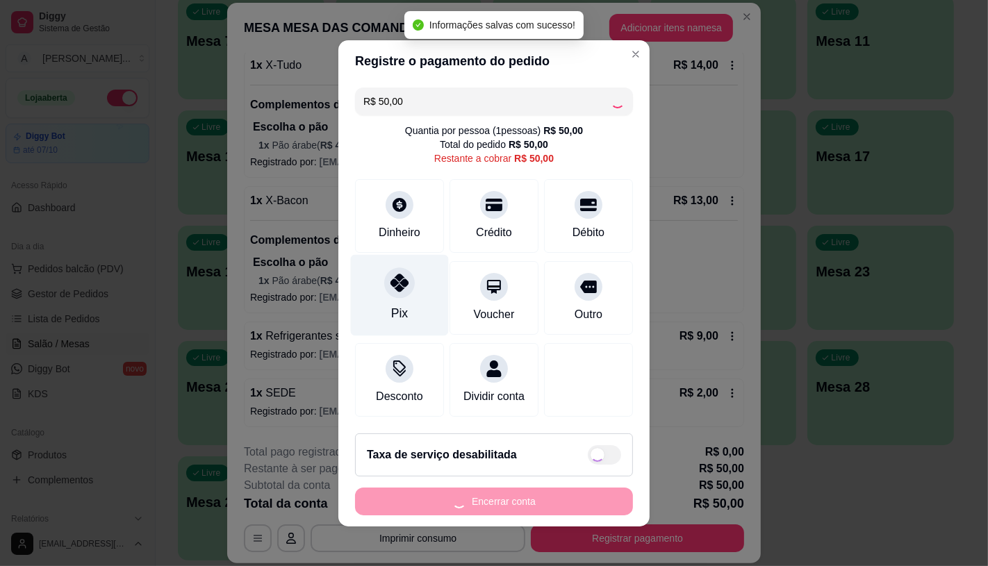
type input "R$ 0,00"
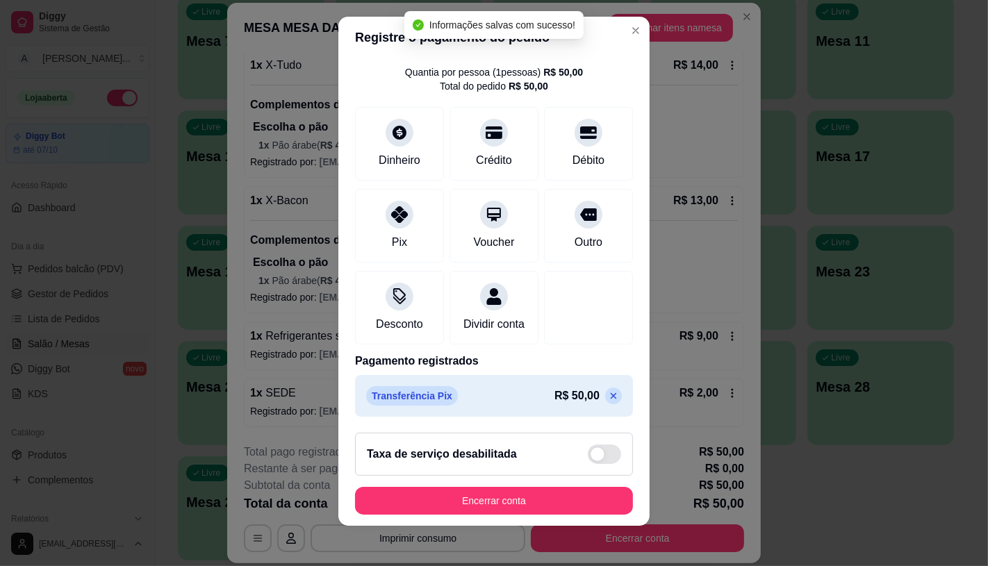
scroll to position [16, 0]
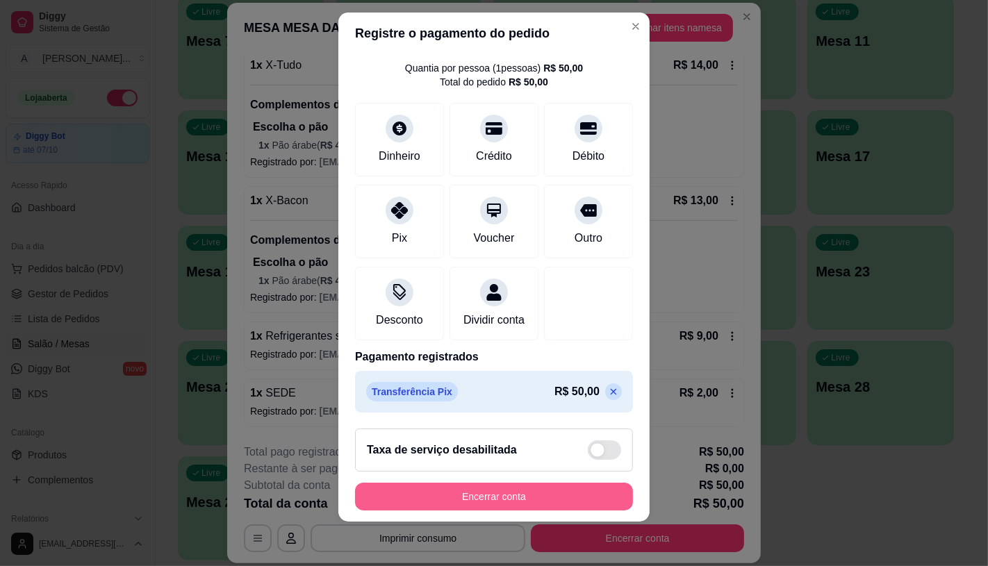
click at [481, 491] on button "Encerrar conta" at bounding box center [494, 497] width 278 height 28
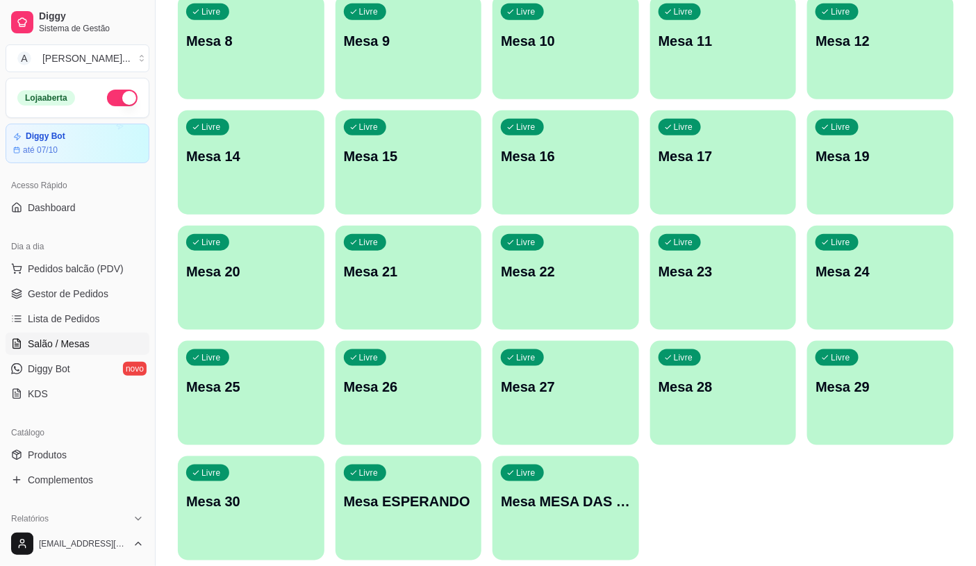
scroll to position [0, 0]
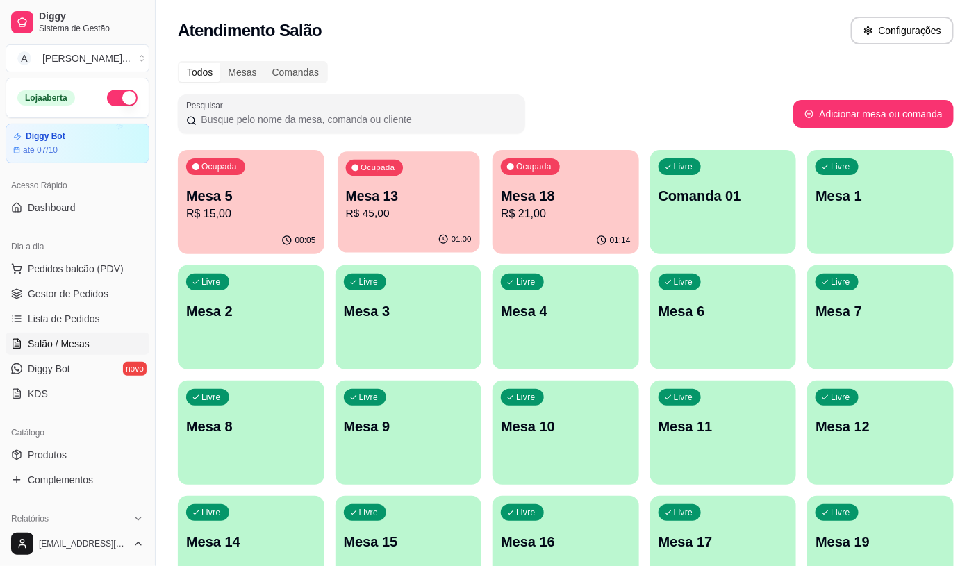
click at [415, 211] on p "R$ 45,00" at bounding box center [408, 214] width 126 height 16
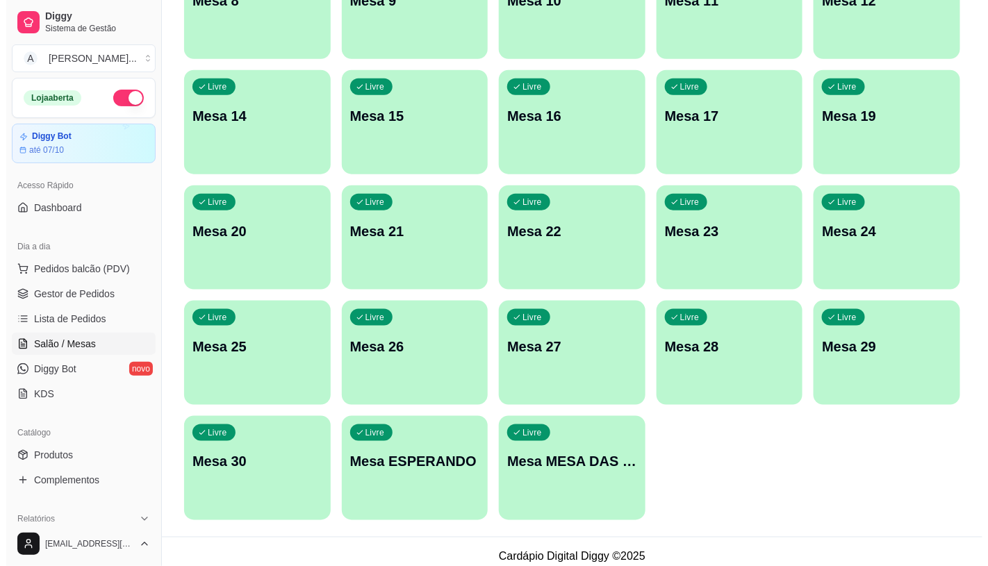
scroll to position [436, 0]
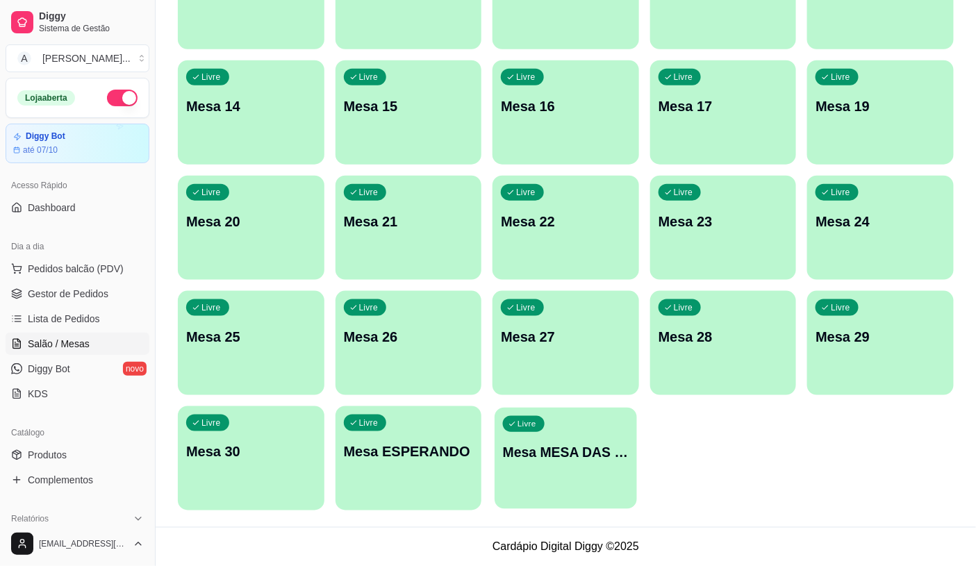
click at [578, 445] on div "Livre Mesa MESA DAS COMANDAS" at bounding box center [566, 450] width 142 height 85
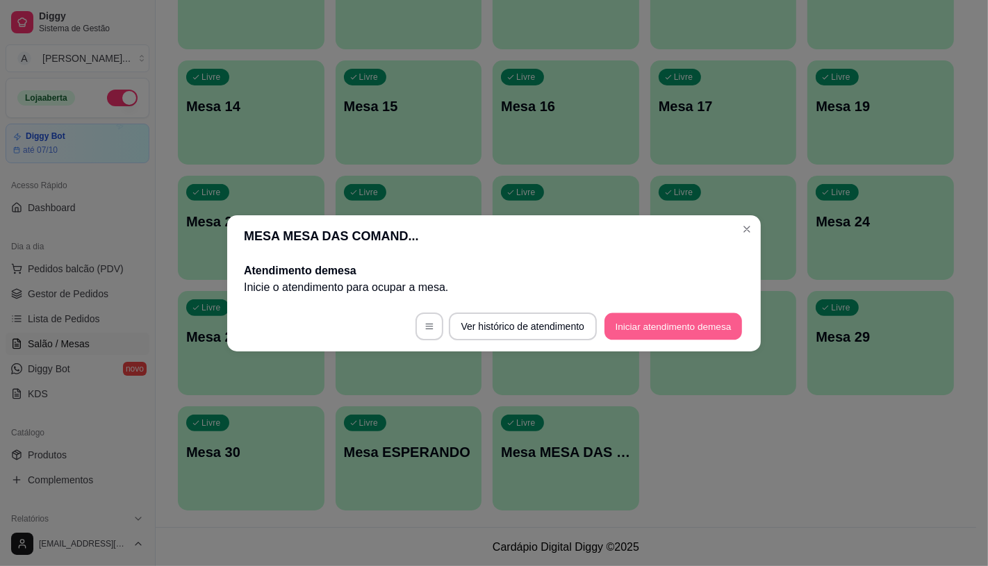
click at [636, 316] on button "Iniciar atendimento de mesa" at bounding box center [674, 326] width 138 height 27
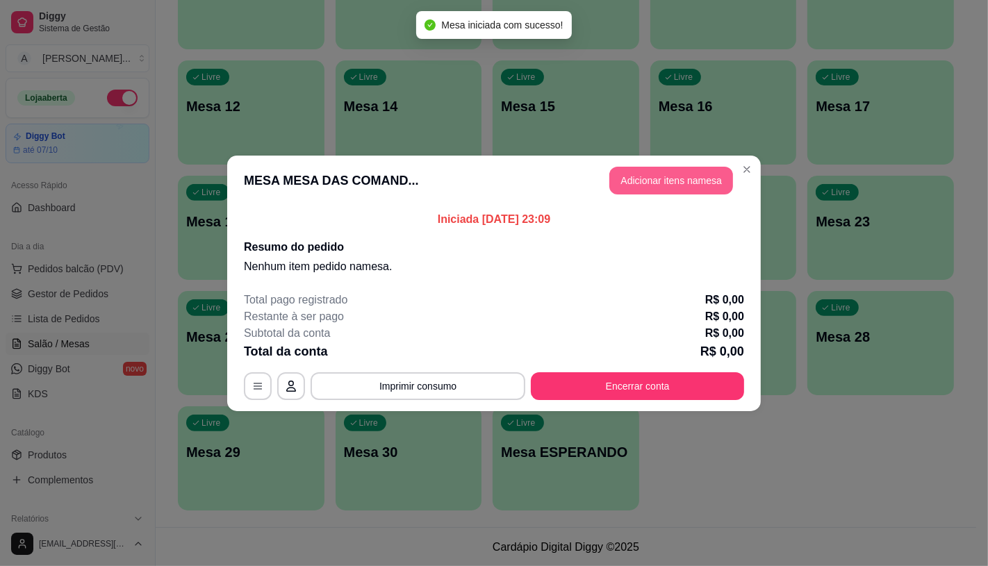
click at [707, 181] on button "Adicionar itens na mesa" at bounding box center [671, 181] width 124 height 28
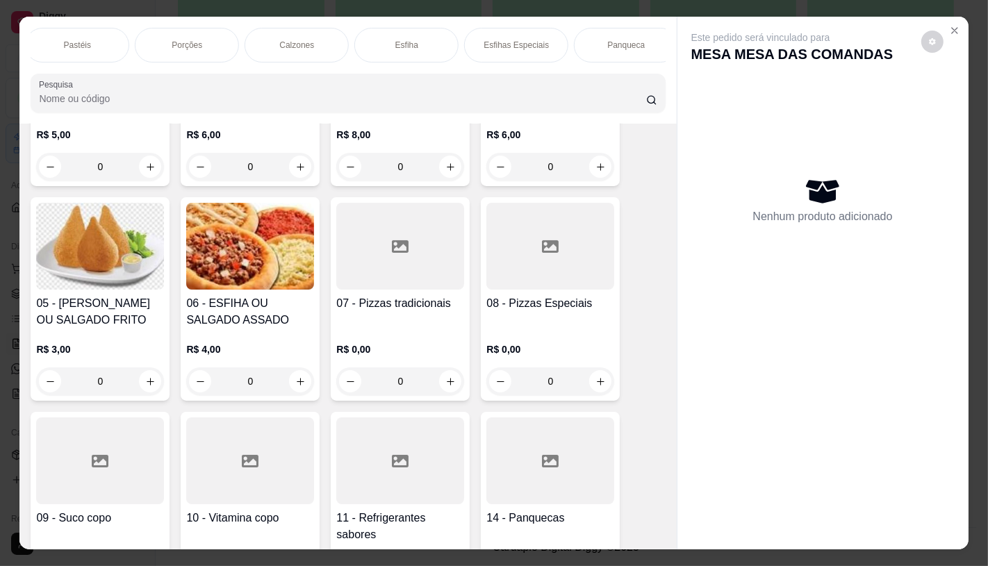
scroll to position [0, 1111]
click at [164, 31] on div "Sanduíches" at bounding box center [180, 45] width 104 height 35
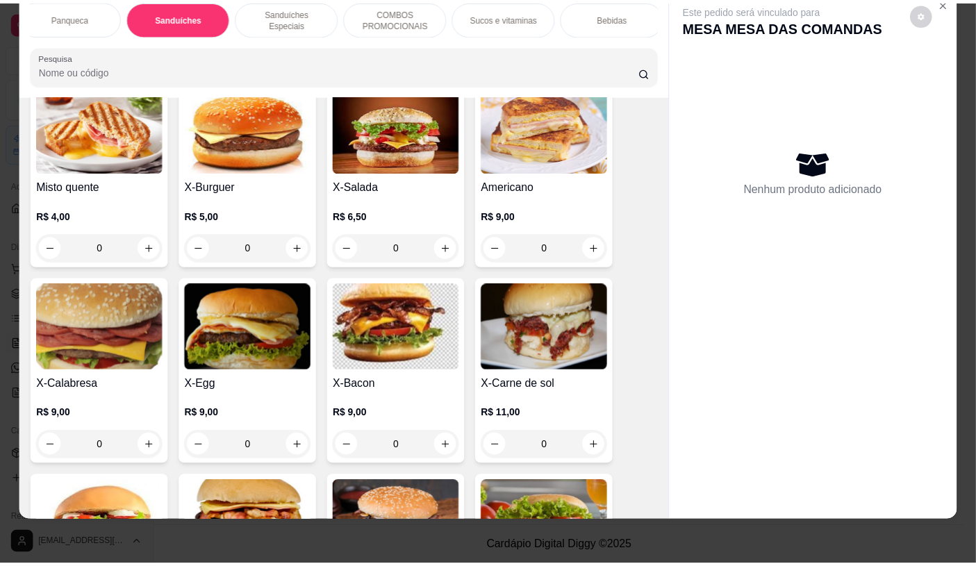
scroll to position [0, 0]
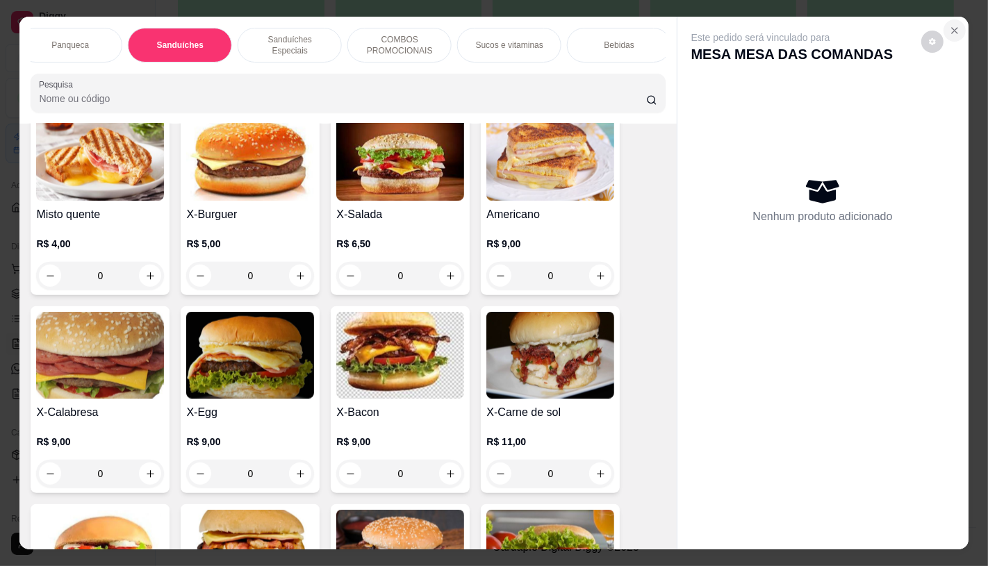
click at [949, 25] on icon "Close" at bounding box center [954, 30] width 11 height 11
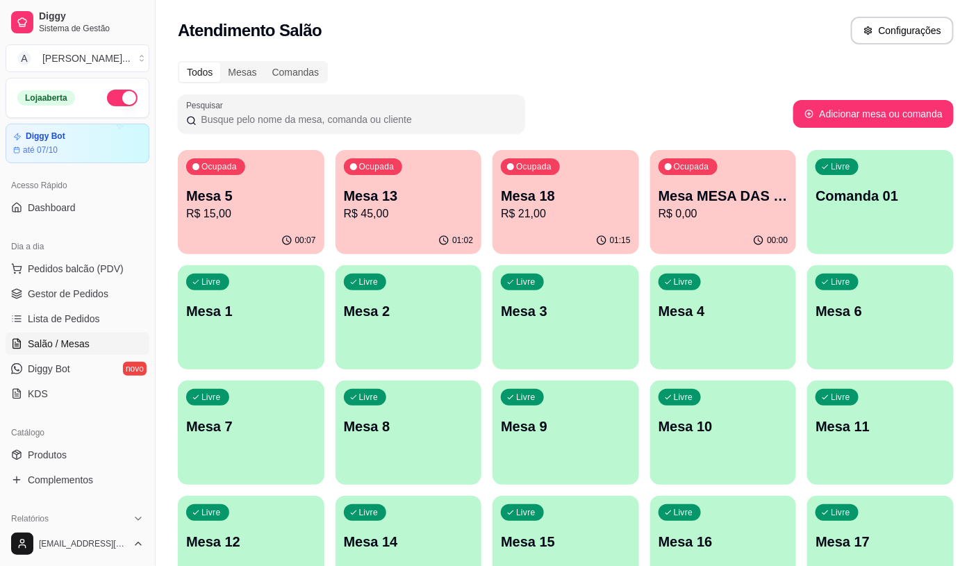
click at [657, 260] on div "Ocupada Mesa 5 R$ 15,00 00:07 Ocupada Mesa 13 R$ 45,00 01:02 Ocupada Mesa 18 R$…" at bounding box center [566, 548] width 776 height 796
click at [555, 218] on p "R$ 21,00" at bounding box center [566, 214] width 126 height 16
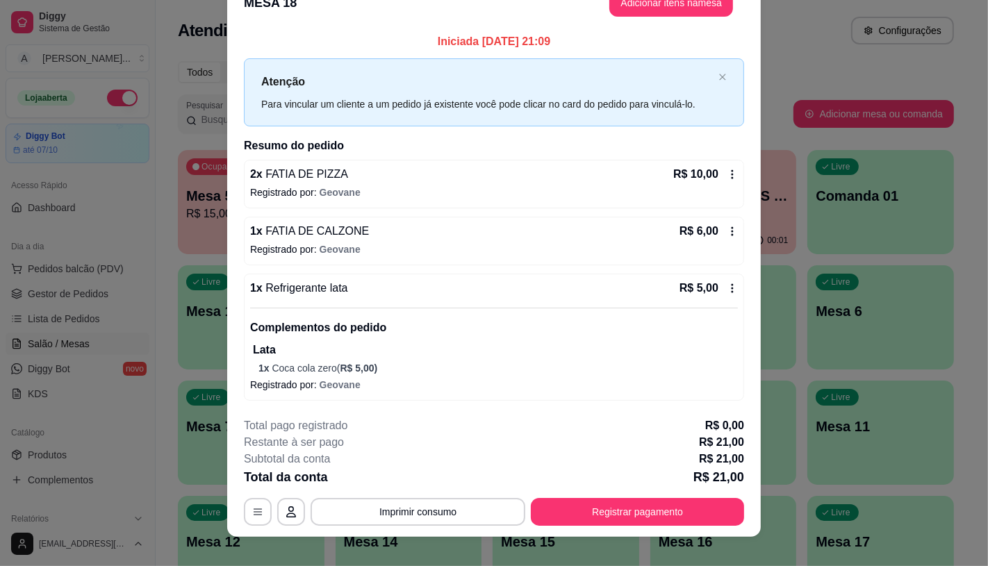
scroll to position [40, 0]
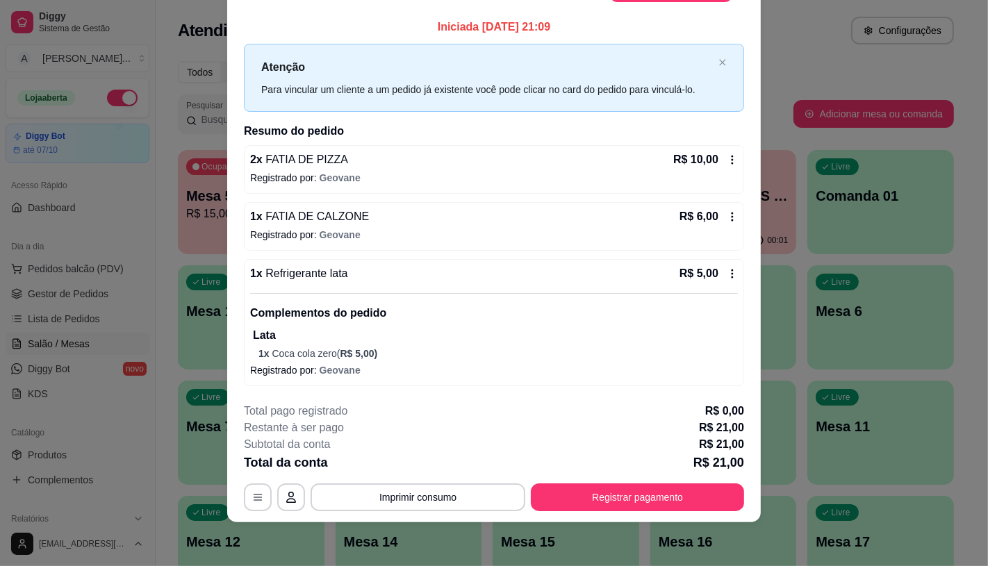
click at [726, 148] on div "2 x FATIA DE PIZZA R$ 10,00 Registrado por: Geovane" at bounding box center [494, 169] width 500 height 49
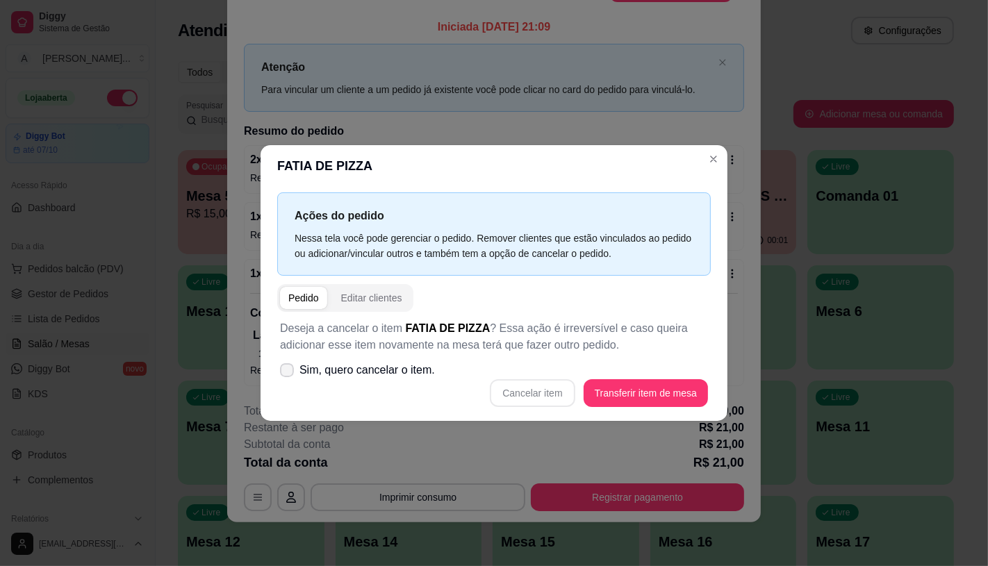
click at [366, 367] on span "Sim, quero cancelar o item." at bounding box center [368, 370] width 136 height 17
click at [288, 372] on input "Sim, quero cancelar o item." at bounding box center [283, 376] width 9 height 9
checkbox input "true"
click at [524, 385] on button "Cancelar item" at bounding box center [532, 392] width 83 height 27
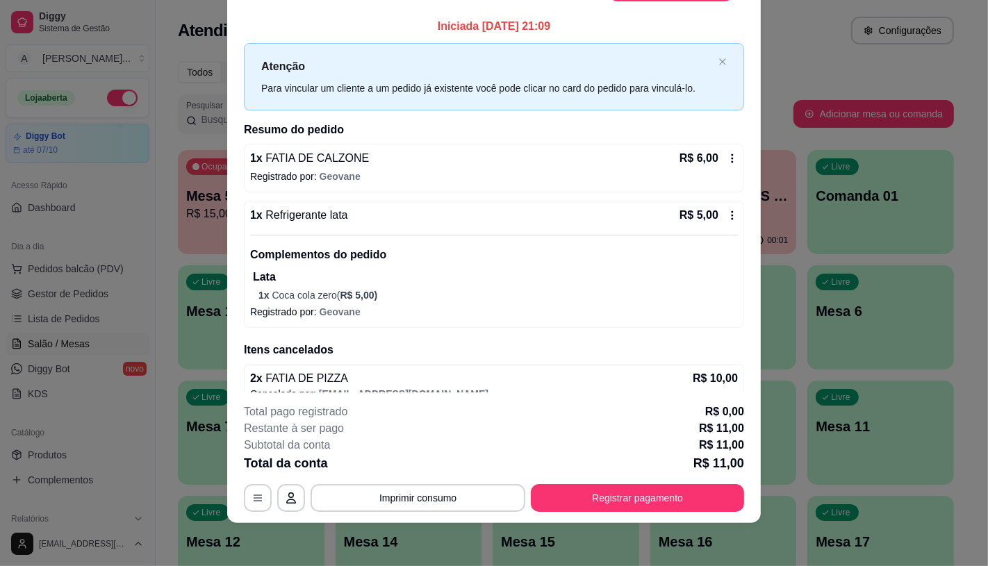
click at [718, 164] on div "R$ 6,00" at bounding box center [709, 158] width 58 height 17
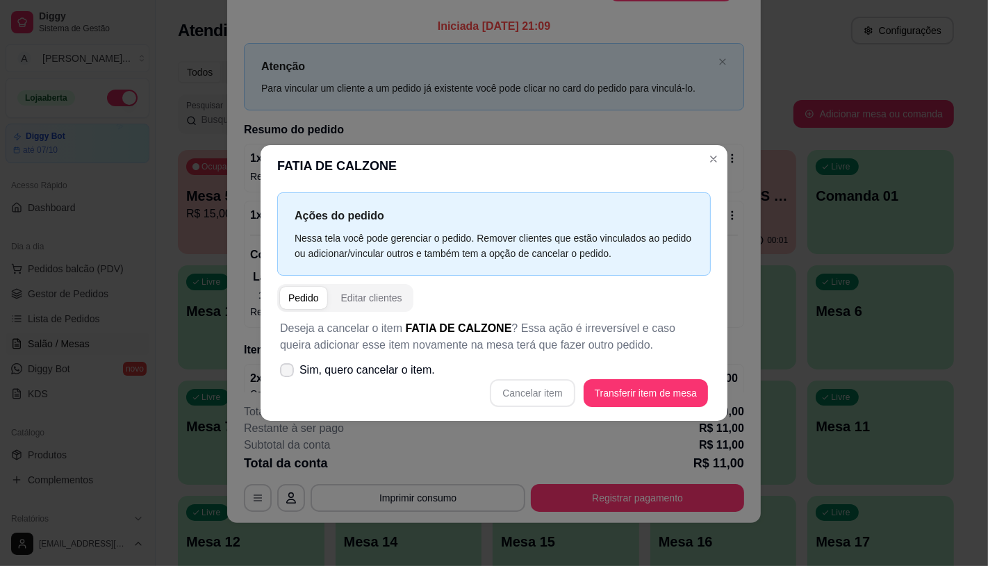
click at [349, 366] on span "Sim, quero cancelar o item." at bounding box center [368, 370] width 136 height 17
click at [288, 372] on input "Sim, quero cancelar o item." at bounding box center [283, 376] width 9 height 9
checkbox input "true"
click at [516, 388] on button "Cancelar item" at bounding box center [532, 392] width 83 height 27
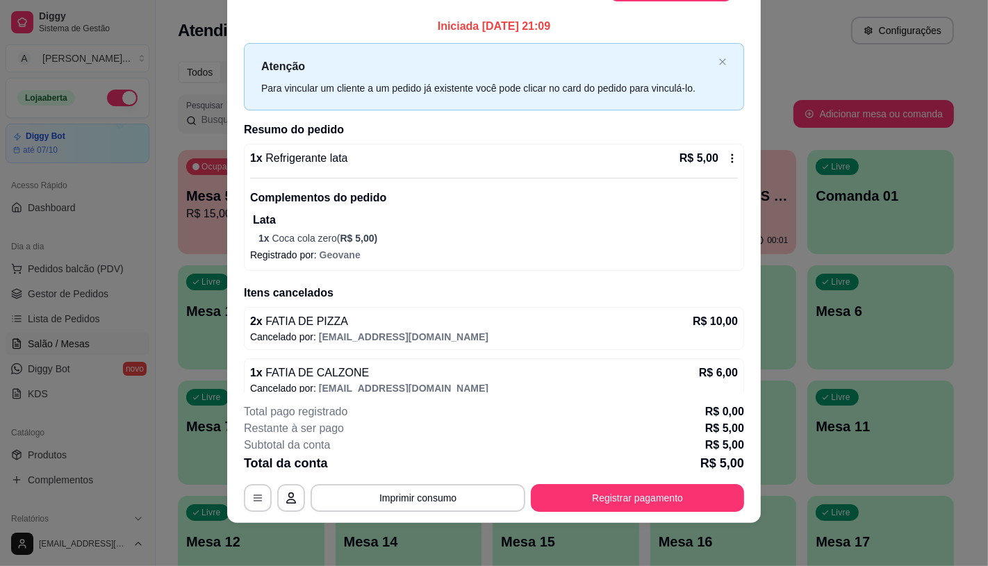
click at [707, 178] on div "Complementos do pedido Lata 1 x Coca cola zero ( R$ 5,00 )" at bounding box center [494, 211] width 488 height 67
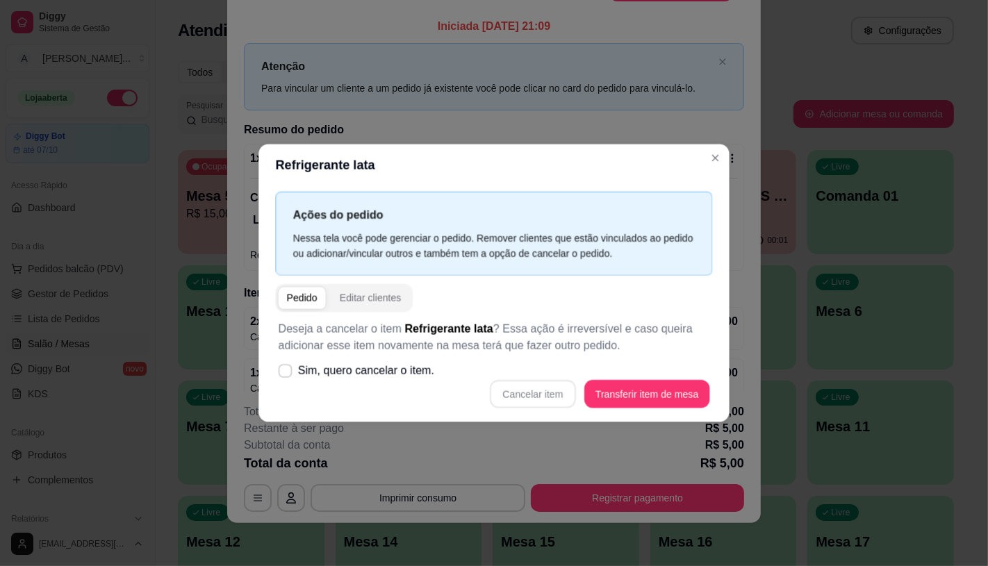
click at [730, 163] on div "Refrigerante lata Ações do pedido Nessa tela você pode gerenciar o pedido. Remo…" at bounding box center [494, 283] width 997 height 571
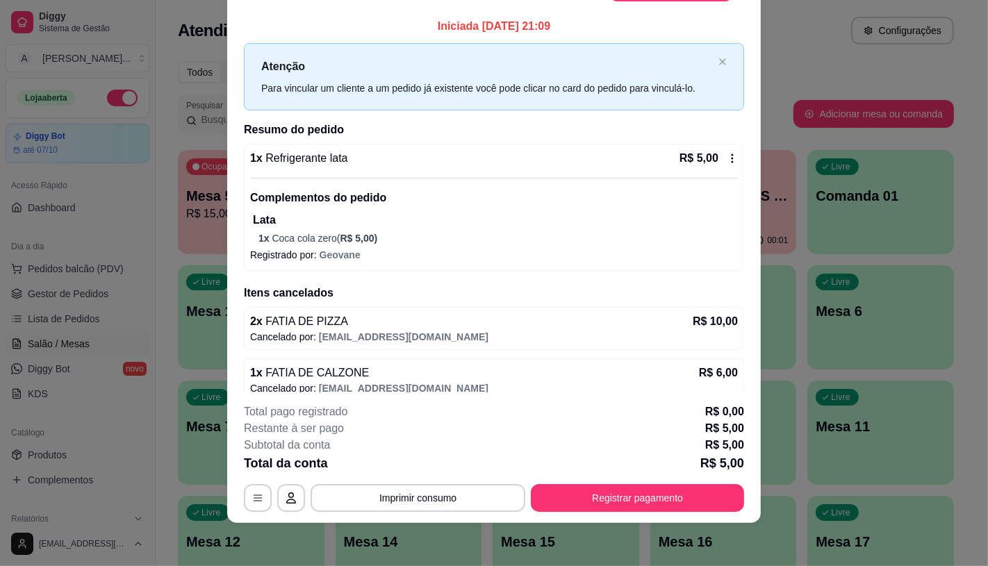
click at [727, 162] on icon at bounding box center [732, 158] width 11 height 11
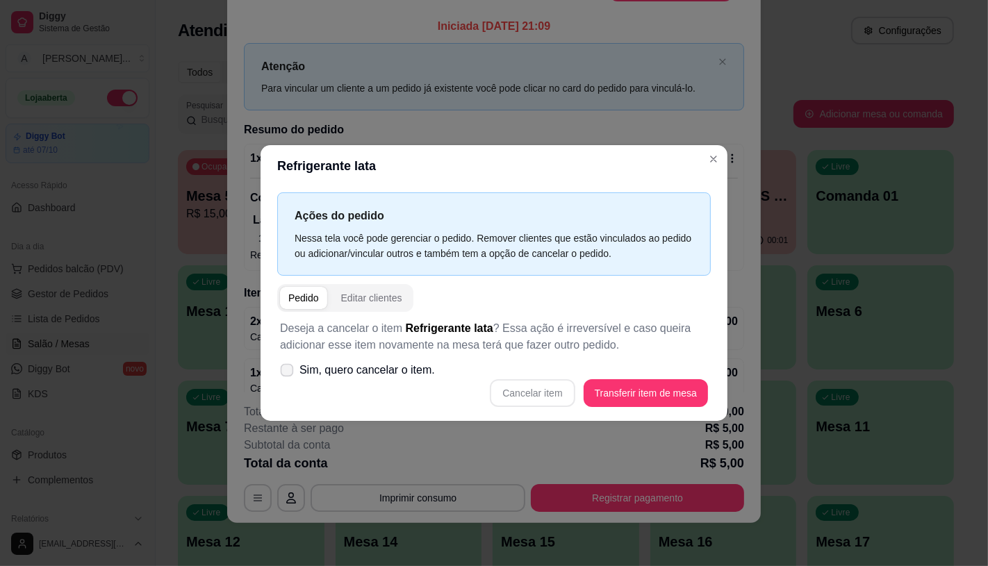
click at [385, 372] on span "Sim, quero cancelar o item." at bounding box center [368, 370] width 136 height 17
click at [288, 372] on input "Sim, quero cancelar o item." at bounding box center [283, 376] width 9 height 9
checkbox input "true"
click at [530, 386] on button "Cancelar item" at bounding box center [532, 392] width 83 height 27
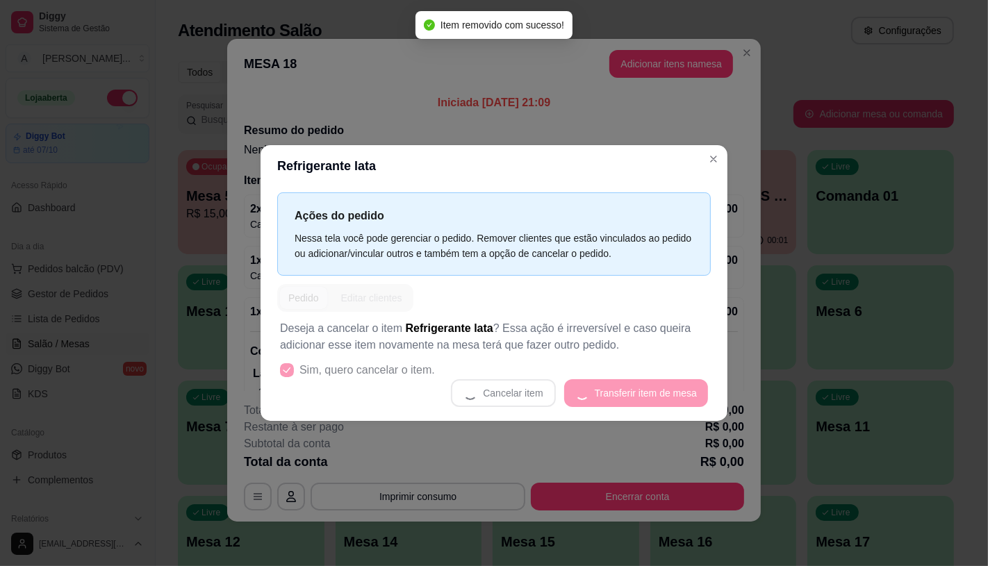
scroll to position [3, 0]
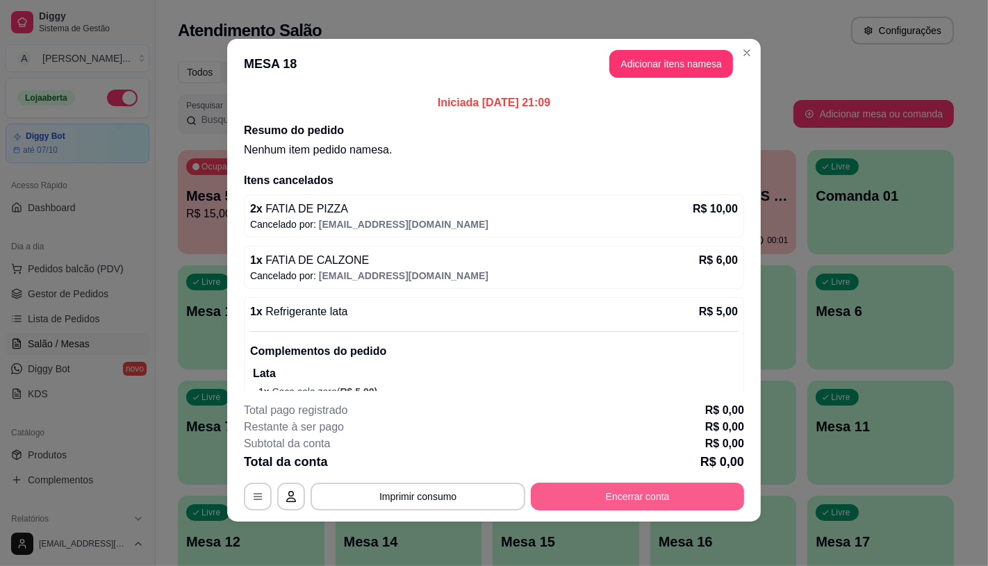
click at [648, 499] on button "Encerrar conta" at bounding box center [637, 497] width 213 height 28
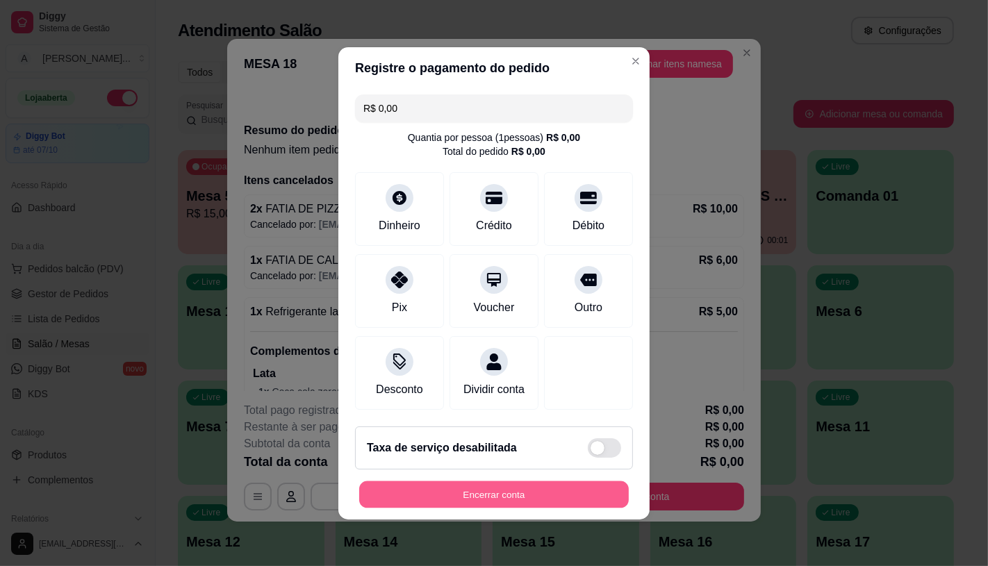
click at [573, 498] on button "Encerrar conta" at bounding box center [494, 494] width 270 height 27
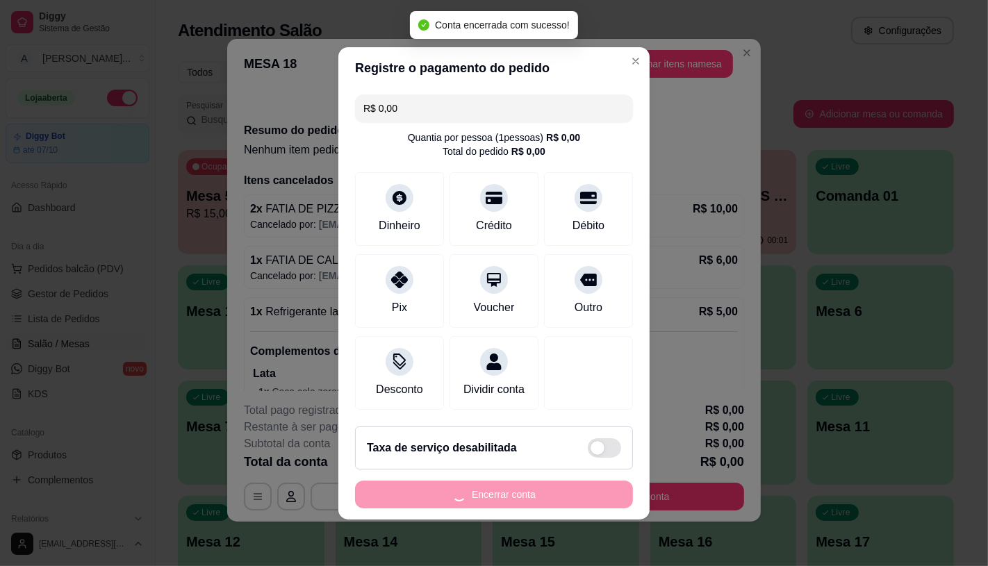
scroll to position [0, 0]
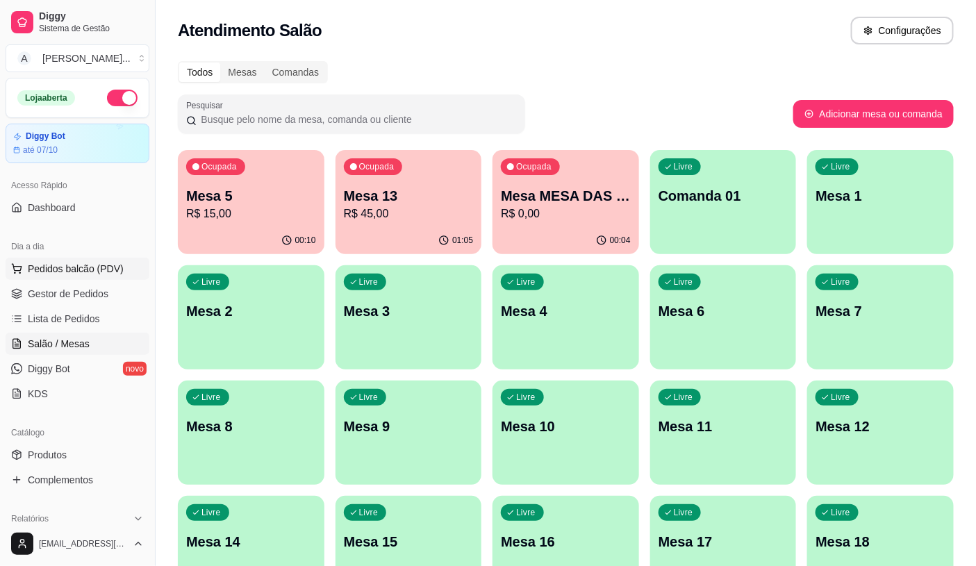
click at [115, 271] on span "Pedidos balcão (PDV)" at bounding box center [76, 269] width 96 height 14
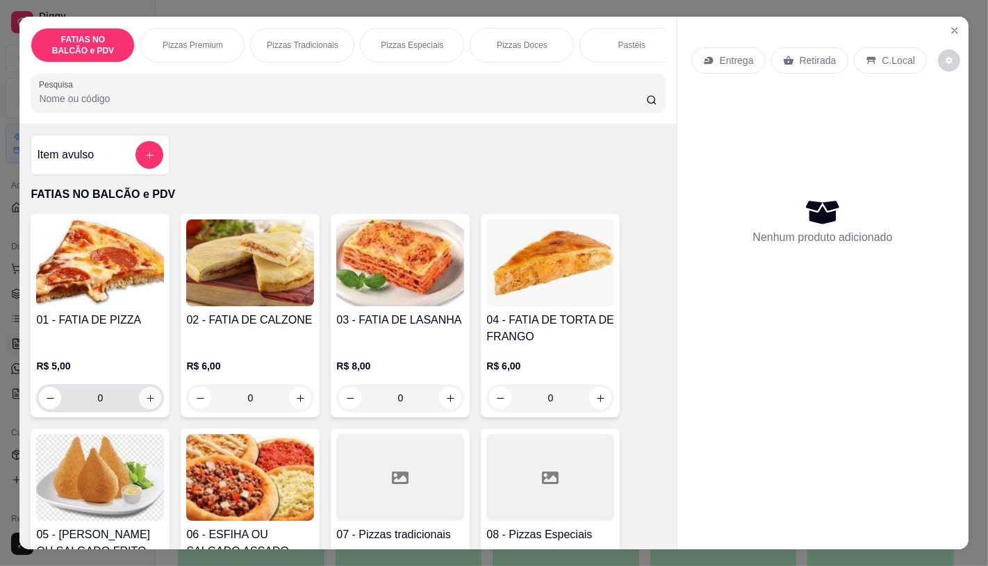
click at [143, 409] on button "increase-product-quantity" at bounding box center [150, 398] width 22 height 22
click at [145, 404] on icon "increase-product-quantity" at bounding box center [150, 398] width 10 height 10
type input "2"
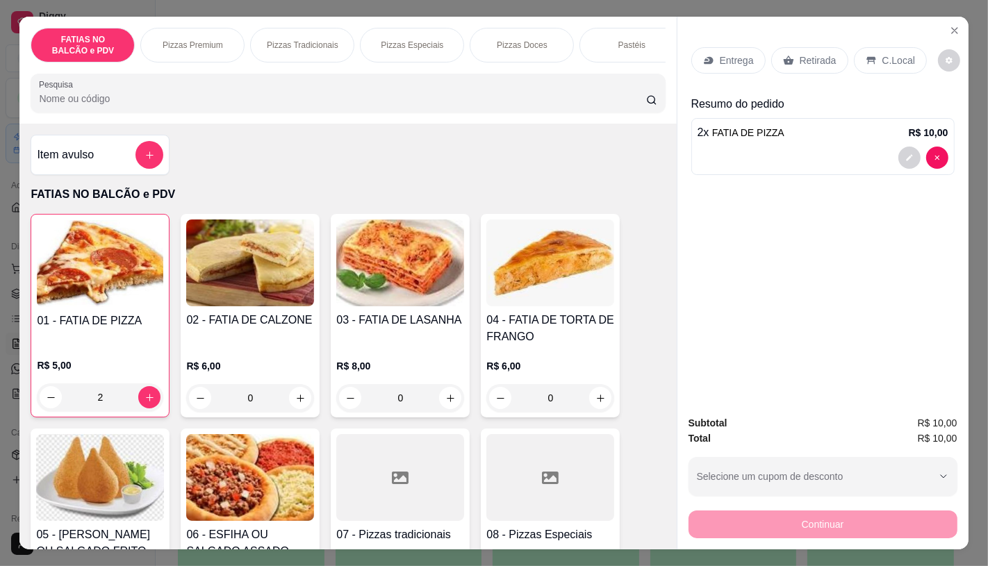
scroll to position [0, 555]
click at [596, 38] on div "Panqueca" at bounding box center [626, 45] width 104 height 35
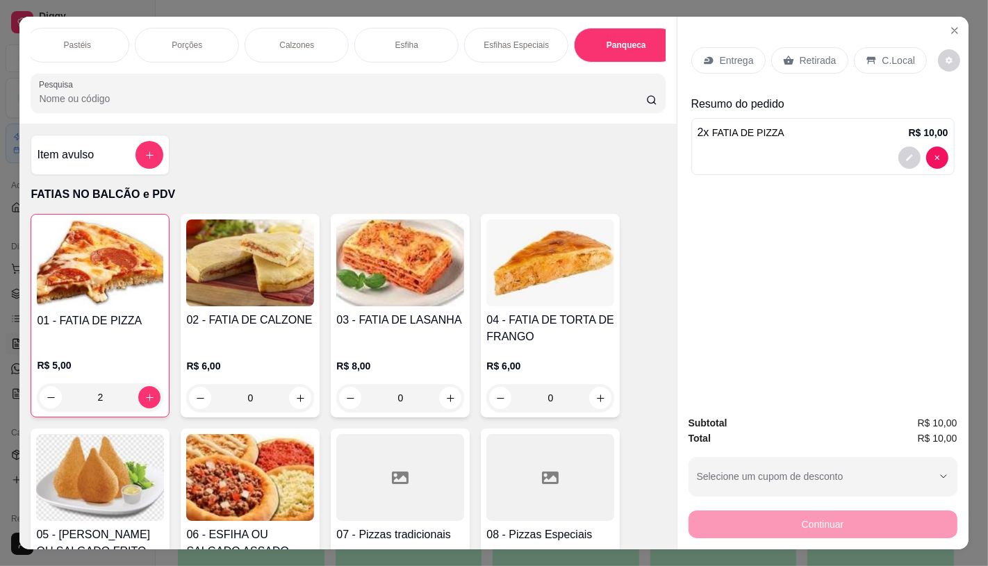
scroll to position [33, 0]
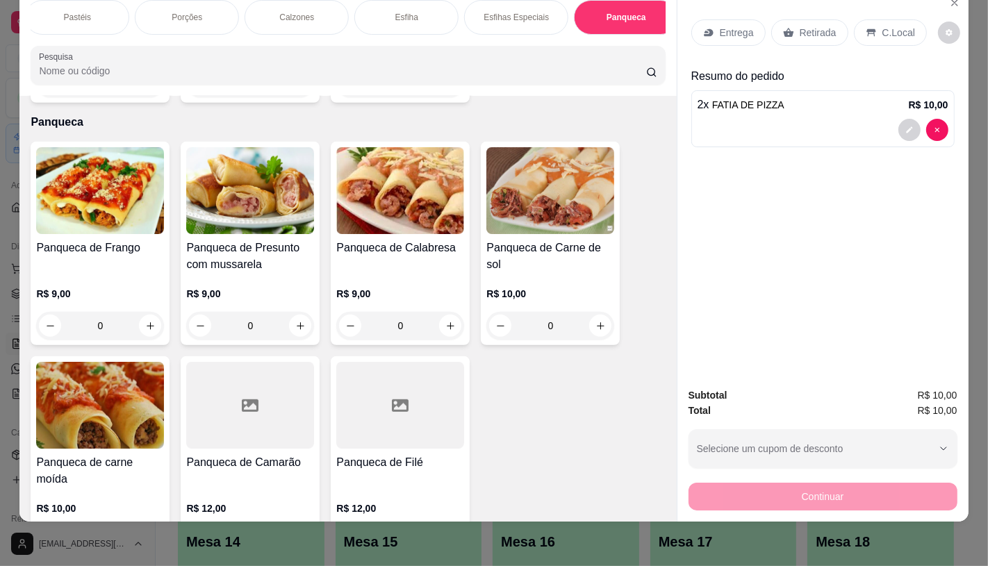
click at [250, 240] on h4 "Panqueca de Presunto com mussarela" at bounding box center [250, 256] width 128 height 33
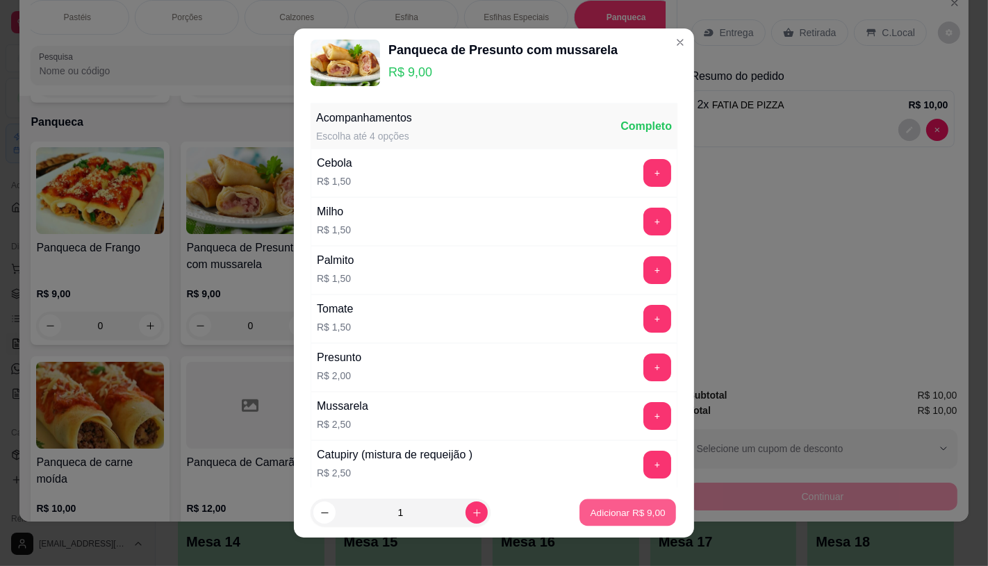
click at [616, 513] on p "Adicionar R$ 9,00" at bounding box center [627, 513] width 75 height 13
type input "1"
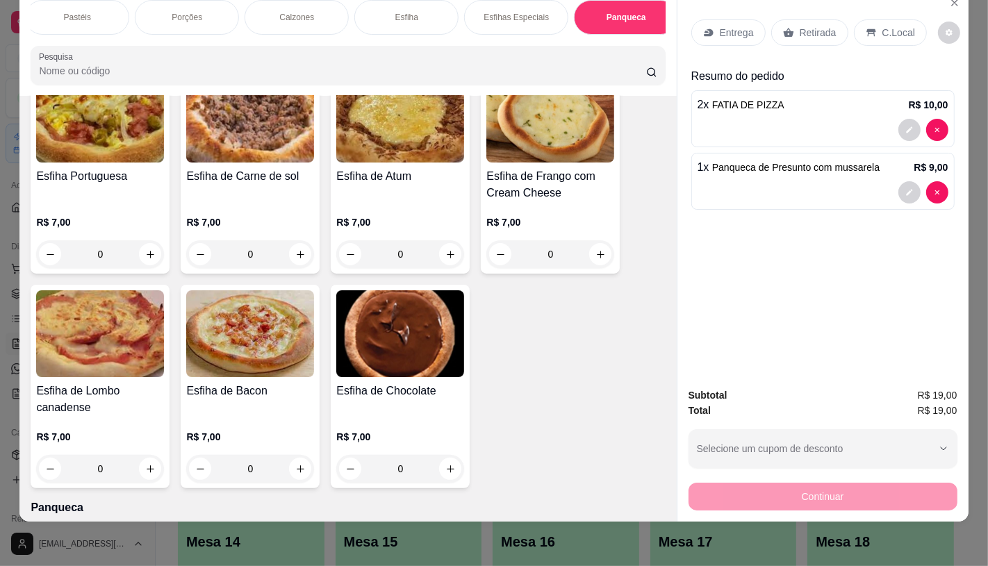
scroll to position [0, 0]
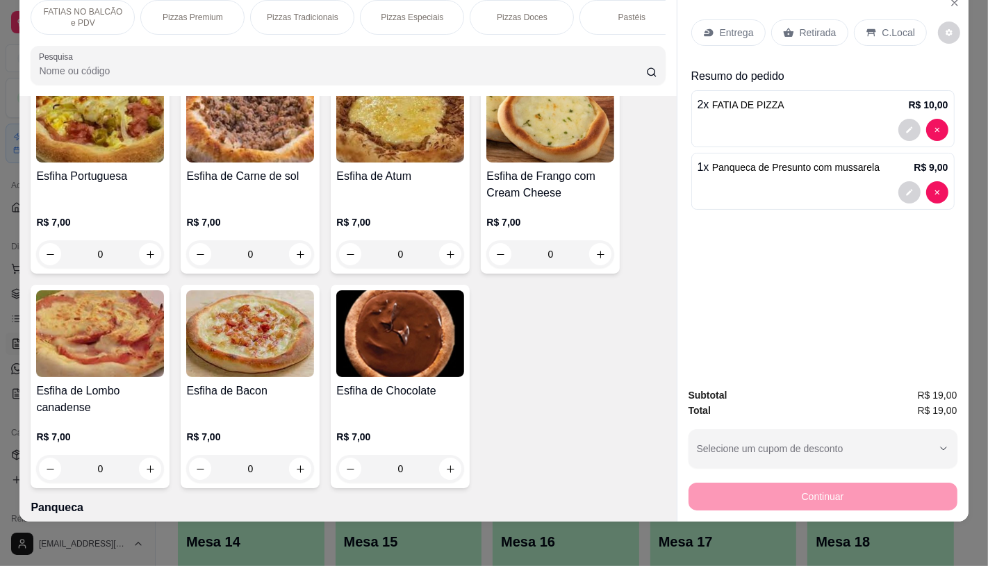
click at [67, 17] on p "FATIAS NO BALCÃO e PDV" at bounding box center [82, 17] width 81 height 22
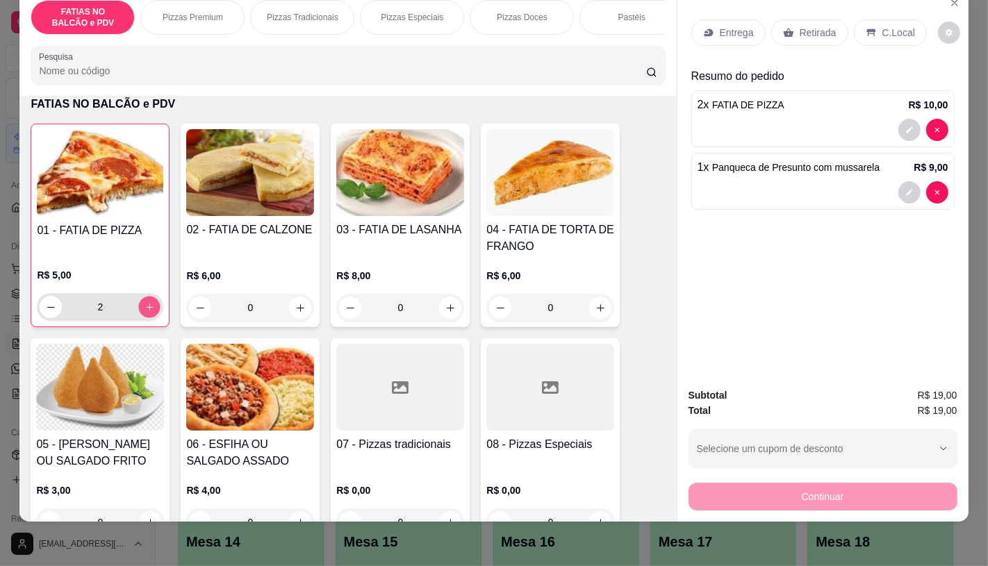
click at [145, 304] on icon "increase-product-quantity" at bounding box center [150, 307] width 10 height 10
type input "4"
click at [790, 19] on div "Retirada" at bounding box center [809, 32] width 77 height 26
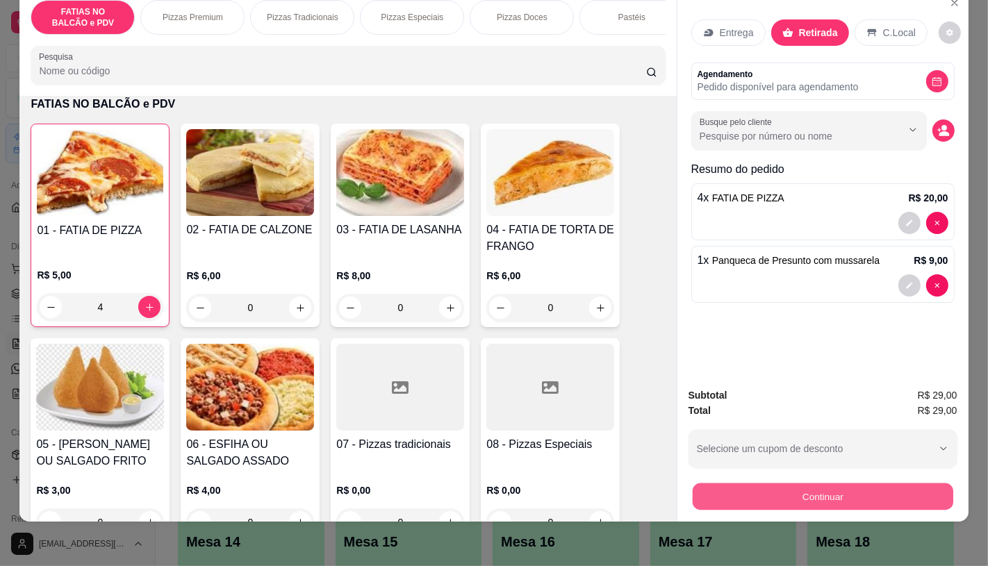
click at [753, 491] on button "Continuar" at bounding box center [822, 496] width 261 height 27
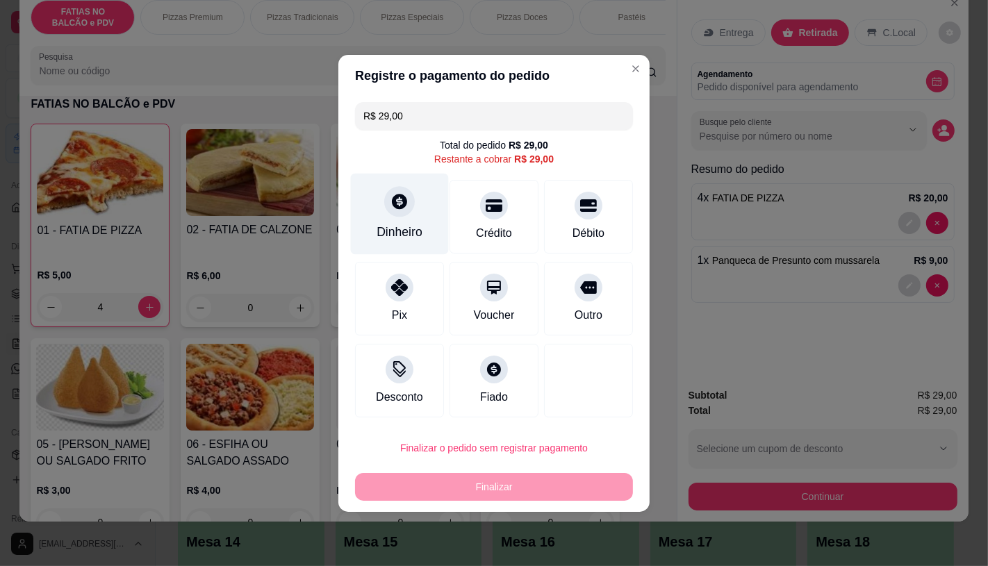
click at [382, 220] on div "Dinheiro" at bounding box center [400, 213] width 98 height 81
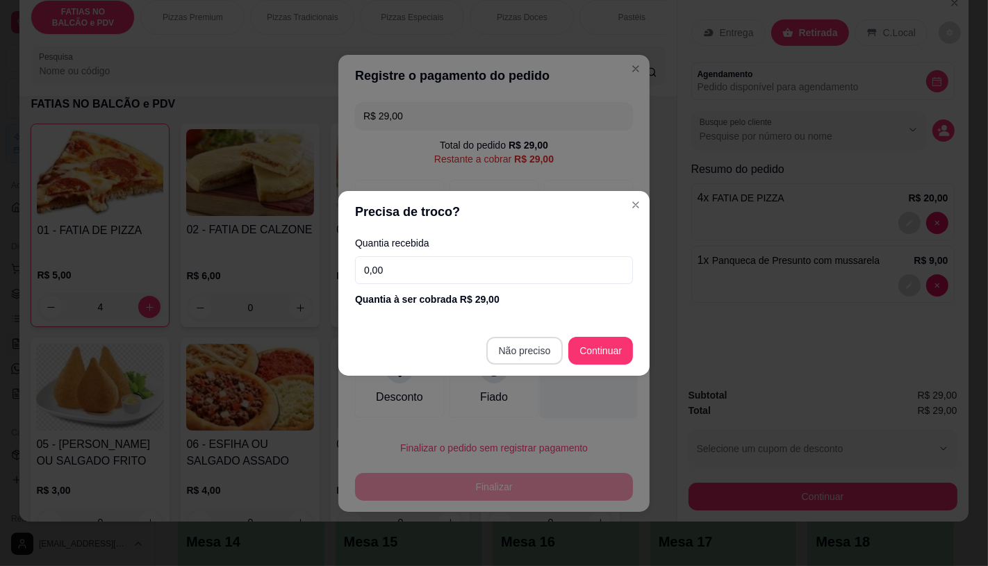
type input "R$ 0,00"
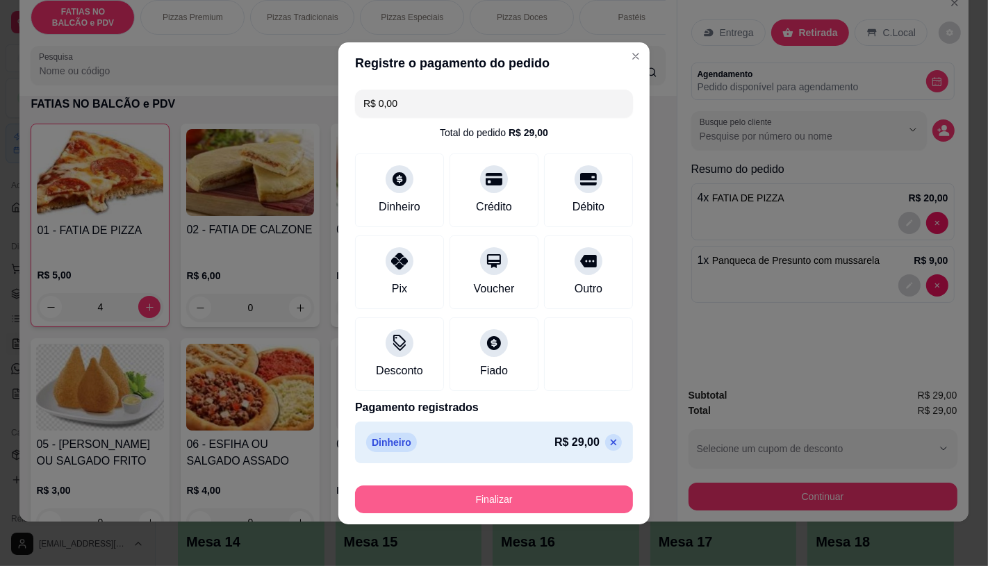
click at [455, 497] on button "Finalizar" at bounding box center [494, 500] width 278 height 28
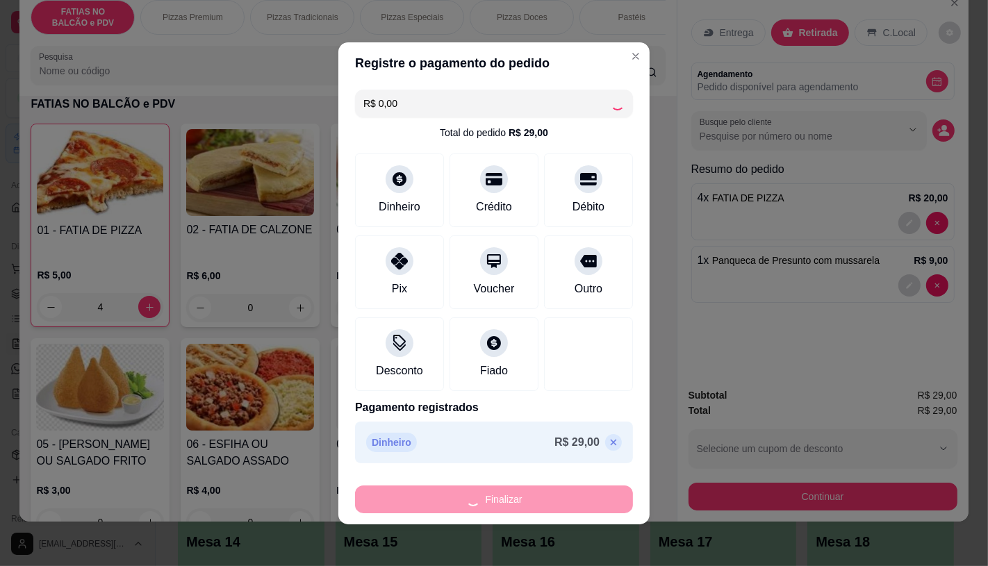
type input "0"
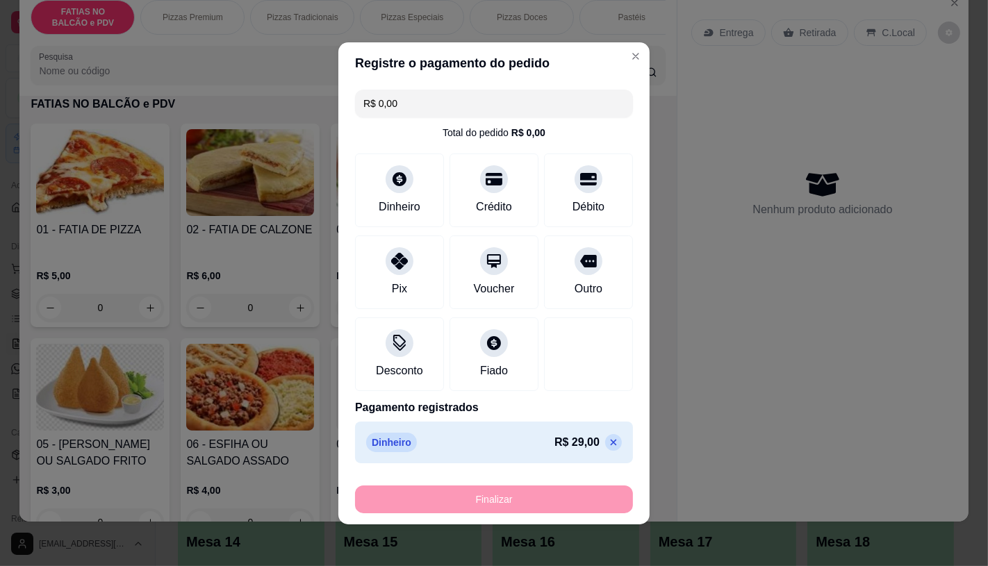
type input "-R$ 29,00"
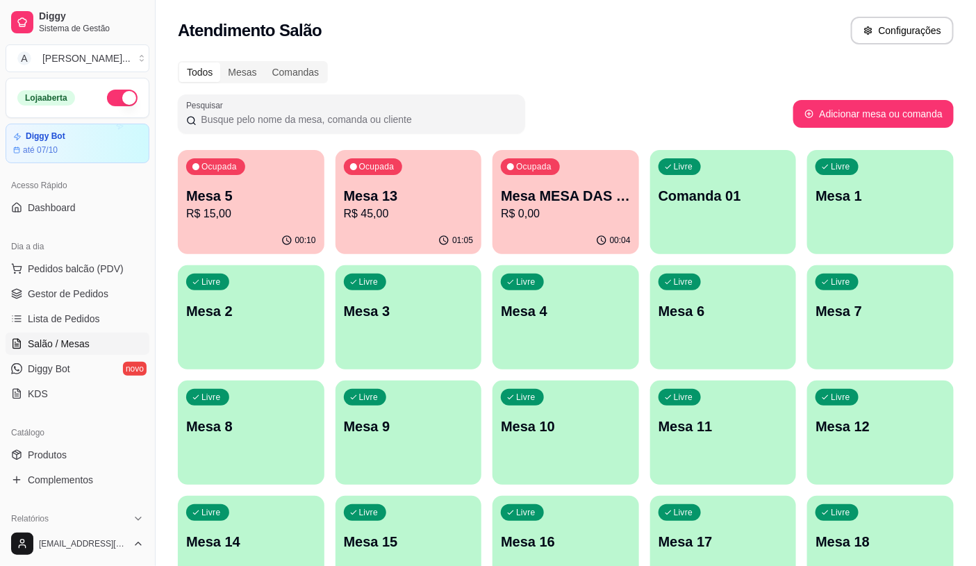
click at [235, 193] on p "Mesa 5" at bounding box center [251, 195] width 130 height 19
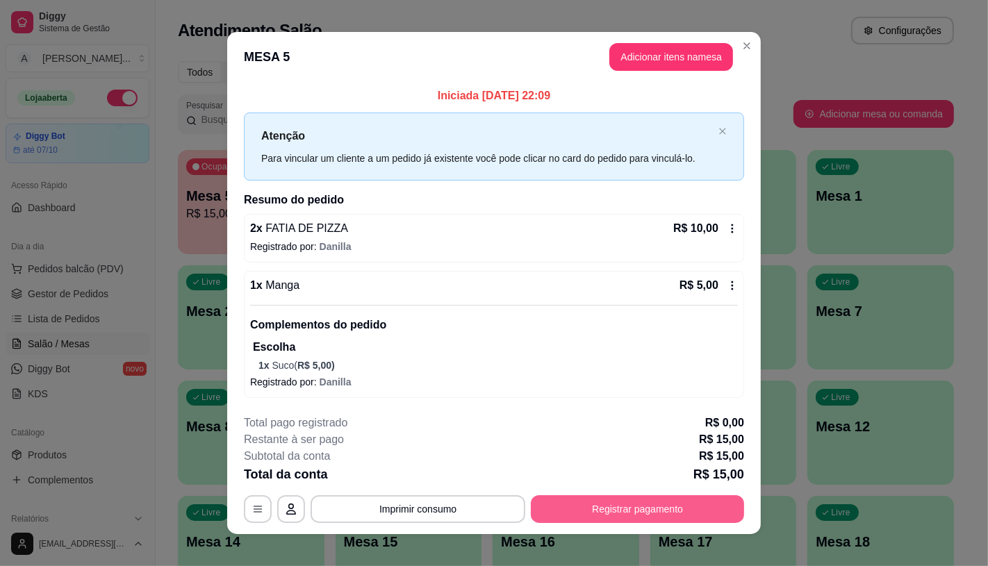
click at [568, 498] on button "Registrar pagamento" at bounding box center [637, 510] width 213 height 28
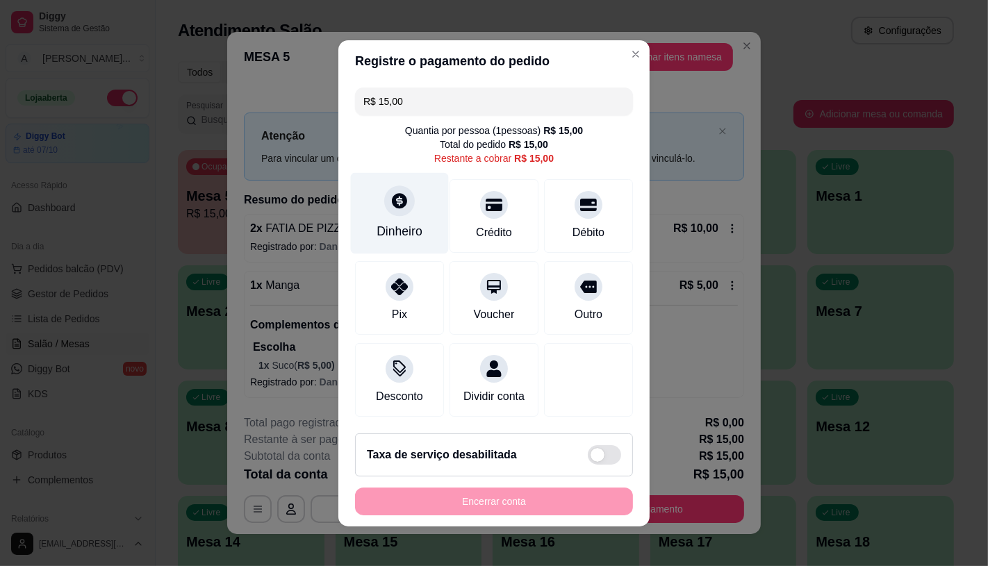
click at [359, 208] on div "Dinheiro" at bounding box center [400, 212] width 98 height 81
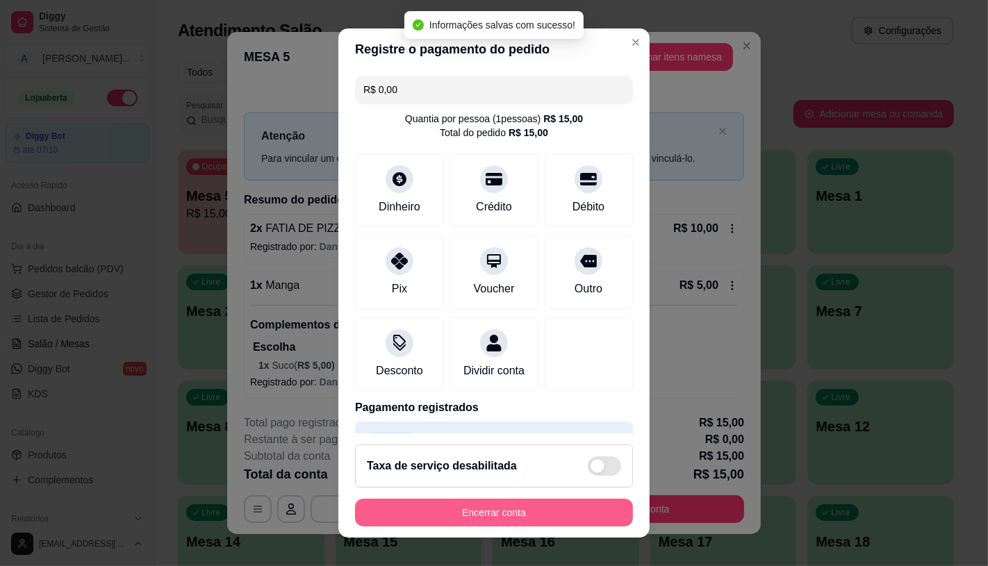
type input "R$ 0,00"
click at [551, 518] on button "Encerrar conta" at bounding box center [494, 513] width 278 height 28
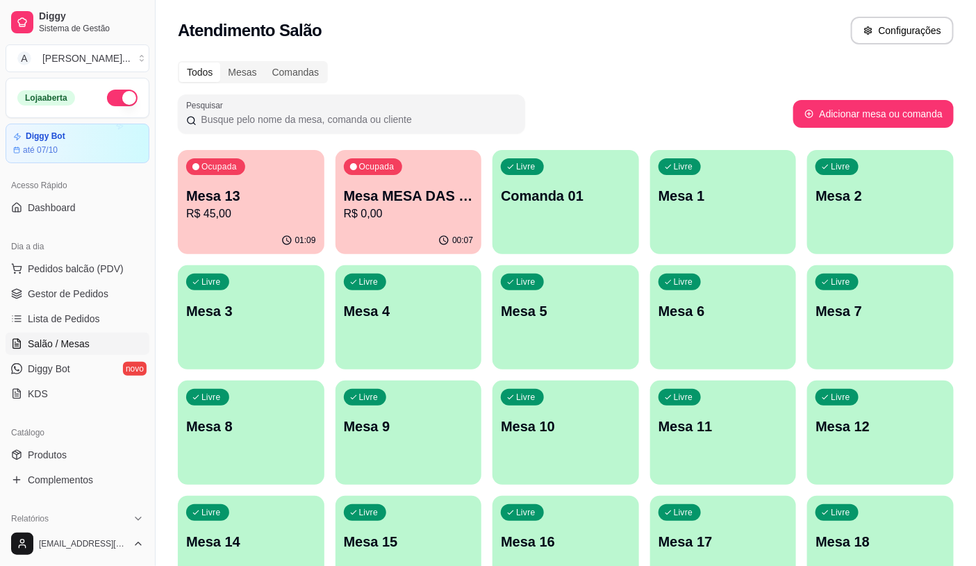
click at [338, 230] on div "00:07" at bounding box center [409, 240] width 147 height 27
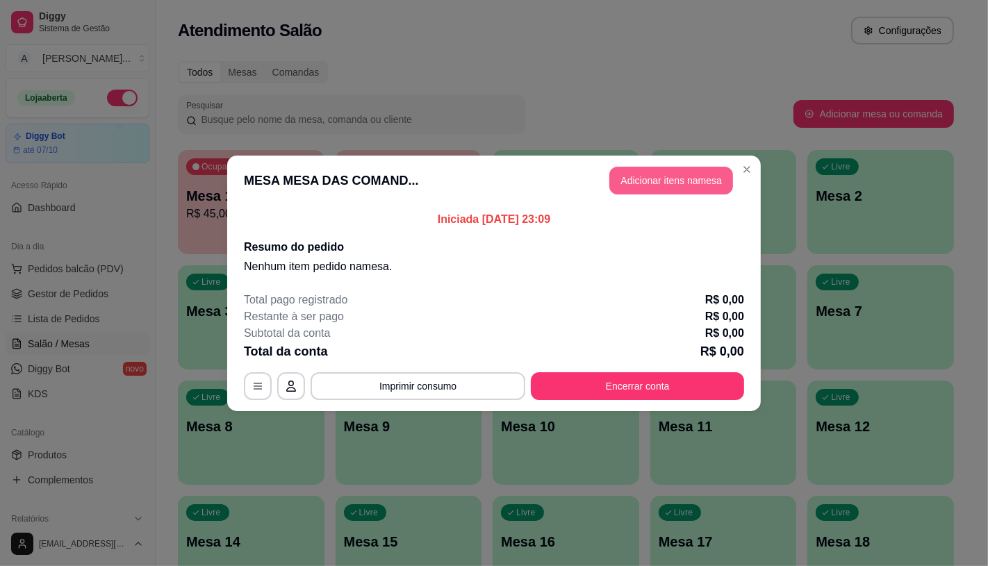
click at [678, 177] on button "Adicionar itens na mesa" at bounding box center [671, 181] width 124 height 28
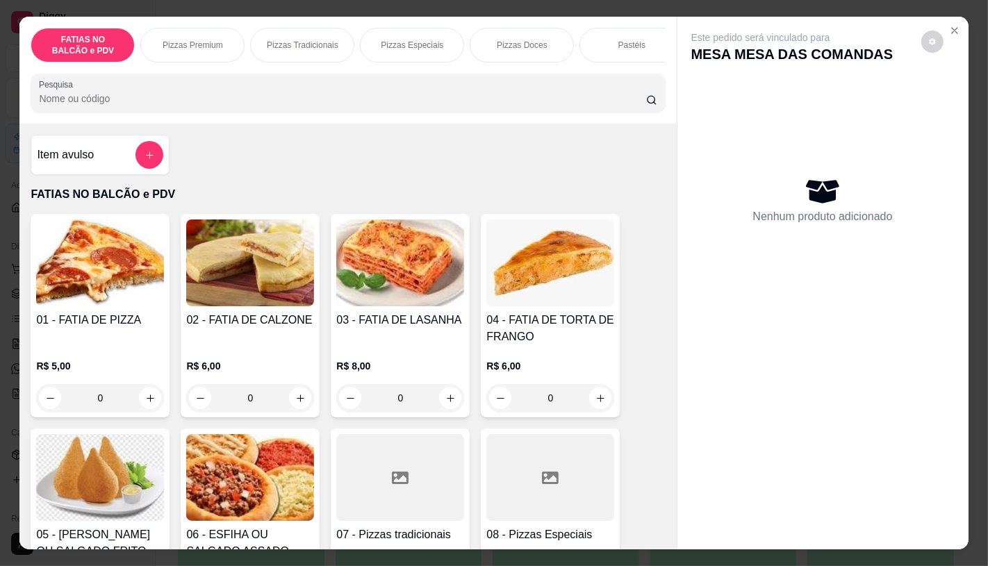
click at [404, 466] on div at bounding box center [400, 477] width 128 height 87
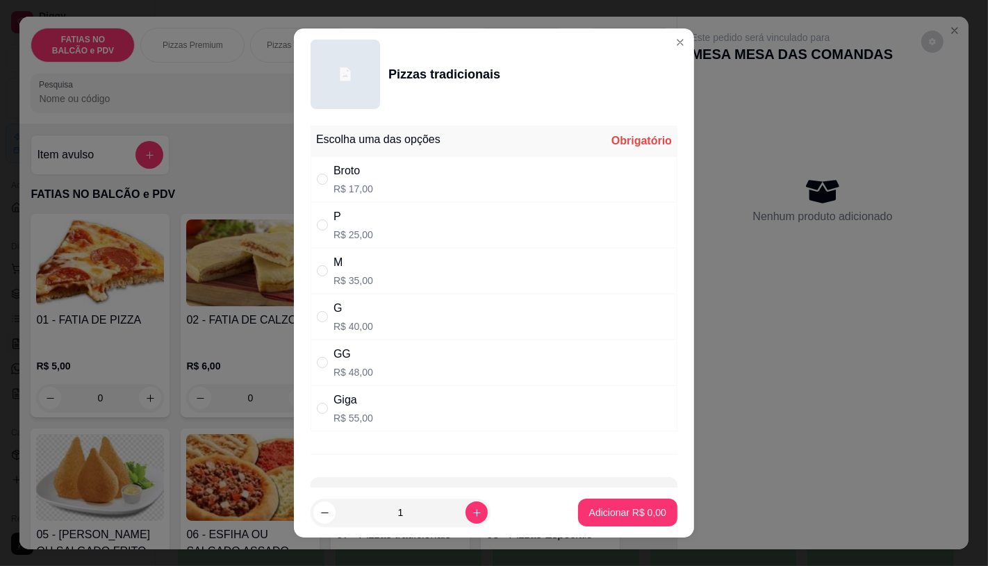
click at [363, 267] on div "M" at bounding box center [354, 262] width 40 height 17
radio input "true"
click at [619, 518] on p "Adicionar R$ 35,00" at bounding box center [625, 513] width 81 height 13
type input "1"
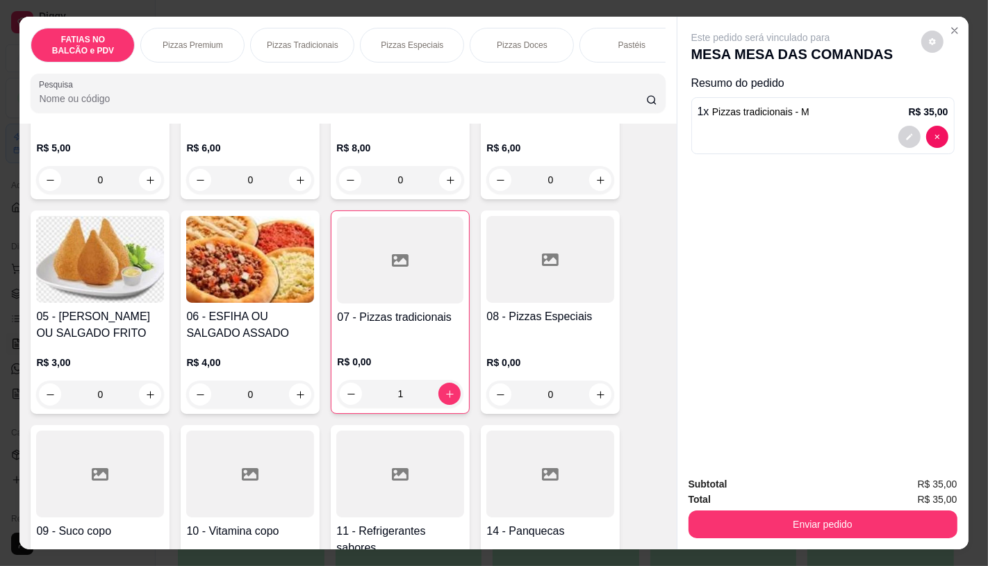
scroll to position [231, 0]
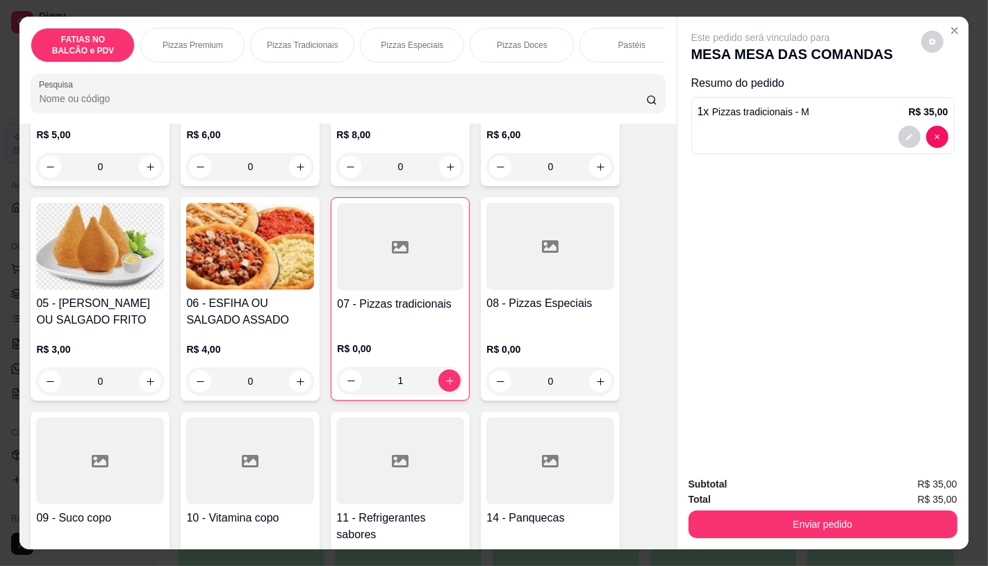
click at [415, 477] on div at bounding box center [400, 461] width 128 height 87
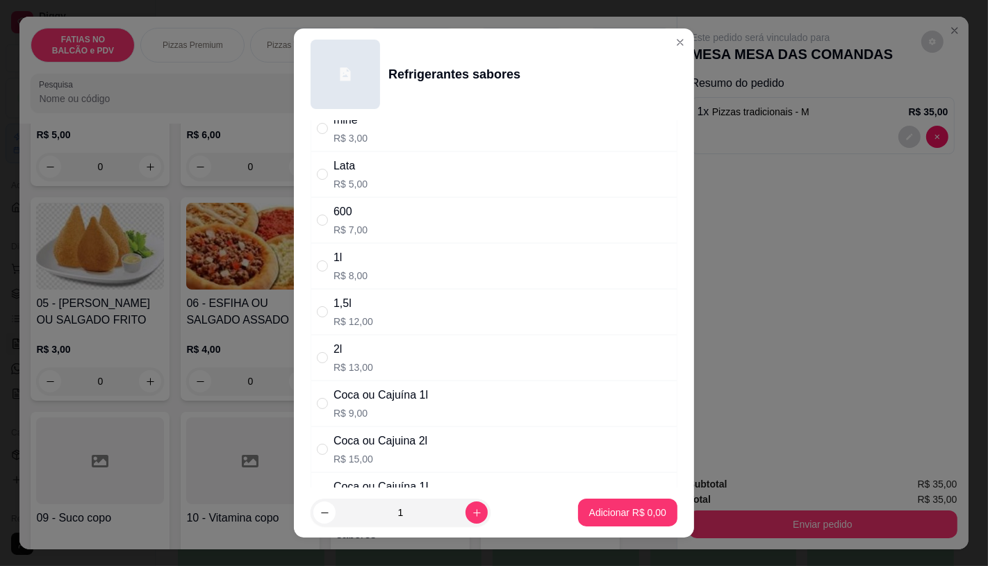
scroll to position [77, 0]
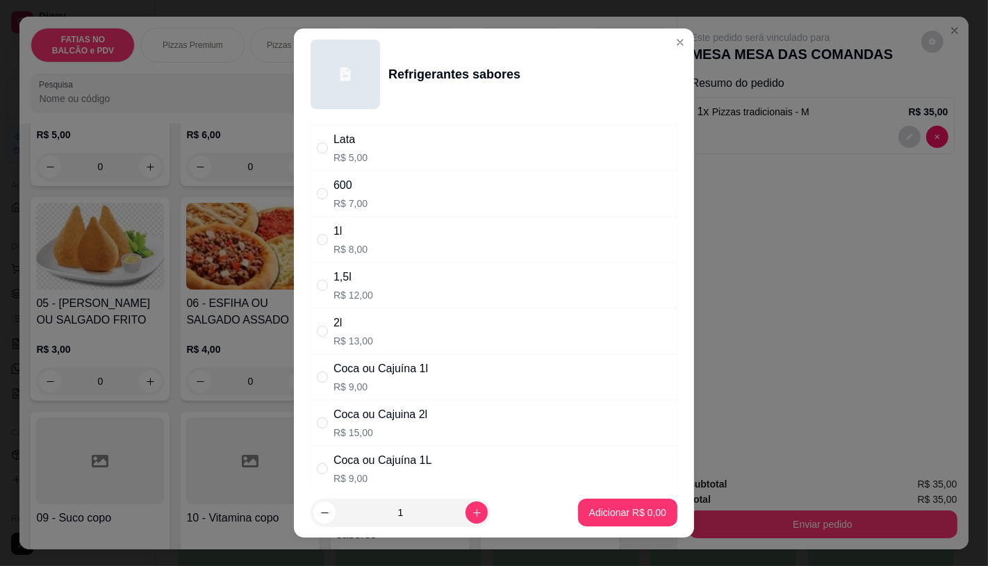
click at [363, 419] on div "Coca ou Cajuina 2l" at bounding box center [381, 415] width 94 height 17
radio input "true"
click at [619, 516] on p "Adicionar R$ 15,00" at bounding box center [625, 513] width 83 height 14
type input "1"
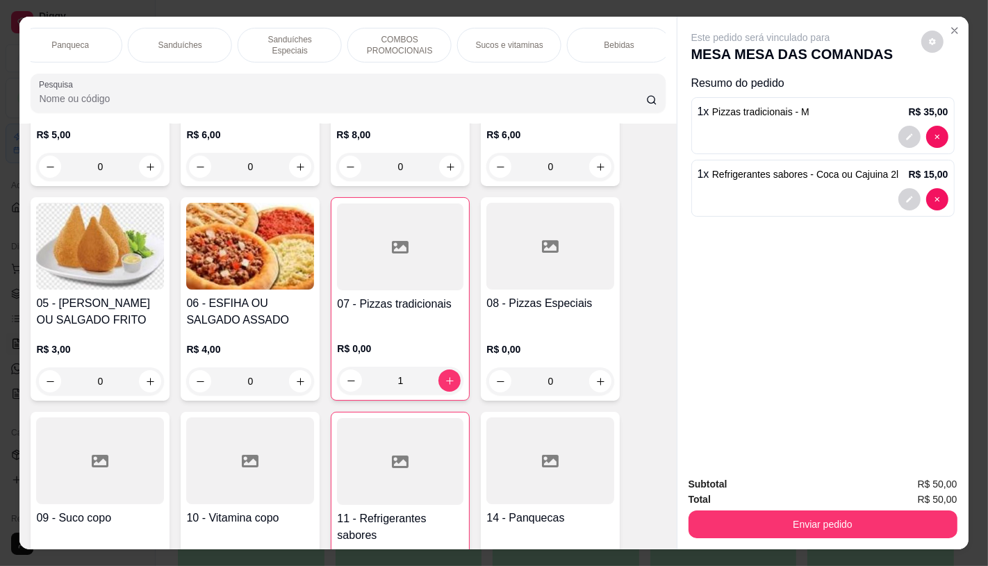
scroll to position [0, 1446]
click at [620, 49] on div "TAXAS DE ENTREGAS" at bounding box center [614, 45] width 104 height 35
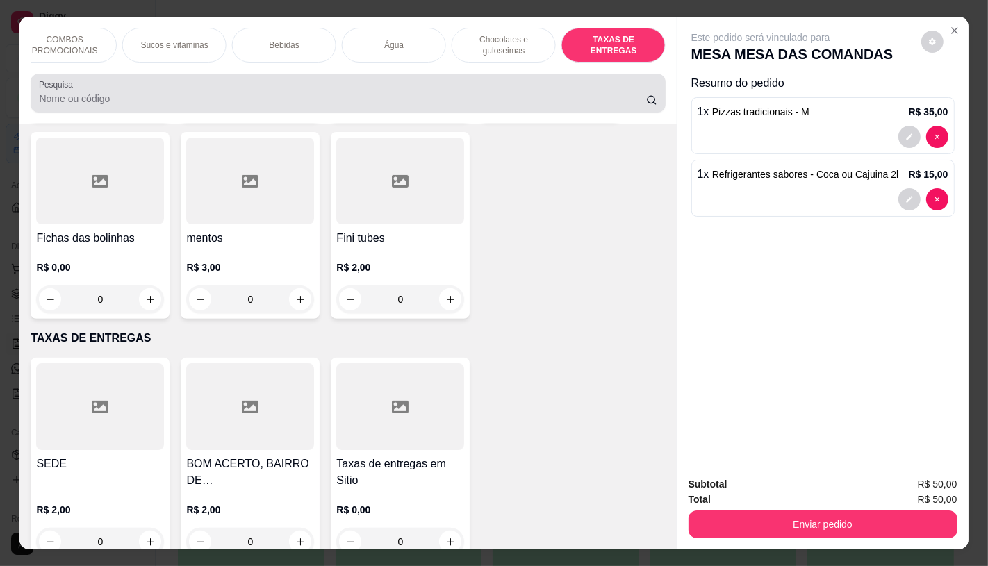
scroll to position [33, 0]
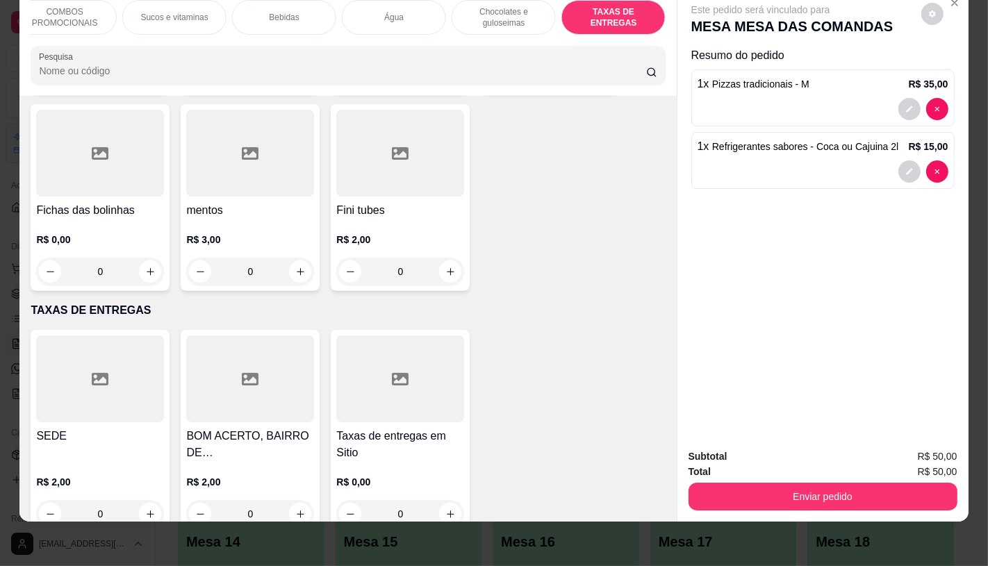
click at [892, 161] on div at bounding box center [823, 172] width 251 height 22
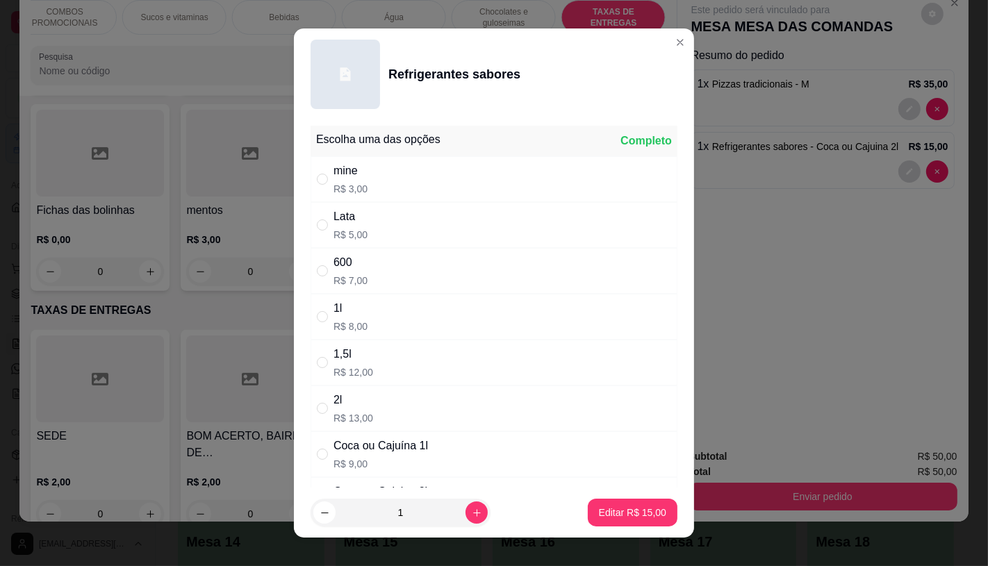
click at [364, 441] on div "Coca ou Cajuína 1l" at bounding box center [381, 446] width 95 height 17
radio input "true"
radio input "false"
click at [621, 515] on p "Editar R$ 9,00" at bounding box center [635, 513] width 60 height 13
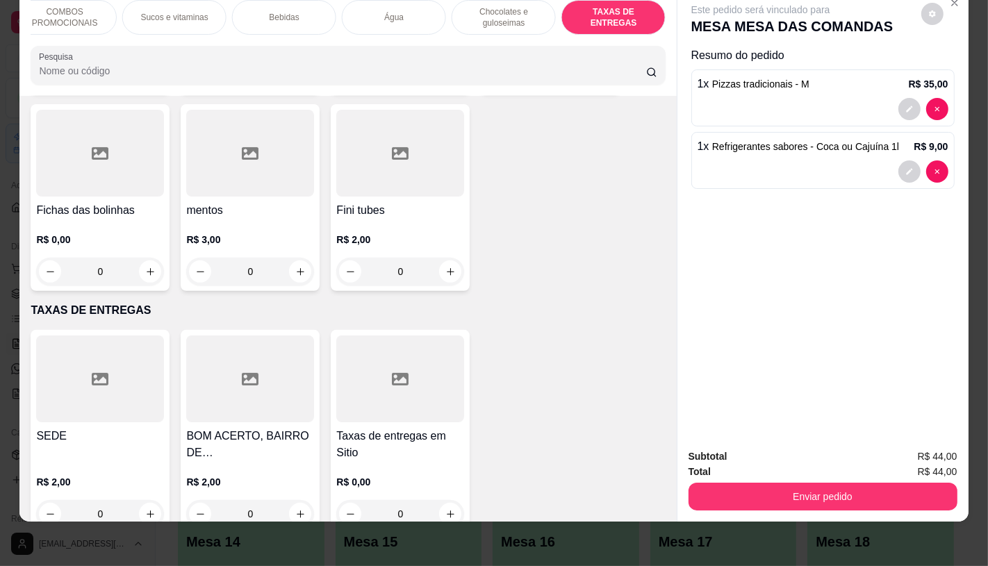
click at [380, 428] on h4 "Taxas de entregas em Sitio" at bounding box center [400, 444] width 128 height 33
click at [106, 345] on div at bounding box center [100, 379] width 128 height 87
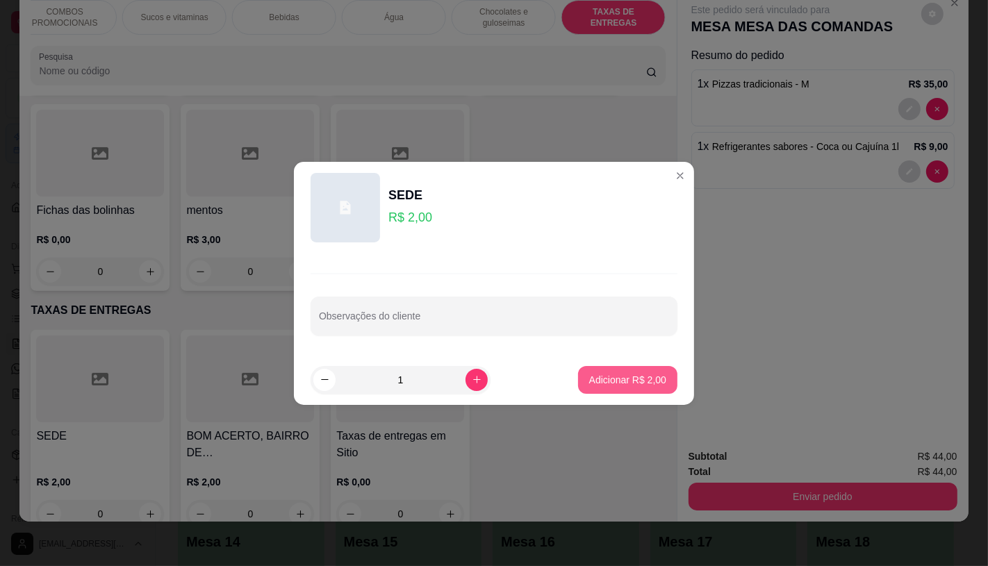
click at [621, 391] on button "Adicionar R$ 2,00" at bounding box center [627, 380] width 99 height 28
type input "1"
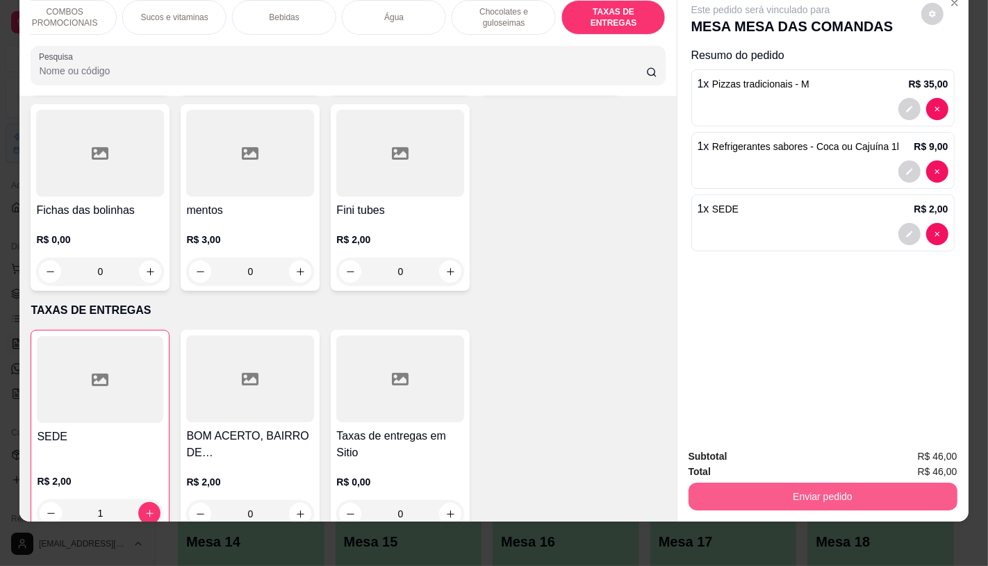
click at [780, 492] on button "Enviar pedido" at bounding box center [823, 497] width 269 height 28
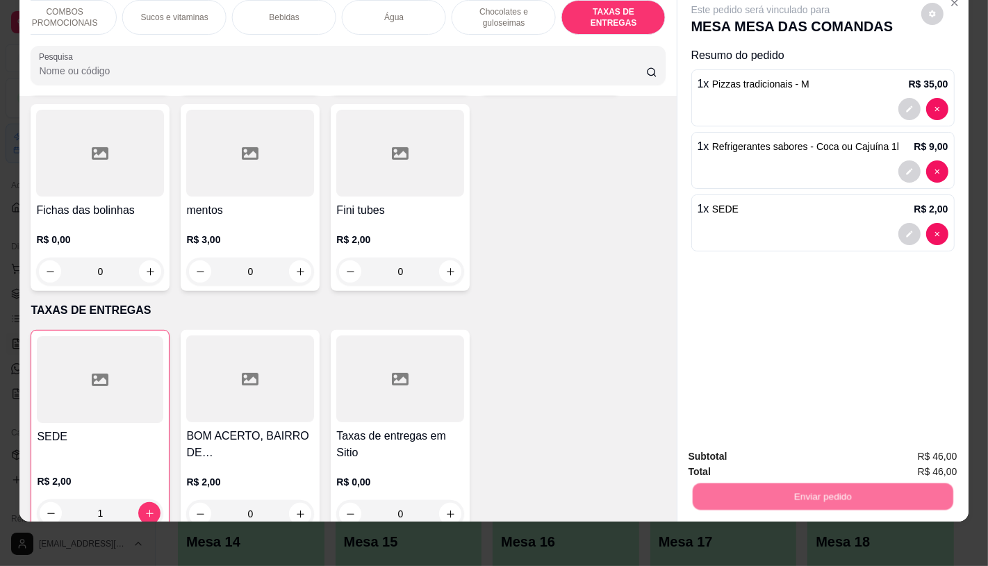
click at [778, 459] on button "Não registrar e enviar pedido" at bounding box center [776, 452] width 140 height 26
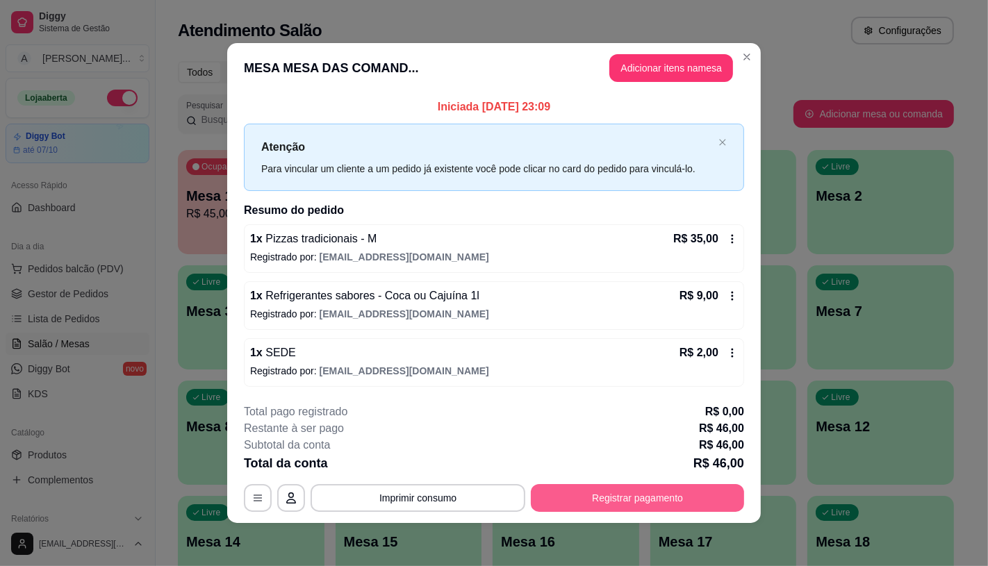
click at [665, 495] on button "Registrar pagamento" at bounding box center [637, 498] width 213 height 28
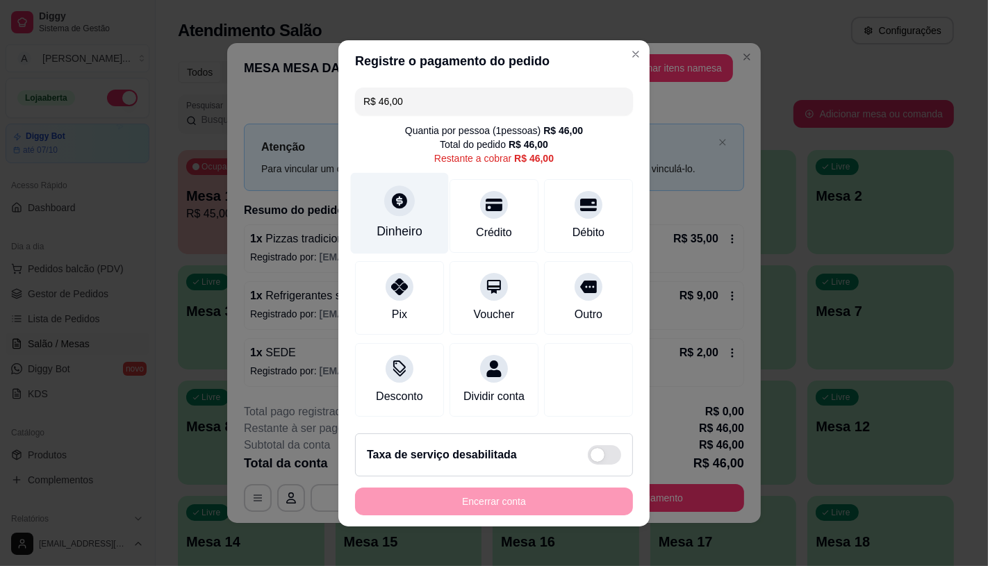
click at [379, 211] on div "Dinheiro" at bounding box center [400, 212] width 98 height 81
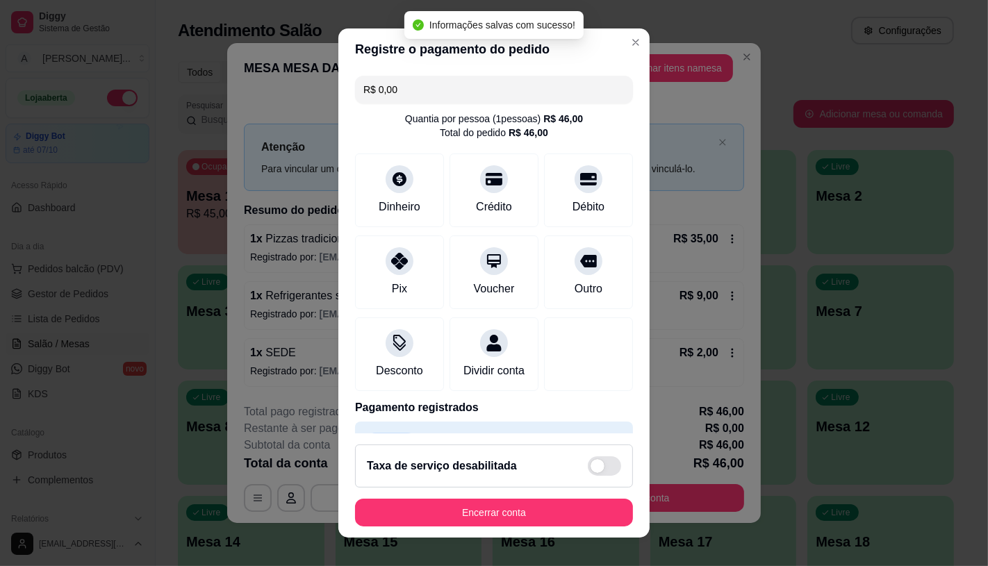
type input "R$ 0,00"
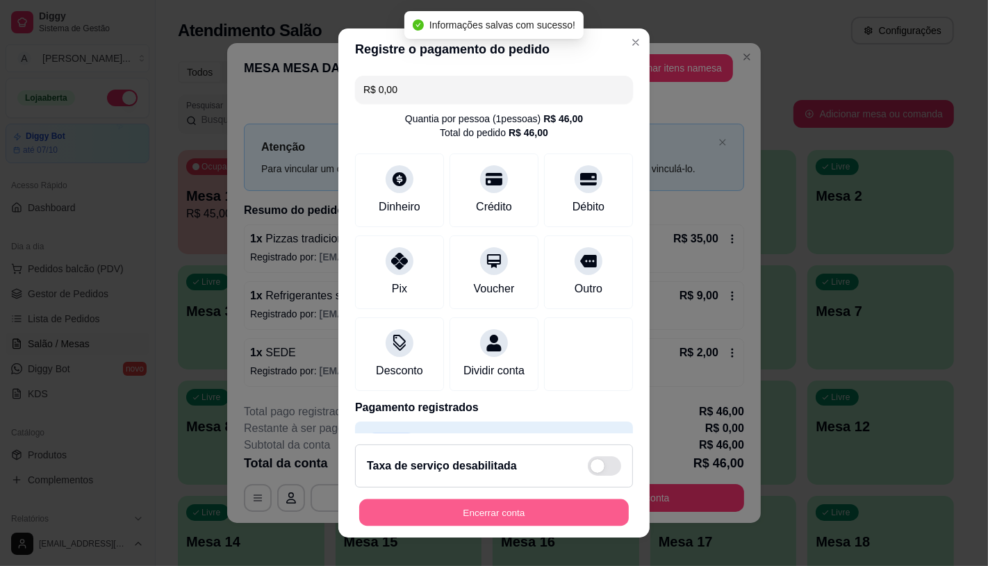
click at [513, 513] on button "Encerrar conta" at bounding box center [494, 513] width 270 height 27
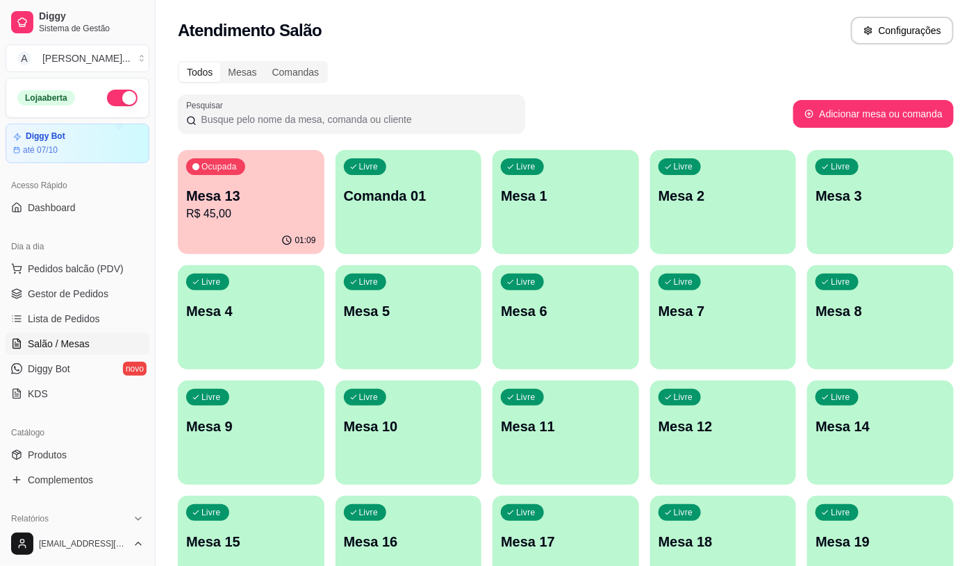
click at [270, 213] on p "R$ 45,00" at bounding box center [251, 214] width 130 height 17
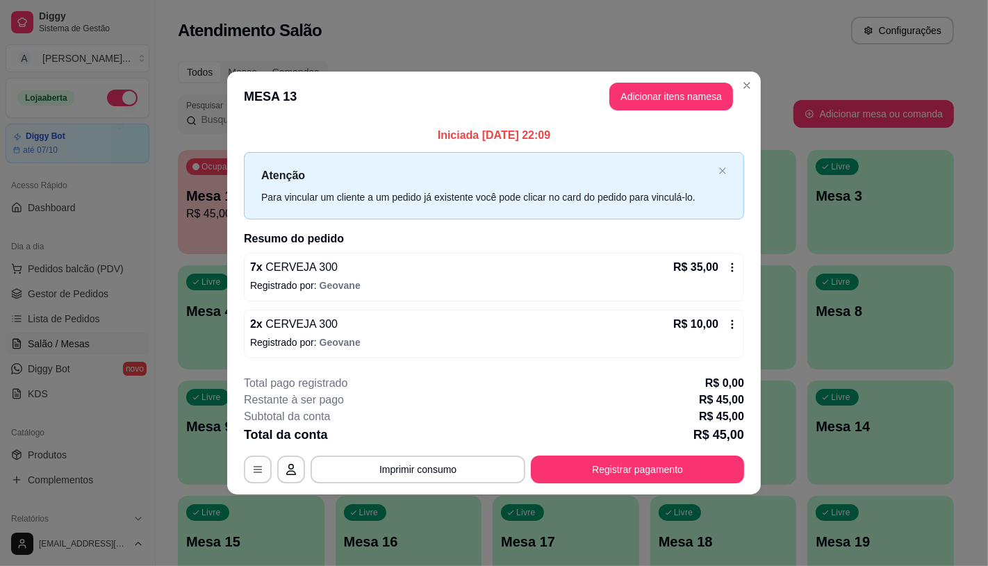
click at [733, 327] on icon at bounding box center [732, 324] width 11 height 11
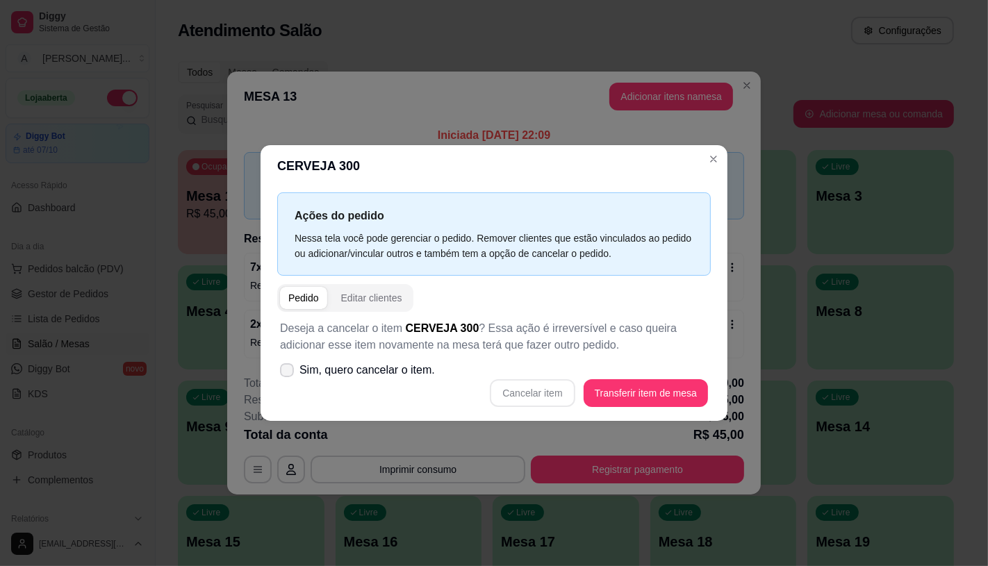
click at [379, 366] on span "Sim, quero cancelar o item." at bounding box center [368, 370] width 136 height 17
click at [288, 372] on input "Sim, quero cancelar o item." at bounding box center [283, 376] width 9 height 9
checkbox input "true"
click at [516, 395] on button "Cancelar item" at bounding box center [532, 393] width 85 height 28
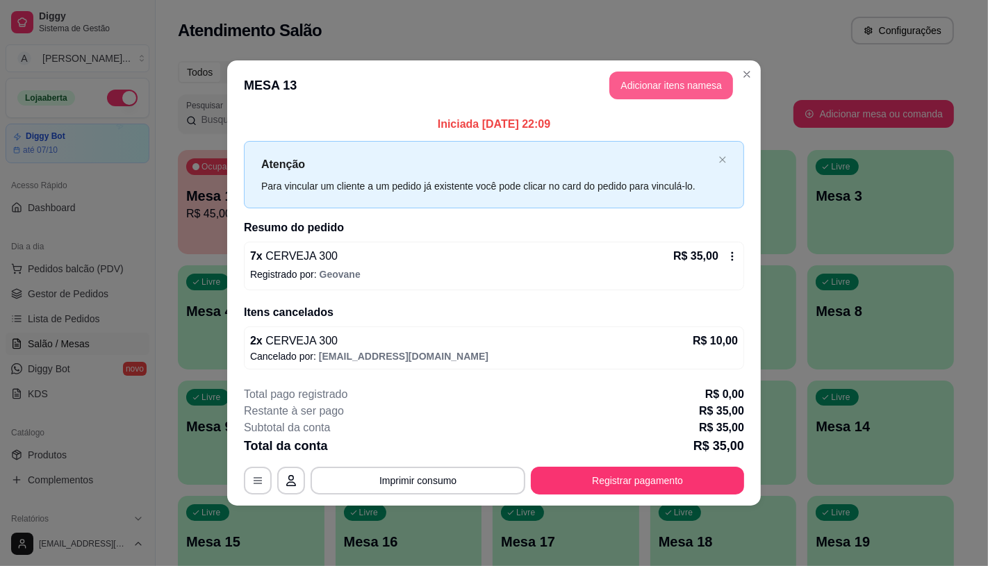
click at [693, 82] on button "Adicionar itens na mesa" at bounding box center [671, 86] width 124 height 28
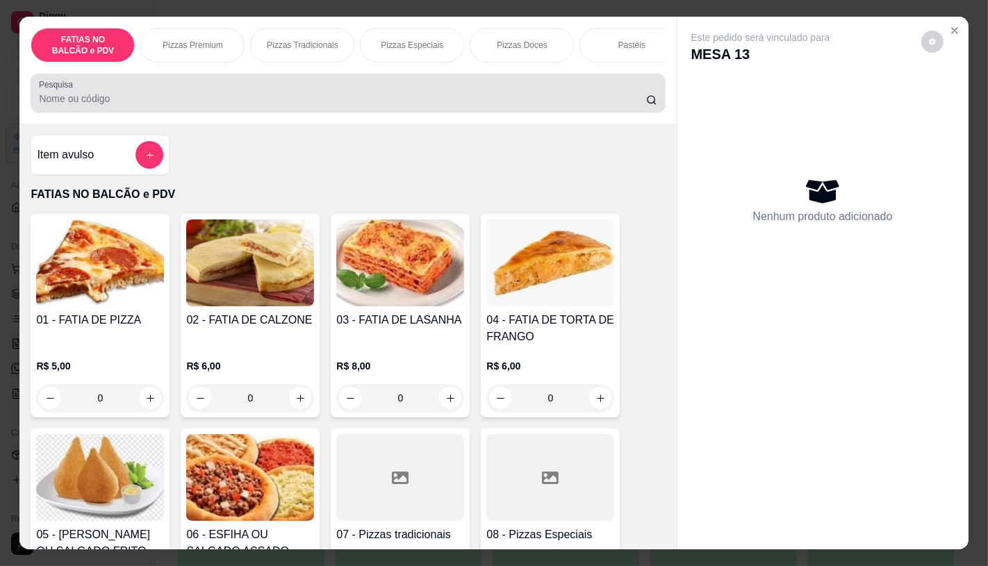
click at [227, 103] on input "Pesquisa" at bounding box center [342, 99] width 607 height 14
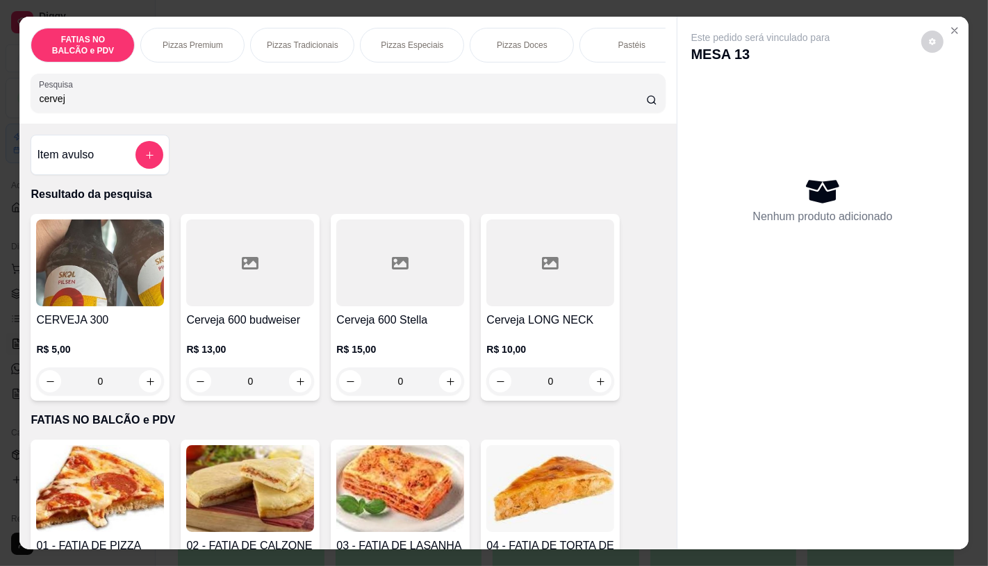
type input "cervej"
click at [57, 329] on h4 "CERVEJA 300" at bounding box center [100, 320] width 128 height 17
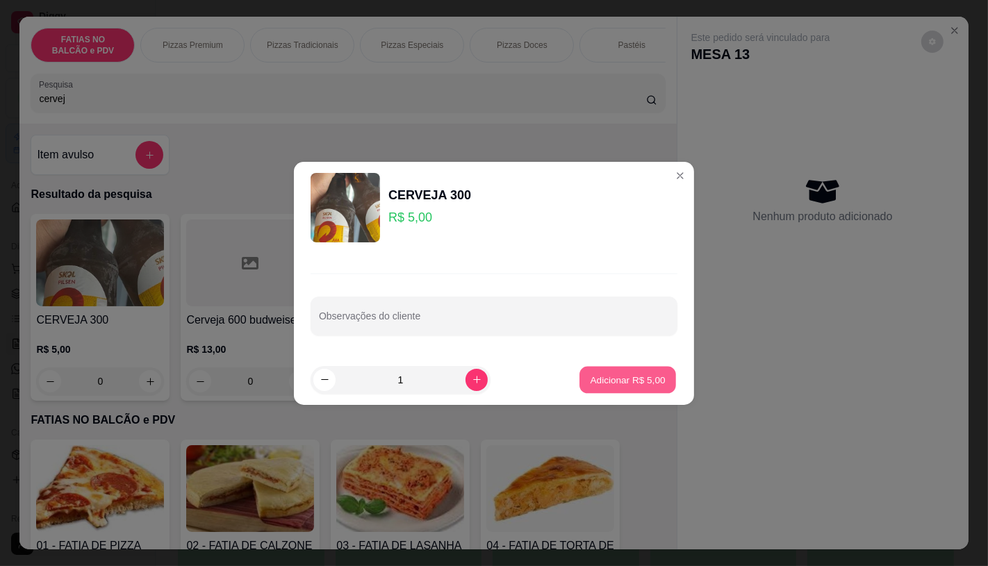
click at [649, 379] on p "Adicionar R$ 5,00" at bounding box center [627, 379] width 75 height 13
type input "1"
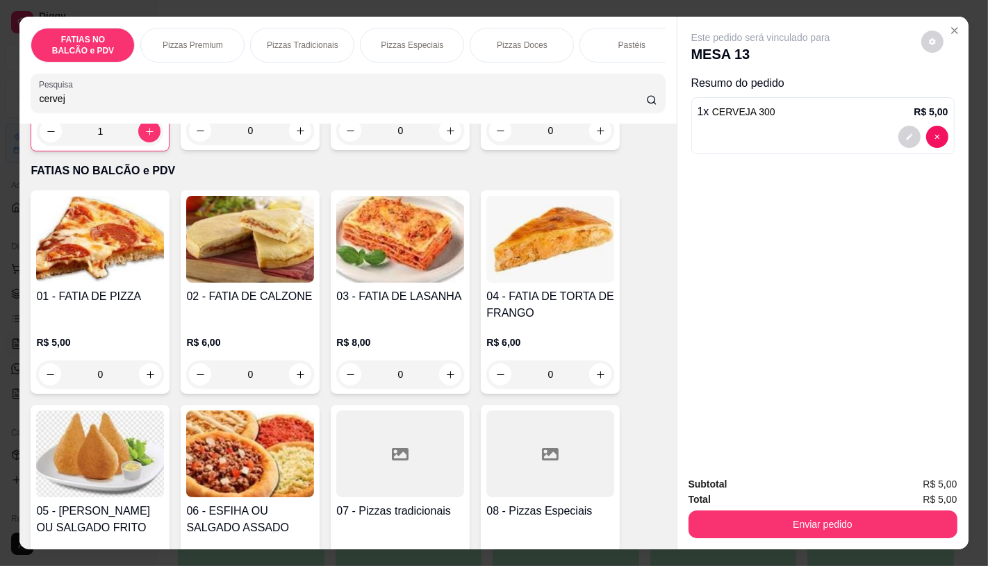
scroll to position [309, 0]
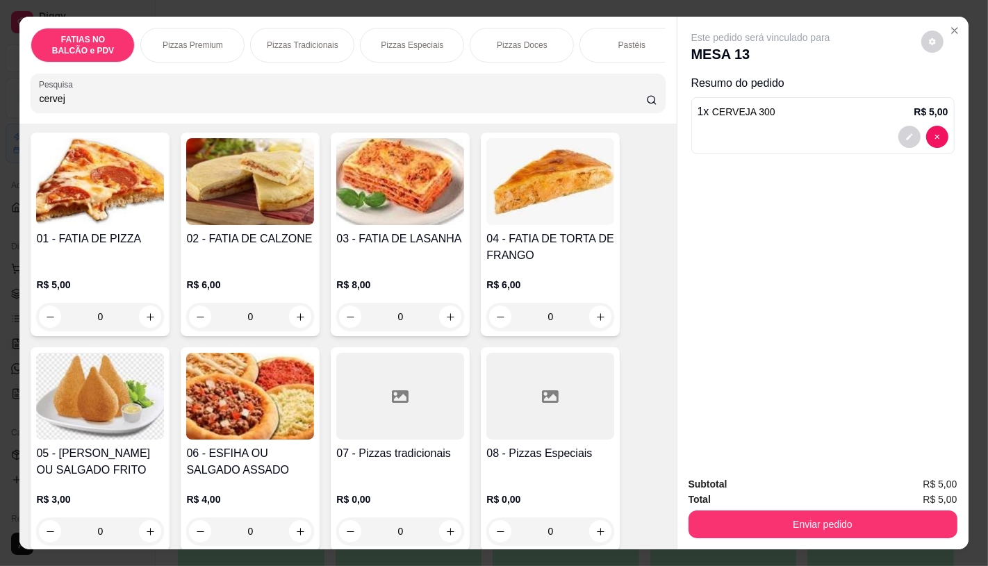
click at [87, 414] on img at bounding box center [100, 396] width 128 height 87
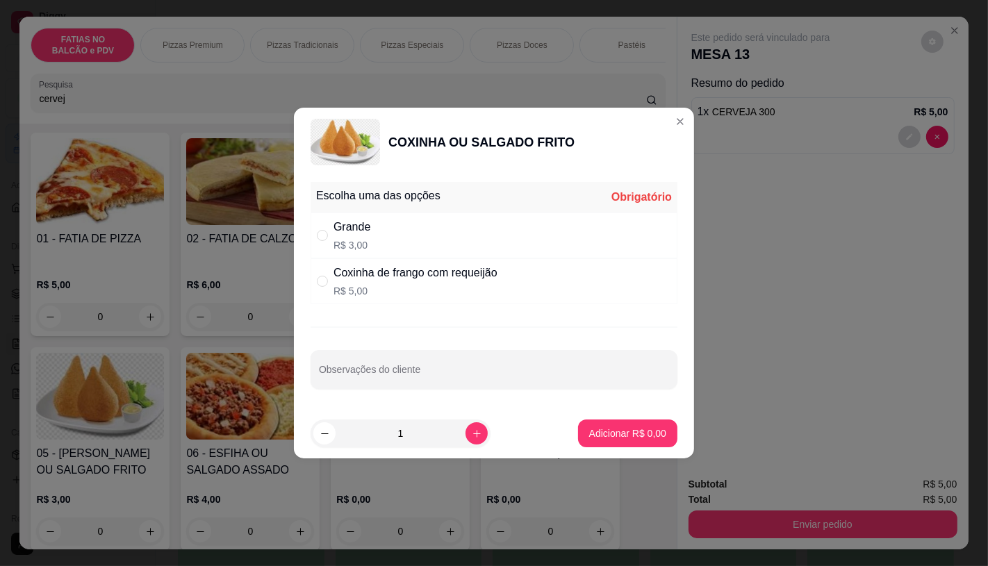
click at [343, 224] on div "Grande" at bounding box center [352, 227] width 37 height 17
radio input "true"
click at [624, 439] on p "Adicionar R$ 3,00" at bounding box center [627, 434] width 77 height 14
type input "1"
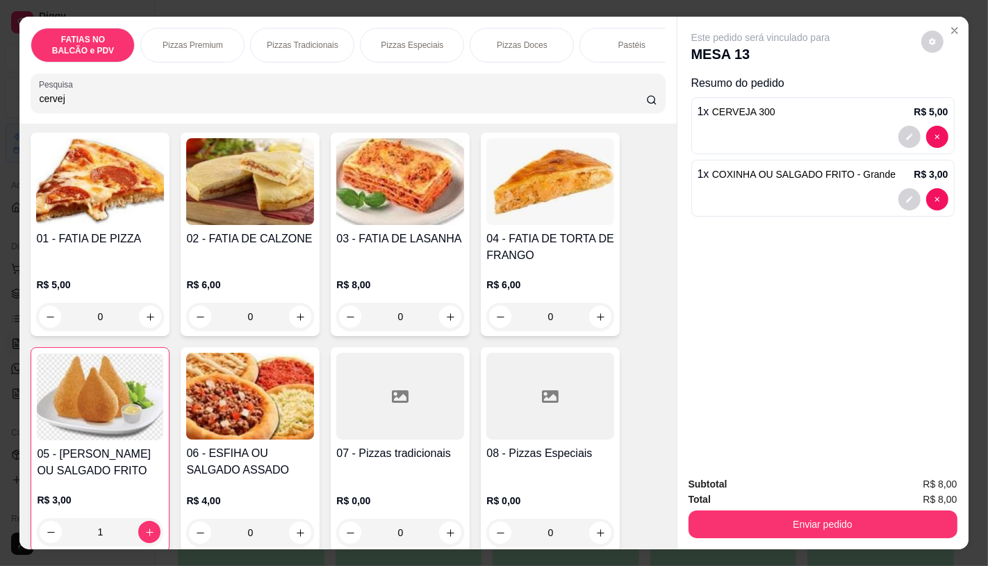
click at [795, 536] on div "Subtotal R$ 8,00 Total R$ 8,00 Enviar pedido" at bounding box center [823, 508] width 291 height 84
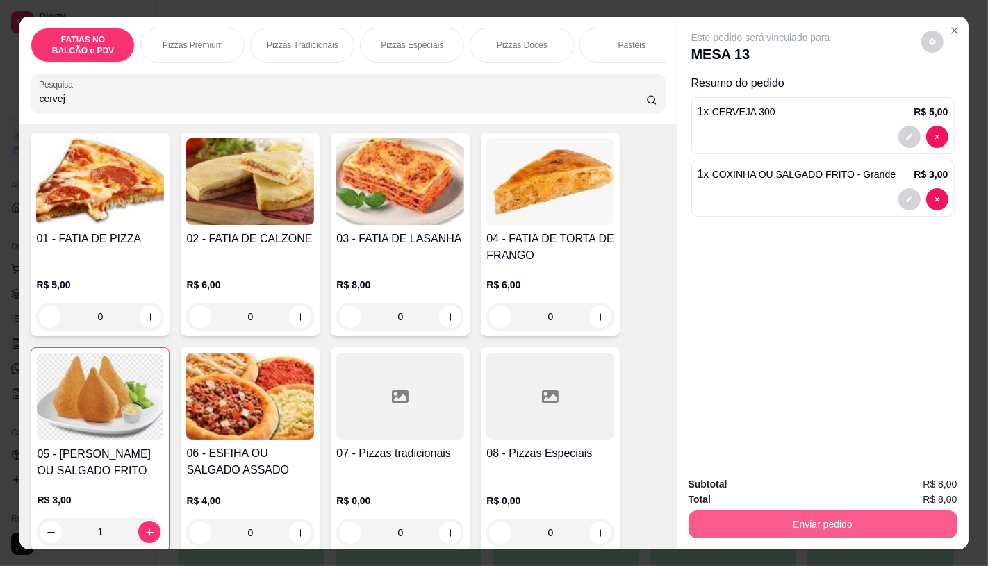
click at [772, 511] on button "Enviar pedido" at bounding box center [823, 525] width 269 height 28
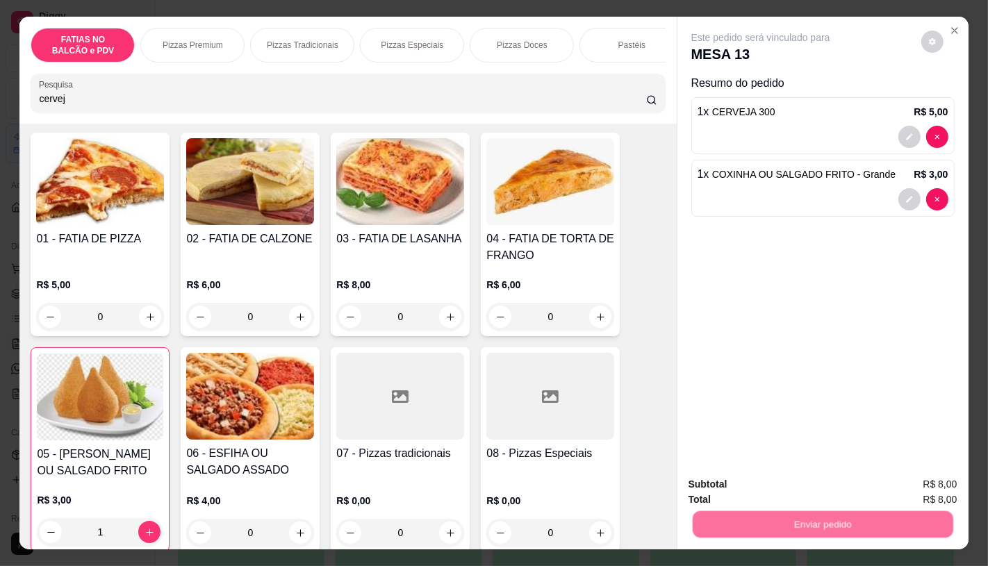
click at [735, 477] on div "Não registrar e enviar pedido Sim, quero registrar" at bounding box center [817, 488] width 238 height 22
click at [742, 493] on button "Não registrar e enviar pedido" at bounding box center [776, 485] width 140 height 26
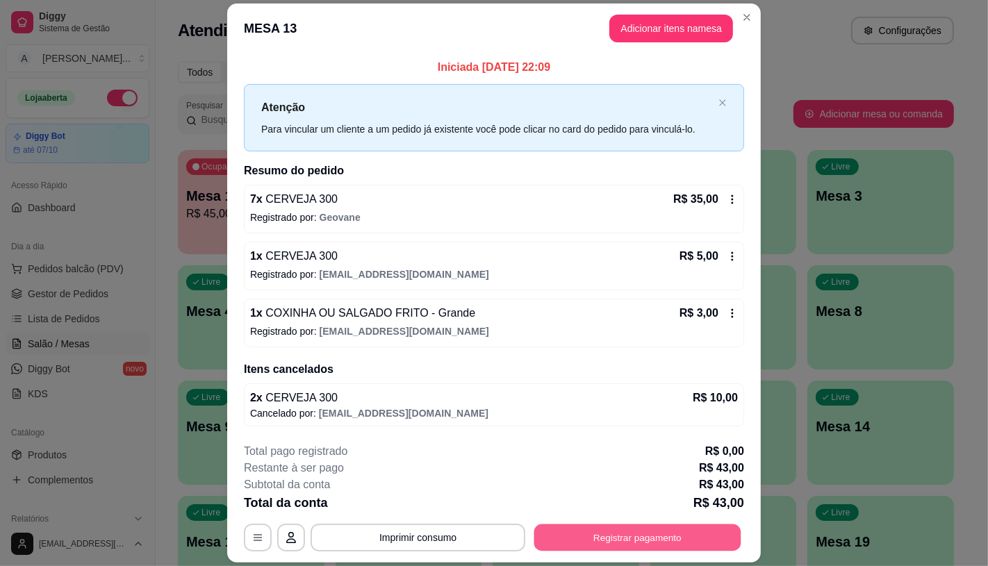
click at [537, 539] on button "Registrar pagamento" at bounding box center [637, 538] width 207 height 27
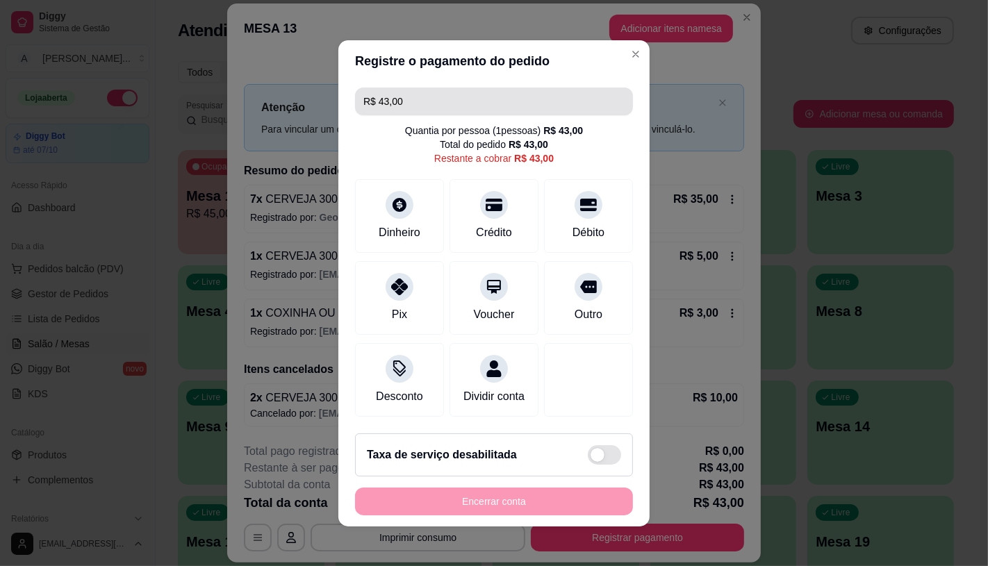
drag, startPoint x: 412, startPoint y: 107, endPoint x: 316, endPoint y: 99, distance: 97.0
click at [321, 99] on div "Registre o pagamento do pedido R$ 43,00 Quantia por pessoa ( 1 pessoas) R$ 43,0…" at bounding box center [494, 283] width 988 height 566
click at [259, 97] on div "Registre o pagamento do pedido R$ 43,00 Quantia por pessoa ( 1 pessoas) R$ 43,0…" at bounding box center [494, 283] width 988 height 566
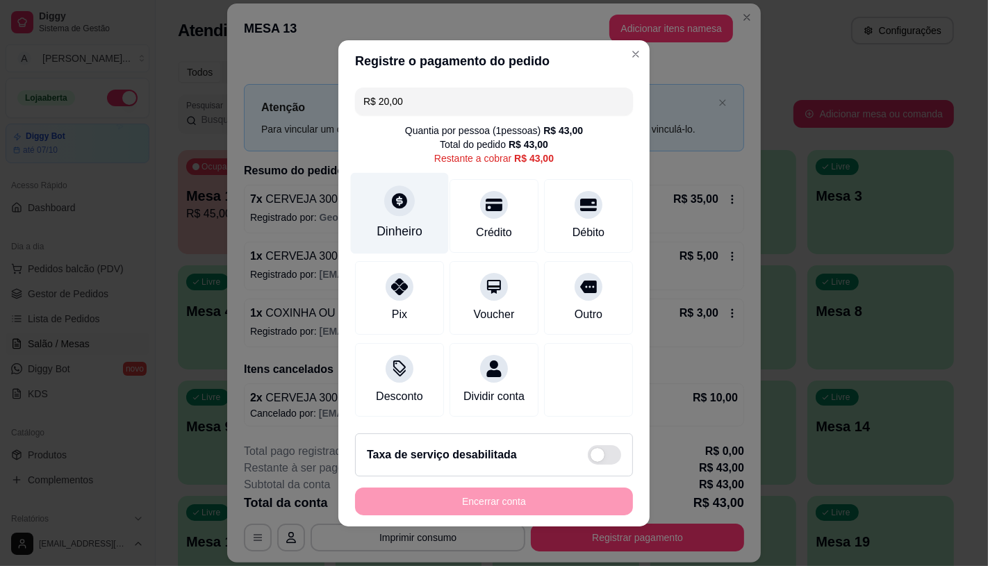
click at [367, 193] on div "Dinheiro" at bounding box center [400, 212] width 98 height 81
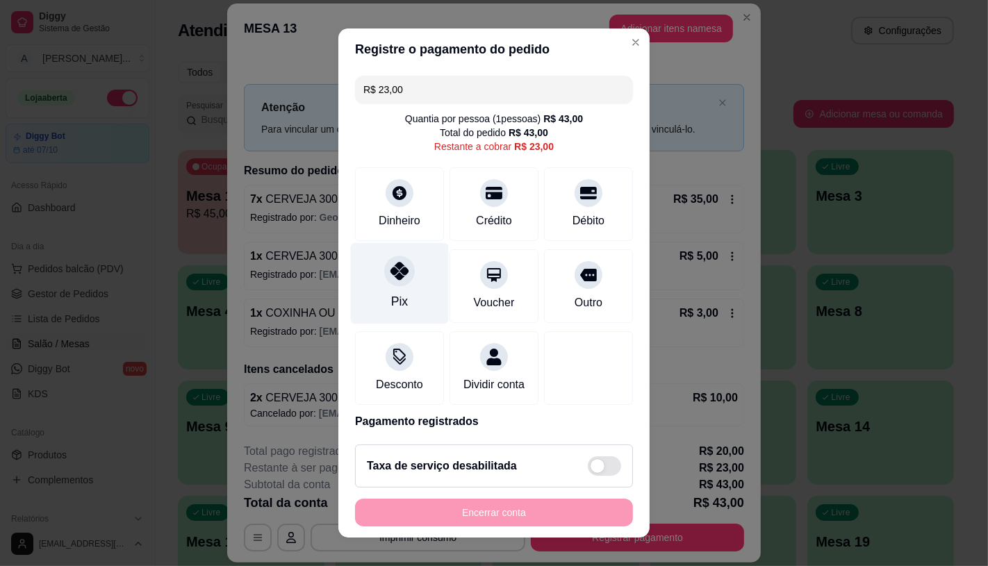
click at [409, 270] on div "Pix" at bounding box center [400, 283] width 98 height 81
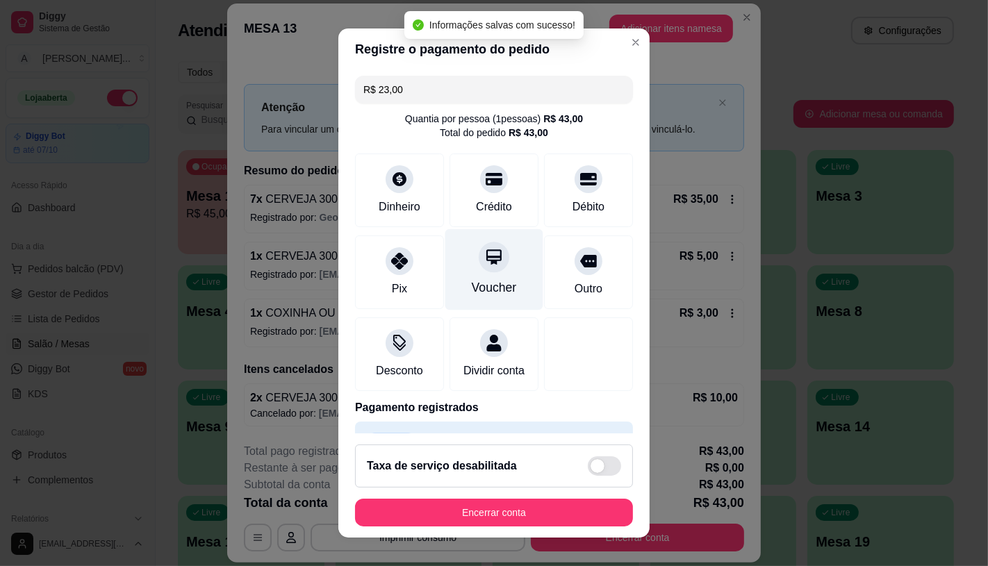
type input "R$ 0,00"
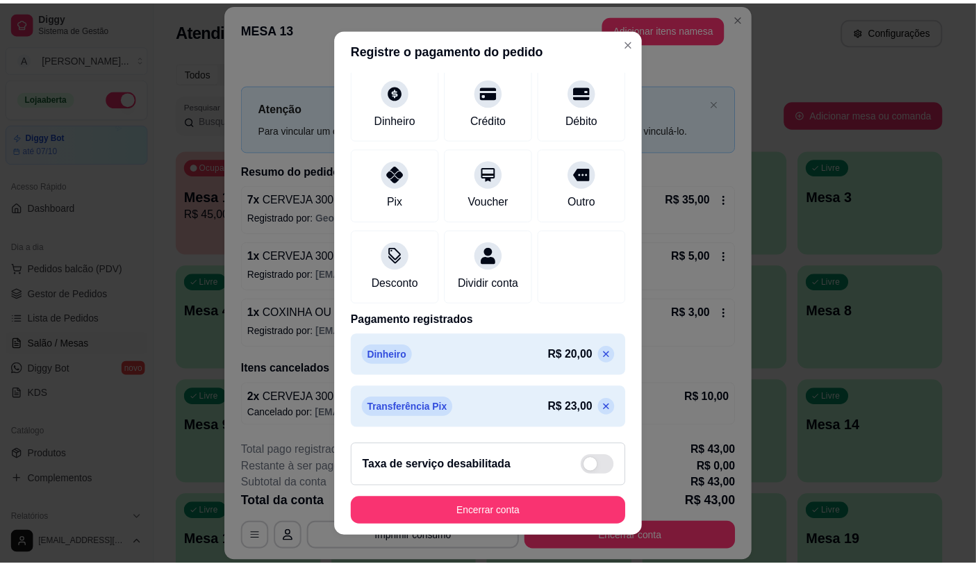
scroll to position [105, 0]
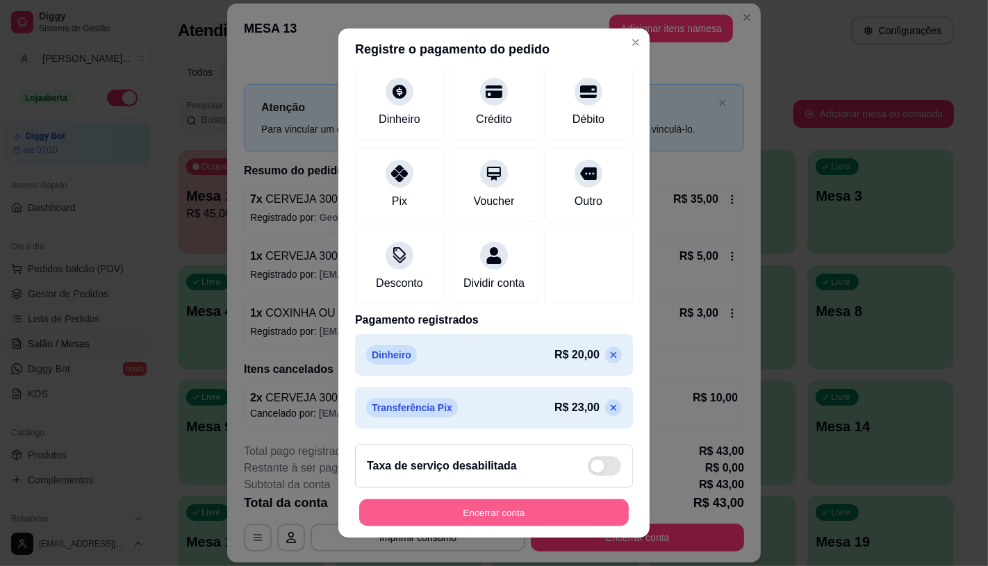
click at [537, 505] on button "Encerrar conta" at bounding box center [494, 513] width 270 height 27
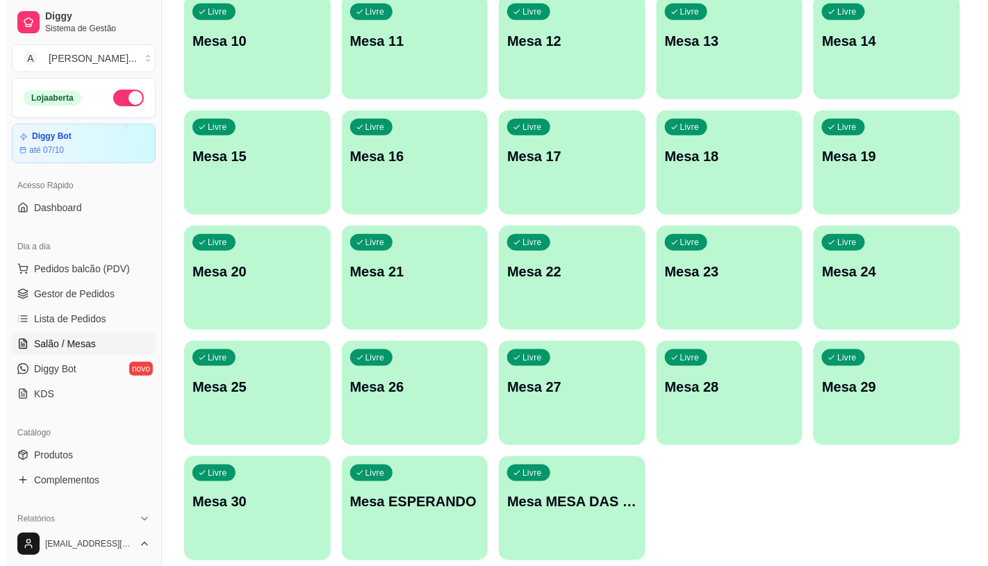
scroll to position [436, 0]
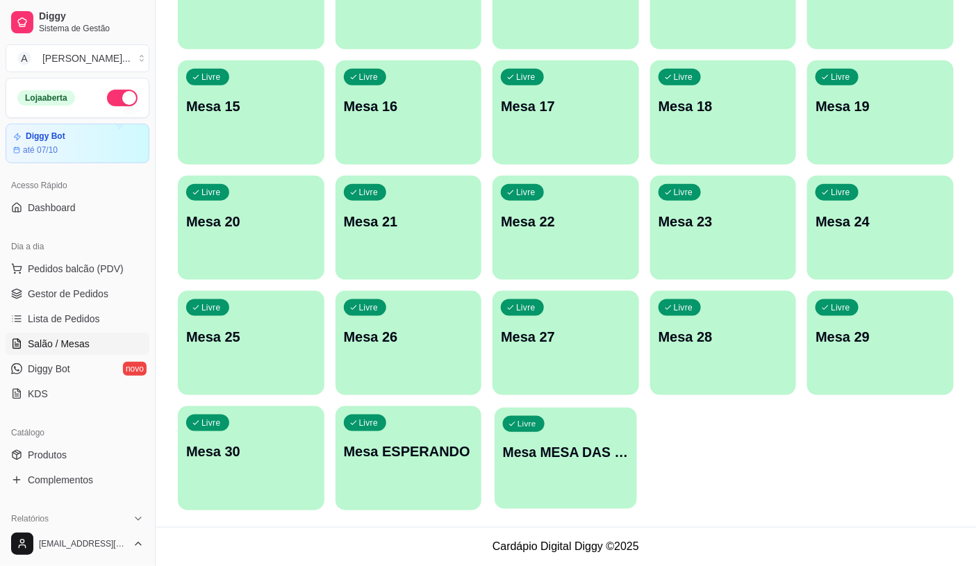
click at [599, 427] on div "Livre Mesa MESA DAS COMANDAS" at bounding box center [566, 450] width 142 height 85
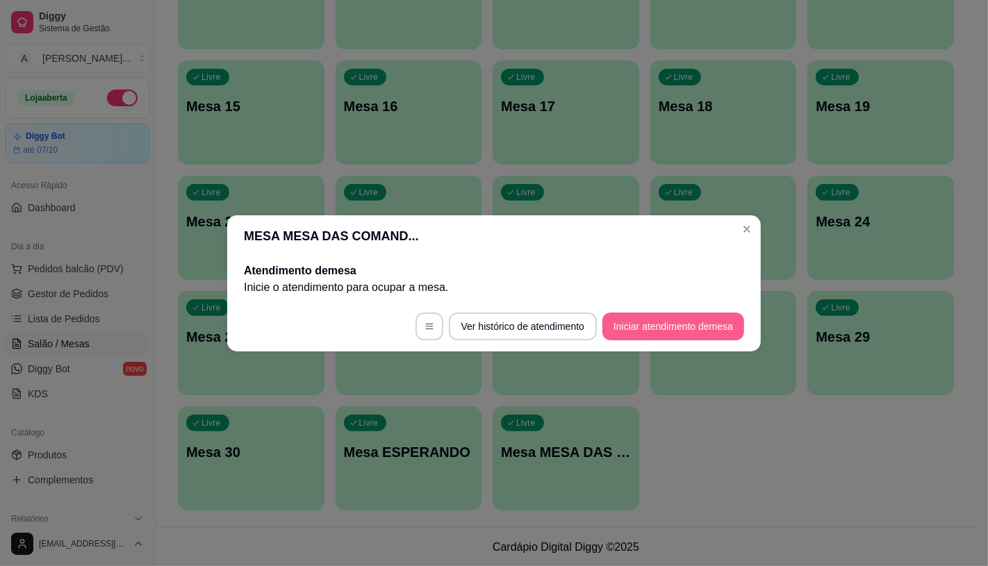
click at [710, 334] on button "Iniciar atendimento de mesa" at bounding box center [674, 327] width 142 height 28
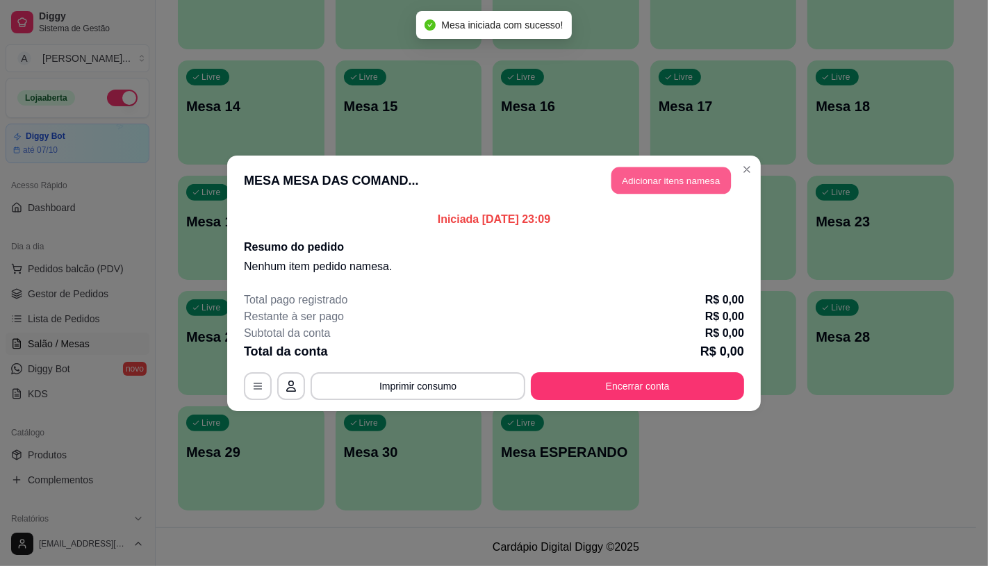
click at [660, 175] on button "Adicionar itens na mesa" at bounding box center [672, 180] width 120 height 27
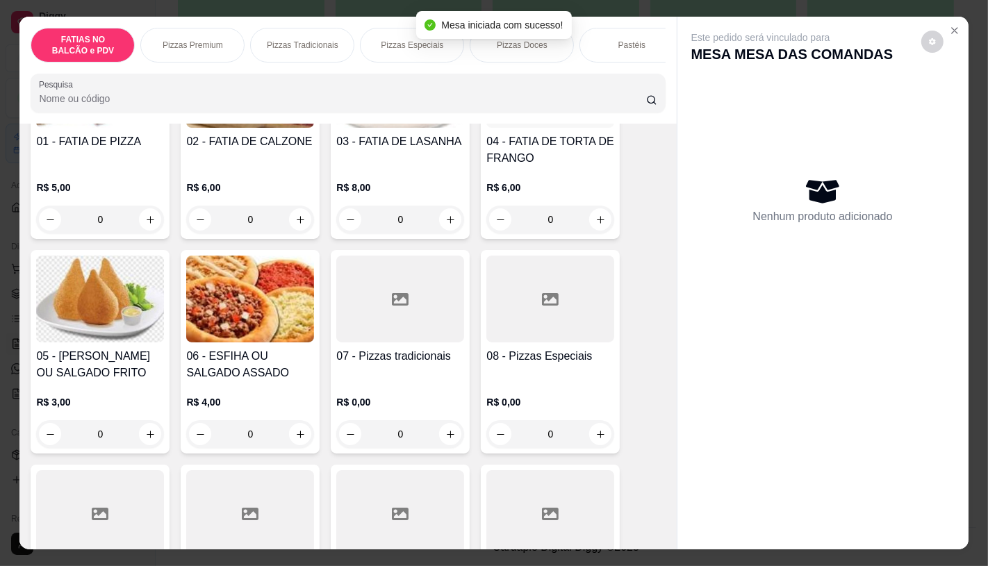
scroll to position [309, 0]
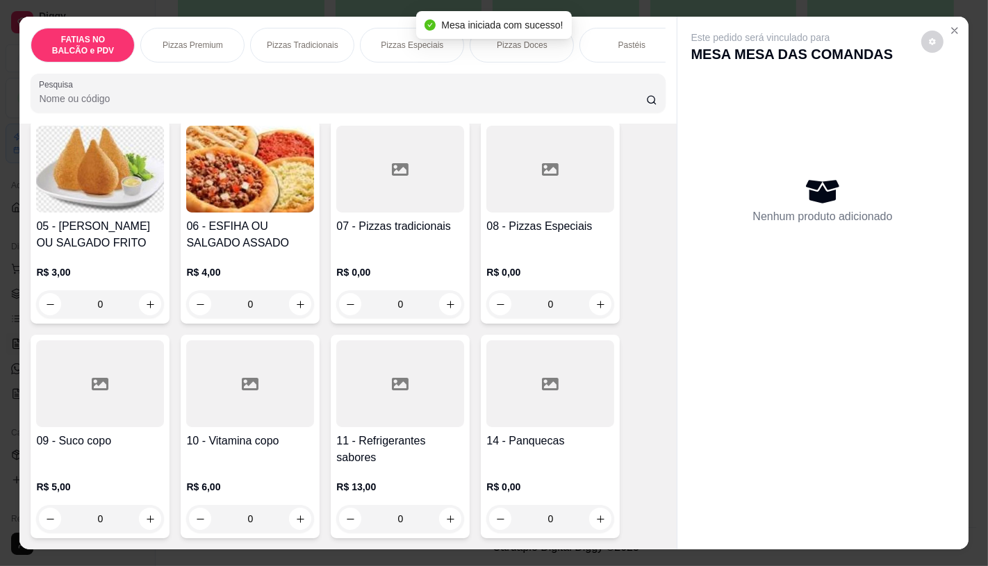
click at [384, 401] on div at bounding box center [400, 384] width 128 height 87
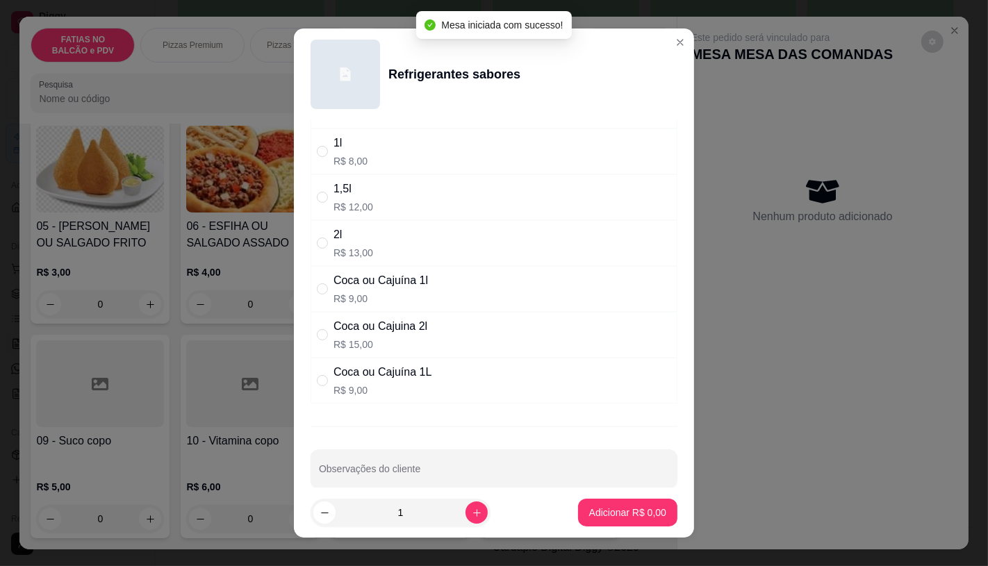
scroll to position [186, 0]
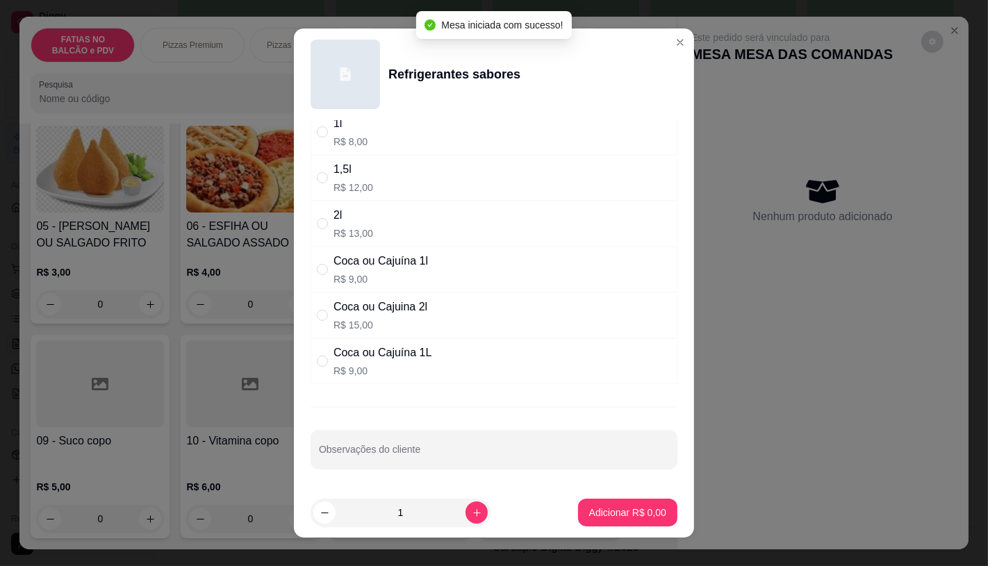
click at [368, 325] on p "R$ 15,00" at bounding box center [381, 325] width 94 height 14
radio input "true"
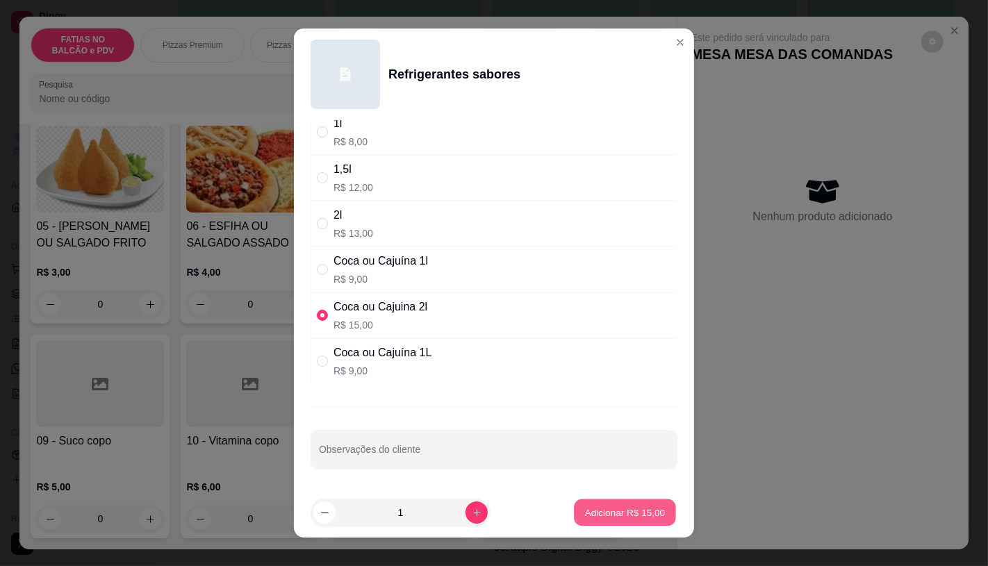
click at [612, 516] on p "Adicionar R$ 15,00" at bounding box center [625, 513] width 81 height 13
type input "1"
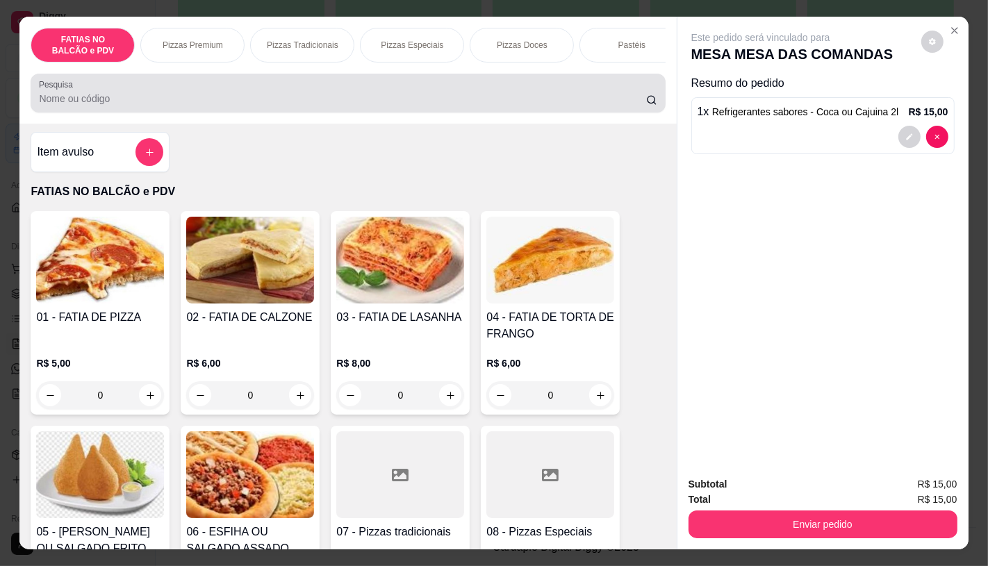
scroll to position [0, 0]
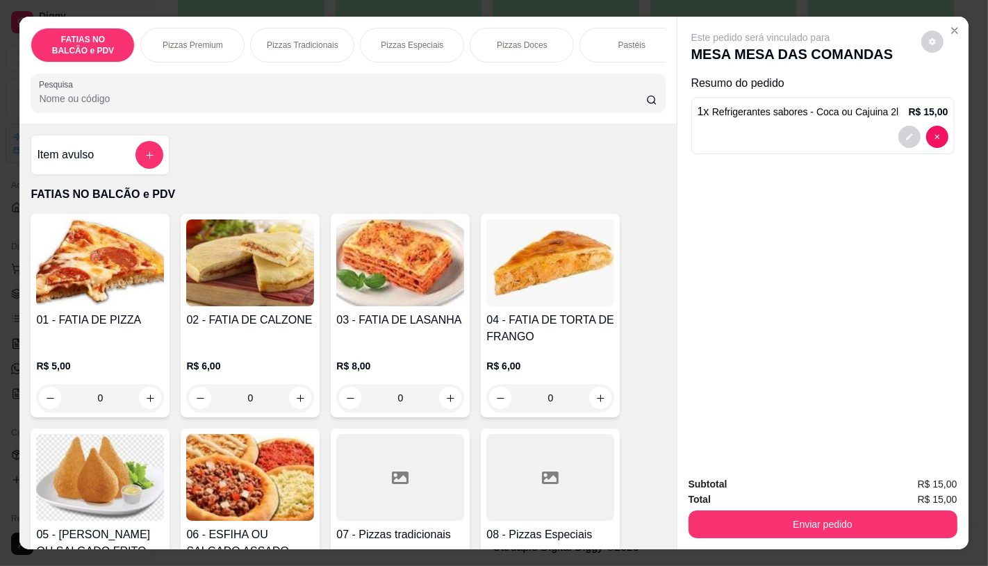
click at [181, 40] on p "Pizzas Premium" at bounding box center [193, 45] width 60 height 11
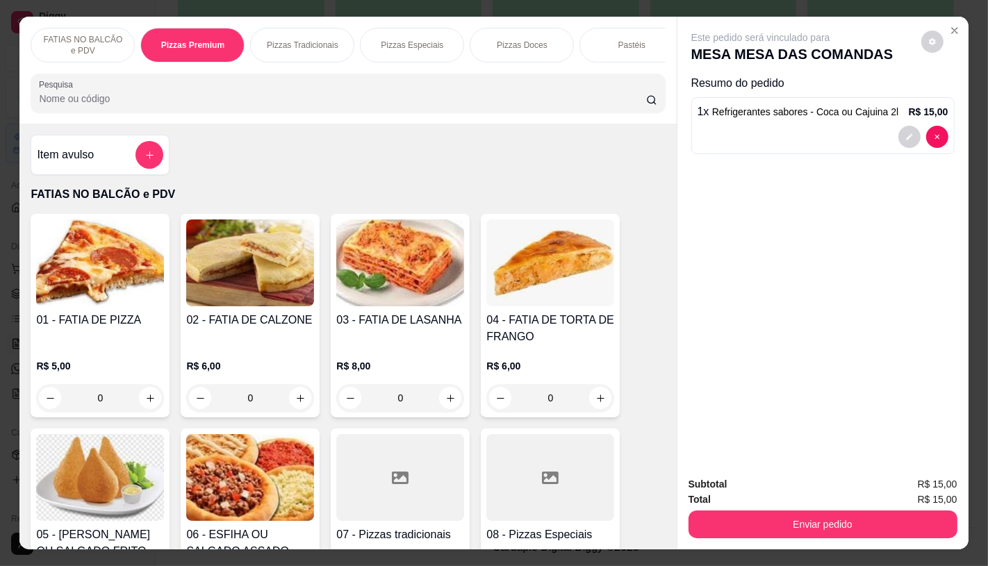
scroll to position [33, 0]
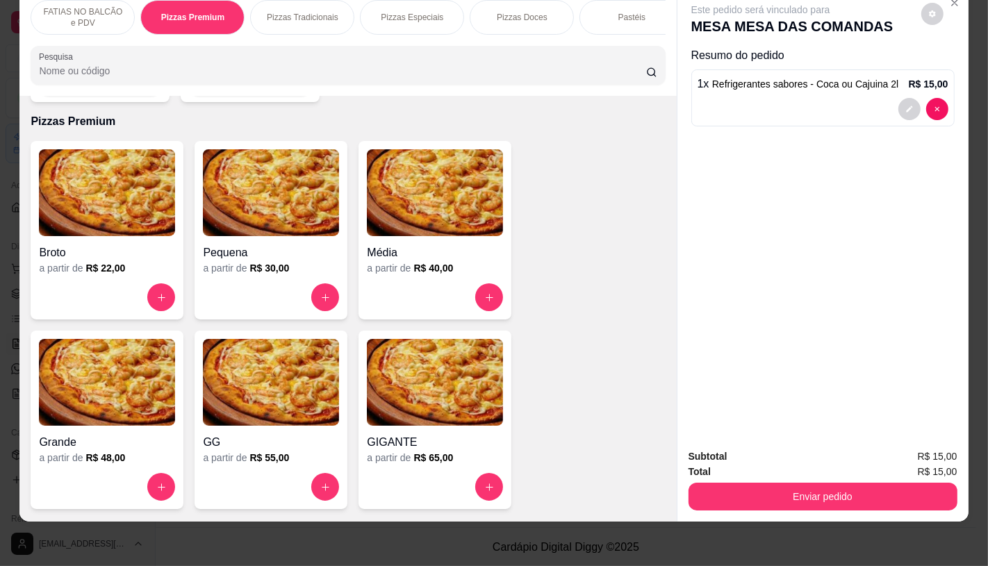
click at [408, 378] on img at bounding box center [435, 382] width 136 height 87
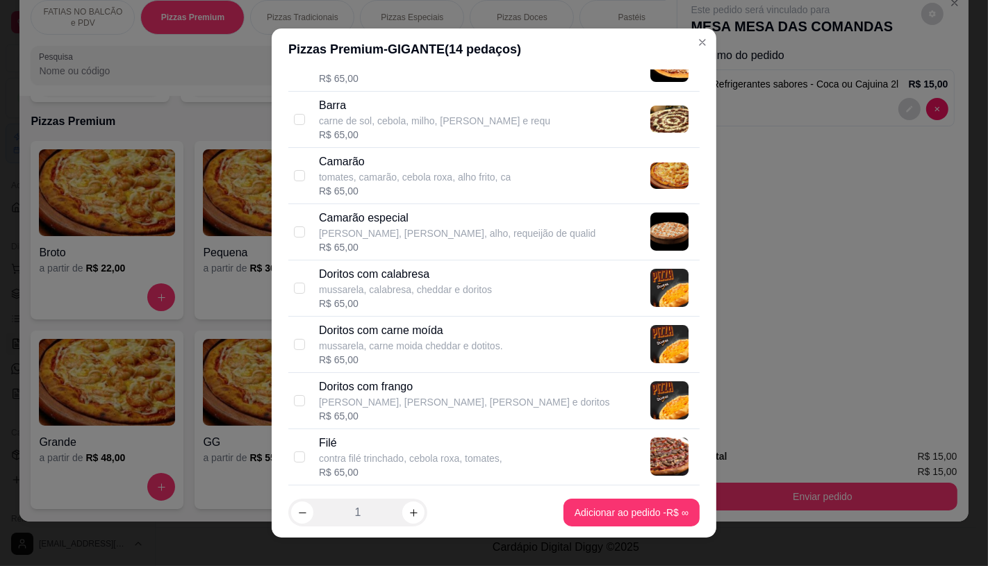
scroll to position [386, 0]
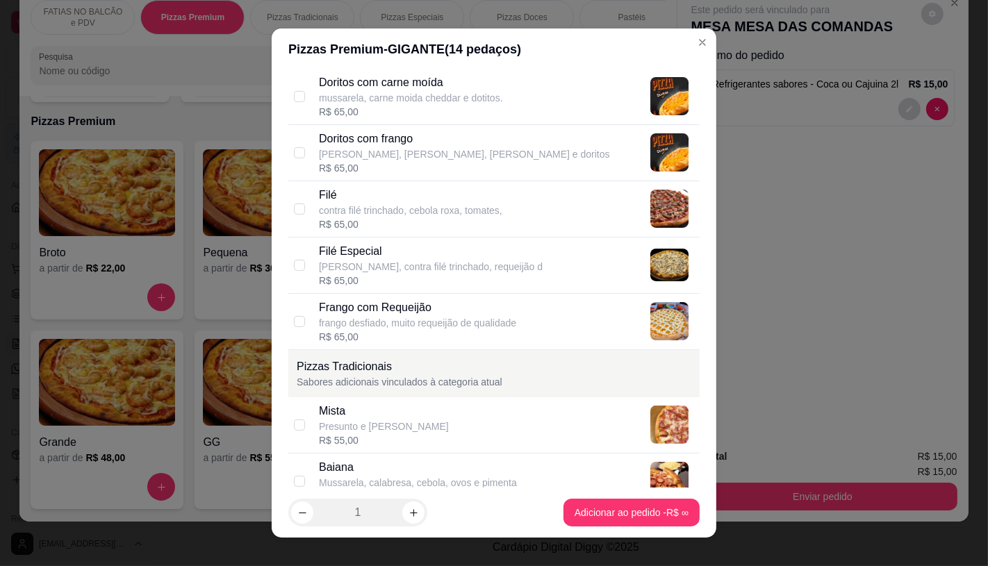
click at [342, 212] on p "contra filé trinchado, cebola roxa, tomates," at bounding box center [410, 211] width 183 height 14
checkbox input "true"
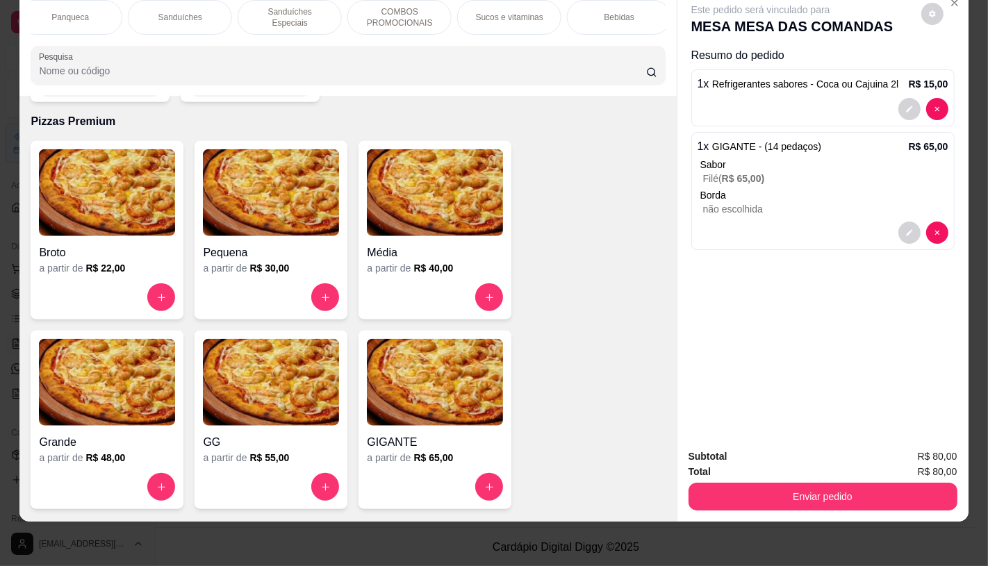
scroll to position [0, 1446]
click at [637, 6] on p "TAXAS DE ENTREGAS" at bounding box center [613, 17] width 81 height 22
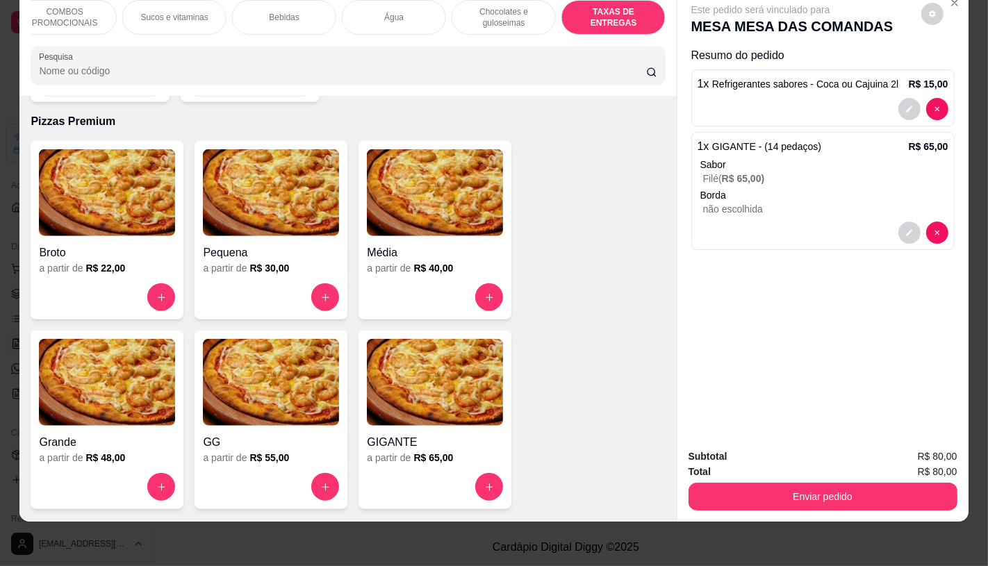
scroll to position [9295, 0]
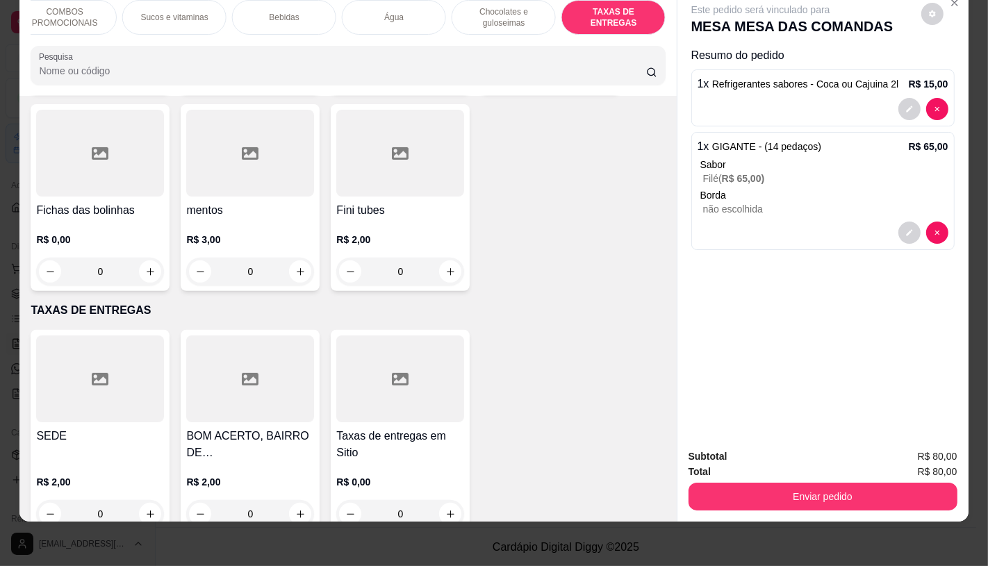
click at [272, 344] on div at bounding box center [250, 379] width 128 height 87
click at [112, 364] on div at bounding box center [100, 379] width 128 height 87
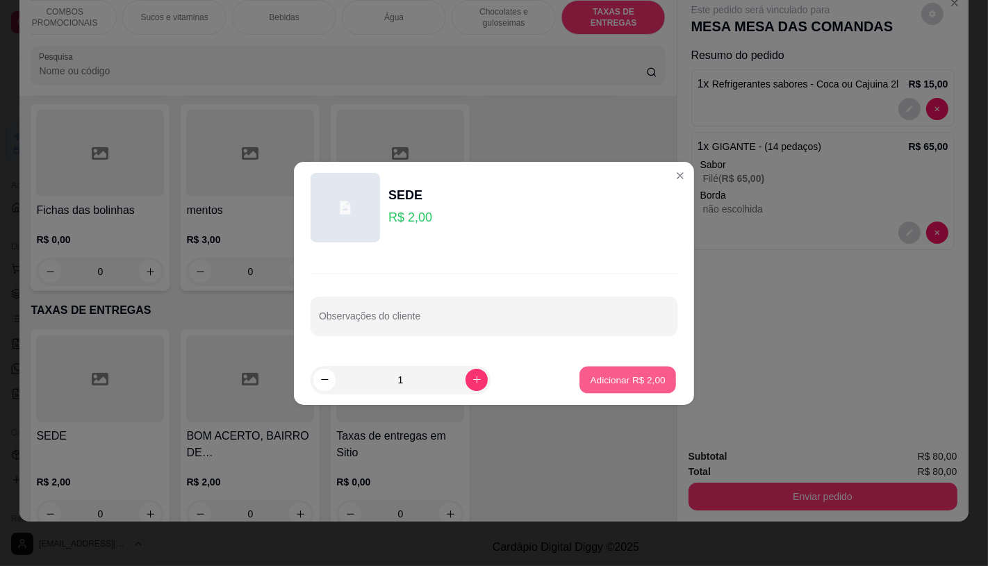
click at [621, 382] on p "Adicionar R$ 2,00" at bounding box center [627, 379] width 75 height 13
type input "1"
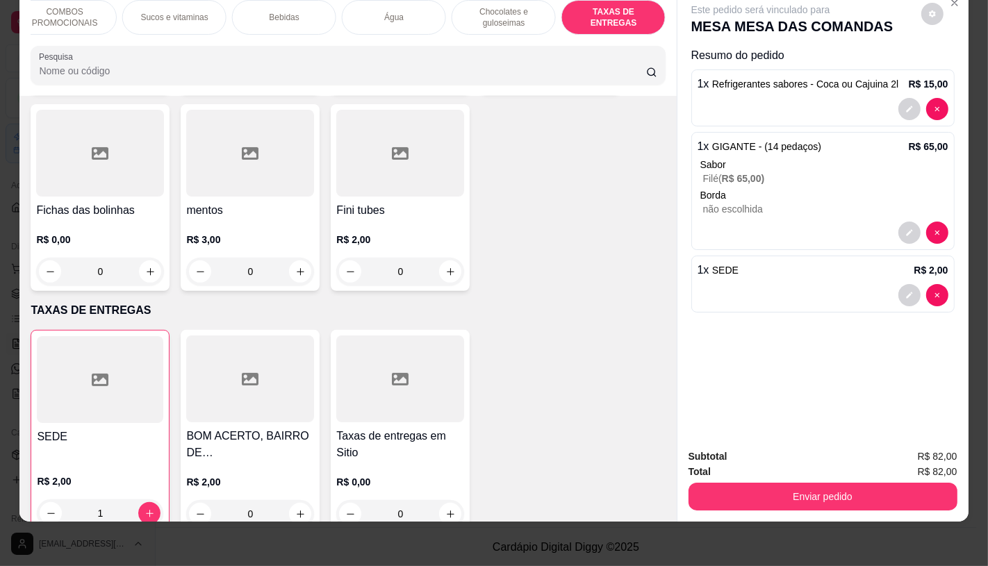
click at [761, 497] on button "Enviar pedido" at bounding box center [823, 497] width 269 height 28
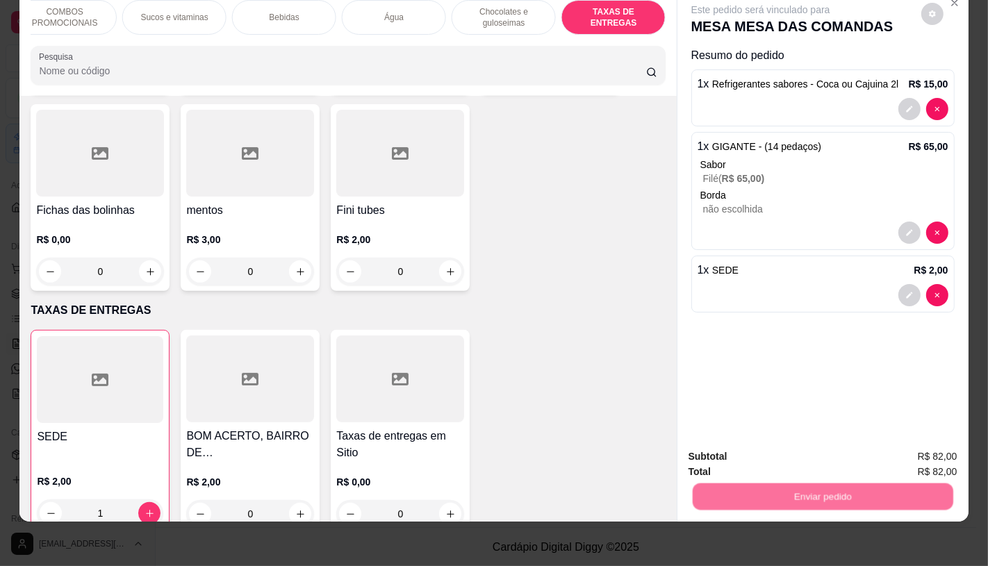
click at [762, 459] on button "Não registrar e enviar pedido" at bounding box center [776, 452] width 145 height 26
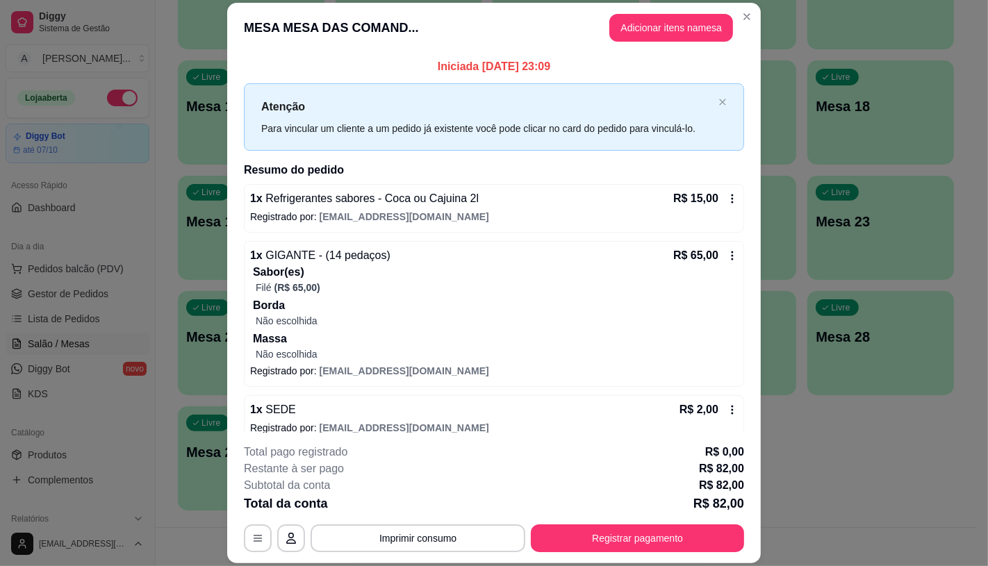
click at [700, 557] on footer "**********" at bounding box center [494, 498] width 534 height 131
click at [696, 552] on footer "**********" at bounding box center [494, 498] width 534 height 131
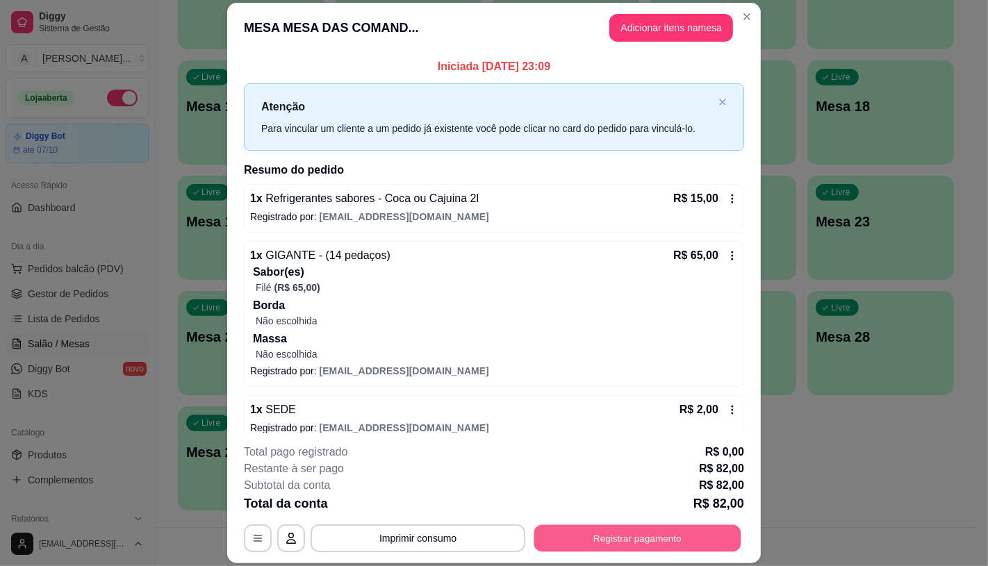
click at [572, 528] on button "Registrar pagamento" at bounding box center [637, 538] width 207 height 27
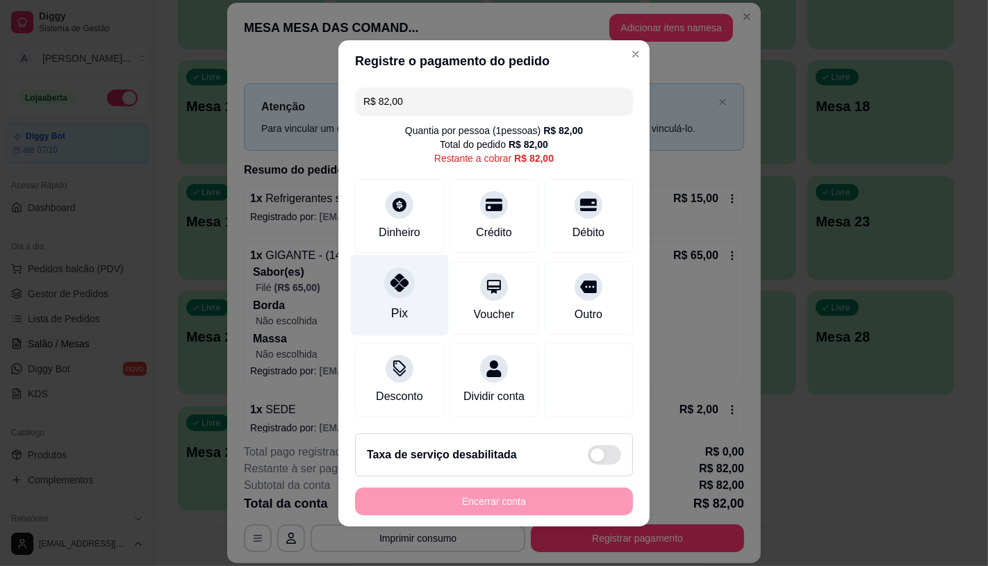
click at [369, 268] on div "Pix" at bounding box center [400, 294] width 98 height 81
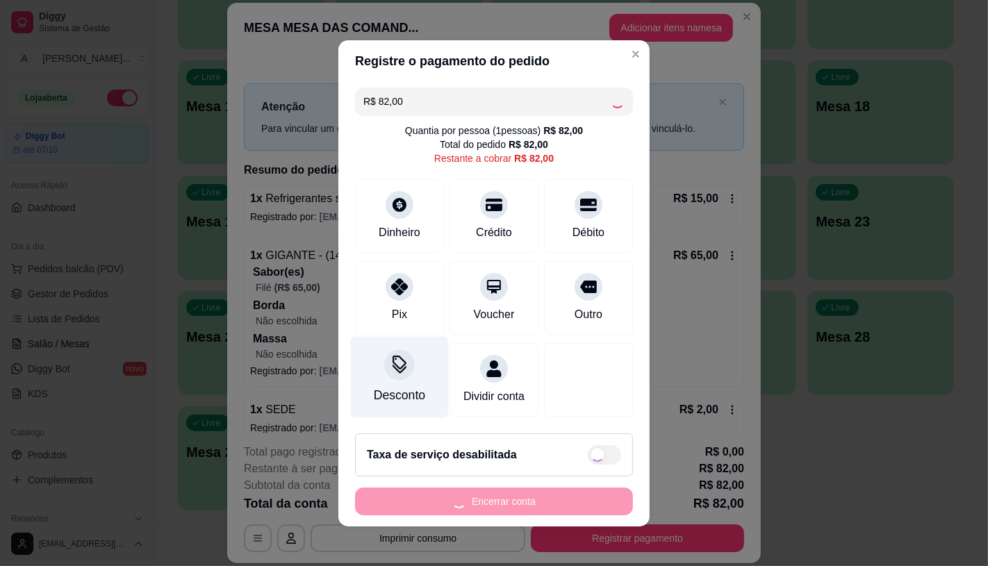
type input "R$ 0,00"
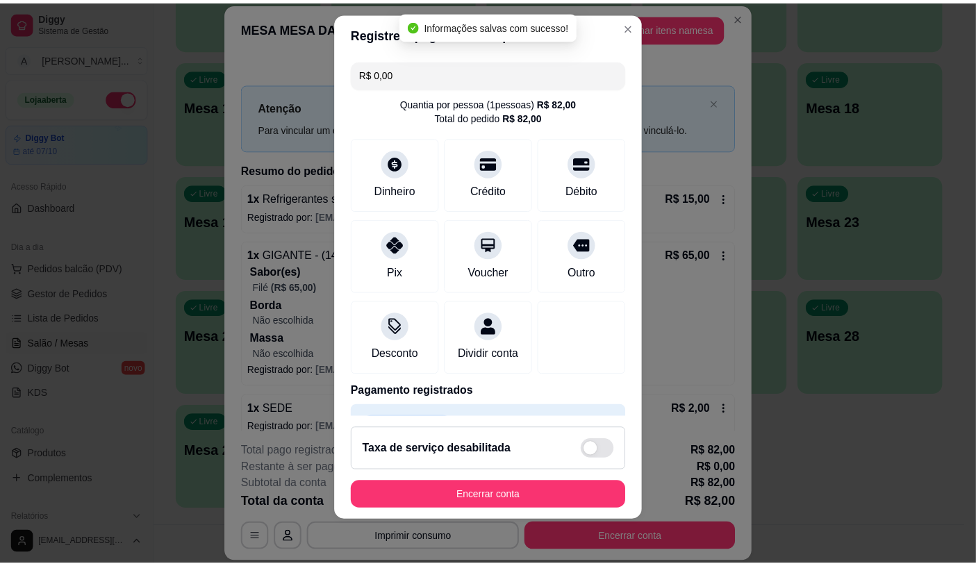
scroll to position [51, 0]
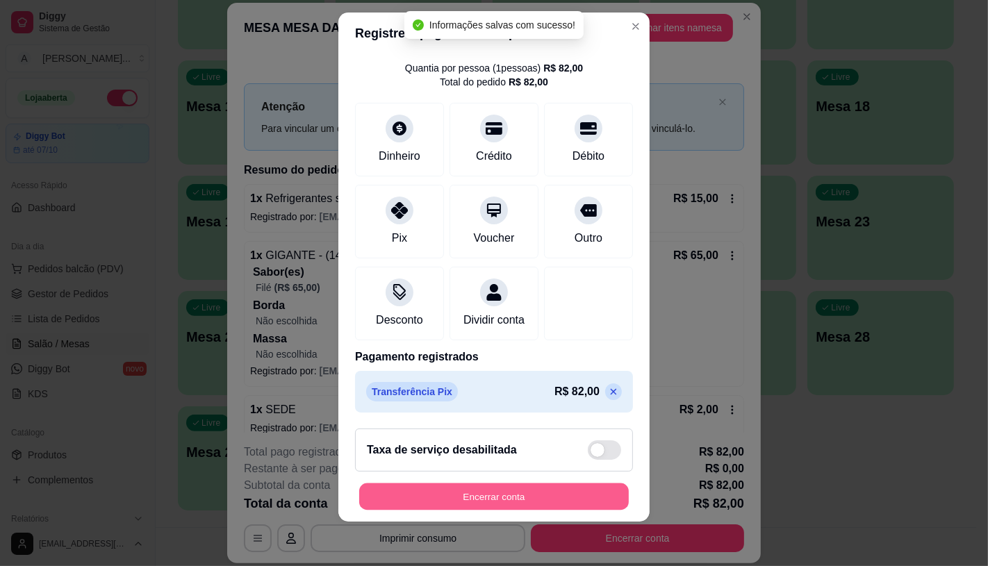
click at [476, 496] on button "Encerrar conta" at bounding box center [494, 497] width 270 height 27
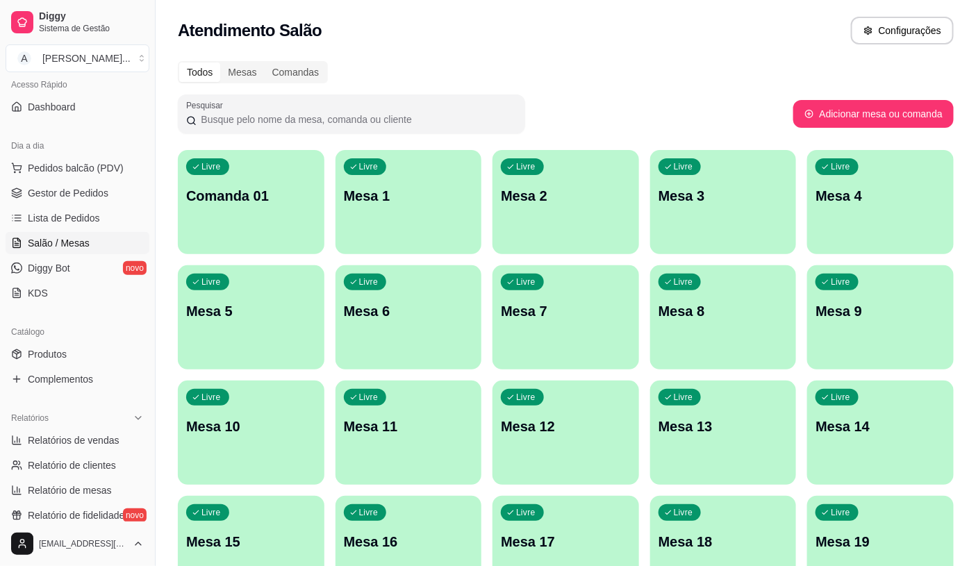
scroll to position [309, 0]
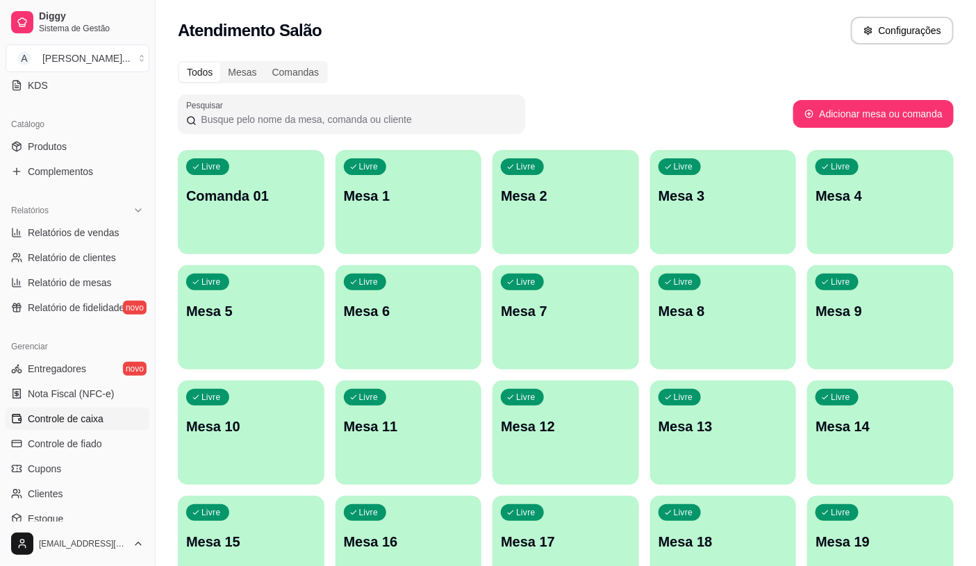
click at [92, 419] on span "Controle de caixa" at bounding box center [66, 419] width 76 height 14
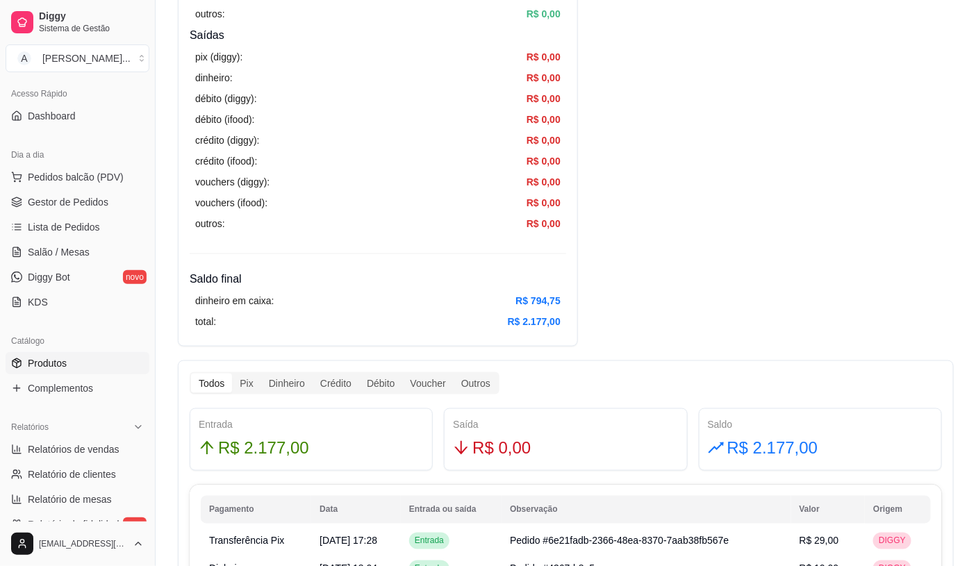
scroll to position [77, 0]
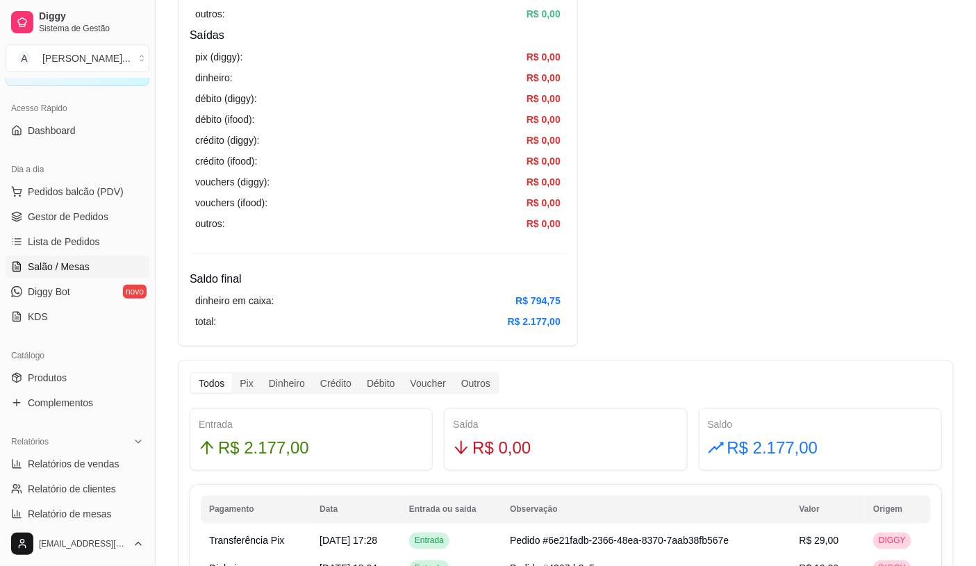
click at [71, 265] on span "Salão / Mesas" at bounding box center [59, 267] width 62 height 14
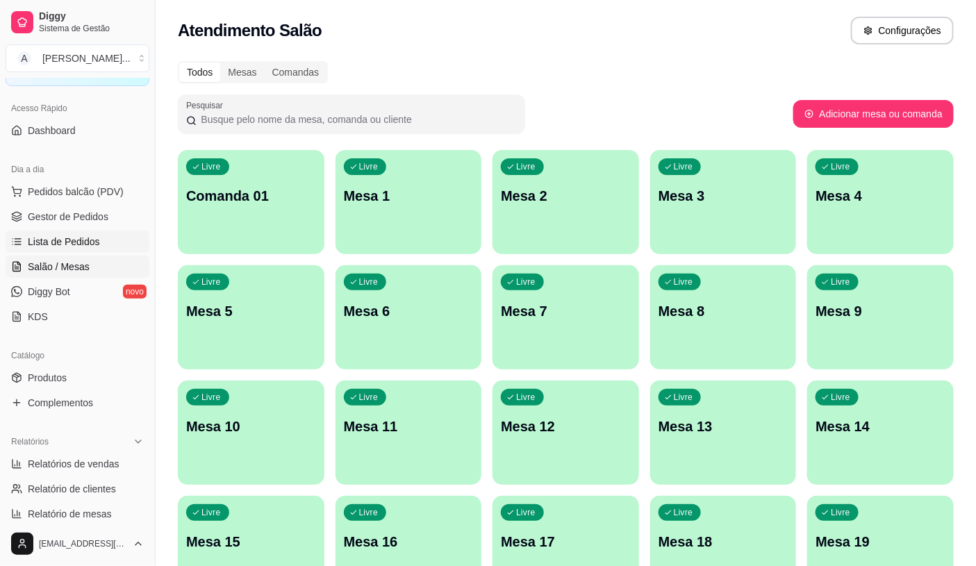
click at [79, 249] on link "Lista de Pedidos" at bounding box center [78, 242] width 144 height 22
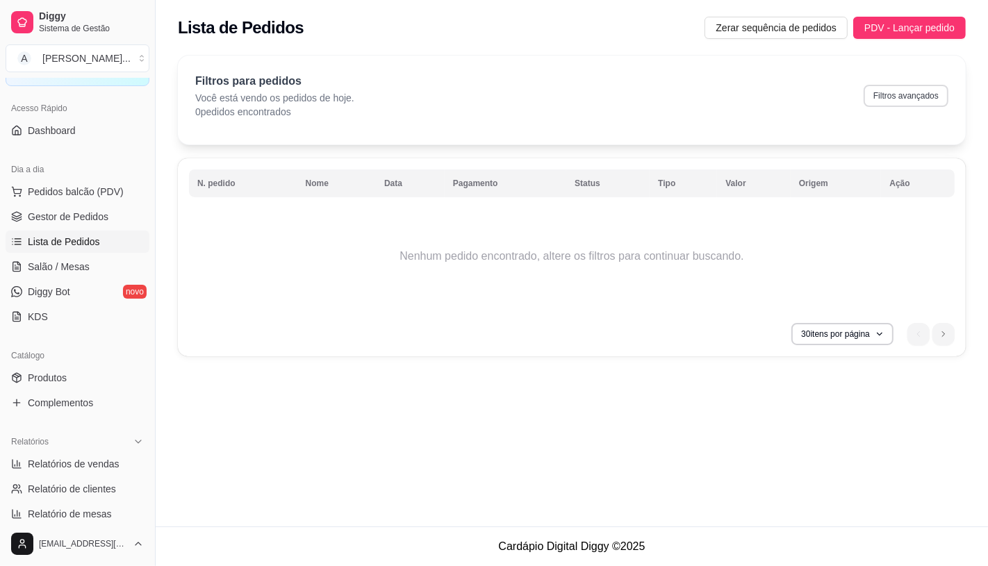
click at [905, 102] on button "Filtros avançados" at bounding box center [906, 96] width 85 height 22
select select "0"
click at [860, 329] on button "30 itens por página" at bounding box center [843, 334] width 102 height 22
click at [655, 445] on div "Lista de Pedidos Zerar sequência de pedidos PDV - Lançar pedido Filtros para pe…" at bounding box center [572, 263] width 833 height 527
click at [113, 207] on link "Gestor de Pedidos" at bounding box center [78, 217] width 144 height 22
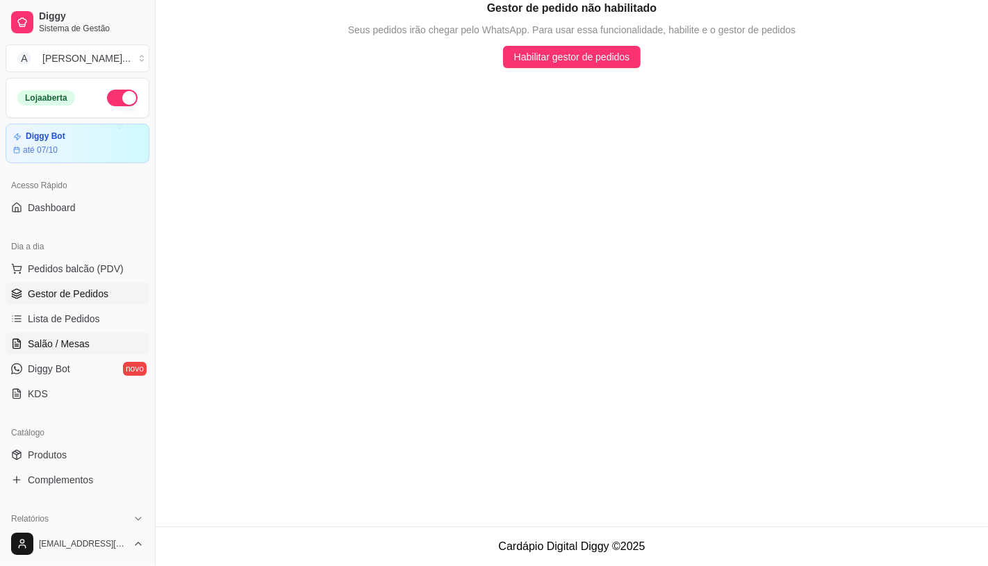
click at [77, 334] on link "Salão / Mesas" at bounding box center [78, 344] width 144 height 22
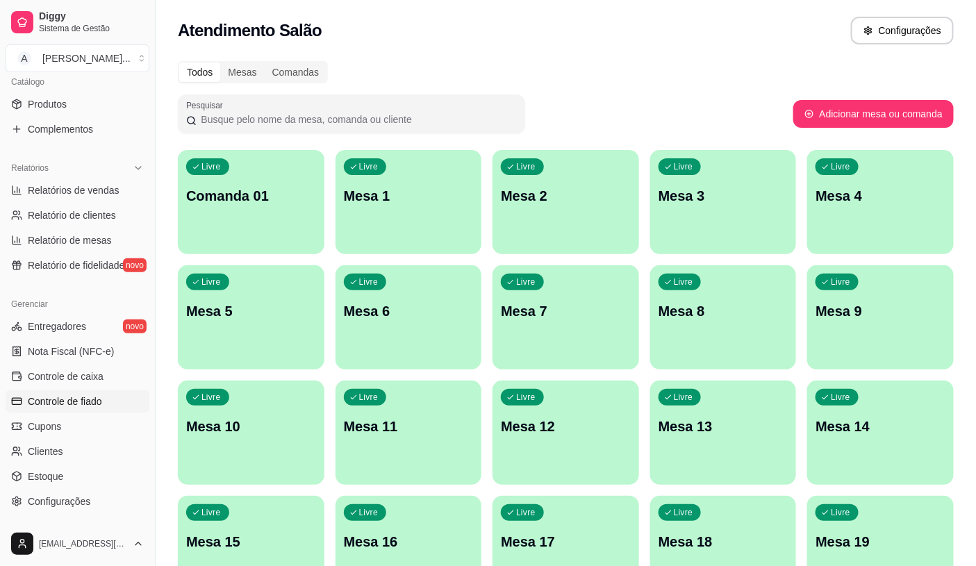
scroll to position [386, 0]
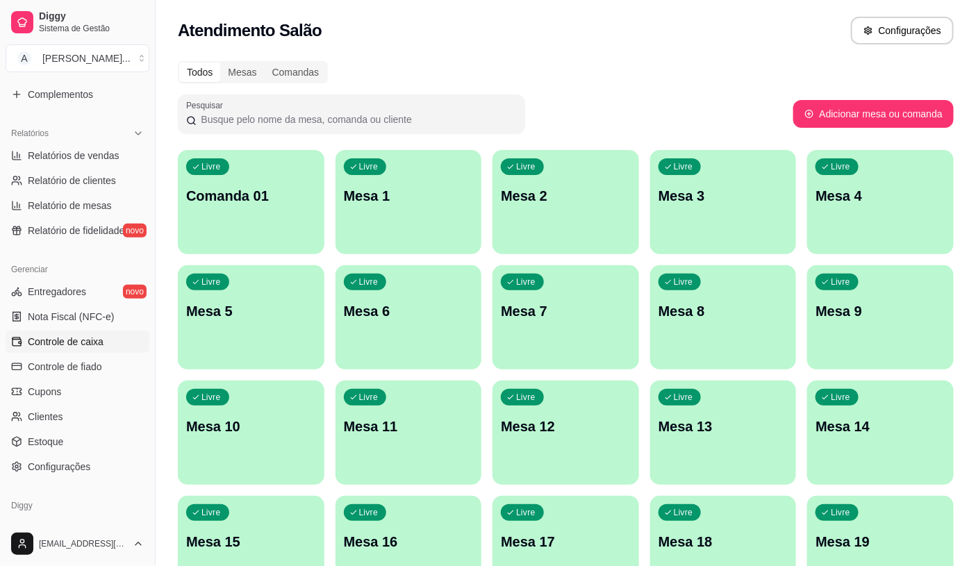
click at [93, 347] on span "Controle de caixa" at bounding box center [66, 342] width 76 height 14
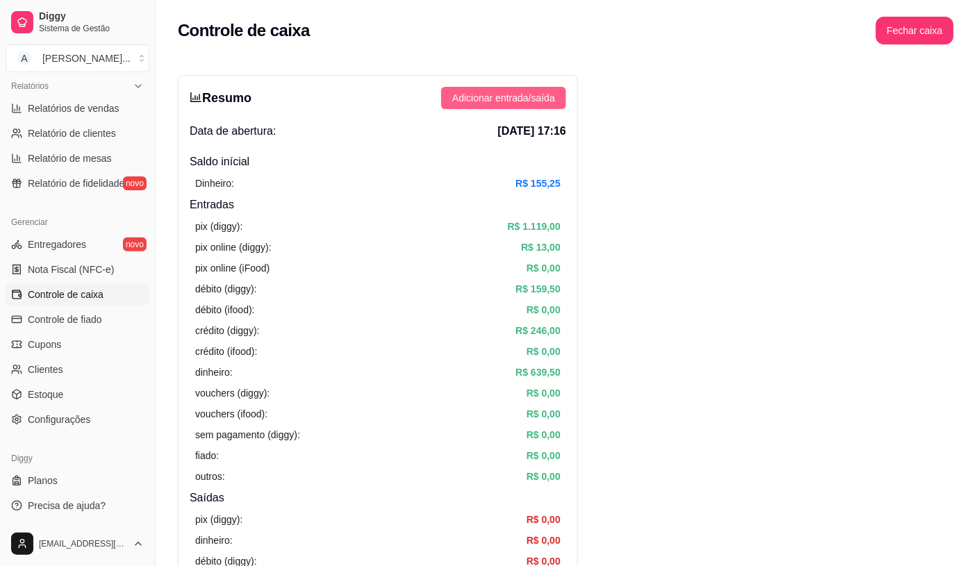
click at [547, 92] on span "Adicionar entrada/saída" at bounding box center [503, 97] width 103 height 15
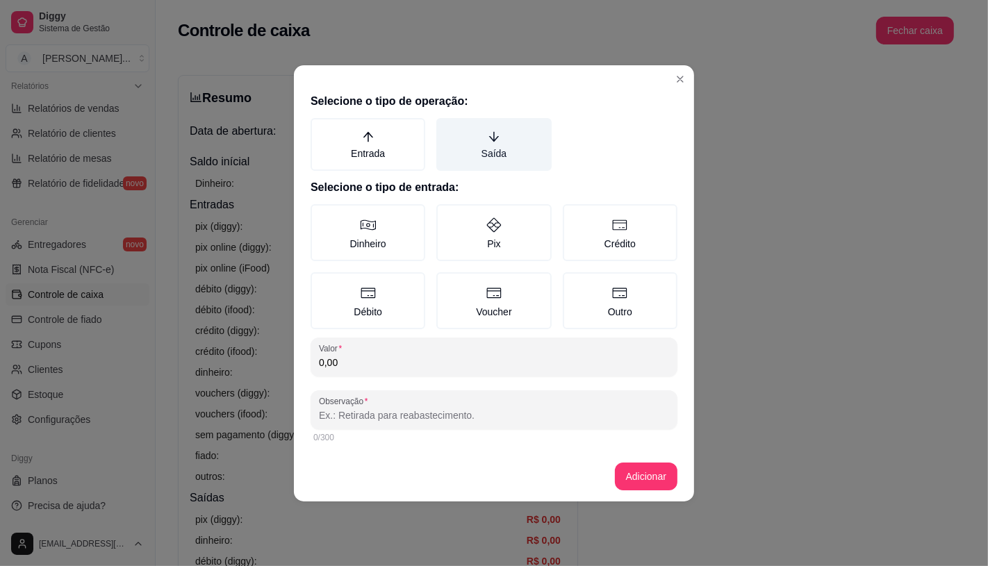
click at [521, 157] on label "Saída" at bounding box center [493, 144] width 115 height 53
click at [447, 129] on button "Saída" at bounding box center [441, 122] width 11 height 11
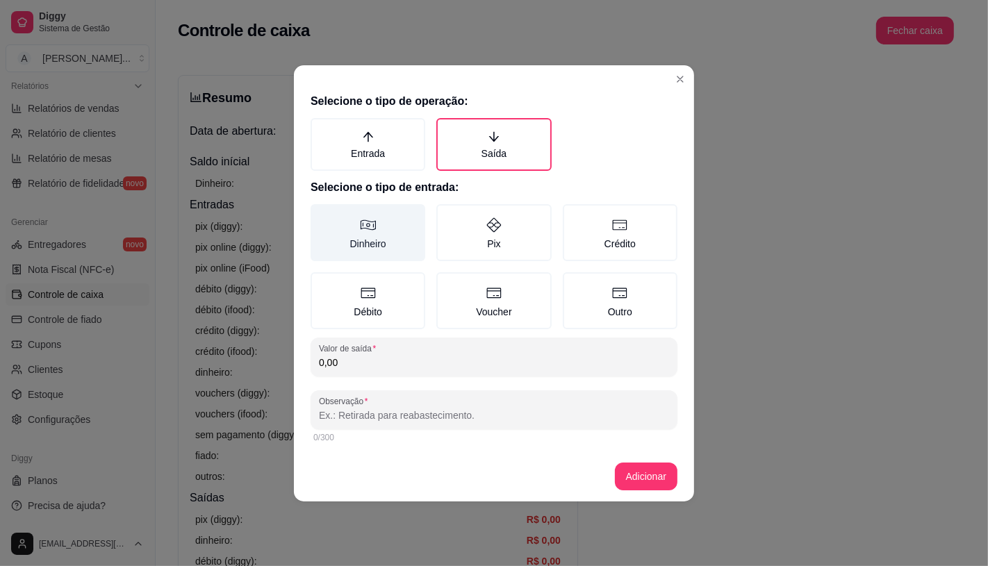
click at [380, 238] on label "Dinheiro" at bounding box center [368, 232] width 115 height 57
click at [321, 215] on button "Dinheiro" at bounding box center [315, 209] width 11 height 11
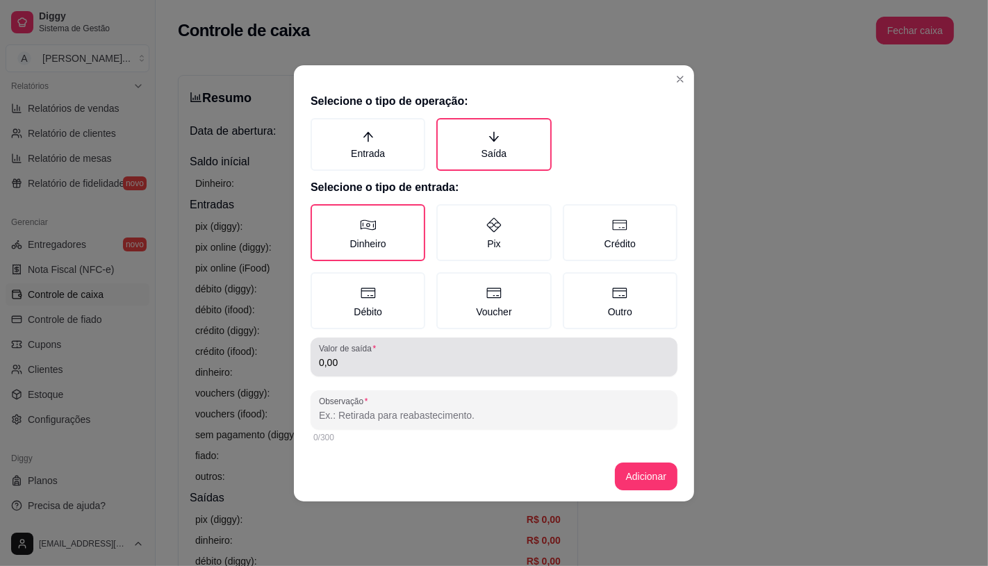
click at [377, 363] on input "0,00" at bounding box center [494, 363] width 350 height 14
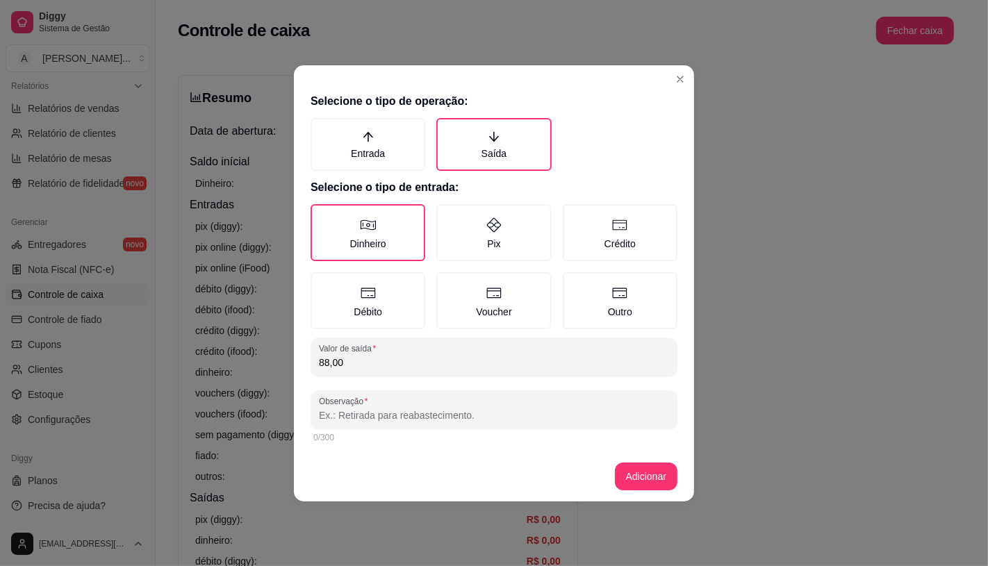
type input "88,00"
click at [421, 409] on div at bounding box center [494, 410] width 350 height 28
type input "entregador Uandson"
click at [689, 474] on footer "Adicionar" at bounding box center [494, 477] width 400 height 50
